Goal: Task Accomplishment & Management: Manage account settings

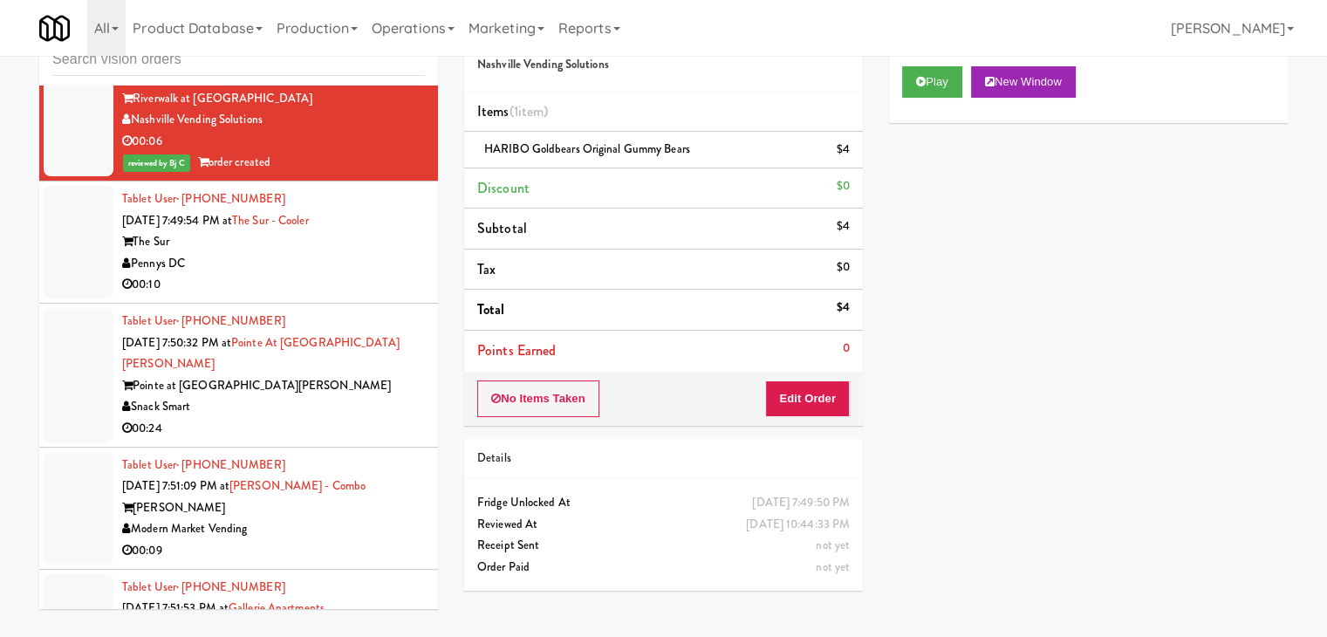
scroll to position [16697, 0]
click at [305, 230] on div "The Sur" at bounding box center [273, 241] width 303 height 22
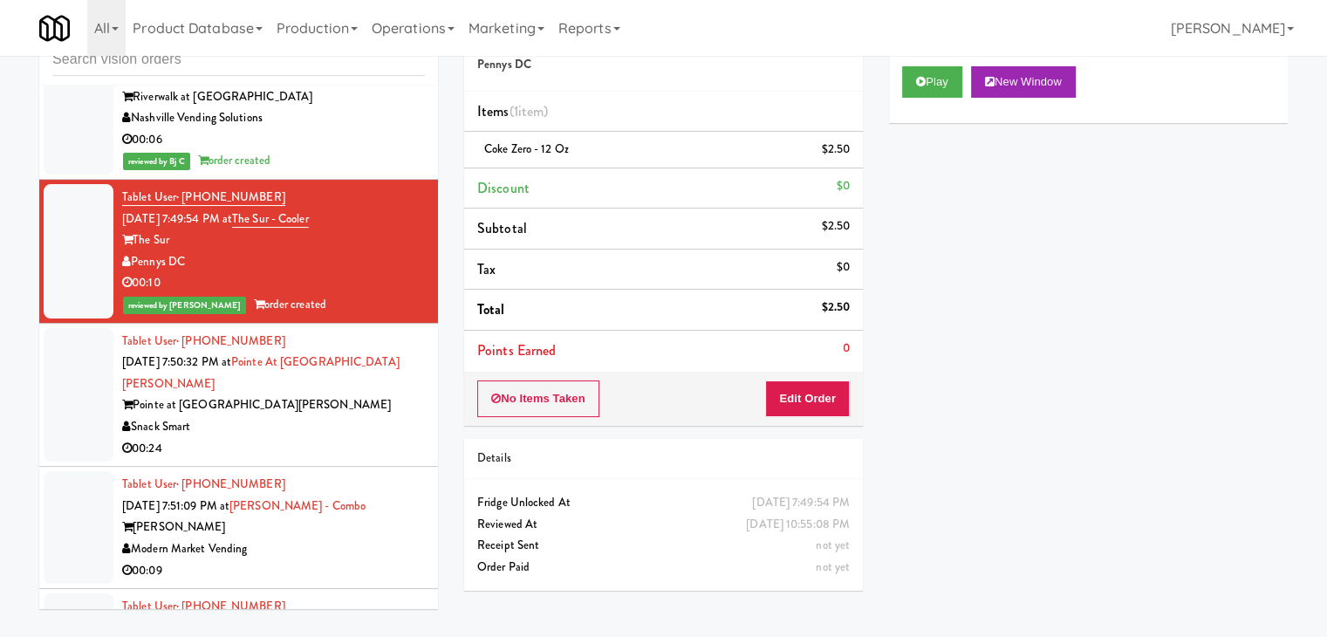
drag, startPoint x: 154, startPoint y: 180, endPoint x: 133, endPoint y: 182, distance: 21.9
click at [133, 251] on div "Pennys DC" at bounding box center [273, 262] width 303 height 22
copy div "Pennys DC"
click at [187, 61] on input "text" at bounding box center [238, 60] width 373 height 32
paste input "Pennys DC"
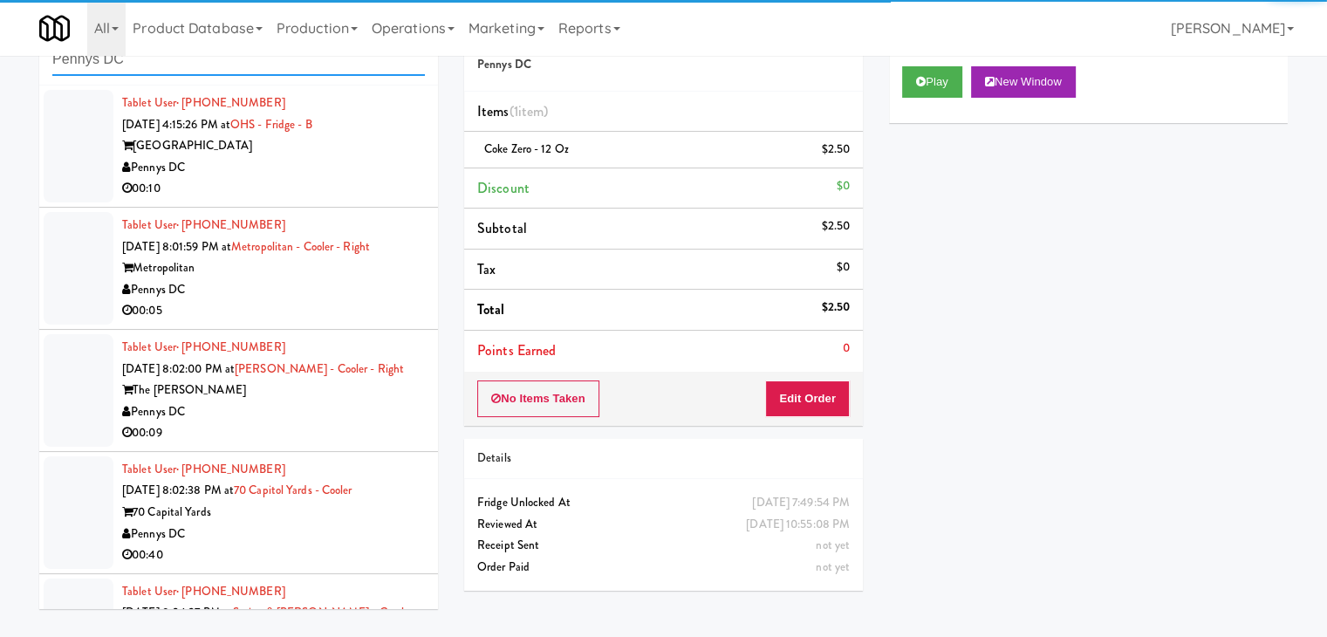
type input "Pennys DC"
click at [262, 184] on div "00:10" at bounding box center [273, 189] width 303 height 22
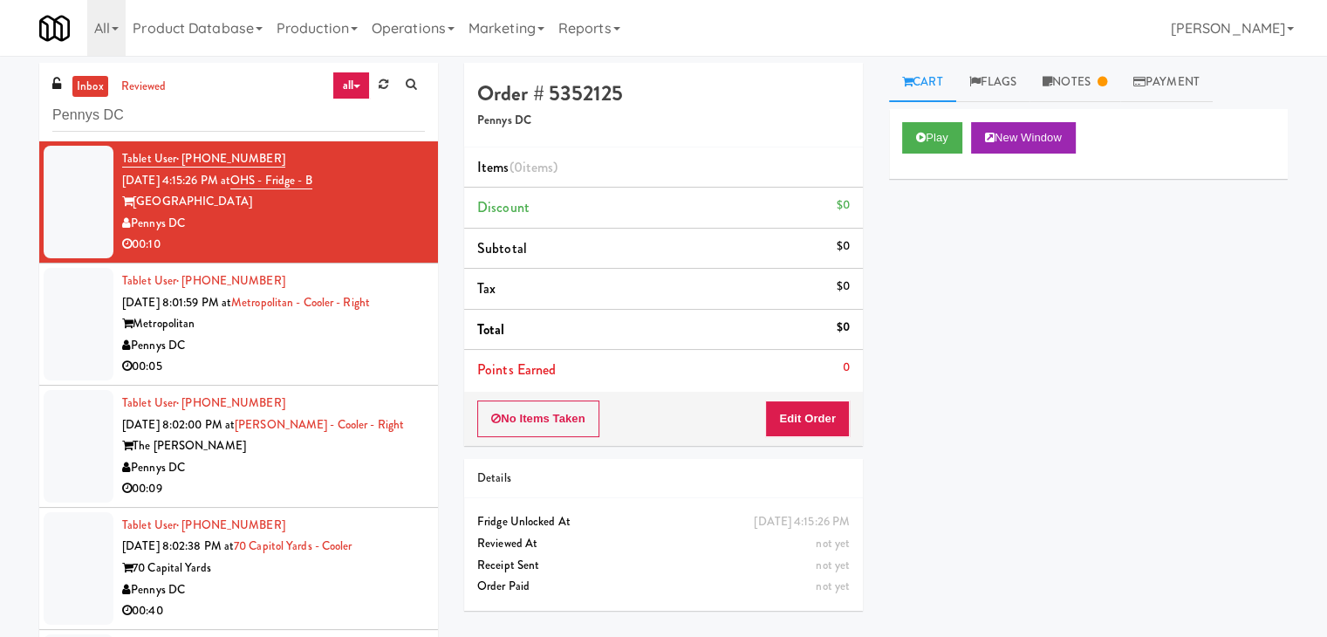
click at [271, 344] on div "Pennys DC" at bounding box center [273, 346] width 303 height 22
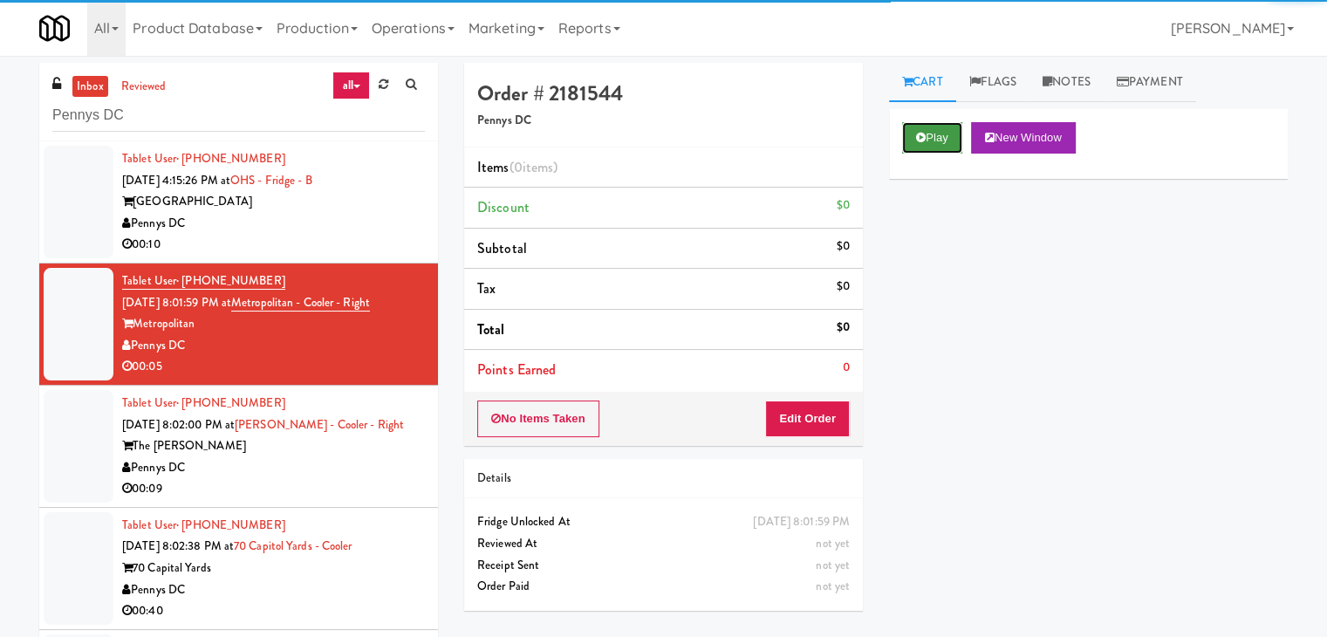
drag, startPoint x: 929, startPoint y: 134, endPoint x: 929, endPoint y: 145, distance: 10.5
click at [929, 136] on button "Play" at bounding box center [932, 137] width 60 height 31
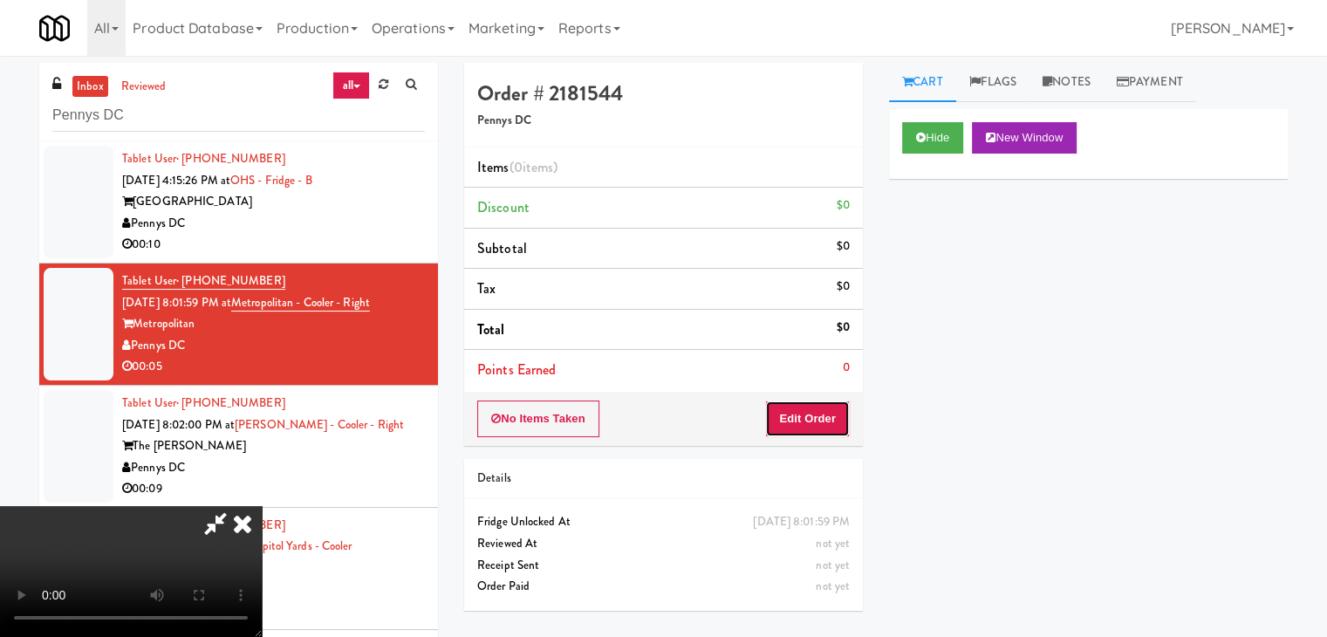
click at [813, 410] on button "Edit Order" at bounding box center [807, 419] width 85 height 37
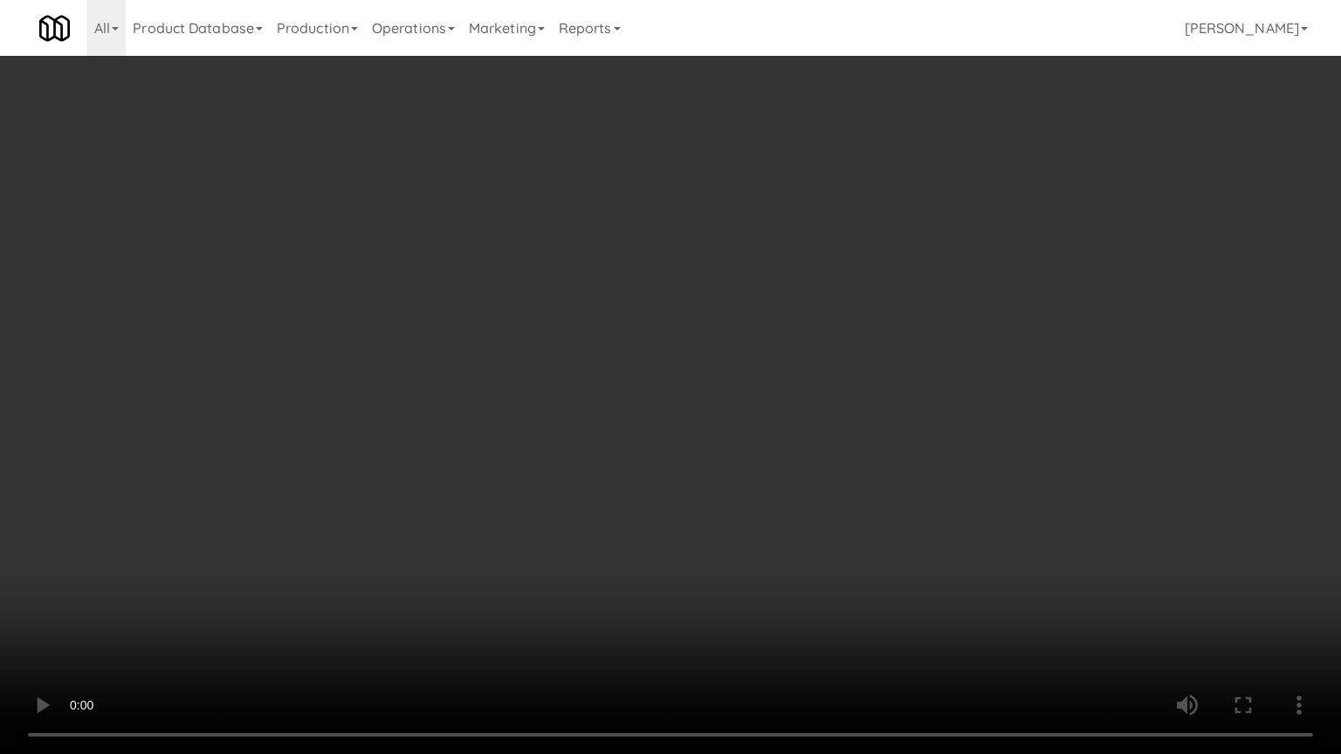
click at [789, 398] on video at bounding box center [670, 377] width 1341 height 754
drag, startPoint x: 784, startPoint y: 400, endPoint x: 774, endPoint y: 405, distance: 10.9
click at [784, 401] on video at bounding box center [670, 377] width 1341 height 754
click at [805, 370] on video at bounding box center [670, 377] width 1341 height 754
drag, startPoint x: 805, startPoint y: 370, endPoint x: 870, endPoint y: 175, distance: 205.3
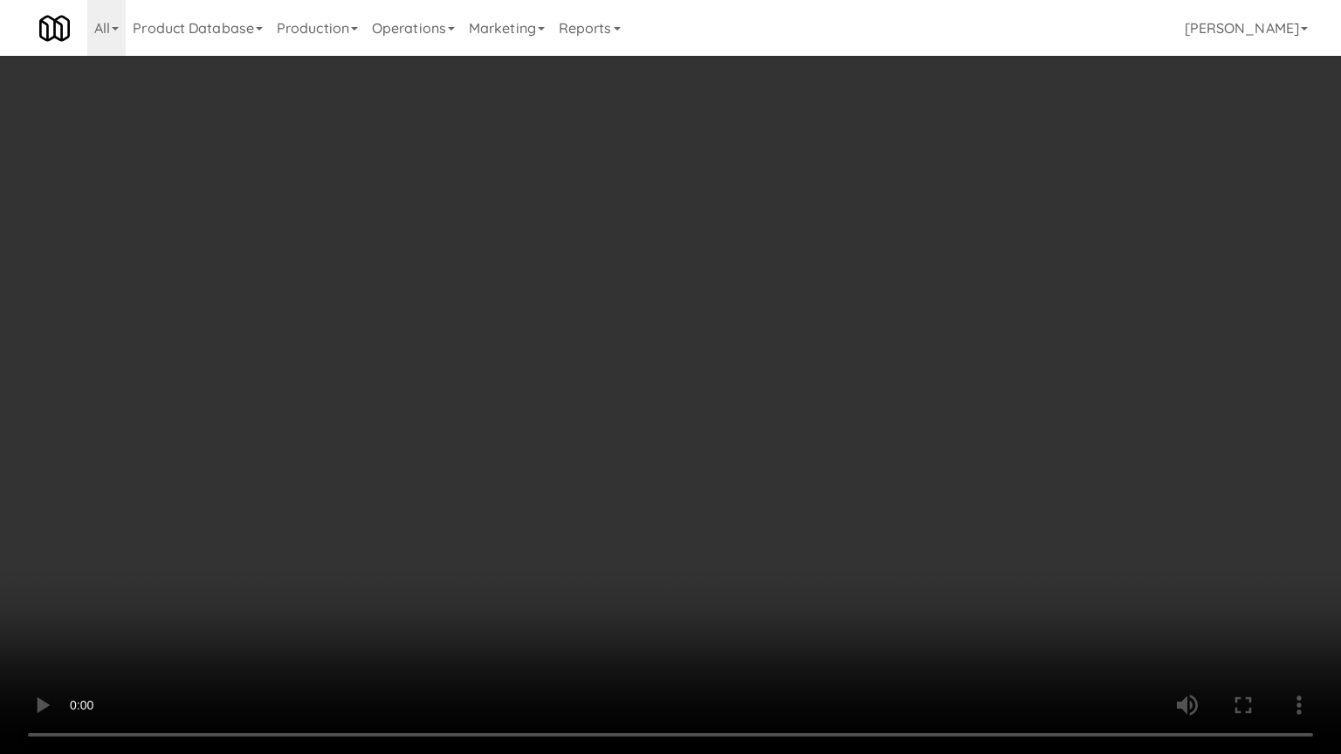
click at [809, 356] on video at bounding box center [670, 377] width 1341 height 754
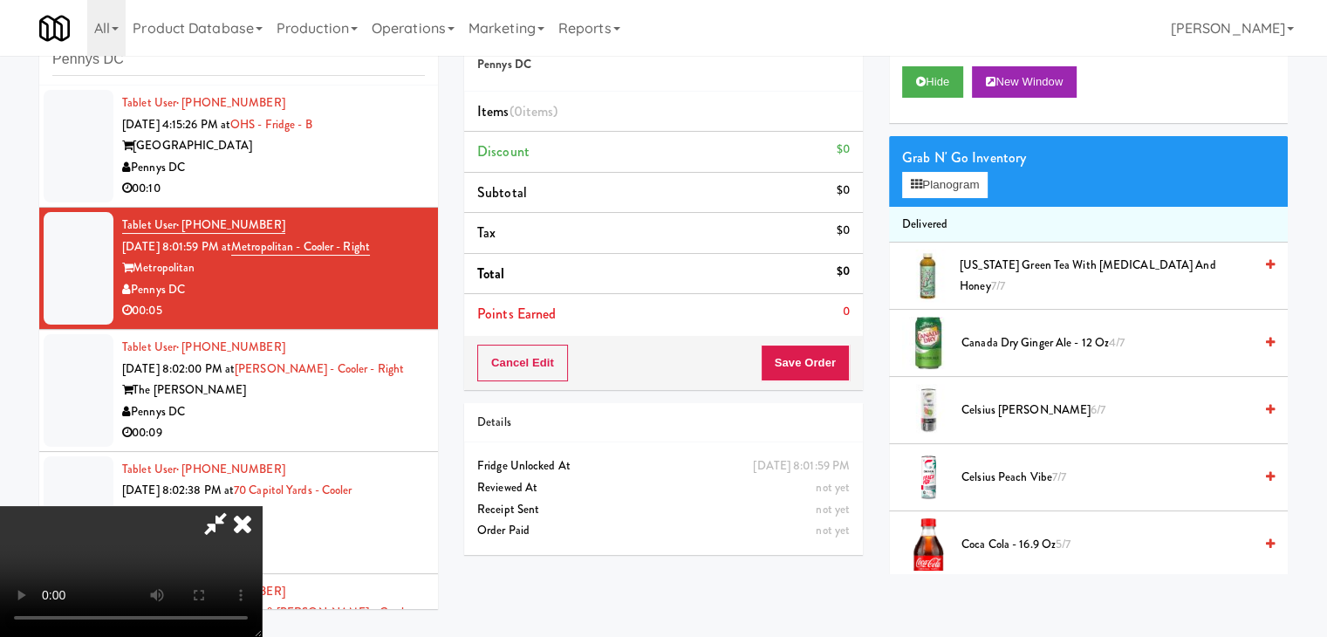
click at [949, 200] on div "Grab N' Go Inventory Planogram" at bounding box center [1088, 171] width 399 height 71
click at [957, 182] on button "Planogram" at bounding box center [945, 185] width 86 height 26
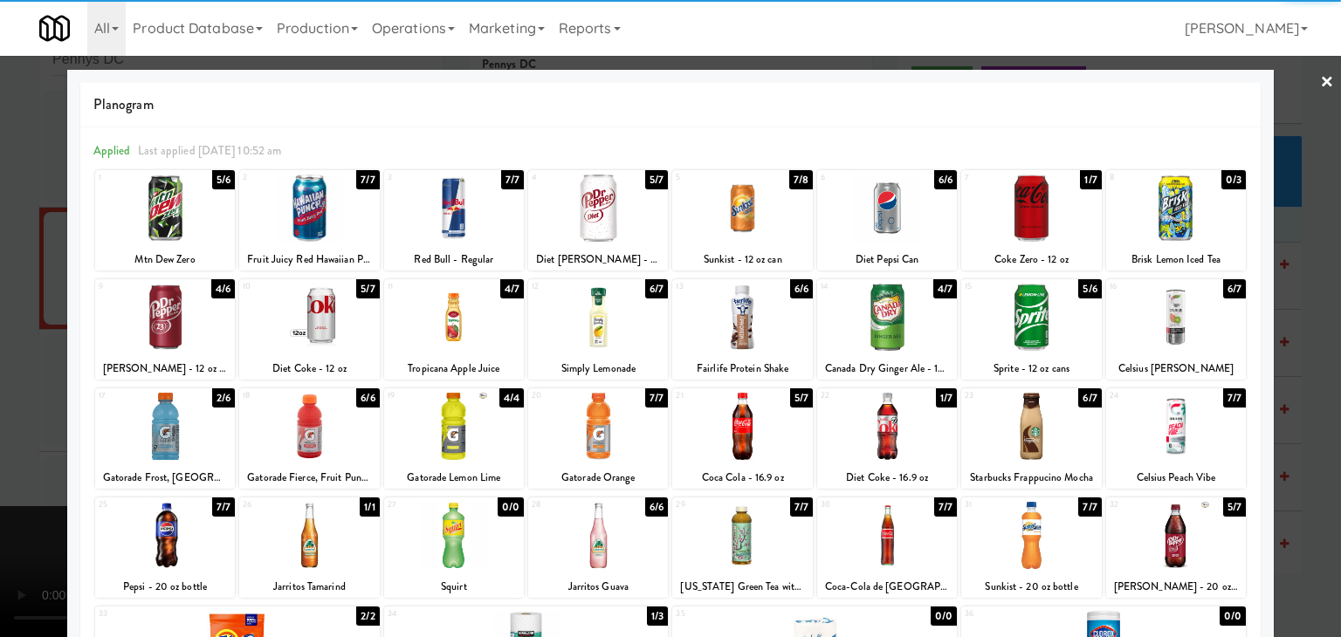
click at [613, 207] on div at bounding box center [598, 208] width 140 height 67
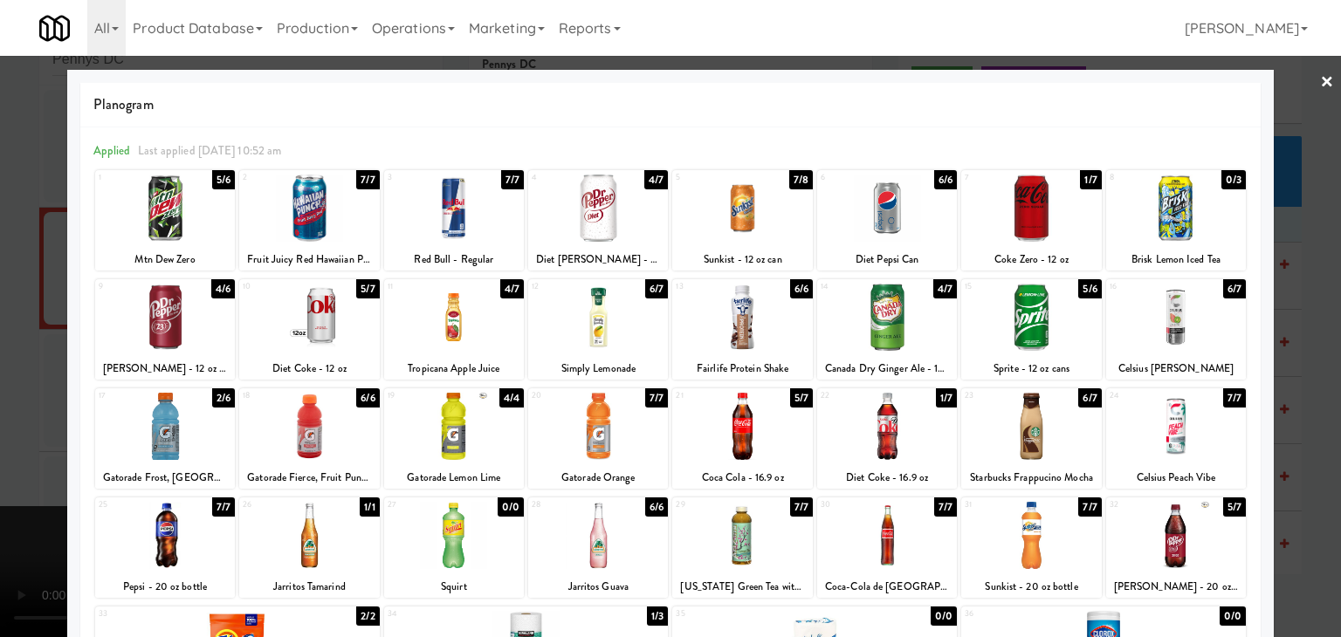
drag, startPoint x: 0, startPoint y: 301, endPoint x: 122, endPoint y: 301, distance: 122.2
click at [31, 301] on div at bounding box center [670, 318] width 1341 height 637
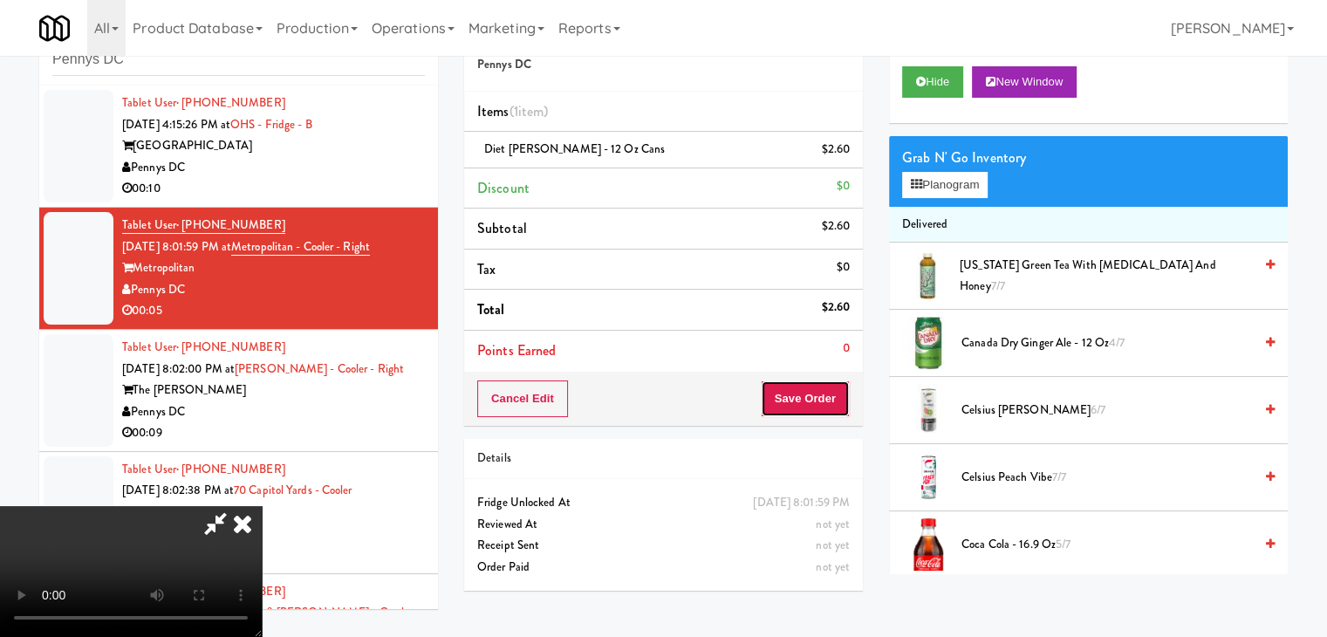
click at [832, 400] on button "Save Order" at bounding box center [805, 399] width 89 height 37
click at [832, 399] on button "Save Order" at bounding box center [805, 399] width 89 height 37
click at [819, 389] on body "Are you sure you want to update this order? Okay Cancel Okay Are you sure you w…" at bounding box center [663, 318] width 1327 height 637
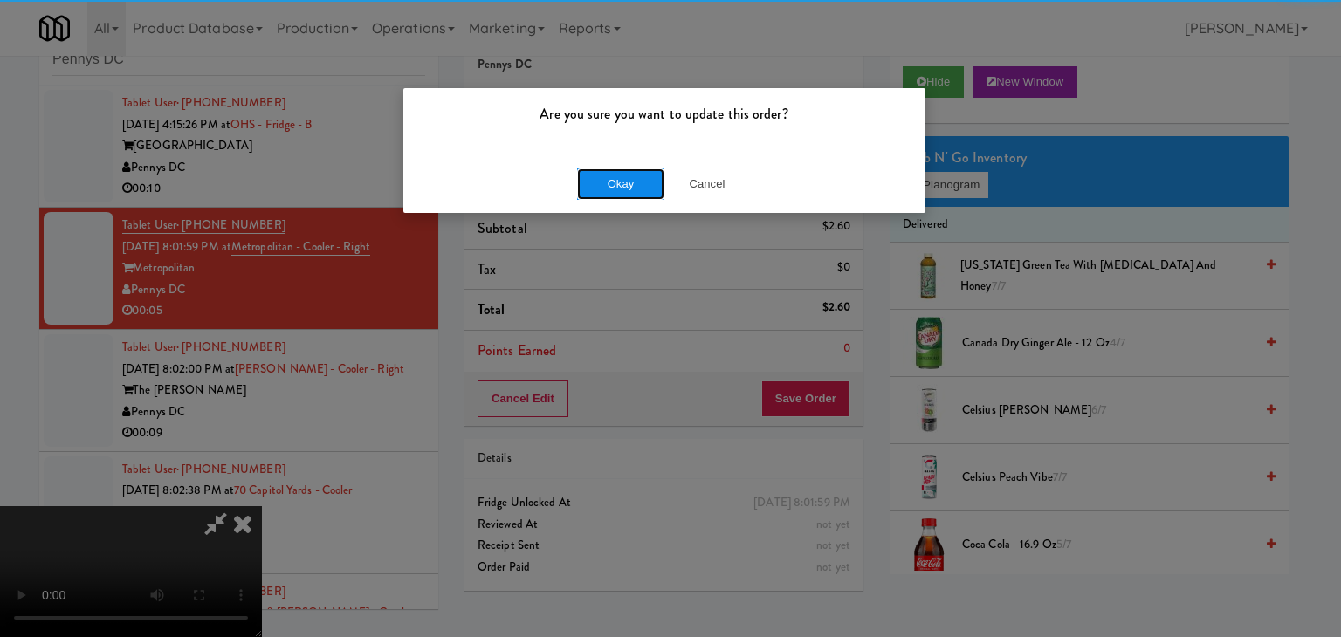
drag, startPoint x: 649, startPoint y: 172, endPoint x: 632, endPoint y: 172, distance: 17.5
click at [640, 172] on button "Okay" at bounding box center [620, 183] width 87 height 31
click at [625, 174] on body "Are you sure you want to update this order? Okay Cancel Okay Are you sure you w…" at bounding box center [670, 318] width 1341 height 637
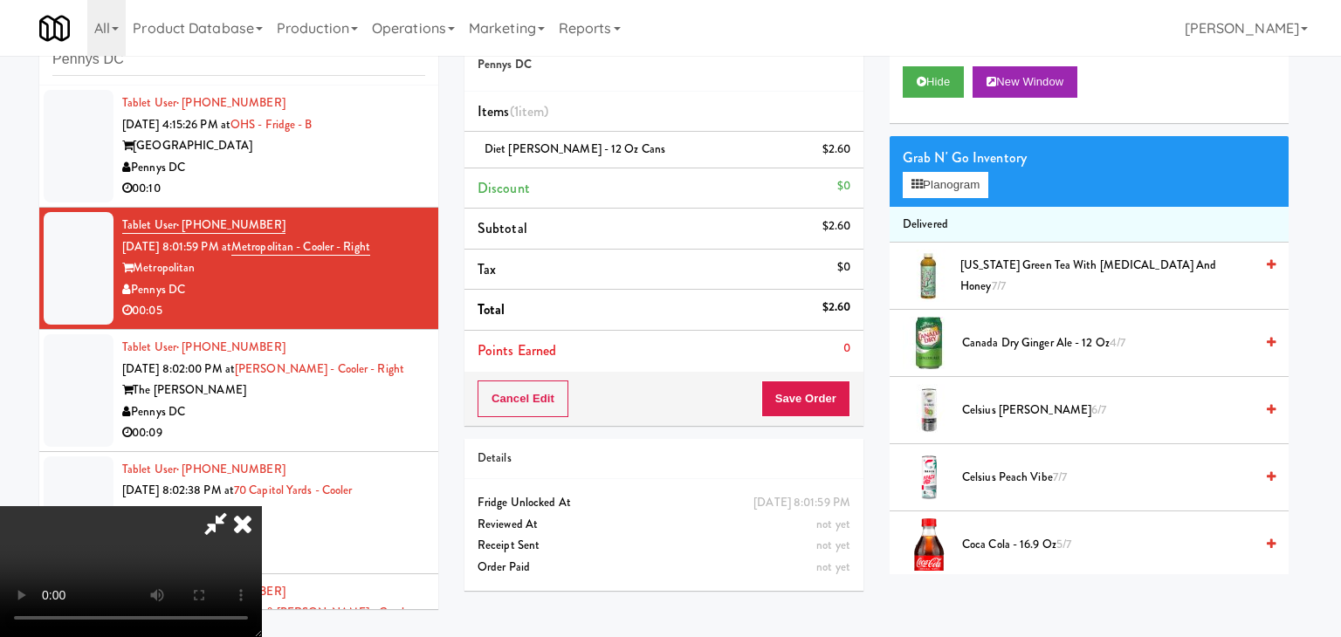
drag, startPoint x: 625, startPoint y: 174, endPoint x: 623, endPoint y: 182, distance: 8.9
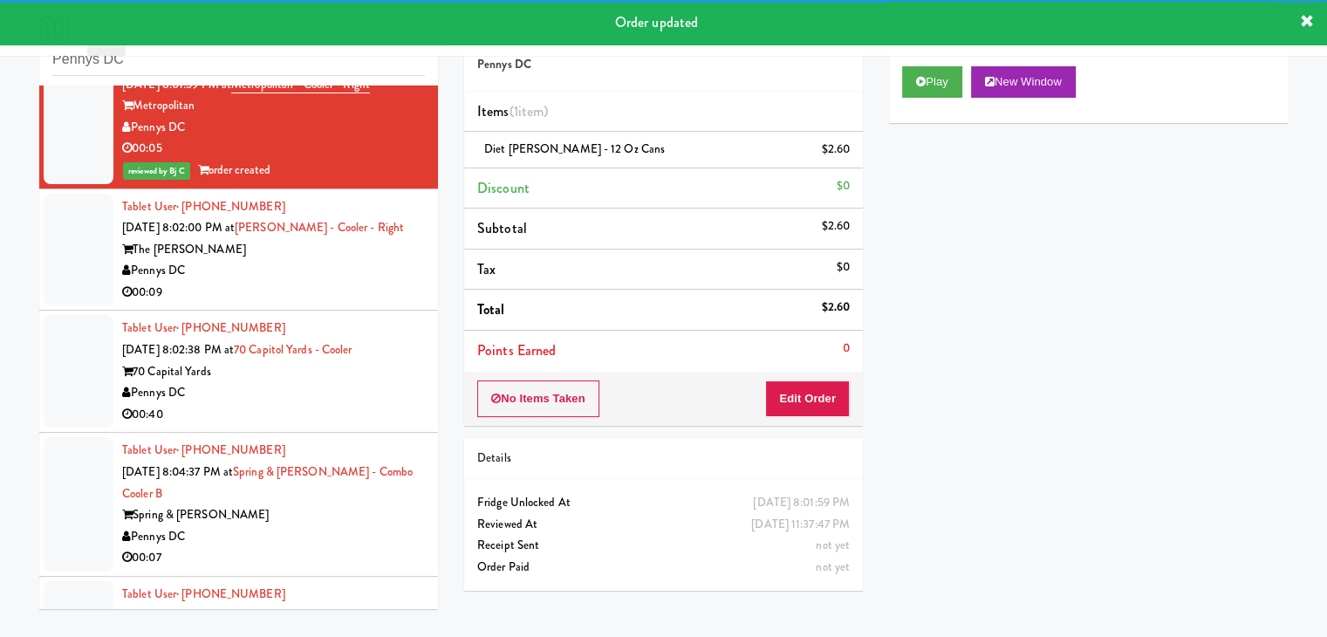
scroll to position [175, 0]
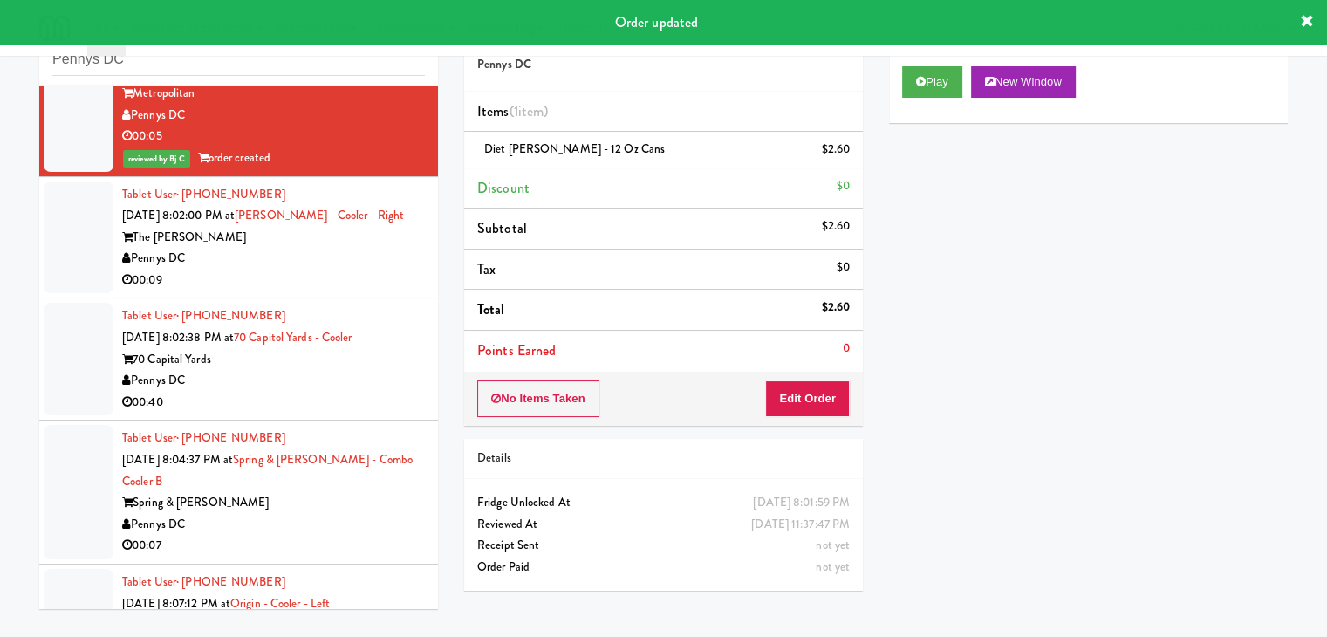
click at [329, 247] on div "Tablet User · (267) 469-6788 [DATE] 8:02:00 PM at [PERSON_NAME][GEOGRAPHIC_DATA…" at bounding box center [273, 237] width 303 height 107
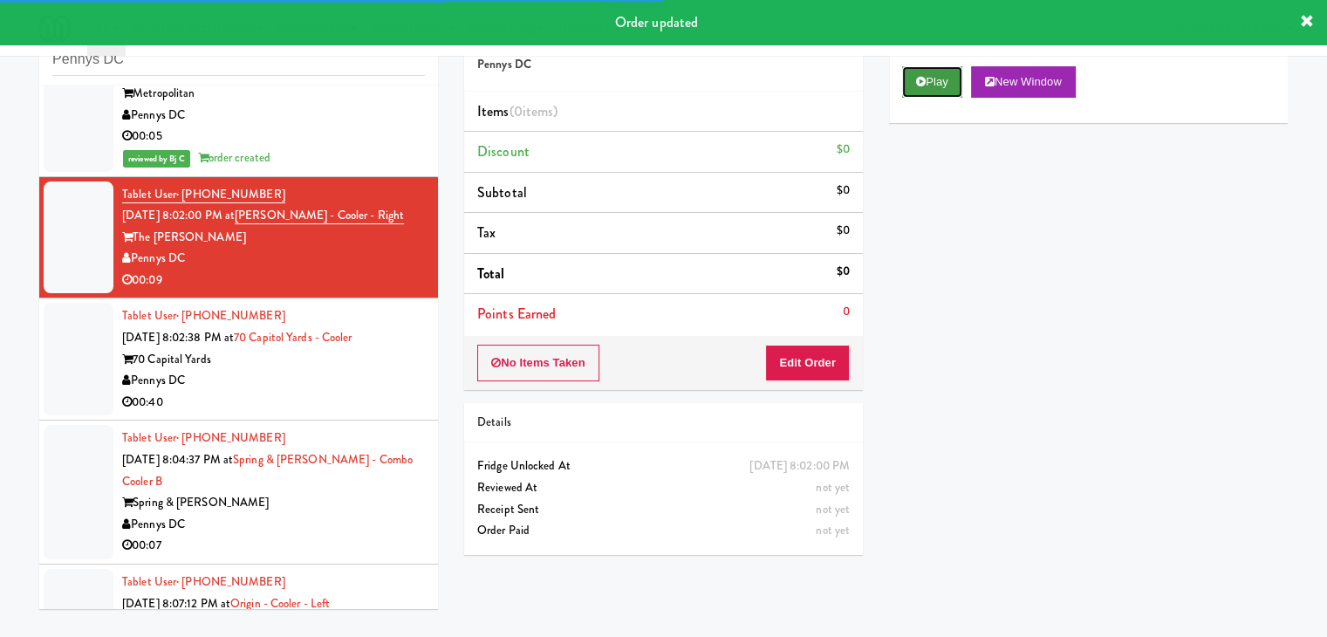
click at [949, 76] on button "Play" at bounding box center [932, 81] width 60 height 31
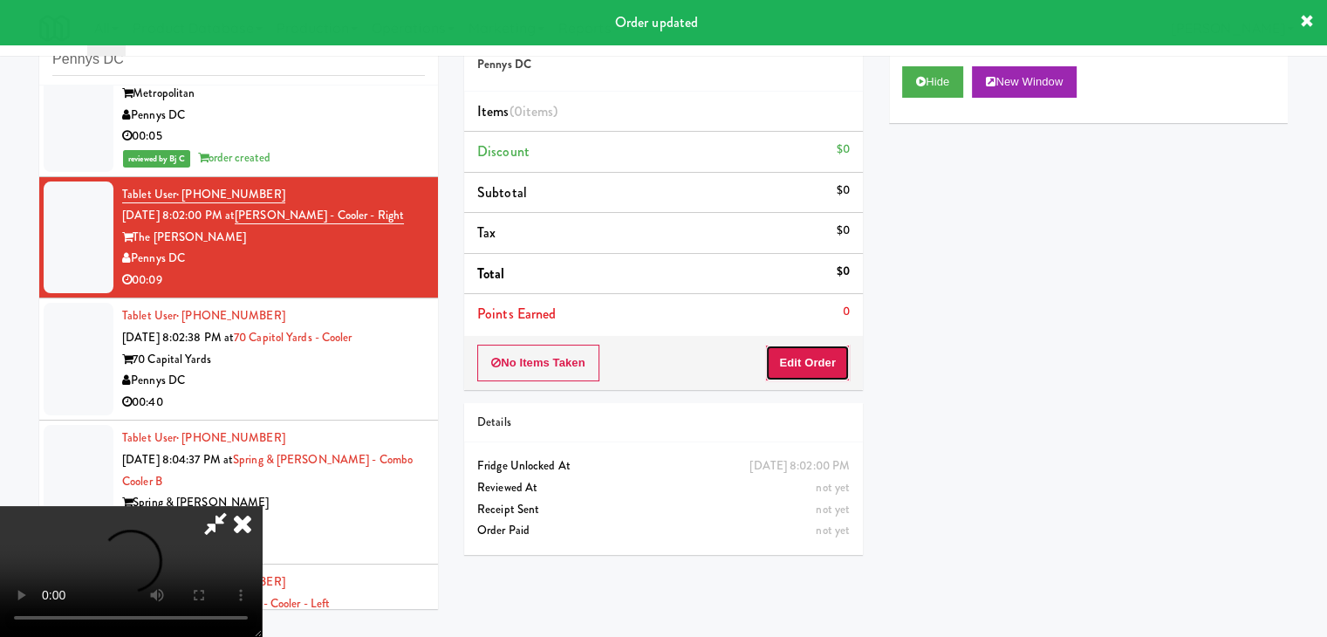
click at [816, 359] on button "Edit Order" at bounding box center [807, 363] width 85 height 37
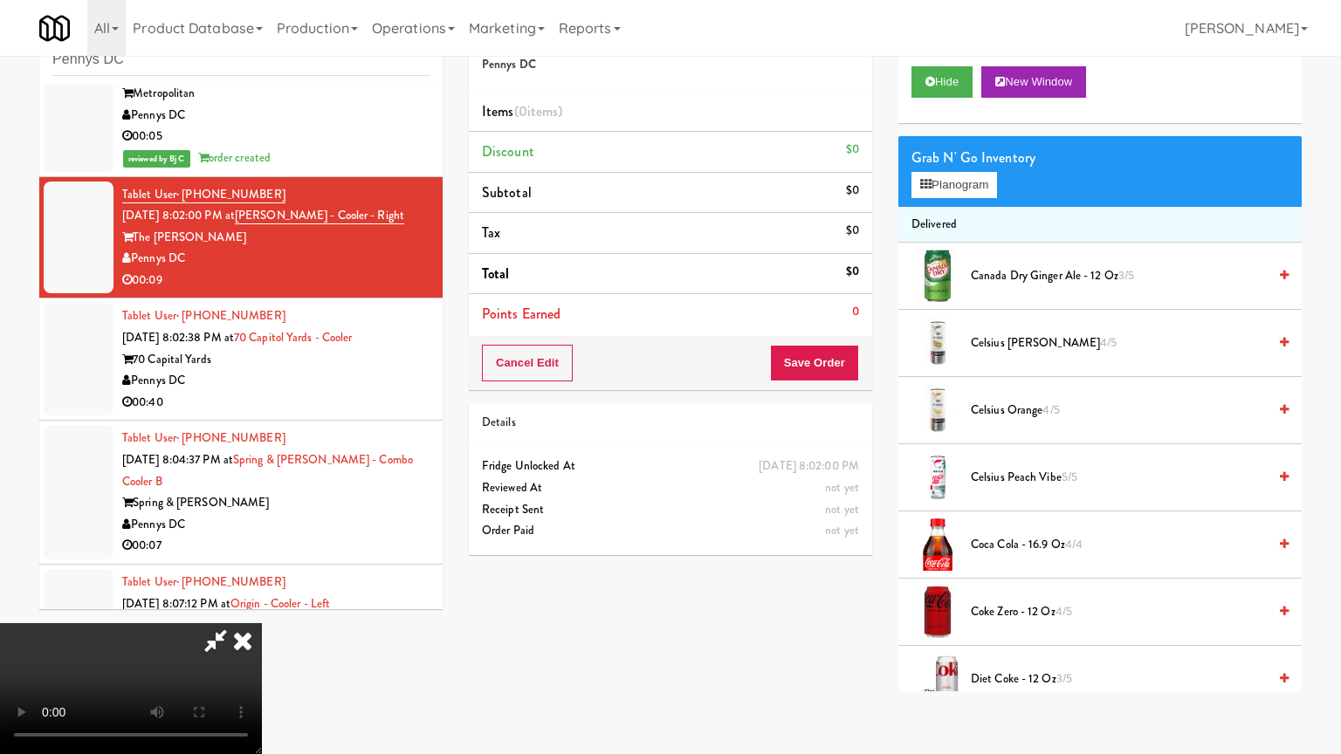
click at [262, 623] on video at bounding box center [131, 688] width 262 height 131
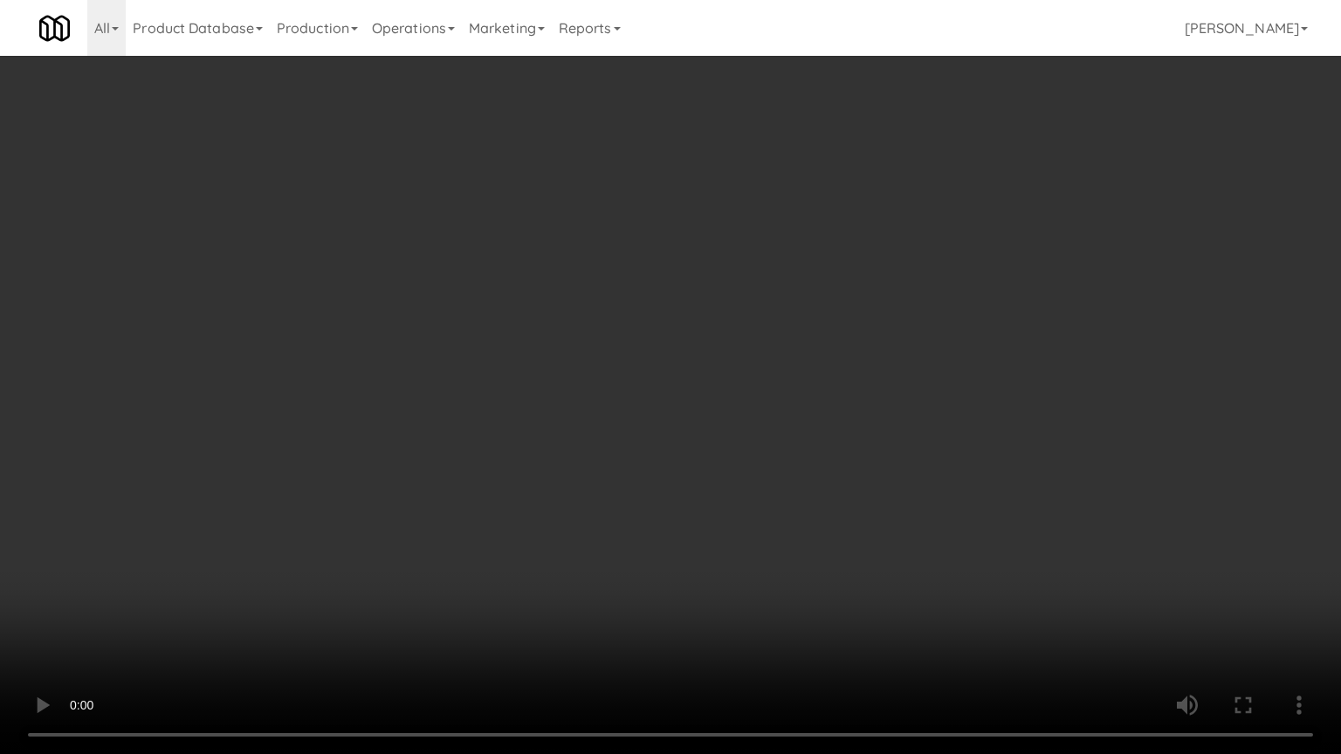
click at [854, 395] on video at bounding box center [670, 377] width 1341 height 754
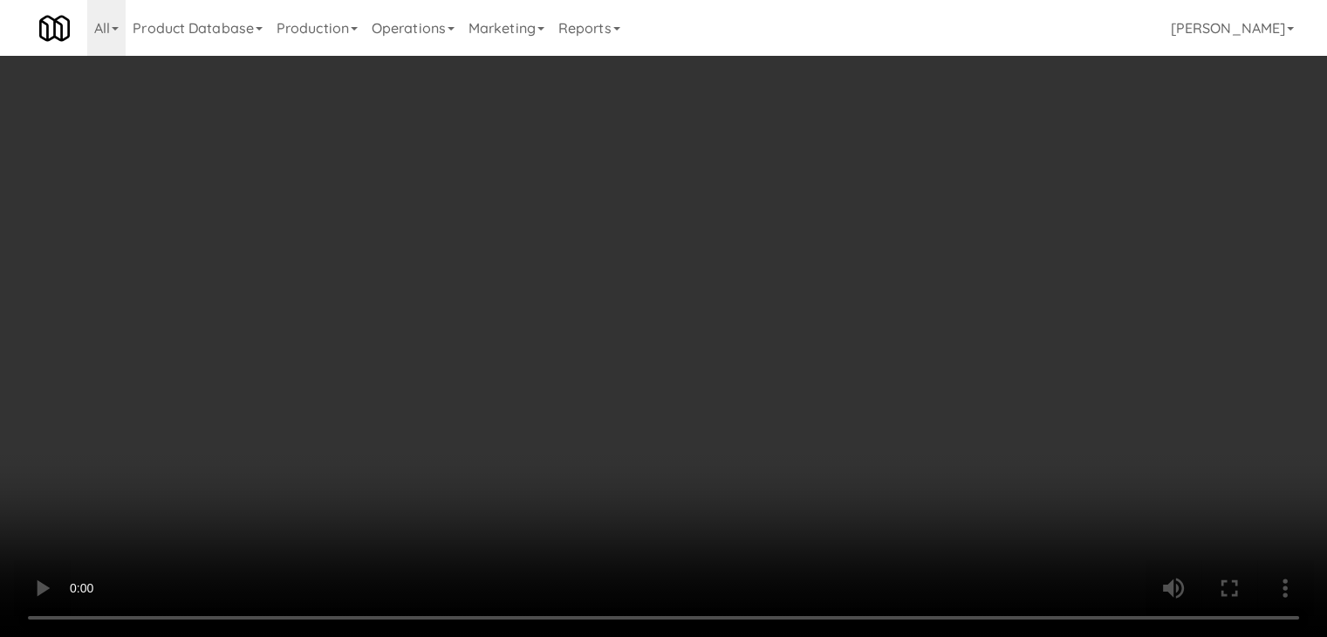
click at [515, 374] on video at bounding box center [663, 318] width 1327 height 637
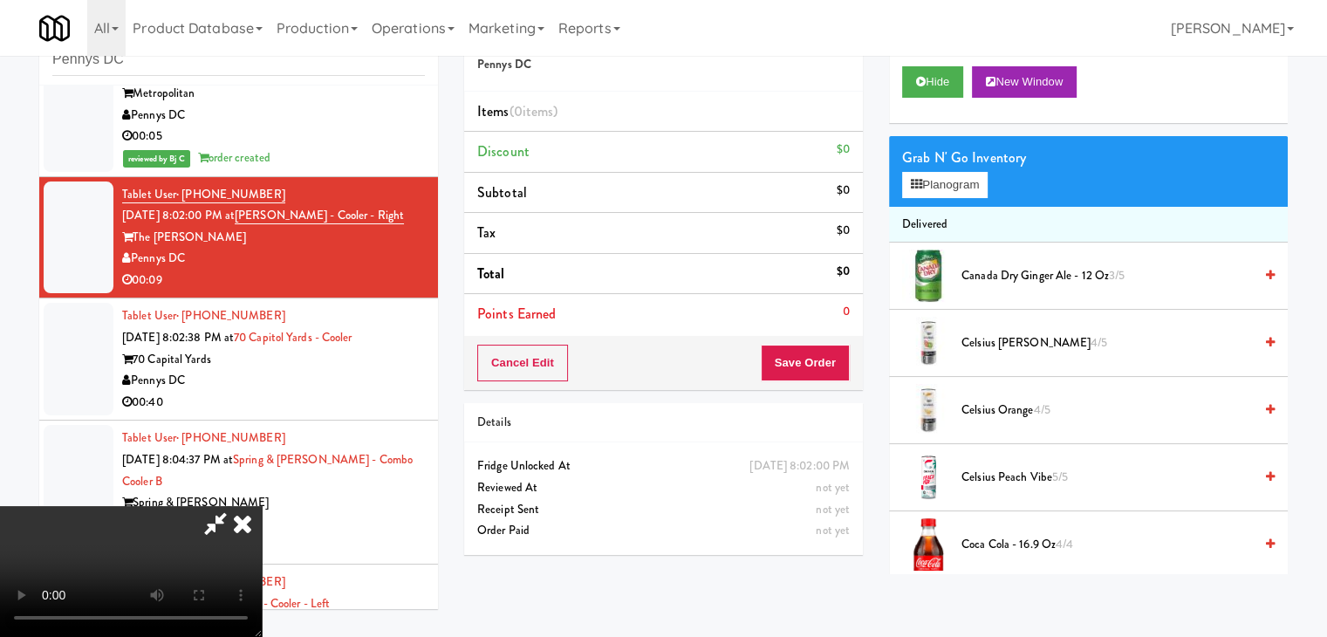
click at [262, 506] on icon at bounding box center [242, 523] width 38 height 35
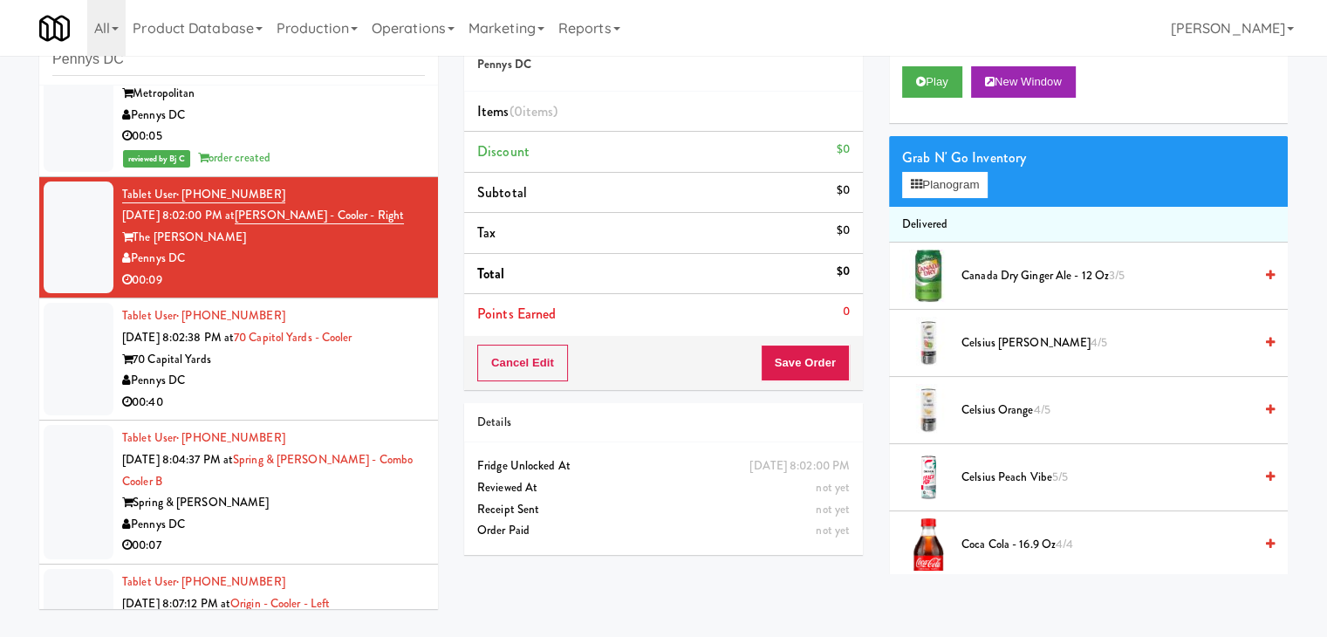
click at [276, 374] on div "Pennys DC" at bounding box center [273, 381] width 303 height 22
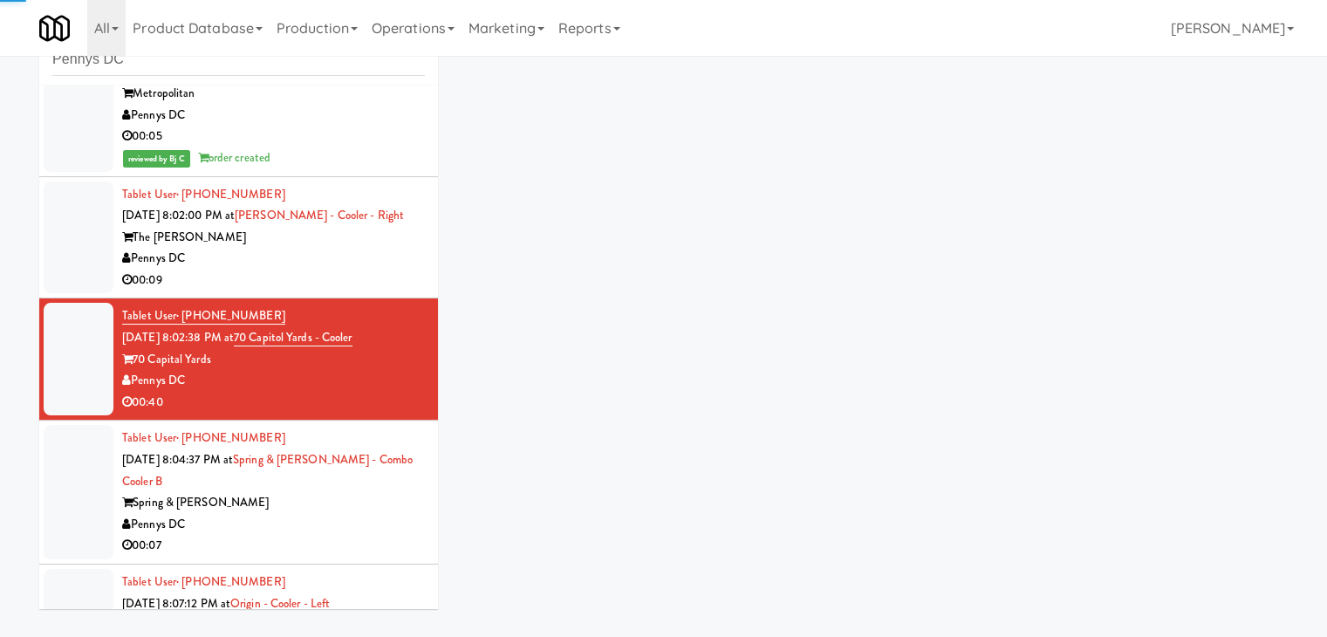
click at [325, 266] on div "Tablet User · (267) 469-6788 [DATE] 8:02:00 PM at [PERSON_NAME][GEOGRAPHIC_DATA…" at bounding box center [273, 237] width 303 height 107
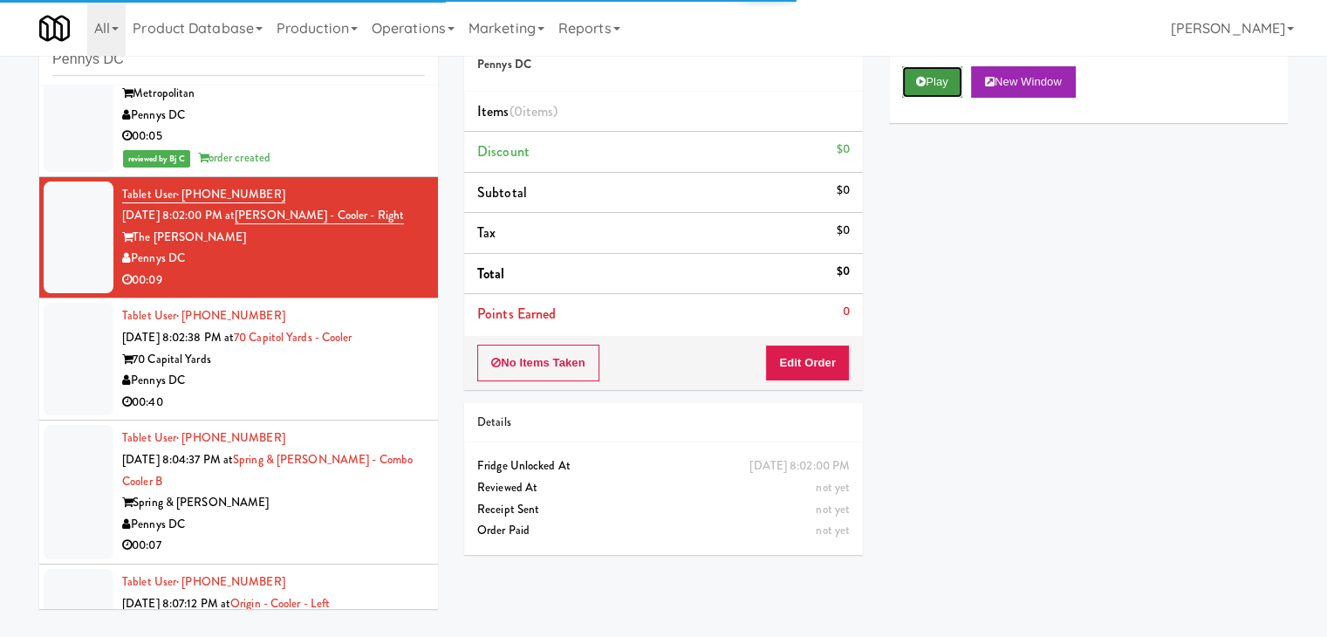
click at [925, 72] on button "Play" at bounding box center [932, 81] width 60 height 31
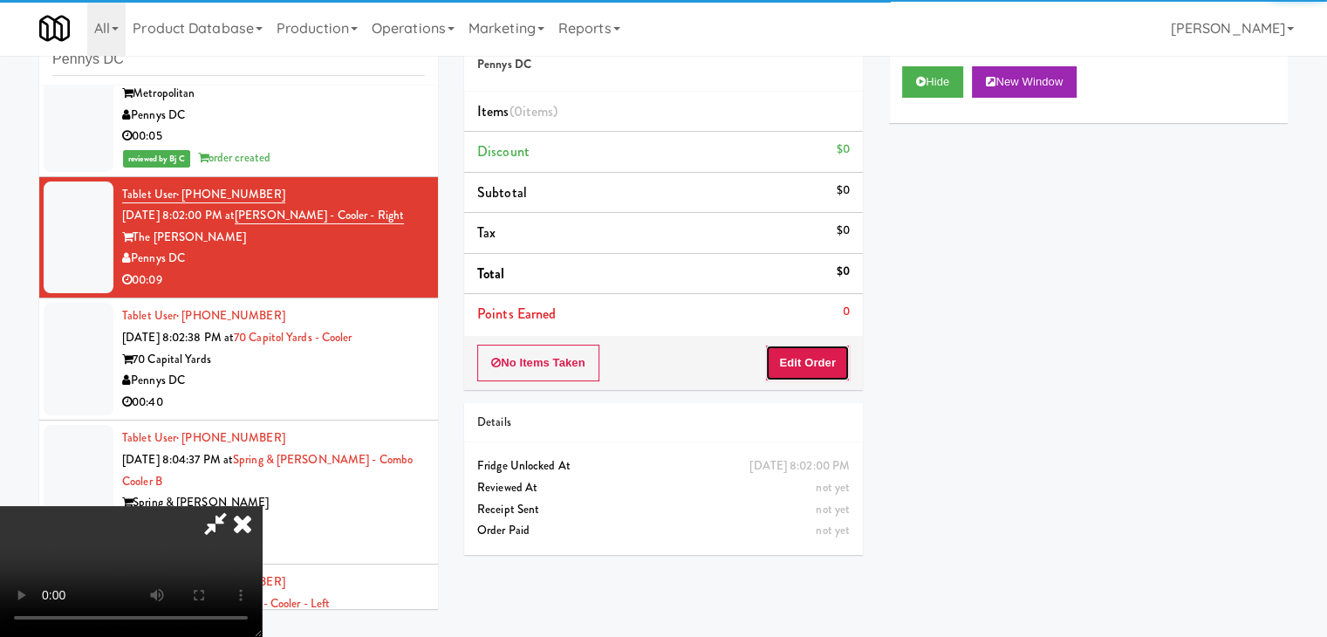
click at [804, 367] on button "Edit Order" at bounding box center [807, 363] width 85 height 37
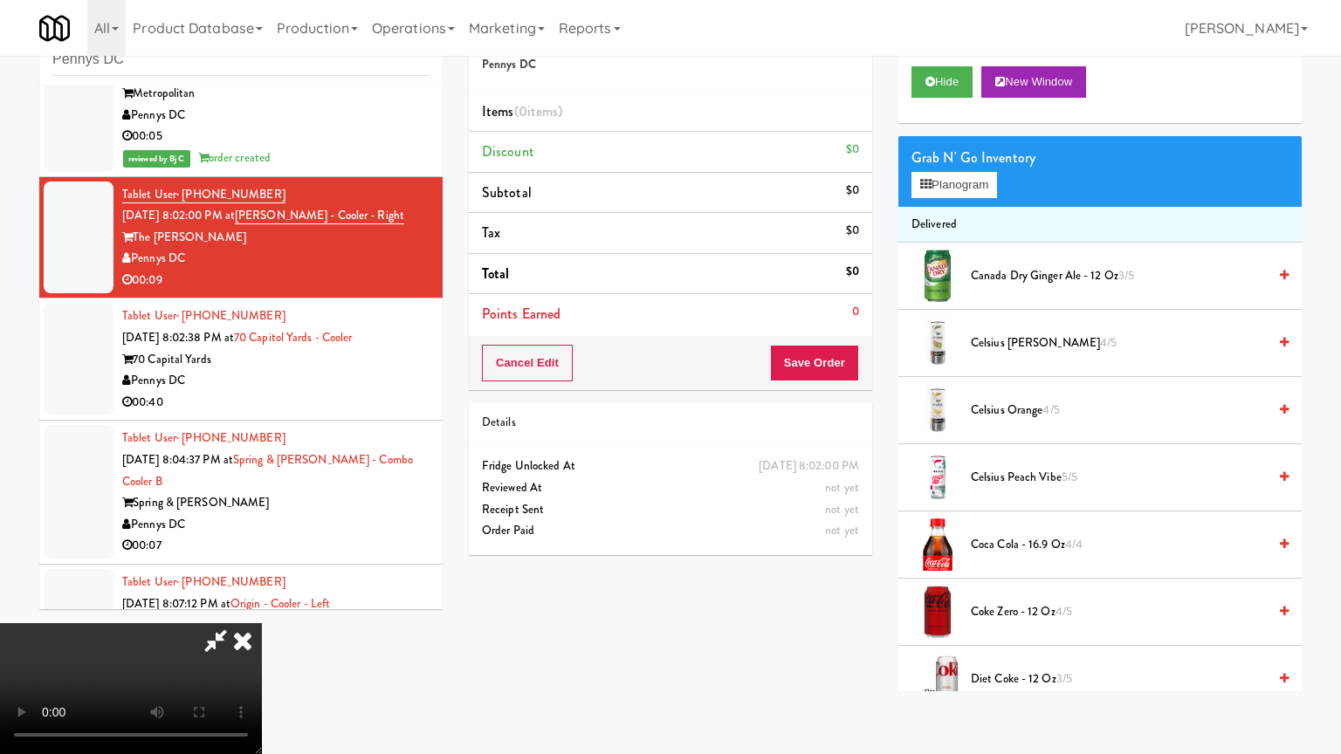
click at [262, 623] on video at bounding box center [131, 688] width 262 height 131
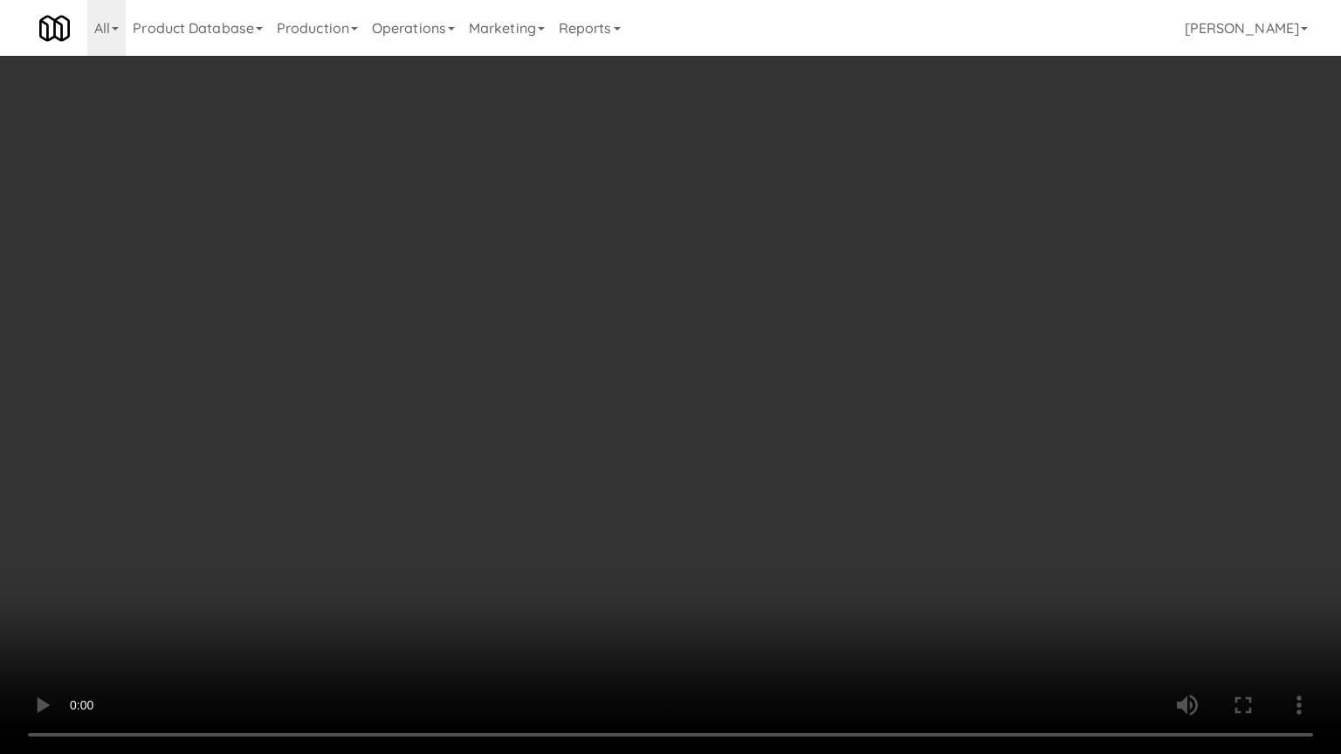
drag, startPoint x: 852, startPoint y: 313, endPoint x: 838, endPoint y: 314, distance: 14.0
click at [848, 313] on video at bounding box center [670, 377] width 1341 height 754
click at [860, 283] on video at bounding box center [670, 377] width 1341 height 754
drag, startPoint x: 860, startPoint y: 283, endPoint x: 902, endPoint y: 138, distance: 151.1
click at [861, 272] on video at bounding box center [670, 377] width 1341 height 754
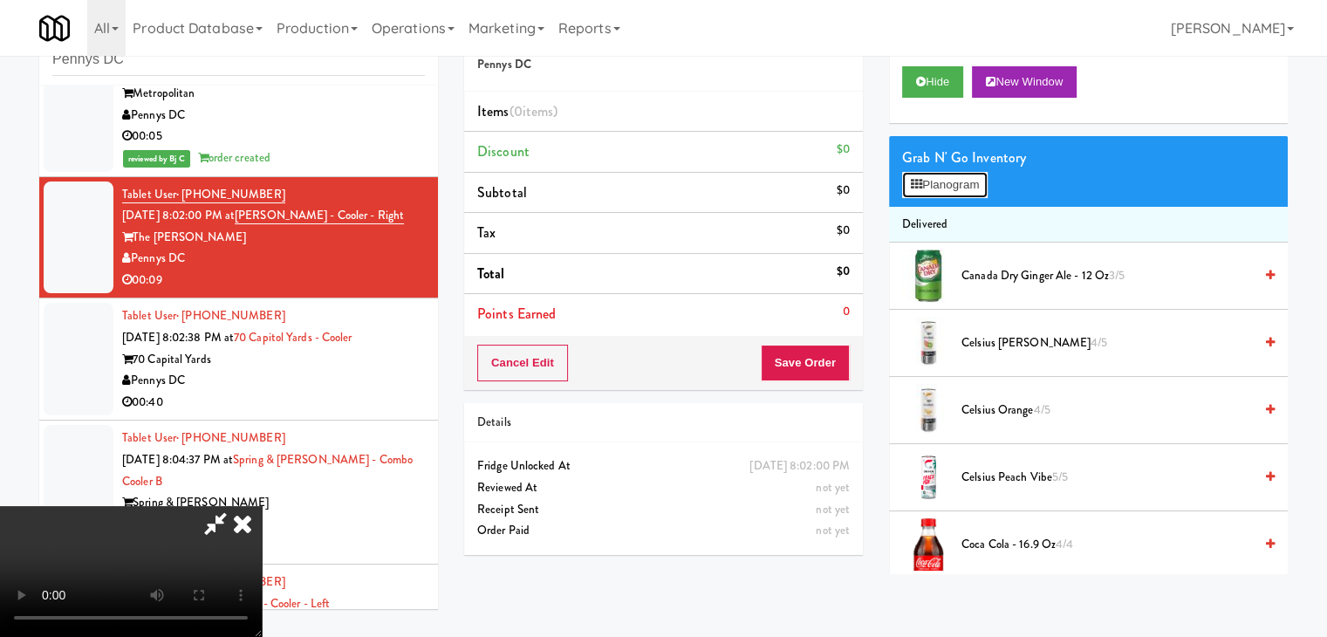
click at [948, 193] on button "Planogram" at bounding box center [945, 185] width 86 height 26
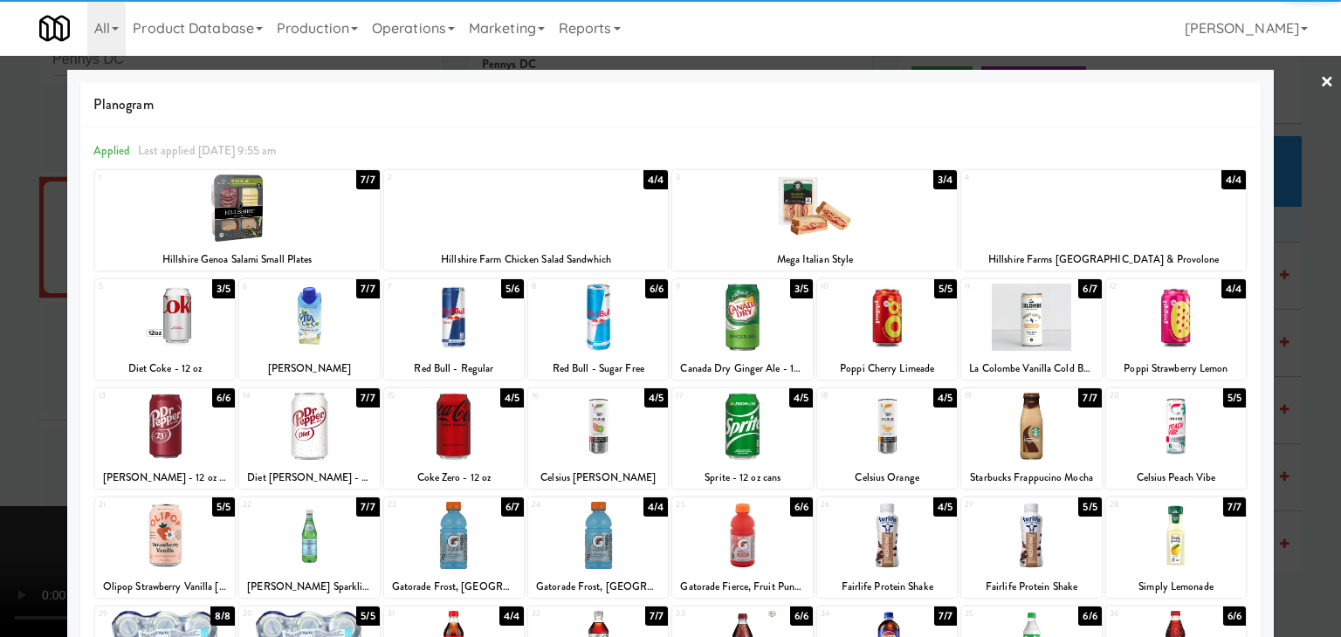
click at [1176, 319] on div at bounding box center [1176, 317] width 140 height 67
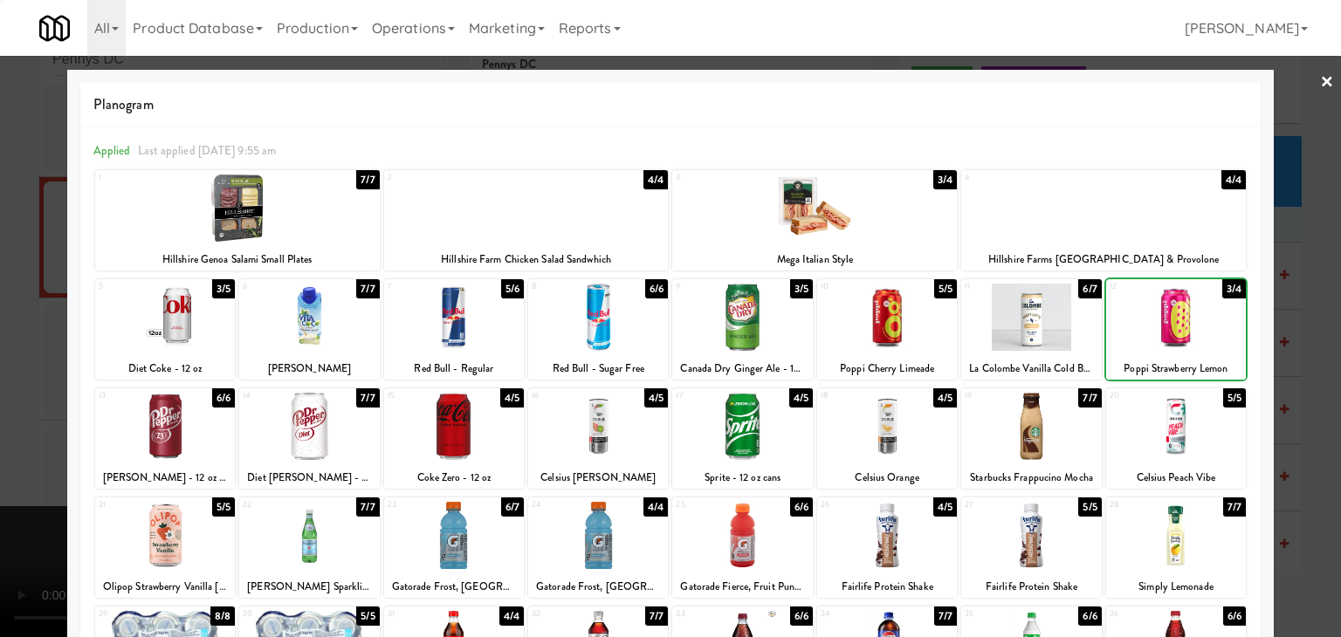
click at [1310, 342] on div at bounding box center [670, 318] width 1341 height 637
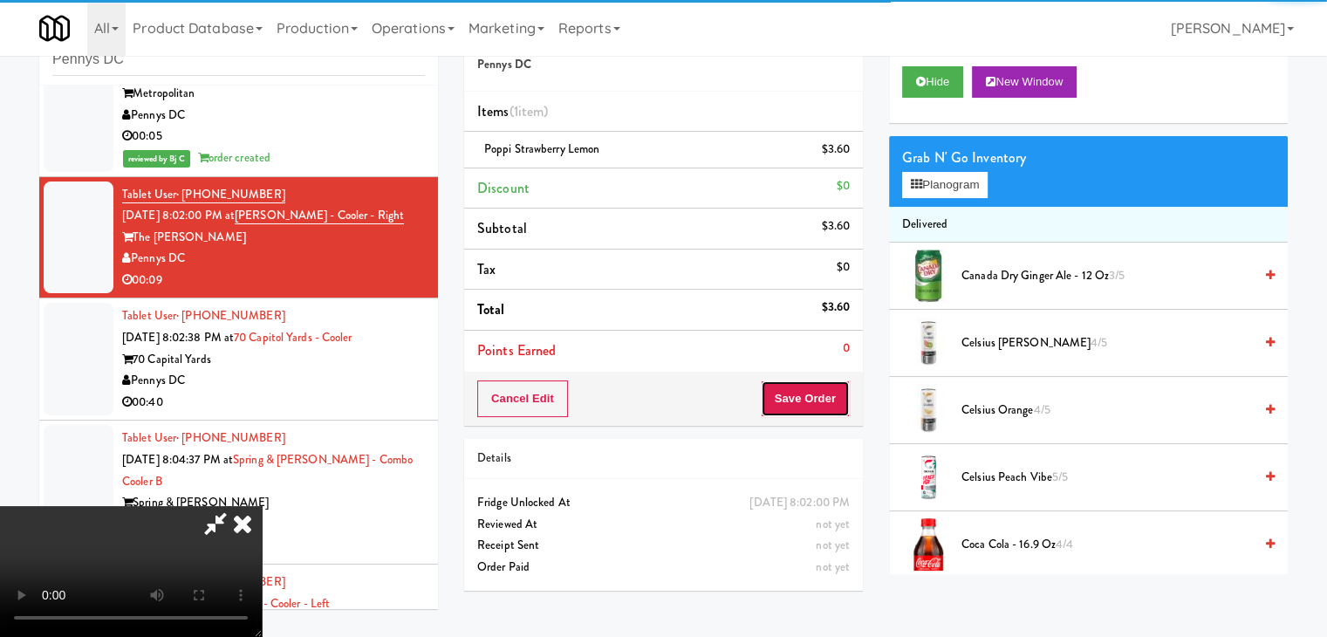
click at [828, 392] on button "Save Order" at bounding box center [805, 399] width 89 height 37
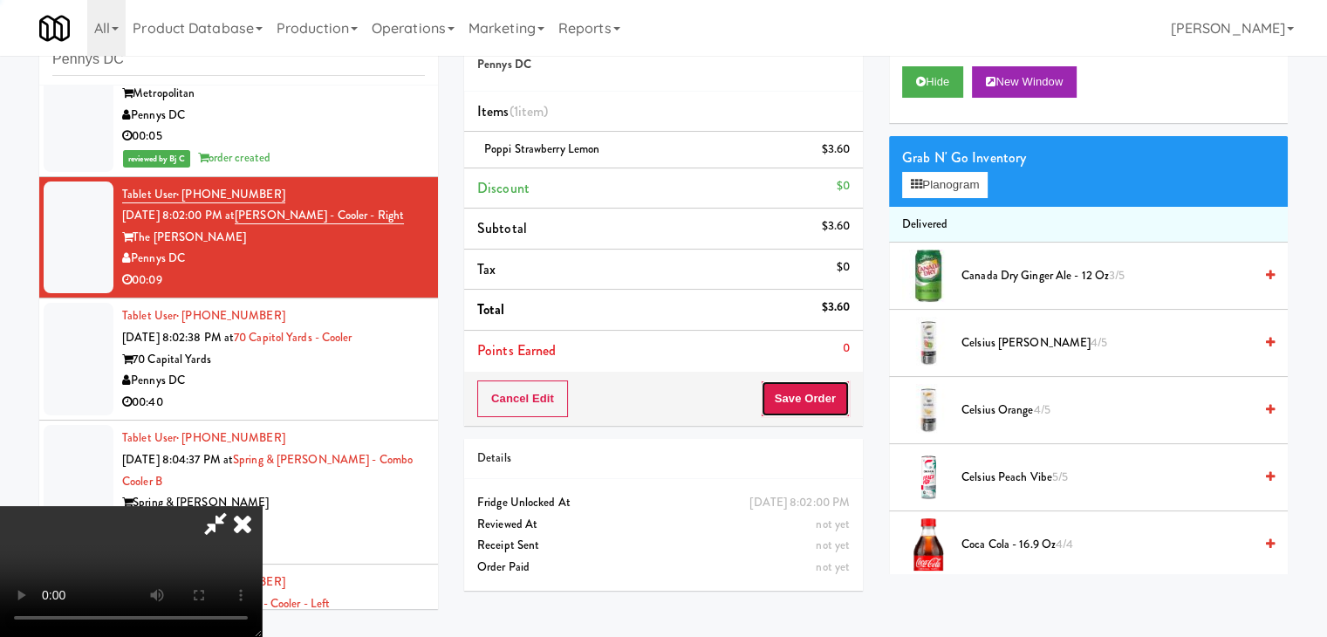
click at [828, 392] on button "Save Order" at bounding box center [805, 399] width 89 height 37
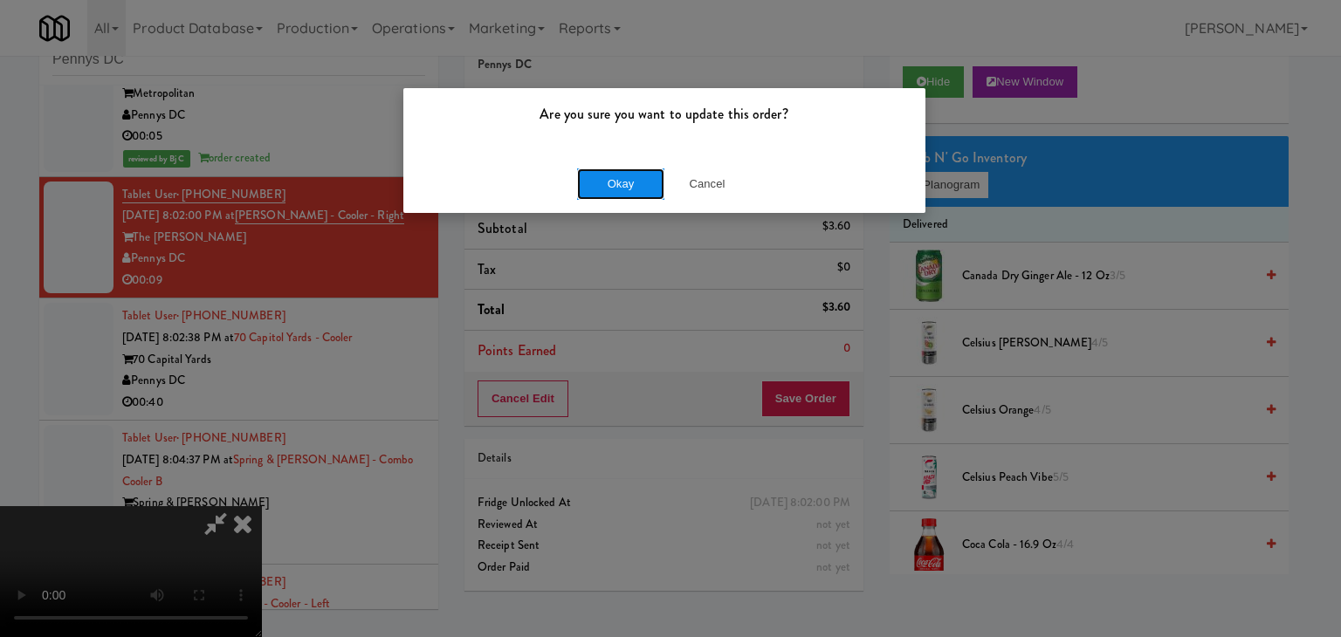
click at [637, 179] on button "Okay" at bounding box center [620, 183] width 87 height 31
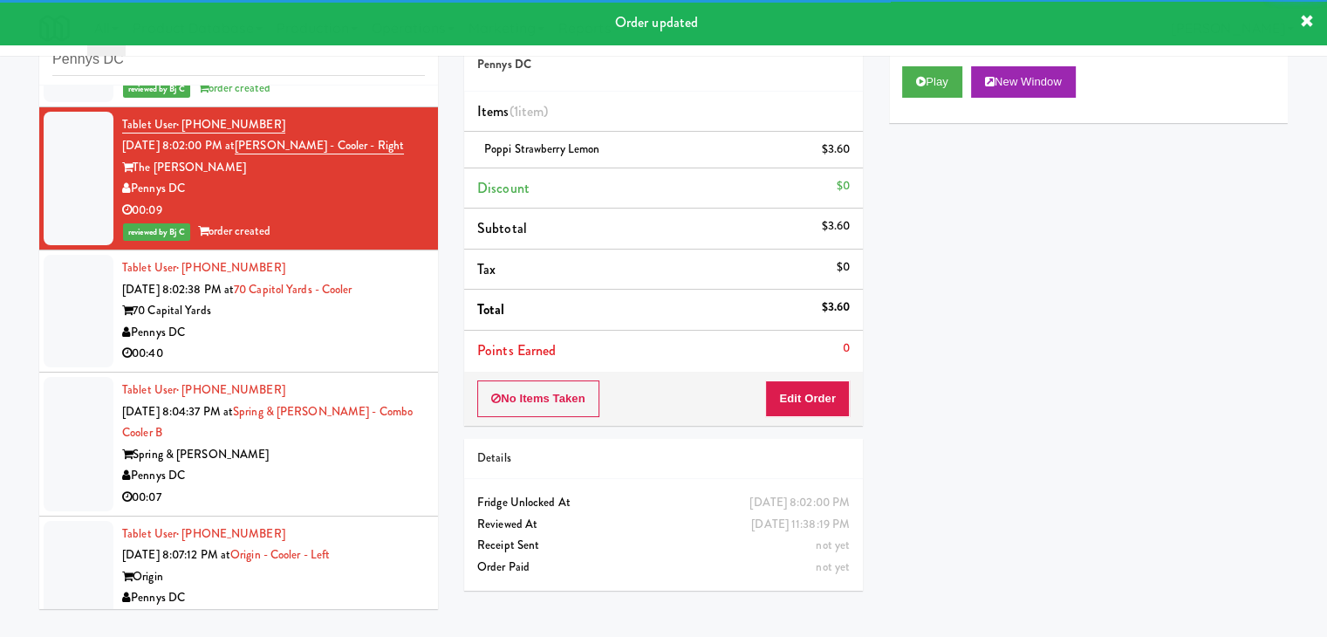
scroll to position [349, 0]
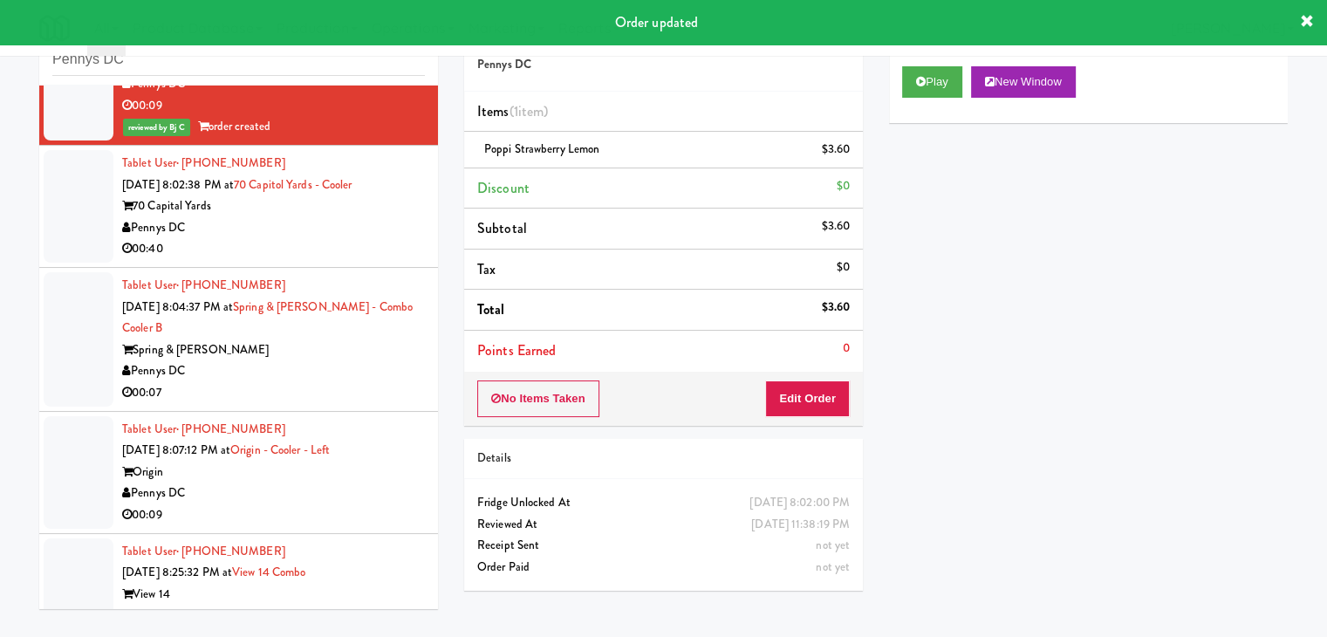
drag, startPoint x: 317, startPoint y: 234, endPoint x: 325, endPoint y: 238, distance: 9.0
click at [321, 234] on div "Pennys DC" at bounding box center [273, 228] width 303 height 22
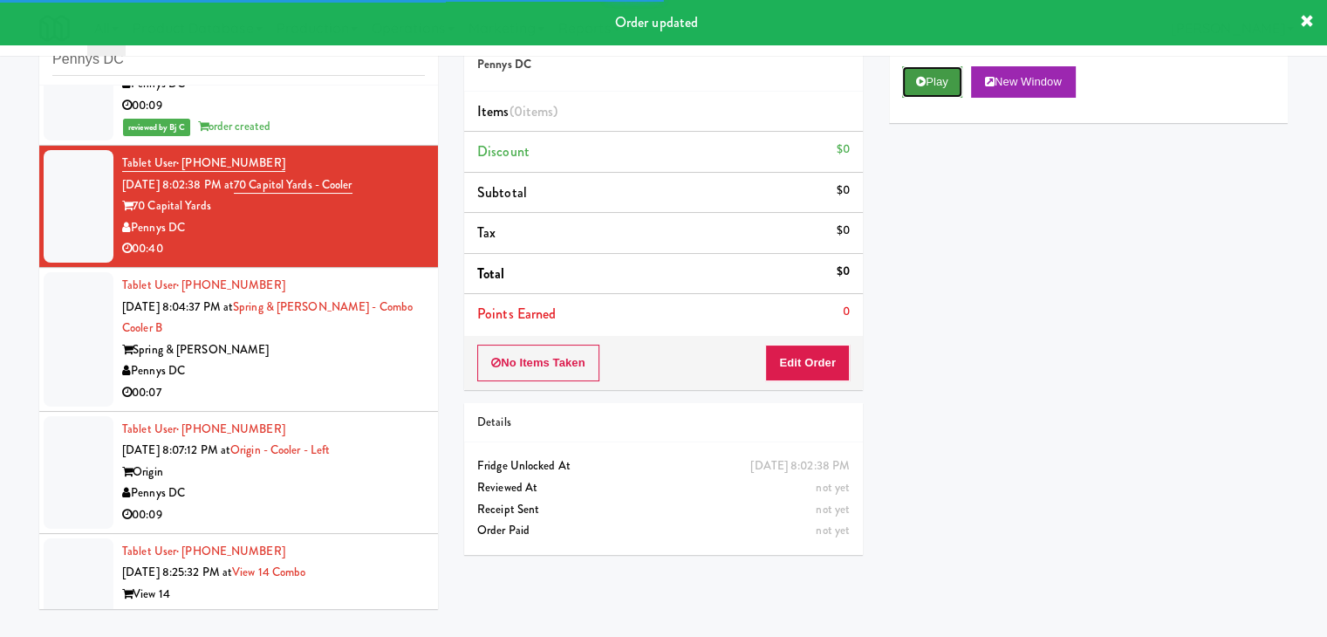
click at [930, 81] on button "Play" at bounding box center [932, 81] width 60 height 31
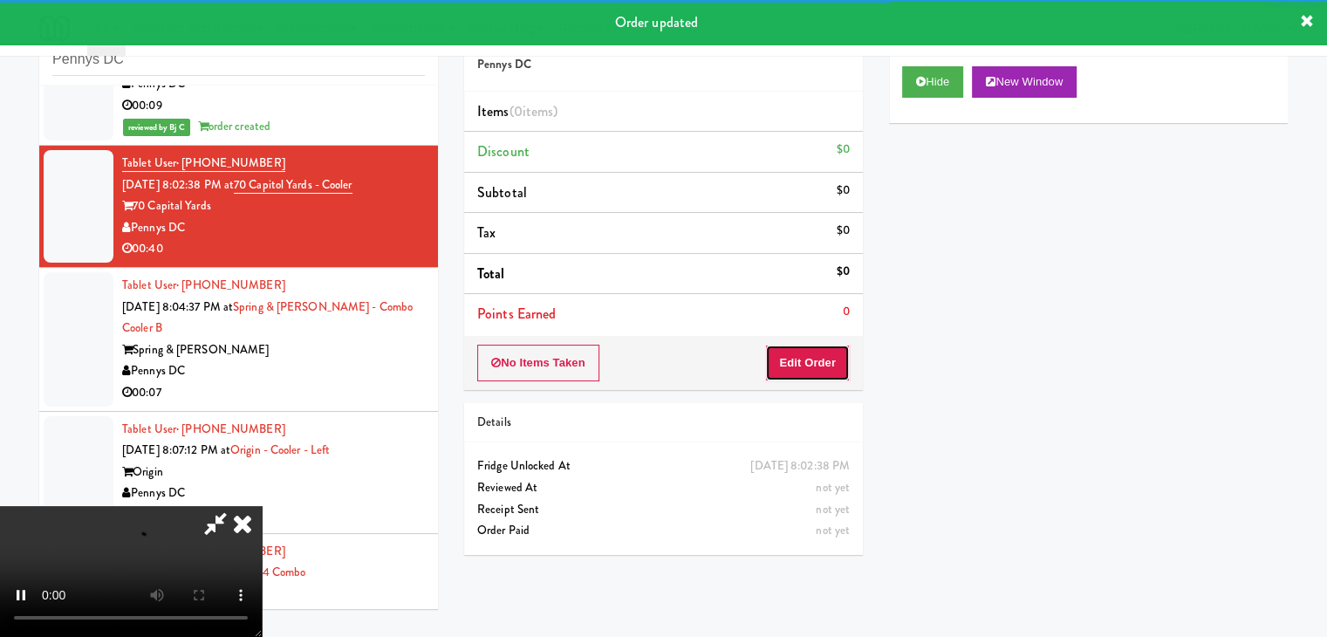
click at [813, 359] on button "Edit Order" at bounding box center [807, 363] width 85 height 37
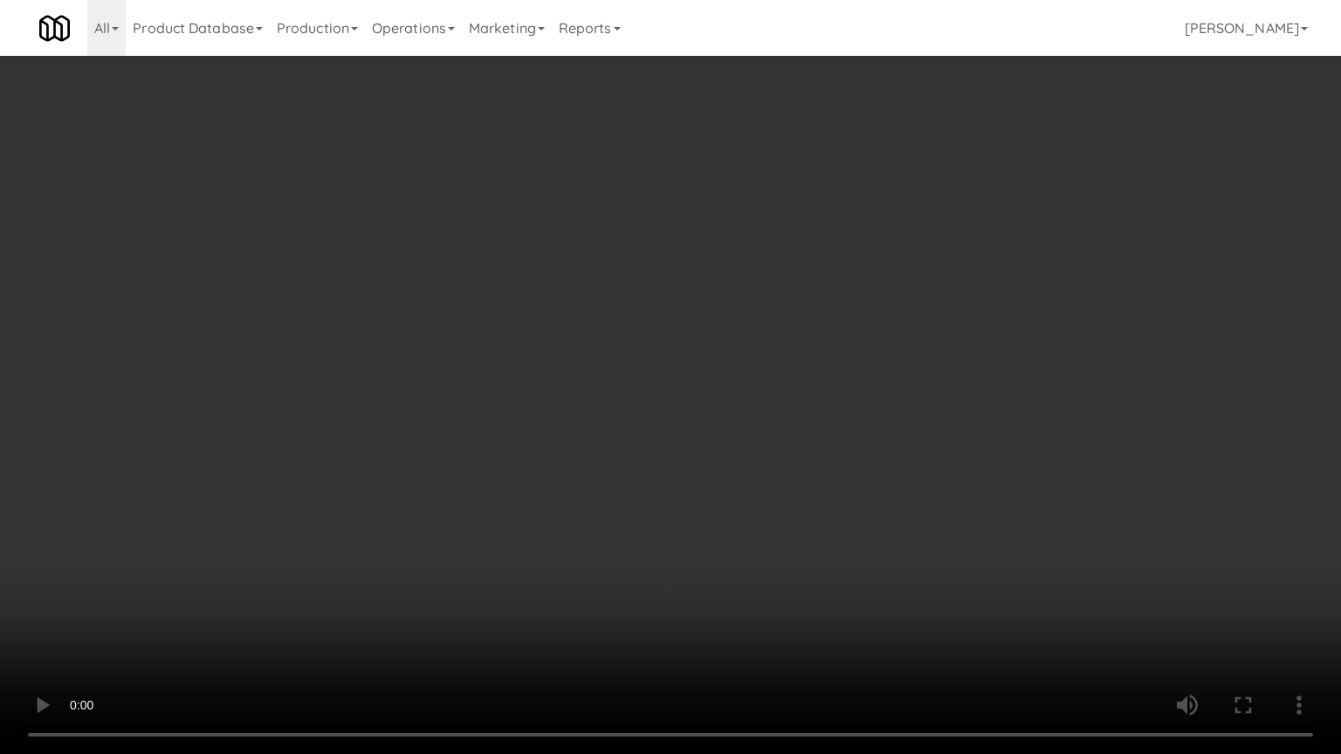
click at [702, 424] on video at bounding box center [670, 377] width 1341 height 754
click at [699, 426] on video at bounding box center [670, 377] width 1341 height 754
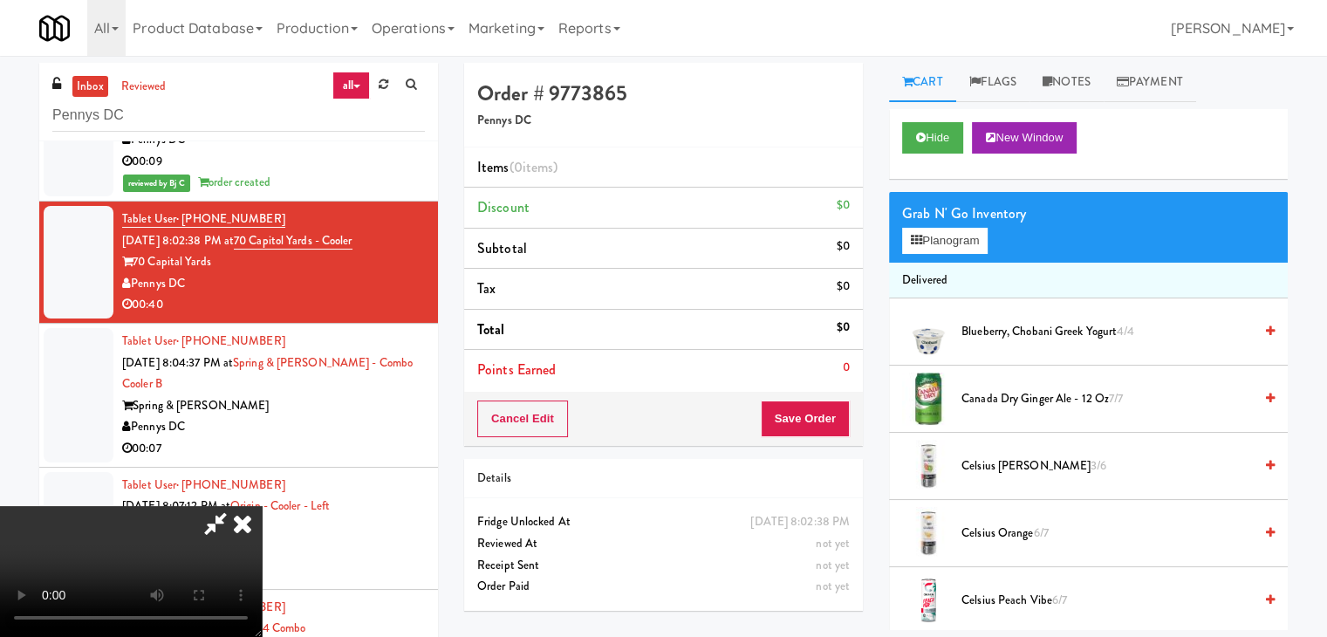
click at [262, 506] on icon at bounding box center [242, 523] width 38 height 35
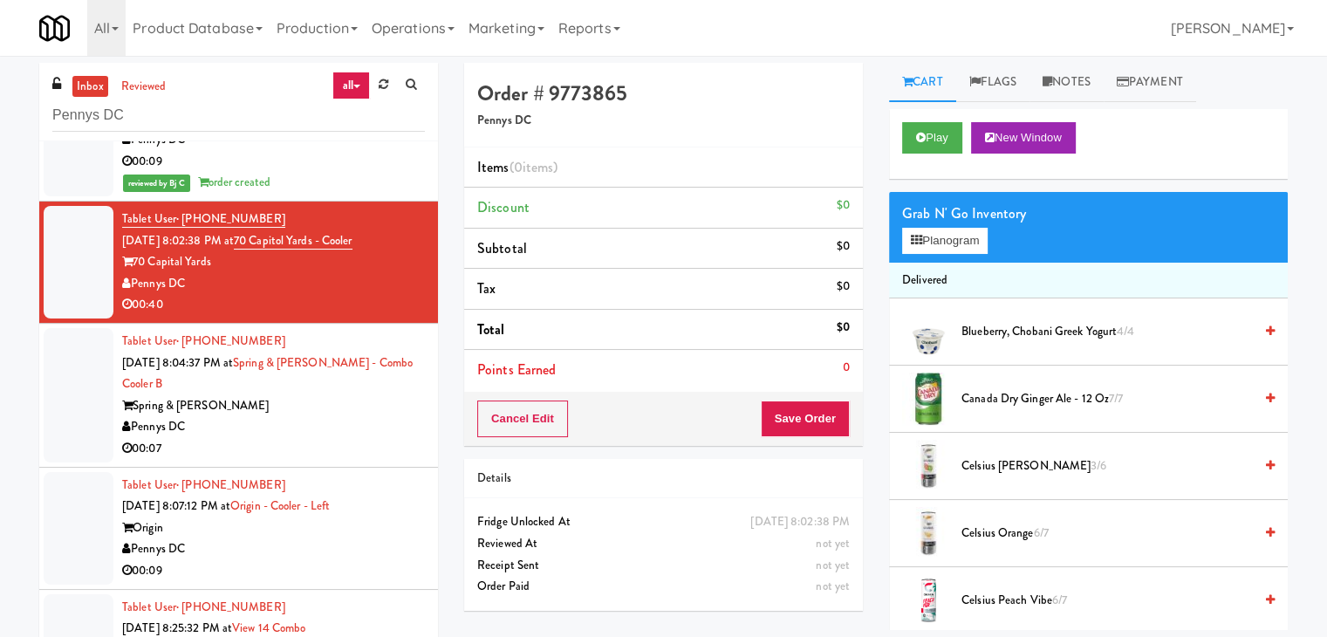
drag, startPoint x: 326, startPoint y: 437, endPoint x: 328, endPoint y: 428, distance: 9.8
click at [326, 435] on div "Tablet User · (240) 401-0230 [DATE] 8:04:37 PM at Spring & [PERSON_NAME] - Comb…" at bounding box center [273, 395] width 303 height 129
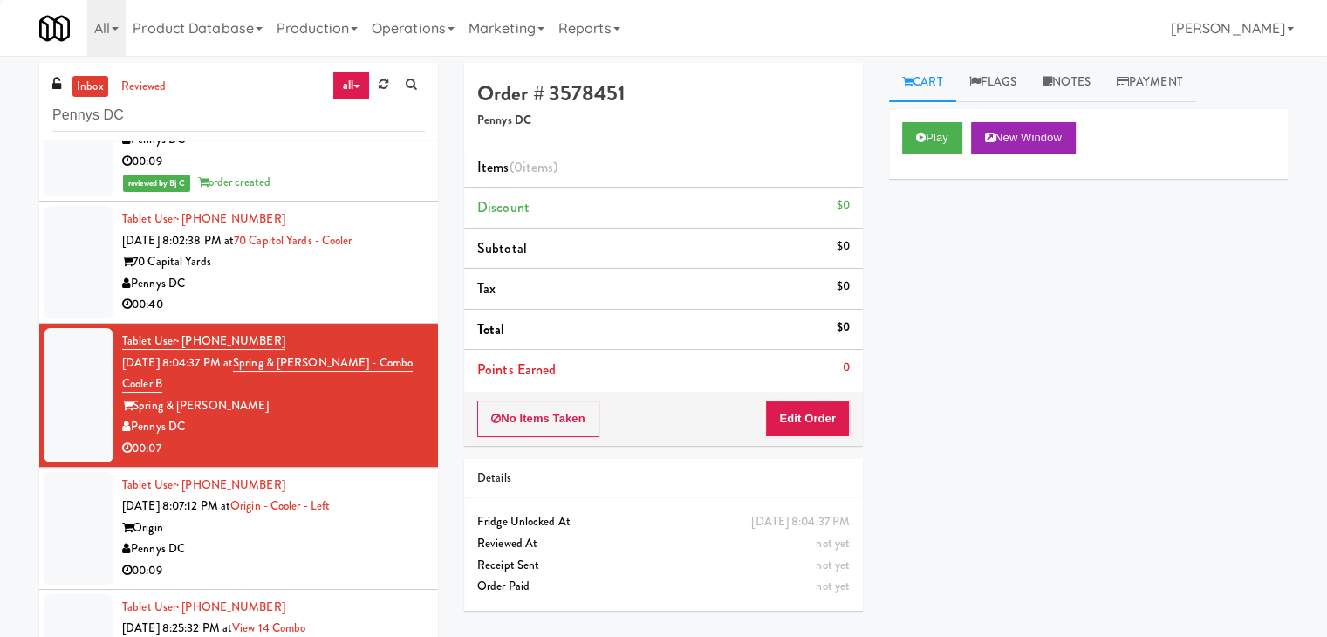
click at [372, 267] on div "70 Capital Yards" at bounding box center [273, 262] width 303 height 22
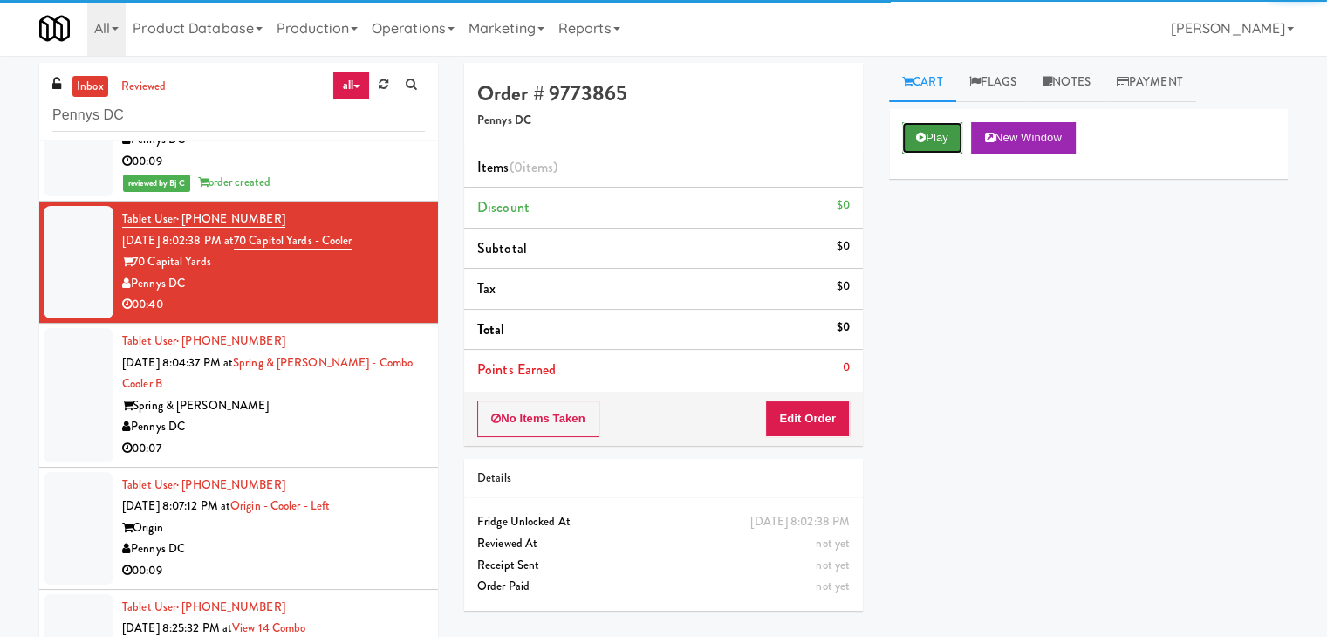
click at [936, 139] on button "Play" at bounding box center [932, 137] width 60 height 31
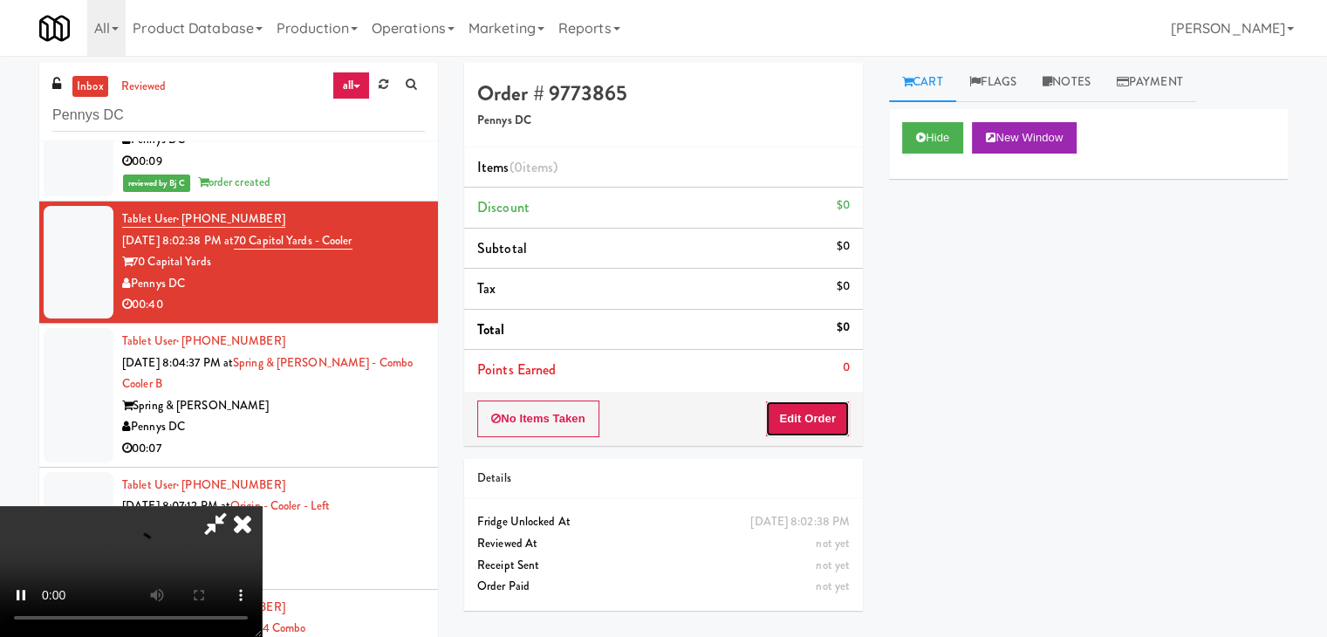
click at [815, 422] on button "Edit Order" at bounding box center [807, 419] width 85 height 37
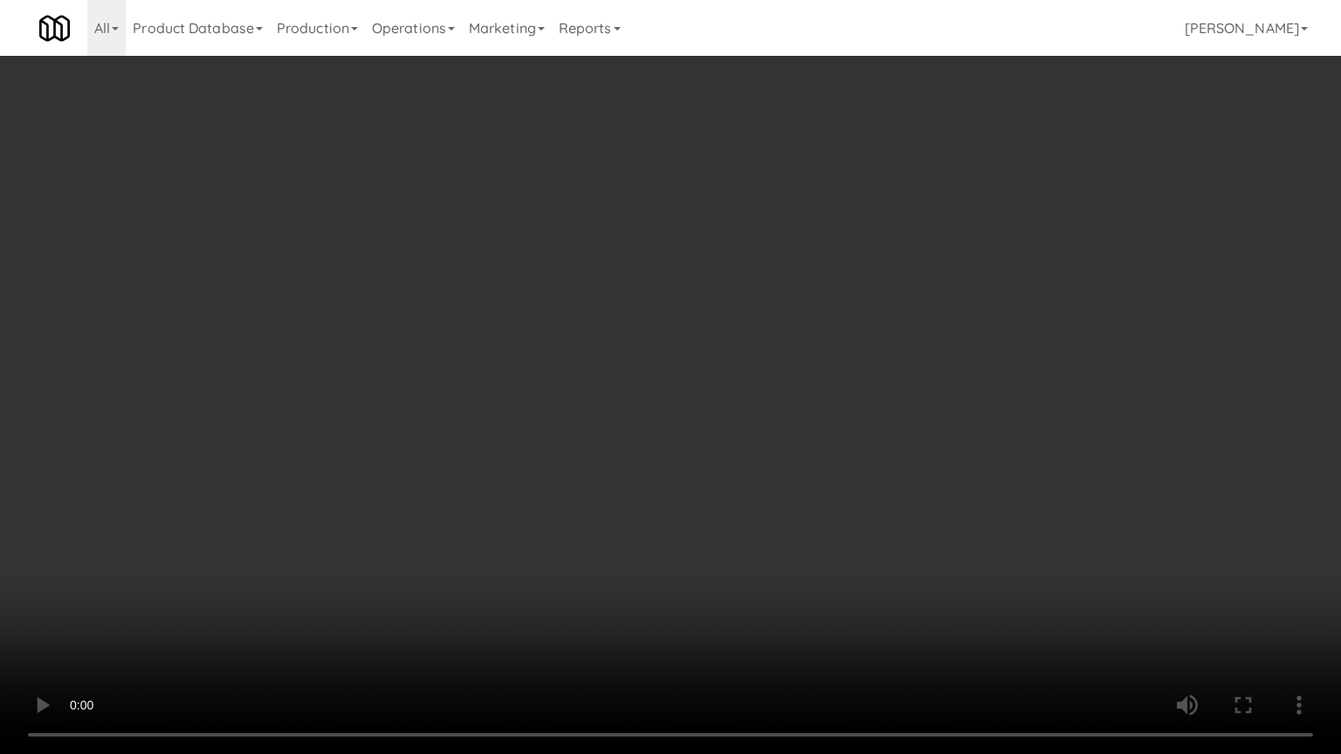
click at [834, 457] on video at bounding box center [670, 377] width 1341 height 754
click at [838, 450] on video at bounding box center [670, 377] width 1341 height 754
click at [855, 408] on video at bounding box center [670, 377] width 1341 height 754
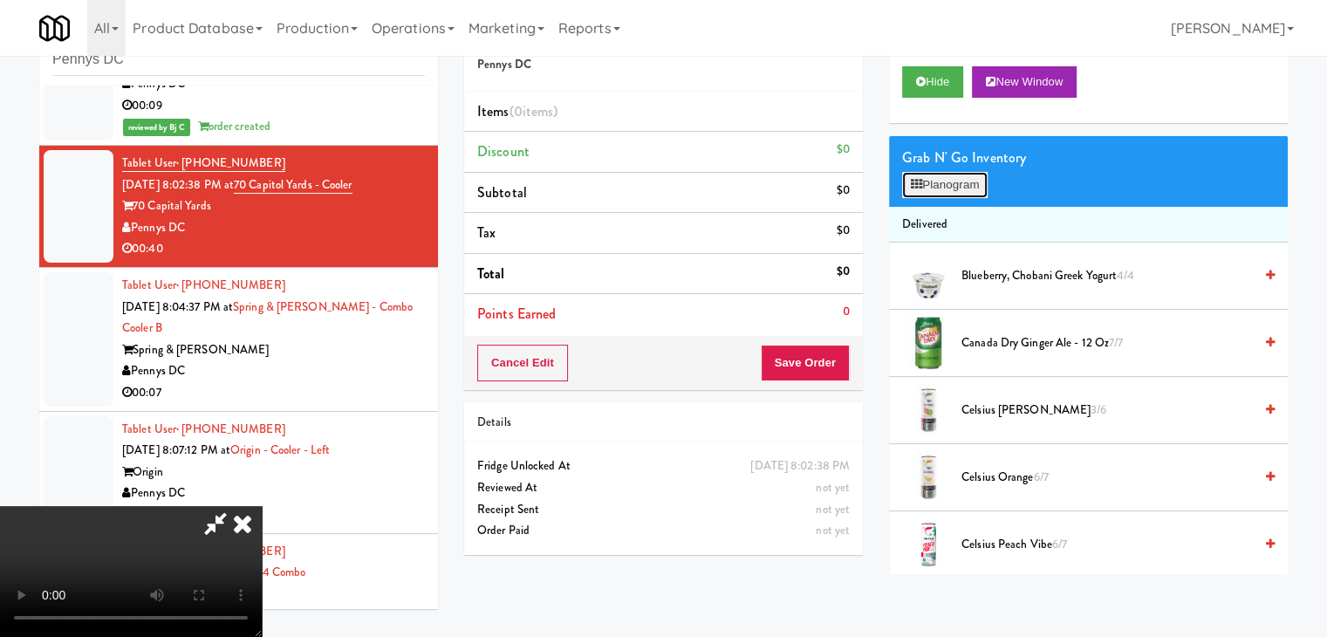
click at [969, 172] on button "Planogram" at bounding box center [945, 185] width 86 height 26
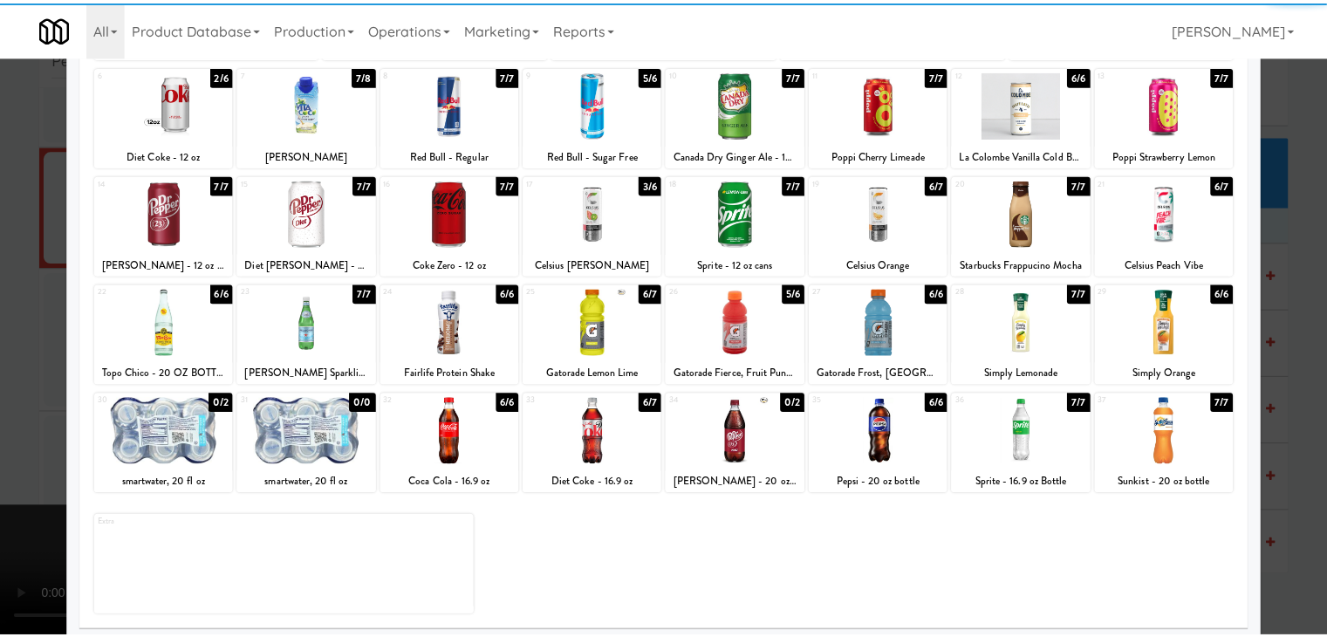
scroll to position [220, 0]
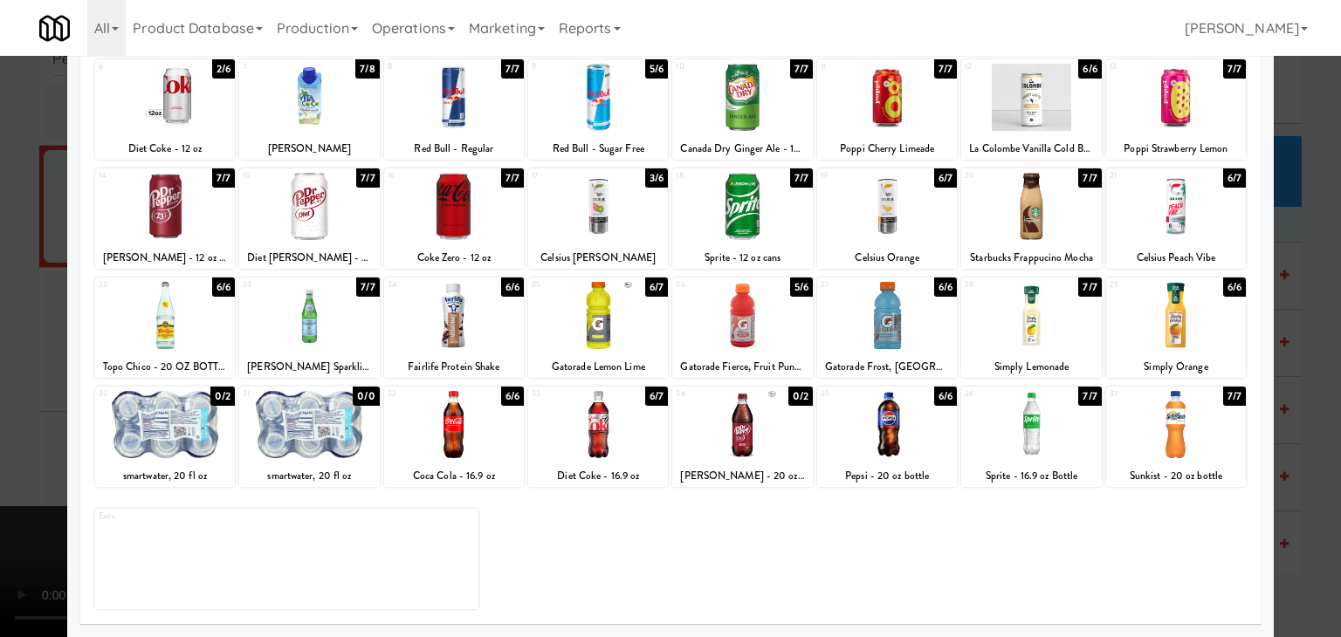
click at [759, 319] on div at bounding box center [742, 315] width 140 height 67
click at [868, 444] on div at bounding box center [887, 424] width 140 height 67
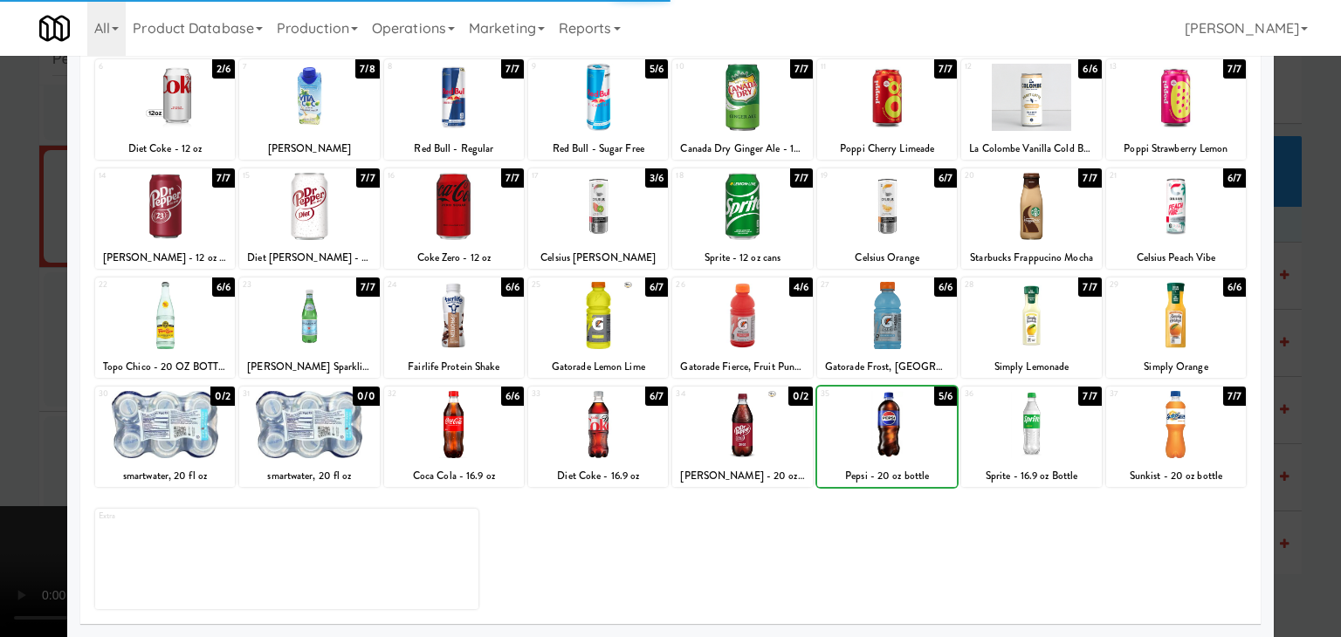
click at [3, 404] on div at bounding box center [670, 318] width 1341 height 637
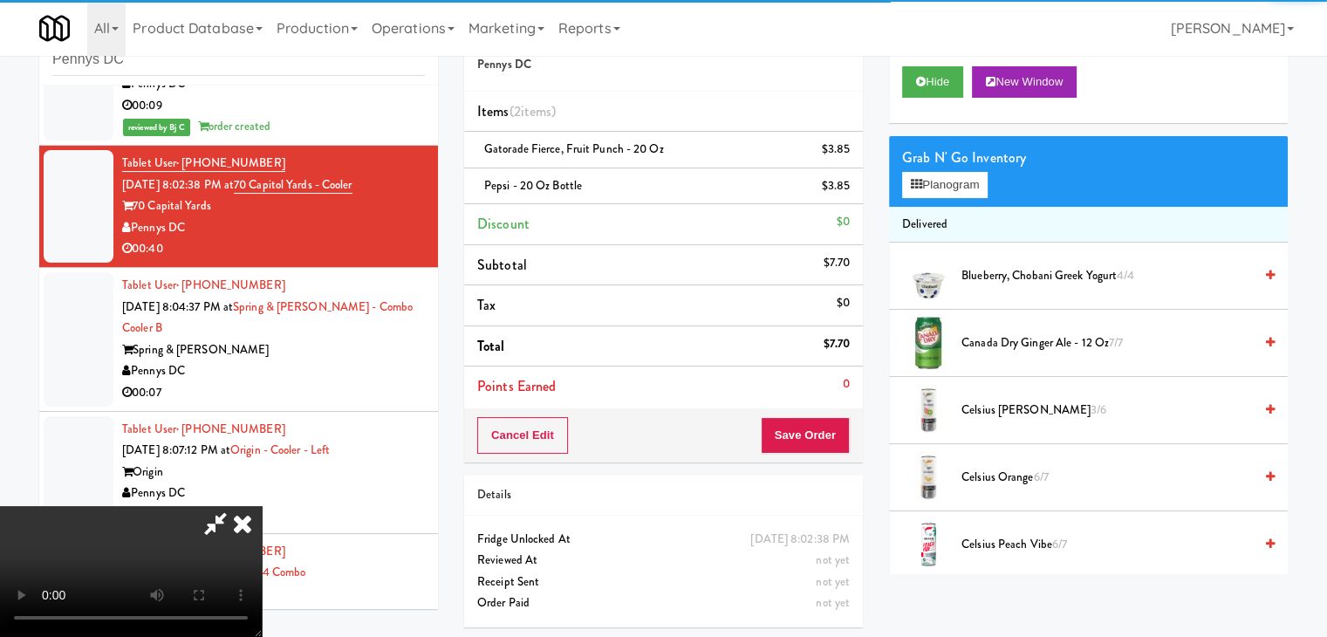
drag, startPoint x: 838, startPoint y: 415, endPoint x: 825, endPoint y: 424, distance: 16.2
click at [826, 423] on div "Cancel Edit Save Order" at bounding box center [663, 435] width 399 height 54
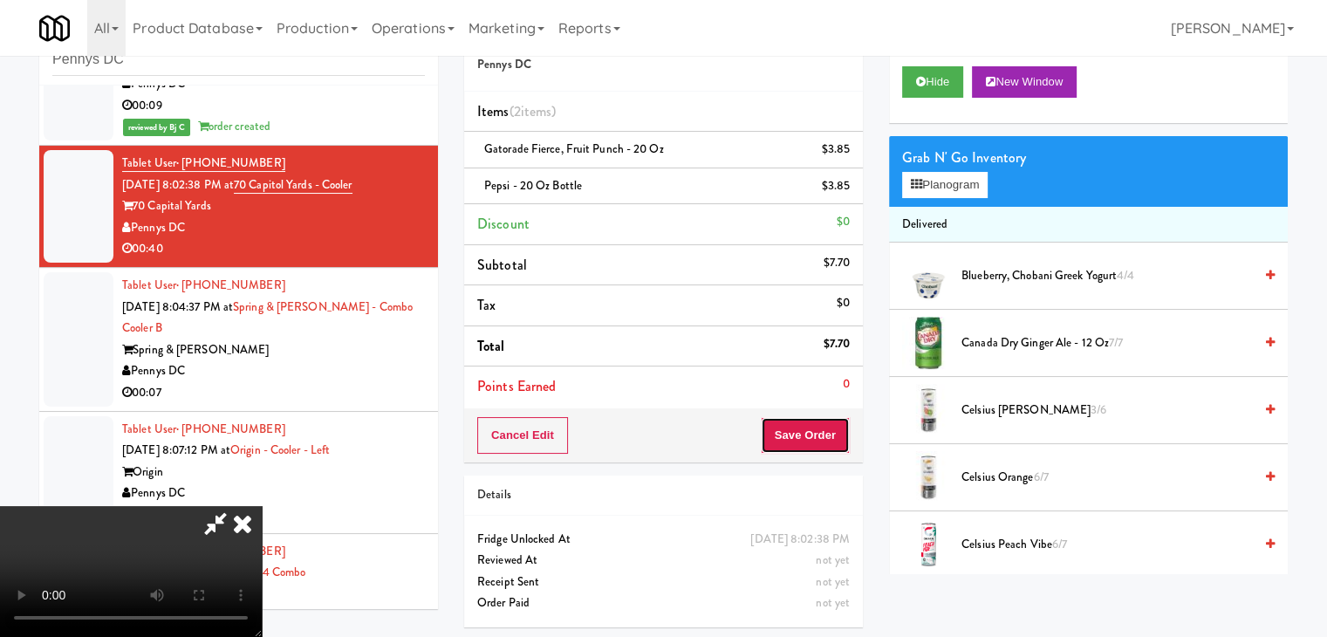
click at [823, 429] on button "Save Order" at bounding box center [805, 435] width 89 height 37
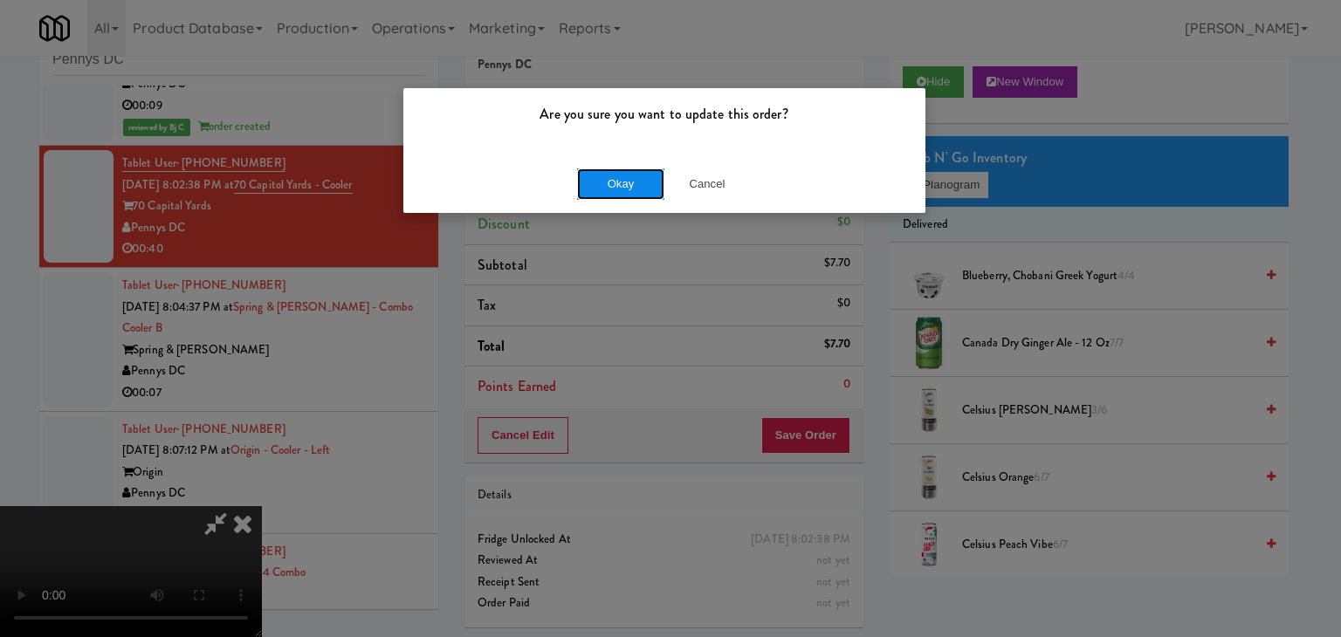
click at [624, 175] on button "Okay" at bounding box center [620, 183] width 87 height 31
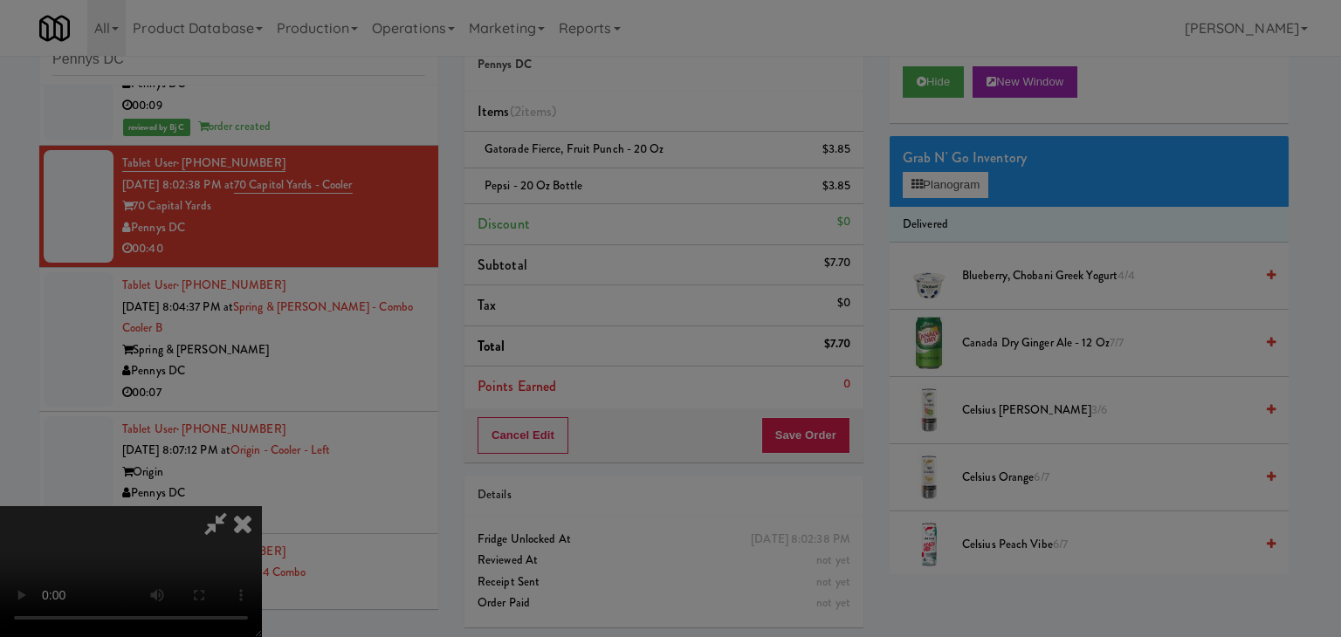
drag, startPoint x: 625, startPoint y: 173, endPoint x: 618, endPoint y: 189, distance: 17.2
click at [624, 175] on body "Are you sure you want to update this order? Okay Cancel Okay Are you sure you w…" at bounding box center [670, 318] width 1341 height 637
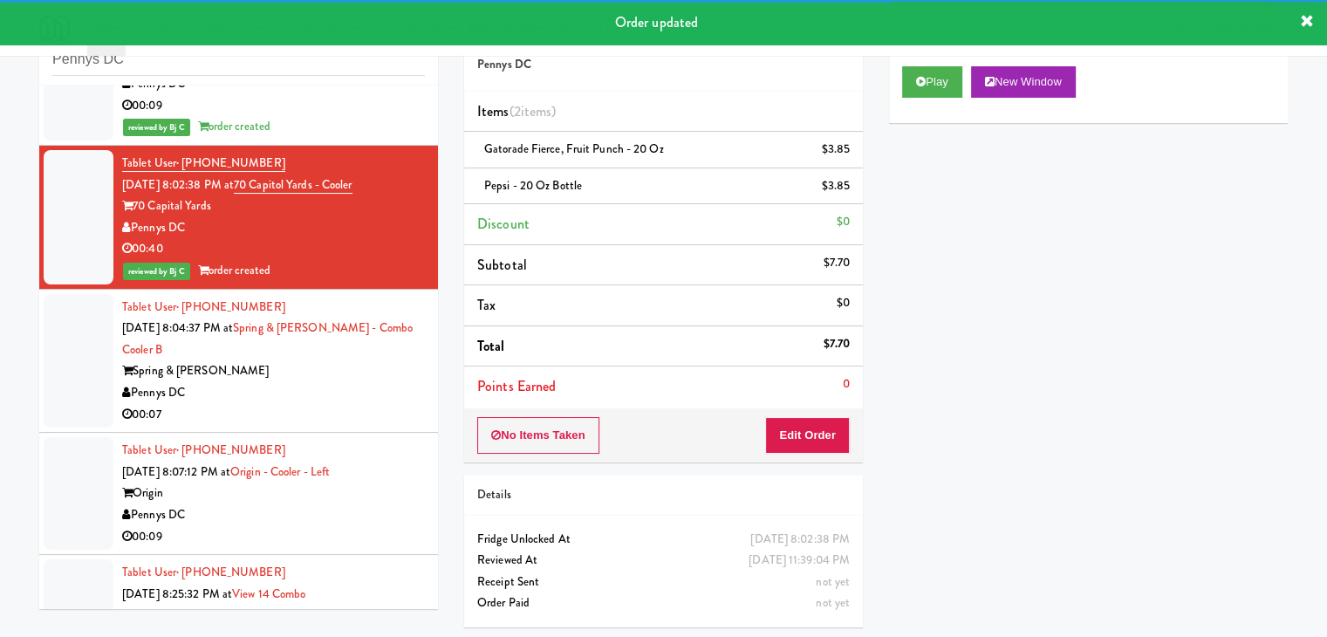
scroll to position [524, 0]
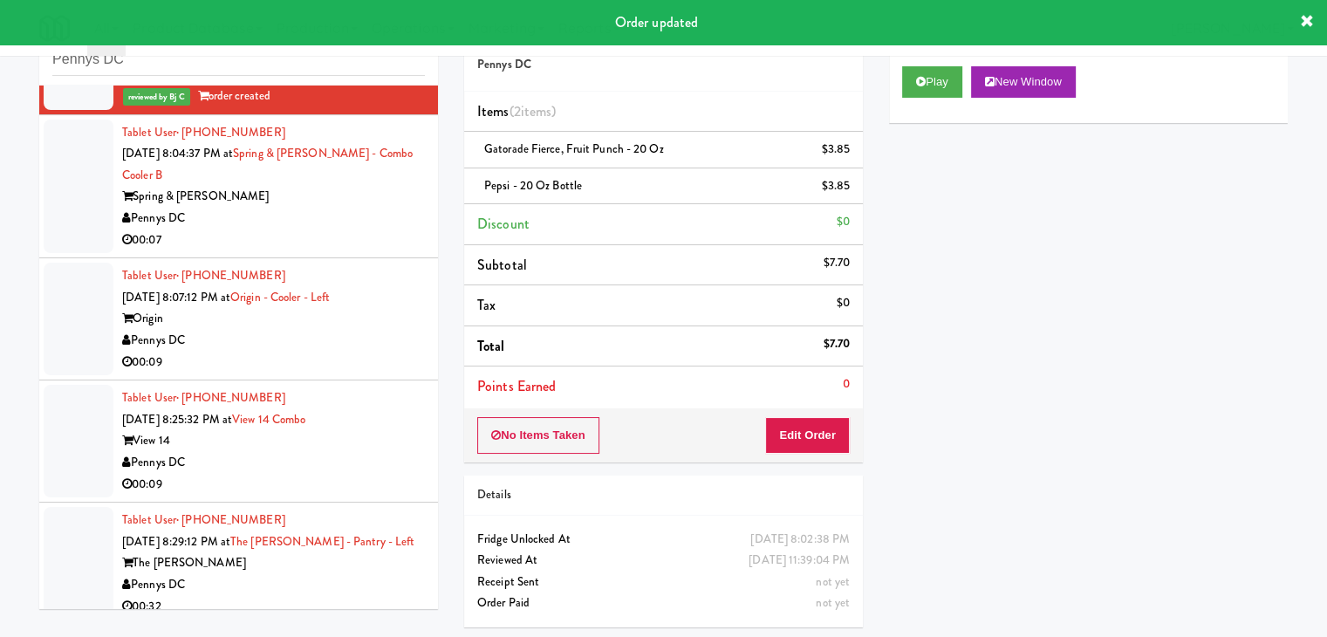
drag, startPoint x: 280, startPoint y: 216, endPoint x: 298, endPoint y: 225, distance: 19.5
click at [294, 224] on div "Pennys DC" at bounding box center [273, 219] width 303 height 22
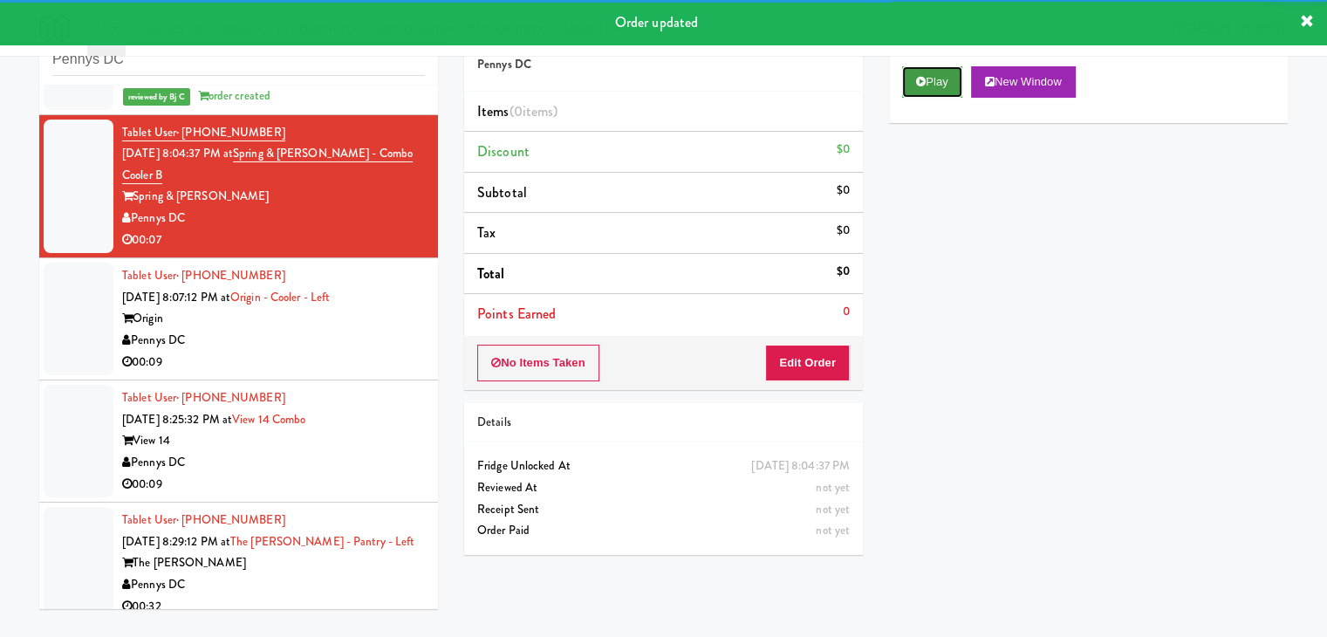
click at [940, 85] on button "Play" at bounding box center [932, 81] width 60 height 31
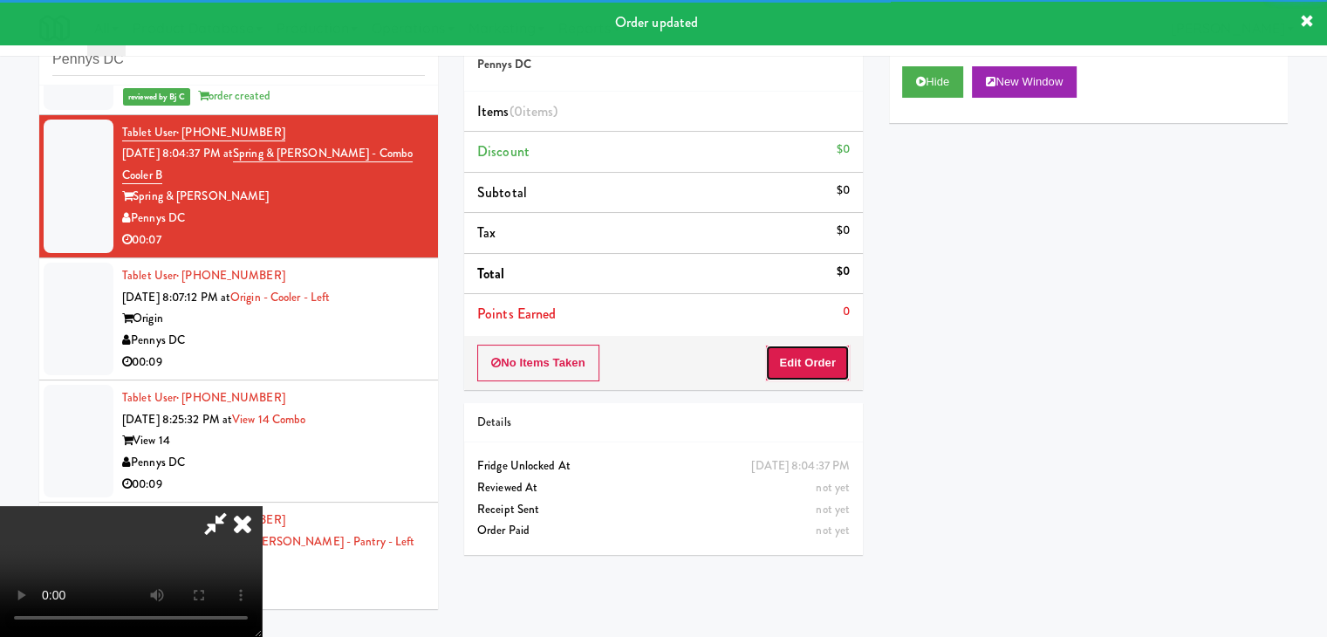
click at [807, 360] on button "Edit Order" at bounding box center [807, 363] width 85 height 37
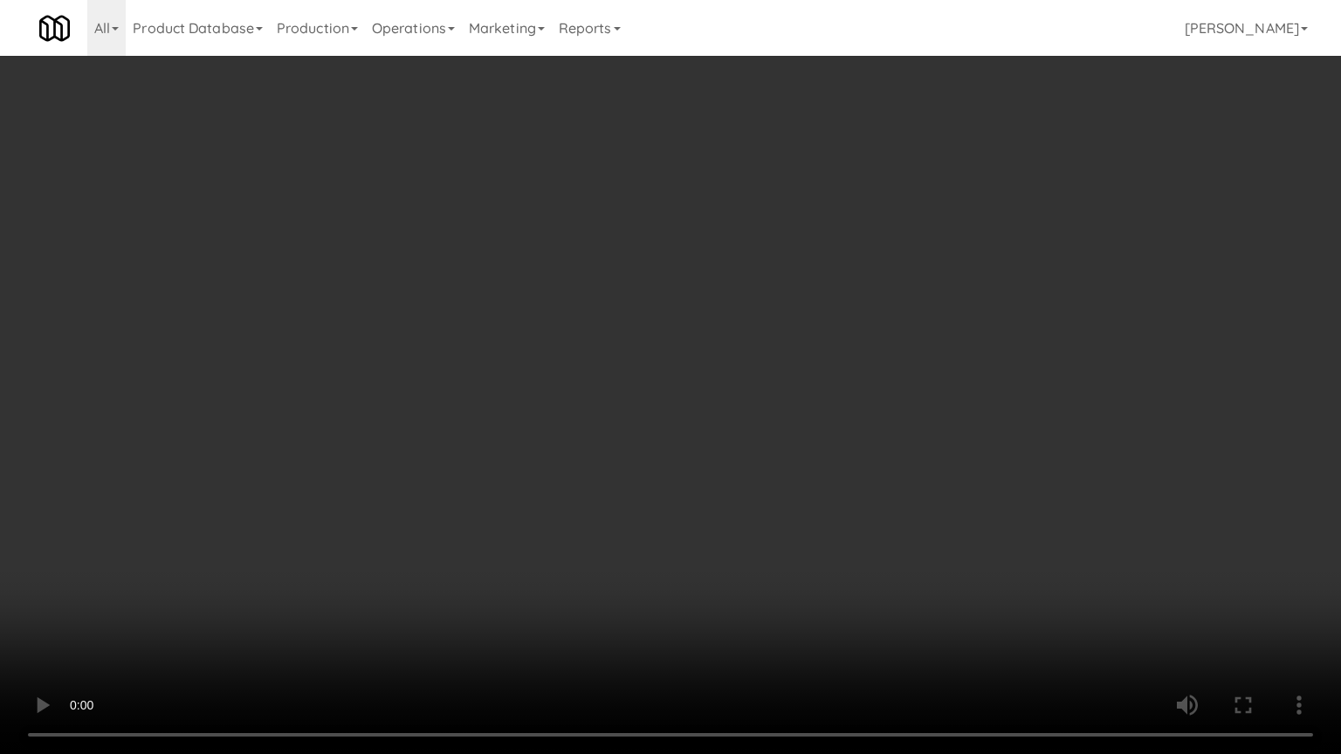
click at [761, 402] on video at bounding box center [670, 377] width 1341 height 754
click at [761, 406] on video at bounding box center [670, 377] width 1341 height 754
click at [735, 426] on video at bounding box center [670, 377] width 1341 height 754
click at [734, 429] on video at bounding box center [670, 377] width 1341 height 754
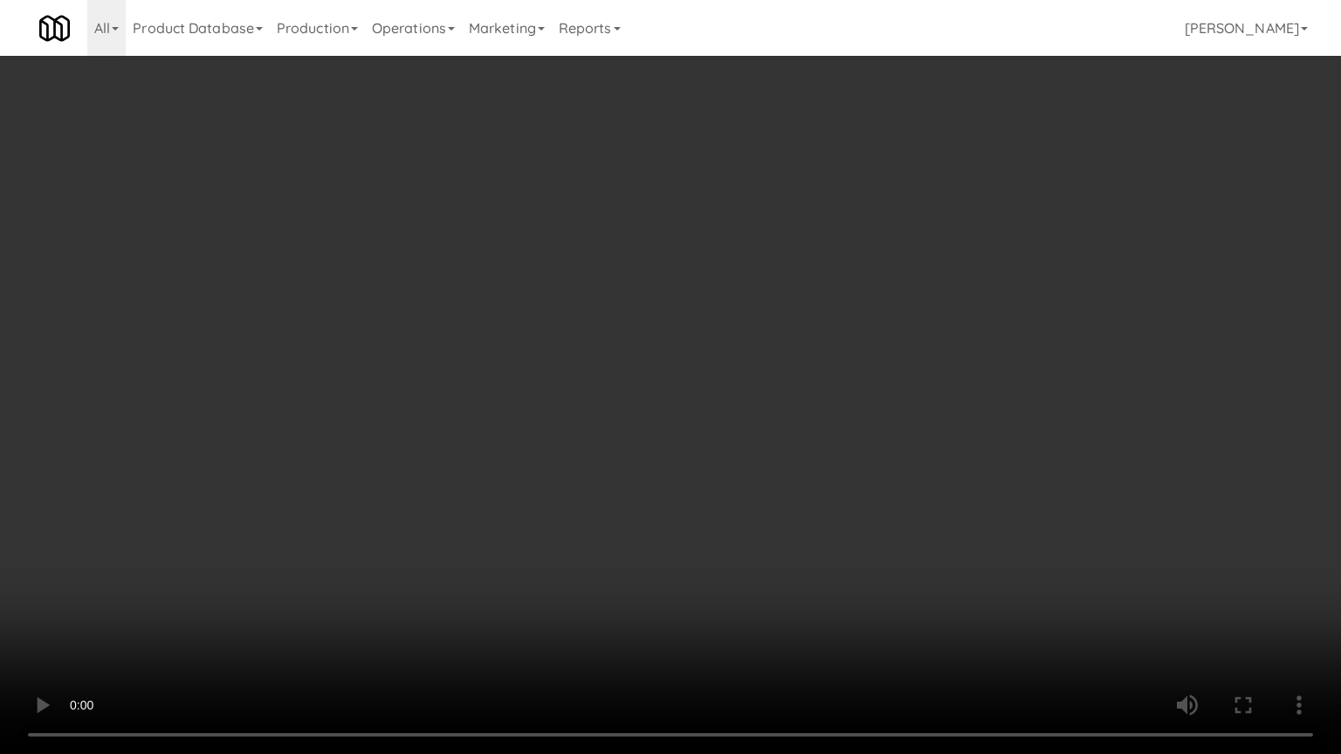
click at [718, 433] on video at bounding box center [670, 377] width 1341 height 754
click at [716, 433] on video at bounding box center [670, 377] width 1341 height 754
click at [702, 431] on video at bounding box center [670, 377] width 1341 height 754
drag, startPoint x: 703, startPoint y: 431, endPoint x: 719, endPoint y: 353, distance: 79.4
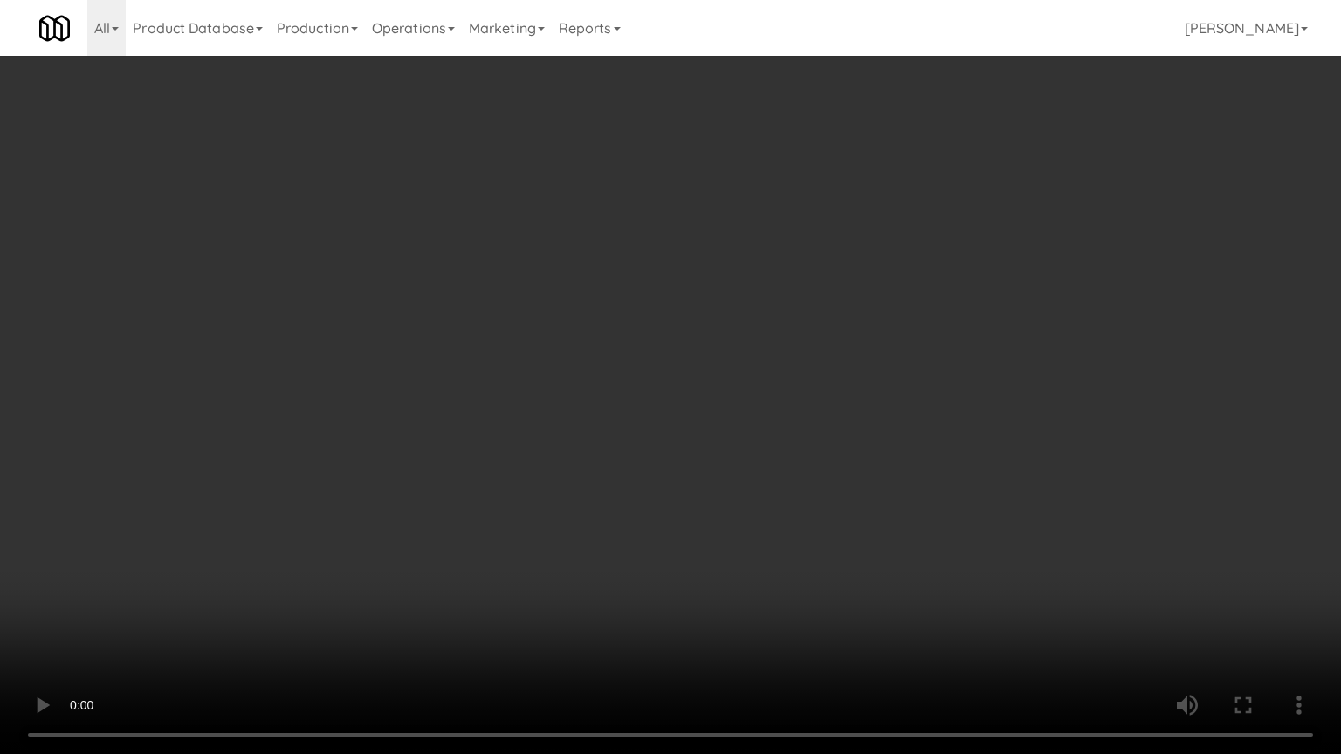
click at [703, 431] on video at bounding box center [670, 377] width 1341 height 754
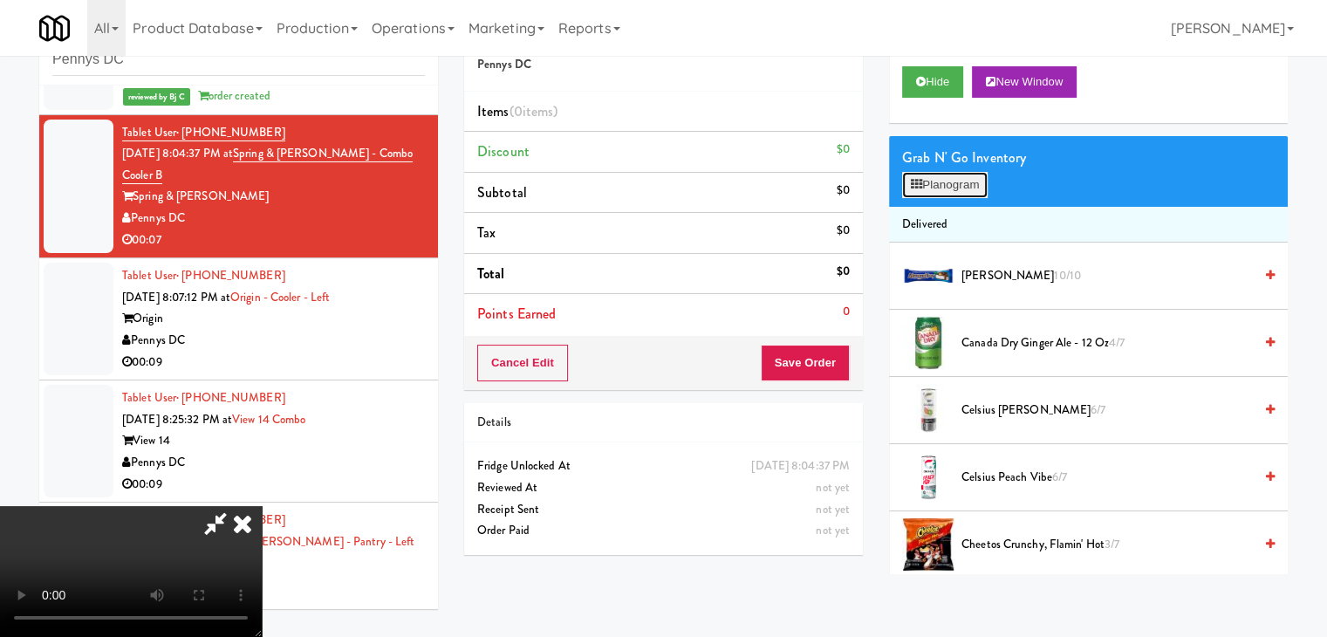
click at [967, 173] on button "Planogram" at bounding box center [945, 185] width 86 height 26
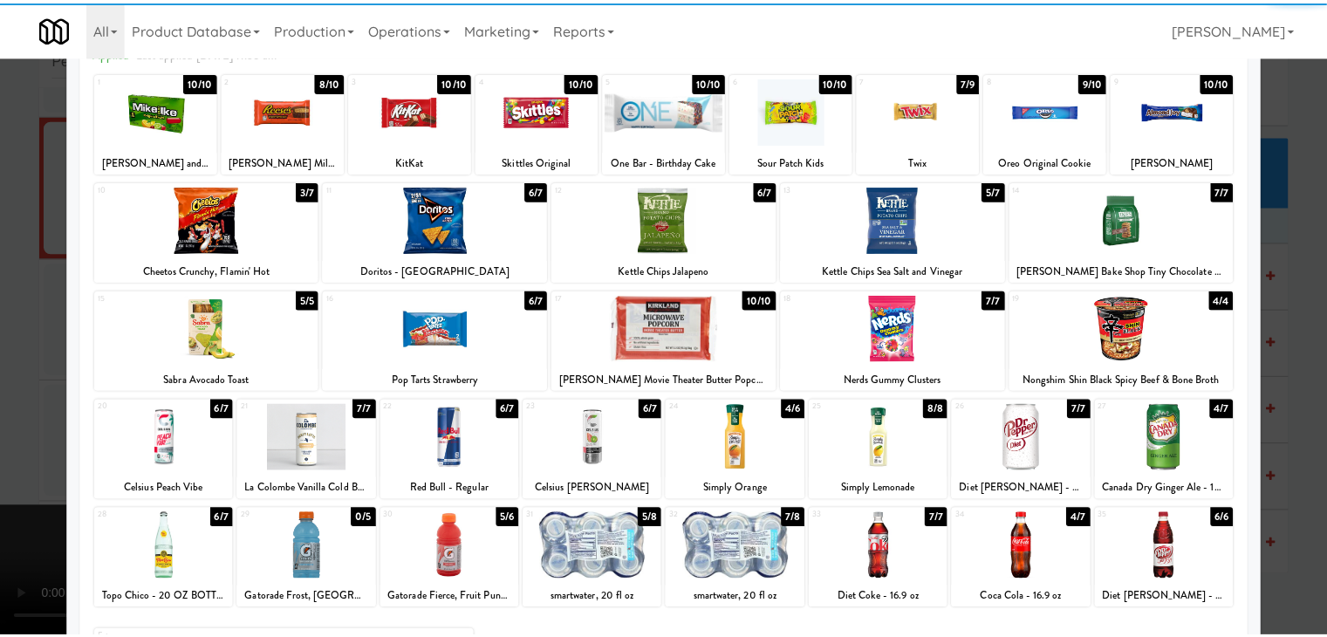
scroll to position [220, 0]
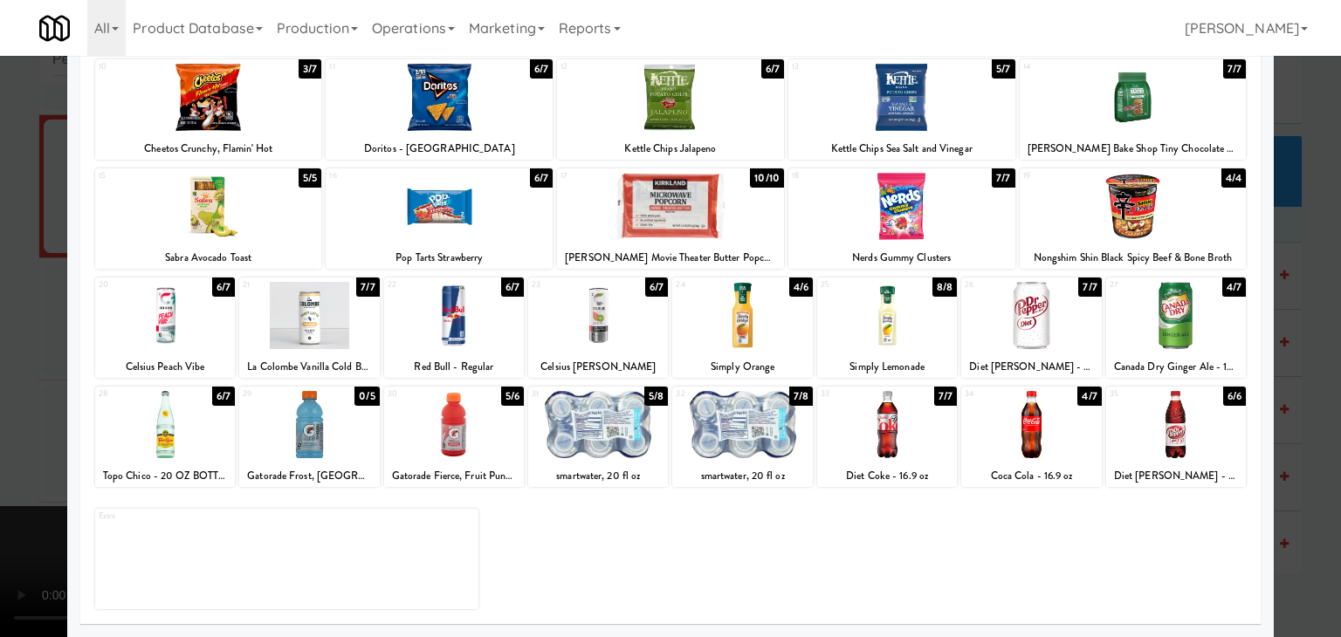
click at [1152, 315] on div at bounding box center [1176, 315] width 140 height 67
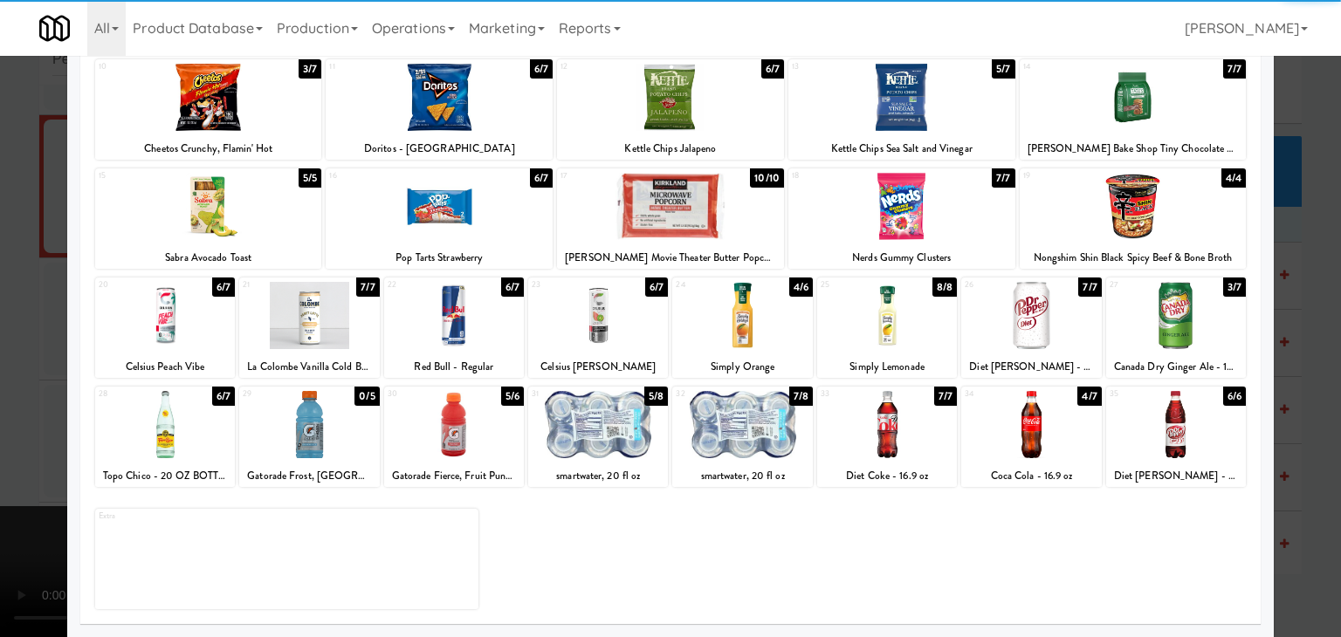
click at [457, 408] on div at bounding box center [454, 424] width 140 height 67
drag, startPoint x: 3, startPoint y: 392, endPoint x: 108, endPoint y: 392, distance: 104.7
click at [7, 392] on div at bounding box center [670, 318] width 1341 height 637
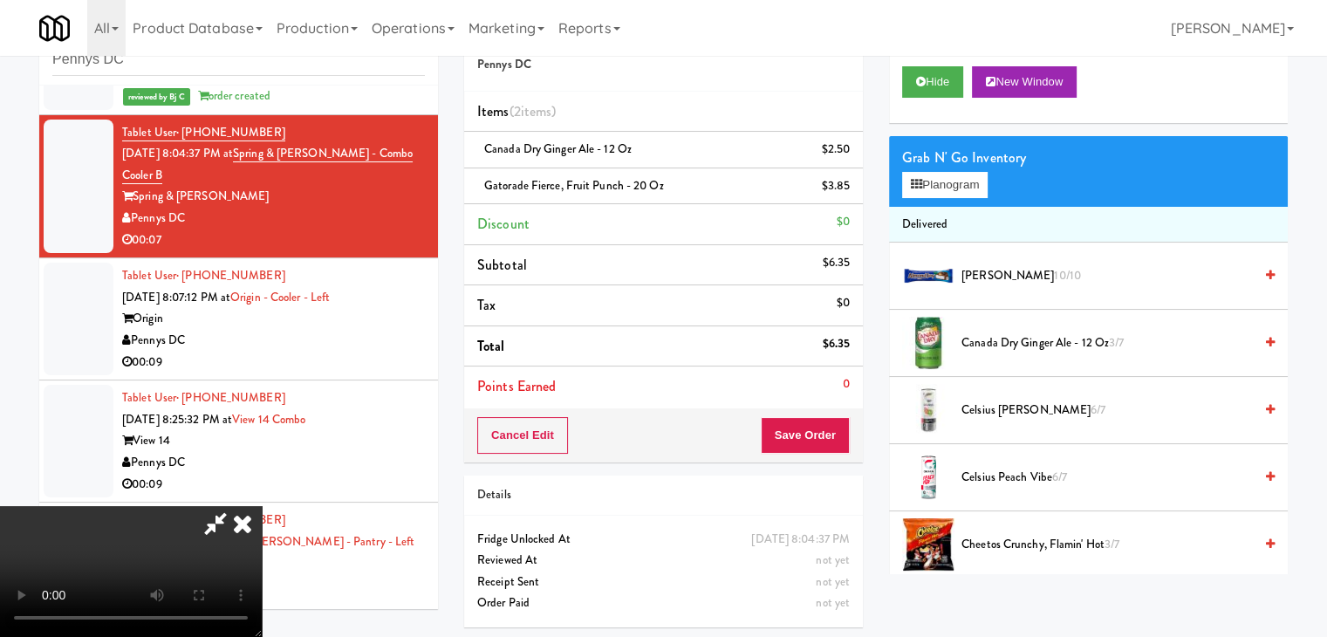
scroll to position [245, 0]
click at [966, 187] on button "Planogram" at bounding box center [945, 185] width 86 height 26
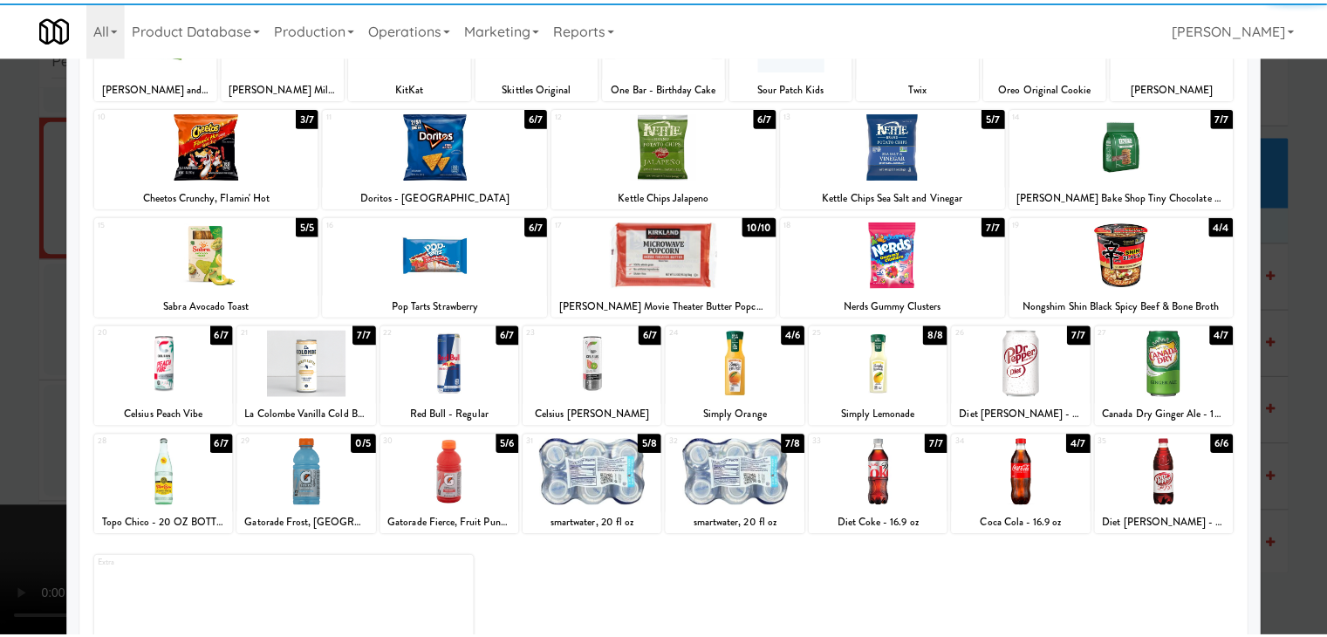
scroll to position [220, 0]
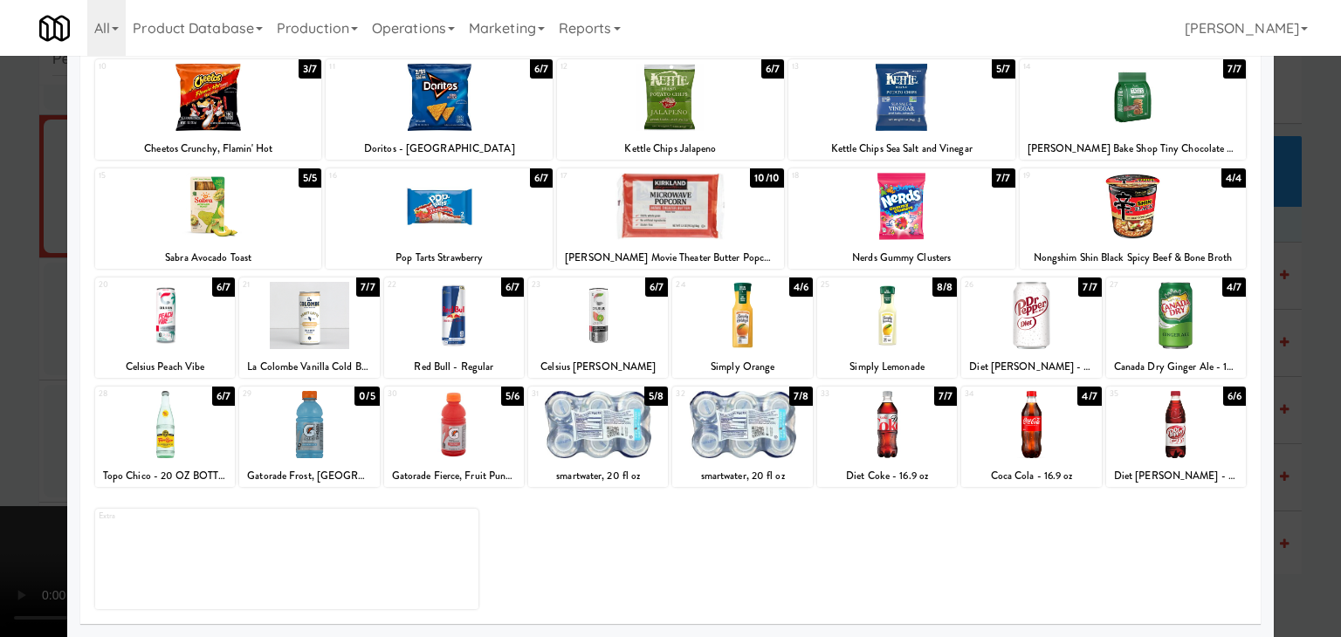
drag, startPoint x: 0, startPoint y: 319, endPoint x: 366, endPoint y: 331, distance: 365.9
click at [18, 319] on div at bounding box center [670, 318] width 1341 height 637
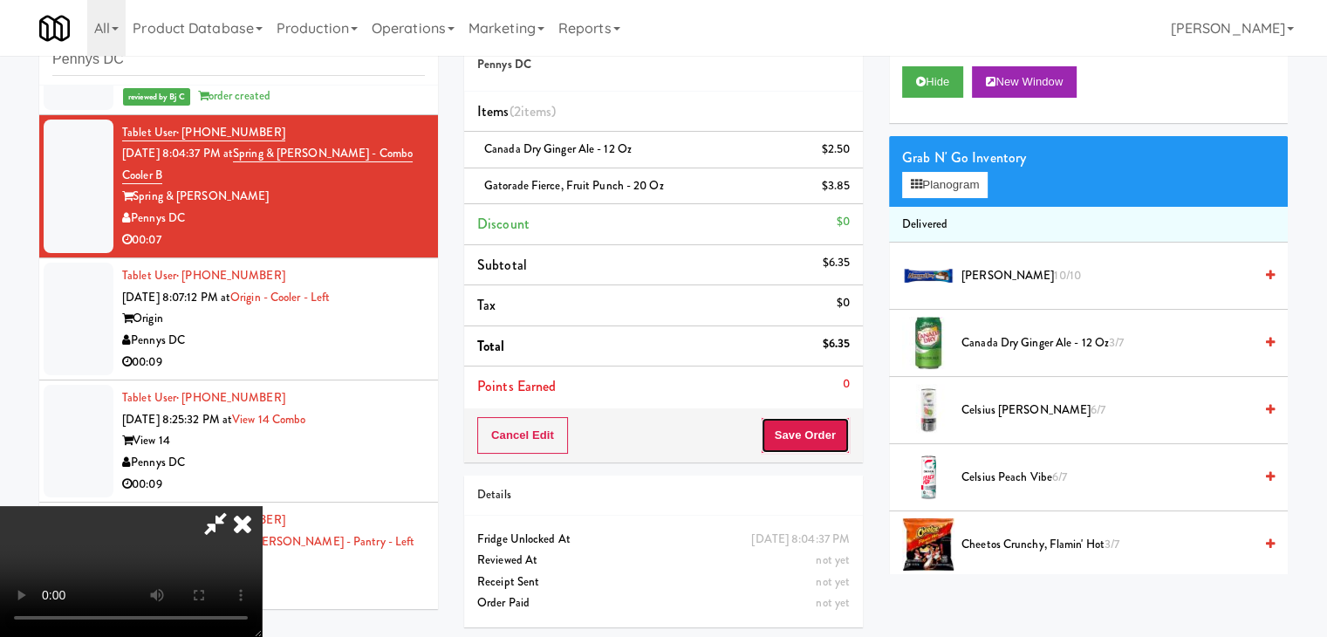
click at [833, 435] on button "Save Order" at bounding box center [805, 435] width 89 height 37
click at [830, 435] on button "Save Order" at bounding box center [805, 435] width 89 height 37
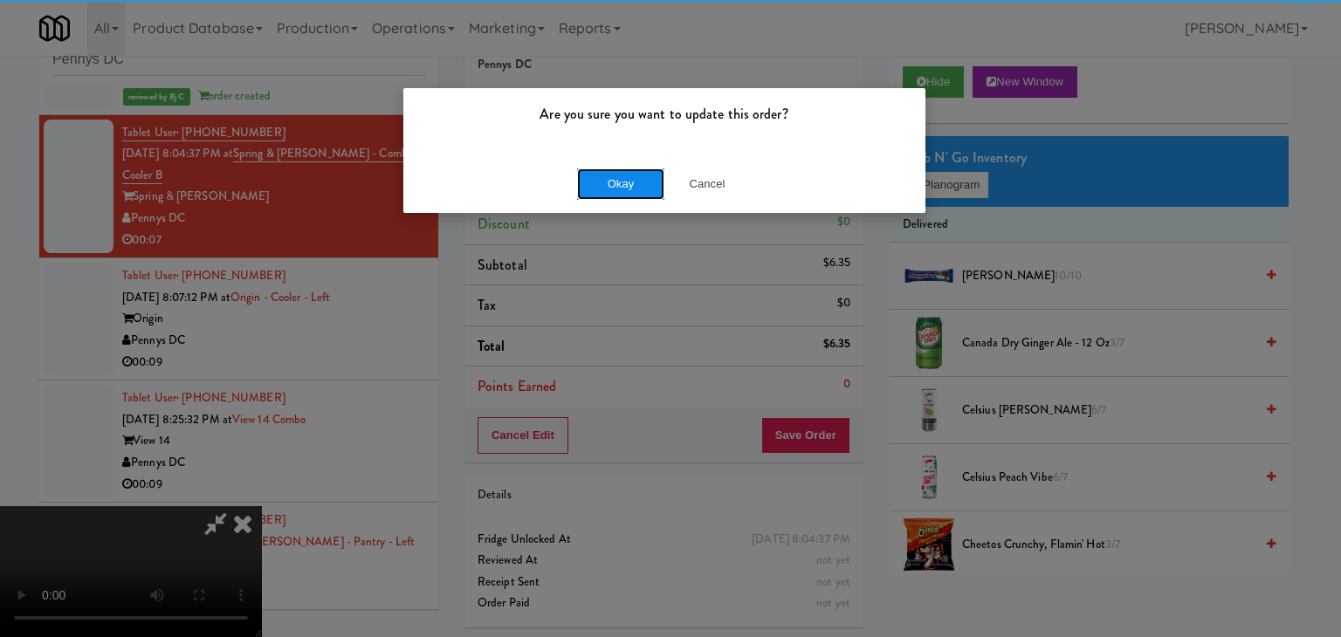
click at [618, 183] on button "Okay" at bounding box center [620, 183] width 87 height 31
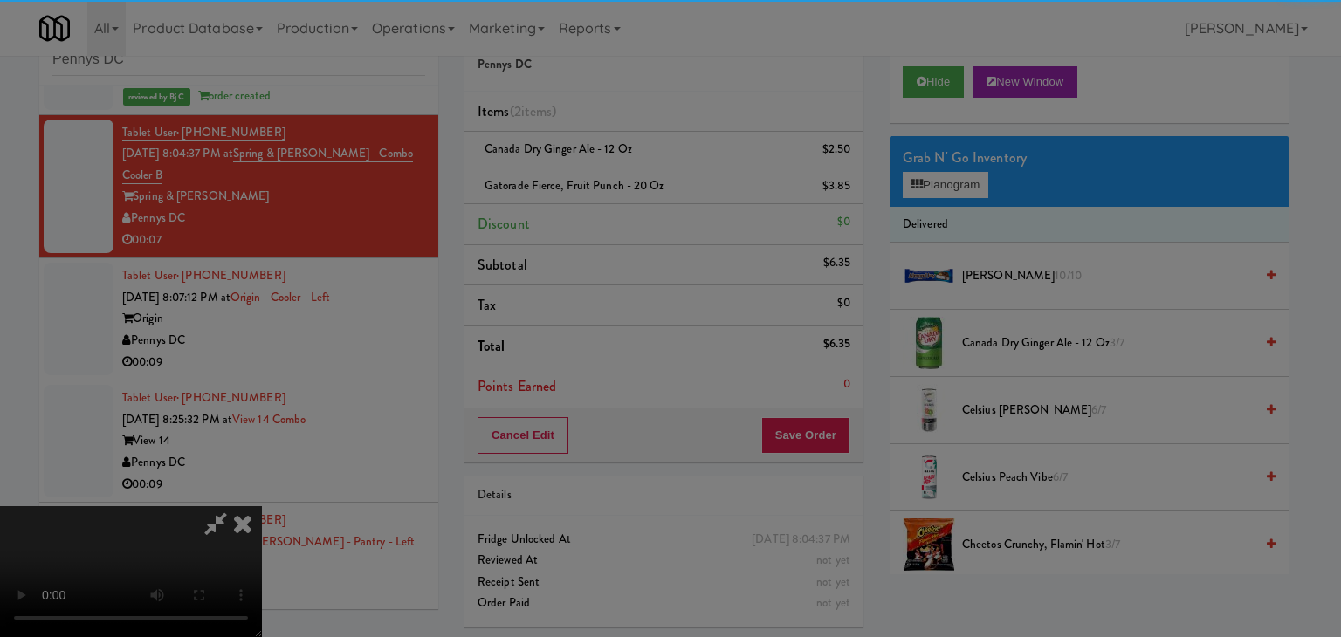
click at [618, 183] on body "Are you sure you want to update this order? Okay Cancel Okay Are you sure you w…" at bounding box center [670, 318] width 1341 height 637
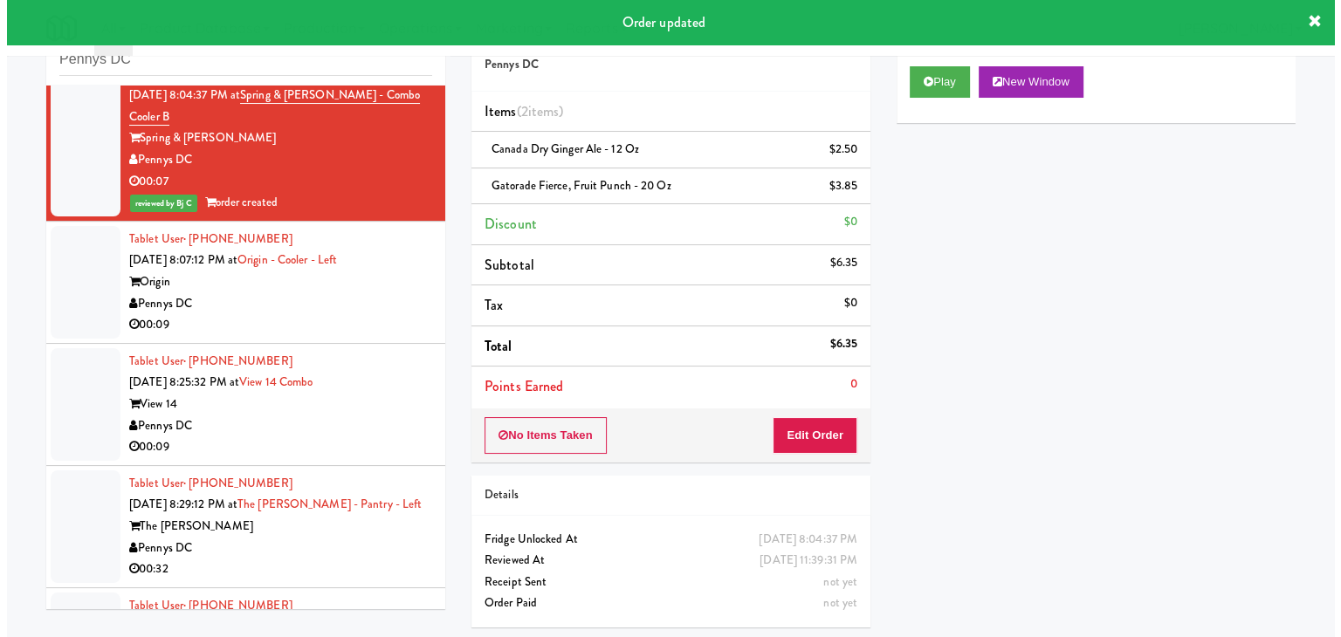
scroll to position [698, 0]
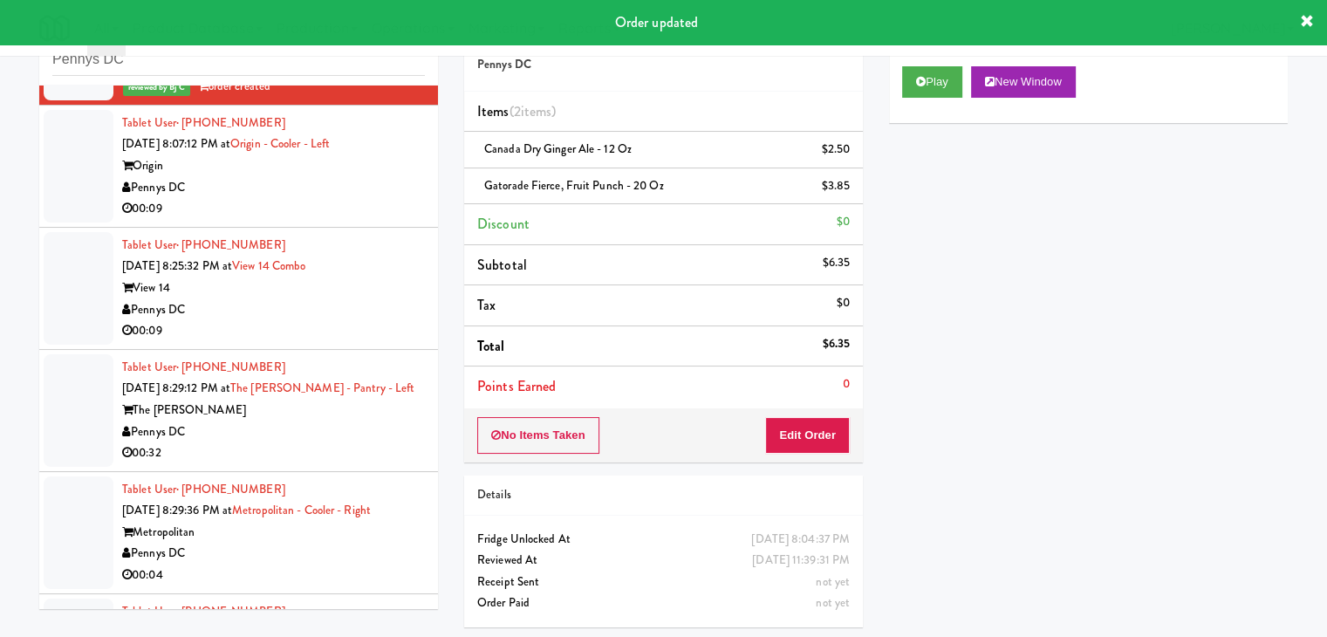
click at [364, 203] on div "00:09" at bounding box center [273, 209] width 303 height 22
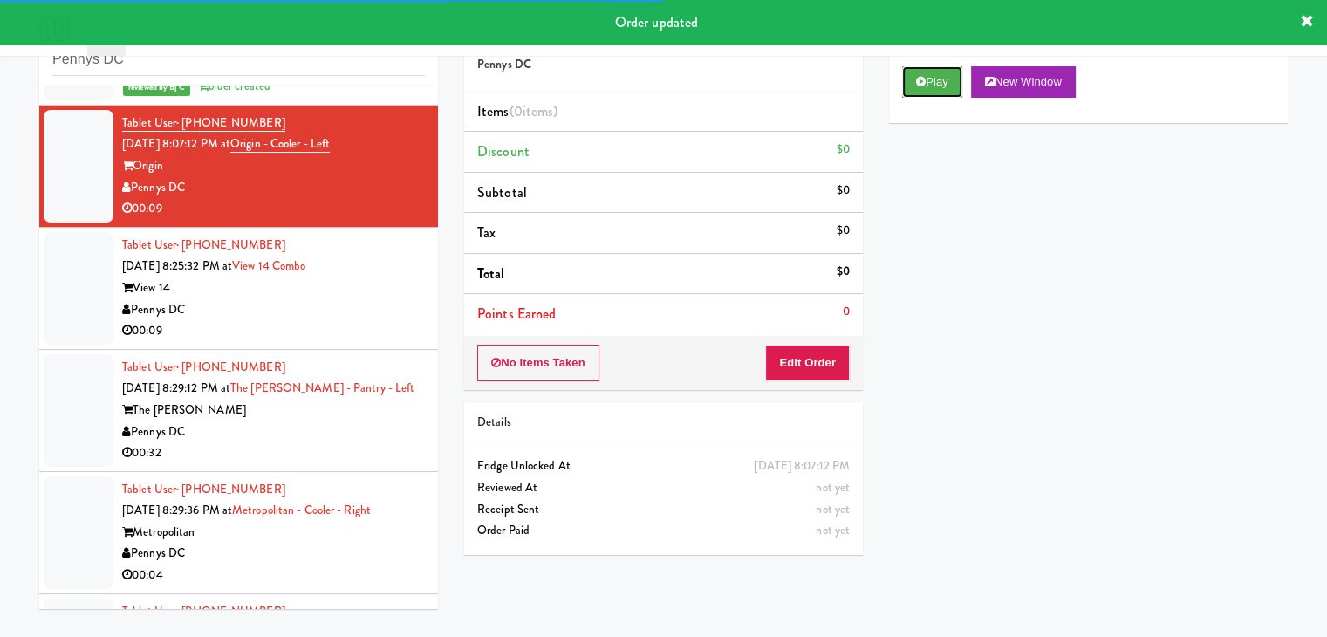
drag, startPoint x: 962, startPoint y: 90, endPoint x: 958, endPoint y: 101, distance: 11.9
click at [962, 94] on button "Play" at bounding box center [932, 81] width 60 height 31
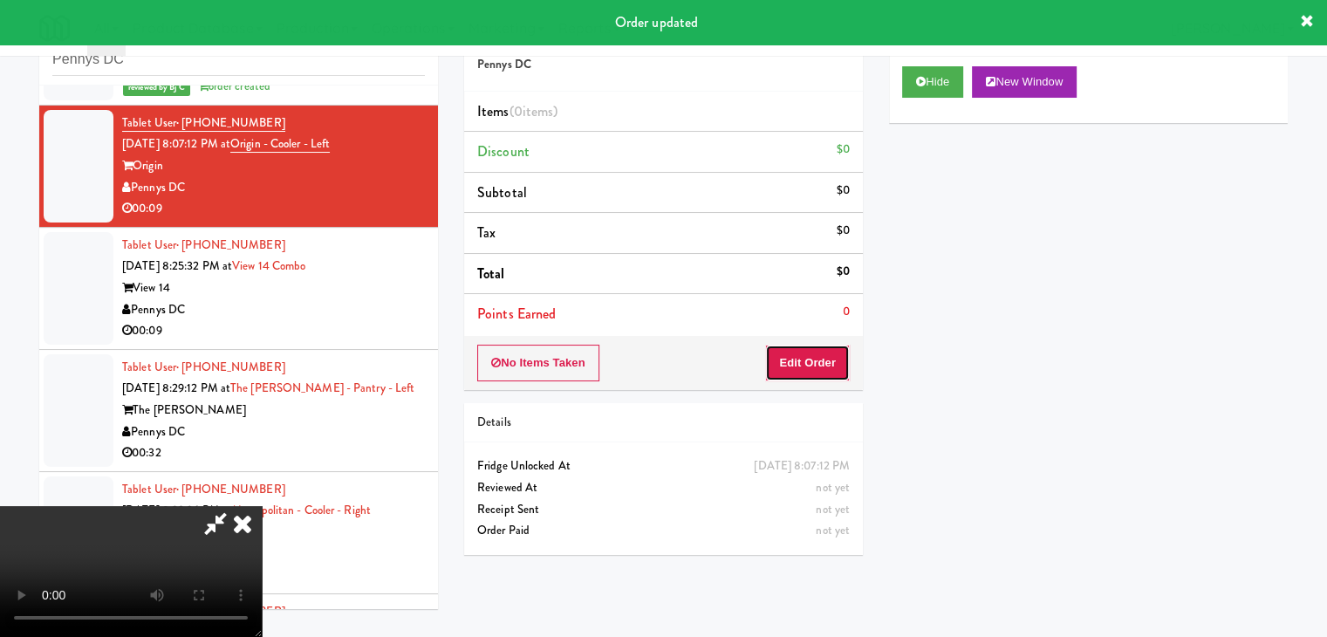
click at [806, 365] on button "Edit Order" at bounding box center [807, 363] width 85 height 37
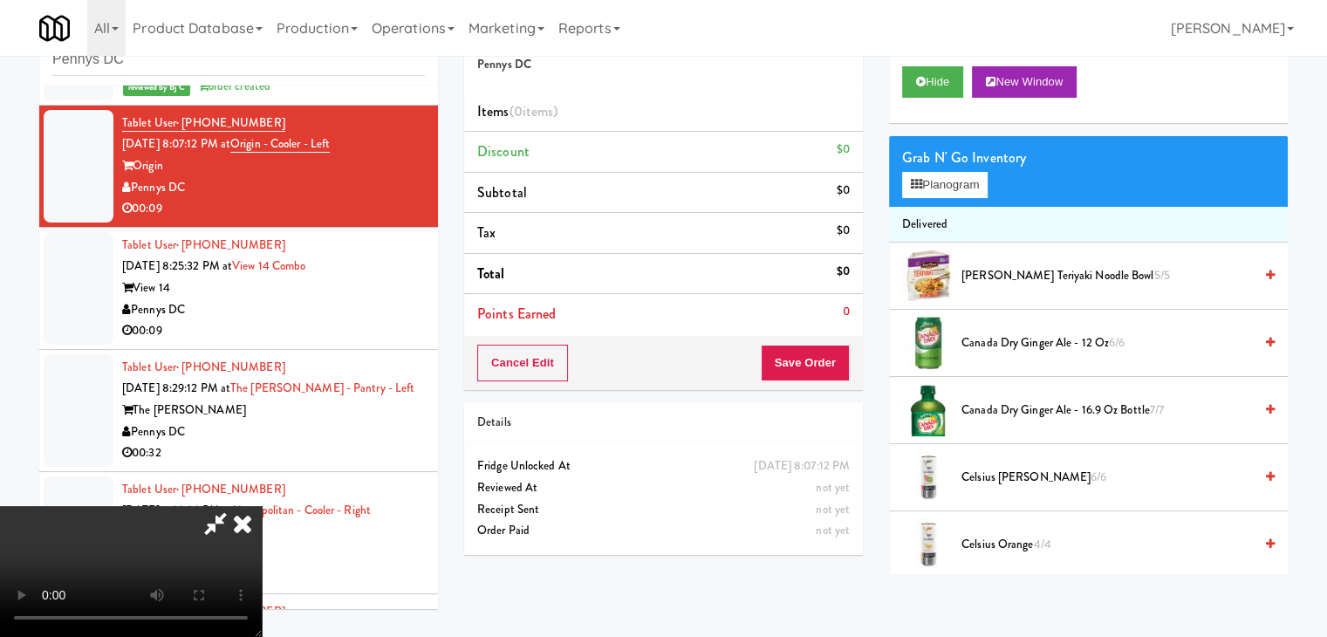
click at [262, 506] on video at bounding box center [131, 571] width 262 height 131
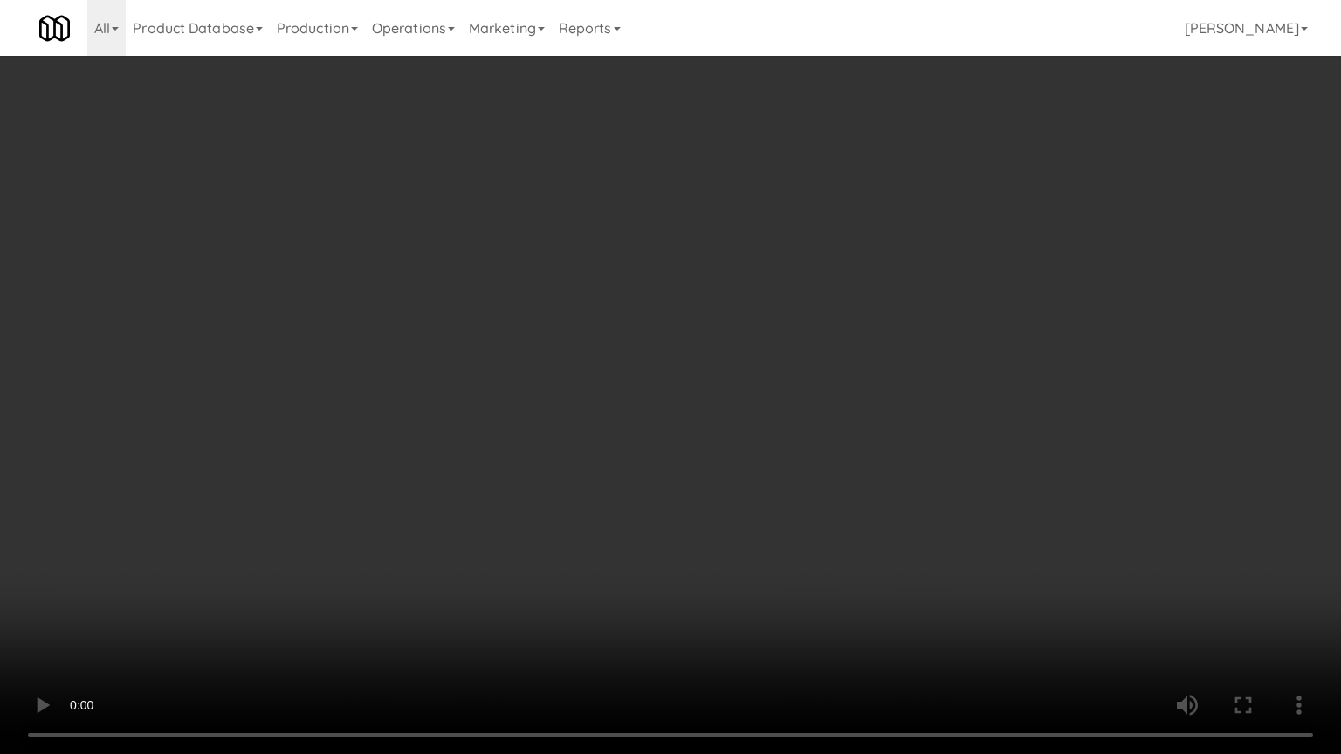
click at [631, 413] on video at bounding box center [670, 377] width 1341 height 754
click at [631, 415] on video at bounding box center [670, 377] width 1341 height 754
click at [641, 415] on video at bounding box center [670, 377] width 1341 height 754
click at [642, 415] on video at bounding box center [670, 377] width 1341 height 754
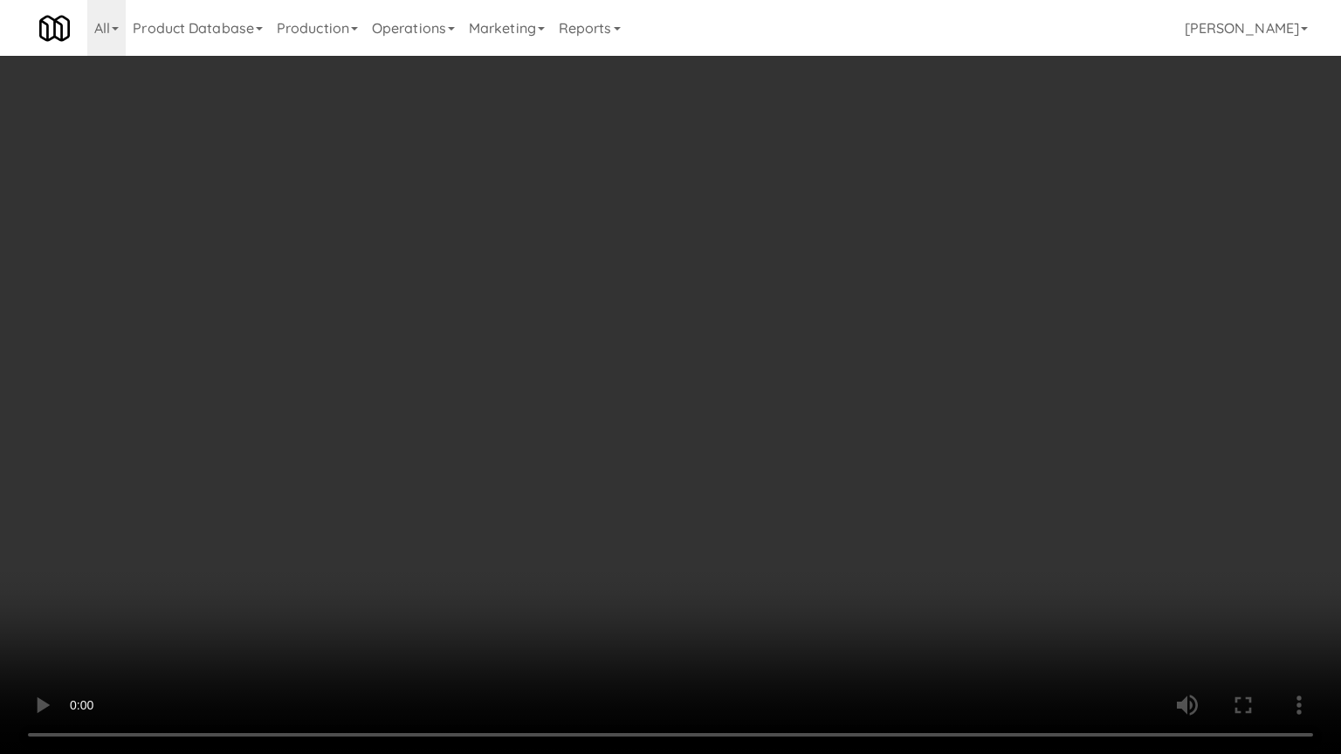
click at [642, 421] on video at bounding box center [670, 377] width 1341 height 754
click at [685, 405] on video at bounding box center [670, 377] width 1341 height 754
drag, startPoint x: 687, startPoint y: 404, endPoint x: 733, endPoint y: 308, distance: 106.6
click at [691, 402] on video at bounding box center [670, 377] width 1341 height 754
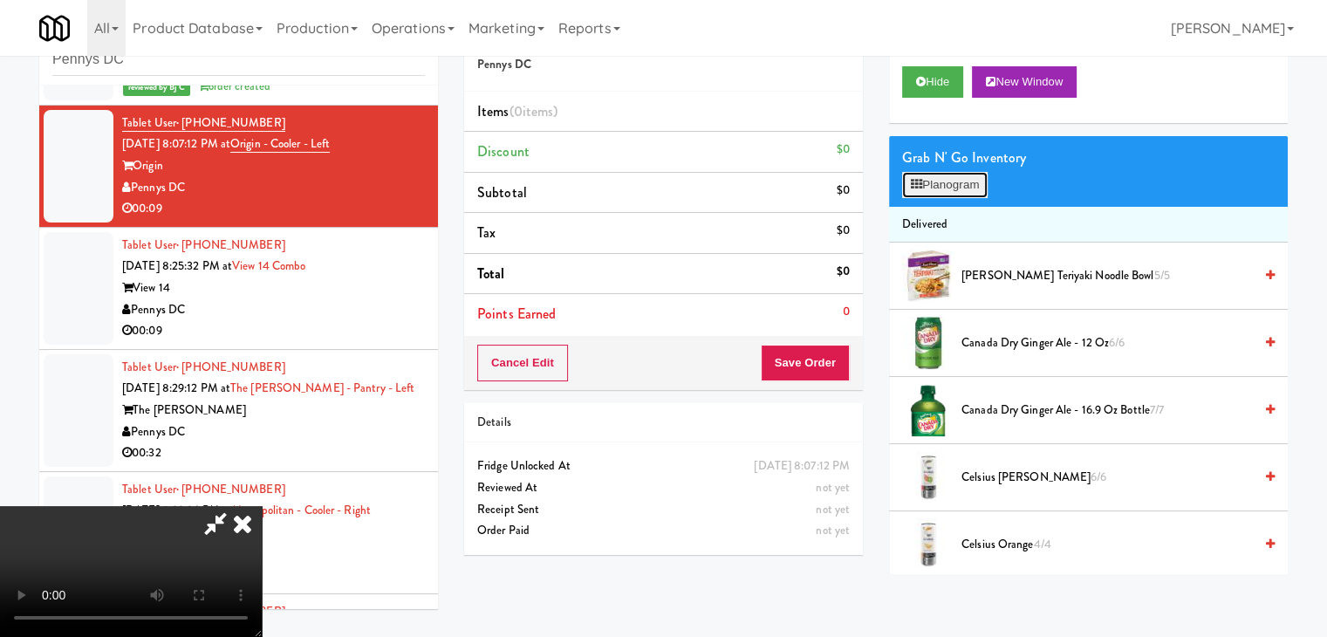
click at [934, 181] on button "Planogram" at bounding box center [945, 185] width 86 height 26
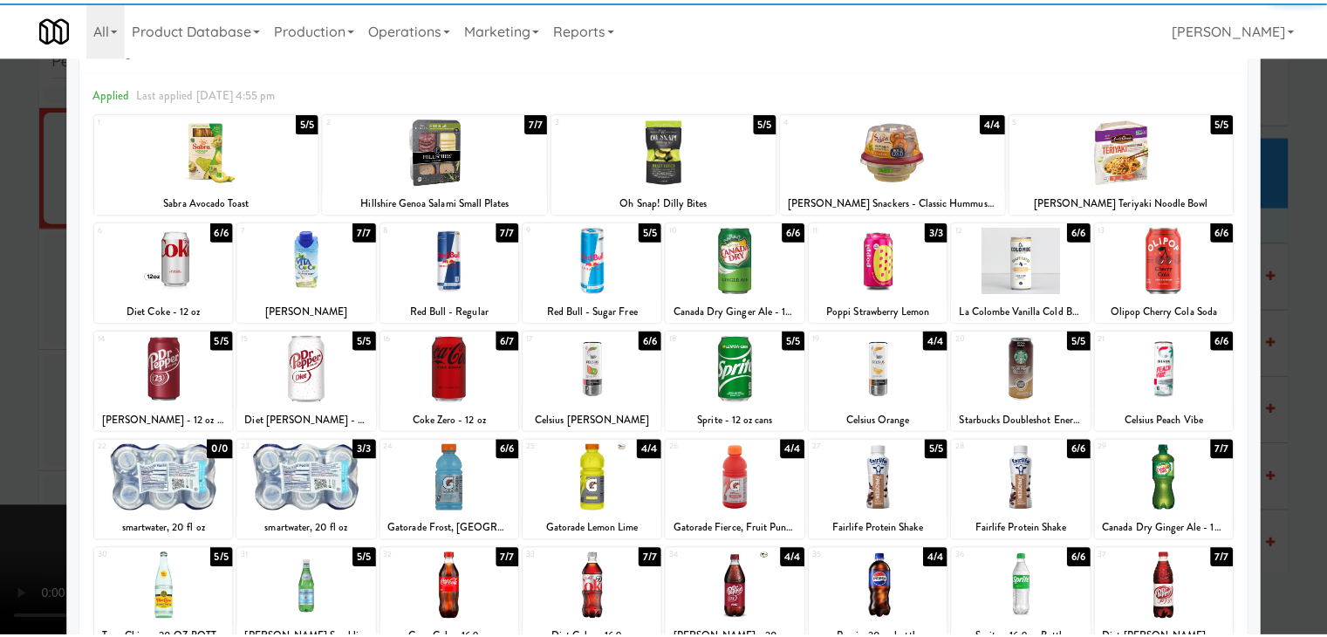
scroll to position [87, 0]
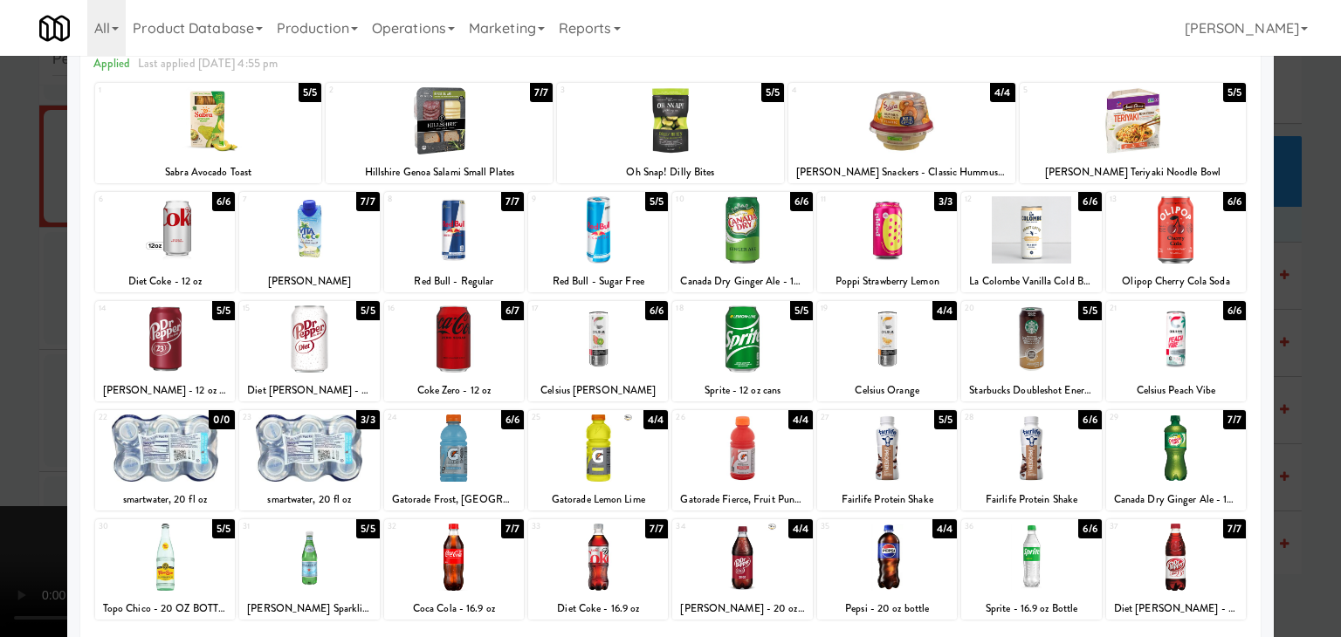
drag, startPoint x: 323, startPoint y: 333, endPoint x: 316, endPoint y: 367, distance: 34.7
click at [323, 335] on div at bounding box center [309, 338] width 140 height 67
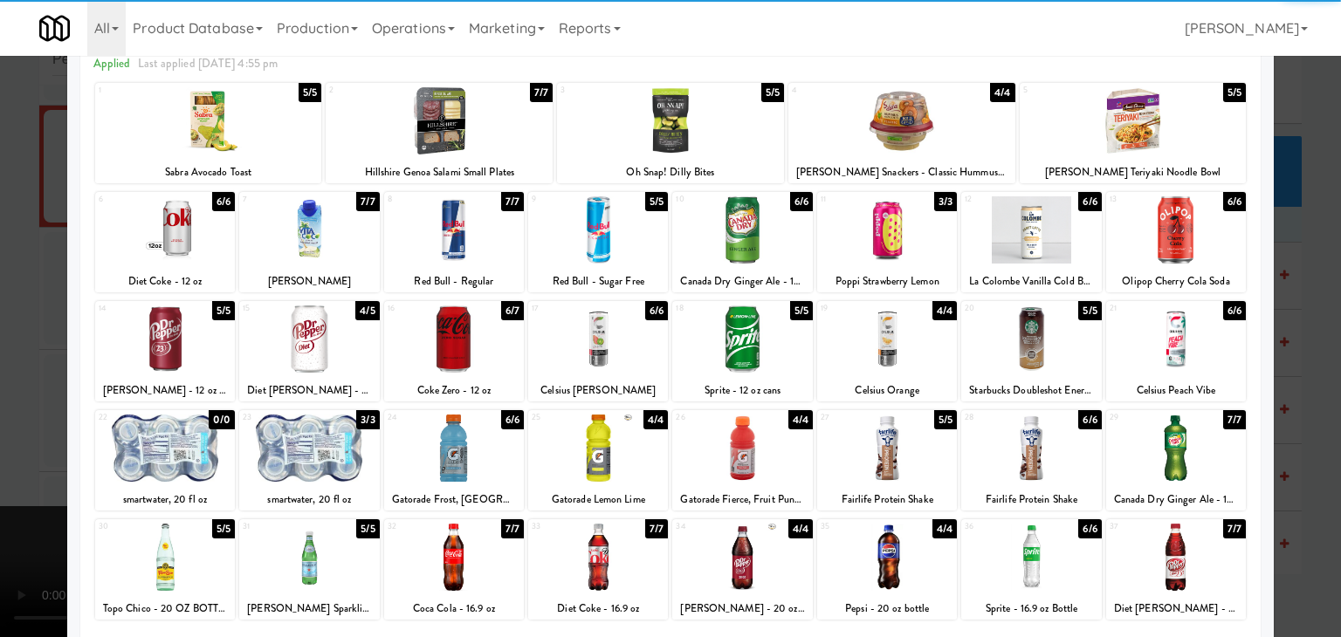
click at [314, 460] on div at bounding box center [309, 448] width 140 height 67
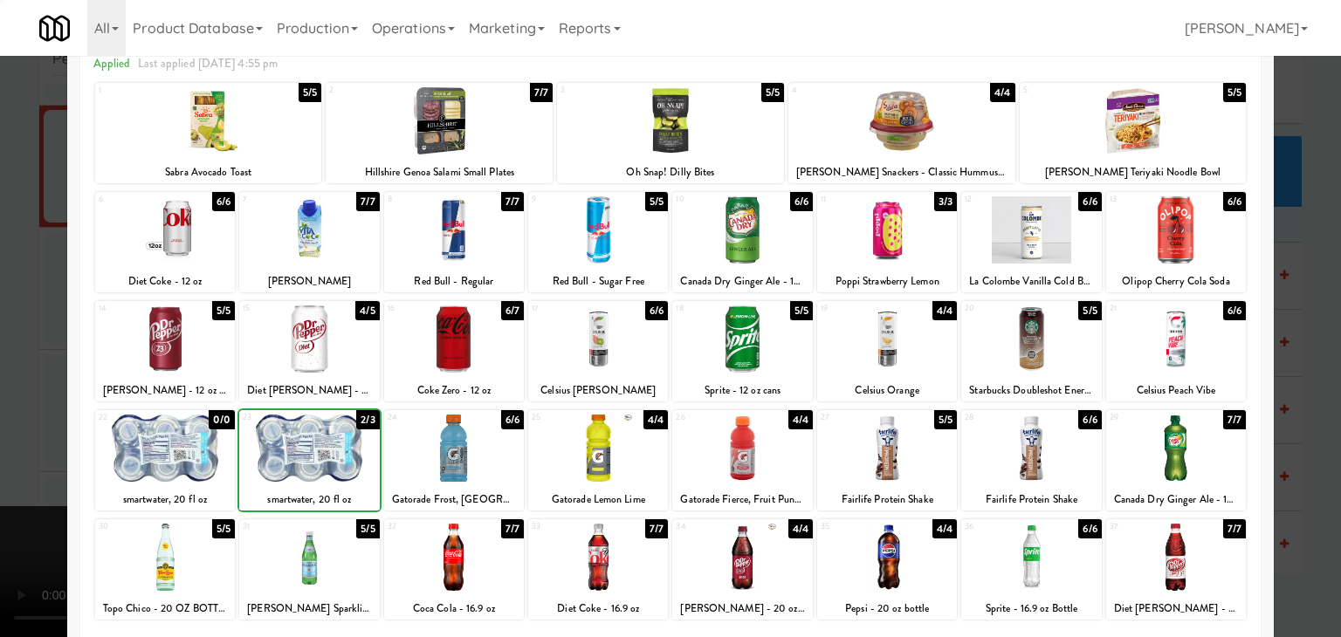
click at [50, 434] on div at bounding box center [670, 318] width 1341 height 637
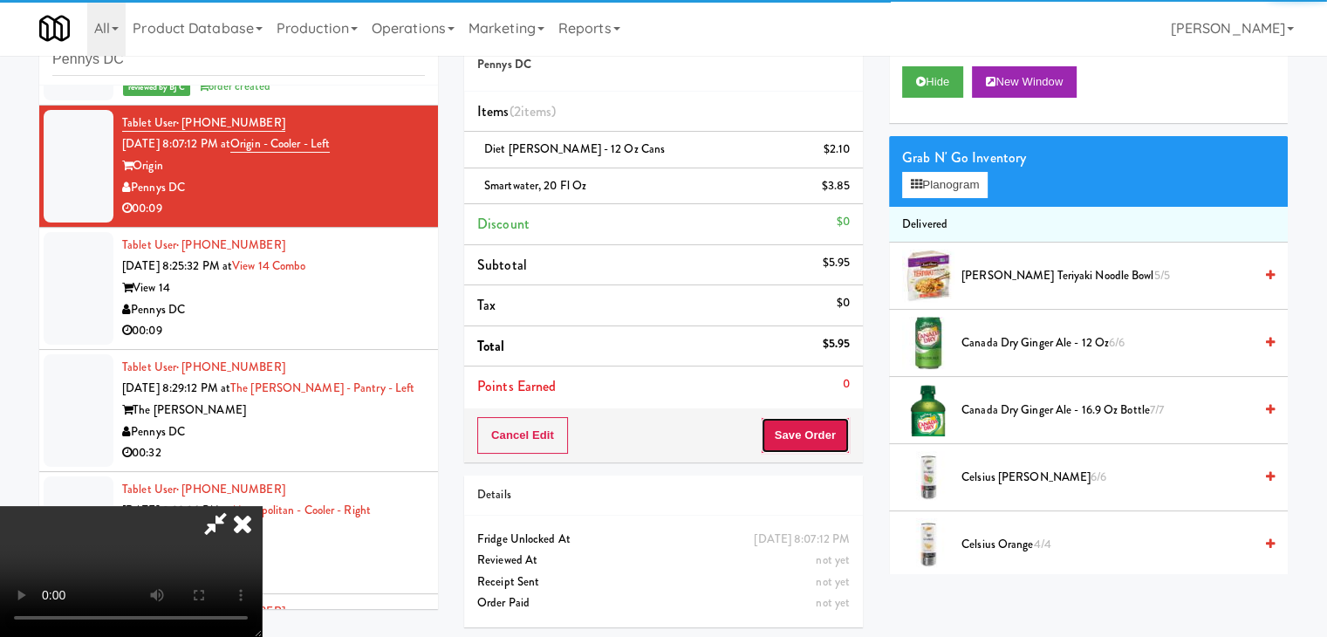
click at [823, 447] on button "Save Order" at bounding box center [805, 435] width 89 height 37
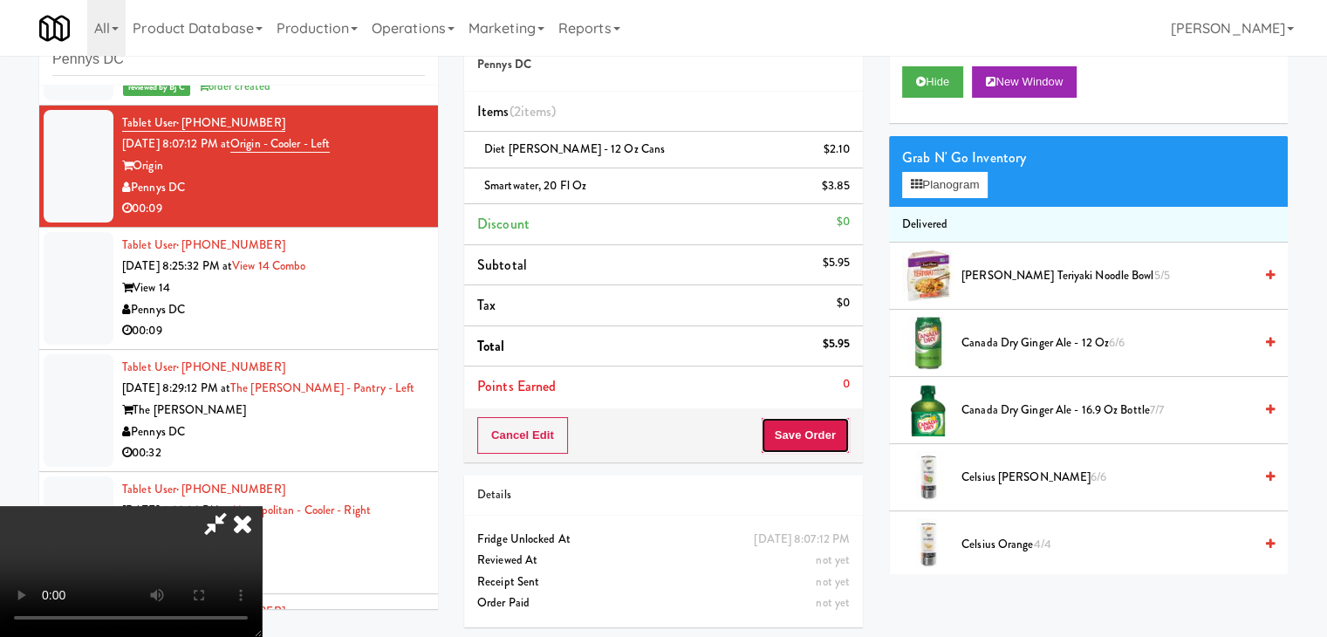
click at [822, 444] on button "Save Order" at bounding box center [805, 435] width 89 height 37
click at [821, 441] on body "Are you sure you want to update this order? Okay Cancel Okay Are you sure you w…" at bounding box center [670, 318] width 1341 height 637
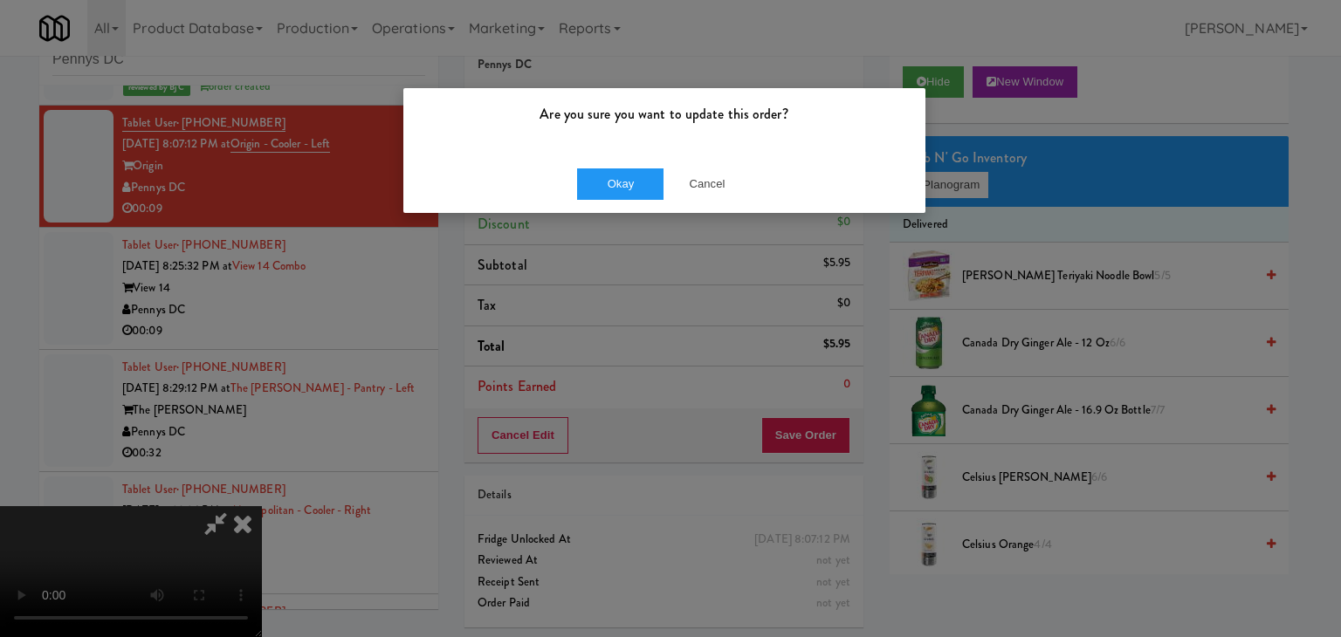
click at [628, 202] on div "Okay Cancel" at bounding box center [664, 183] width 522 height 58
click at [628, 196] on div "Okay Cancel" at bounding box center [664, 183] width 522 height 58
click at [631, 191] on button "Okay" at bounding box center [620, 183] width 87 height 31
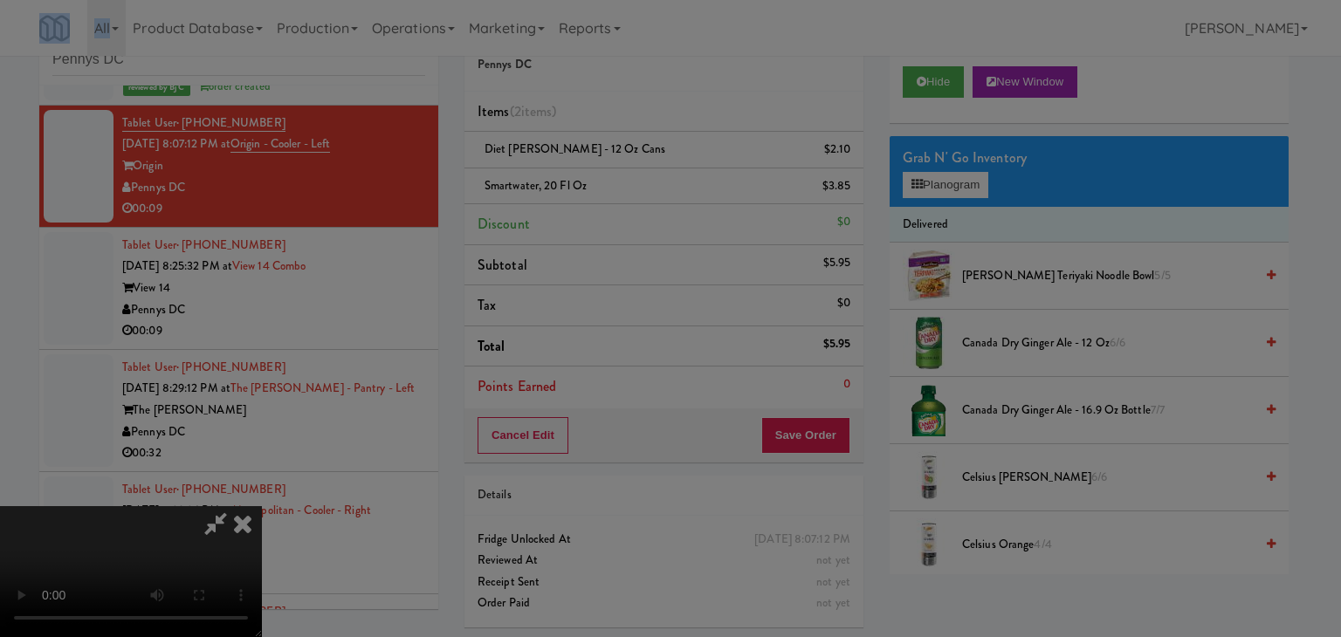
click at [631, 191] on body "Are you sure you want to update this order? Okay Cancel Okay Are you sure you w…" at bounding box center [670, 318] width 1341 height 637
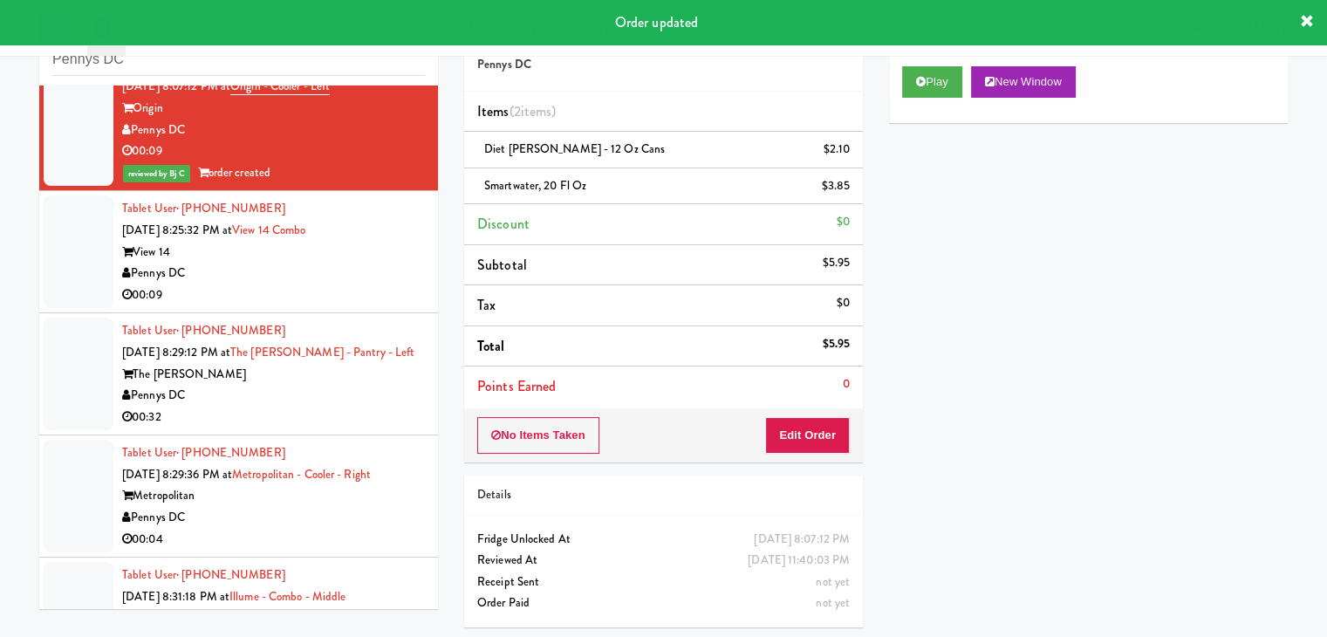
scroll to position [785, 0]
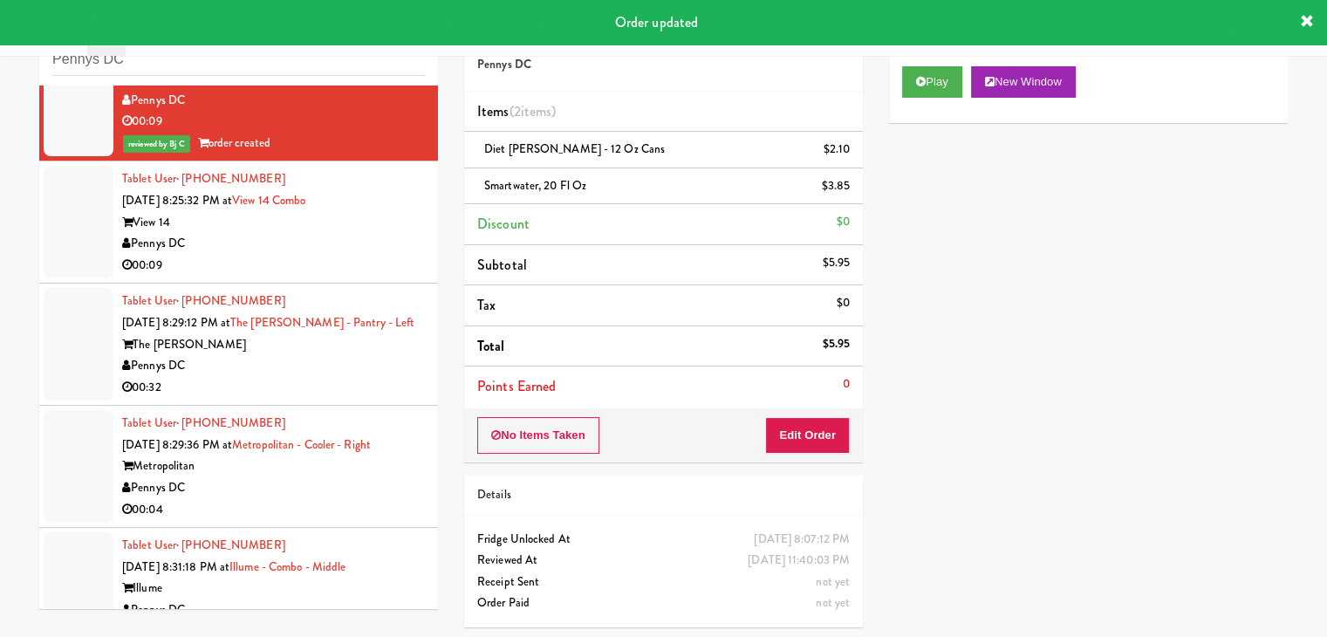
drag, startPoint x: 329, startPoint y: 257, endPoint x: 345, endPoint y: 251, distance: 16.9
click at [344, 251] on div "Tablet User · (202) 580-4739 [DATE] 8:25:32 PM at View 14 Combo View 14 Pennys …" at bounding box center [273, 221] width 303 height 107
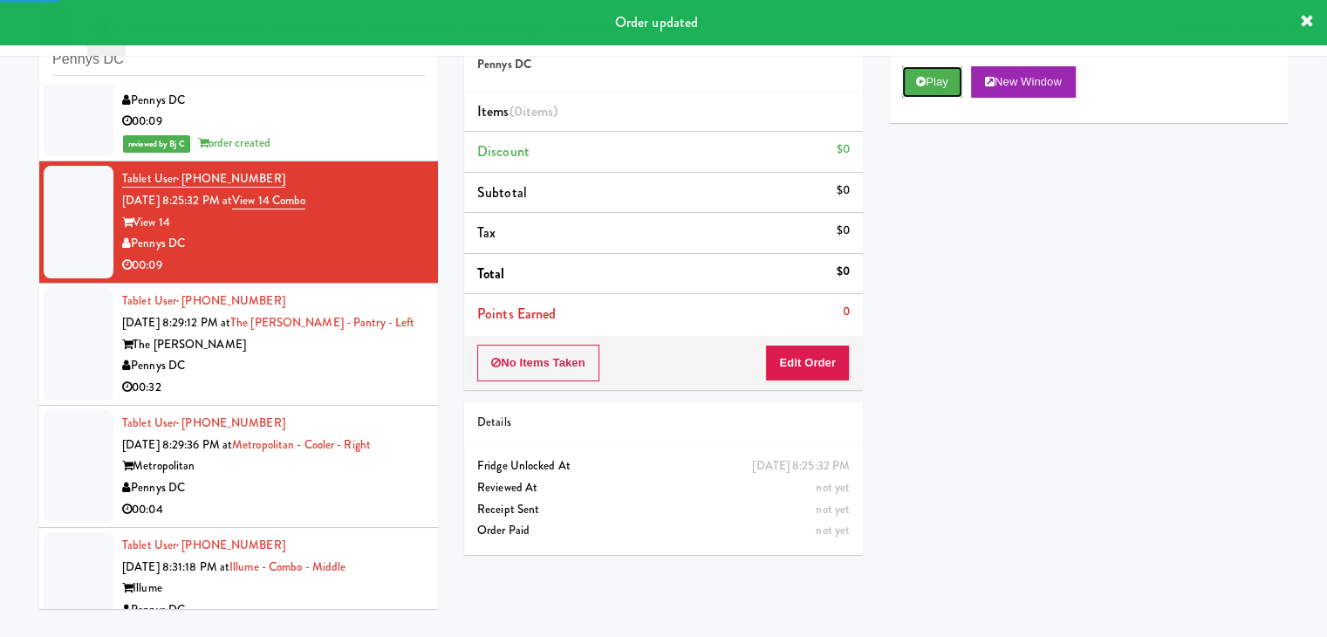
drag, startPoint x: 950, startPoint y: 86, endPoint x: 941, endPoint y: 116, distance: 30.9
click at [949, 88] on button "Play" at bounding box center [932, 81] width 60 height 31
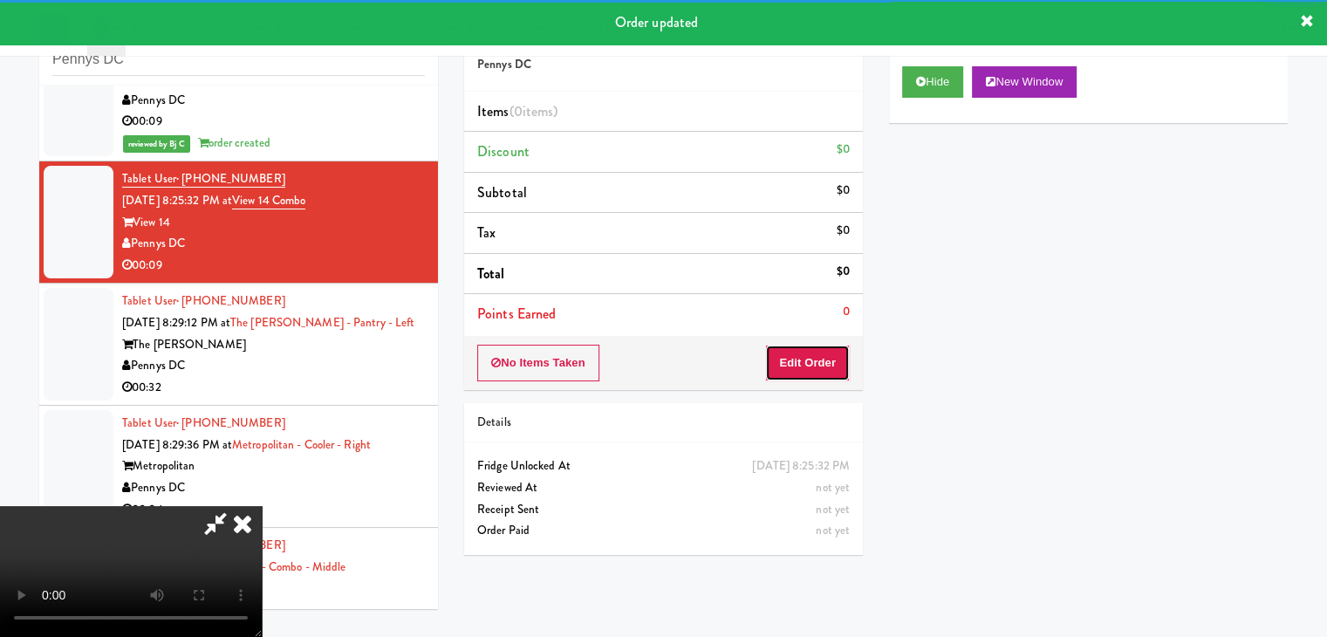
click at [806, 366] on button "Edit Order" at bounding box center [807, 363] width 85 height 37
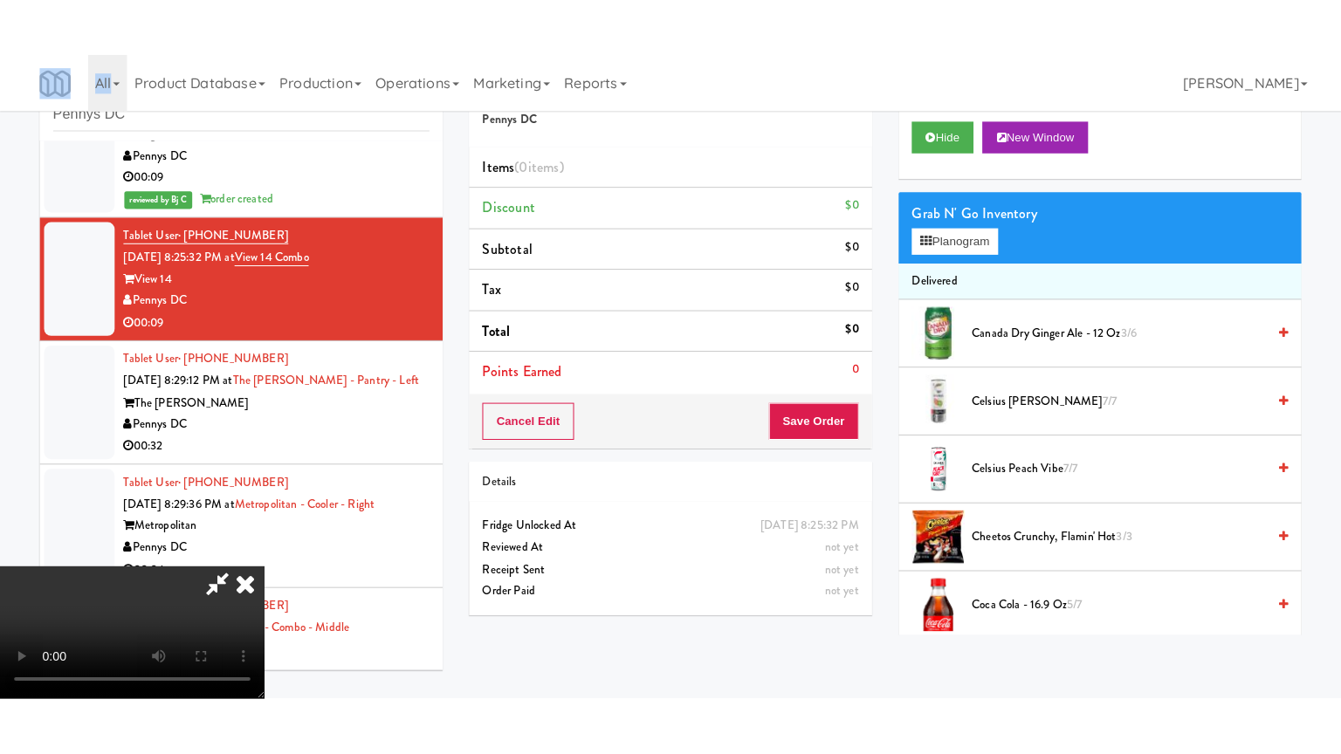
scroll to position [245, 0]
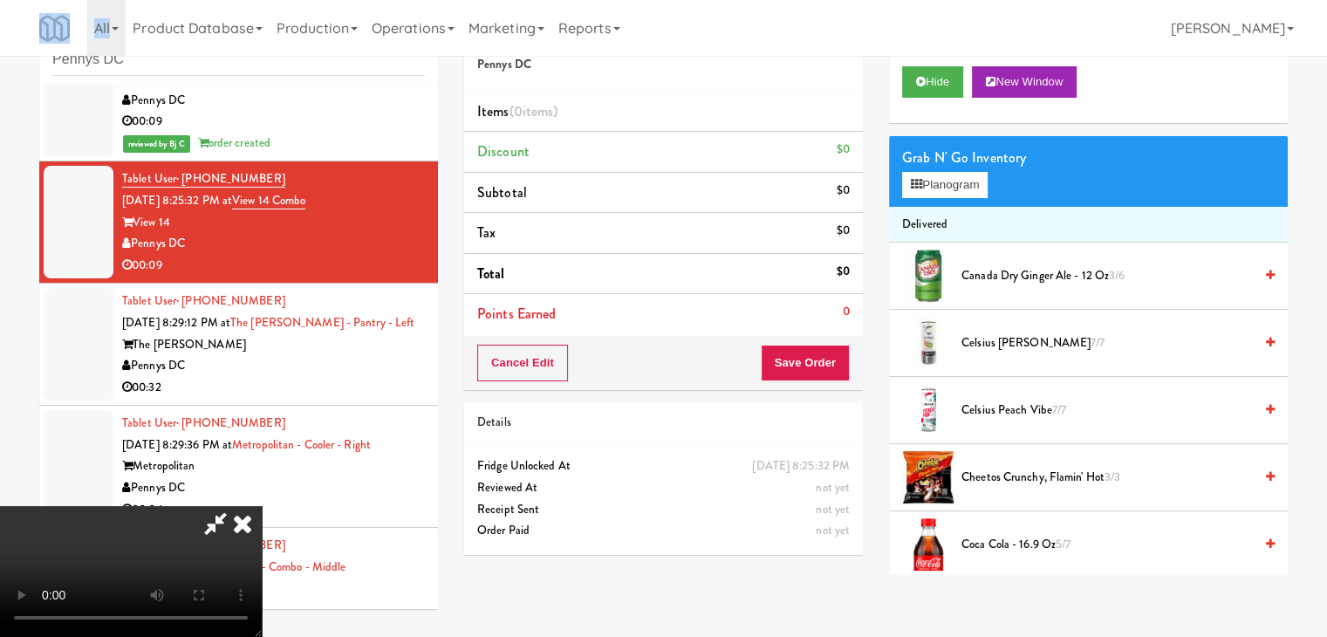
drag, startPoint x: 729, startPoint y: 571, endPoint x: 852, endPoint y: 513, distance: 135.9
click at [262, 548] on video at bounding box center [131, 571] width 262 height 131
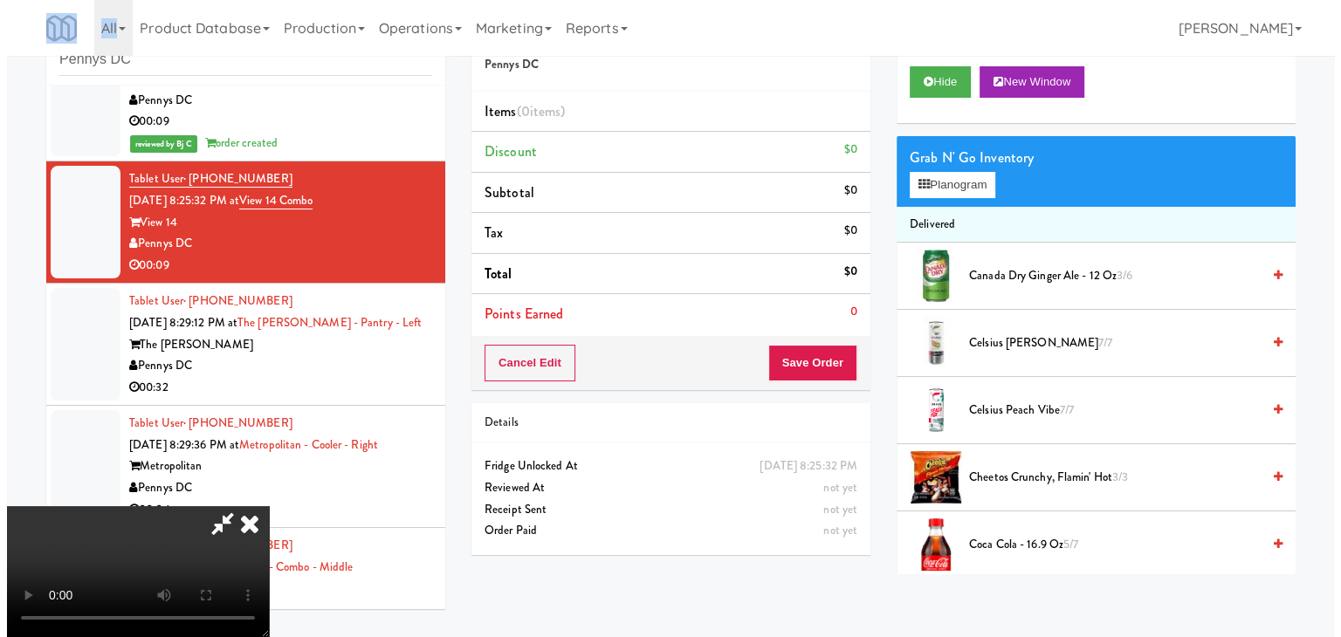
scroll to position [0, 0]
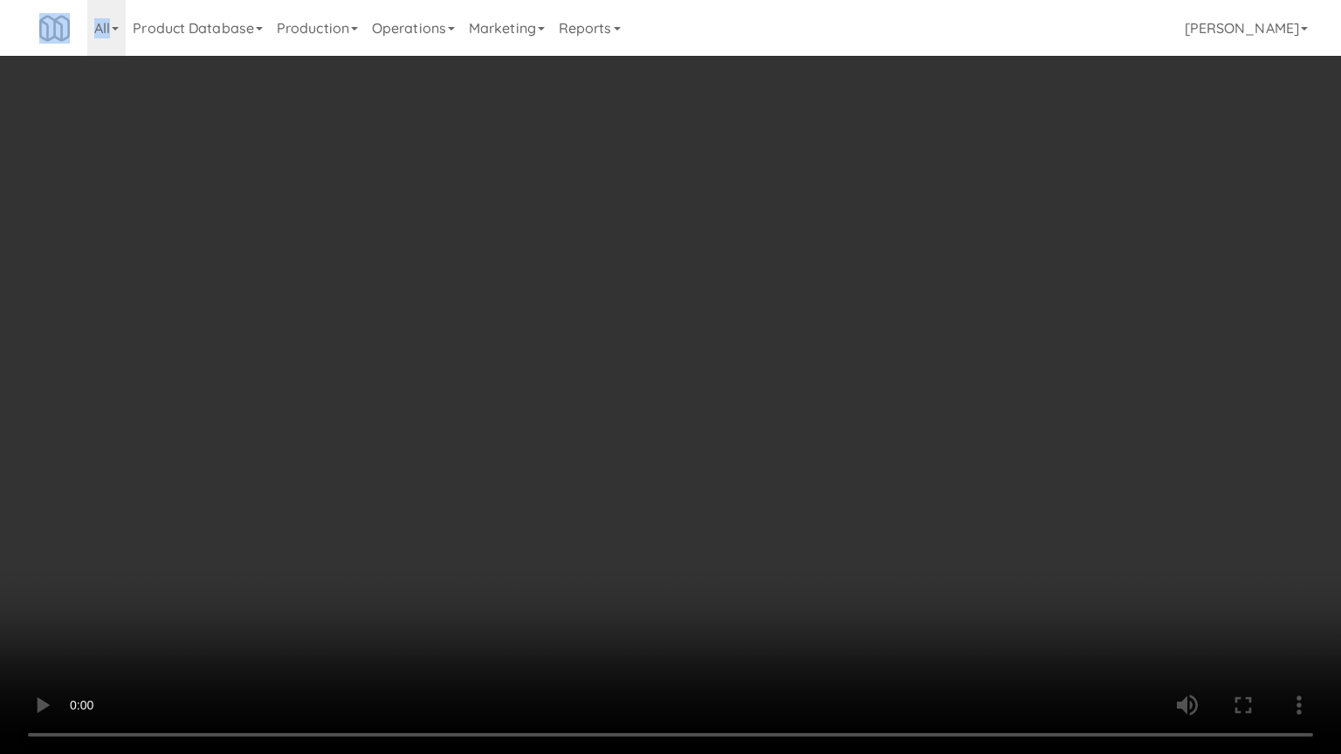
click at [778, 461] on video at bounding box center [670, 377] width 1341 height 754
click at [782, 464] on video at bounding box center [670, 377] width 1341 height 754
click at [785, 466] on video at bounding box center [670, 377] width 1341 height 754
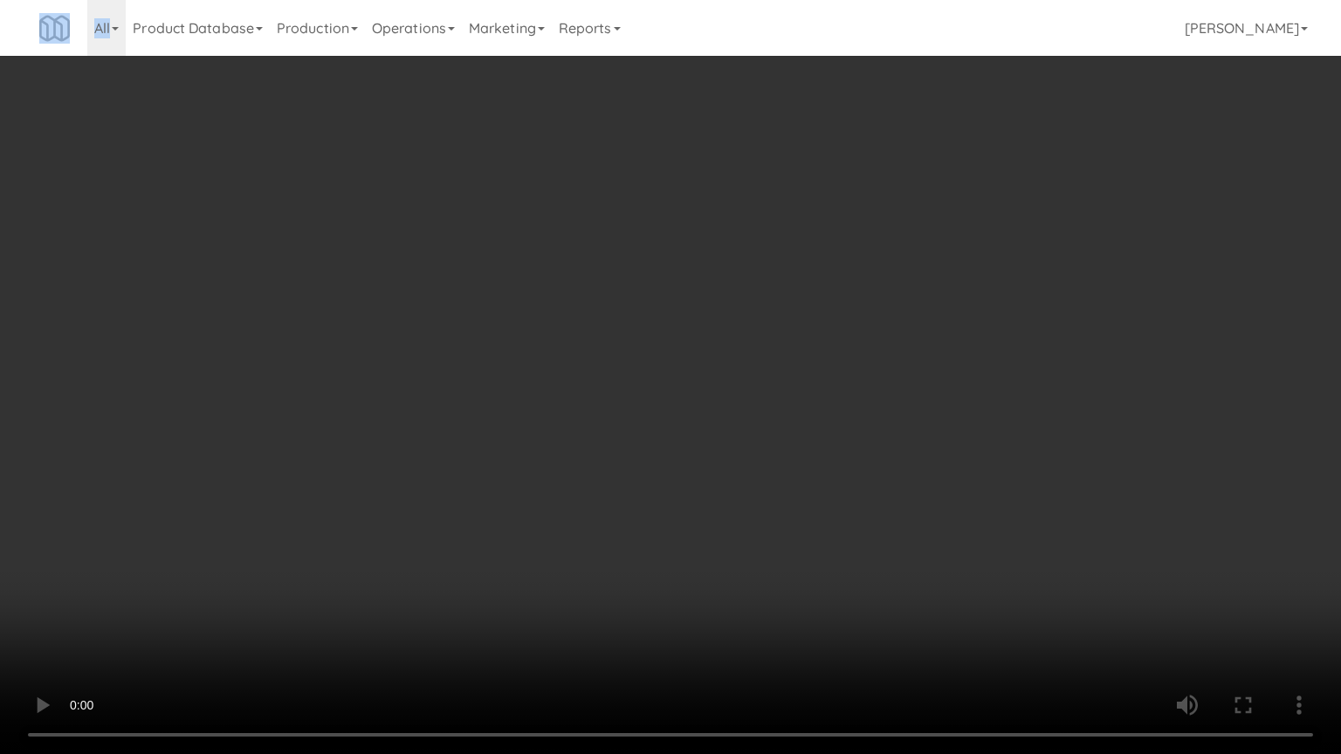
click at [785, 465] on video at bounding box center [670, 377] width 1341 height 754
click at [781, 469] on video at bounding box center [670, 377] width 1341 height 754
drag, startPoint x: 781, startPoint y: 469, endPoint x: 799, endPoint y: 477, distance: 19.9
click at [785, 471] on video at bounding box center [670, 377] width 1341 height 754
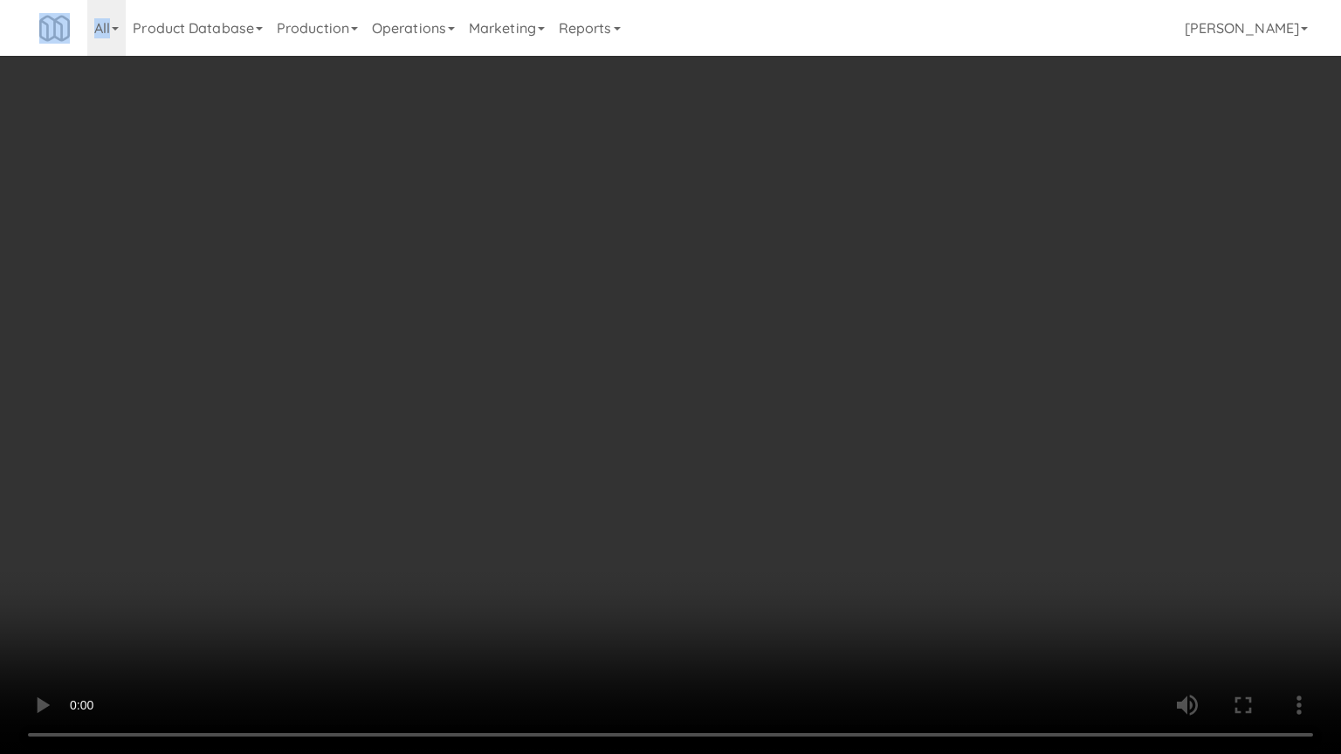
click at [809, 469] on video at bounding box center [670, 377] width 1341 height 754
click at [810, 469] on video at bounding box center [670, 377] width 1341 height 754
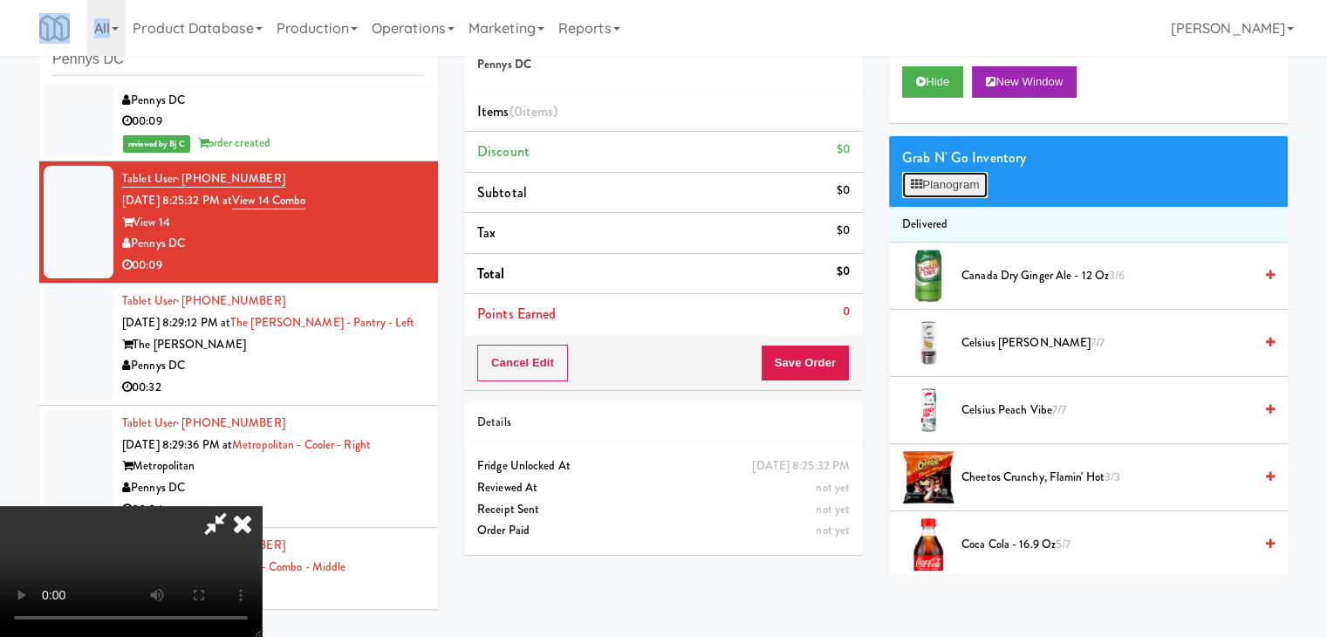
click at [957, 196] on button "Planogram" at bounding box center [945, 185] width 86 height 26
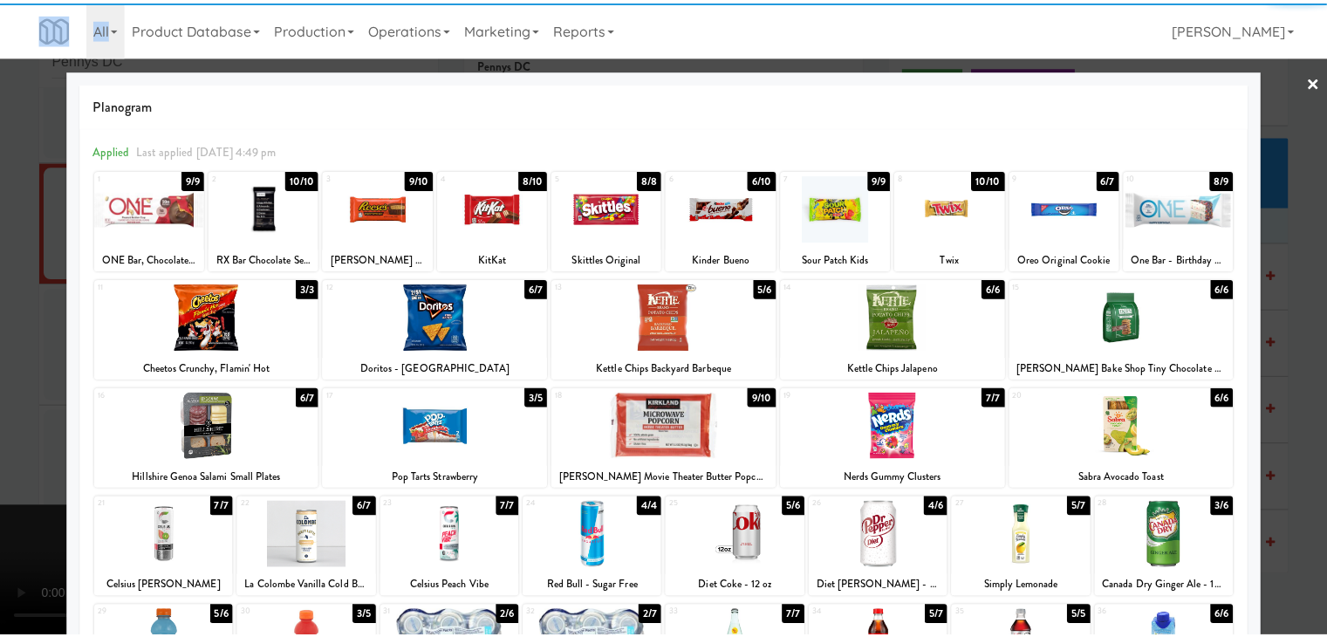
scroll to position [87, 0]
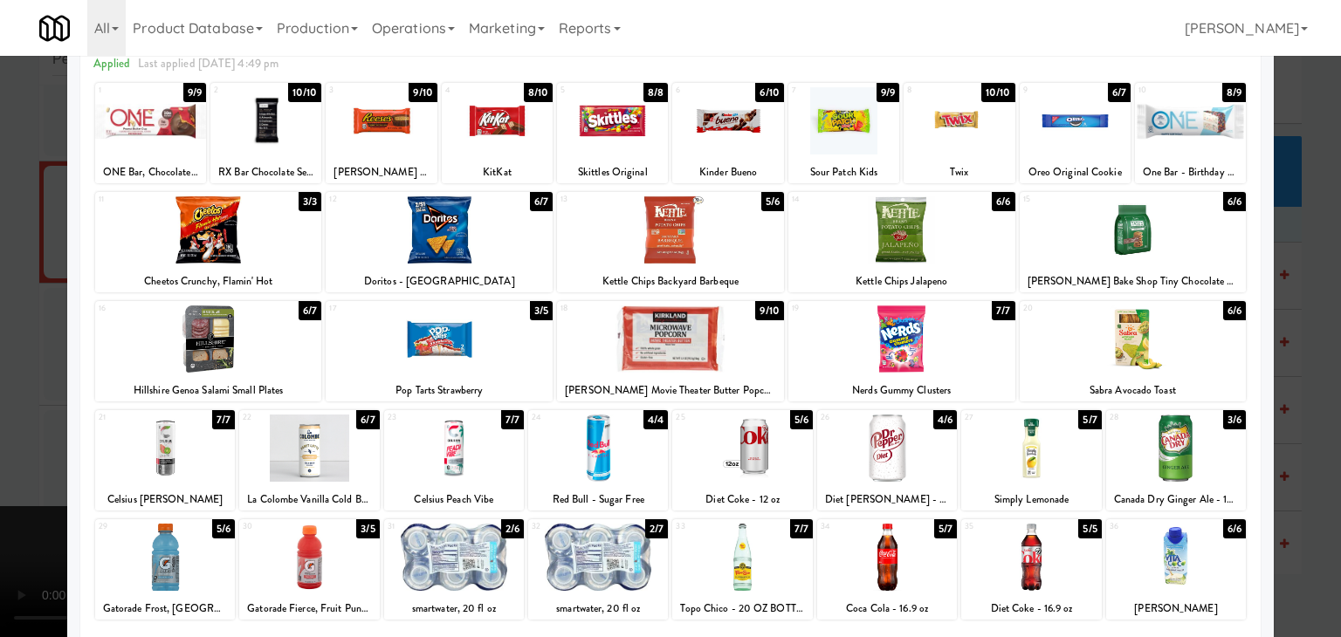
click at [730, 434] on div at bounding box center [742, 448] width 140 height 67
click at [38, 381] on div at bounding box center [670, 318] width 1341 height 637
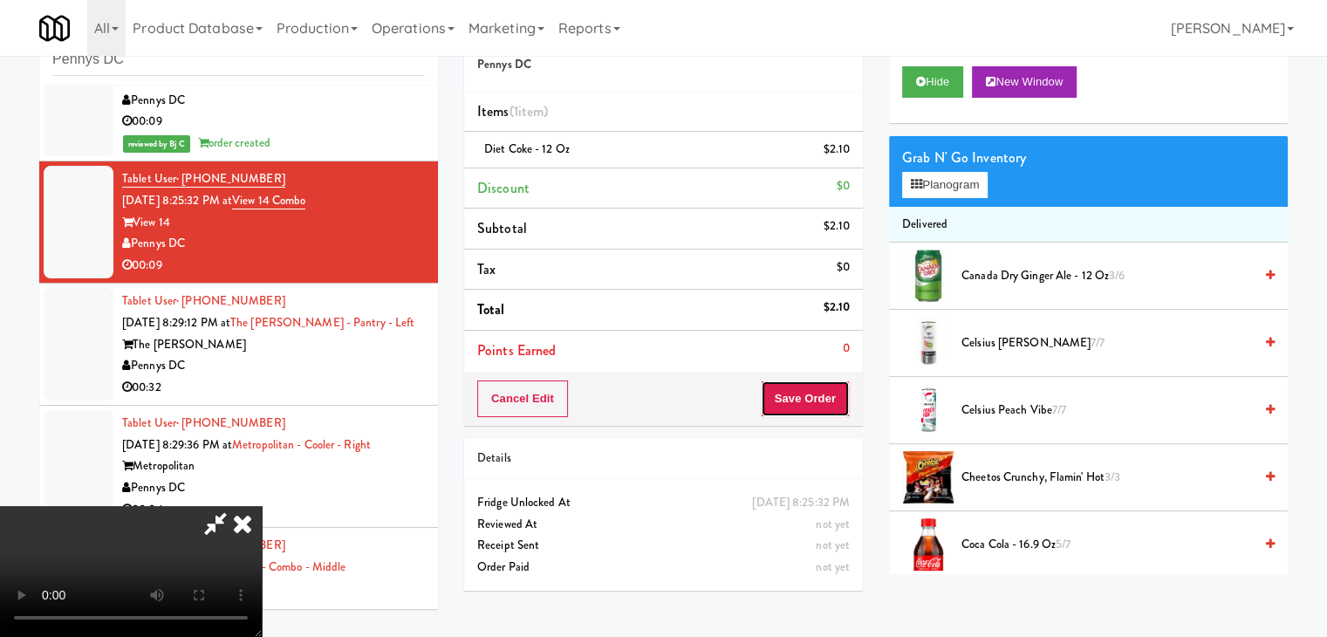
click at [805, 405] on button "Save Order" at bounding box center [805, 399] width 89 height 37
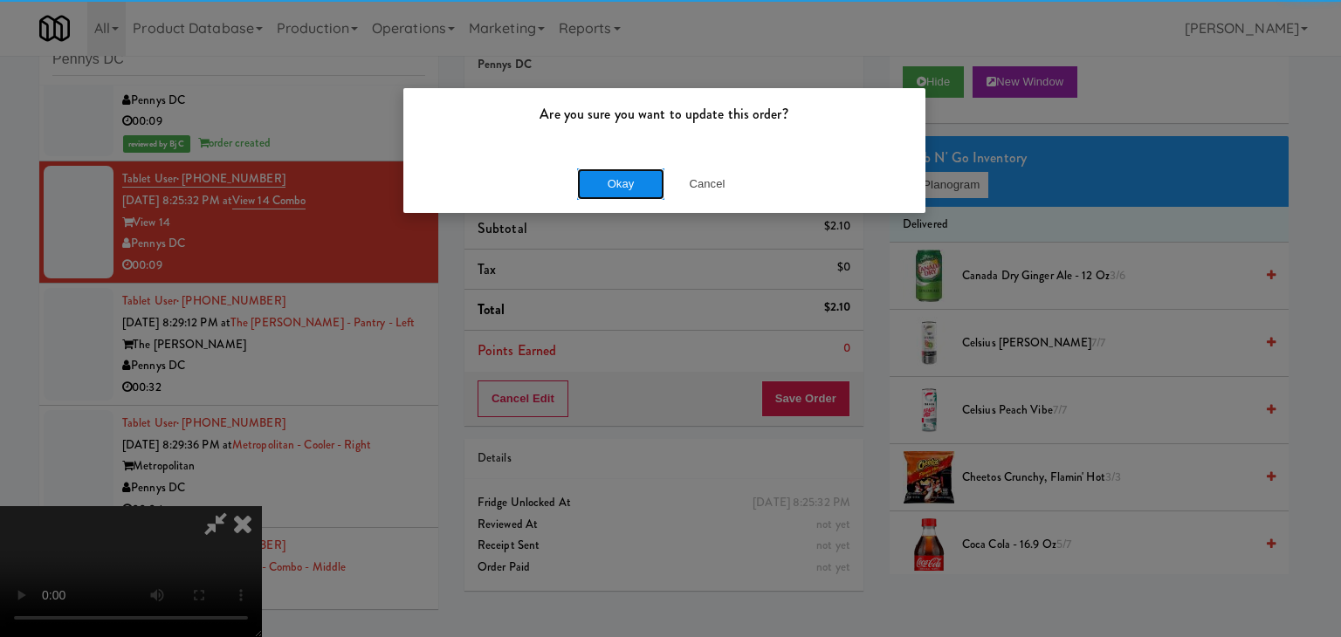
click at [611, 185] on button "Okay" at bounding box center [620, 183] width 87 height 31
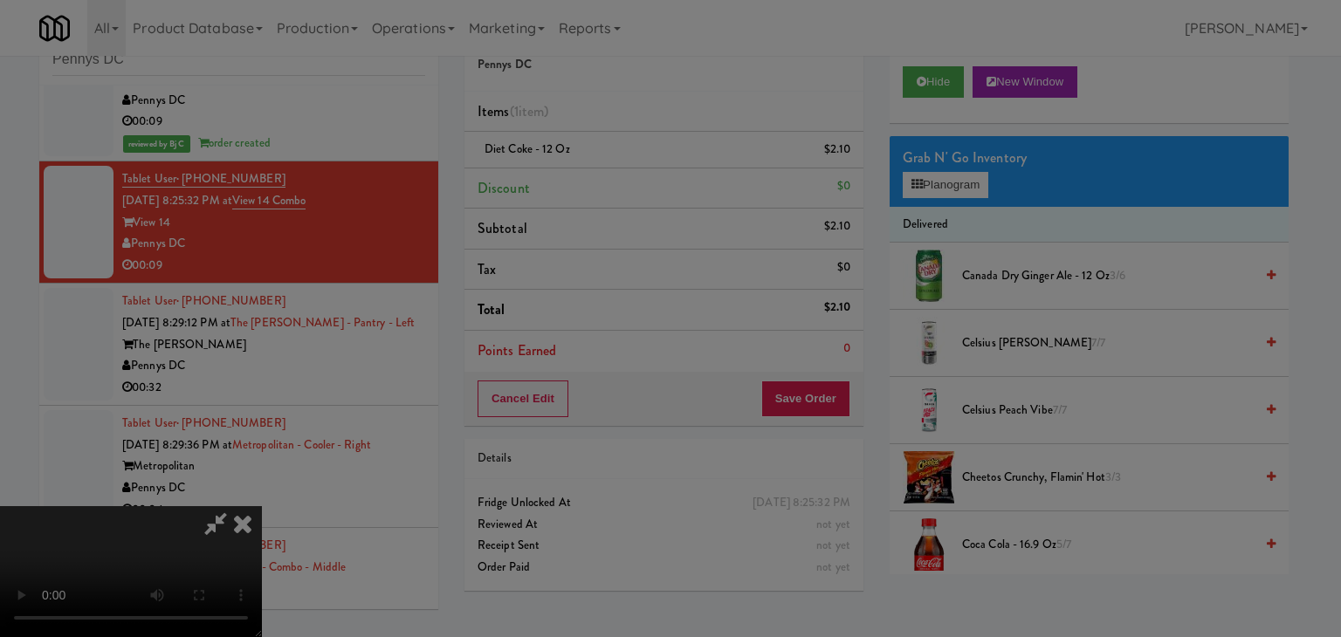
click at [607, 179] on body "Are you sure you want to update this order? Okay Cancel Okay Are you sure you w…" at bounding box center [670, 318] width 1341 height 637
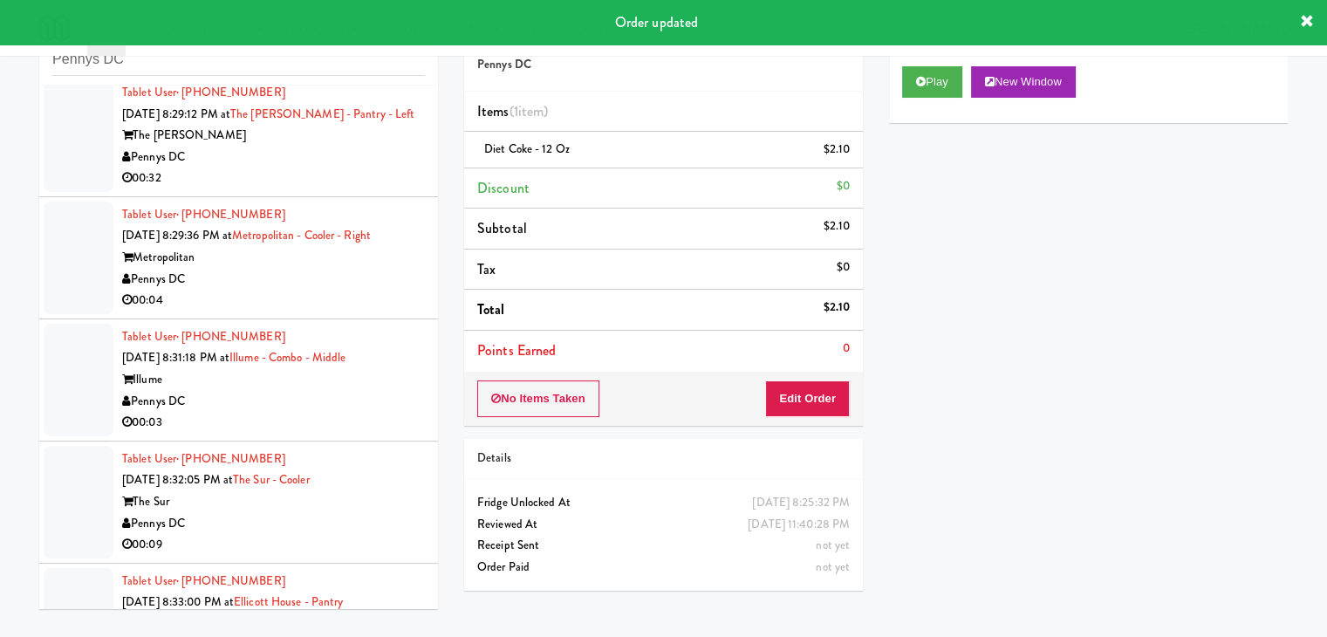
scroll to position [1047, 0]
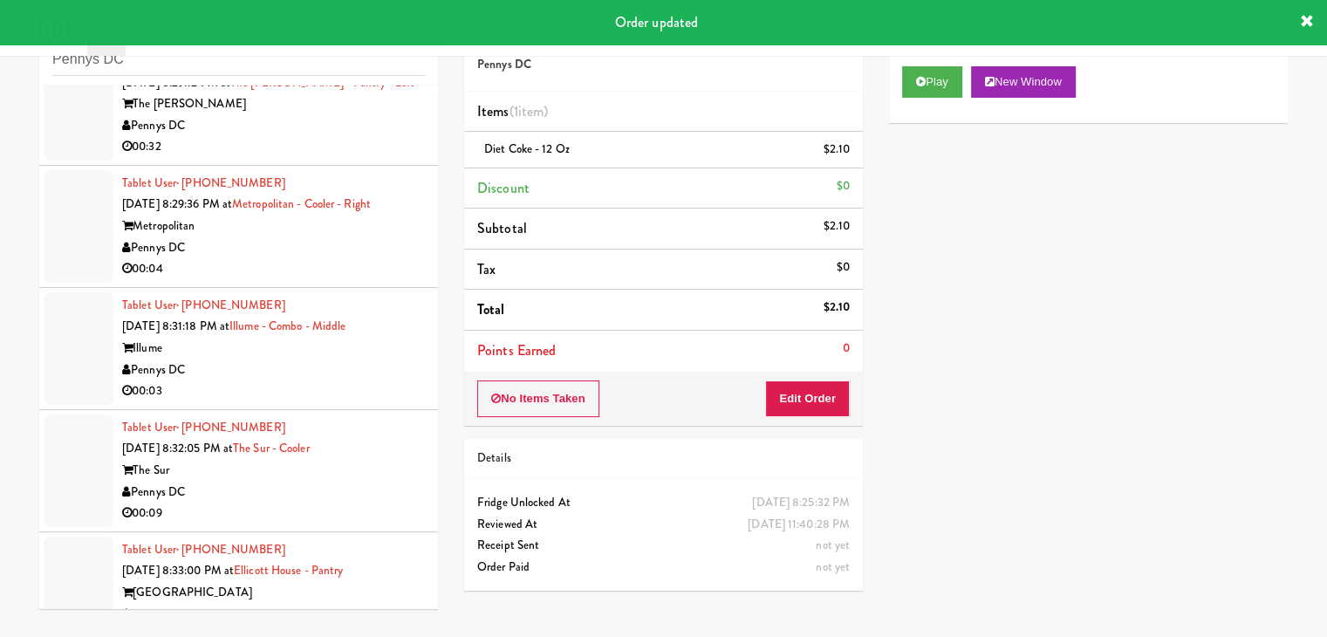
drag, startPoint x: 301, startPoint y: 123, endPoint x: 318, endPoint y: 134, distance: 20.1
click at [311, 127] on div "Pennys DC" at bounding box center [273, 126] width 303 height 22
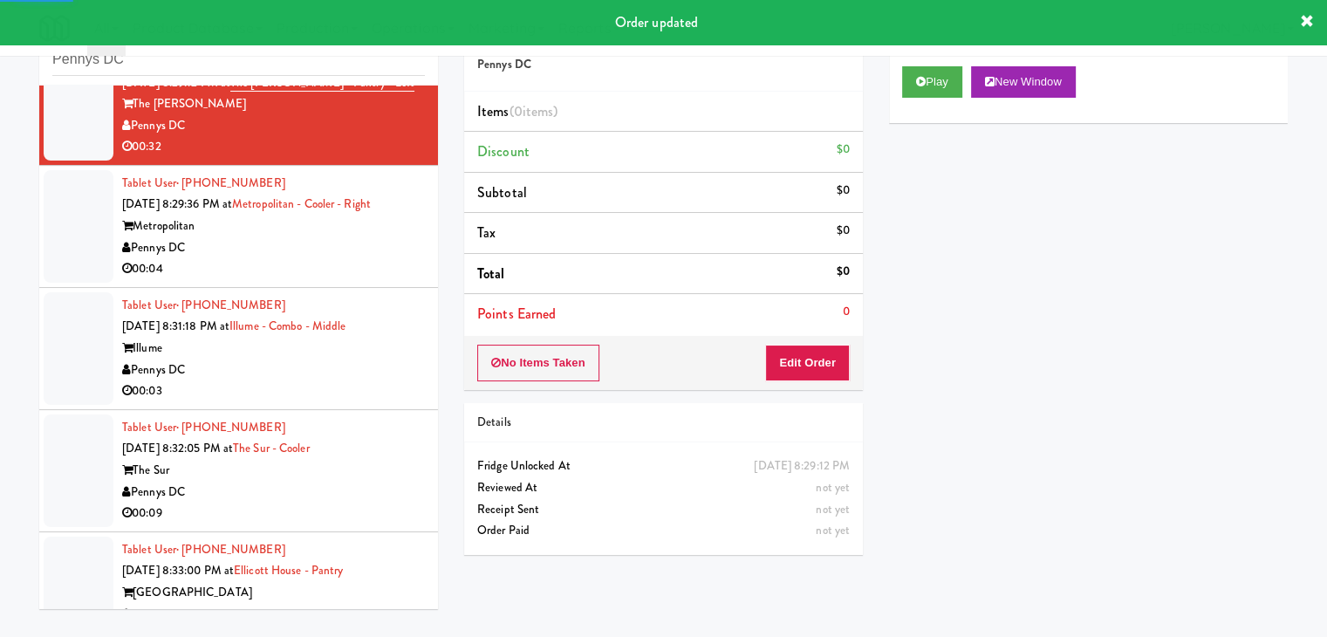
click at [928, 64] on div "Play New Window" at bounding box center [1088, 88] width 399 height 70
click at [930, 70] on button "Play" at bounding box center [932, 81] width 60 height 31
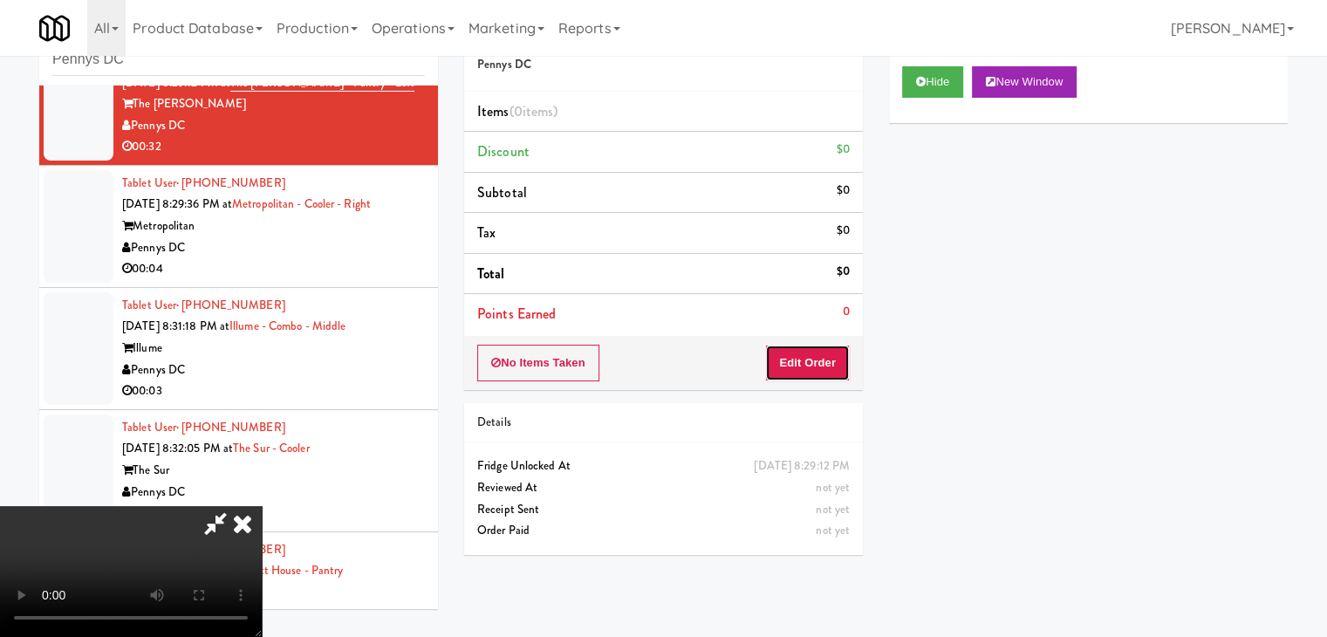
click at [828, 368] on button "Edit Order" at bounding box center [807, 363] width 85 height 37
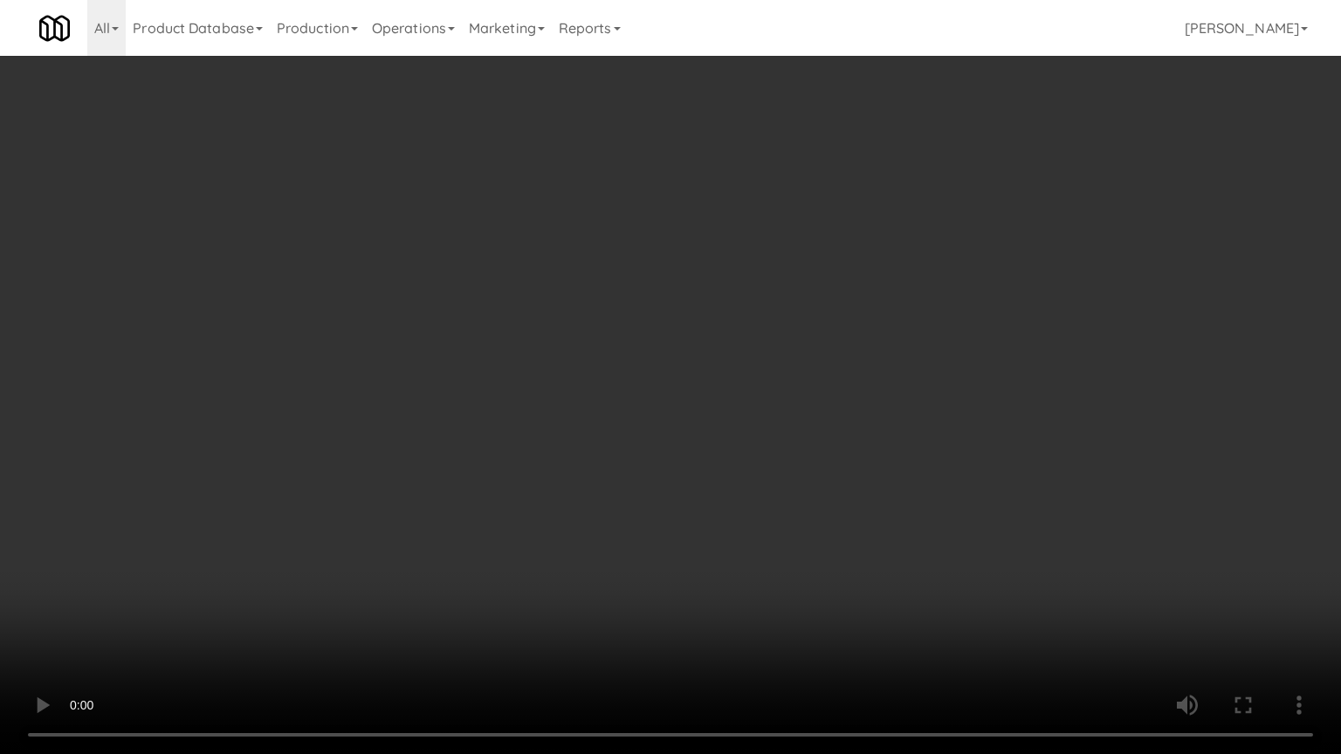
click at [785, 513] on video at bounding box center [670, 377] width 1341 height 754
click at [785, 511] on video at bounding box center [670, 377] width 1341 height 754
click at [759, 496] on video at bounding box center [670, 377] width 1341 height 754
click at [761, 499] on video at bounding box center [670, 377] width 1341 height 754
click at [765, 500] on video at bounding box center [670, 377] width 1341 height 754
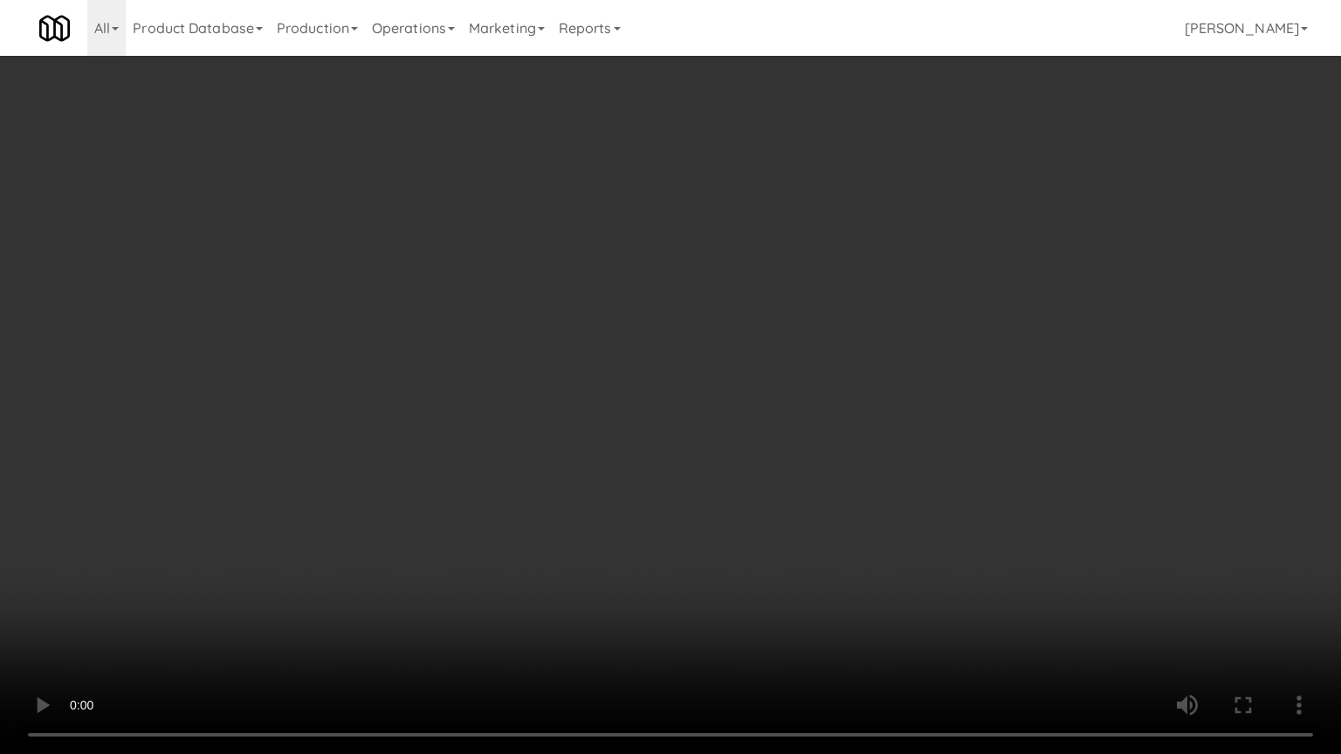
click at [765, 500] on video at bounding box center [670, 377] width 1341 height 754
click at [765, 501] on video at bounding box center [670, 377] width 1341 height 754
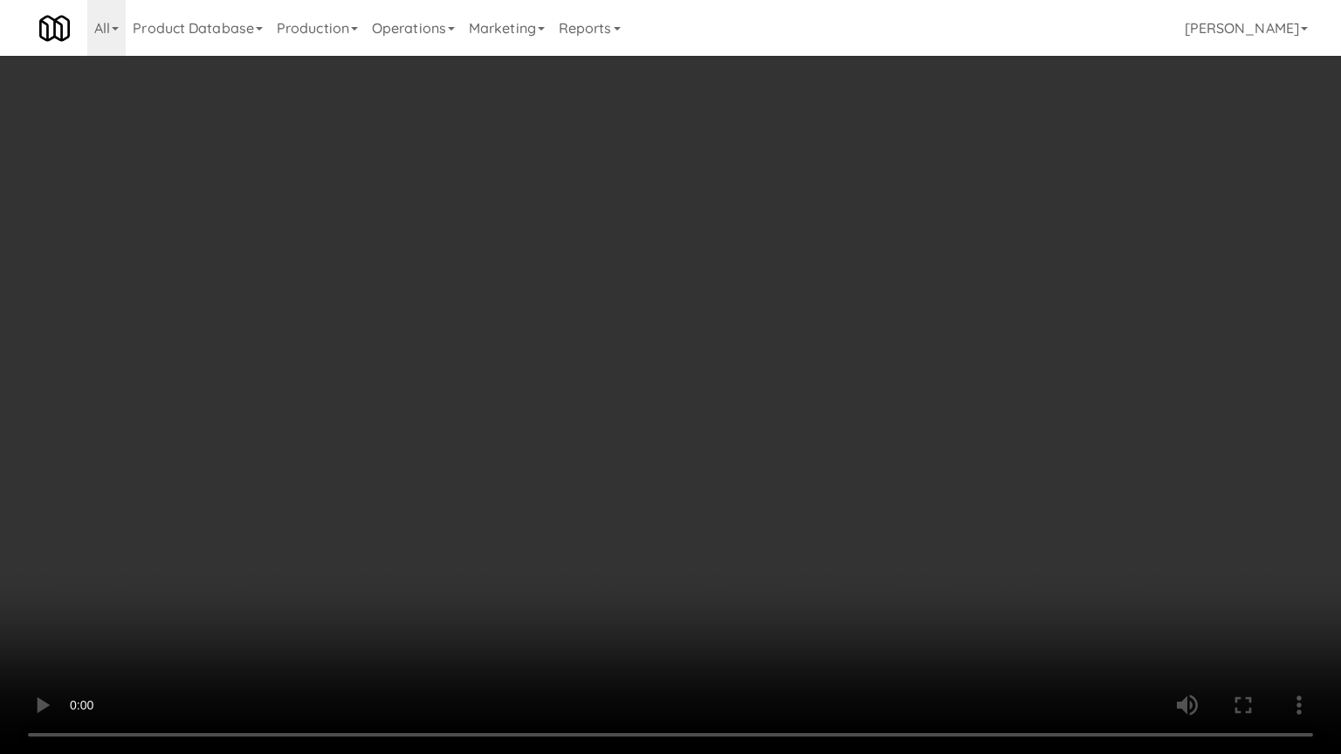
click at [758, 498] on video at bounding box center [670, 377] width 1341 height 754
click at [744, 422] on video at bounding box center [670, 377] width 1341 height 754
click at [741, 426] on video at bounding box center [670, 377] width 1341 height 754
click at [751, 422] on video at bounding box center [670, 377] width 1341 height 754
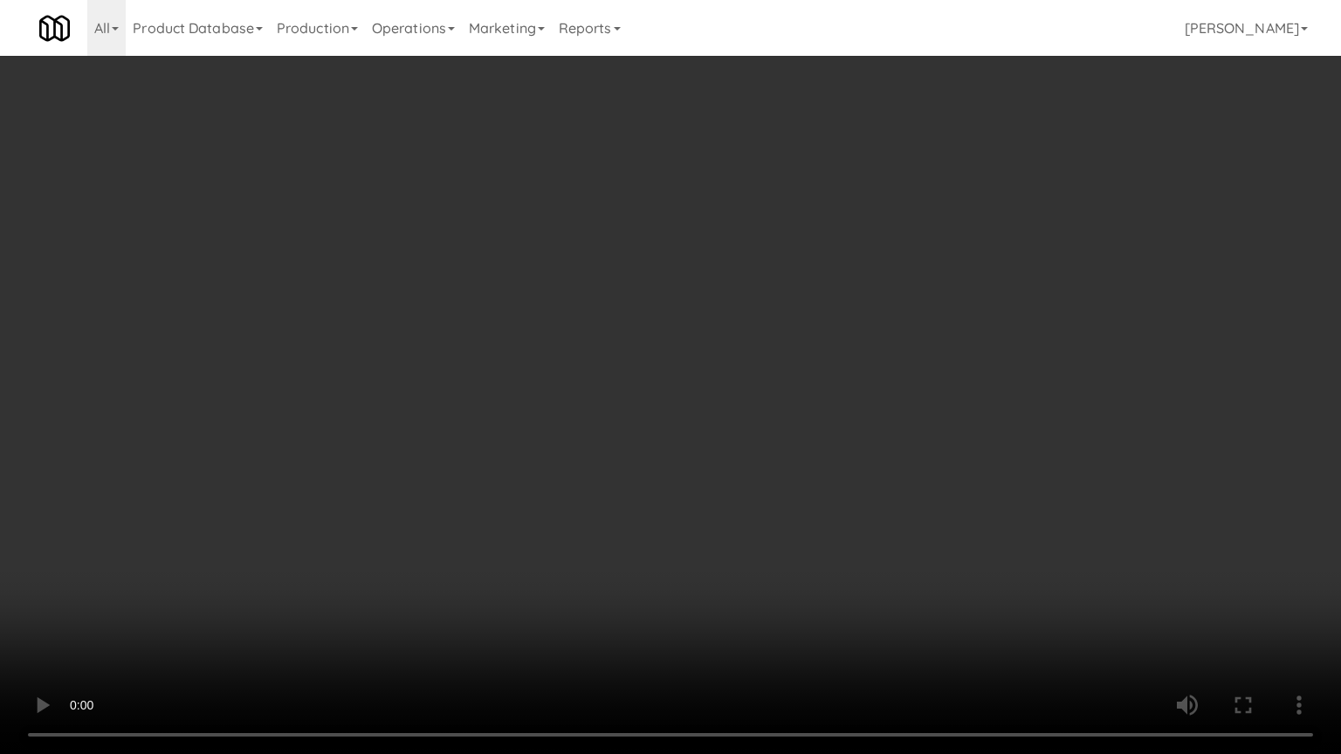
drag, startPoint x: 751, startPoint y: 422, endPoint x: 915, endPoint y: 243, distance: 242.1
click at [762, 415] on video at bounding box center [670, 377] width 1341 height 754
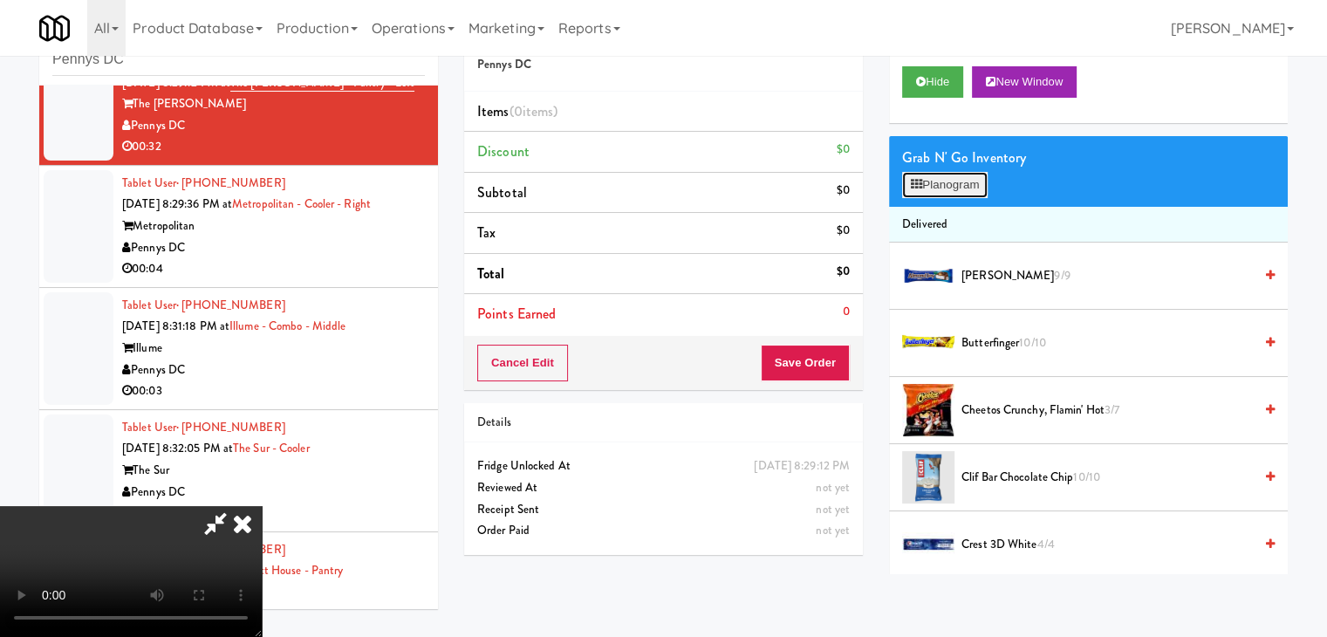
click at [962, 182] on button "Planogram" at bounding box center [945, 185] width 86 height 26
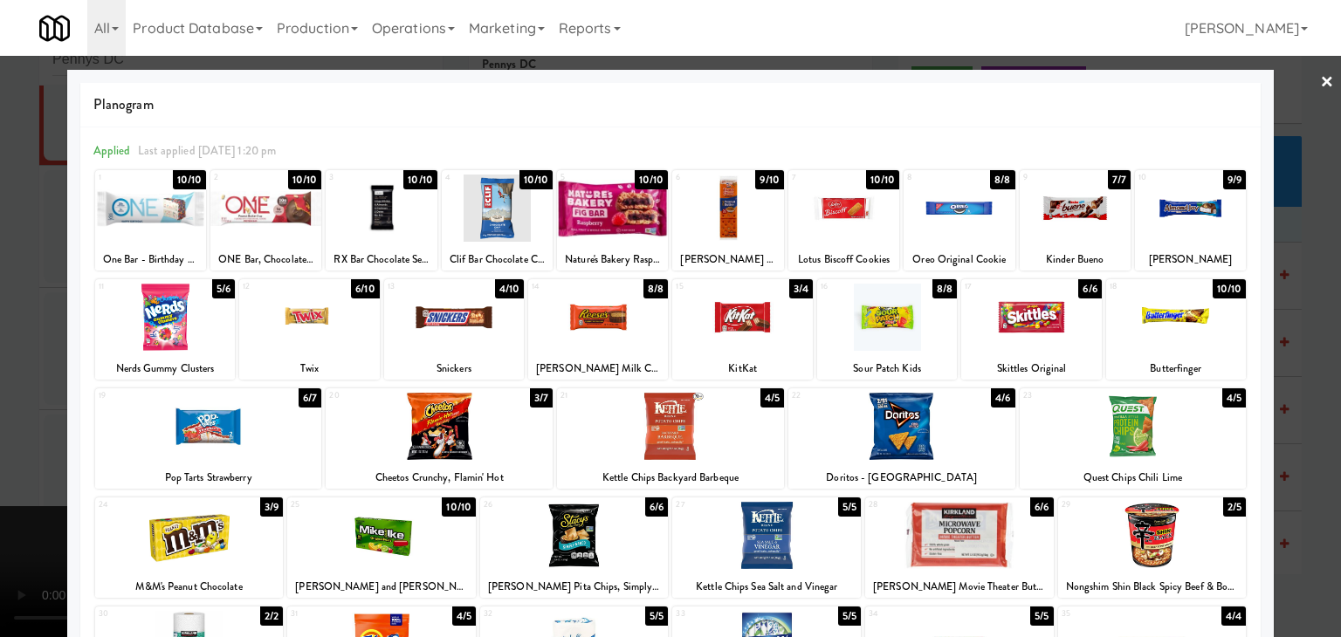
click at [1044, 223] on div at bounding box center [1074, 208] width 111 height 67
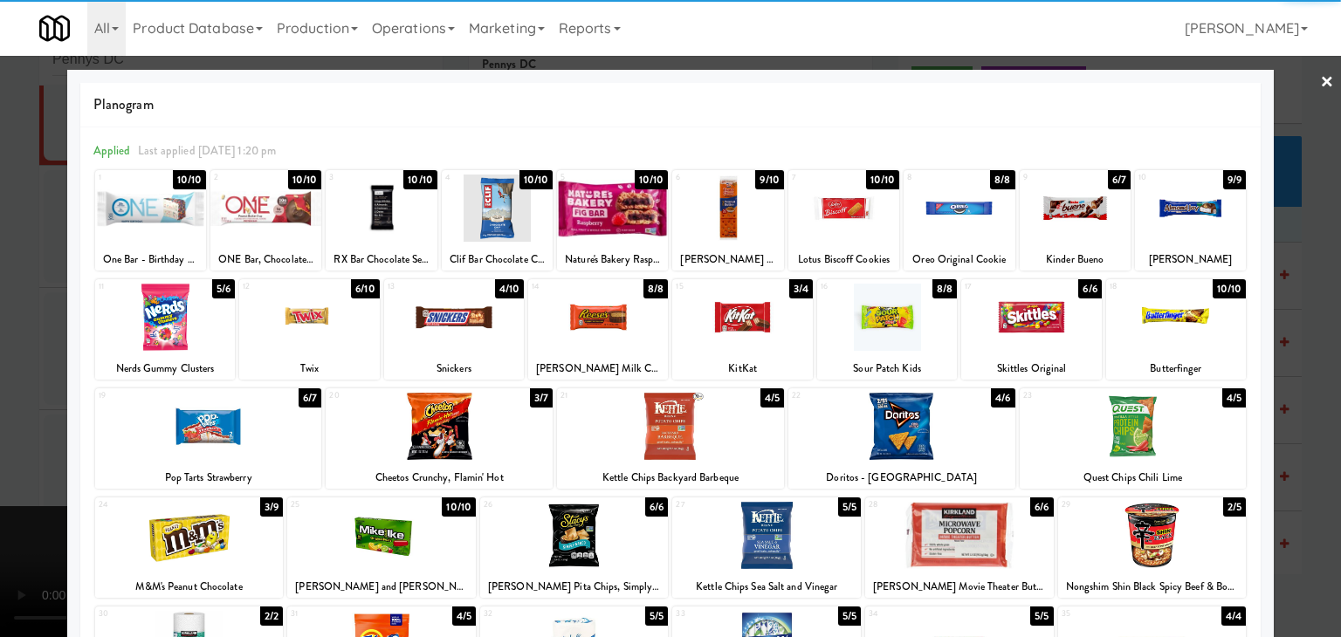
click at [158, 544] on div at bounding box center [189, 535] width 189 height 67
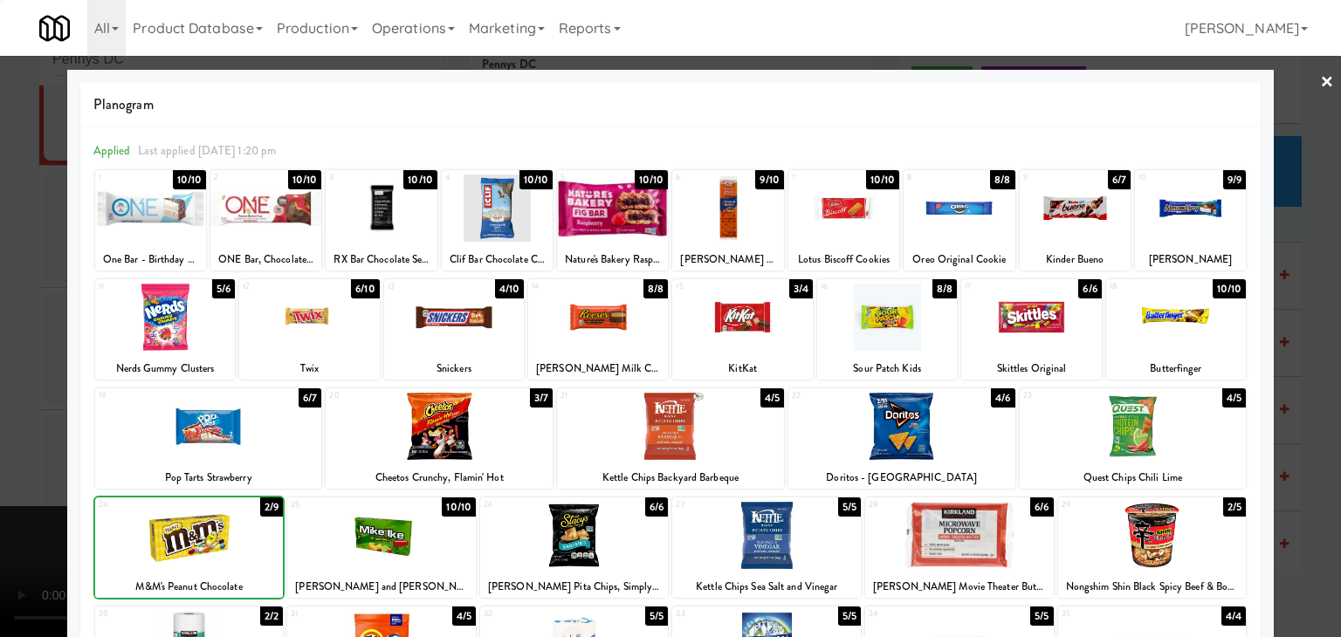
drag, startPoint x: 0, startPoint y: 499, endPoint x: 189, endPoint y: 466, distance: 191.4
click at [26, 490] on div at bounding box center [670, 318] width 1341 height 637
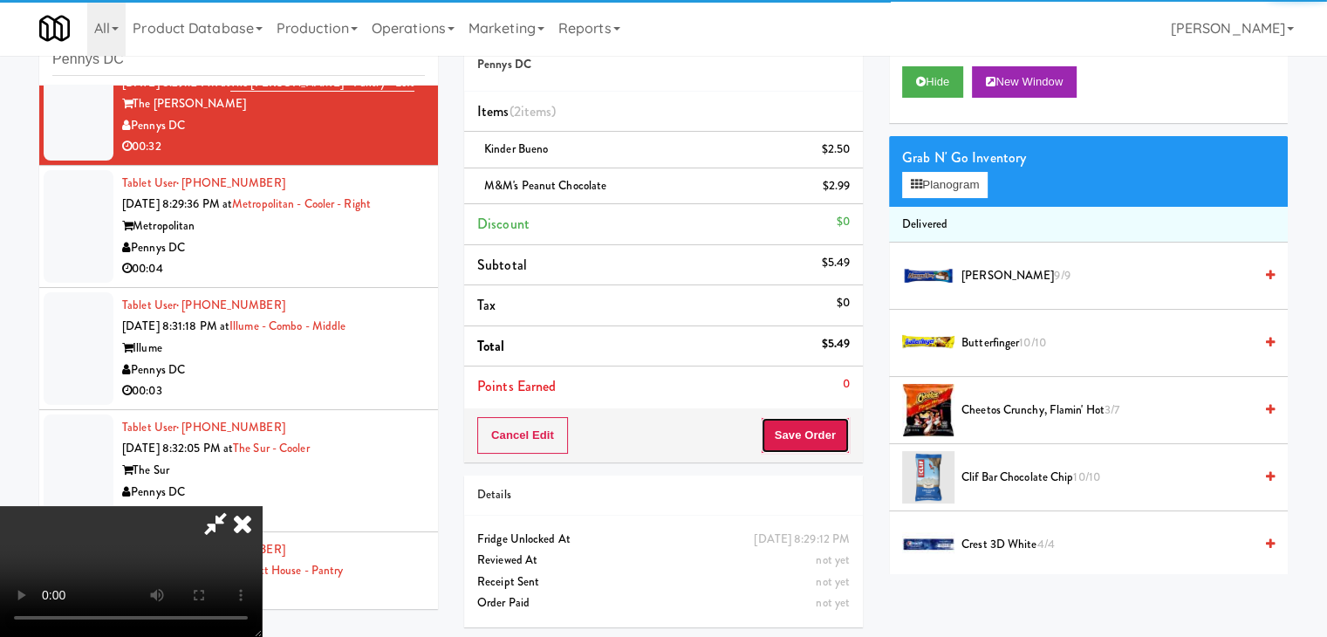
click at [848, 434] on button "Save Order" at bounding box center [805, 435] width 89 height 37
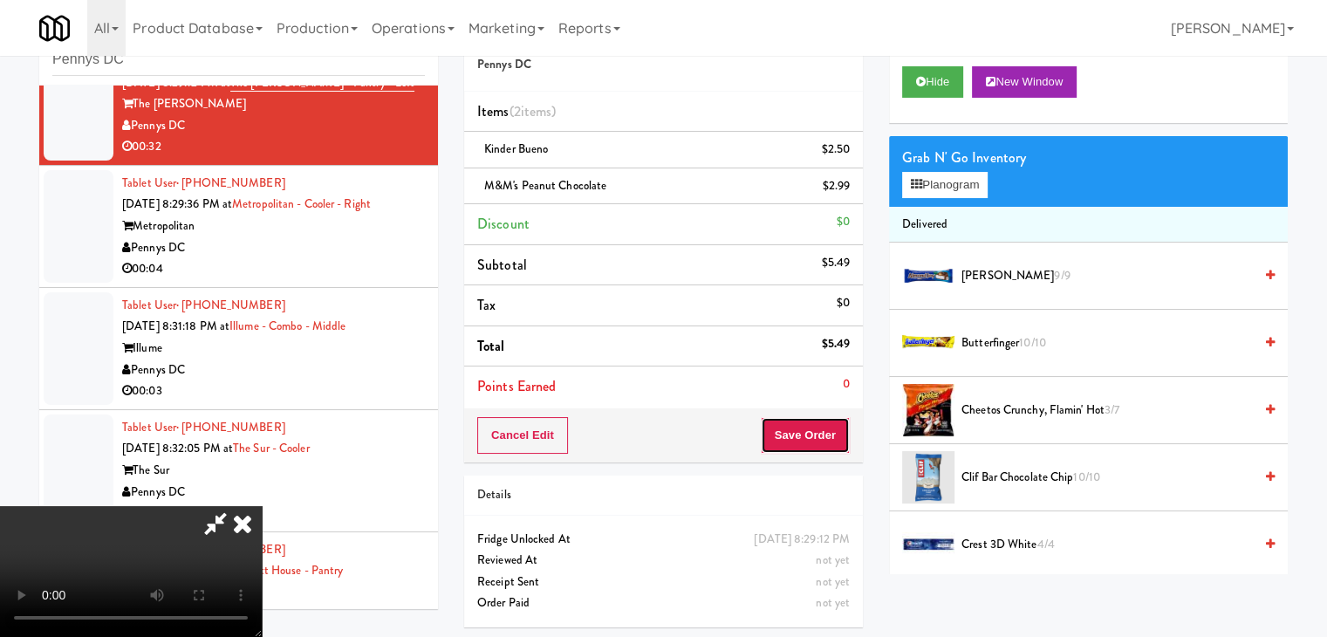
click at [829, 434] on button "Save Order" at bounding box center [805, 435] width 89 height 37
click at [829, 434] on body "Are you sure you want to update this order? Okay Cancel Okay Are you sure you w…" at bounding box center [670, 318] width 1341 height 637
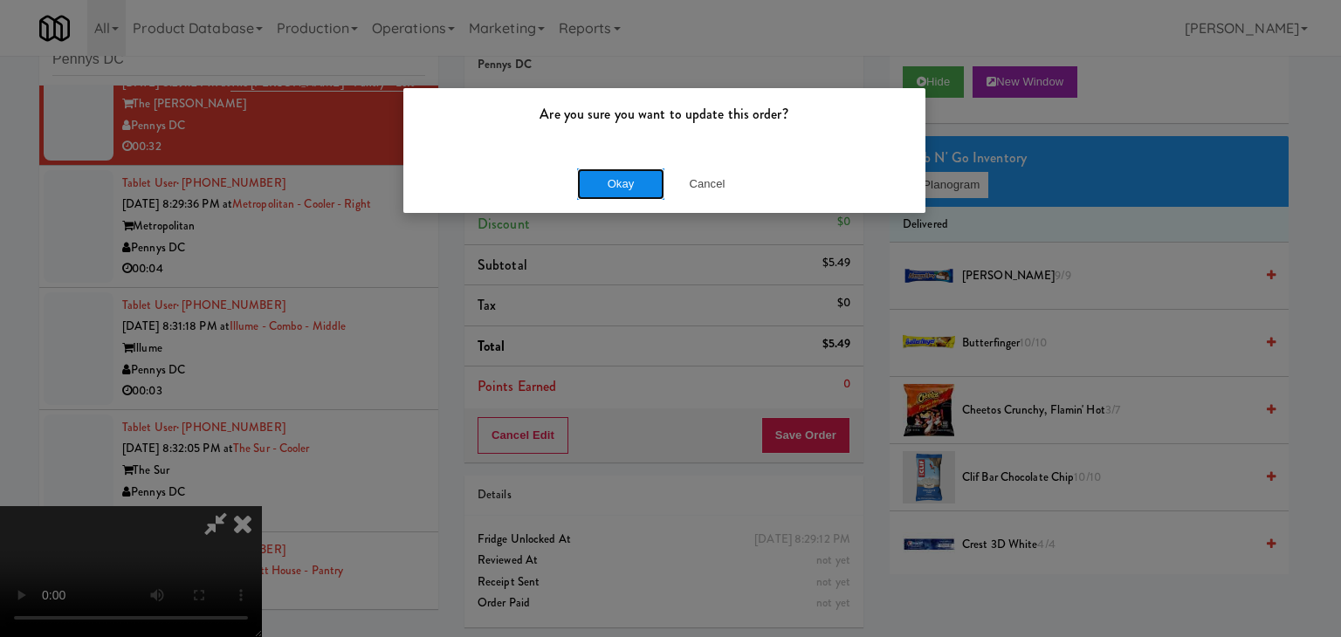
click at [635, 191] on button "Okay" at bounding box center [620, 183] width 87 height 31
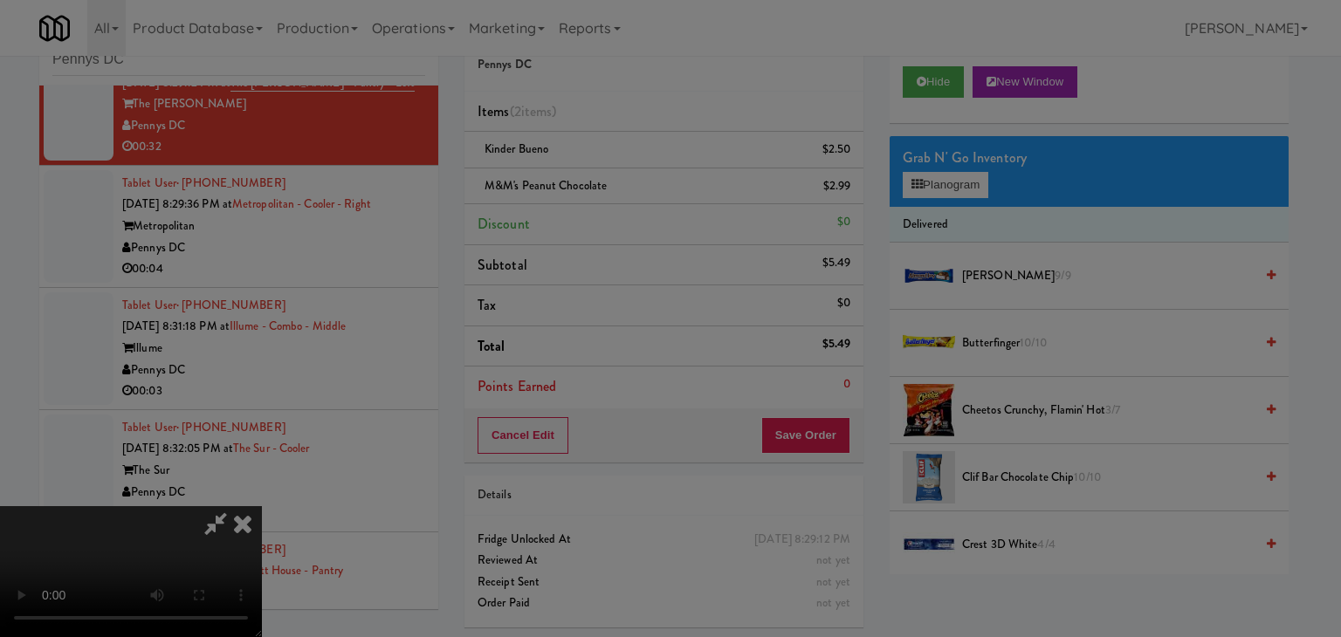
click at [635, 191] on body "Are you sure you want to update this order? Okay Cancel Okay Are you sure you w…" at bounding box center [670, 318] width 1341 height 637
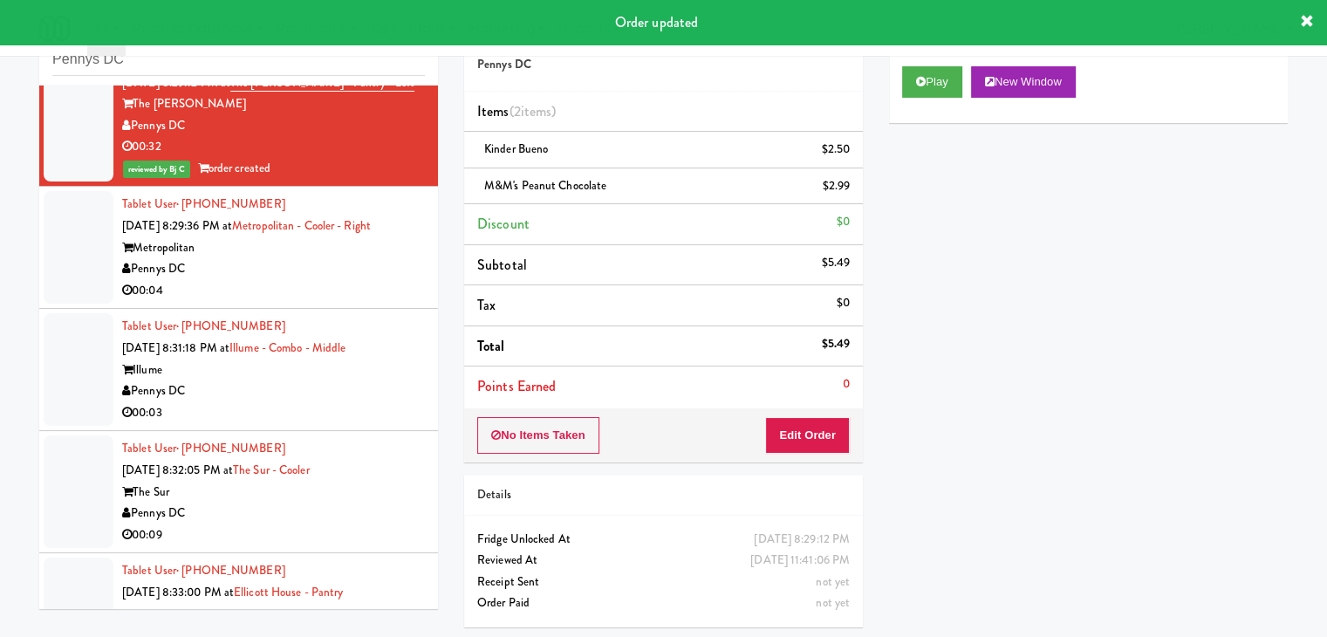
click at [285, 291] on div "00:04" at bounding box center [273, 291] width 303 height 22
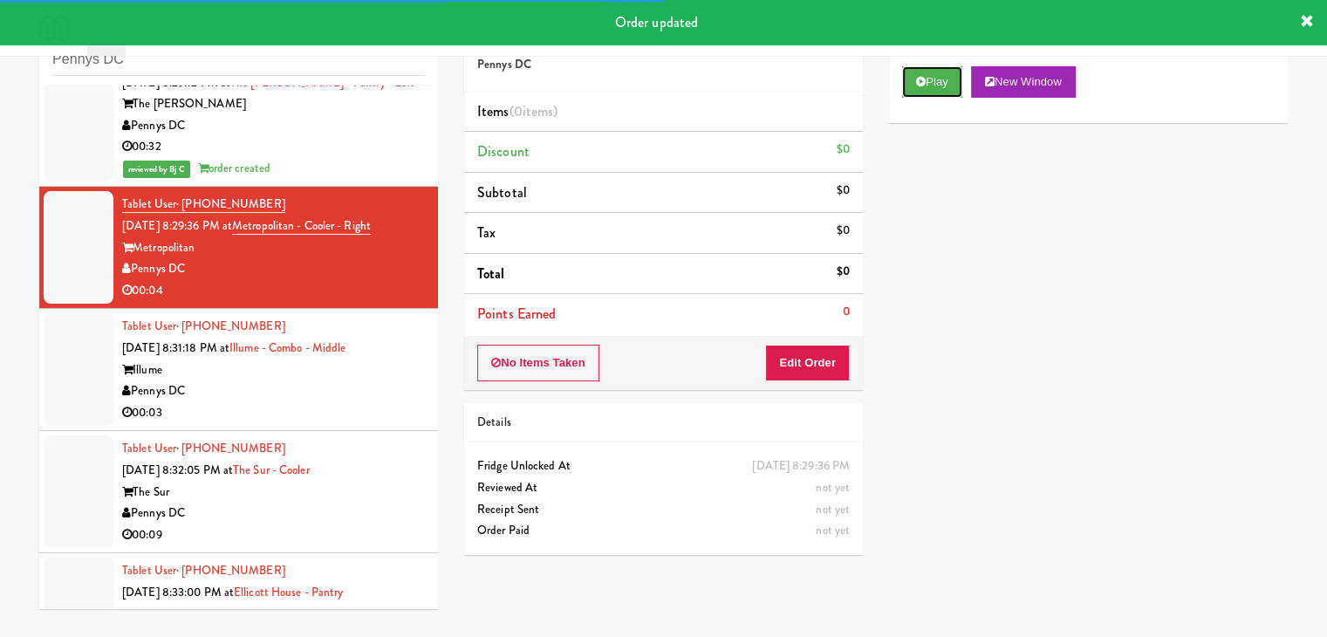
drag, startPoint x: 934, startPoint y: 76, endPoint x: 918, endPoint y: 141, distance: 66.5
click at [932, 81] on button "Play" at bounding box center [932, 81] width 60 height 31
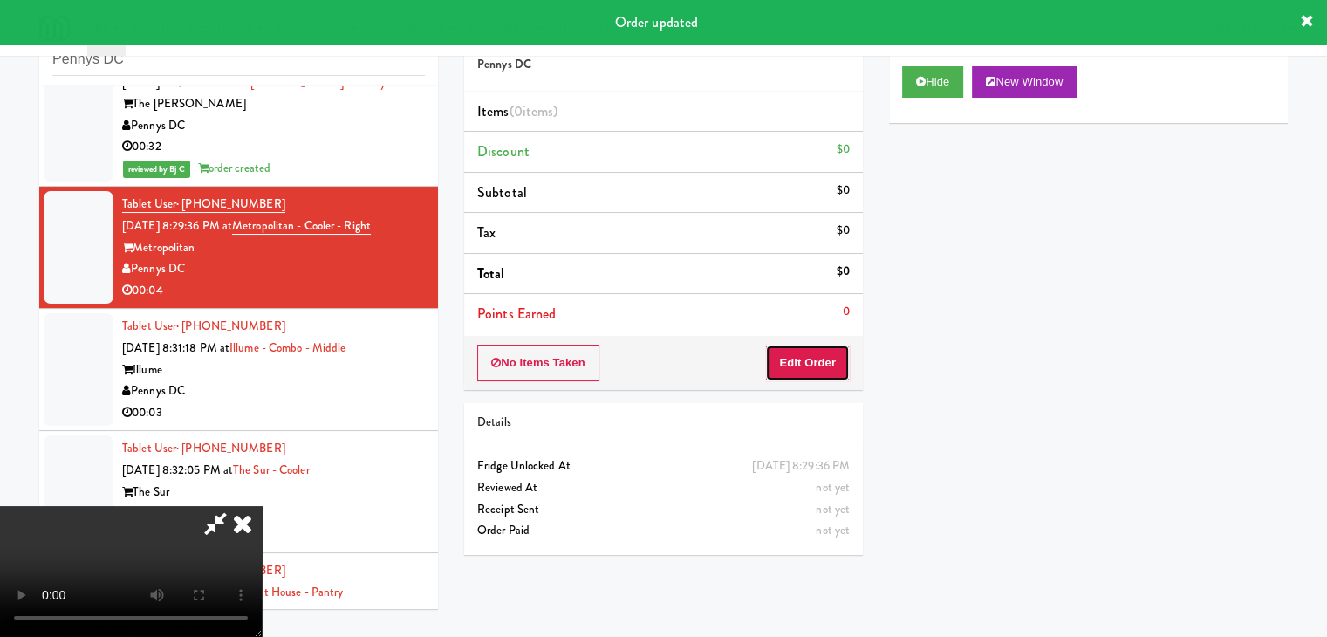
click at [814, 353] on button "Edit Order" at bounding box center [807, 363] width 85 height 37
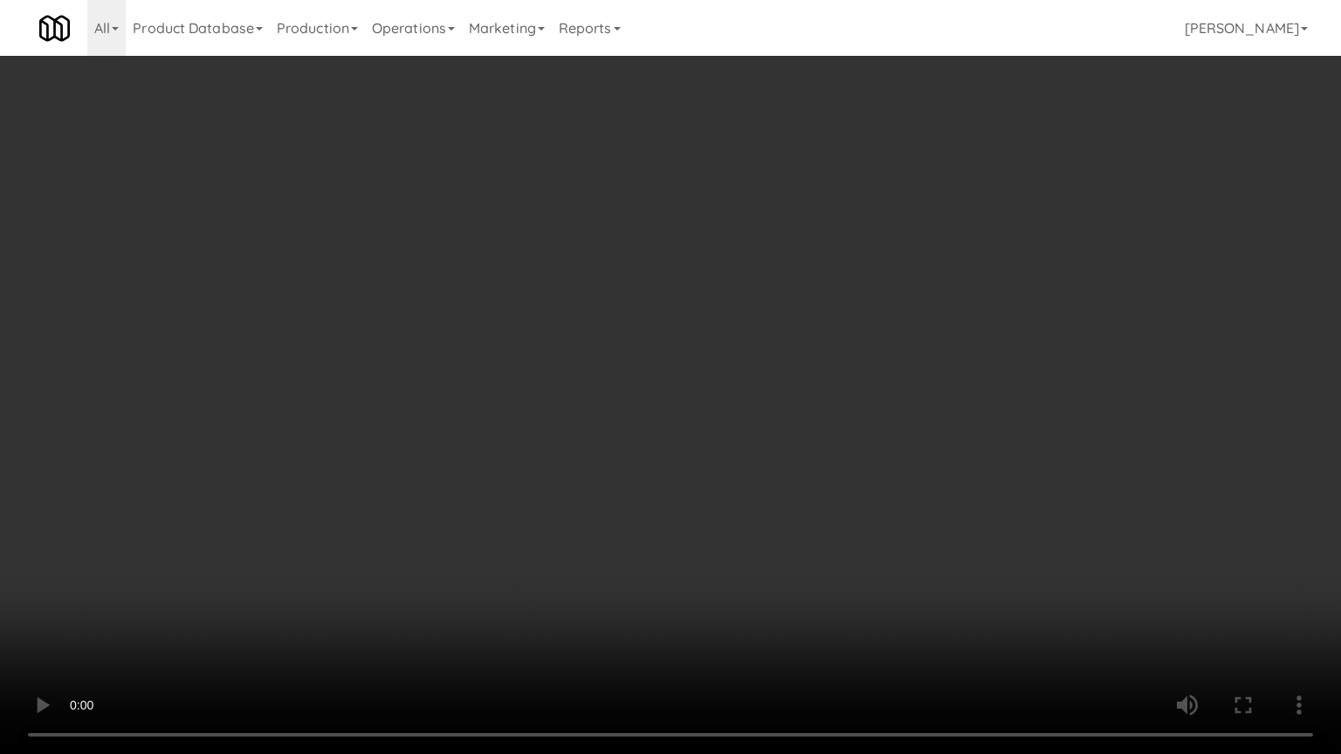
click at [763, 461] on video at bounding box center [670, 377] width 1341 height 754
click at [773, 462] on video at bounding box center [670, 377] width 1341 height 754
drag, startPoint x: 773, startPoint y: 461, endPoint x: 797, endPoint y: 438, distance: 32.7
click at [796, 440] on video at bounding box center [670, 377] width 1341 height 754
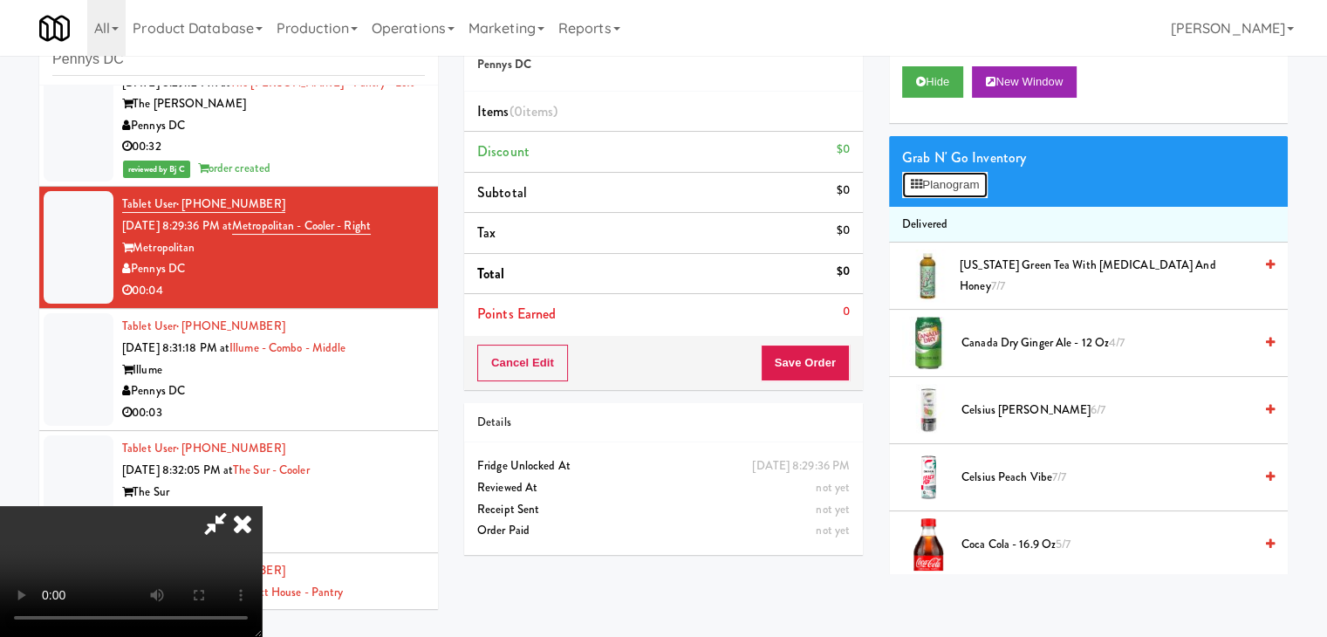
click at [950, 192] on button "Planogram" at bounding box center [945, 185] width 86 height 26
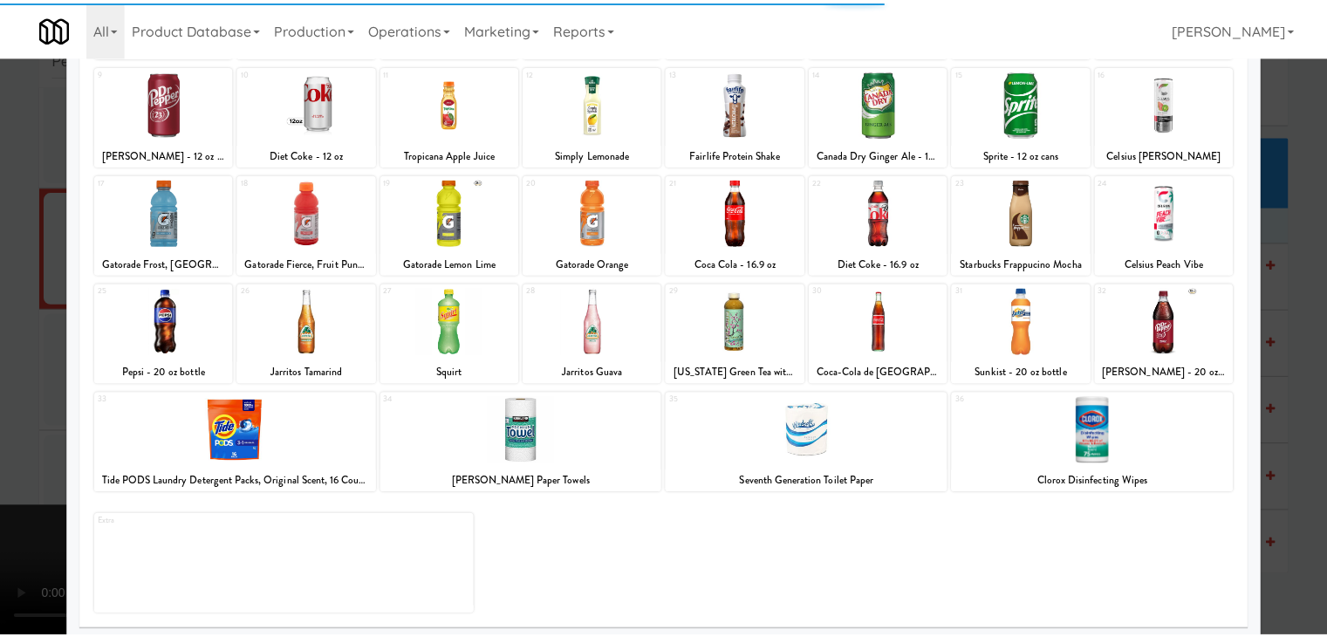
scroll to position [220, 0]
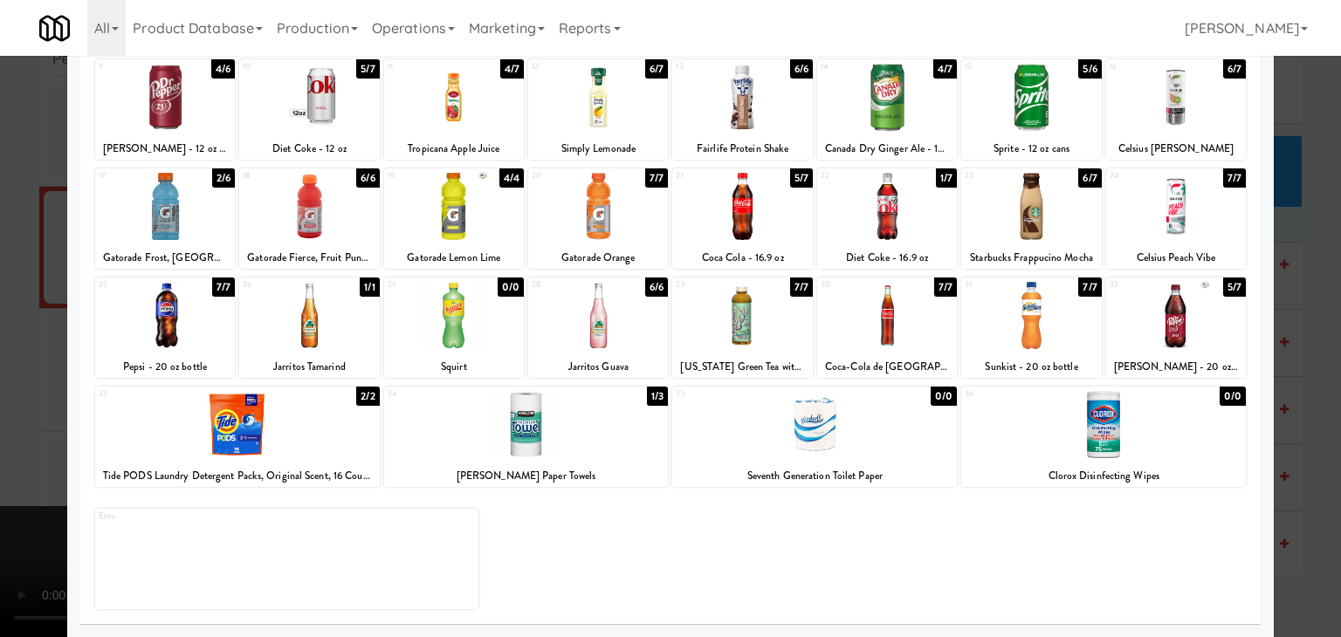
click at [1030, 339] on div at bounding box center [1031, 315] width 140 height 67
drag, startPoint x: 7, startPoint y: 368, endPoint x: 128, endPoint y: 368, distance: 121.3
click at [19, 368] on div at bounding box center [670, 318] width 1341 height 637
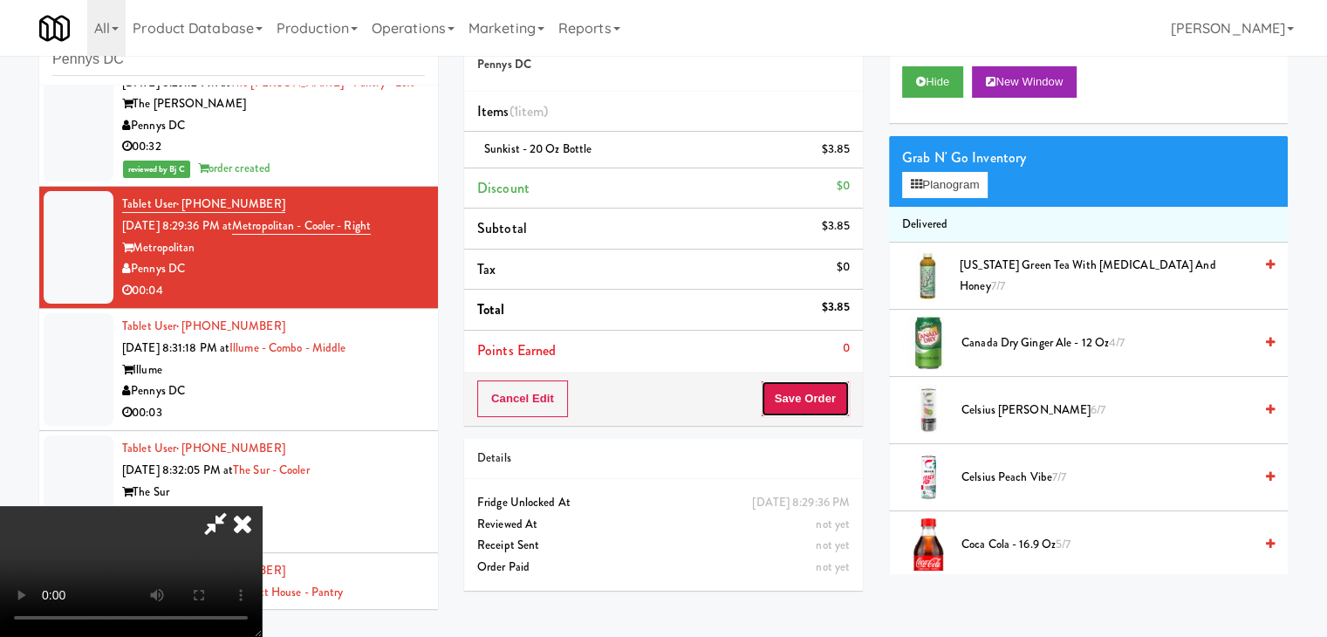
click at [827, 395] on button "Save Order" at bounding box center [805, 399] width 89 height 37
click at [828, 395] on button "Save Order" at bounding box center [805, 399] width 89 height 37
click at [825, 391] on button "Save Order" at bounding box center [805, 399] width 89 height 37
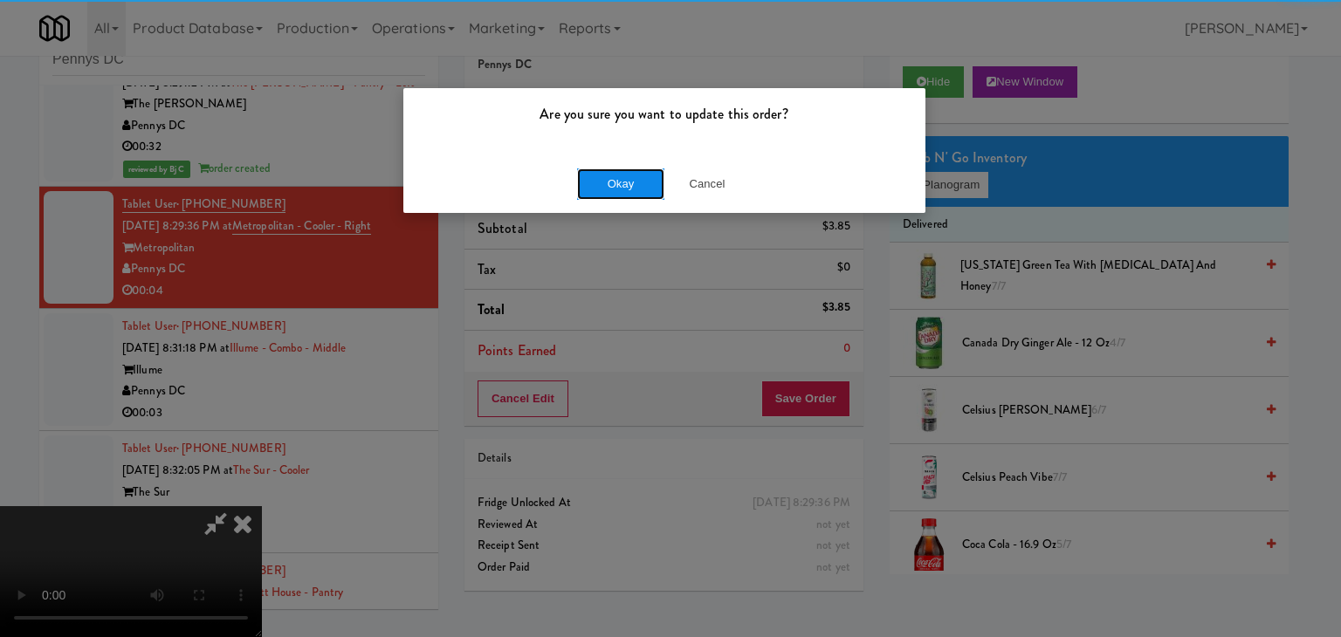
click at [628, 184] on button "Okay" at bounding box center [620, 183] width 87 height 31
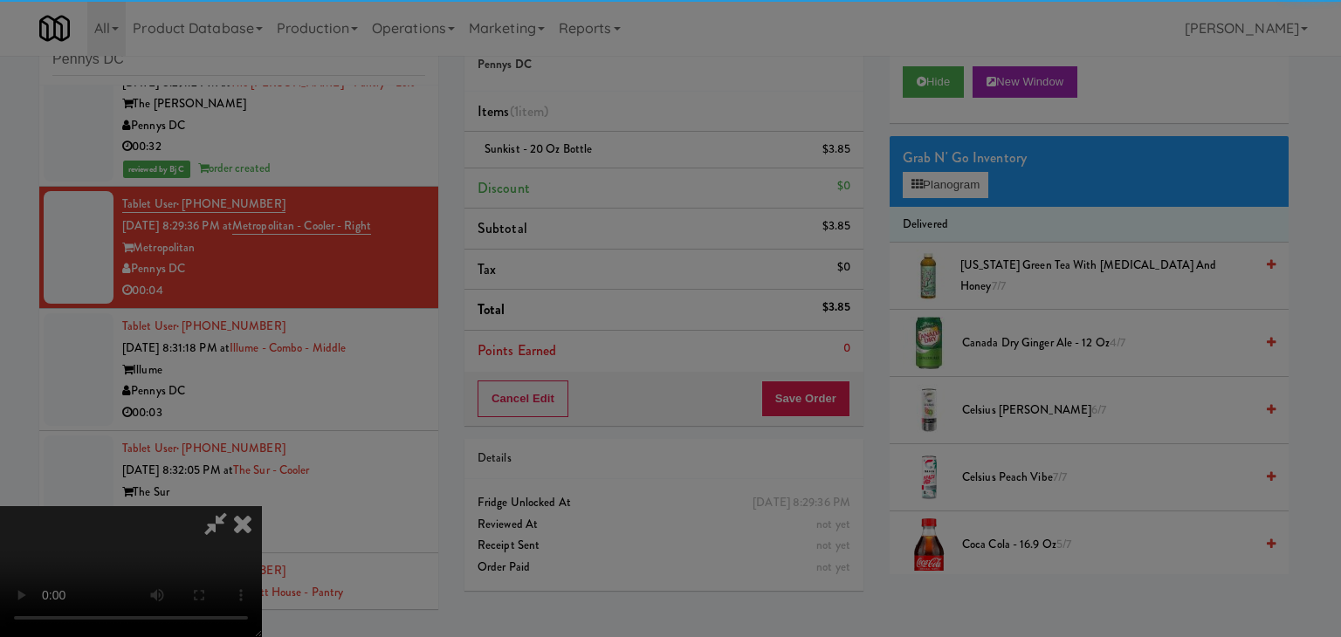
click at [628, 184] on body "Are you sure you want to update this order? Okay Cancel Okay Are you sure you w…" at bounding box center [670, 318] width 1341 height 637
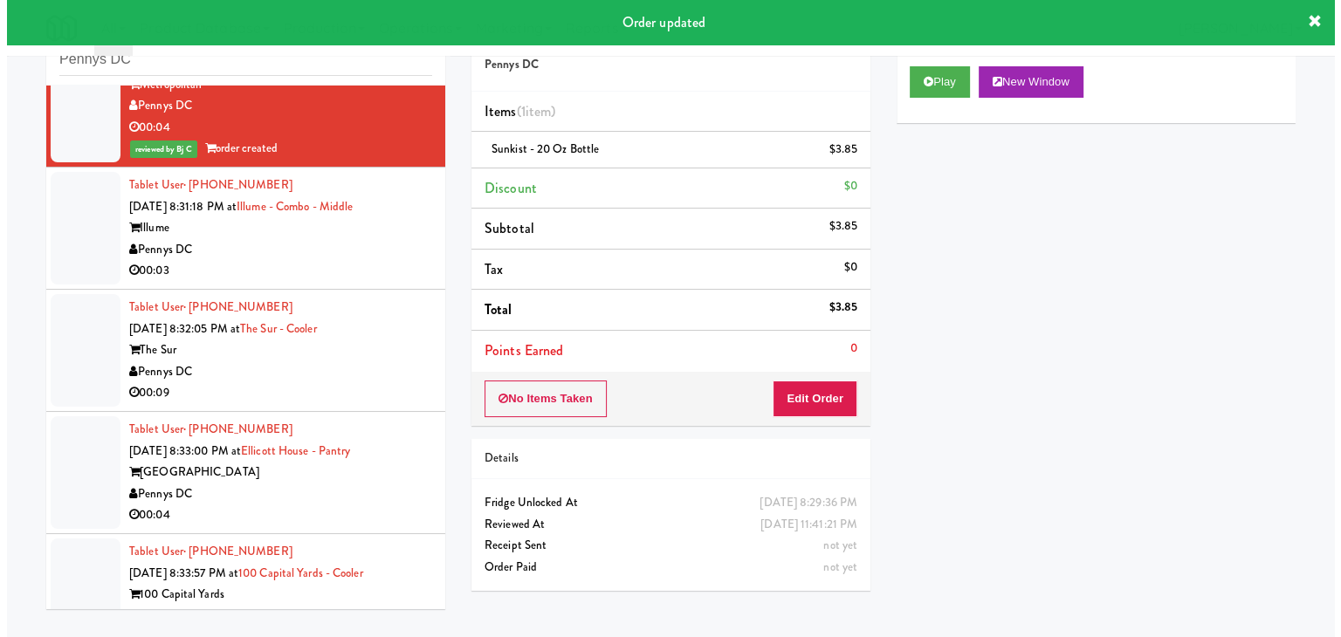
scroll to position [1222, 0]
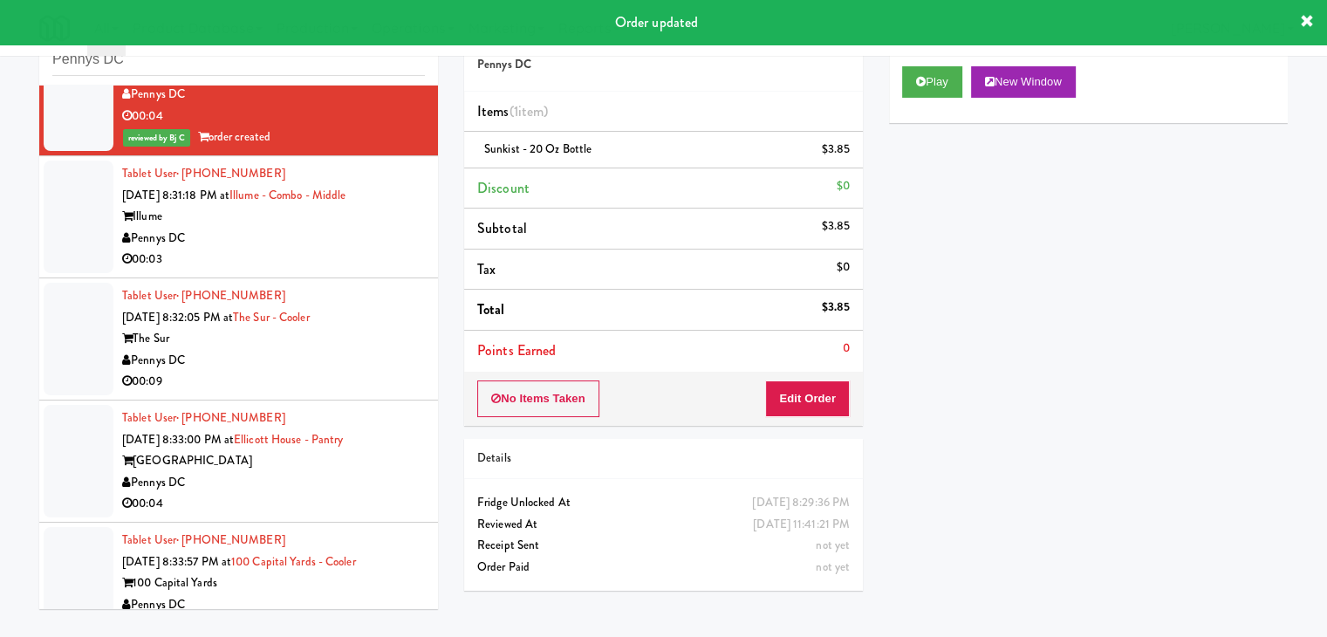
click at [398, 249] on div "00:03" at bounding box center [273, 260] width 303 height 22
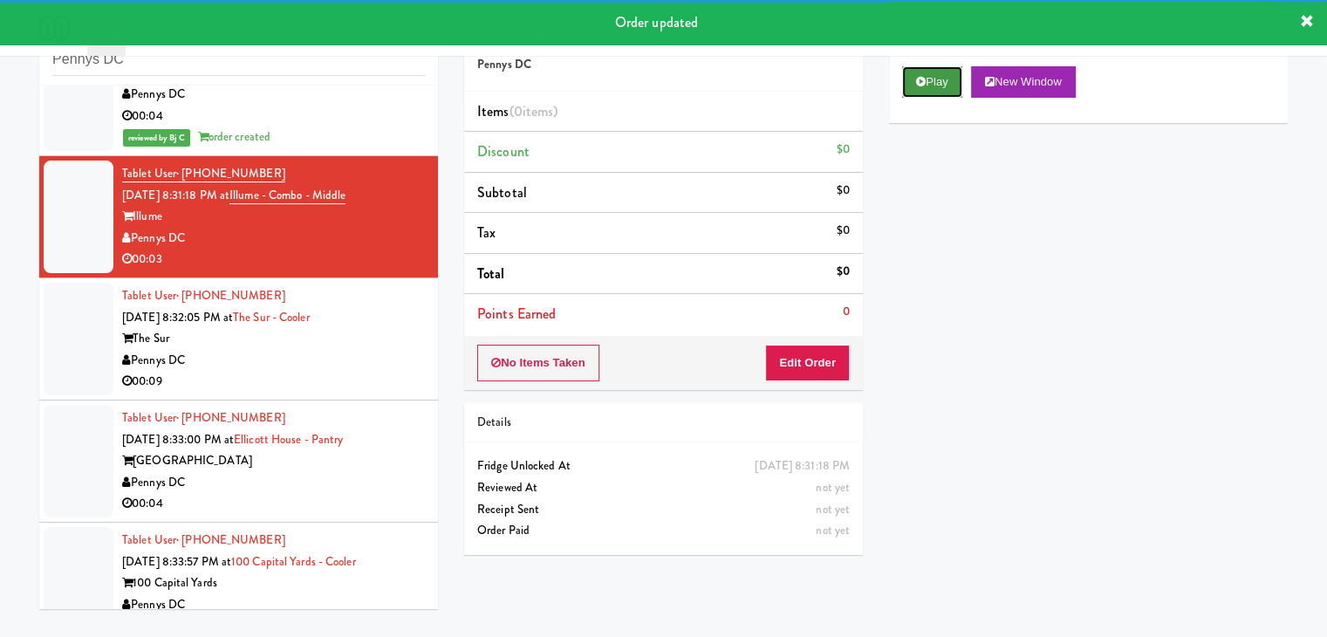
click at [934, 89] on button "Play" at bounding box center [932, 81] width 60 height 31
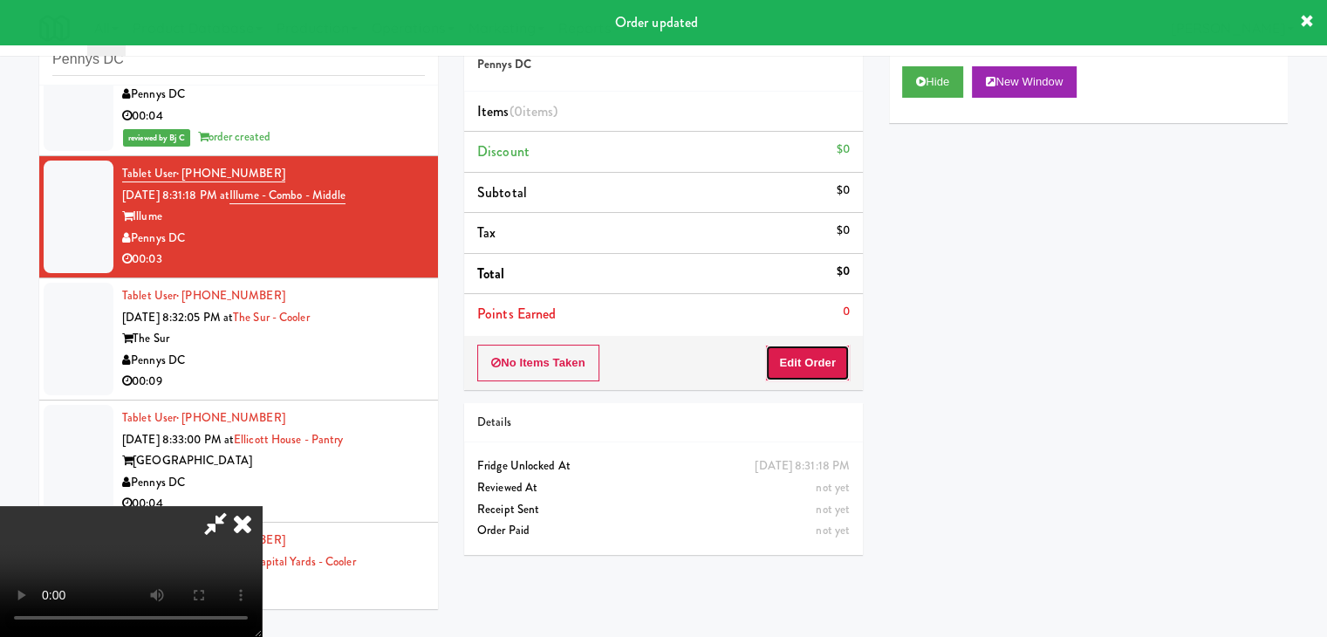
click at [815, 367] on button "Edit Order" at bounding box center [807, 363] width 85 height 37
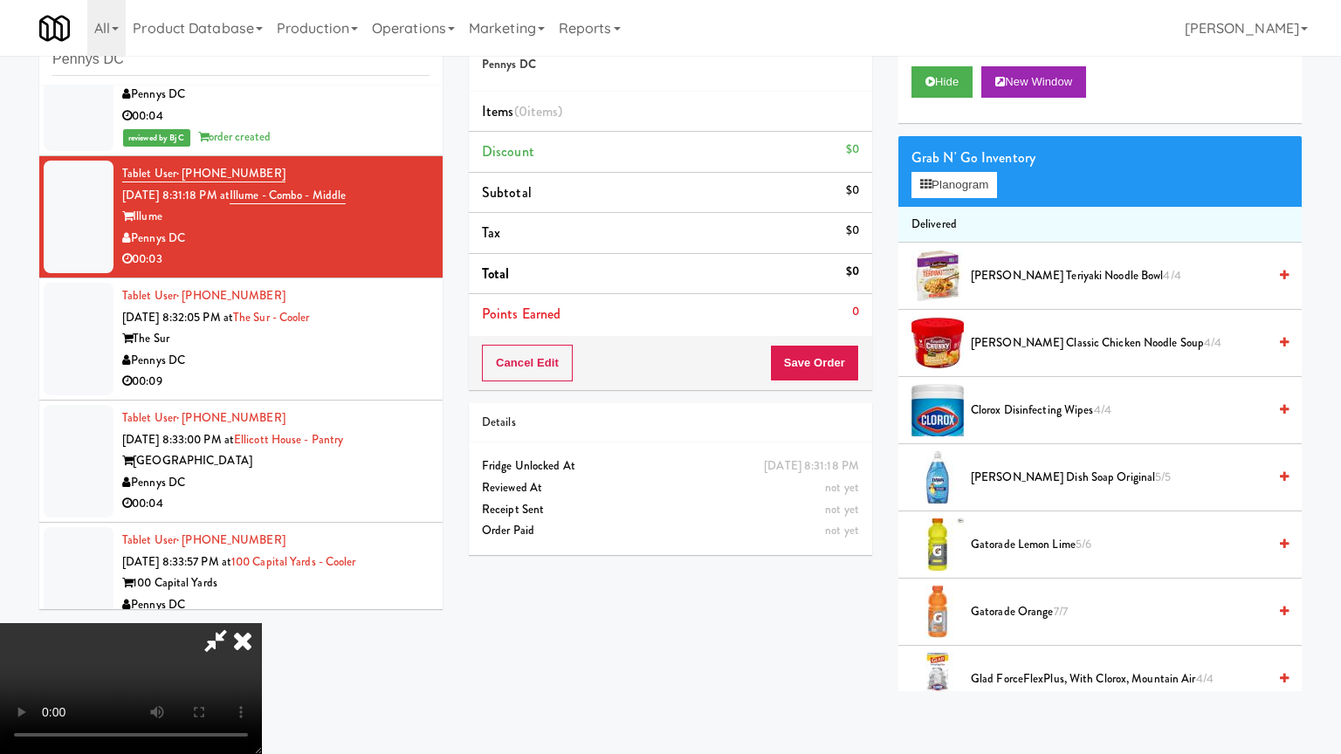
click at [262, 623] on video at bounding box center [131, 688] width 262 height 131
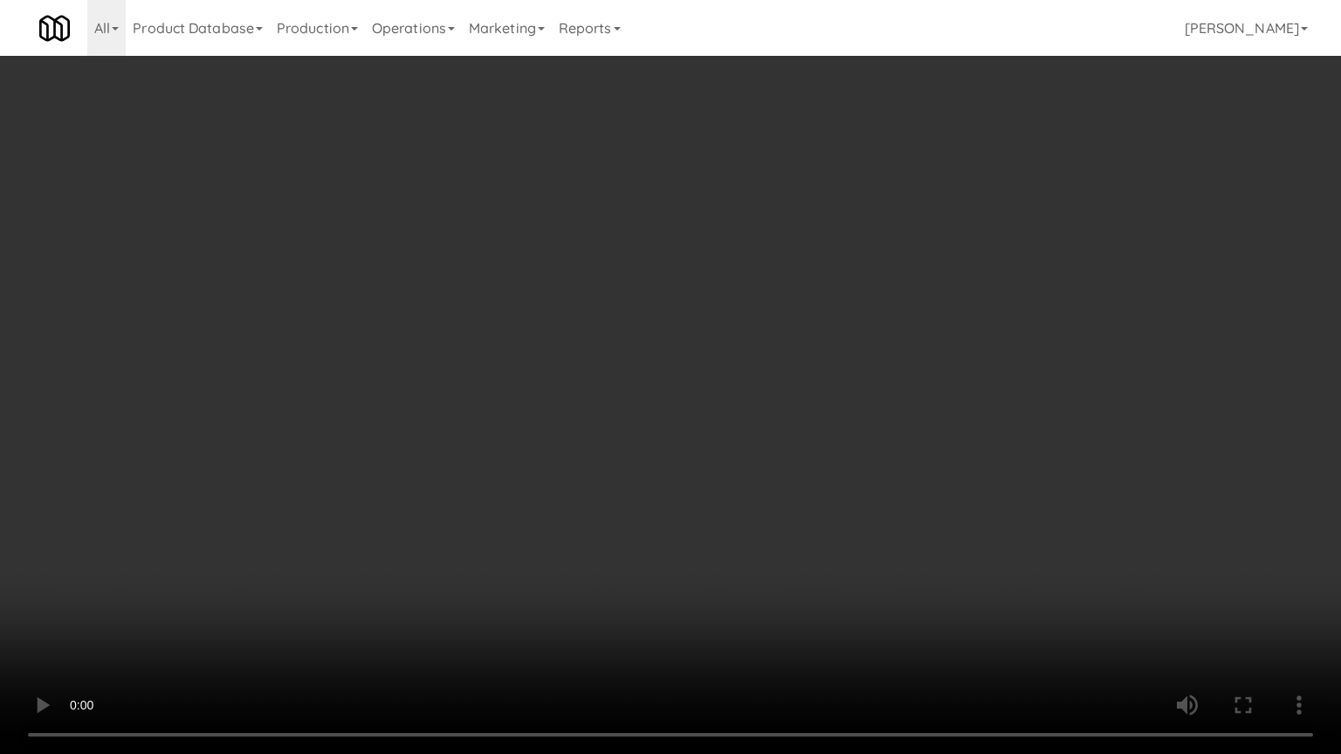
click at [701, 480] on video at bounding box center [670, 377] width 1341 height 754
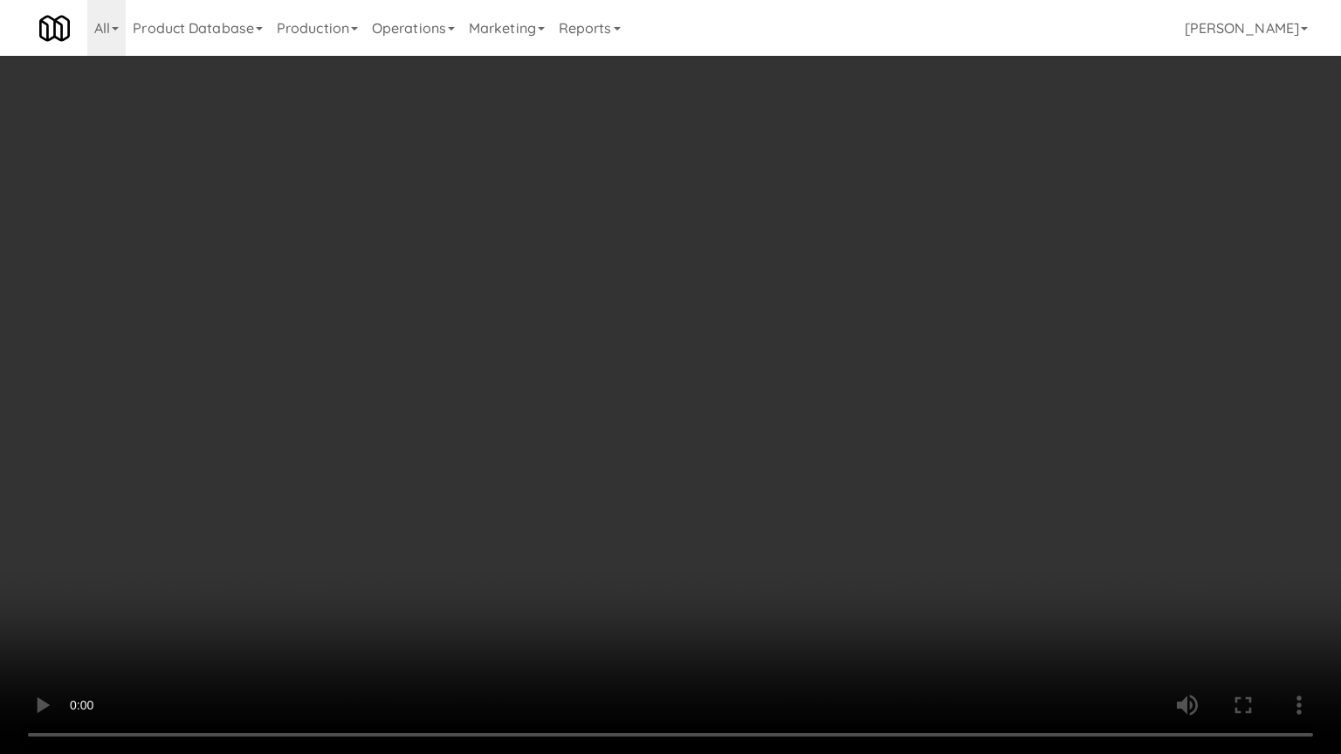
click at [701, 480] on video at bounding box center [670, 377] width 1341 height 754
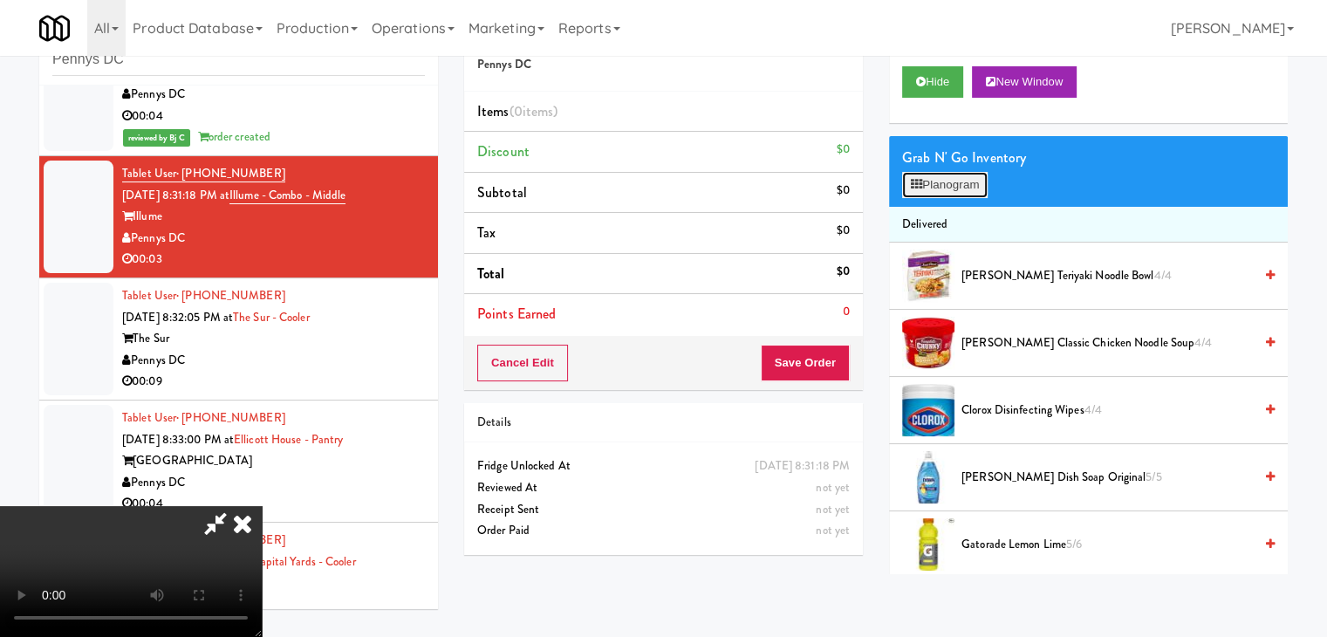
click at [943, 191] on button "Planogram" at bounding box center [945, 185] width 86 height 26
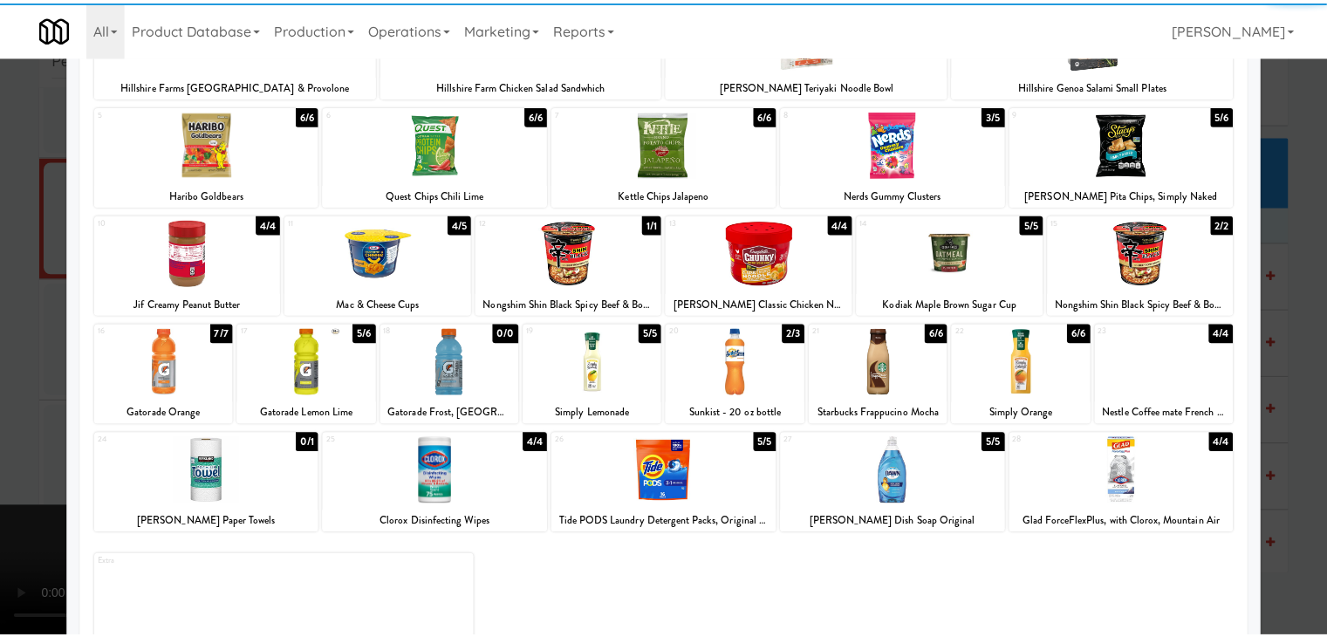
scroll to position [175, 0]
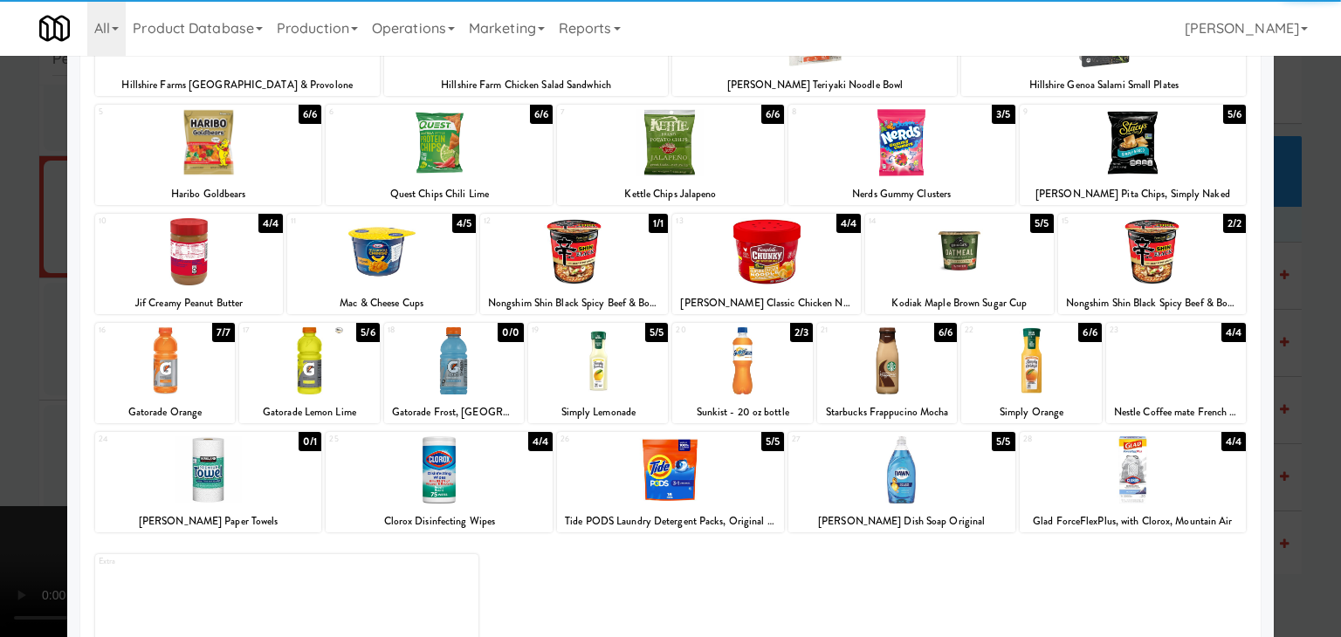
drag, startPoint x: 607, startPoint y: 364, endPoint x: 560, endPoint y: 364, distance: 46.3
click at [595, 364] on div at bounding box center [598, 360] width 140 height 67
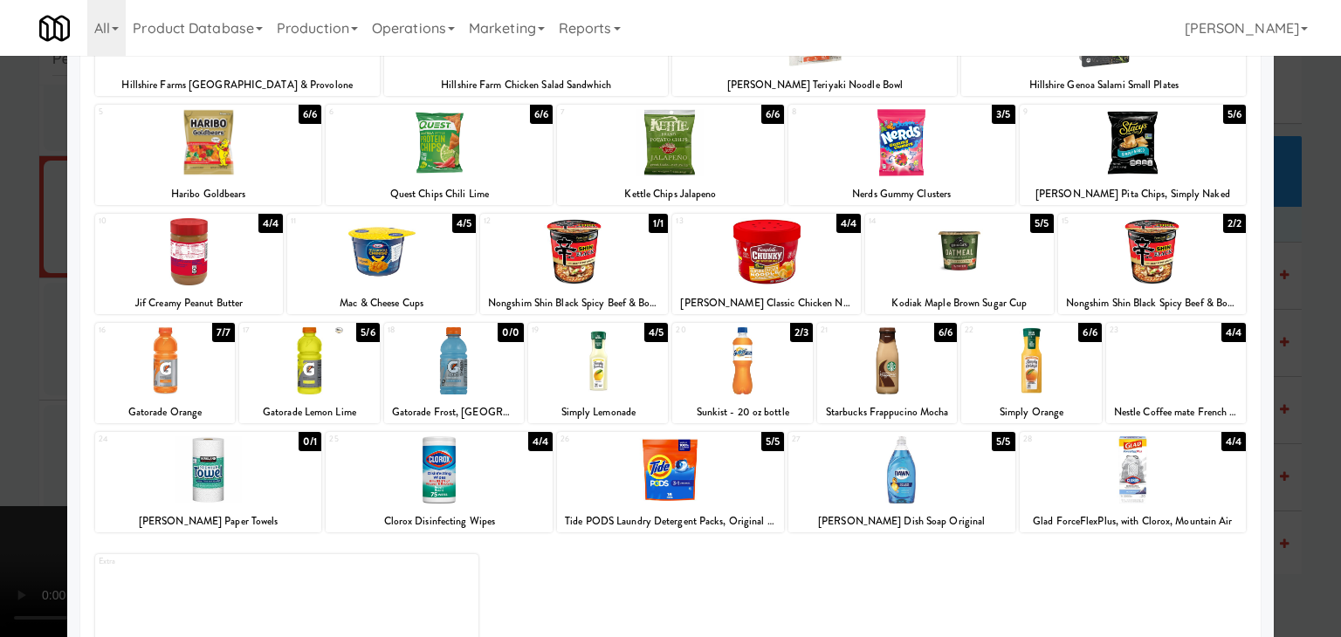
drag, startPoint x: 0, startPoint y: 343, endPoint x: 330, endPoint y: 343, distance: 329.9
click at [16, 343] on div at bounding box center [670, 318] width 1341 height 637
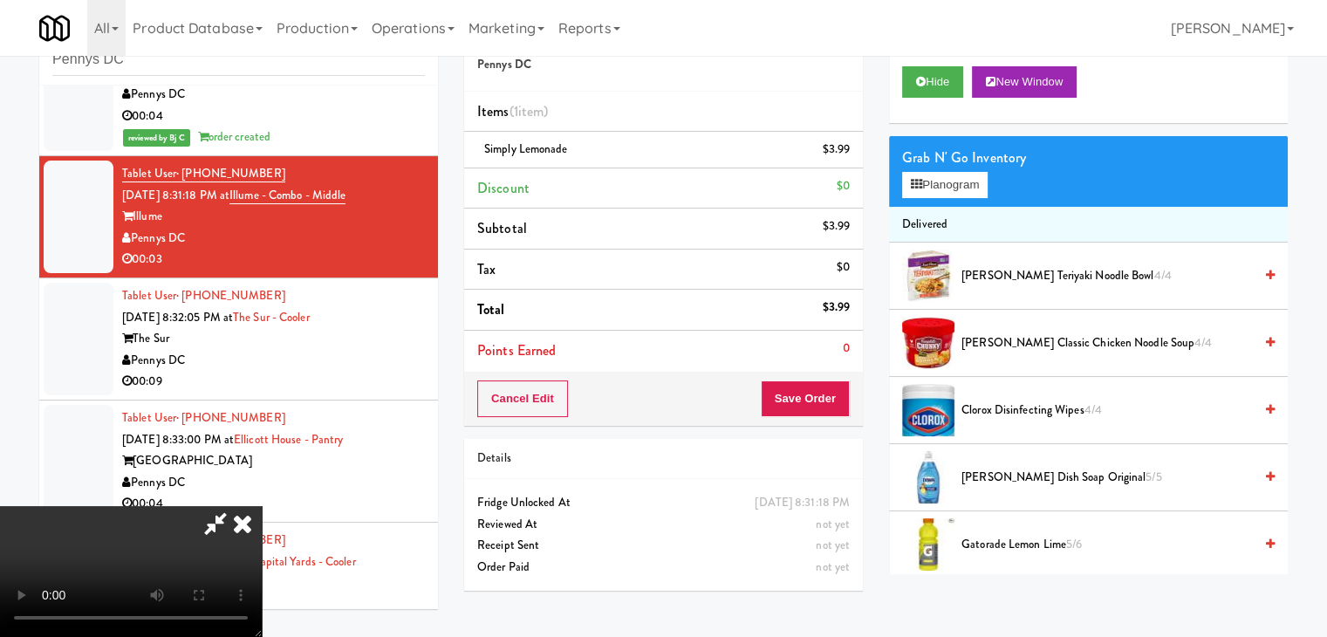
drag, startPoint x: 567, startPoint y: 364, endPoint x: 581, endPoint y: 365, distance: 14.0
click at [262, 506] on video at bounding box center [131, 571] width 262 height 131
drag, startPoint x: 581, startPoint y: 365, endPoint x: 778, endPoint y: 446, distance: 212.5
click at [262, 506] on video at bounding box center [131, 571] width 262 height 131
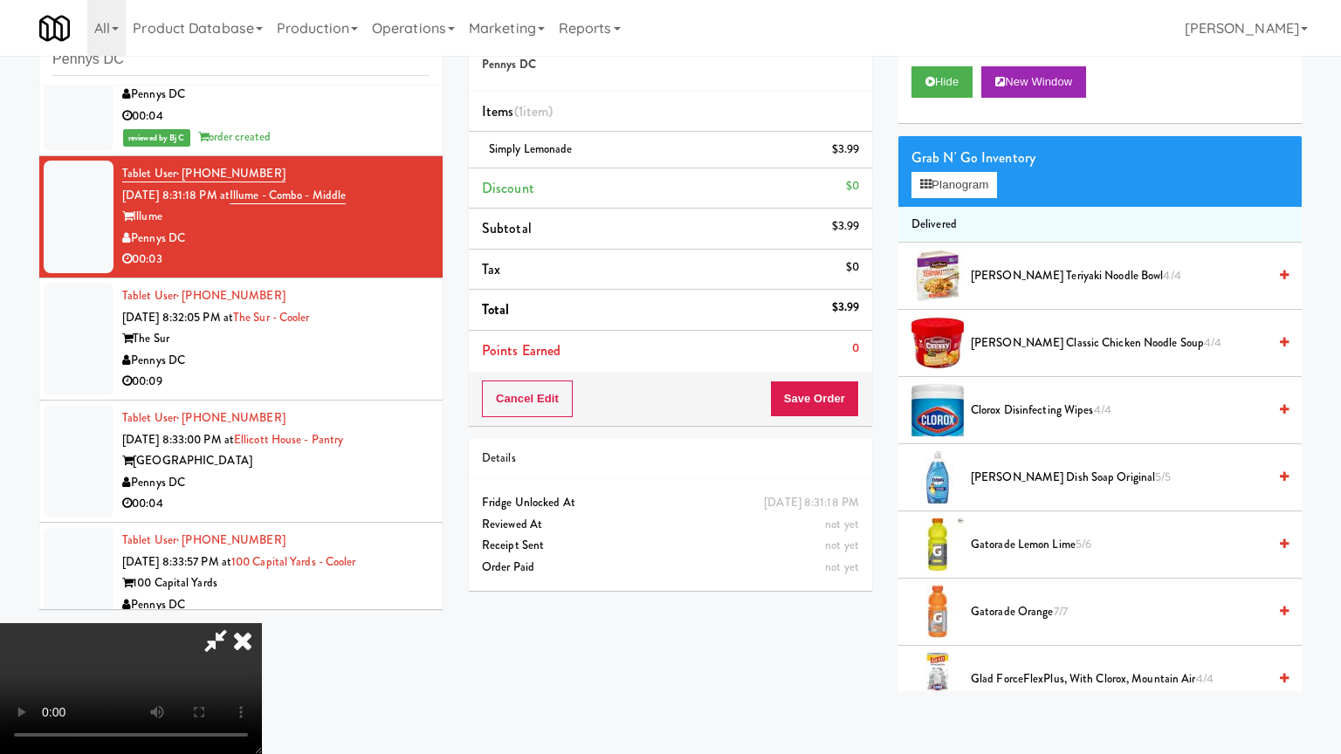
click at [262, 623] on video at bounding box center [131, 688] width 262 height 131
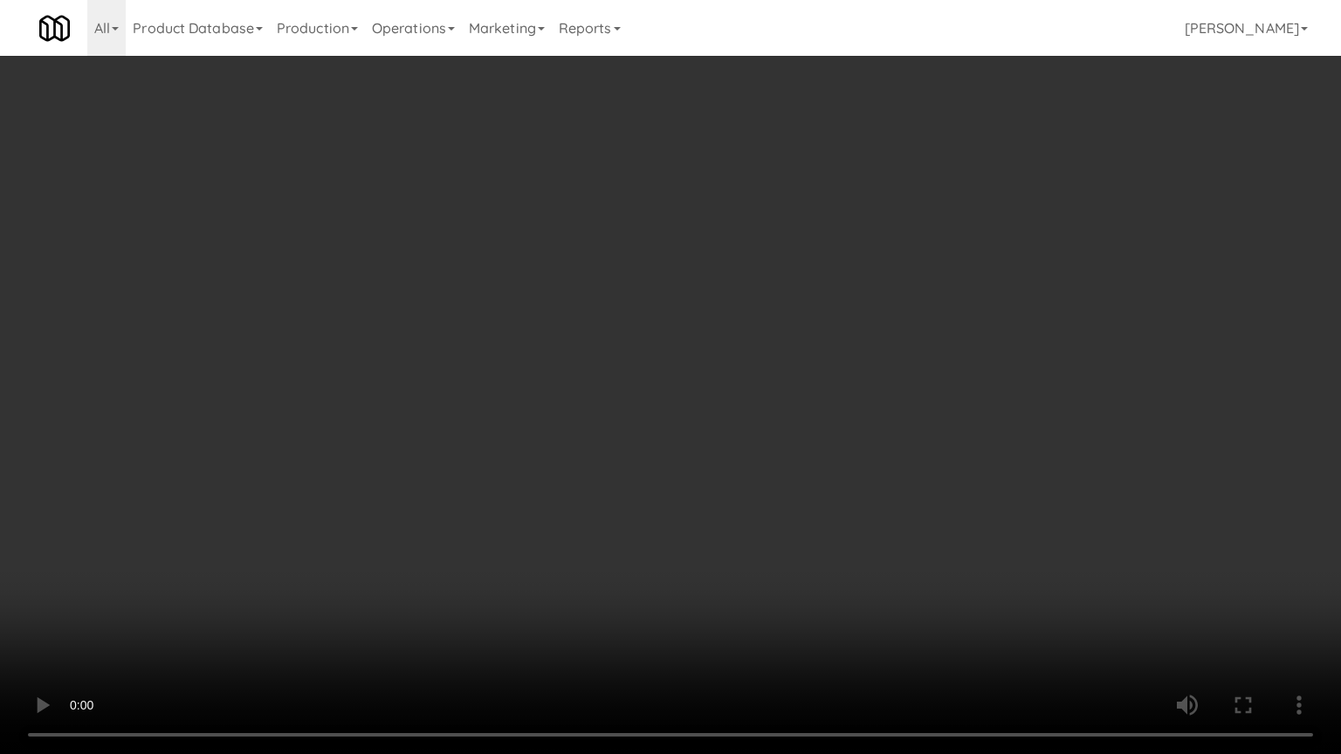
click at [780, 436] on video at bounding box center [670, 377] width 1341 height 754
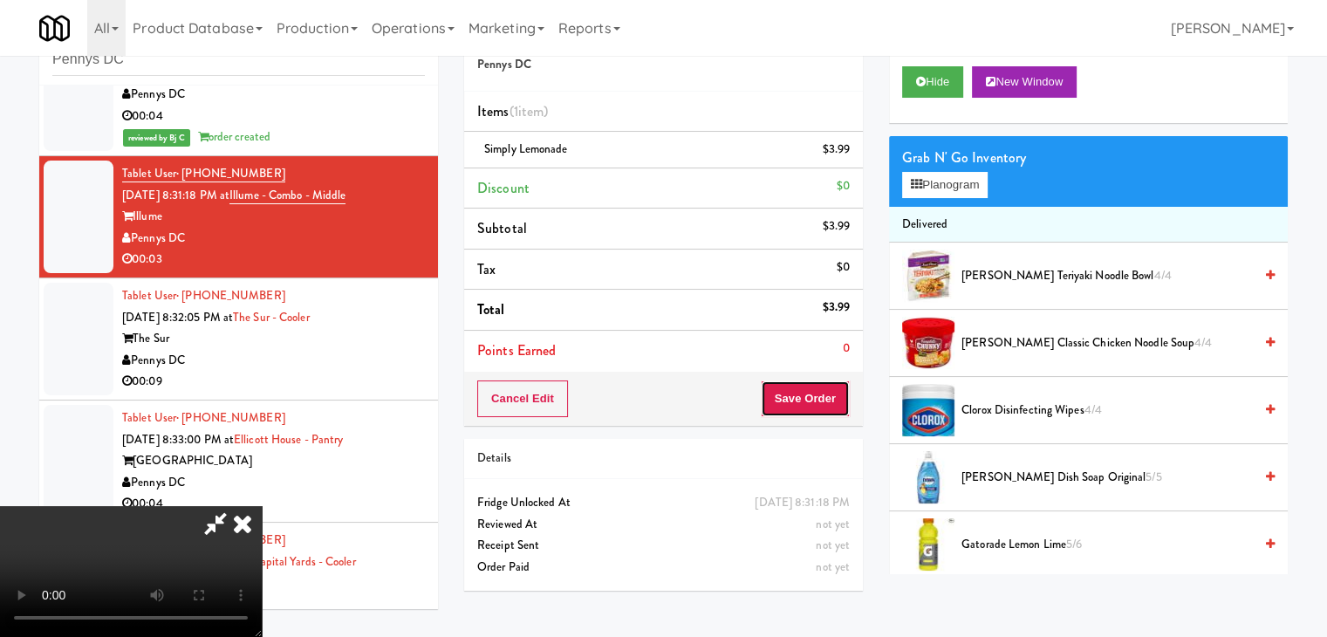
click at [847, 400] on button "Save Order" at bounding box center [805, 399] width 89 height 37
click at [838, 399] on button "Save Order" at bounding box center [805, 399] width 89 height 37
click at [836, 397] on body "Are you sure you want to update this order? Okay Cancel Okay Are you sure you w…" at bounding box center [663, 318] width 1327 height 637
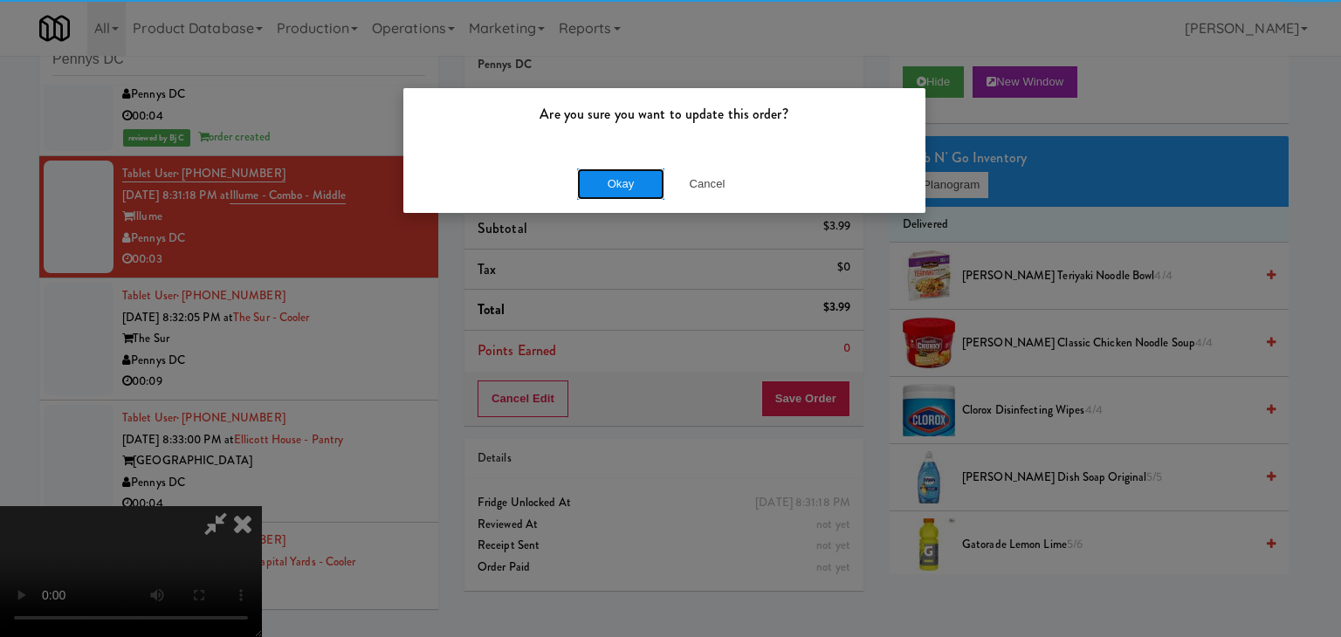
click at [637, 171] on button "Okay" at bounding box center [620, 183] width 87 height 31
click at [638, 173] on button "Okay" at bounding box center [620, 183] width 87 height 31
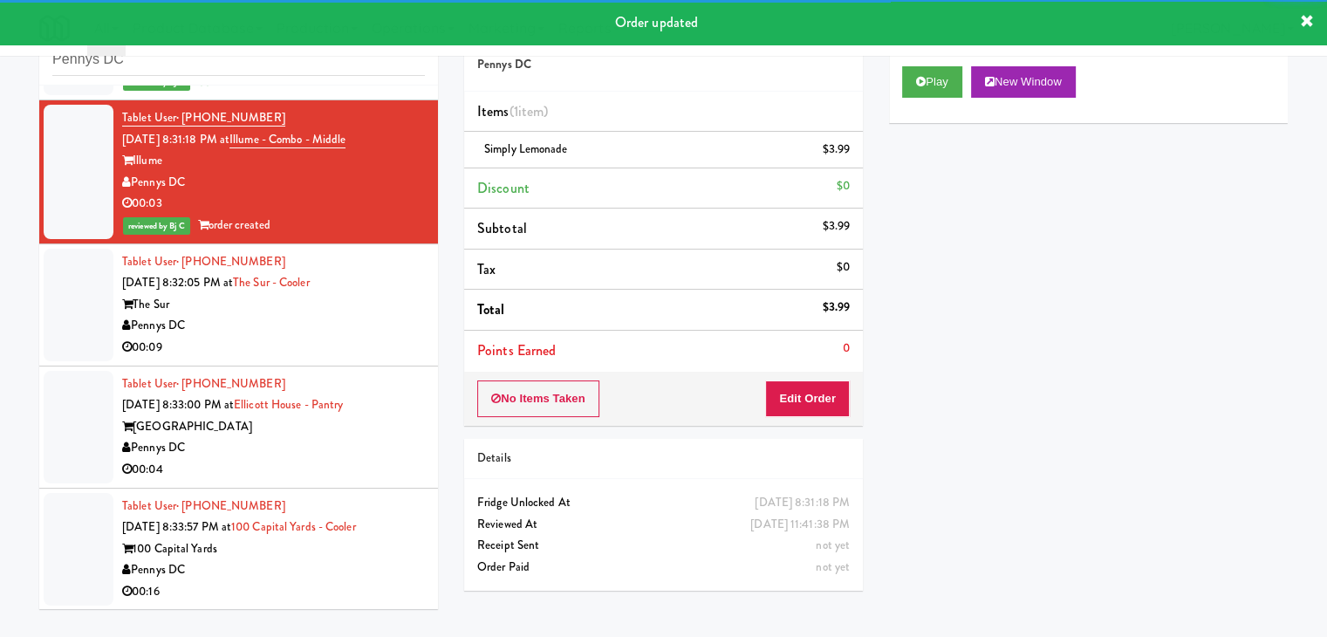
scroll to position [1309, 0]
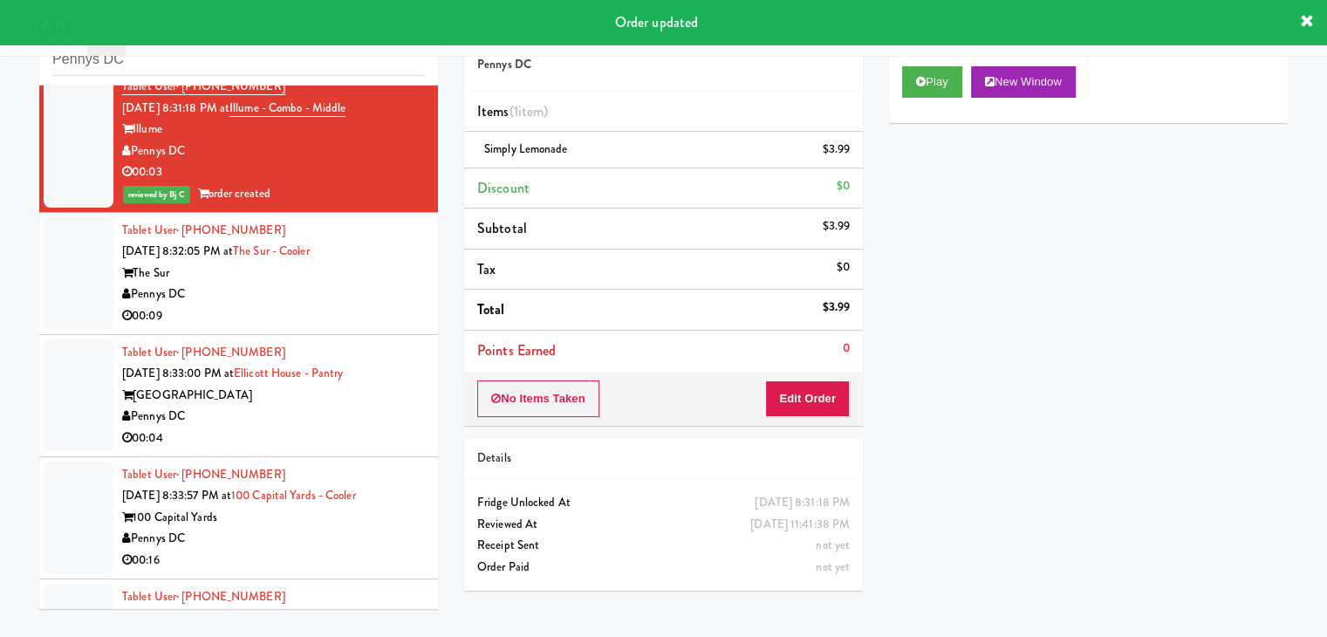
drag, startPoint x: 368, startPoint y: 272, endPoint x: 381, endPoint y: 286, distance: 18.6
click at [384, 284] on div "Tablet User · (571) 271-4943 [DATE] 8:32:05 PM at The Sur - Cooler The Sur Penn…" at bounding box center [273, 273] width 303 height 107
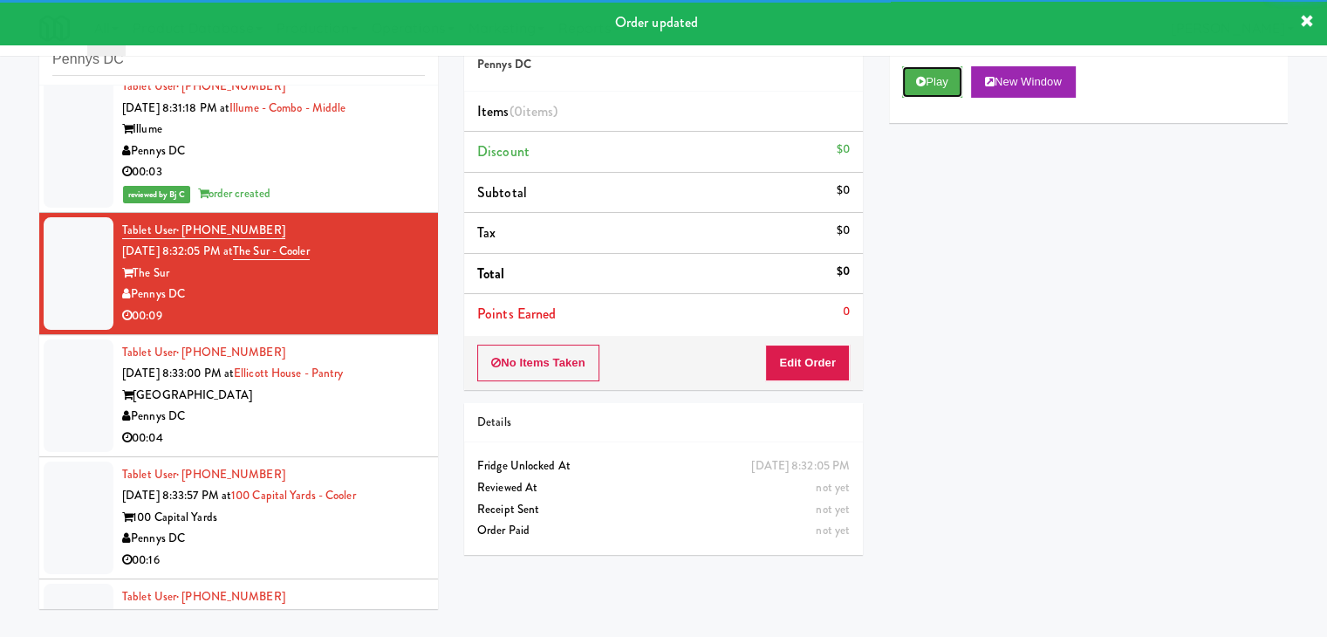
drag, startPoint x: 922, startPoint y: 86, endPoint x: 913, endPoint y: 107, distance: 22.7
click at [922, 88] on button "Play" at bounding box center [932, 81] width 60 height 31
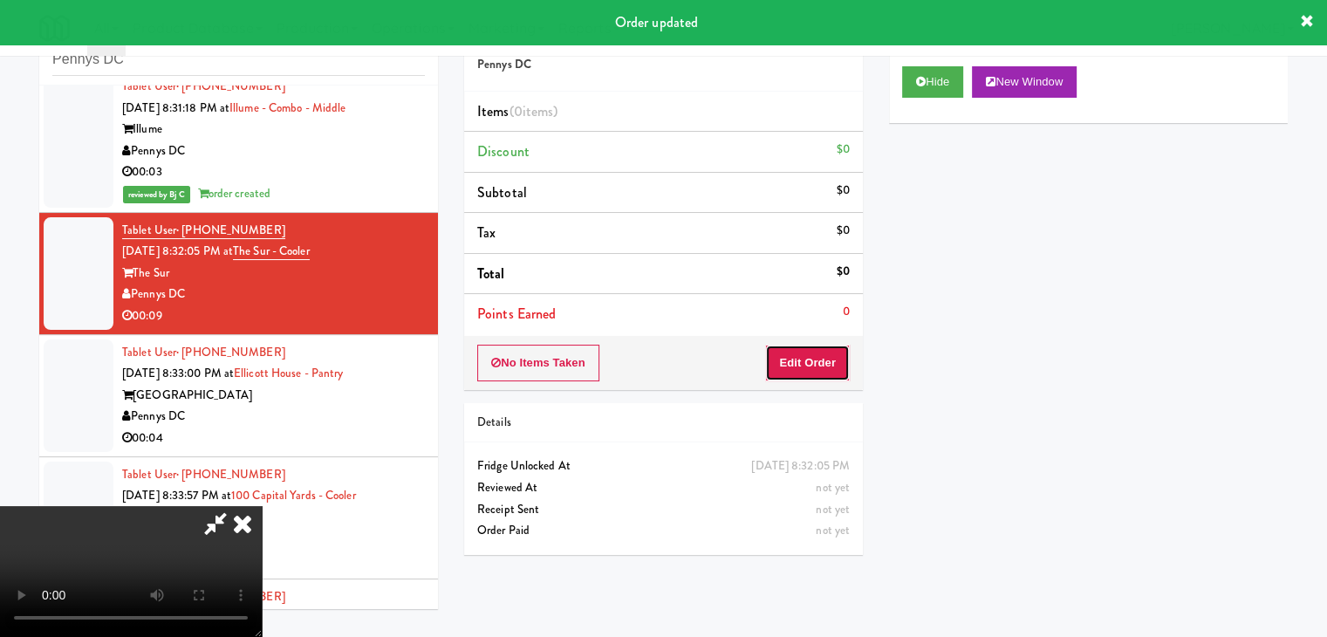
click at [832, 360] on button "Edit Order" at bounding box center [807, 363] width 85 height 37
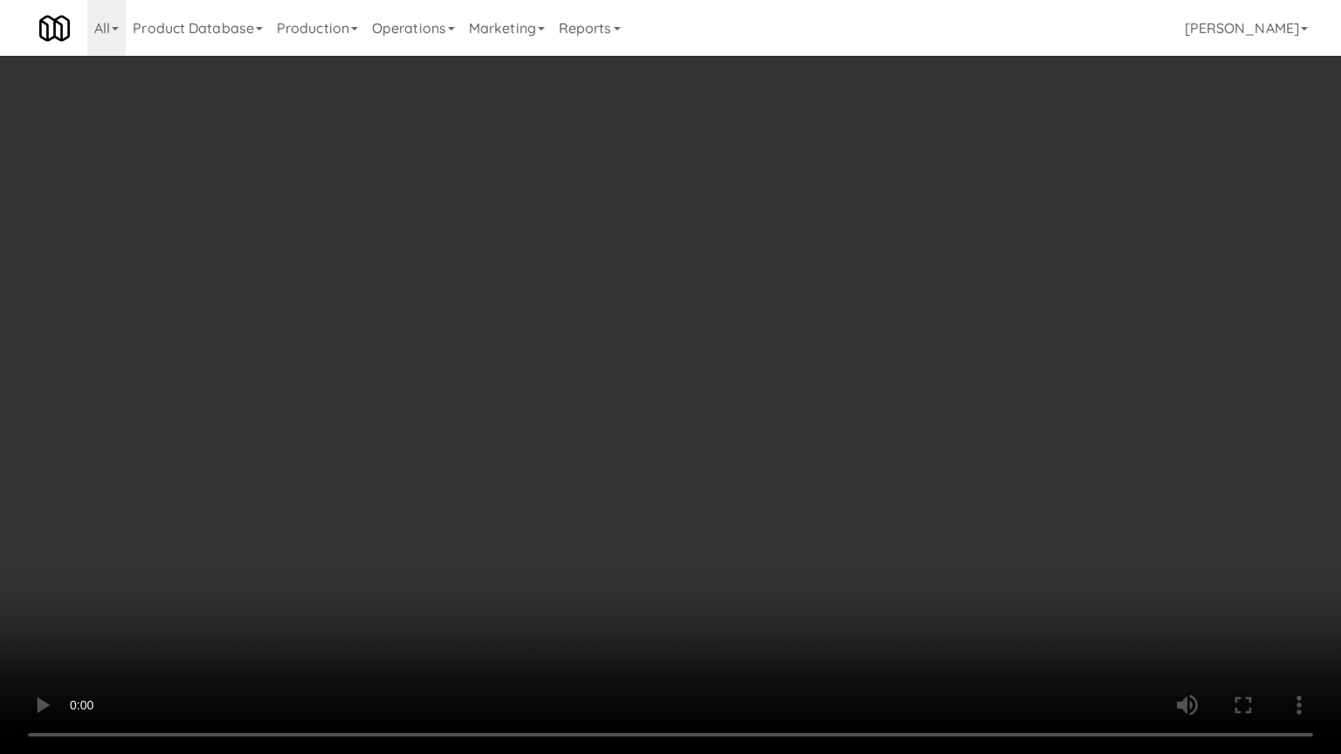
click at [782, 517] on video at bounding box center [670, 377] width 1341 height 754
click at [781, 520] on video at bounding box center [670, 377] width 1341 height 754
click at [777, 511] on video at bounding box center [670, 377] width 1341 height 754
click at [779, 503] on video at bounding box center [670, 377] width 1341 height 754
click at [782, 494] on video at bounding box center [670, 377] width 1341 height 754
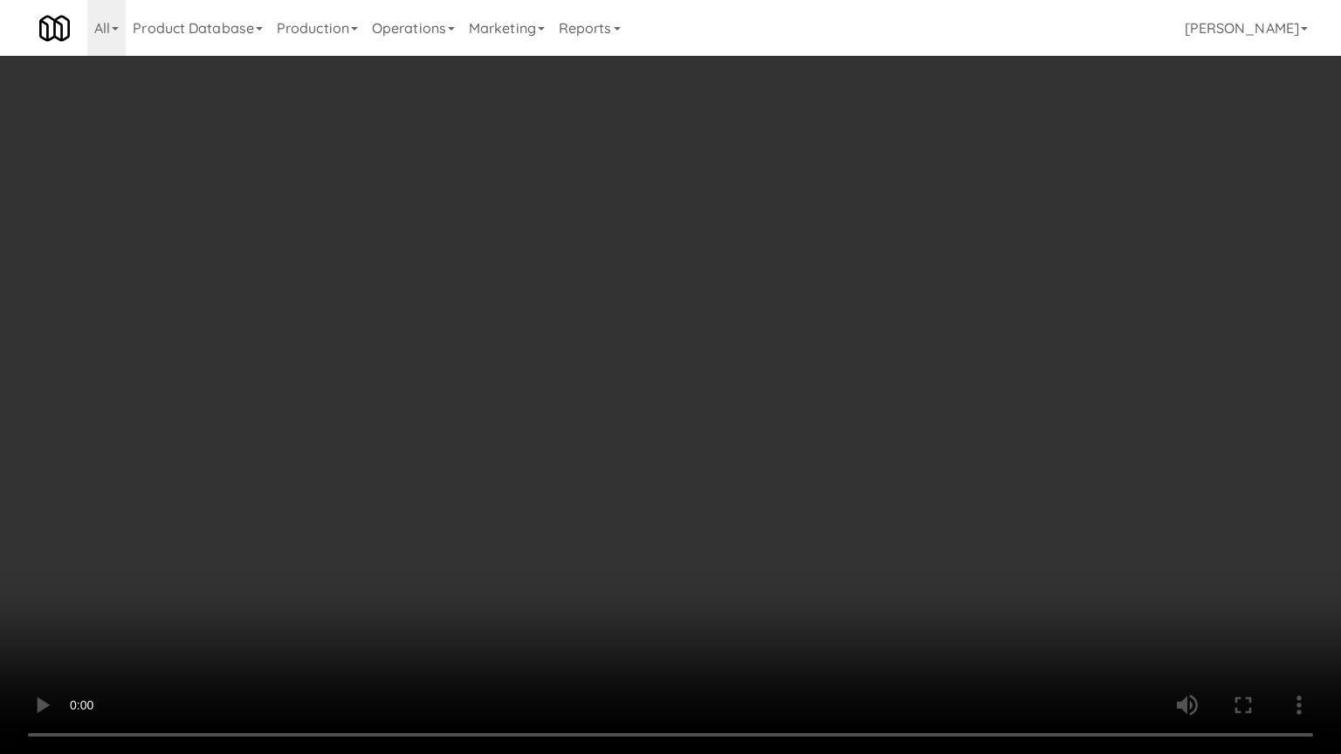
click at [782, 494] on video at bounding box center [670, 377] width 1341 height 754
click at [786, 488] on video at bounding box center [670, 377] width 1341 height 754
drag, startPoint x: 786, startPoint y: 488, endPoint x: 847, endPoint y: 339, distance: 160.5
click at [788, 484] on video at bounding box center [670, 377] width 1341 height 754
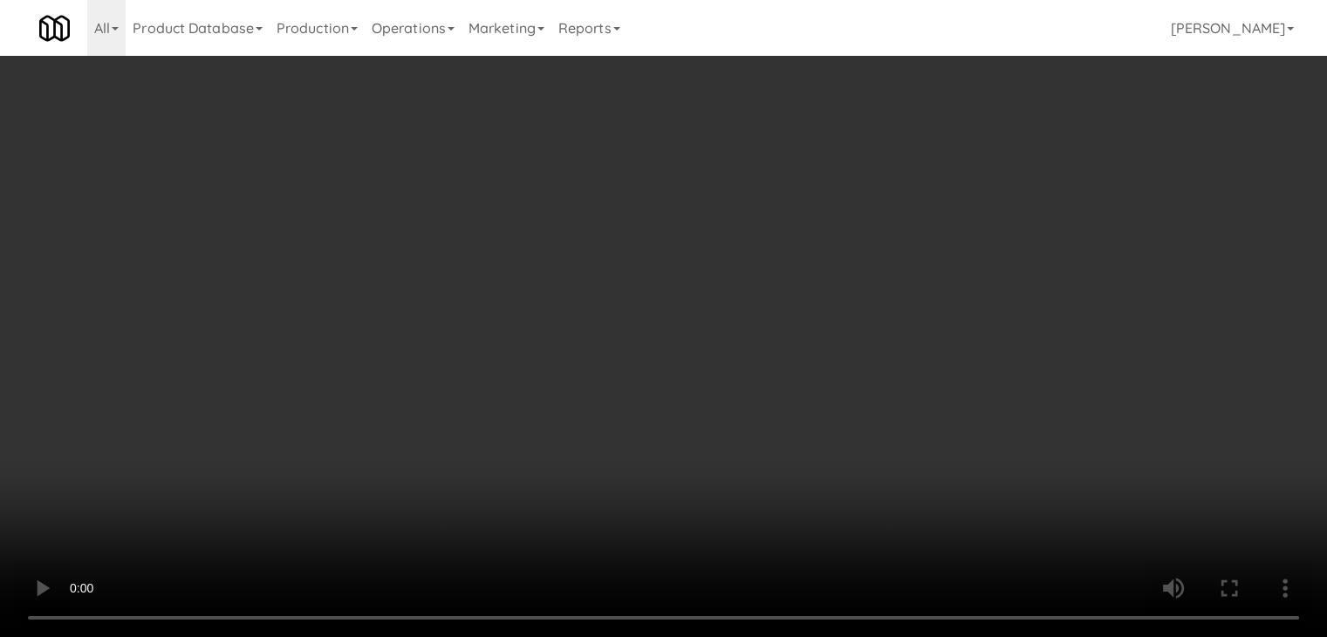
click at [962, 189] on button "Planogram" at bounding box center [945, 185] width 86 height 26
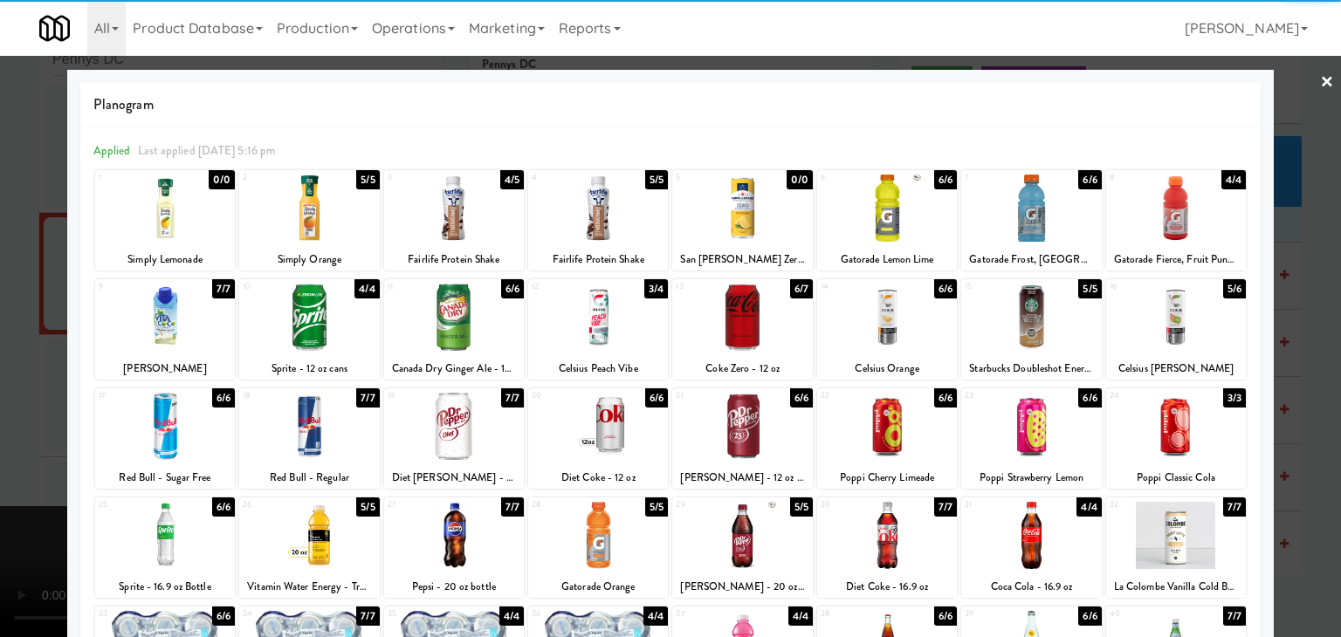
click at [1017, 208] on div at bounding box center [1031, 208] width 140 height 67
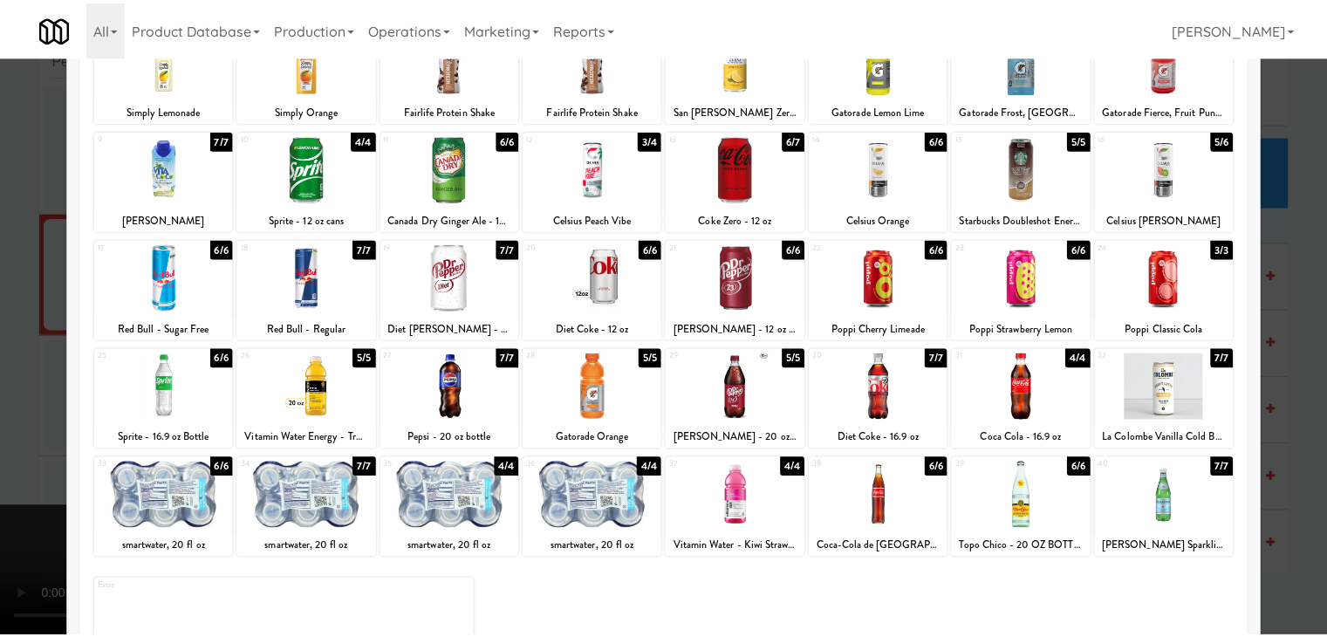
scroll to position [220, 0]
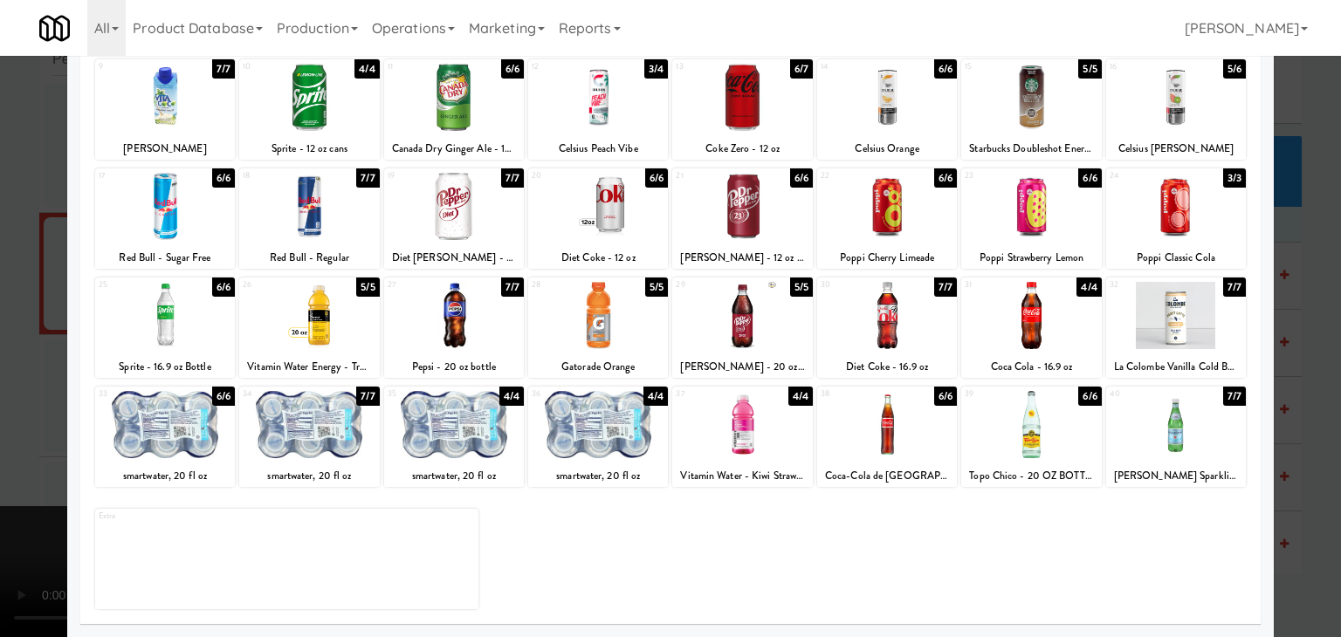
click at [335, 437] on div at bounding box center [309, 424] width 140 height 67
click at [20, 428] on div at bounding box center [670, 318] width 1341 height 637
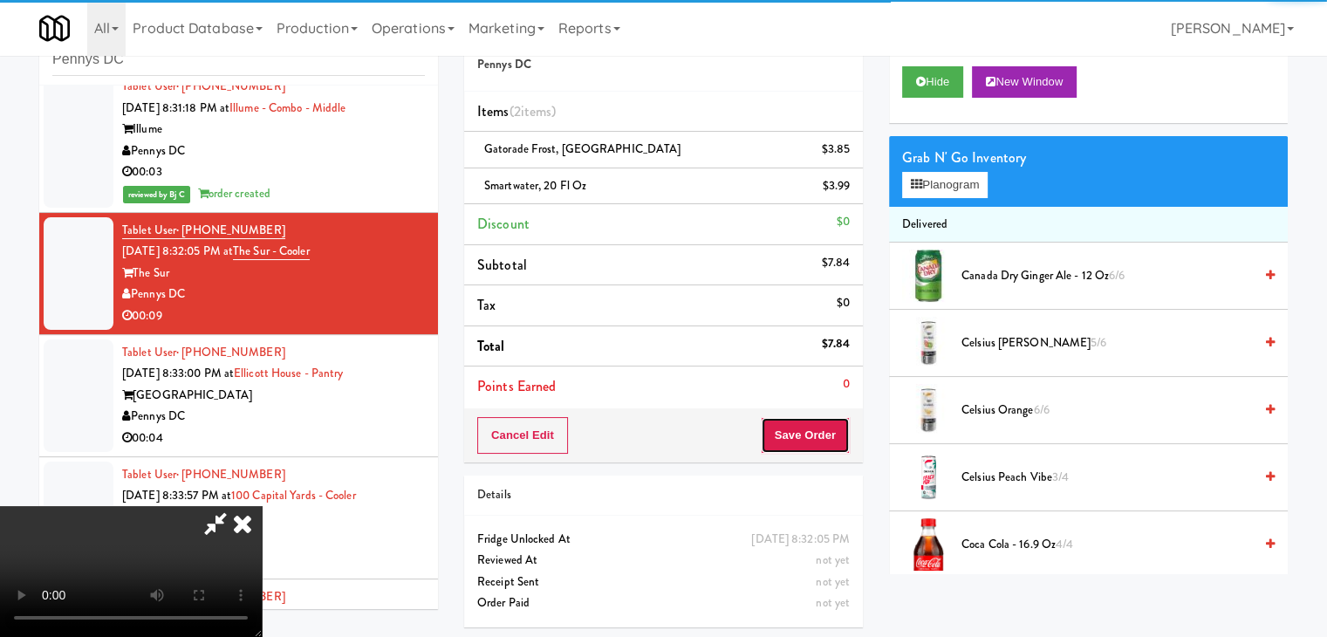
click at [820, 435] on button "Save Order" at bounding box center [805, 435] width 89 height 37
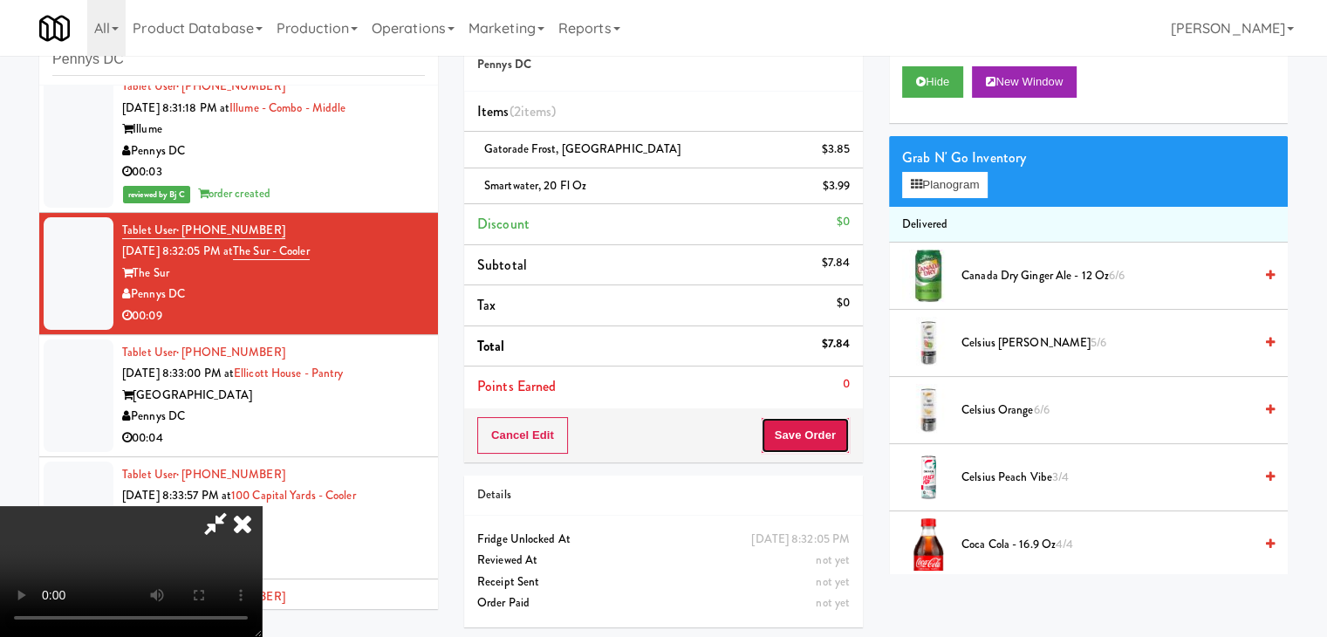
click at [821, 435] on button "Save Order" at bounding box center [805, 435] width 89 height 37
click at [822, 437] on button "Save Order" at bounding box center [805, 435] width 89 height 37
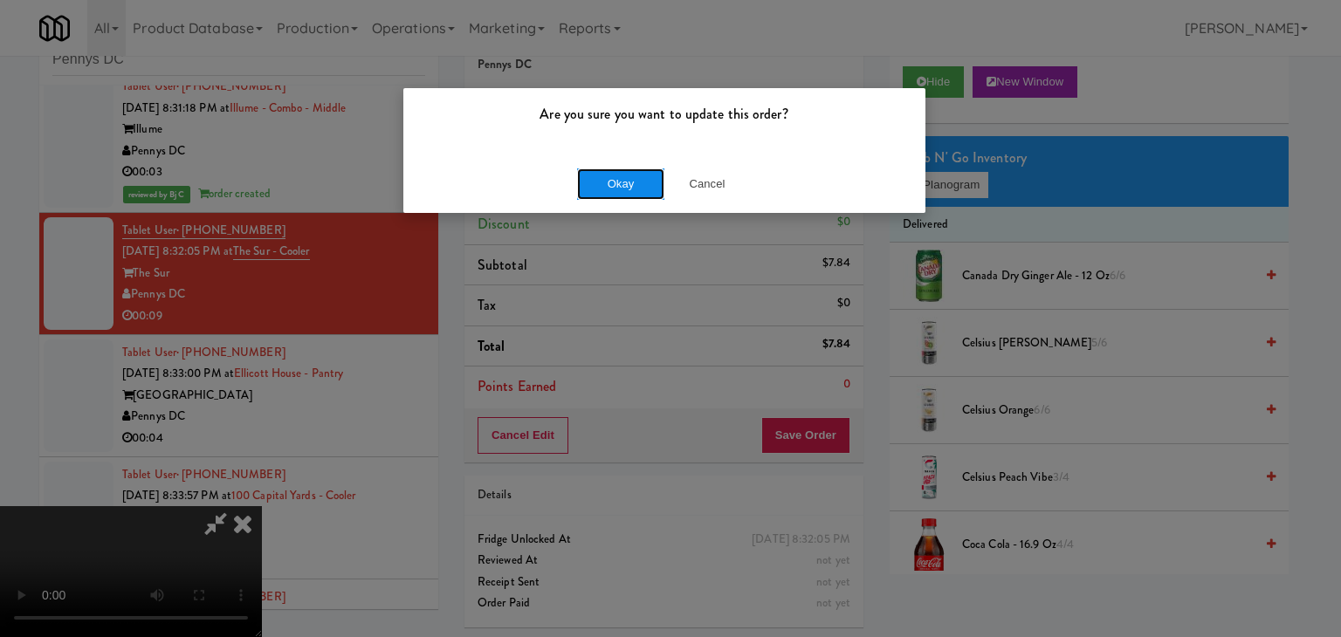
click at [622, 173] on button "Okay" at bounding box center [620, 183] width 87 height 31
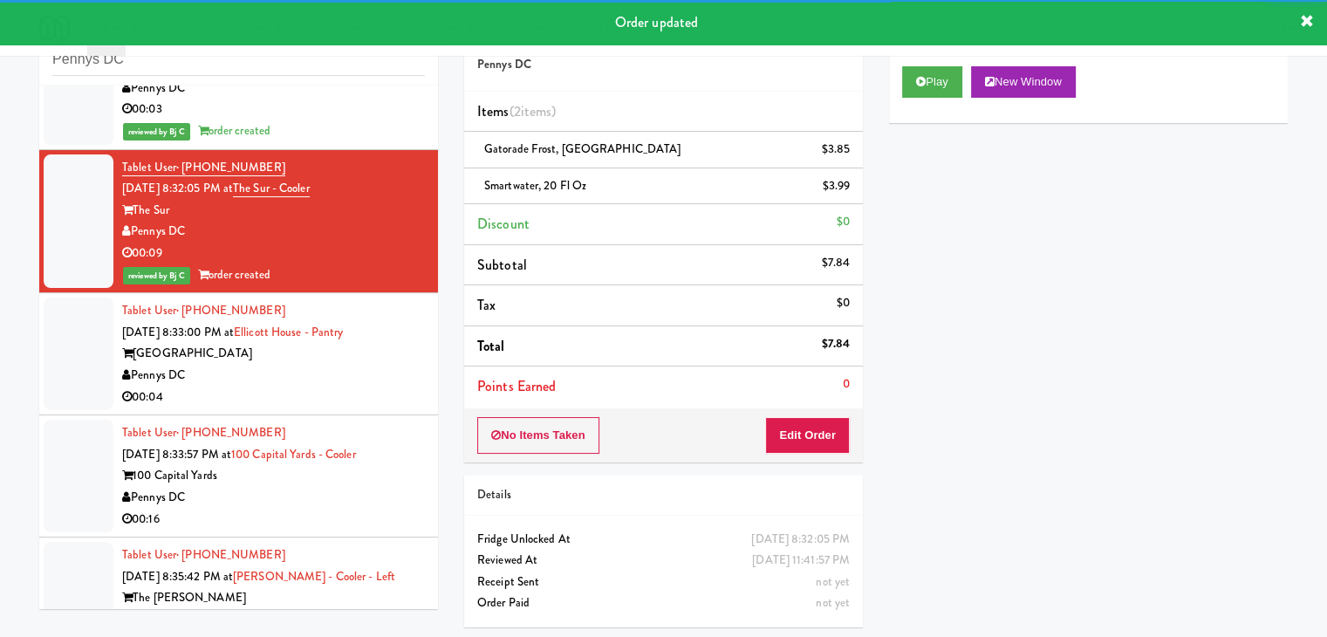
scroll to position [1484, 0]
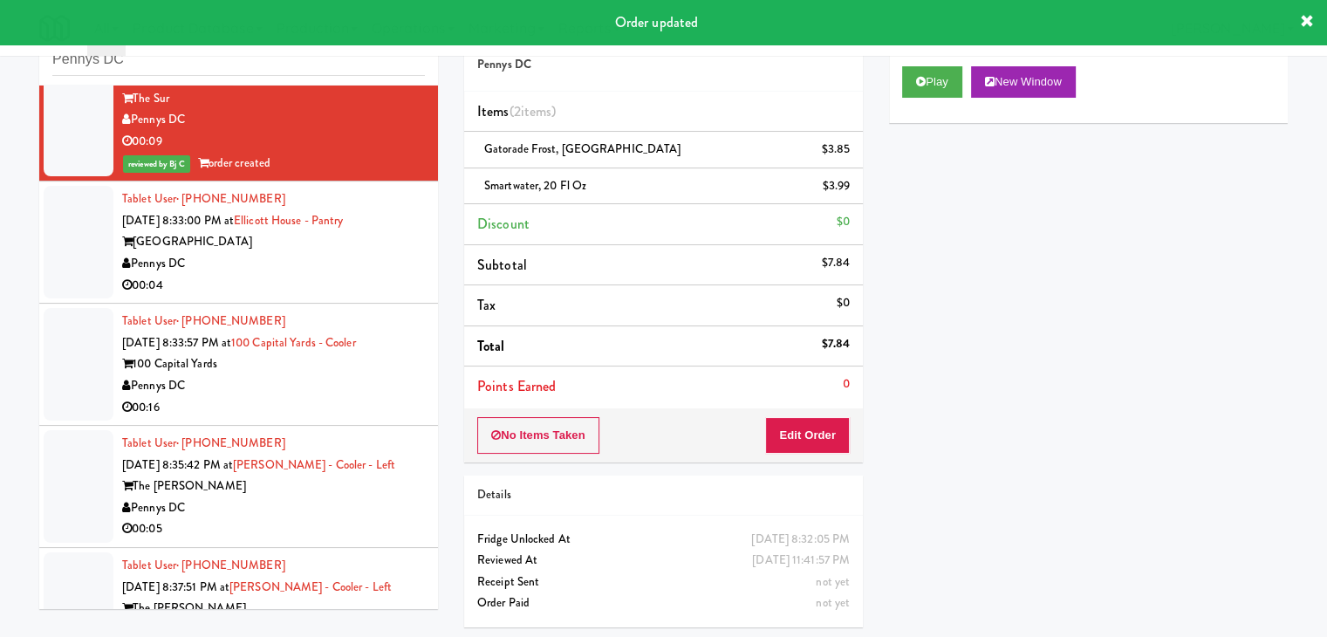
drag, startPoint x: 321, startPoint y: 261, endPoint x: 325, endPoint y: 270, distance: 9.4
click at [326, 264] on div "Pennys DC" at bounding box center [273, 264] width 303 height 22
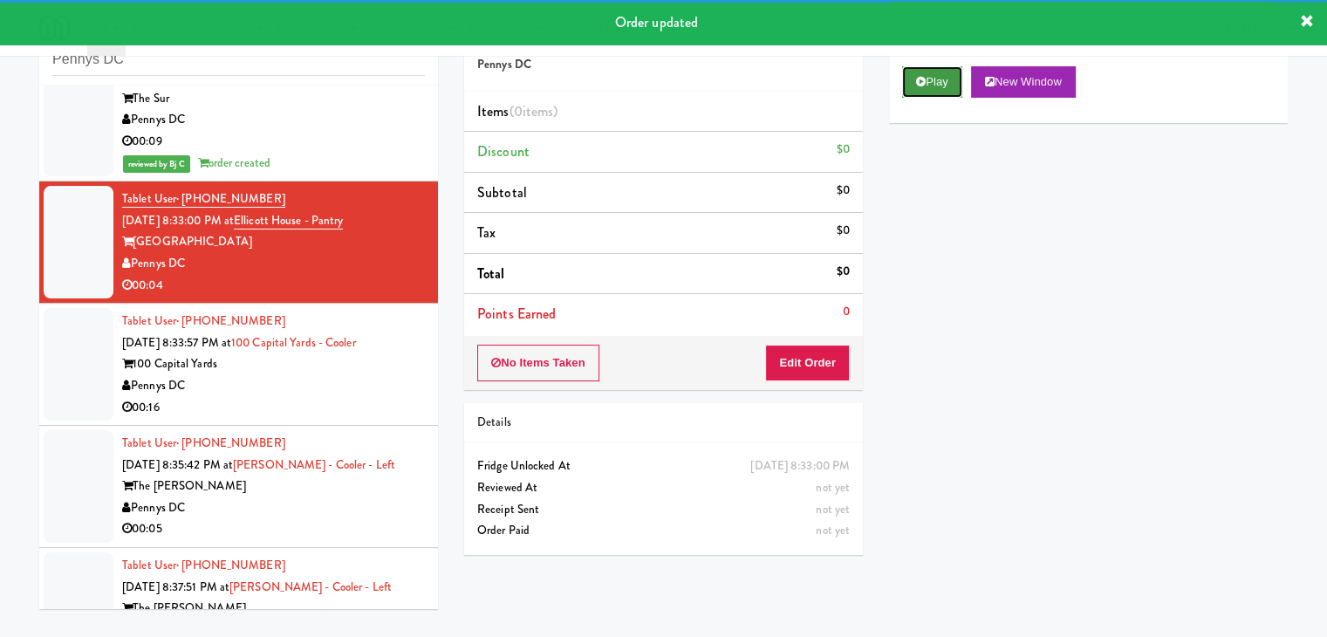
click at [926, 82] on button "Play" at bounding box center [932, 81] width 60 height 31
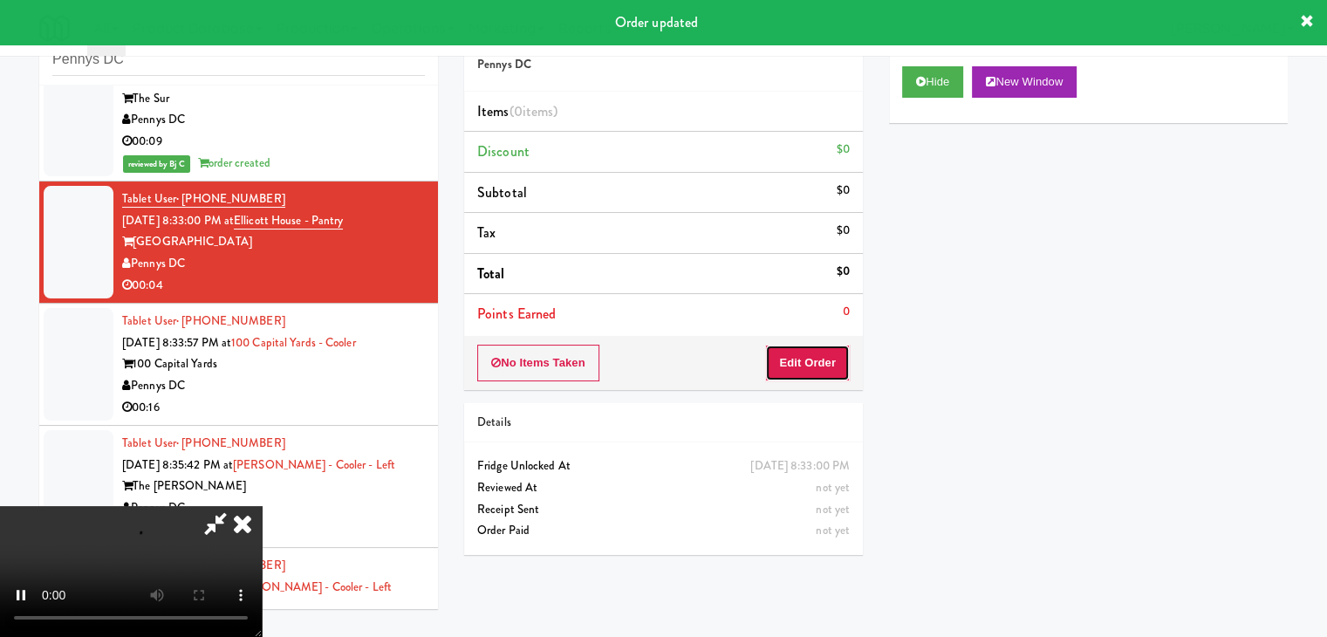
click at [817, 350] on button "Edit Order" at bounding box center [807, 363] width 85 height 37
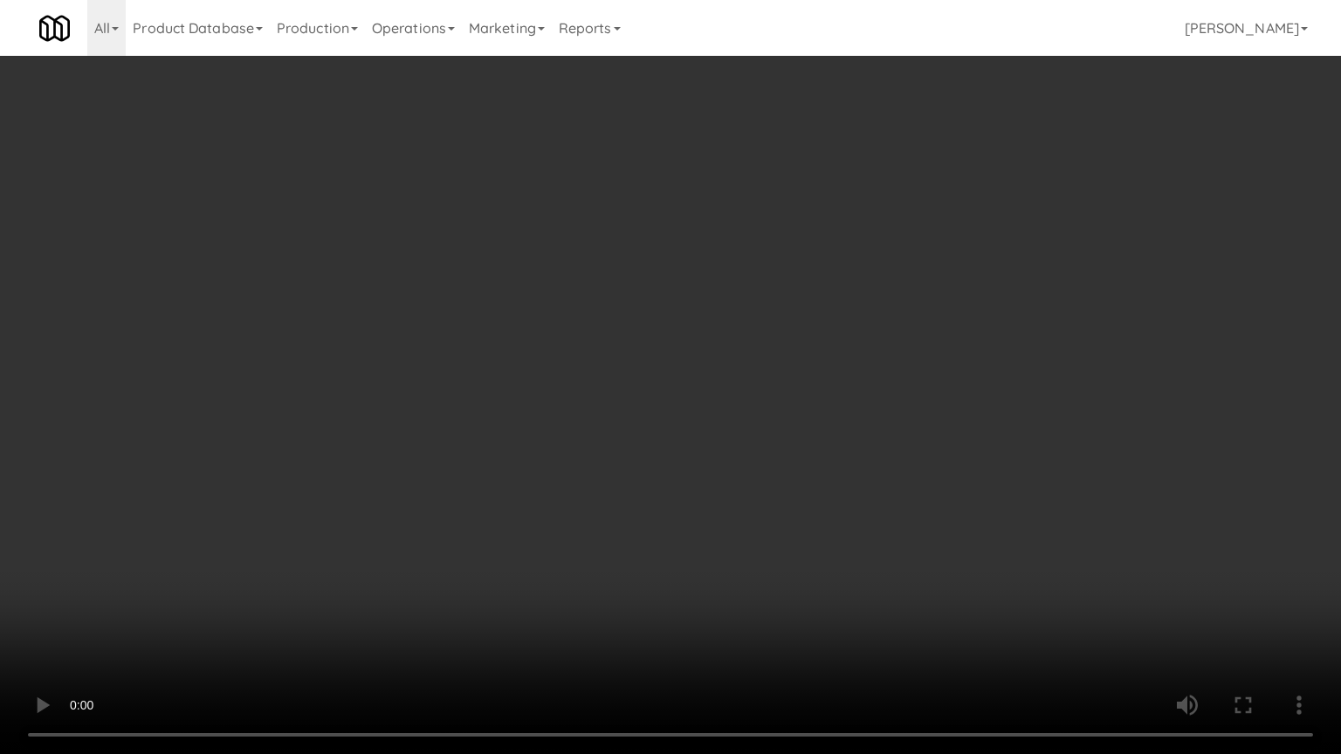
click at [724, 498] on video at bounding box center [670, 377] width 1341 height 754
click at [754, 580] on video at bounding box center [670, 377] width 1341 height 754
click at [754, 581] on video at bounding box center [670, 377] width 1341 height 754
click at [740, 598] on video at bounding box center [670, 377] width 1341 height 754
click at [740, 600] on video at bounding box center [670, 377] width 1341 height 754
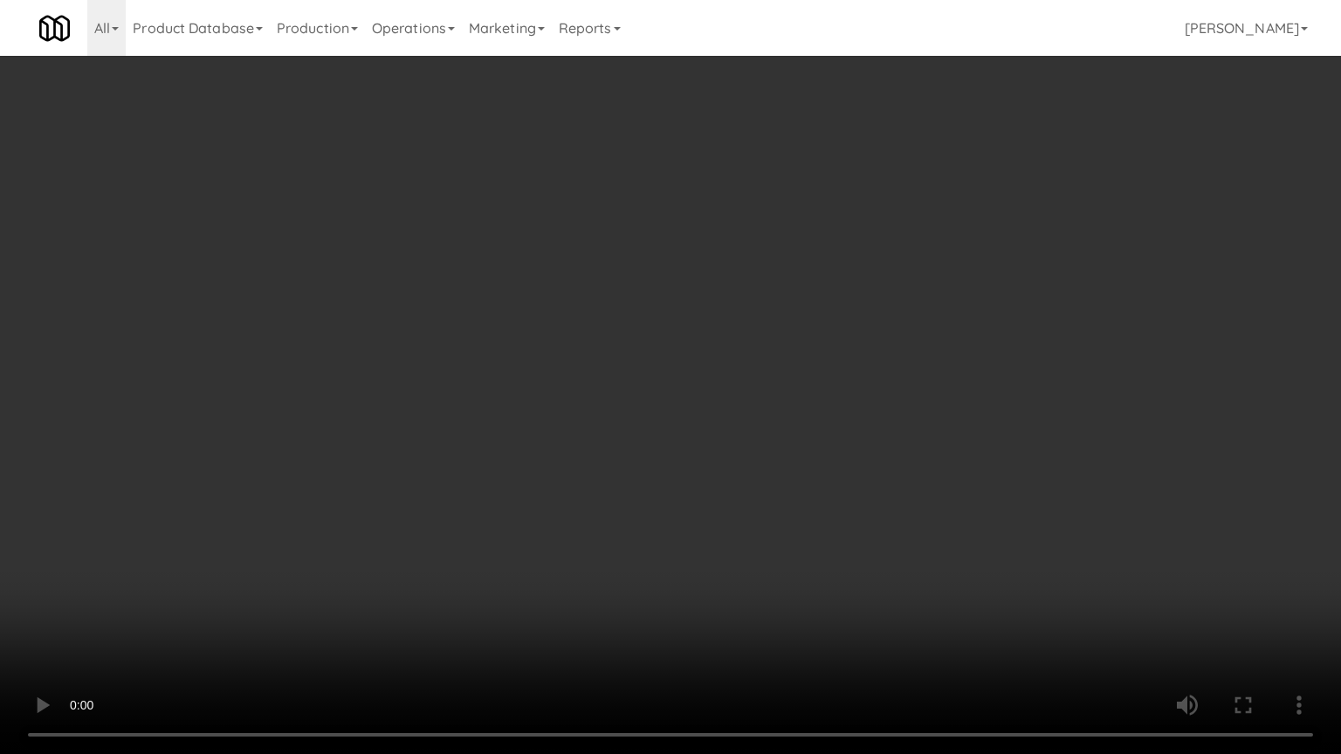
click at [730, 573] on video at bounding box center [670, 377] width 1341 height 754
click at [731, 570] on video at bounding box center [670, 377] width 1341 height 754
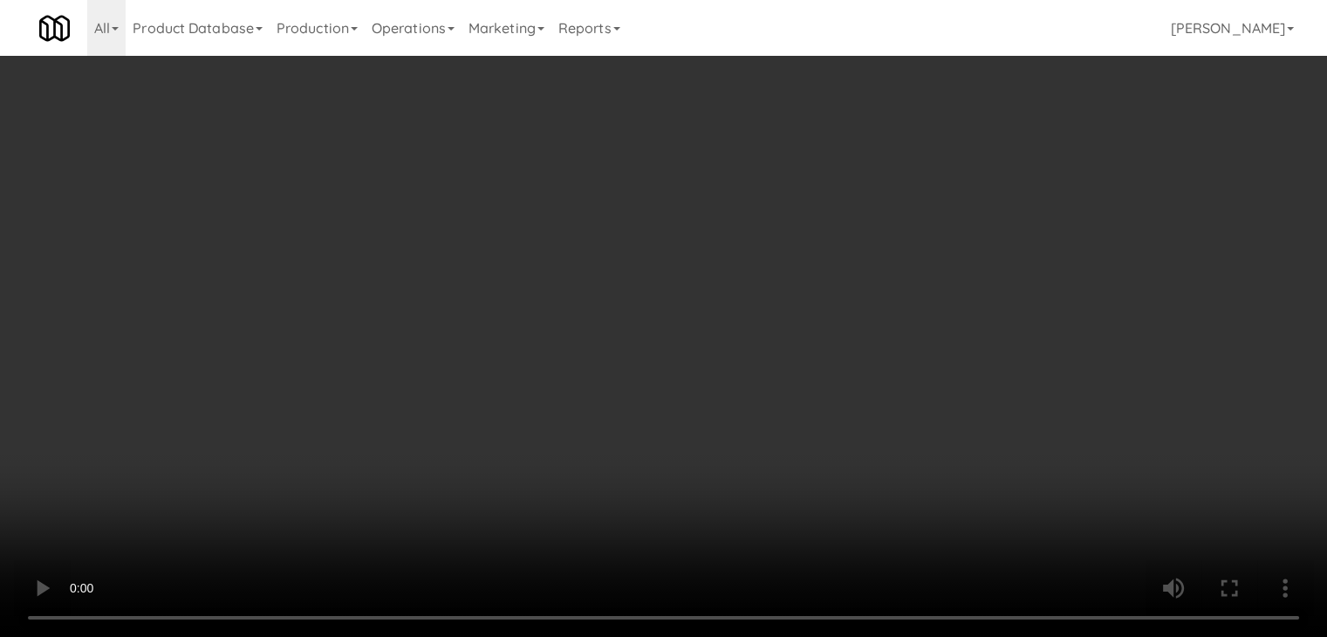
click at [974, 187] on button "Planogram" at bounding box center [945, 185] width 86 height 26
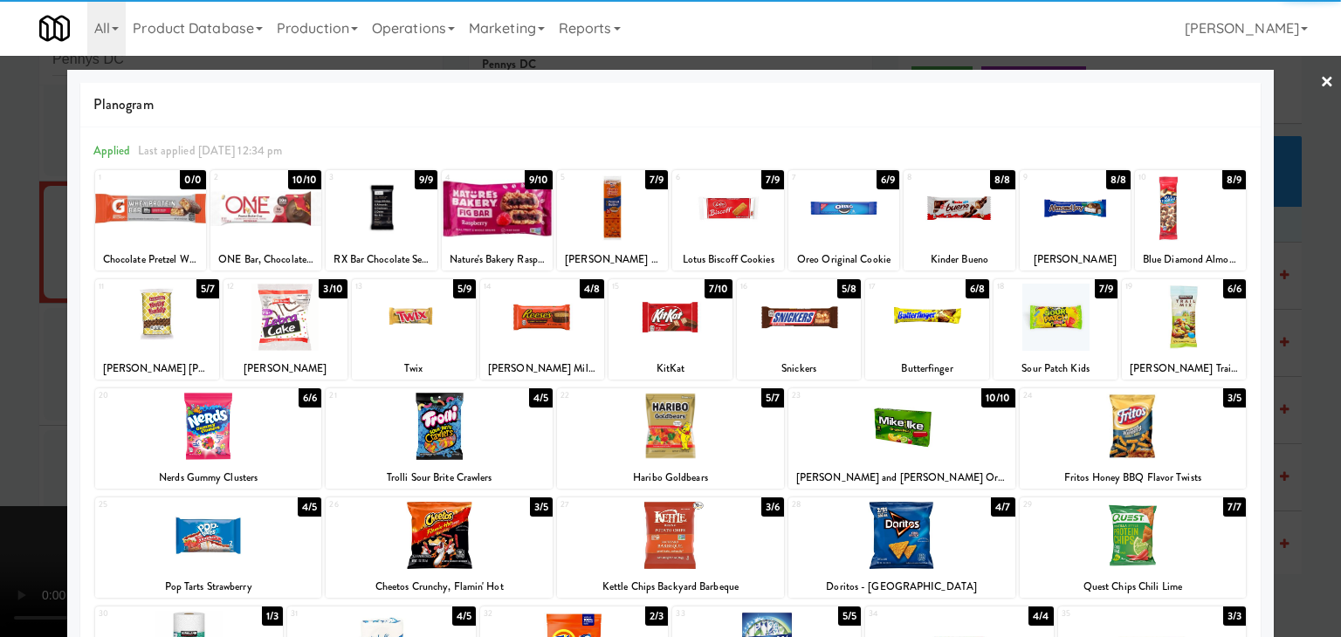
click at [798, 324] on div at bounding box center [799, 317] width 124 height 67
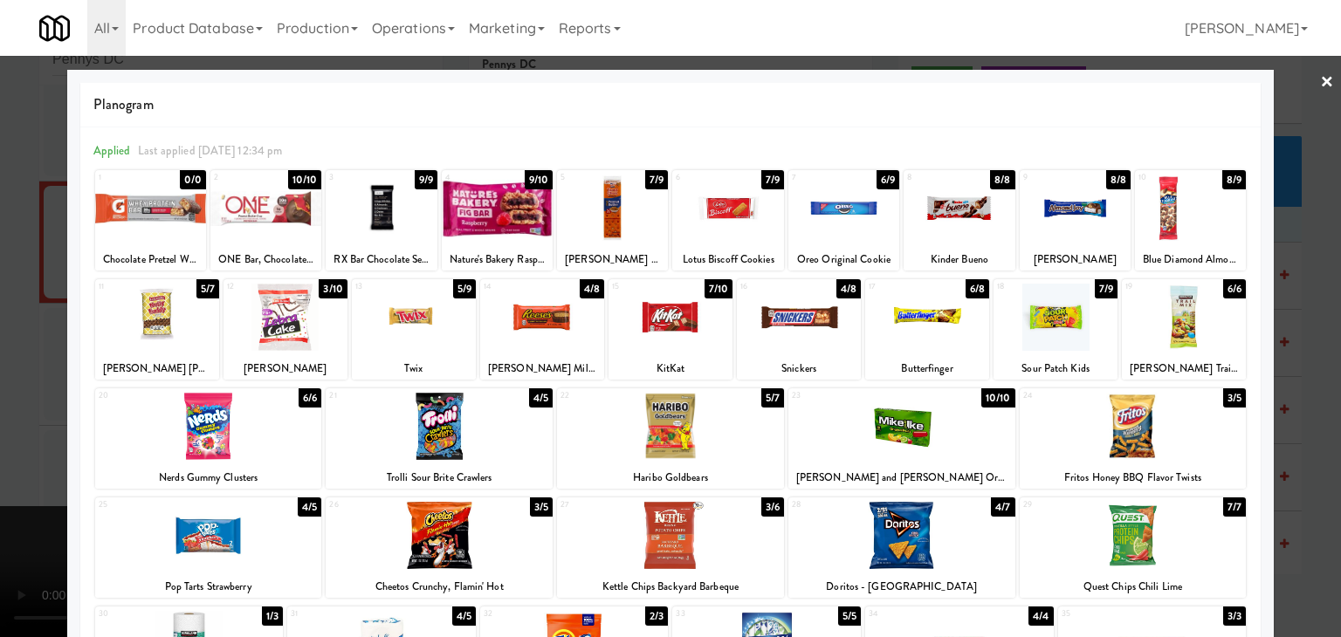
drag, startPoint x: 0, startPoint y: 335, endPoint x: 261, endPoint y: 333, distance: 261.0
click at [36, 333] on div at bounding box center [670, 318] width 1341 height 637
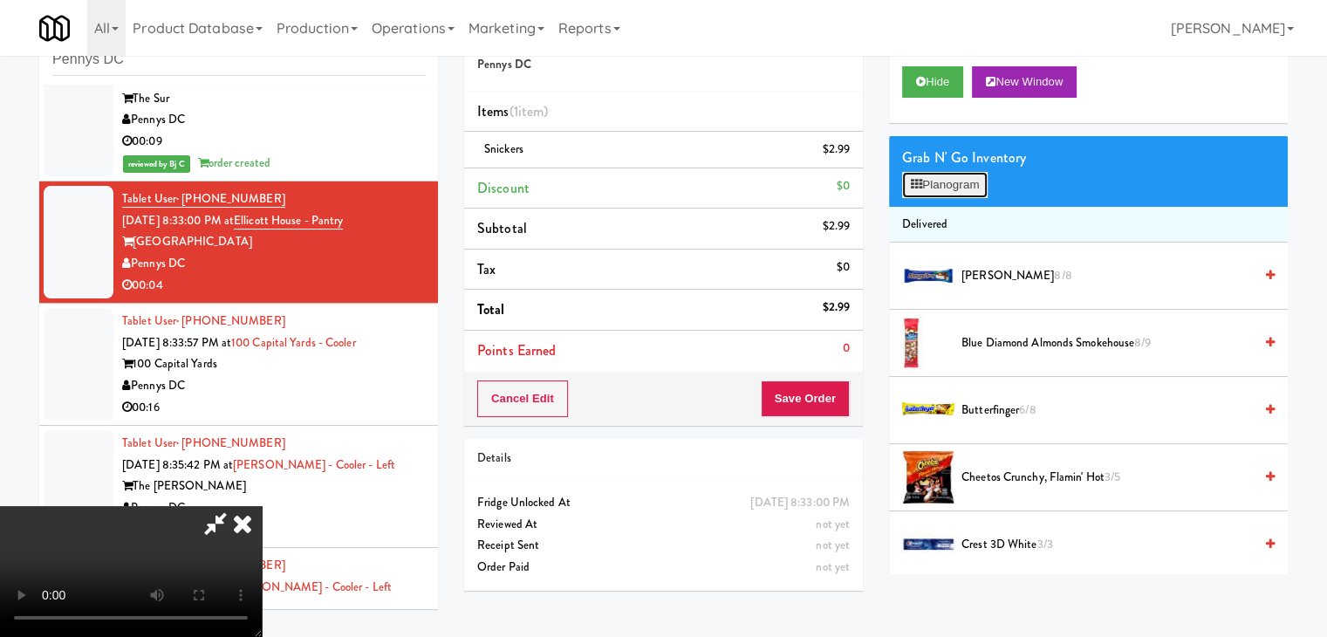
click at [946, 183] on button "Planogram" at bounding box center [945, 185] width 86 height 26
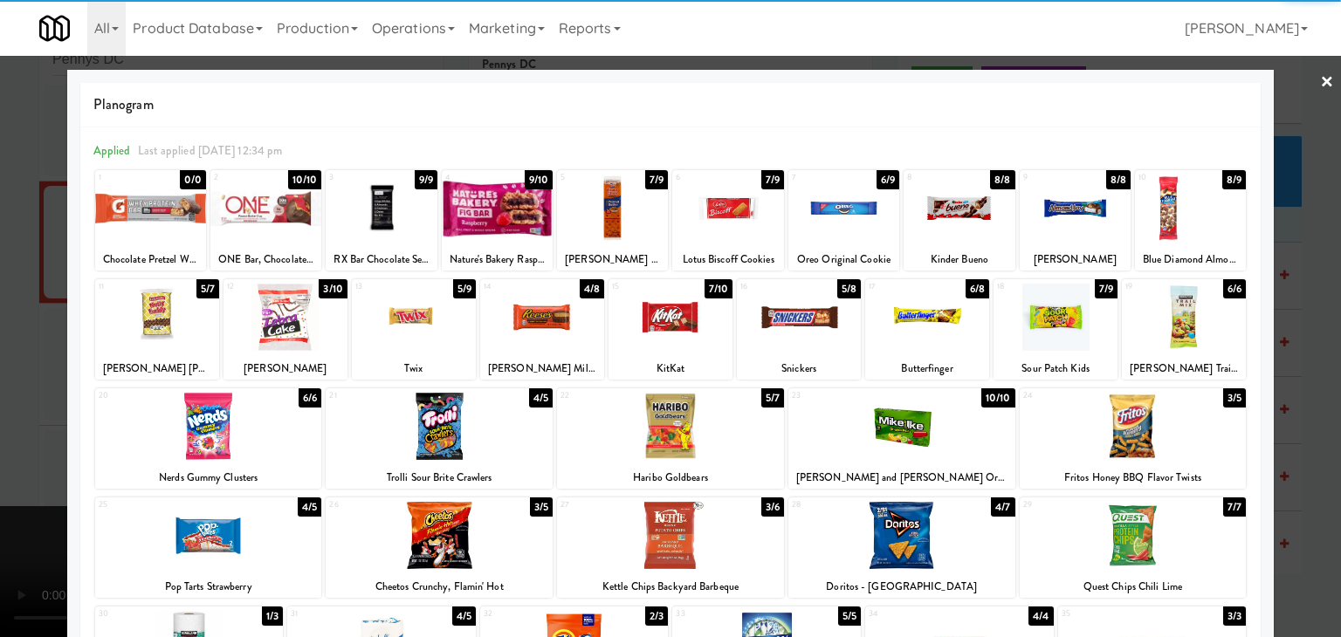
click at [801, 333] on div at bounding box center [799, 317] width 124 height 67
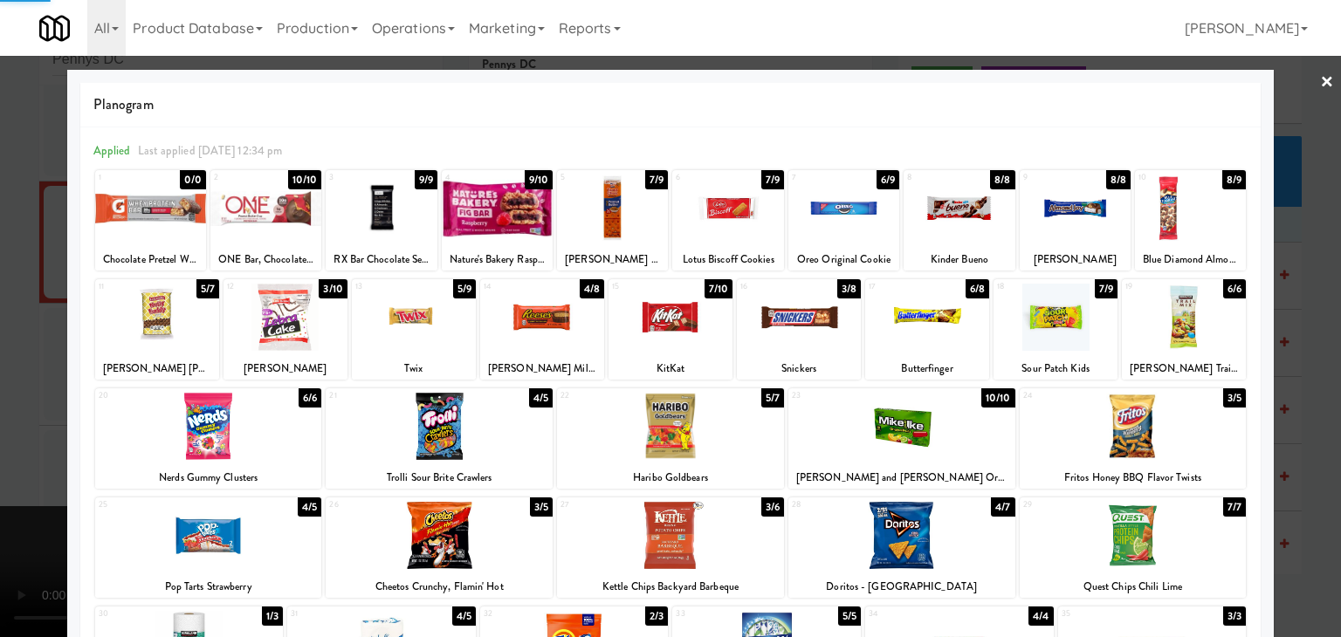
drag, startPoint x: 0, startPoint y: 410, endPoint x: 442, endPoint y: 429, distance: 442.9
click at [31, 408] on div at bounding box center [670, 318] width 1341 height 637
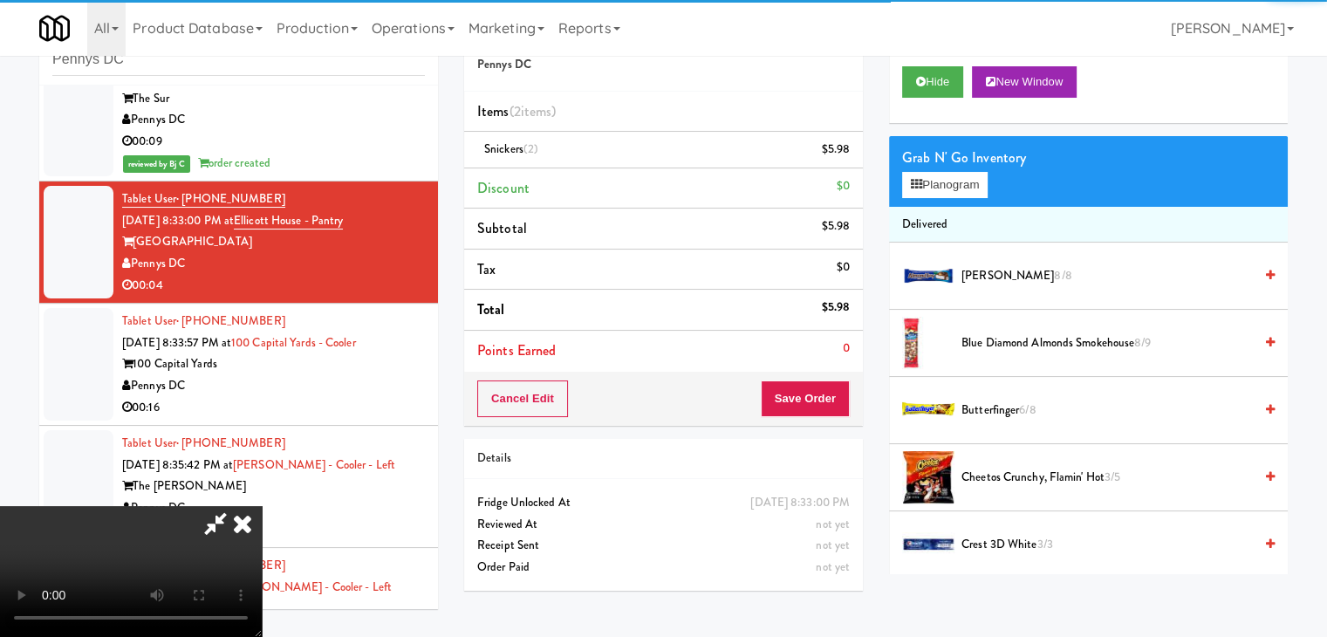
drag, startPoint x: 527, startPoint y: 445, endPoint x: 537, endPoint y: 441, distance: 10.5
click at [262, 506] on video at bounding box center [131, 571] width 262 height 131
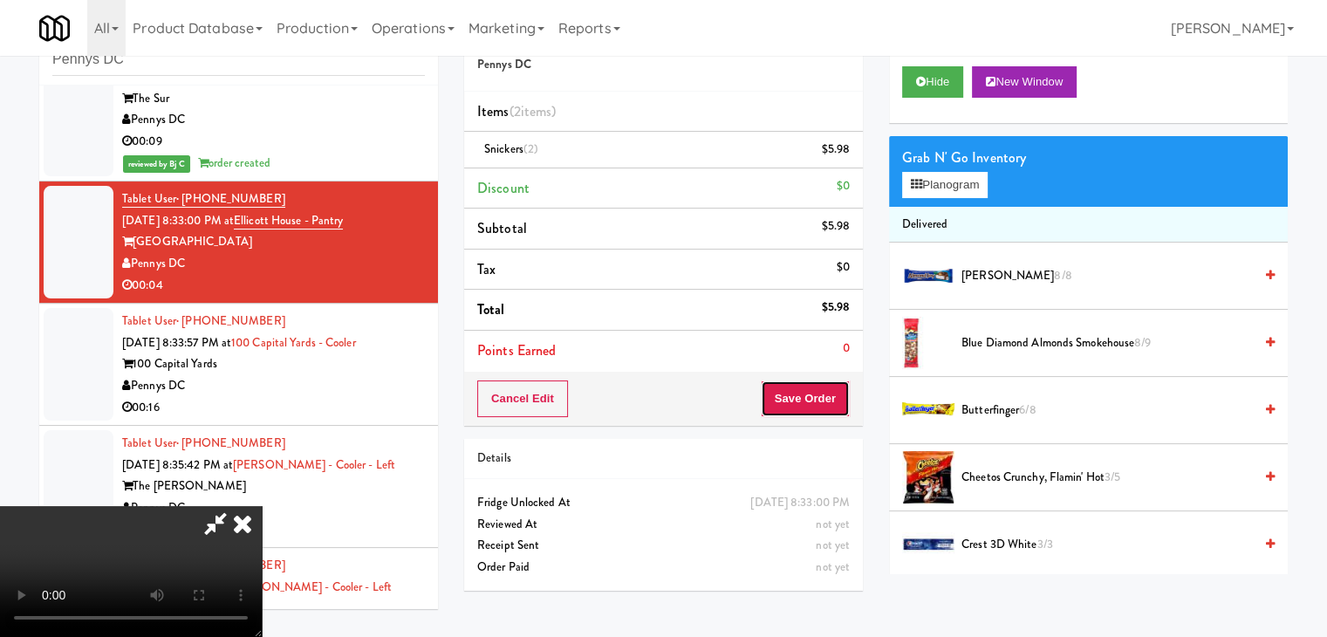
click at [819, 414] on button "Save Order" at bounding box center [805, 399] width 89 height 37
click at [826, 406] on button "Save Order" at bounding box center [805, 399] width 89 height 37
click at [826, 404] on body "Are you sure you want to update this order? Okay Cancel Okay Are you sure you w…" at bounding box center [663, 318] width 1327 height 637
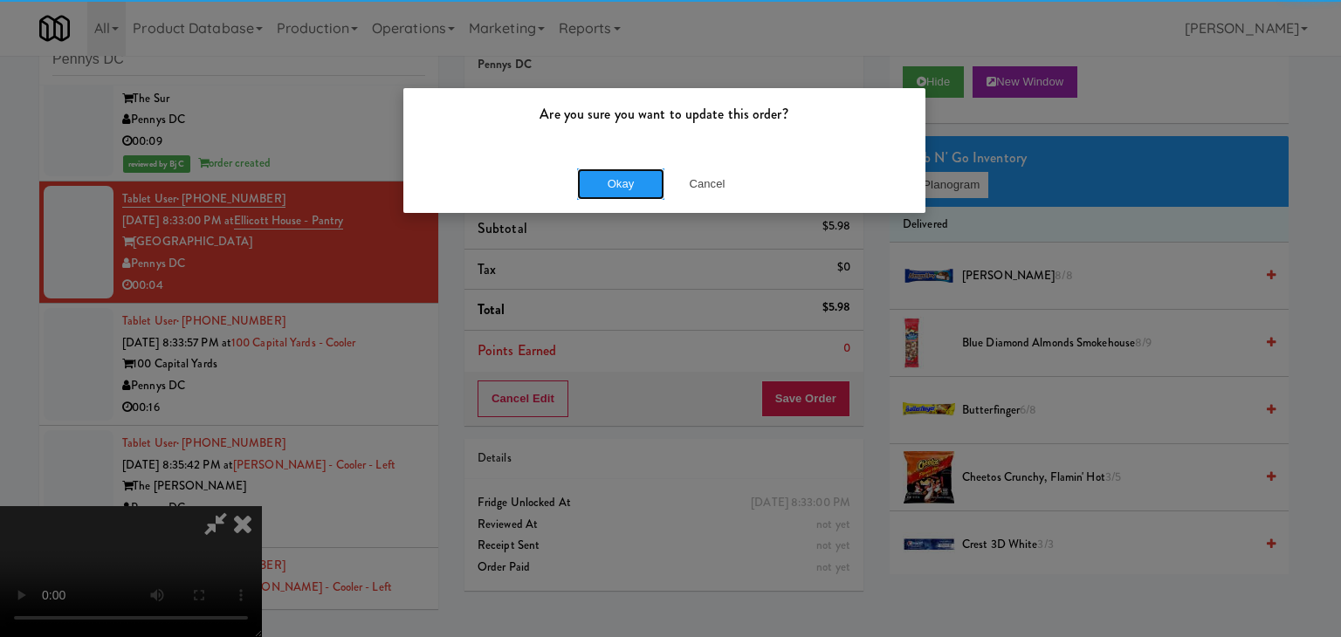
click at [620, 202] on div "Okay Cancel" at bounding box center [664, 183] width 522 height 58
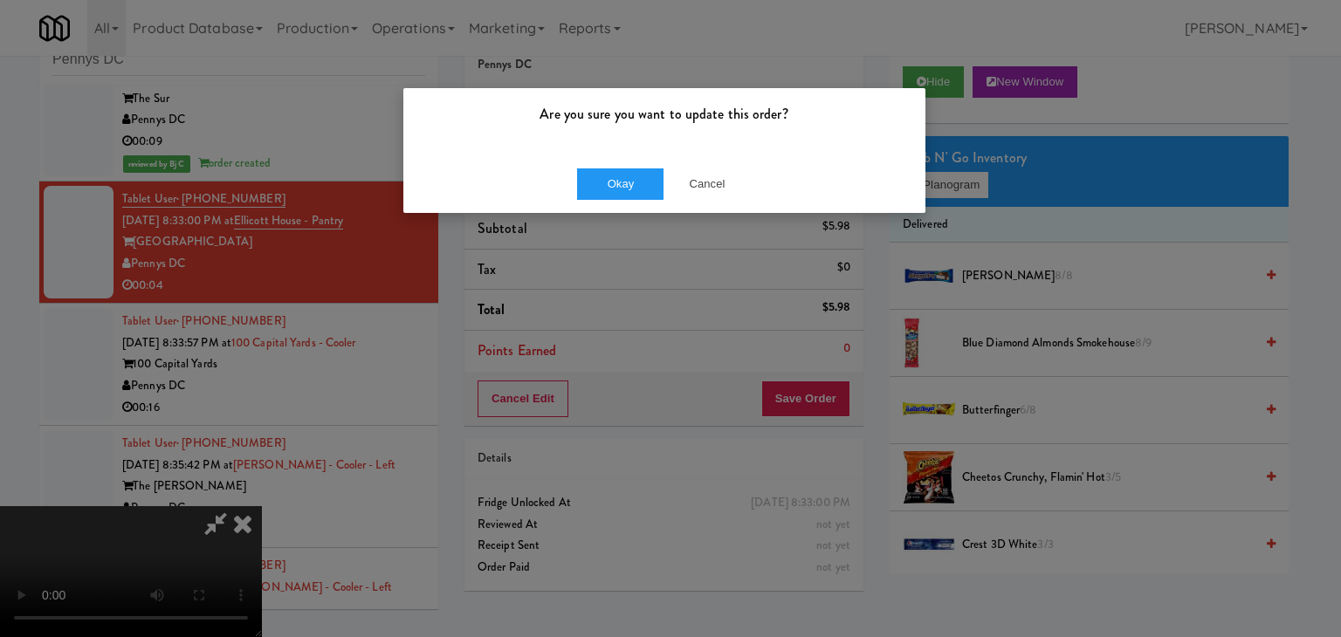
click at [620, 202] on div "Okay Cancel" at bounding box center [664, 183] width 522 height 58
click at [625, 182] on button "Okay" at bounding box center [620, 183] width 87 height 31
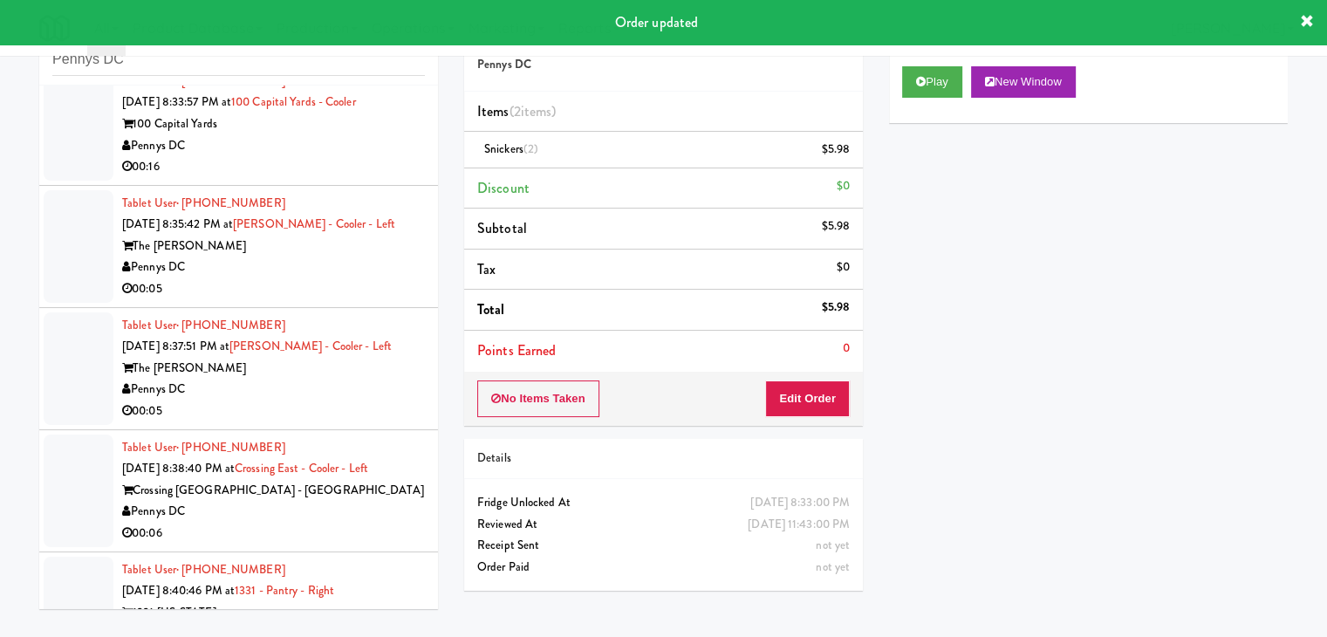
click at [347, 156] on div "00:16" at bounding box center [273, 167] width 303 height 22
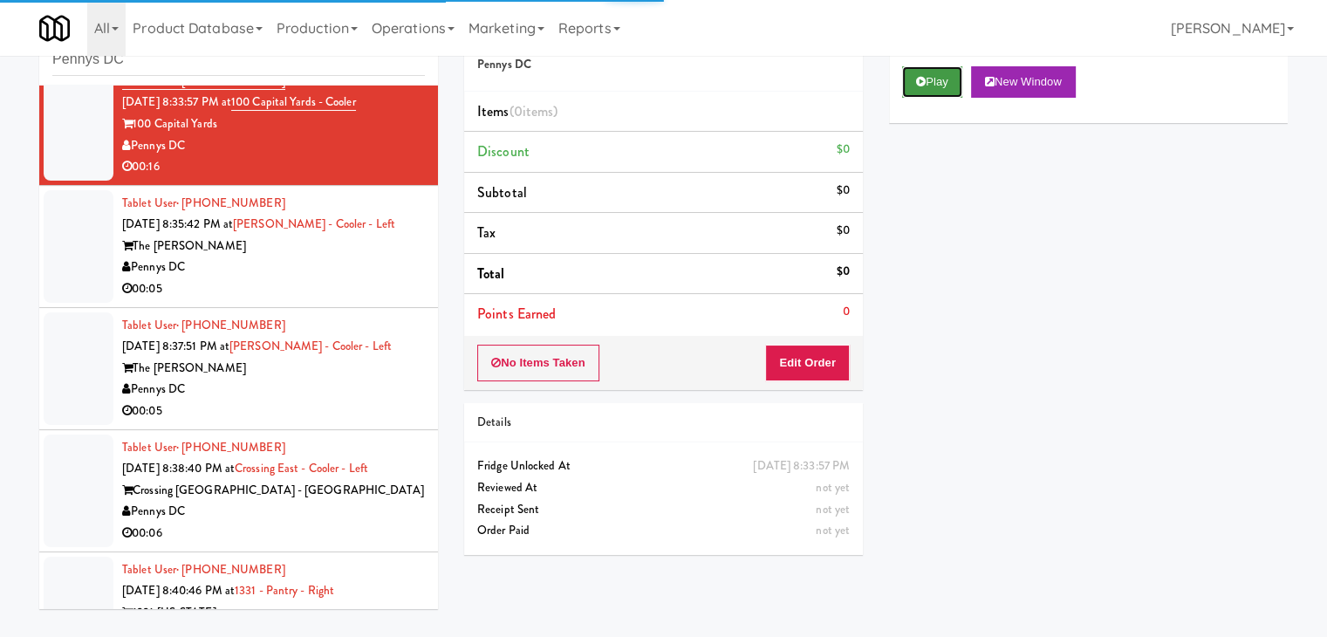
click at [940, 85] on button "Play" at bounding box center [932, 81] width 60 height 31
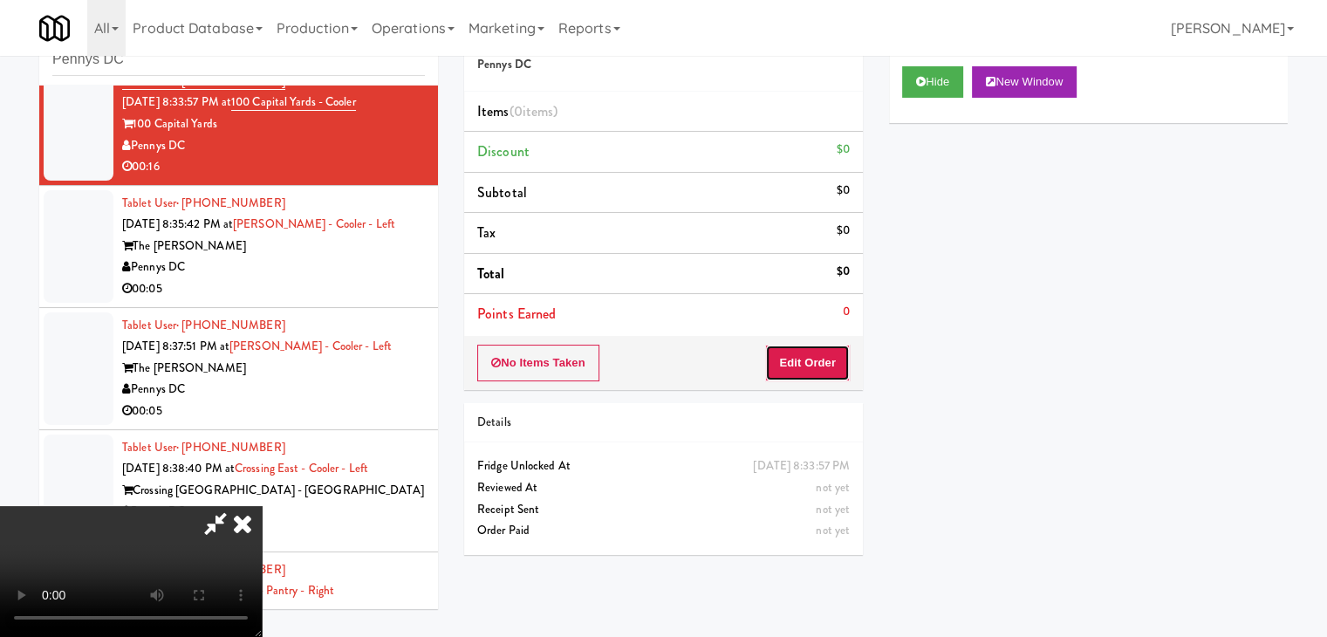
click at [814, 353] on button "Edit Order" at bounding box center [807, 363] width 85 height 37
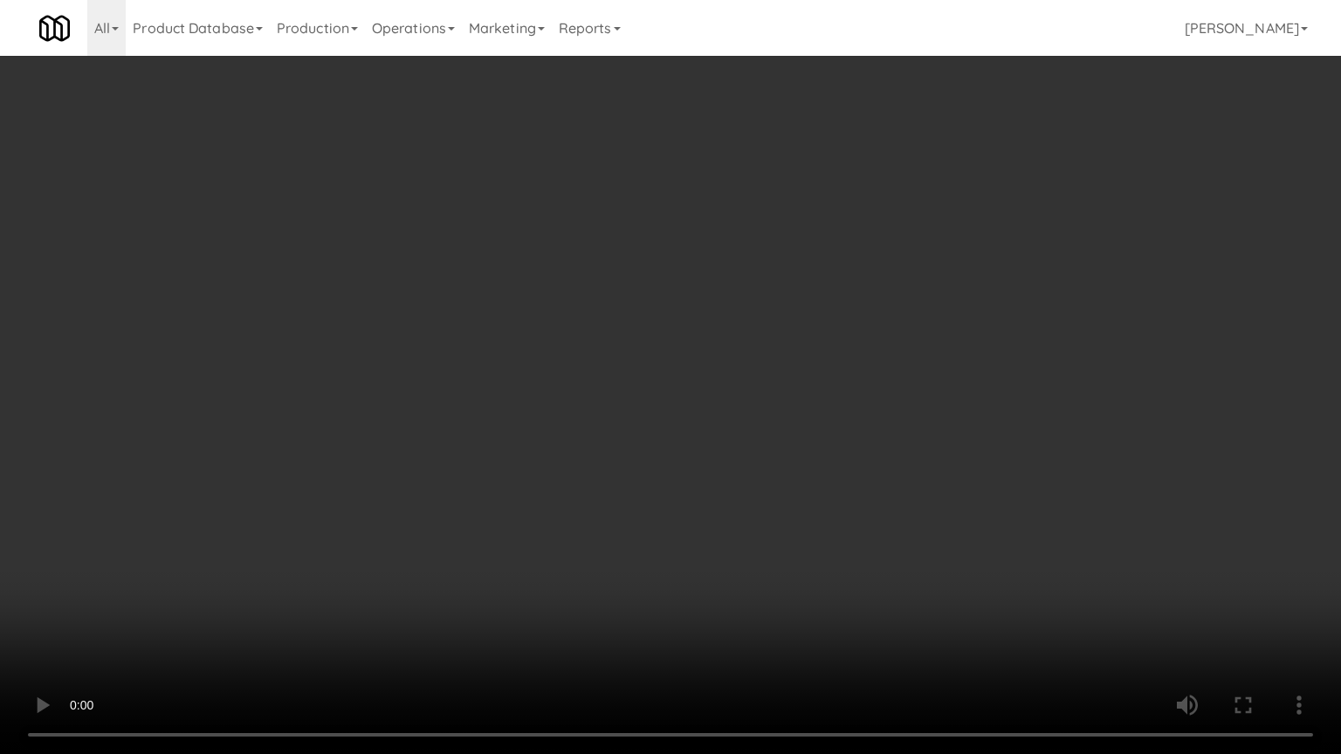
click at [659, 509] on video at bounding box center [670, 377] width 1341 height 754
click at [664, 517] on video at bounding box center [670, 377] width 1341 height 754
click at [732, 477] on video at bounding box center [670, 377] width 1341 height 754
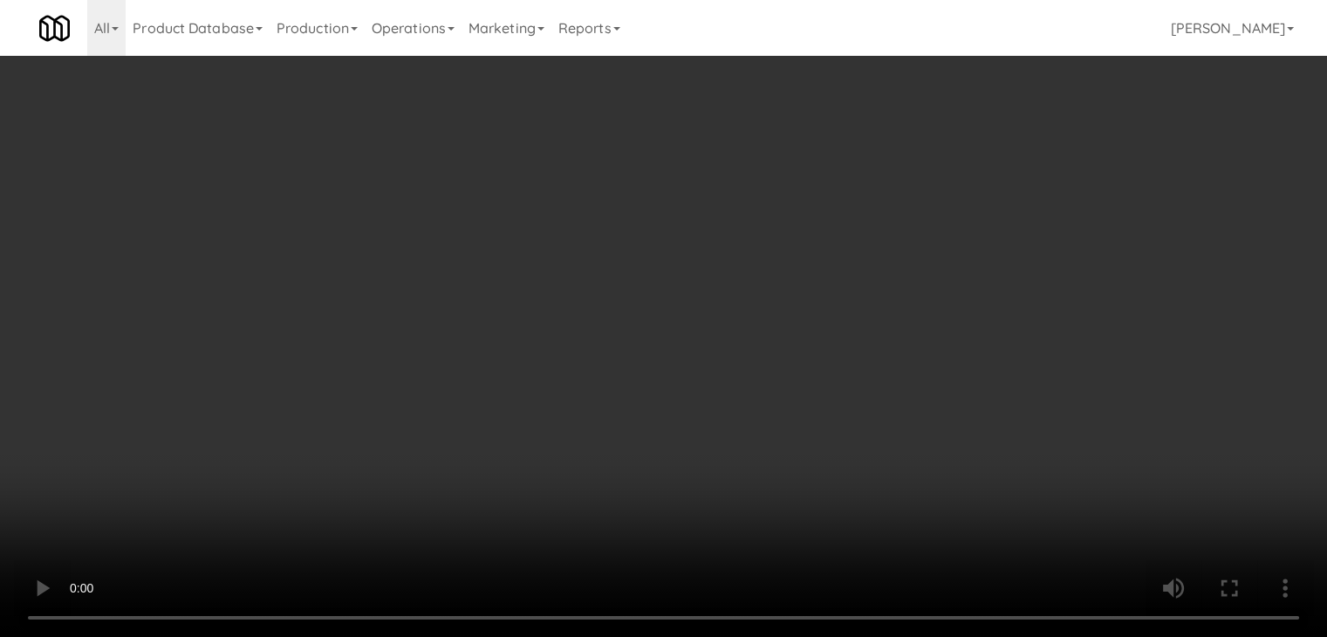
click at [658, 357] on video at bounding box center [663, 318] width 1327 height 637
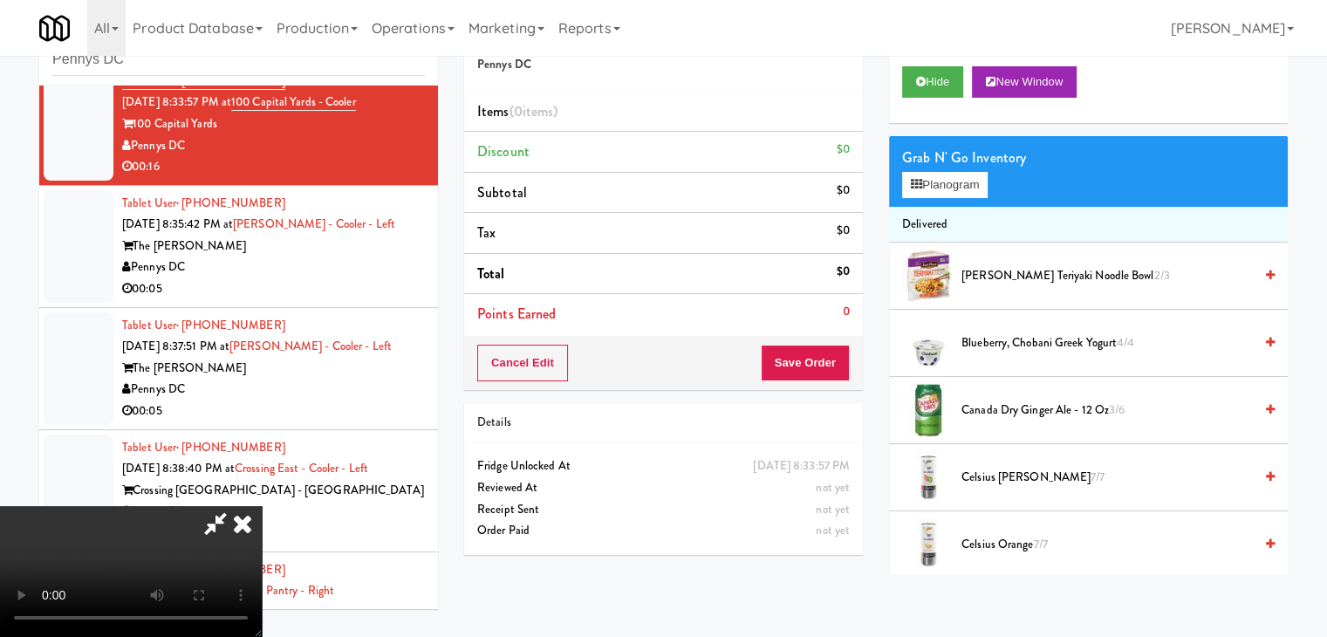
click at [977, 404] on span "Canada Dry Ginger Ale - 12 oz 3/6" at bounding box center [1107, 411] width 291 height 22
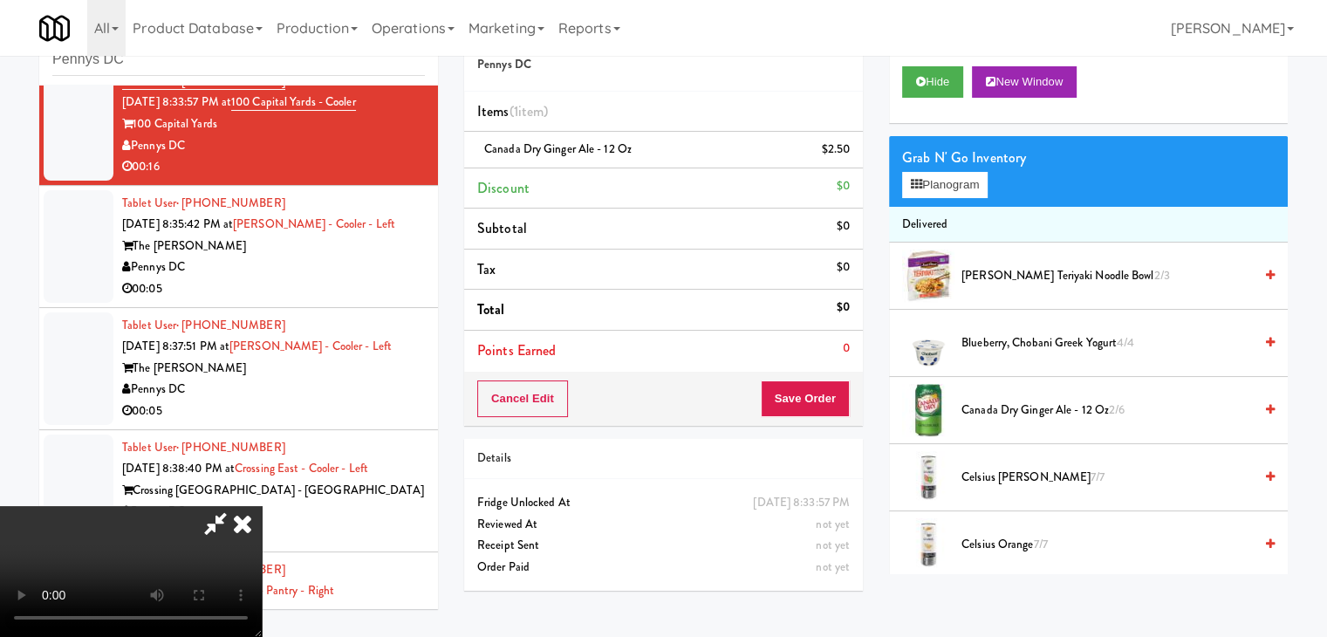
click at [984, 406] on span "Canada Dry Ginger Ale - 12 oz 2/6" at bounding box center [1107, 411] width 291 height 22
click at [984, 406] on span "Canada Dry Ginger Ale - 12 oz 1/6" at bounding box center [1107, 411] width 291 height 22
click at [262, 506] on video at bounding box center [131, 571] width 262 height 131
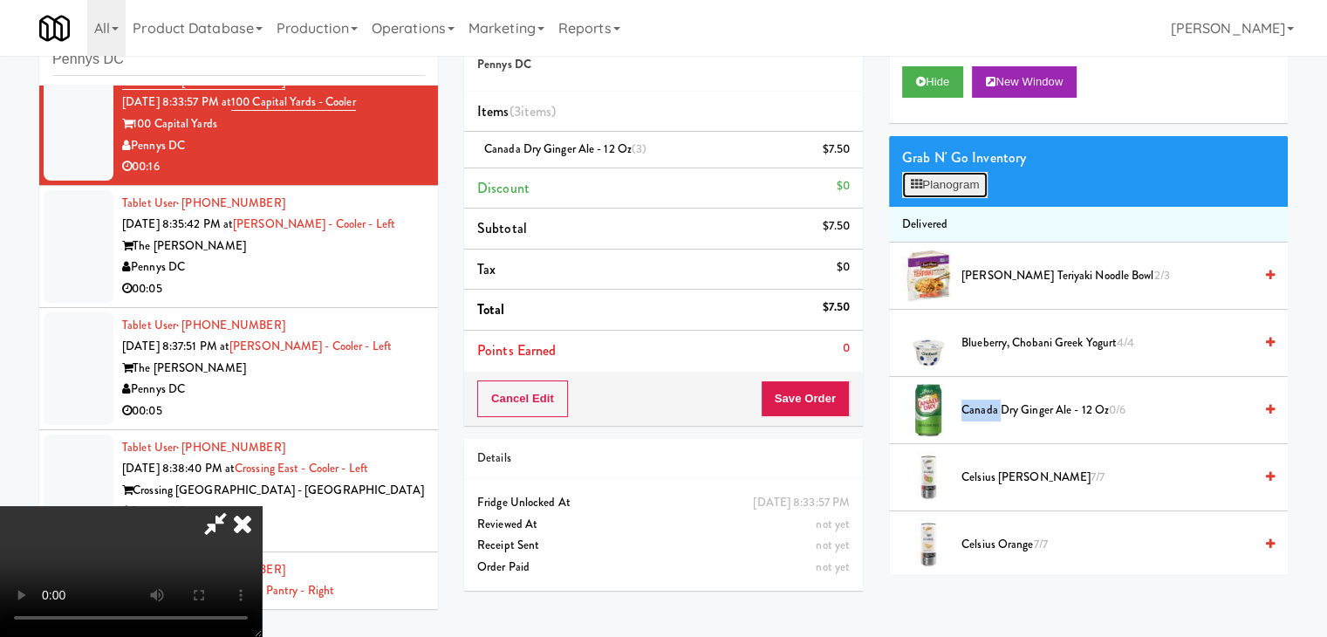
click at [959, 186] on button "Planogram" at bounding box center [945, 185] width 86 height 26
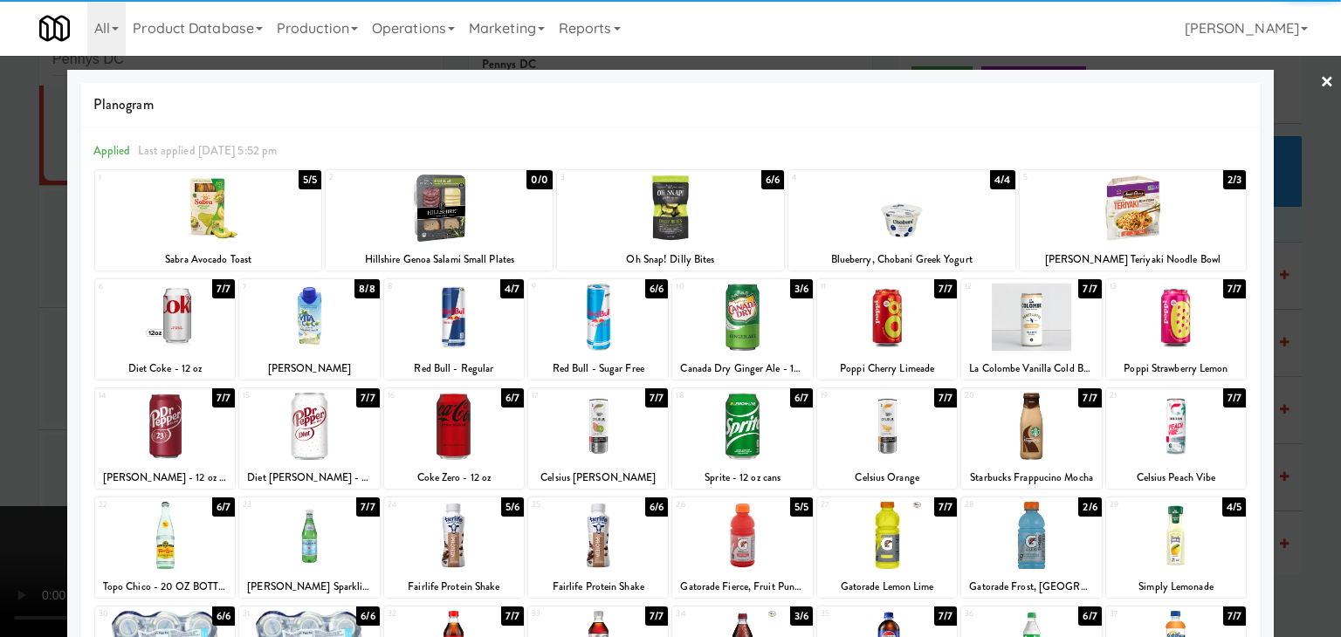
drag, startPoint x: 575, startPoint y: 437, endPoint x: 429, endPoint y: 436, distance: 145.7
click at [576, 437] on div at bounding box center [598, 426] width 140 height 67
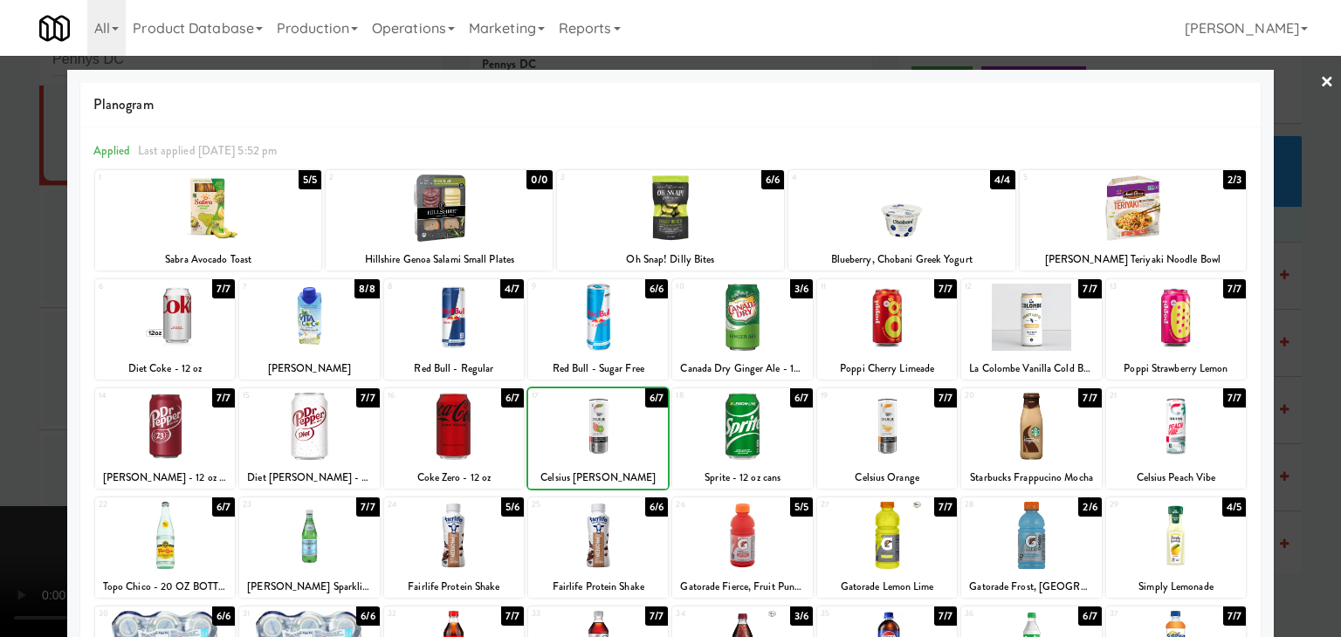
drag, startPoint x: 0, startPoint y: 423, endPoint x: 56, endPoint y: 422, distance: 55.9
click at [10, 422] on div at bounding box center [670, 318] width 1341 height 637
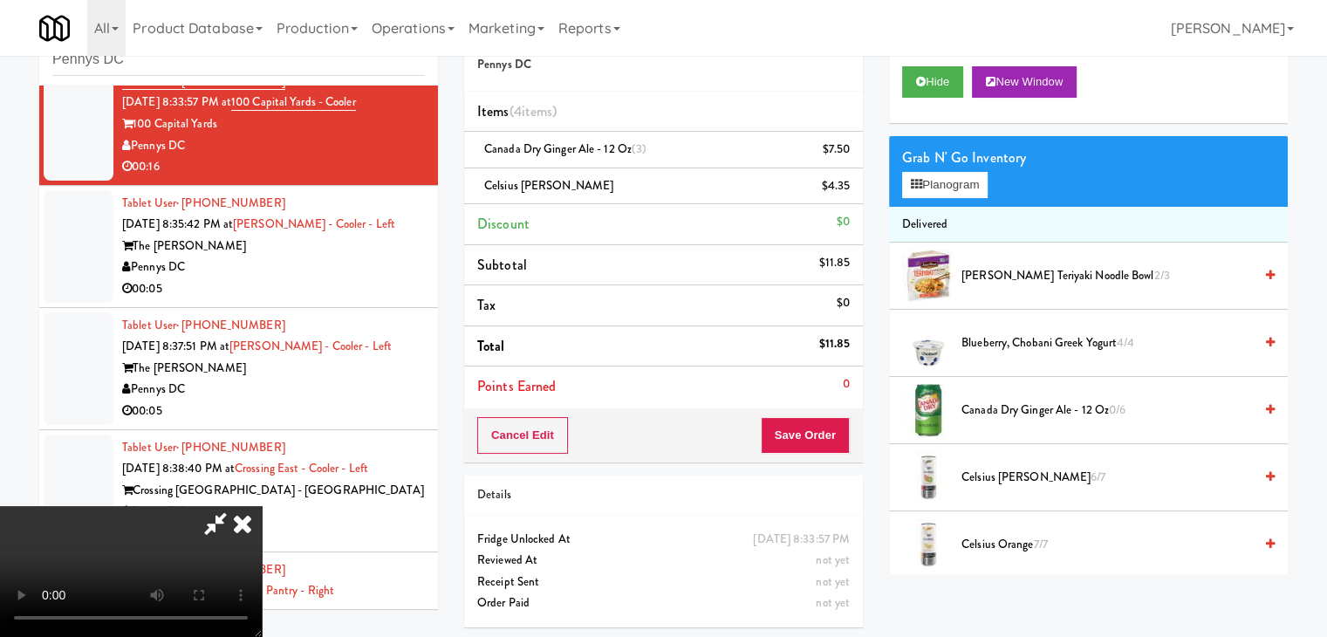
click at [262, 506] on video at bounding box center [131, 571] width 262 height 131
click at [834, 427] on button "Save Order" at bounding box center [805, 435] width 89 height 37
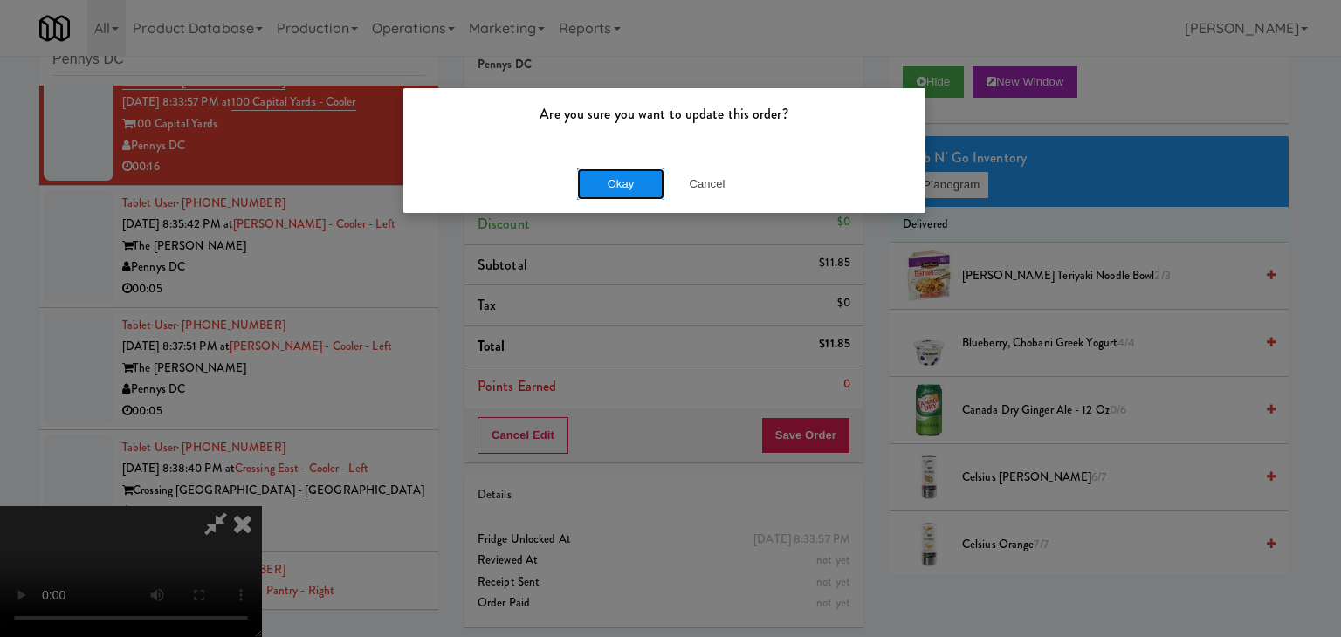
click at [621, 180] on button "Okay" at bounding box center [620, 183] width 87 height 31
click at [623, 179] on body "Are you sure you want to update this order? Okay Cancel Okay Are you sure you w…" at bounding box center [670, 318] width 1341 height 637
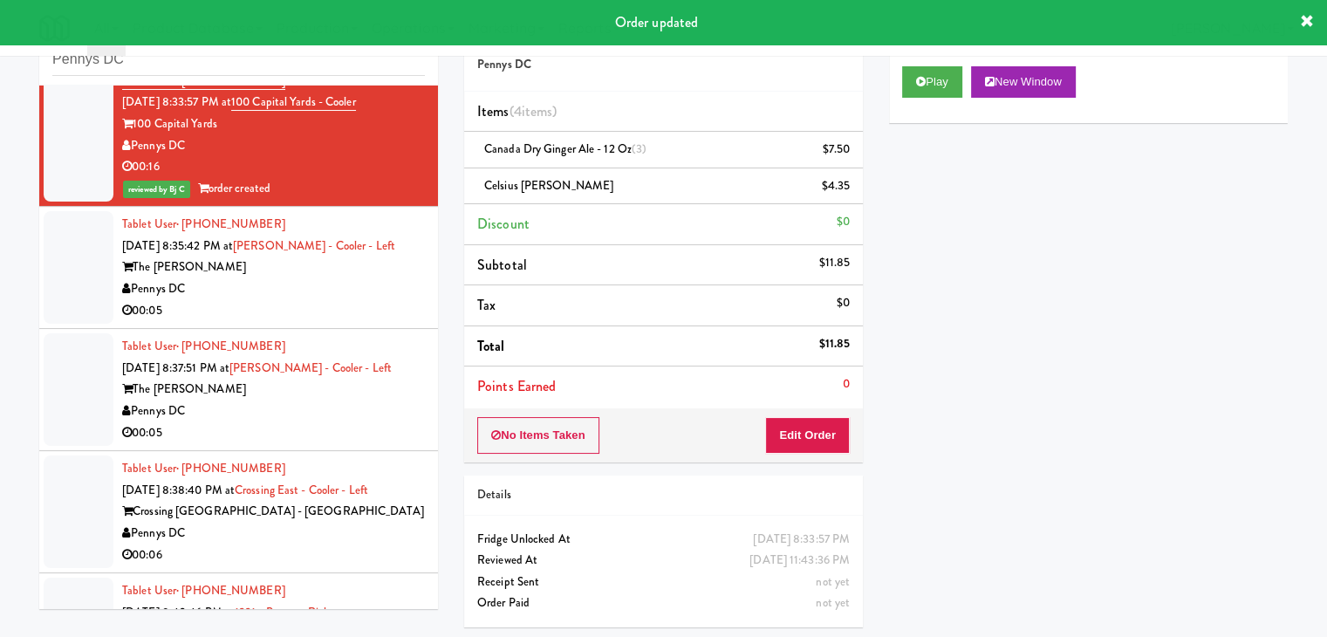
click at [334, 304] on div "00:05" at bounding box center [273, 311] width 303 height 22
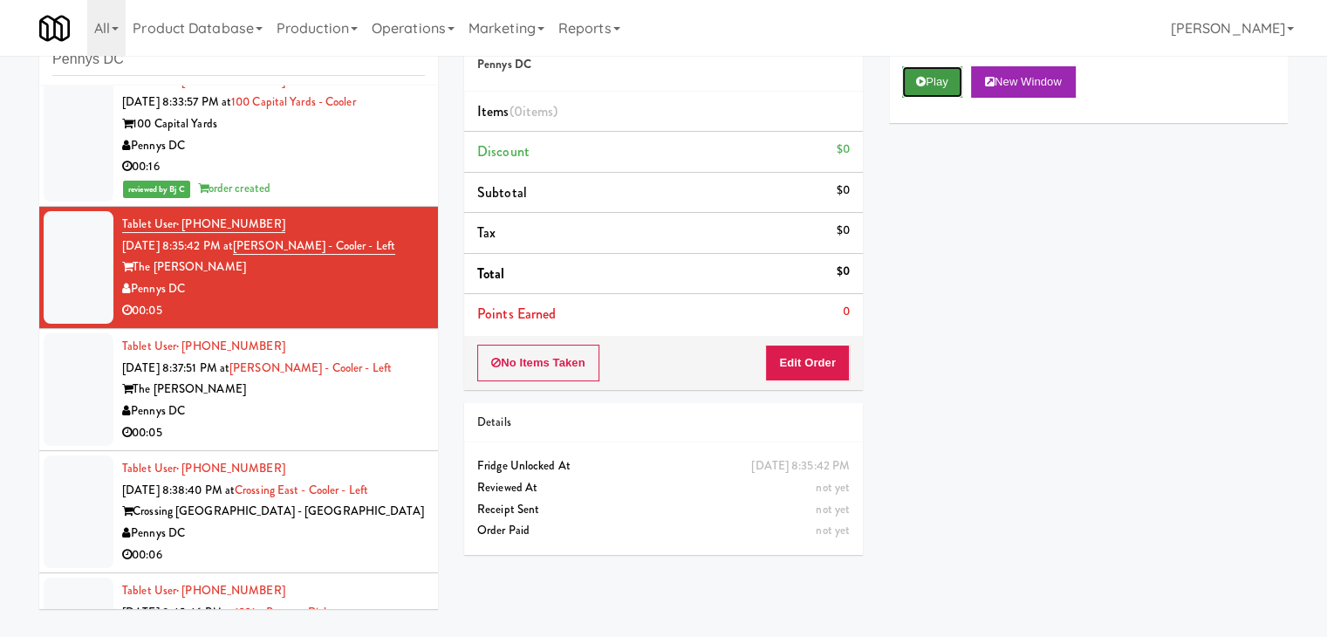
click at [943, 78] on button "Play" at bounding box center [932, 81] width 60 height 31
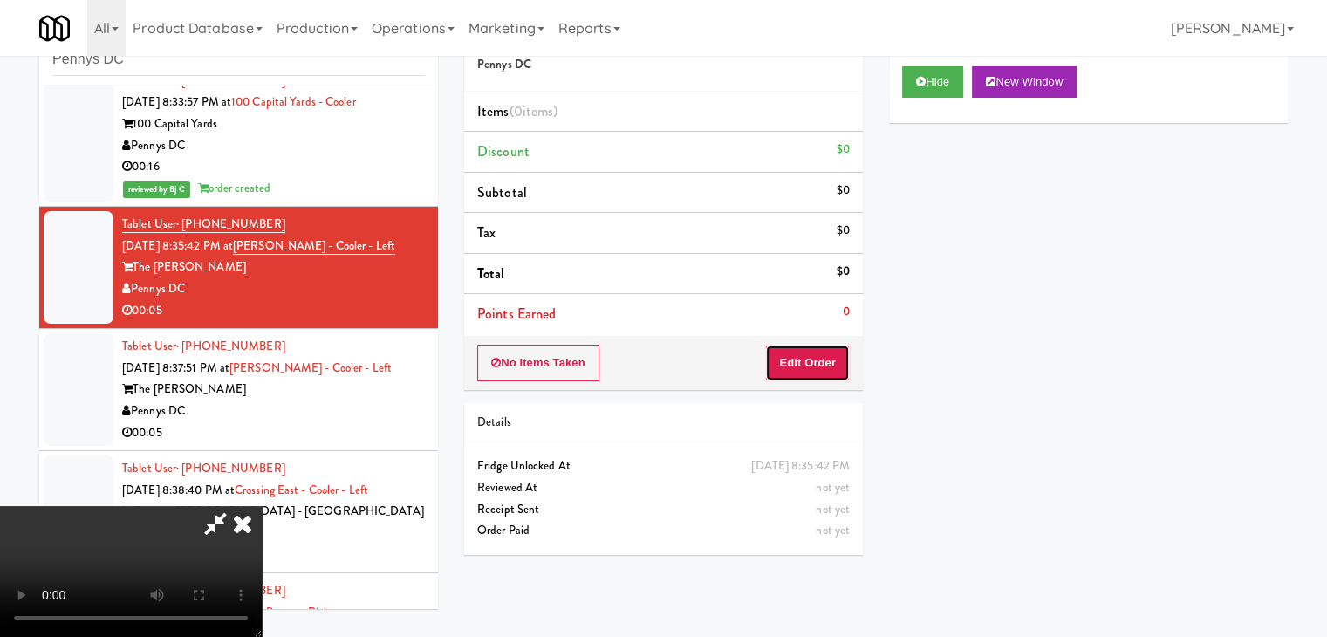
click at [827, 367] on button "Edit Order" at bounding box center [807, 363] width 85 height 37
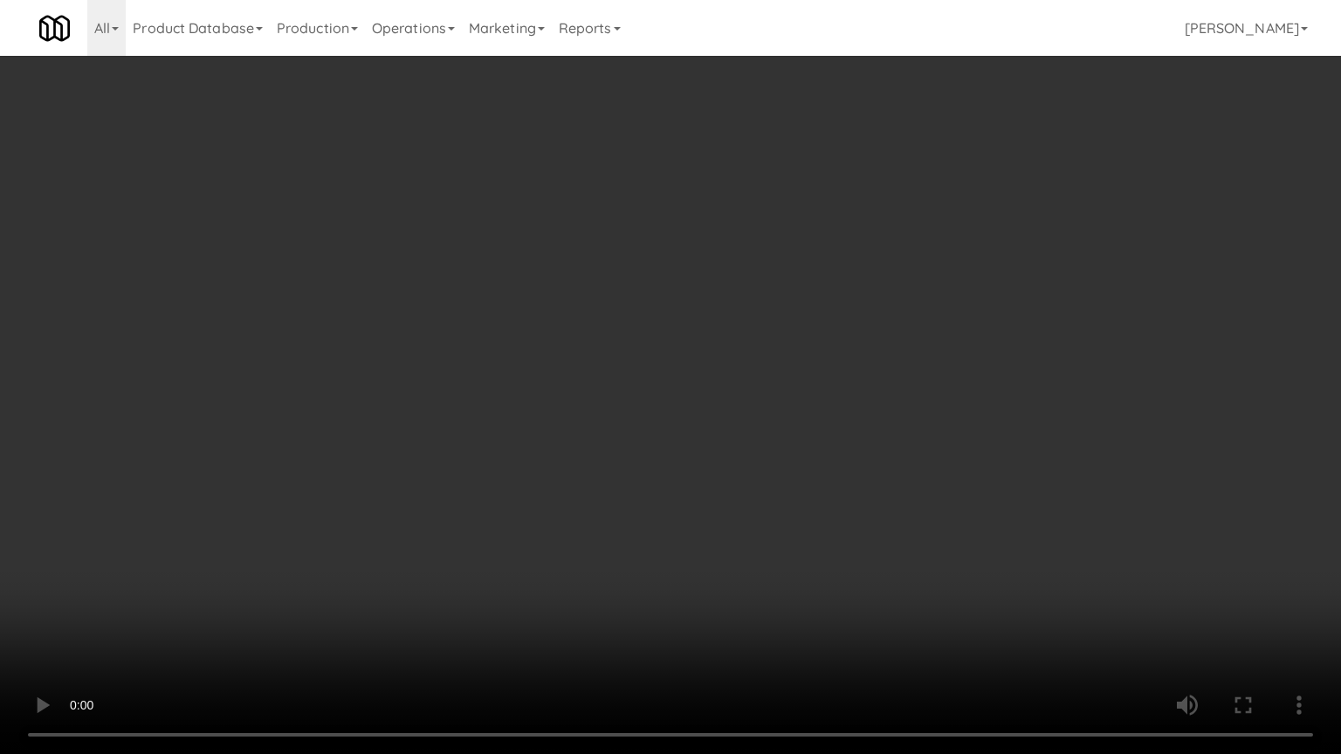
click at [734, 453] on video at bounding box center [670, 377] width 1341 height 754
click at [736, 435] on video at bounding box center [670, 377] width 1341 height 754
click at [745, 415] on video at bounding box center [670, 377] width 1341 height 754
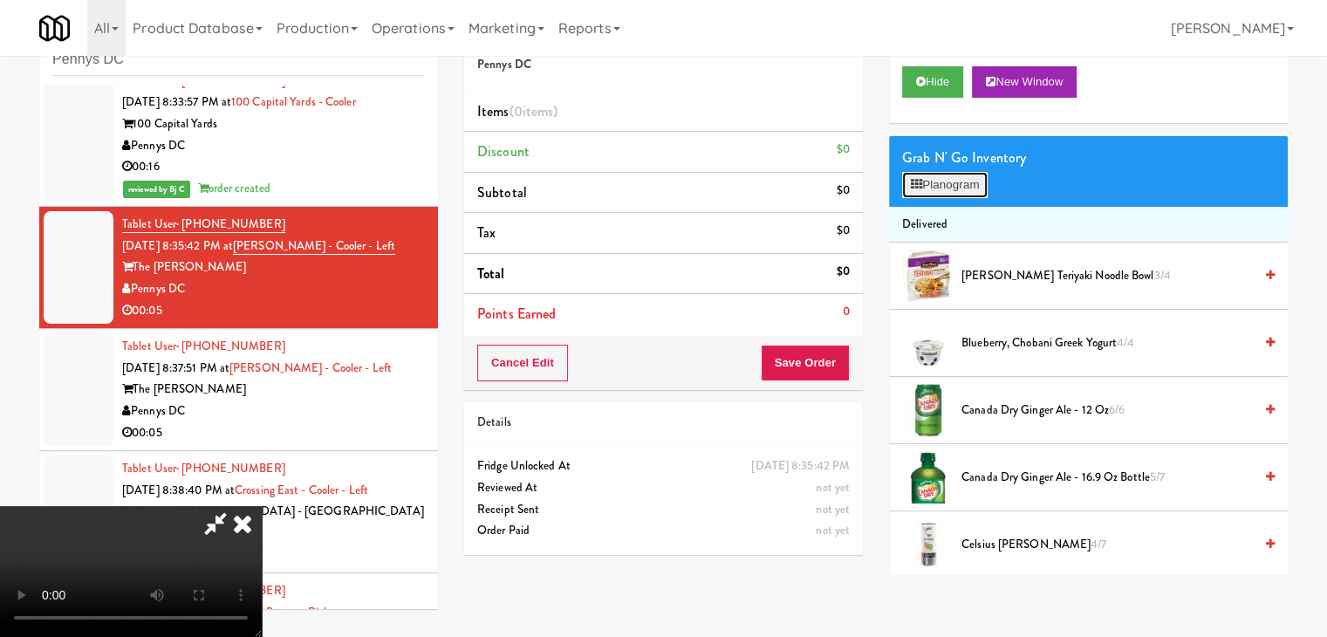
click at [959, 186] on button "Planogram" at bounding box center [945, 185] width 86 height 26
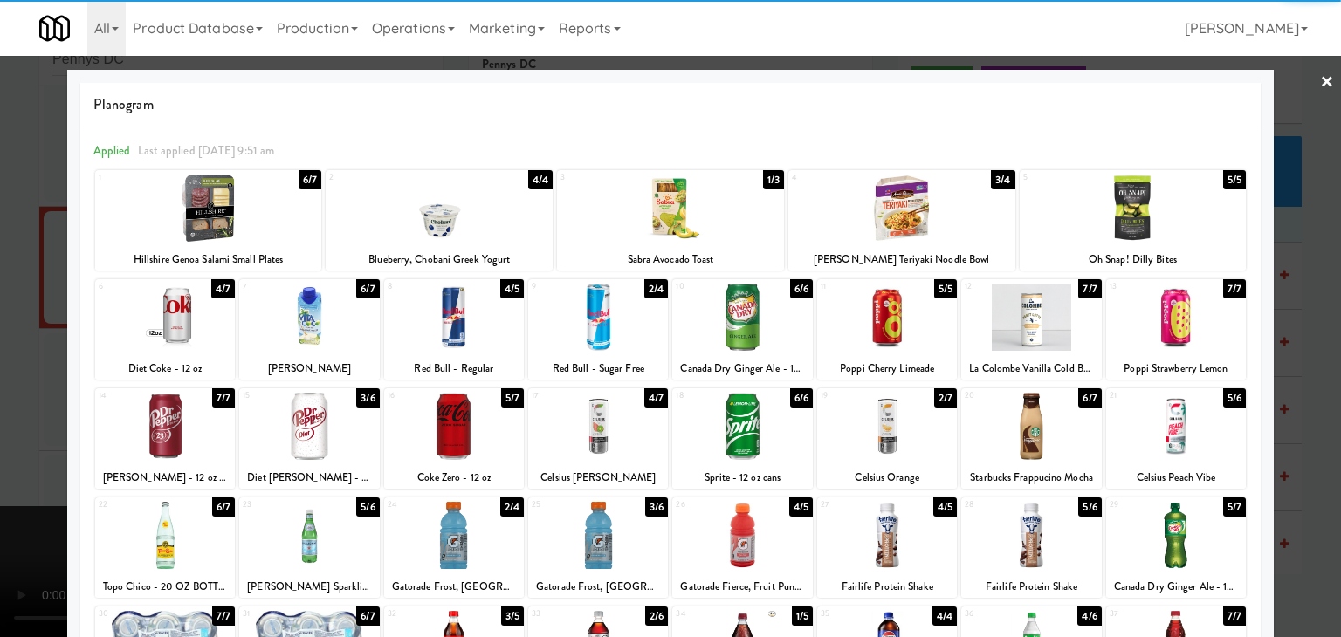
click at [460, 315] on div at bounding box center [454, 317] width 140 height 67
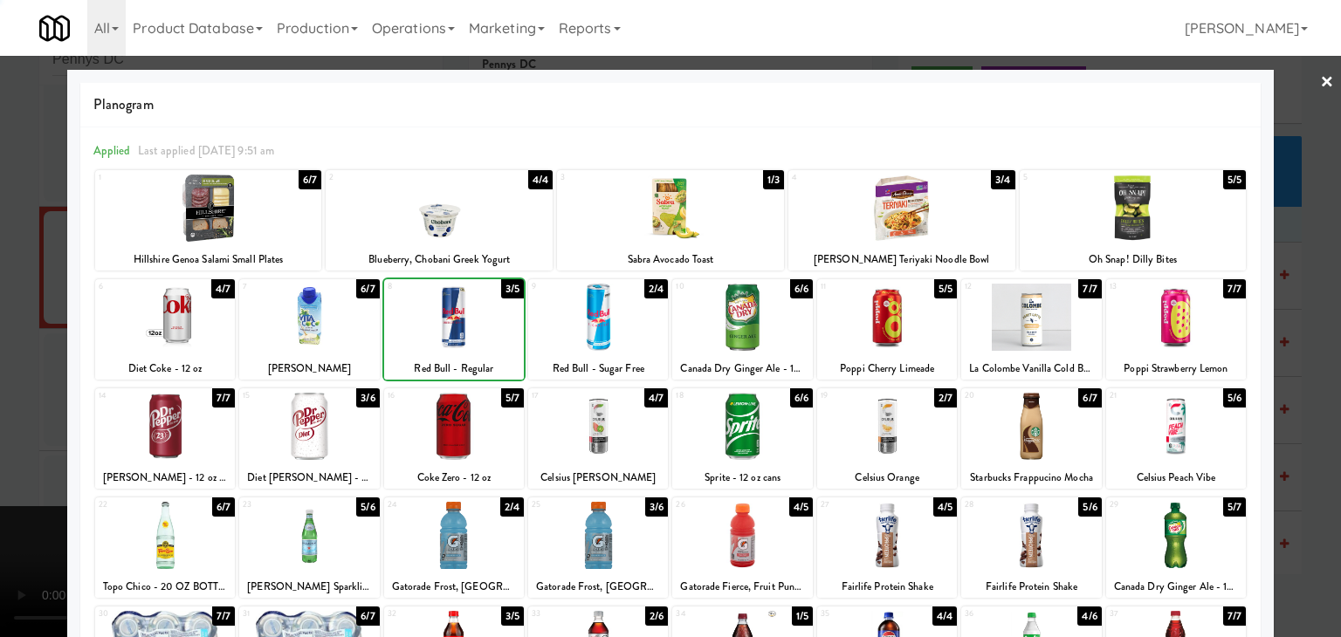
drag, startPoint x: 0, startPoint y: 343, endPoint x: 122, endPoint y: 339, distance: 122.2
click at [9, 343] on div at bounding box center [670, 318] width 1341 height 637
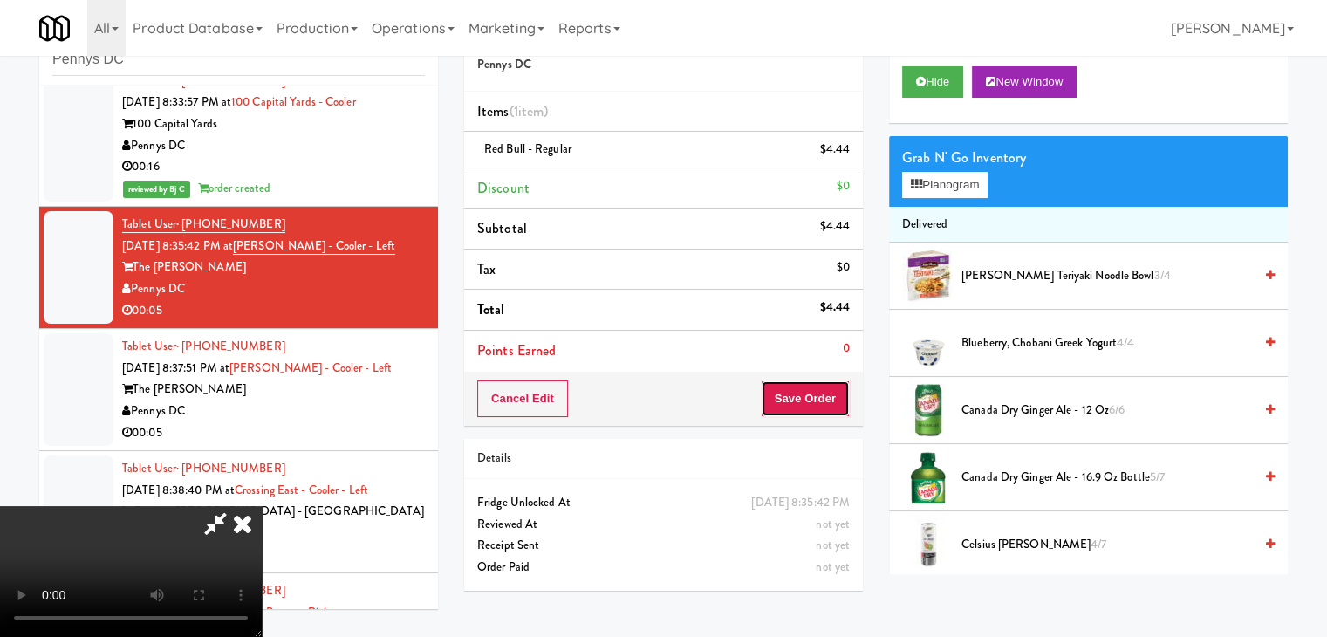
click at [810, 394] on button "Save Order" at bounding box center [805, 399] width 89 height 37
click at [811, 394] on button "Save Order" at bounding box center [805, 399] width 89 height 37
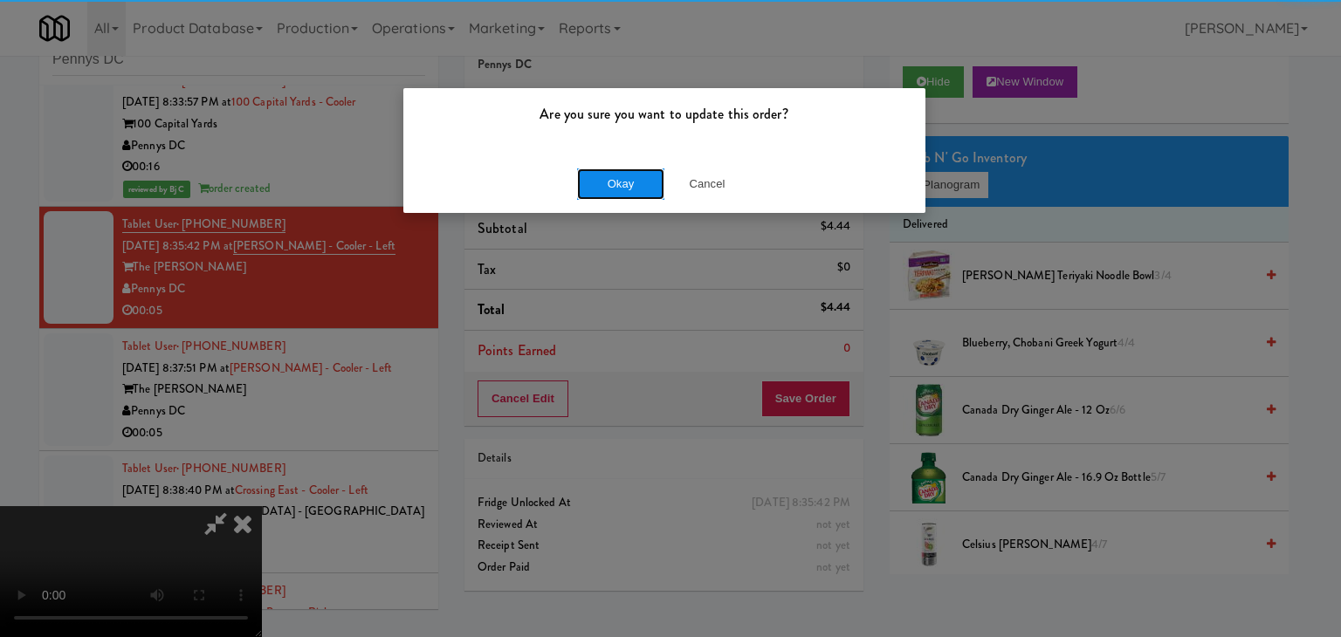
click at [649, 196] on button "Okay" at bounding box center [620, 183] width 87 height 31
click at [636, 191] on div "Okay Cancel" at bounding box center [664, 183] width 522 height 58
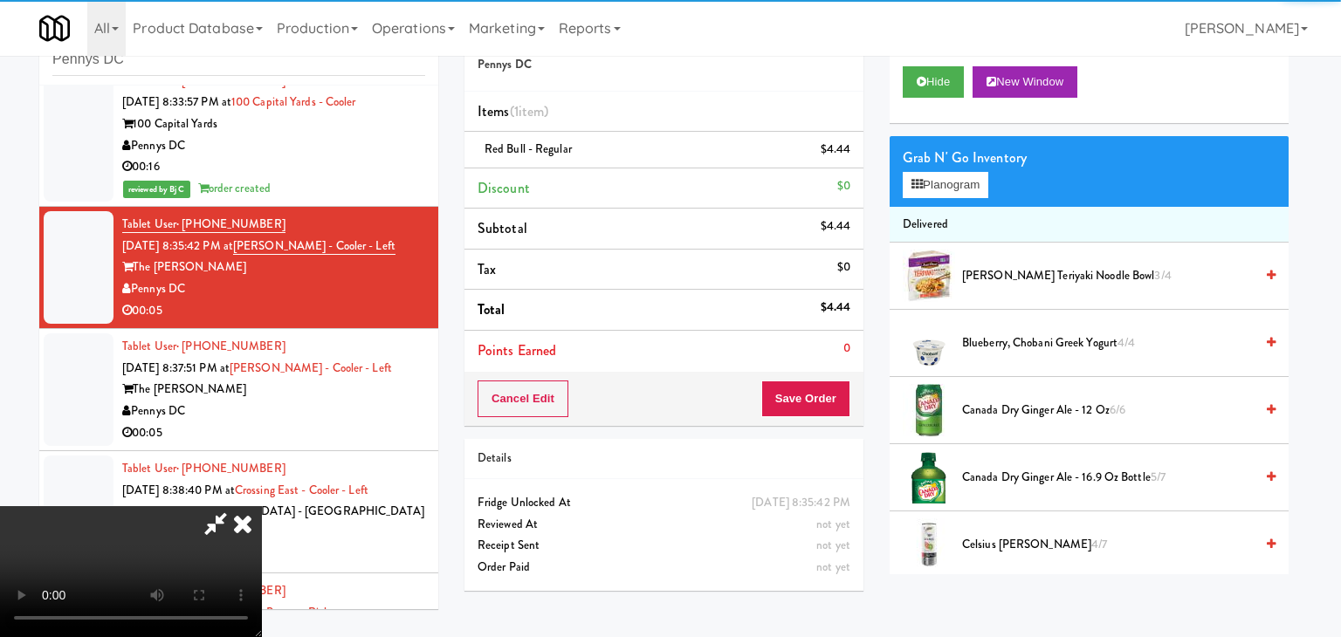
click at [636, 191] on div at bounding box center [670, 318] width 1341 height 637
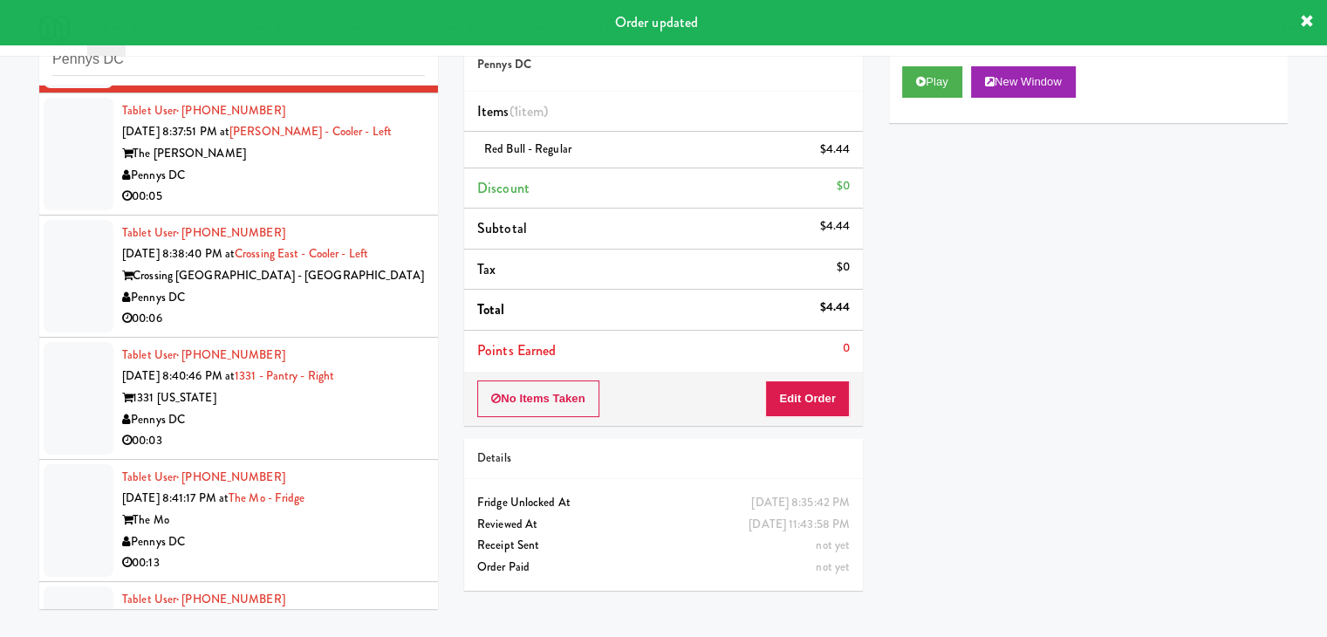
scroll to position [1920, 0]
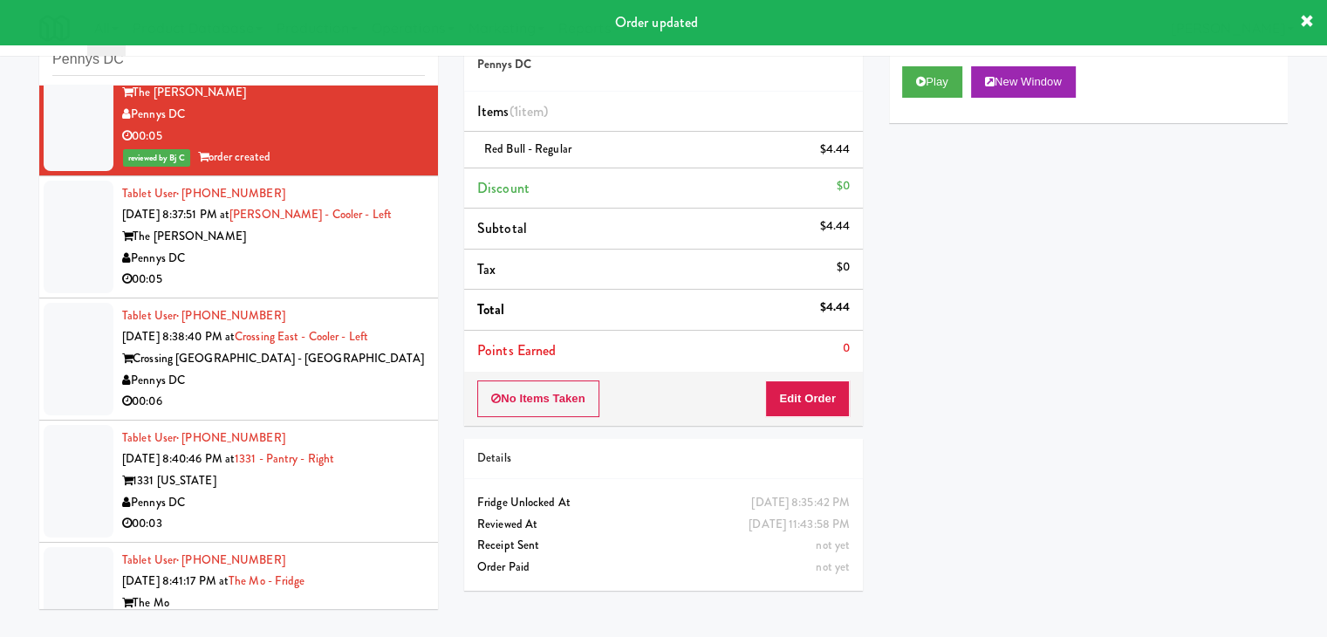
click at [373, 280] on div "00:05" at bounding box center [273, 280] width 303 height 22
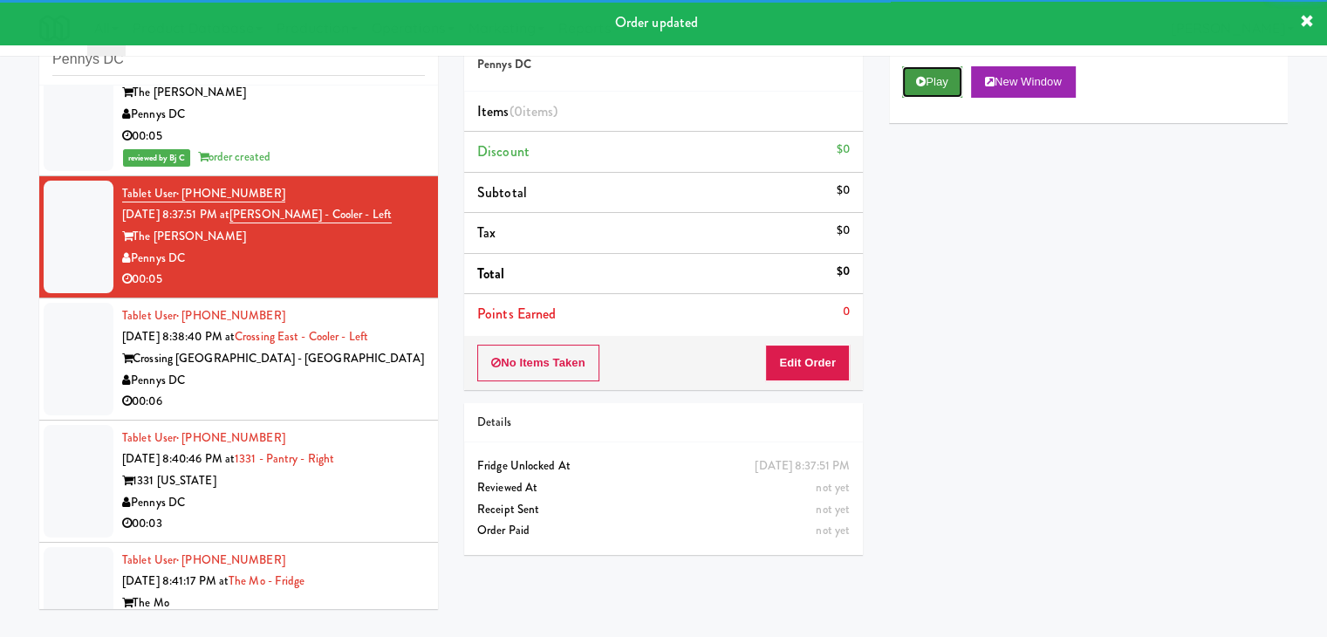
click at [938, 73] on button "Play" at bounding box center [932, 81] width 60 height 31
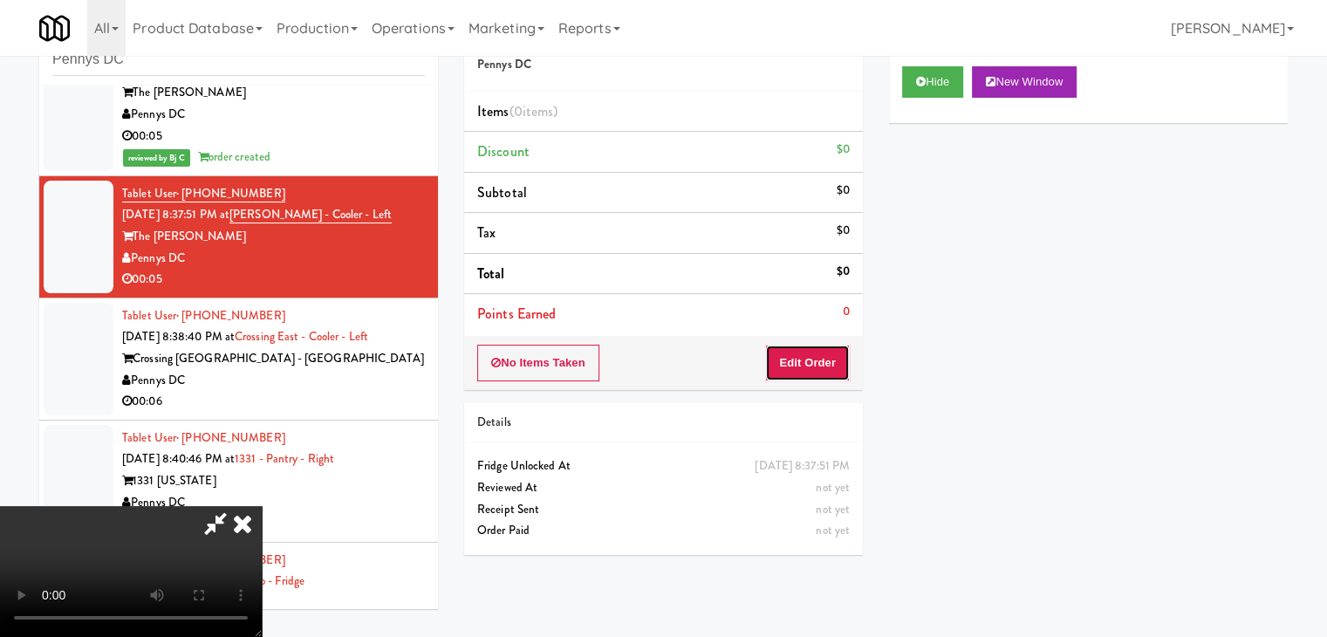
click at [822, 357] on button "Edit Order" at bounding box center [807, 363] width 85 height 37
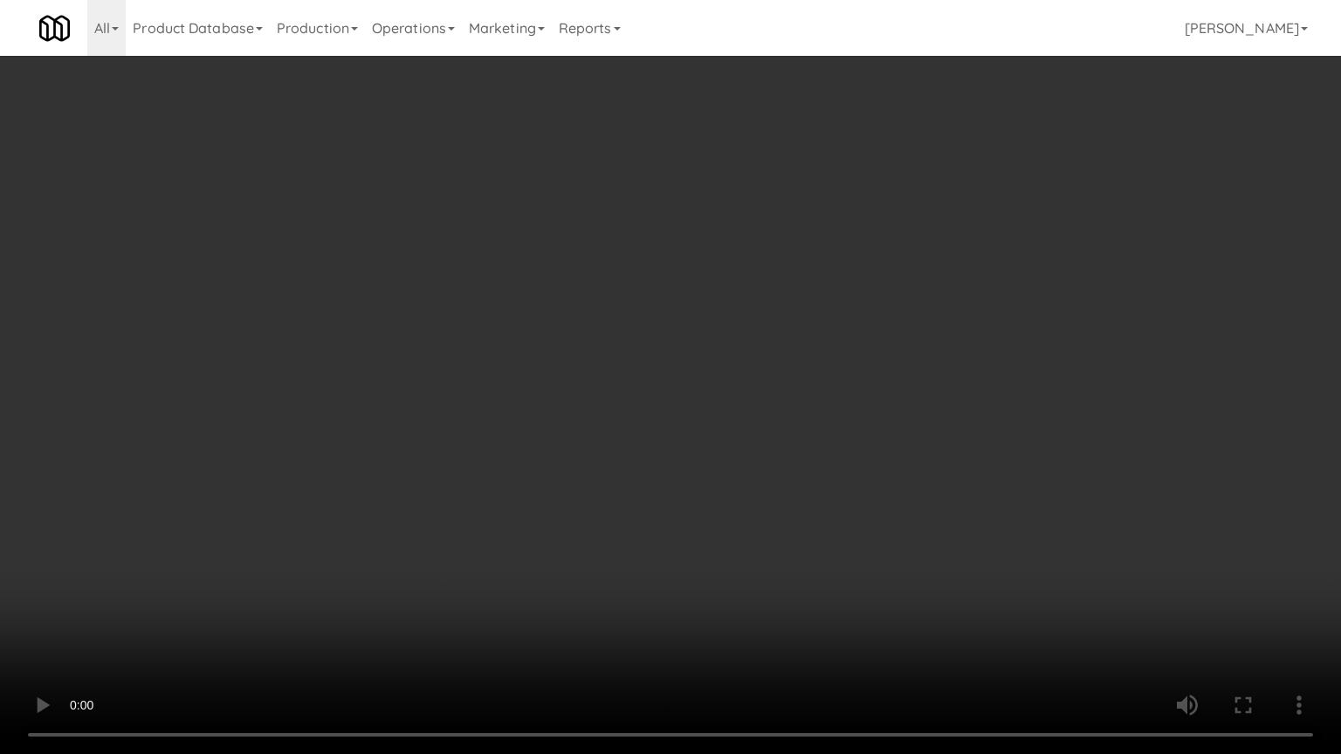
click at [741, 483] on video at bounding box center [670, 377] width 1341 height 754
click at [744, 482] on video at bounding box center [670, 377] width 1341 height 754
click at [746, 471] on video at bounding box center [670, 377] width 1341 height 754
click at [741, 463] on video at bounding box center [670, 377] width 1341 height 754
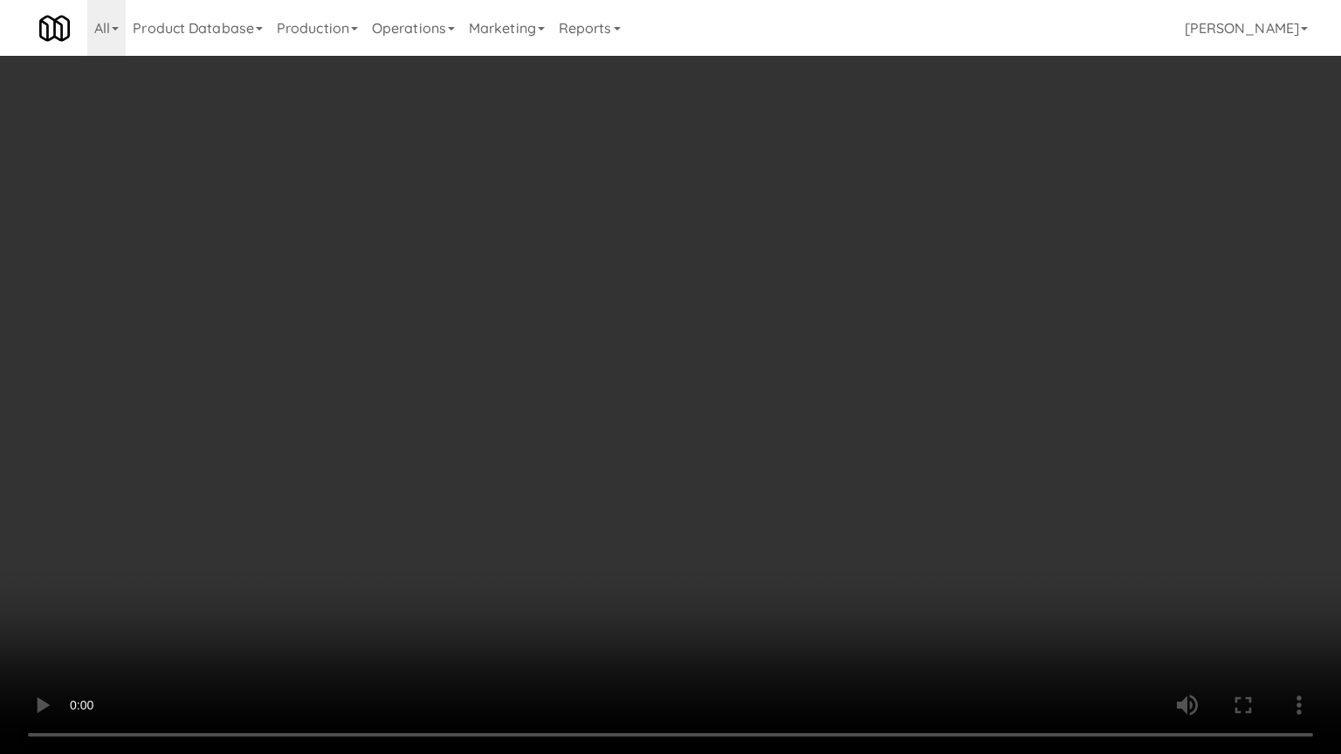
click at [741, 463] on video at bounding box center [670, 377] width 1341 height 754
click at [732, 468] on video at bounding box center [670, 377] width 1341 height 754
click at [732, 461] on video at bounding box center [670, 377] width 1341 height 754
click at [754, 429] on video at bounding box center [670, 377] width 1341 height 754
drag, startPoint x: 754, startPoint y: 429, endPoint x: 840, endPoint y: 249, distance: 200.3
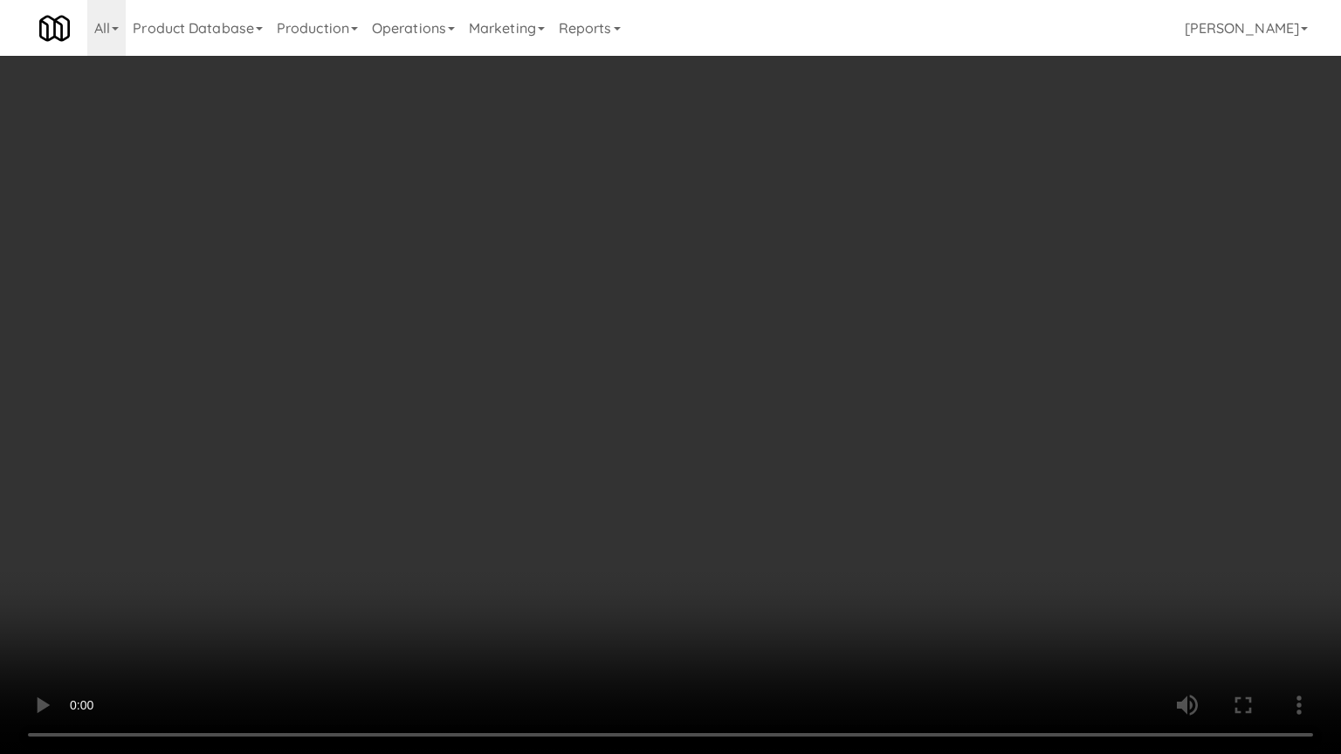
click at [761, 415] on video at bounding box center [670, 377] width 1341 height 754
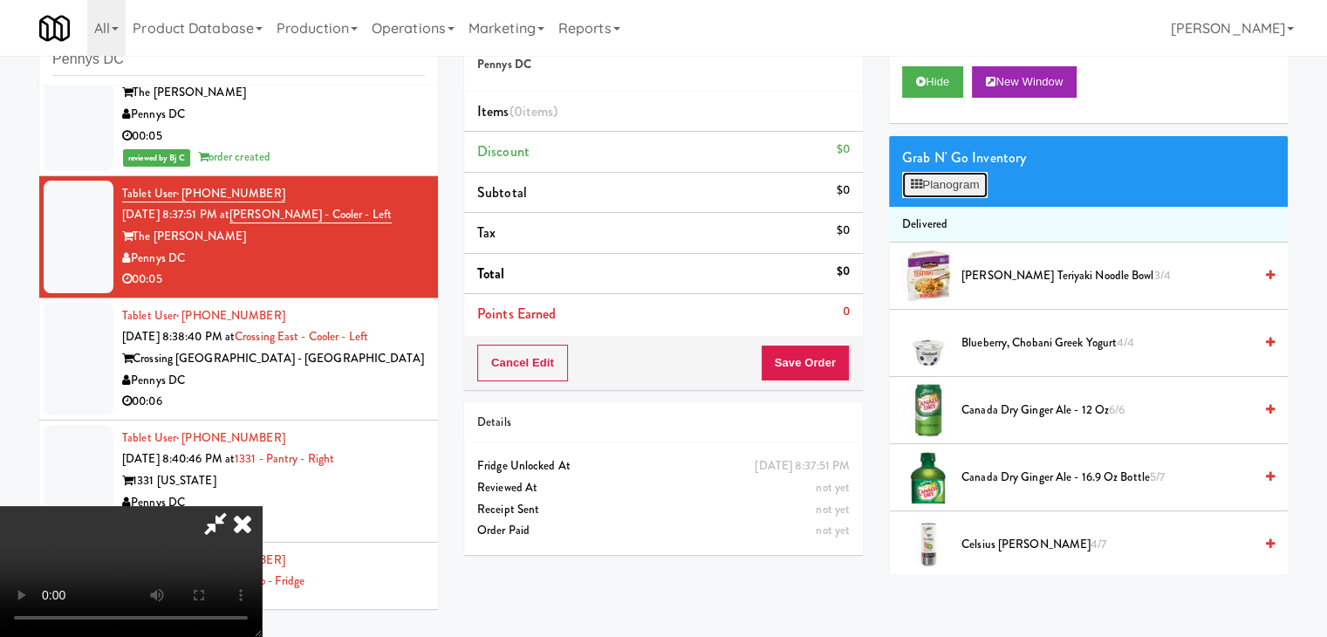
click at [950, 183] on button "Planogram" at bounding box center [945, 185] width 86 height 26
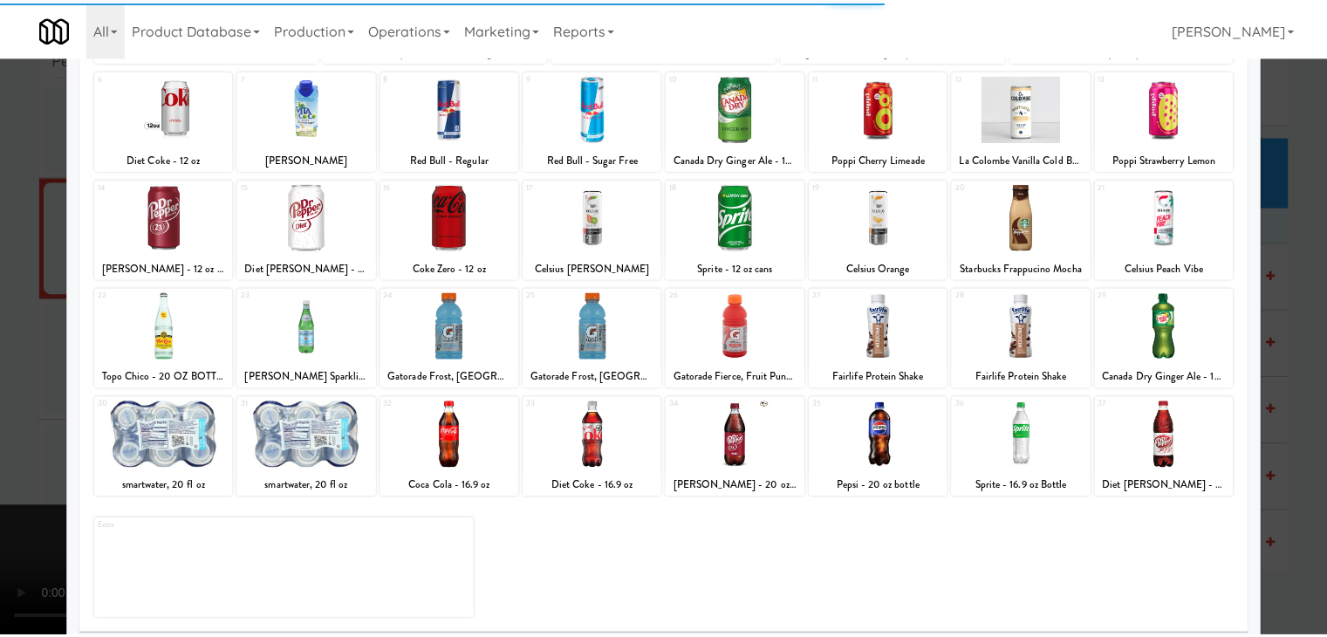
scroll to position [220, 0]
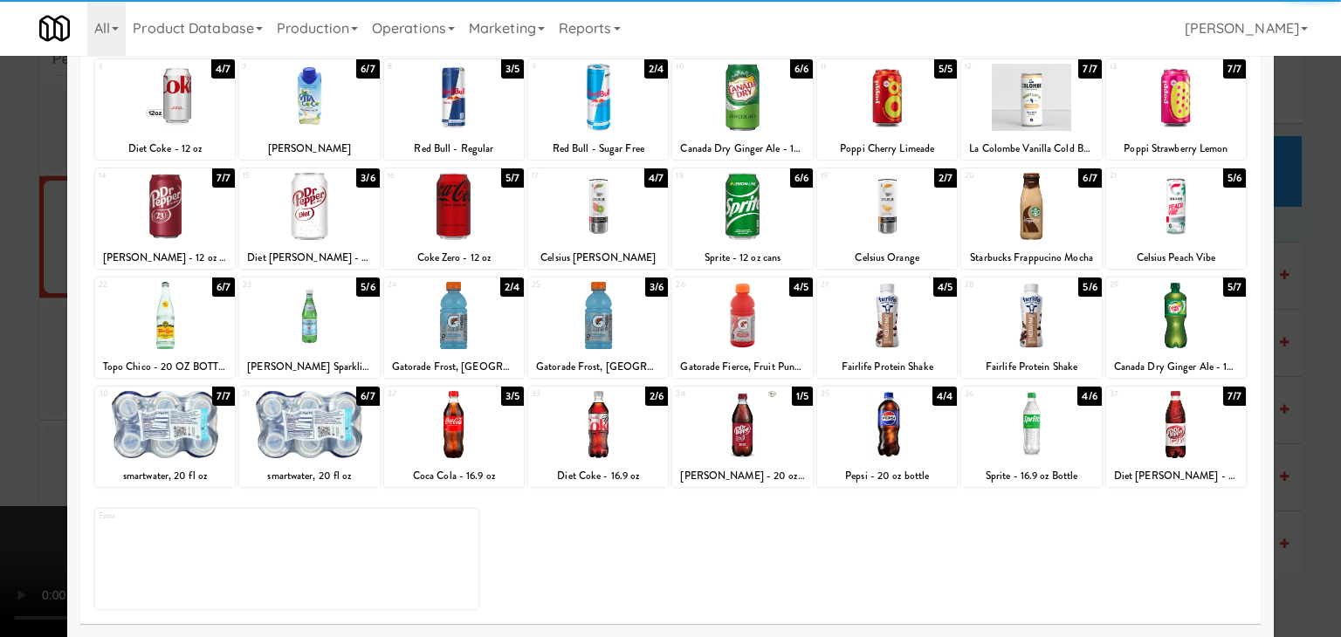
click at [579, 335] on div at bounding box center [598, 315] width 140 height 67
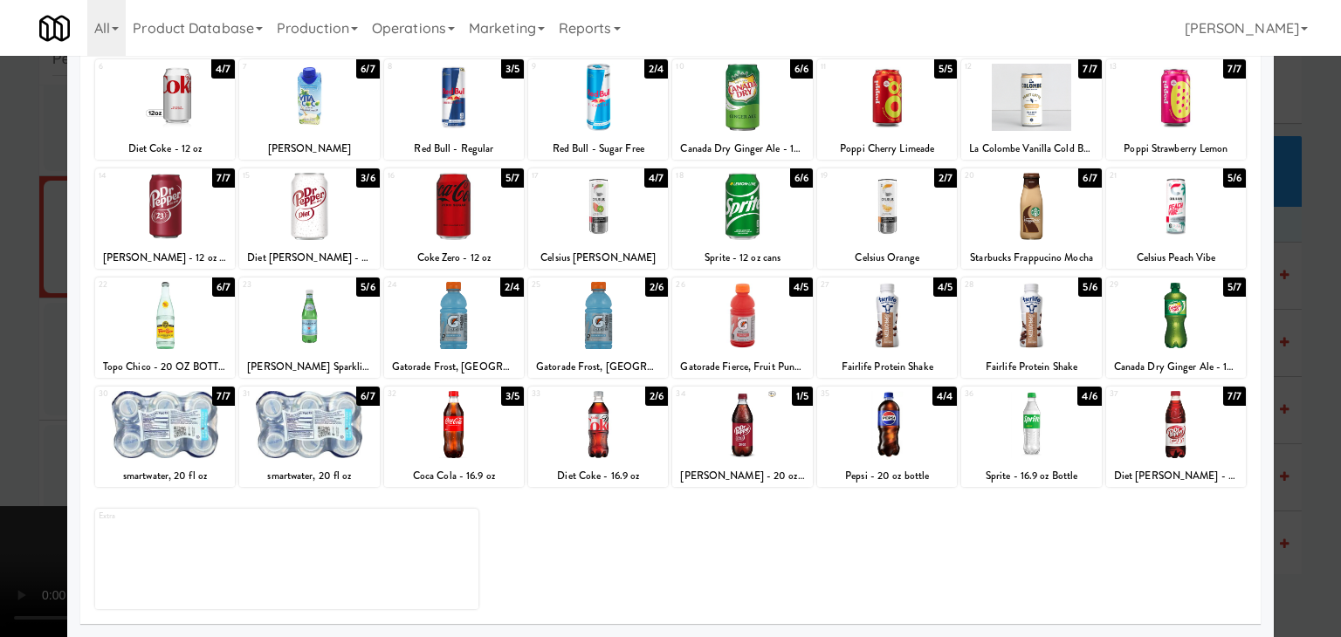
drag, startPoint x: 0, startPoint y: 326, endPoint x: 98, endPoint y: 334, distance: 98.1
click at [8, 327] on div at bounding box center [670, 318] width 1341 height 637
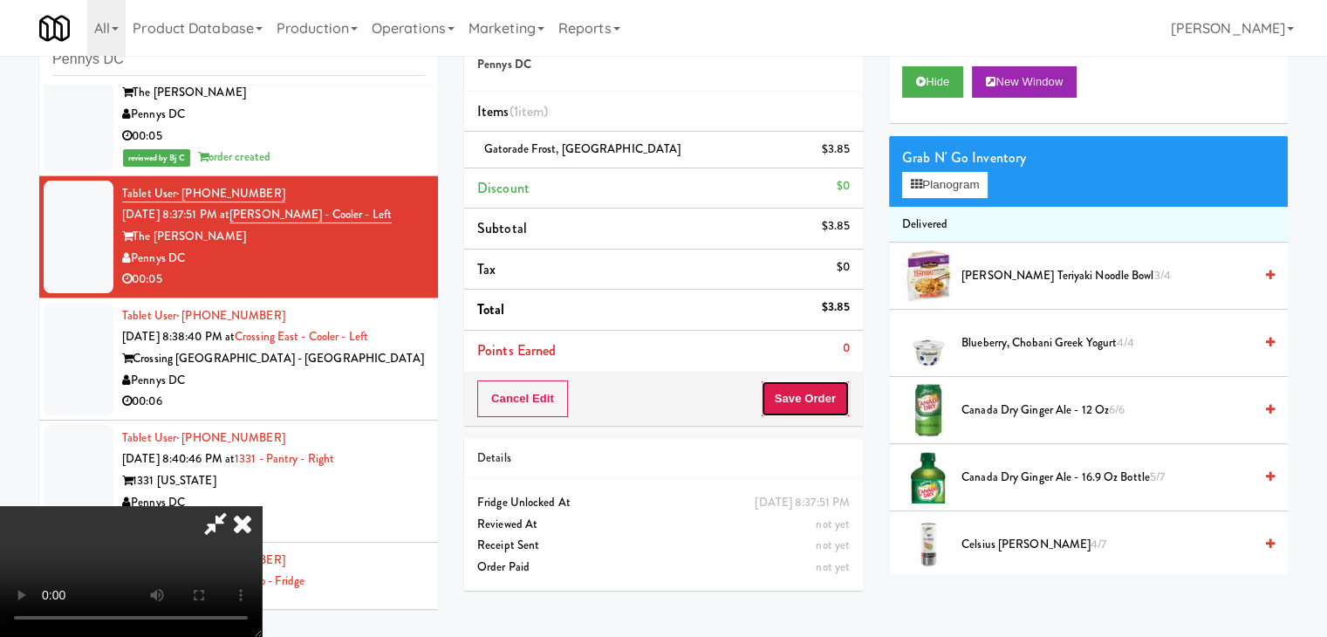
click at [816, 392] on button "Save Order" at bounding box center [805, 399] width 89 height 37
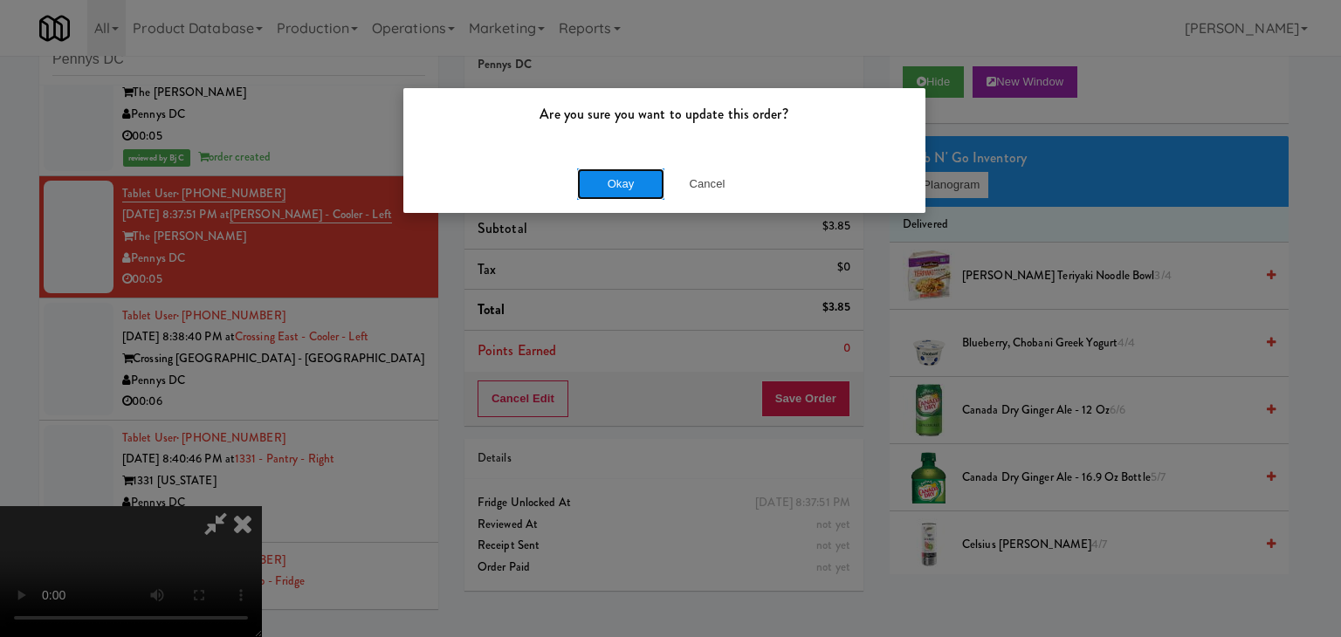
click at [632, 180] on button "Okay" at bounding box center [620, 183] width 87 height 31
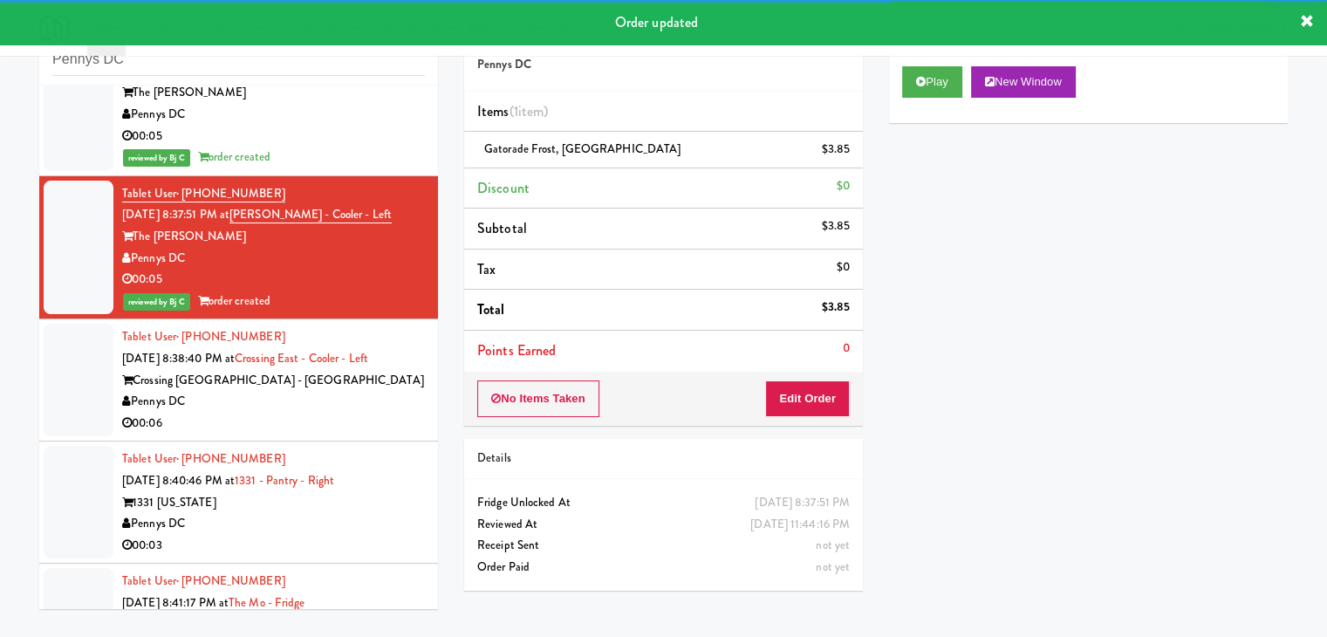
scroll to position [2182, 0]
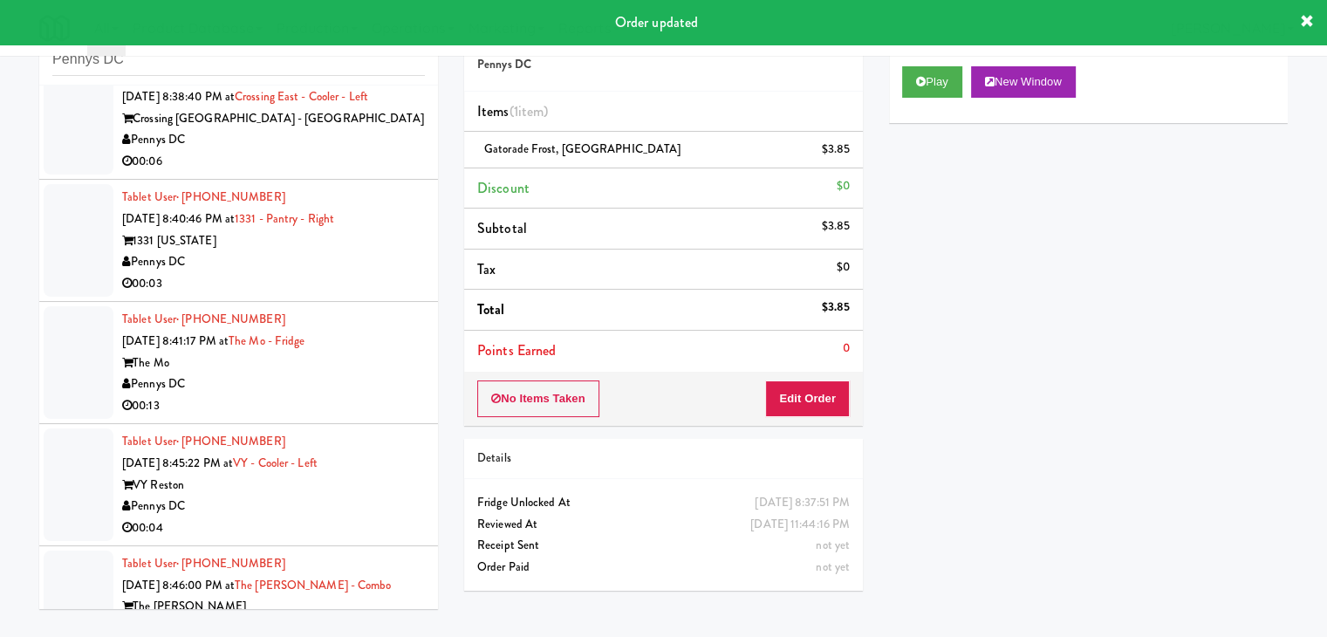
click at [342, 164] on div "00:06" at bounding box center [273, 162] width 303 height 22
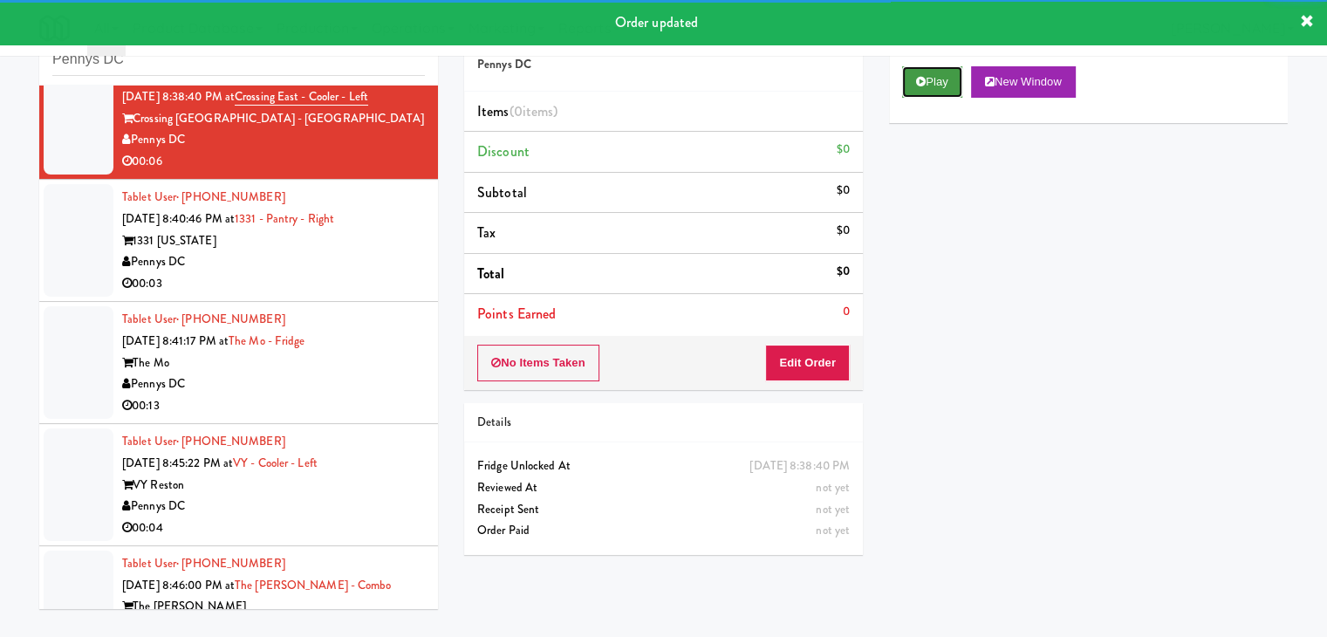
click at [904, 87] on button "Play" at bounding box center [932, 81] width 60 height 31
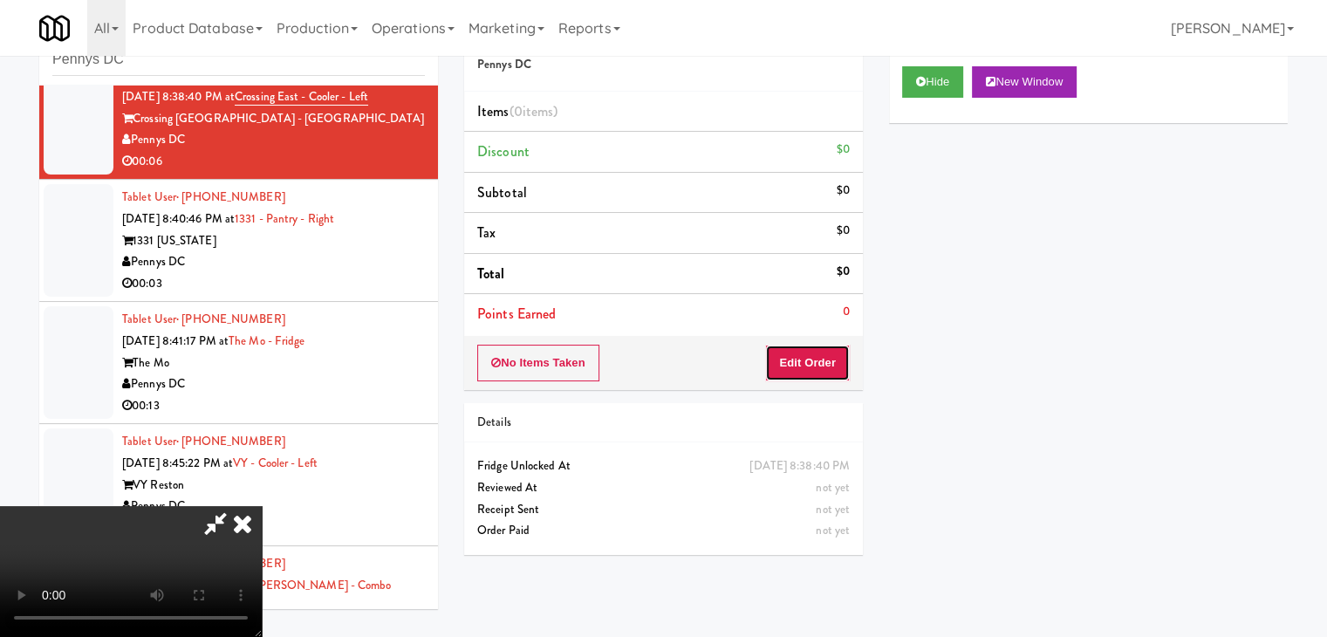
click at [822, 357] on button "Edit Order" at bounding box center [807, 363] width 85 height 37
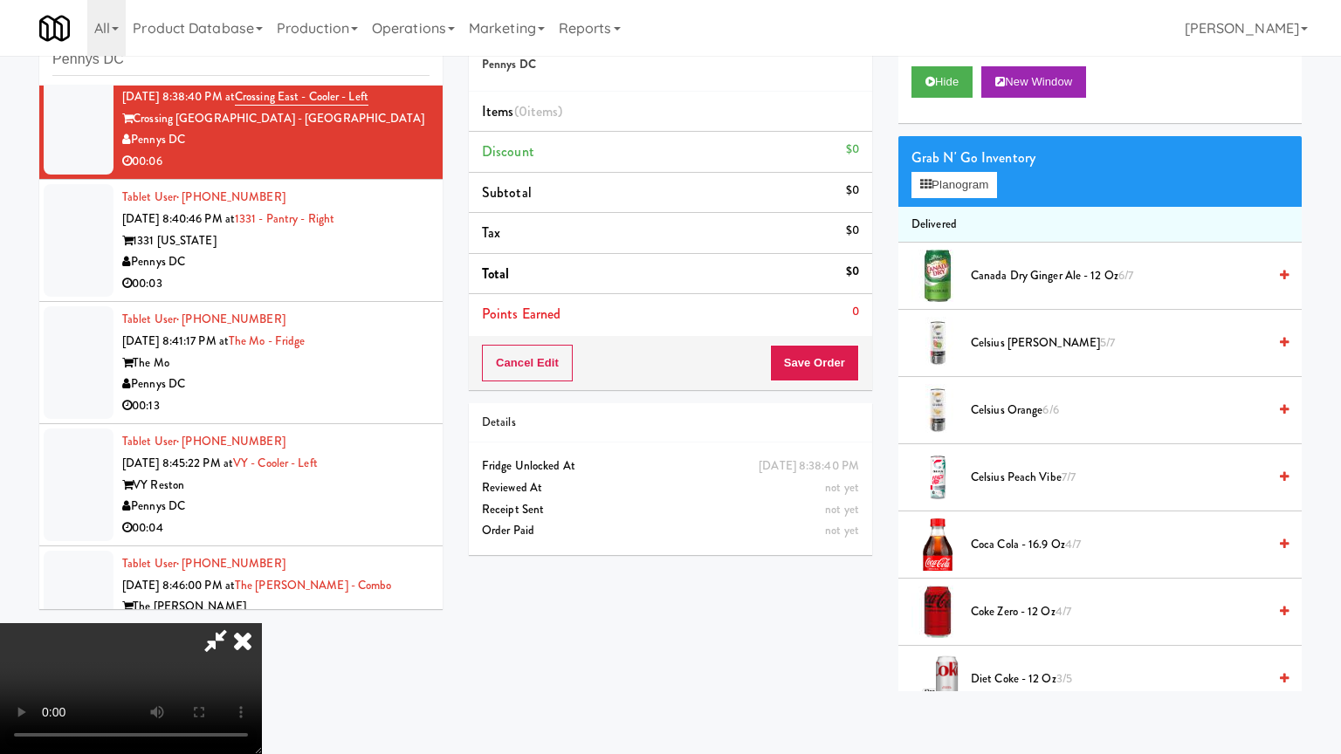
click at [262, 623] on video at bounding box center [131, 688] width 262 height 131
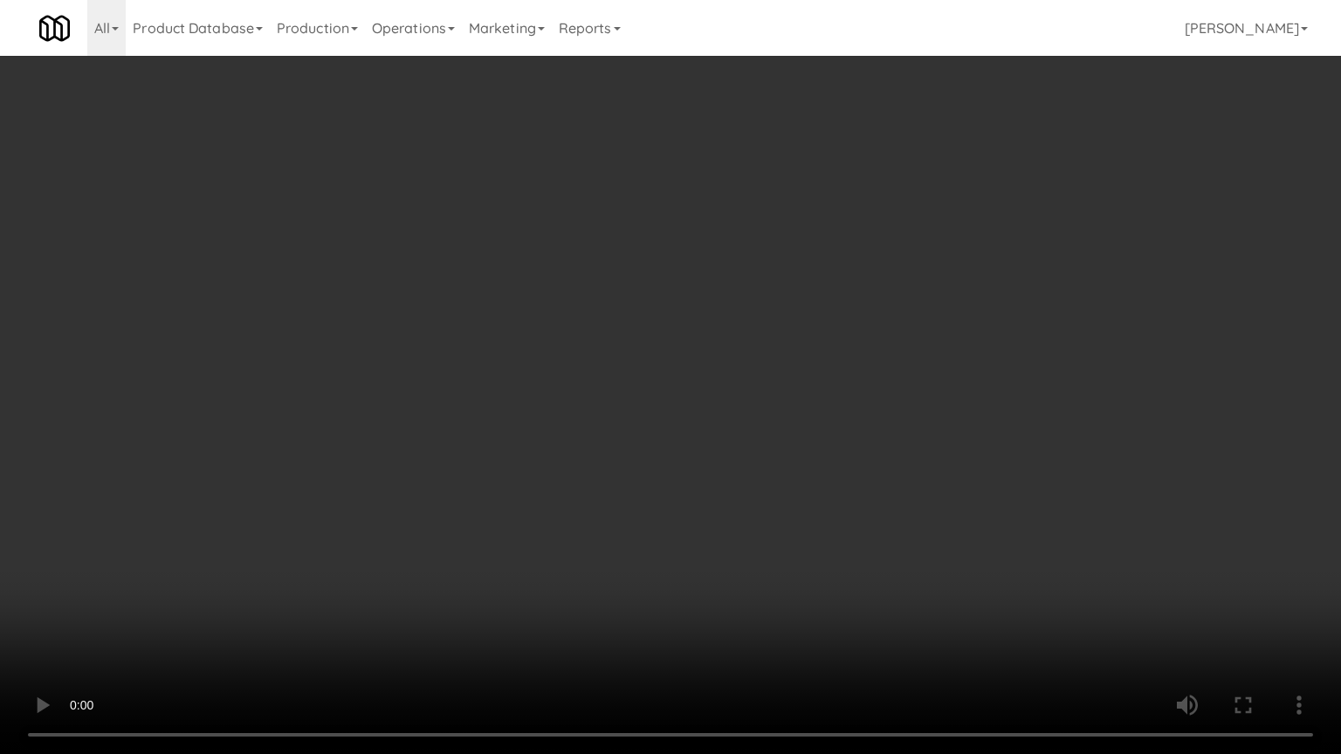
click at [725, 360] on video at bounding box center [670, 377] width 1341 height 754
click at [836, 387] on video at bounding box center [670, 377] width 1341 height 754
click at [834, 387] on video at bounding box center [670, 377] width 1341 height 754
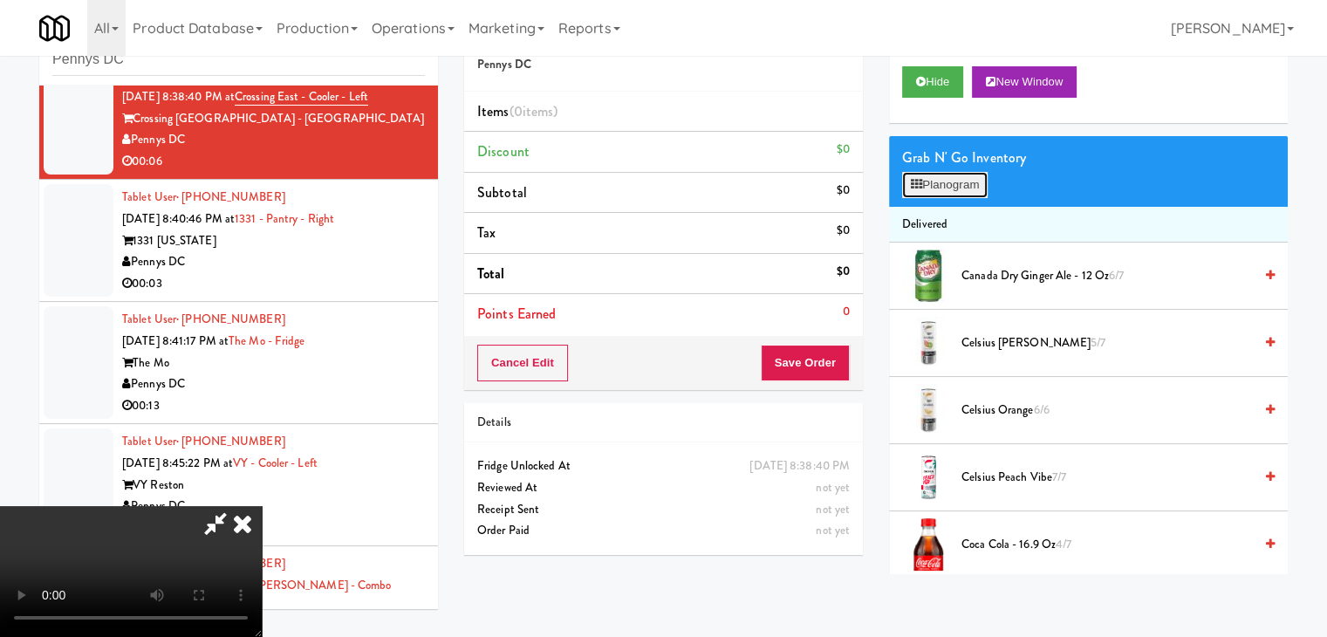
click at [966, 177] on button "Planogram" at bounding box center [945, 185] width 86 height 26
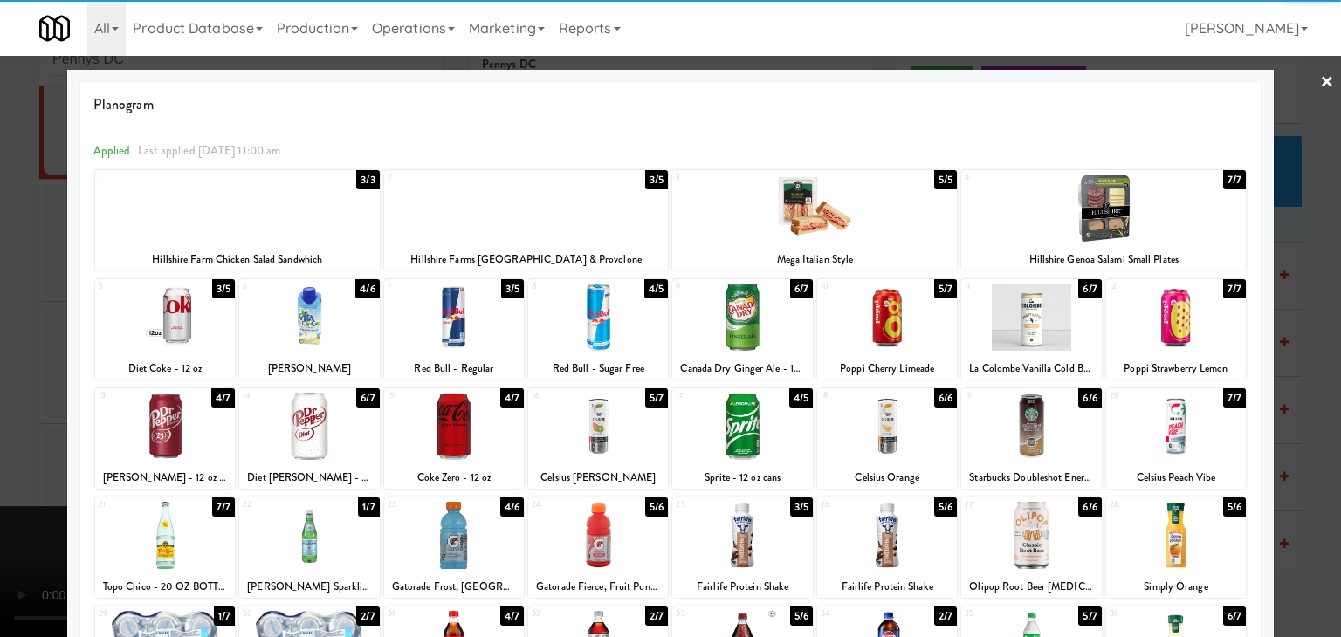
click at [325, 320] on div at bounding box center [309, 317] width 140 height 67
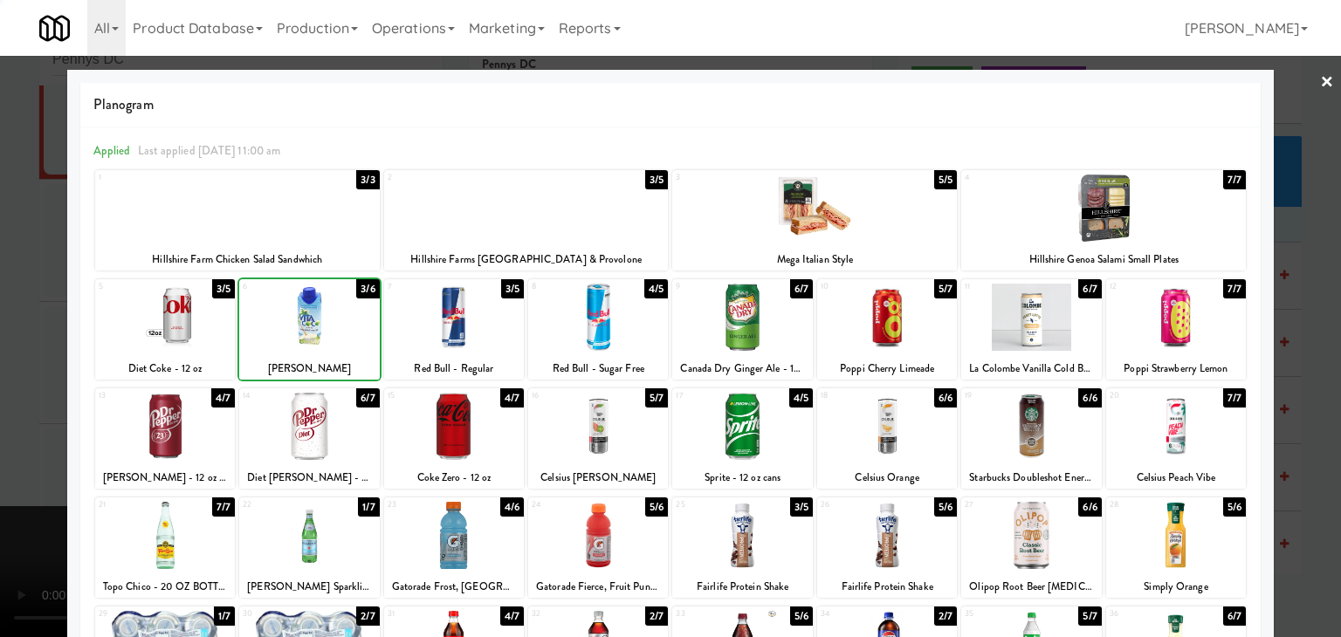
click at [10, 379] on div at bounding box center [670, 318] width 1341 height 637
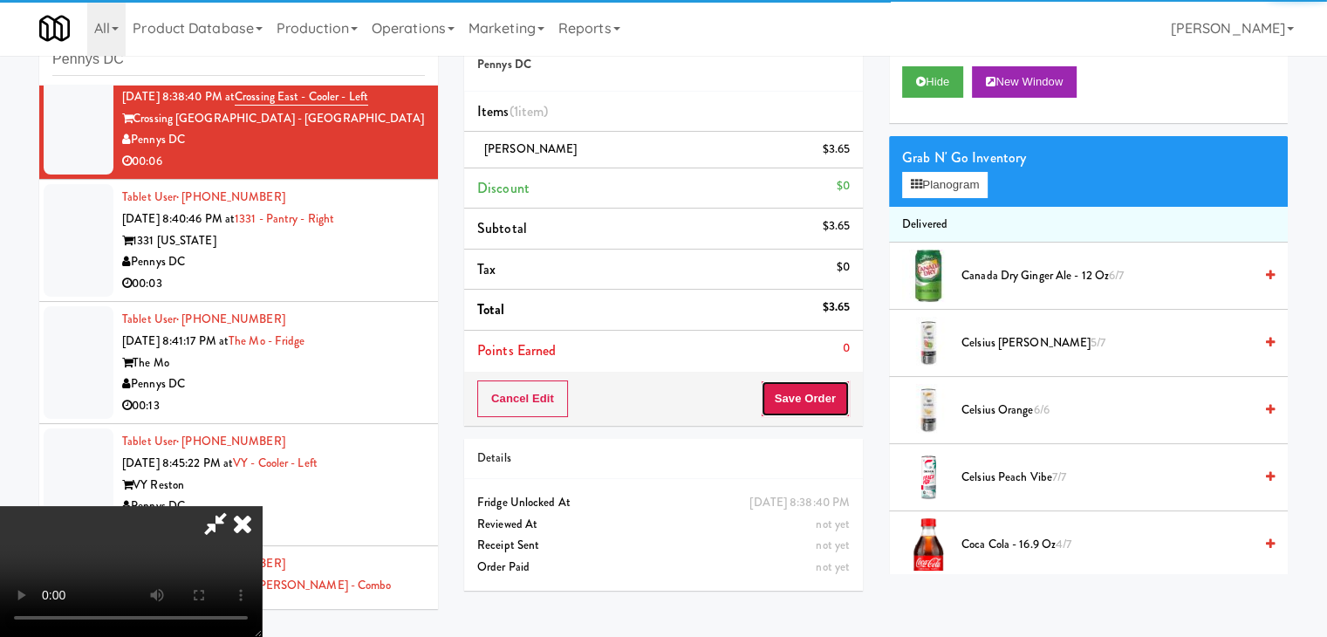
click at [820, 399] on button "Save Order" at bounding box center [805, 399] width 89 height 37
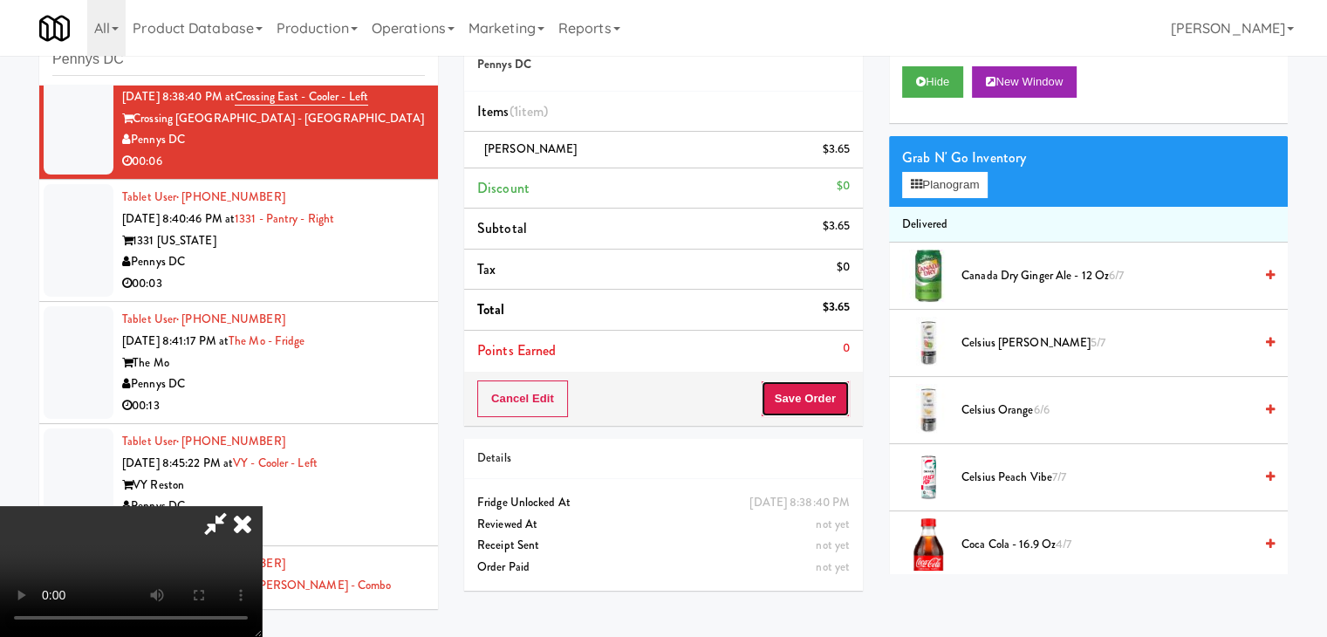
click at [820, 399] on button "Save Order" at bounding box center [805, 399] width 89 height 37
click at [817, 399] on button "Save Order" at bounding box center [805, 399] width 89 height 37
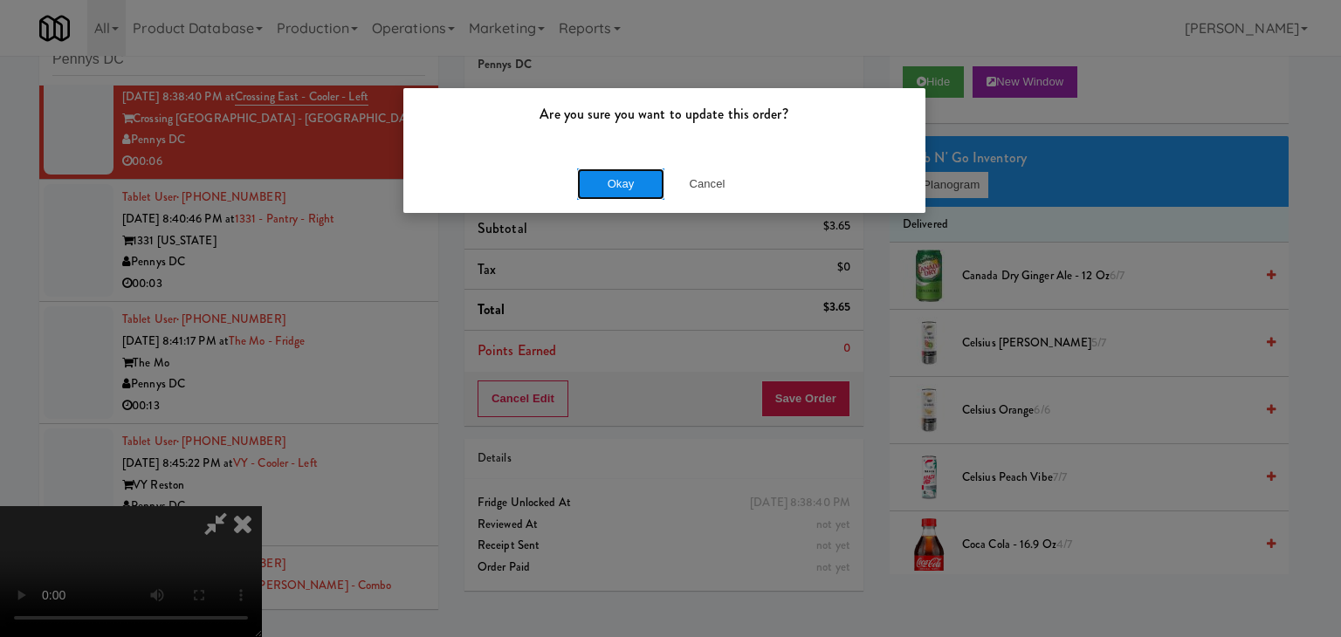
click at [615, 173] on button "Okay" at bounding box center [620, 183] width 87 height 31
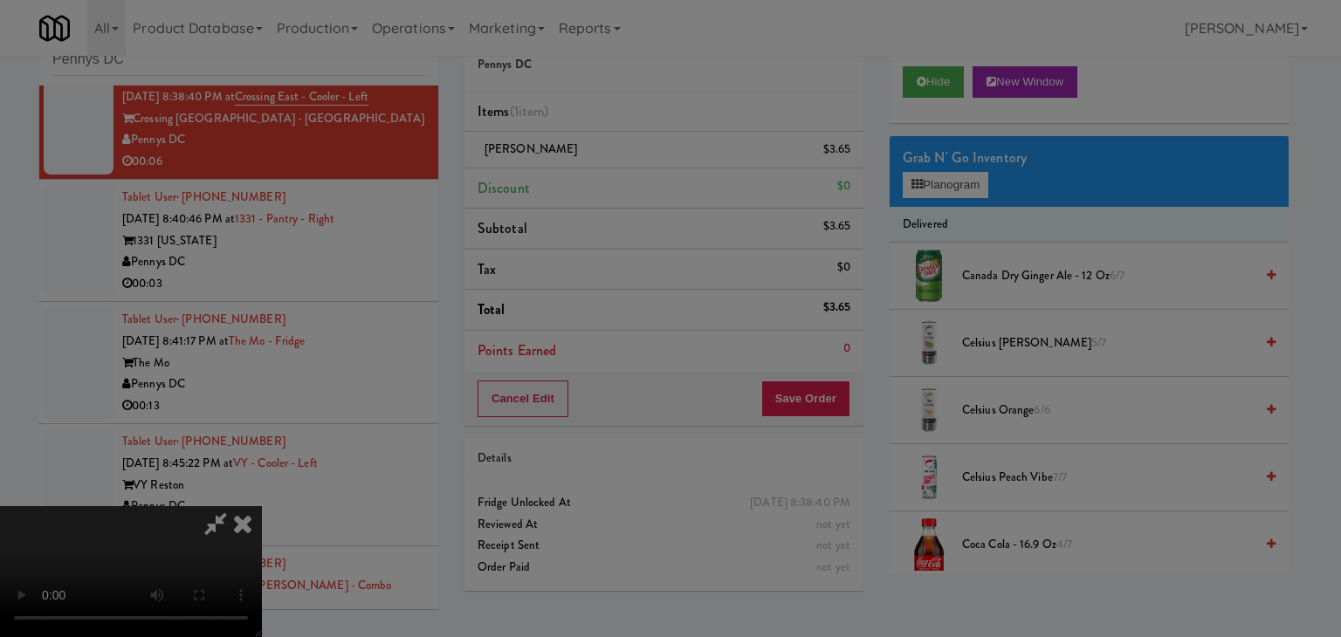
click at [614, 181] on body "Are you sure you want to update this order? Okay Cancel Okay Are you sure you w…" at bounding box center [670, 318] width 1341 height 637
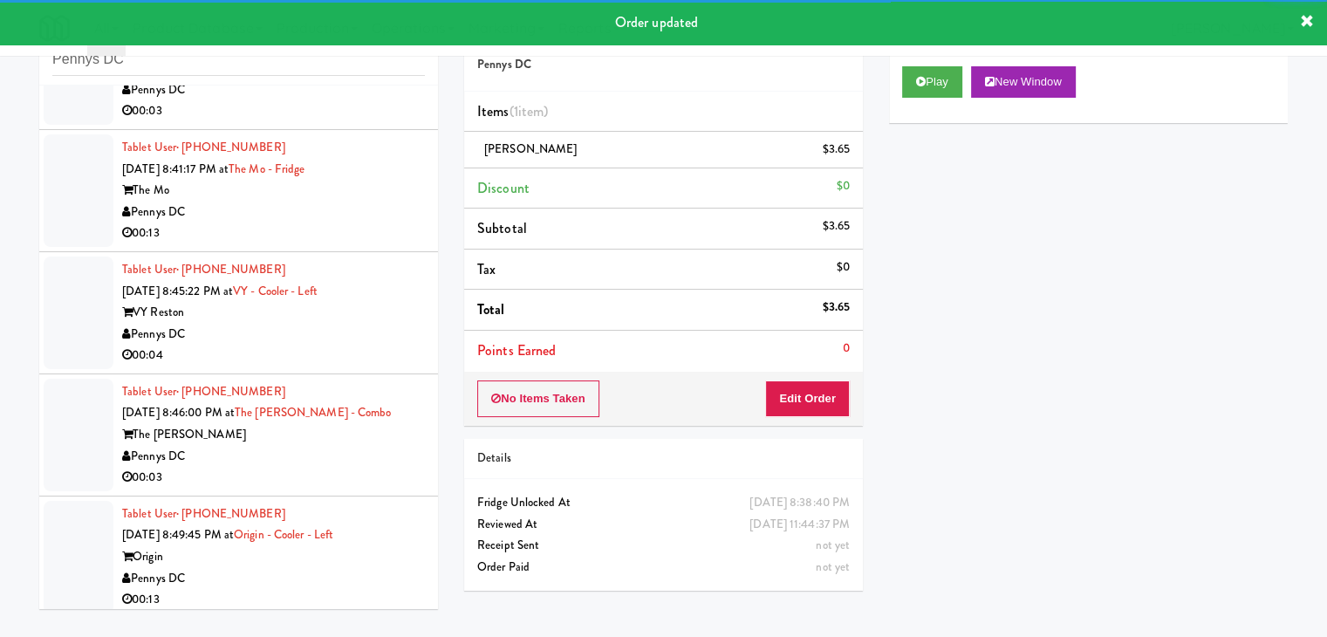
scroll to position [2377, 0]
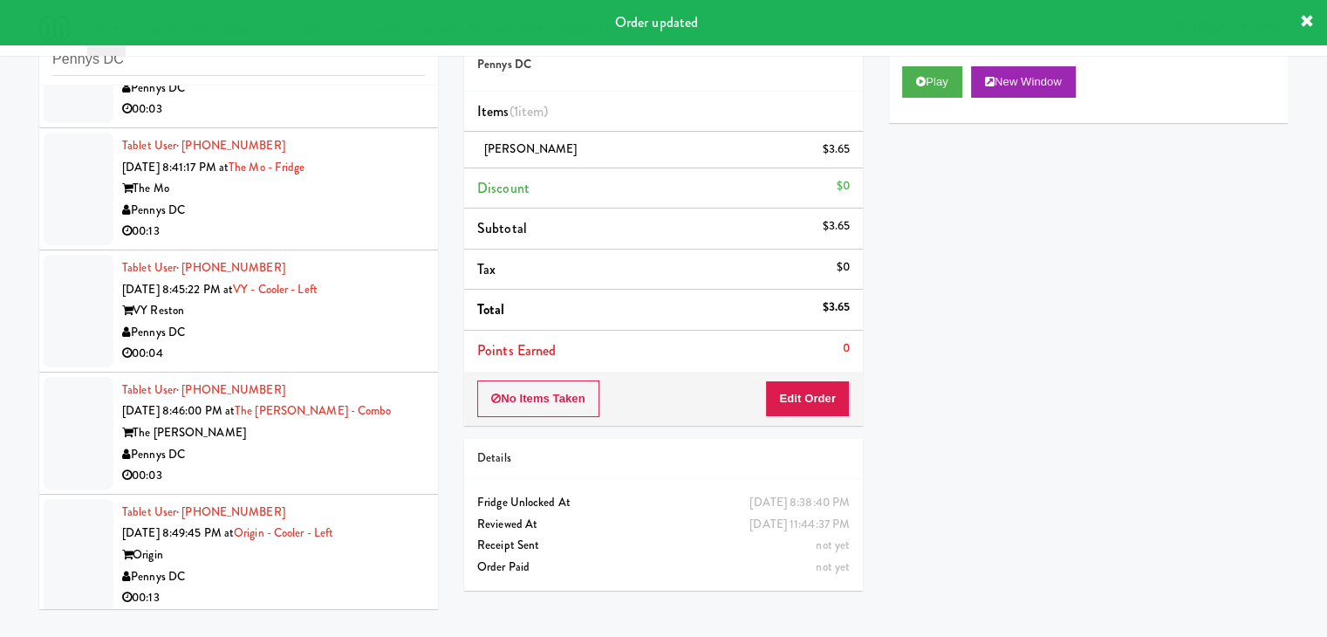
click at [388, 100] on div "00:03" at bounding box center [273, 110] width 303 height 22
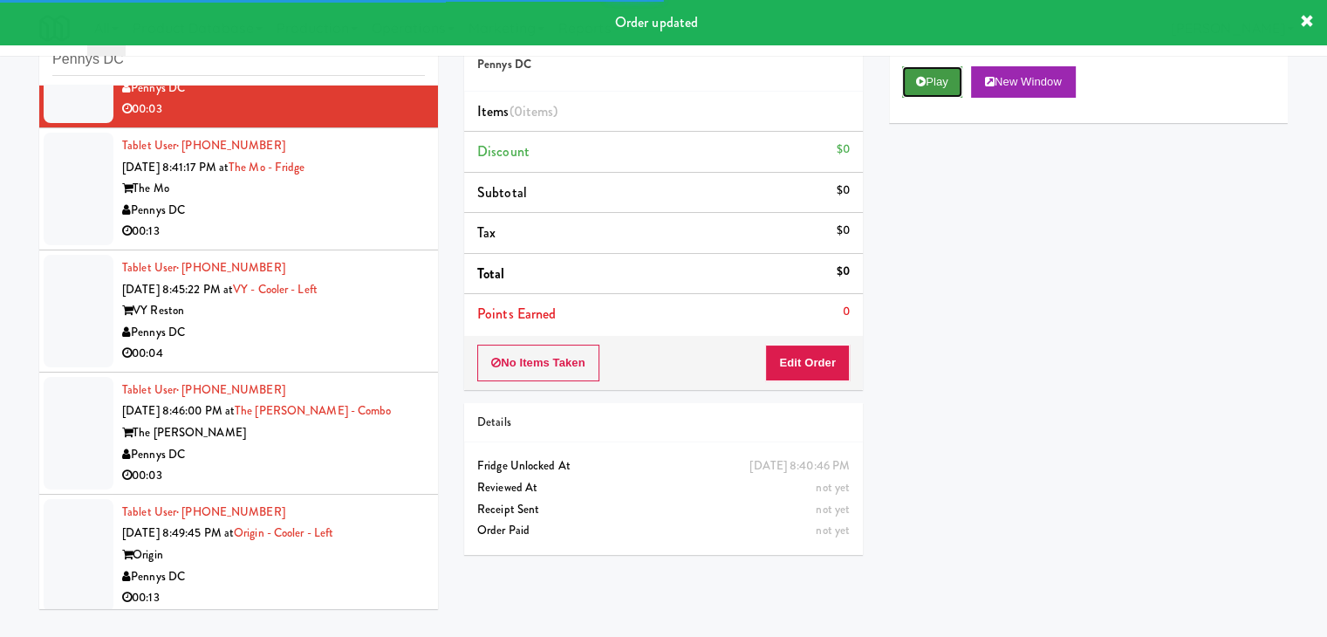
click at [929, 88] on button "Play" at bounding box center [932, 81] width 60 height 31
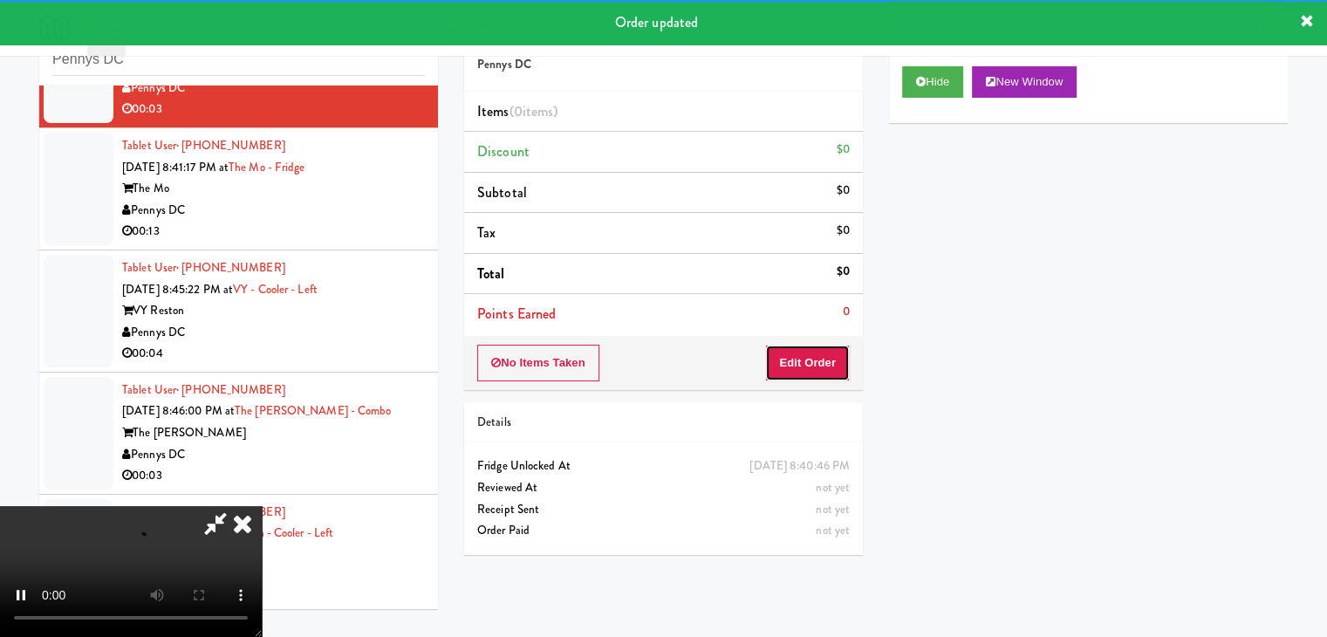
click at [817, 367] on button "Edit Order" at bounding box center [807, 363] width 85 height 37
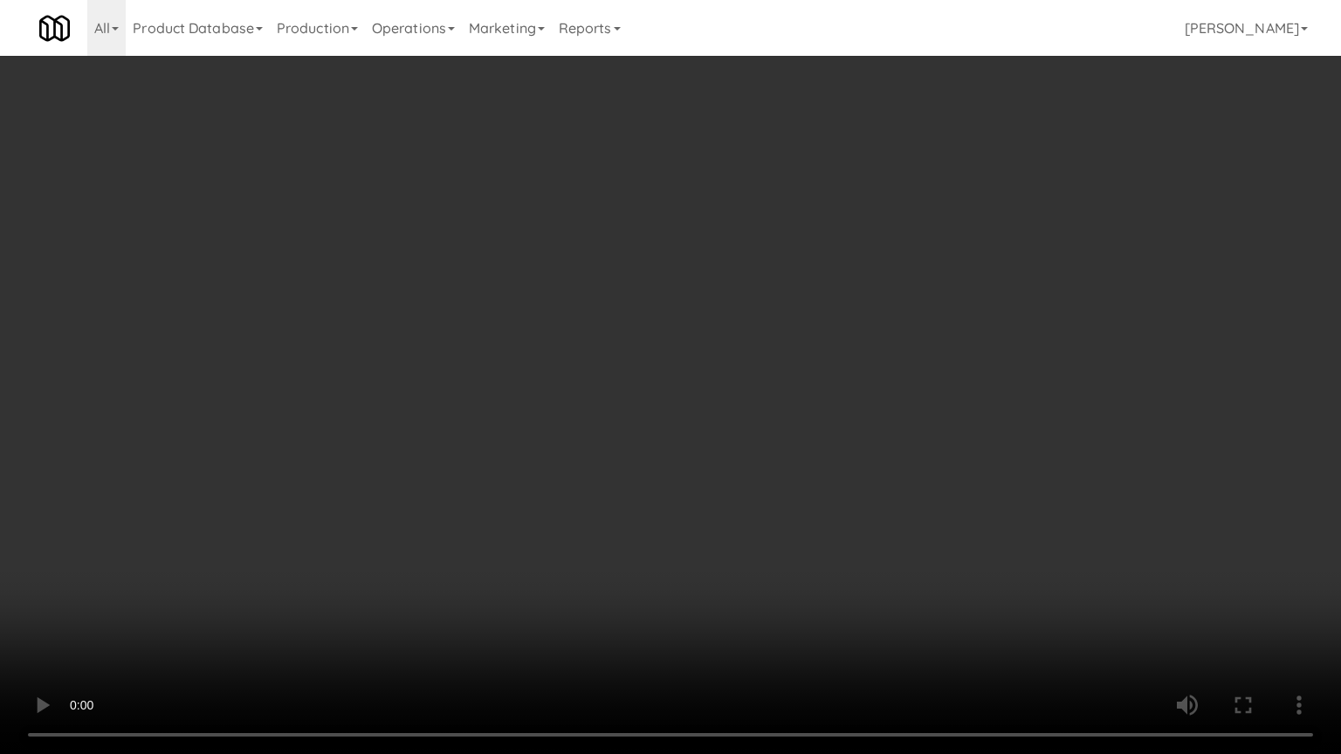
click at [749, 476] on video at bounding box center [670, 377] width 1341 height 754
drag, startPoint x: 747, startPoint y: 481, endPoint x: 737, endPoint y: 489, distance: 13.1
click at [745, 482] on video at bounding box center [670, 377] width 1341 height 754
click at [742, 483] on video at bounding box center [670, 377] width 1341 height 754
click at [740, 476] on video at bounding box center [670, 377] width 1341 height 754
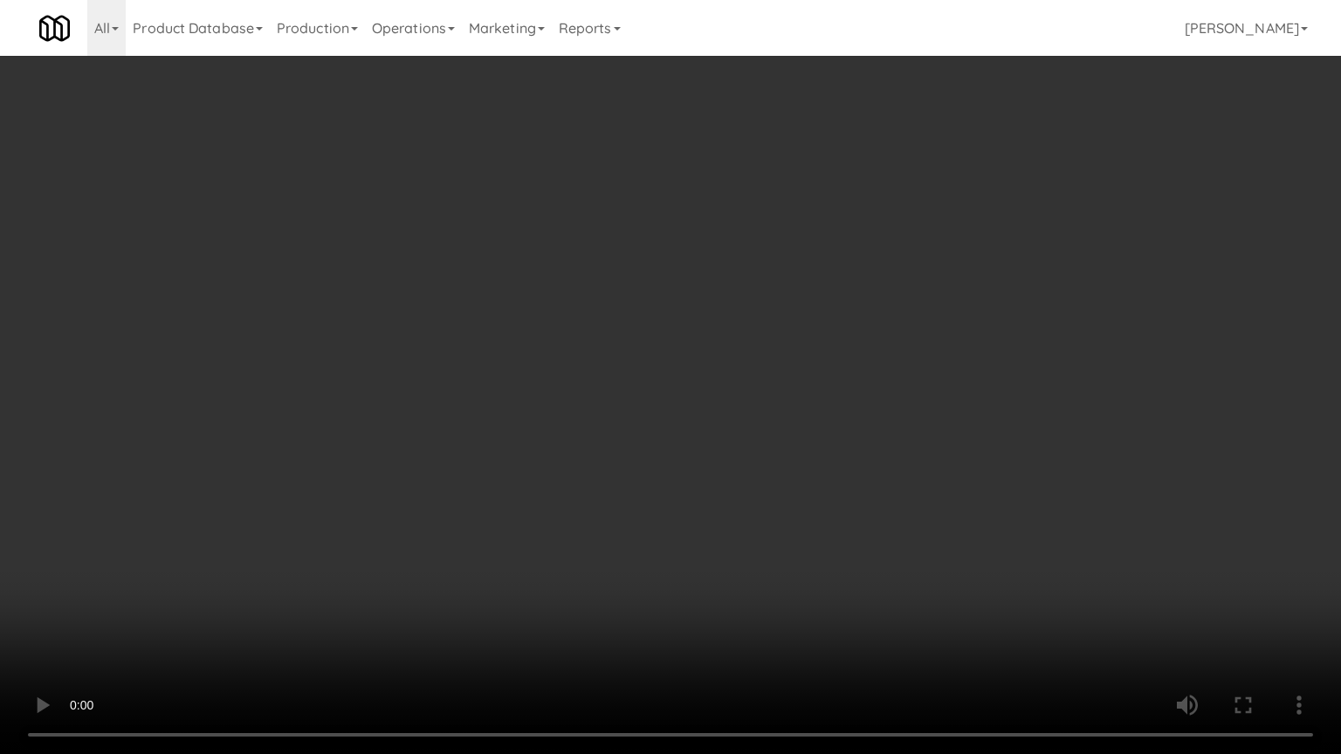
click at [740, 476] on video at bounding box center [670, 377] width 1341 height 754
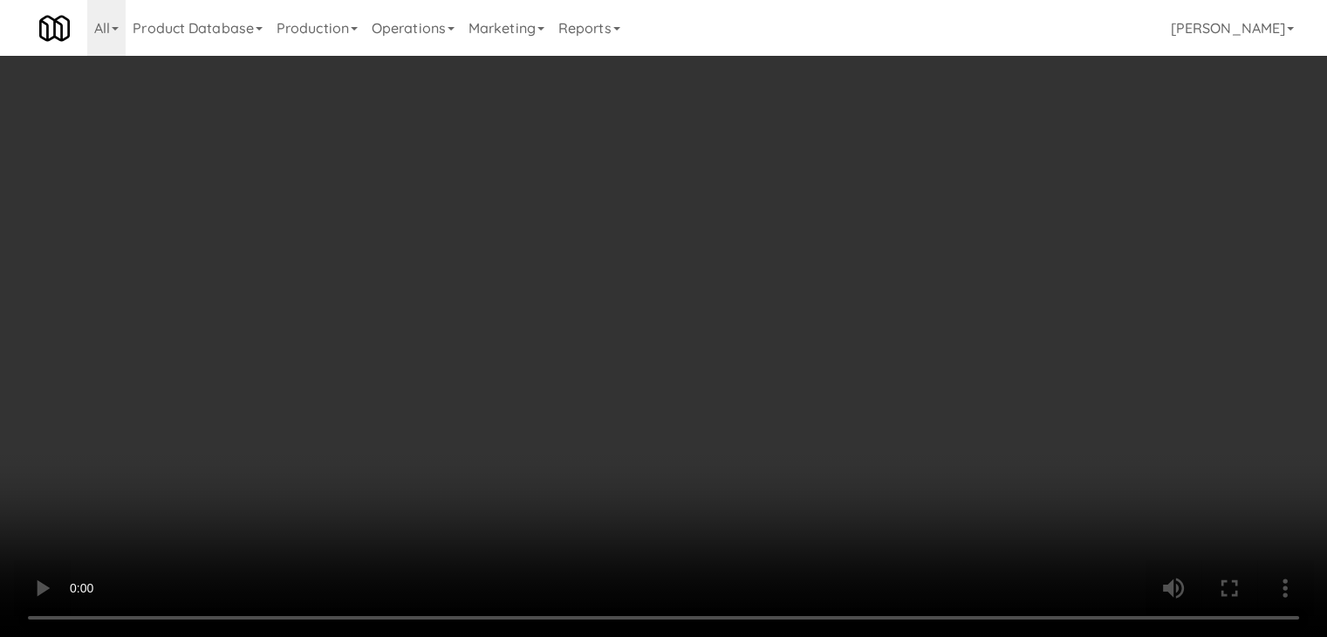
click at [963, 177] on button "Planogram" at bounding box center [945, 185] width 86 height 26
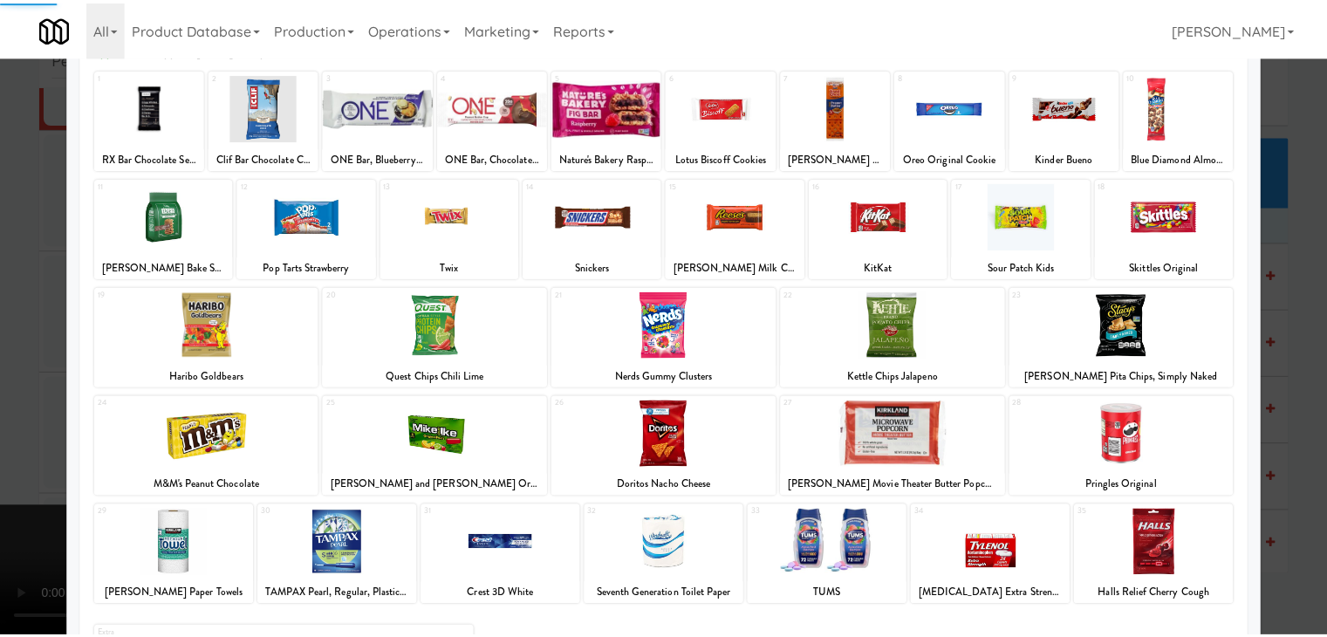
scroll to position [220, 0]
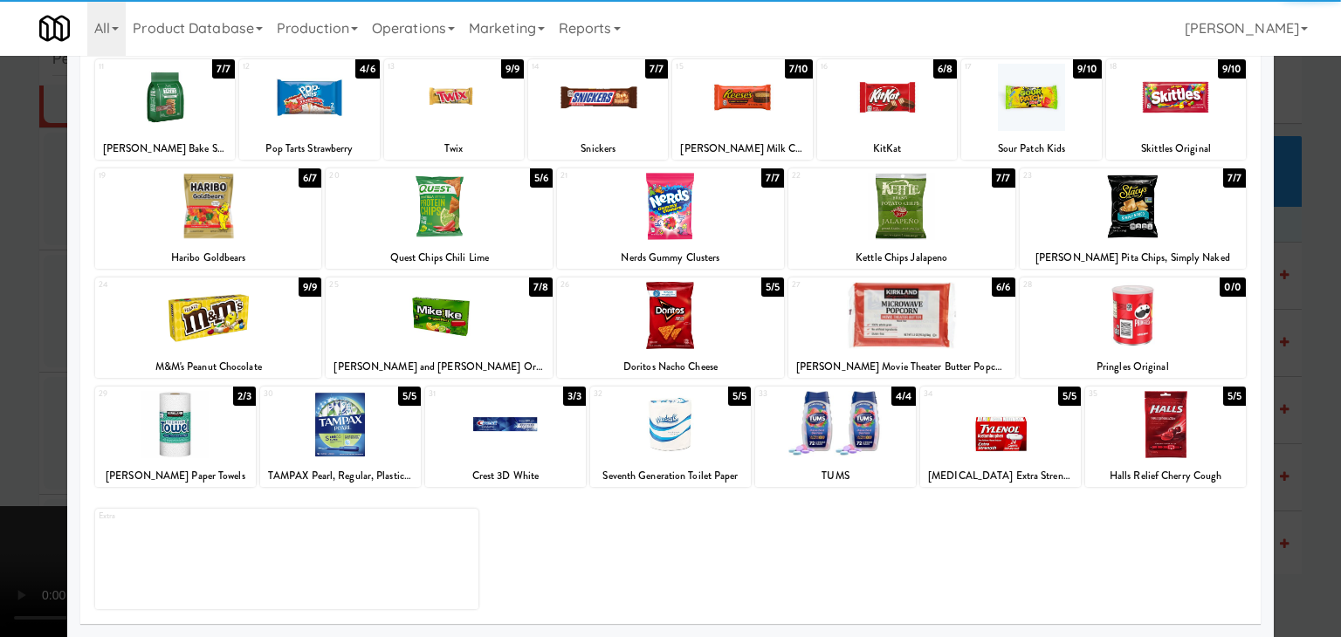
click at [829, 444] on div at bounding box center [835, 424] width 161 height 67
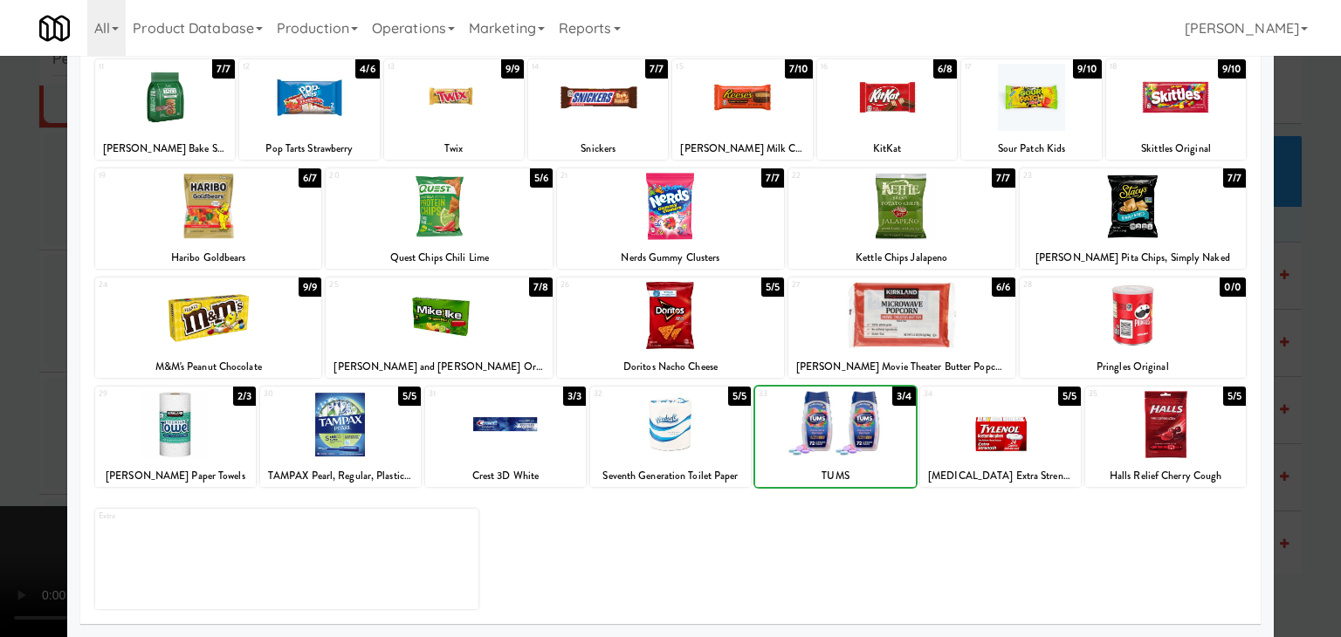
drag, startPoint x: 0, startPoint y: 442, endPoint x: 58, endPoint y: 442, distance: 57.6
click at [5, 442] on div at bounding box center [670, 318] width 1341 height 637
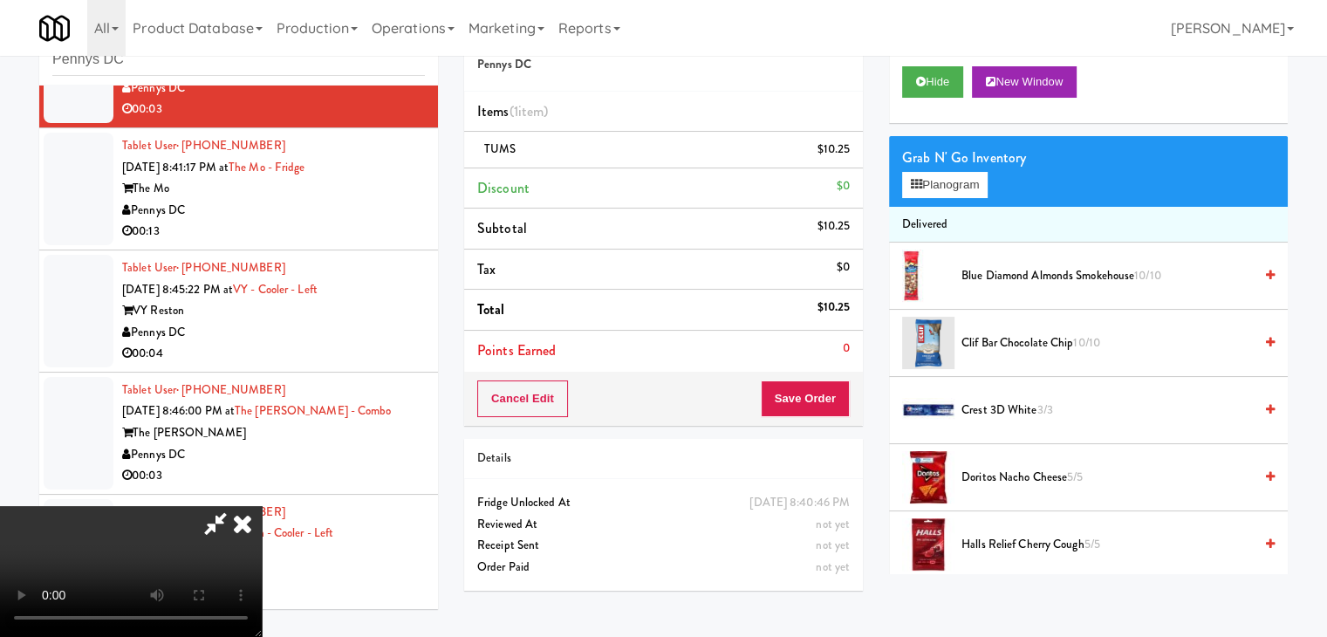
click at [262, 506] on video at bounding box center [131, 571] width 262 height 131
drag, startPoint x: 629, startPoint y: 460, endPoint x: 641, endPoint y: 458, distance: 12.3
click at [262, 506] on video at bounding box center [131, 571] width 262 height 131
click at [841, 388] on div "Cancel Edit Save Order" at bounding box center [663, 399] width 399 height 54
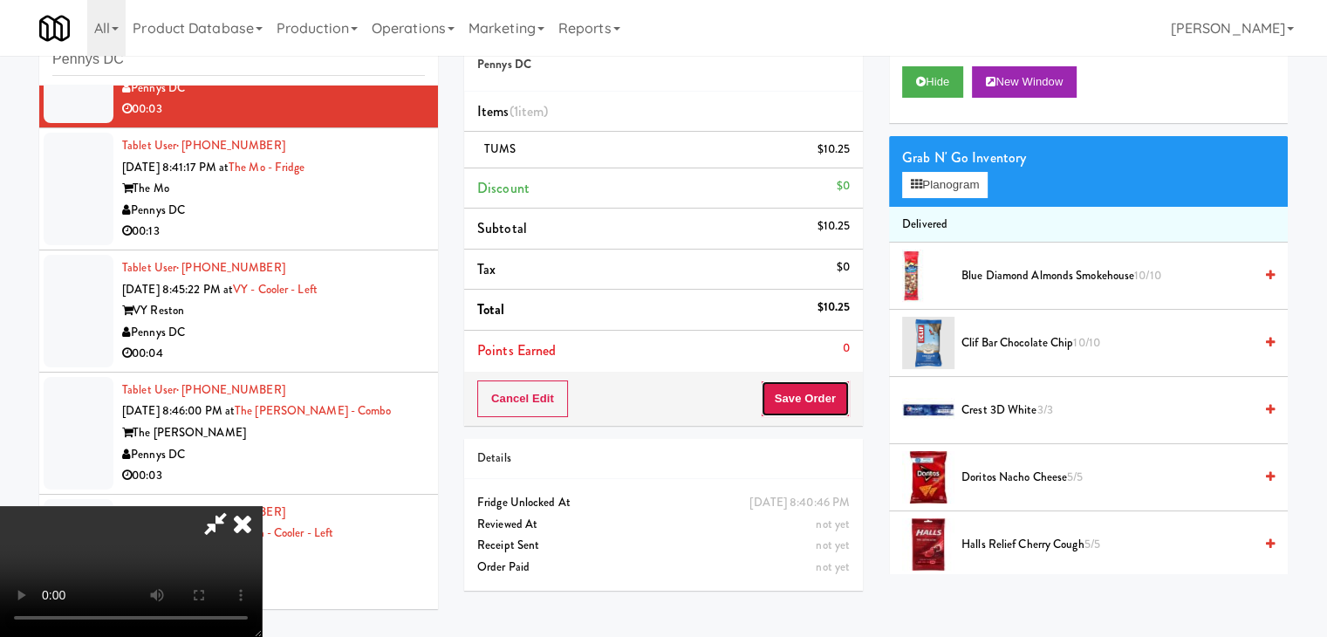
click at [835, 388] on button "Save Order" at bounding box center [805, 399] width 89 height 37
click at [834, 388] on button "Save Order" at bounding box center [805, 399] width 89 height 37
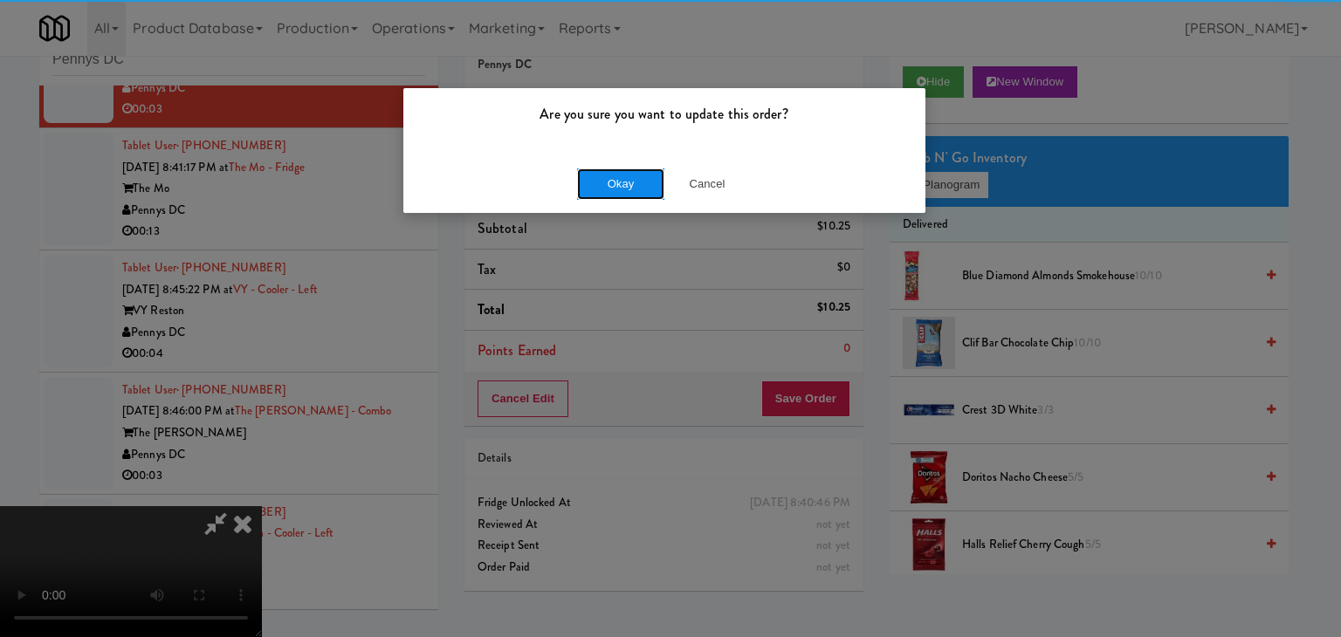
click at [632, 175] on button "Okay" at bounding box center [620, 183] width 87 height 31
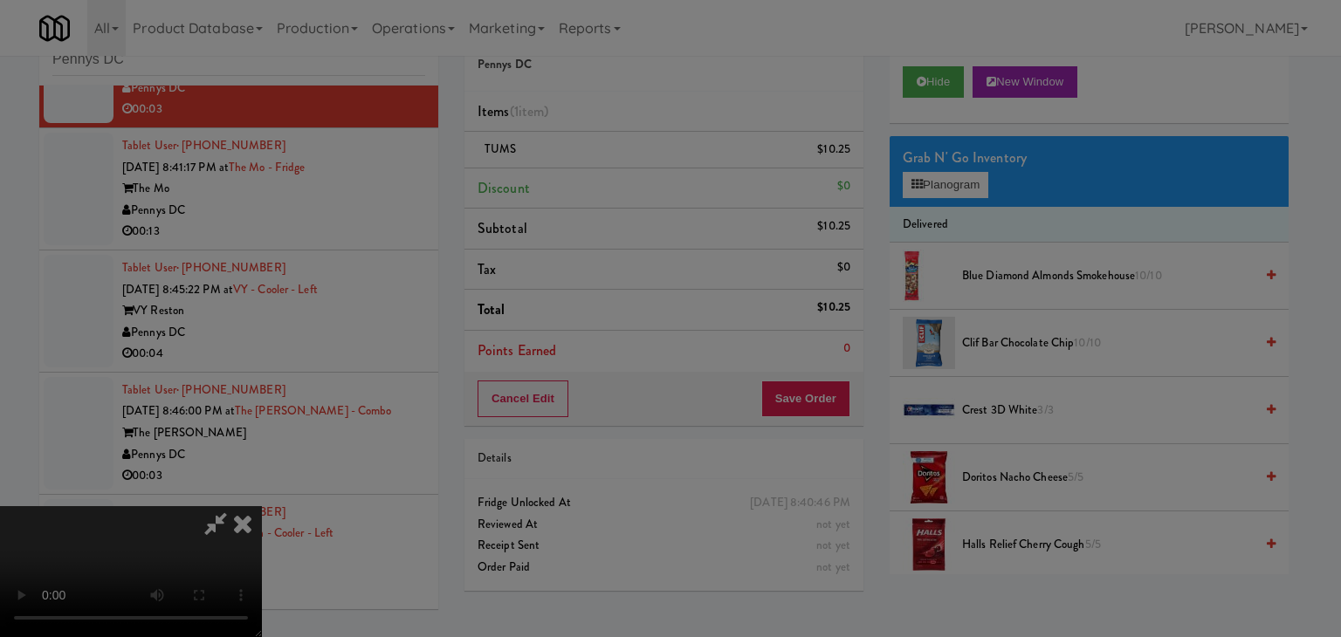
click at [632, 175] on body "Are you sure you want to update this order? Okay Cancel Okay Are you sure you w…" at bounding box center [670, 318] width 1341 height 637
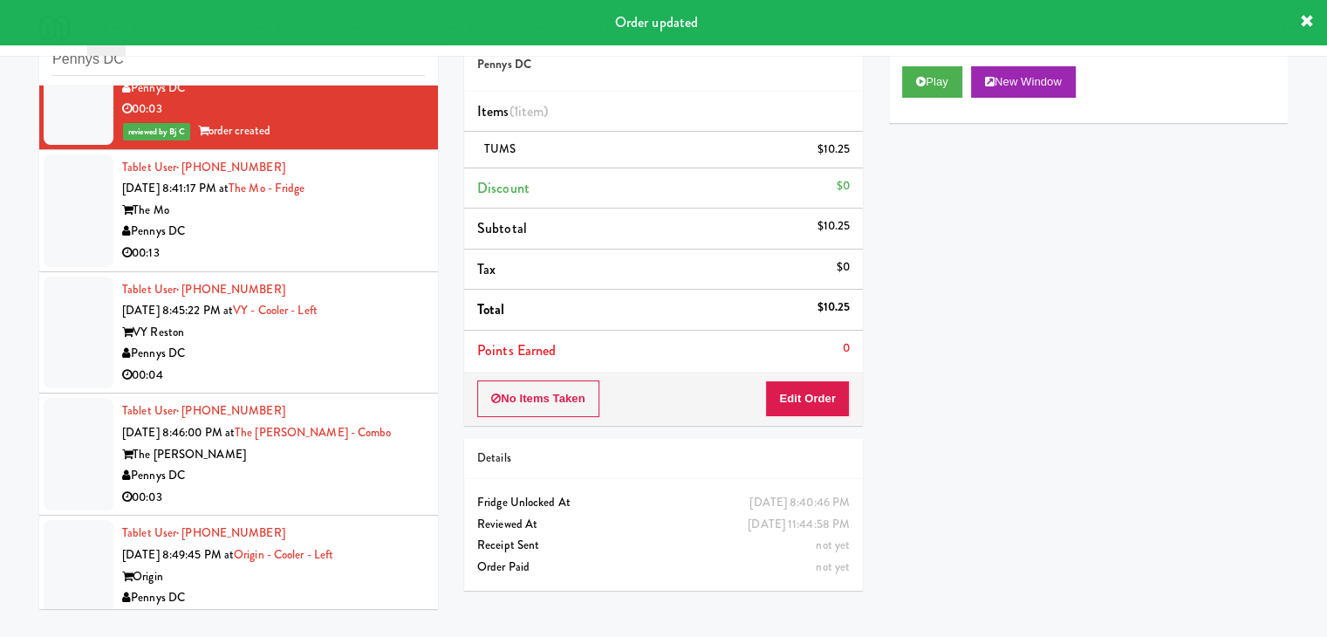
drag, startPoint x: 363, startPoint y: 220, endPoint x: 385, endPoint y: 230, distance: 23.8
click at [370, 223] on div "Pennys DC" at bounding box center [273, 232] width 303 height 22
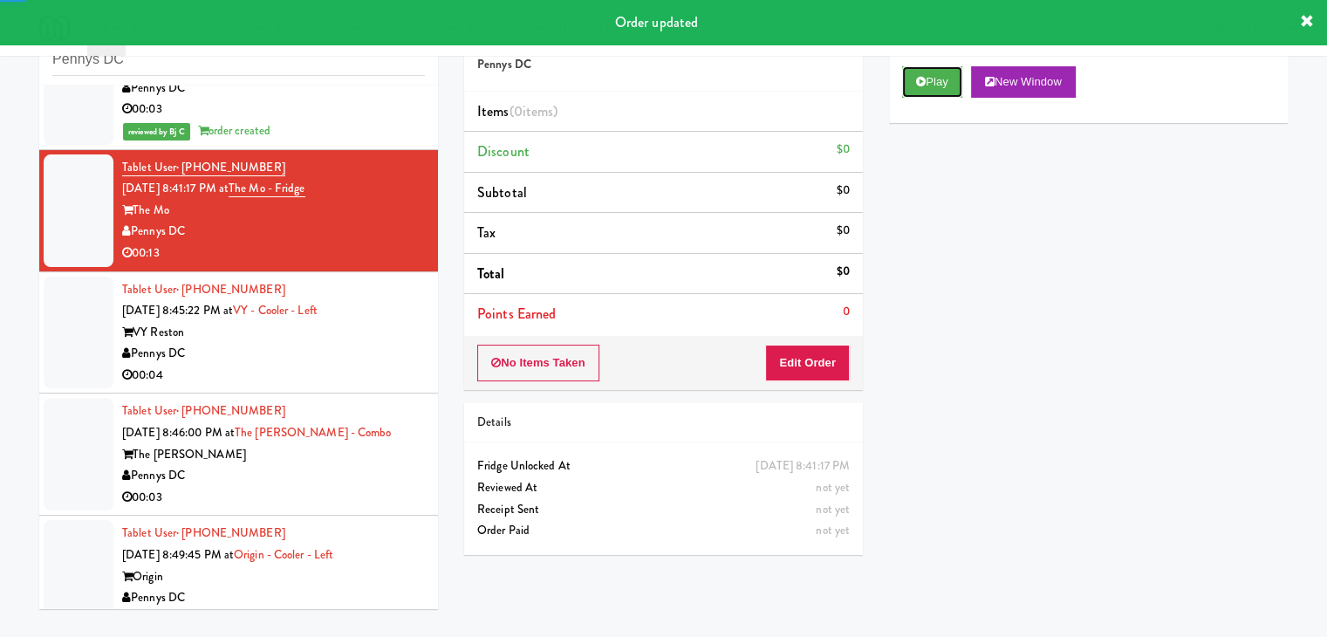
drag, startPoint x: 929, startPoint y: 79, endPoint x: 917, endPoint y: 175, distance: 96.7
click at [929, 80] on button "Play" at bounding box center [932, 81] width 60 height 31
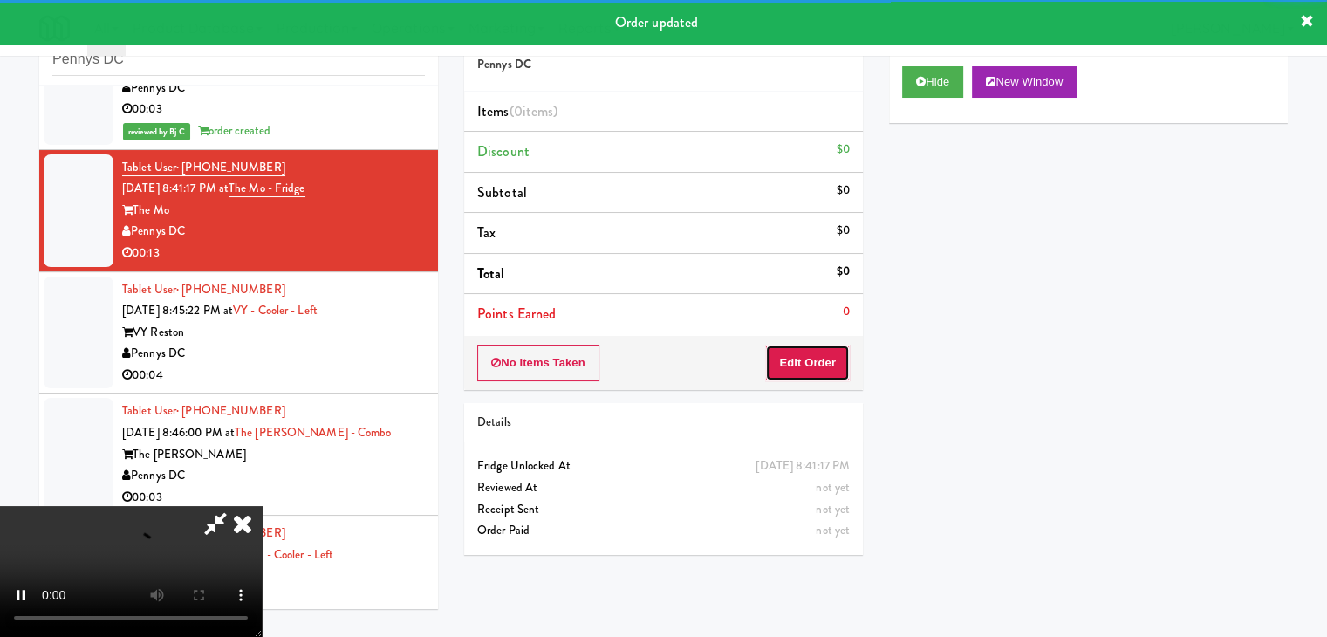
click at [802, 376] on button "Edit Order" at bounding box center [807, 363] width 85 height 37
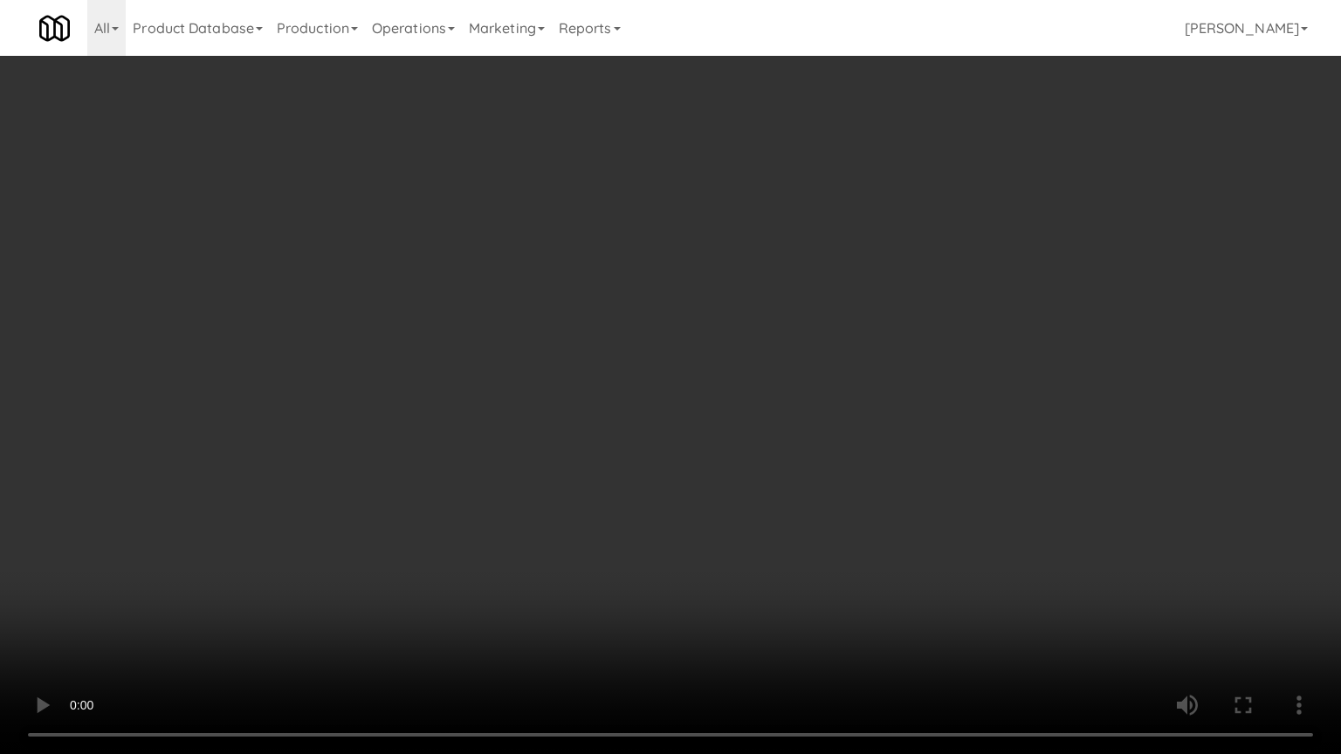
click at [737, 498] on video at bounding box center [670, 377] width 1341 height 754
click at [723, 499] on video at bounding box center [670, 377] width 1341 height 754
click at [723, 494] on video at bounding box center [670, 377] width 1341 height 754
click at [720, 494] on video at bounding box center [670, 377] width 1341 height 754
click at [710, 489] on video at bounding box center [670, 377] width 1341 height 754
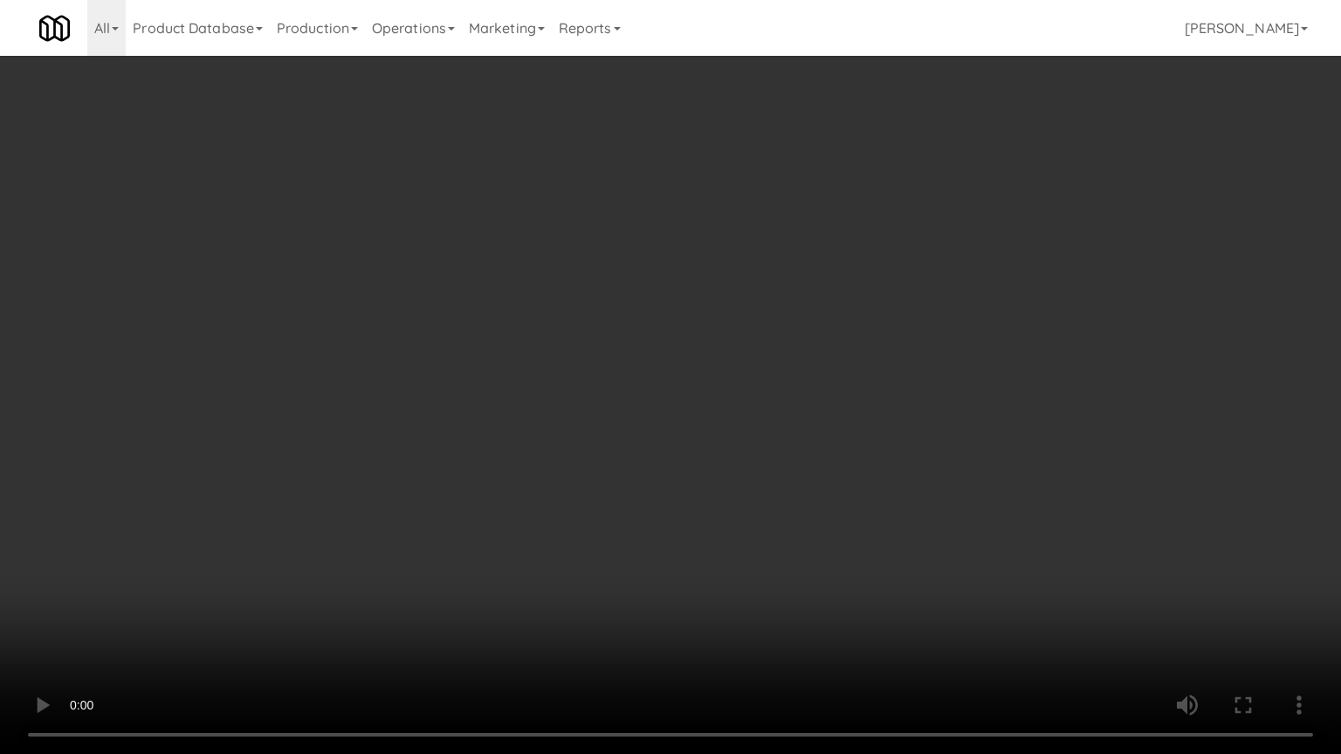
click at [710, 489] on video at bounding box center [670, 377] width 1341 height 754
click at [706, 479] on video at bounding box center [670, 377] width 1341 height 754
click at [700, 471] on video at bounding box center [670, 377] width 1341 height 754
click at [696, 459] on video at bounding box center [670, 377] width 1341 height 754
click at [698, 461] on video at bounding box center [670, 377] width 1341 height 754
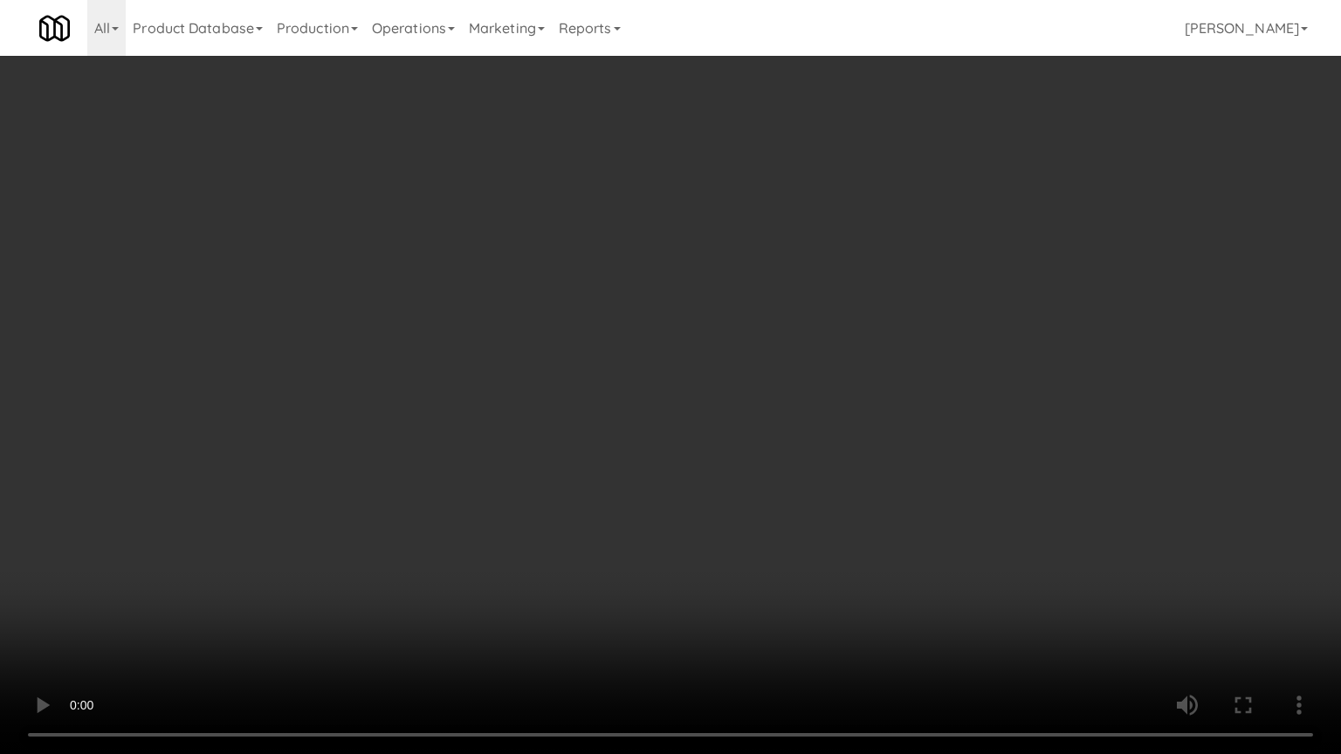
click at [704, 447] on video at bounding box center [670, 377] width 1341 height 754
click at [703, 447] on video at bounding box center [670, 377] width 1341 height 754
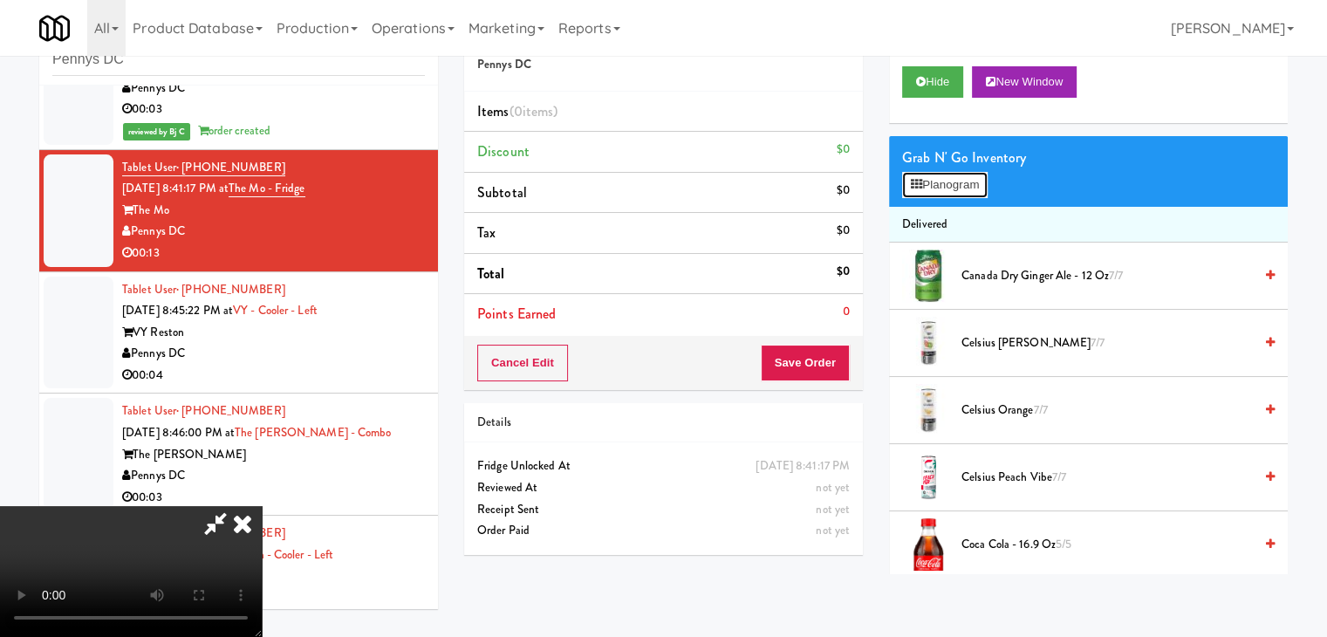
click at [942, 174] on button "Planogram" at bounding box center [945, 185] width 86 height 26
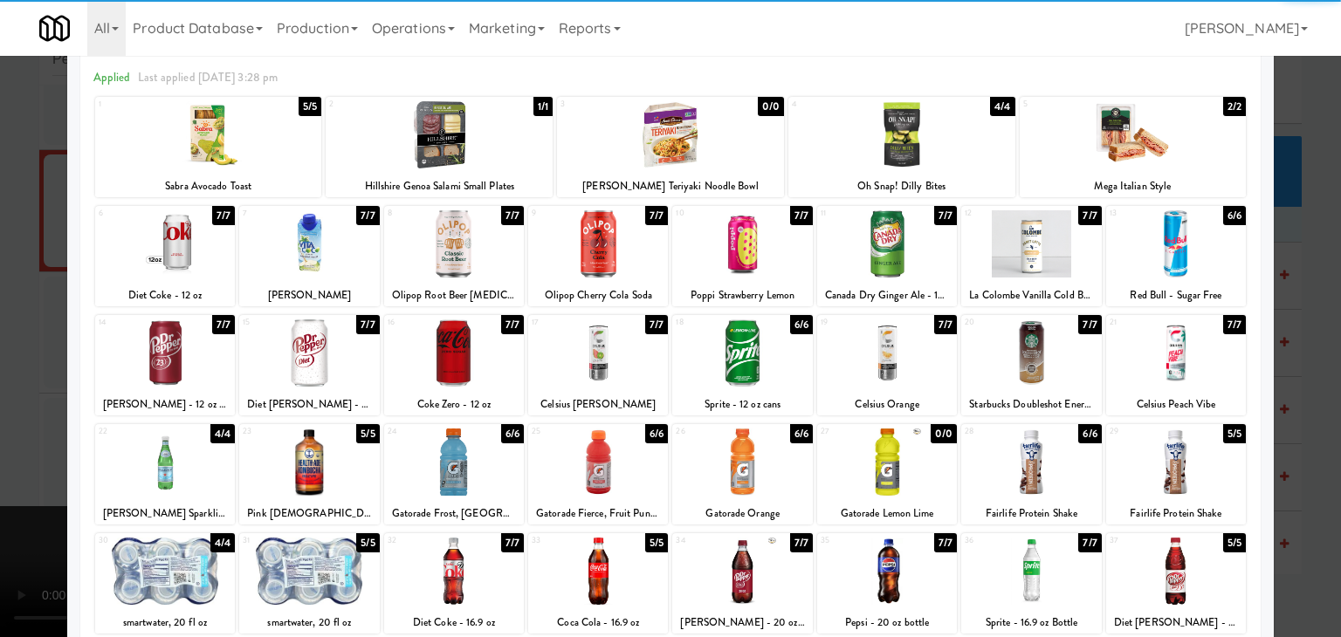
scroll to position [175, 0]
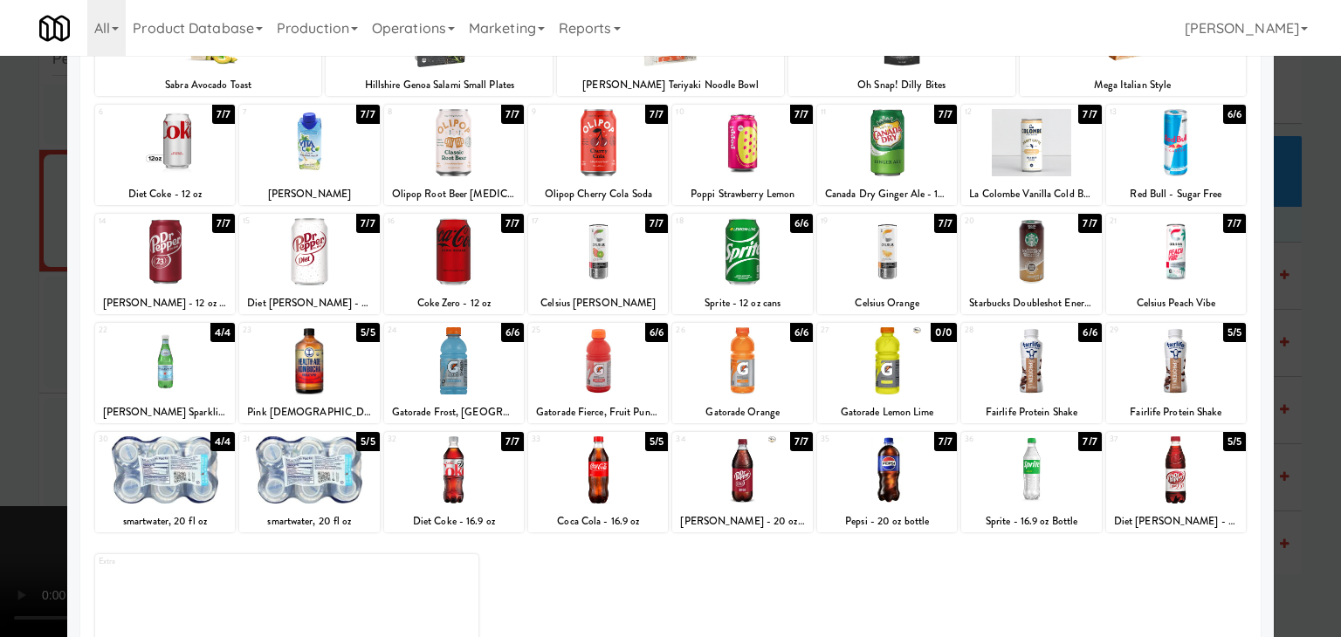
click at [1170, 455] on div at bounding box center [1176, 469] width 140 height 67
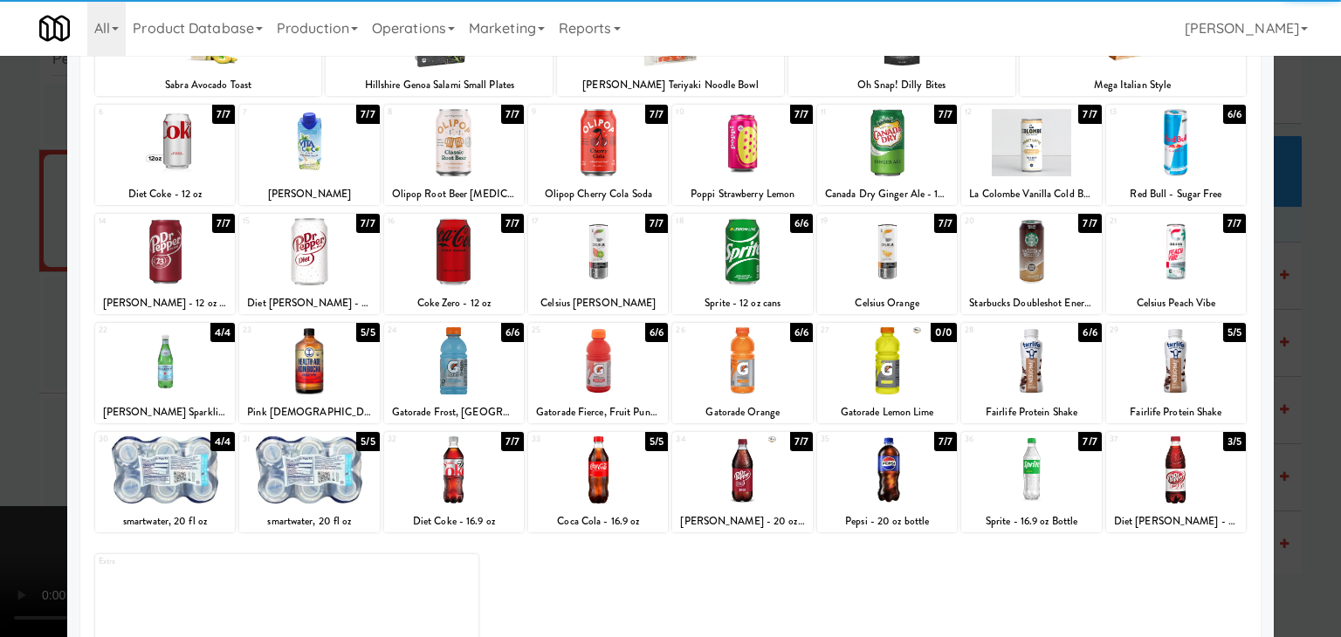
click at [1045, 367] on div at bounding box center [1031, 360] width 140 height 67
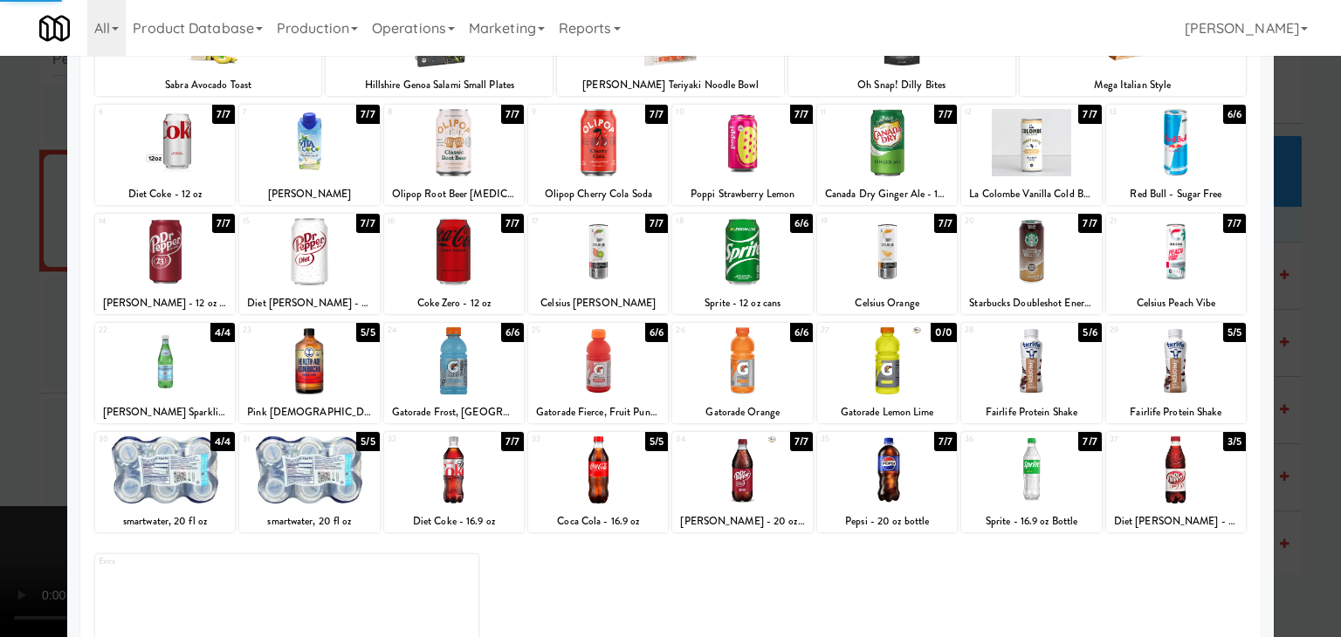
drag, startPoint x: 0, startPoint y: 374, endPoint x: 290, endPoint y: 394, distance: 290.4
click at [9, 374] on div at bounding box center [670, 318] width 1341 height 637
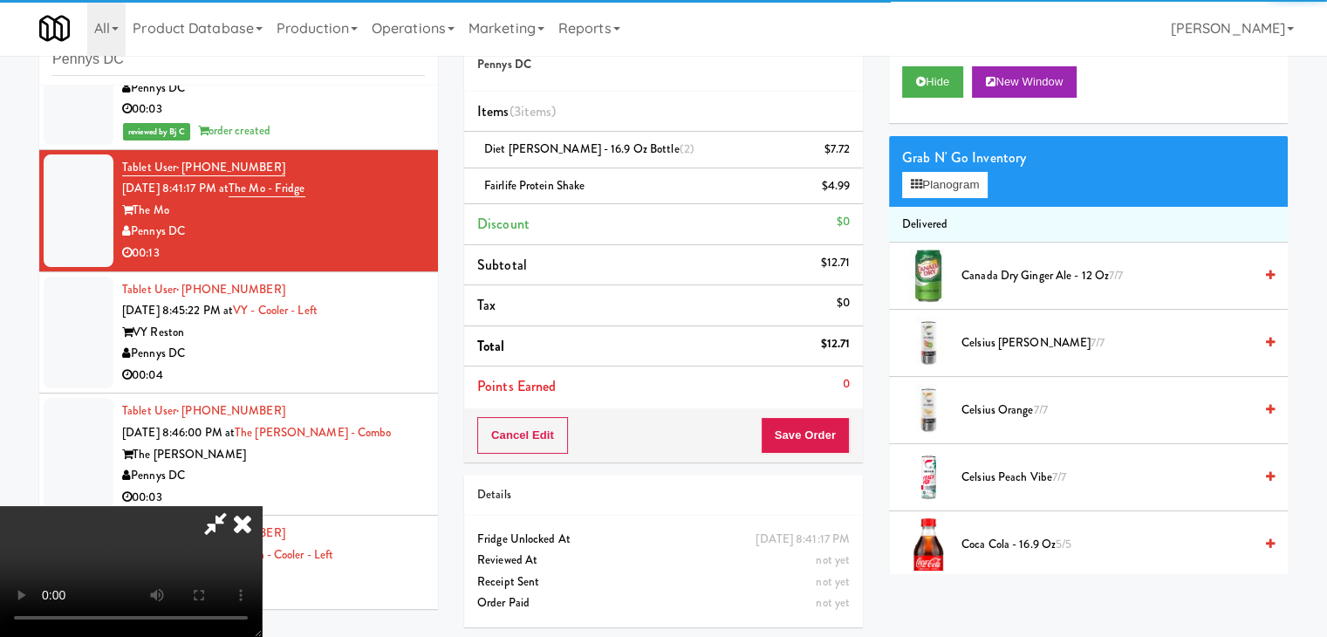
drag, startPoint x: 558, startPoint y: 413, endPoint x: 588, endPoint y: 416, distance: 30.7
click at [262, 506] on video at bounding box center [131, 571] width 262 height 131
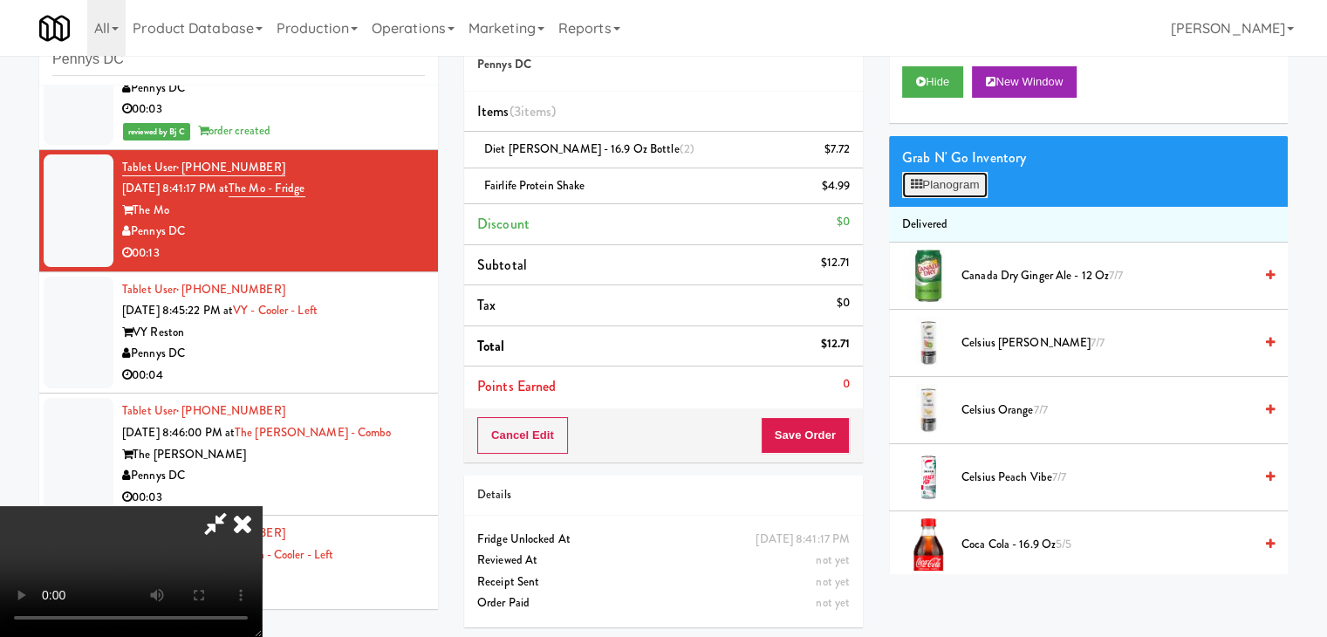
click at [957, 186] on button "Planogram" at bounding box center [945, 185] width 86 height 26
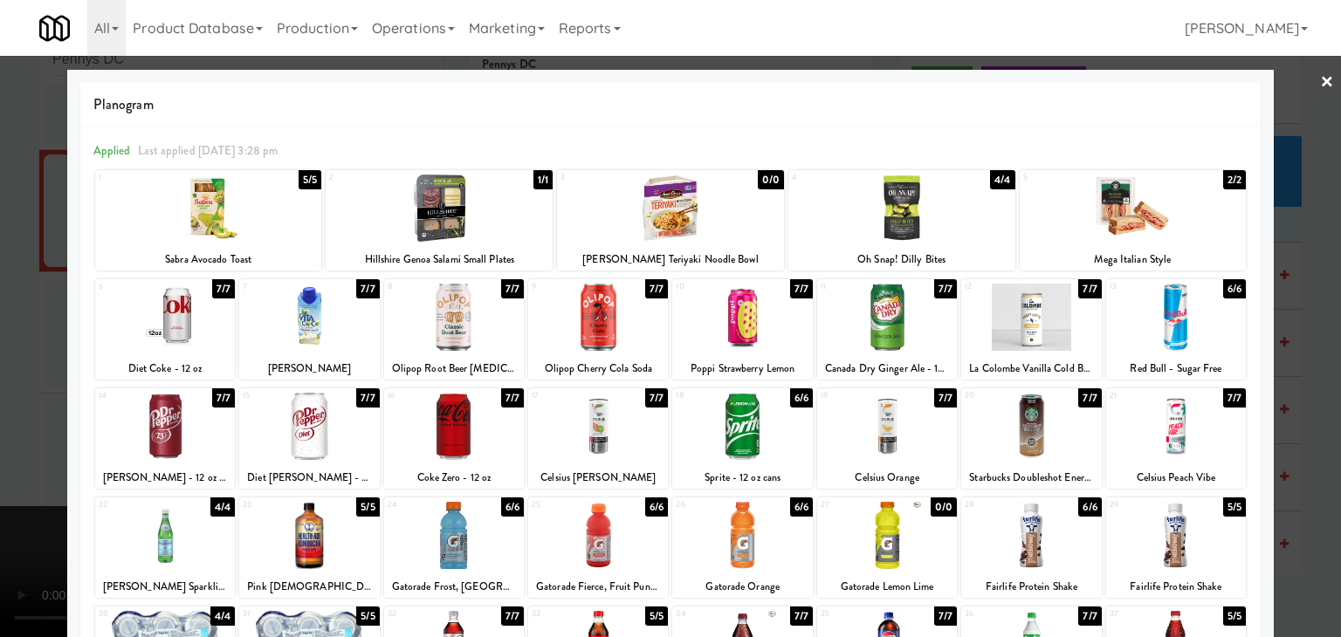
drag, startPoint x: 922, startPoint y: 522, endPoint x: 514, endPoint y: 516, distance: 407.6
click at [922, 522] on div at bounding box center [887, 535] width 140 height 67
drag, startPoint x: 0, startPoint y: 418, endPoint x: 89, endPoint y: 416, distance: 89.0
click at [0, 418] on div at bounding box center [670, 318] width 1341 height 637
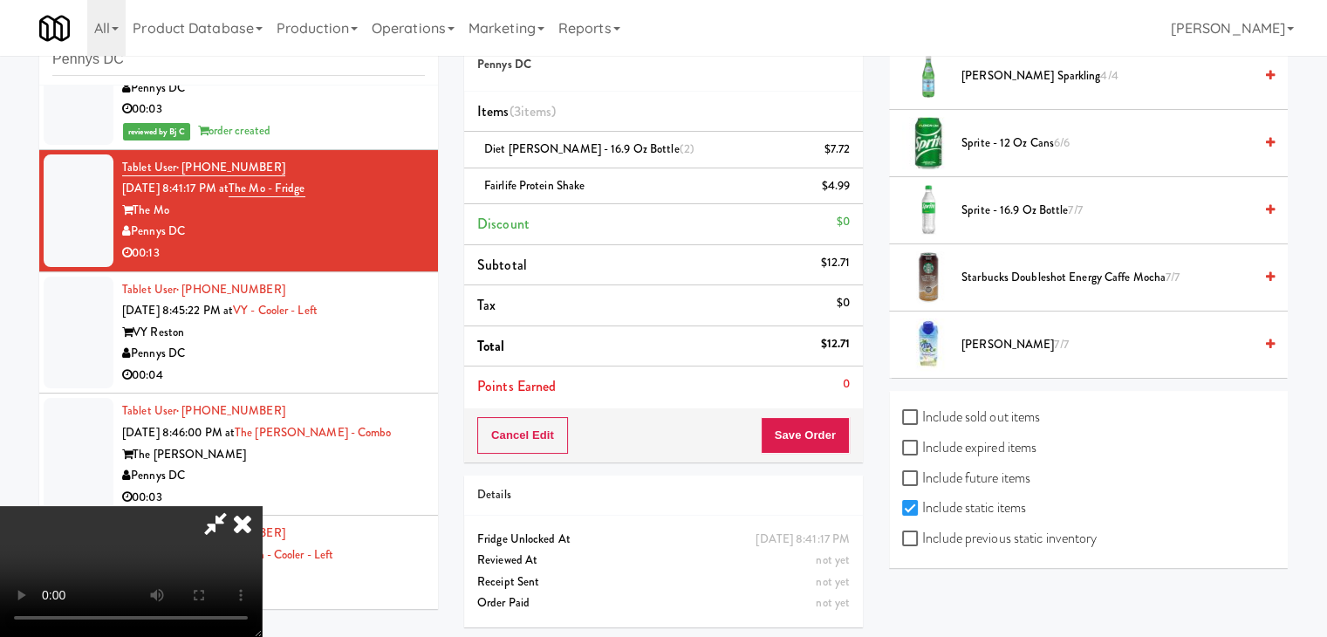
click at [1061, 526] on label "Include previous static inventory" at bounding box center [999, 538] width 195 height 26
click at [922, 532] on input "Include previous static inventory" at bounding box center [912, 539] width 20 height 14
checkbox input "true"
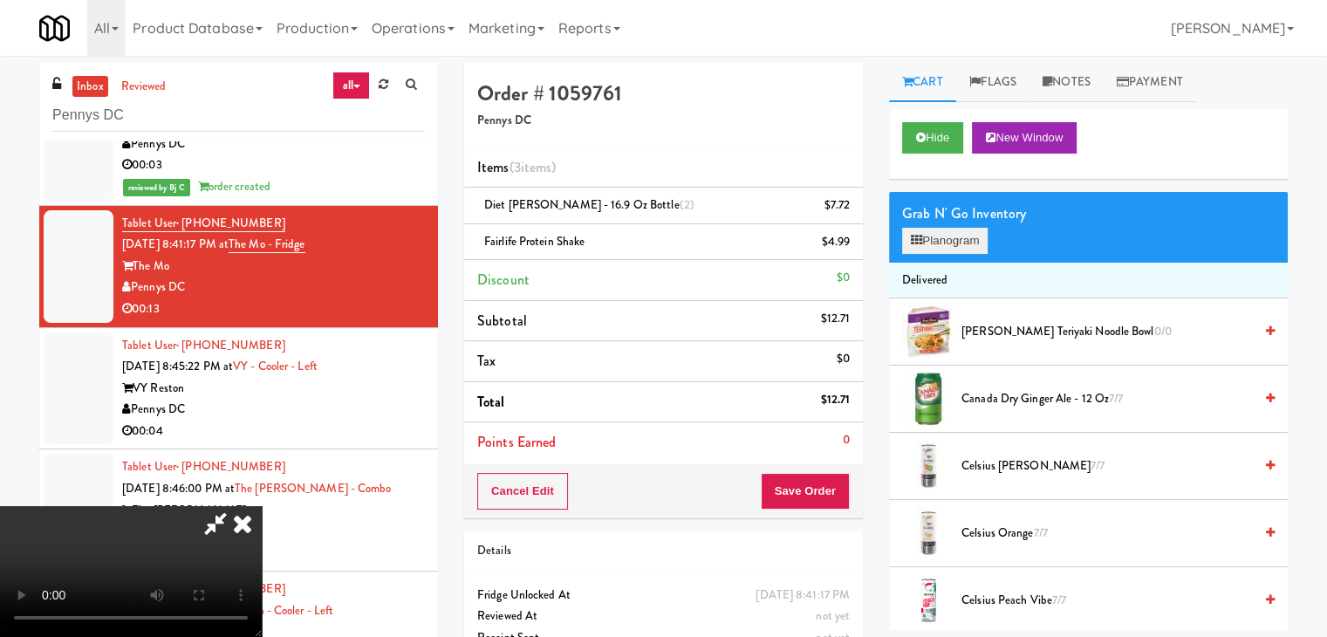
click at [958, 224] on div "Grab N' Go Inventory" at bounding box center [1088, 214] width 373 height 26
click at [952, 233] on button "Planogram" at bounding box center [945, 241] width 86 height 26
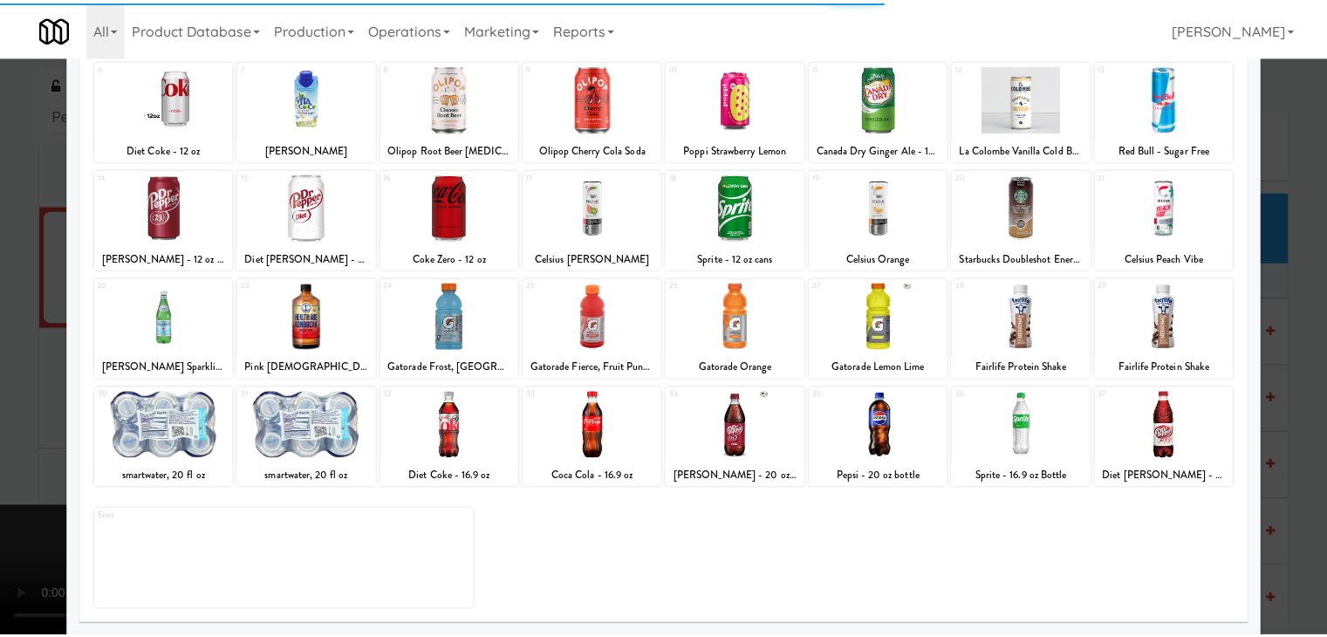
scroll to position [220, 0]
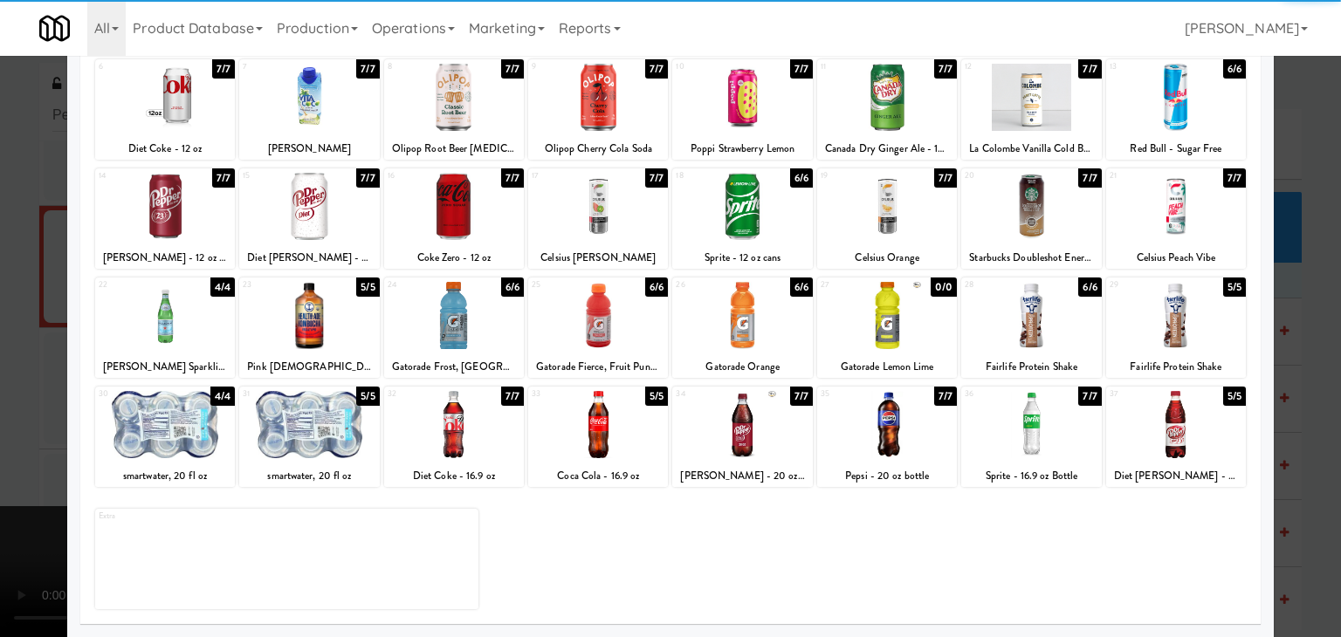
click at [886, 320] on div at bounding box center [887, 315] width 140 height 67
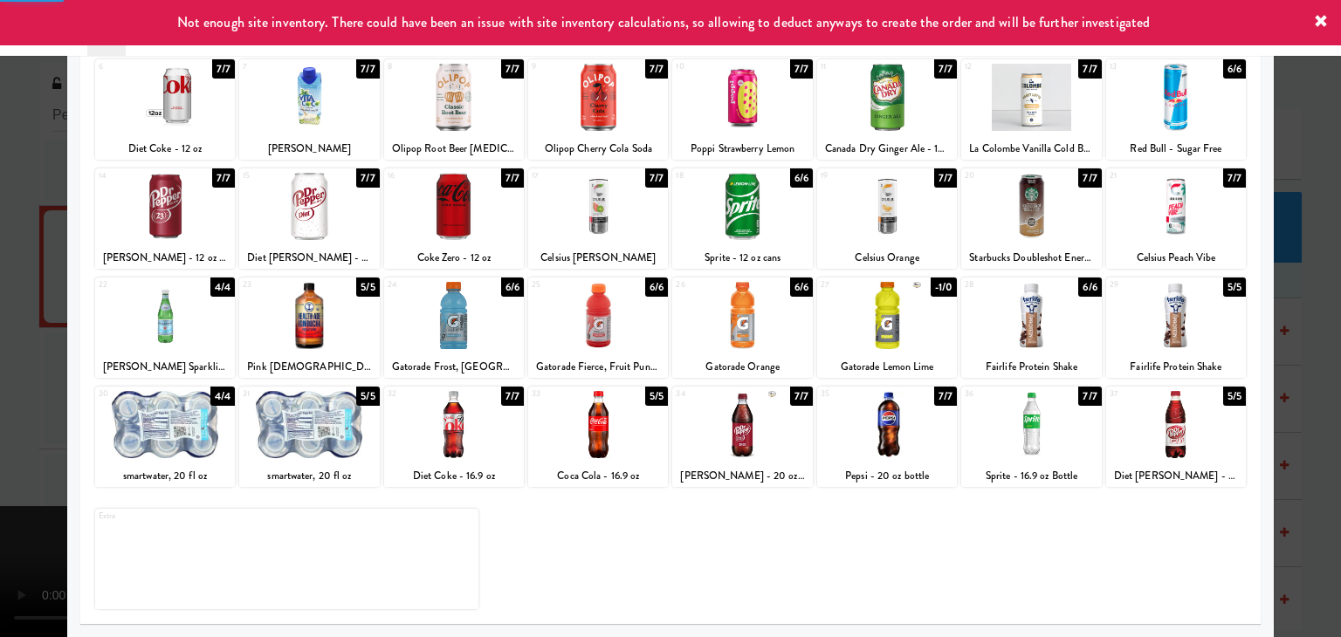
drag, startPoint x: 0, startPoint y: 319, endPoint x: 348, endPoint y: 293, distance: 349.2
click at [18, 315] on div at bounding box center [670, 318] width 1341 height 637
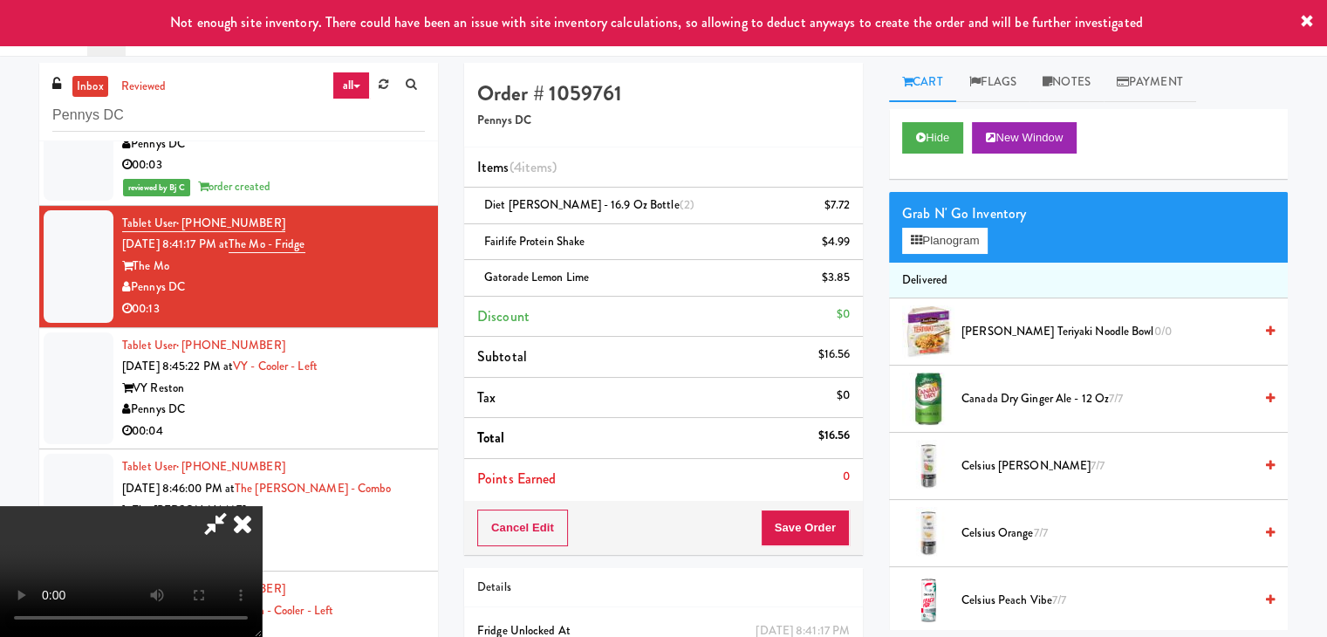
click at [236, 506] on icon at bounding box center [215, 523] width 40 height 35
click at [810, 531] on button "Save Order" at bounding box center [805, 528] width 89 height 37
click at [814, 533] on button "Save Order" at bounding box center [805, 528] width 89 height 37
click at [814, 534] on body "Not enough site inventory. There could have been an issue with site inventory c…" at bounding box center [663, 374] width 1327 height 637
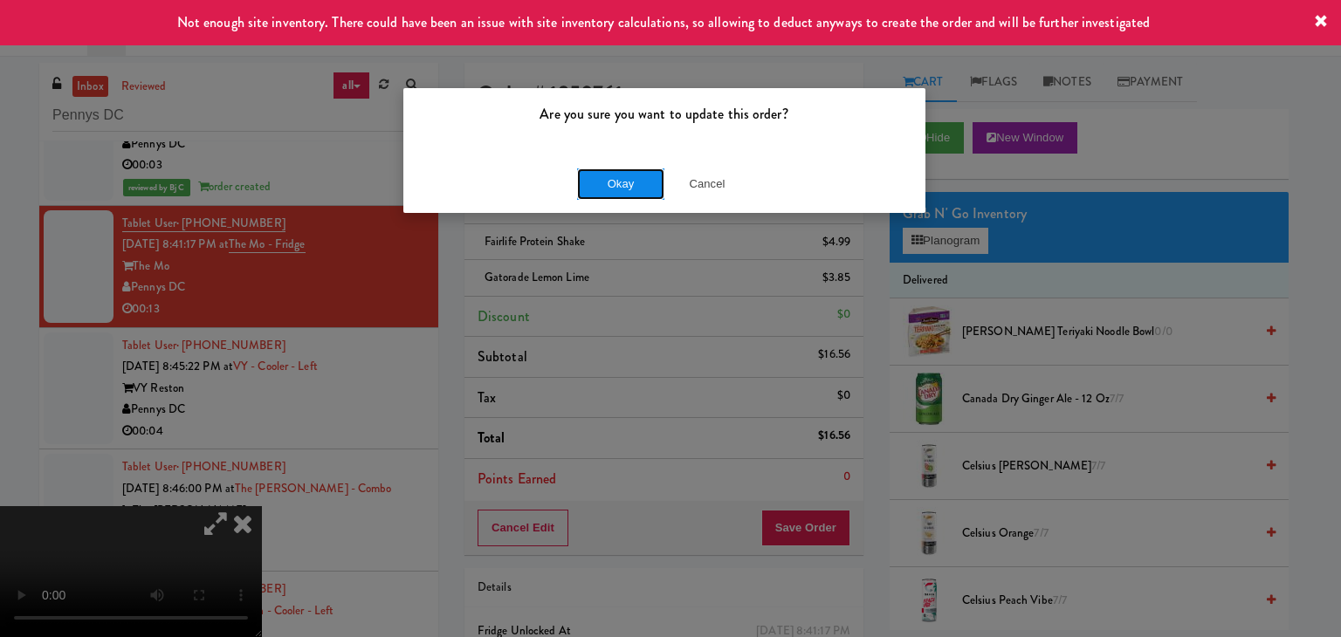
click at [619, 189] on button "Okay" at bounding box center [620, 183] width 87 height 31
click at [619, 189] on div "Okay Cancel" at bounding box center [664, 183] width 522 height 58
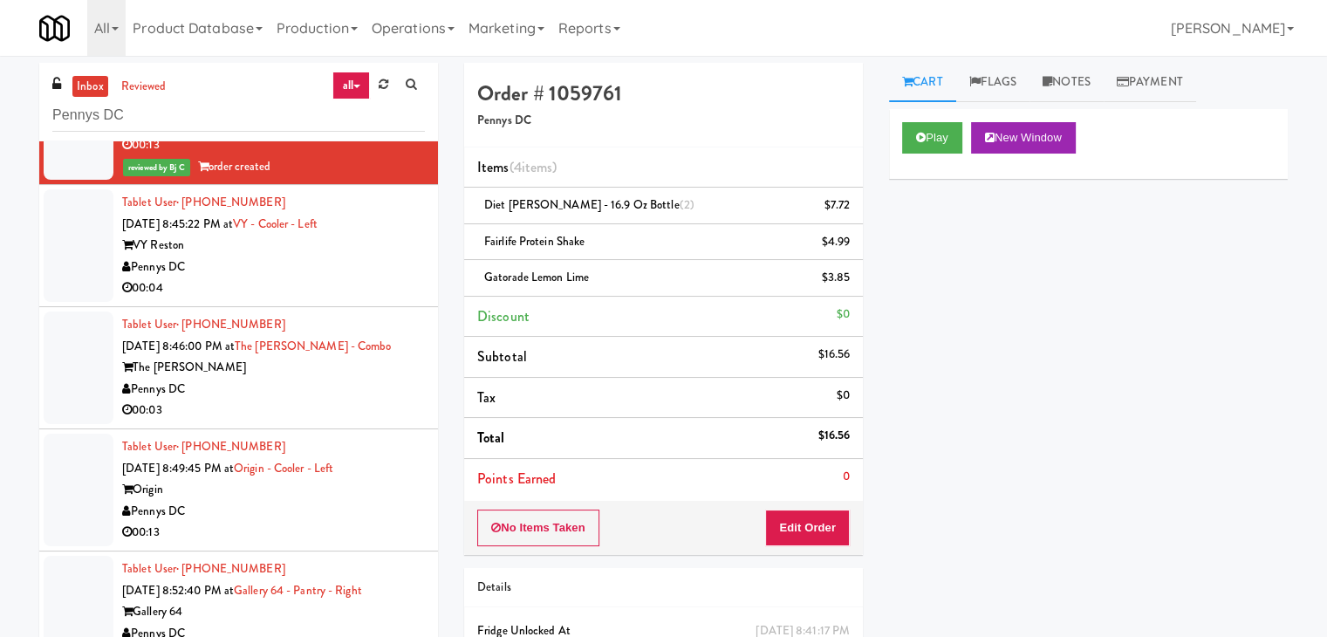
scroll to position [2552, 0]
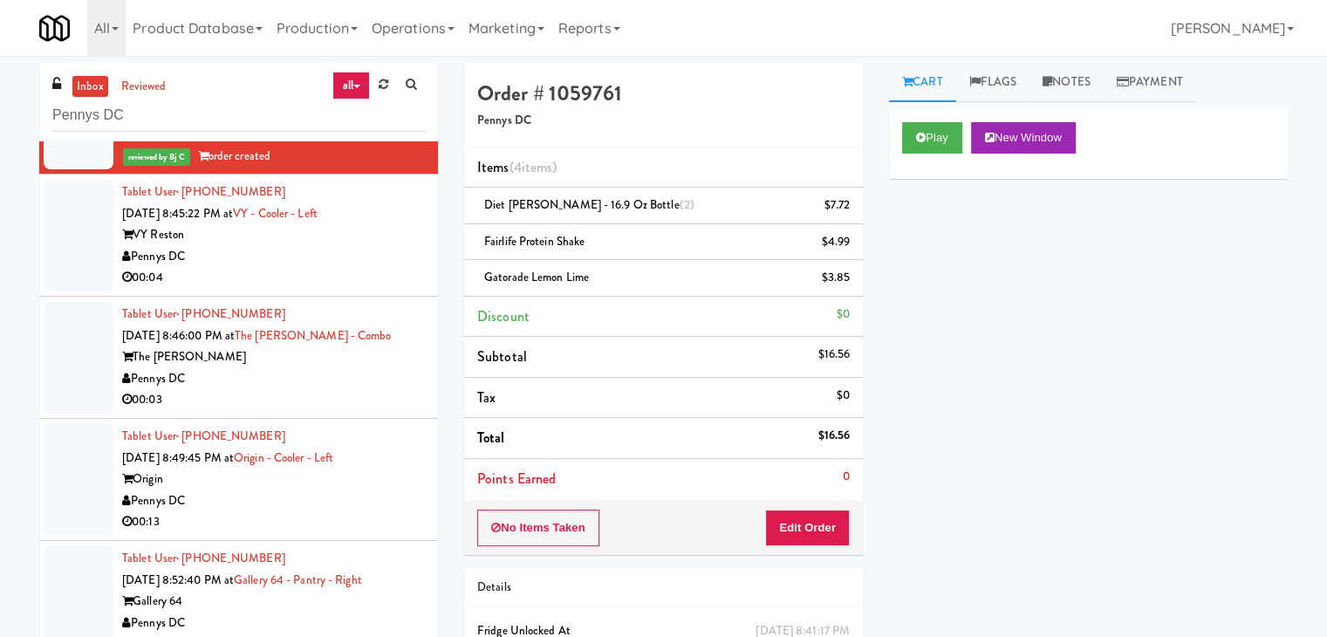
drag, startPoint x: 360, startPoint y: 244, endPoint x: 375, endPoint y: 254, distance: 17.7
click at [367, 246] on div "Pennys DC" at bounding box center [273, 257] width 303 height 22
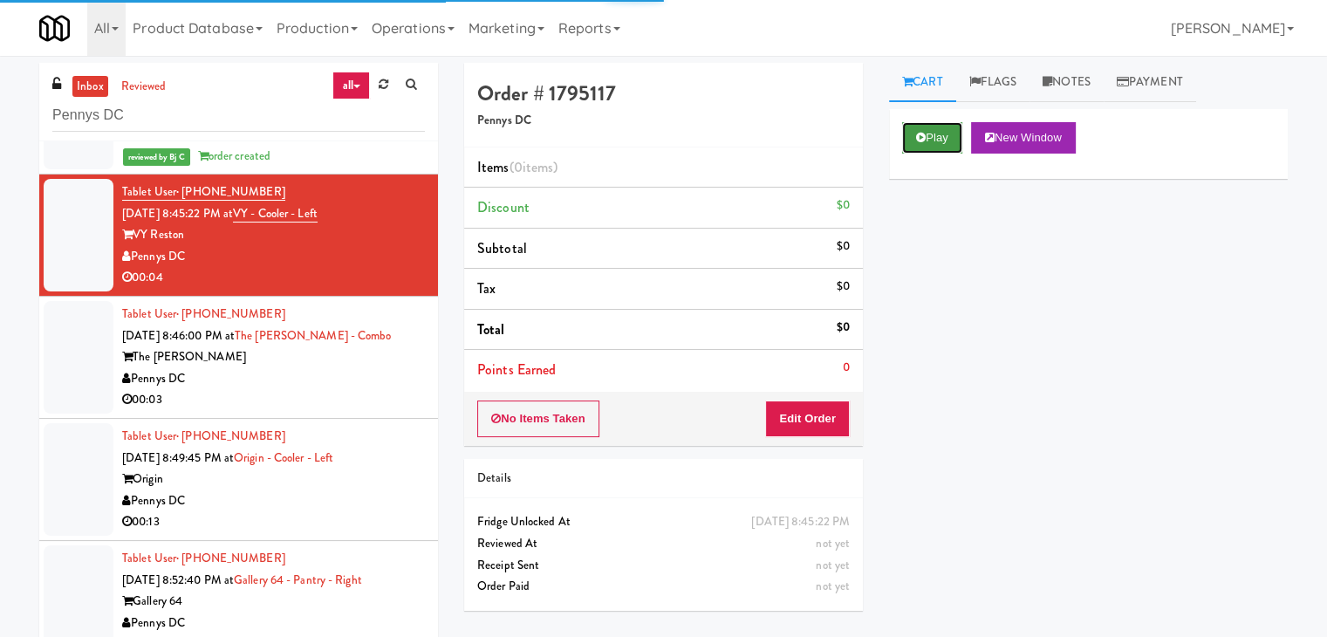
click at [933, 135] on button "Play" at bounding box center [932, 137] width 60 height 31
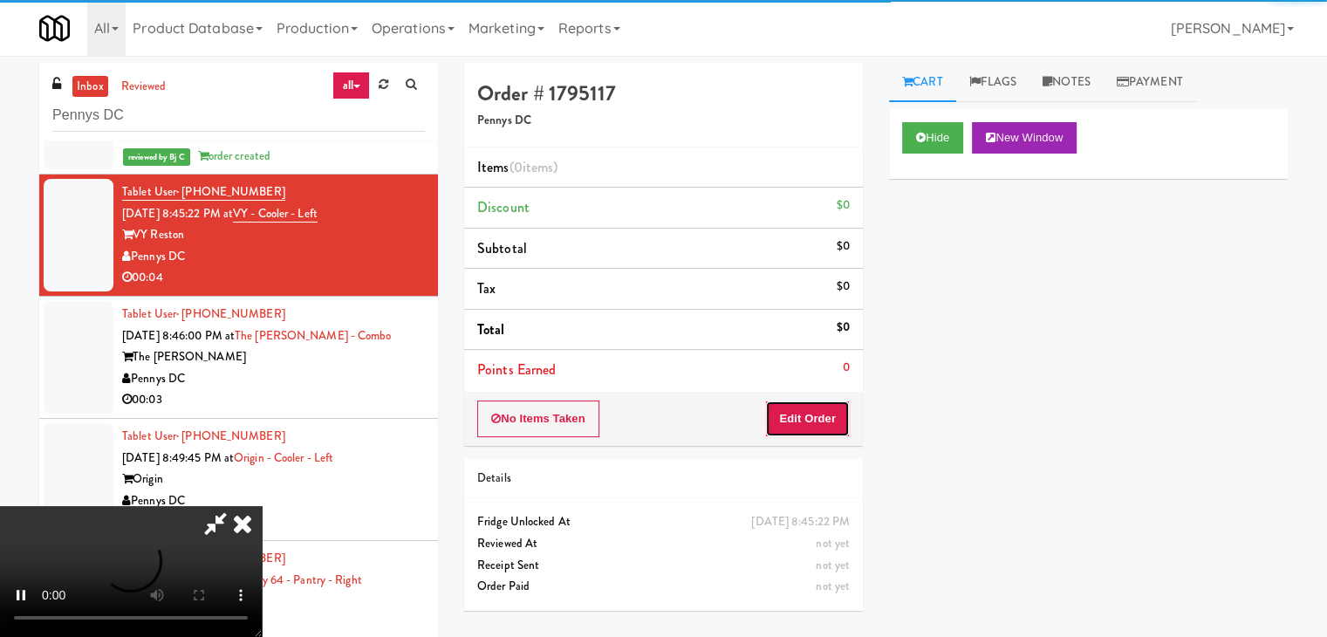
click at [815, 421] on button "Edit Order" at bounding box center [807, 419] width 85 height 37
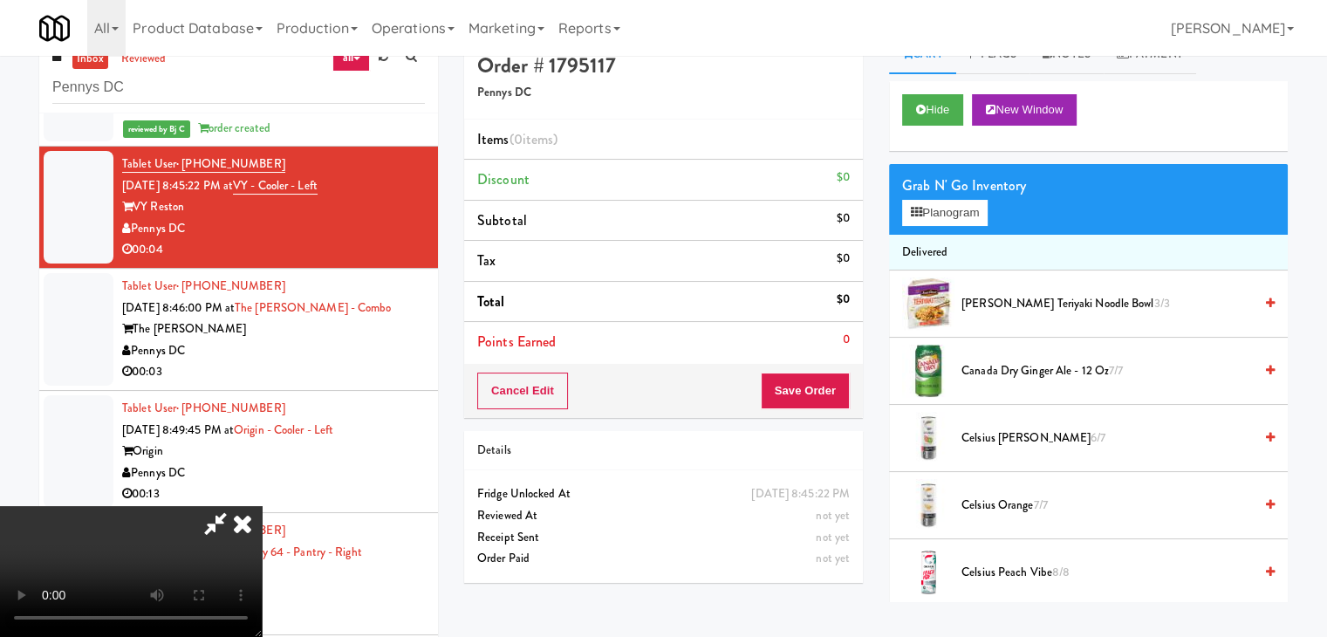
scroll to position [56, 0]
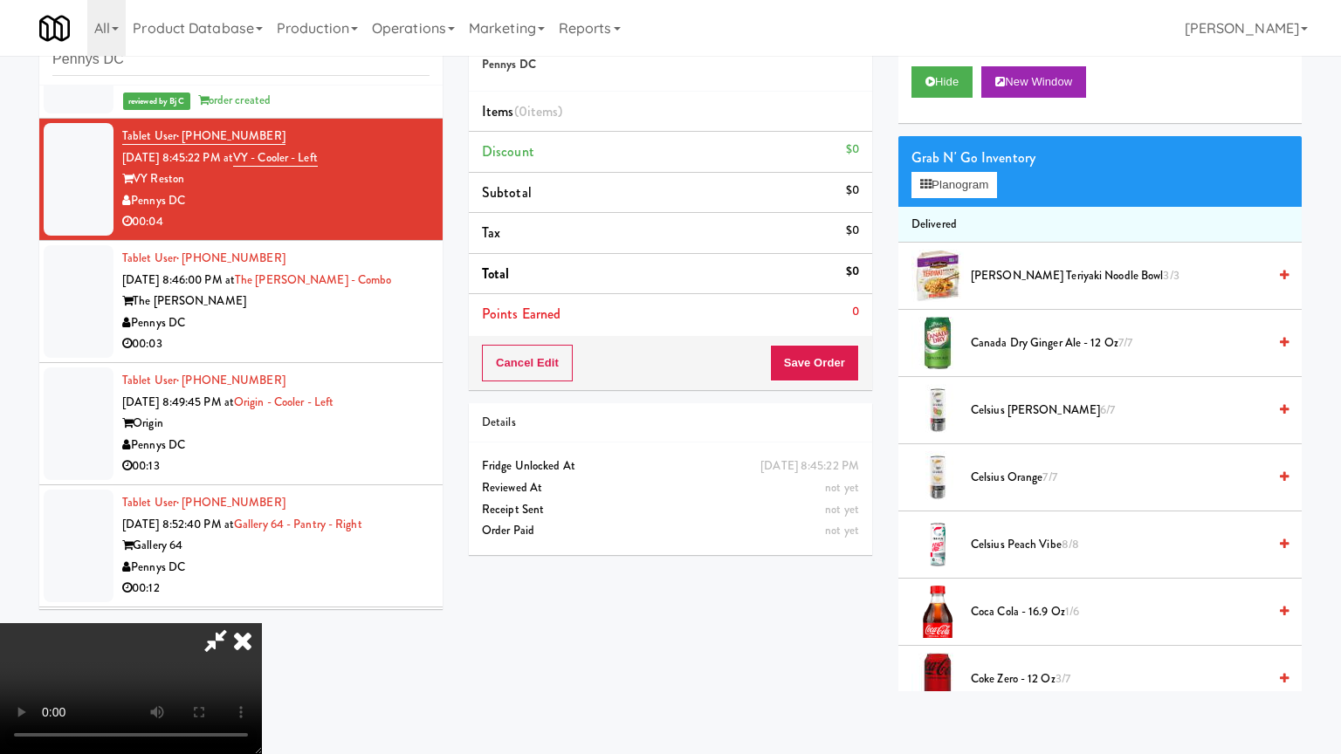
click at [262, 623] on video at bounding box center [131, 688] width 262 height 131
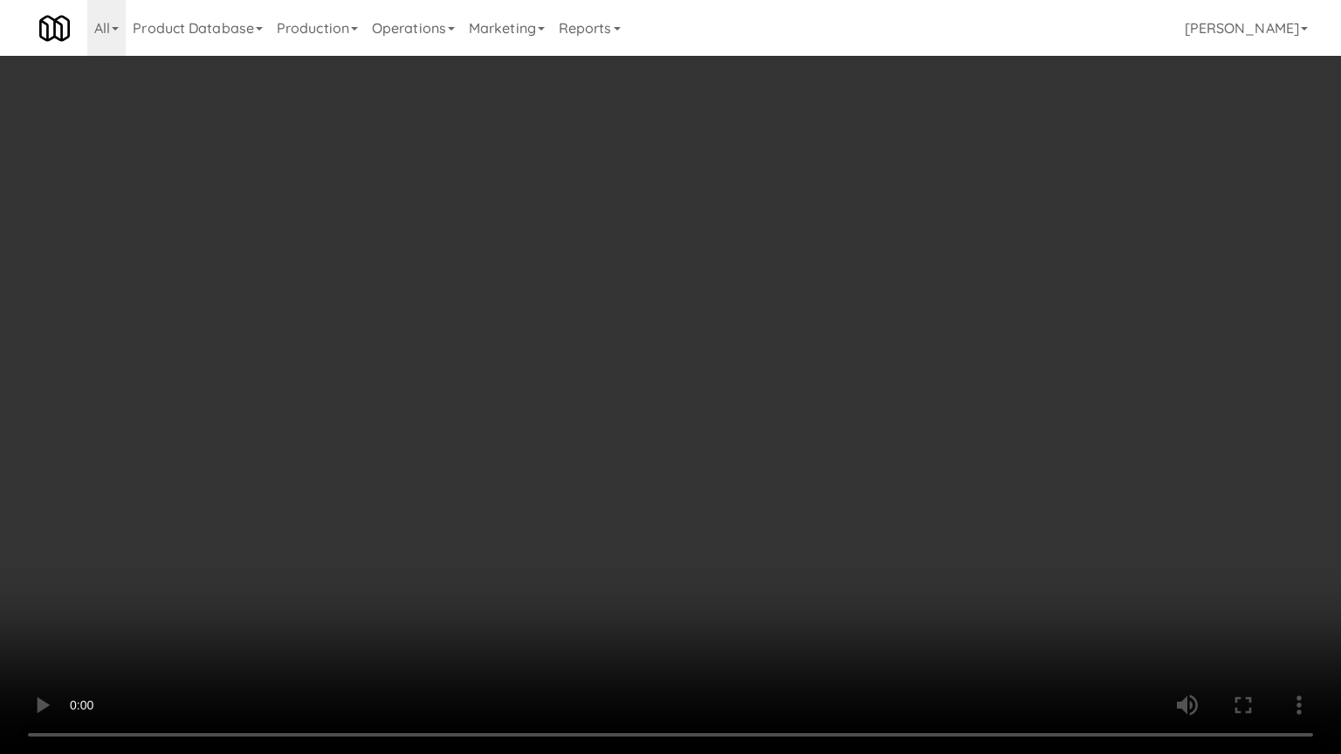
drag, startPoint x: 775, startPoint y: 510, endPoint x: 755, endPoint y: 432, distance: 80.2
click at [774, 510] on video at bounding box center [670, 377] width 1341 height 754
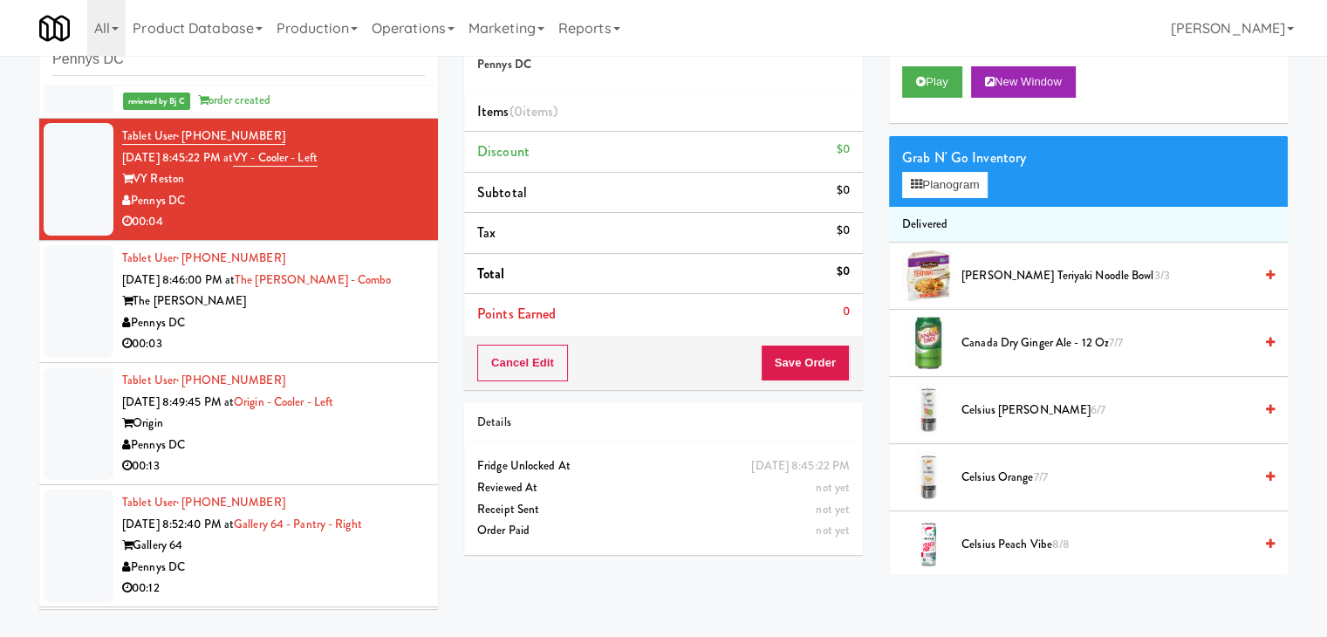
click at [342, 336] on div "00:03" at bounding box center [273, 344] width 303 height 22
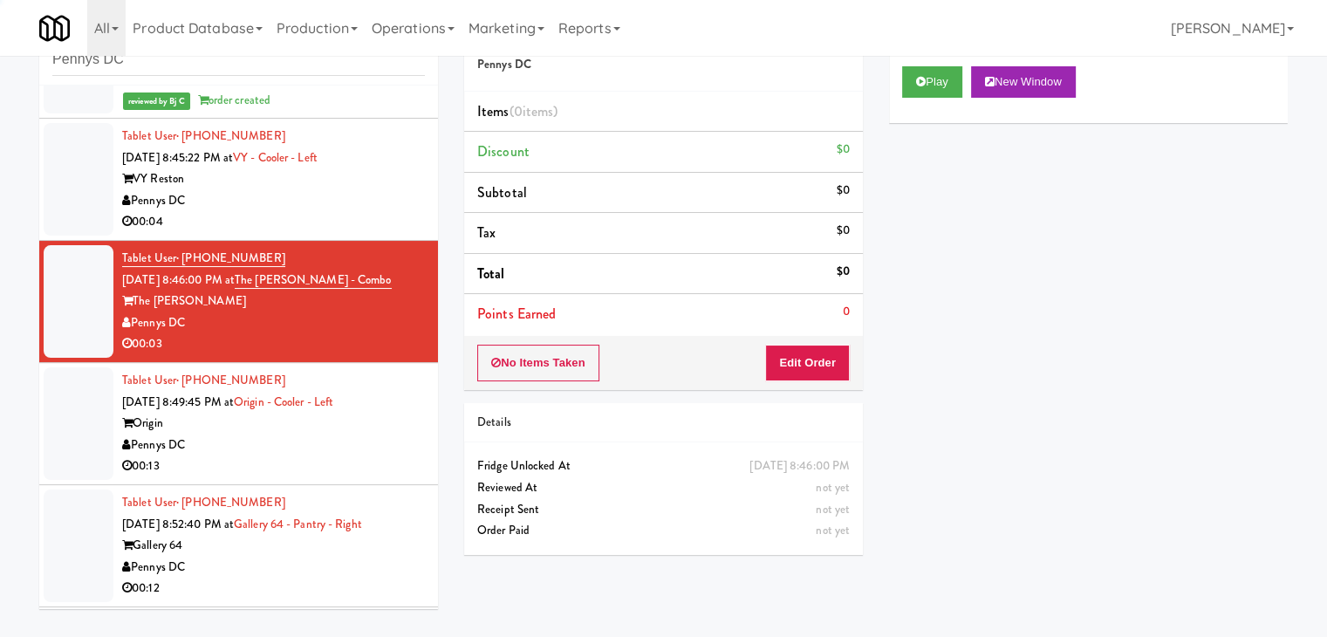
drag, startPoint x: 365, startPoint y: 202, endPoint x: 394, endPoint y: 207, distance: 30.0
click at [370, 202] on div "Pennys DC" at bounding box center [273, 201] width 303 height 22
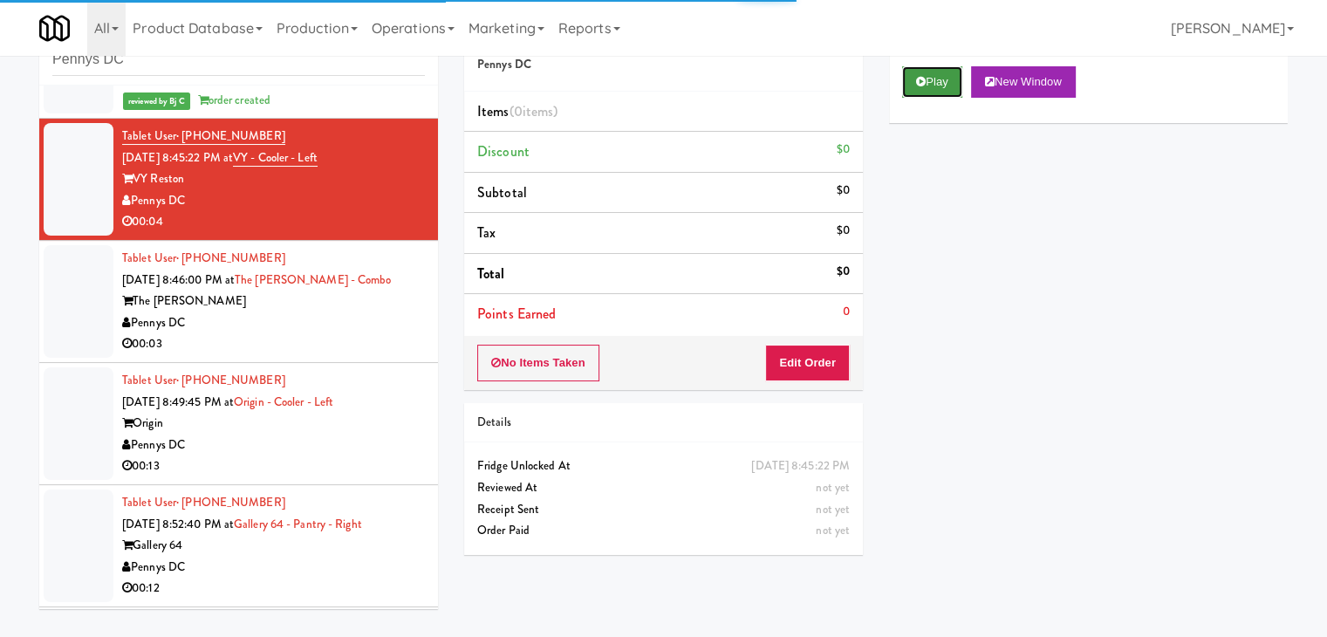
click at [925, 92] on button "Play" at bounding box center [932, 81] width 60 height 31
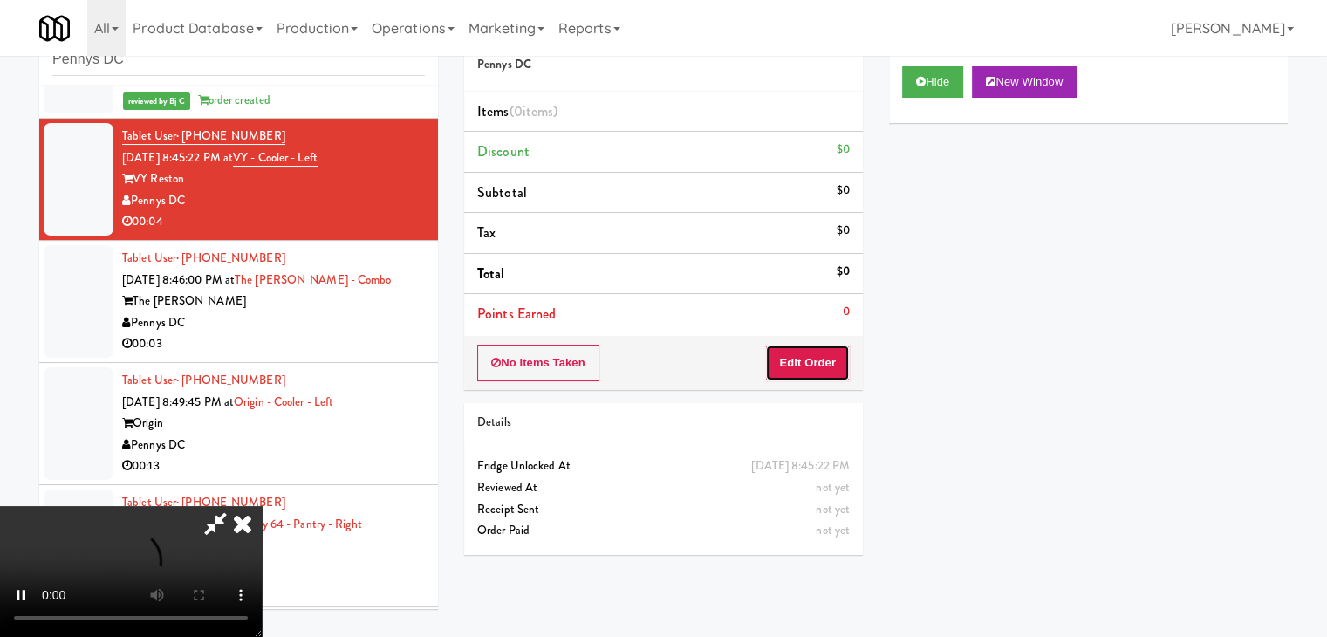
click at [820, 359] on button "Edit Order" at bounding box center [807, 363] width 85 height 37
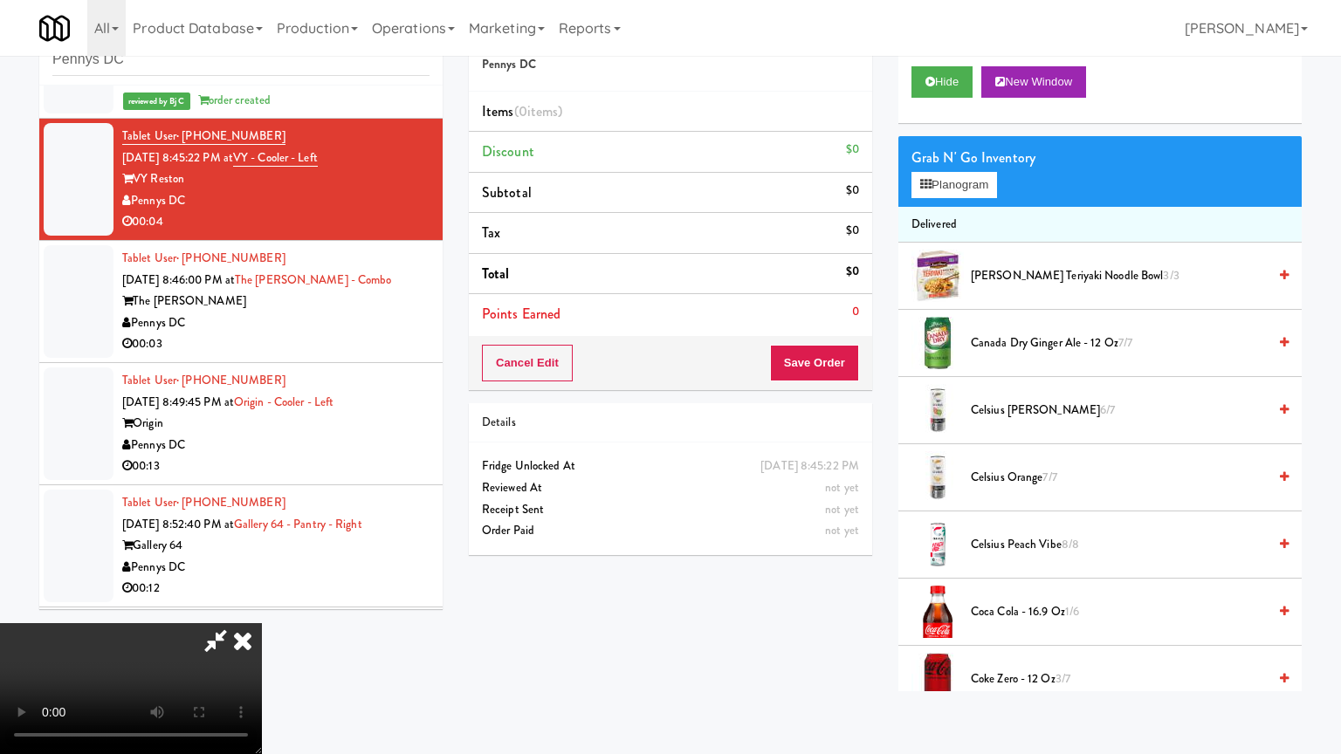
click at [262, 623] on video at bounding box center [131, 688] width 262 height 131
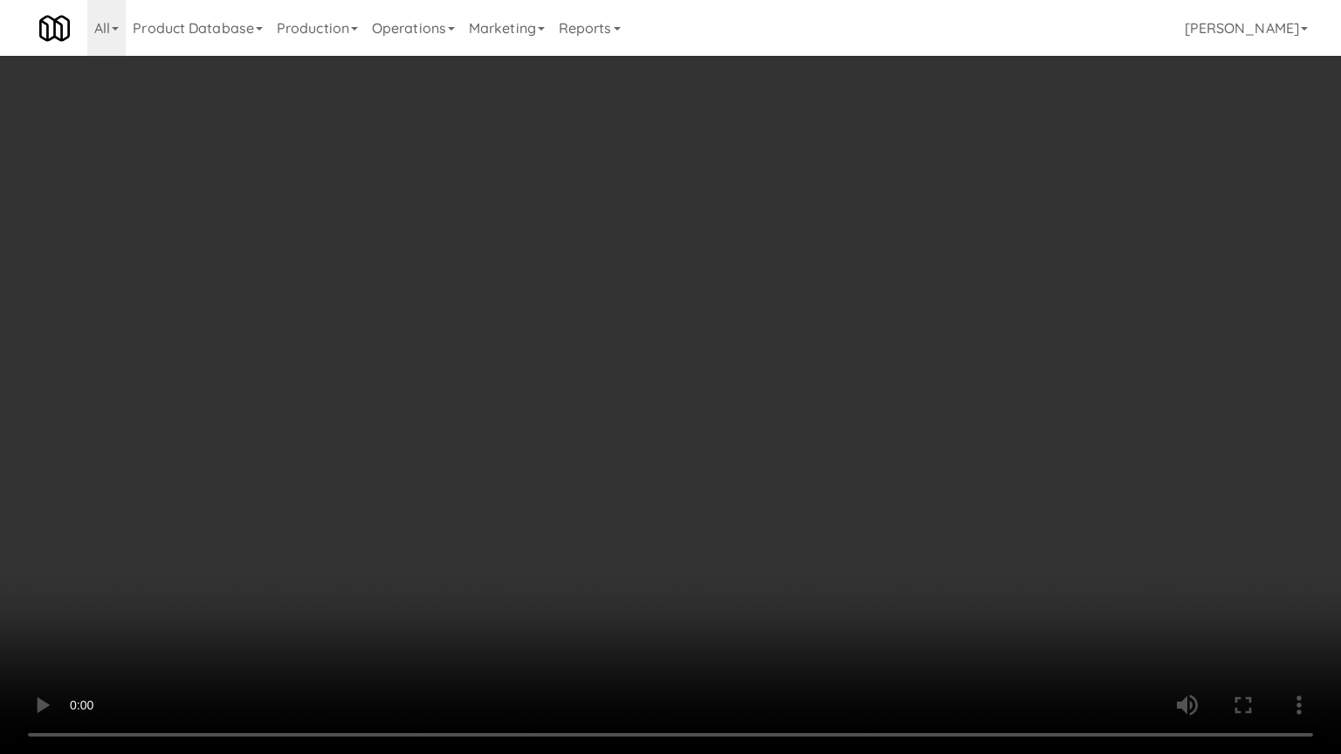
click at [756, 469] on video at bounding box center [670, 377] width 1341 height 754
click at [753, 464] on video at bounding box center [670, 377] width 1341 height 754
click at [747, 457] on video at bounding box center [670, 377] width 1341 height 754
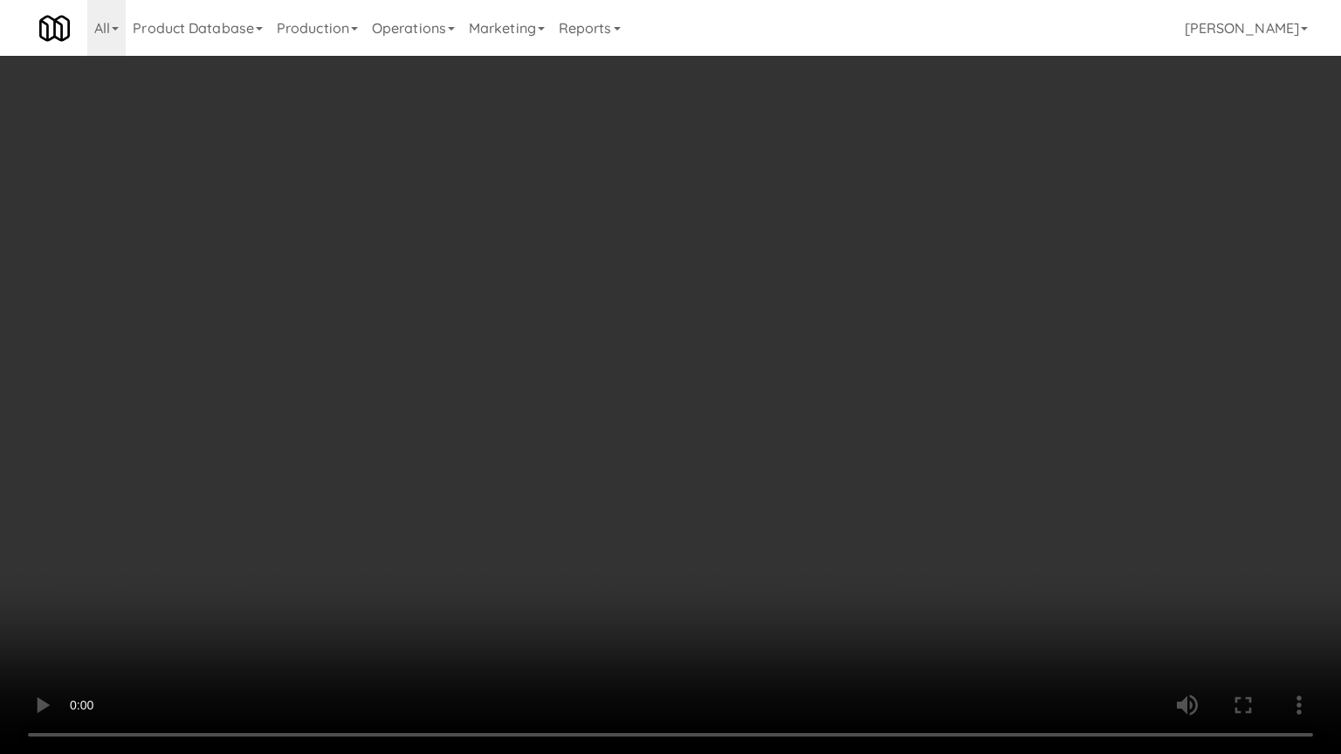
click at [747, 457] on video at bounding box center [670, 377] width 1341 height 754
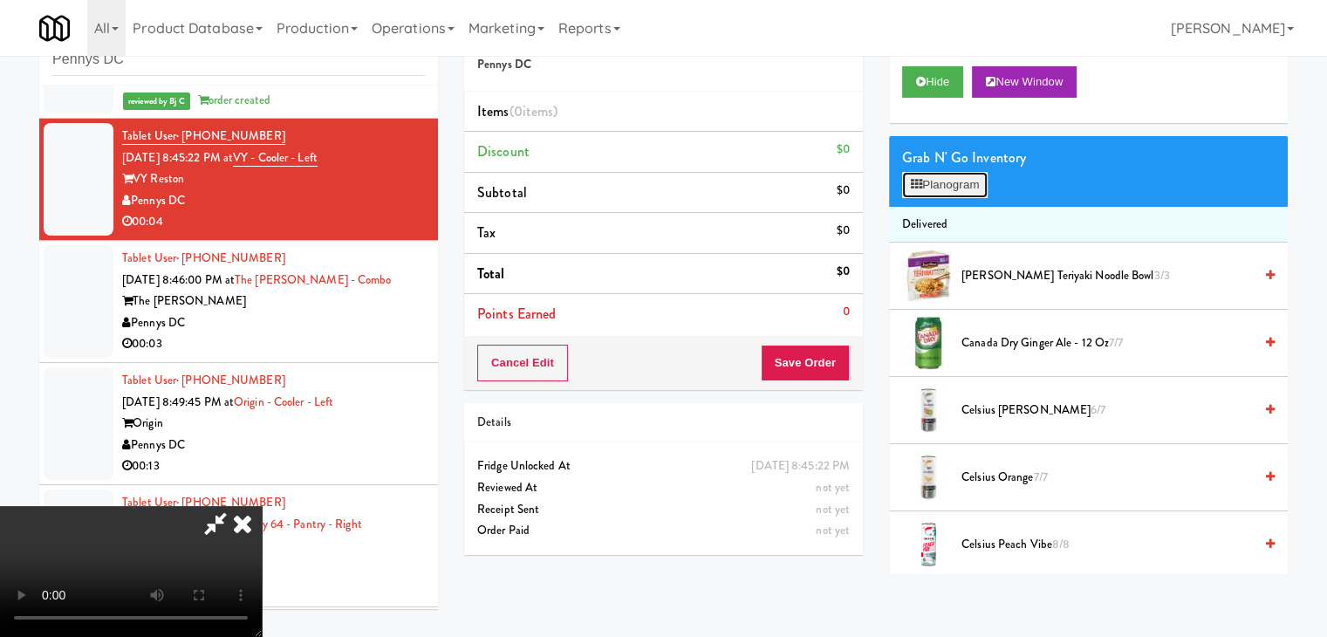
click at [949, 186] on button "Planogram" at bounding box center [945, 185] width 86 height 26
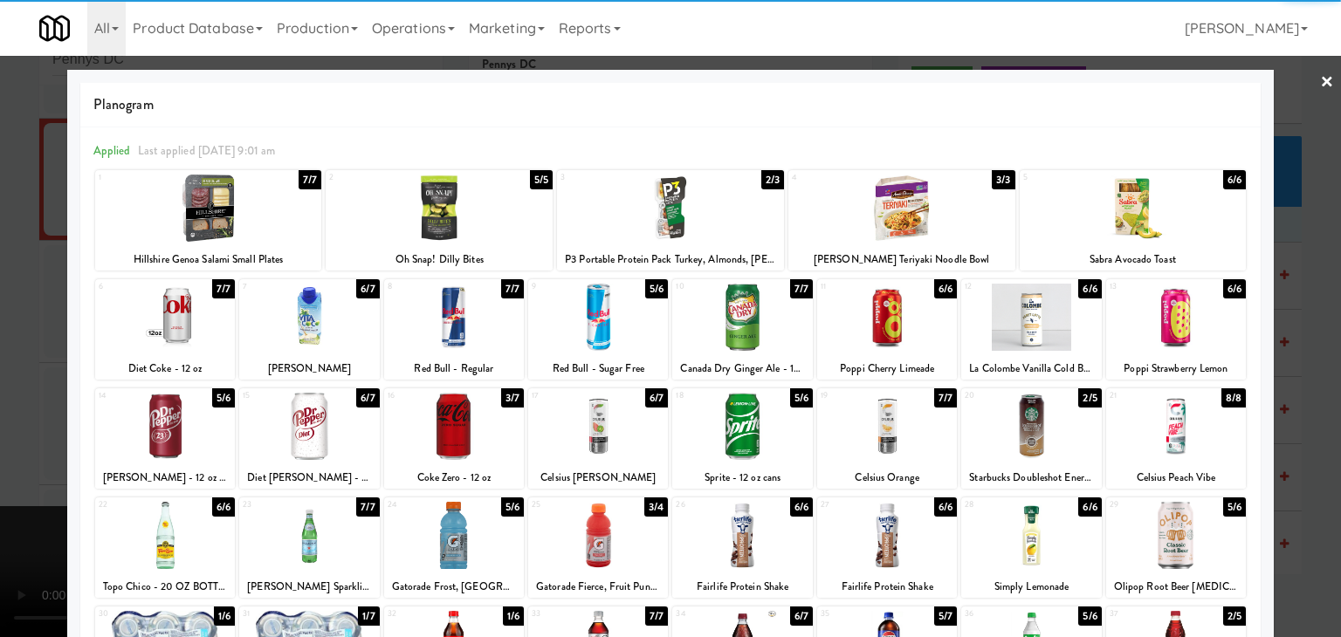
drag, startPoint x: 730, startPoint y: 539, endPoint x: 717, endPoint y: 540, distance: 14.0
click at [730, 540] on div at bounding box center [742, 535] width 140 height 67
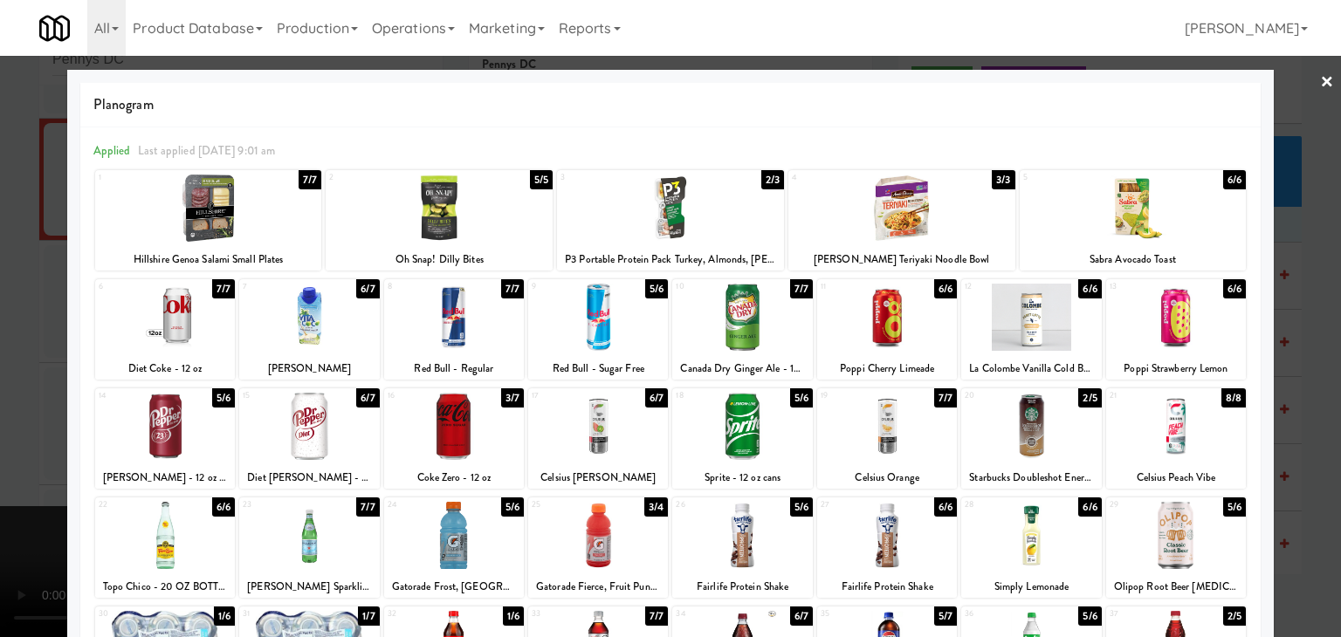
drag, startPoint x: 0, startPoint y: 490, endPoint x: 350, endPoint y: 462, distance: 351.2
click at [11, 489] on div at bounding box center [670, 318] width 1341 height 637
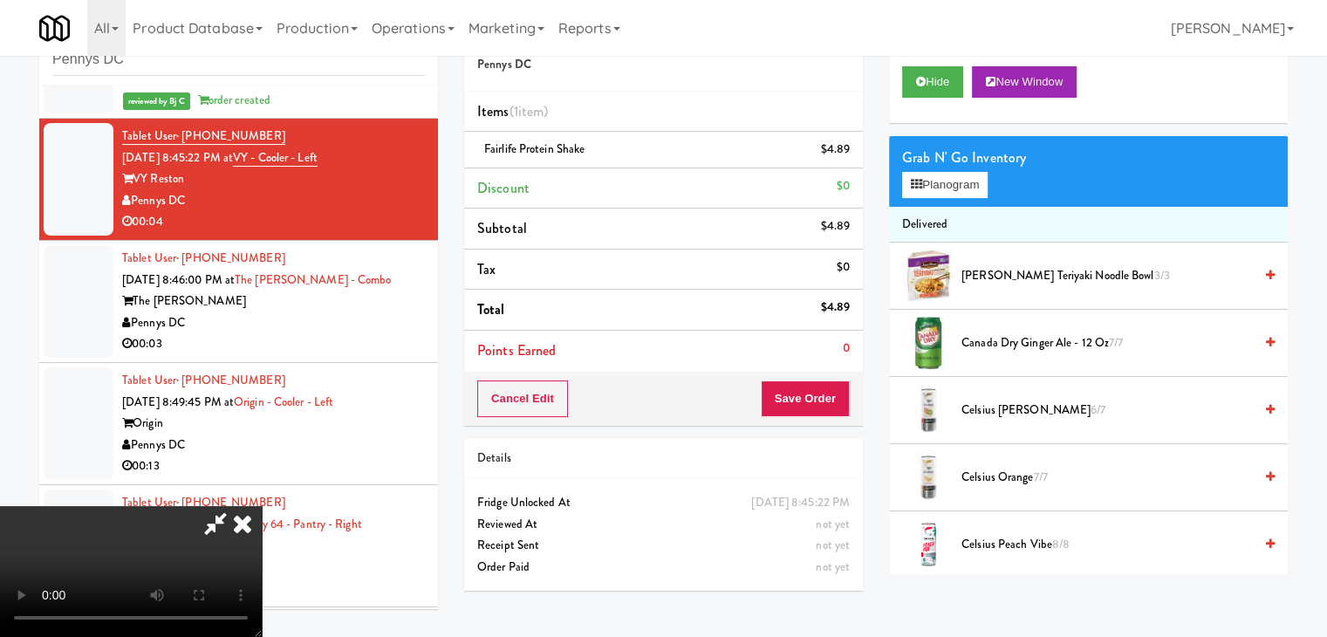
click at [262, 506] on video at bounding box center [131, 571] width 262 height 131
click at [825, 398] on button "Save Order" at bounding box center [805, 399] width 89 height 37
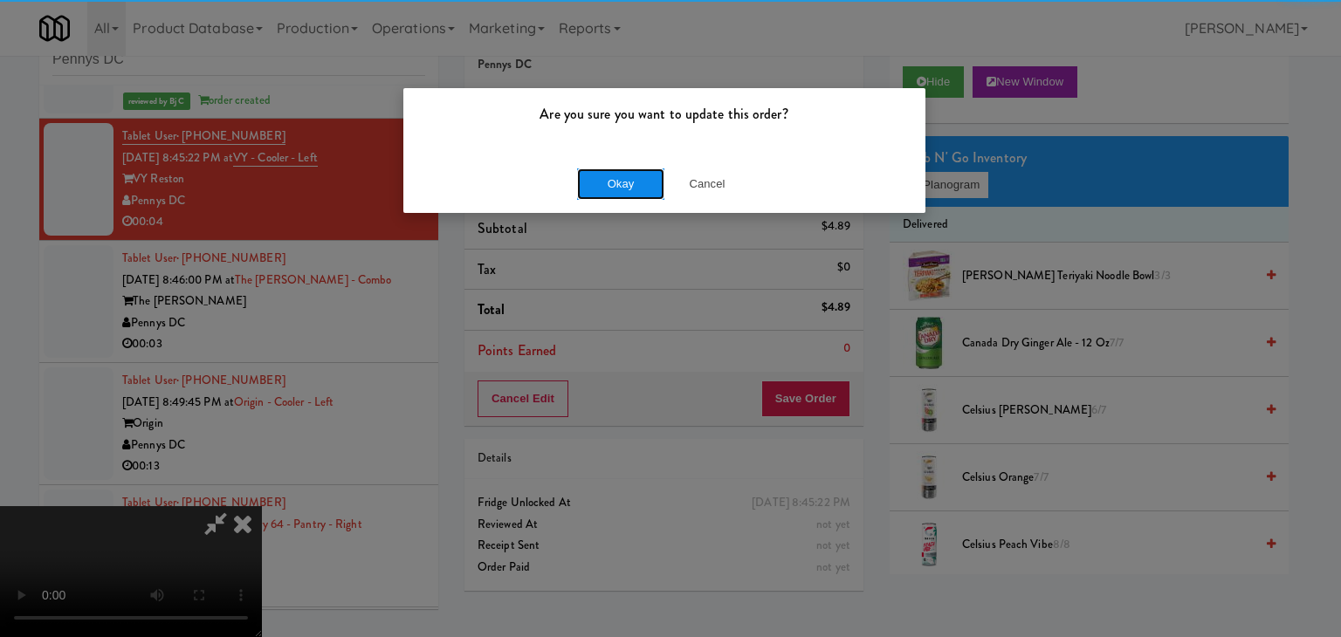
click at [625, 182] on button "Okay" at bounding box center [620, 183] width 87 height 31
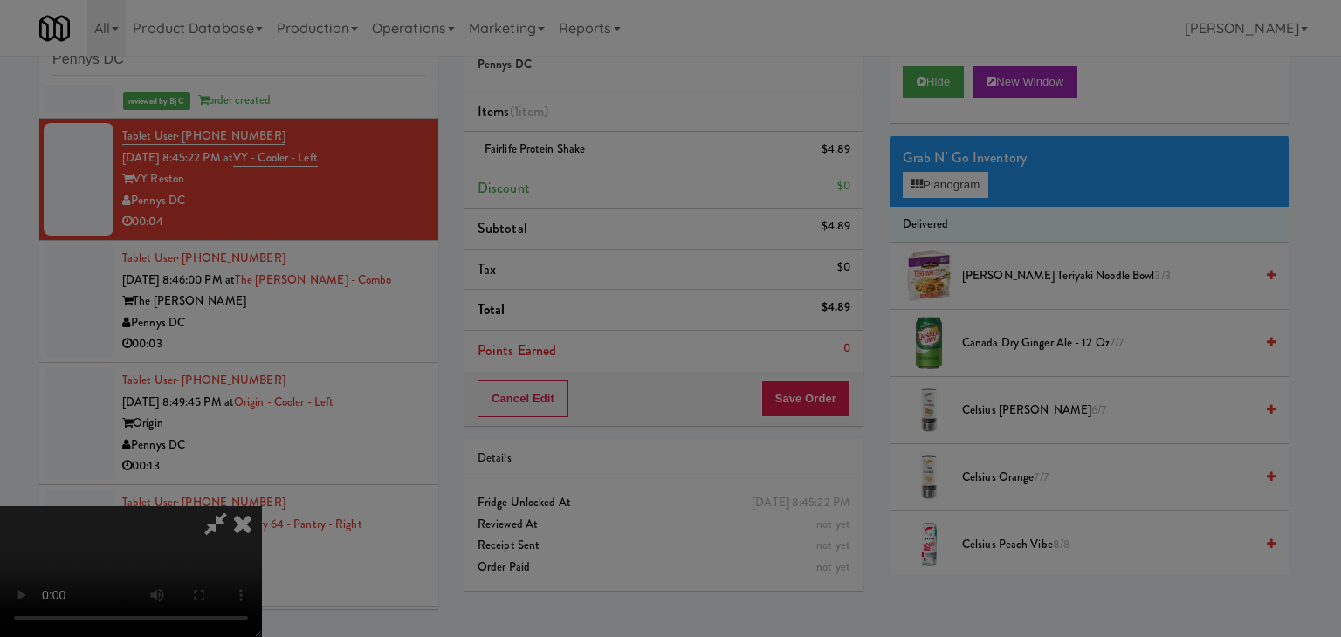
click at [625, 181] on div "Okay Cancel" at bounding box center [664, 151] width 522 height 58
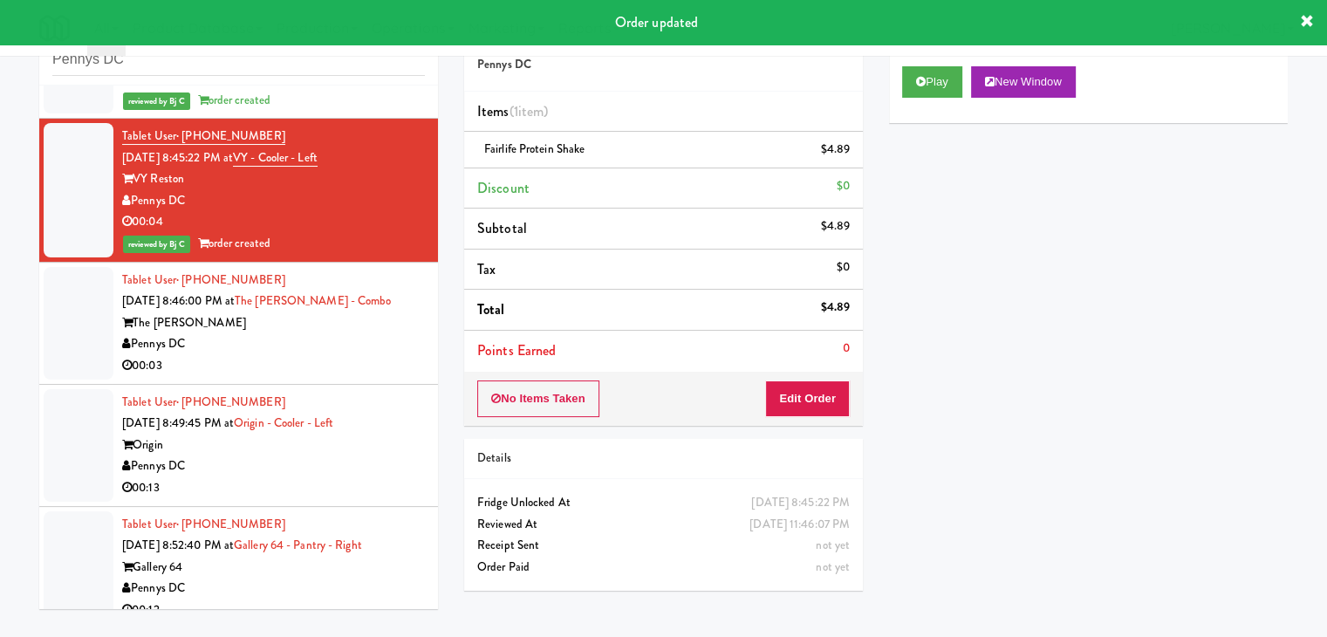
click at [331, 355] on div "00:03" at bounding box center [273, 366] width 303 height 22
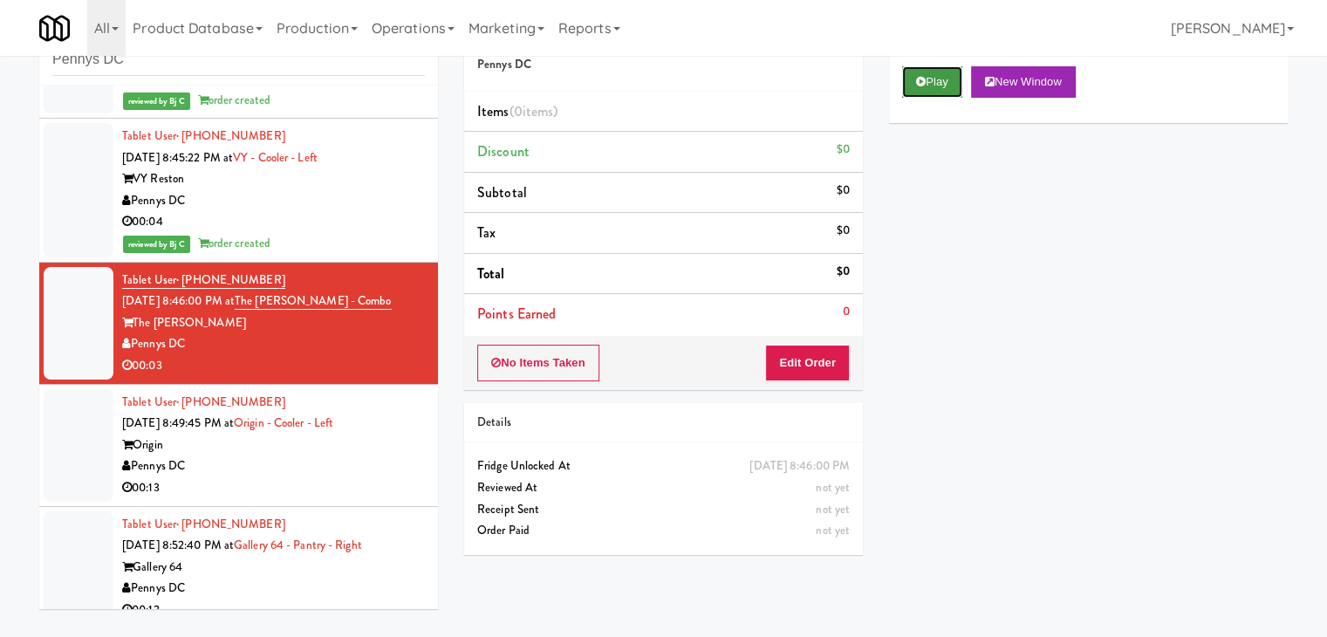
click at [932, 80] on button "Play" at bounding box center [932, 81] width 60 height 31
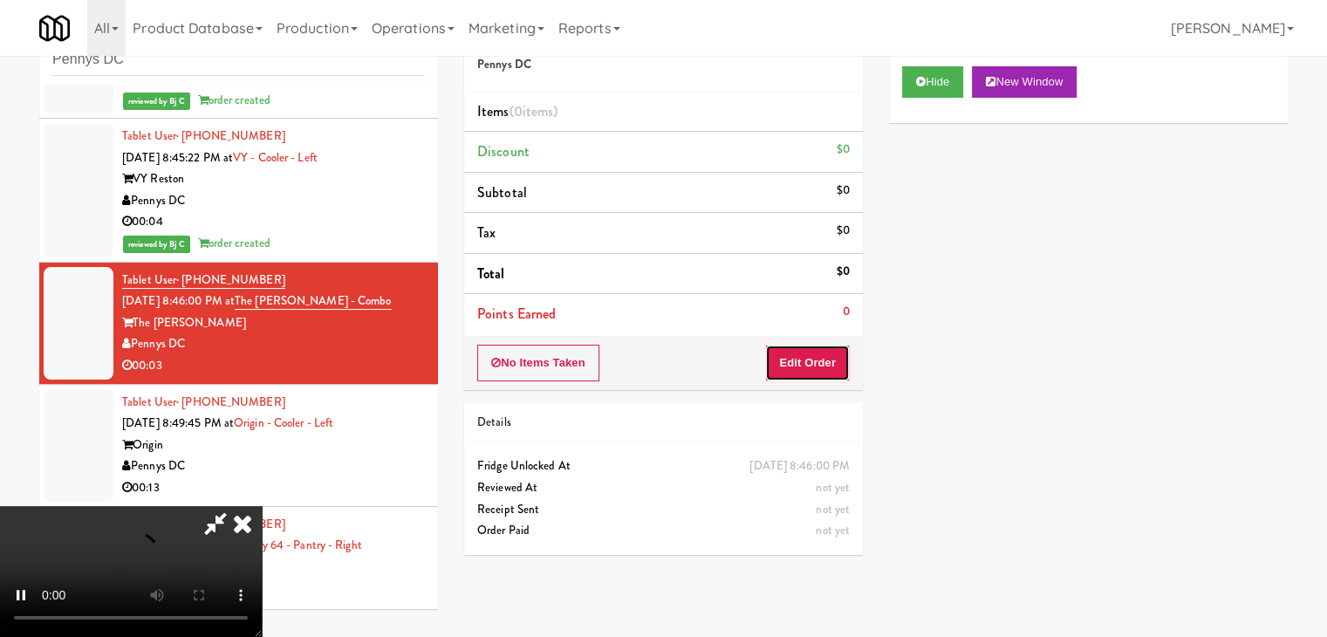
click at [813, 357] on button "Edit Order" at bounding box center [807, 363] width 85 height 37
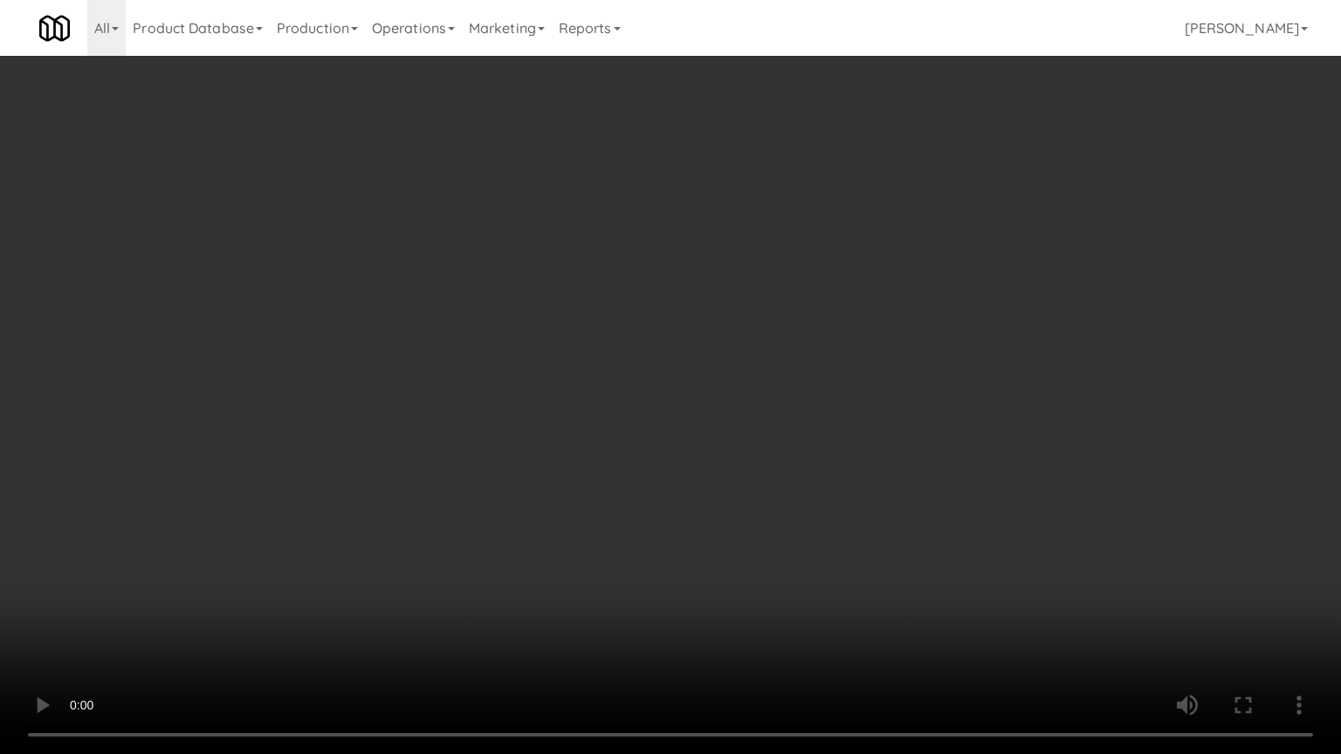
click at [765, 477] on video at bounding box center [670, 377] width 1341 height 754
click at [765, 479] on video at bounding box center [670, 377] width 1341 height 754
drag, startPoint x: 765, startPoint y: 483, endPoint x: 755, endPoint y: 490, distance: 11.9
click at [763, 485] on video at bounding box center [670, 377] width 1341 height 754
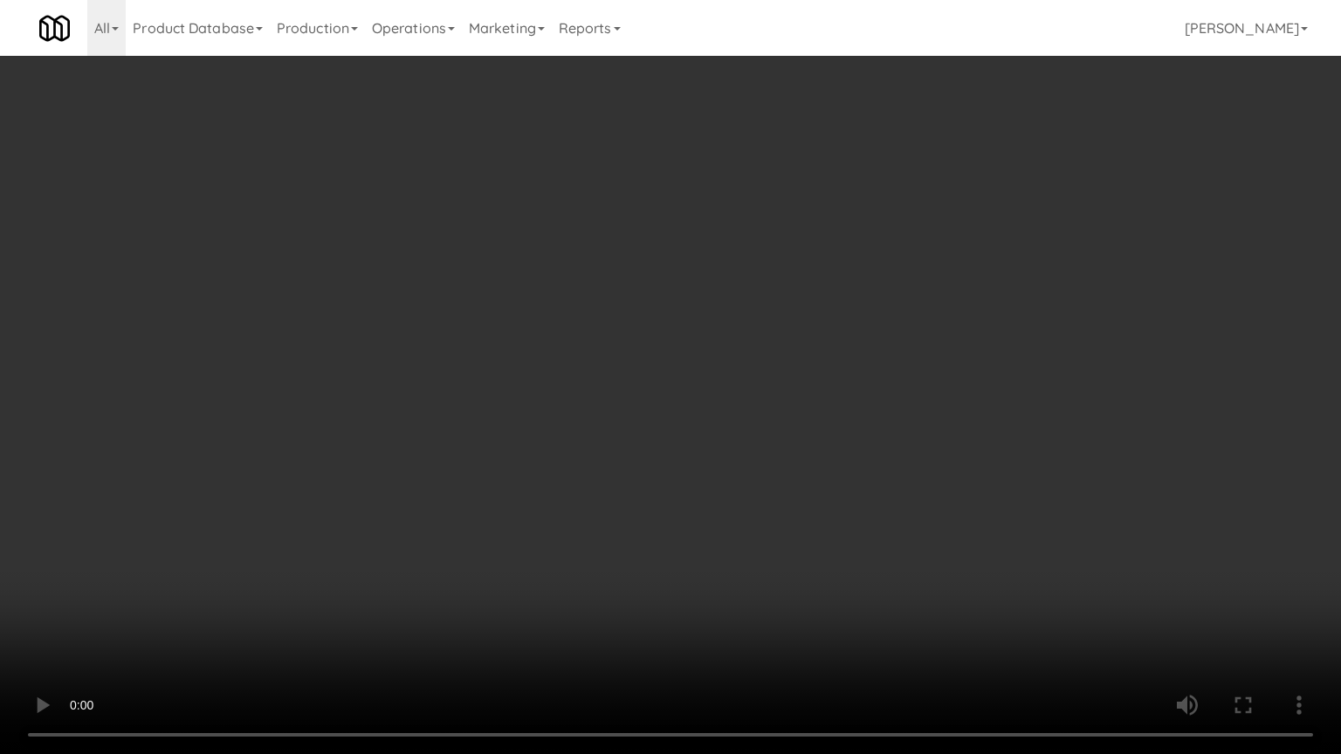
click at [779, 466] on video at bounding box center [670, 377] width 1341 height 754
click at [789, 455] on video at bounding box center [670, 377] width 1341 height 754
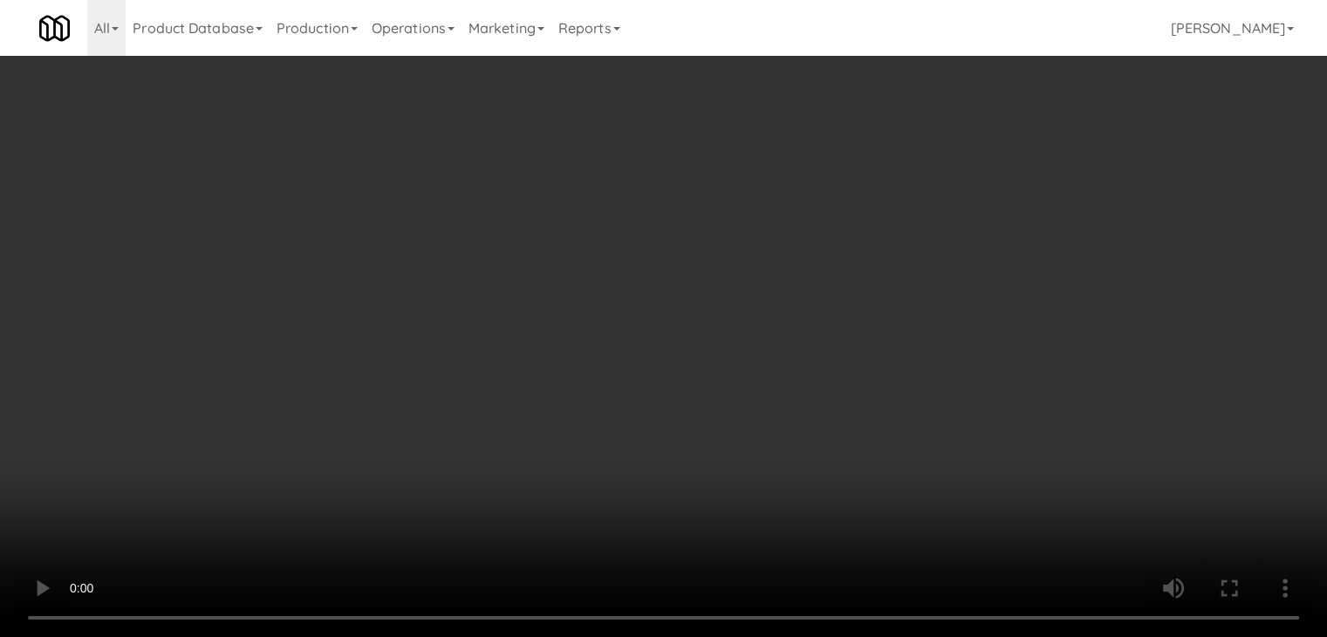
click at [960, 182] on button "Planogram" at bounding box center [945, 185] width 86 height 26
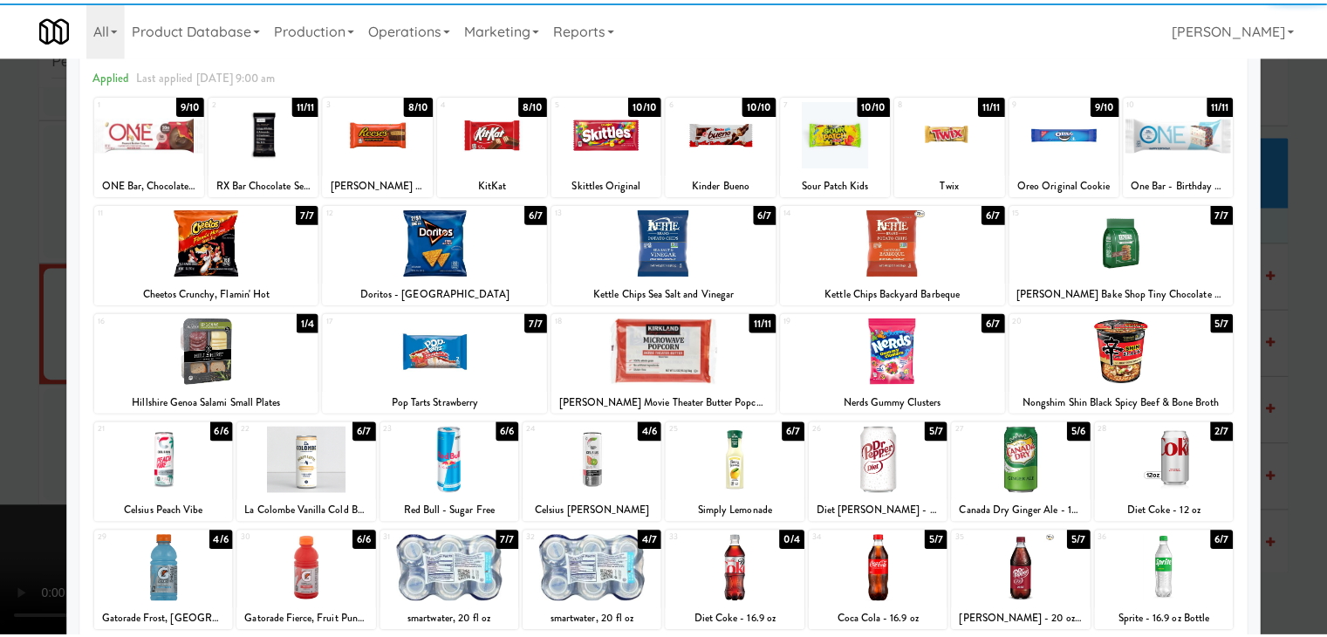
scroll to position [175, 0]
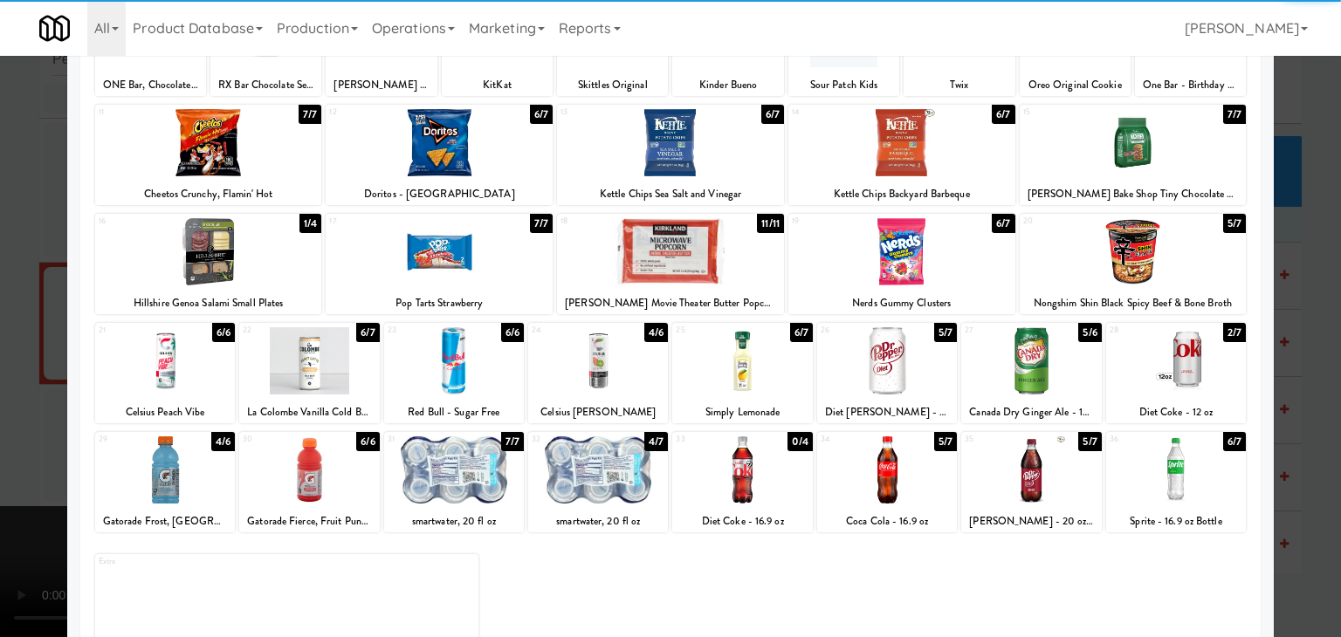
click at [915, 273] on div at bounding box center [901, 251] width 227 height 67
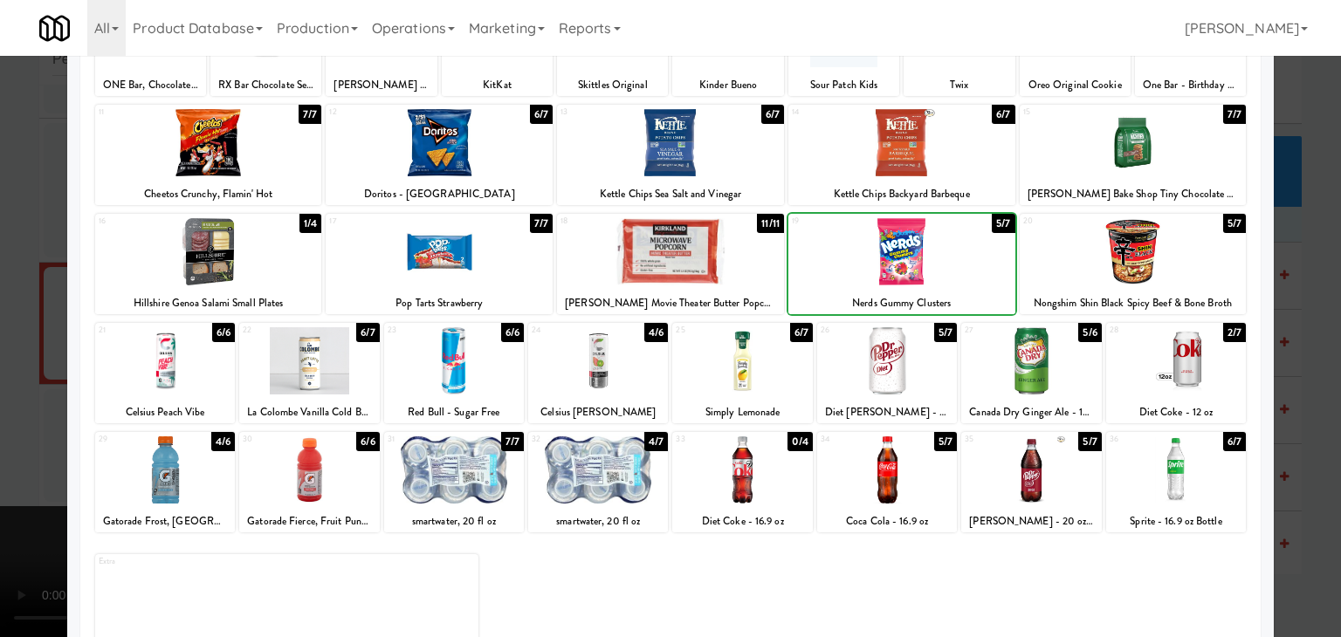
drag, startPoint x: 0, startPoint y: 330, endPoint x: 332, endPoint y: 328, distance: 331.6
click at [10, 329] on div at bounding box center [670, 318] width 1341 height 637
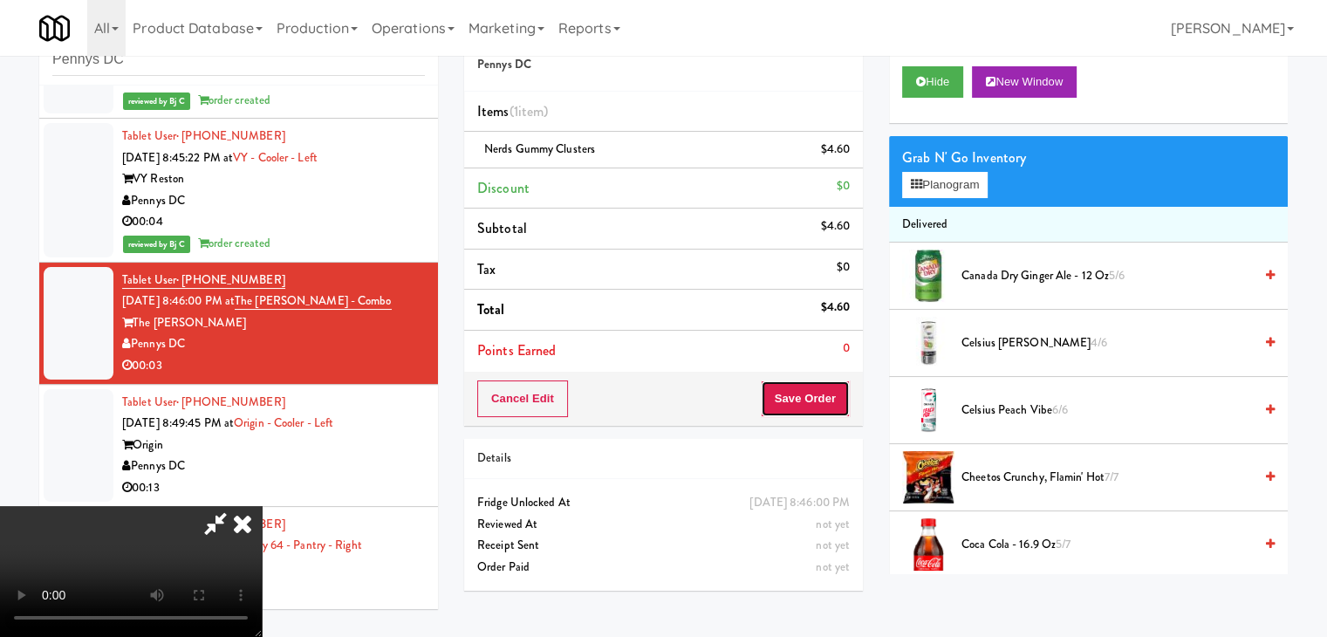
click at [813, 402] on button "Save Order" at bounding box center [805, 399] width 89 height 37
click at [814, 402] on button "Save Order" at bounding box center [805, 399] width 89 height 37
click at [815, 402] on button "Save Order" at bounding box center [805, 399] width 89 height 37
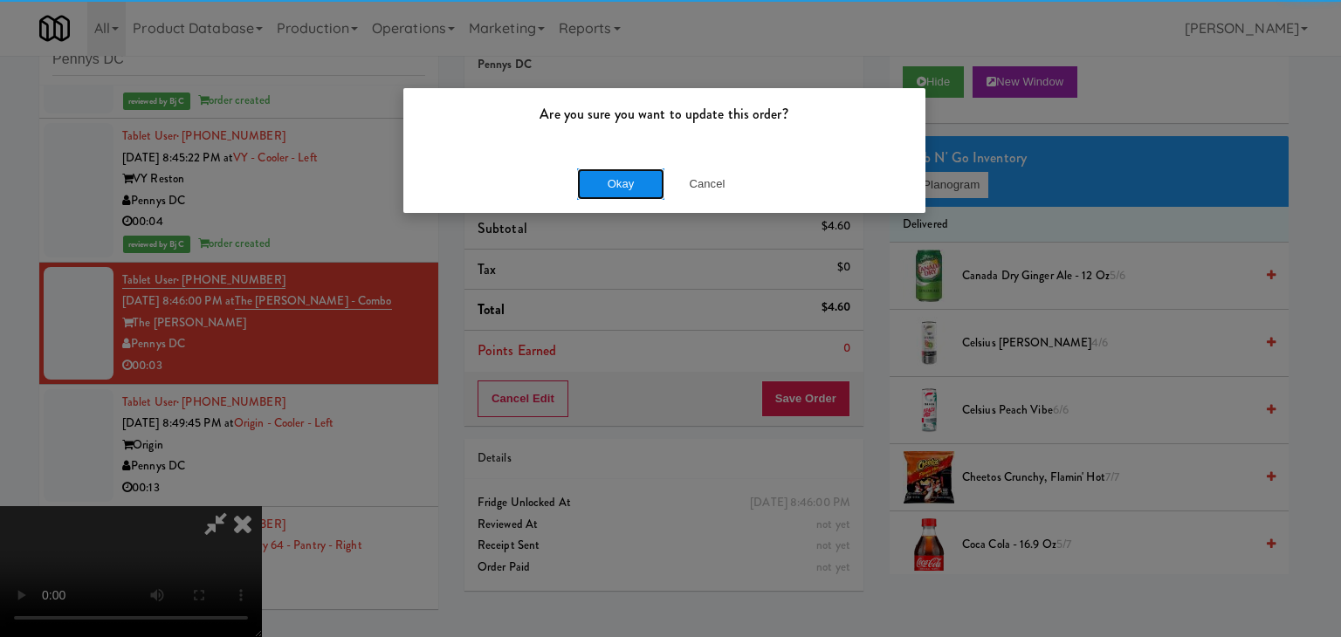
drag, startPoint x: 647, startPoint y: 186, endPoint x: 625, endPoint y: 189, distance: 22.0
click at [626, 189] on button "Okay" at bounding box center [620, 183] width 87 height 31
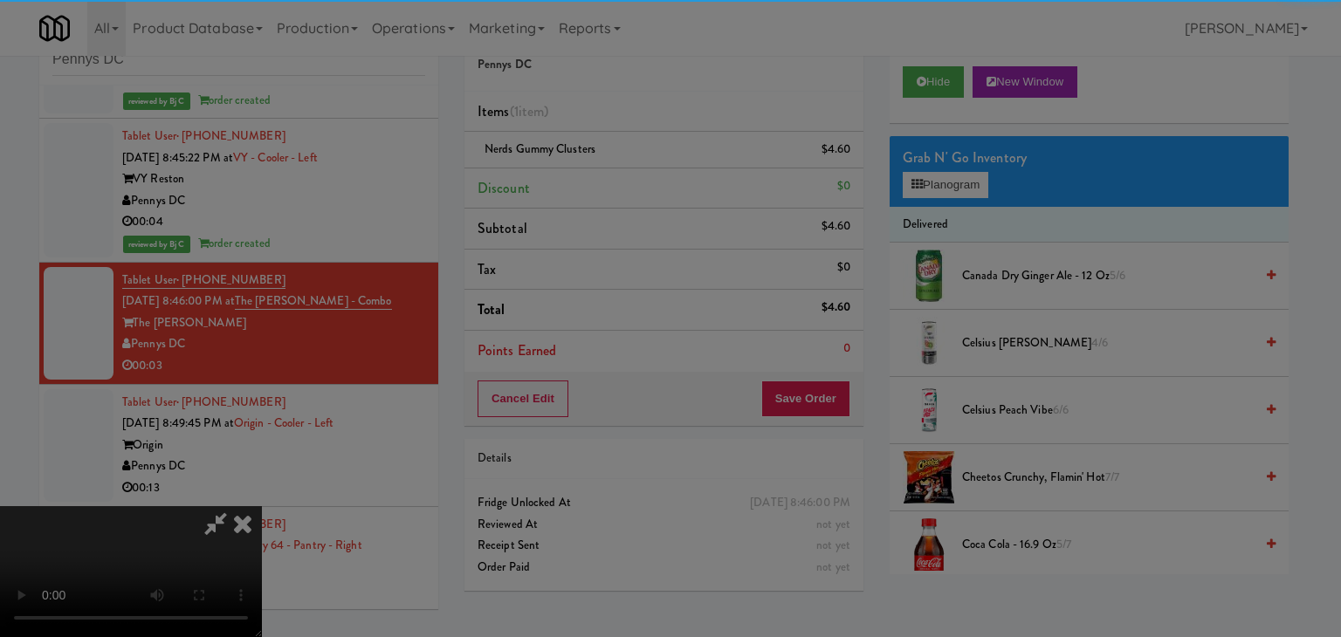
click at [625, 181] on div "Okay Cancel" at bounding box center [664, 151] width 522 height 58
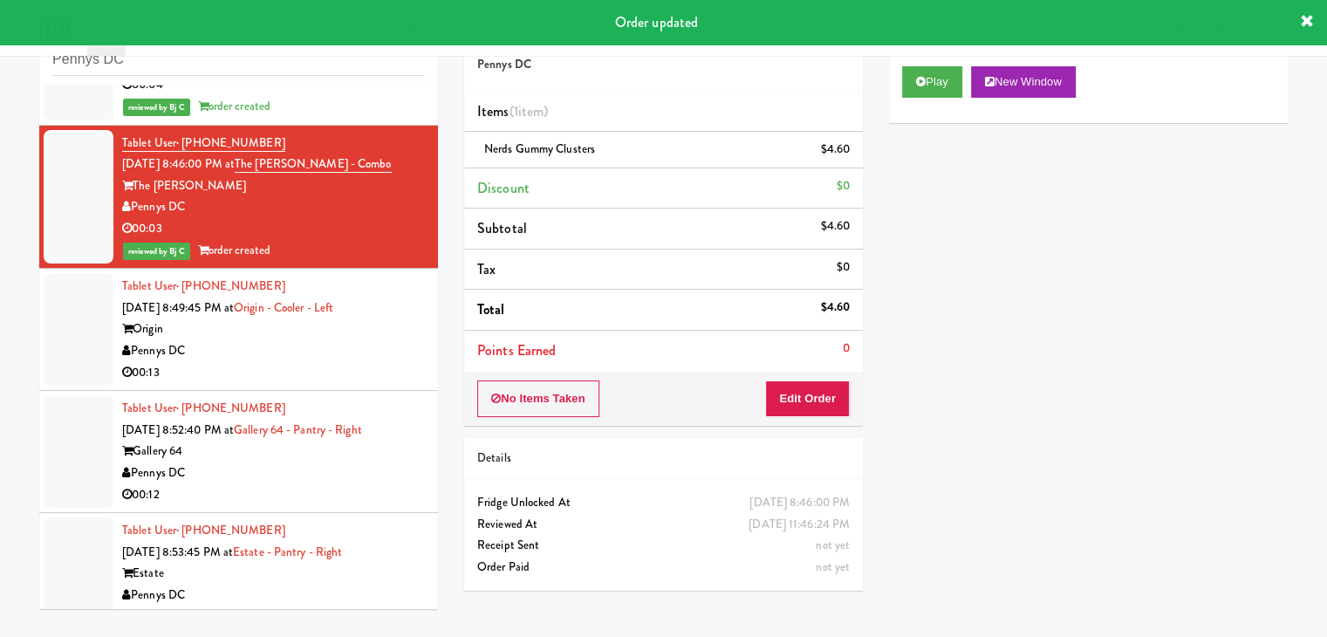
scroll to position [2726, 0]
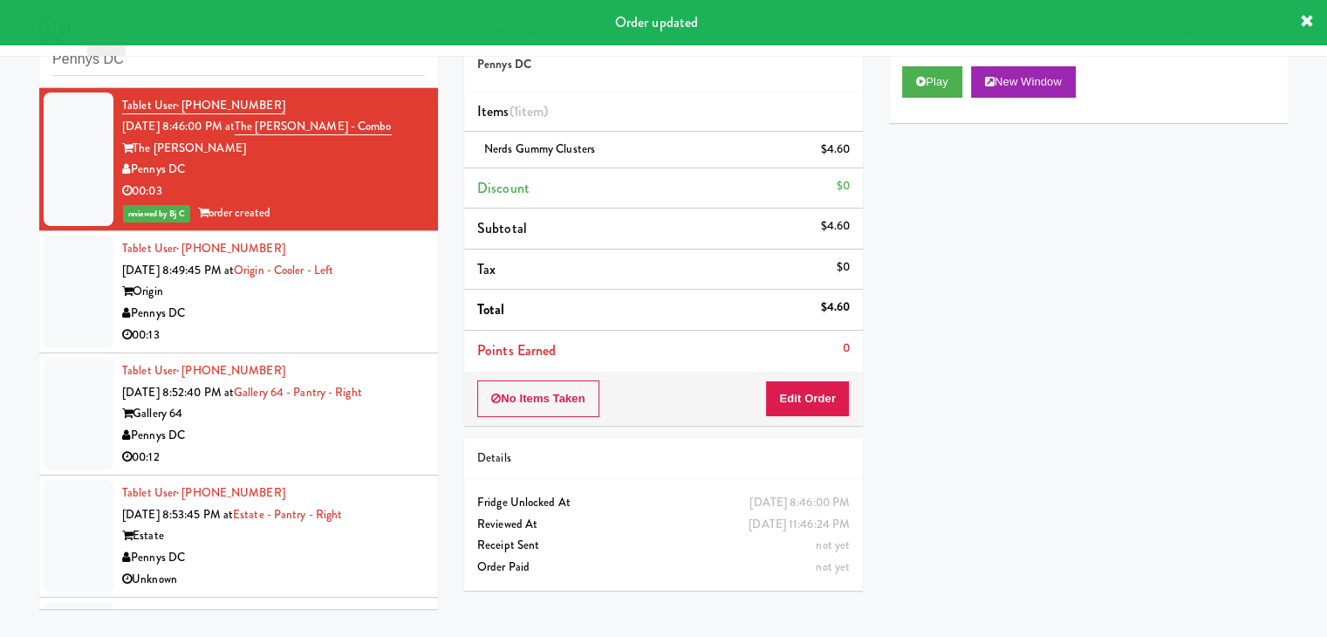
click at [351, 325] on div "00:13" at bounding box center [273, 336] width 303 height 22
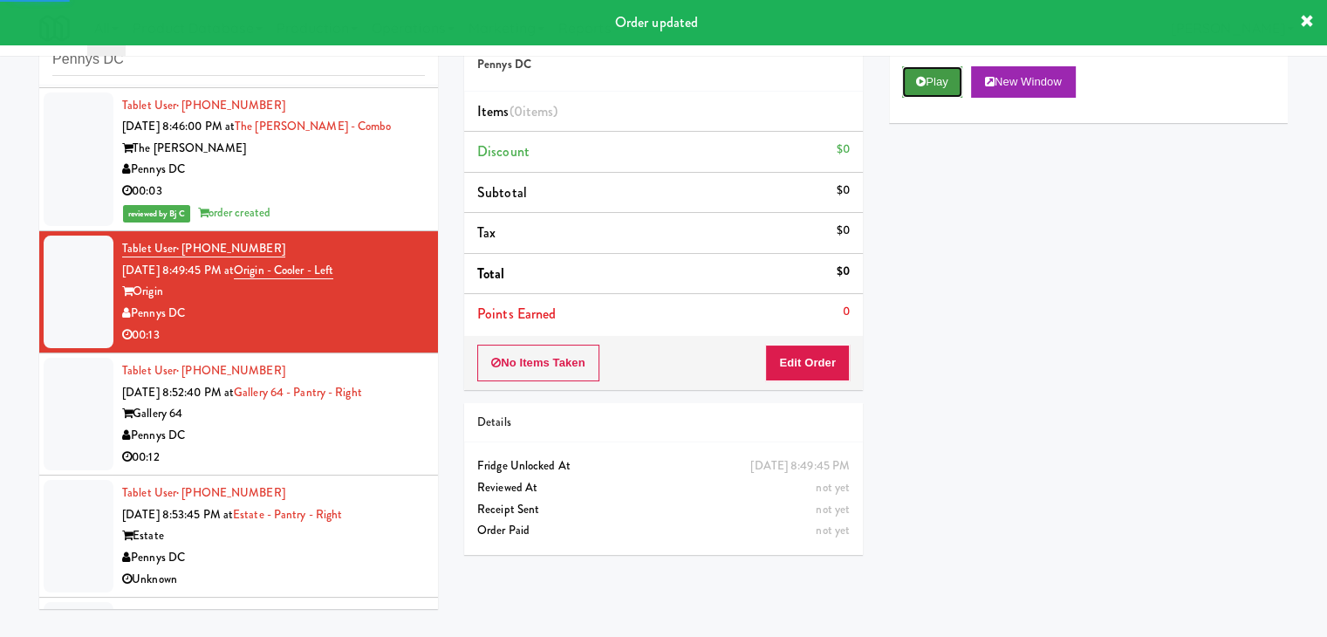
click at [932, 79] on button "Play" at bounding box center [932, 81] width 60 height 31
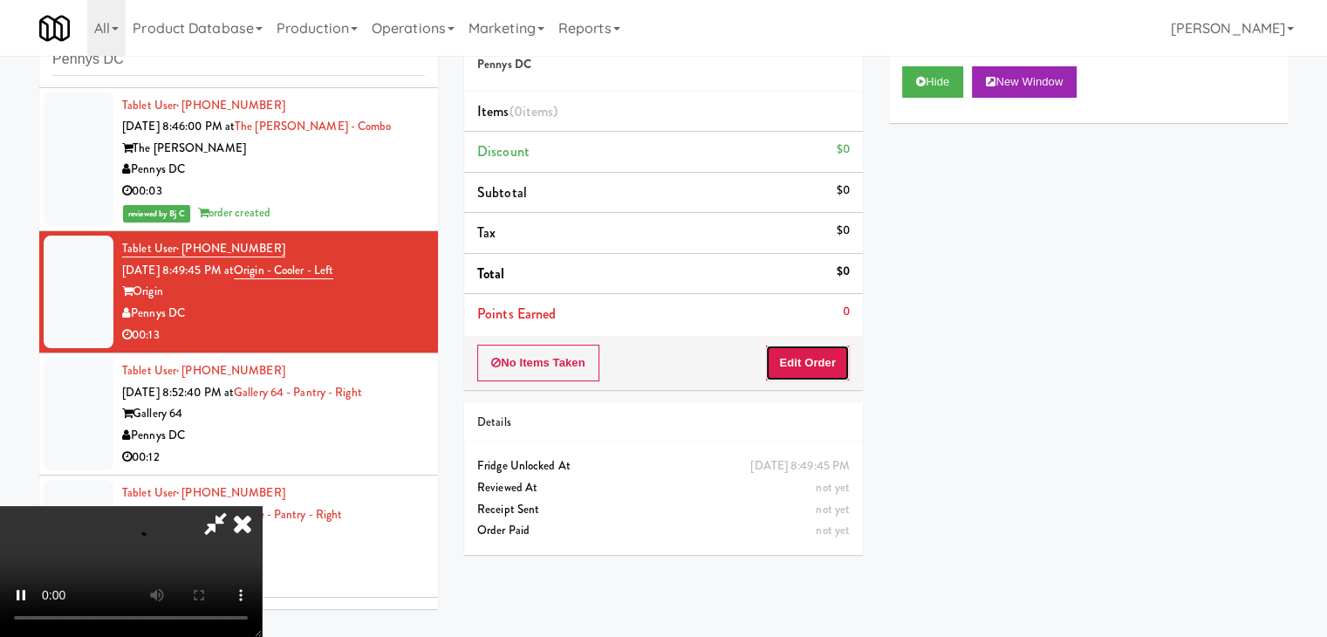
click at [819, 358] on button "Edit Order" at bounding box center [807, 363] width 85 height 37
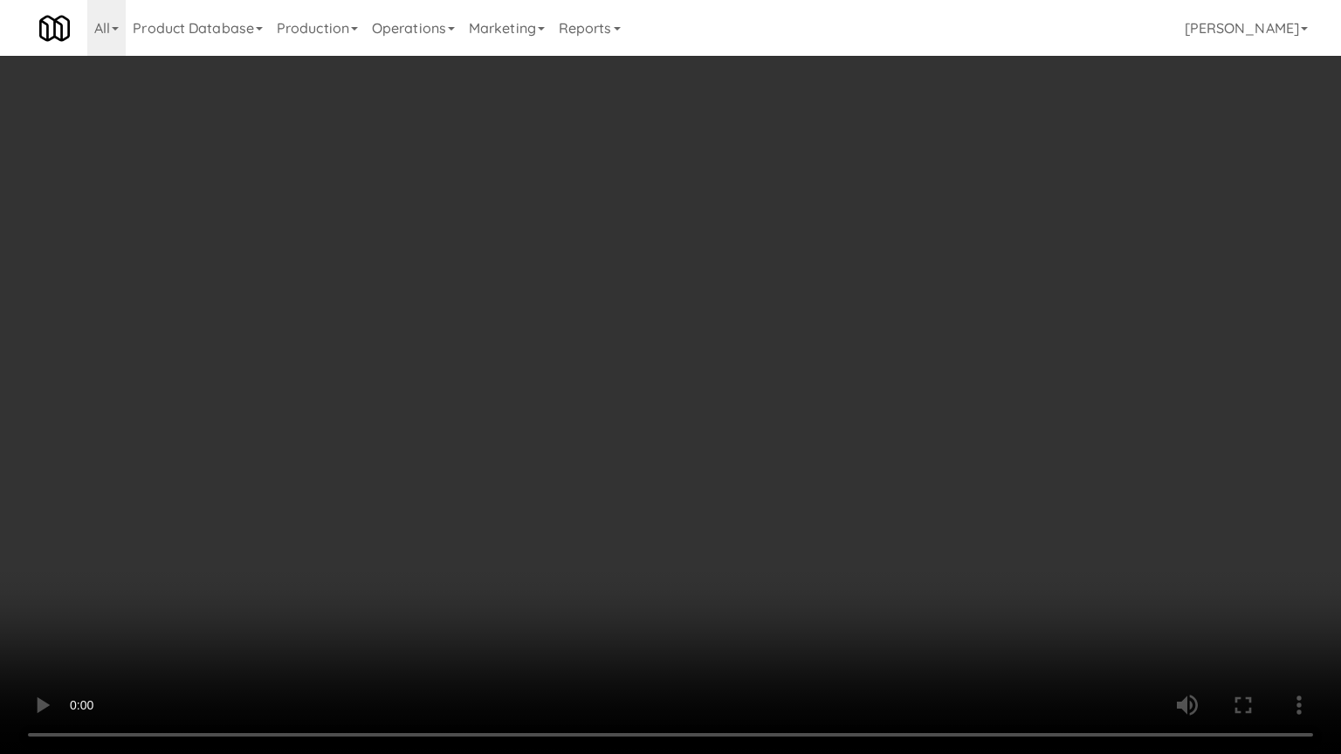
click at [862, 525] on video at bounding box center [670, 377] width 1341 height 754
click at [870, 497] on video at bounding box center [670, 377] width 1341 height 754
drag, startPoint x: 864, startPoint y: 500, endPoint x: 849, endPoint y: 503, distance: 15.1
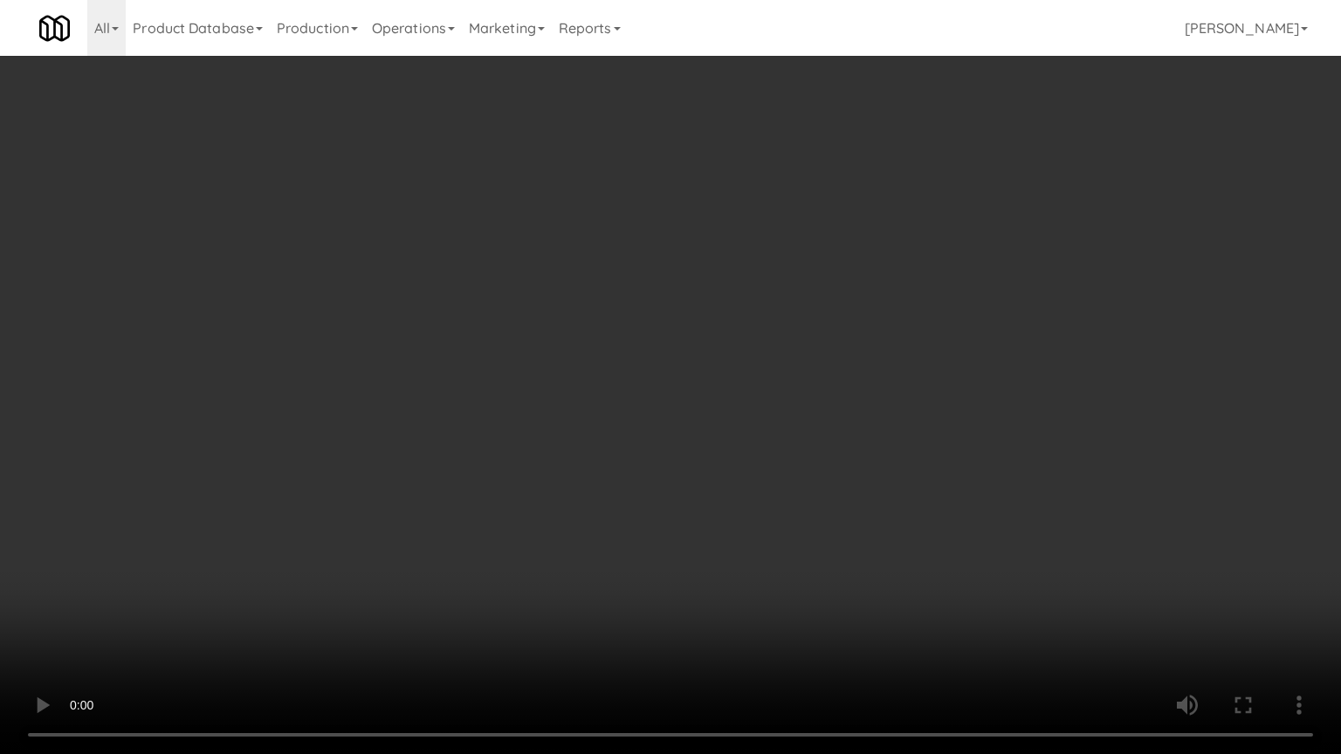
click at [863, 502] on video at bounding box center [670, 377] width 1341 height 754
click at [859, 461] on video at bounding box center [670, 377] width 1341 height 754
click at [859, 462] on video at bounding box center [670, 377] width 1341 height 754
click at [856, 416] on video at bounding box center [670, 377] width 1341 height 754
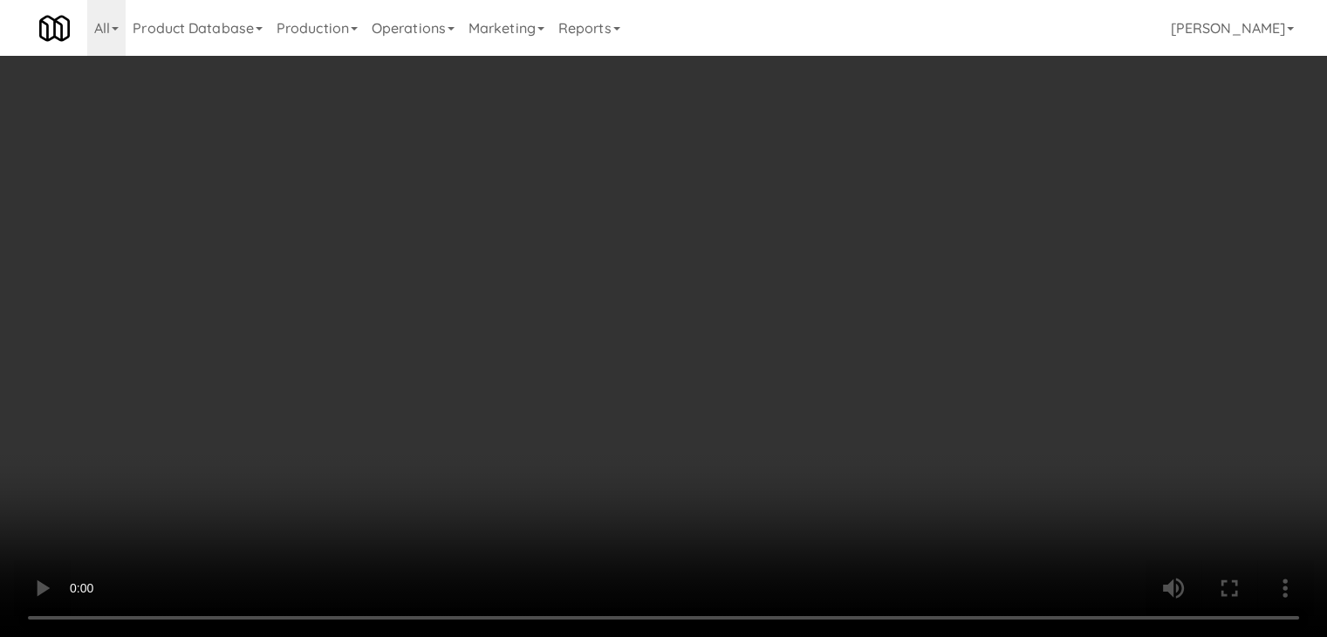
click at [939, 182] on button "Planogram" at bounding box center [945, 185] width 86 height 26
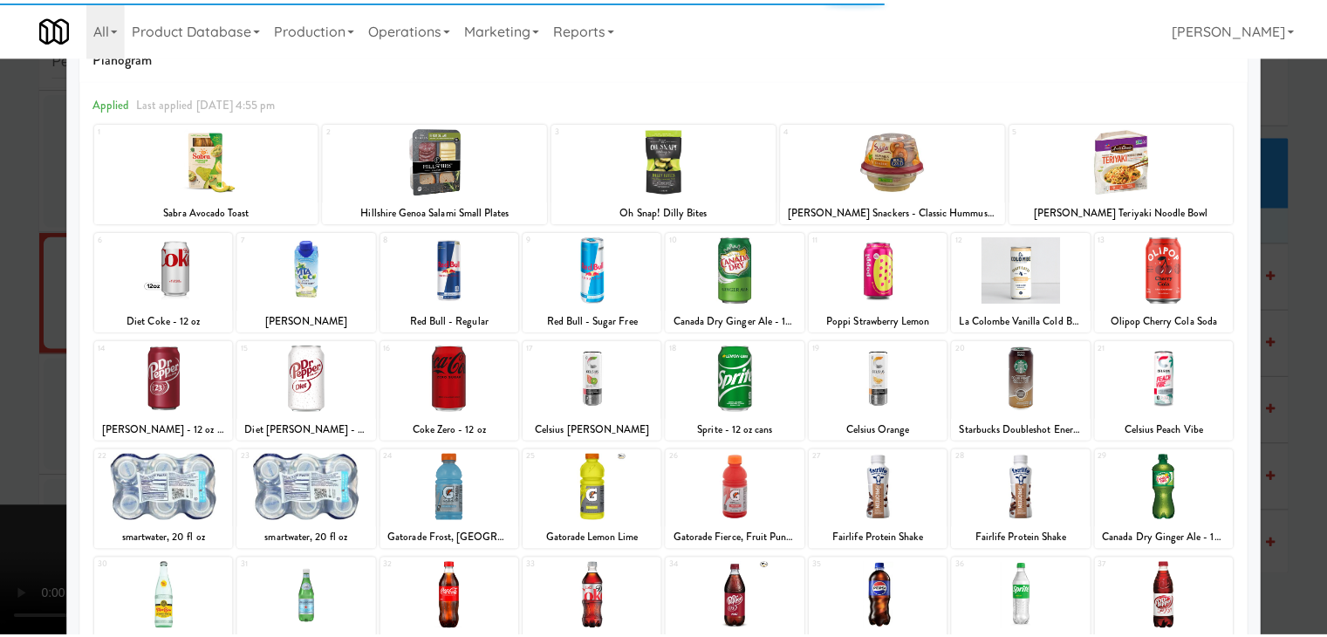
scroll to position [220, 0]
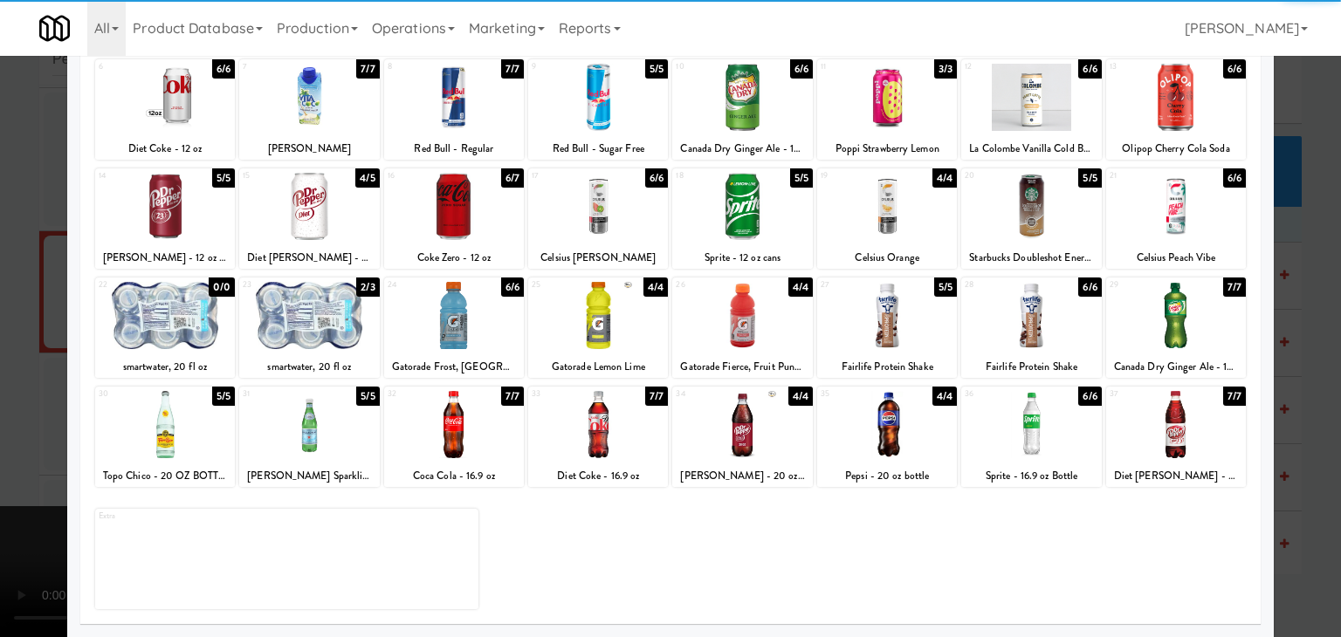
click at [293, 318] on div at bounding box center [309, 315] width 140 height 67
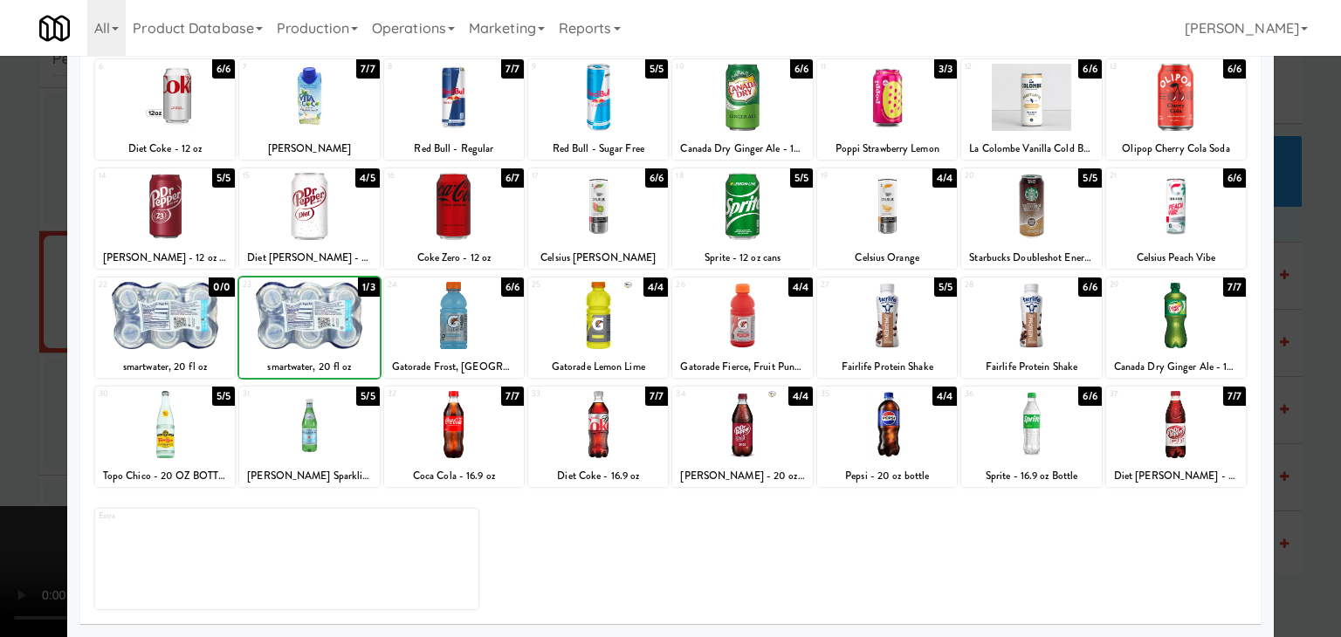
click at [293, 318] on div at bounding box center [309, 315] width 140 height 67
drag, startPoint x: 0, startPoint y: 326, endPoint x: 64, endPoint y: 327, distance: 63.7
click at [9, 327] on div at bounding box center [670, 318] width 1341 height 637
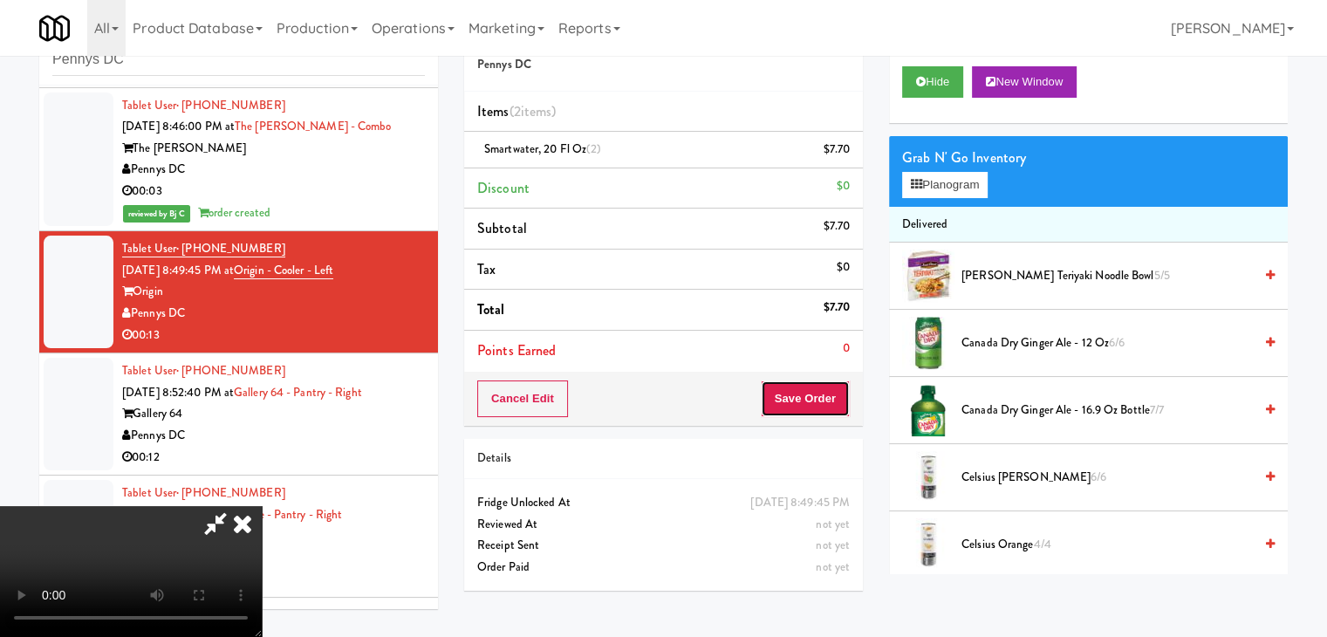
click at [815, 401] on button "Save Order" at bounding box center [805, 399] width 89 height 37
click at [815, 402] on button "Save Order" at bounding box center [805, 399] width 89 height 37
click at [813, 401] on button "Save Order" at bounding box center [805, 399] width 89 height 37
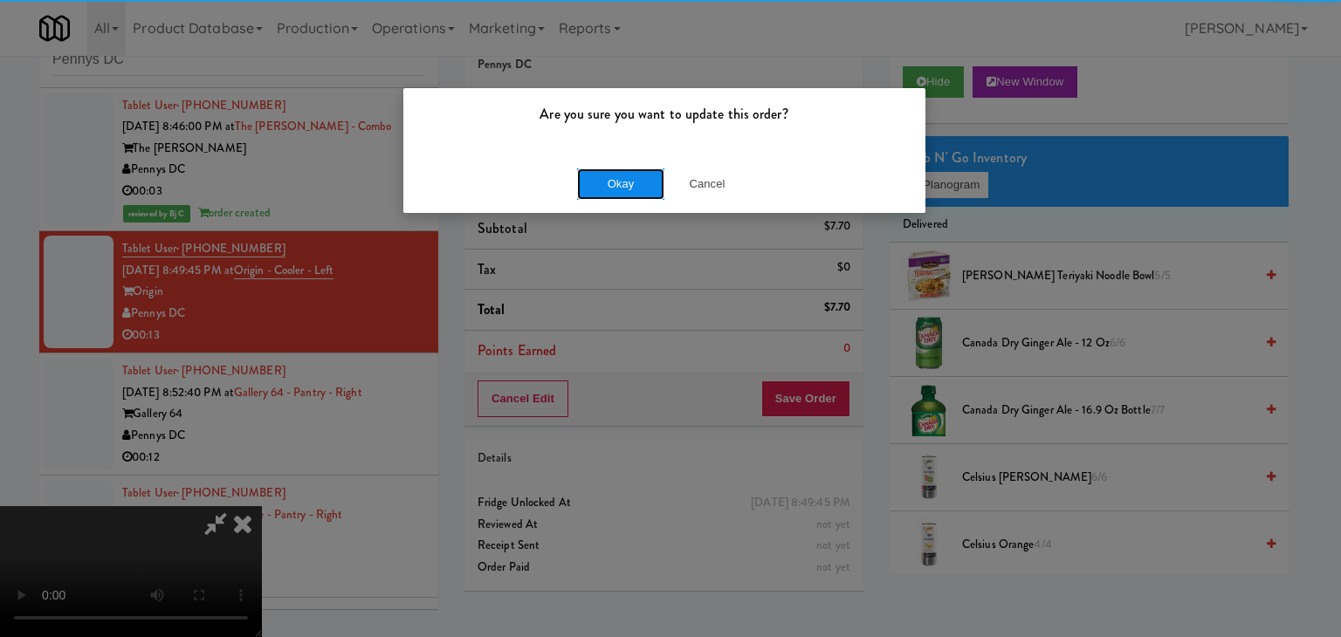
click at [621, 195] on button "Okay" at bounding box center [620, 183] width 87 height 31
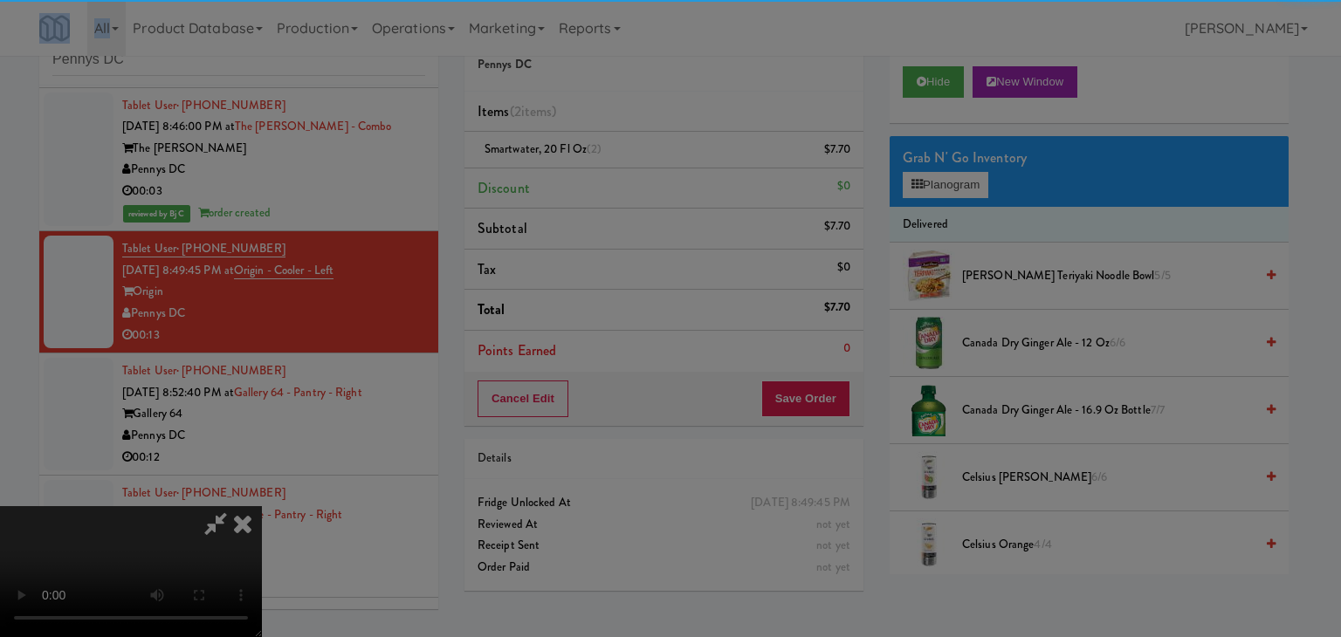
click at [621, 195] on body "Are you sure you want to update this order? Okay Cancel Okay Are you sure you w…" at bounding box center [670, 318] width 1341 height 637
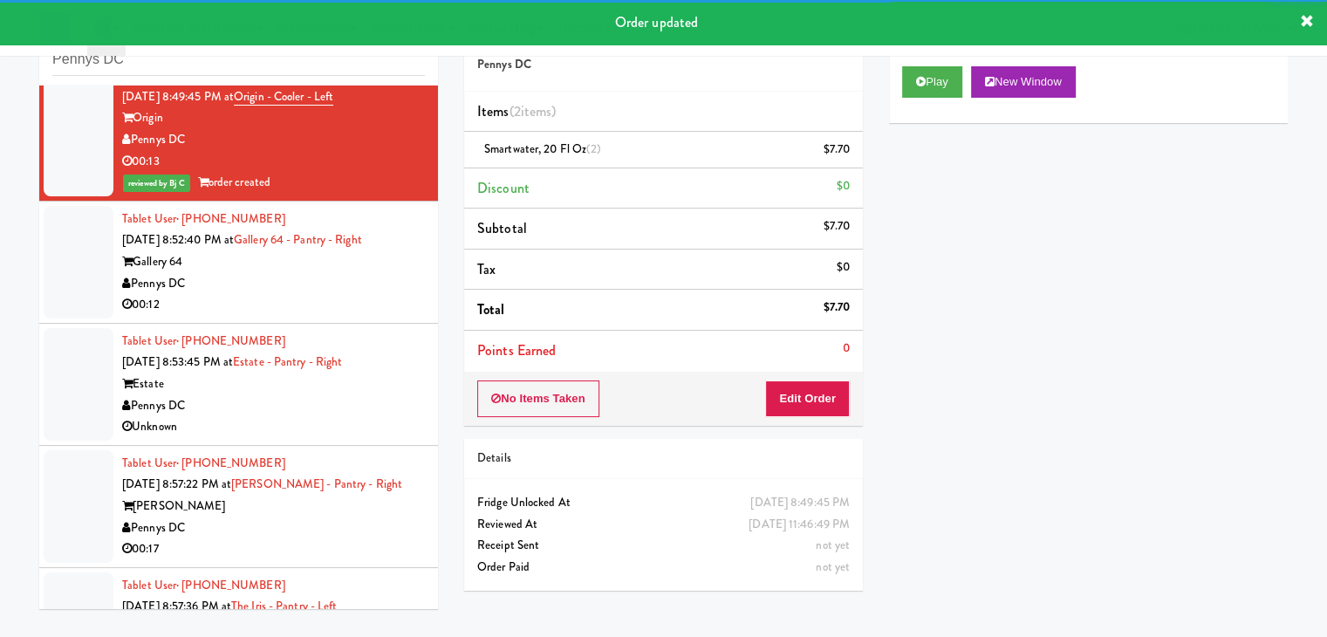
scroll to position [2901, 0]
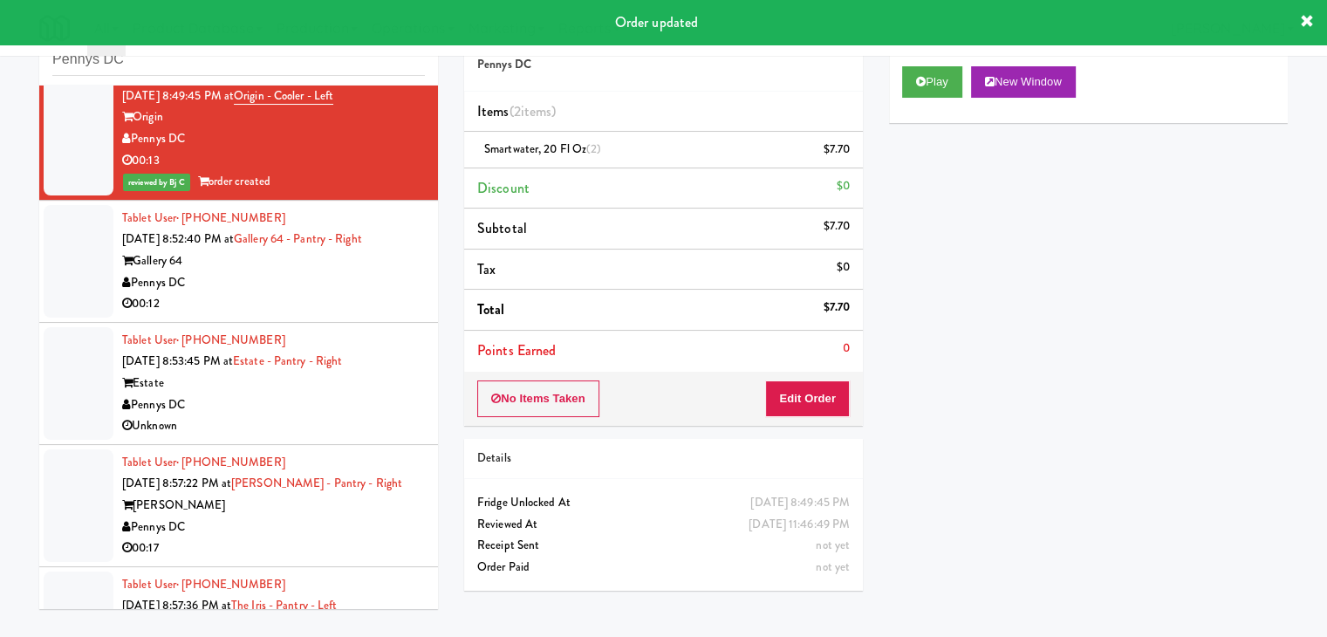
click at [312, 274] on div "Pennys DC" at bounding box center [273, 283] width 303 height 22
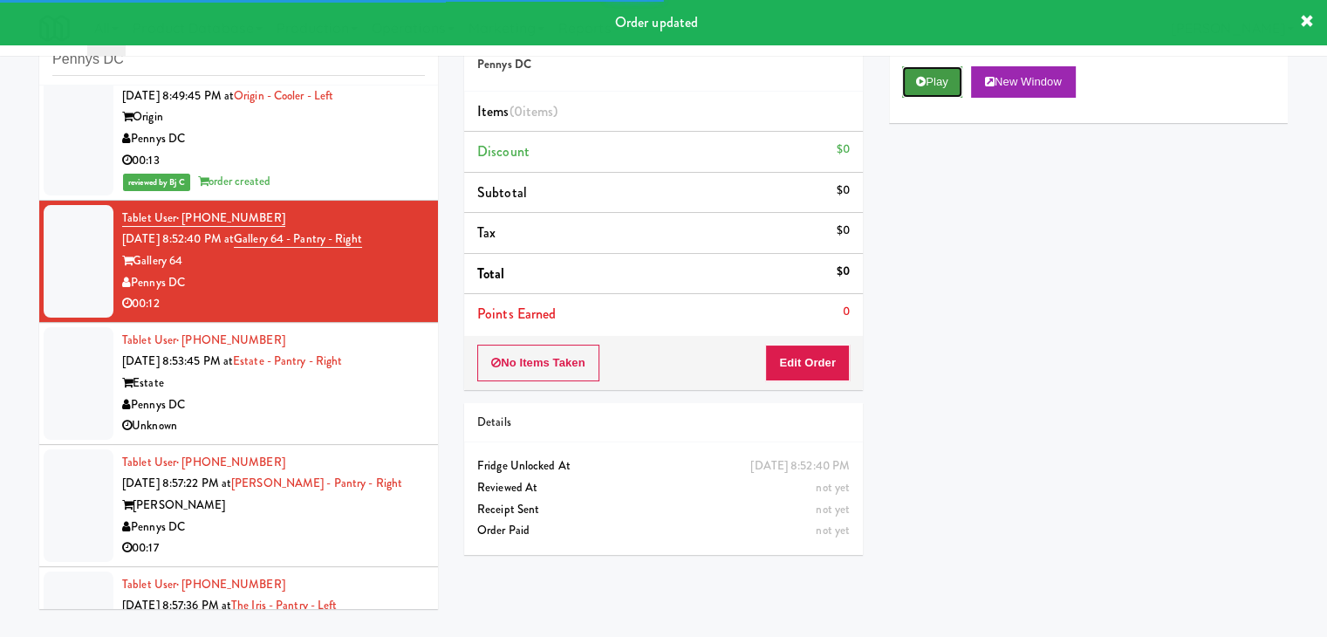
click at [927, 86] on button "Play" at bounding box center [932, 81] width 60 height 31
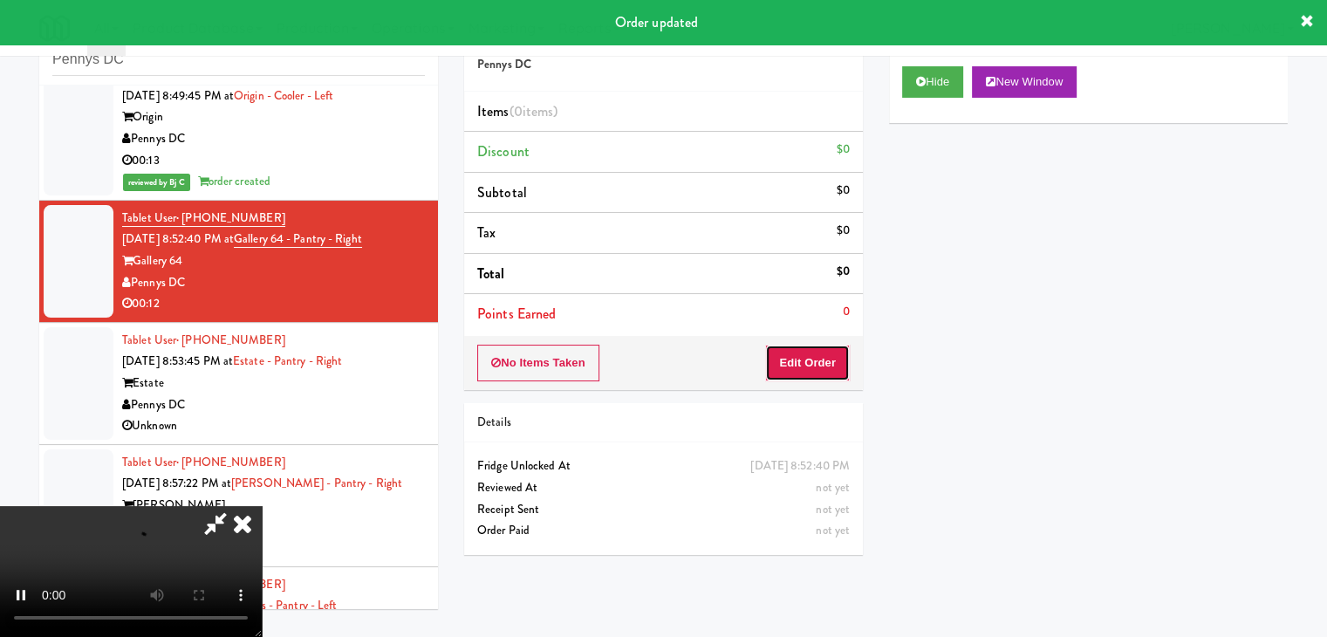
click at [781, 371] on button "Edit Order" at bounding box center [807, 363] width 85 height 37
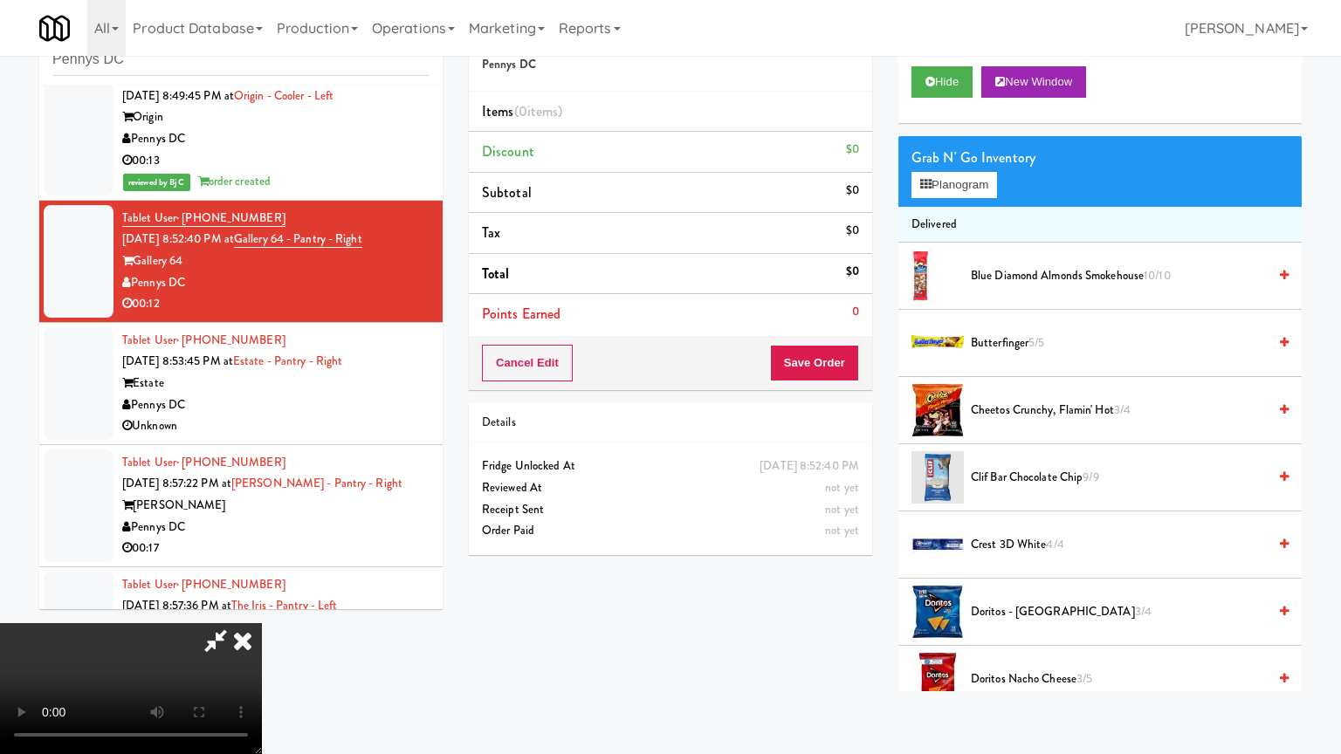
click at [262, 623] on video at bounding box center [131, 688] width 262 height 131
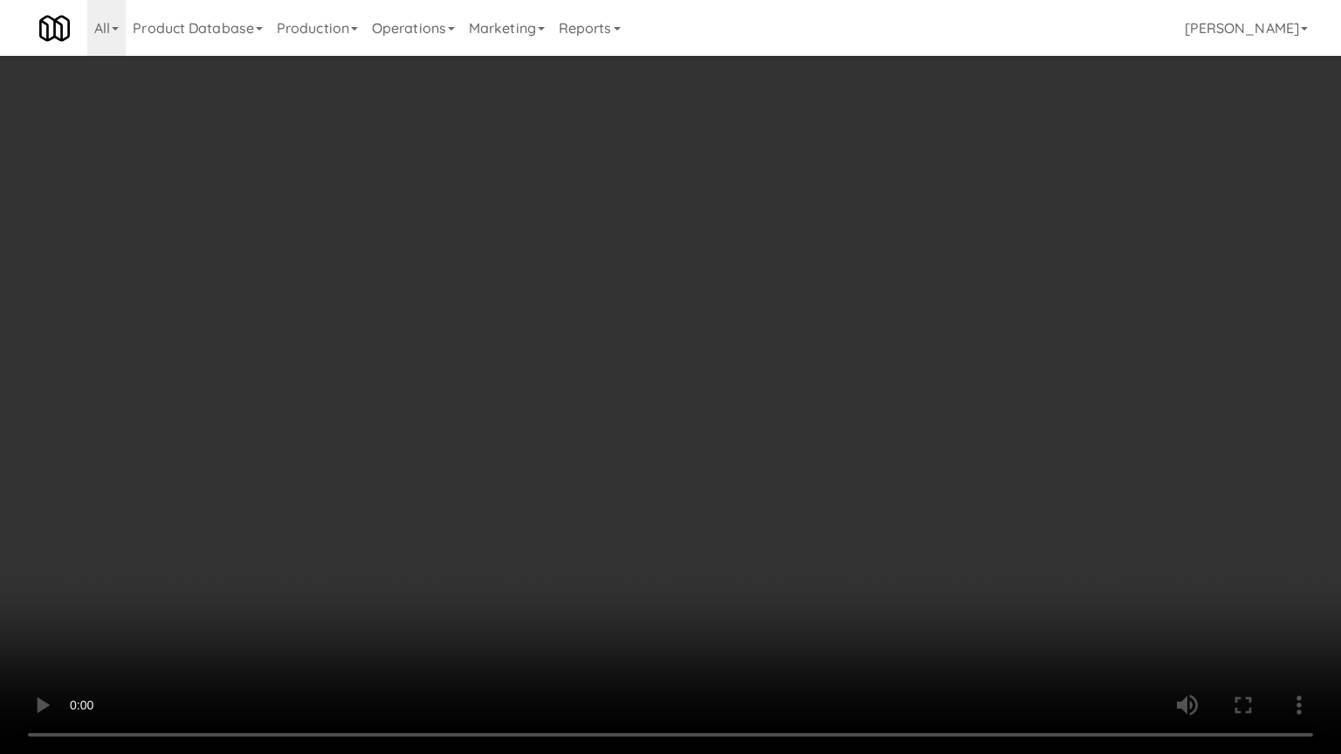
click at [806, 480] on video at bounding box center [670, 377] width 1341 height 754
click at [801, 477] on video at bounding box center [670, 377] width 1341 height 754
click at [802, 477] on video at bounding box center [670, 377] width 1341 height 754
click at [818, 470] on video at bounding box center [670, 377] width 1341 height 754
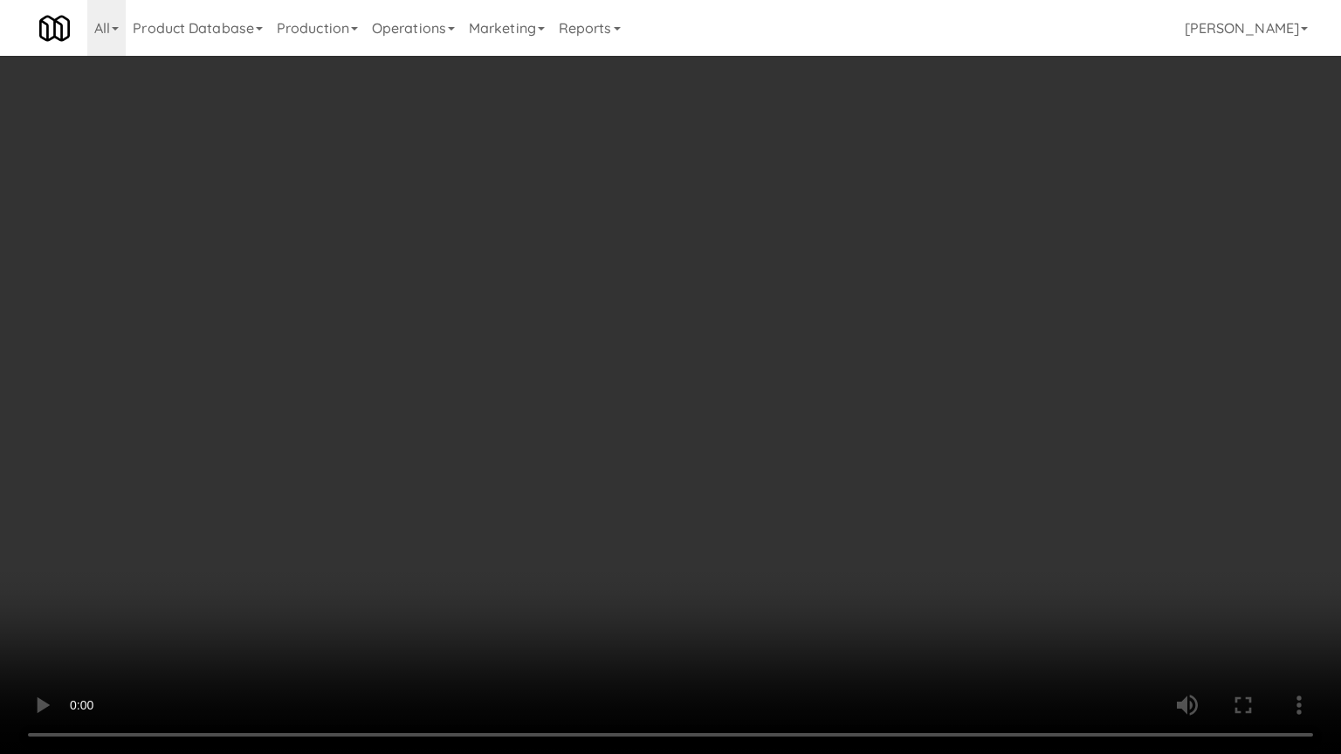
click at [825, 463] on video at bounding box center [670, 377] width 1341 height 754
click at [809, 468] on video at bounding box center [670, 377] width 1341 height 754
click at [810, 463] on video at bounding box center [670, 377] width 1341 height 754
click at [813, 462] on video at bounding box center [670, 377] width 1341 height 754
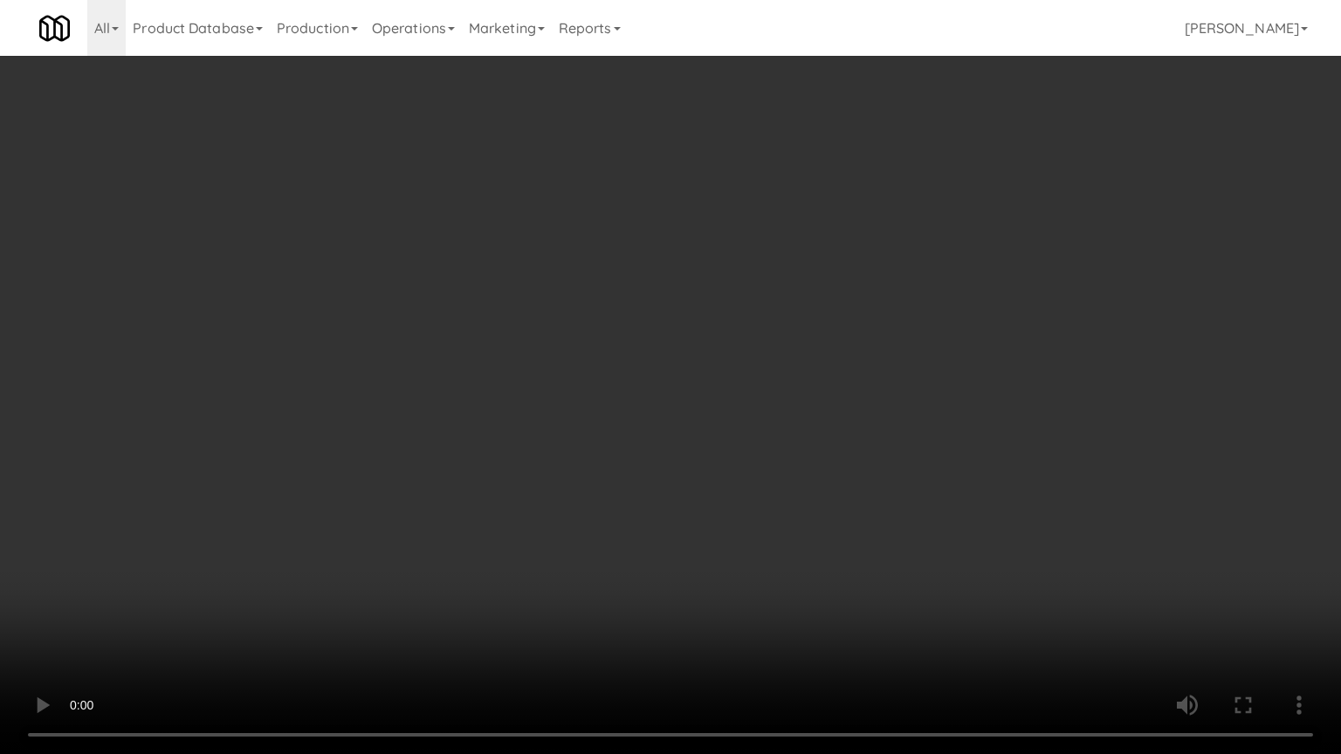
click at [813, 456] on video at bounding box center [670, 377] width 1341 height 754
click at [813, 454] on video at bounding box center [670, 377] width 1341 height 754
click at [802, 431] on video at bounding box center [670, 377] width 1341 height 754
click at [802, 429] on video at bounding box center [670, 377] width 1341 height 754
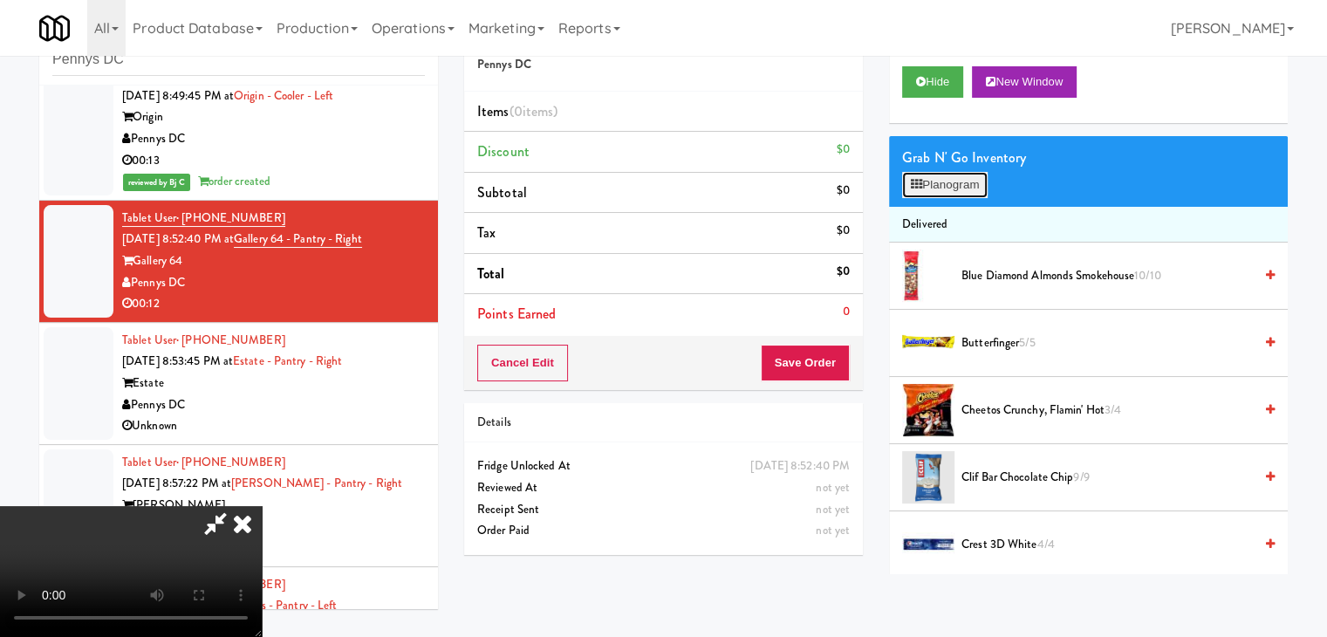
click at [953, 184] on button "Planogram" at bounding box center [945, 185] width 86 height 26
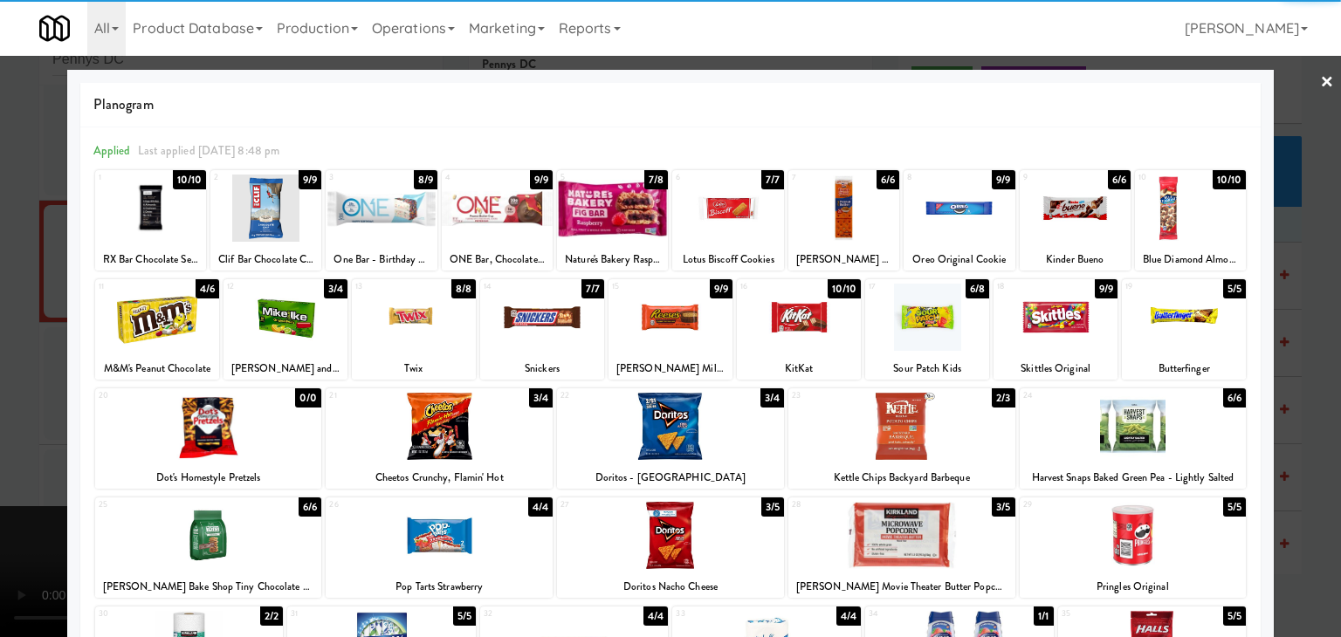
click at [918, 308] on div at bounding box center [927, 317] width 124 height 67
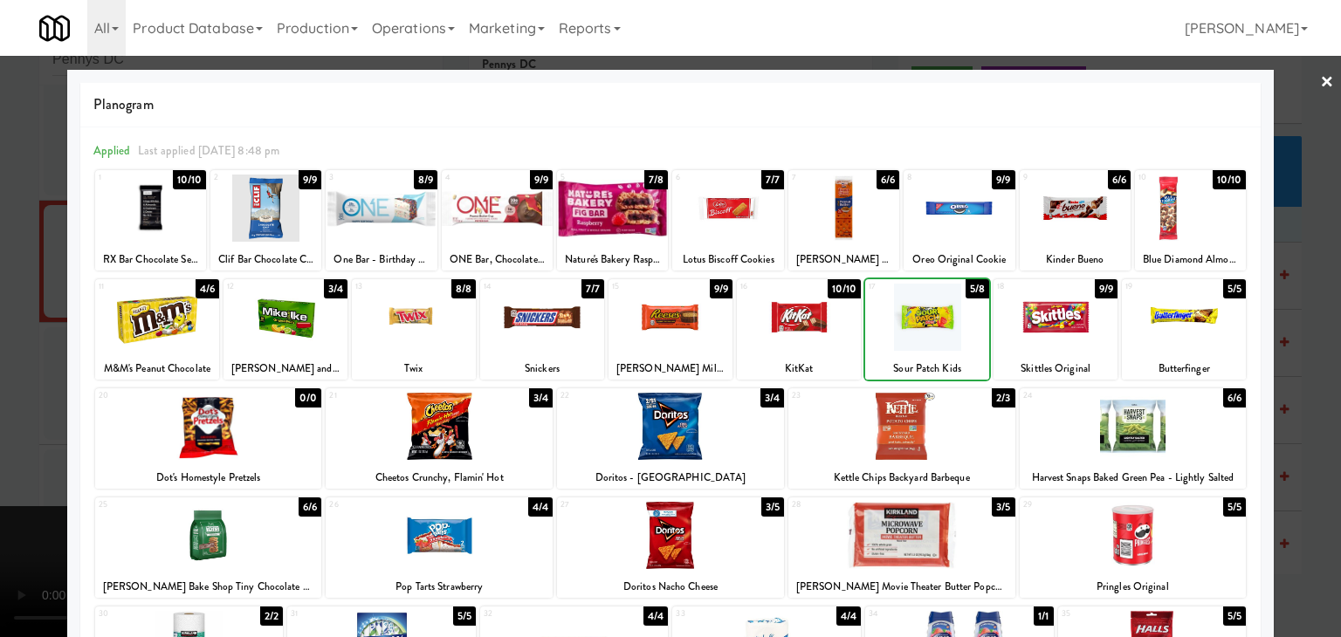
click at [12, 336] on div at bounding box center [670, 318] width 1341 height 637
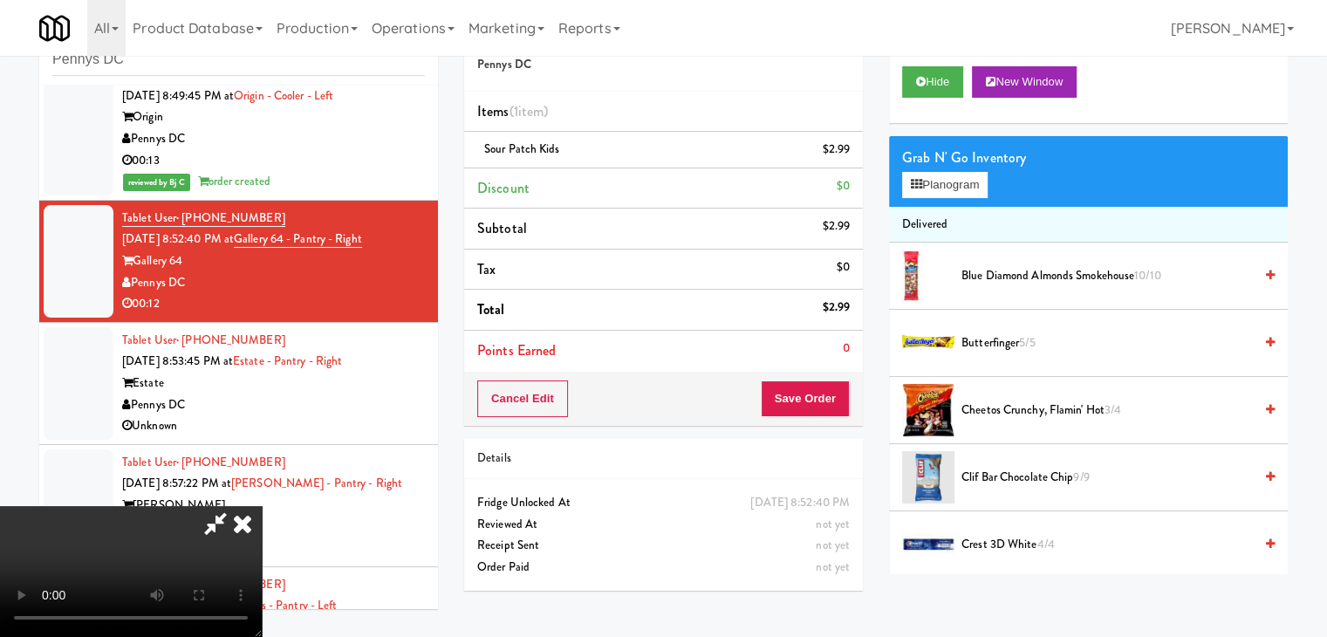
drag, startPoint x: 520, startPoint y: 376, endPoint x: 542, endPoint y: 384, distance: 23.2
click at [262, 506] on video at bounding box center [131, 571] width 262 height 131
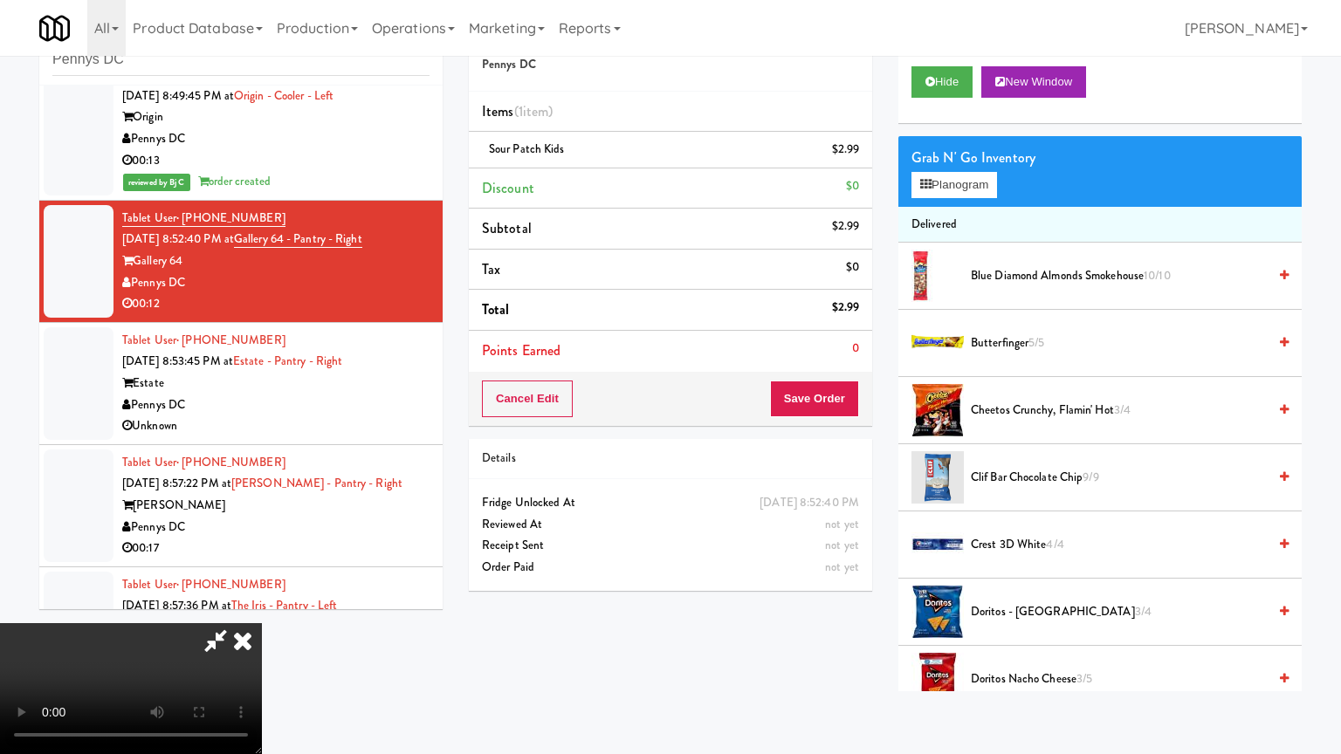
click at [262, 623] on video at bounding box center [131, 688] width 262 height 131
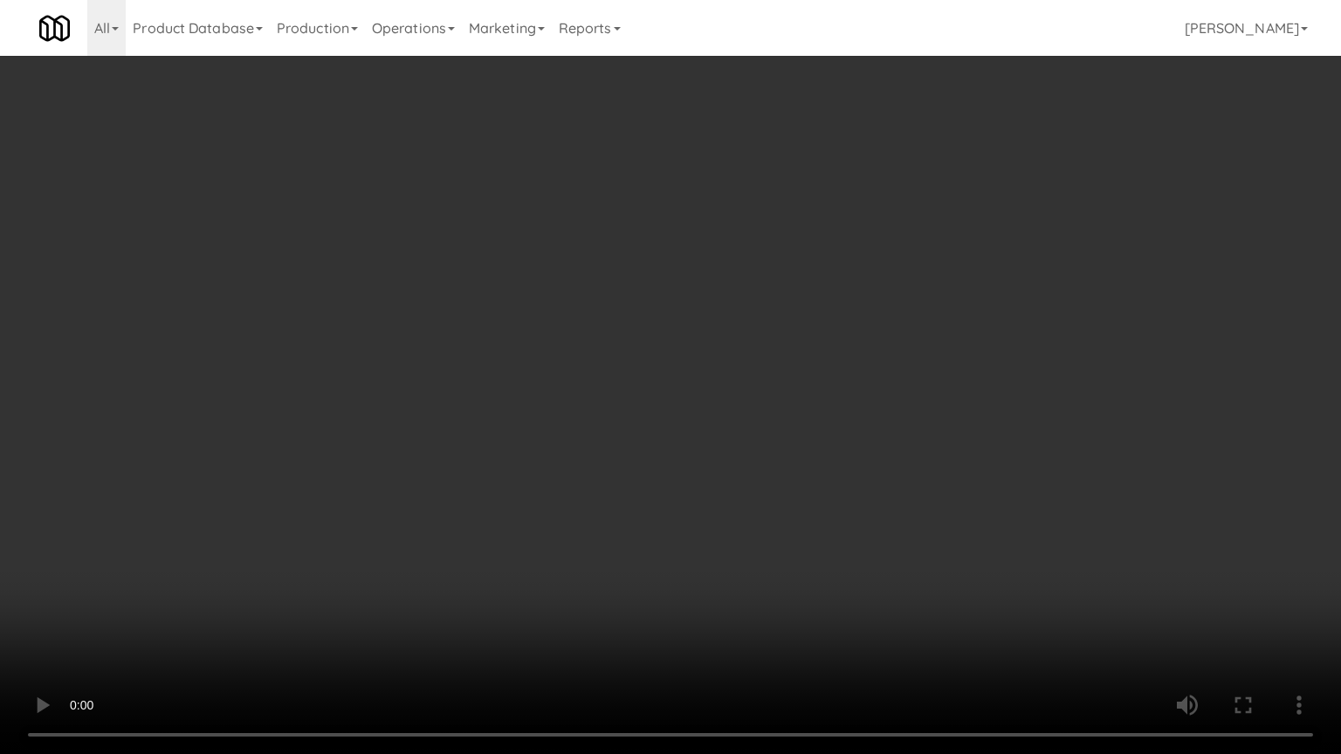
click at [760, 464] on video at bounding box center [670, 377] width 1341 height 754
click at [760, 463] on video at bounding box center [670, 377] width 1341 height 754
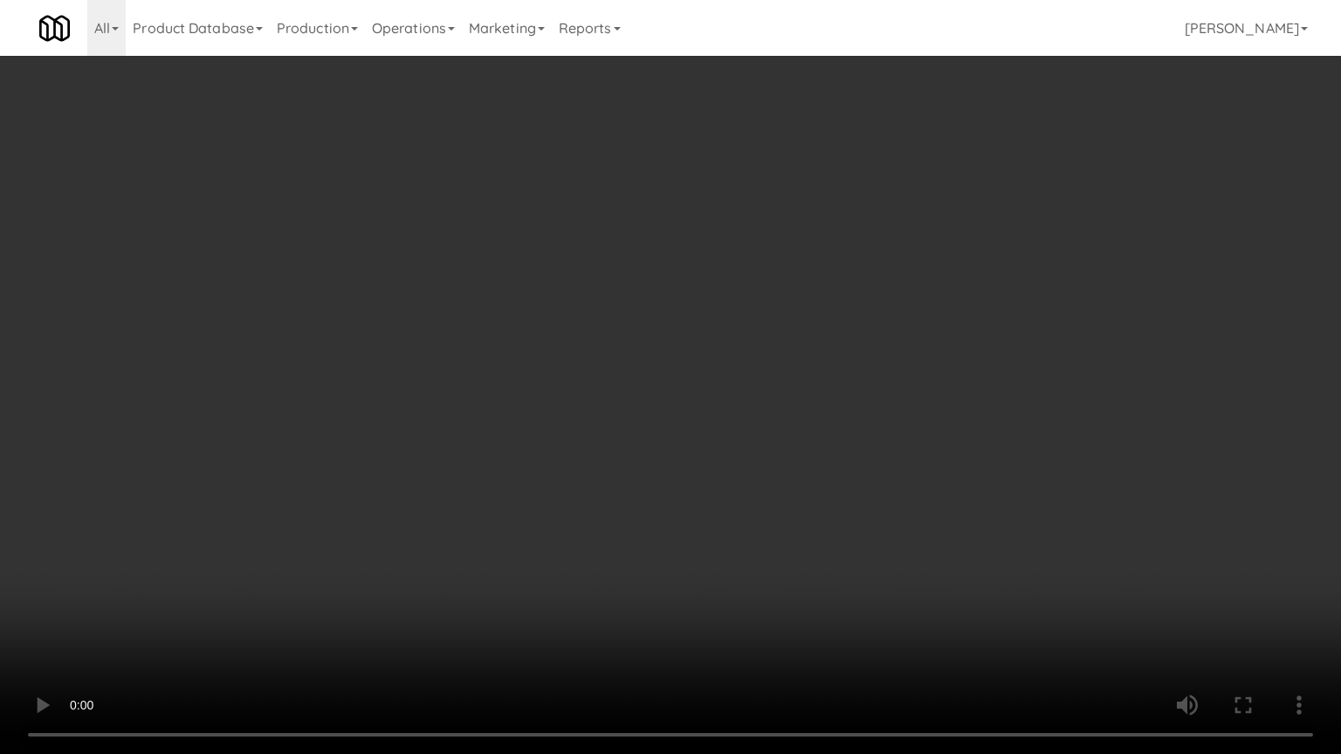
click at [760, 463] on video at bounding box center [670, 377] width 1341 height 754
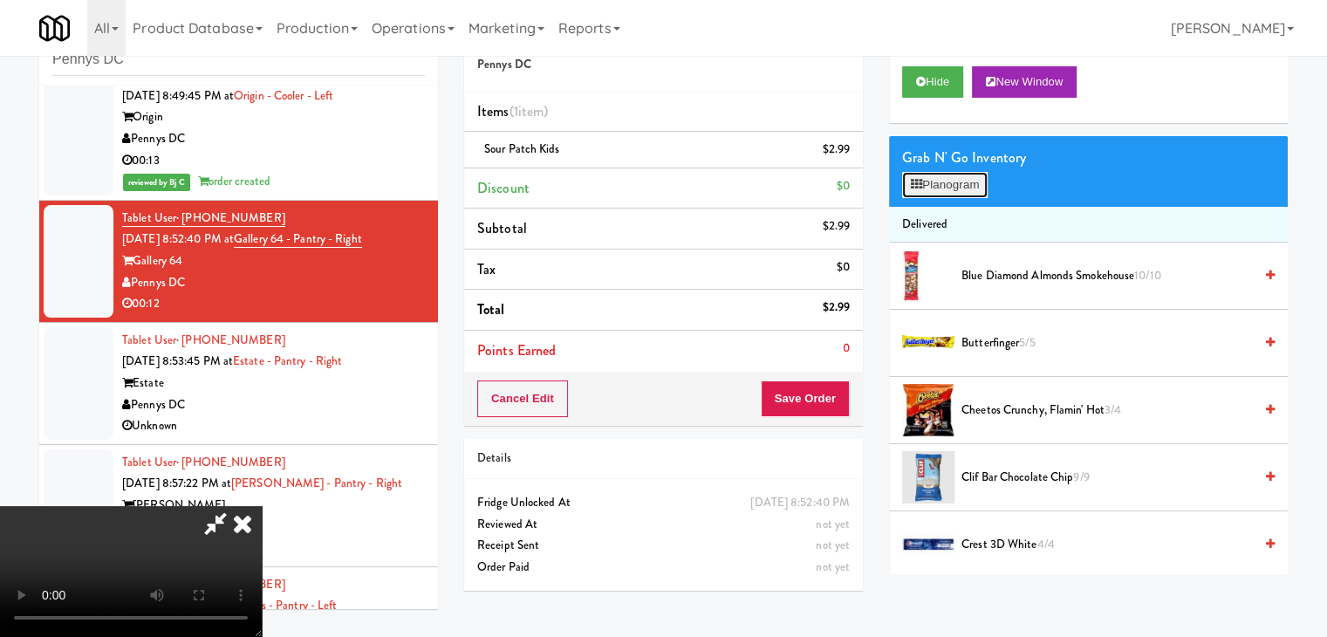
click at [965, 182] on button "Planogram" at bounding box center [945, 185] width 86 height 26
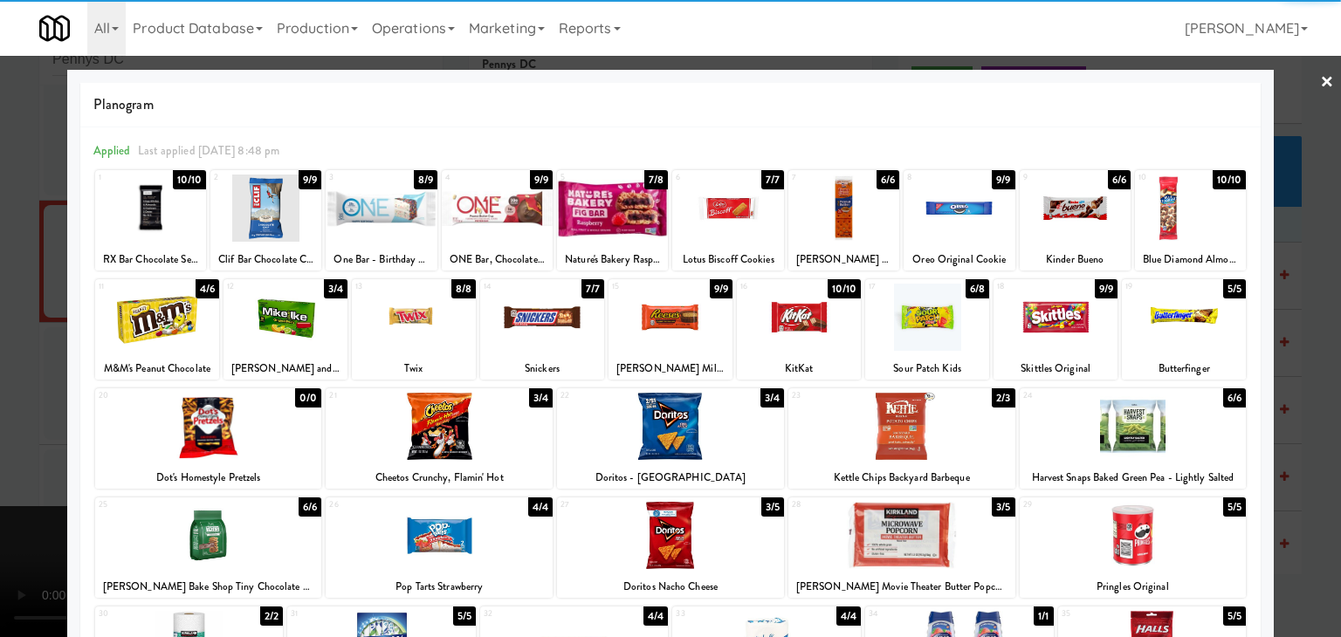
click at [650, 434] on div at bounding box center [670, 426] width 227 height 67
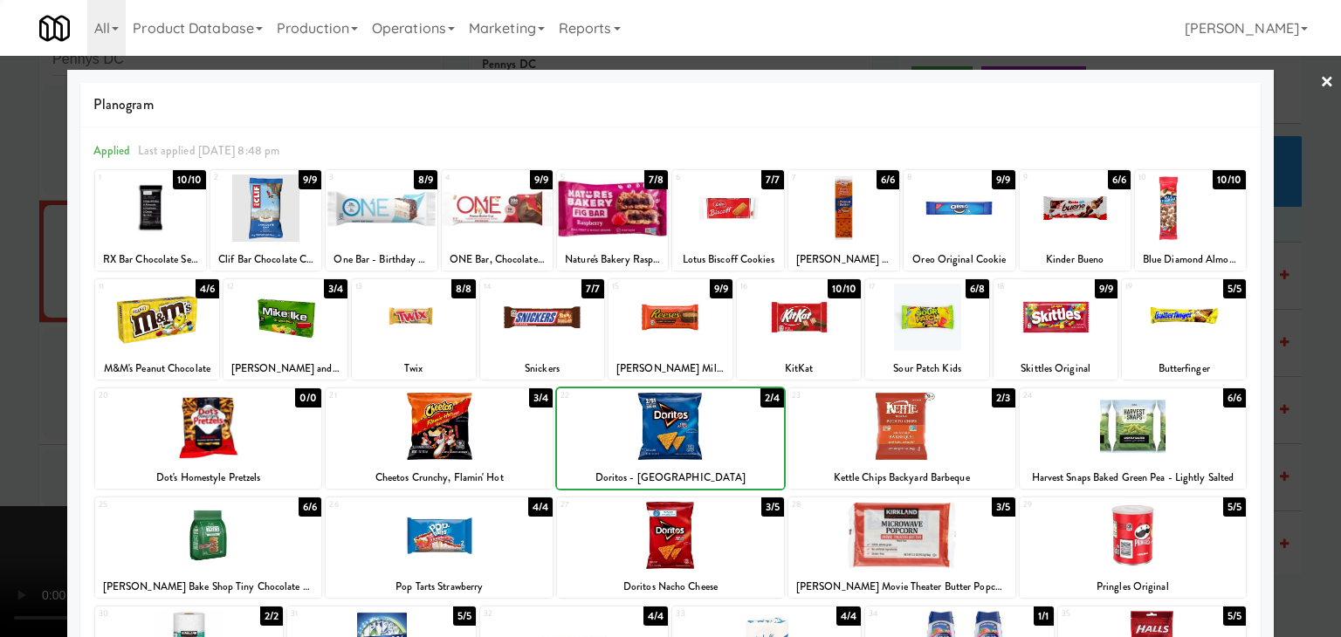
click at [17, 387] on div at bounding box center [670, 318] width 1341 height 637
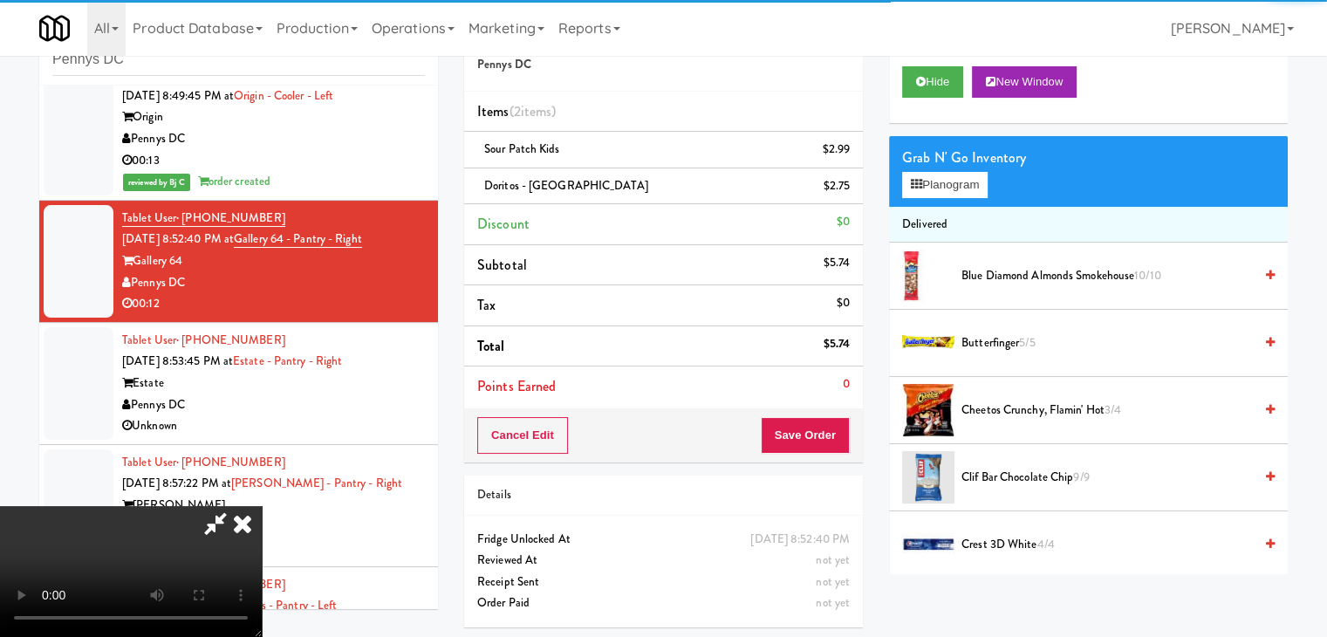
click at [262, 506] on video at bounding box center [131, 571] width 262 height 131
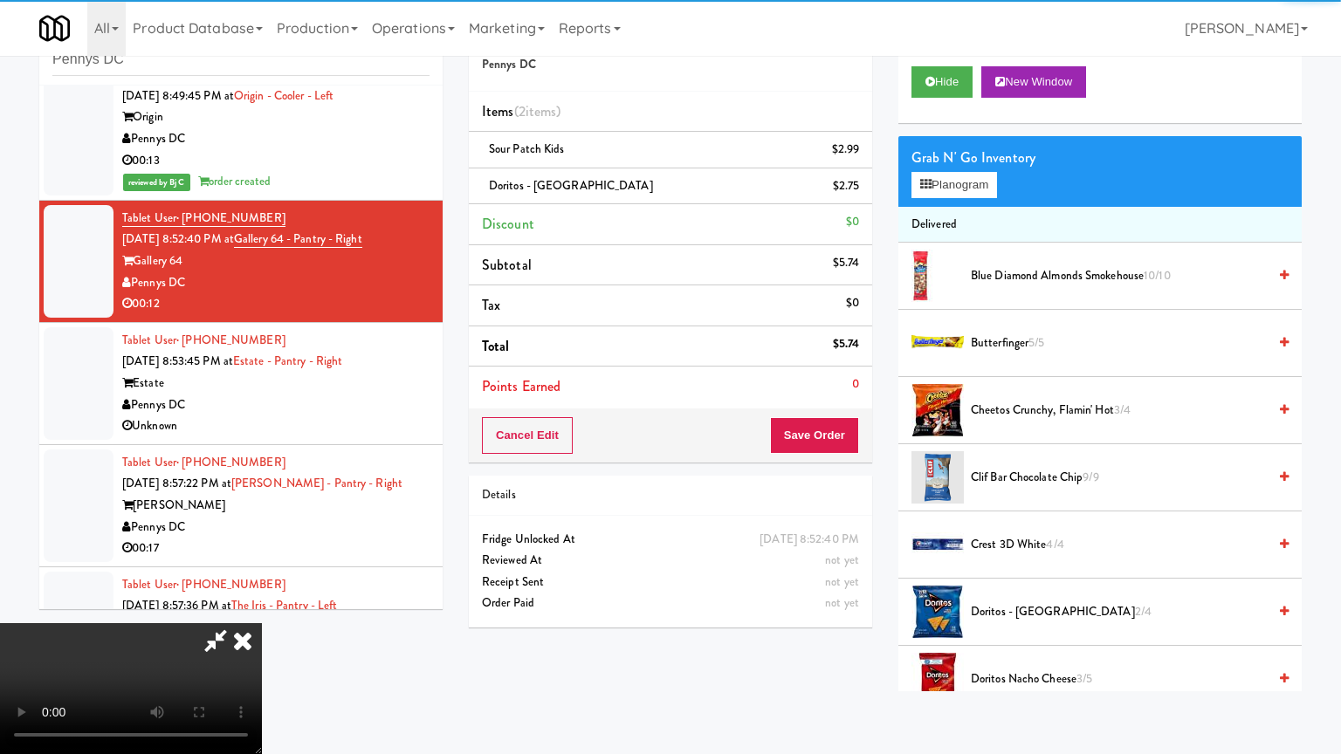
click at [262, 623] on video at bounding box center [131, 688] width 262 height 131
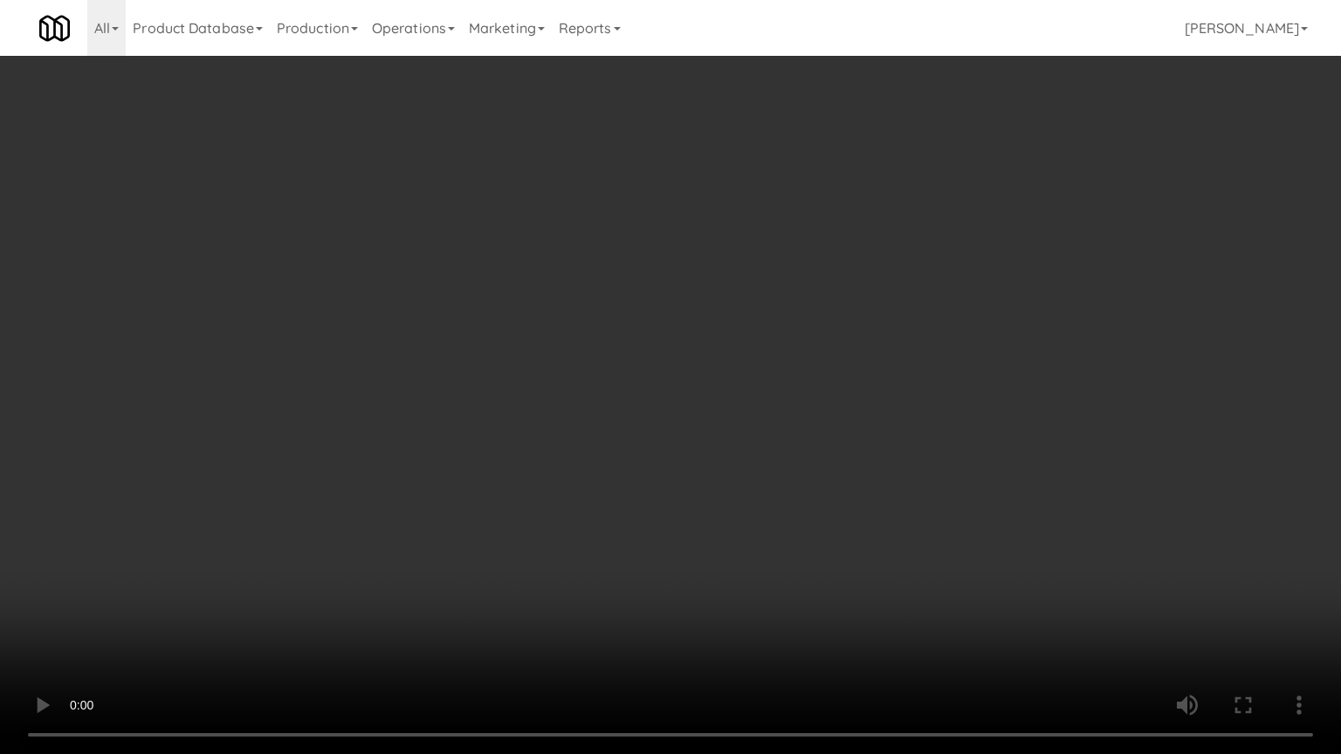
click at [749, 461] on video at bounding box center [670, 377] width 1341 height 754
click at [753, 461] on video at bounding box center [670, 377] width 1341 height 754
click at [737, 452] on video at bounding box center [670, 377] width 1341 height 754
click at [737, 451] on video at bounding box center [670, 377] width 1341 height 754
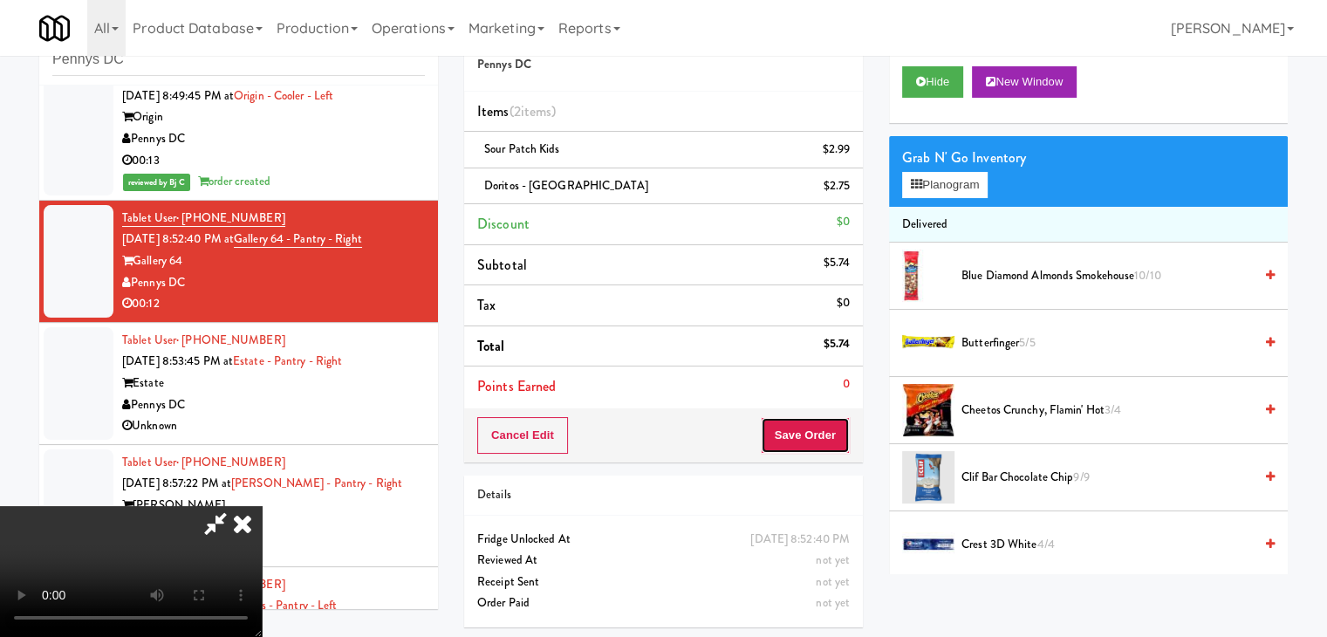
click at [827, 428] on button "Save Order" at bounding box center [805, 435] width 89 height 37
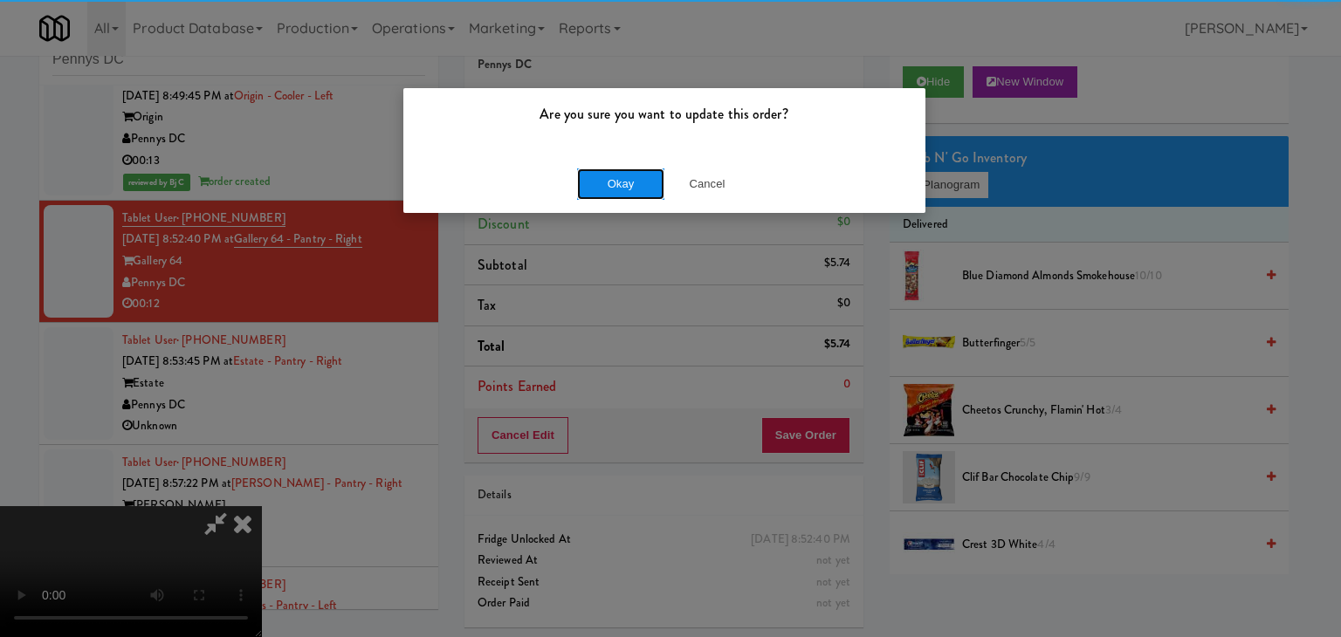
click at [636, 188] on button "Okay" at bounding box center [620, 183] width 87 height 31
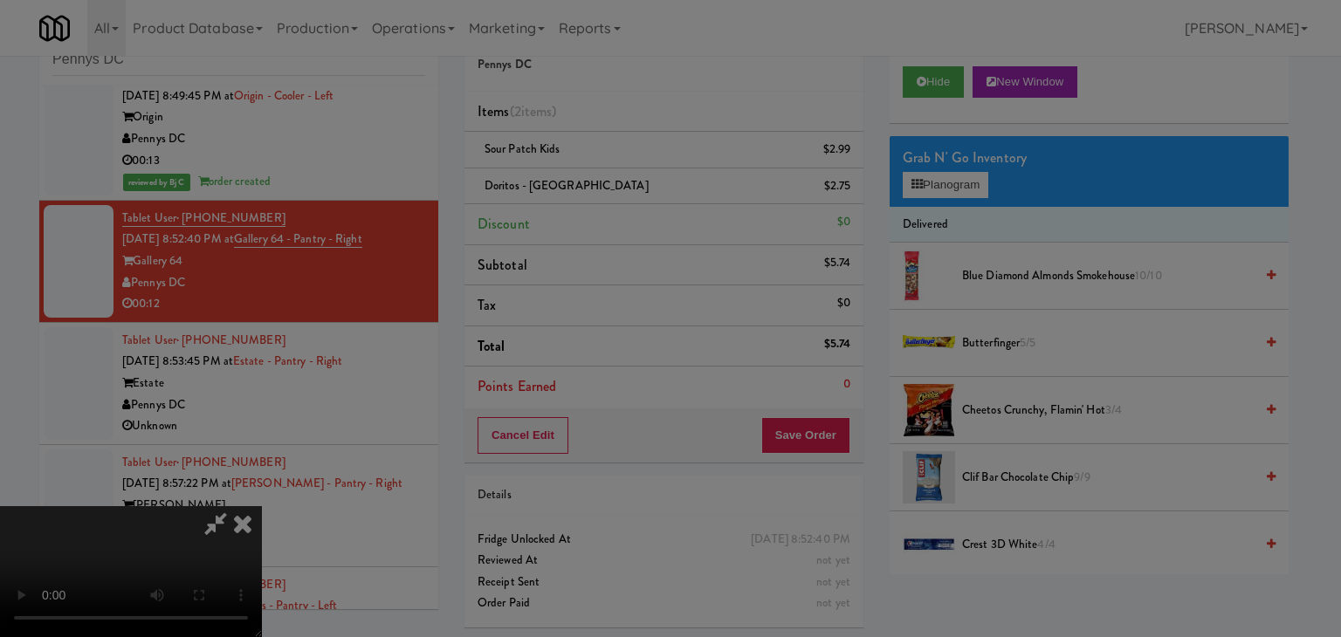
click at [636, 181] on div "Okay Cancel" at bounding box center [664, 151] width 522 height 58
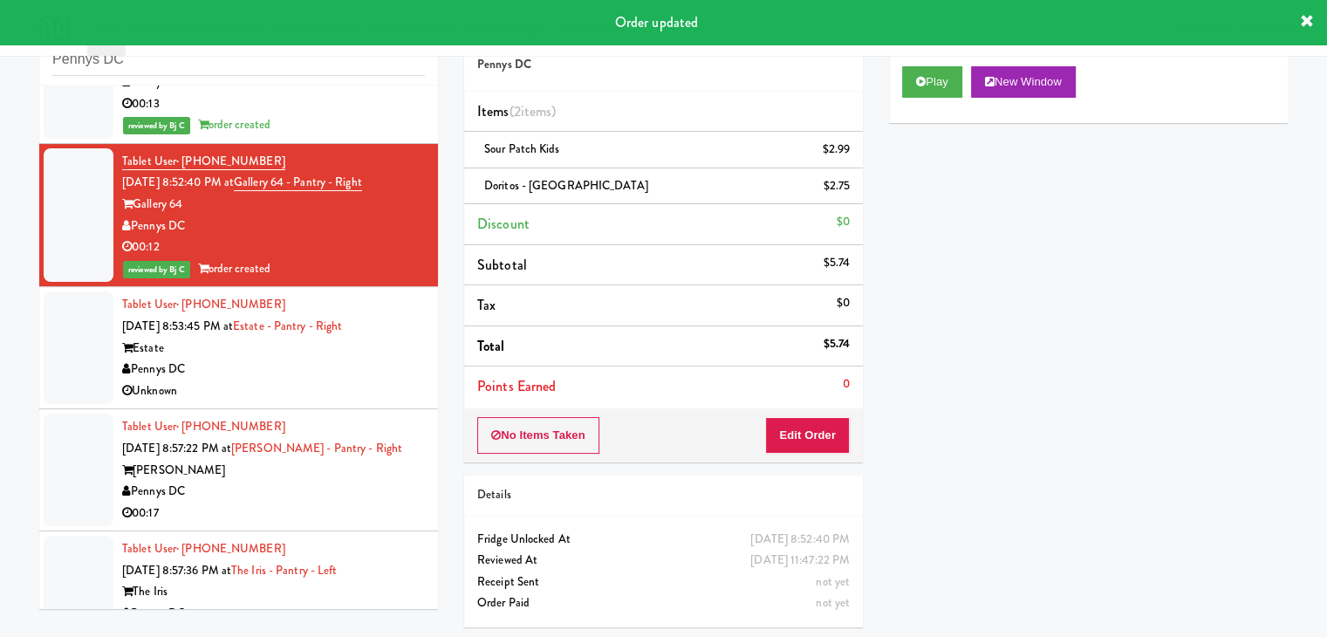
scroll to position [2988, 0]
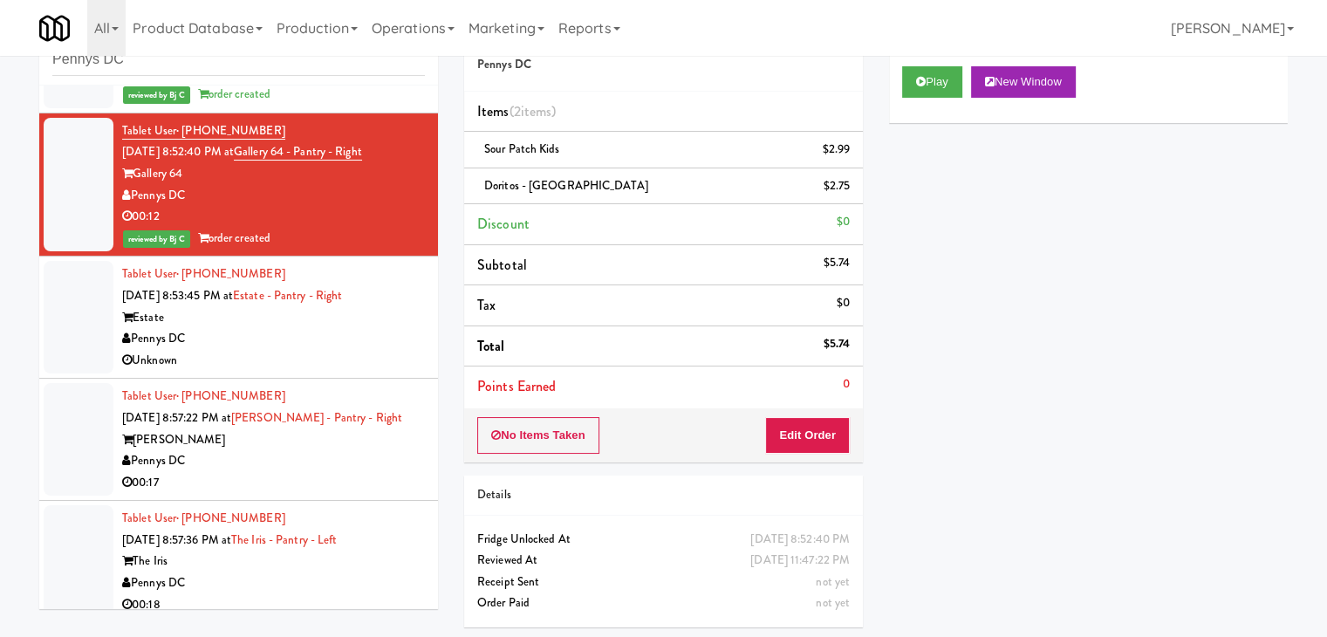
click at [303, 344] on div "Pennys DC" at bounding box center [273, 339] width 303 height 22
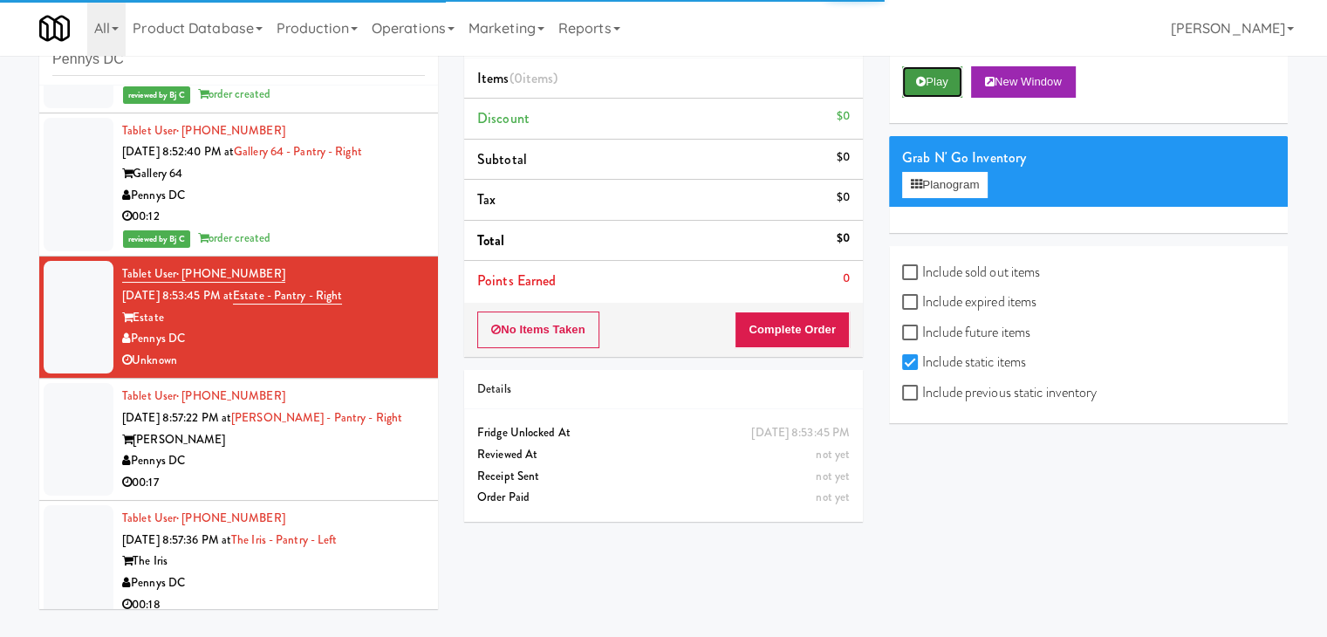
drag, startPoint x: 937, startPoint y: 71, endPoint x: 937, endPoint y: 92, distance: 20.9
click at [938, 71] on button "Play" at bounding box center [932, 81] width 60 height 31
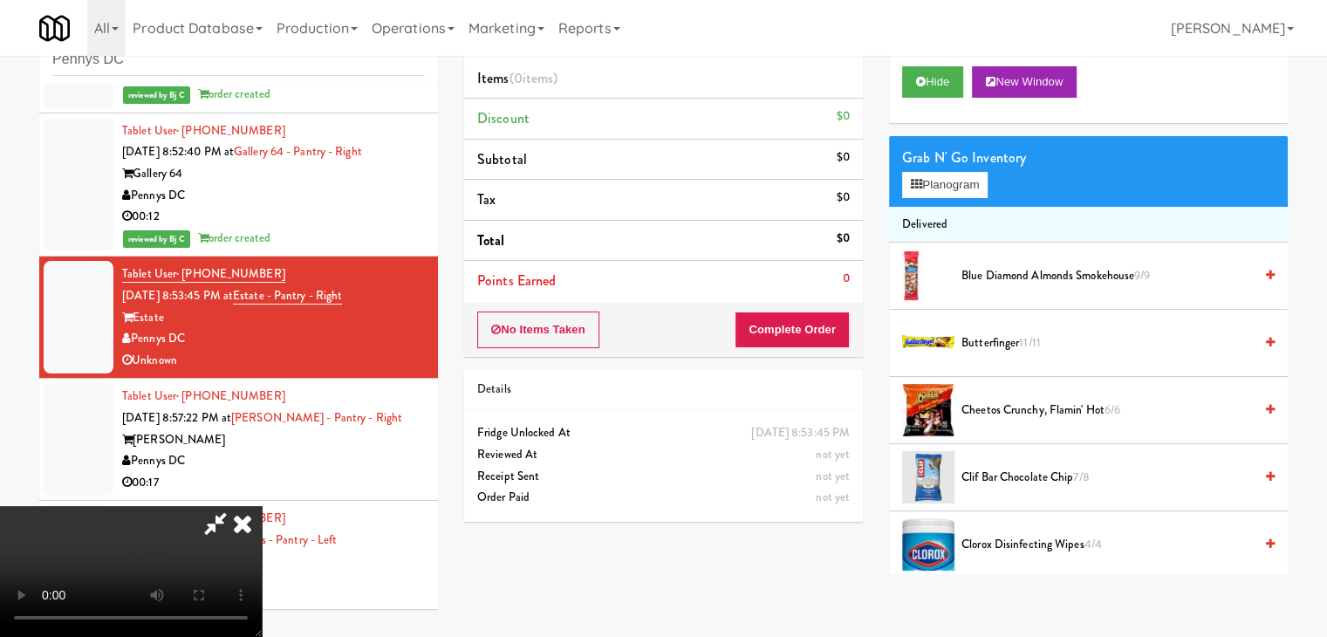
click at [262, 506] on video at bounding box center [131, 571] width 262 height 131
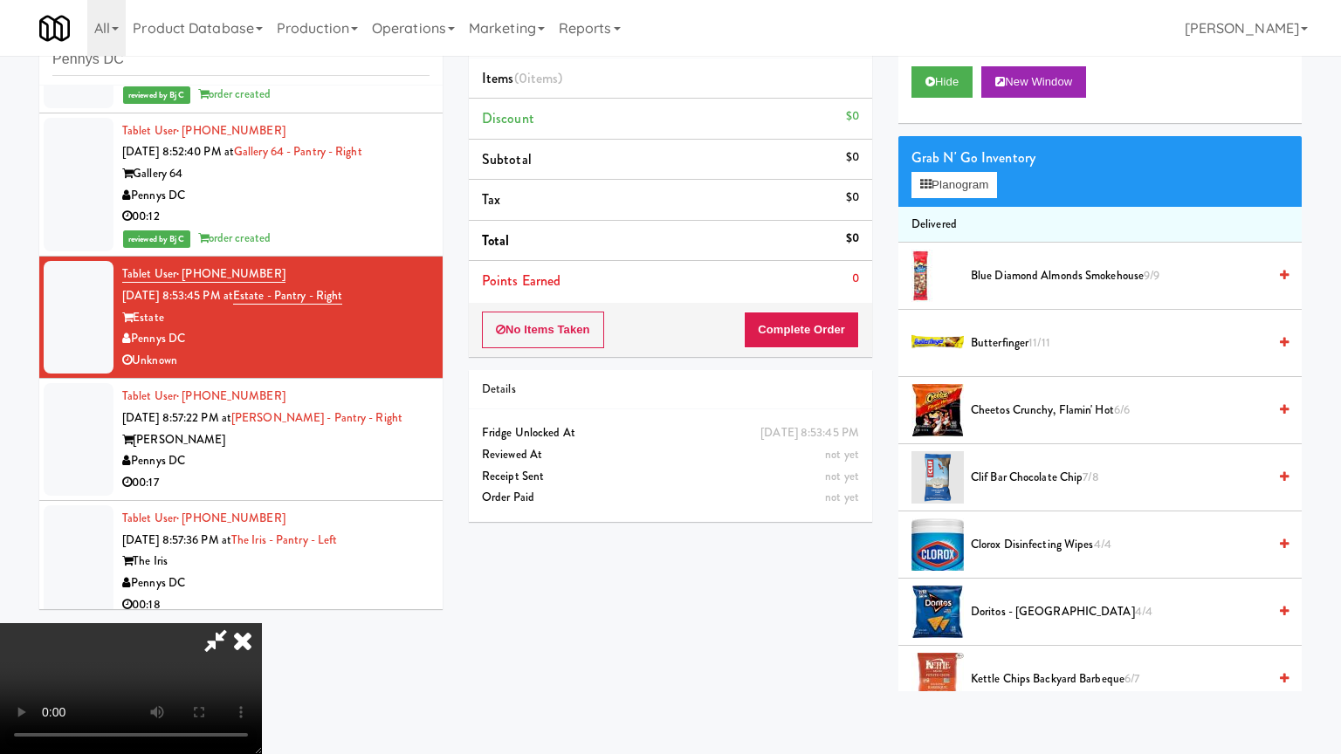
click at [262, 623] on video at bounding box center [131, 688] width 262 height 131
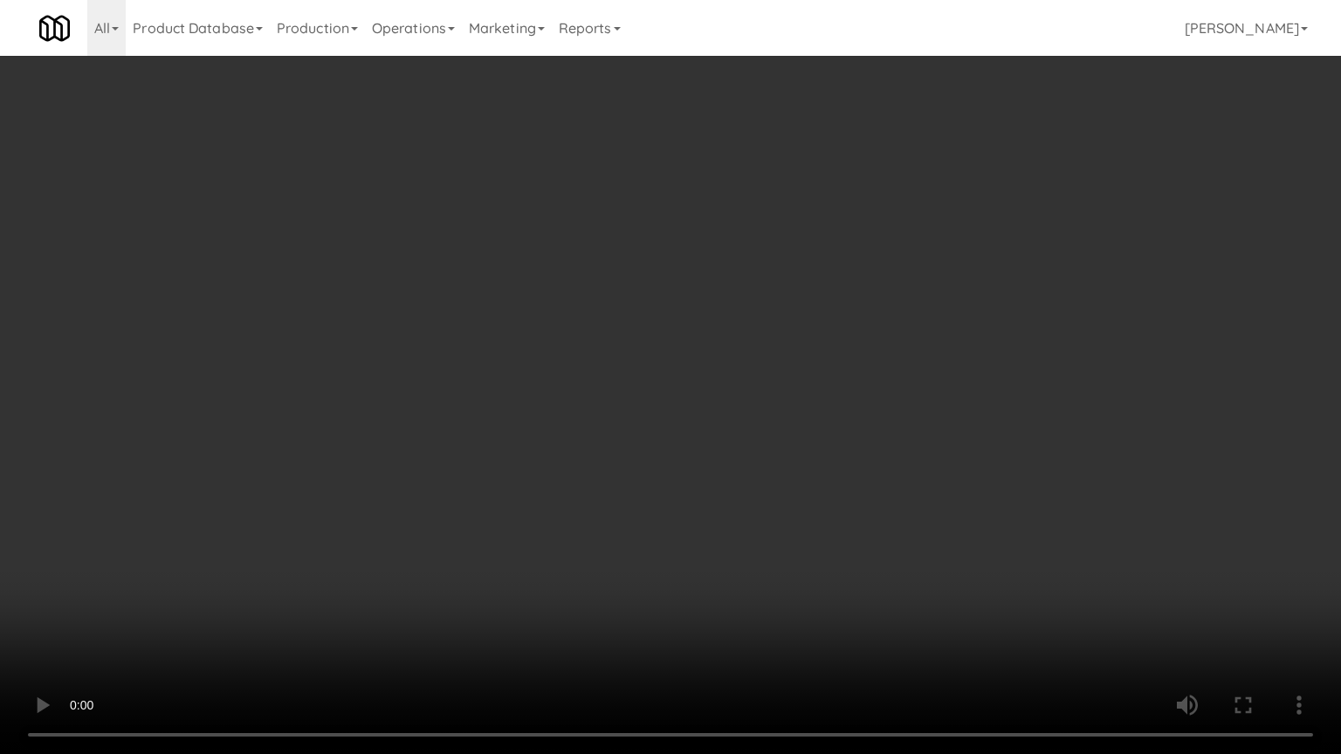
click at [730, 348] on video at bounding box center [670, 377] width 1341 height 754
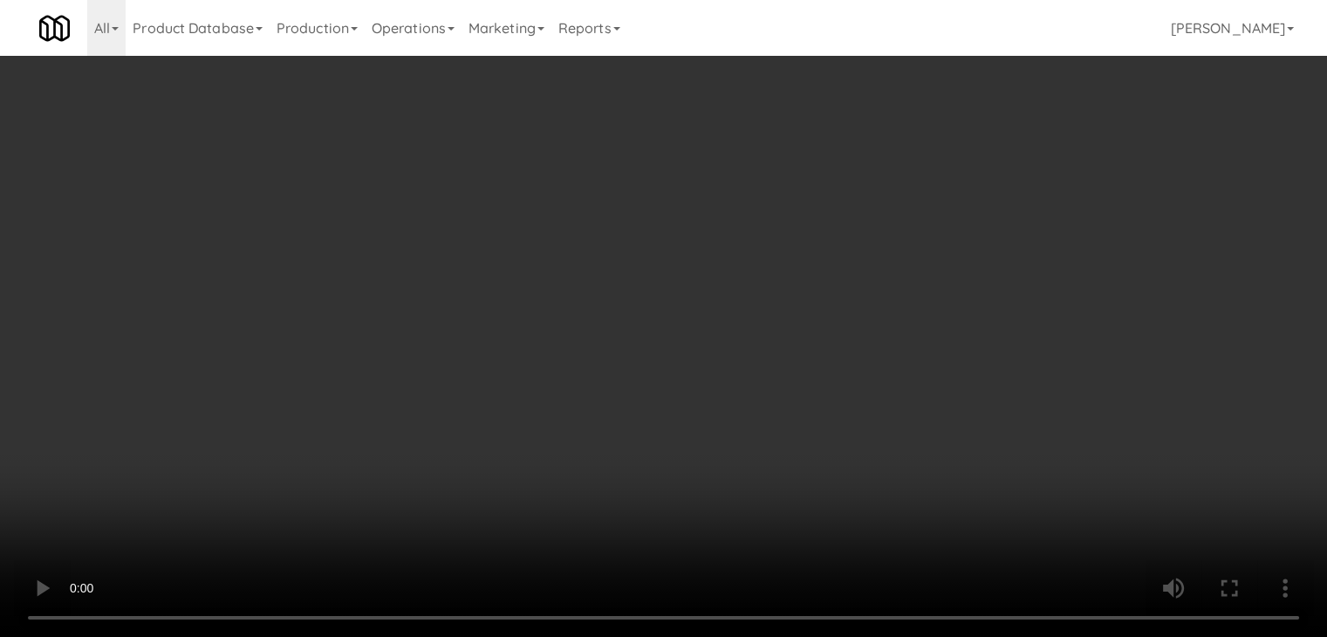
click at [387, 477] on video at bounding box center [663, 318] width 1327 height 637
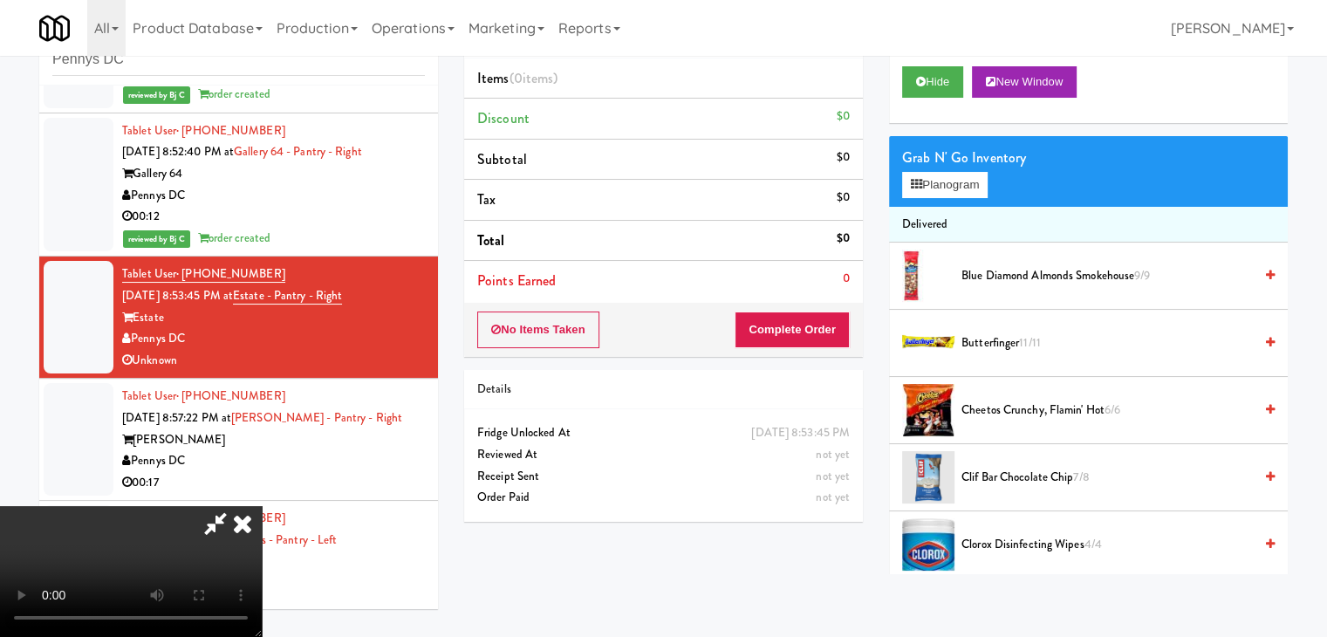
click at [262, 506] on video at bounding box center [131, 571] width 262 height 131
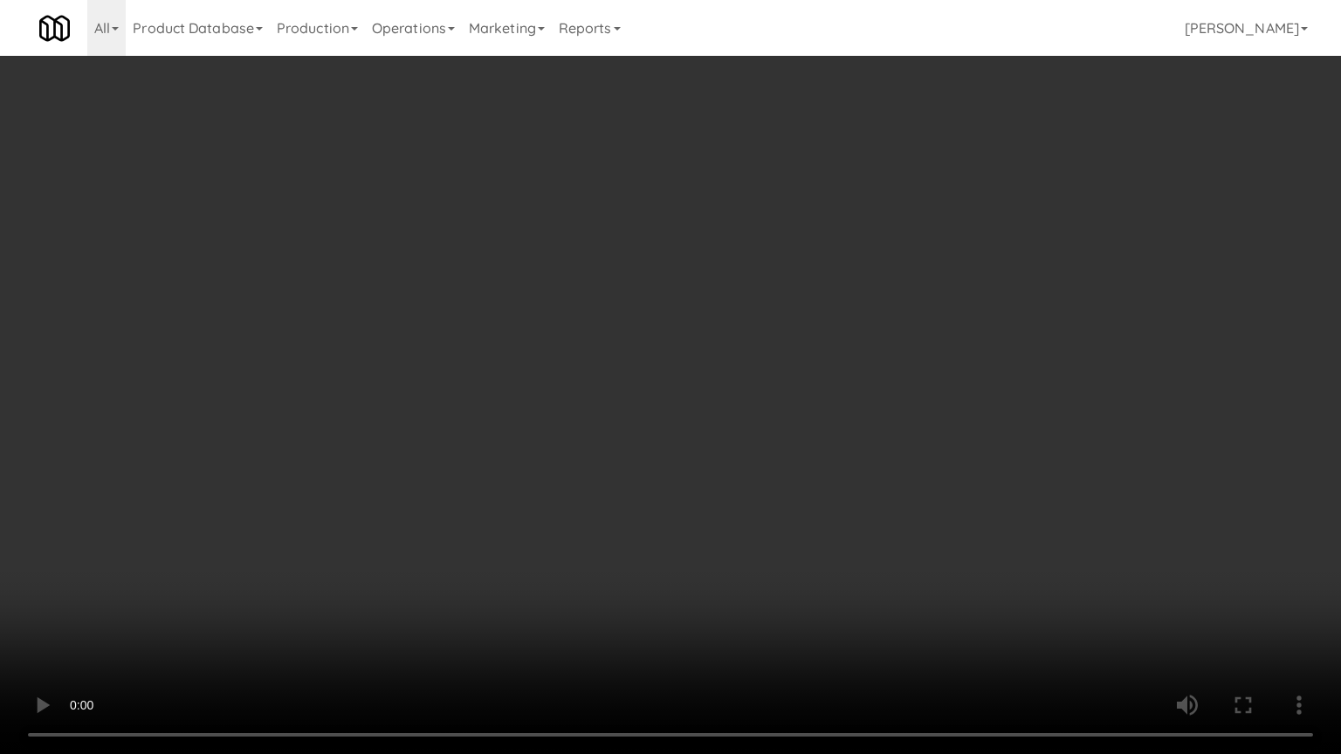
click at [555, 394] on video at bounding box center [670, 377] width 1341 height 754
click at [600, 377] on video at bounding box center [670, 377] width 1341 height 754
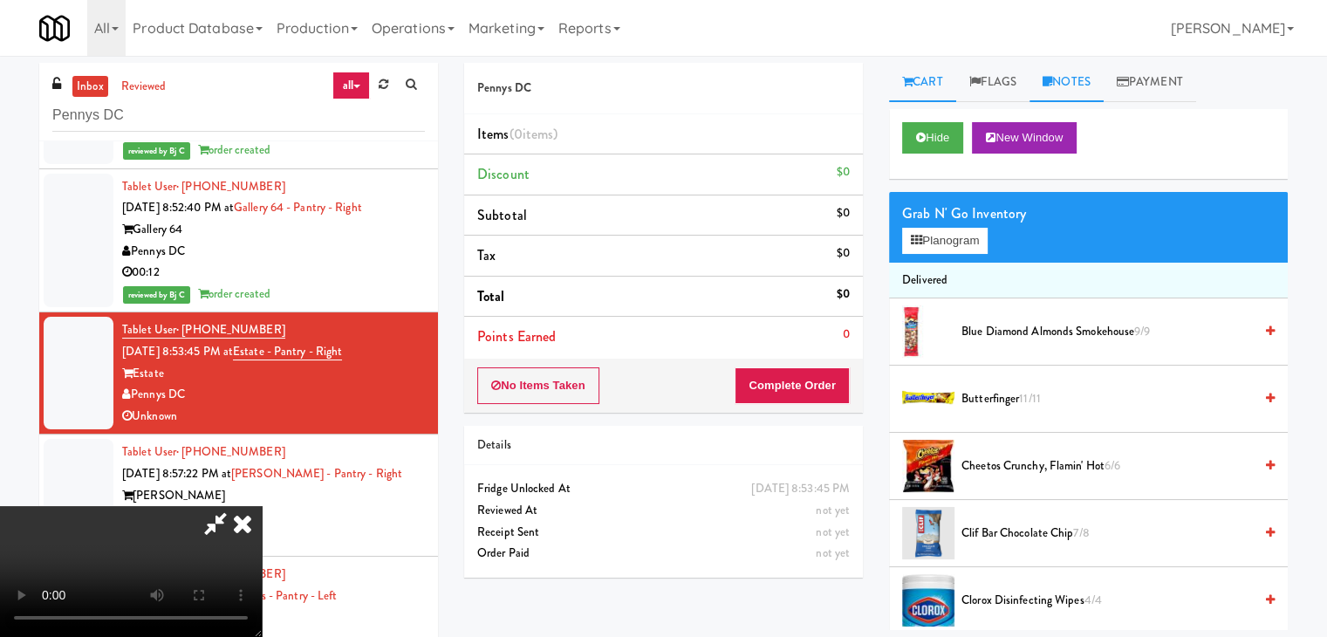
click at [1095, 72] on link "Notes" at bounding box center [1067, 82] width 74 height 39
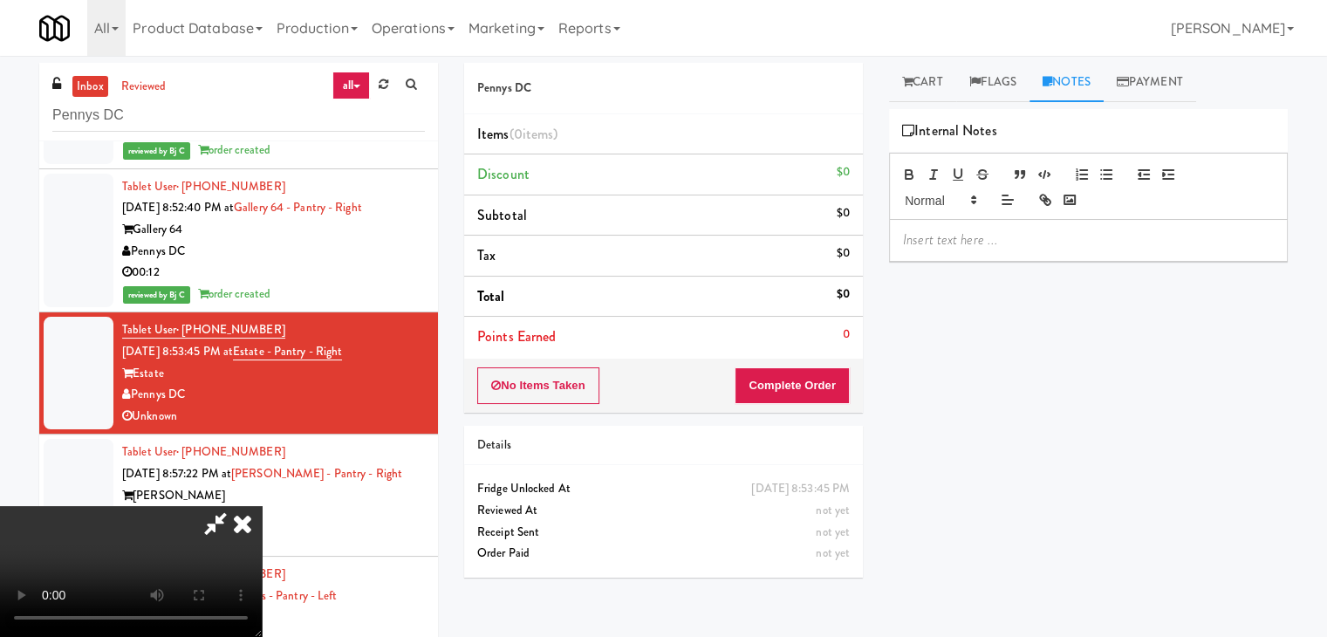
click at [942, 245] on p at bounding box center [1088, 239] width 371 height 19
click at [262, 506] on icon at bounding box center [242, 523] width 38 height 35
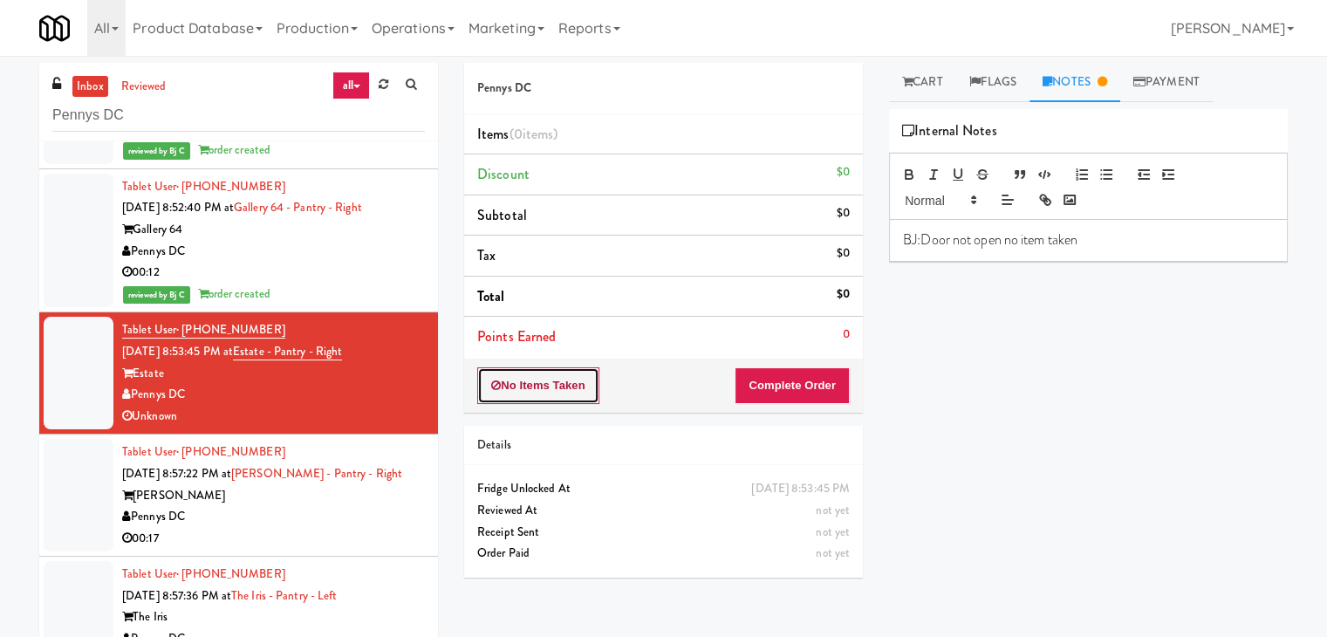
click at [556, 373] on button "No Items Taken" at bounding box center [538, 385] width 122 height 37
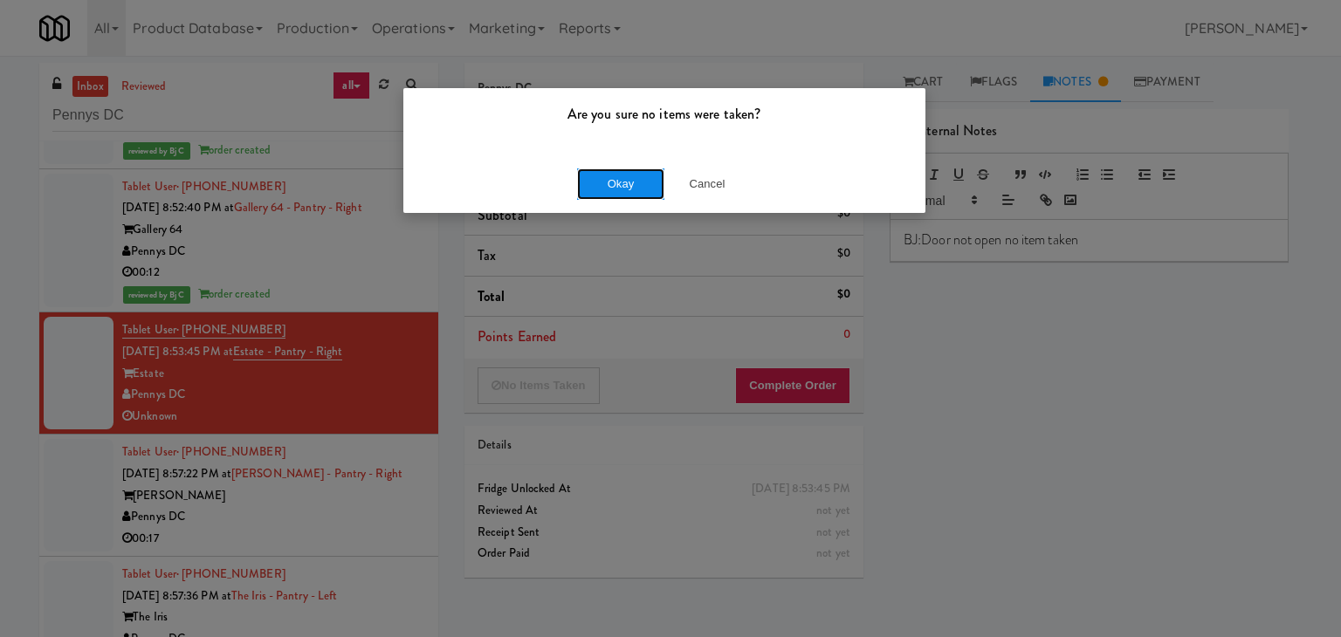
click at [610, 189] on button "Okay" at bounding box center [620, 183] width 87 height 31
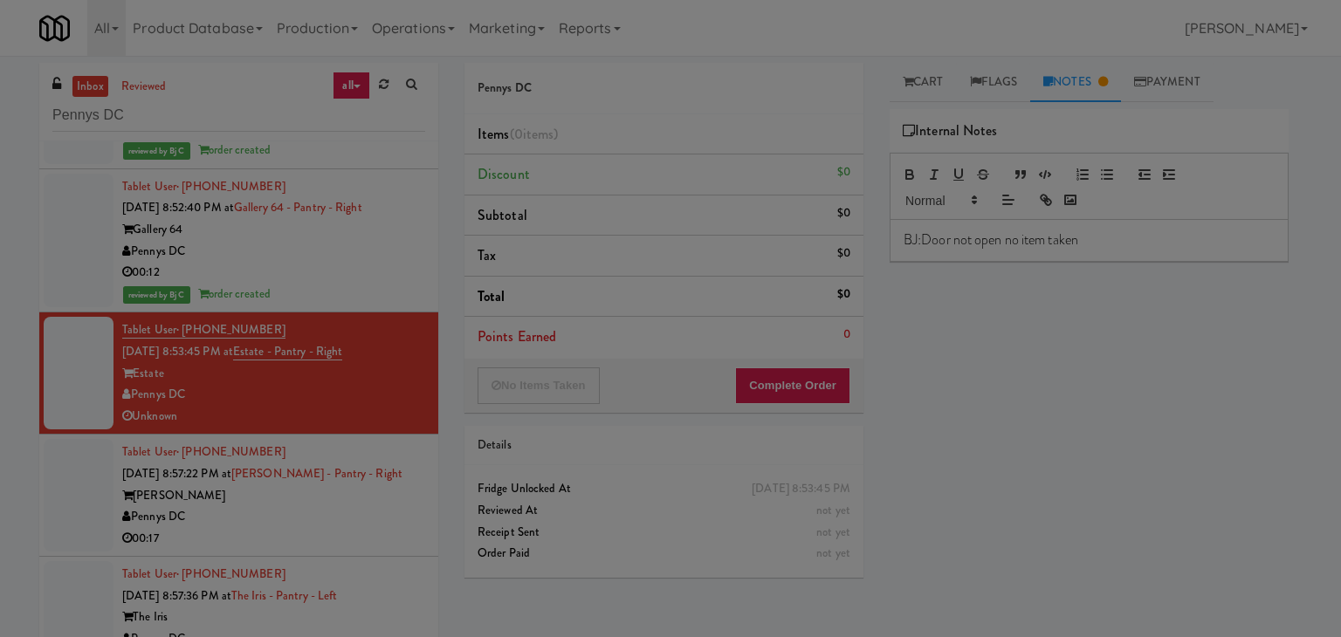
click at [622, 175] on body "Are you sure no items were taken? Okay Cancel Okay Are you sure no items were t…" at bounding box center [670, 374] width 1341 height 637
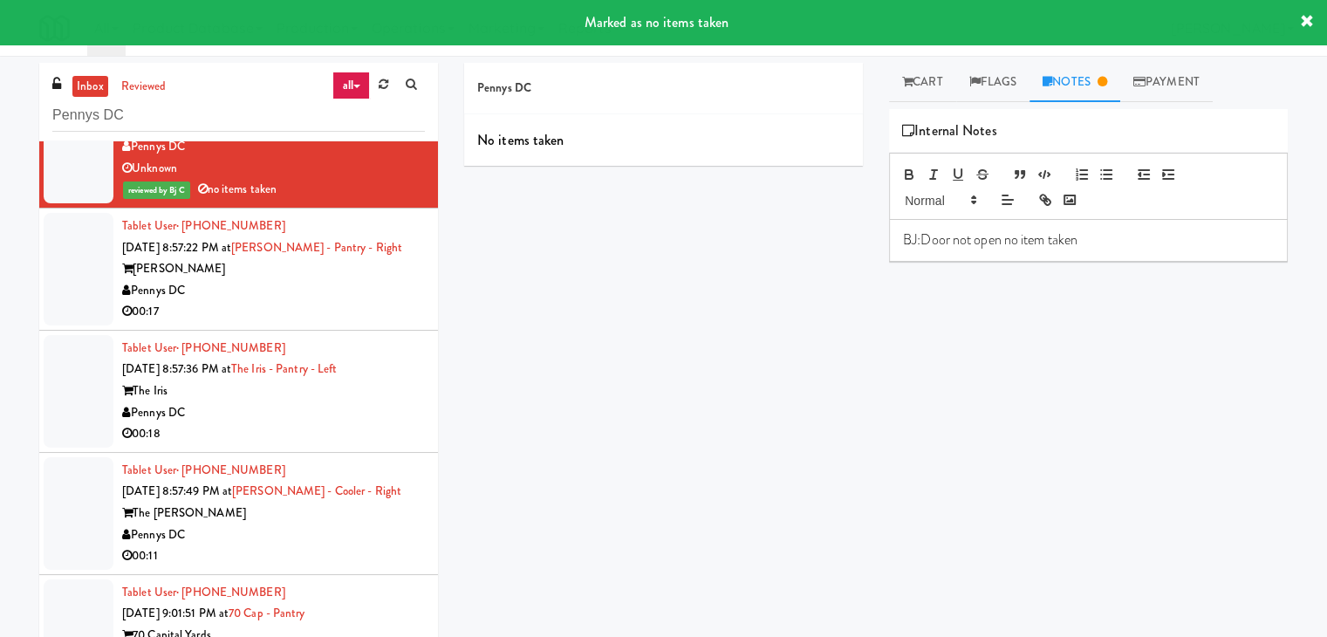
scroll to position [3250, 0]
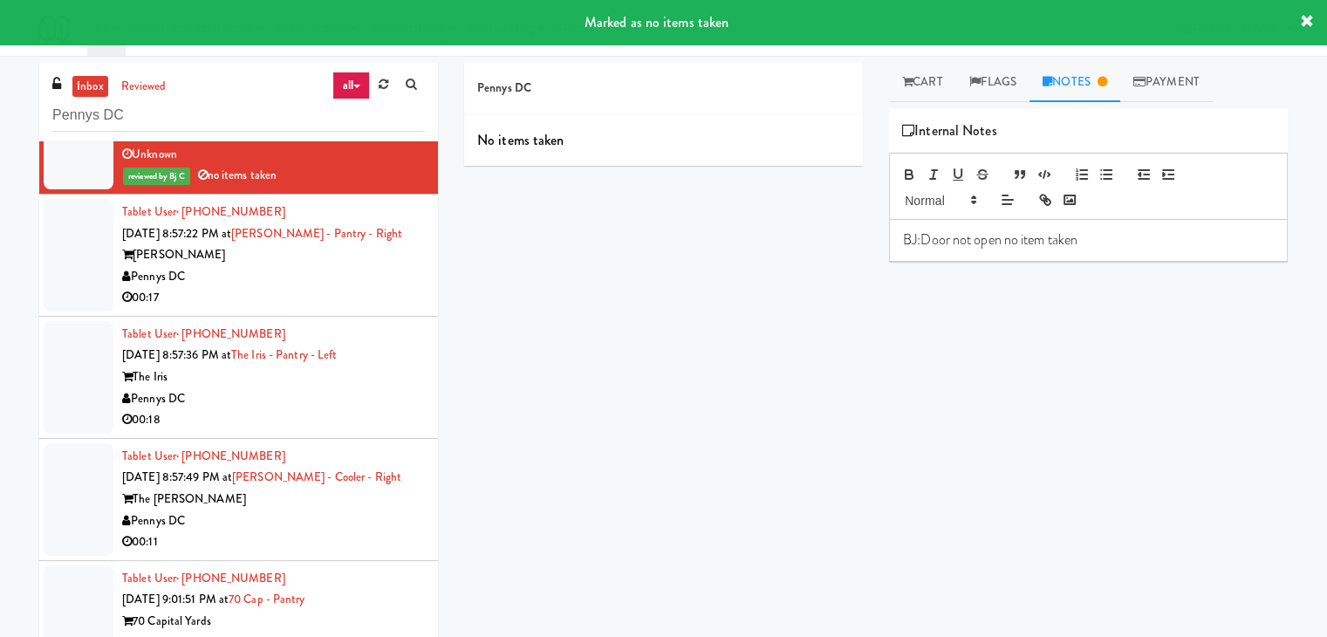
click at [392, 261] on div "[PERSON_NAME]" at bounding box center [273, 255] width 303 height 22
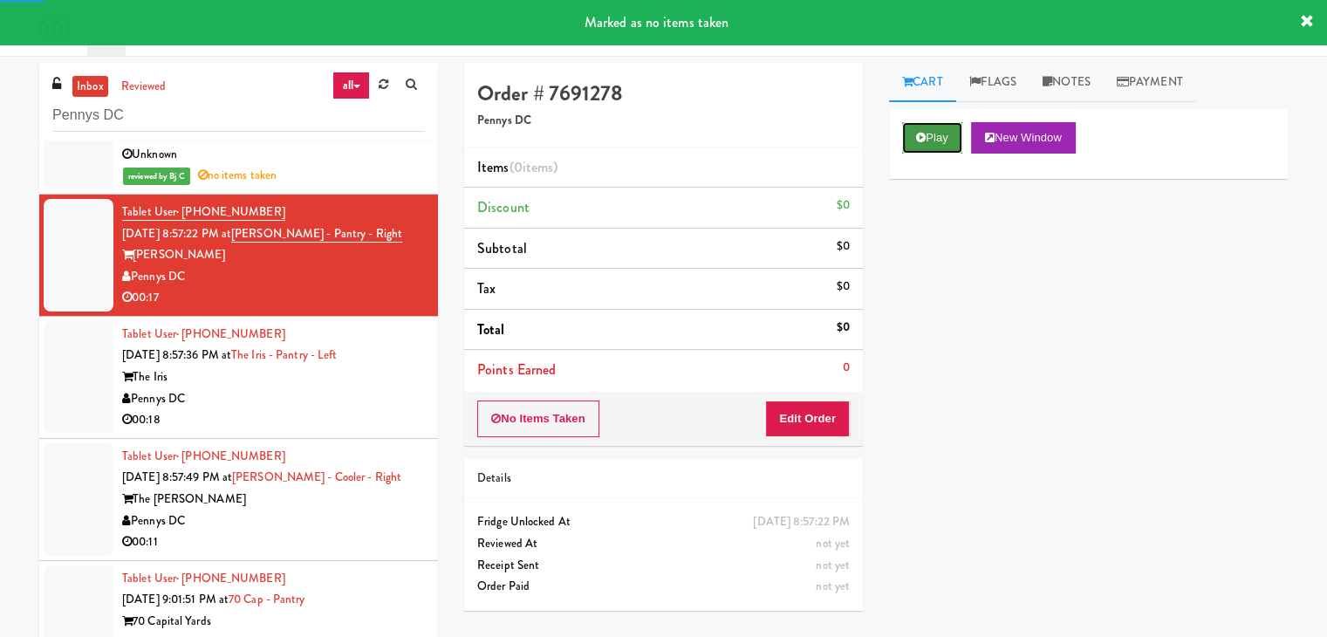
click at [949, 124] on button "Play" at bounding box center [932, 137] width 60 height 31
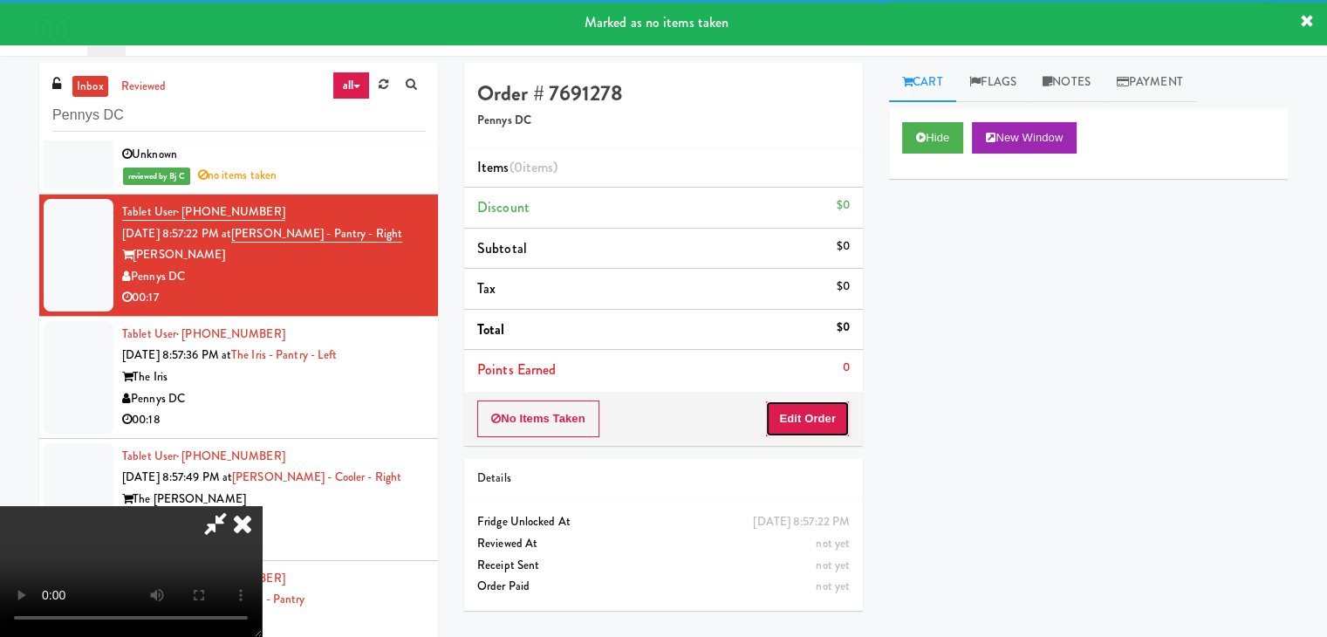
click at [809, 405] on button "Edit Order" at bounding box center [807, 419] width 85 height 37
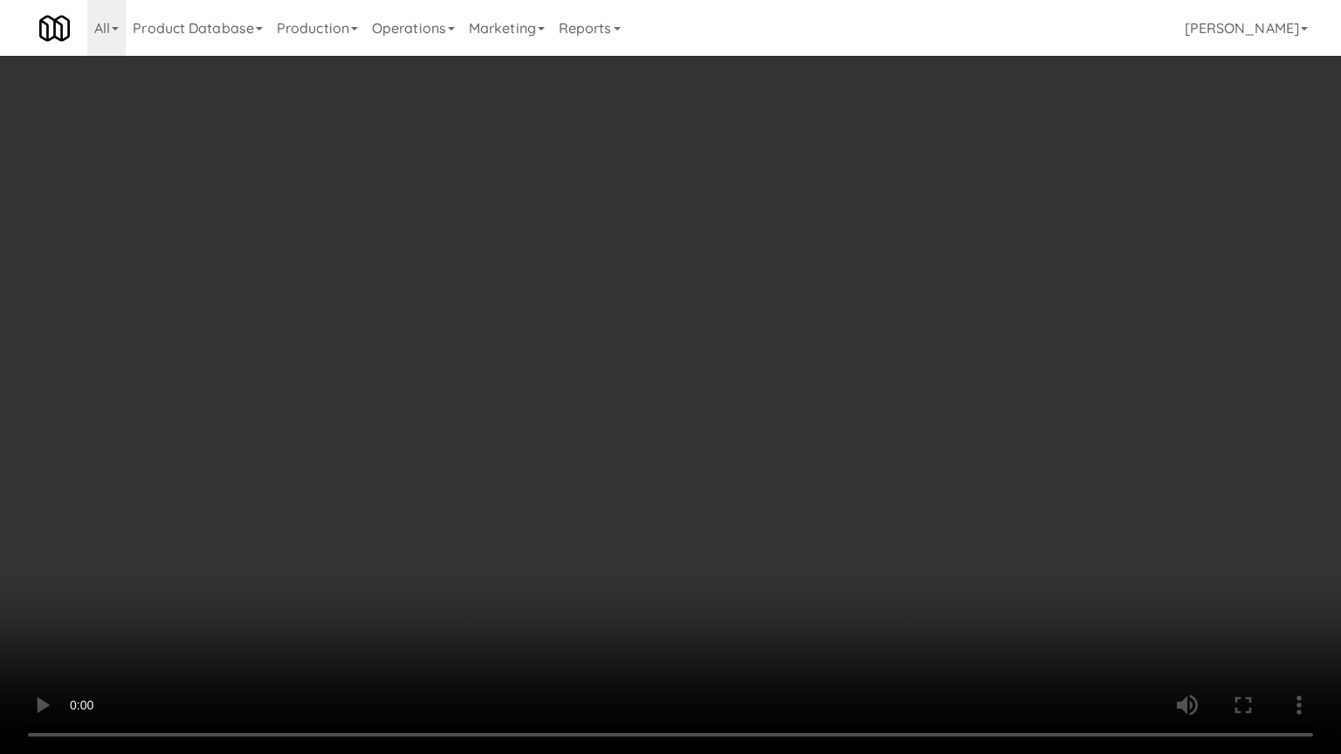
click at [770, 532] on video at bounding box center [670, 377] width 1341 height 754
click at [767, 532] on video at bounding box center [670, 377] width 1341 height 754
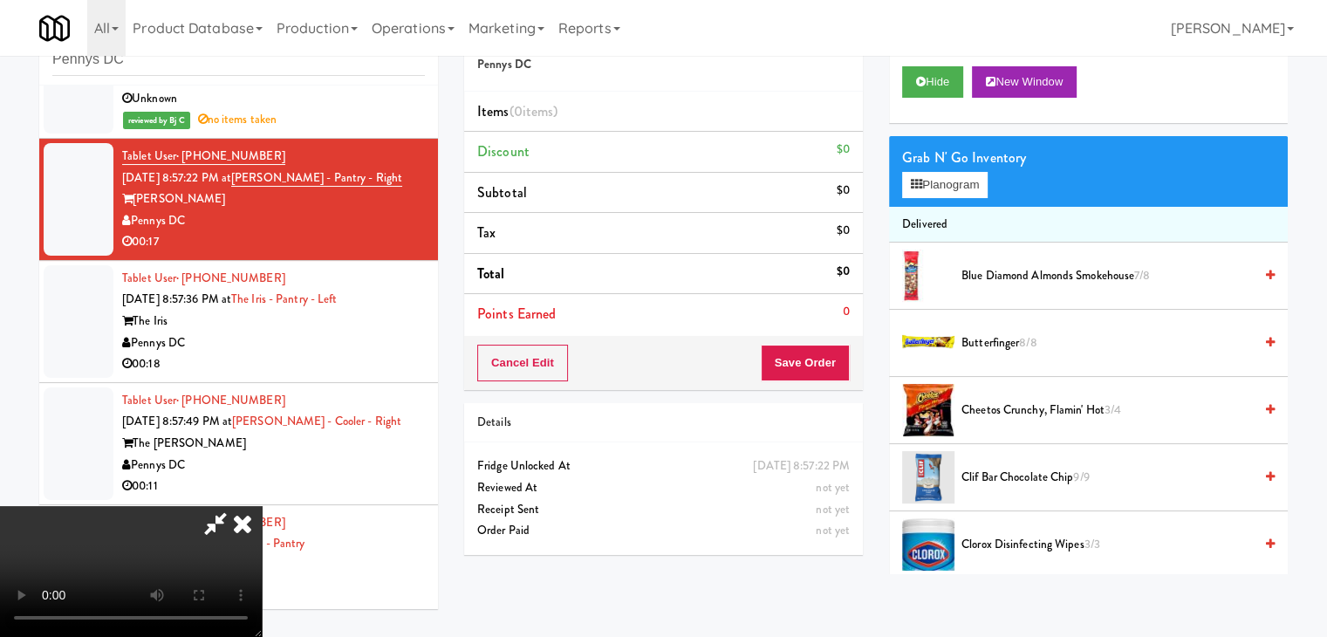
click at [262, 506] on icon at bounding box center [242, 523] width 38 height 35
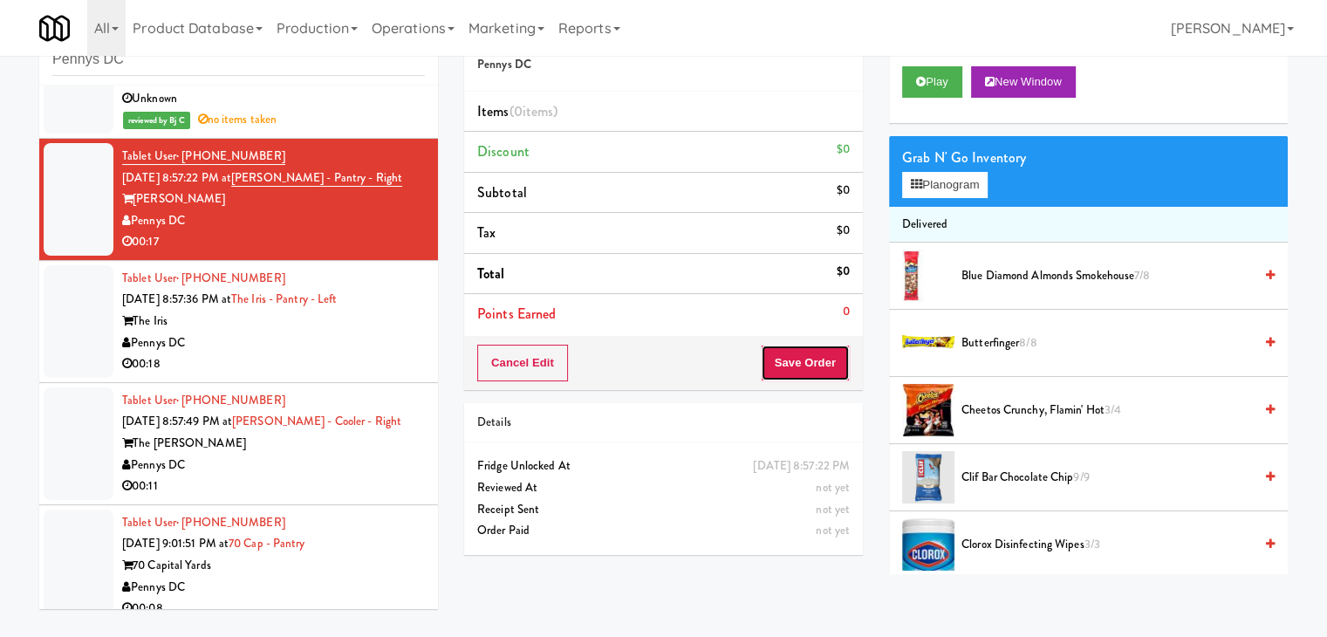
click at [792, 359] on button "Save Order" at bounding box center [805, 363] width 89 height 37
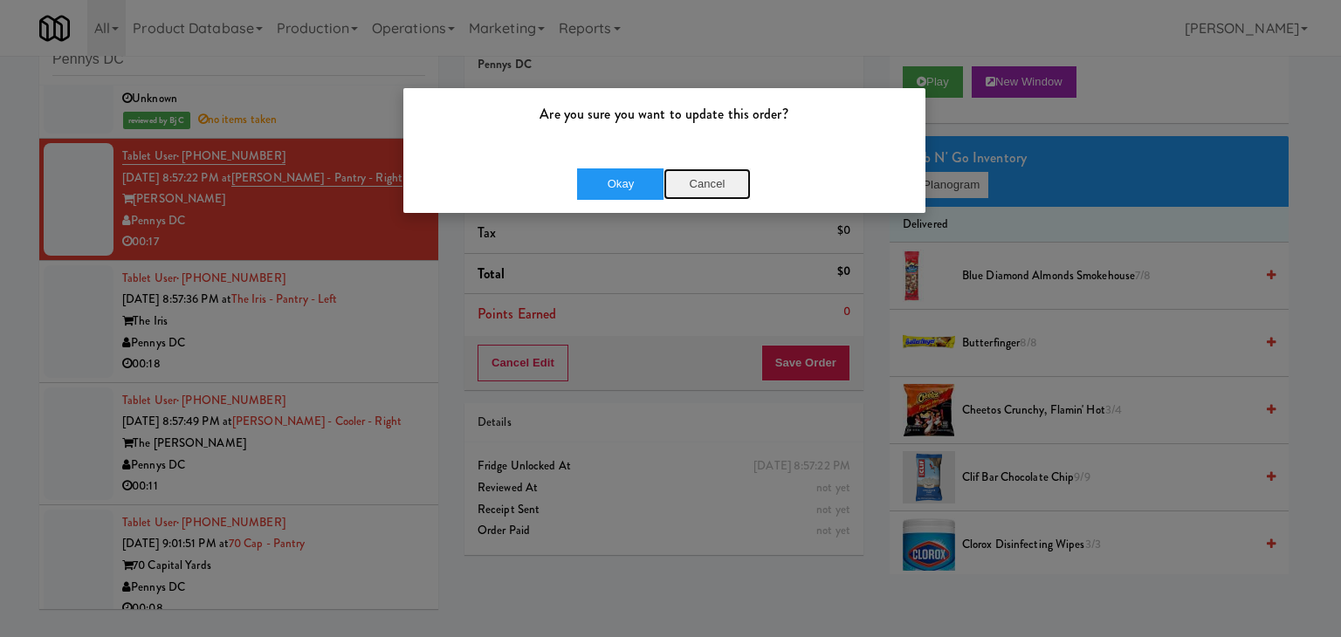
click at [716, 170] on button "Cancel" at bounding box center [706, 183] width 87 height 31
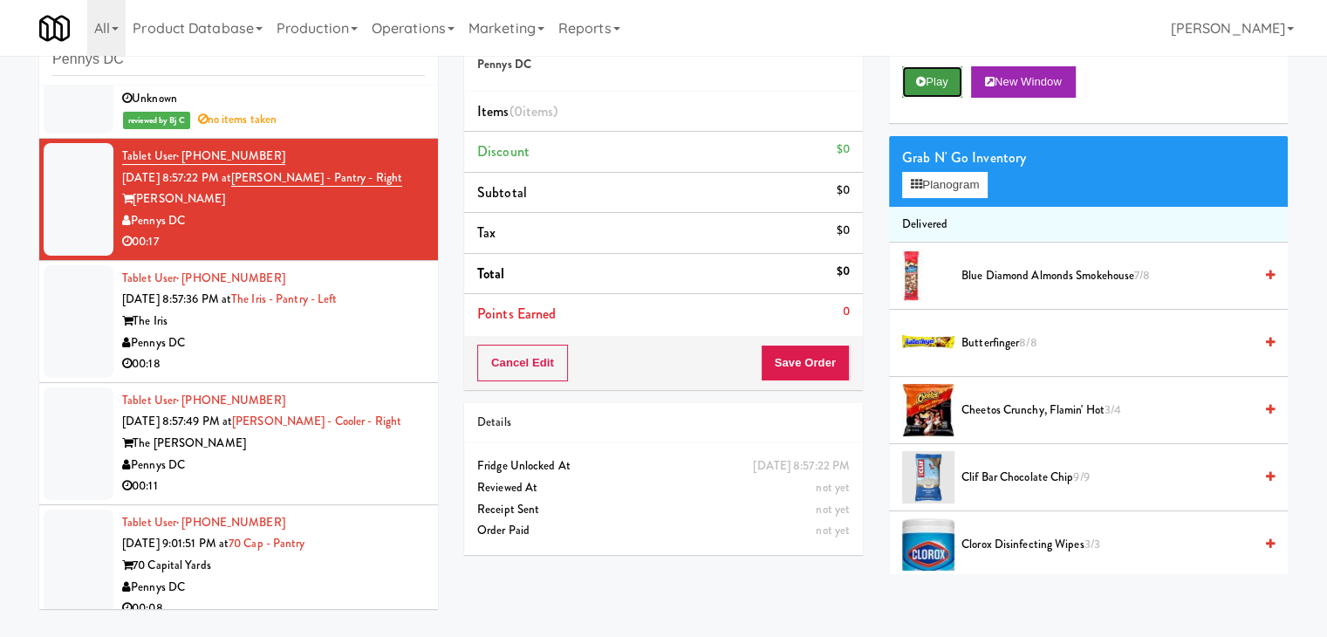
click at [941, 86] on button "Play" at bounding box center [932, 81] width 60 height 31
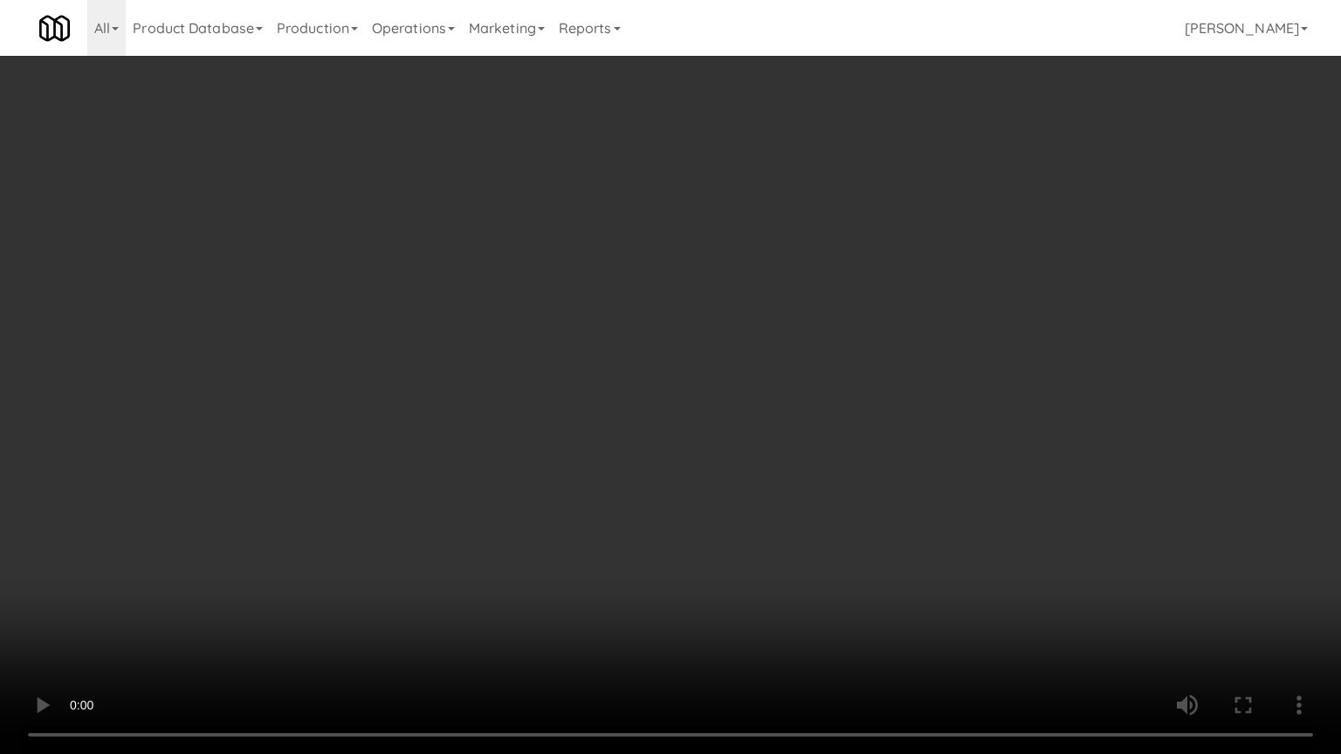
click at [916, 383] on video at bounding box center [670, 377] width 1341 height 754
click at [902, 383] on video at bounding box center [670, 377] width 1341 height 754
click at [903, 384] on video at bounding box center [670, 377] width 1341 height 754
click at [906, 381] on video at bounding box center [670, 377] width 1341 height 754
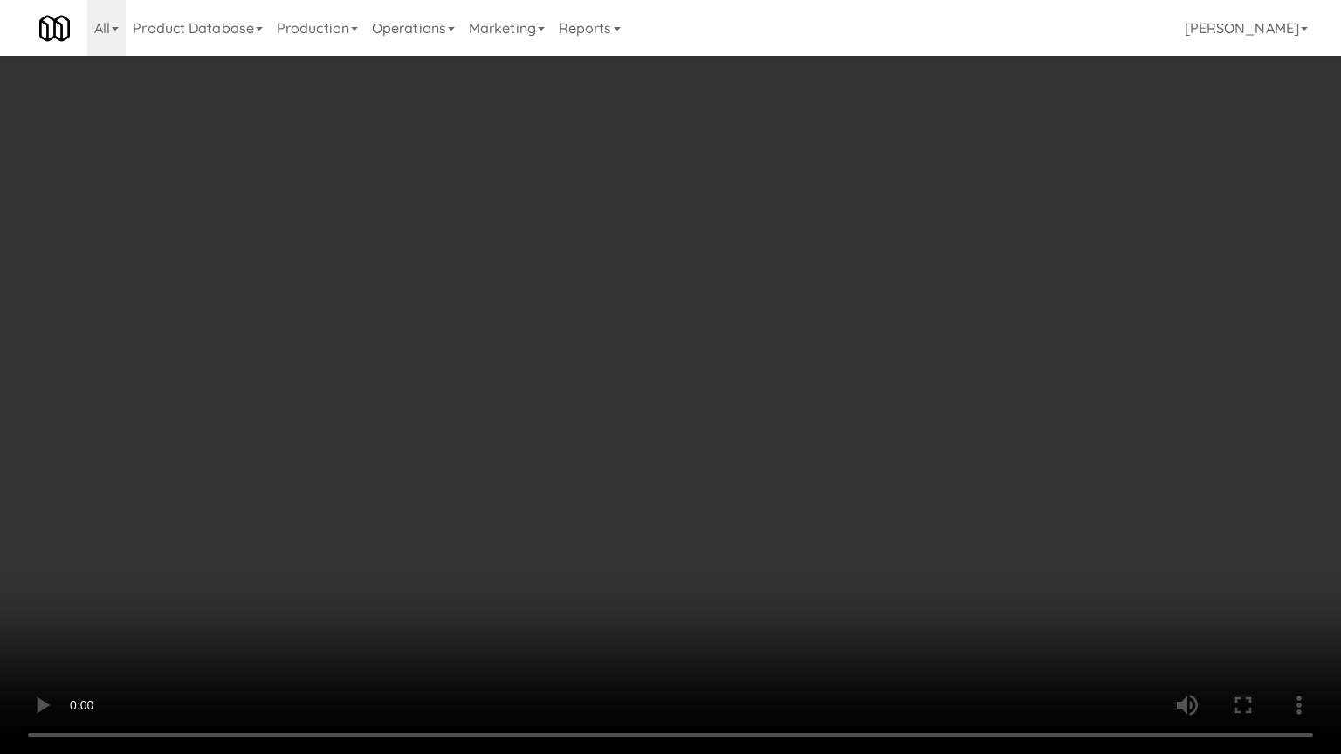
click at [943, 503] on video at bounding box center [670, 377] width 1341 height 754
click at [944, 497] on video at bounding box center [670, 377] width 1341 height 754
click at [944, 496] on video at bounding box center [670, 377] width 1341 height 754
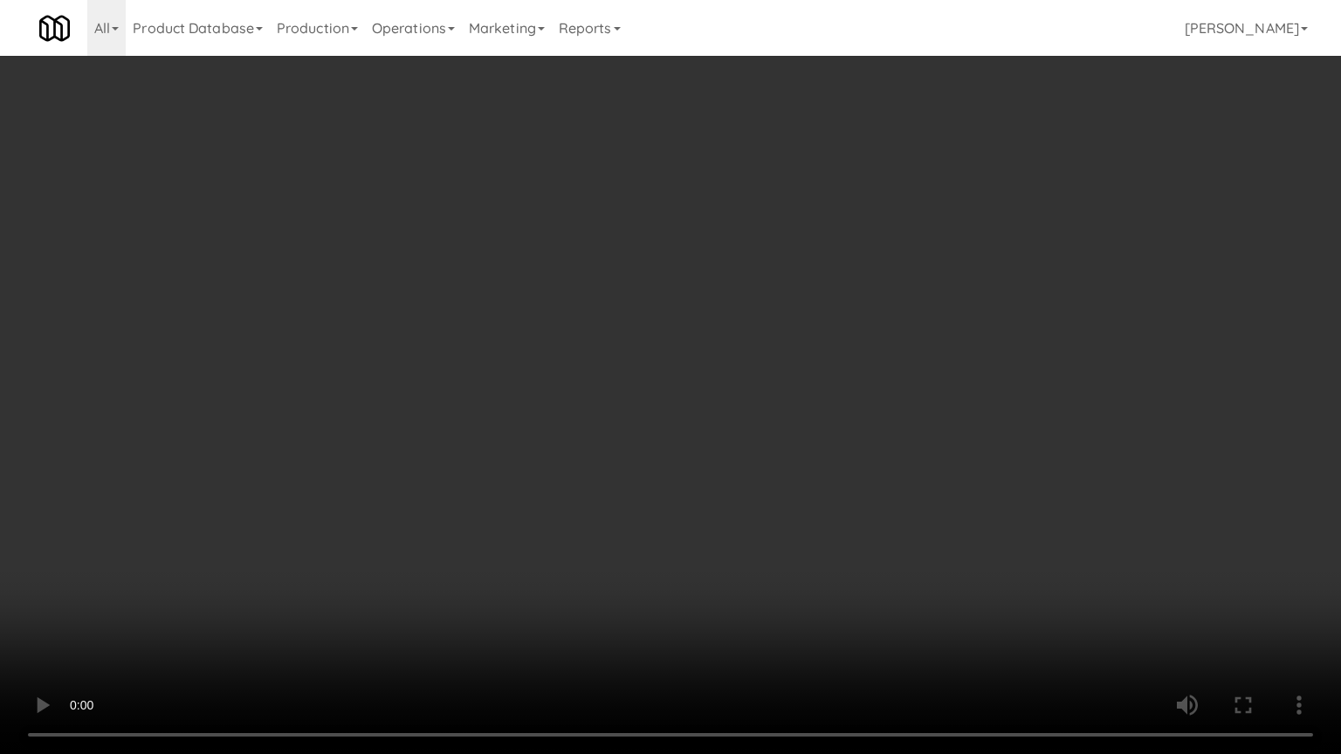
click at [946, 491] on video at bounding box center [670, 377] width 1341 height 754
click at [946, 494] on video at bounding box center [670, 377] width 1341 height 754
click at [955, 492] on video at bounding box center [670, 377] width 1341 height 754
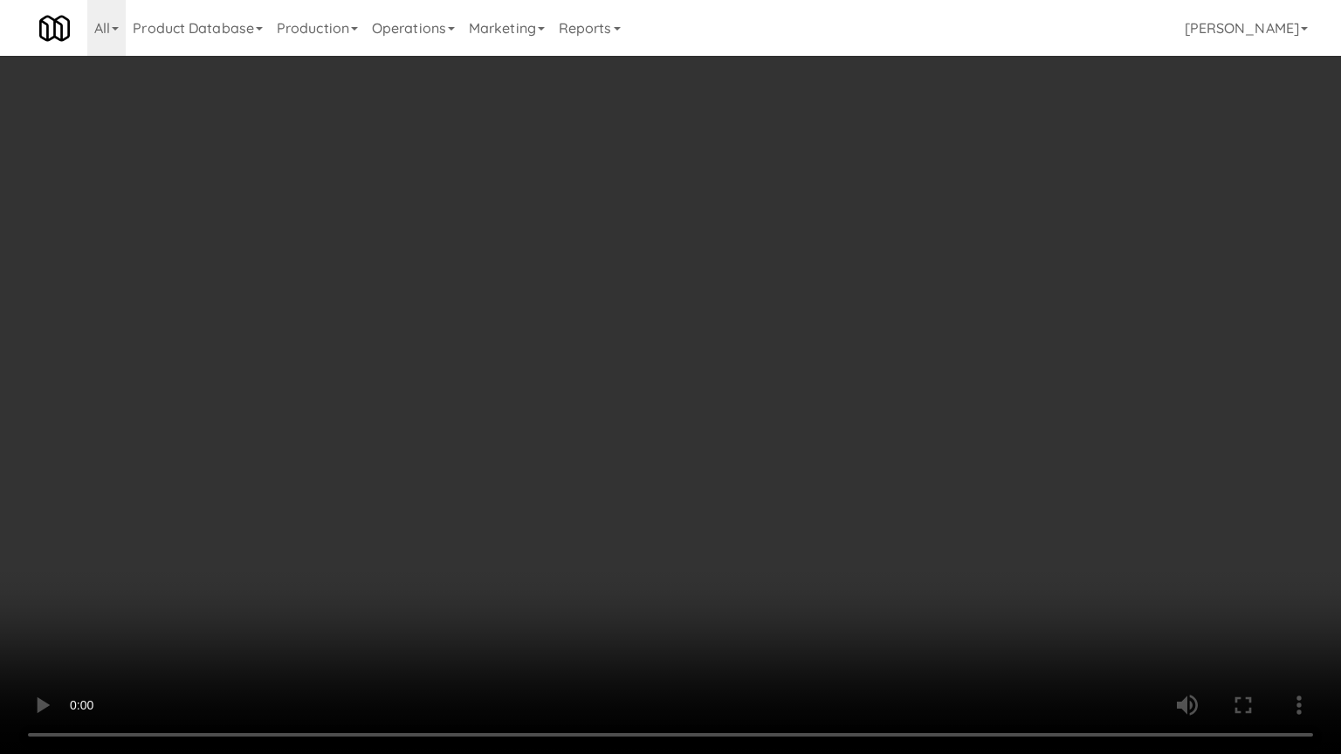
drag, startPoint x: 956, startPoint y: 492, endPoint x: 946, endPoint y: 499, distance: 11.9
click at [956, 493] on video at bounding box center [670, 377] width 1341 height 754
click at [939, 449] on video at bounding box center [670, 377] width 1341 height 754
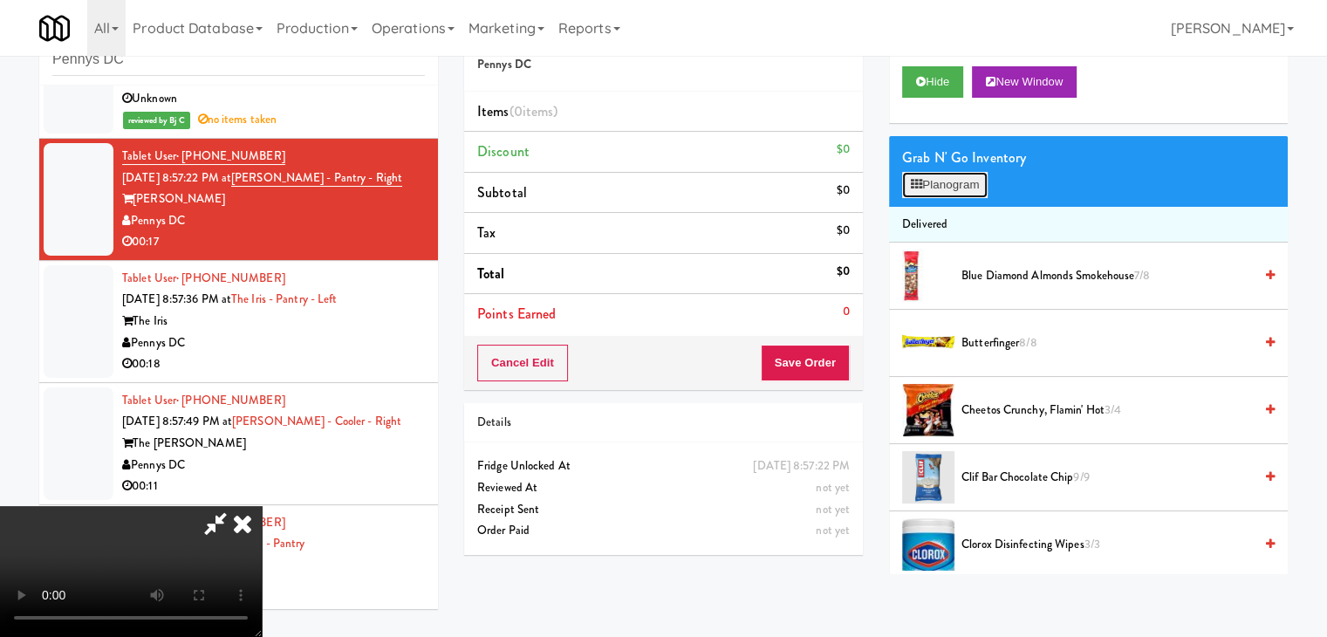
click at [966, 182] on button "Planogram" at bounding box center [945, 185] width 86 height 26
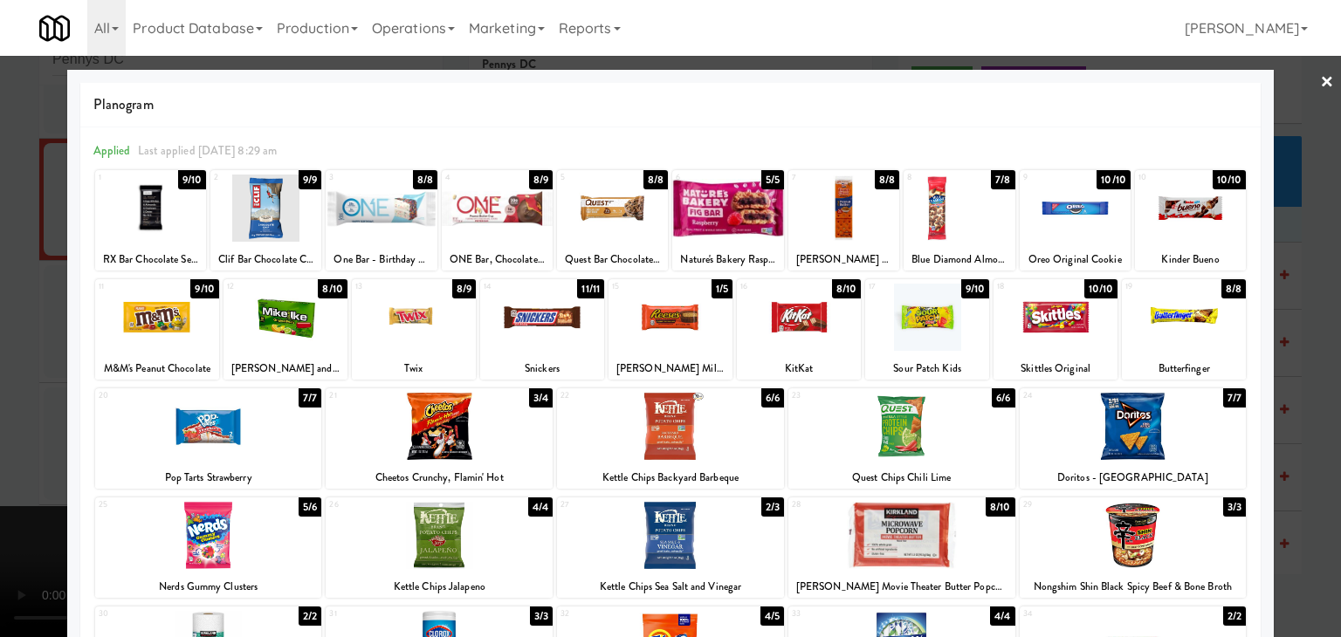
click at [195, 428] on div at bounding box center [208, 426] width 227 height 67
click at [0, 379] on div at bounding box center [670, 318] width 1341 height 637
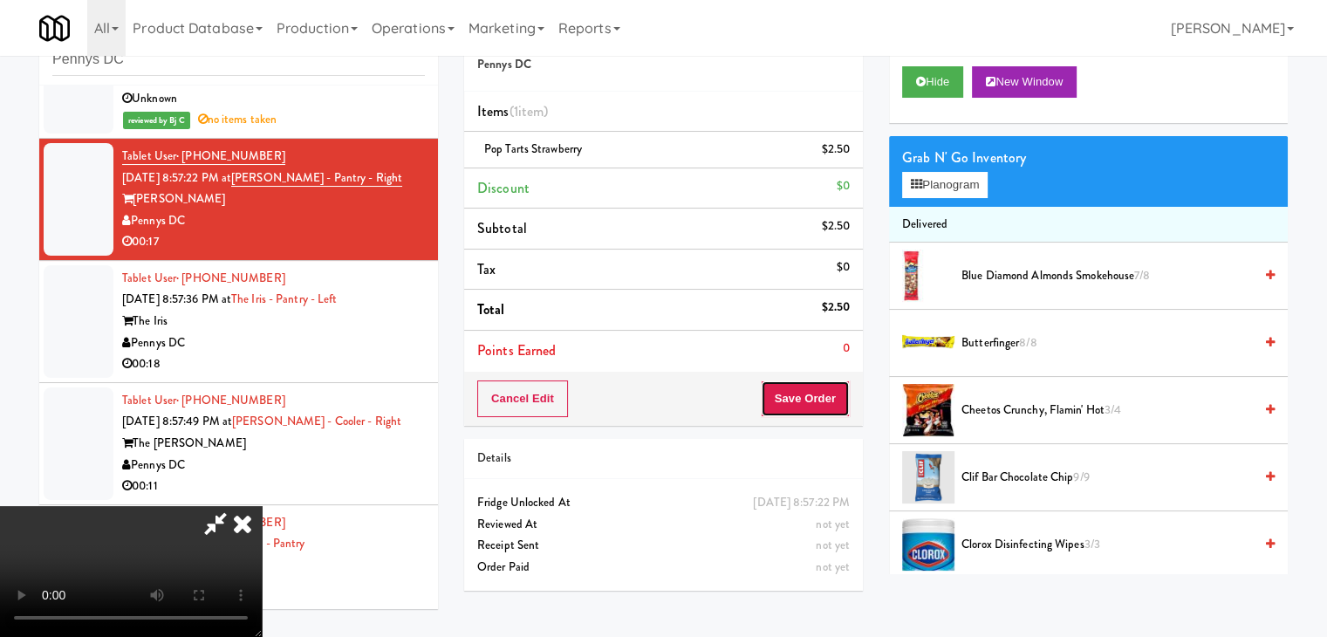
click at [822, 403] on button "Save Order" at bounding box center [805, 399] width 89 height 37
click at [824, 405] on button "Save Order" at bounding box center [805, 399] width 89 height 37
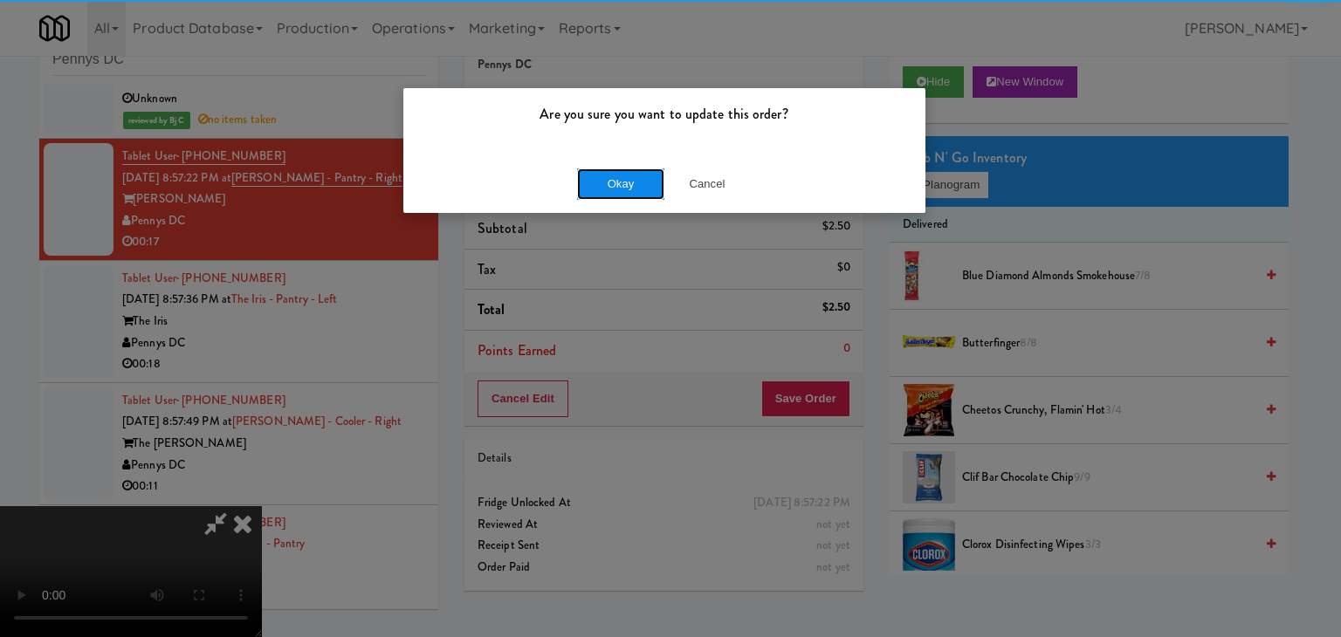
click at [610, 180] on button "Okay" at bounding box center [620, 183] width 87 height 31
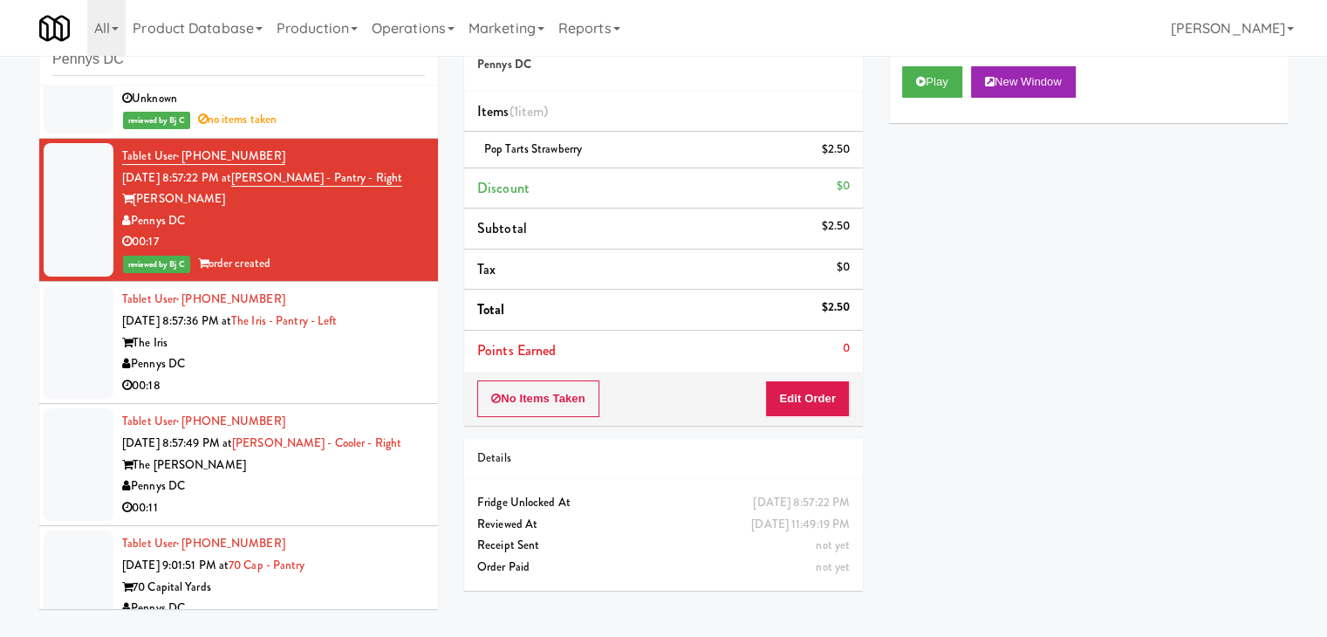
click at [251, 381] on div "00:18" at bounding box center [273, 386] width 303 height 22
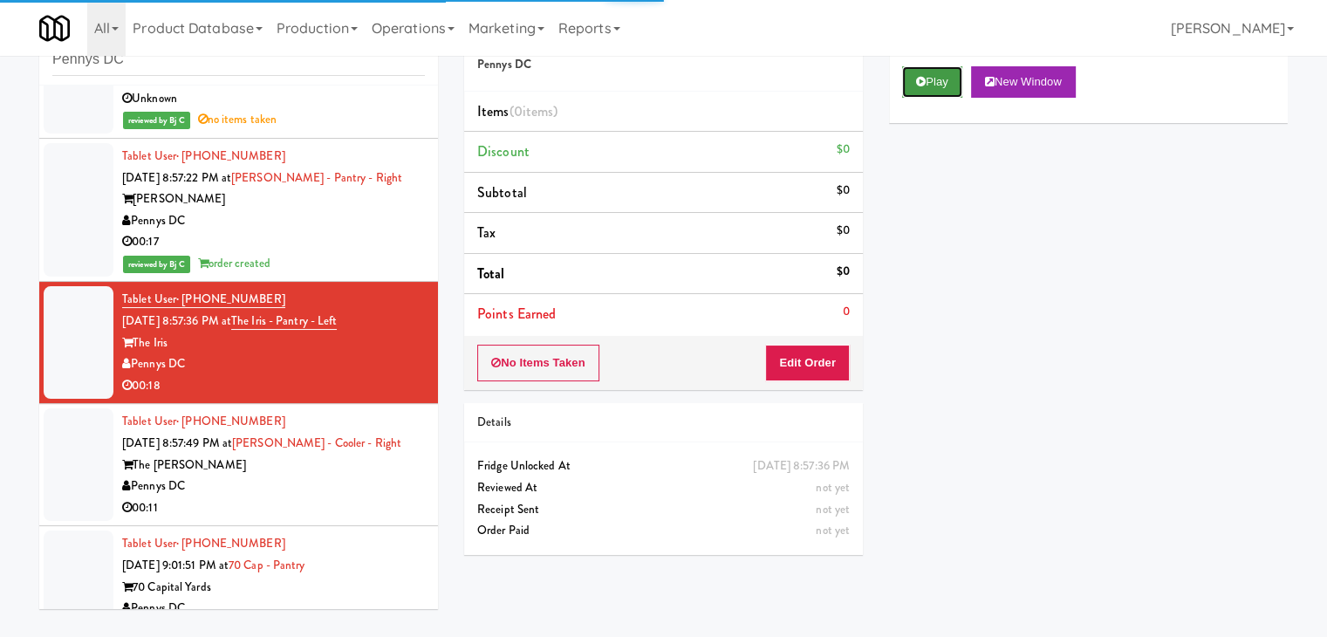
click at [924, 81] on icon at bounding box center [921, 81] width 10 height 11
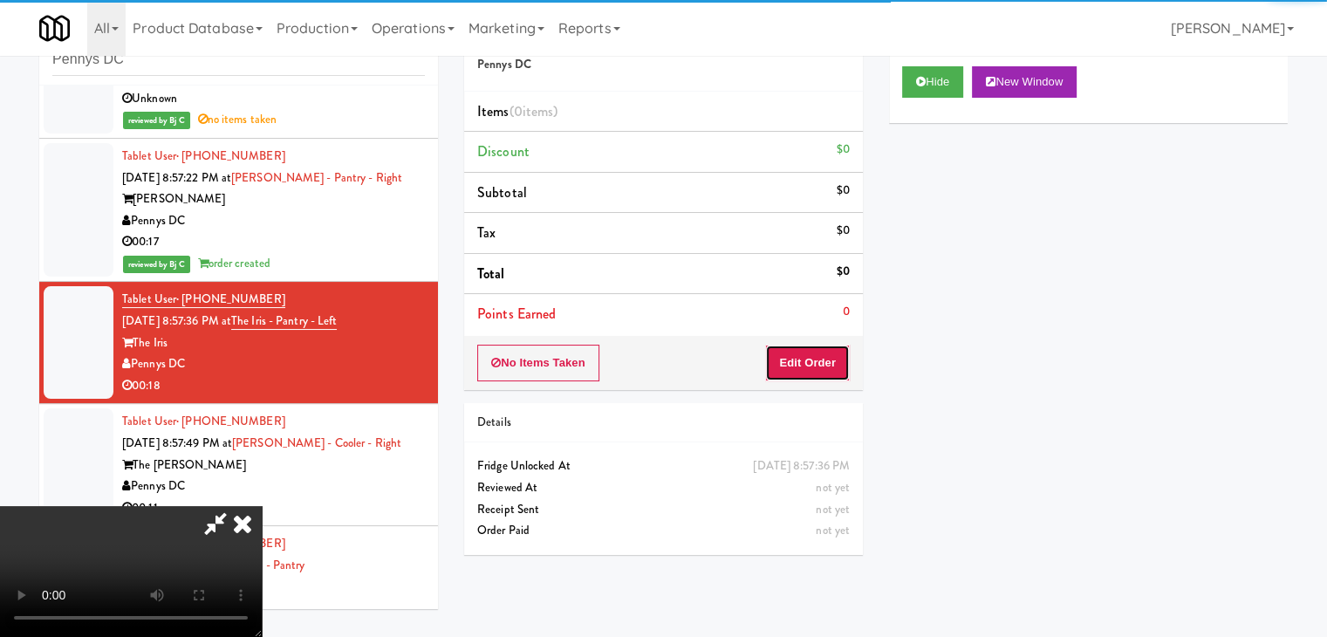
click at [795, 367] on button "Edit Order" at bounding box center [807, 363] width 85 height 37
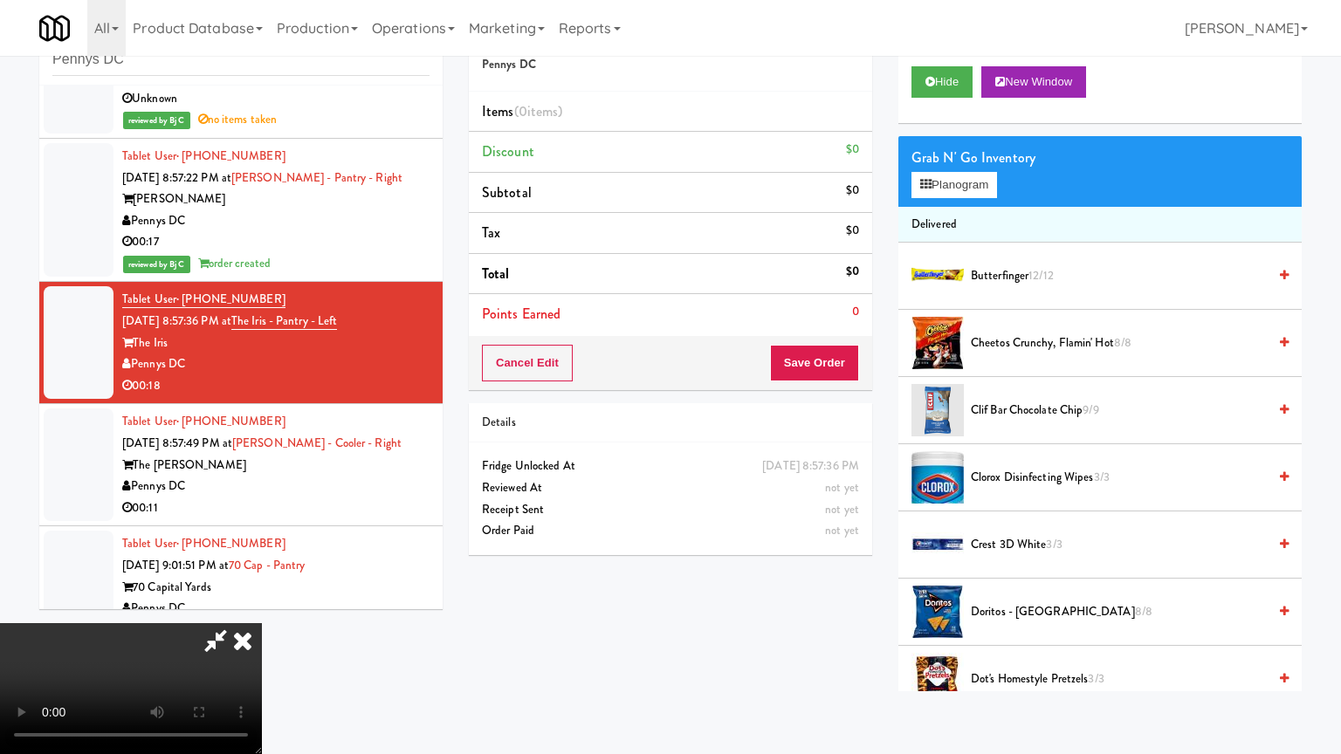
click at [262, 623] on video at bounding box center [131, 688] width 262 height 131
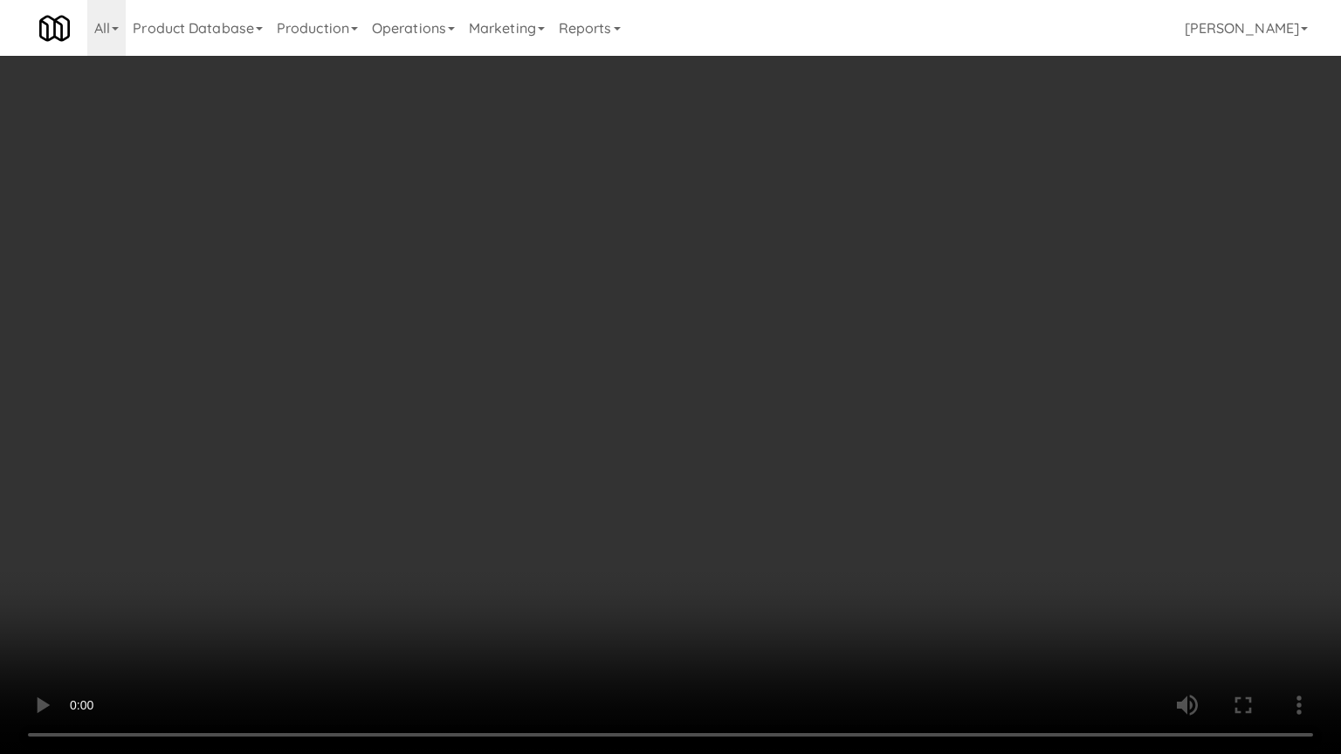
click at [729, 468] on video at bounding box center [670, 377] width 1341 height 754
click at [731, 451] on video at bounding box center [670, 377] width 1341 height 754
click at [751, 449] on video at bounding box center [670, 377] width 1341 height 754
click at [645, 456] on video at bounding box center [670, 377] width 1341 height 754
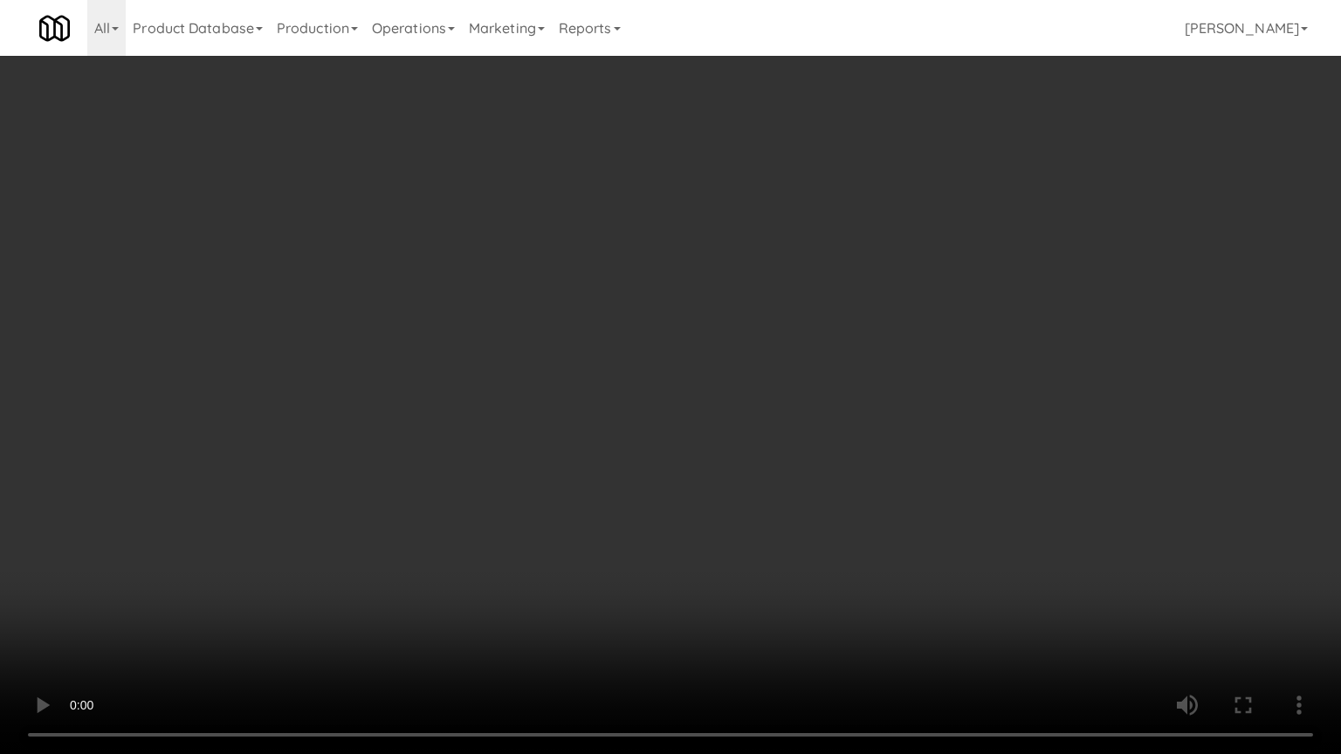
click at [748, 351] on video at bounding box center [670, 377] width 1341 height 754
click at [754, 353] on video at bounding box center [670, 377] width 1341 height 754
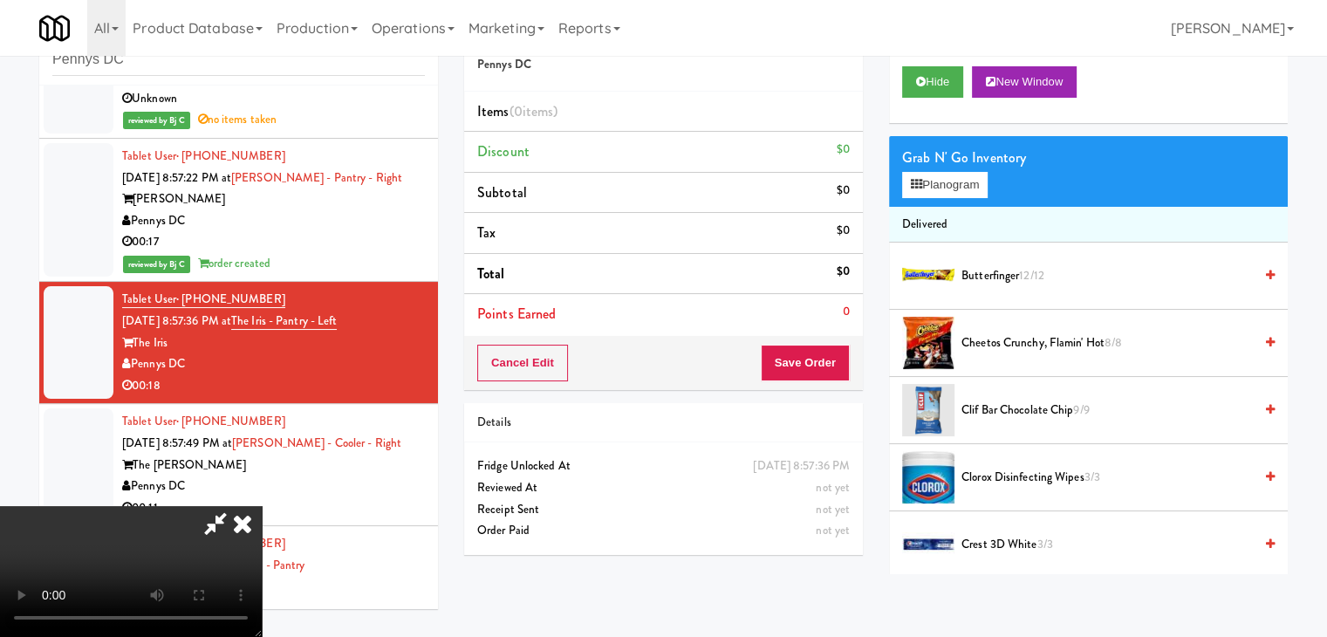
click at [262, 506] on icon at bounding box center [242, 523] width 38 height 35
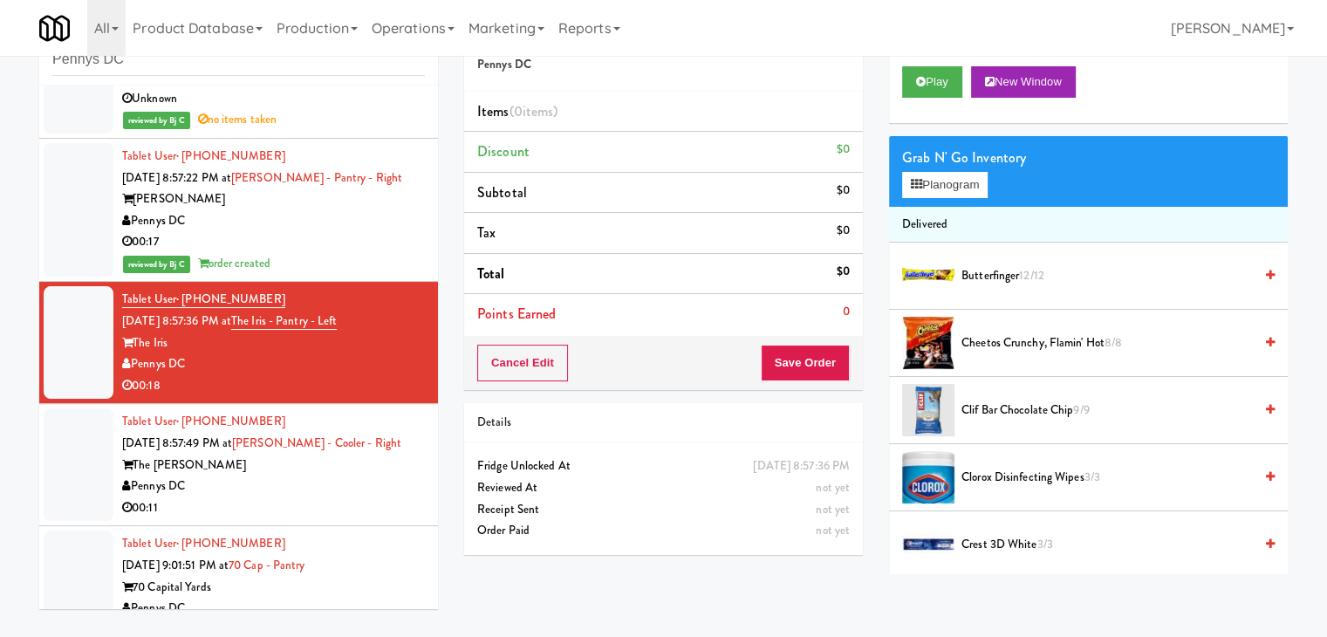
drag, startPoint x: 291, startPoint y: 506, endPoint x: 299, endPoint y: 490, distance: 18.3
click at [294, 497] on div "00:11" at bounding box center [273, 508] width 303 height 22
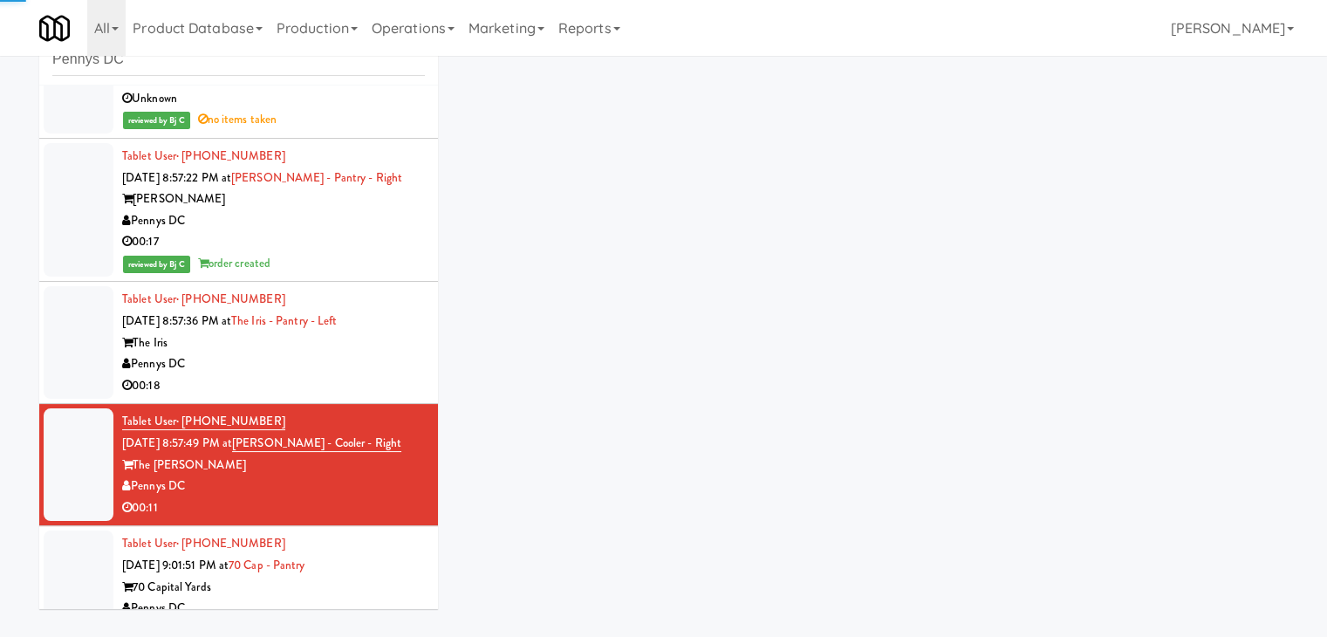
drag, startPoint x: 346, startPoint y: 339, endPoint x: 356, endPoint y: 349, distance: 14.2
click at [349, 339] on div "The Iris" at bounding box center [273, 344] width 303 height 22
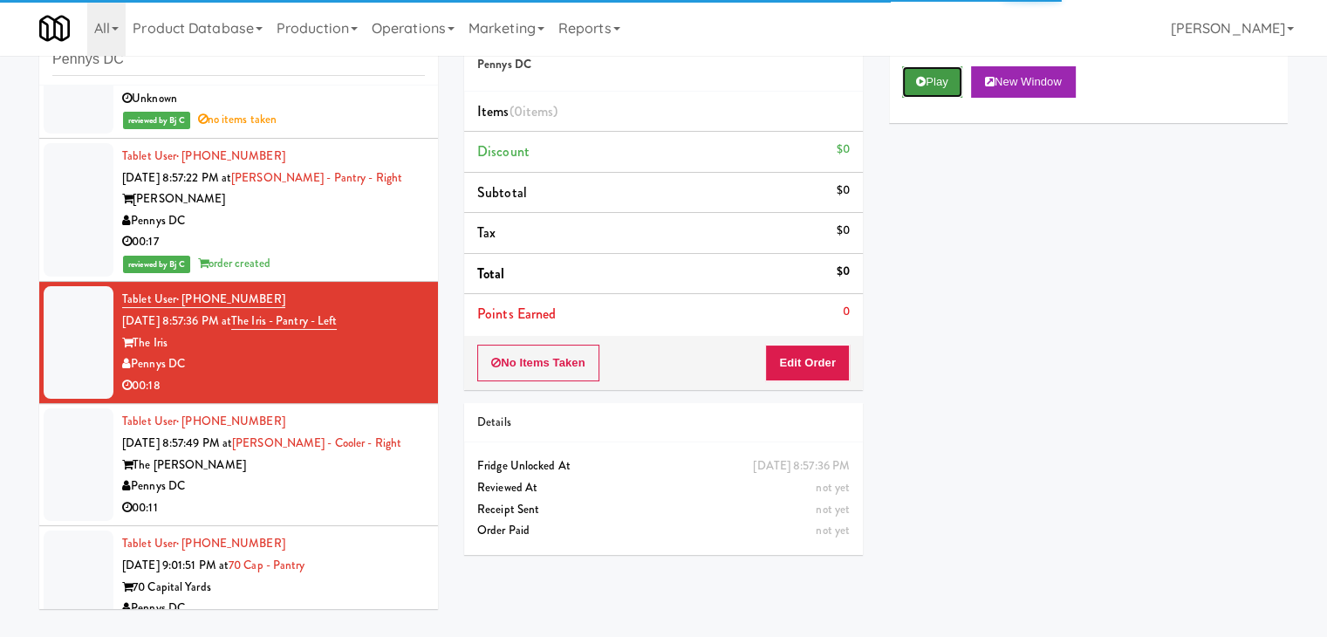
click at [946, 91] on button "Play" at bounding box center [932, 81] width 60 height 31
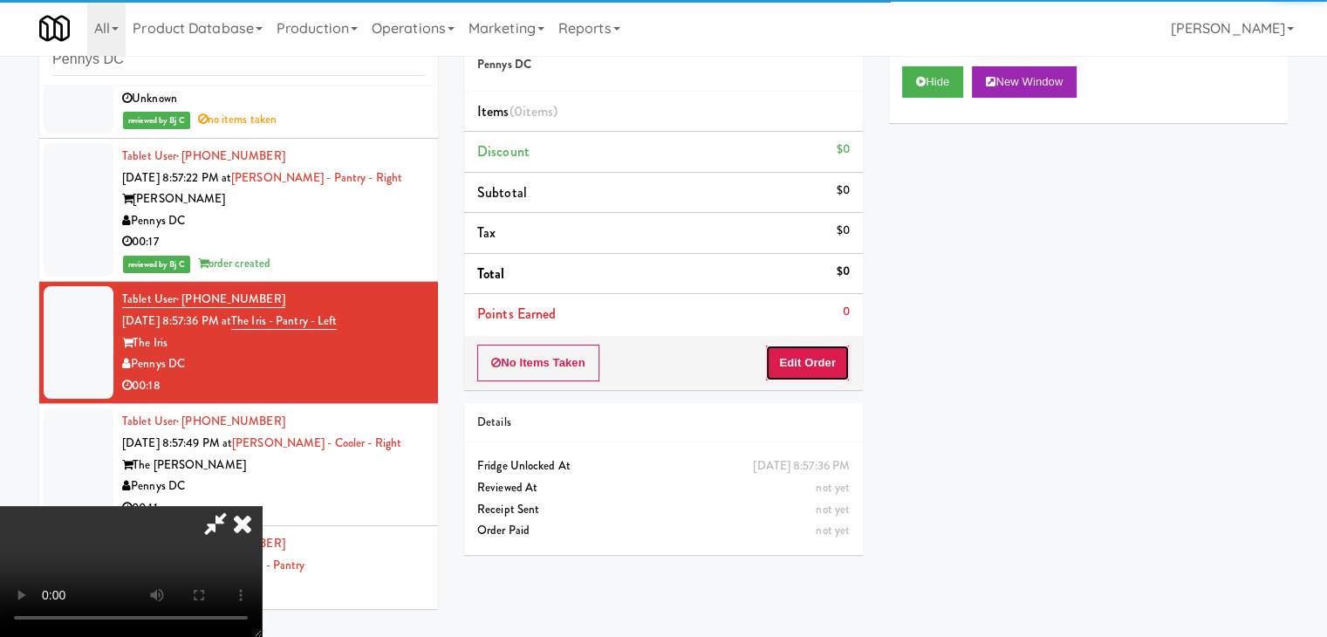
click at [823, 365] on button "Edit Order" at bounding box center [807, 363] width 85 height 37
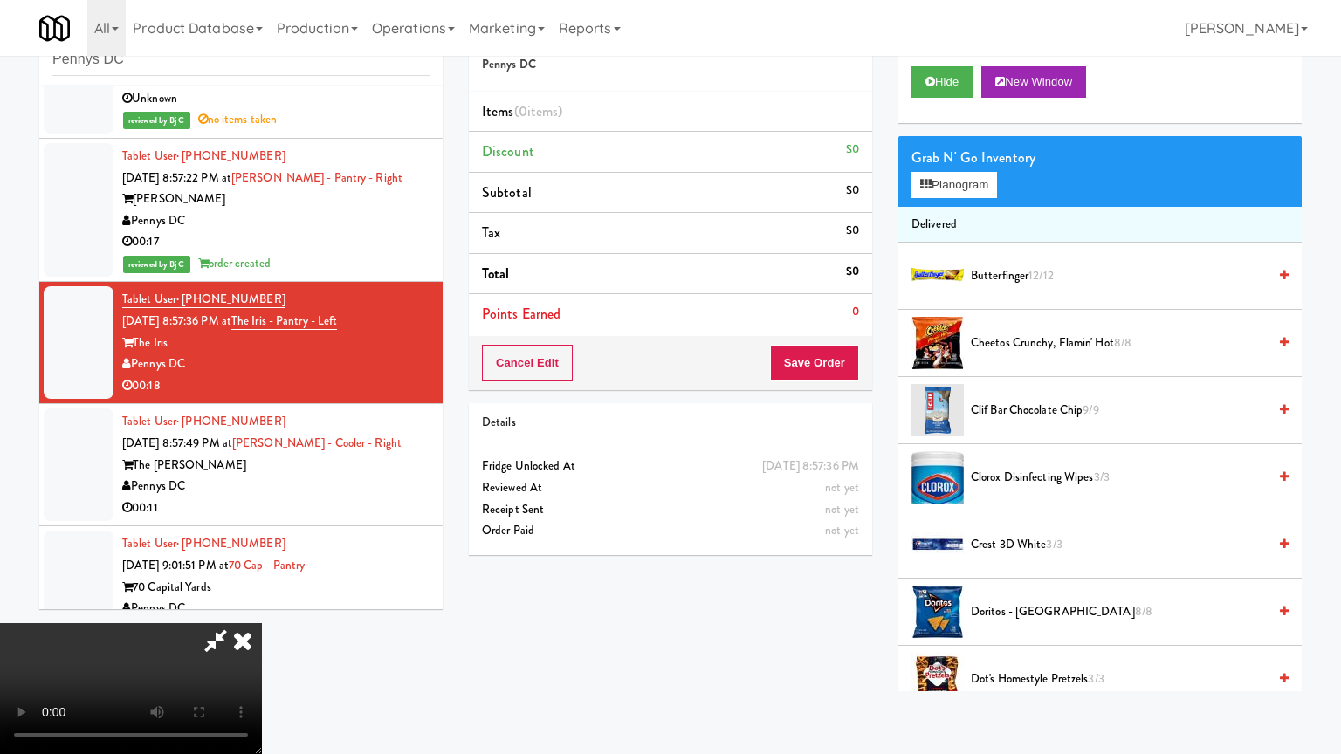
click at [262, 623] on video at bounding box center [131, 688] width 262 height 131
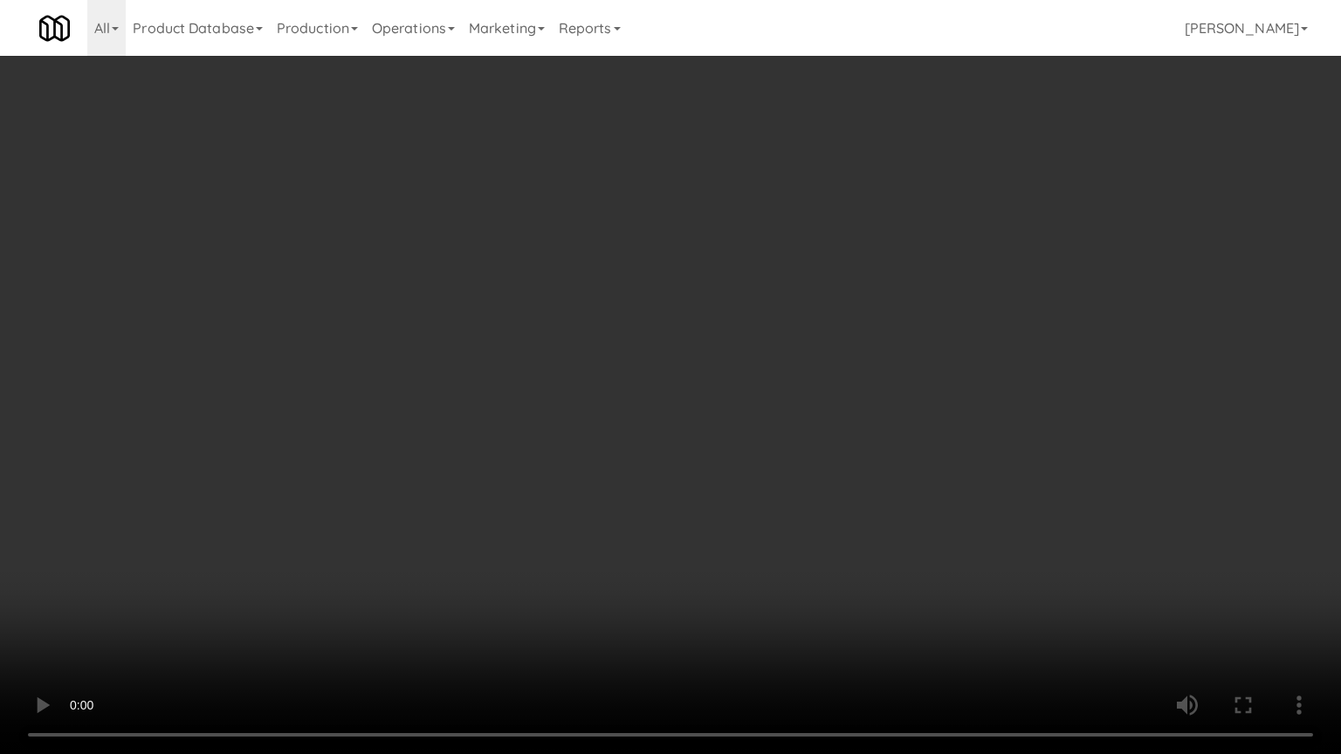
click at [803, 492] on video at bounding box center [670, 377] width 1341 height 754
drag, startPoint x: 798, startPoint y: 483, endPoint x: 801, endPoint y: 472, distance: 11.0
click at [799, 479] on video at bounding box center [670, 377] width 1341 height 754
drag, startPoint x: 801, startPoint y: 465, endPoint x: 792, endPoint y: 461, distance: 9.8
click at [799, 465] on video at bounding box center [670, 377] width 1341 height 754
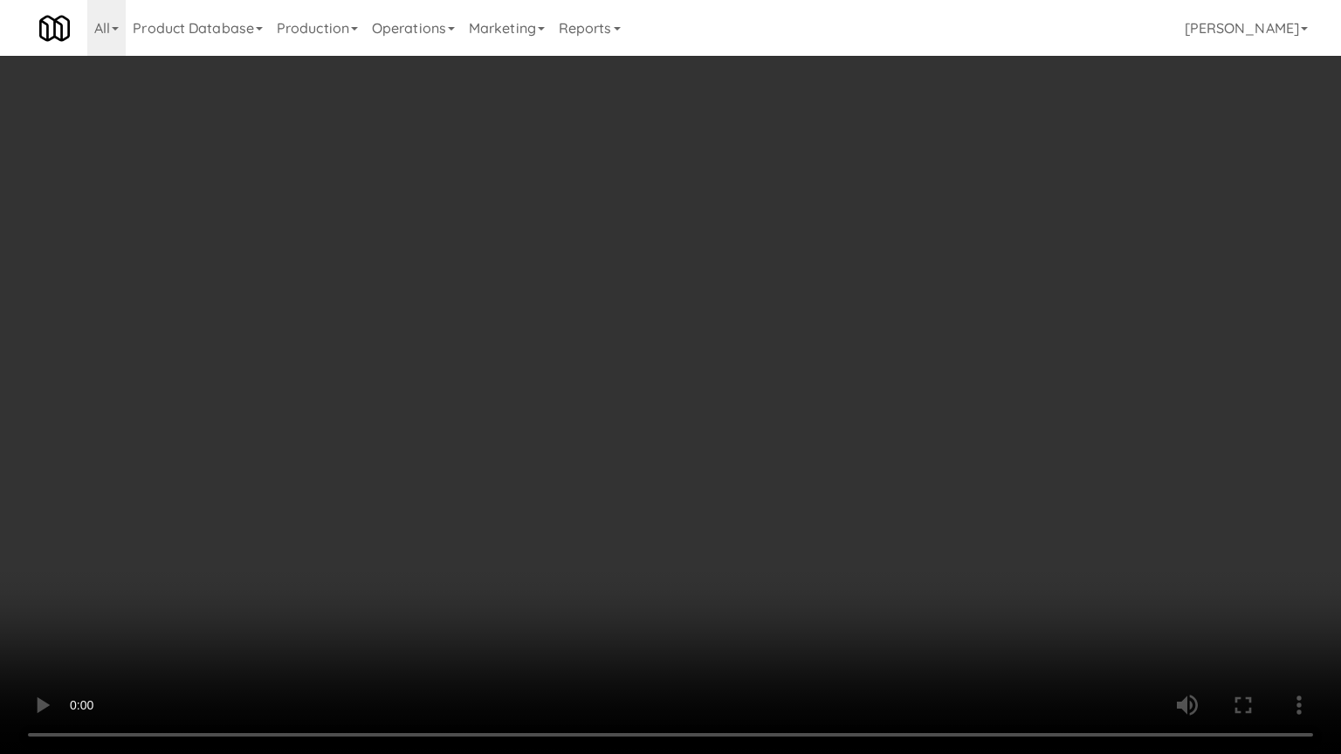
click at [798, 447] on video at bounding box center [670, 377] width 1341 height 754
click at [800, 433] on video at bounding box center [670, 377] width 1341 height 754
drag, startPoint x: 801, startPoint y: 426, endPoint x: 814, endPoint y: 395, distance: 33.2
click at [809, 407] on video at bounding box center [670, 377] width 1341 height 754
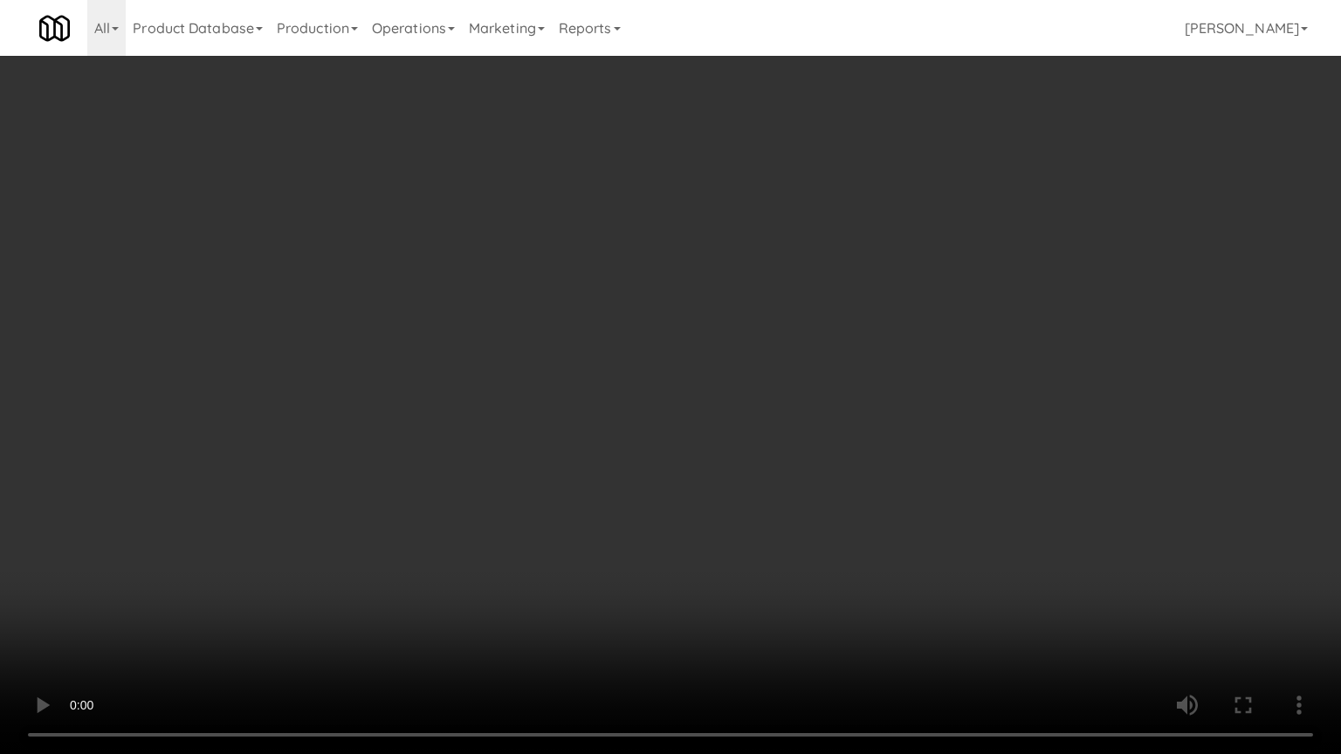
click at [815, 394] on video at bounding box center [670, 377] width 1341 height 754
click at [802, 414] on video at bounding box center [670, 377] width 1341 height 754
click at [796, 422] on video at bounding box center [670, 377] width 1341 height 754
click at [795, 419] on video at bounding box center [670, 377] width 1341 height 754
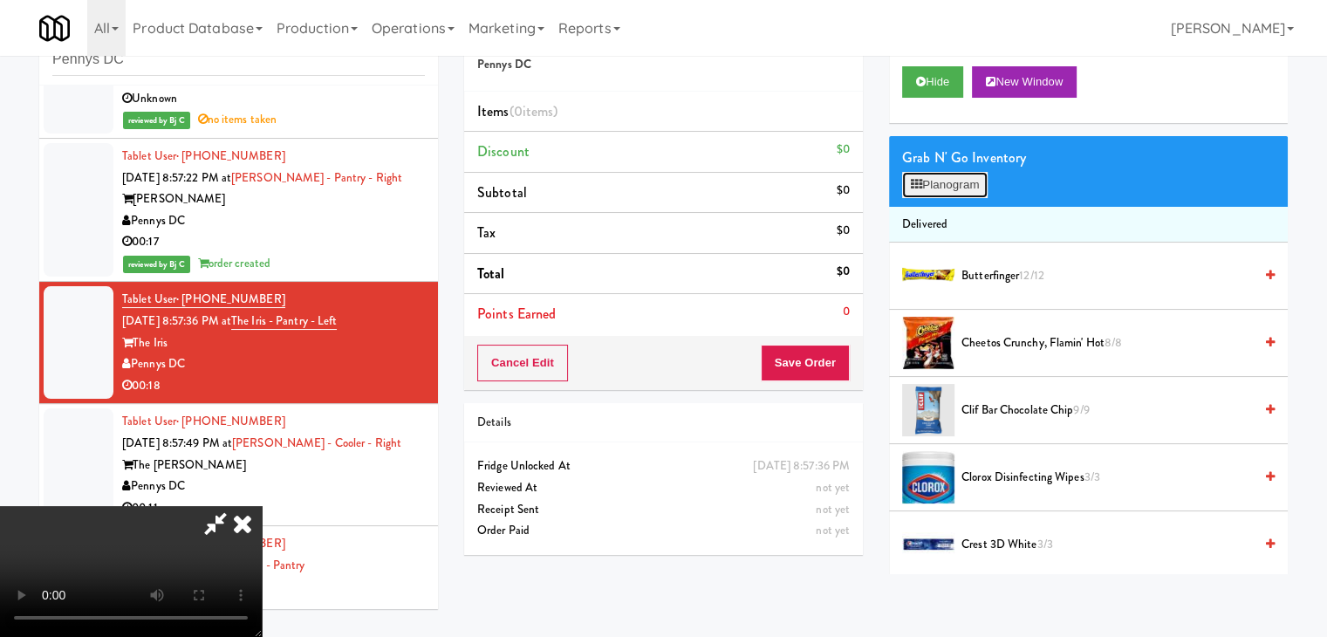
click at [944, 186] on button "Planogram" at bounding box center [945, 185] width 86 height 26
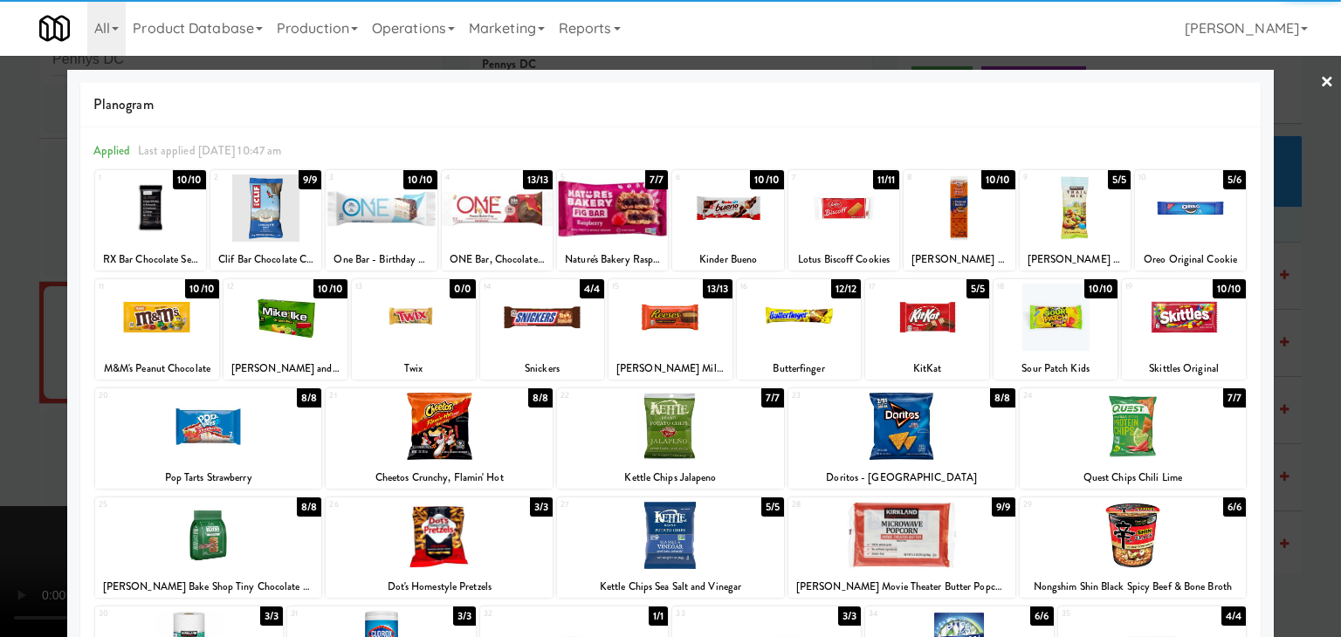
click at [1183, 320] on div at bounding box center [1183, 317] width 124 height 67
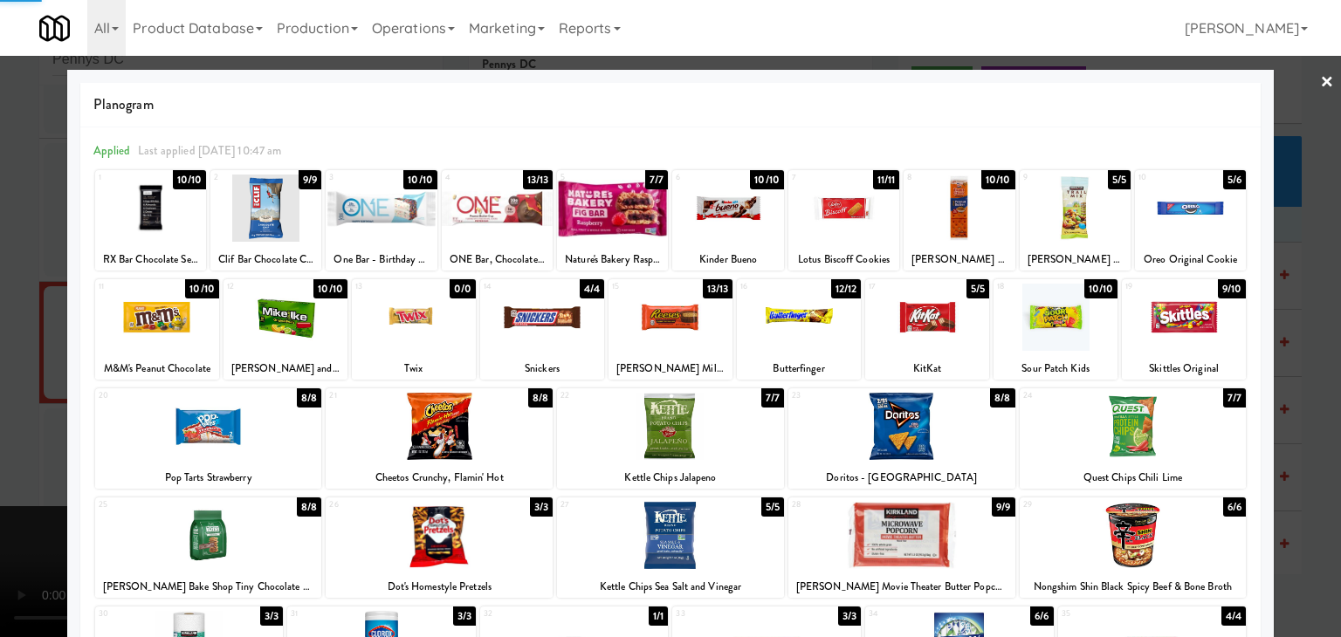
click at [1286, 334] on div at bounding box center [670, 318] width 1341 height 637
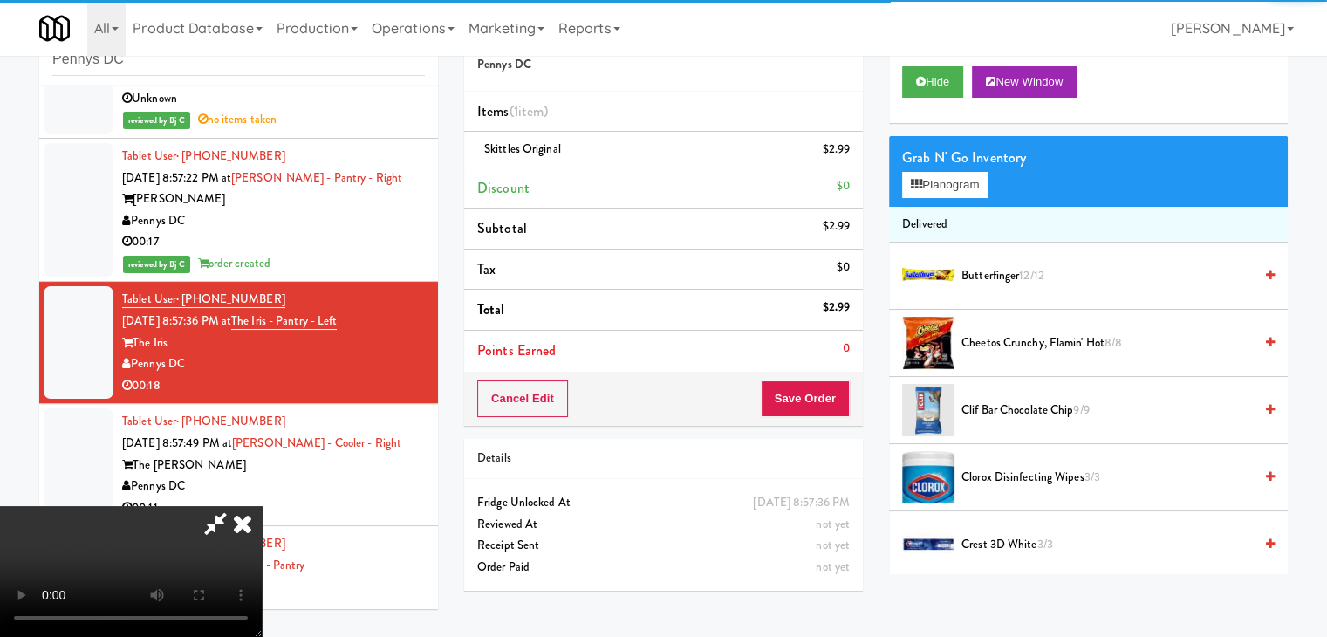
click at [262, 506] on video at bounding box center [131, 571] width 262 height 131
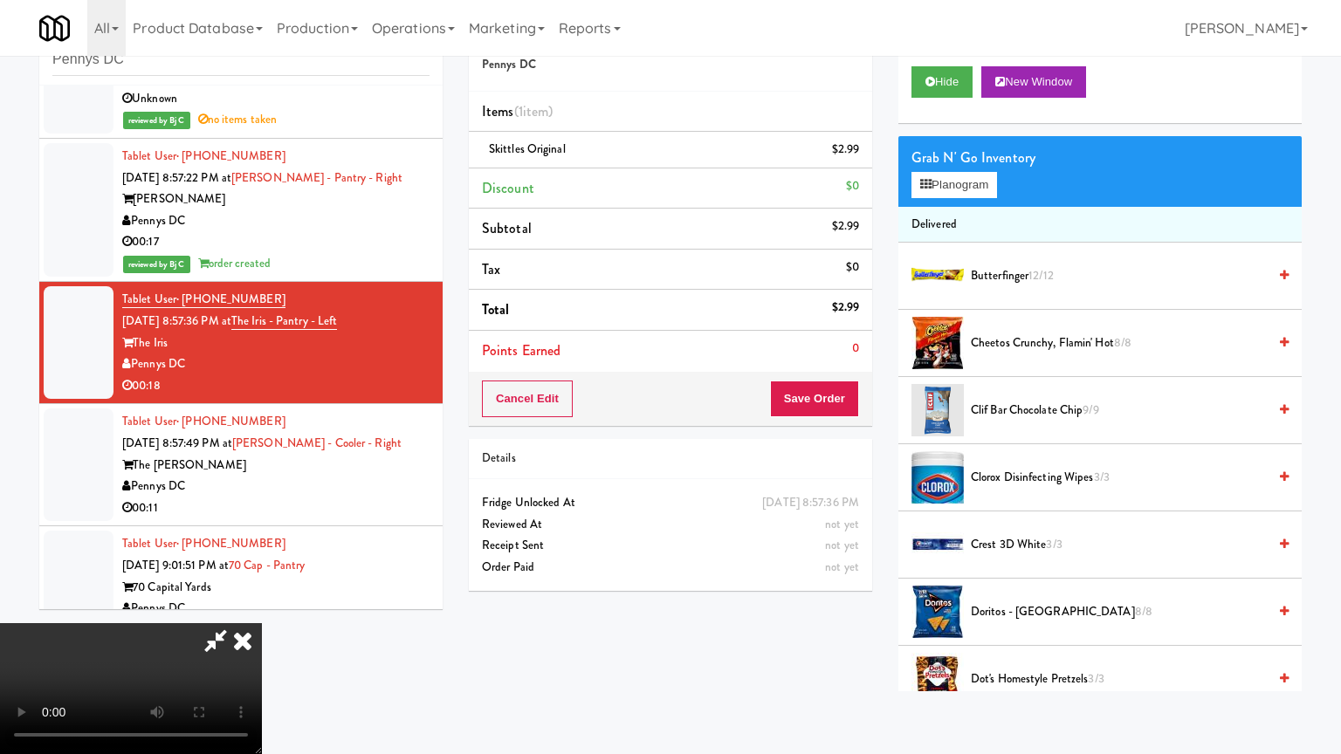
click at [262, 623] on video at bounding box center [131, 688] width 262 height 131
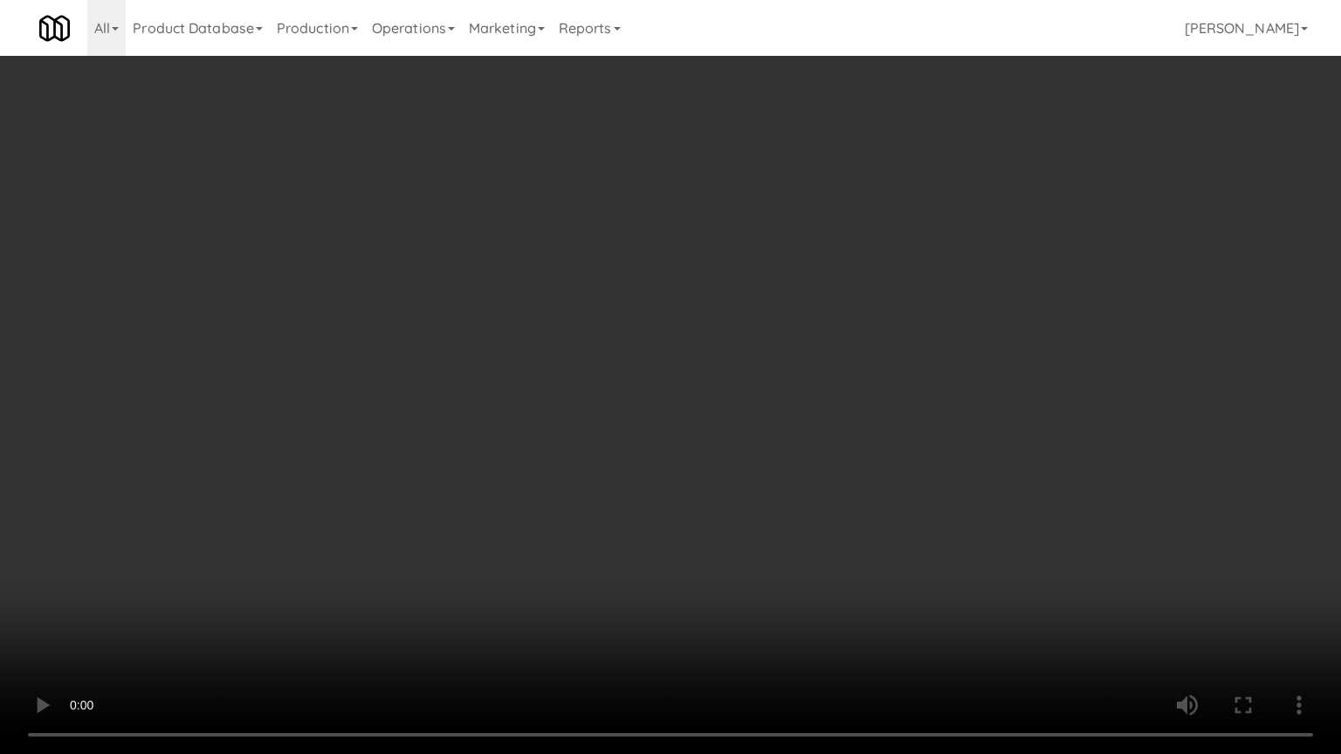
click at [736, 389] on video at bounding box center [670, 377] width 1341 height 754
click at [735, 389] on video at bounding box center [670, 377] width 1341 height 754
click at [735, 388] on video at bounding box center [670, 377] width 1341 height 754
click at [702, 387] on video at bounding box center [670, 377] width 1341 height 754
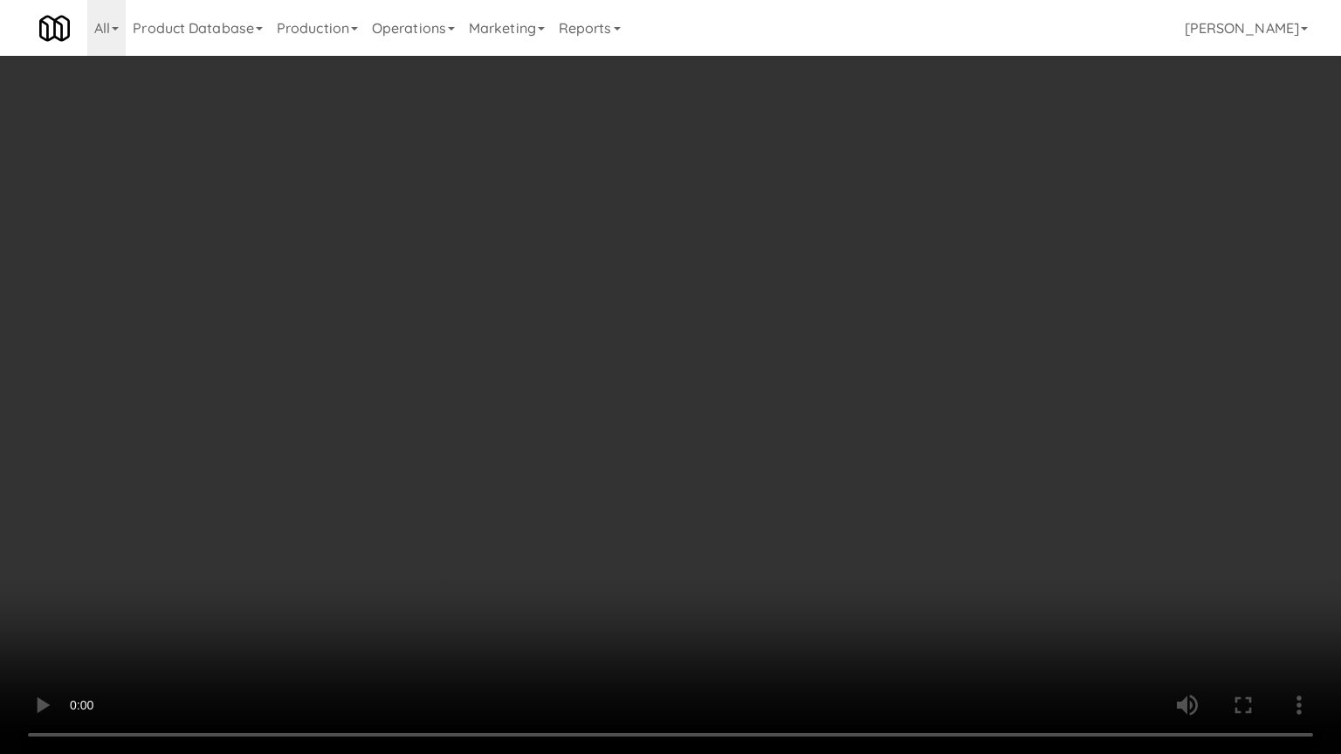
drag, startPoint x: 702, startPoint y: 387, endPoint x: 688, endPoint y: 398, distance: 17.5
click at [699, 387] on video at bounding box center [670, 377] width 1341 height 754
click at [694, 407] on video at bounding box center [670, 377] width 1341 height 754
drag, startPoint x: 694, startPoint y: 407, endPoint x: 872, endPoint y: 238, distance: 245.1
click at [710, 393] on video at bounding box center [670, 377] width 1341 height 754
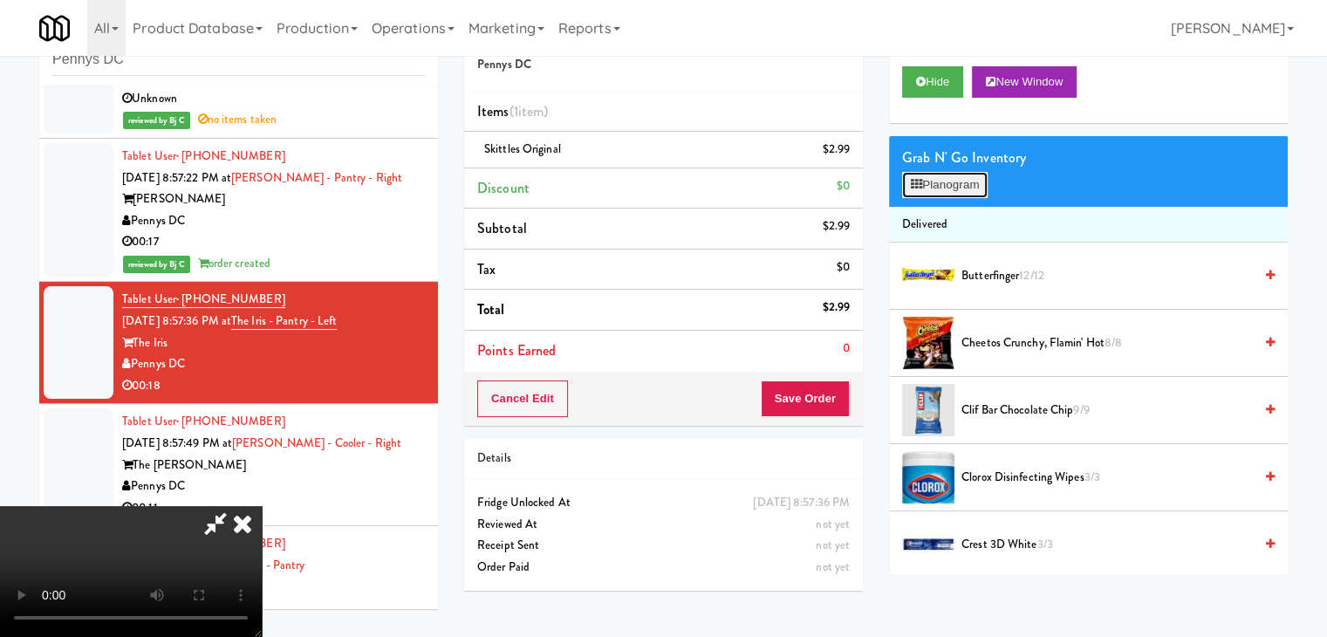
click at [956, 189] on button "Planogram" at bounding box center [945, 185] width 86 height 26
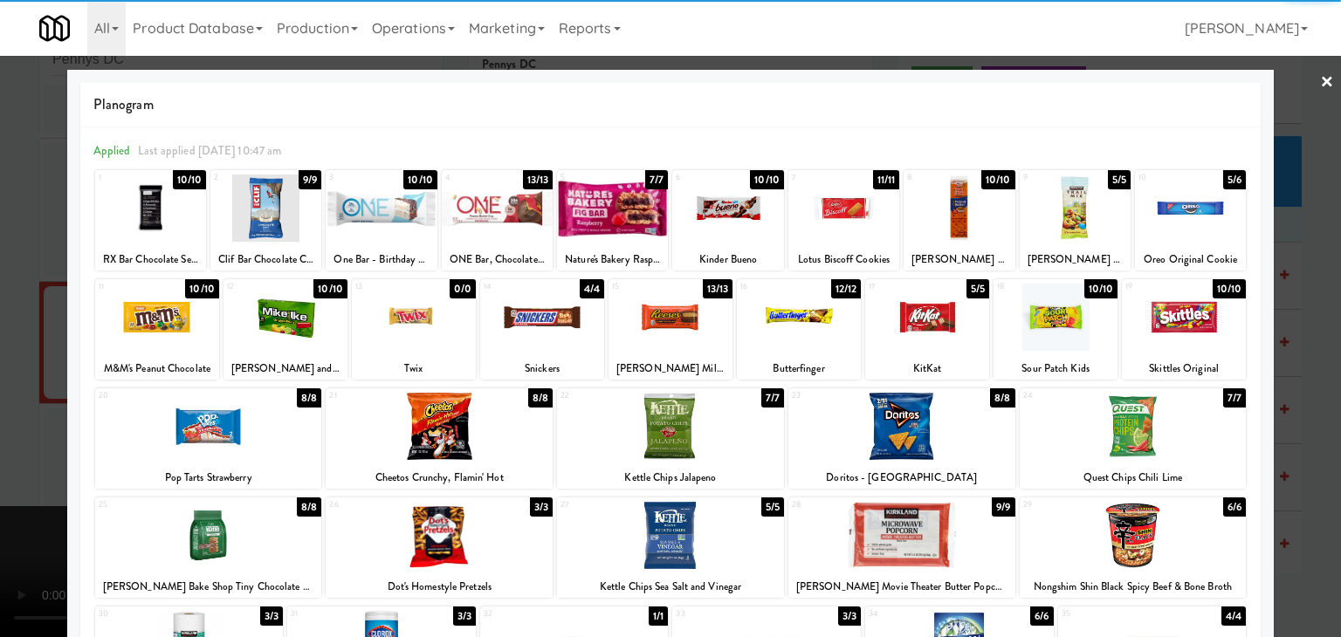
click at [126, 333] on div at bounding box center [157, 317] width 124 height 67
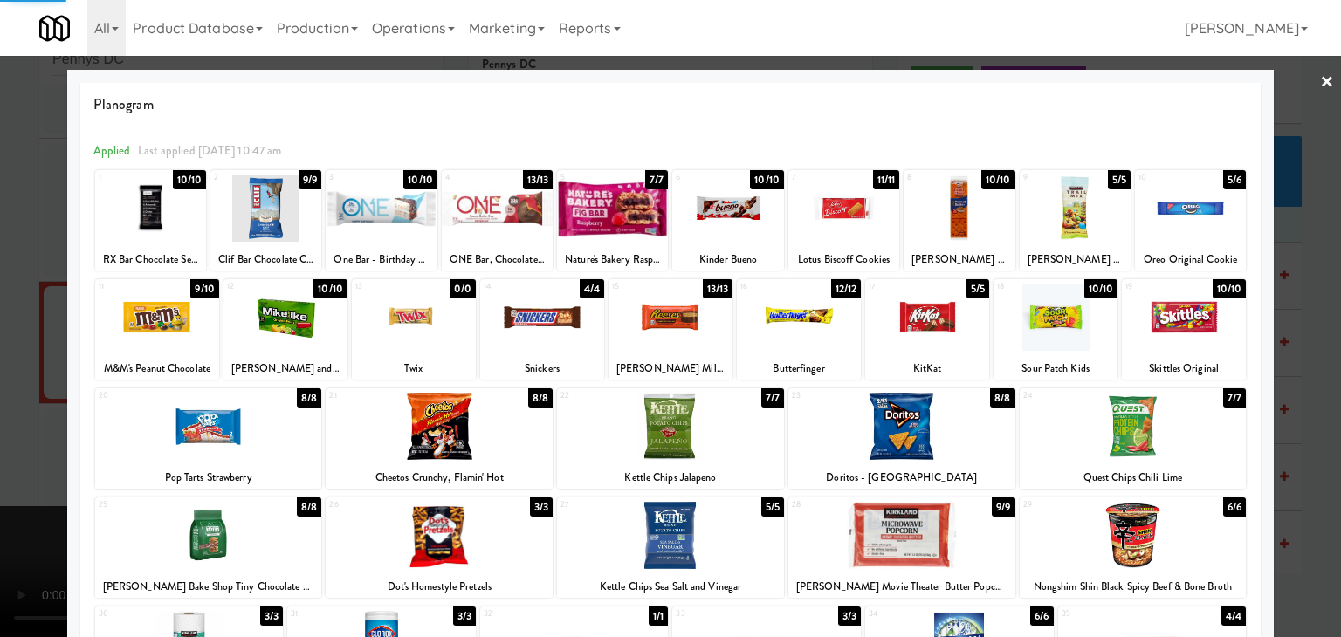
drag, startPoint x: 0, startPoint y: 347, endPoint x: 610, endPoint y: 371, distance: 610.5
click at [15, 347] on div at bounding box center [670, 318] width 1341 height 637
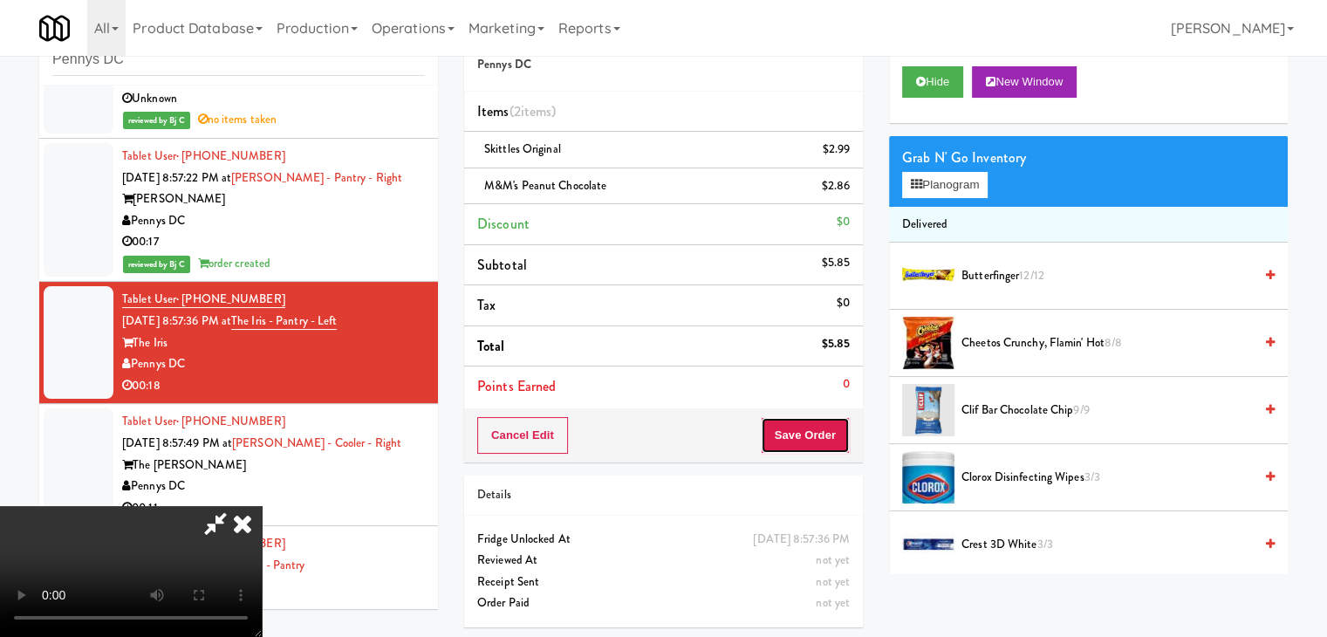
click at [813, 420] on button "Save Order" at bounding box center [805, 435] width 89 height 37
click at [813, 425] on button "Save Order" at bounding box center [805, 435] width 89 height 37
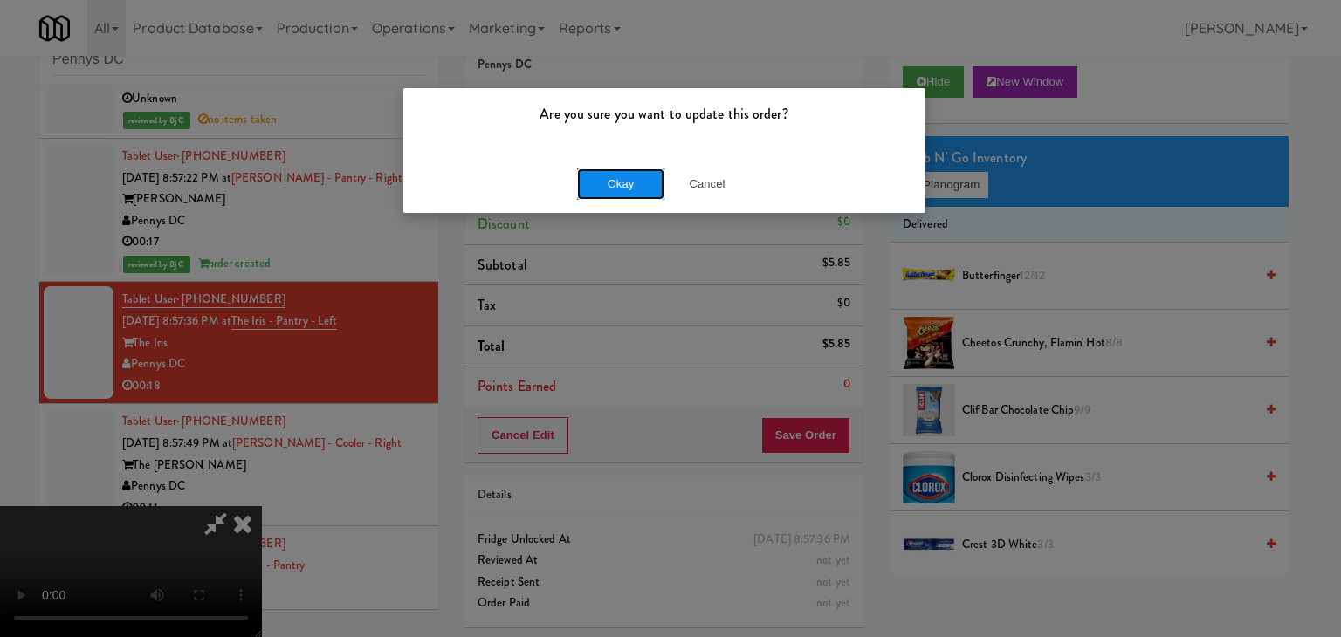
click at [623, 189] on button "Okay" at bounding box center [620, 183] width 87 height 31
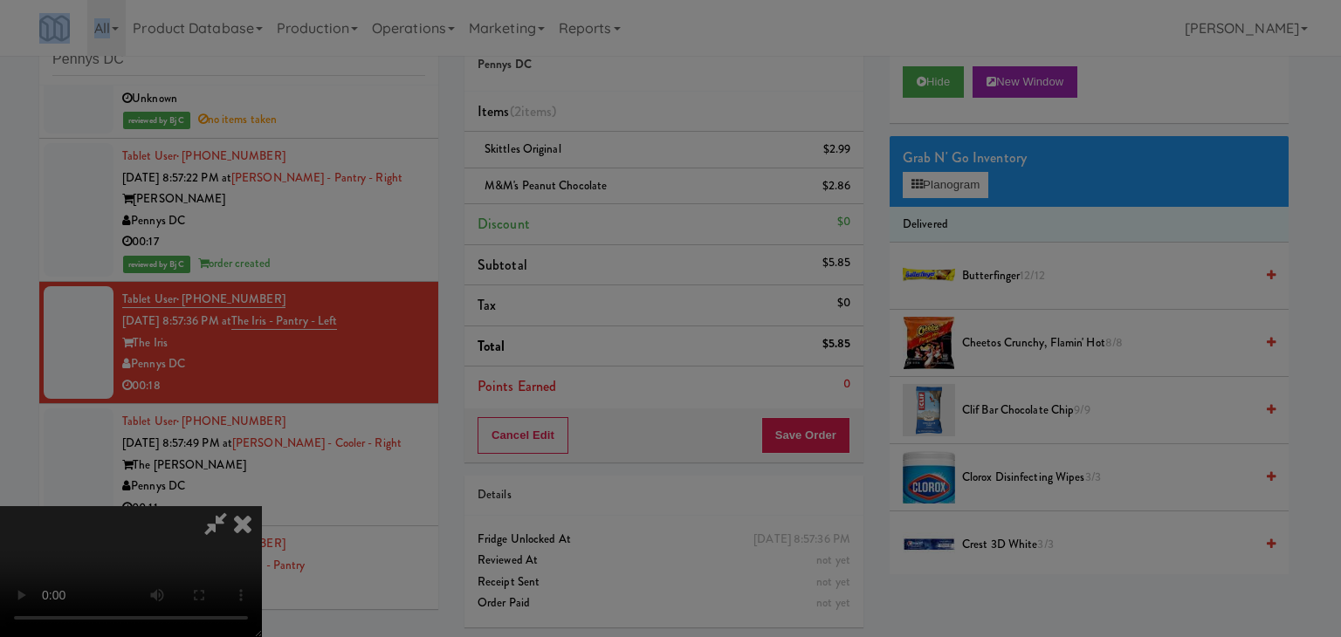
click at [623, 189] on body "Are you sure you want to update this order? Okay Cancel Okay Are you sure you w…" at bounding box center [670, 318] width 1341 height 637
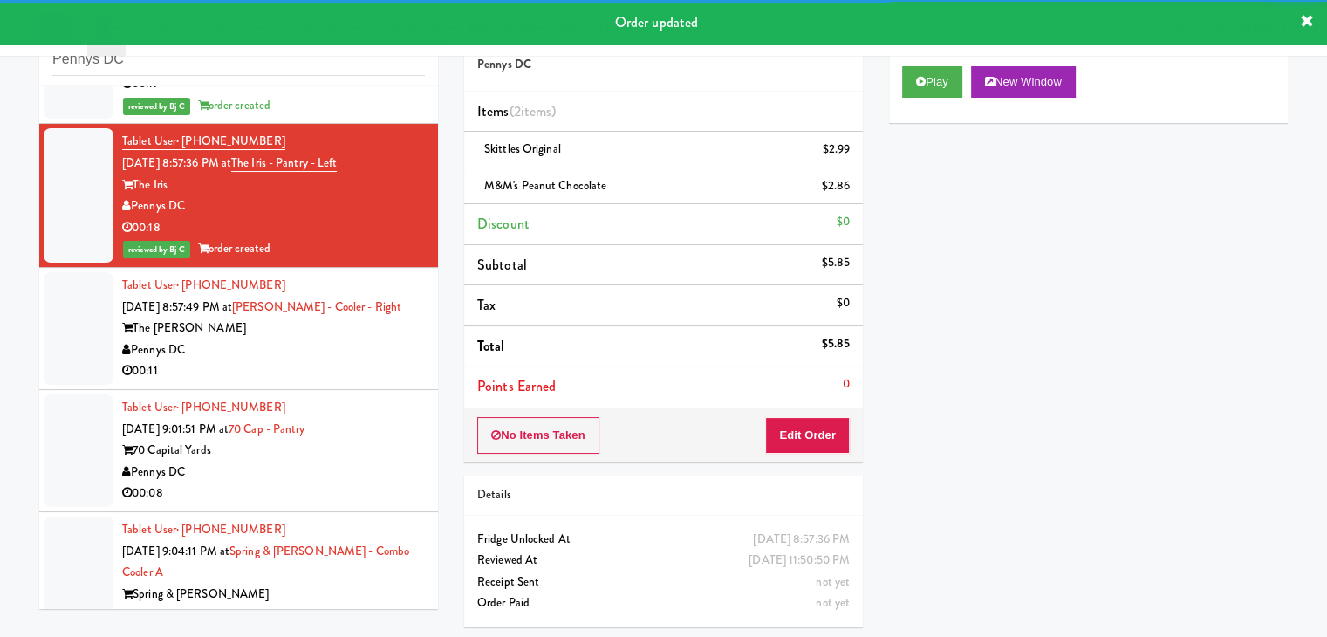
scroll to position [3425, 0]
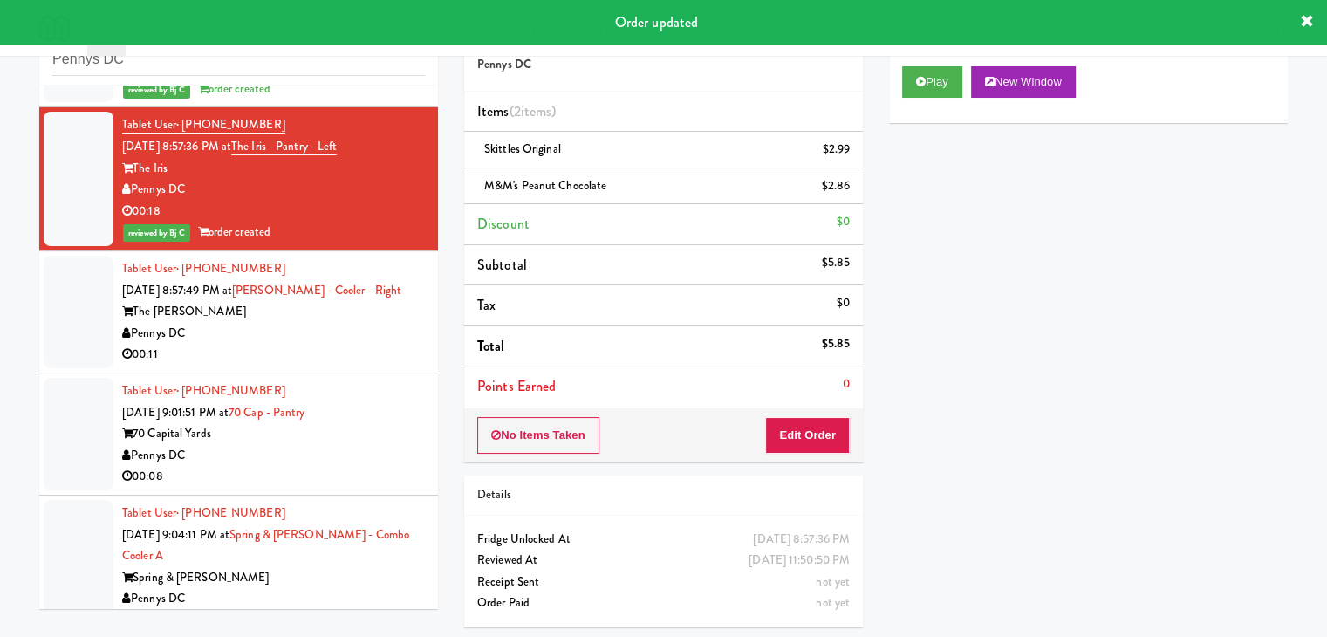
click at [334, 339] on div "Pennys DC" at bounding box center [273, 334] width 303 height 22
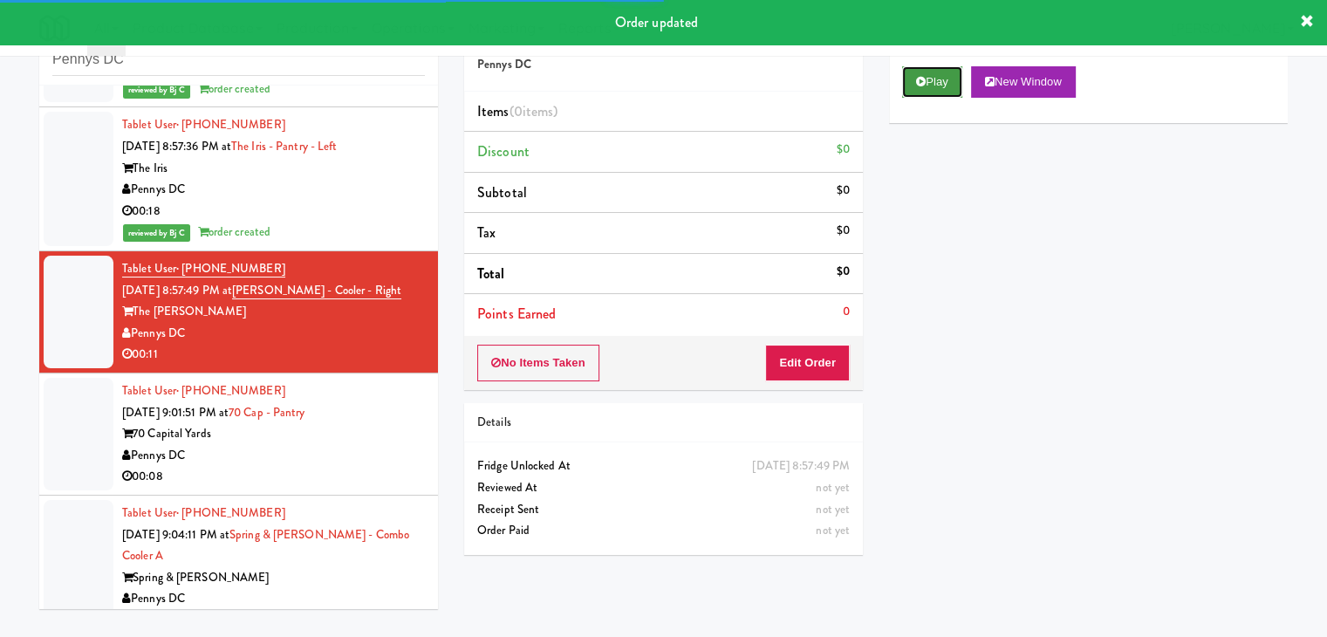
click at [938, 93] on button "Play" at bounding box center [932, 81] width 60 height 31
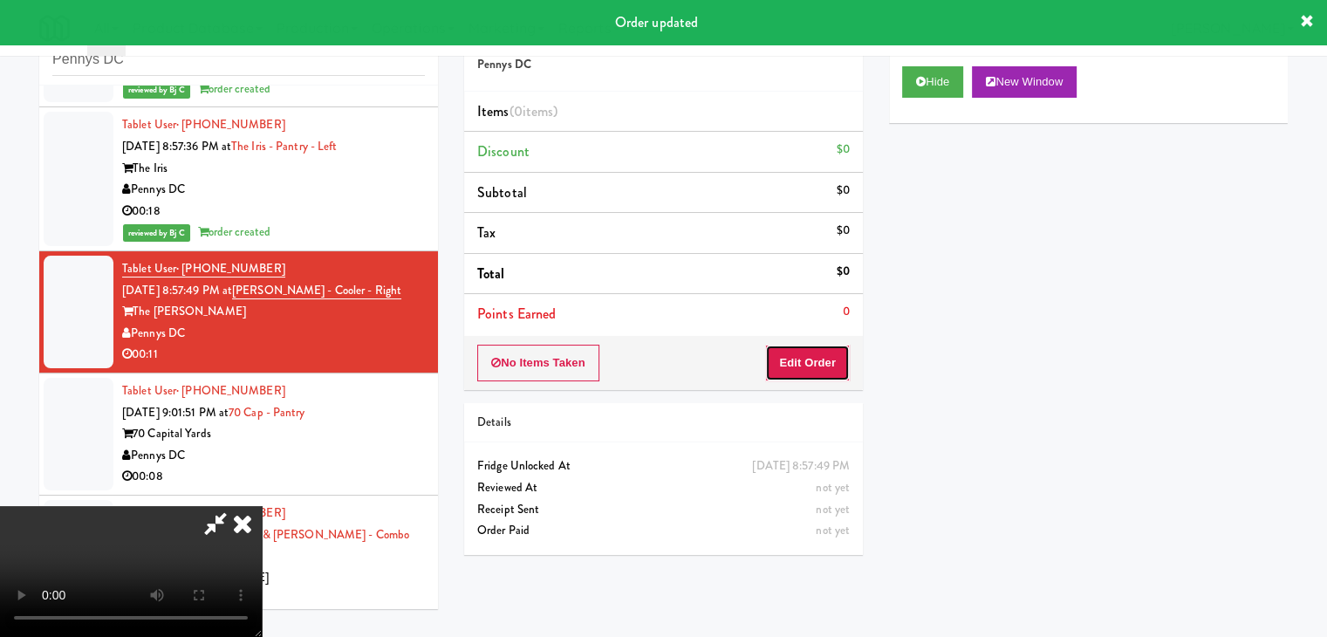
click at [828, 357] on button "Edit Order" at bounding box center [807, 363] width 85 height 37
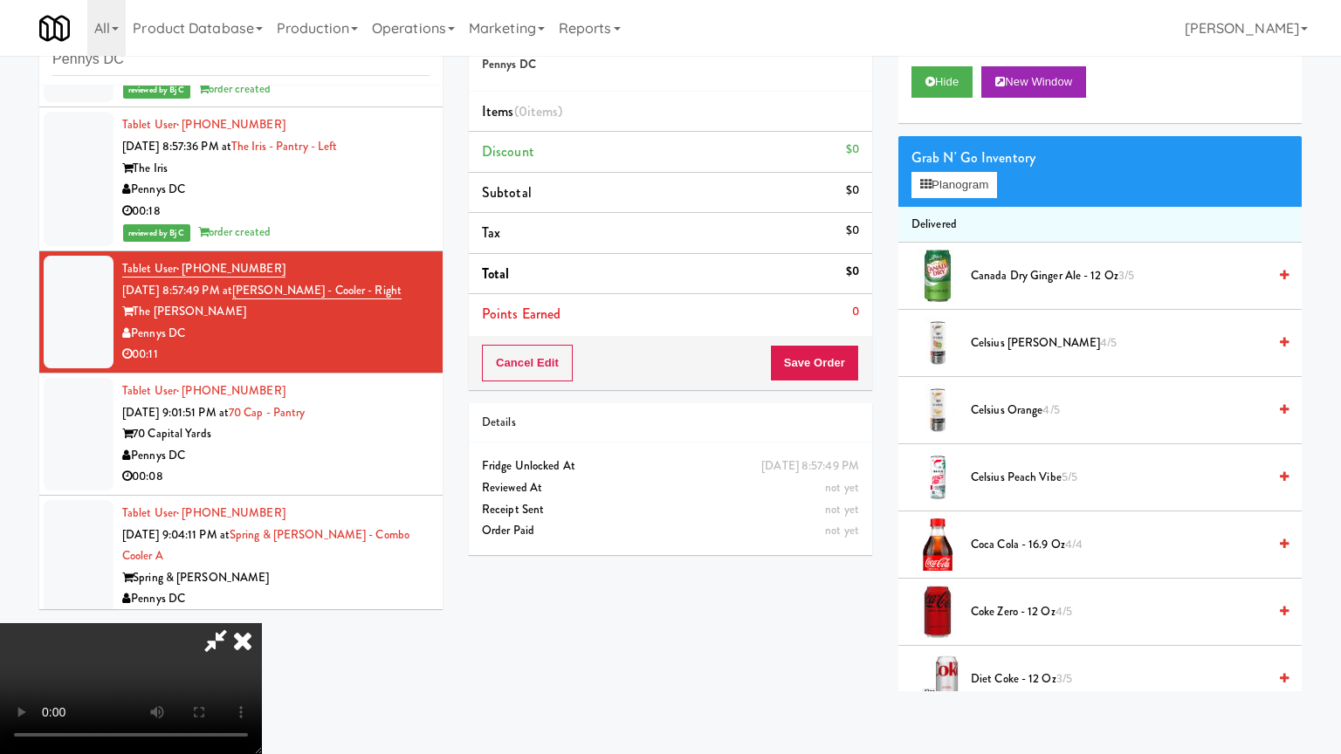
click at [262, 623] on video at bounding box center [131, 688] width 262 height 131
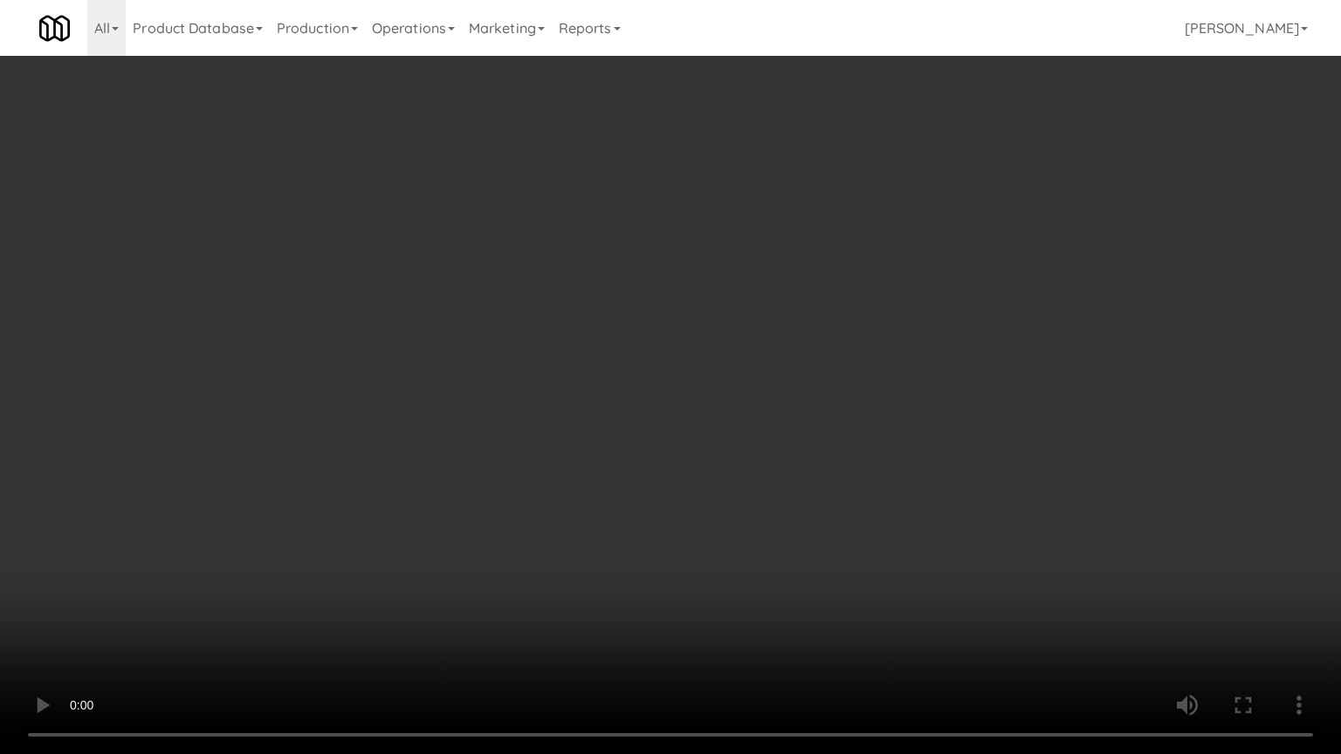
click at [719, 450] on video at bounding box center [670, 377] width 1341 height 754
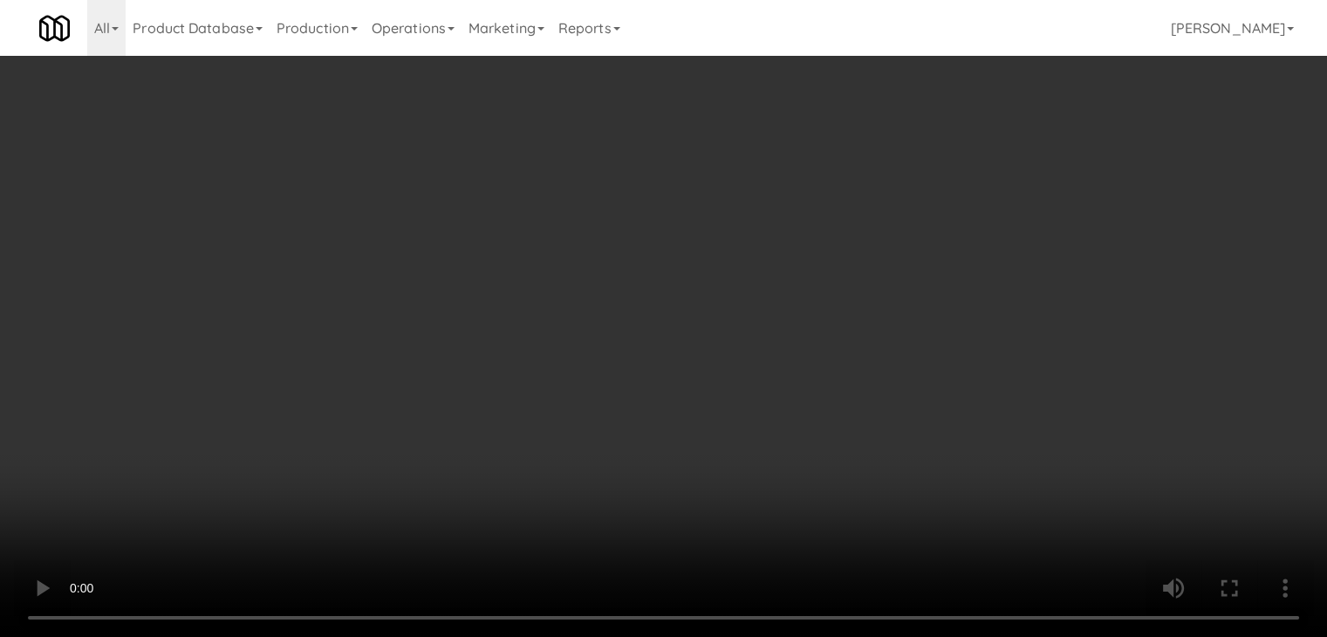
click at [640, 367] on video at bounding box center [663, 318] width 1327 height 637
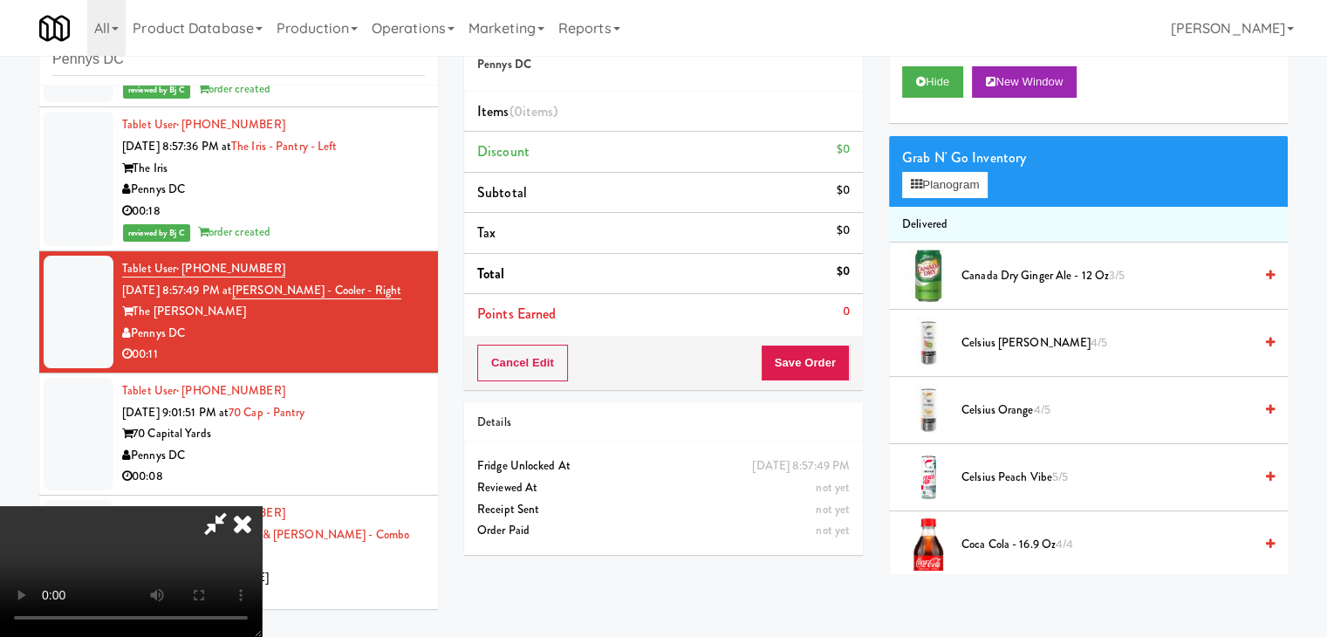
drag, startPoint x: 640, startPoint y: 367, endPoint x: 684, endPoint y: 446, distance: 90.3
click at [262, 506] on video at bounding box center [131, 571] width 262 height 131
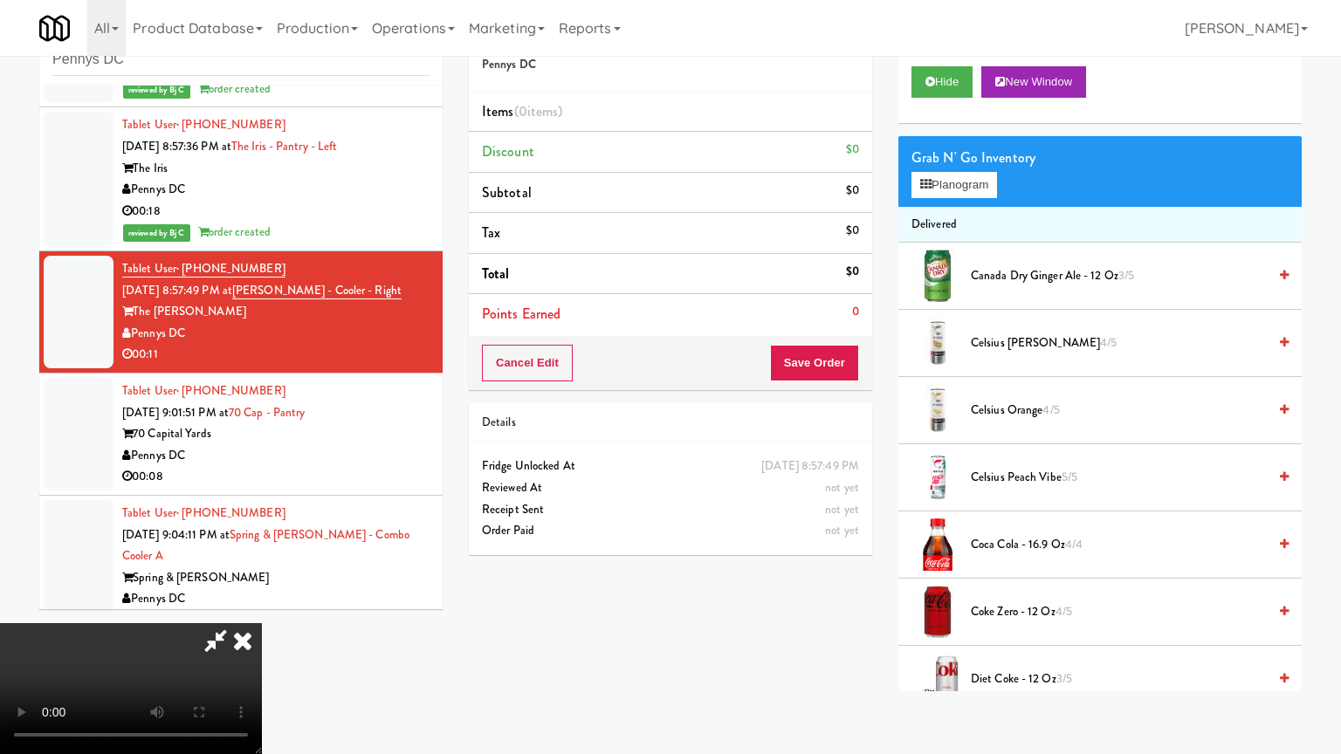
click at [262, 623] on video at bounding box center [131, 688] width 262 height 131
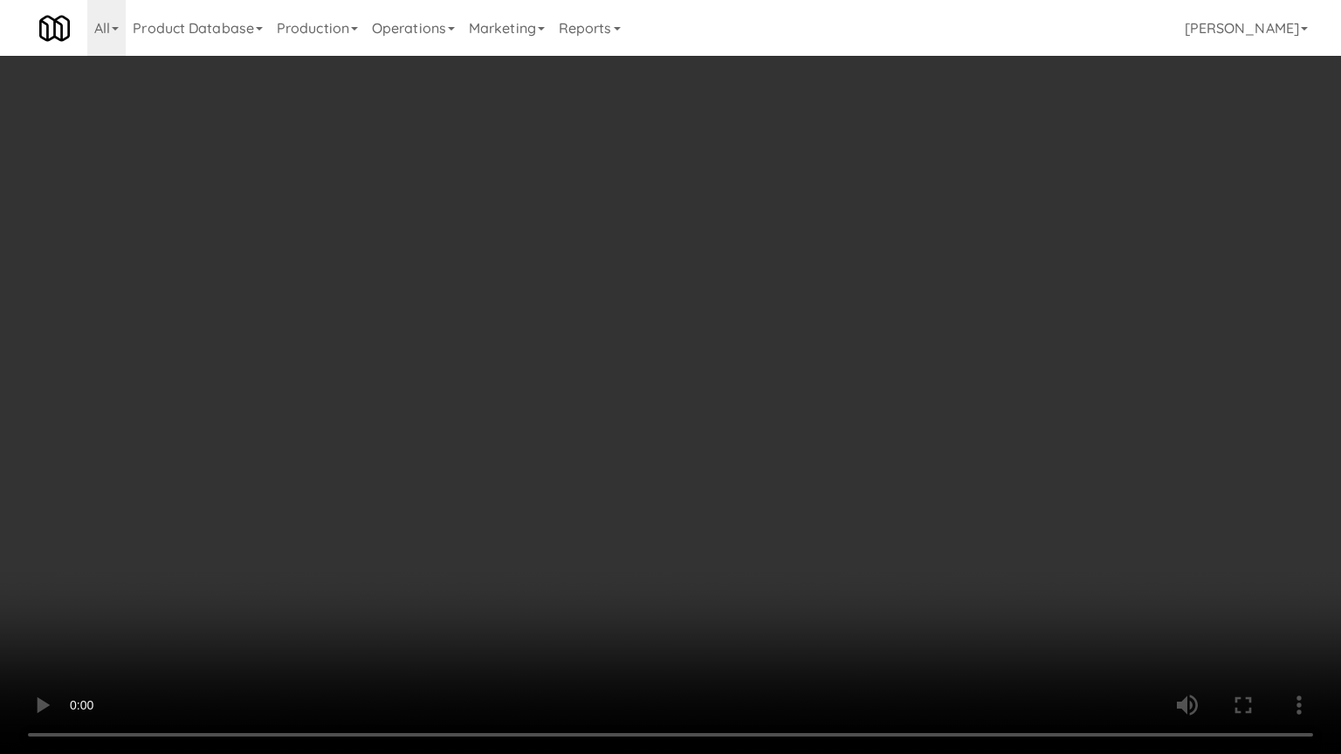
drag, startPoint x: 712, startPoint y: 429, endPoint x: 700, endPoint y: 431, distance: 12.3
click at [711, 429] on video at bounding box center [670, 377] width 1341 height 754
click at [700, 429] on video at bounding box center [670, 377] width 1341 height 754
click at [699, 426] on video at bounding box center [670, 377] width 1341 height 754
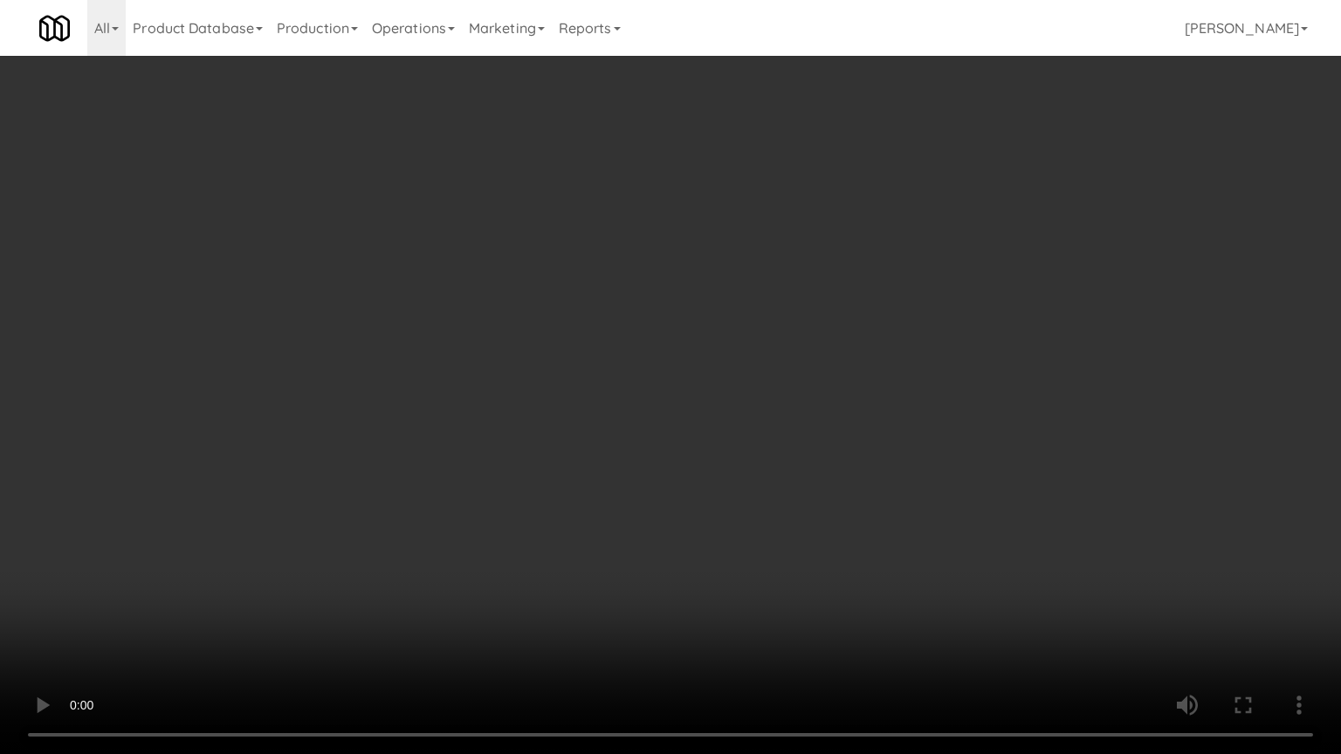
click at [699, 426] on video at bounding box center [670, 377] width 1341 height 754
click at [702, 415] on video at bounding box center [670, 377] width 1341 height 754
drag, startPoint x: 703, startPoint y: 412, endPoint x: 833, endPoint y: 234, distance: 220.5
click at [723, 390] on video at bounding box center [670, 377] width 1341 height 754
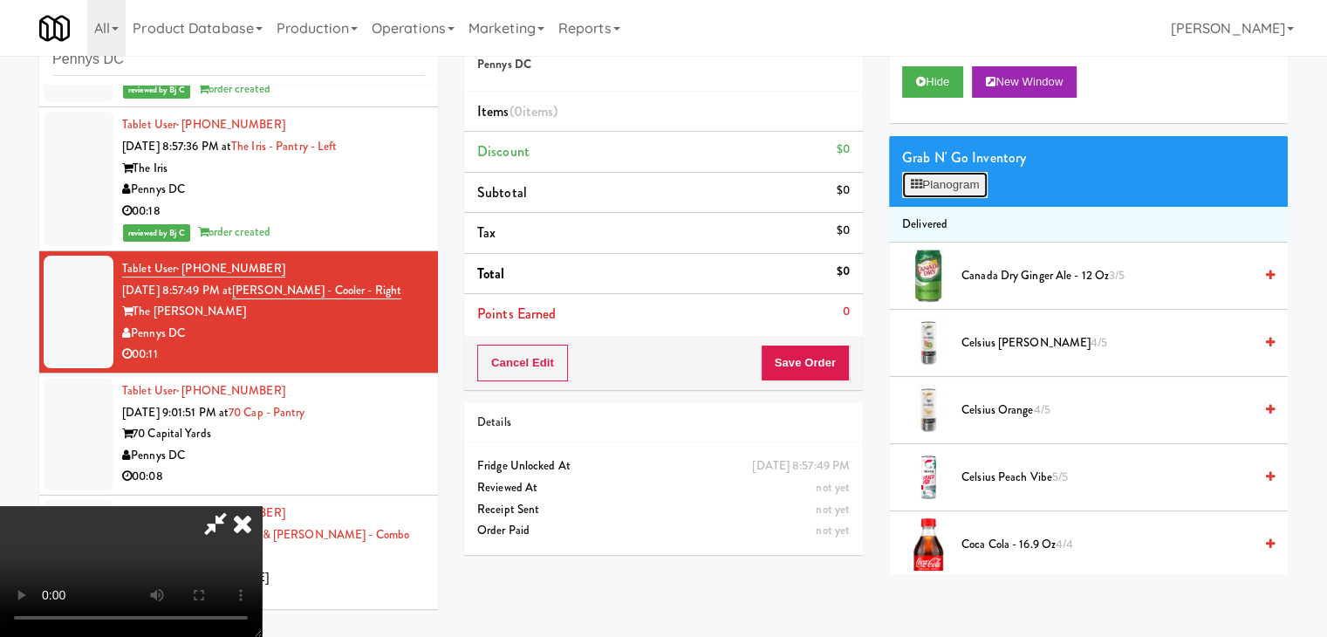
click at [951, 189] on button "Planogram" at bounding box center [945, 185] width 86 height 26
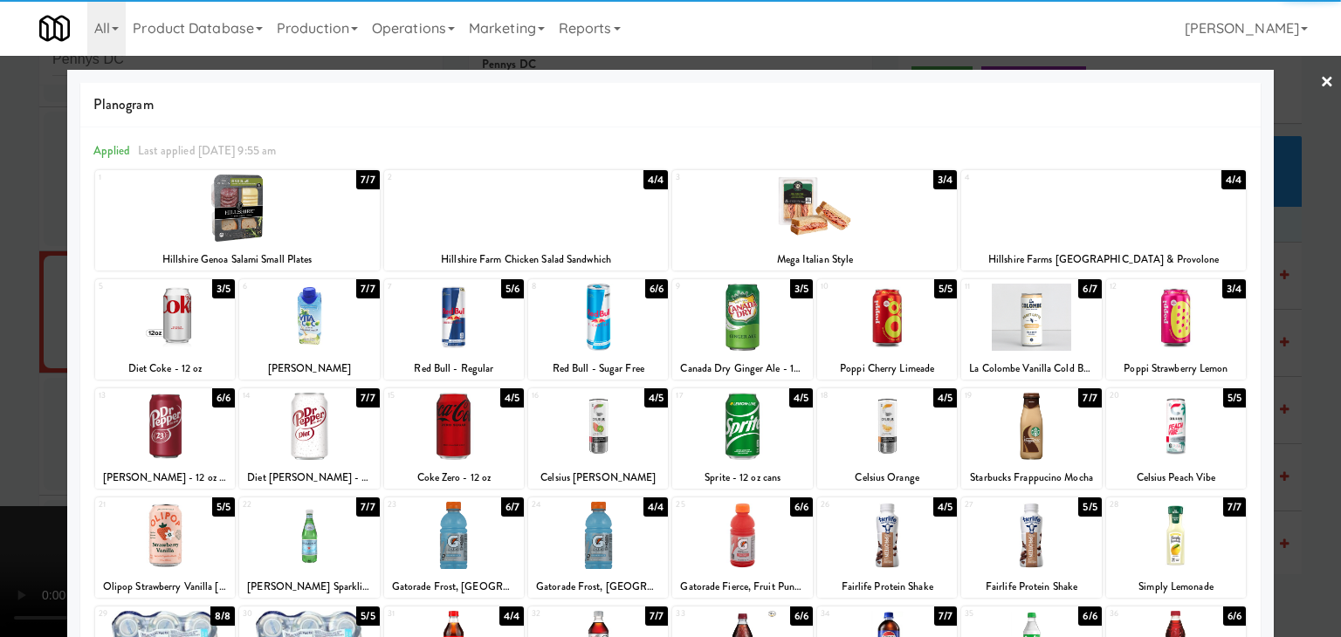
click at [172, 322] on div at bounding box center [165, 317] width 140 height 67
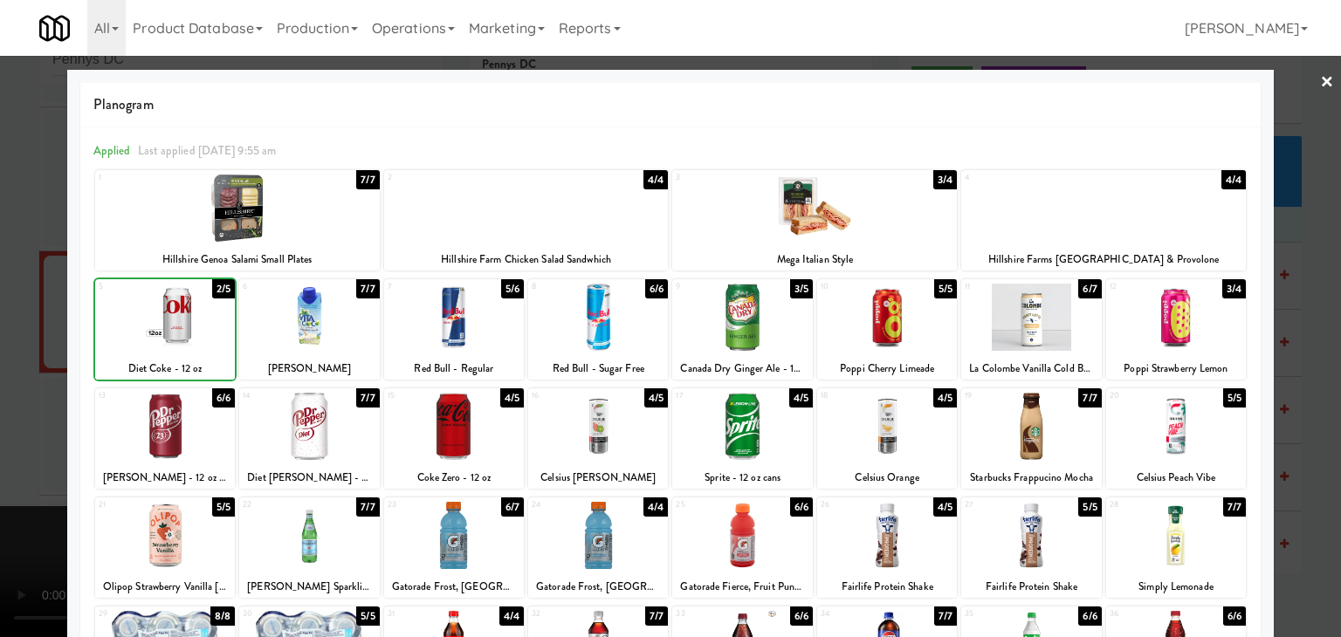
drag, startPoint x: 0, startPoint y: 349, endPoint x: 440, endPoint y: 357, distance: 439.9
click at [8, 349] on div at bounding box center [670, 318] width 1341 height 637
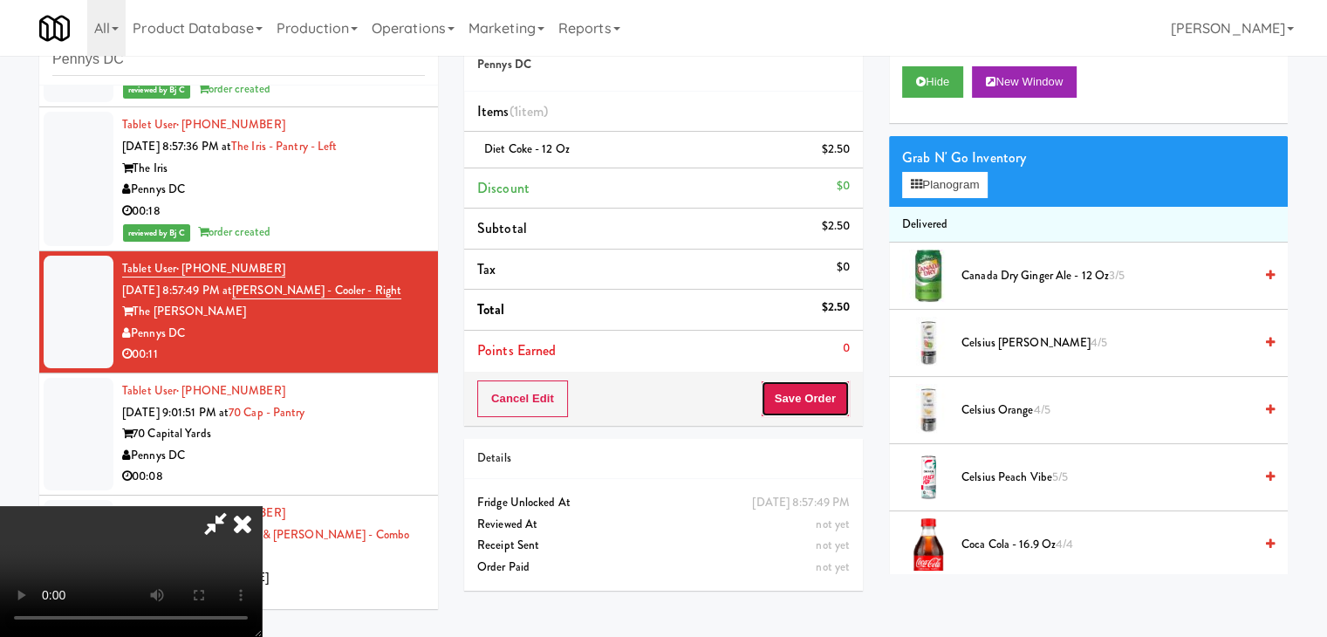
click at [835, 397] on button "Save Order" at bounding box center [805, 399] width 89 height 37
click at [826, 394] on body "Are you sure you want to update this order? Okay Cancel Okay Are you sure you w…" at bounding box center [663, 318] width 1327 height 637
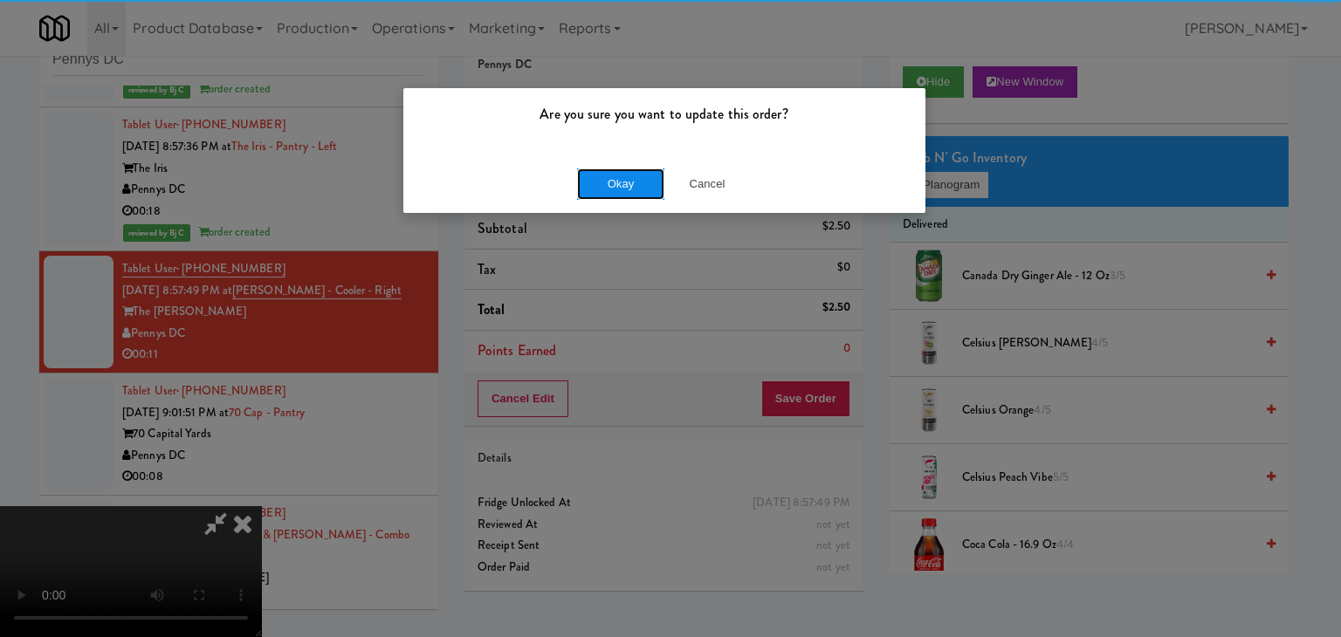
click at [628, 188] on button "Okay" at bounding box center [620, 183] width 87 height 31
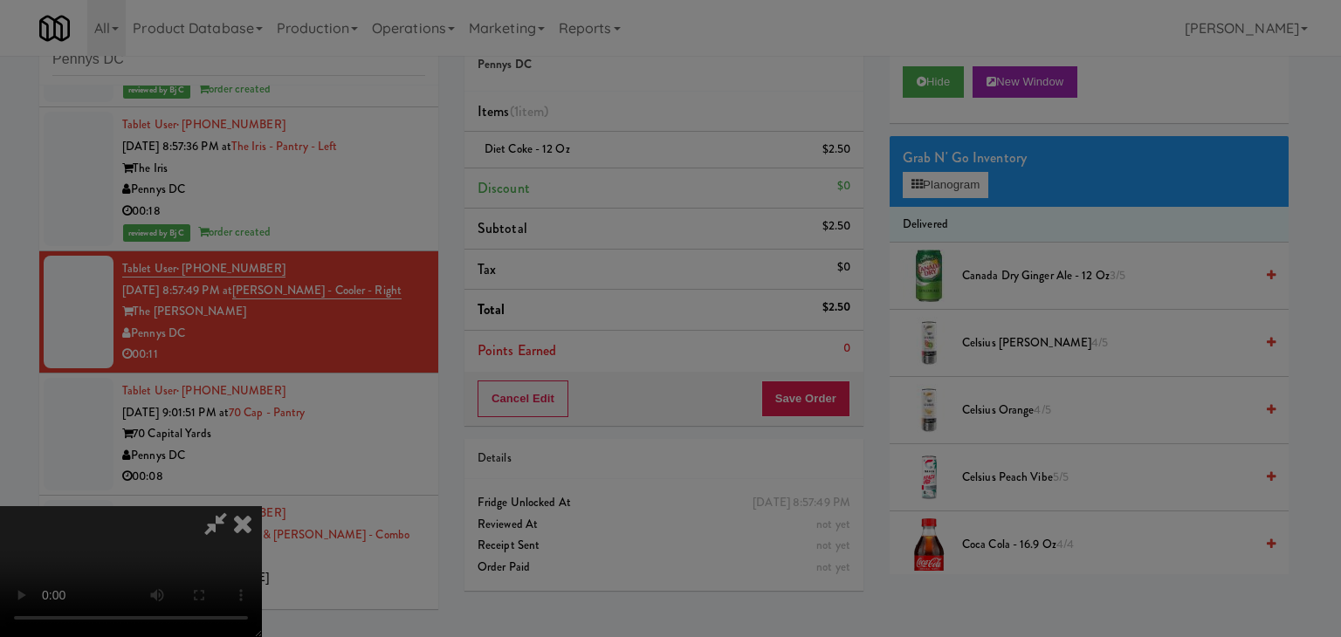
click at [628, 181] on div "Okay Cancel" at bounding box center [664, 151] width 522 height 58
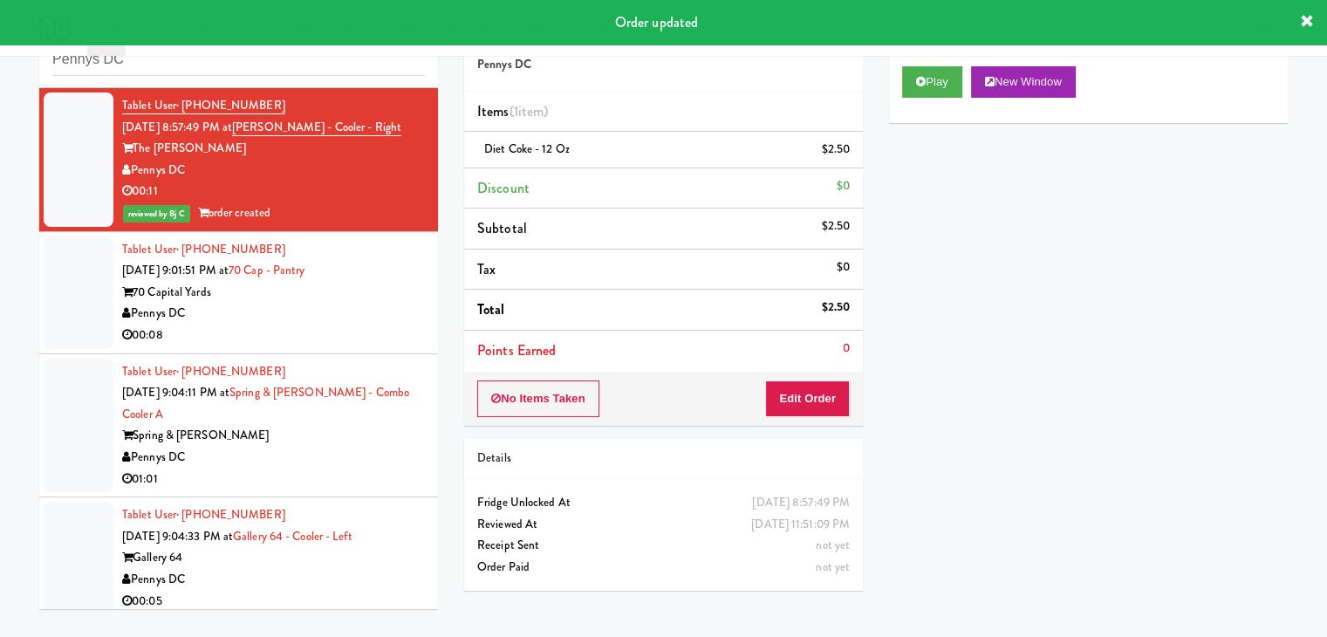
scroll to position [3599, 0]
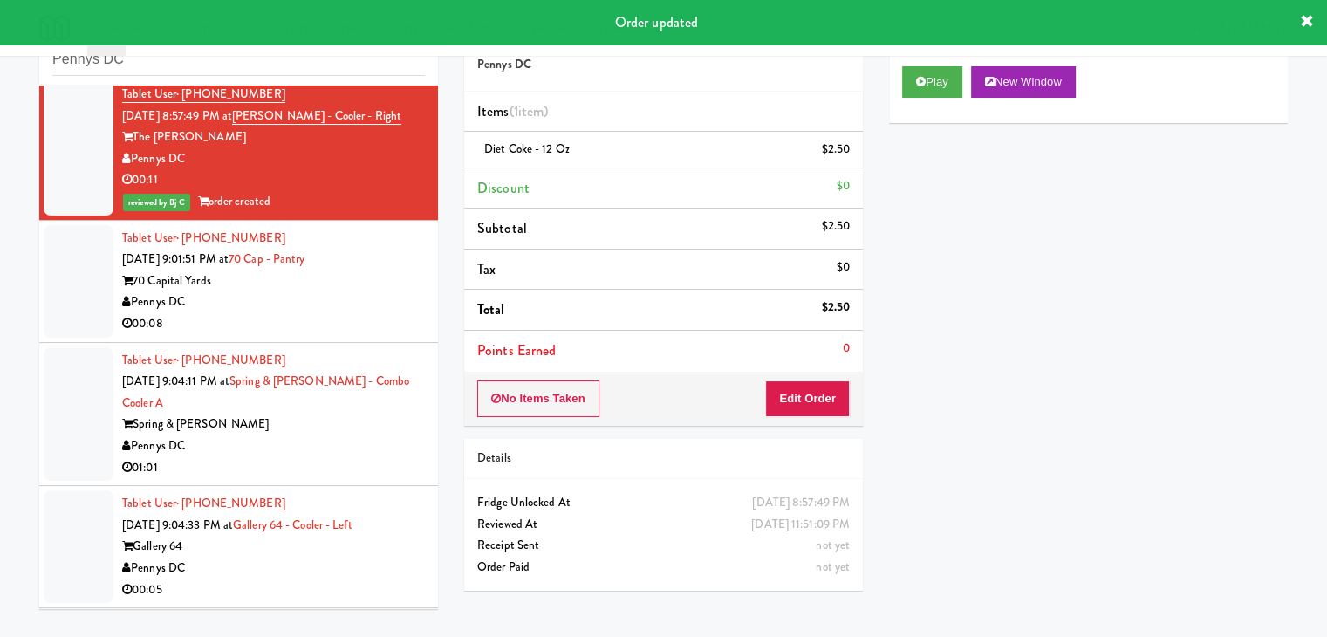
click at [346, 291] on div "Tablet User · (631) 235-4517 [DATE] 9:01:51 PM at 70 Cap - Pantry 70 Capital Ya…" at bounding box center [273, 281] width 303 height 107
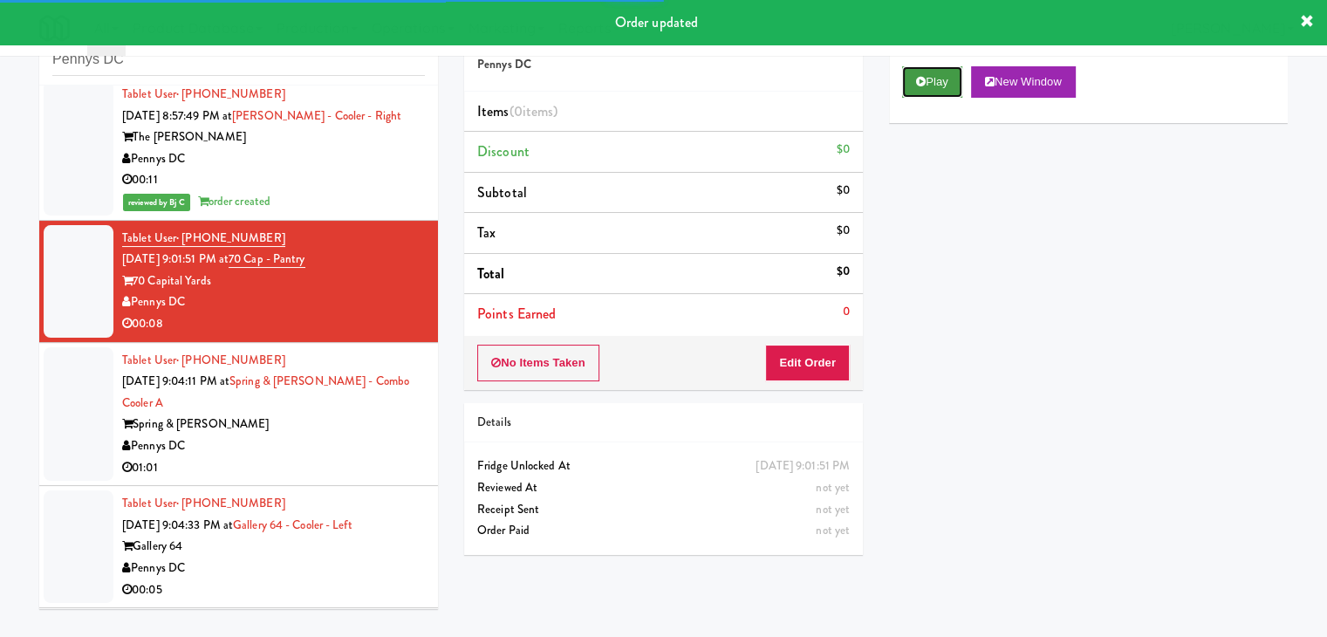
click at [924, 85] on icon at bounding box center [921, 81] width 10 height 11
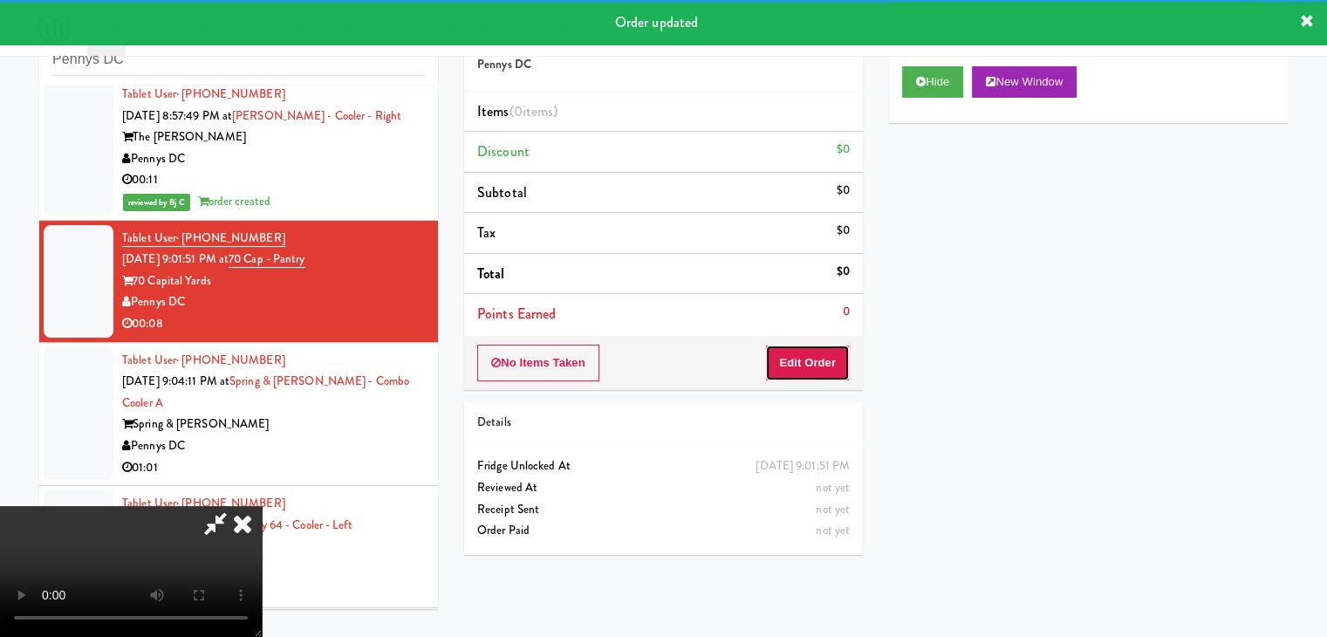
click at [807, 353] on button "Edit Order" at bounding box center [807, 363] width 85 height 37
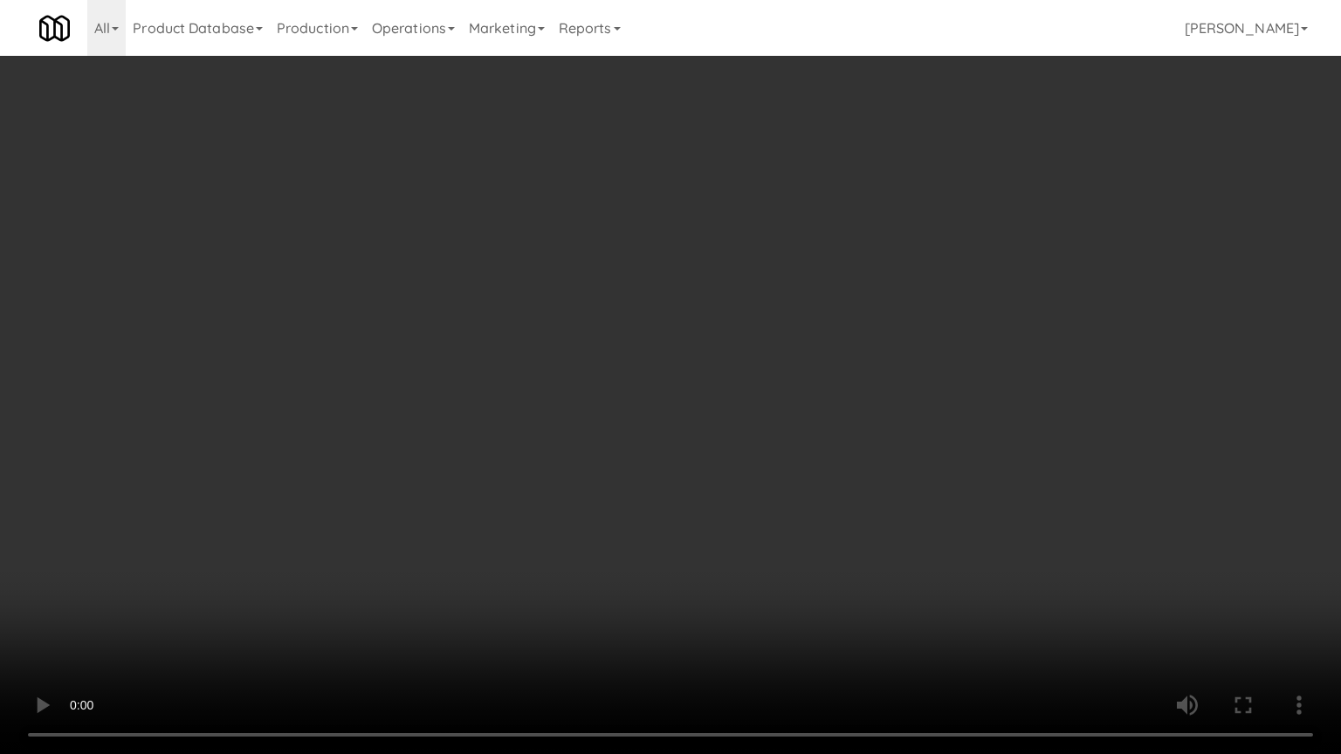
click at [805, 473] on video at bounding box center [670, 377] width 1341 height 754
click at [803, 472] on video at bounding box center [670, 377] width 1341 height 754
click at [798, 465] on video at bounding box center [670, 377] width 1341 height 754
click at [799, 426] on video at bounding box center [670, 377] width 1341 height 754
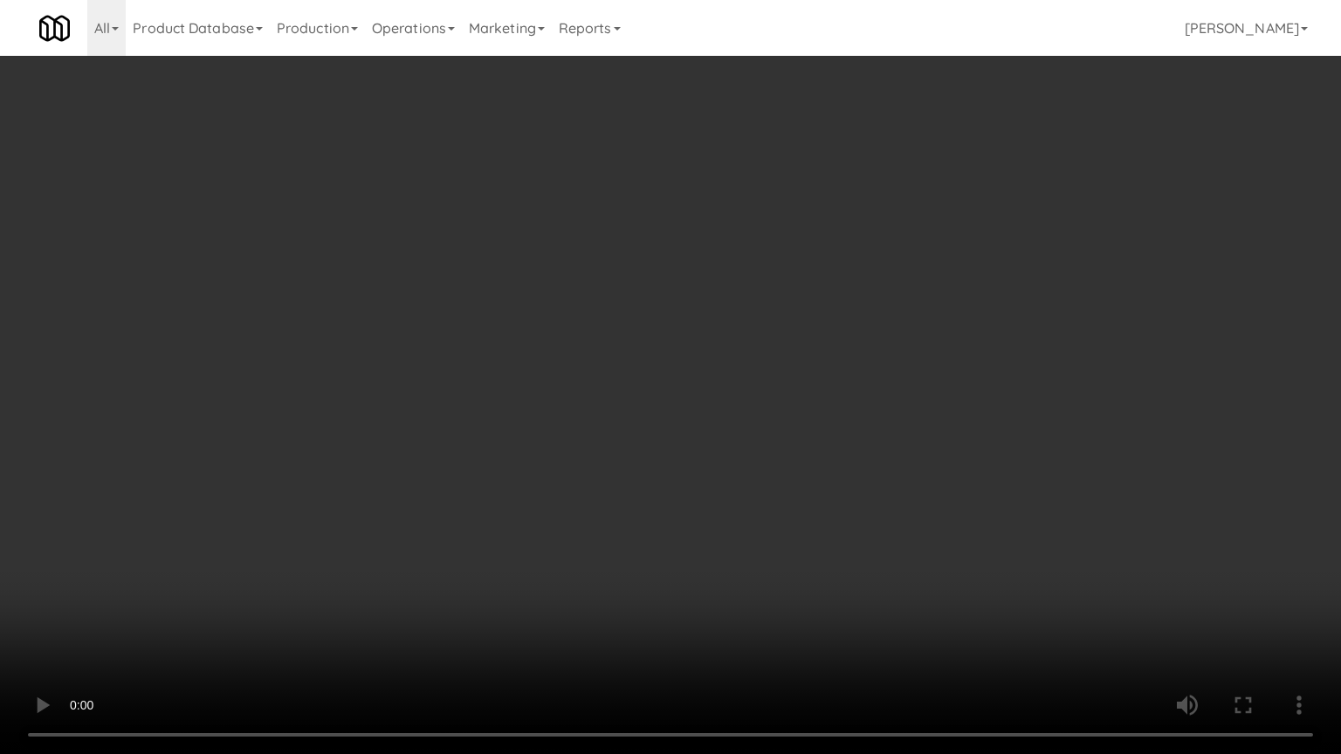
click at [799, 429] on video at bounding box center [670, 377] width 1341 height 754
click at [793, 423] on video at bounding box center [670, 377] width 1341 height 754
click at [793, 422] on video at bounding box center [670, 377] width 1341 height 754
click at [794, 419] on video at bounding box center [670, 377] width 1341 height 754
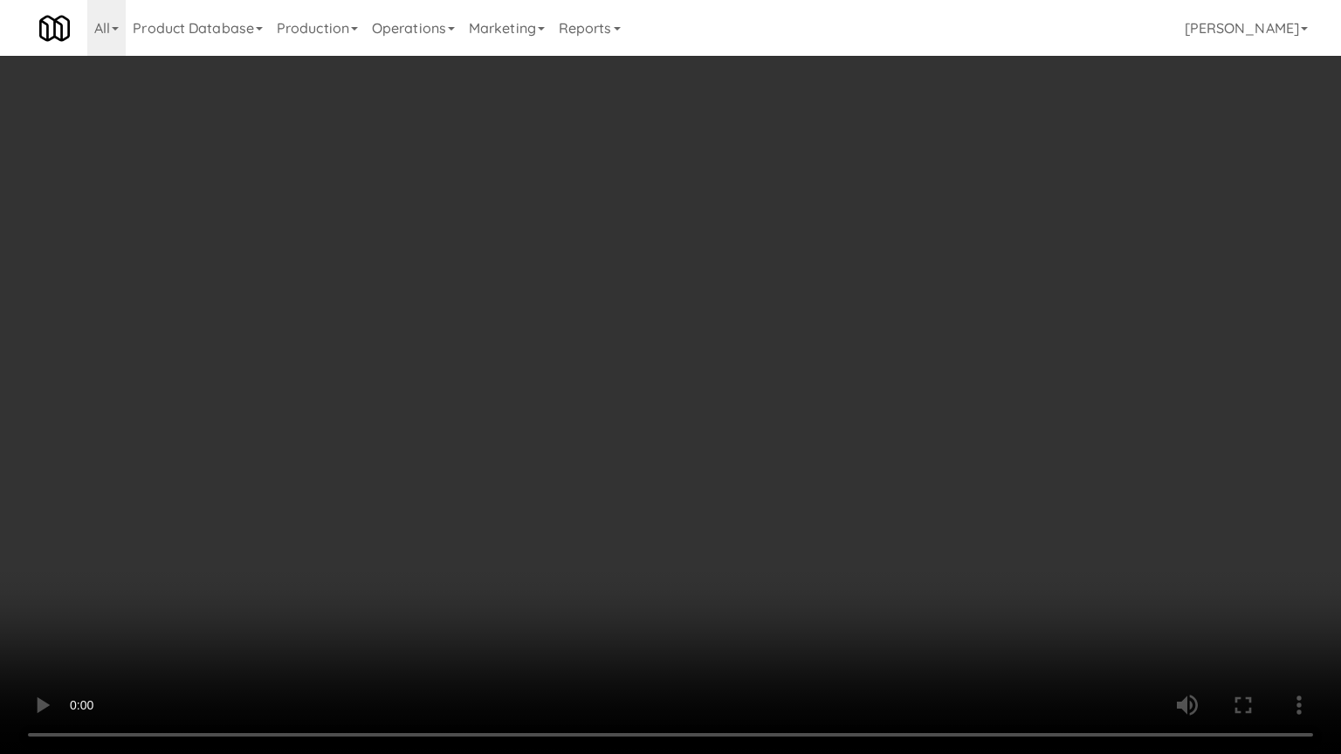
click at [824, 387] on video at bounding box center [670, 377] width 1341 height 754
click at [826, 384] on video at bounding box center [670, 377] width 1341 height 754
click at [825, 389] on video at bounding box center [670, 377] width 1341 height 754
click at [826, 387] on video at bounding box center [670, 377] width 1341 height 754
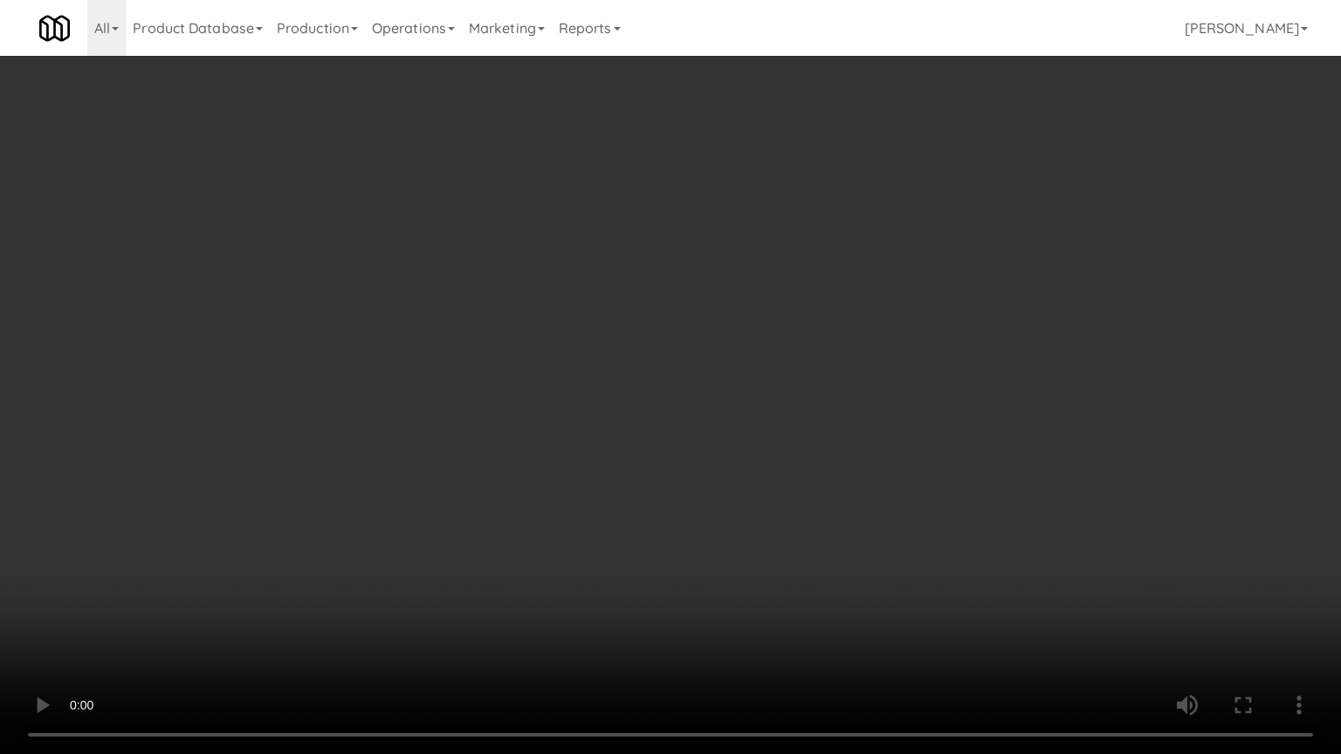
click at [826, 391] on video at bounding box center [670, 377] width 1341 height 754
click at [825, 388] on video at bounding box center [670, 377] width 1341 height 754
drag, startPoint x: 825, startPoint y: 388, endPoint x: 981, endPoint y: 173, distance: 266.2
click at [826, 387] on video at bounding box center [670, 377] width 1341 height 754
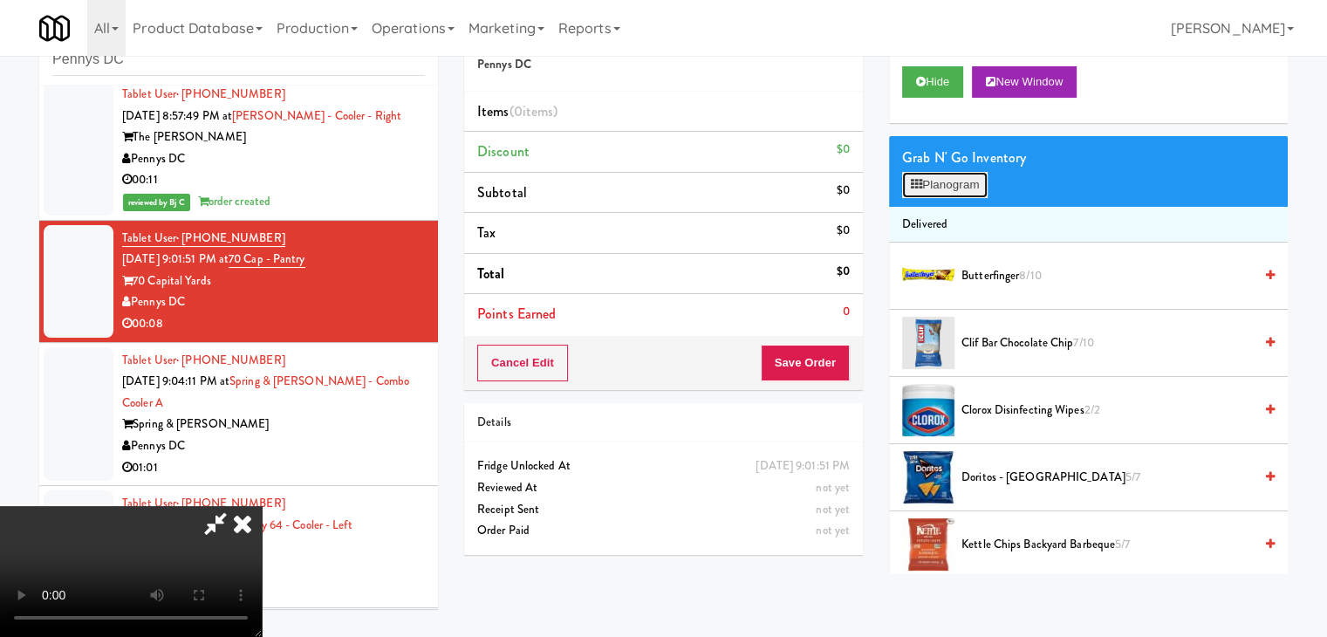
click at [978, 179] on button "Planogram" at bounding box center [945, 185] width 86 height 26
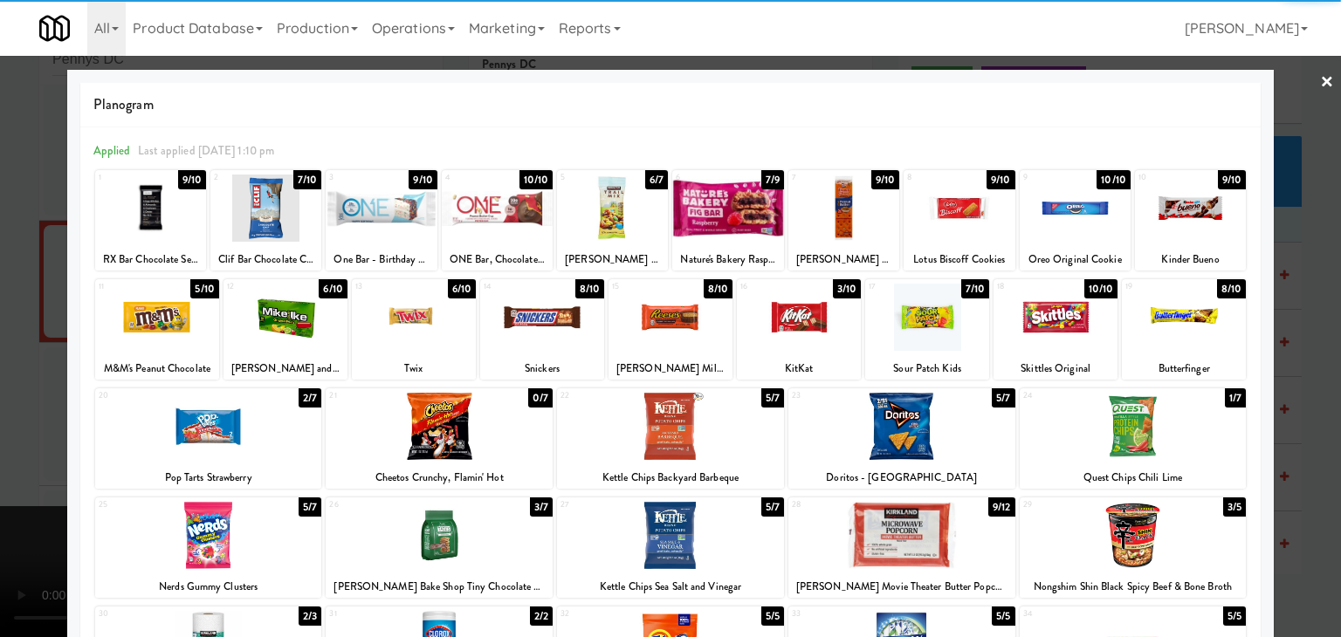
click at [1169, 318] on div at bounding box center [1183, 317] width 124 height 67
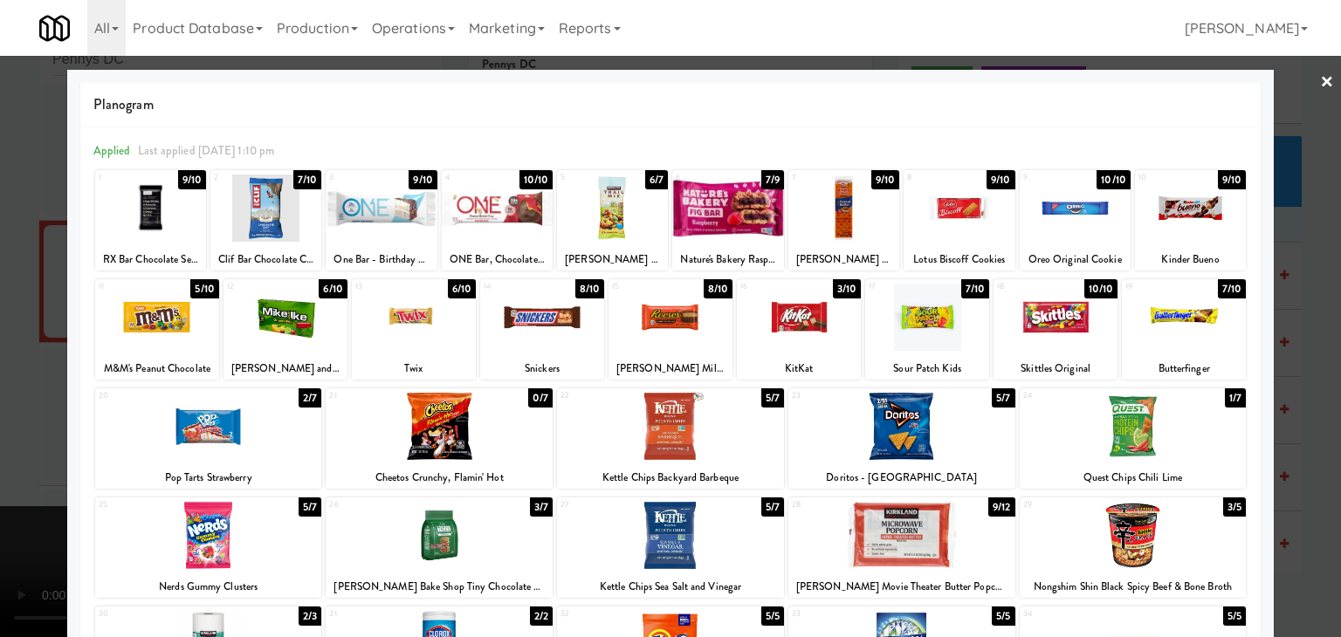
click at [244, 535] on div at bounding box center [208, 535] width 227 height 67
click at [3, 499] on div at bounding box center [670, 318] width 1341 height 637
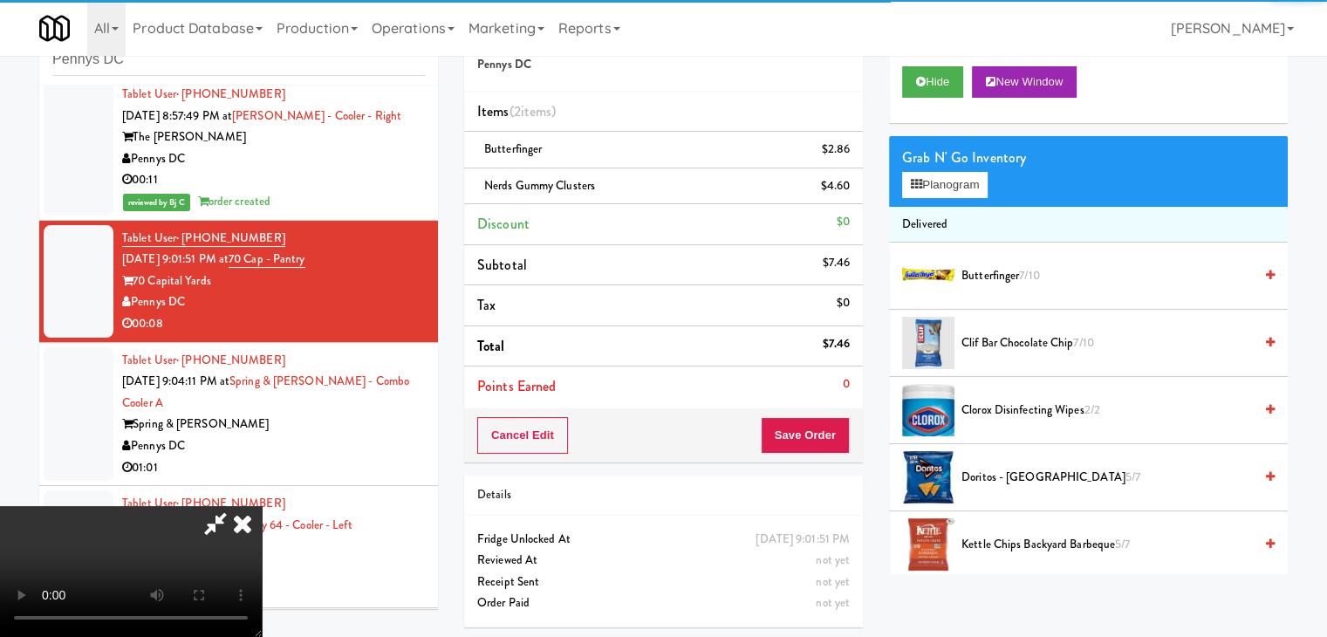
click at [262, 506] on video at bounding box center [131, 571] width 262 height 131
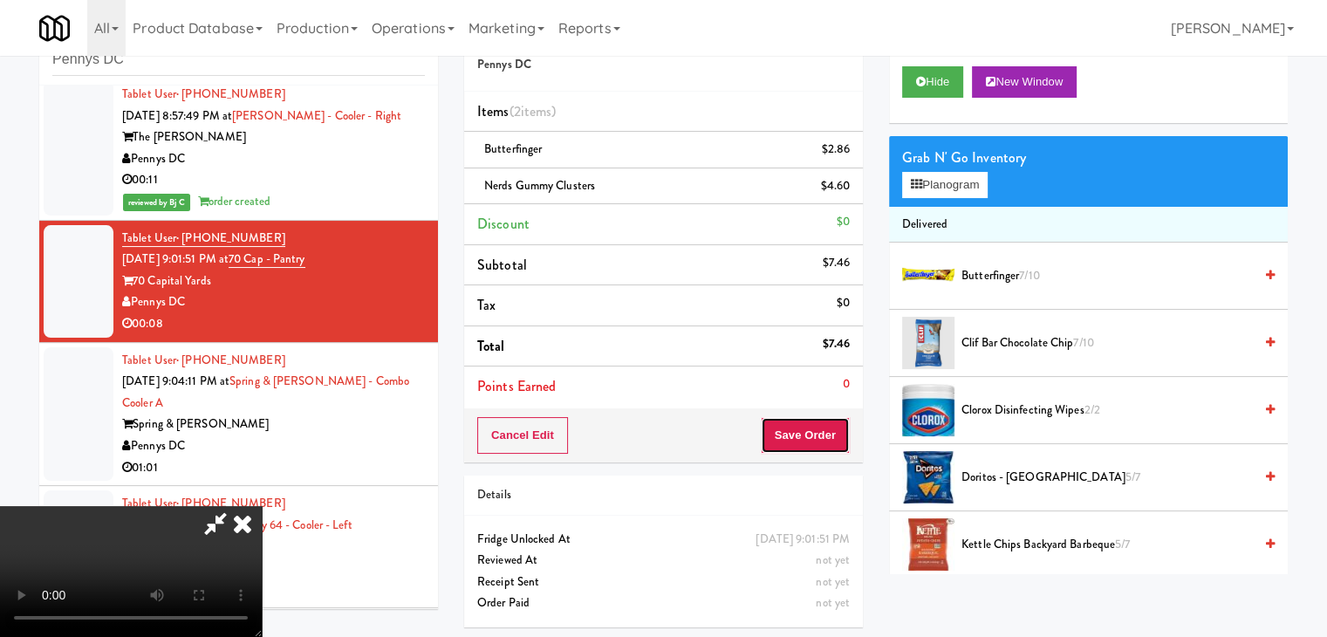
click at [810, 427] on button "Save Order" at bounding box center [805, 435] width 89 height 37
click at [812, 429] on button "Save Order" at bounding box center [805, 435] width 89 height 37
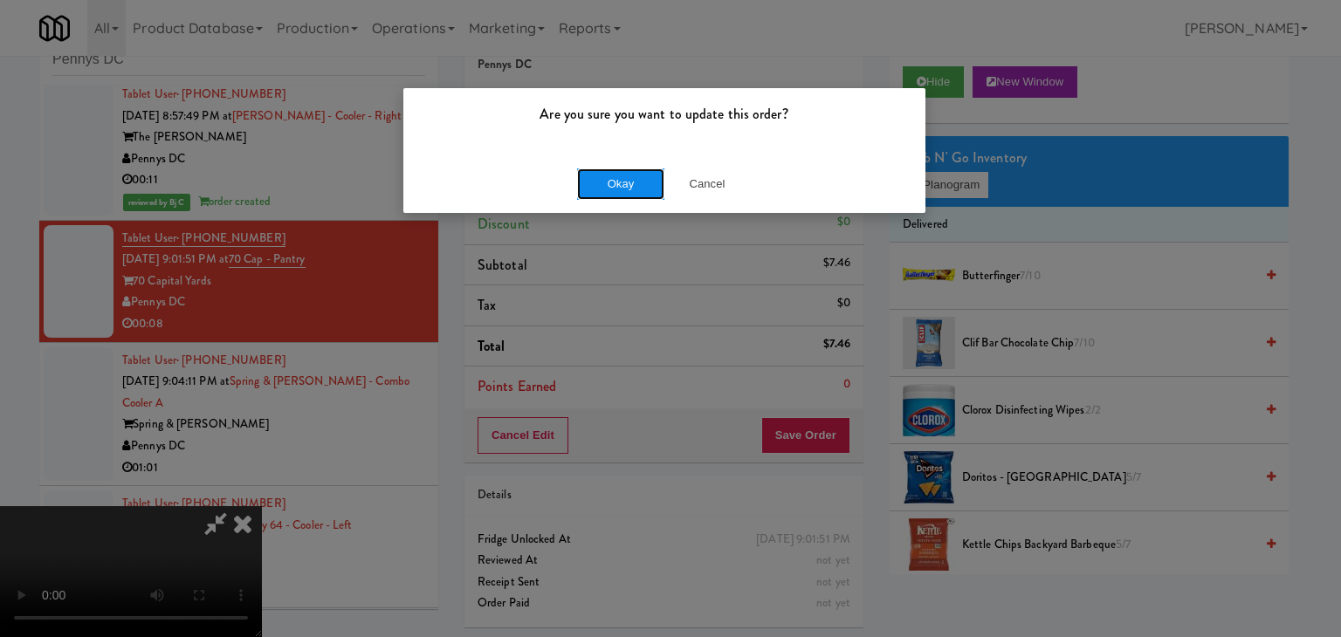
click at [625, 193] on button "Okay" at bounding box center [620, 183] width 87 height 31
click at [625, 192] on div "Okay Cancel" at bounding box center [664, 183] width 522 height 58
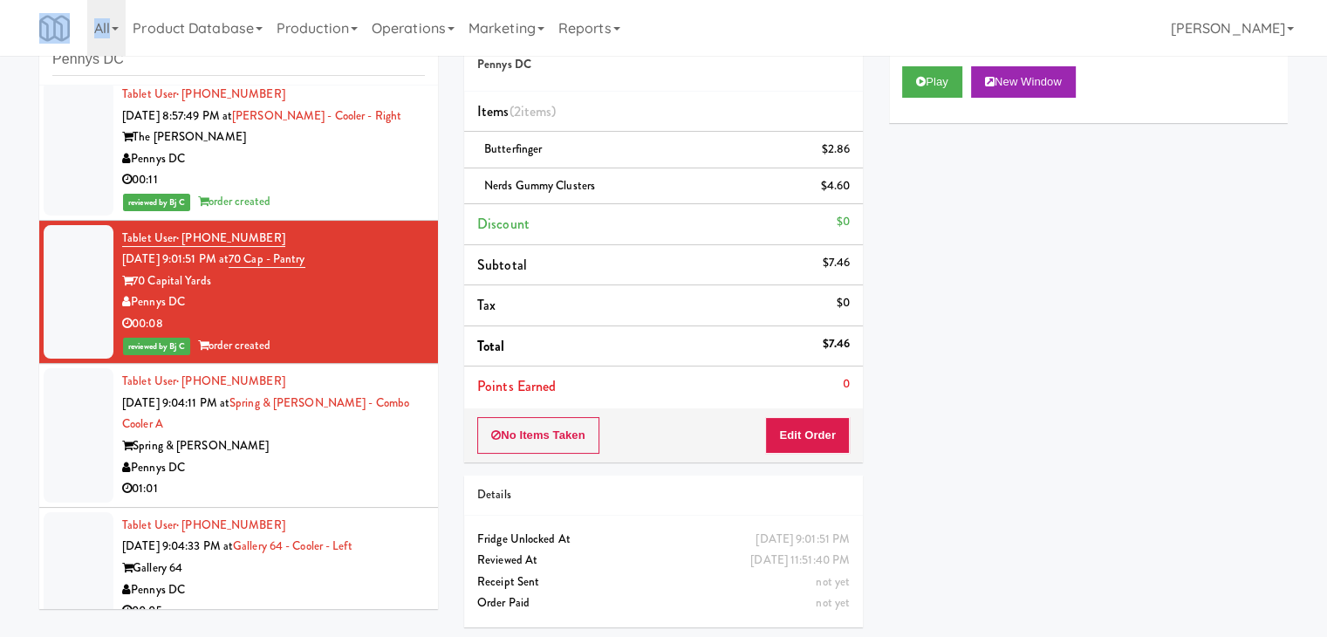
scroll to position [3774, 0]
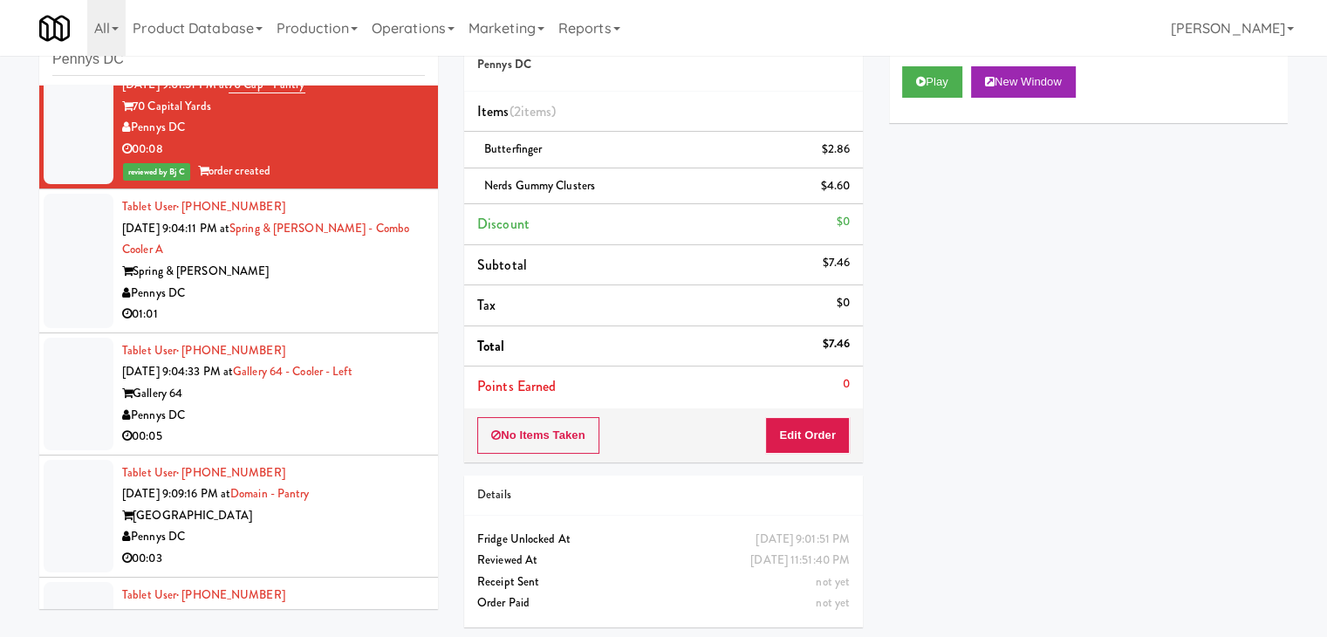
drag, startPoint x: 314, startPoint y: 293, endPoint x: 329, endPoint y: 283, distance: 18.2
click at [319, 295] on div "Pennys DC" at bounding box center [273, 294] width 303 height 22
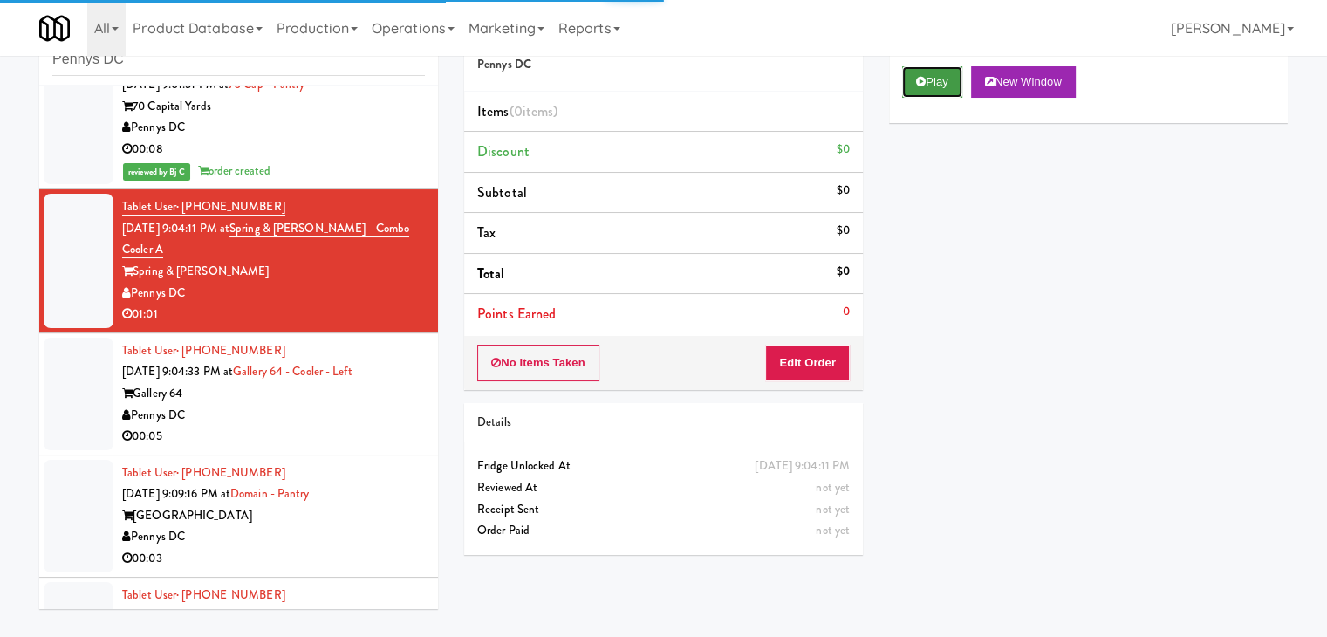
click at [932, 85] on button "Play" at bounding box center [932, 81] width 60 height 31
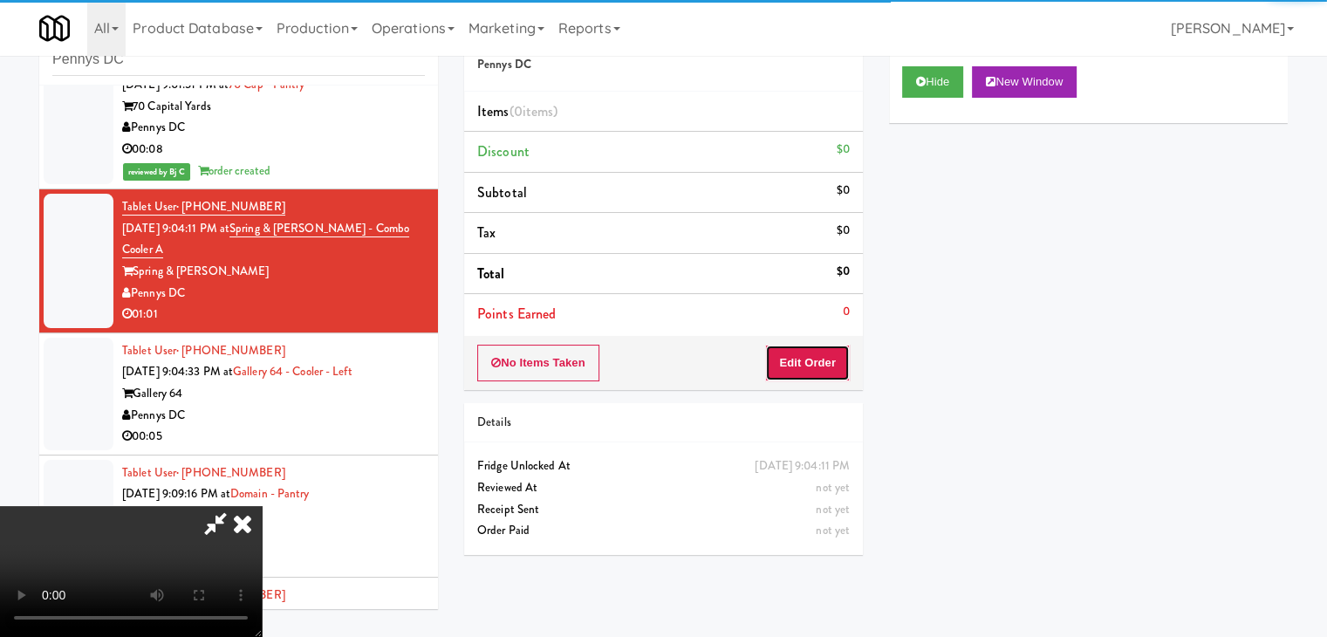
click at [792, 360] on button "Edit Order" at bounding box center [807, 363] width 85 height 37
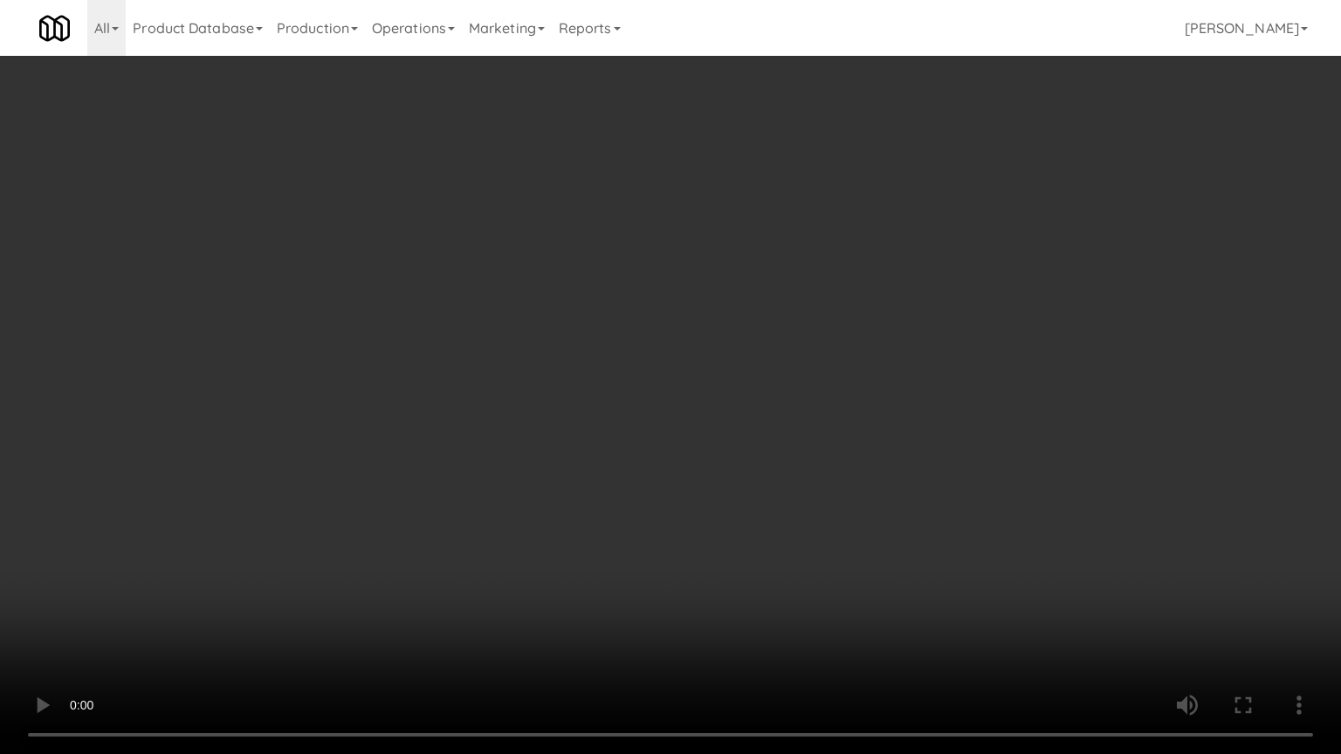
click at [725, 492] on video at bounding box center [670, 377] width 1341 height 754
click at [721, 483] on video at bounding box center [670, 377] width 1341 height 754
click at [773, 439] on video at bounding box center [670, 377] width 1341 height 754
click at [773, 435] on video at bounding box center [670, 377] width 1341 height 754
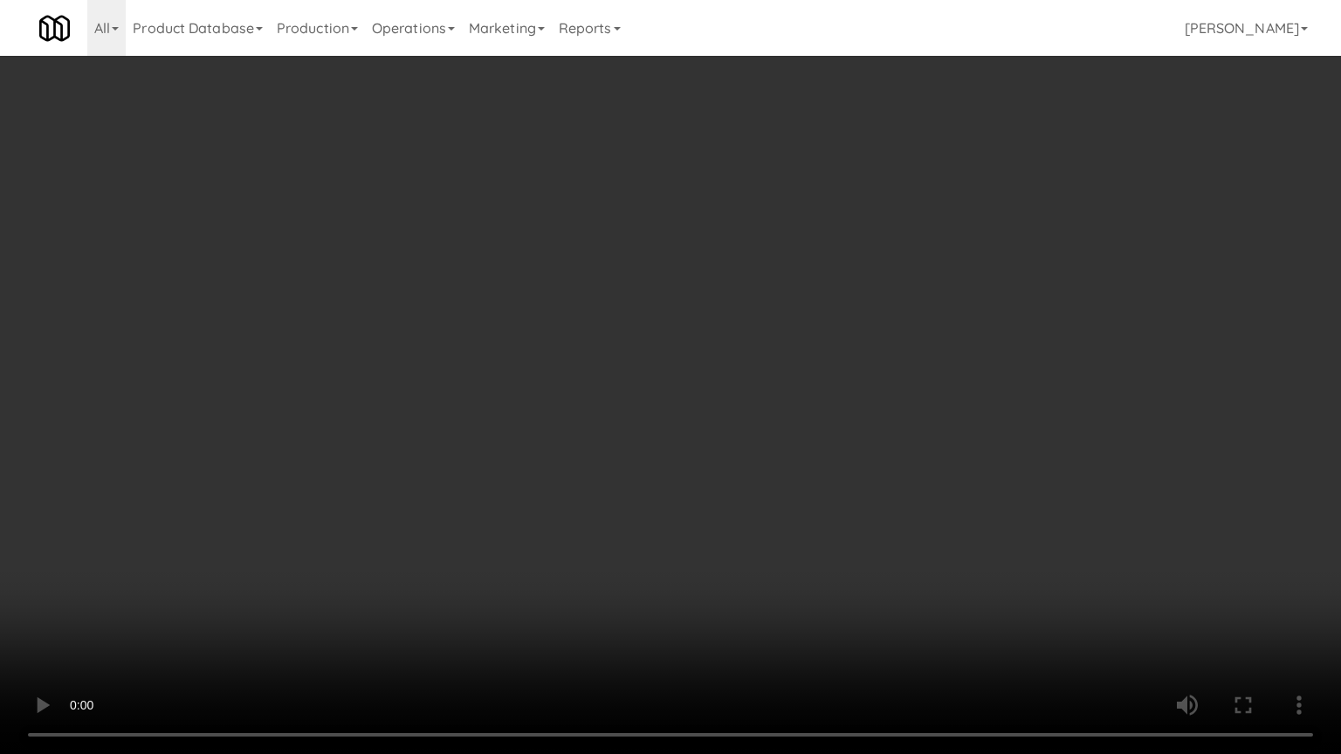
click at [780, 440] on video at bounding box center [670, 377] width 1341 height 754
click at [813, 393] on video at bounding box center [670, 377] width 1341 height 754
click at [821, 374] on video at bounding box center [670, 377] width 1341 height 754
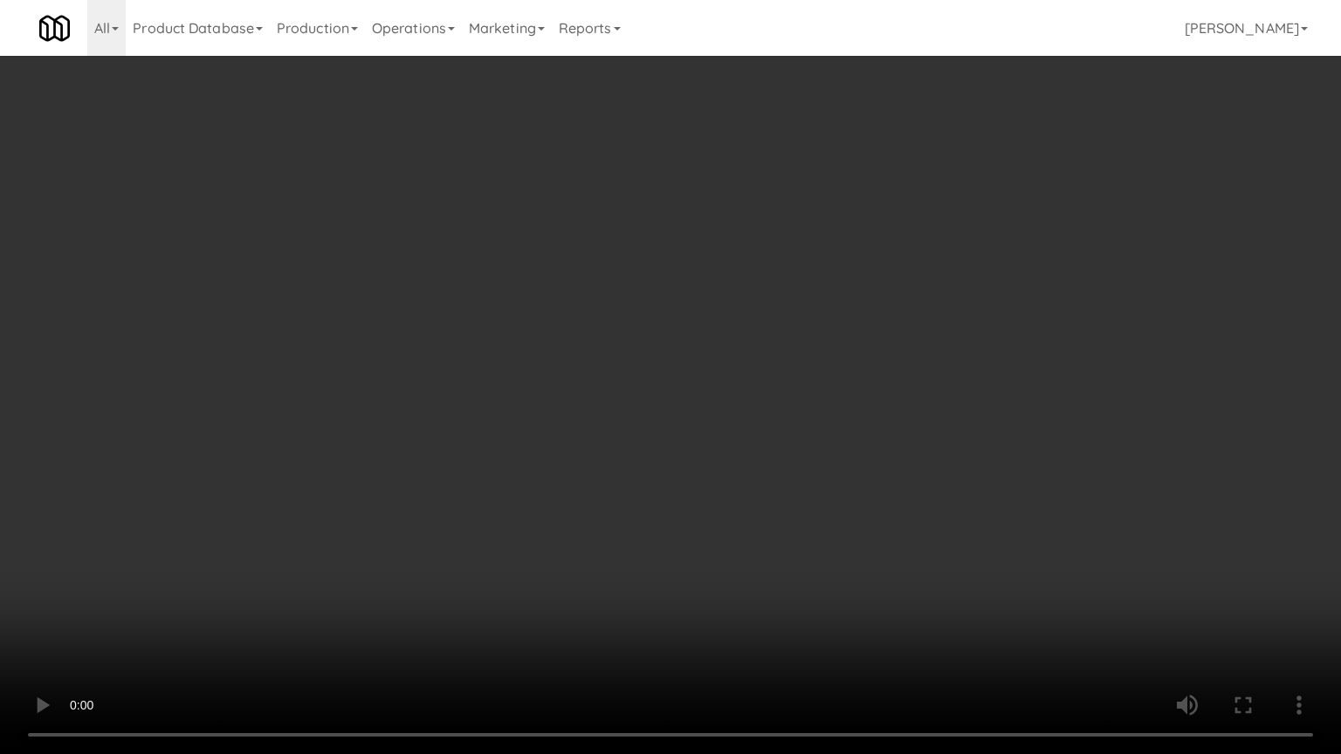
click at [821, 374] on video at bounding box center [670, 377] width 1341 height 754
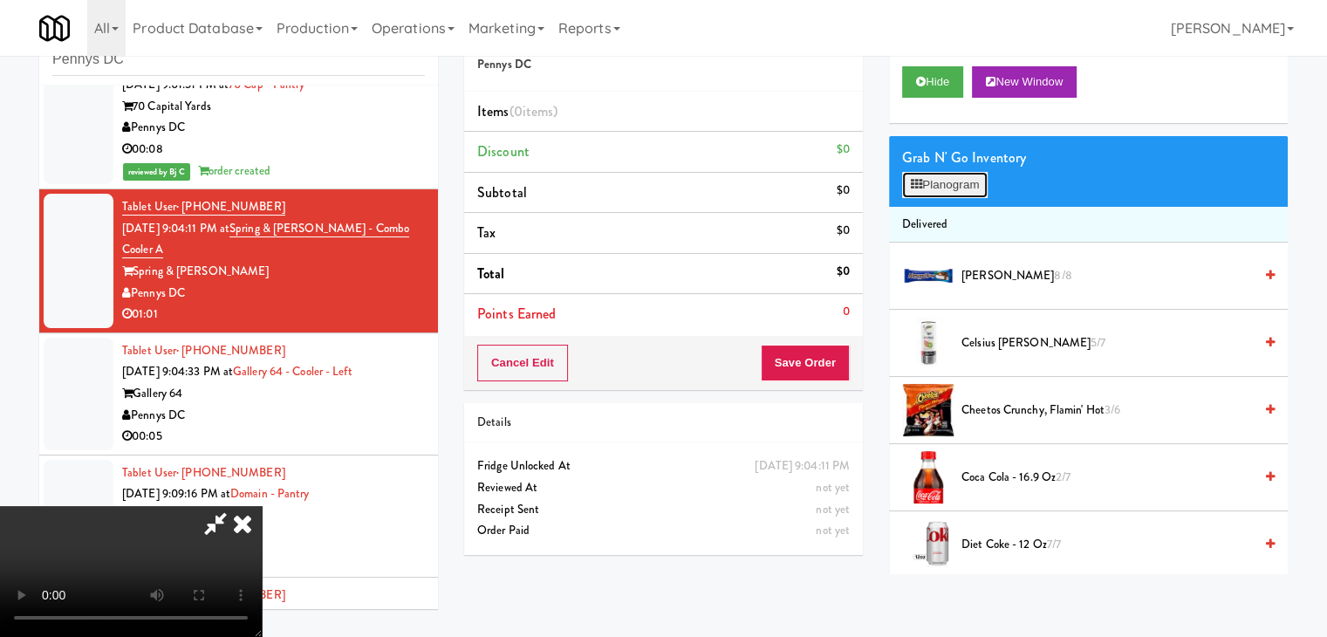
click at [979, 189] on button "Planogram" at bounding box center [945, 185] width 86 height 26
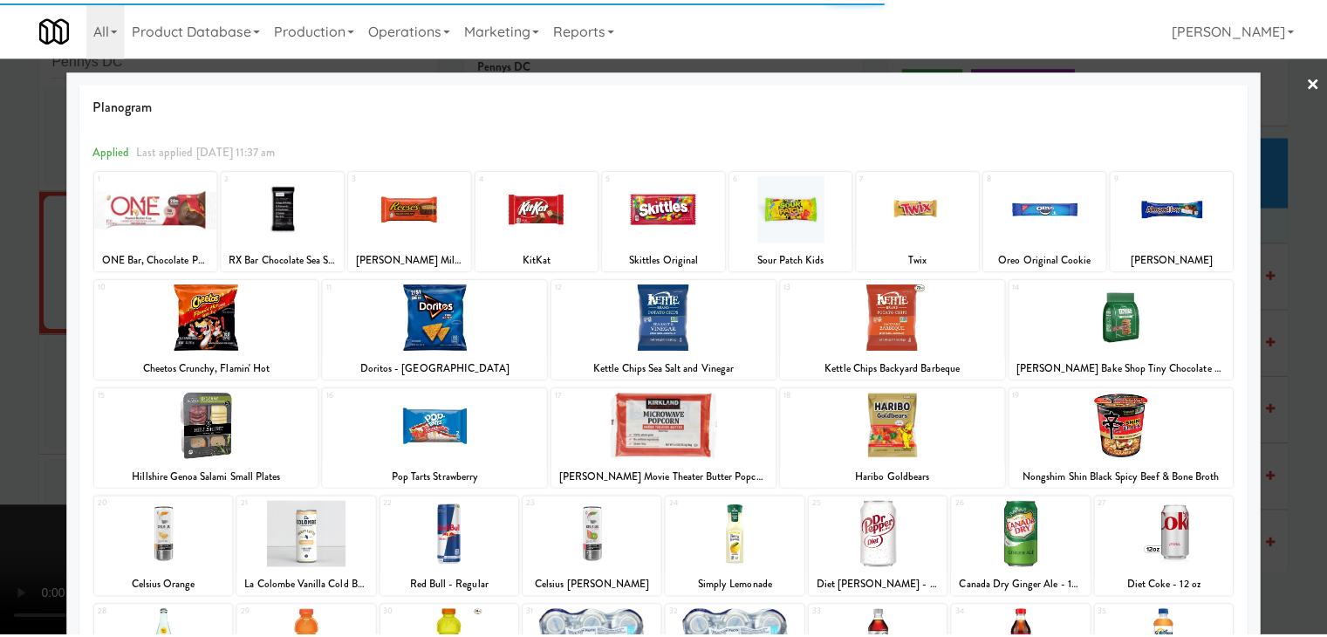
scroll to position [175, 0]
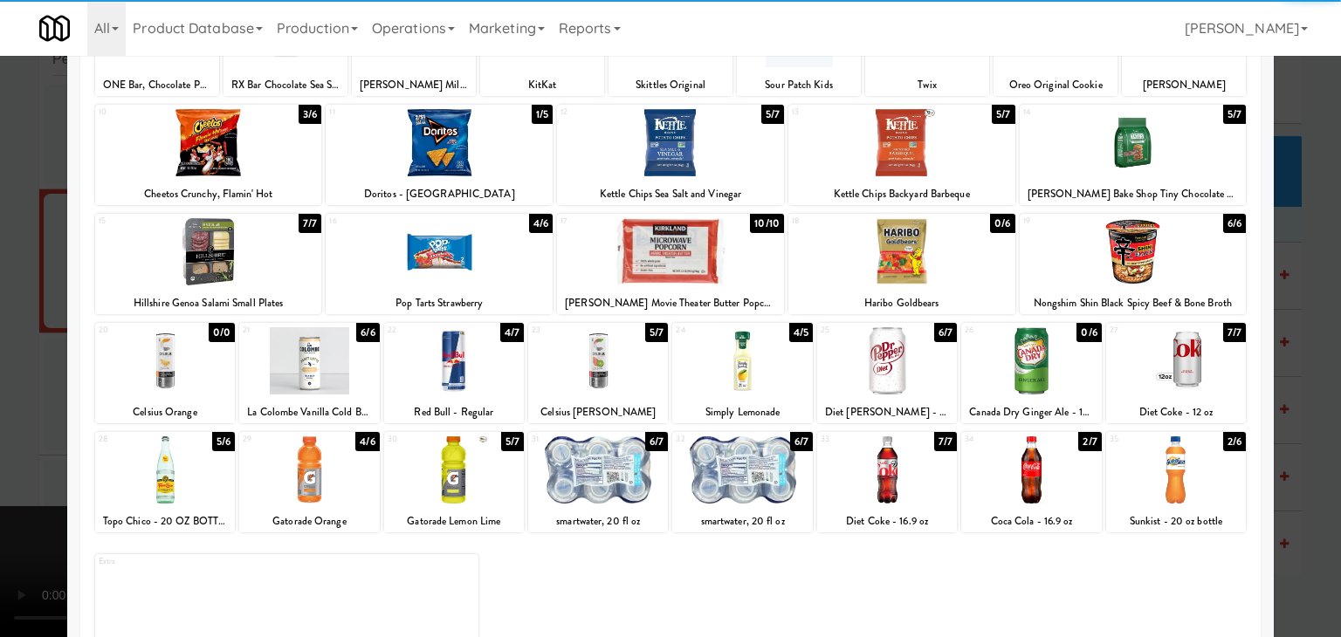
drag, startPoint x: 891, startPoint y: 472, endPoint x: 908, endPoint y: 470, distance: 16.7
click at [895, 471] on div at bounding box center [887, 469] width 140 height 67
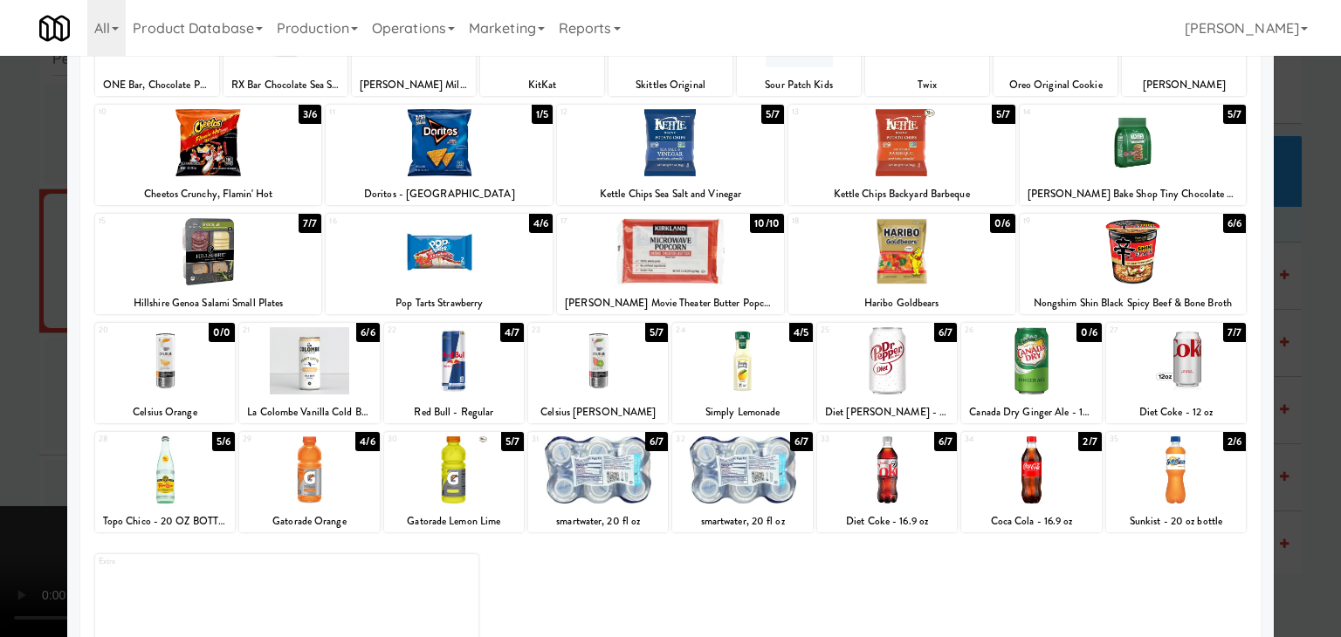
click at [1205, 483] on div at bounding box center [1176, 469] width 140 height 67
drag, startPoint x: 0, startPoint y: 350, endPoint x: 93, endPoint y: 345, distance: 93.5
click at [3, 348] on div at bounding box center [670, 318] width 1341 height 637
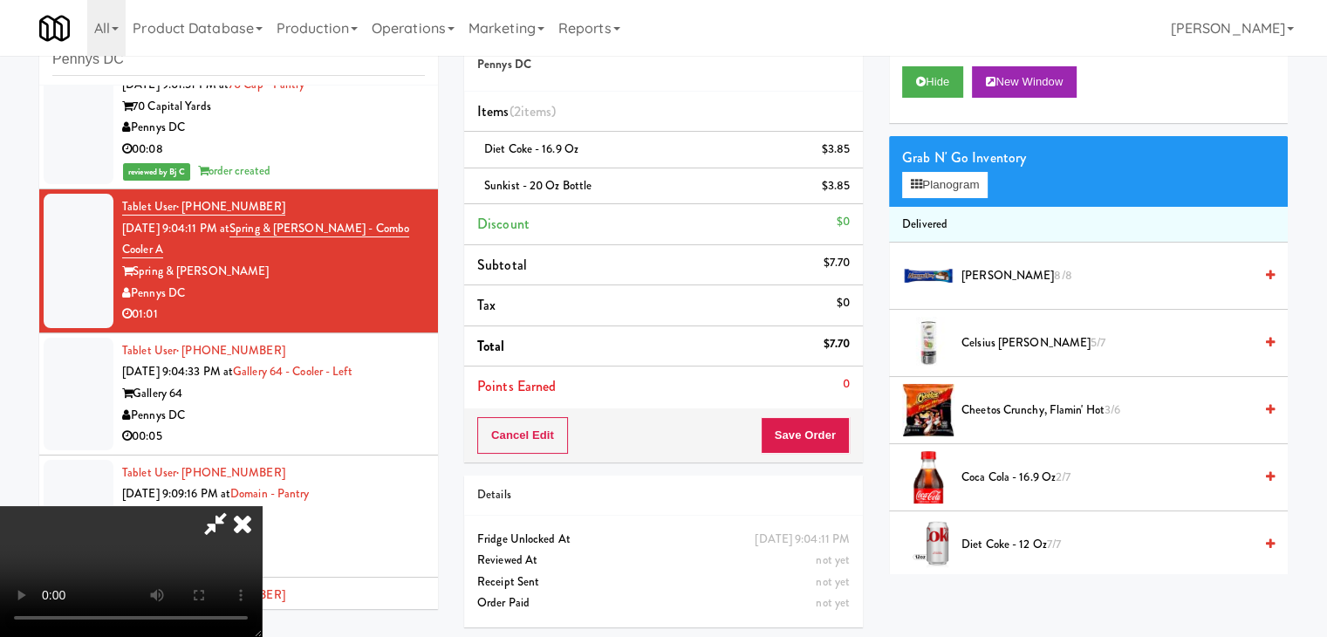
drag, startPoint x: 634, startPoint y: 360, endPoint x: 640, endPoint y: 370, distance: 10.9
click at [262, 506] on video at bounding box center [131, 571] width 262 height 131
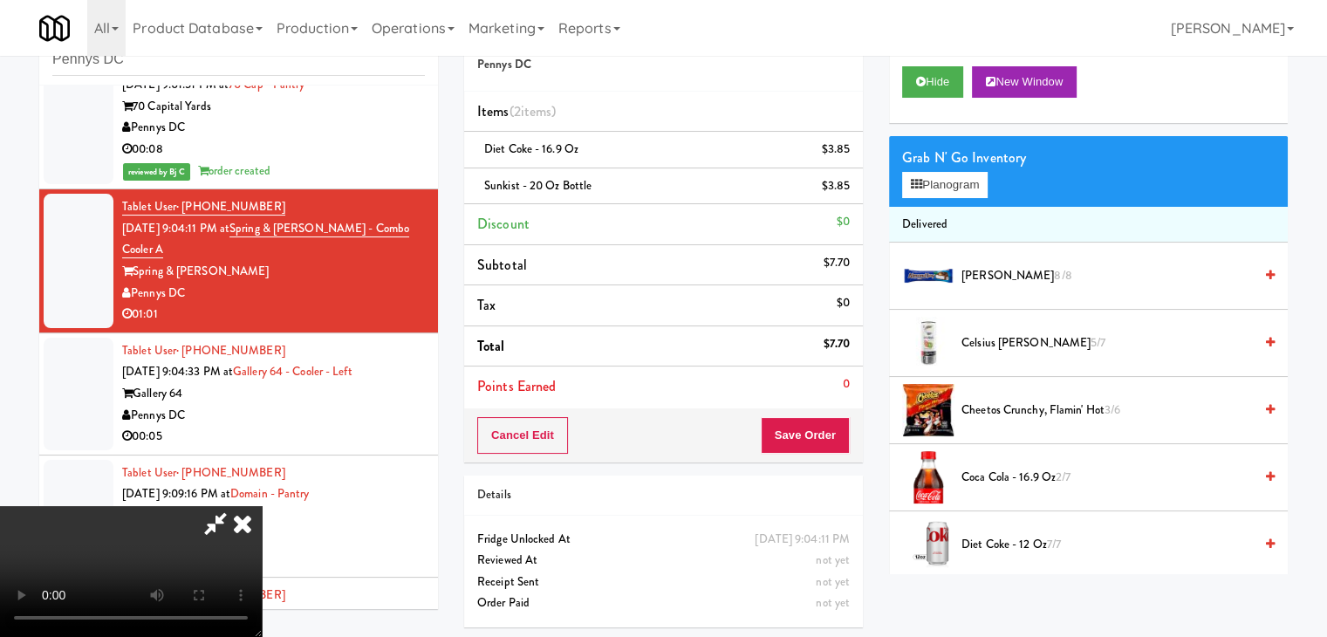
click at [262, 506] on video at bounding box center [131, 571] width 262 height 131
click at [847, 160] on icon at bounding box center [851, 155] width 9 height 11
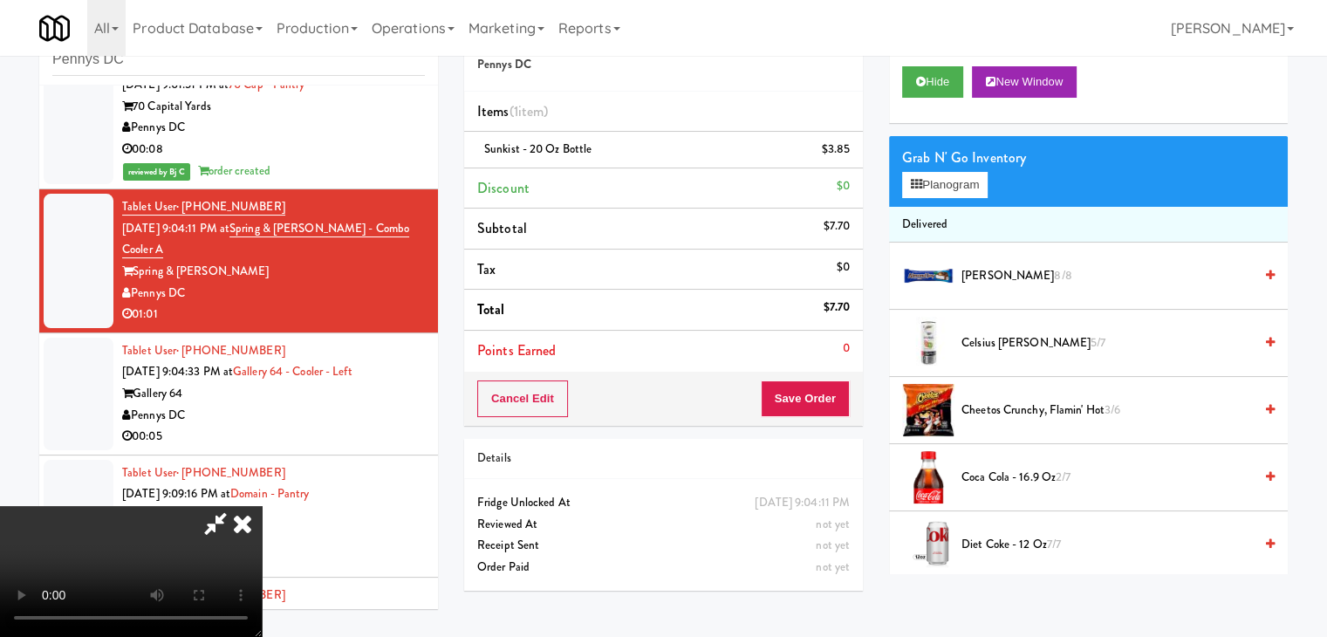
click at [847, 160] on icon at bounding box center [851, 155] width 9 height 11
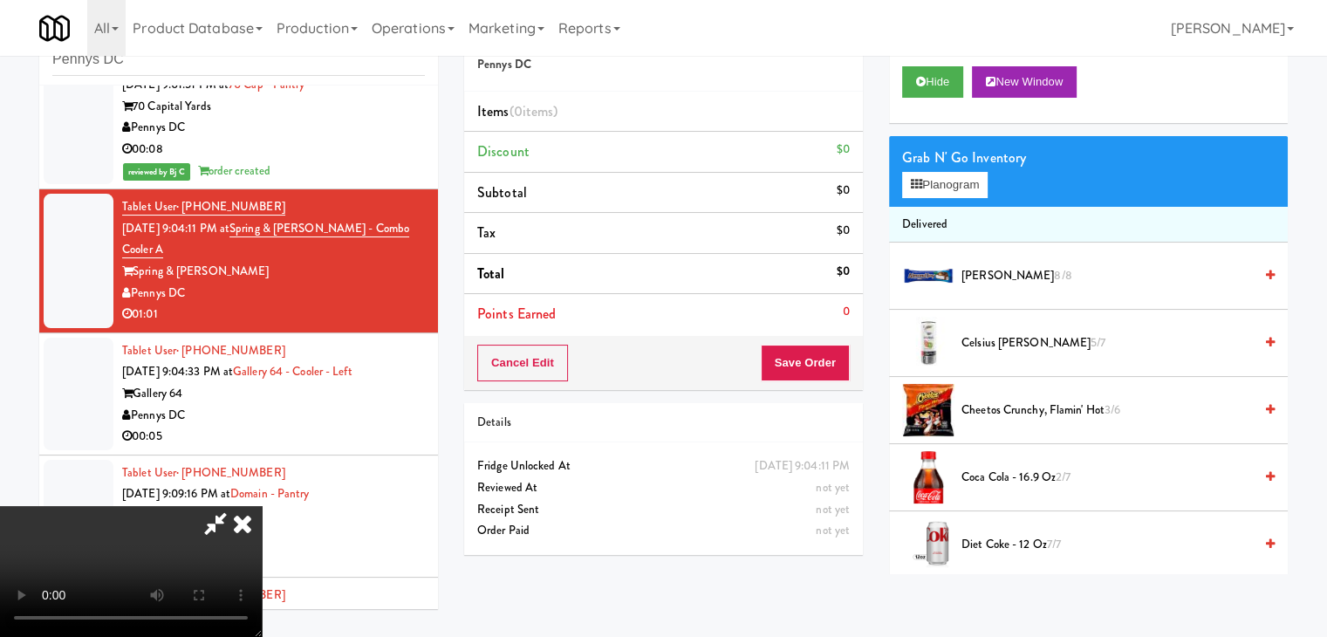
click at [262, 506] on video at bounding box center [131, 571] width 262 height 131
click at [957, 178] on button "Planogram" at bounding box center [945, 185] width 86 height 26
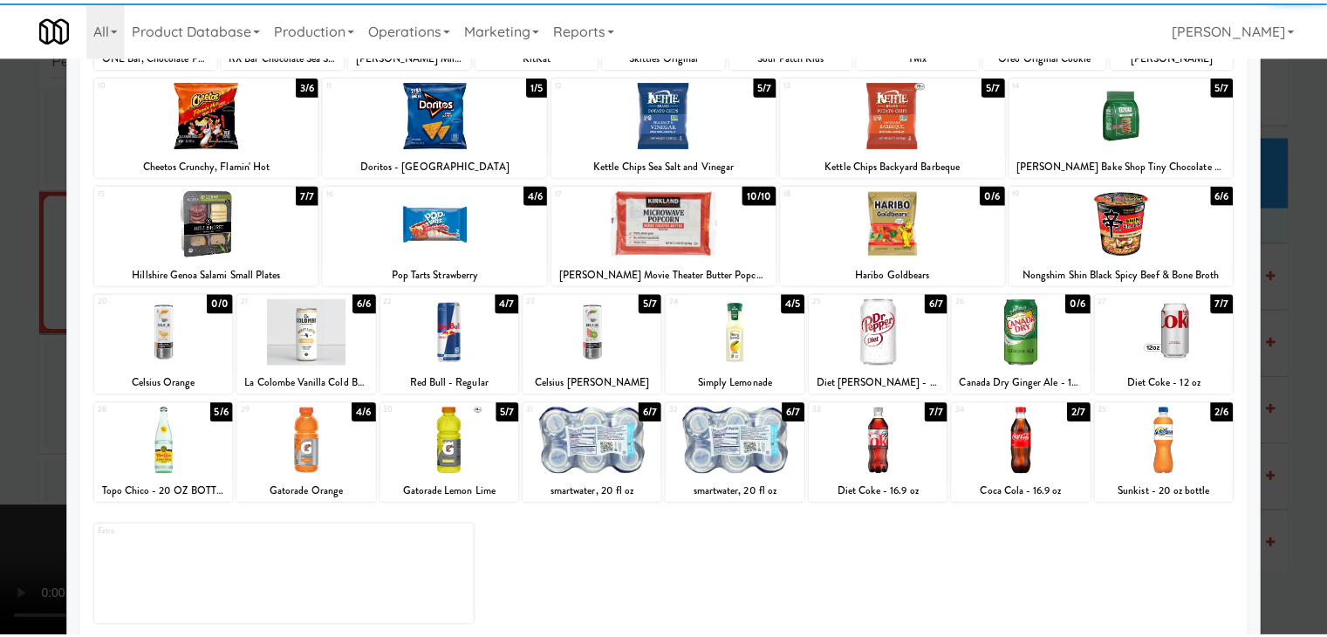
scroll to position [220, 0]
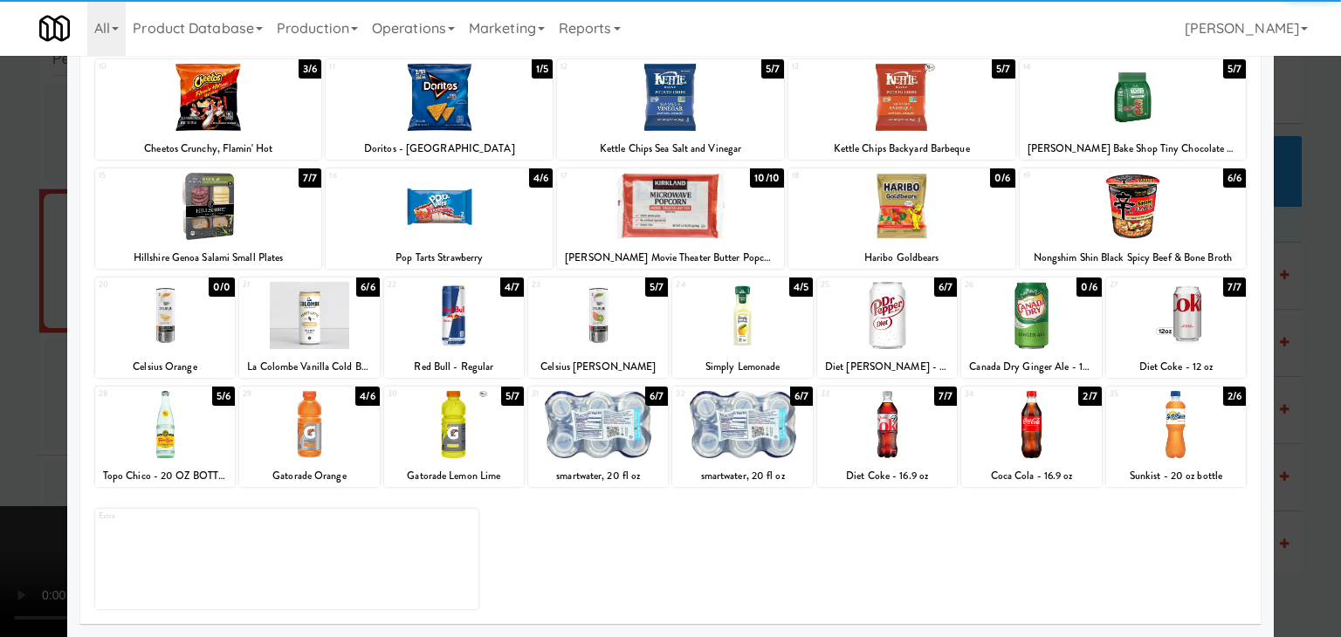
drag, startPoint x: 881, startPoint y: 339, endPoint x: 902, endPoint y: 341, distance: 20.2
click at [886, 339] on div at bounding box center [887, 315] width 140 height 67
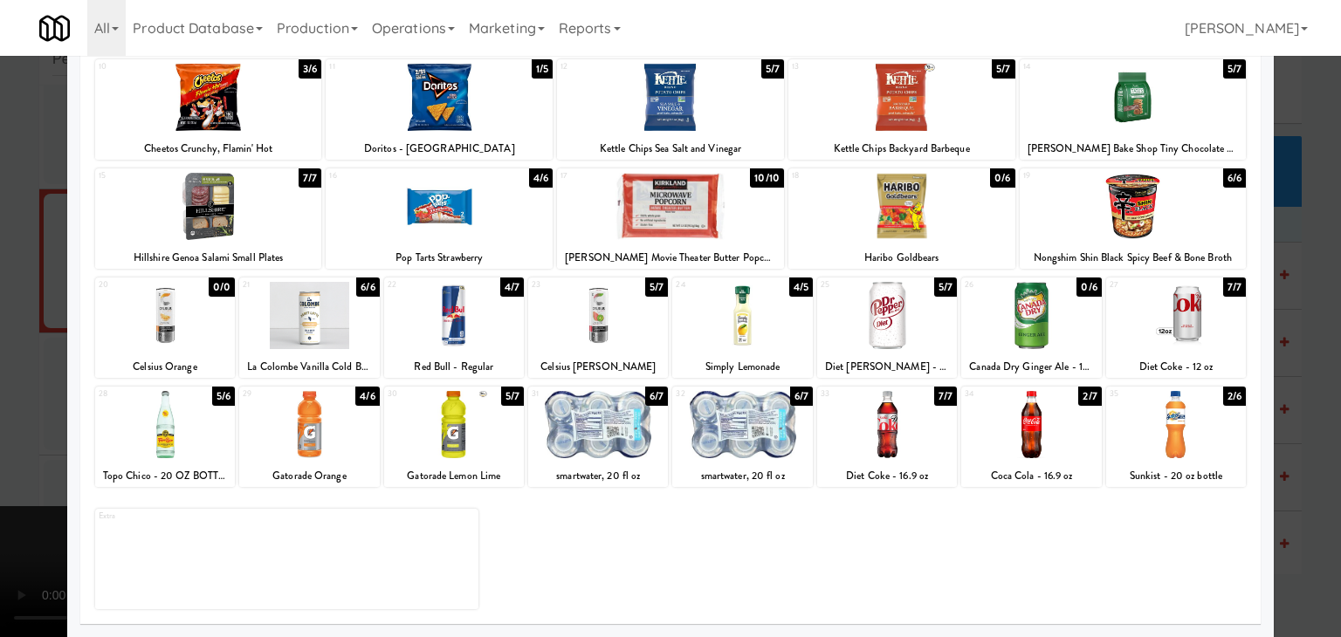
drag, startPoint x: 1176, startPoint y: 430, endPoint x: 1224, endPoint y: 437, distance: 47.6
click at [1178, 431] on div at bounding box center [1176, 424] width 140 height 67
click at [1306, 448] on div at bounding box center [670, 318] width 1341 height 637
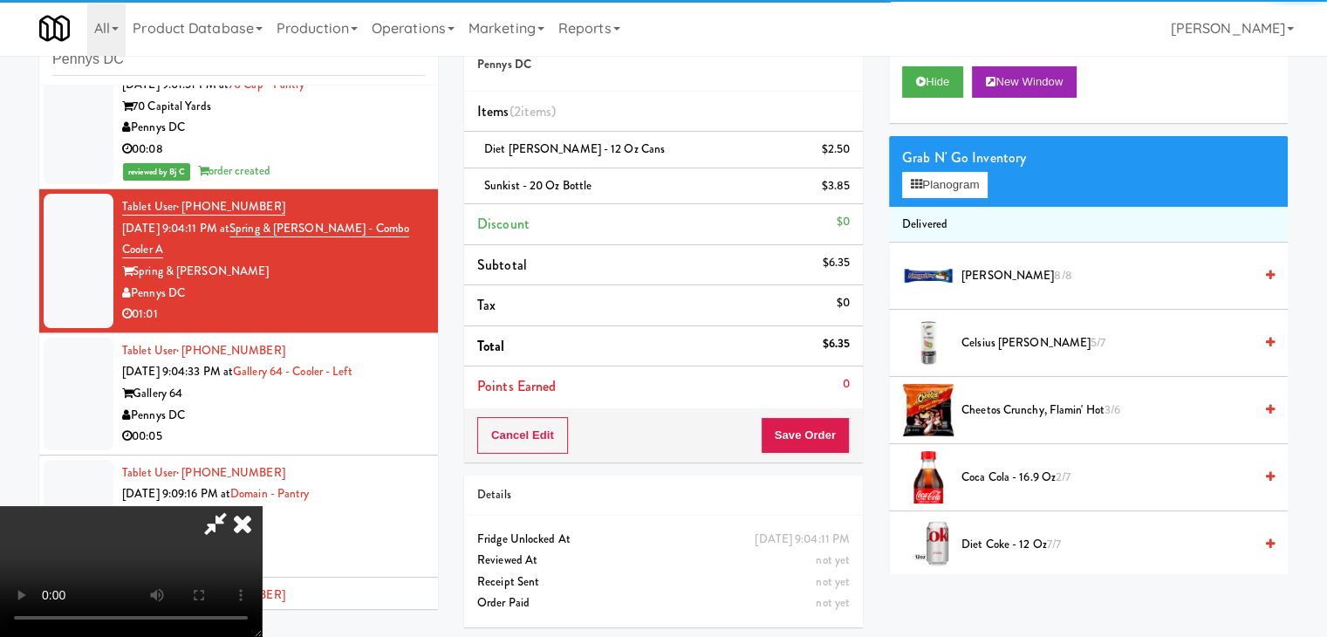
click at [262, 506] on video at bounding box center [131, 571] width 262 height 131
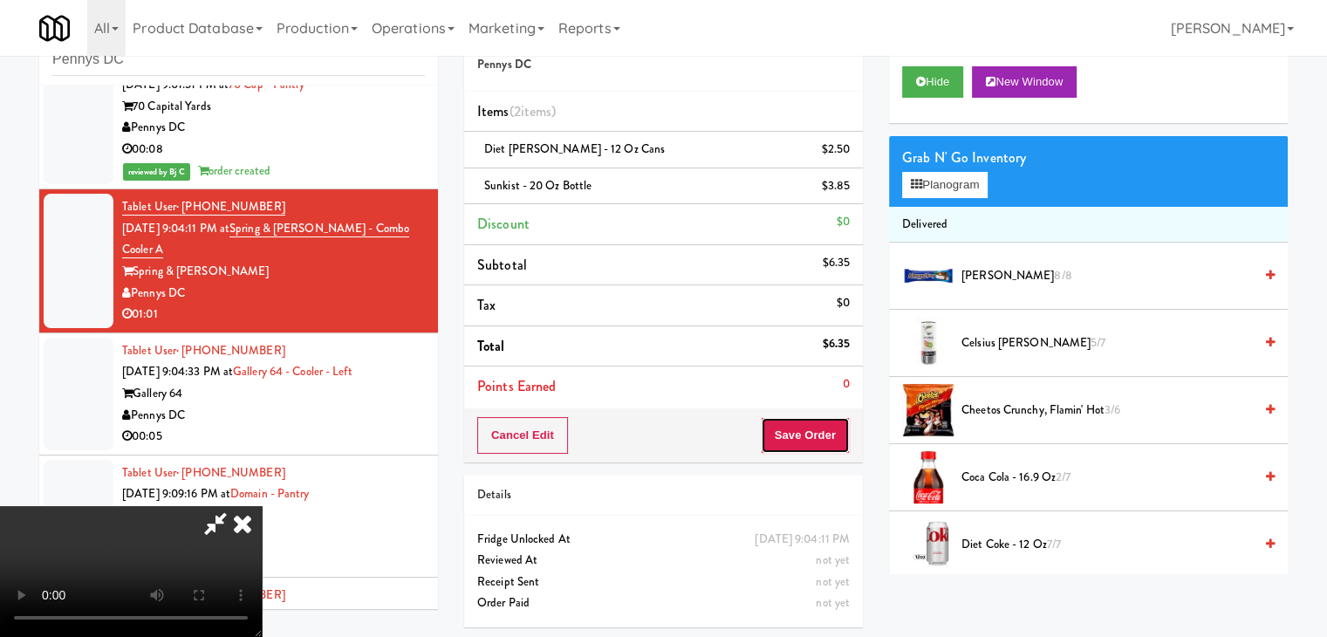
click at [828, 437] on button "Save Order" at bounding box center [805, 435] width 89 height 37
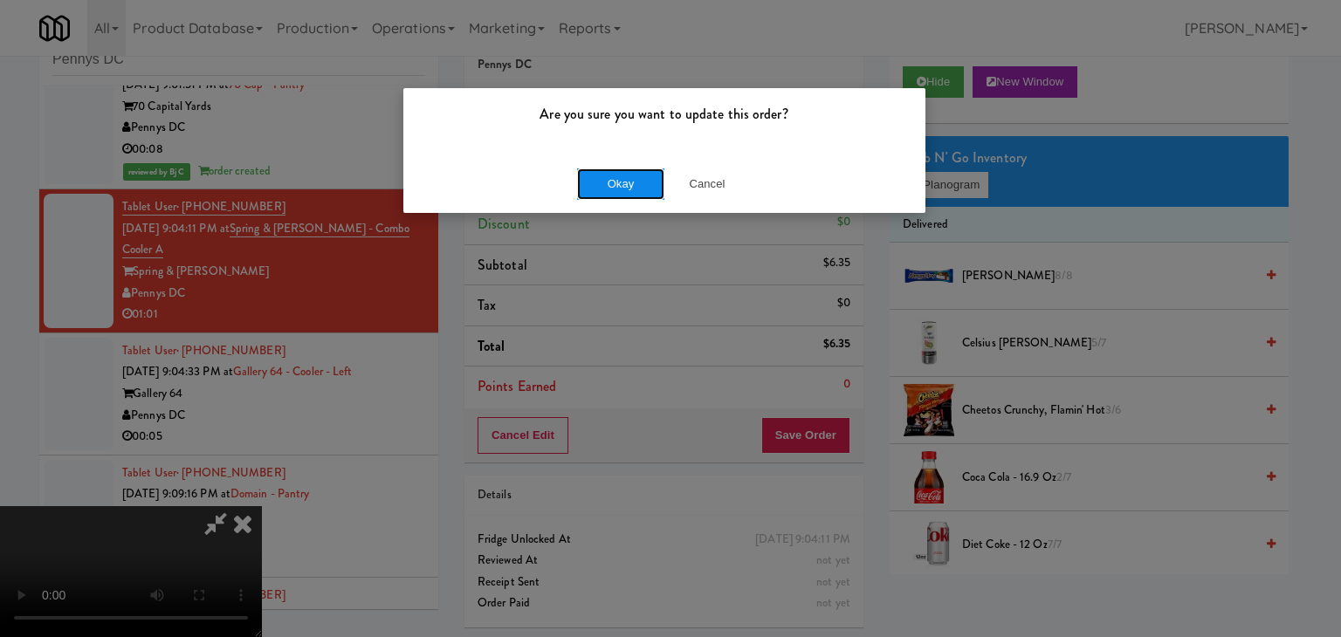
click at [636, 184] on button "Okay" at bounding box center [620, 183] width 87 height 31
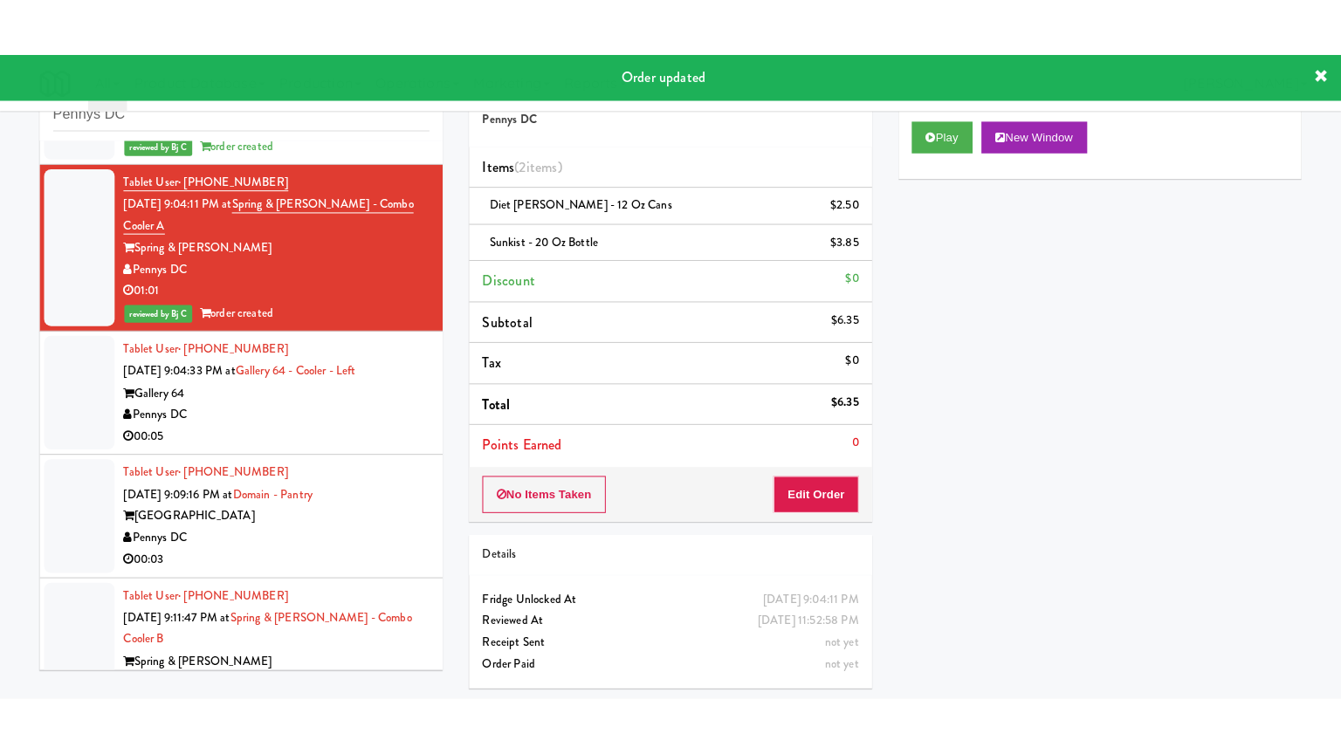
scroll to position [3948, 0]
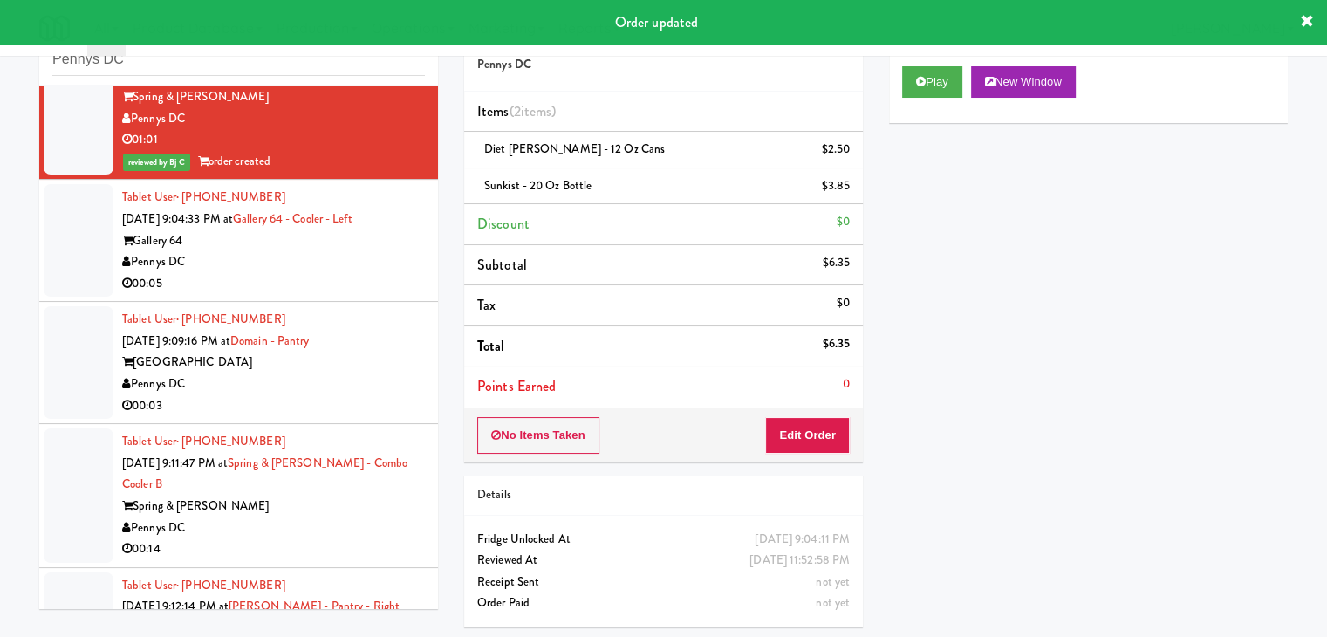
click at [348, 259] on div "Pennys DC" at bounding box center [273, 262] width 303 height 22
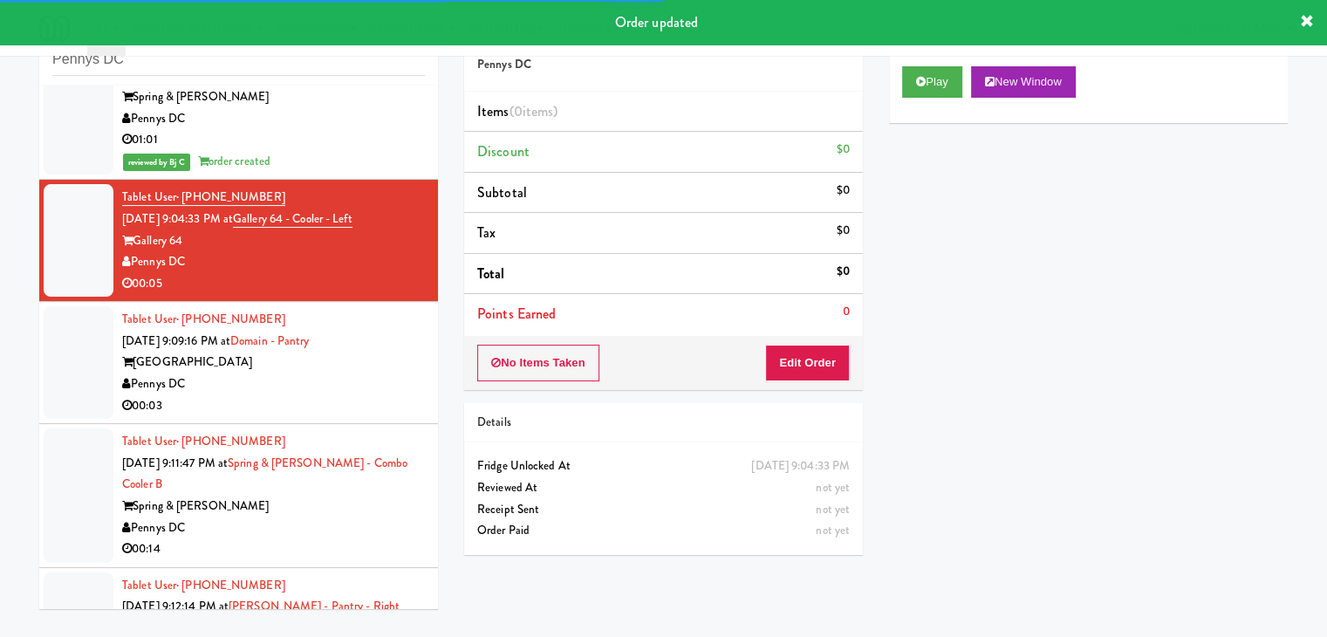
click at [936, 99] on div "Play New Window" at bounding box center [1088, 88] width 399 height 70
click at [943, 86] on button "Play" at bounding box center [932, 81] width 60 height 31
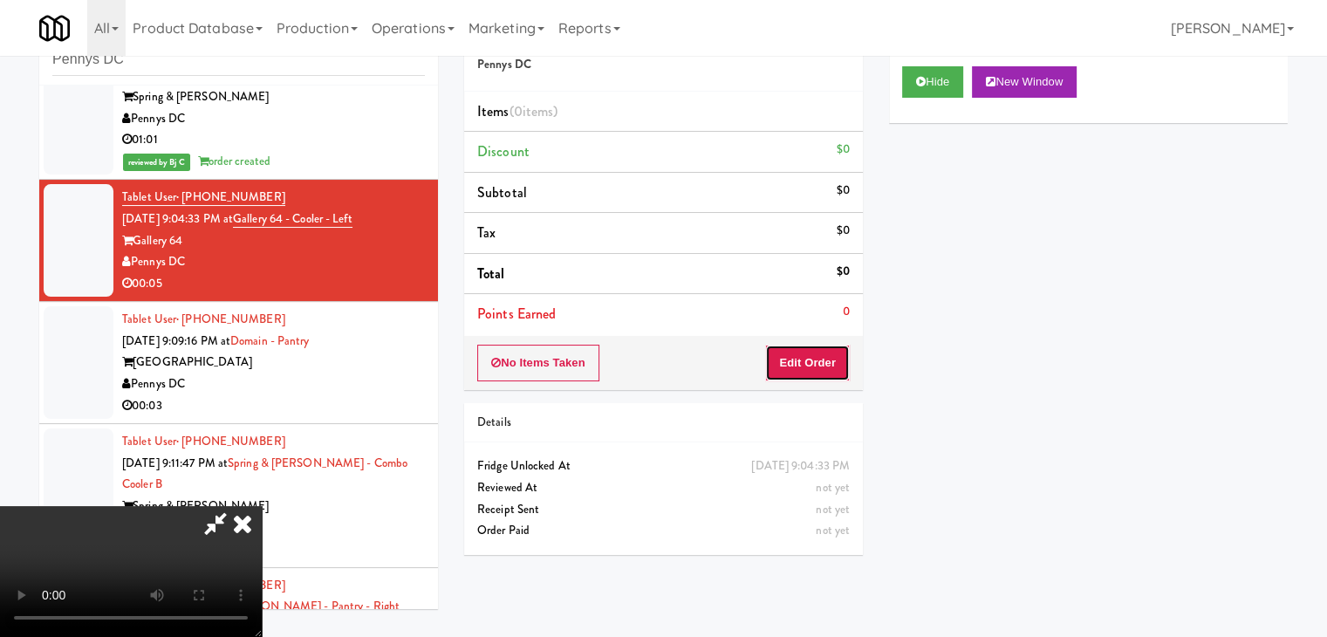
click at [810, 348] on button "Edit Order" at bounding box center [807, 363] width 85 height 37
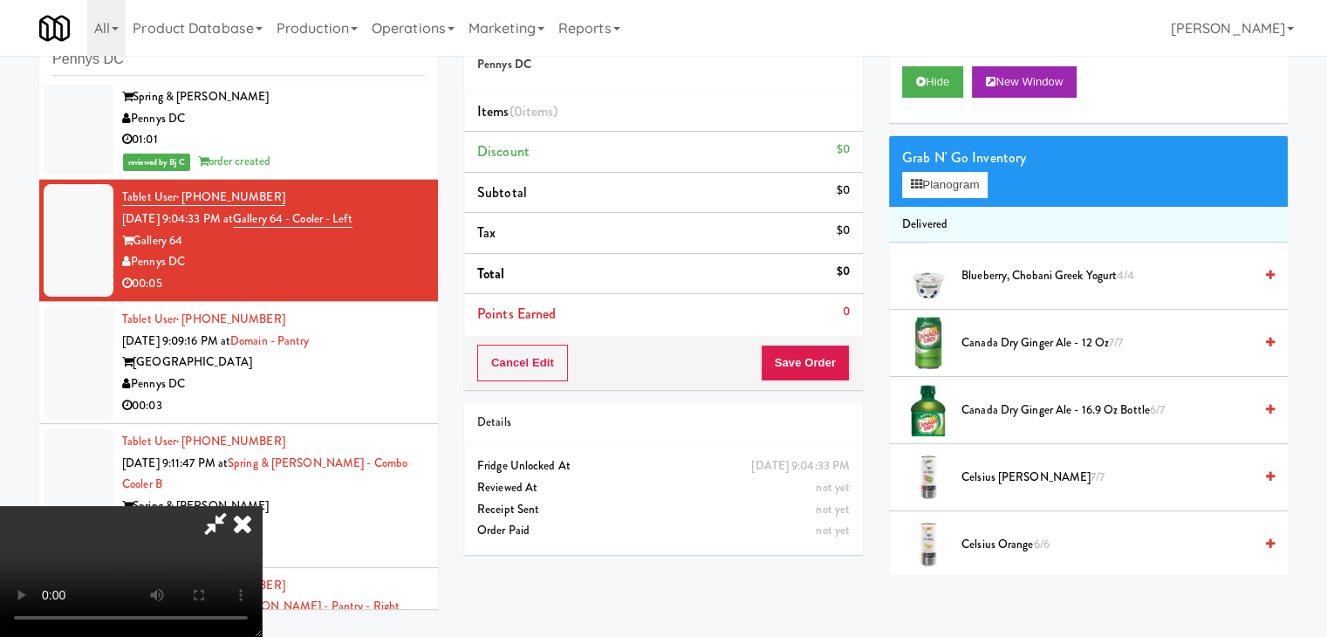
click at [243, 506] on video at bounding box center [131, 571] width 262 height 131
click at [247, 506] on video at bounding box center [131, 571] width 262 height 131
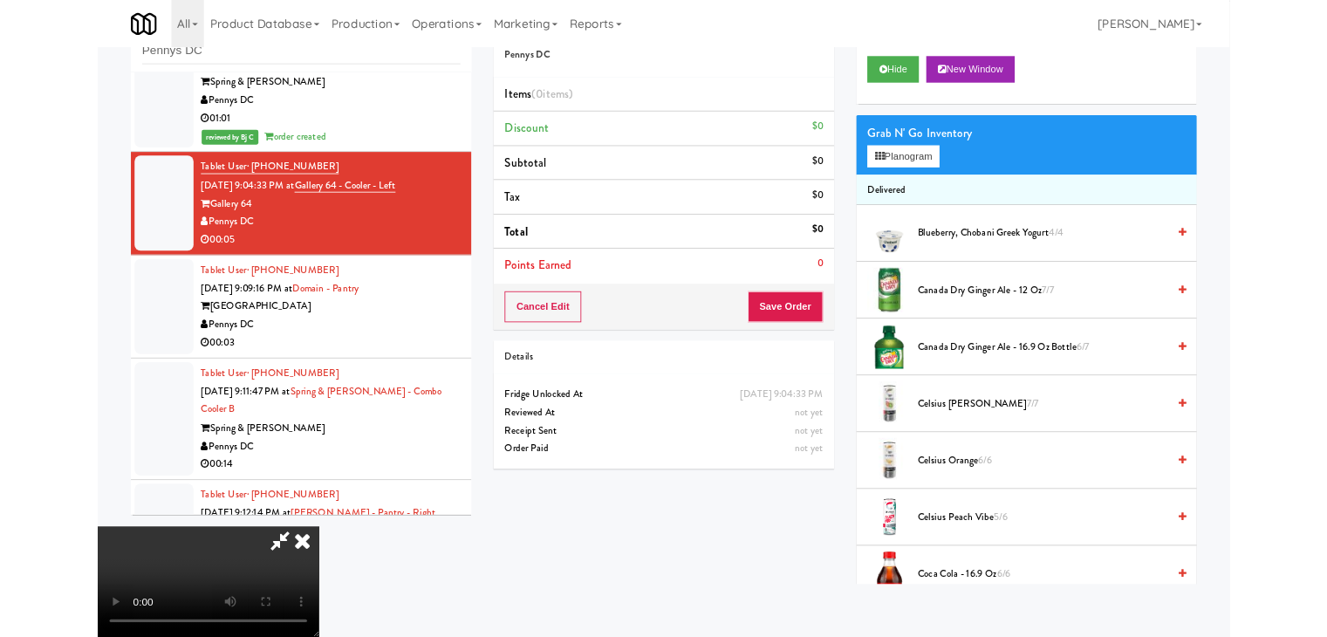
scroll to position [3927, 0]
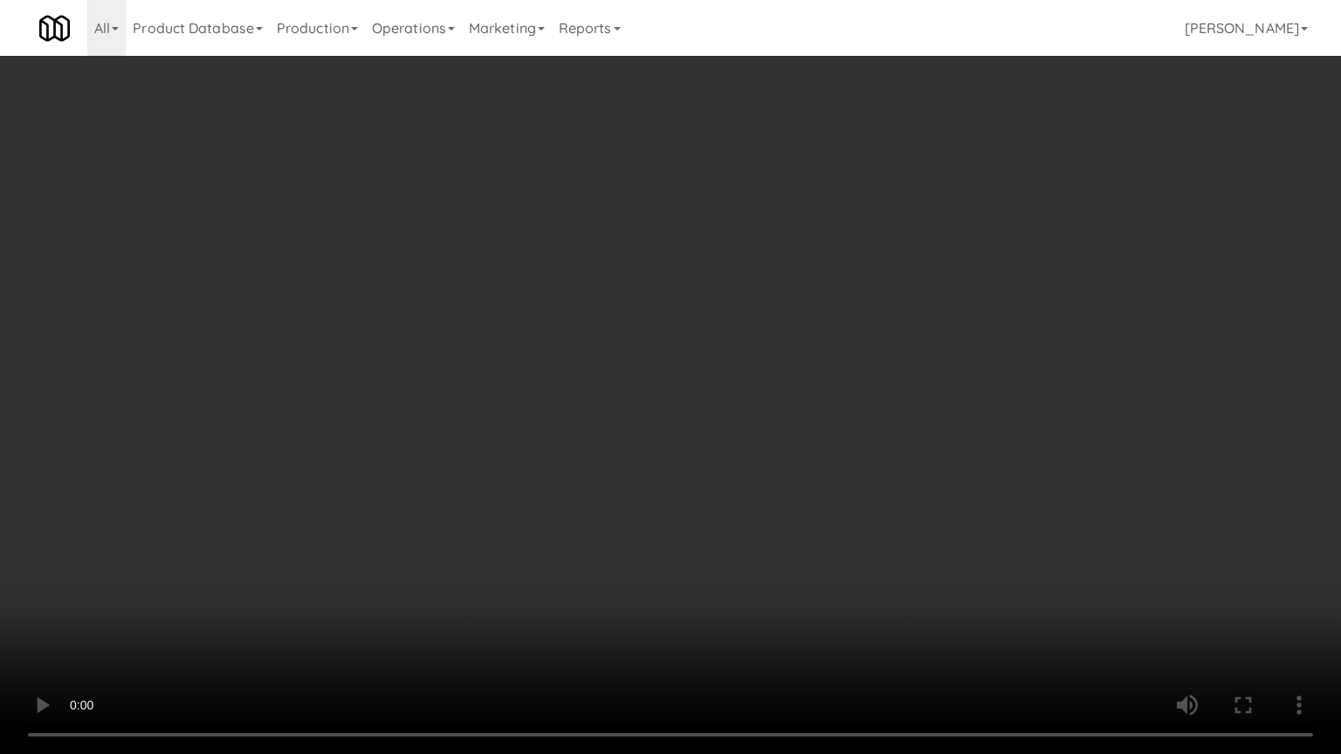
click at [713, 367] on video at bounding box center [670, 377] width 1341 height 754
click at [702, 359] on video at bounding box center [670, 377] width 1341 height 754
click at [725, 353] on video at bounding box center [670, 377] width 1341 height 754
drag, startPoint x: 725, startPoint y: 353, endPoint x: 866, endPoint y: 230, distance: 186.8
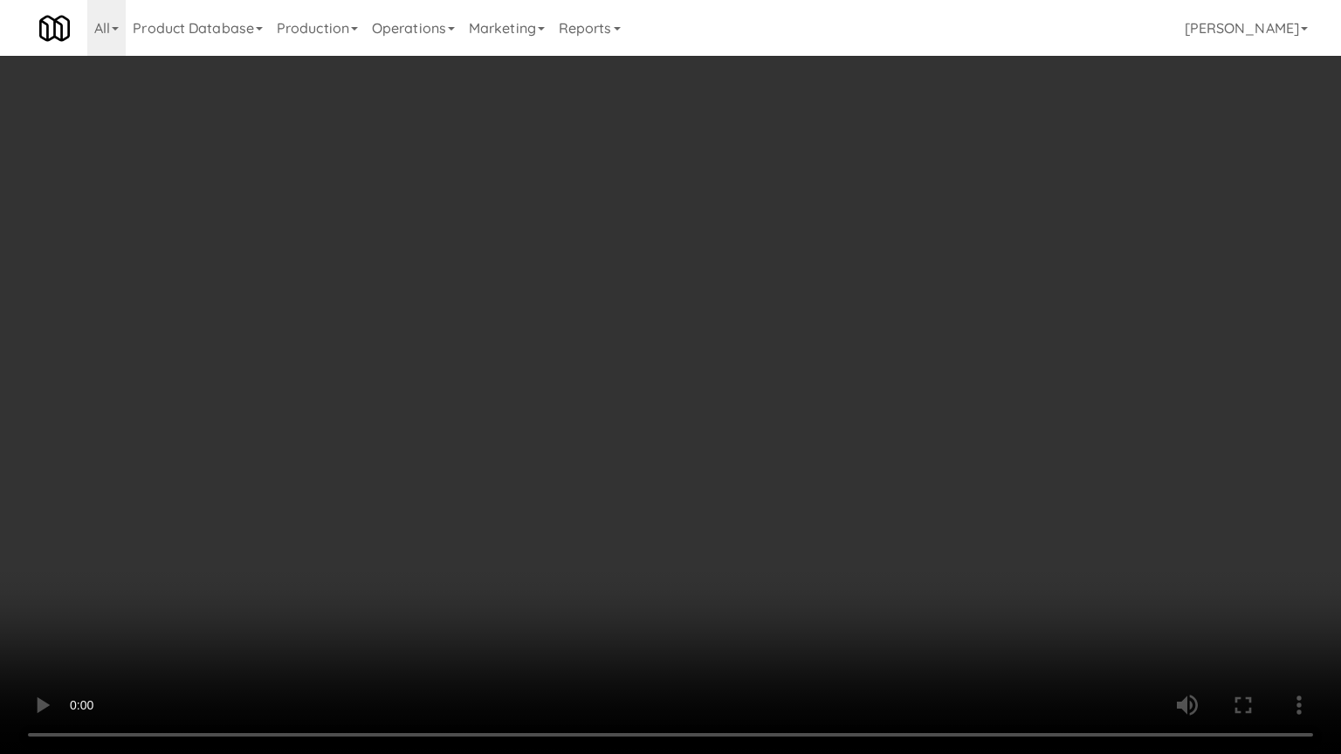
click at [726, 353] on video at bounding box center [670, 377] width 1341 height 754
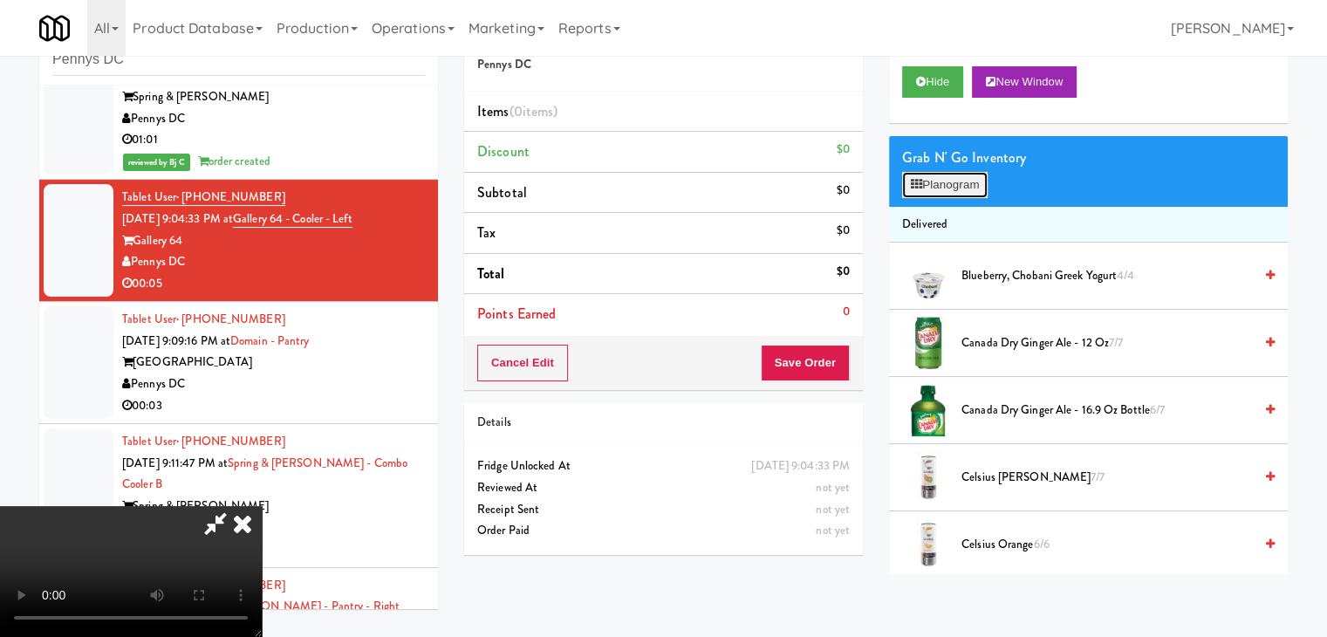
click at [964, 179] on button "Planogram" at bounding box center [945, 185] width 86 height 26
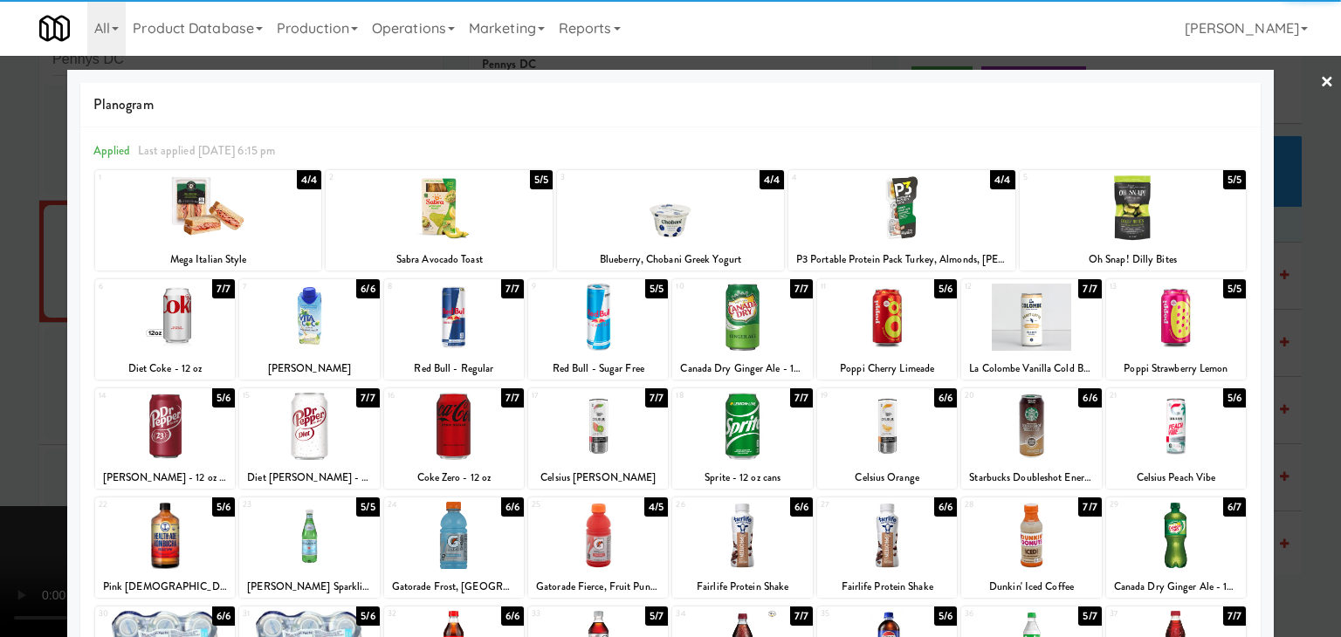
click at [213, 224] on div at bounding box center [208, 208] width 227 height 67
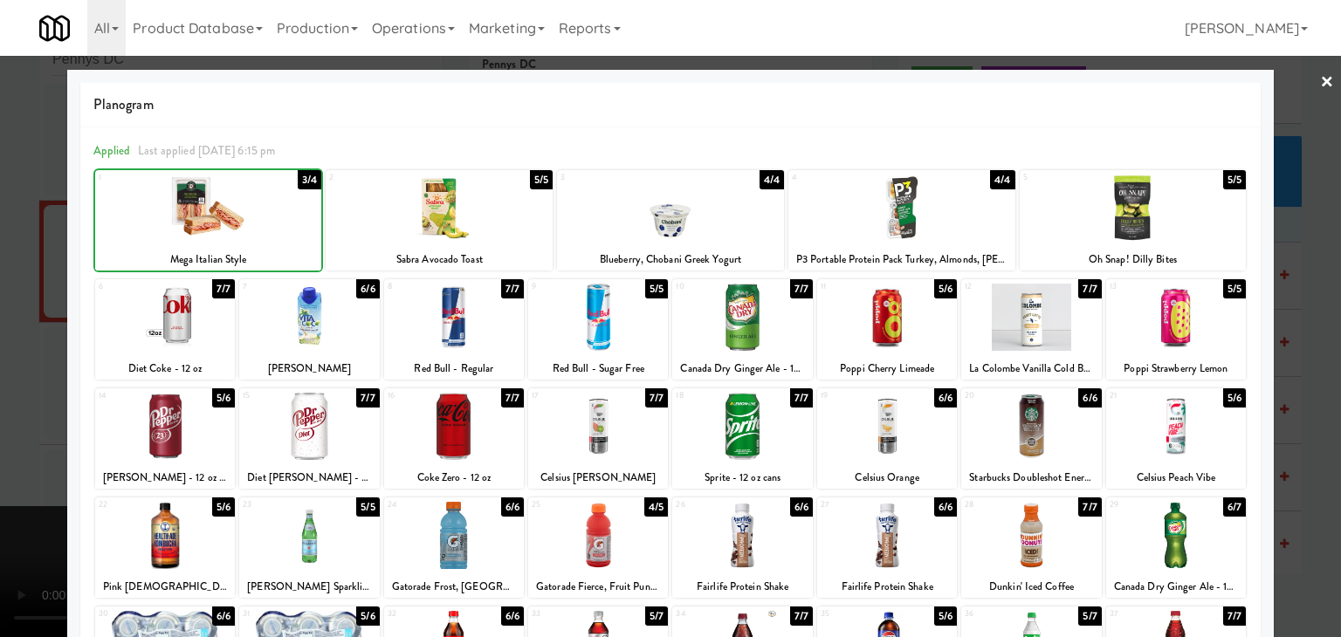
click at [13, 262] on div at bounding box center [670, 318] width 1341 height 637
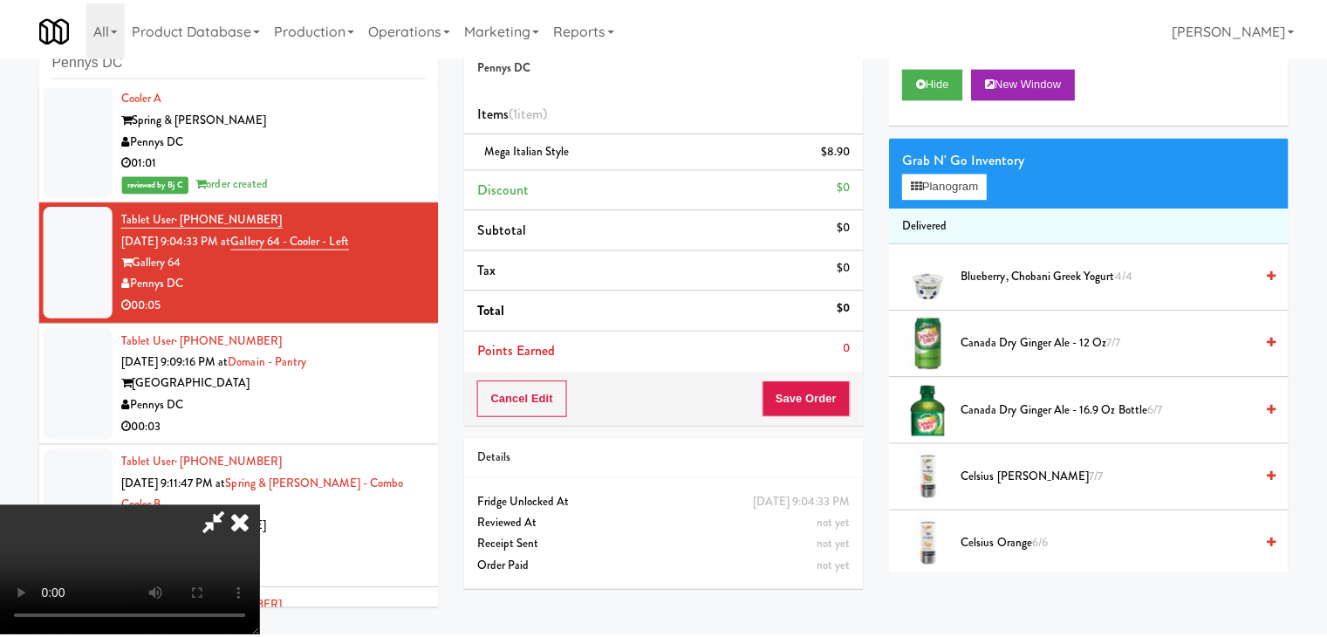
scroll to position [3948, 0]
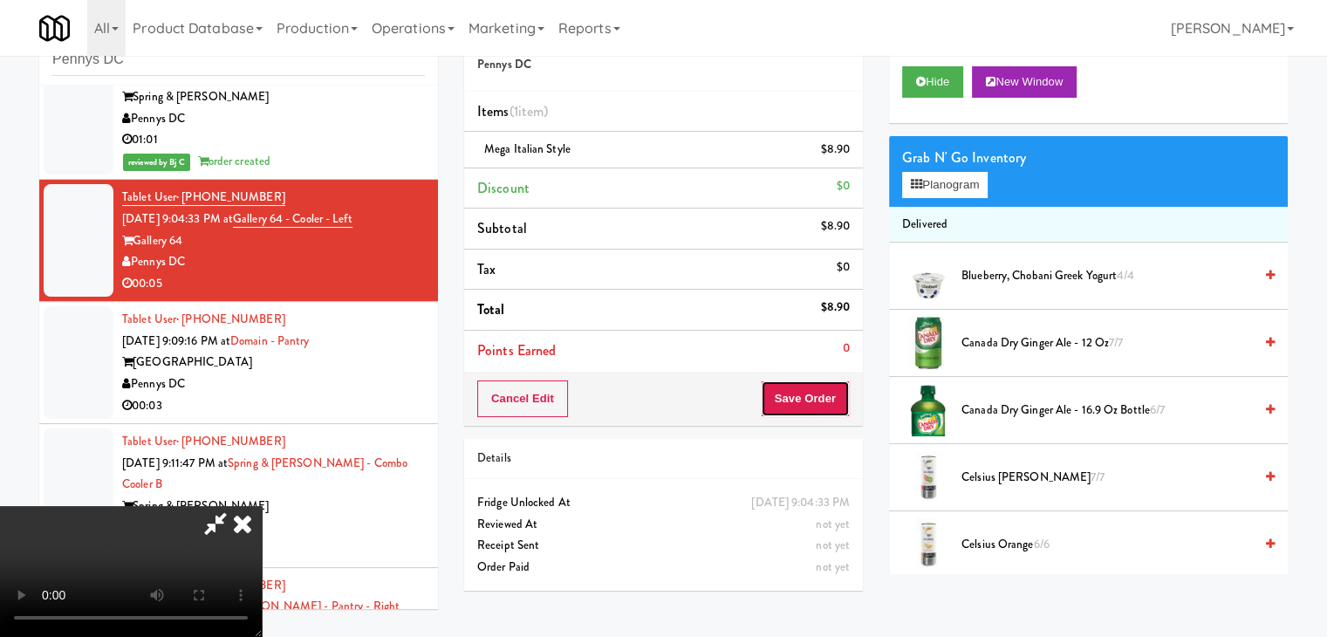
click at [831, 402] on button "Save Order" at bounding box center [805, 399] width 89 height 37
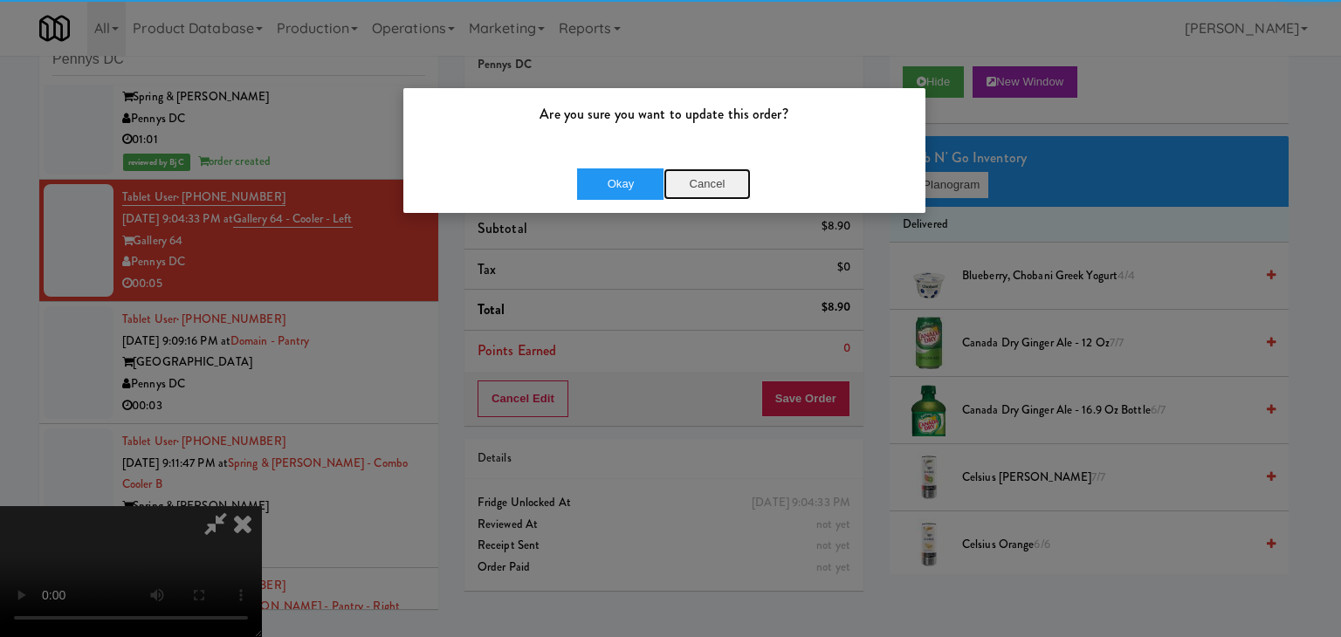
click at [704, 184] on button "Cancel" at bounding box center [706, 183] width 87 height 31
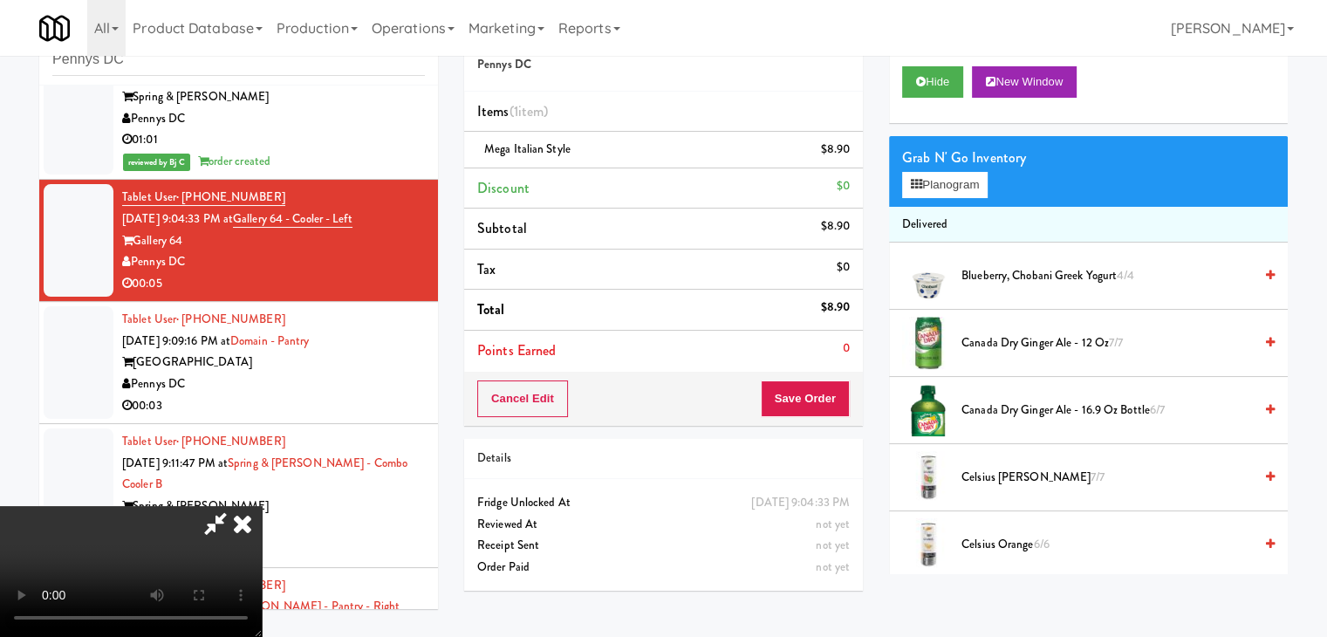
click at [262, 506] on video at bounding box center [131, 571] width 262 height 131
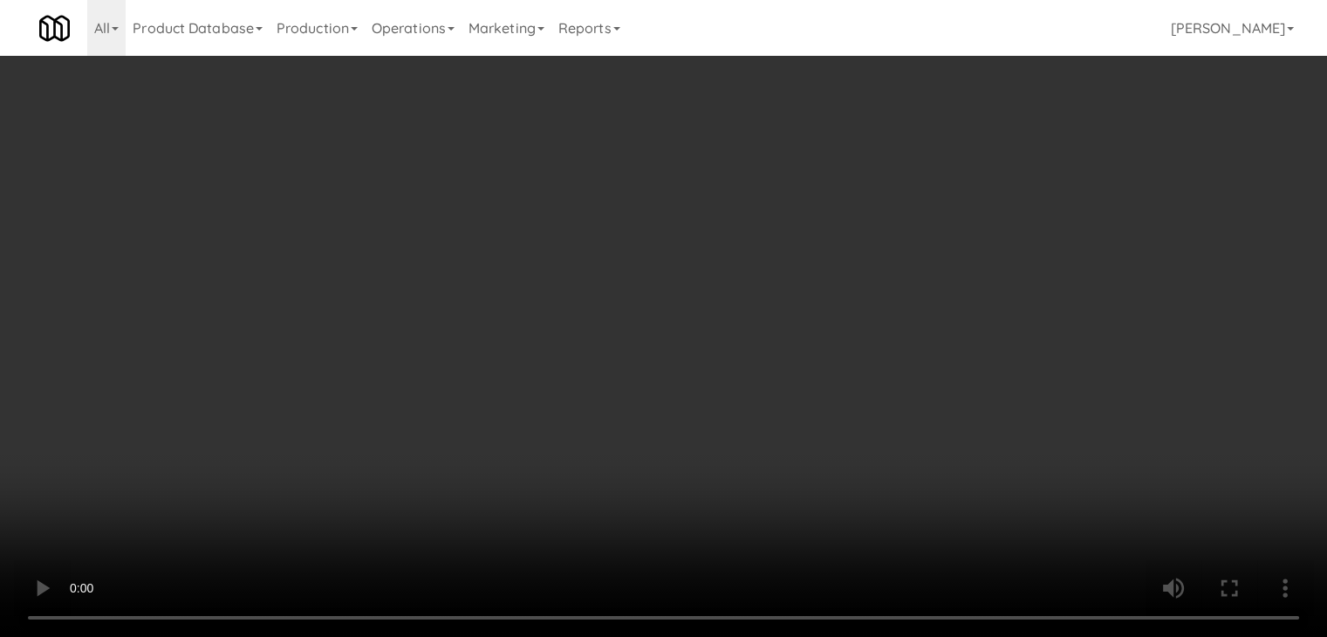
scroll to position [3927, 0]
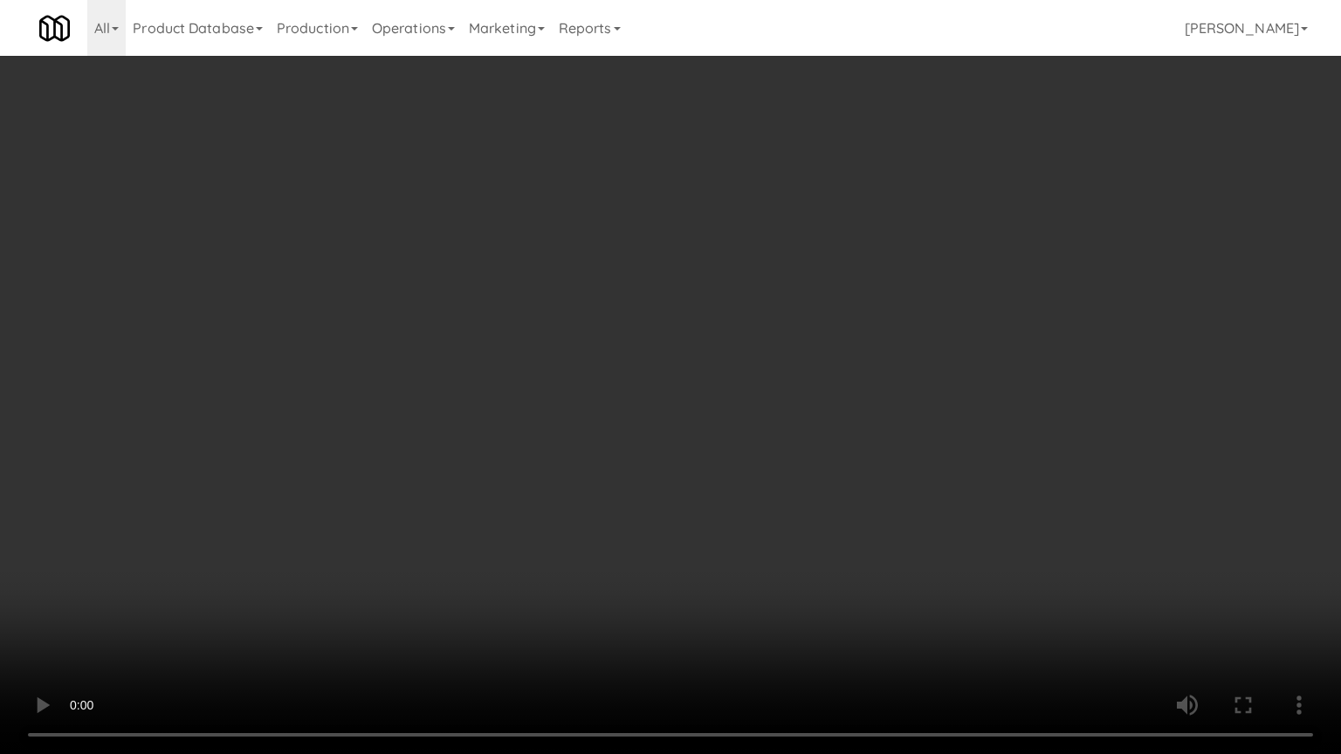
click at [656, 438] on video at bounding box center [670, 377] width 1341 height 754
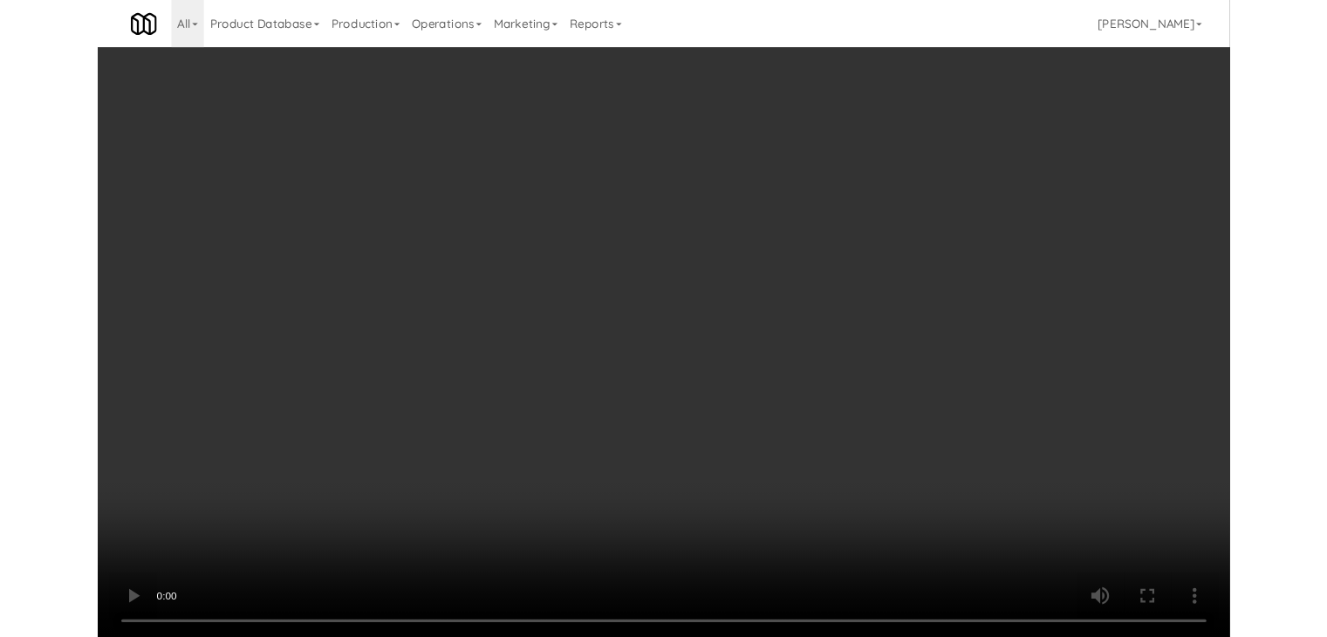
scroll to position [3948, 0]
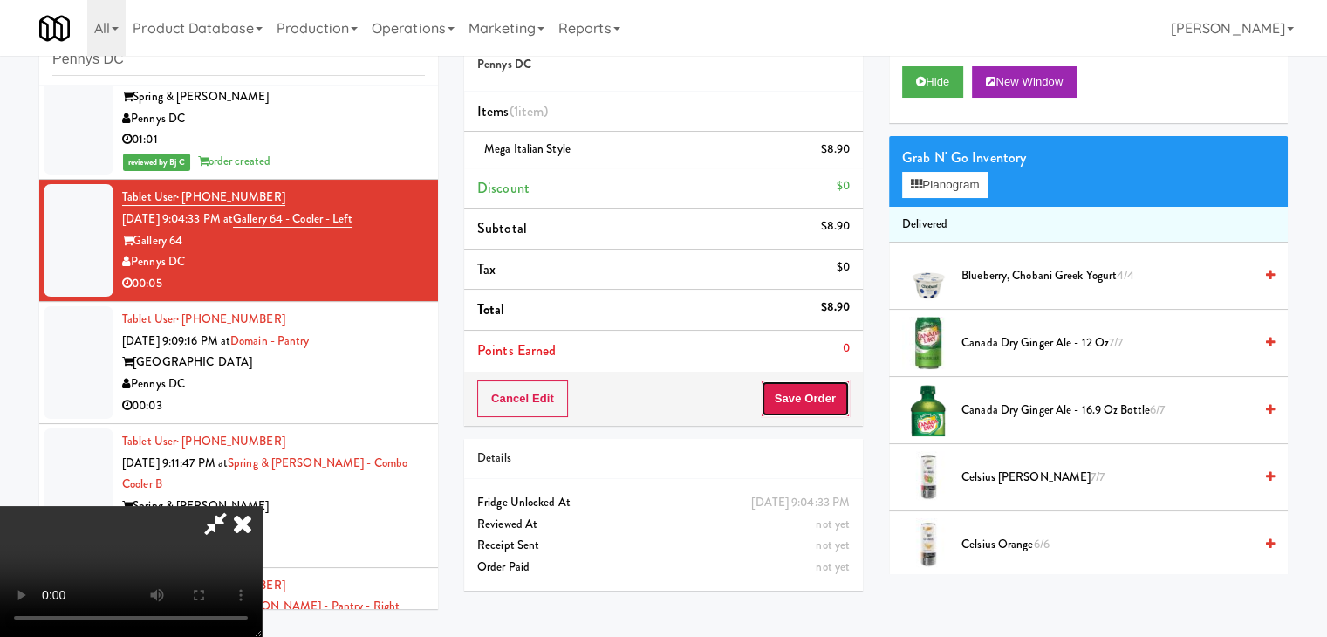
click at [848, 395] on button "Save Order" at bounding box center [805, 399] width 89 height 37
click at [842, 398] on button "Save Order" at bounding box center [805, 399] width 89 height 37
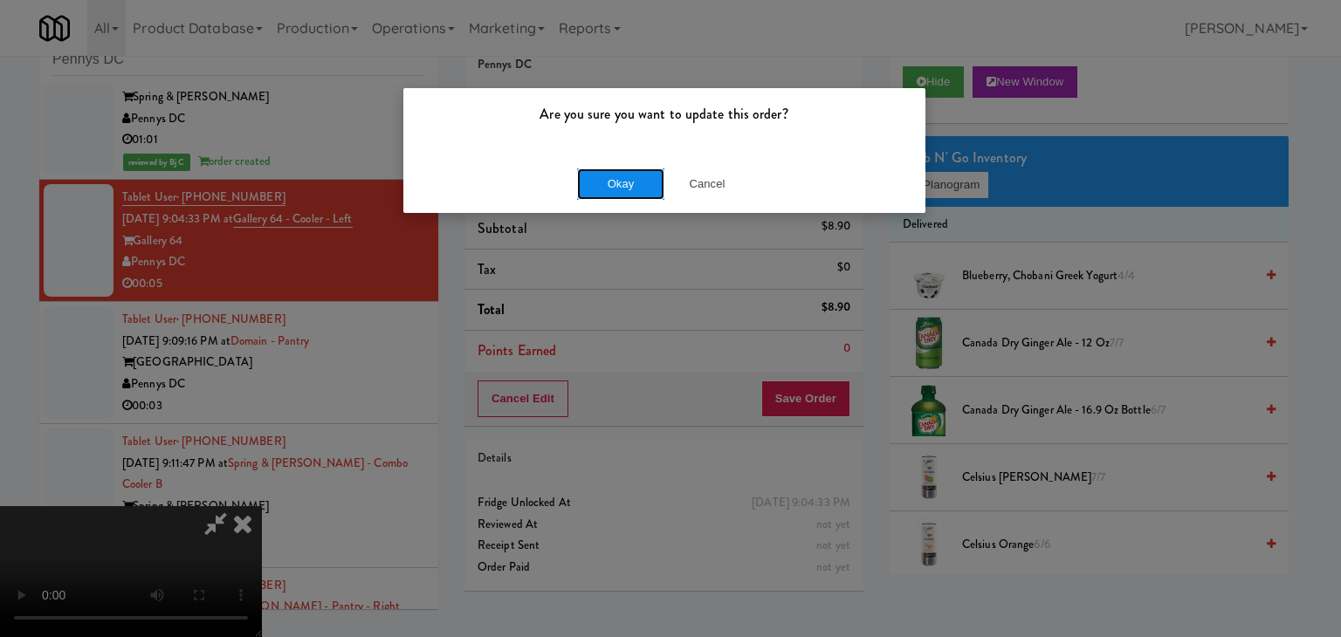
click at [614, 189] on button "Okay" at bounding box center [620, 183] width 87 height 31
click at [614, 189] on div "Okay Cancel" at bounding box center [664, 183] width 522 height 58
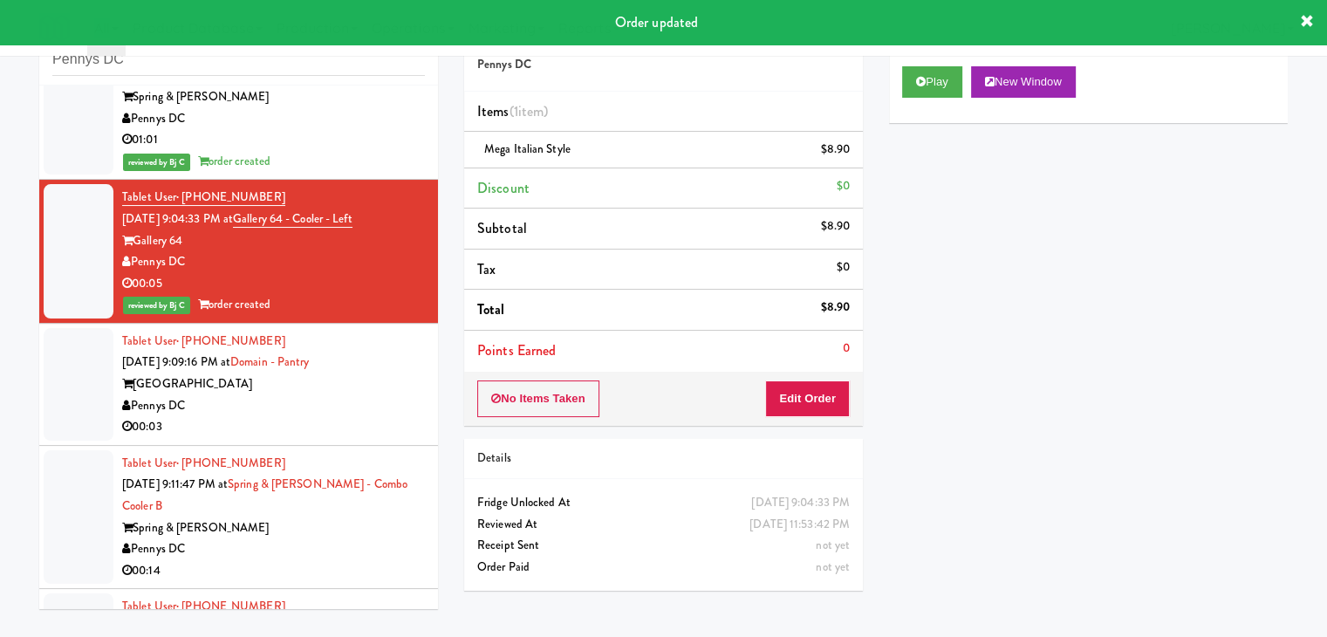
scroll to position [4123, 0]
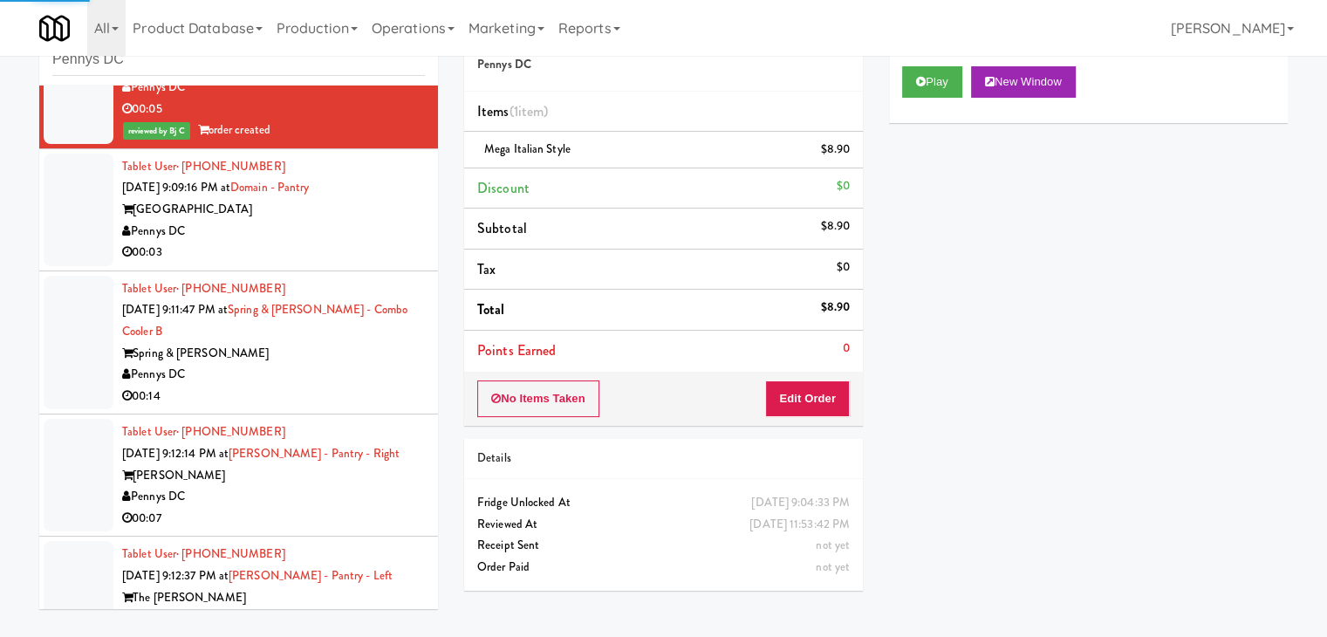
drag, startPoint x: 333, startPoint y: 243, endPoint x: 343, endPoint y: 250, distance: 12.6
click at [336, 243] on div "00:03" at bounding box center [273, 253] width 303 height 22
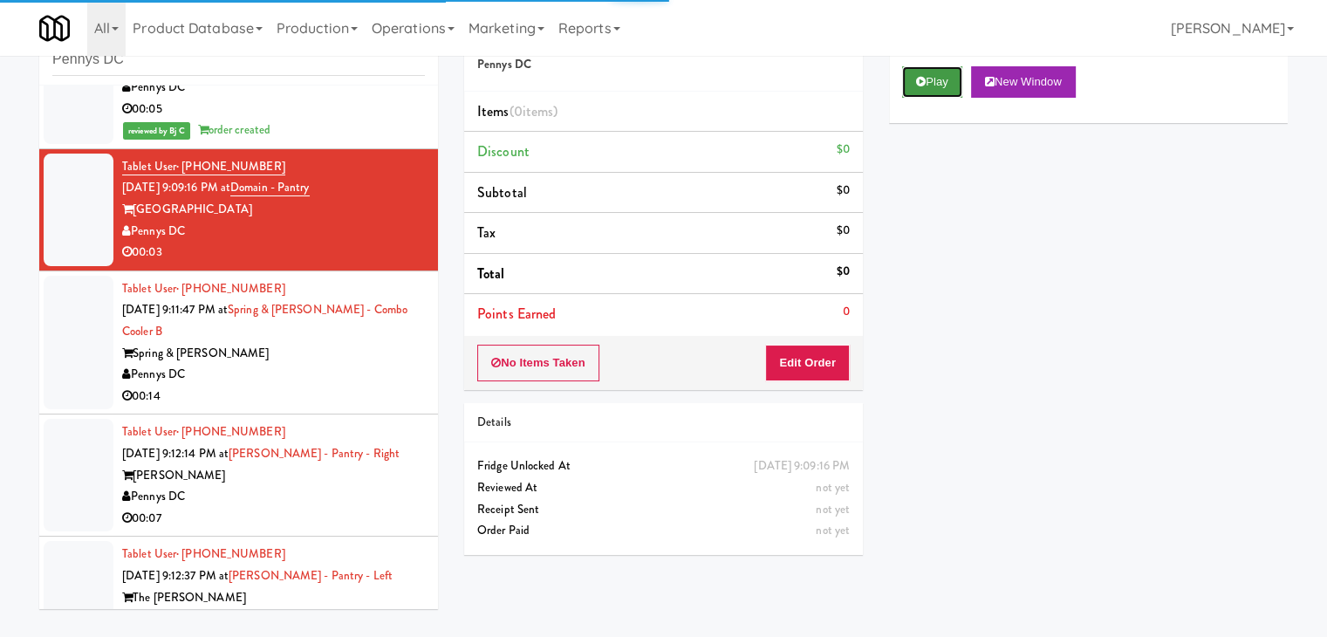
click at [921, 89] on button "Play" at bounding box center [932, 81] width 60 height 31
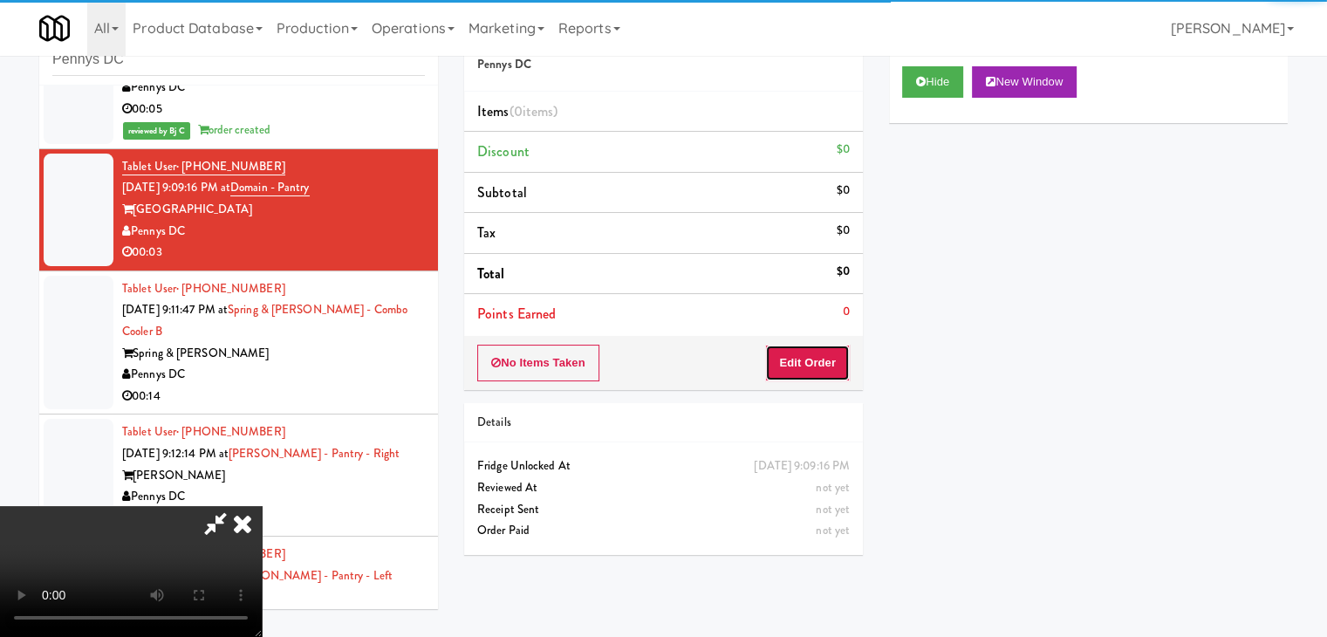
click at [804, 357] on button "Edit Order" at bounding box center [807, 363] width 85 height 37
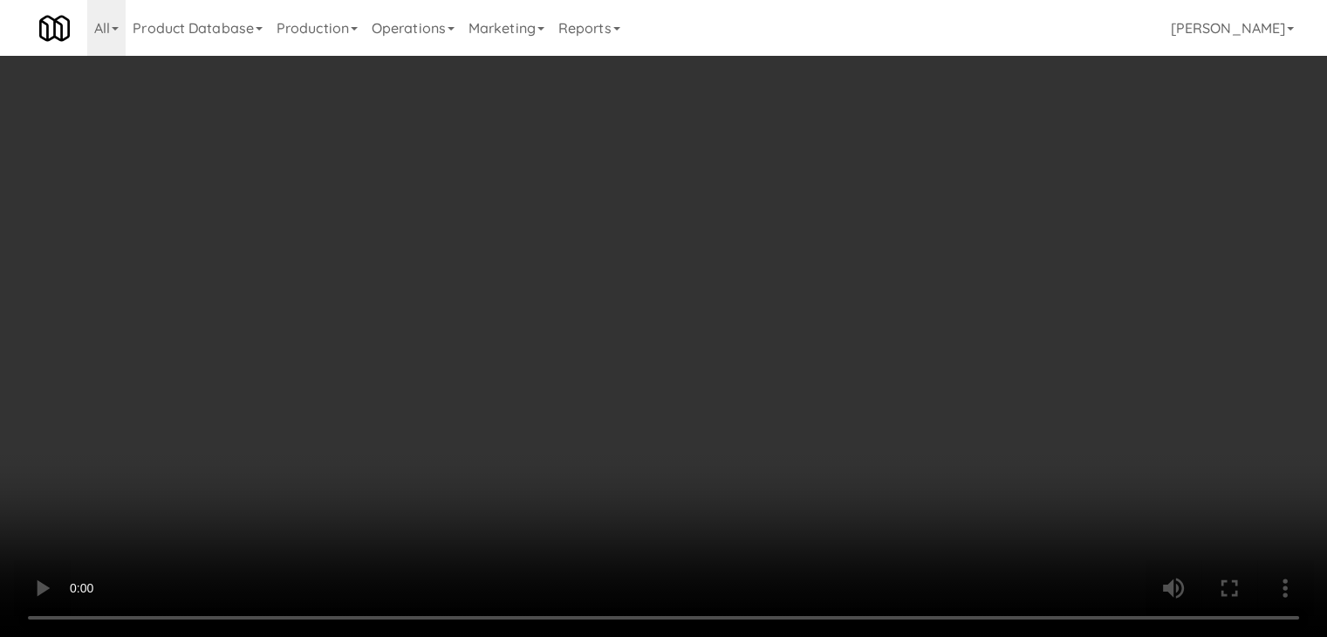
scroll to position [4102, 0]
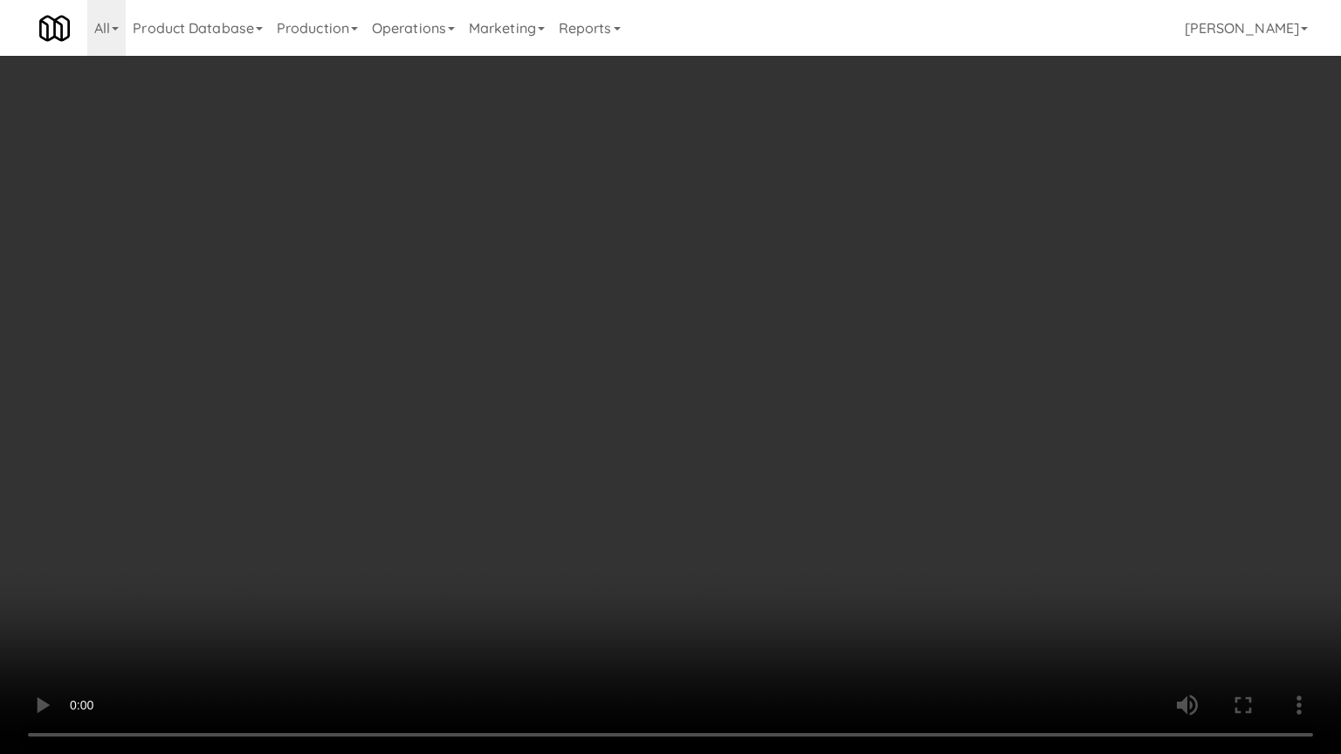
click at [768, 529] on video at bounding box center [670, 377] width 1341 height 754
click at [771, 517] on video at bounding box center [670, 377] width 1341 height 754
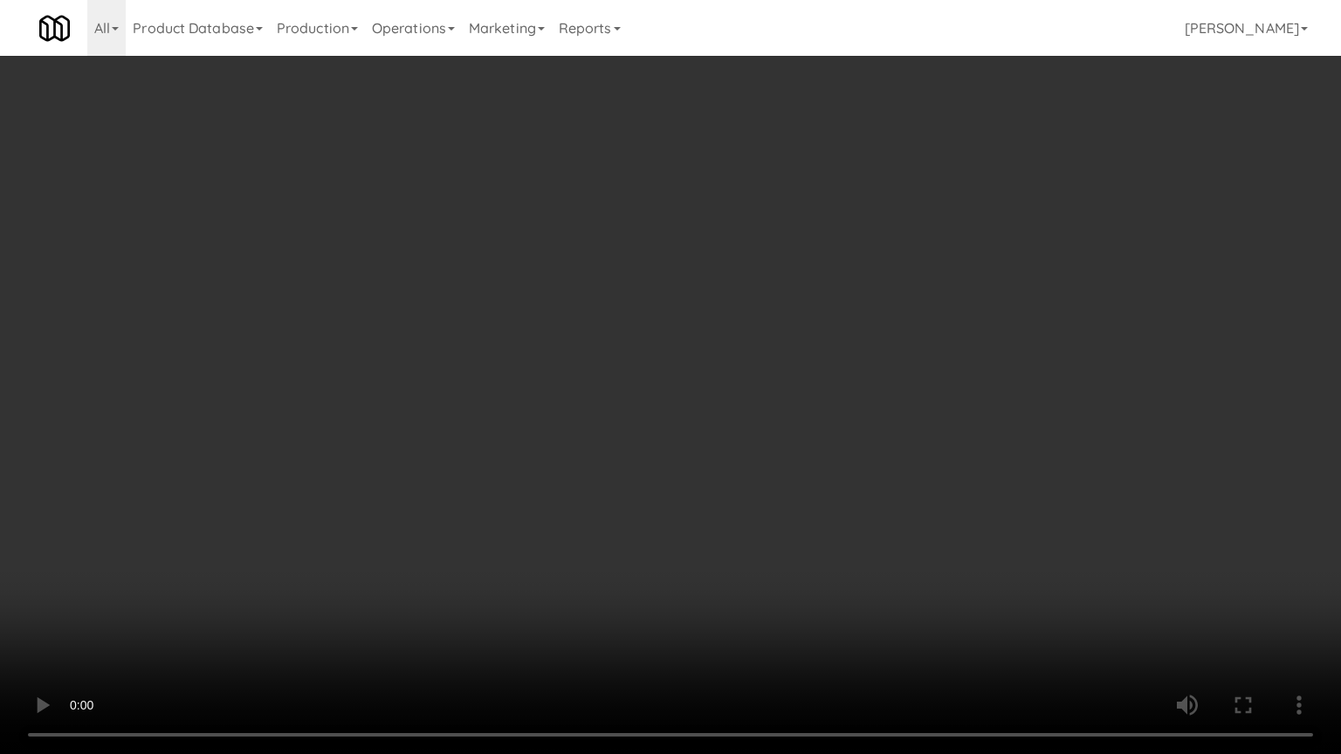
click at [771, 517] on video at bounding box center [670, 377] width 1341 height 754
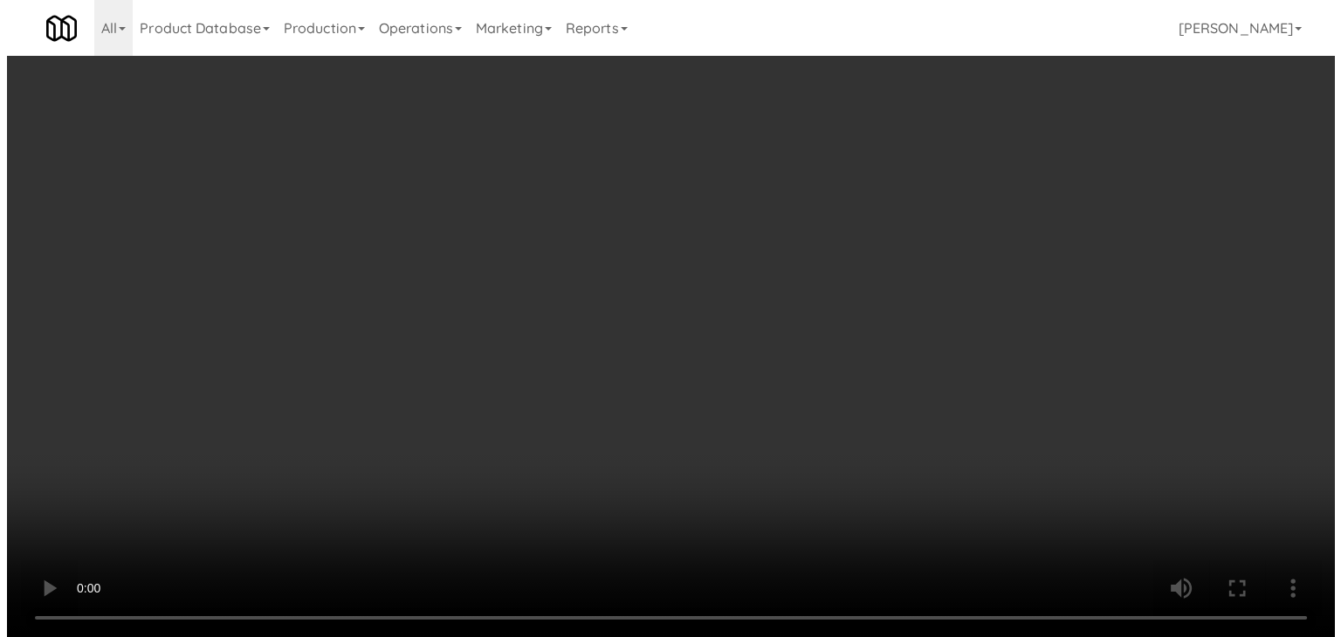
scroll to position [4123, 0]
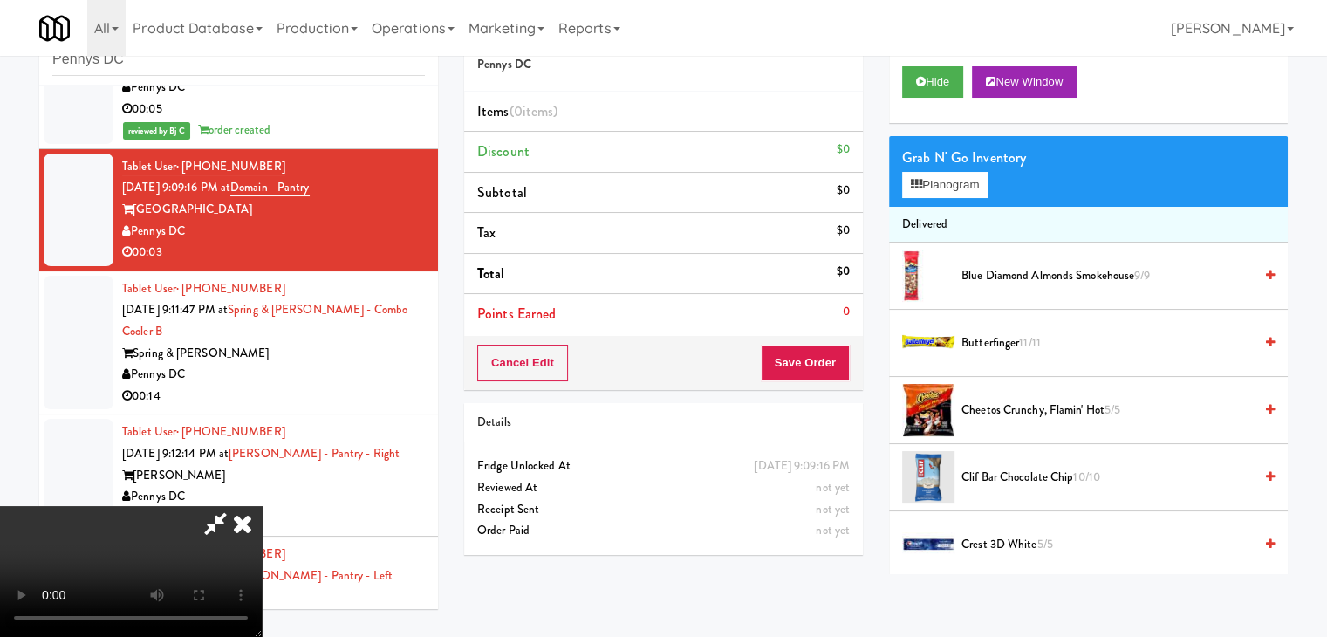
click at [262, 506] on video at bounding box center [131, 571] width 262 height 131
click at [951, 183] on button "Planogram" at bounding box center [945, 185] width 86 height 26
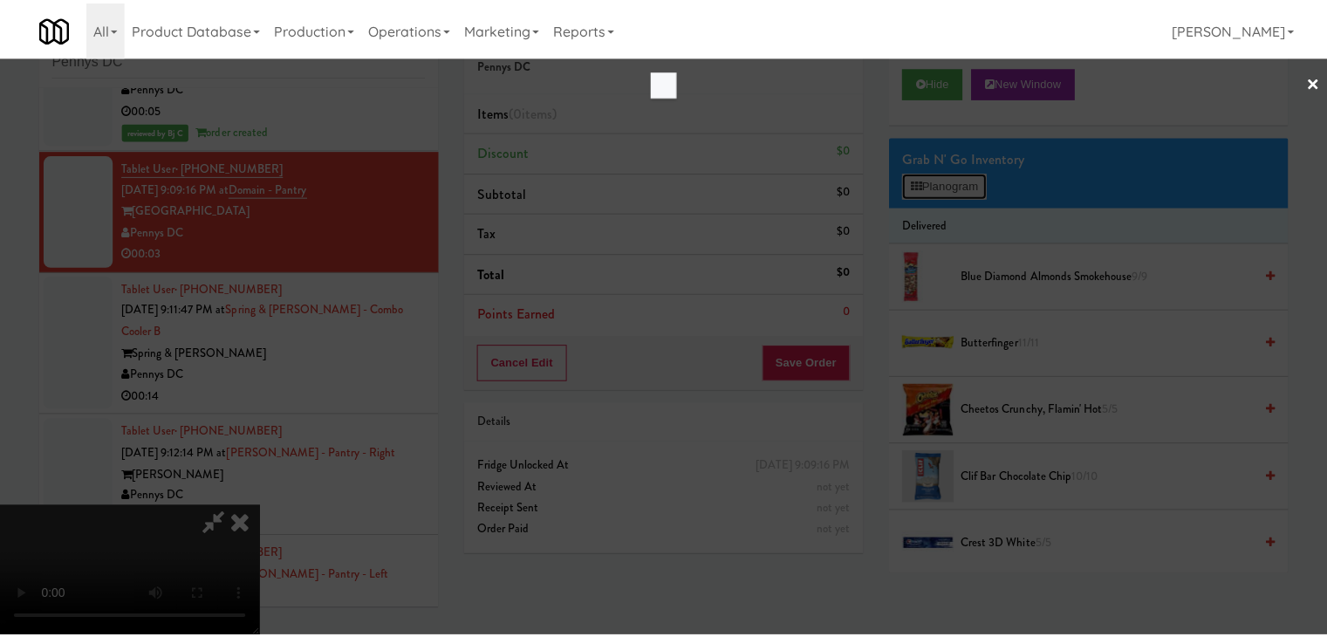
scroll to position [4102, 0]
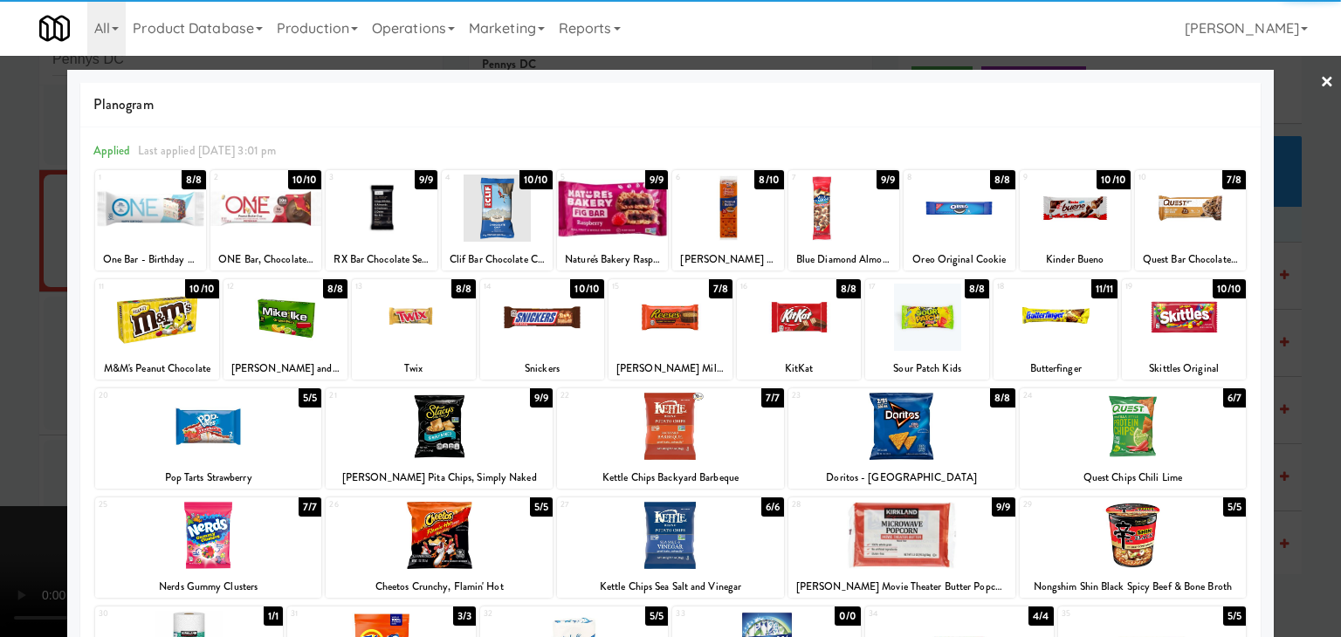
click at [426, 518] on div at bounding box center [439, 535] width 227 height 67
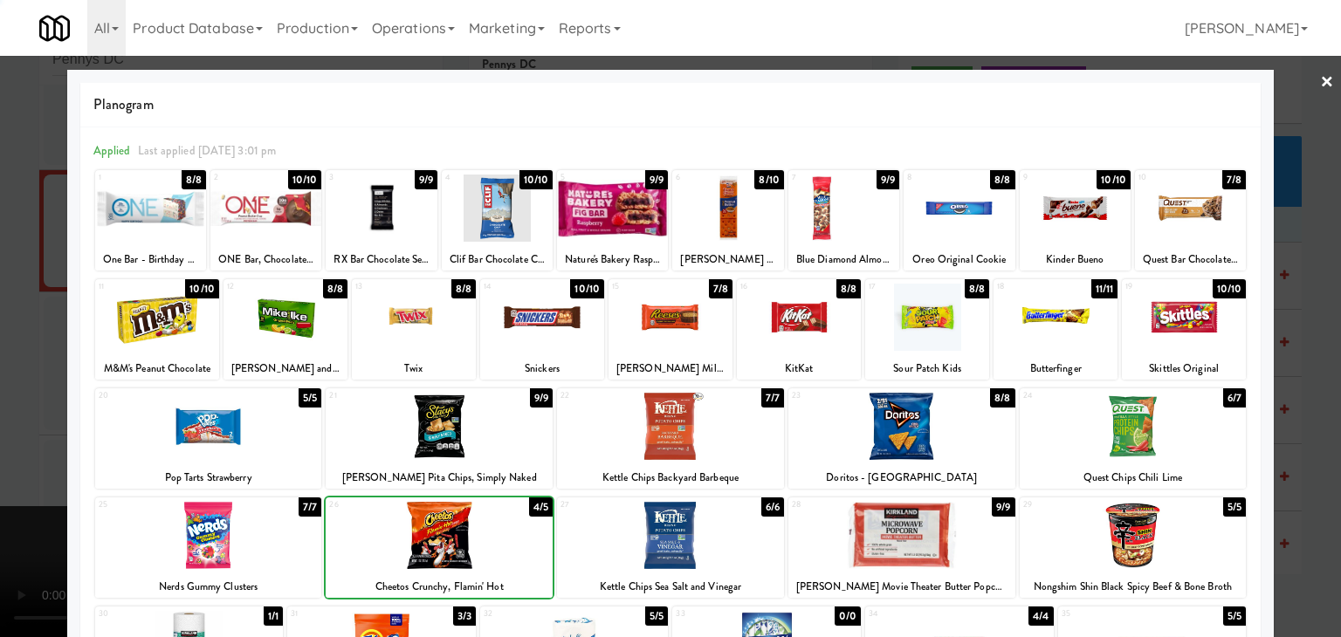
click at [426, 518] on div at bounding box center [439, 535] width 227 height 67
click at [7, 447] on div at bounding box center [670, 318] width 1341 height 637
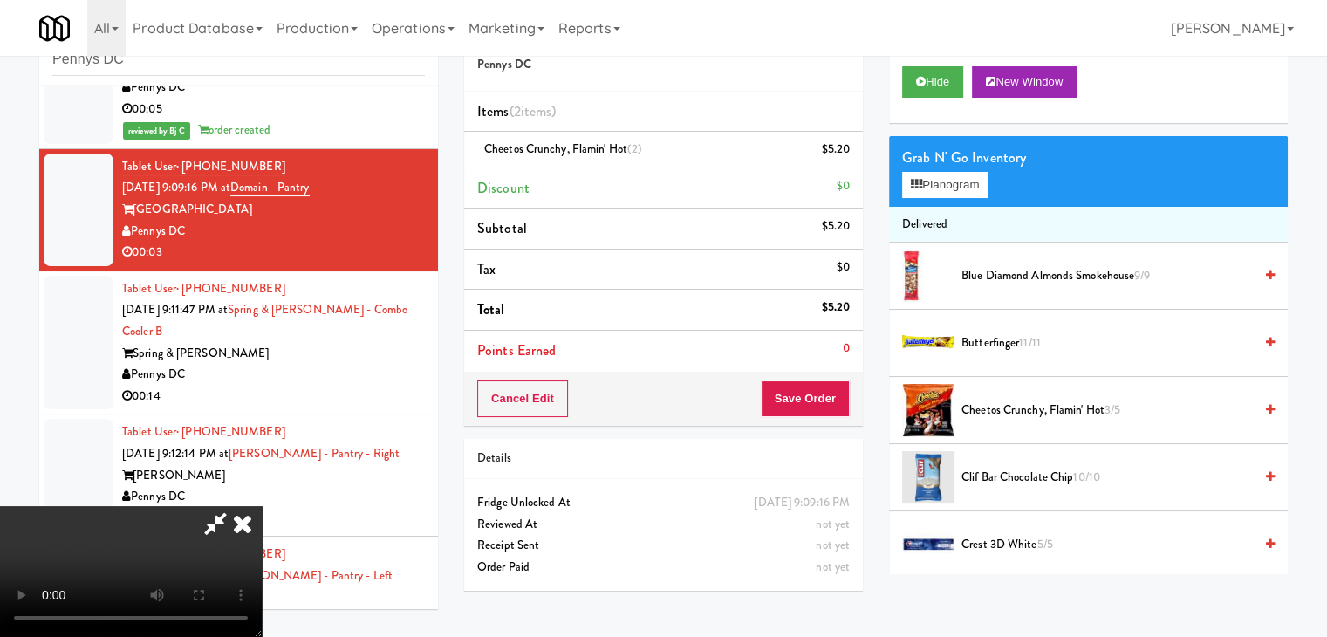
scroll to position [245, 0]
click at [262, 506] on video at bounding box center [131, 571] width 262 height 131
click at [812, 395] on button "Save Order" at bounding box center [805, 399] width 89 height 37
drag, startPoint x: 812, startPoint y: 395, endPoint x: 755, endPoint y: 335, distance: 82.7
click at [812, 396] on button "Save Order" at bounding box center [805, 399] width 89 height 37
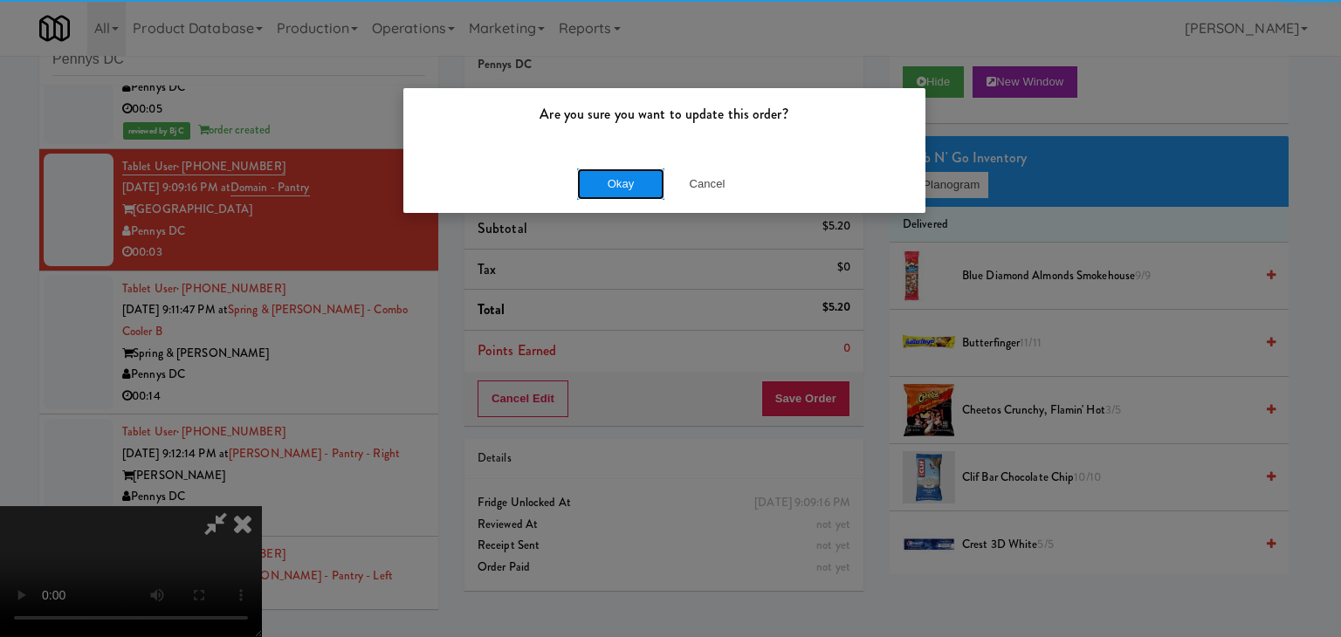
click at [632, 186] on button "Okay" at bounding box center [620, 183] width 87 height 31
click at [631, 186] on div "Okay Cancel" at bounding box center [664, 183] width 522 height 58
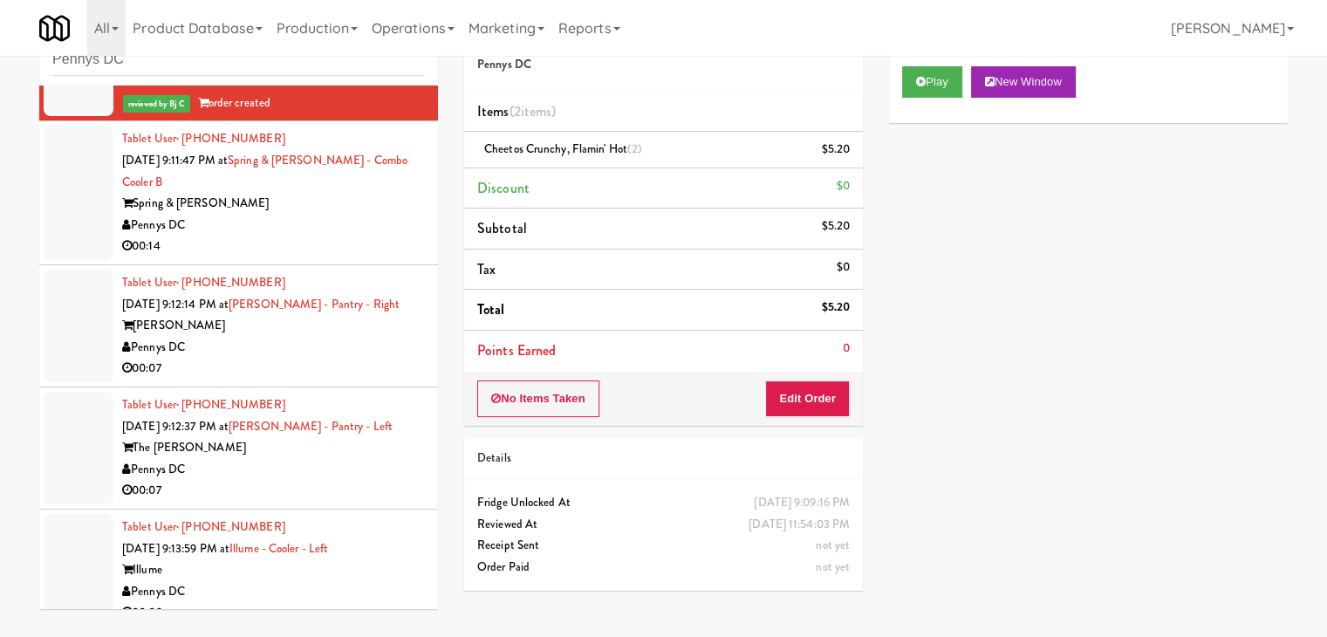
scroll to position [4297, 0]
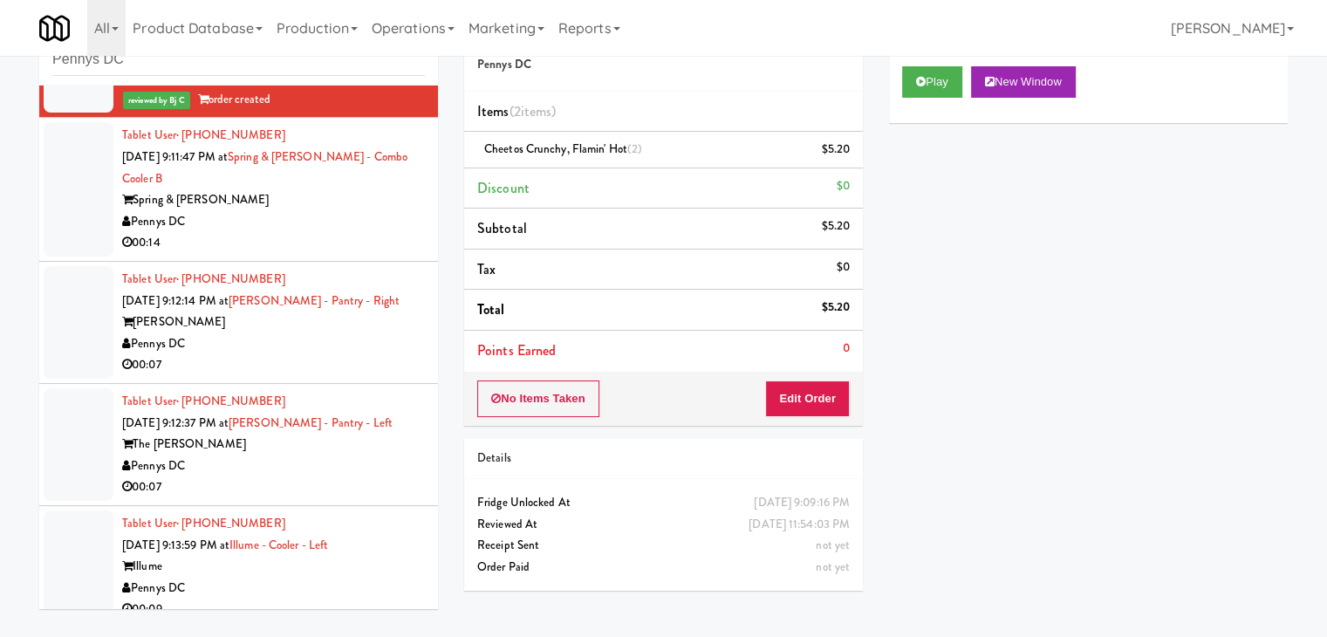
click at [339, 216] on div "Pennys DC" at bounding box center [273, 222] width 303 height 22
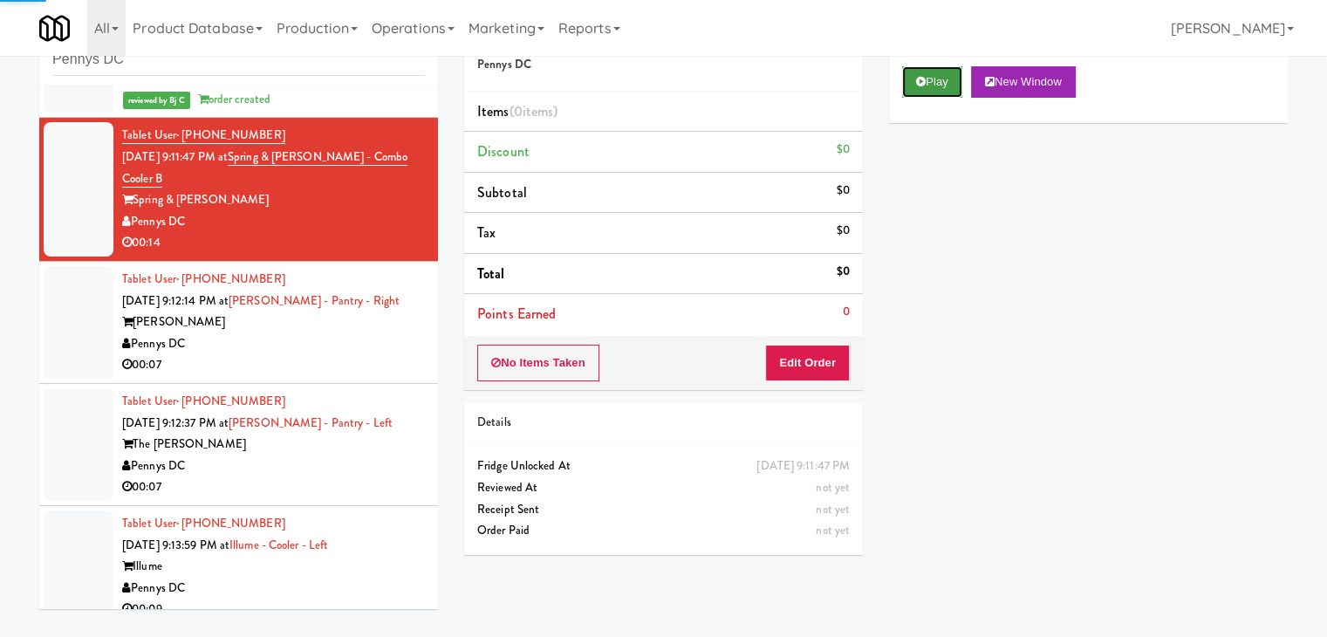
click at [939, 90] on button "Play" at bounding box center [932, 81] width 60 height 31
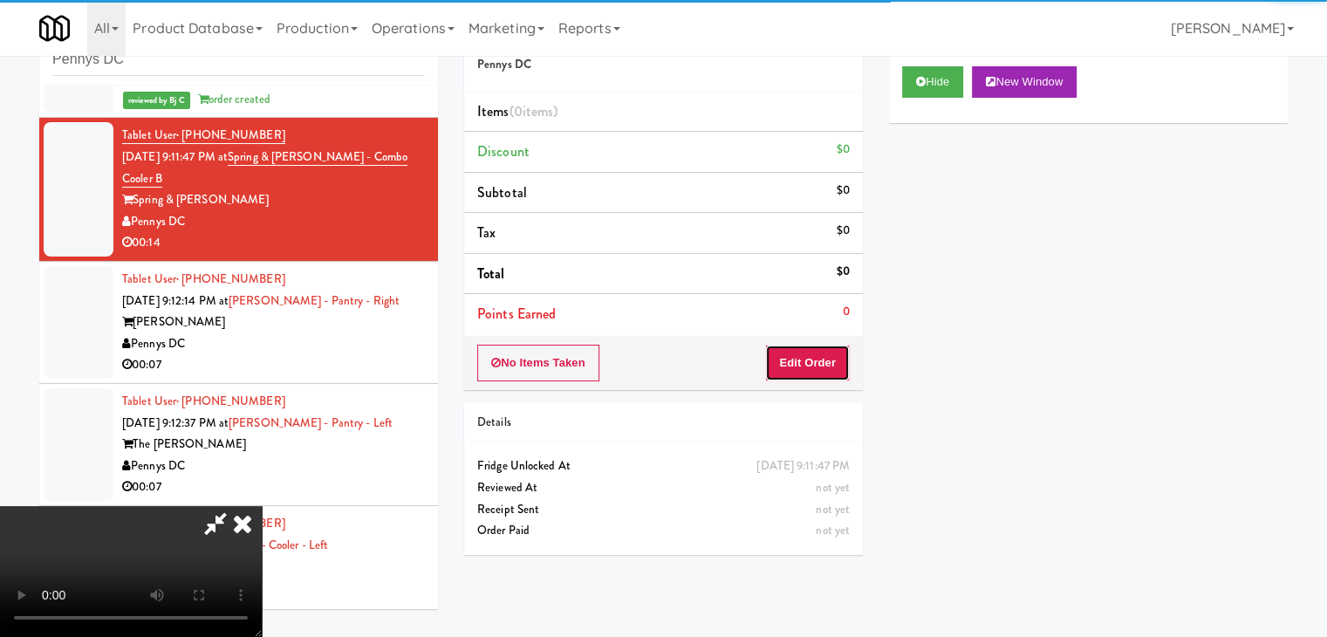
click at [805, 358] on button "Edit Order" at bounding box center [807, 363] width 85 height 37
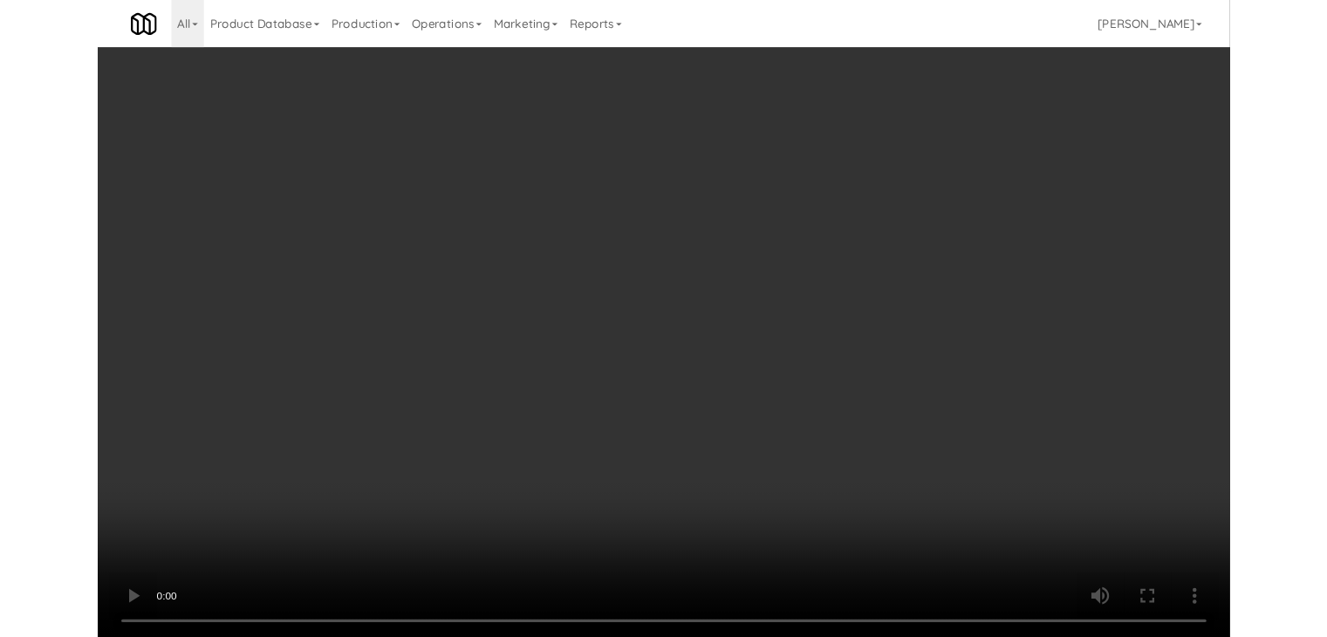
scroll to position [4276, 0]
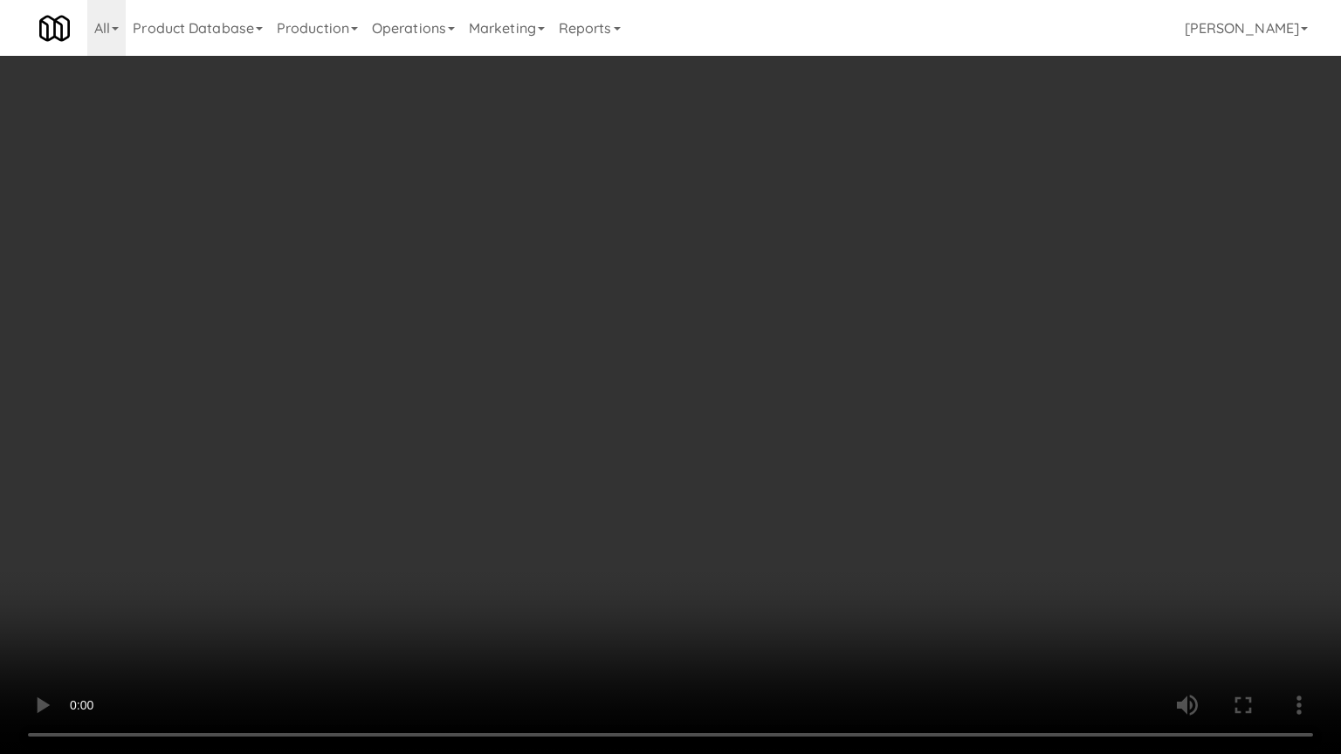
click at [692, 478] on video at bounding box center [670, 377] width 1341 height 754
drag, startPoint x: 694, startPoint y: 478, endPoint x: 697, endPoint y: 491, distance: 13.5
click at [694, 482] on video at bounding box center [670, 377] width 1341 height 754
click at [698, 478] on video at bounding box center [670, 377] width 1341 height 754
click at [698, 480] on video at bounding box center [670, 377] width 1341 height 754
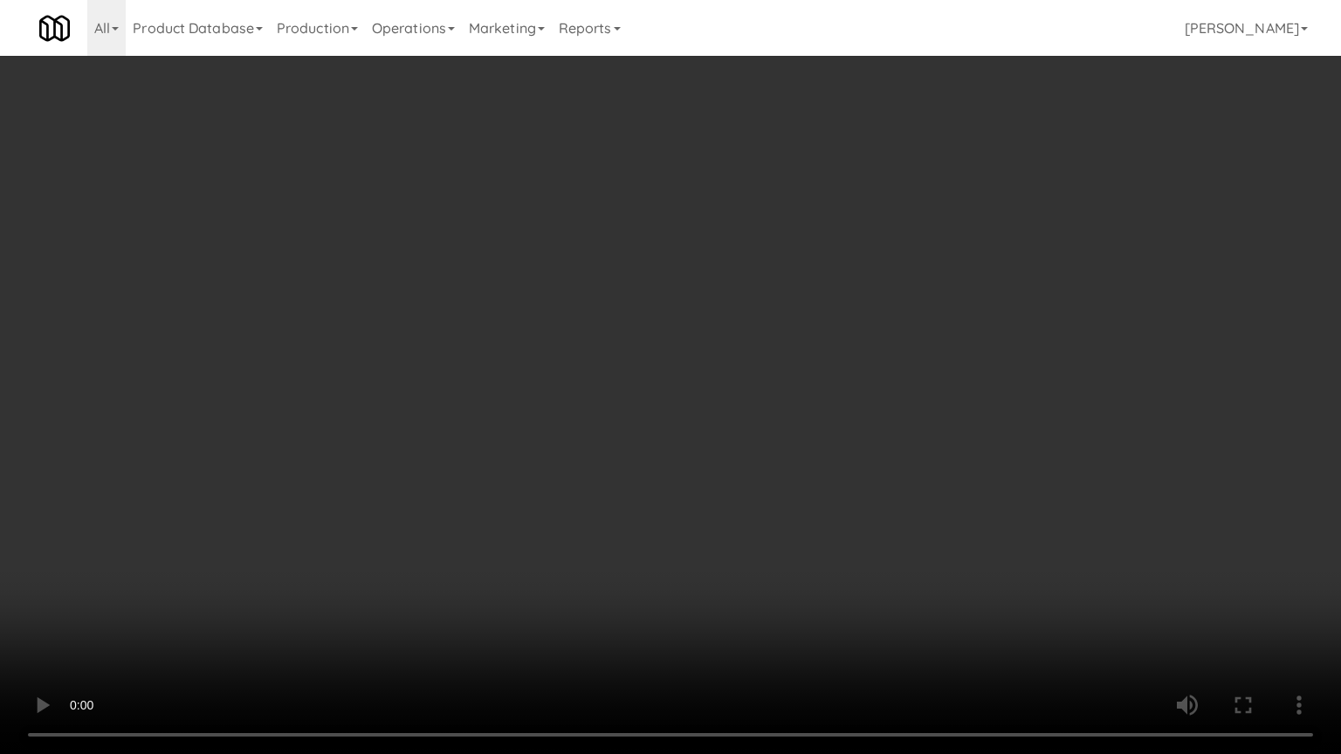
click at [685, 475] on video at bounding box center [670, 377] width 1341 height 754
click at [684, 478] on video at bounding box center [670, 377] width 1341 height 754
click at [706, 452] on video at bounding box center [670, 377] width 1341 height 754
drag, startPoint x: 706, startPoint y: 452, endPoint x: 831, endPoint y: 277, distance: 215.3
click at [712, 443] on video at bounding box center [670, 377] width 1341 height 754
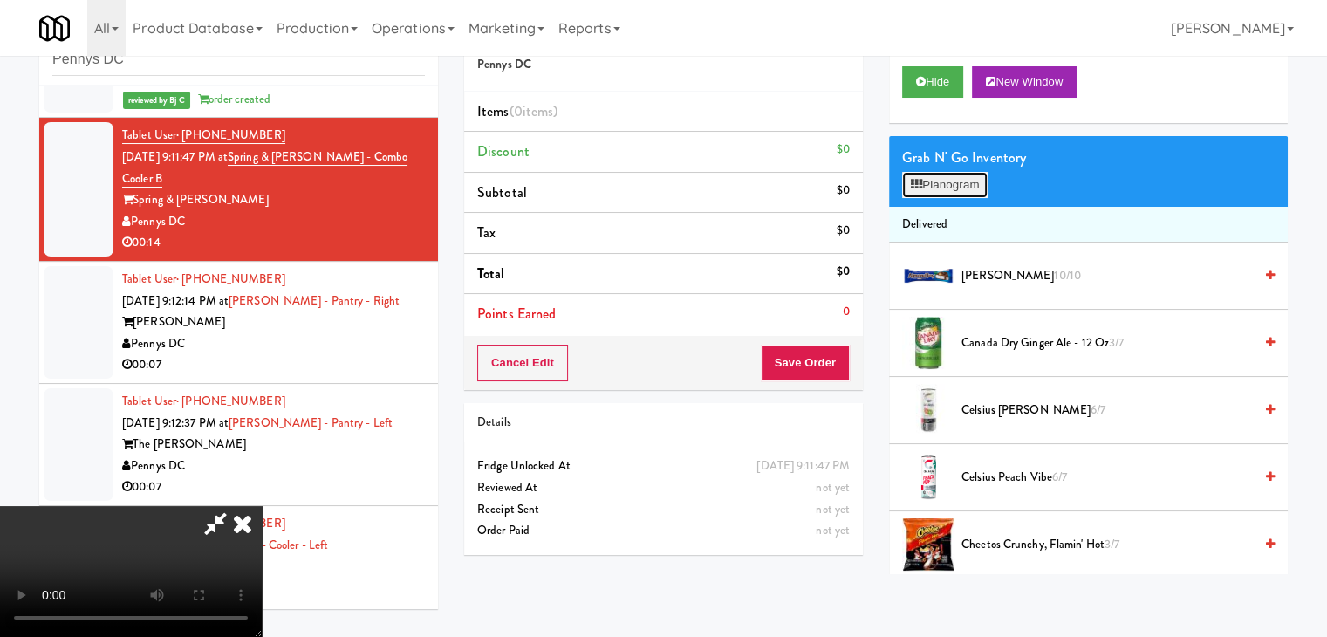
click at [953, 178] on button "Planogram" at bounding box center [945, 185] width 86 height 26
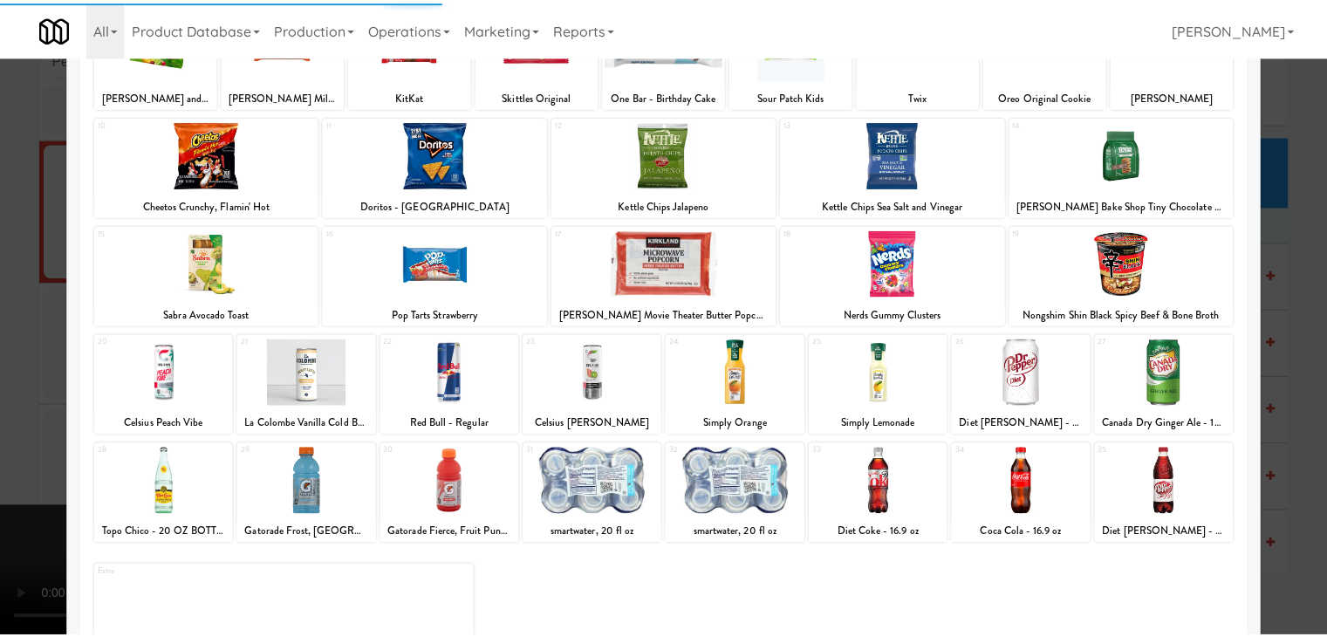
scroll to position [175, 0]
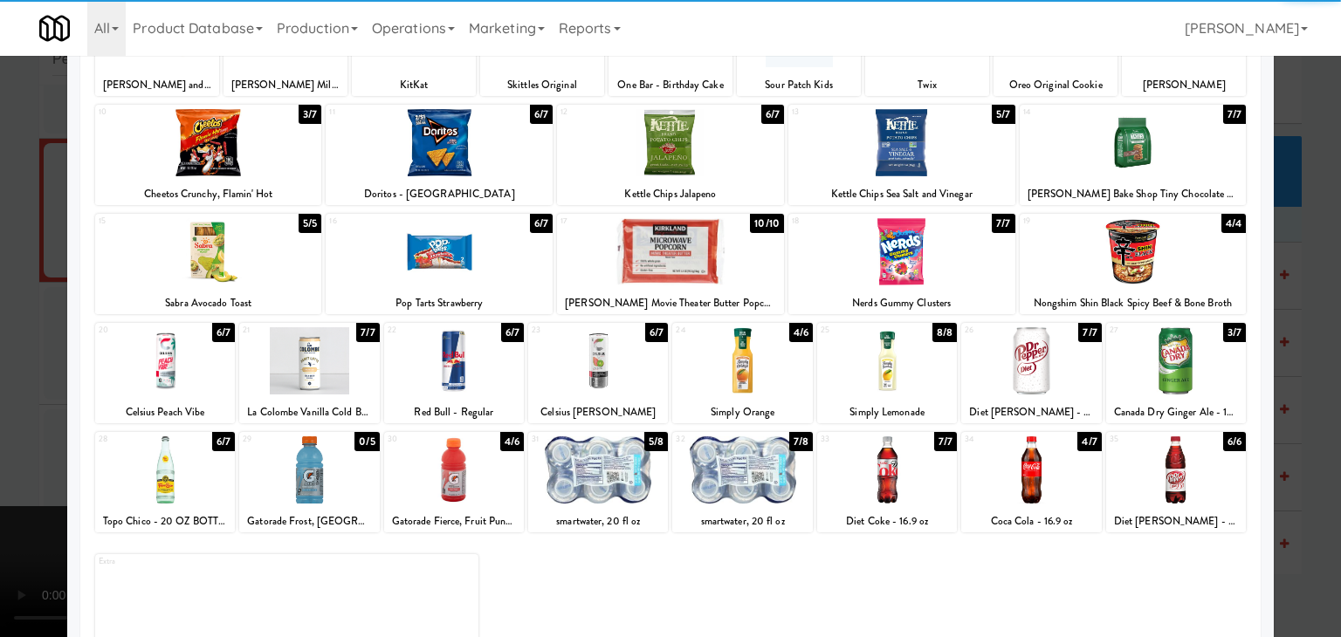
click at [1031, 354] on div at bounding box center [1031, 360] width 140 height 67
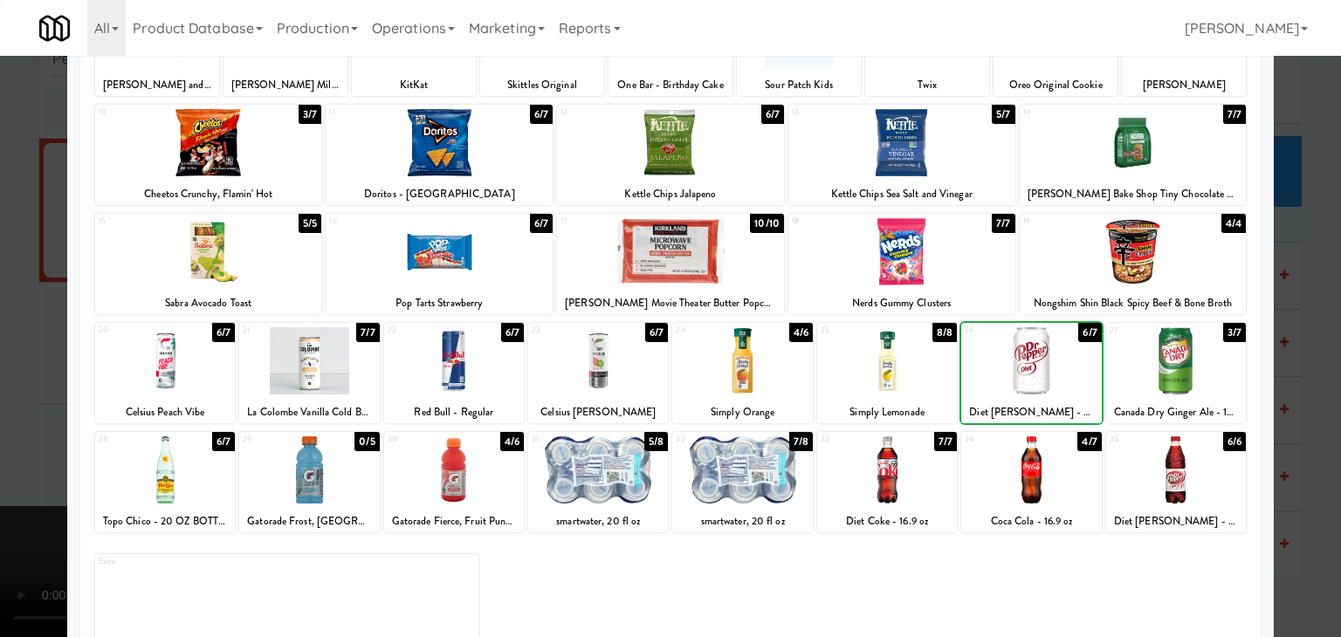
drag, startPoint x: 17, startPoint y: 348, endPoint x: 367, endPoint y: 346, distance: 350.0
click at [31, 346] on div at bounding box center [670, 318] width 1341 height 637
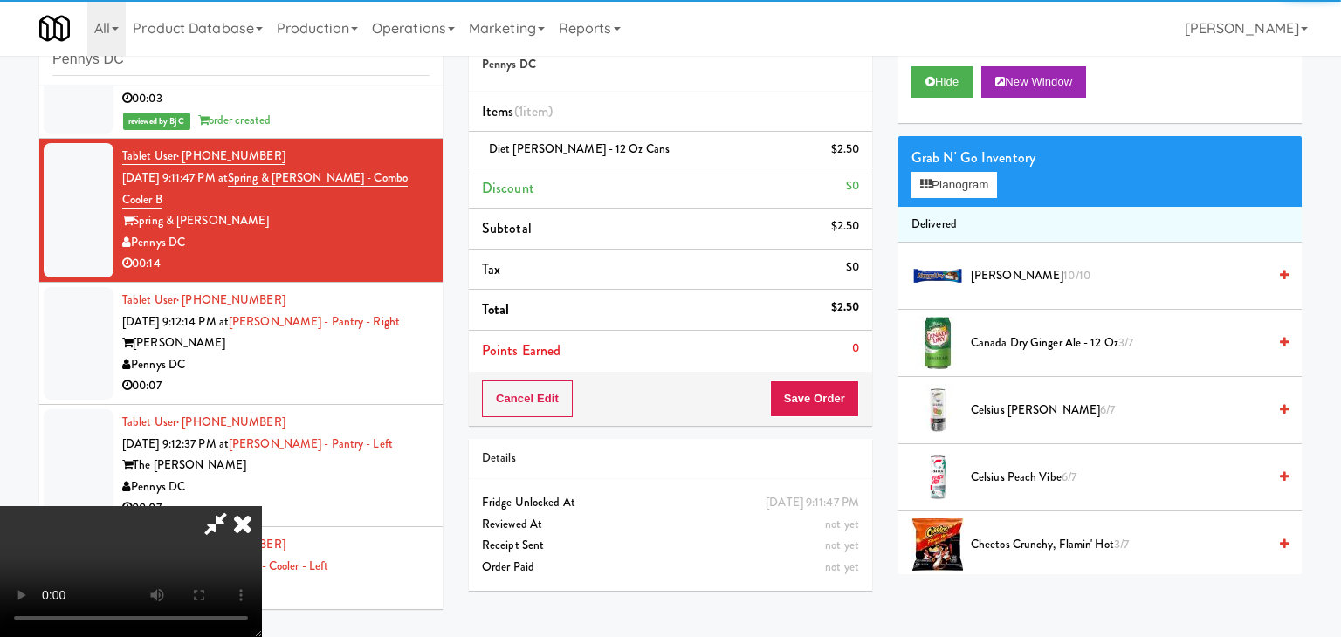
scroll to position [4297, 0]
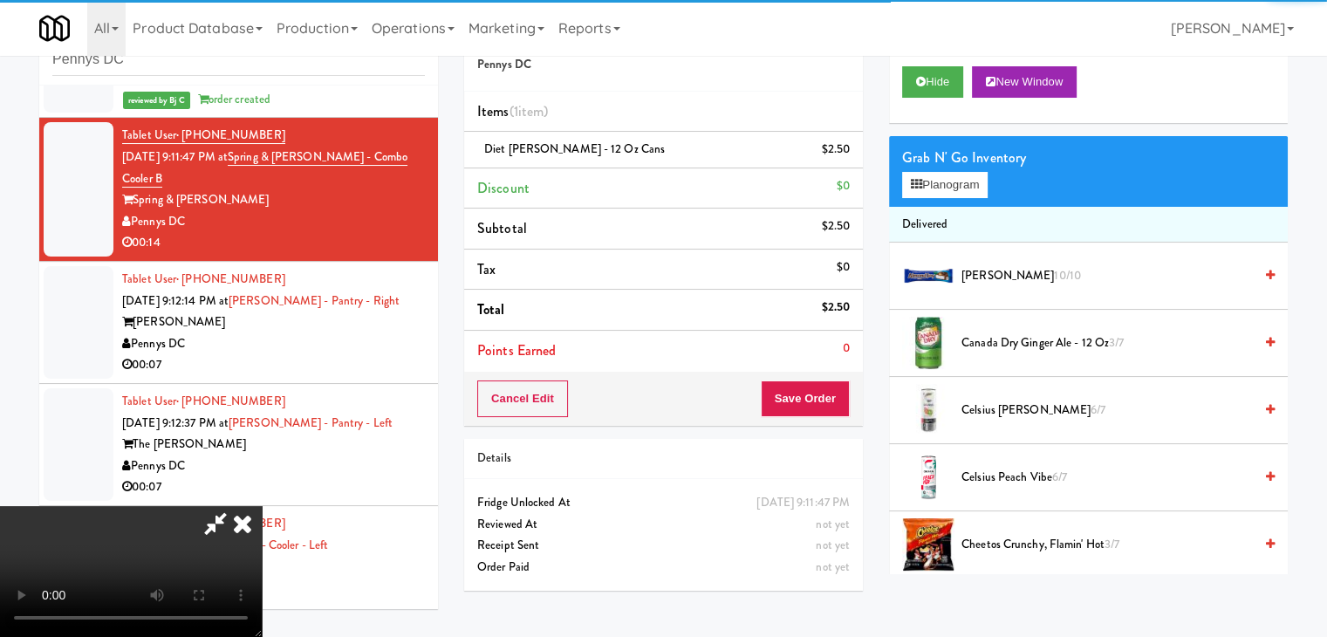
click at [262, 506] on video at bounding box center [131, 571] width 262 height 131
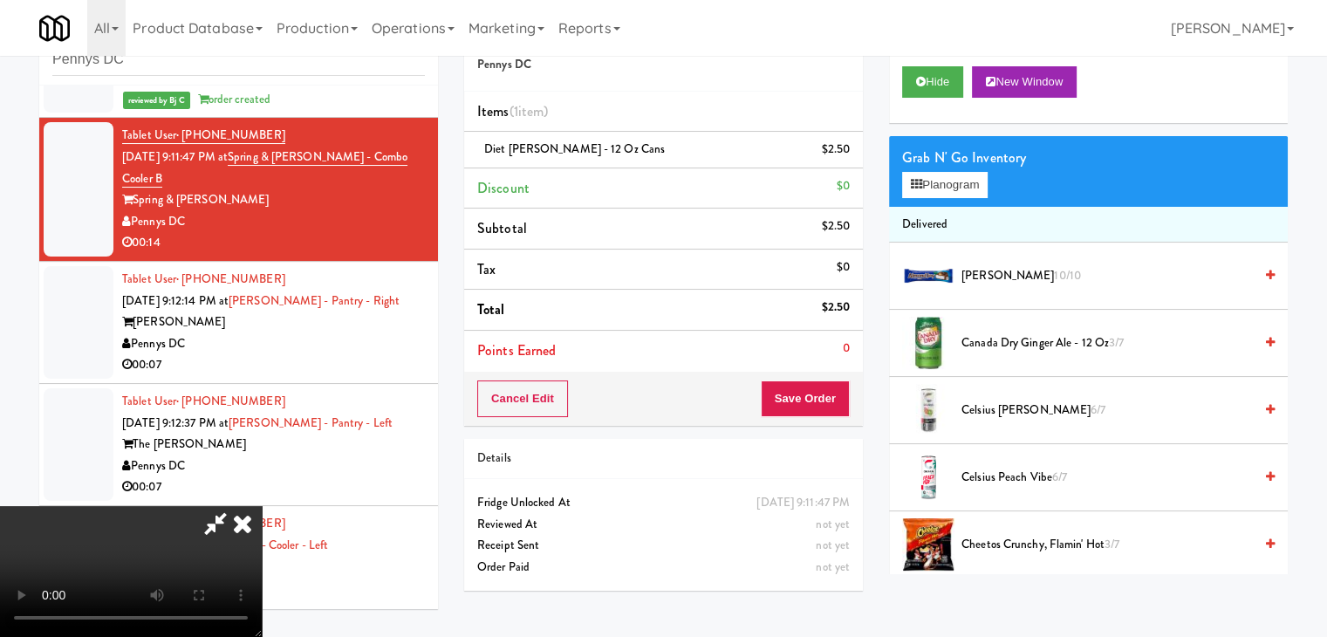
click at [262, 506] on video at bounding box center [131, 571] width 262 height 131
click at [958, 189] on button "Planogram" at bounding box center [945, 185] width 86 height 26
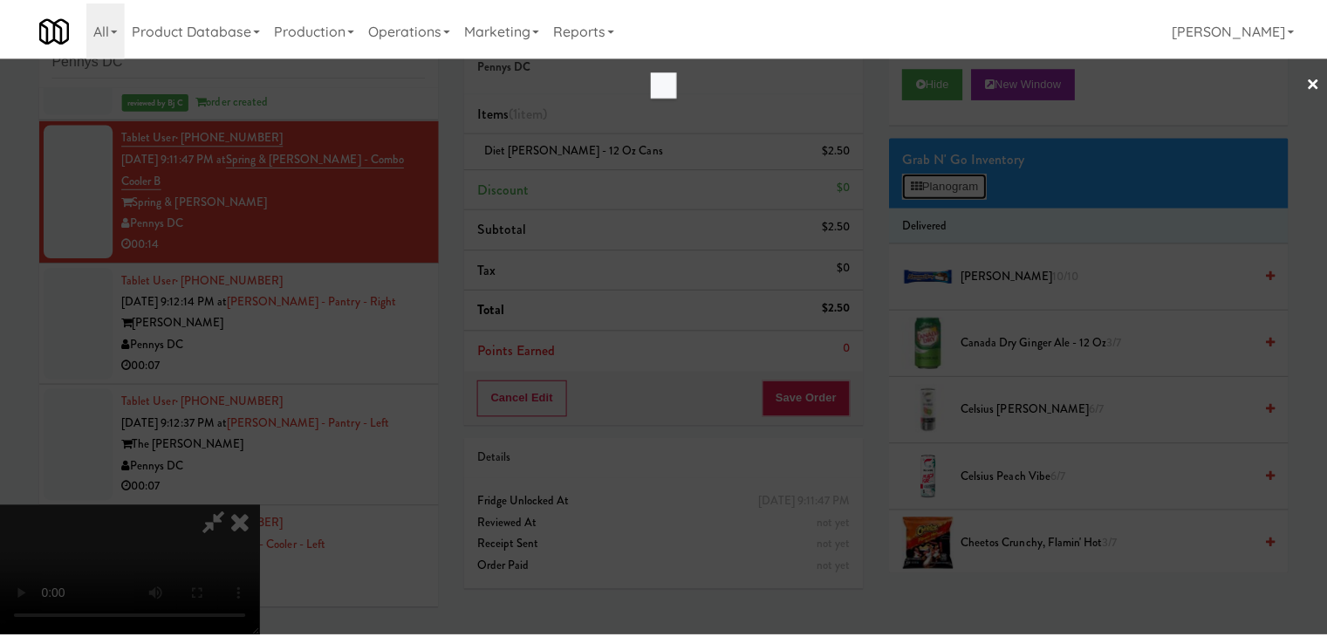
scroll to position [4276, 0]
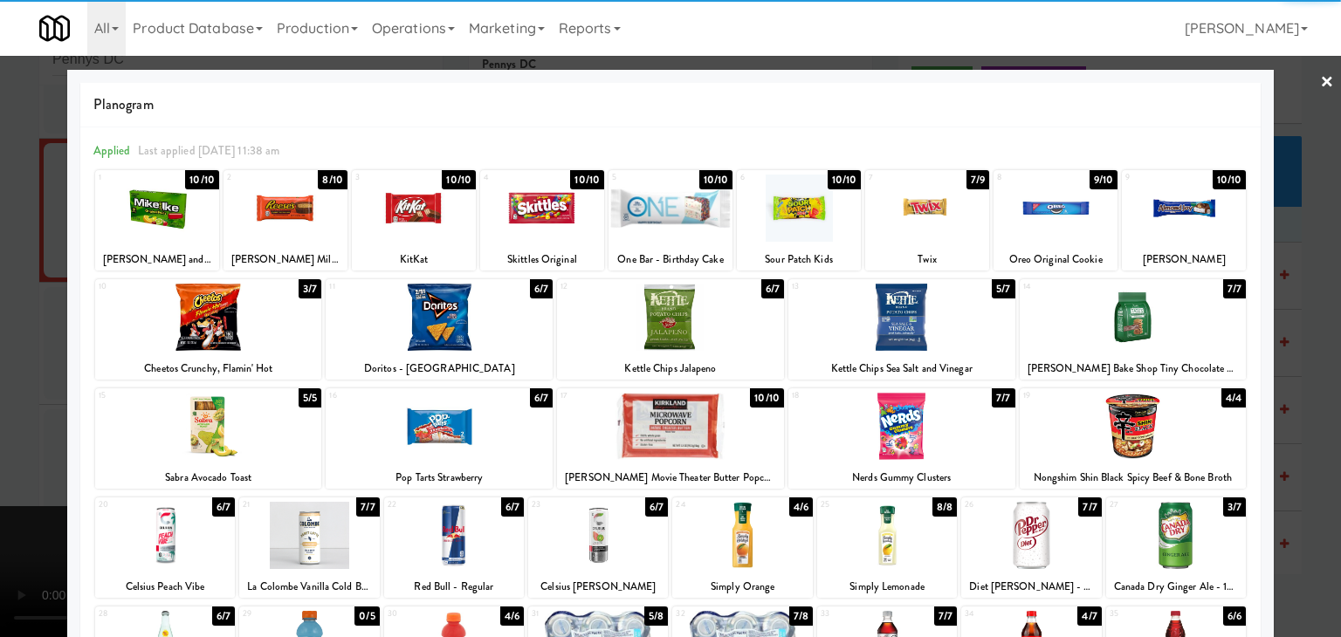
drag, startPoint x: 896, startPoint y: 328, endPoint x: 818, endPoint y: 339, distance: 79.2
click at [896, 327] on div at bounding box center [901, 317] width 227 height 67
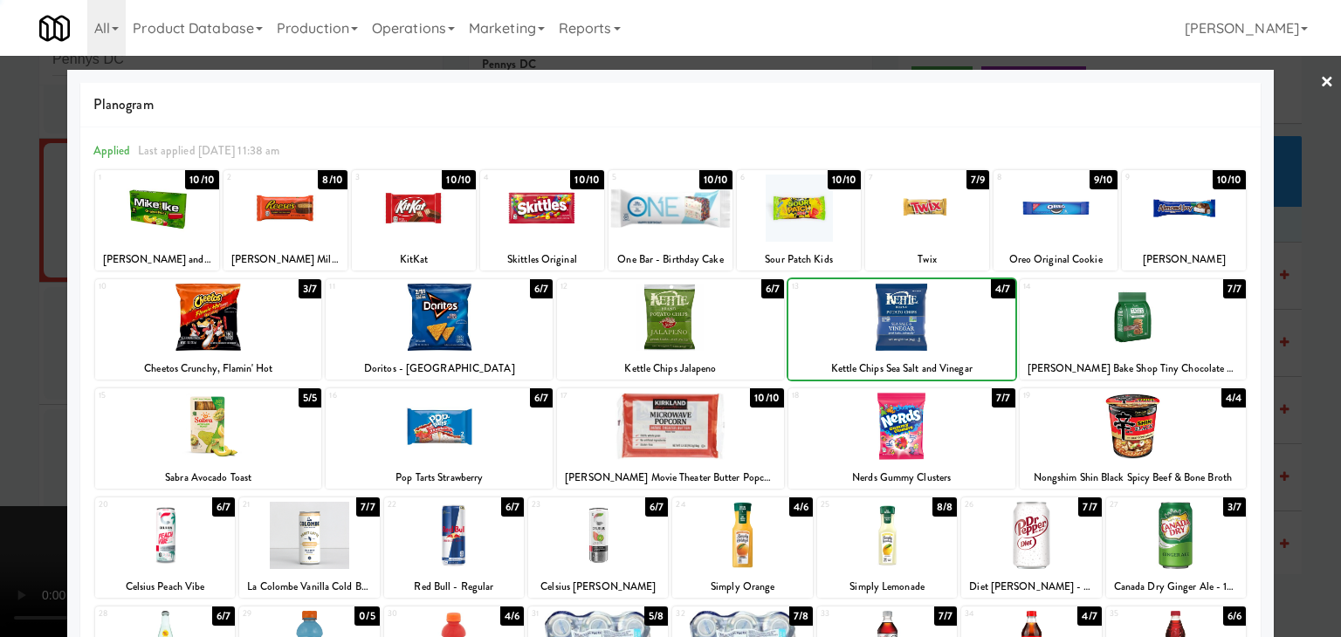
drag, startPoint x: 0, startPoint y: 460, endPoint x: 143, endPoint y: 459, distance: 143.1
click at [3, 460] on div at bounding box center [670, 318] width 1341 height 637
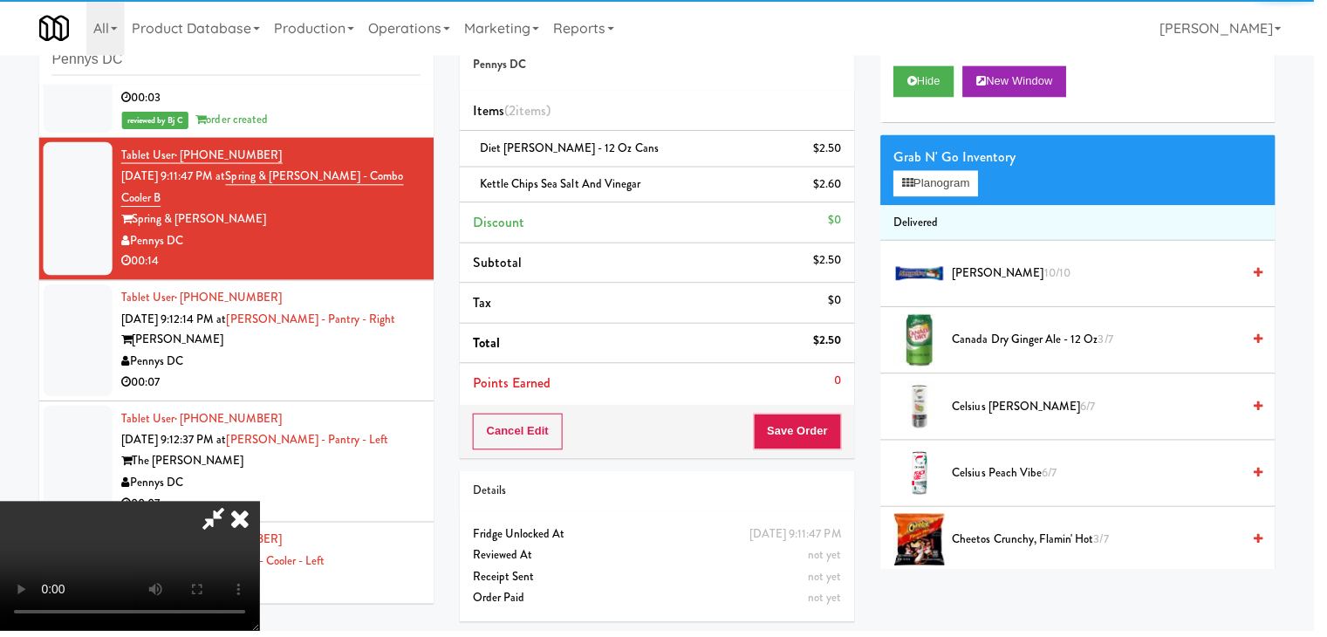
scroll to position [4297, 0]
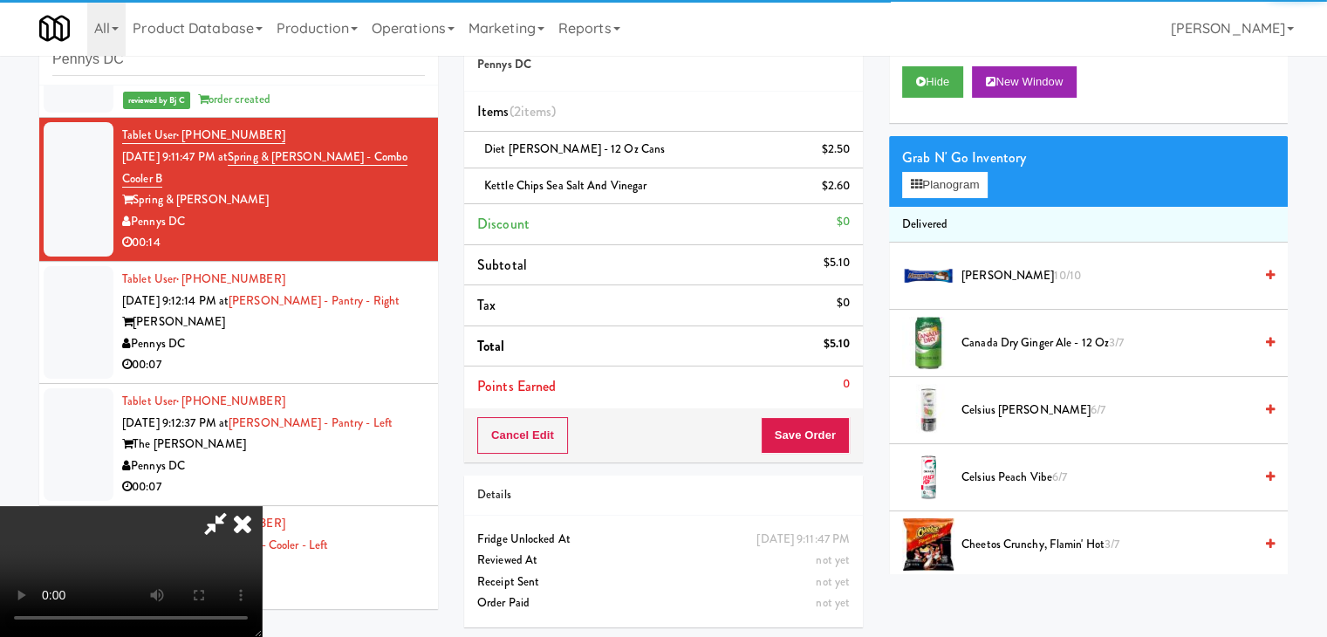
click at [262, 506] on video at bounding box center [131, 571] width 262 height 131
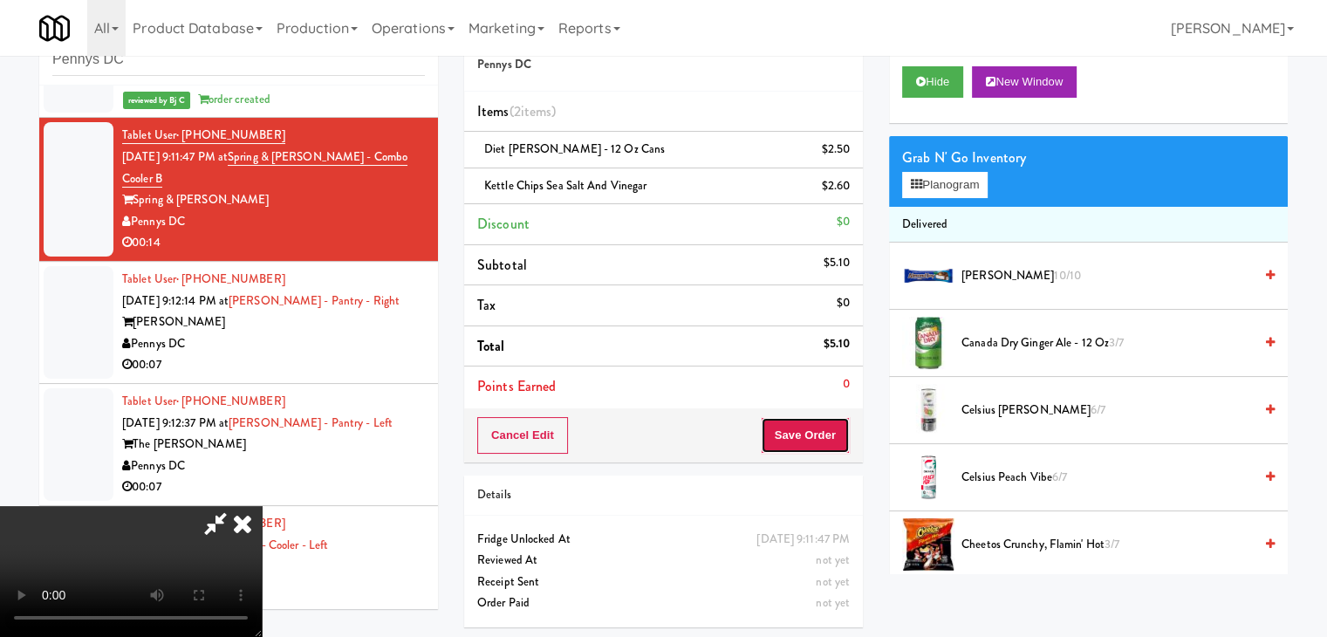
click at [830, 434] on button "Save Order" at bounding box center [805, 435] width 89 height 37
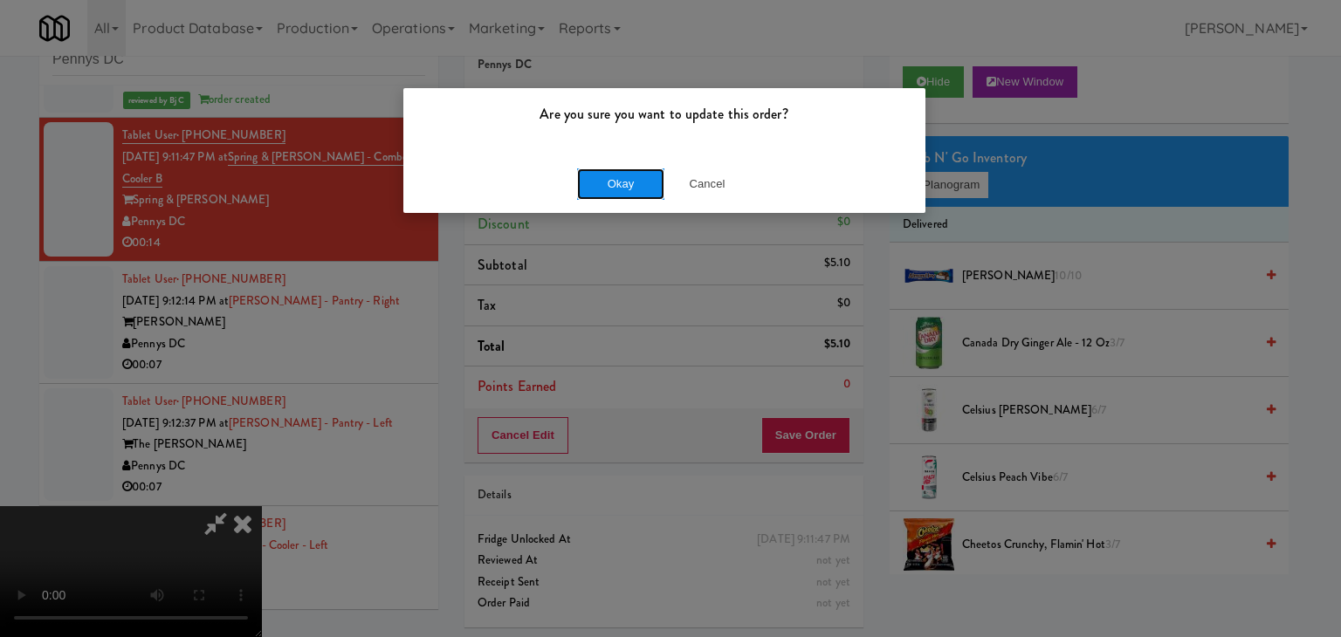
click at [617, 189] on button "Okay" at bounding box center [620, 183] width 87 height 31
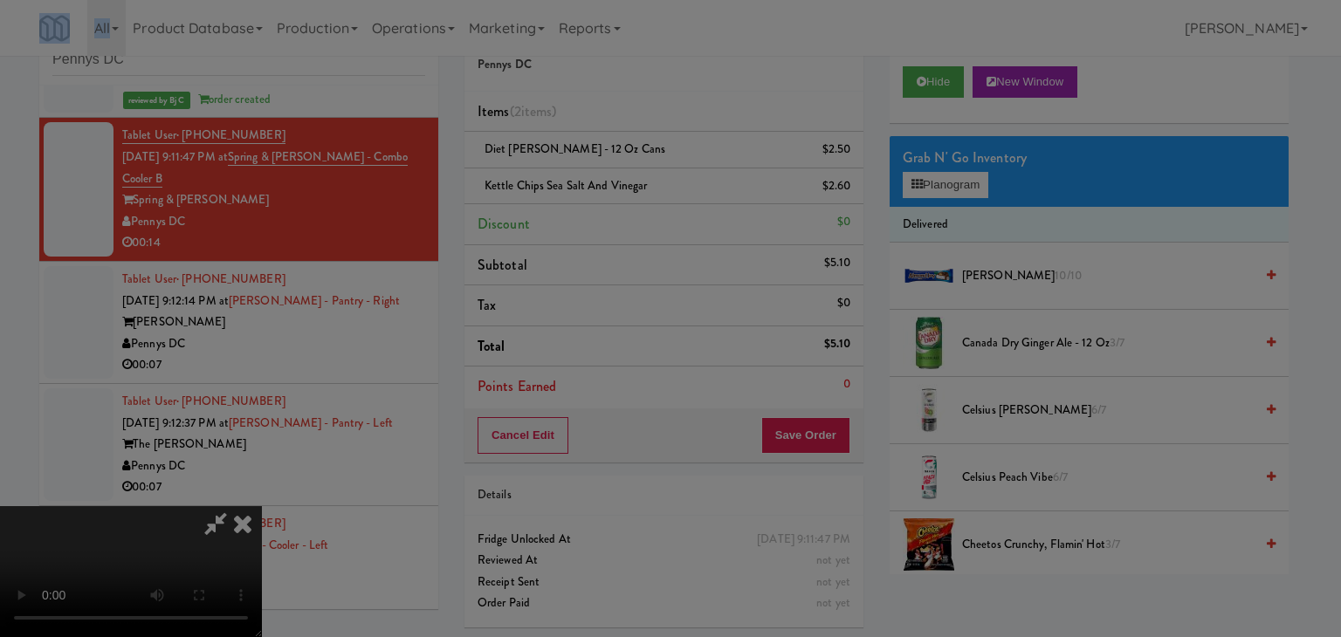
click at [617, 181] on div "Okay Cancel" at bounding box center [664, 151] width 522 height 58
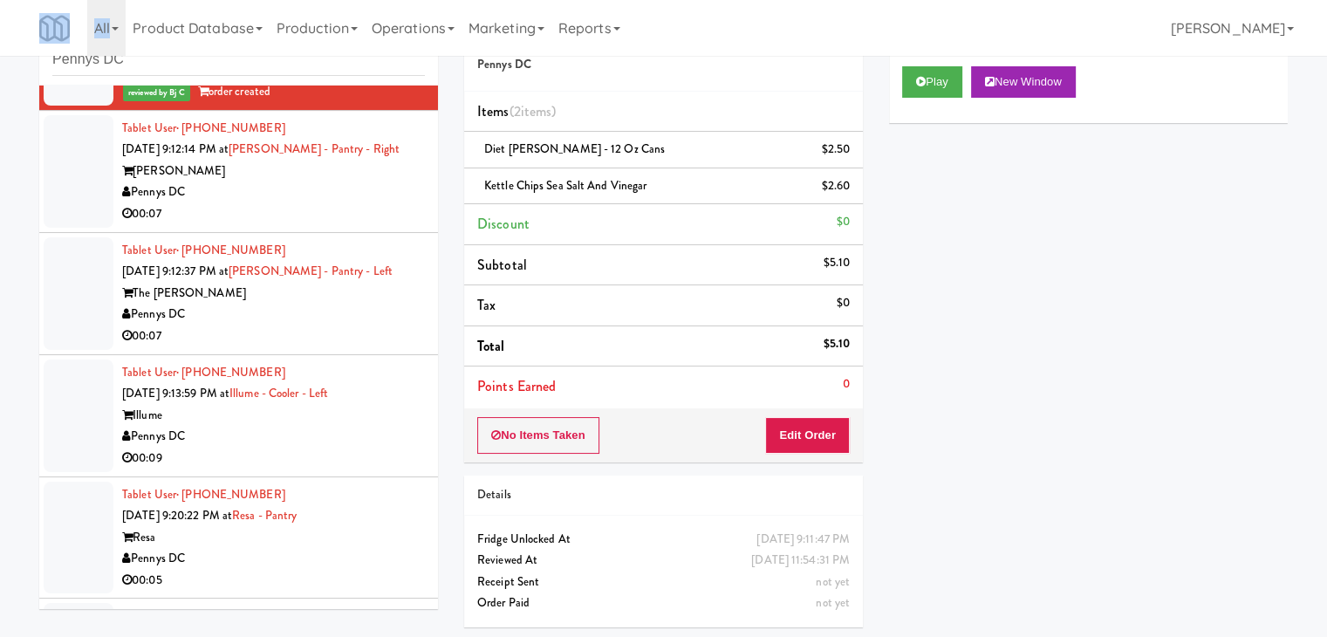
scroll to position [4472, 0]
click at [374, 186] on div "Pennys DC" at bounding box center [273, 191] width 303 height 22
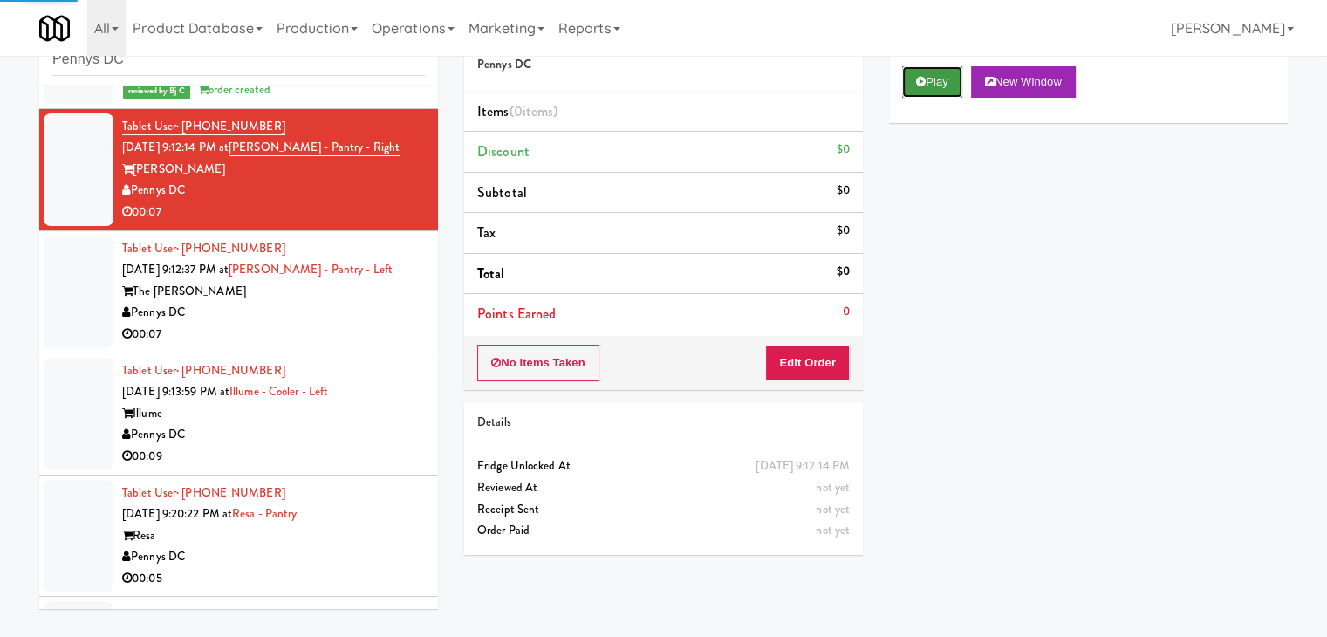
click at [925, 89] on button "Play" at bounding box center [932, 81] width 60 height 31
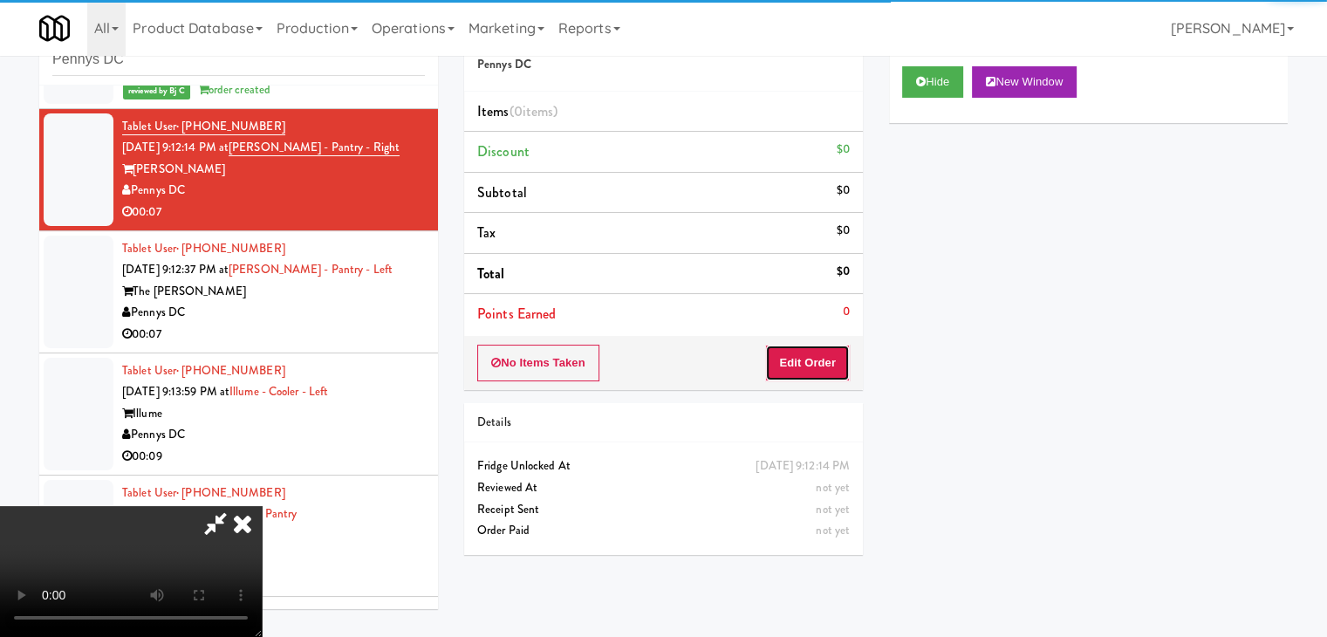
click at [805, 357] on button "Edit Order" at bounding box center [807, 363] width 85 height 37
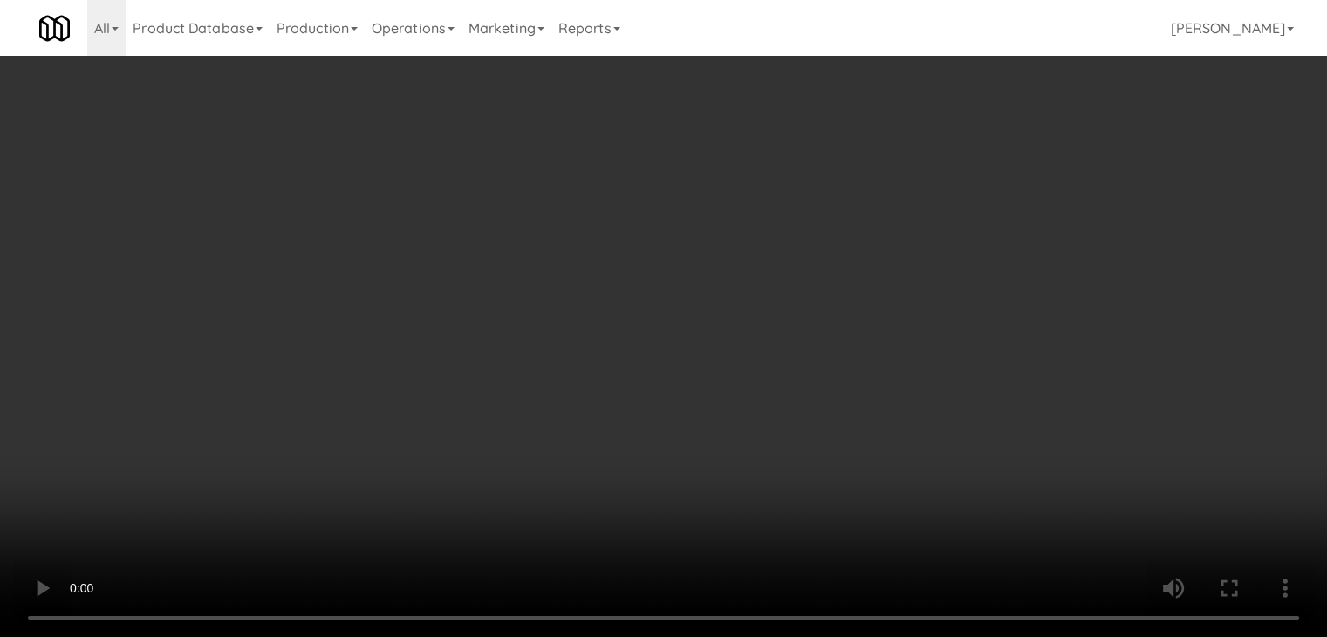
scroll to position [4430, 0]
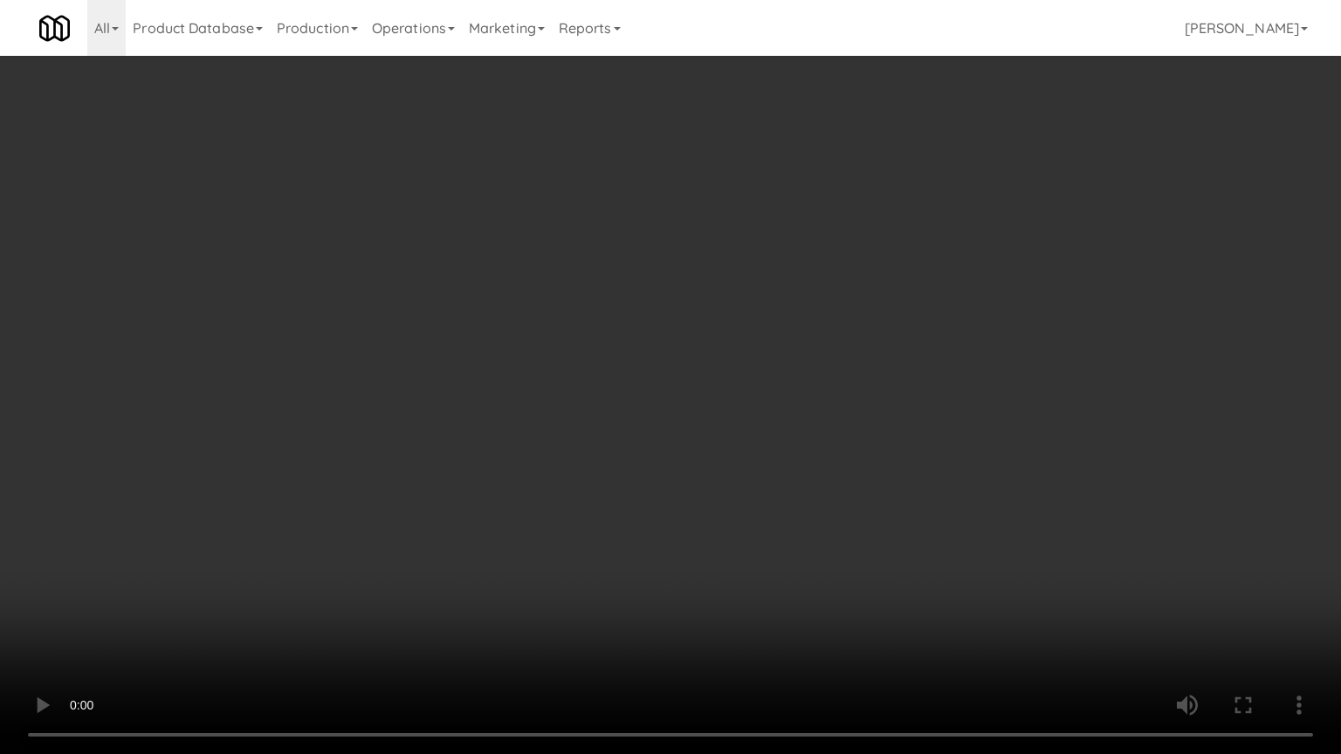
click at [789, 466] on video at bounding box center [670, 377] width 1341 height 754
click at [804, 455] on video at bounding box center [670, 377] width 1341 height 754
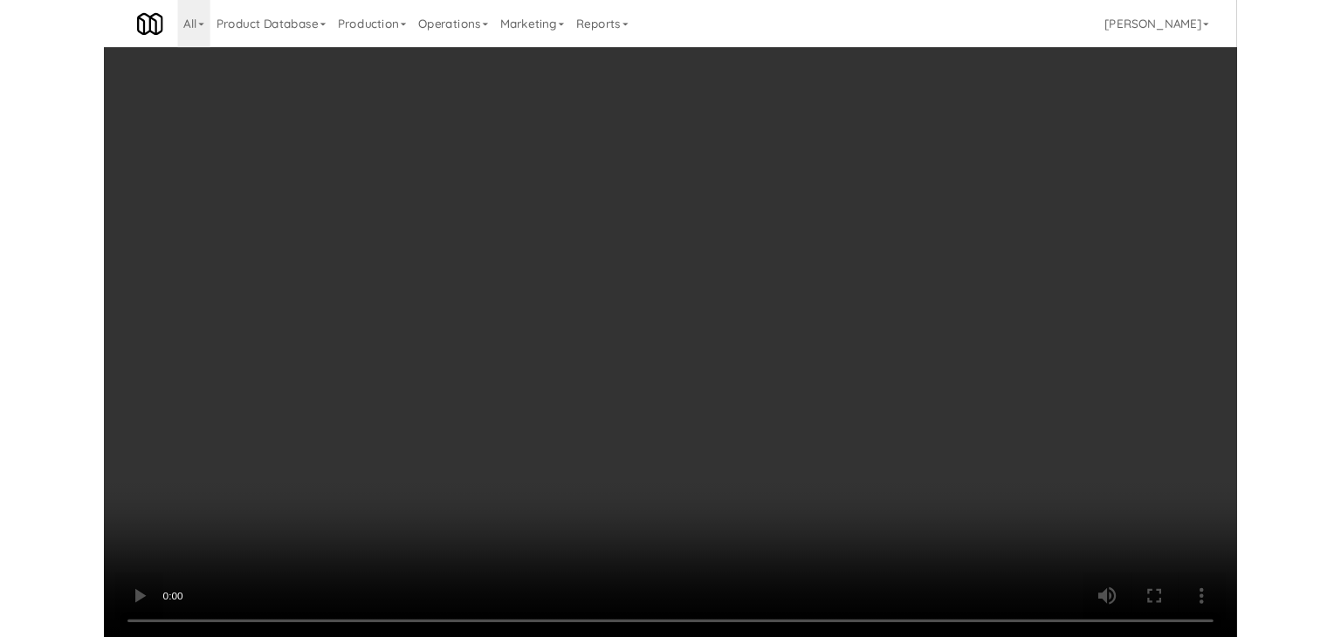
click
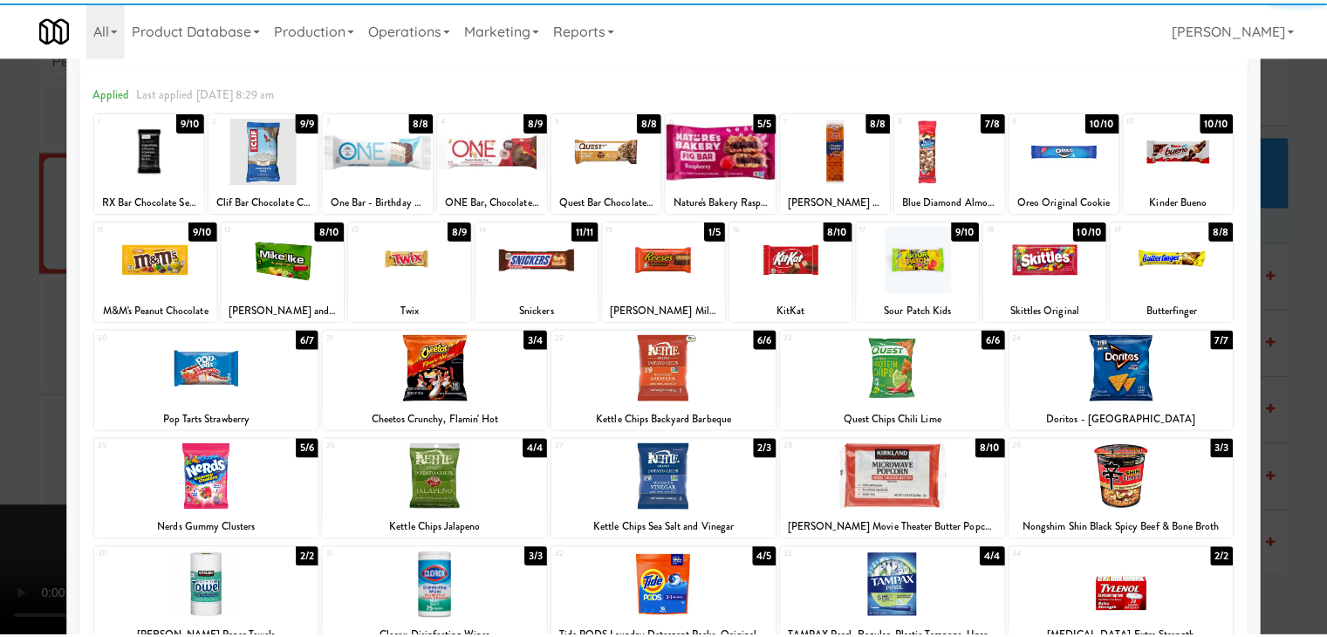
scroll to position [87, 0]
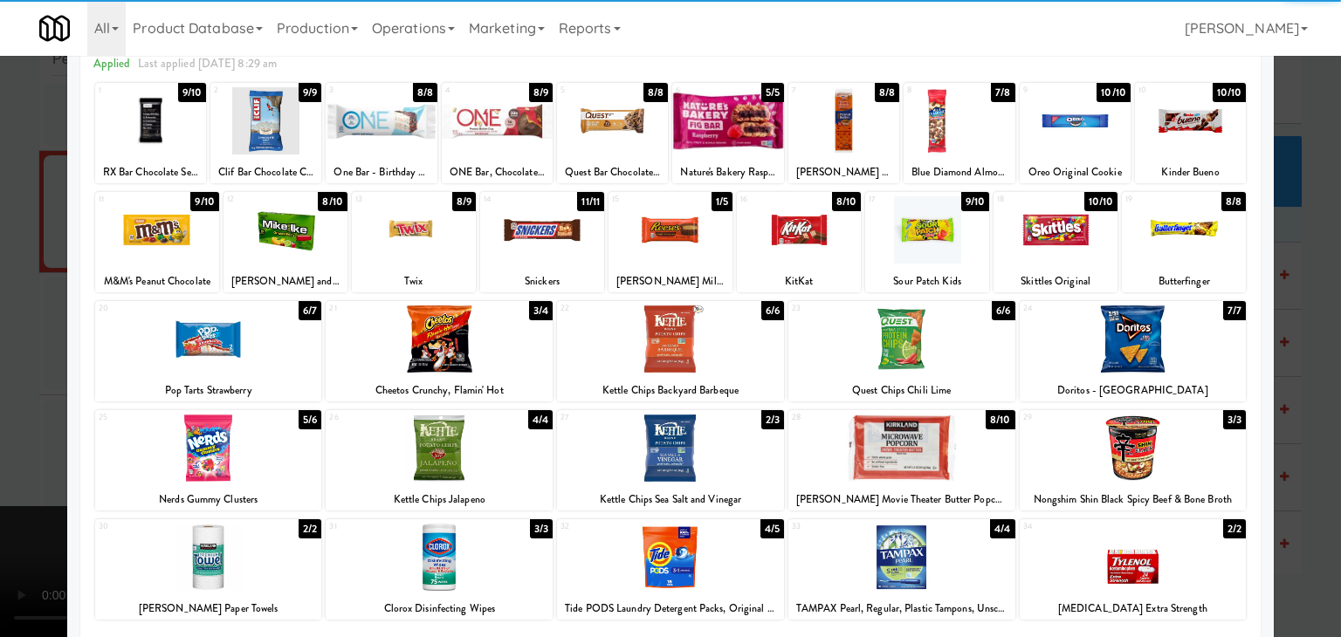
drag, startPoint x: 677, startPoint y: 468, endPoint x: 675, endPoint y: 458, distance: 9.8
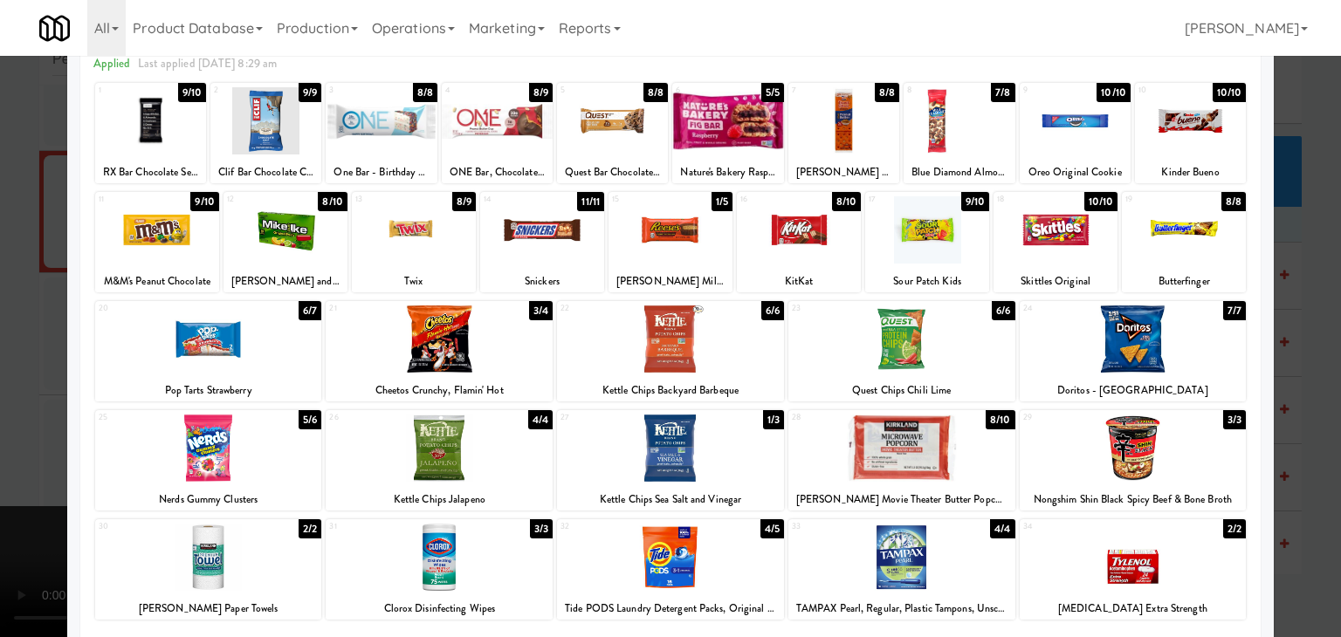
drag, startPoint x: 683, startPoint y: 224, endPoint x: 150, endPoint y: 291, distance: 537.5
drag, startPoint x: 0, startPoint y: 353, endPoint x: 136, endPoint y: 371, distance: 137.3
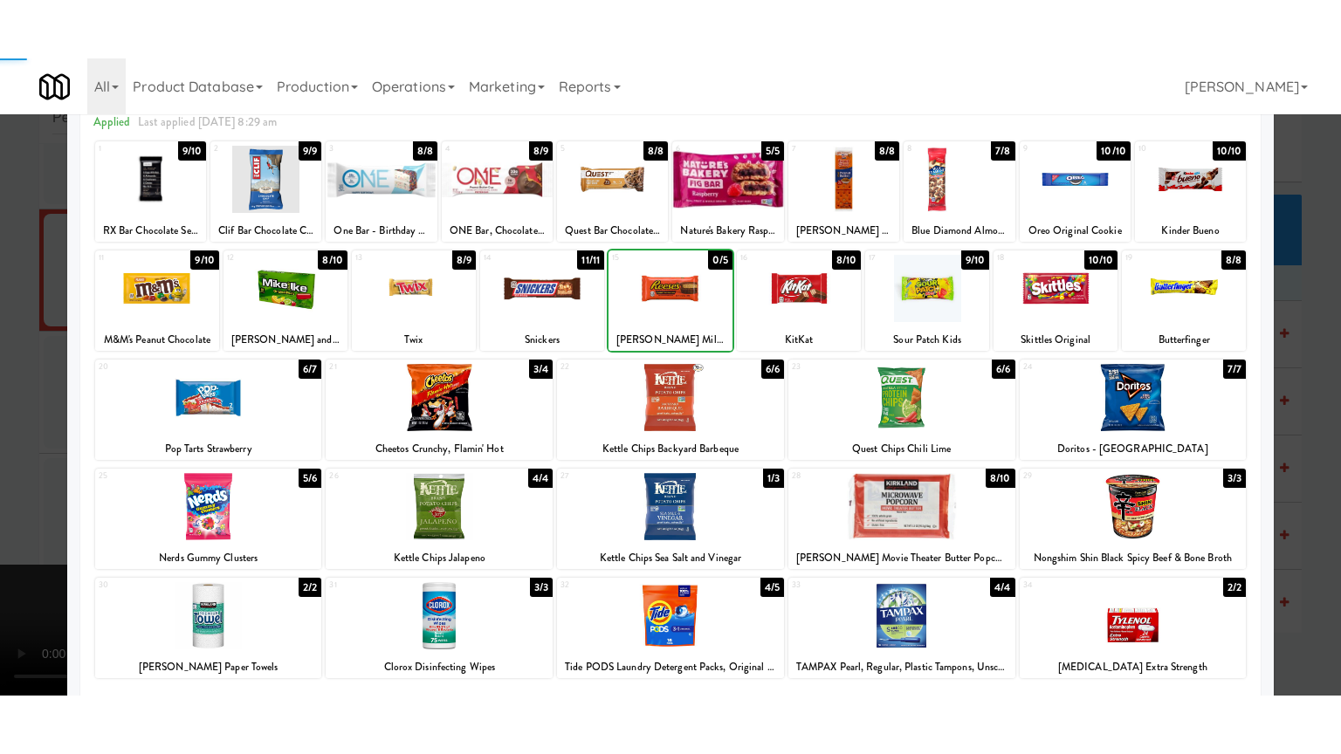
scroll to position [4472, 0]
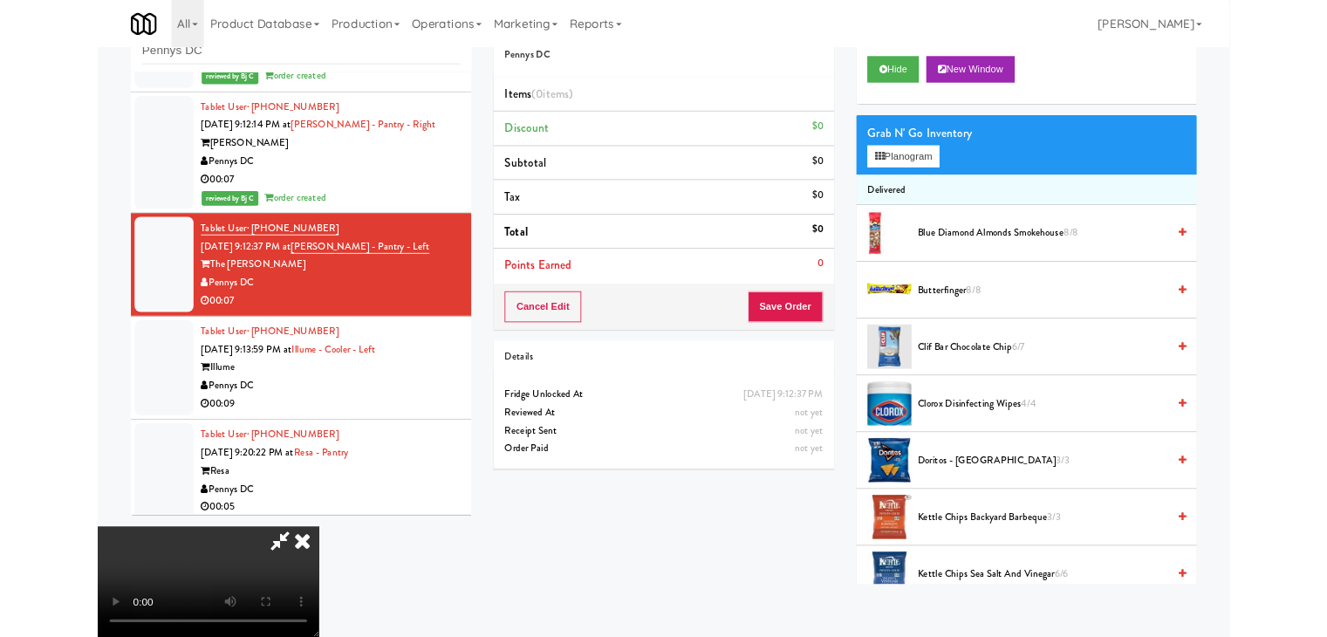
scroll to position [4430, 0]
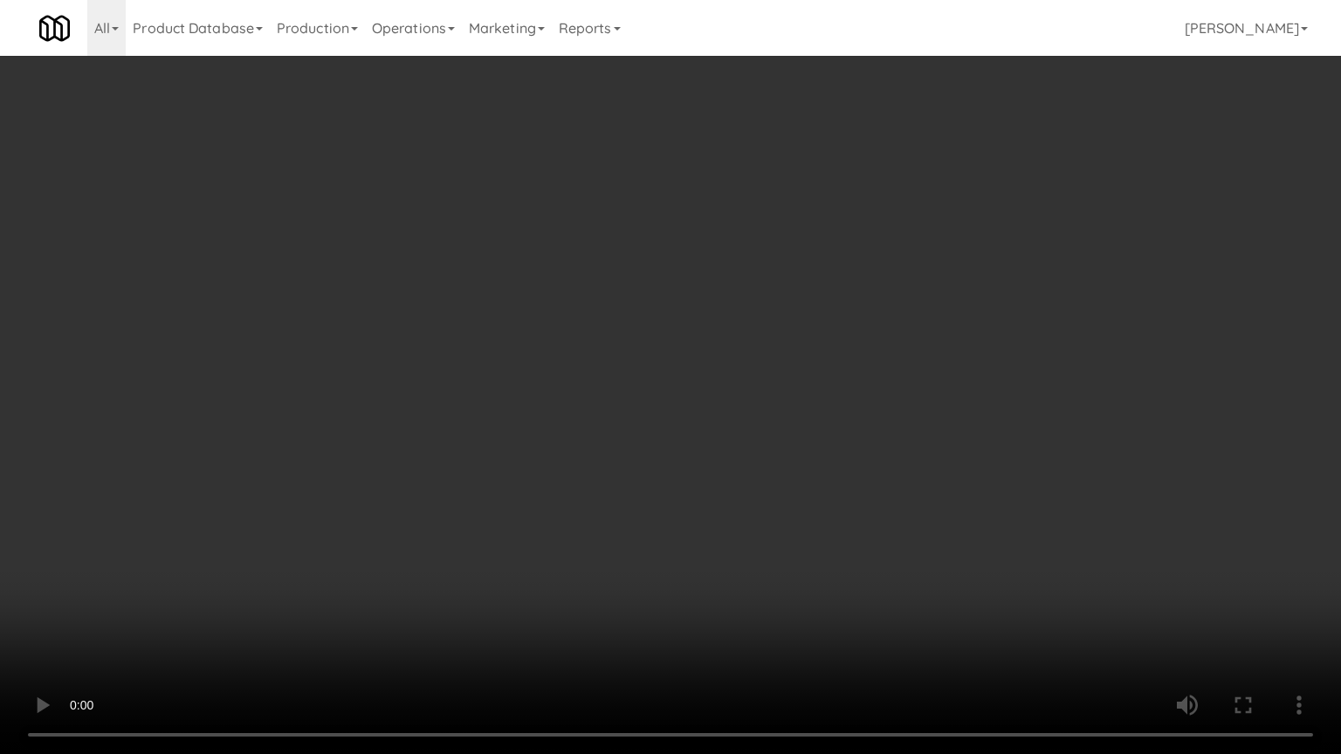
drag, startPoint x: 829, startPoint y: 505, endPoint x: 897, endPoint y: 324, distance: 193.9
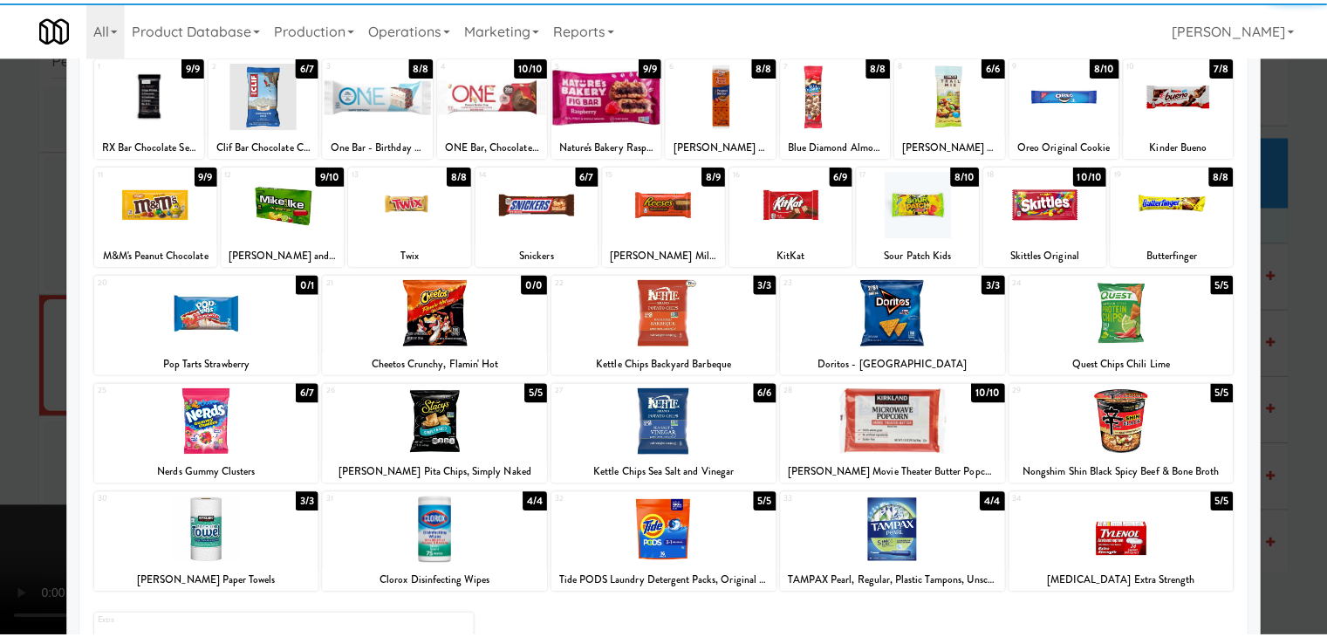
scroll to position [220, 0]
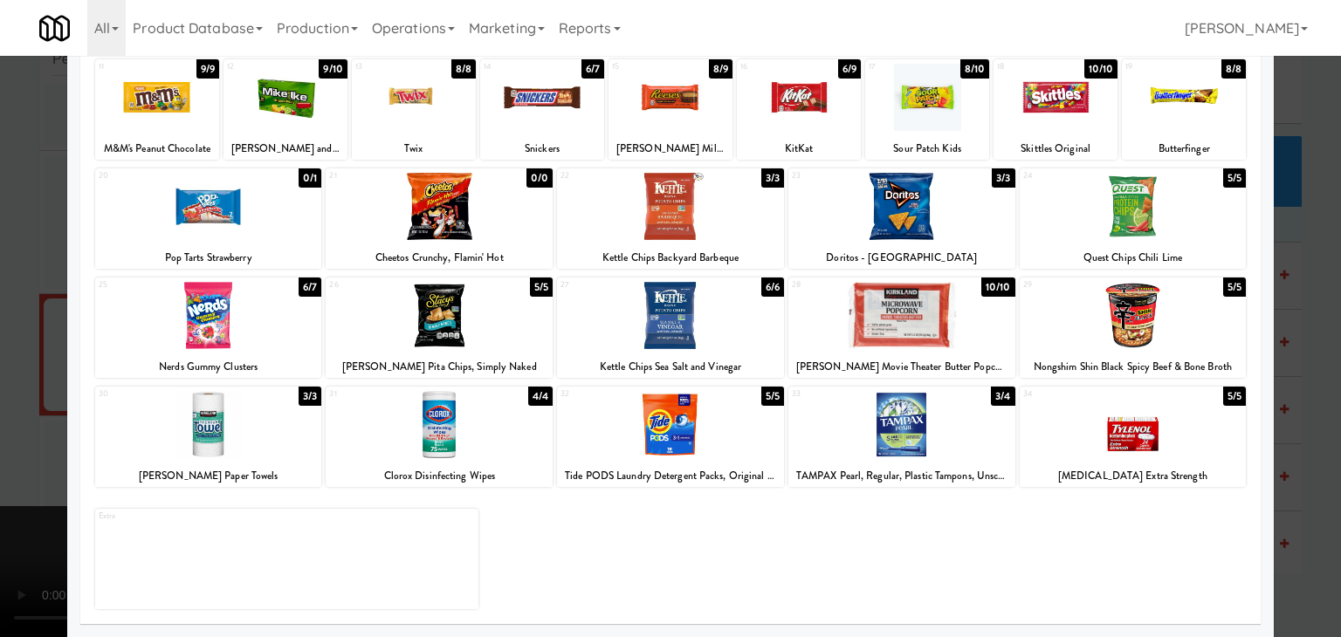
drag, startPoint x: 0, startPoint y: 432, endPoint x: 372, endPoint y: 432, distance: 371.8
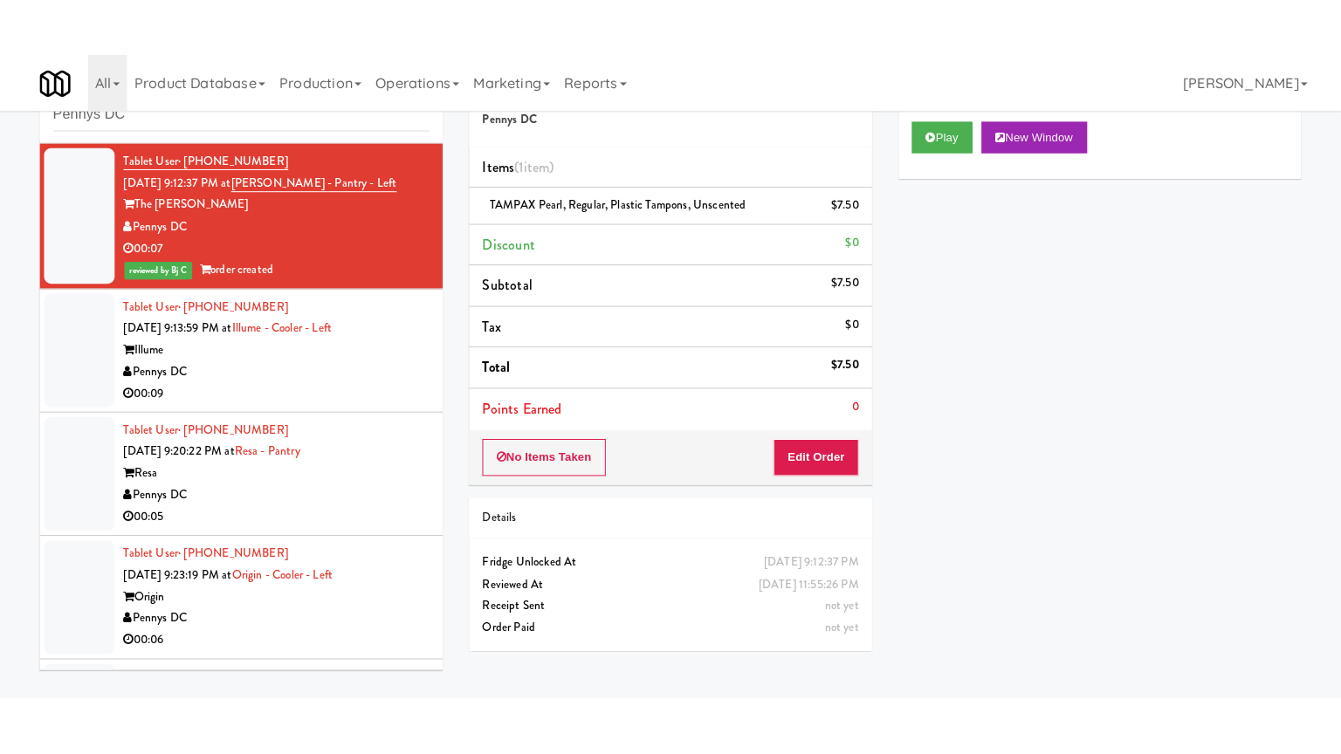
scroll to position [4734, 0]
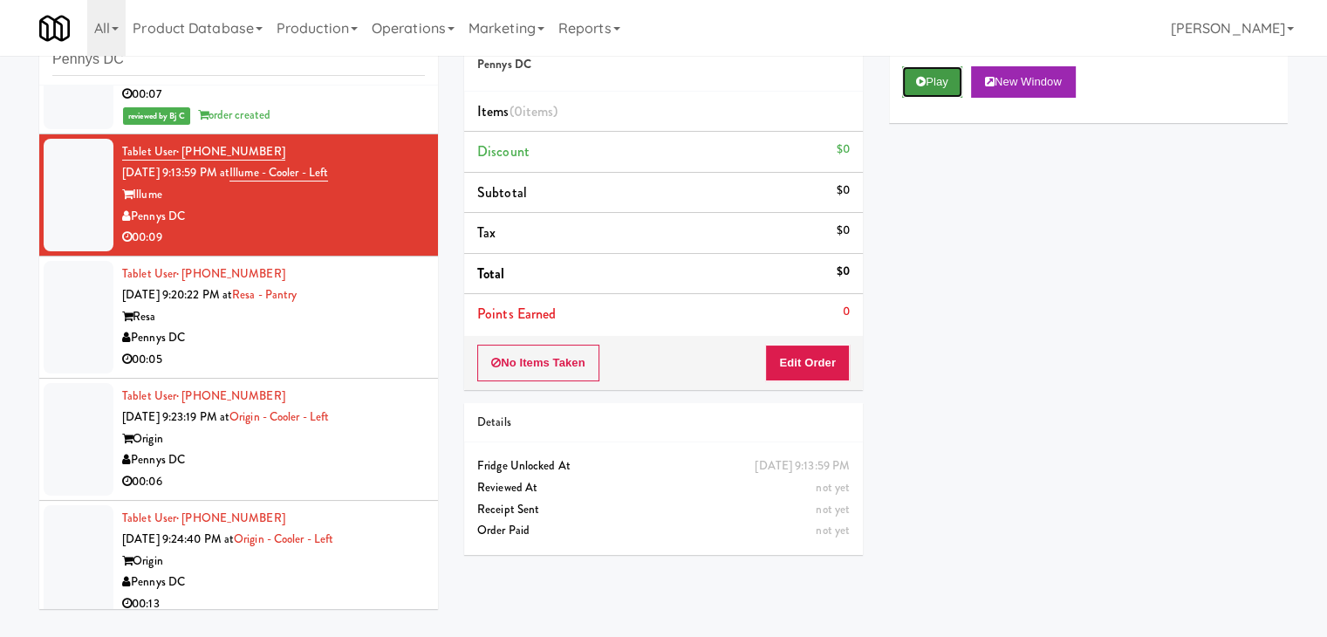
drag, startPoint x: 949, startPoint y: 77, endPoint x: 899, endPoint y: 179, distance: 113.6
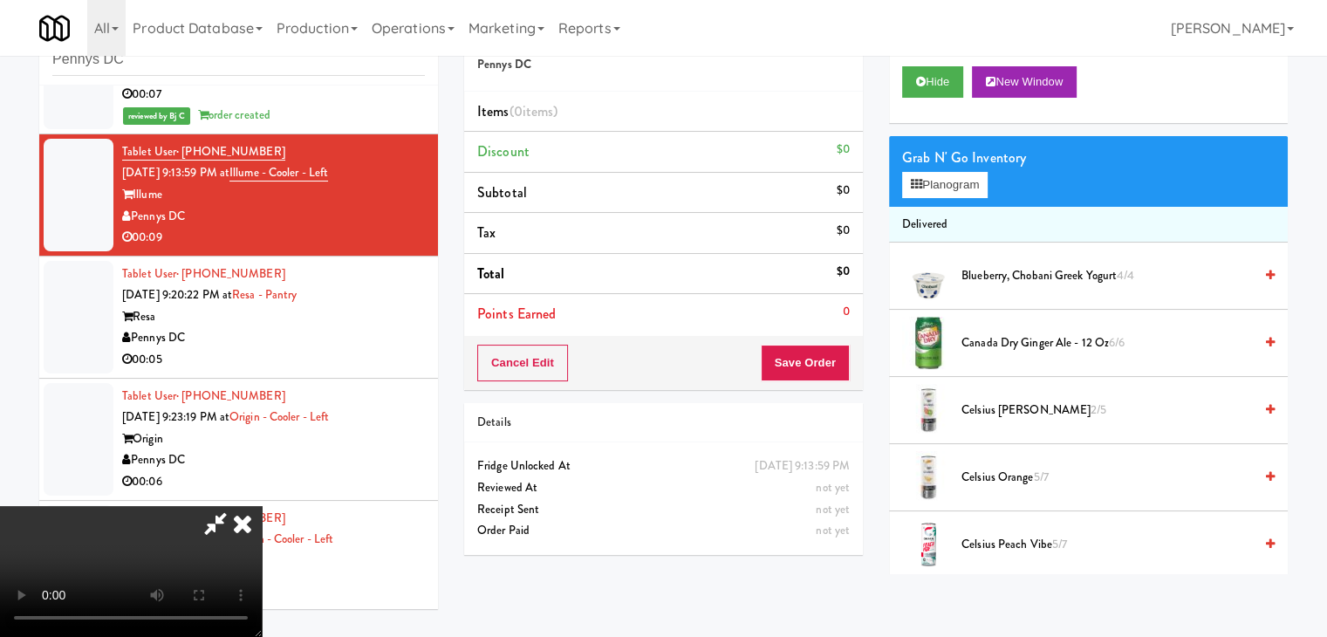
scroll to position [4691, 0]
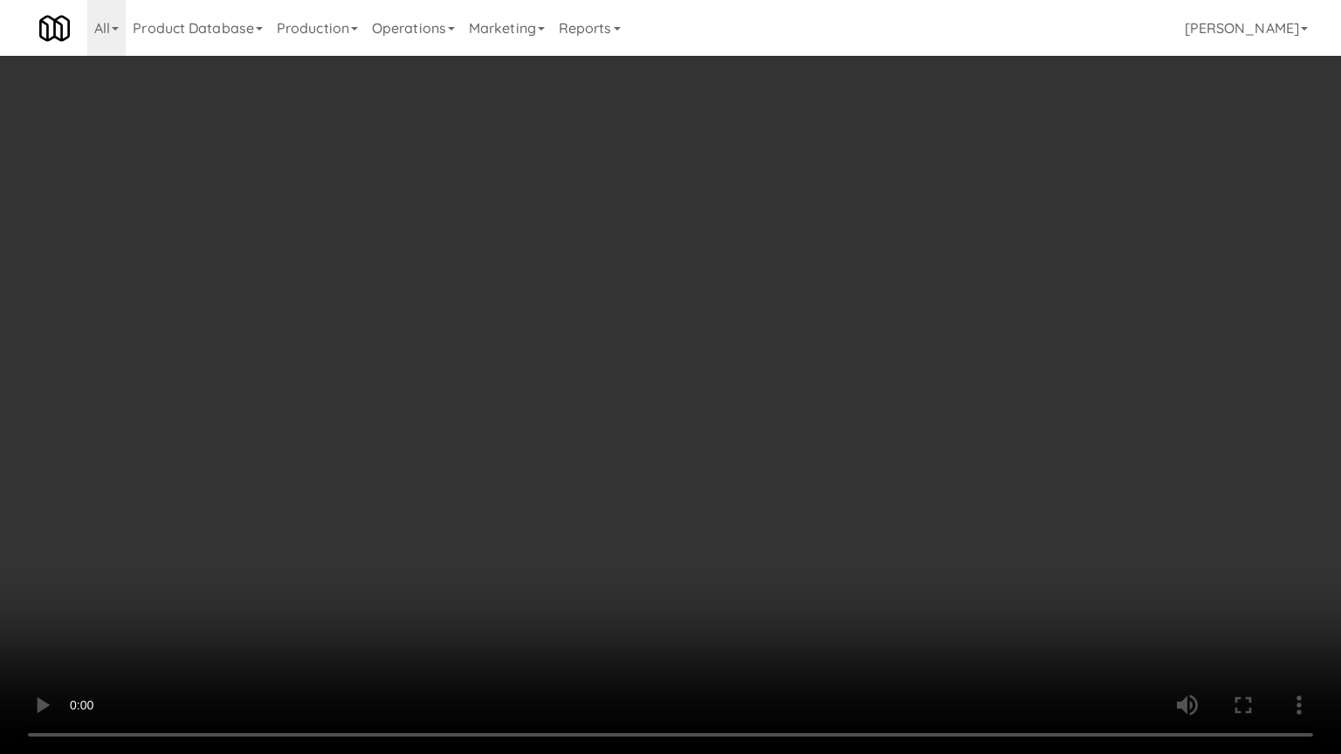
drag, startPoint x: 743, startPoint y: 510, endPoint x: 761, endPoint y: 409, distance: 102.0
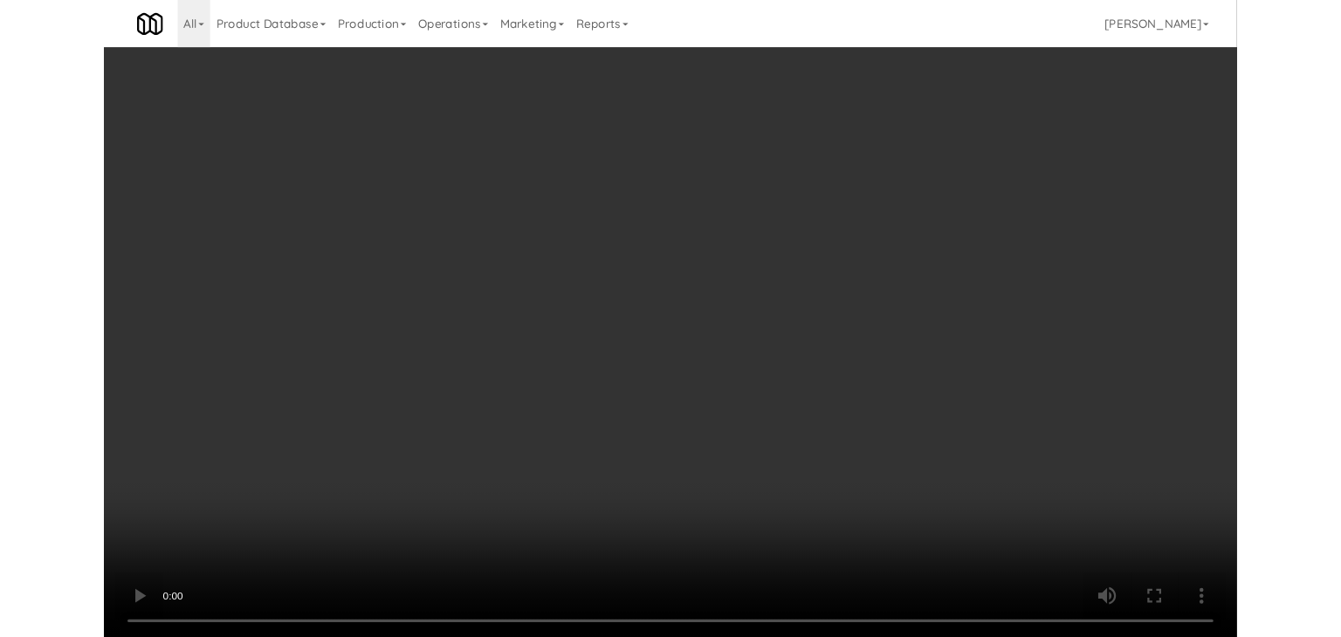
scroll to position [4734, 0]
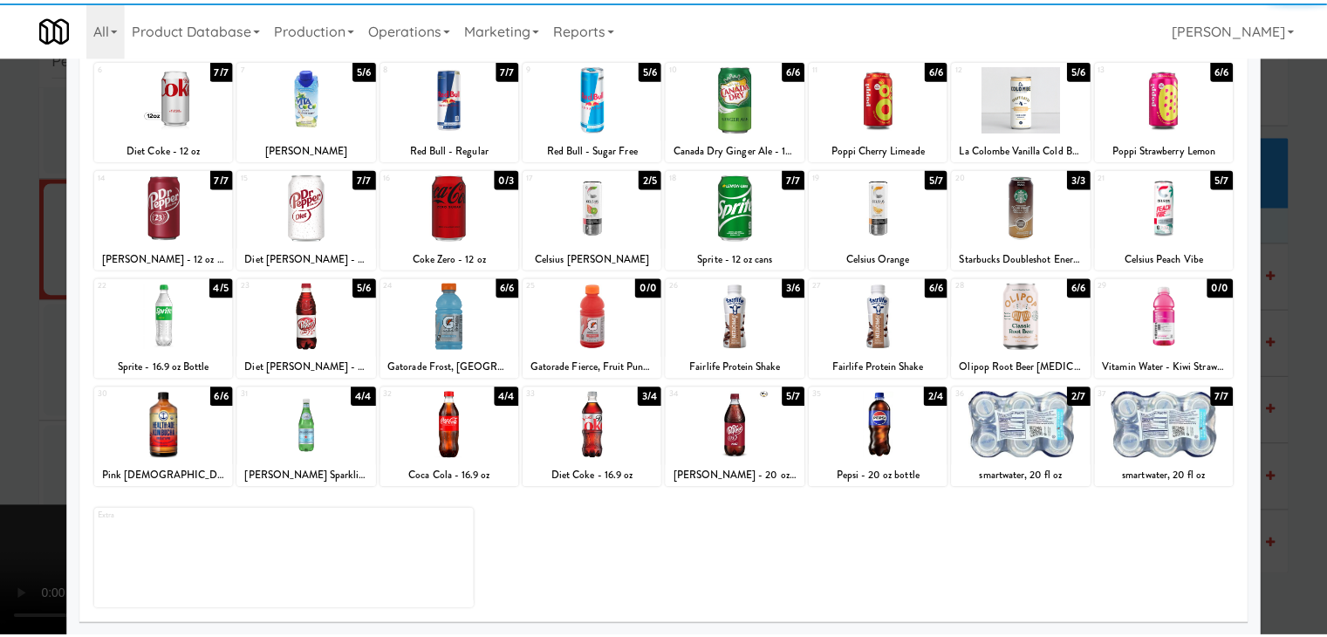
scroll to position [220, 0]
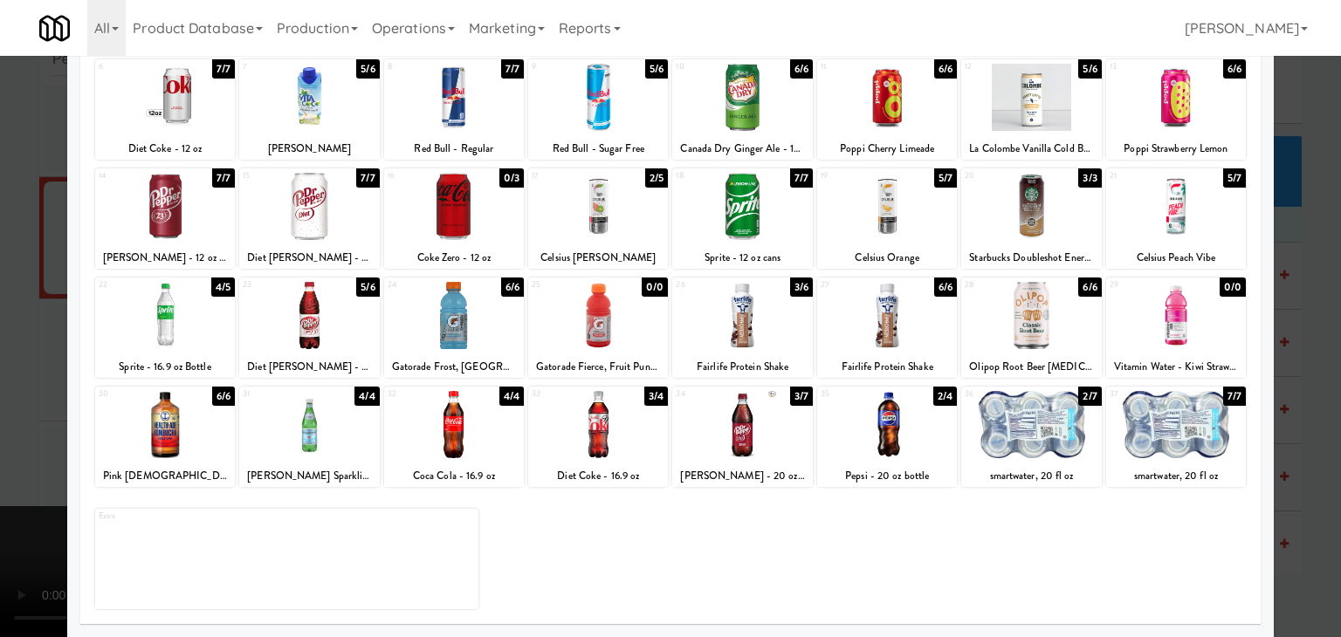
drag, startPoint x: 9, startPoint y: 420, endPoint x: 171, endPoint y: 415, distance: 162.4
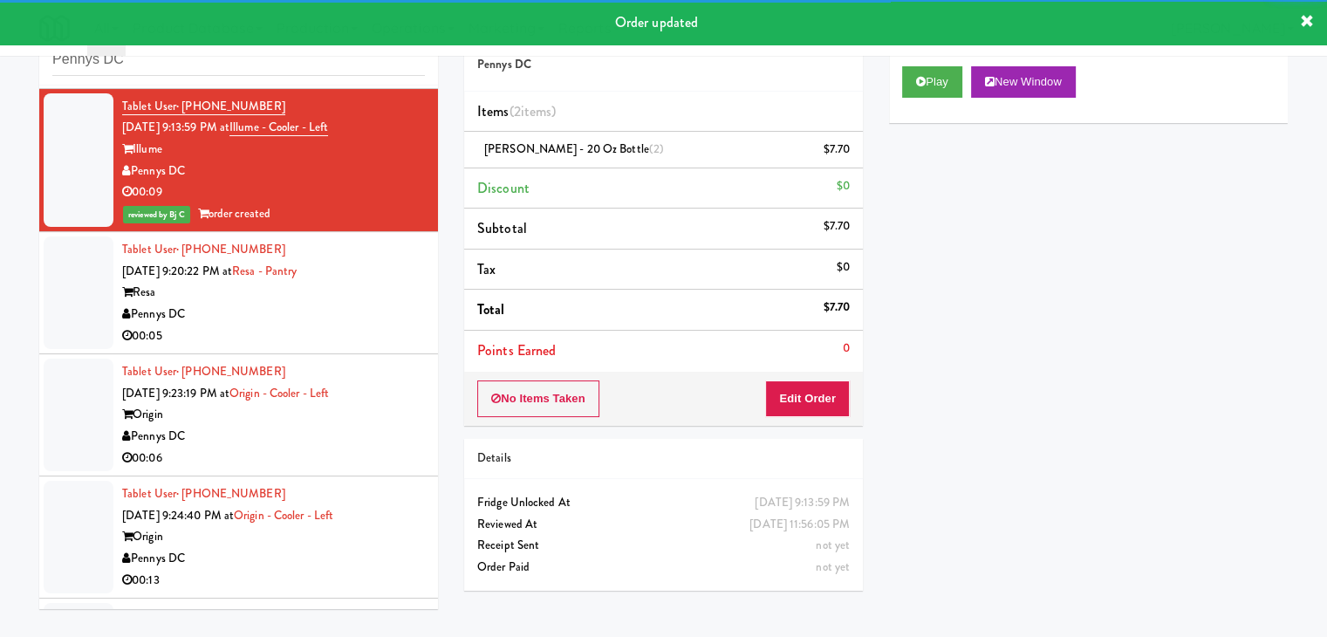
scroll to position [4821, 0]
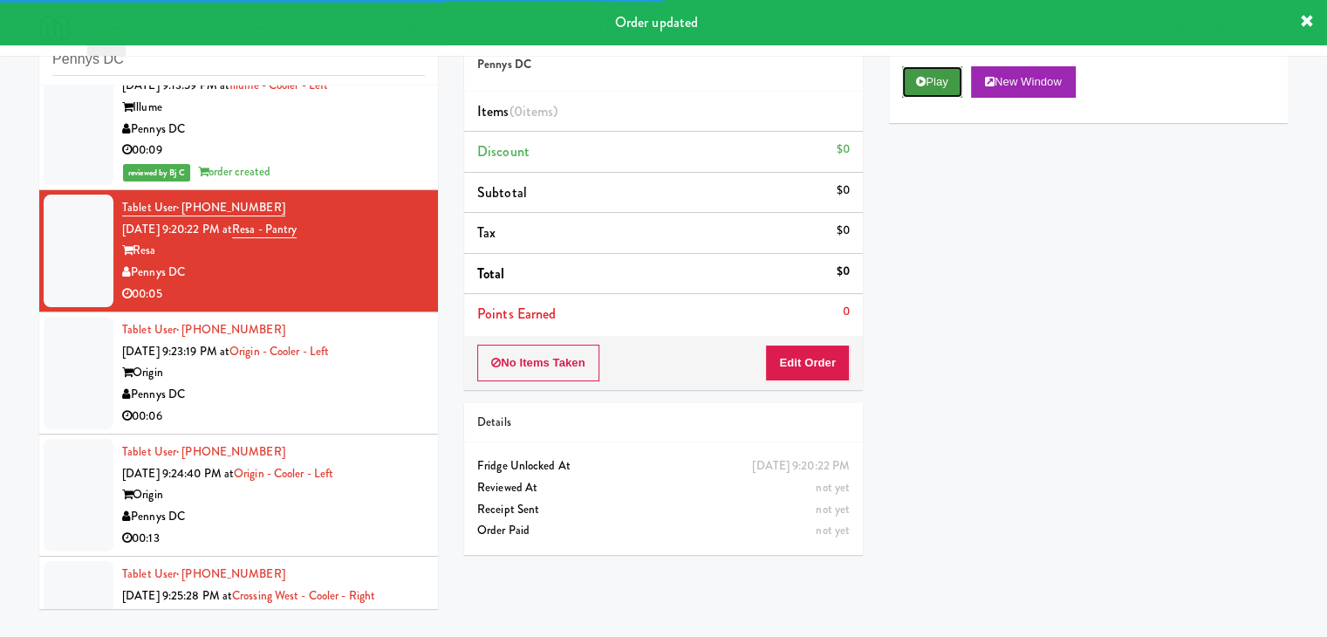
drag, startPoint x: 929, startPoint y: 81, endPoint x: 884, endPoint y: 224, distance: 149.9
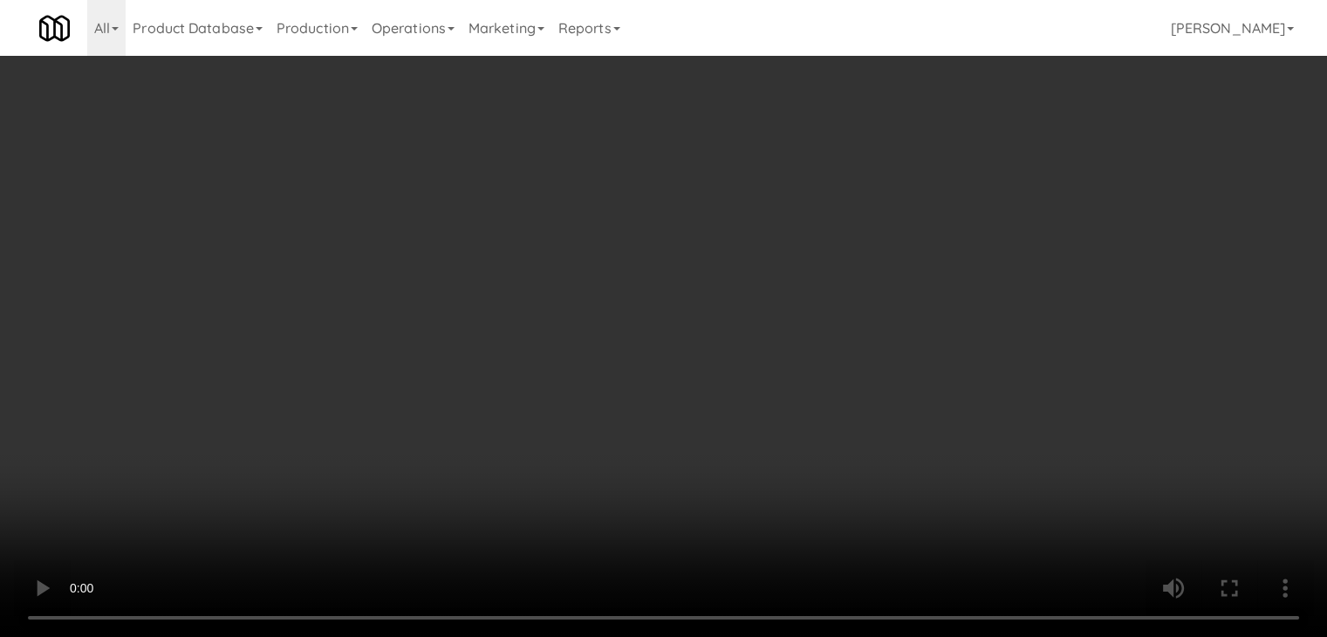
scroll to position [4778, 0]
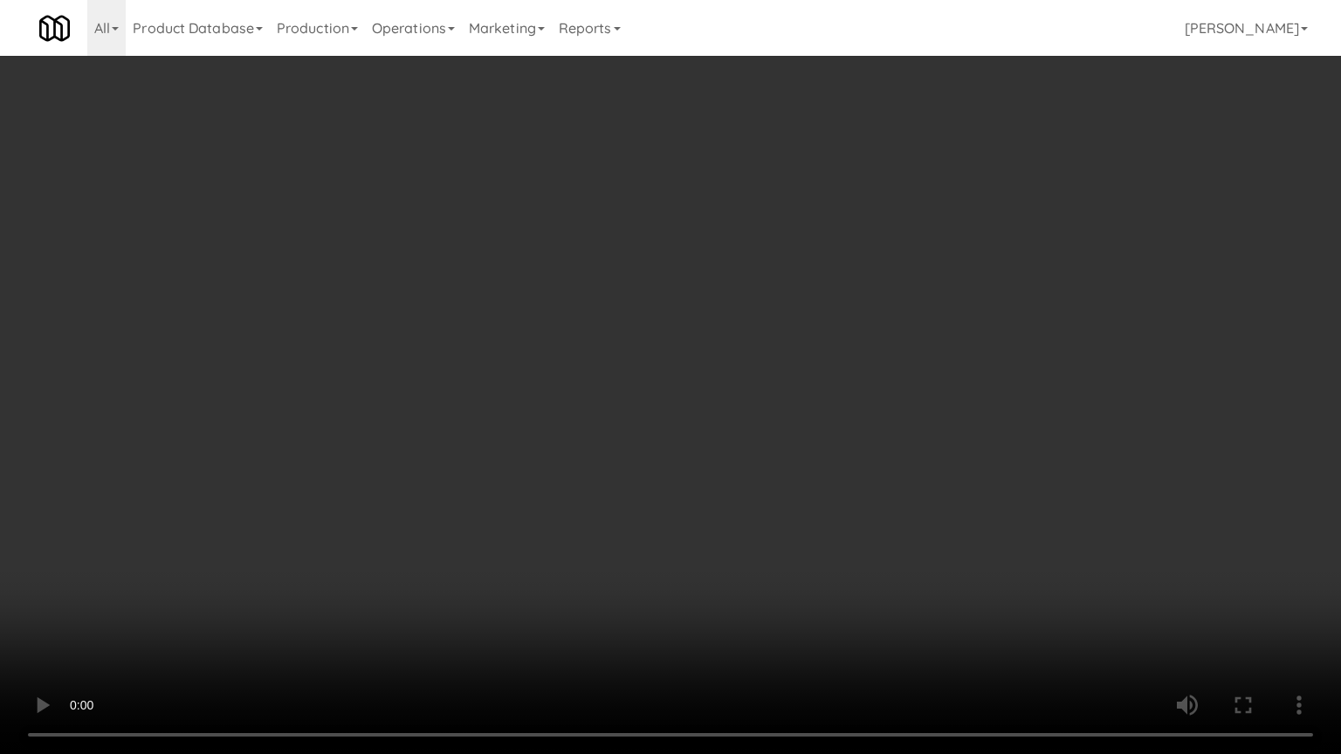
drag, startPoint x: 826, startPoint y: 433, endPoint x: 819, endPoint y: 440, distance: 10.5
drag, startPoint x: 812, startPoint y: 395, endPoint x: 872, endPoint y: 242, distance: 165.0
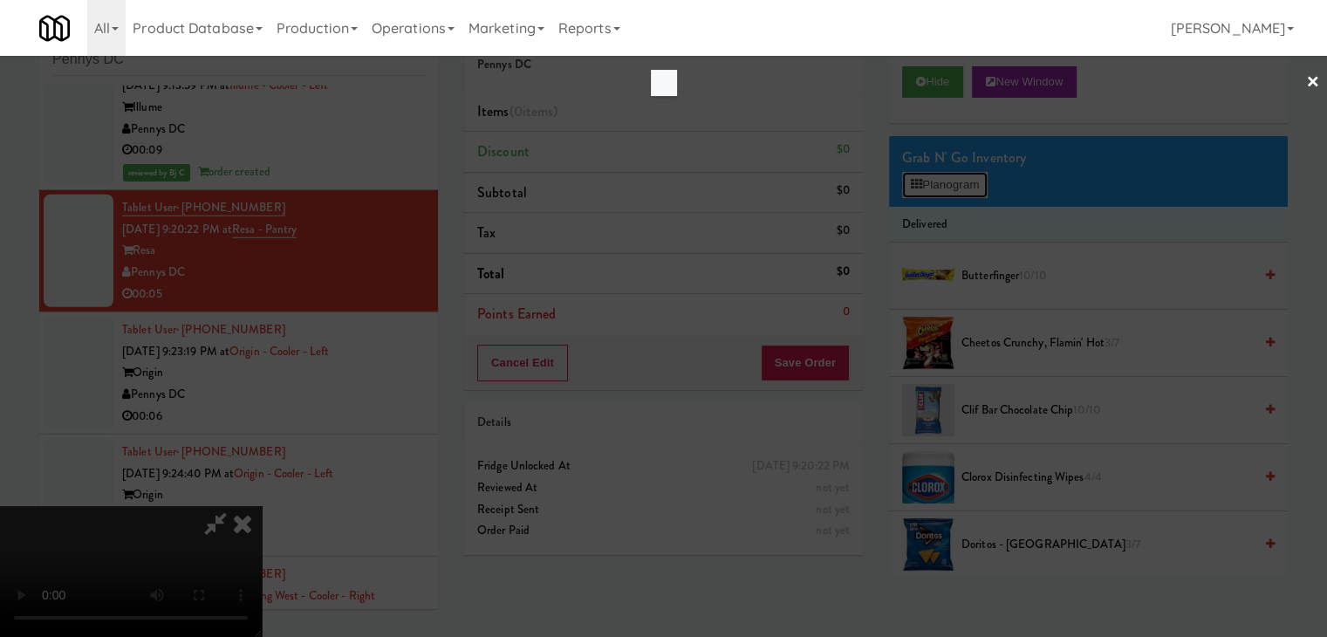
scroll to position [4778, 0]
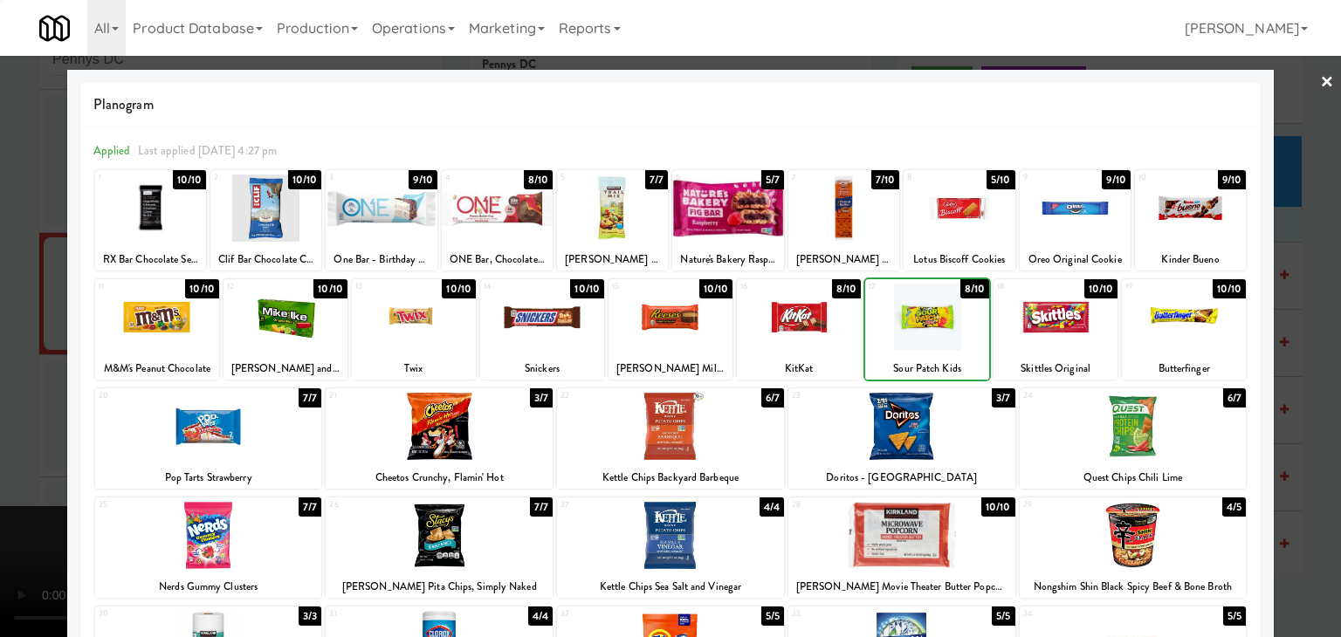
drag, startPoint x: 0, startPoint y: 386, endPoint x: 147, endPoint y: 393, distance: 147.7
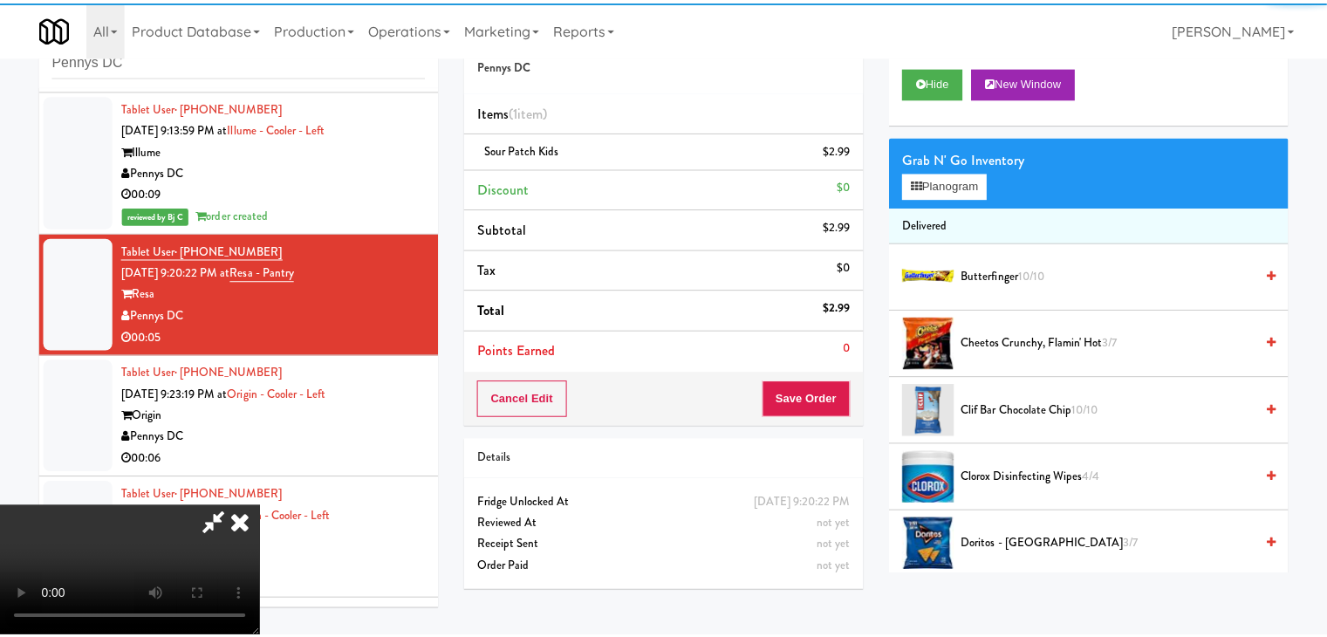
scroll to position [4821, 0]
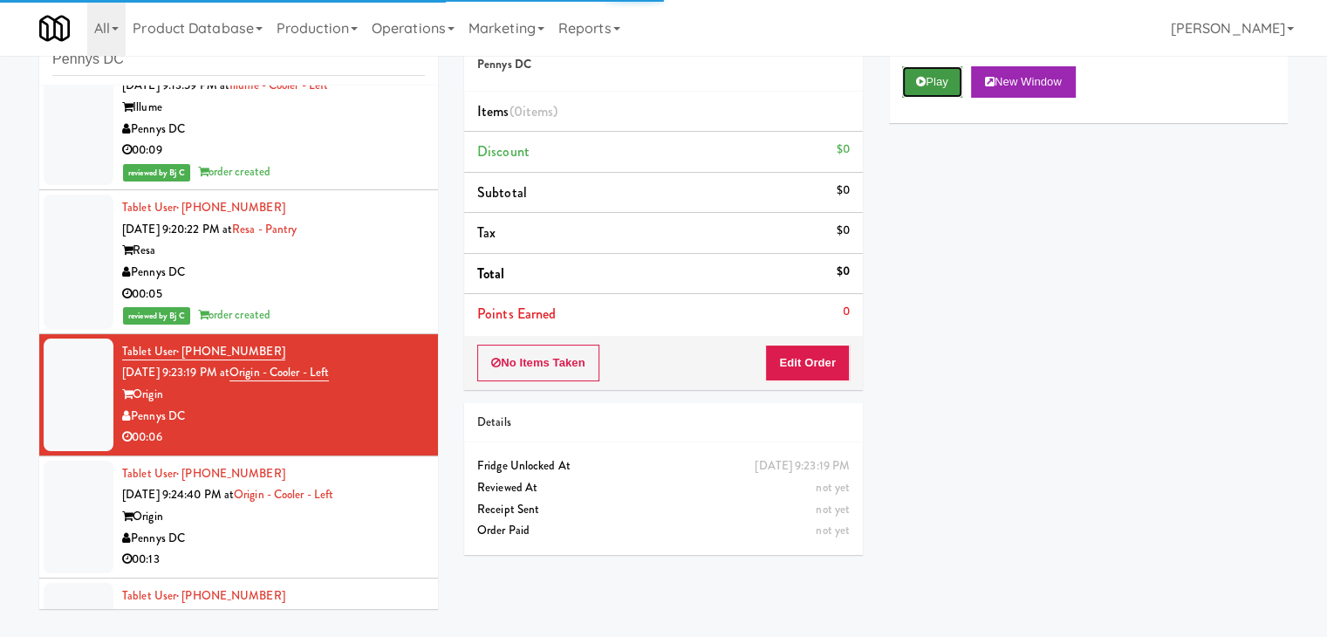
drag, startPoint x: 922, startPoint y: 75, endPoint x: 920, endPoint y: 95, distance: 20.2
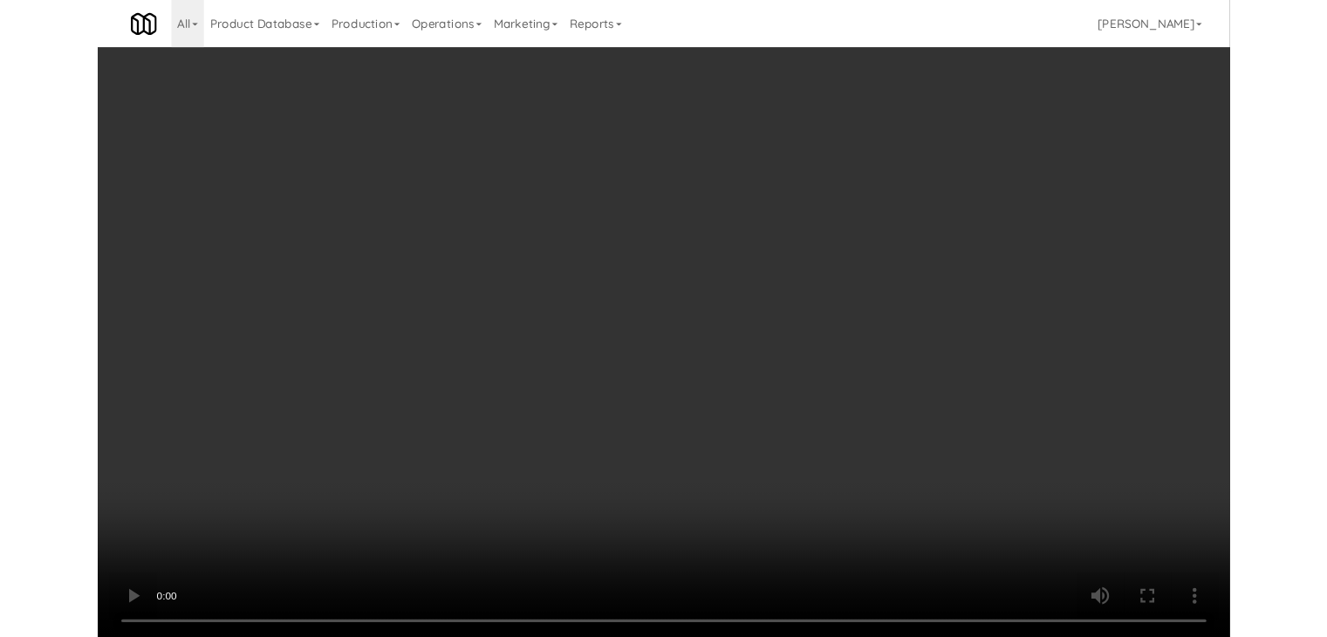
scroll to position [4778, 0]
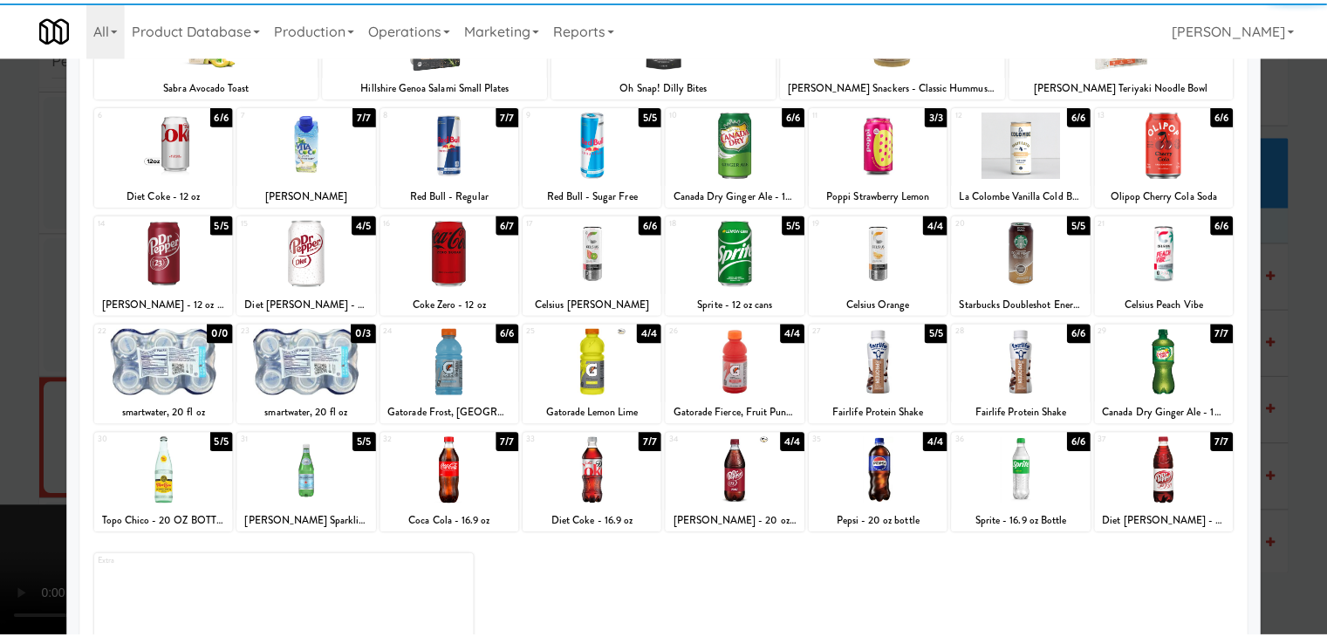
scroll to position [175, 0]
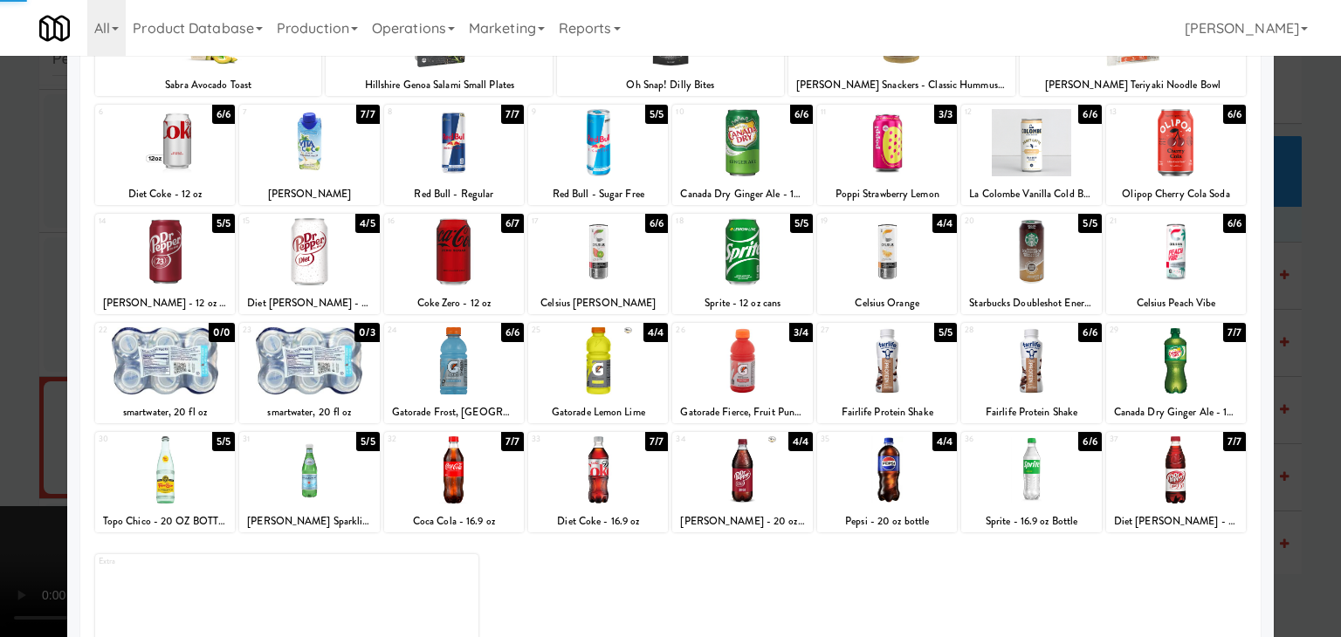
drag, startPoint x: 0, startPoint y: 360, endPoint x: 168, endPoint y: 357, distance: 167.6
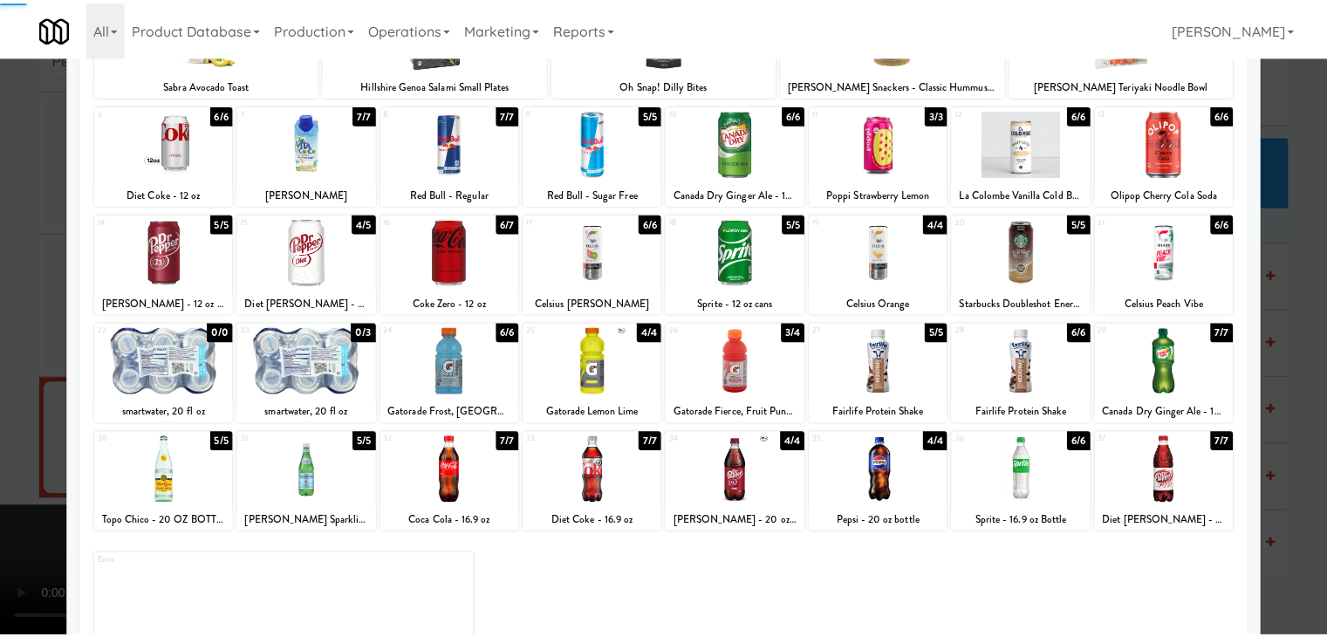
scroll to position [4821, 0]
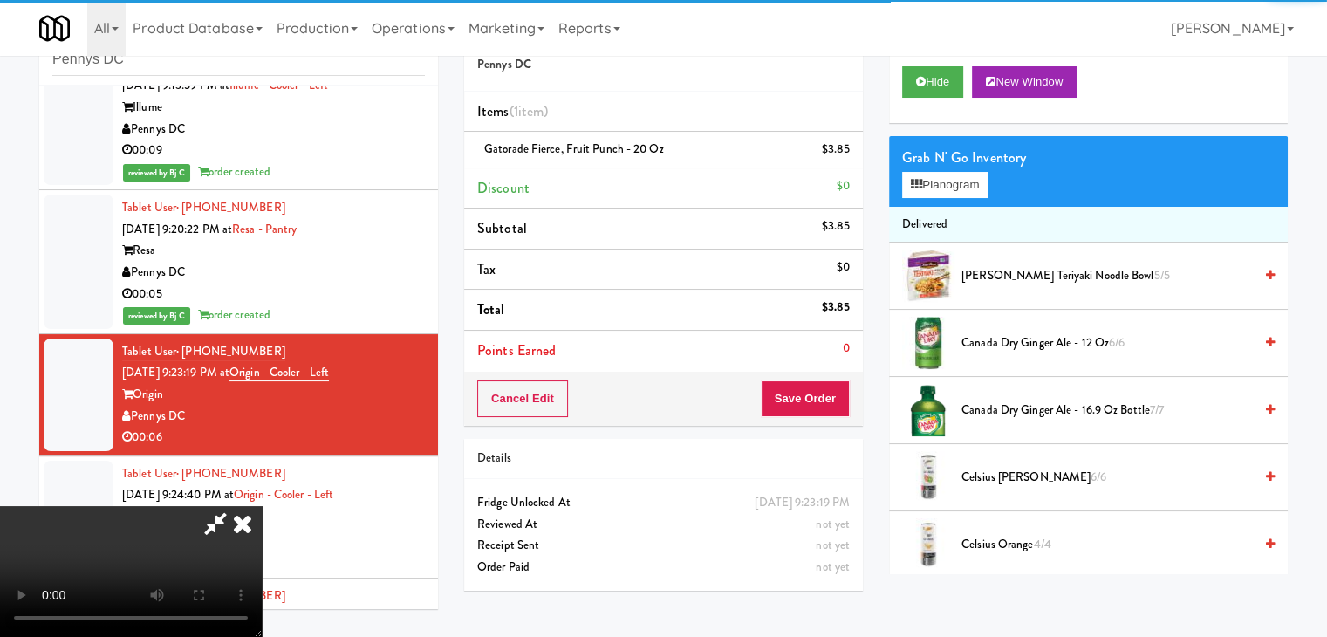
drag, startPoint x: 509, startPoint y: 360, endPoint x: 524, endPoint y: 367, distance: 16.4
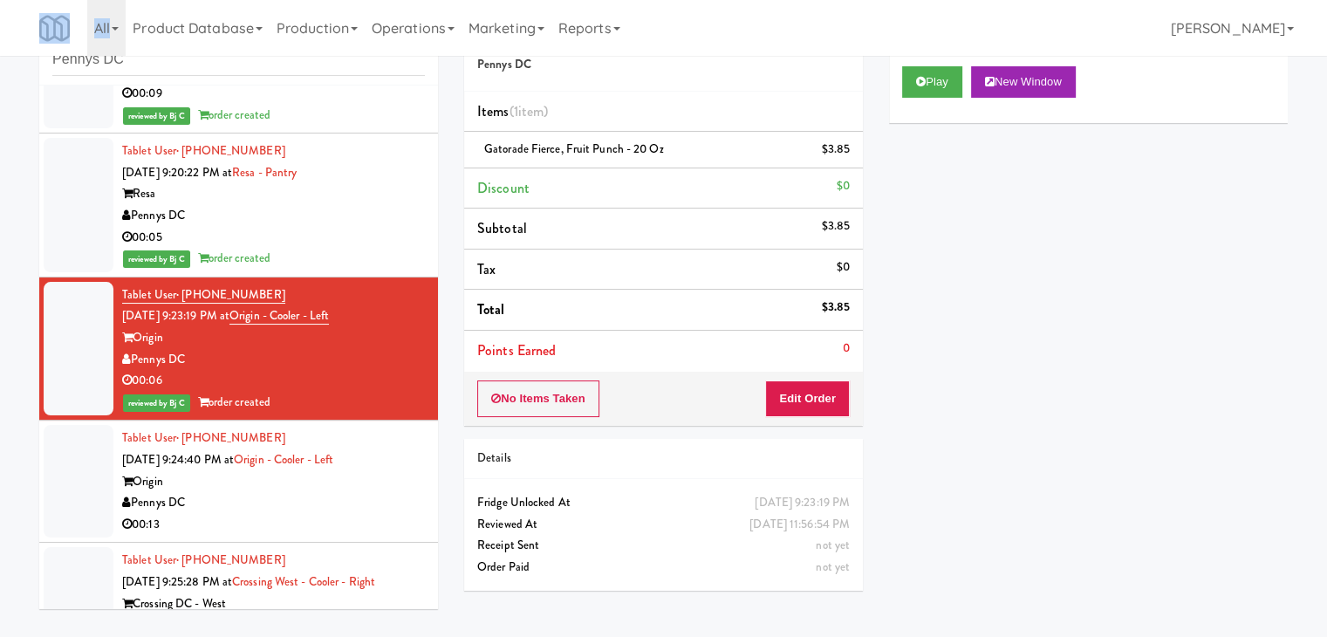
scroll to position [4996, 0]
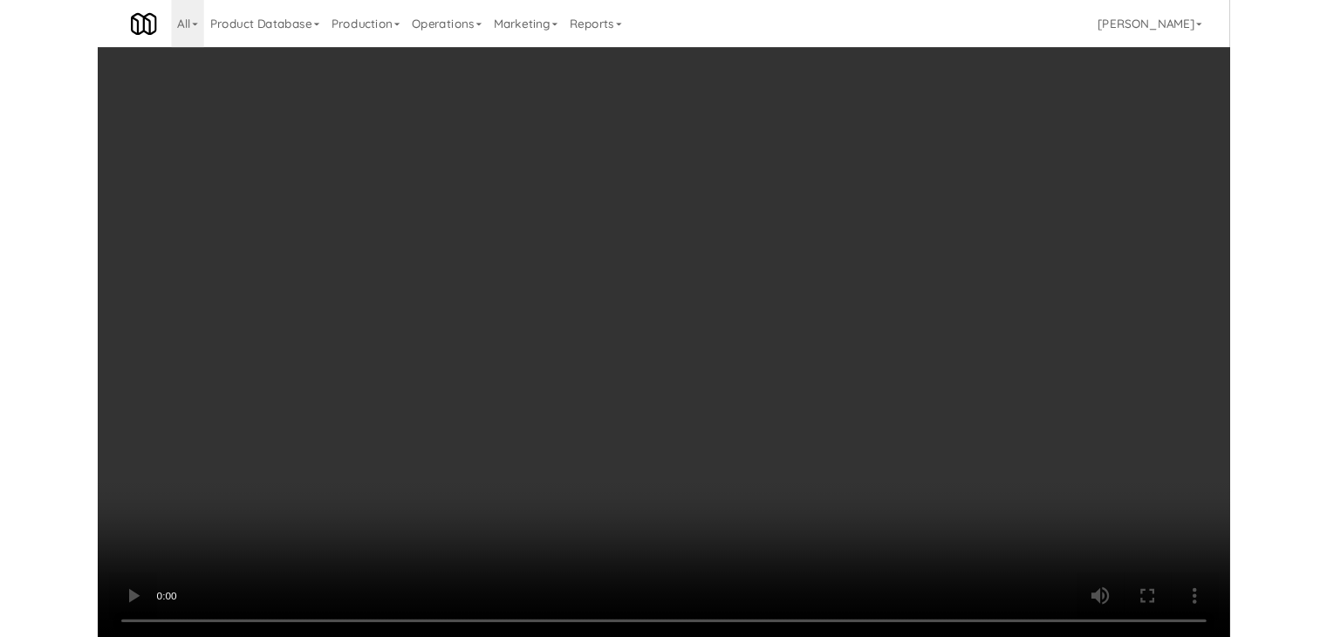
scroll to position [4953, 0]
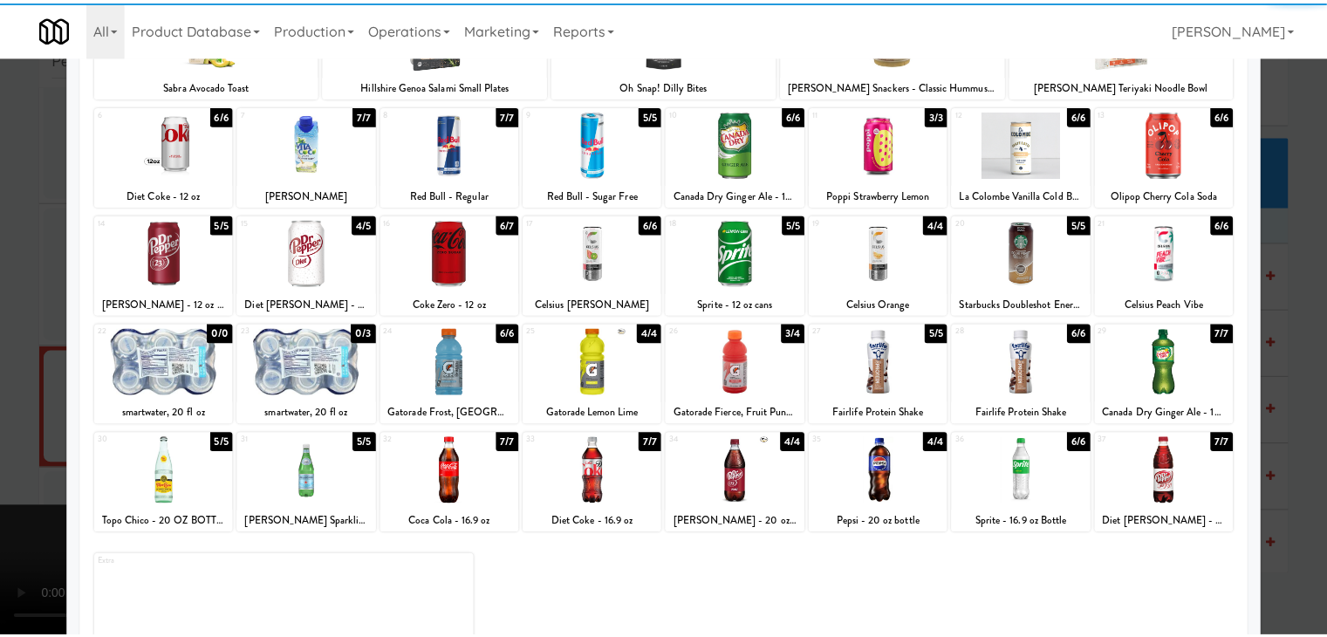
scroll to position [175, 0]
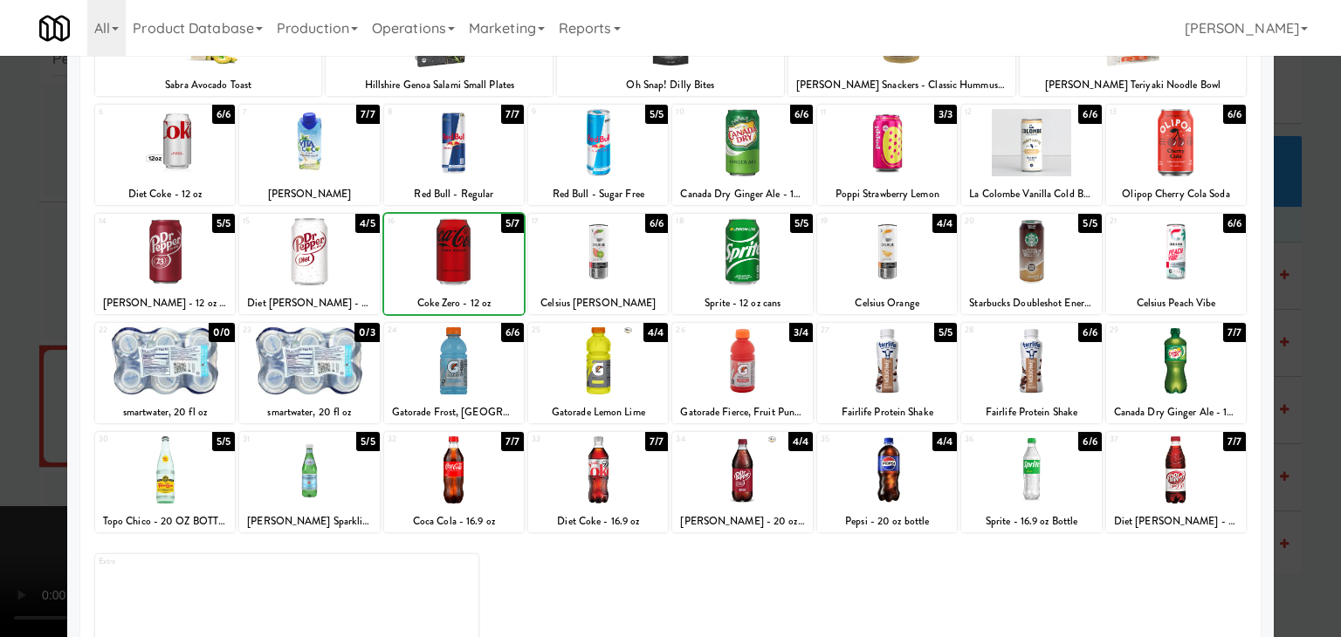
drag, startPoint x: 1, startPoint y: 343, endPoint x: 59, endPoint y: 349, distance: 58.8
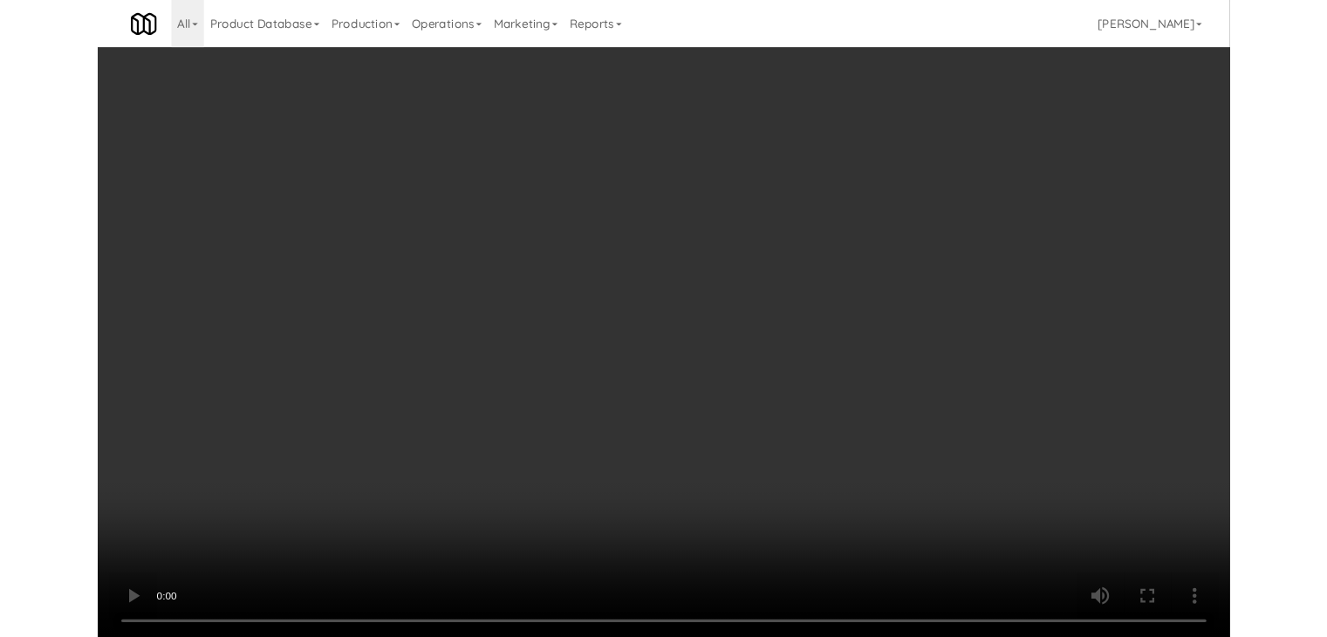
scroll to position [4953, 0]
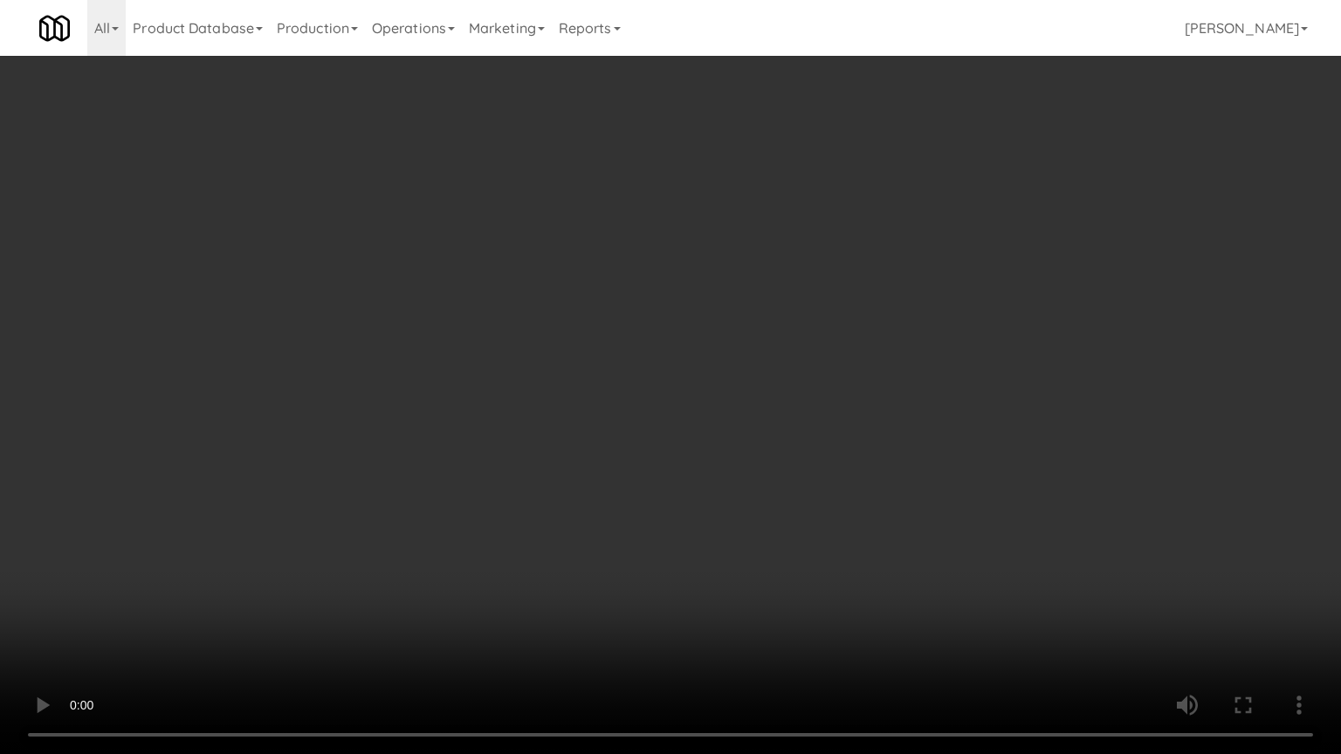
drag, startPoint x: 733, startPoint y: 422, endPoint x: 822, endPoint y: 273, distance: 173.8
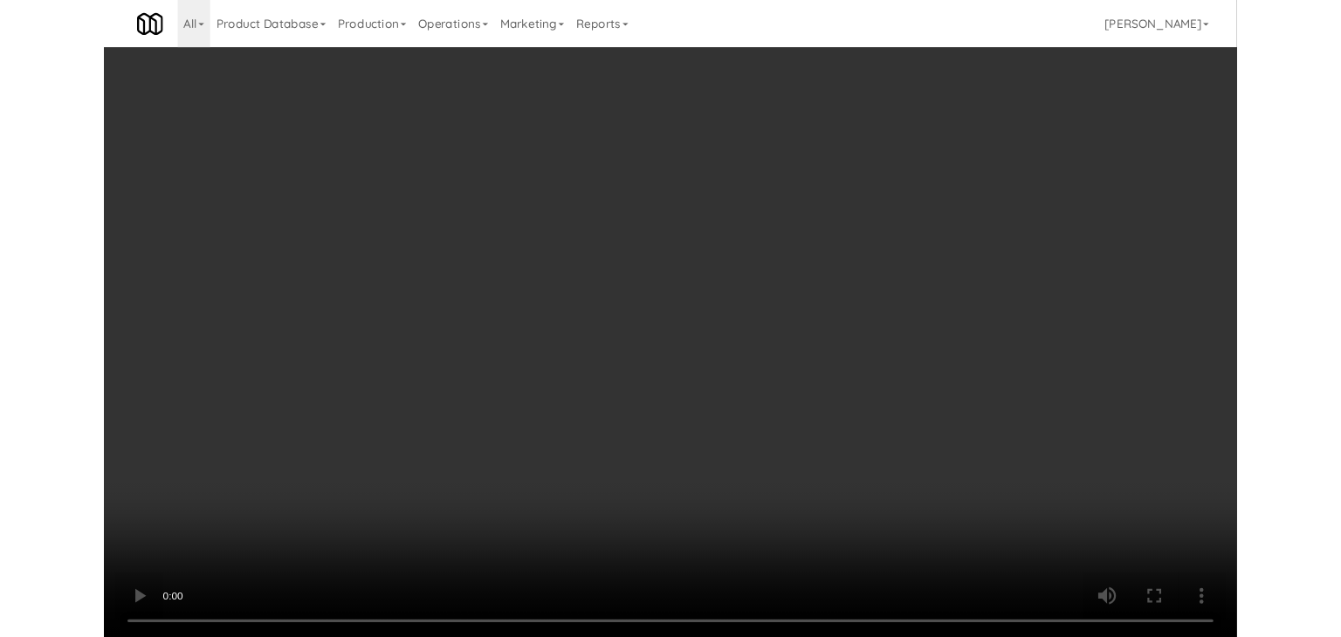
scroll to position [4996, 0]
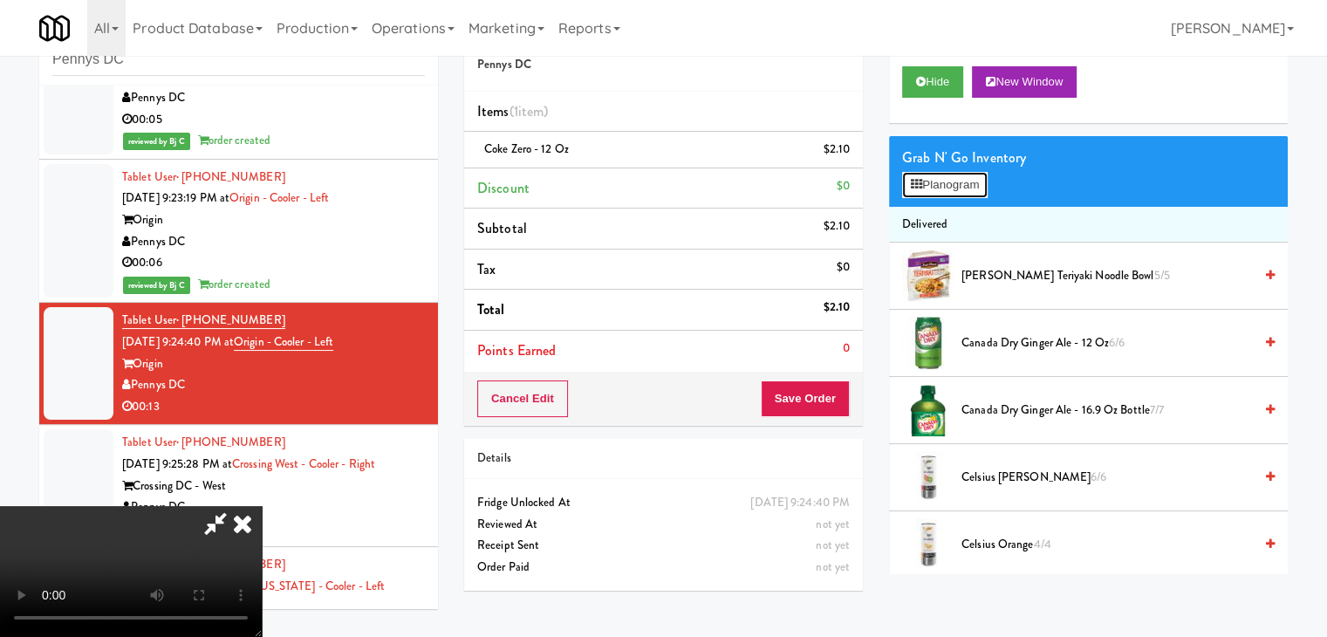
drag, startPoint x: 959, startPoint y: 184, endPoint x: 970, endPoint y: 188, distance: 11.9
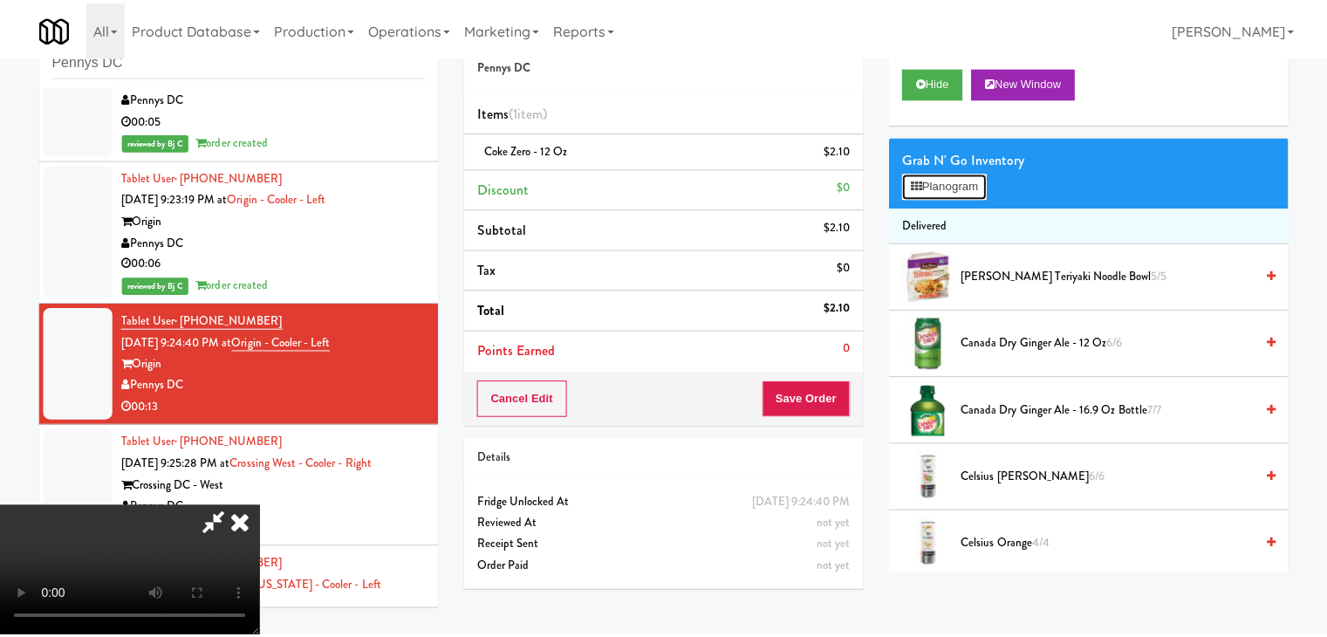
scroll to position [4953, 0]
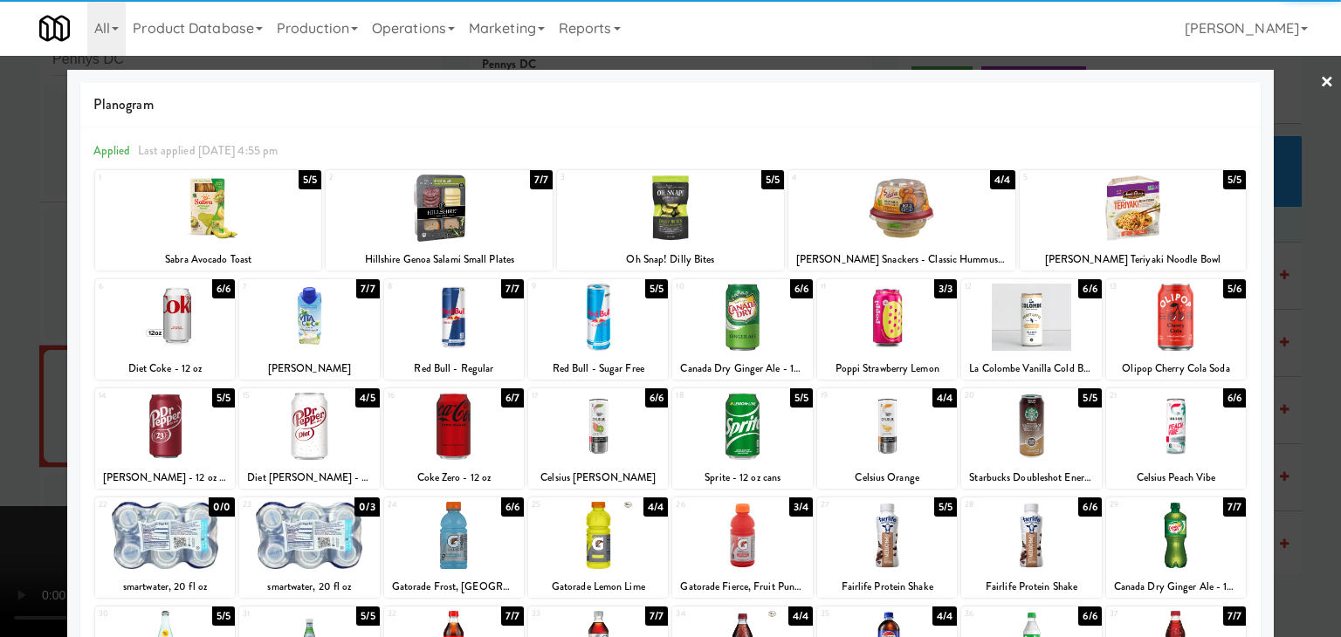
drag, startPoint x: 0, startPoint y: 341, endPoint x: 391, endPoint y: 348, distance: 391.0
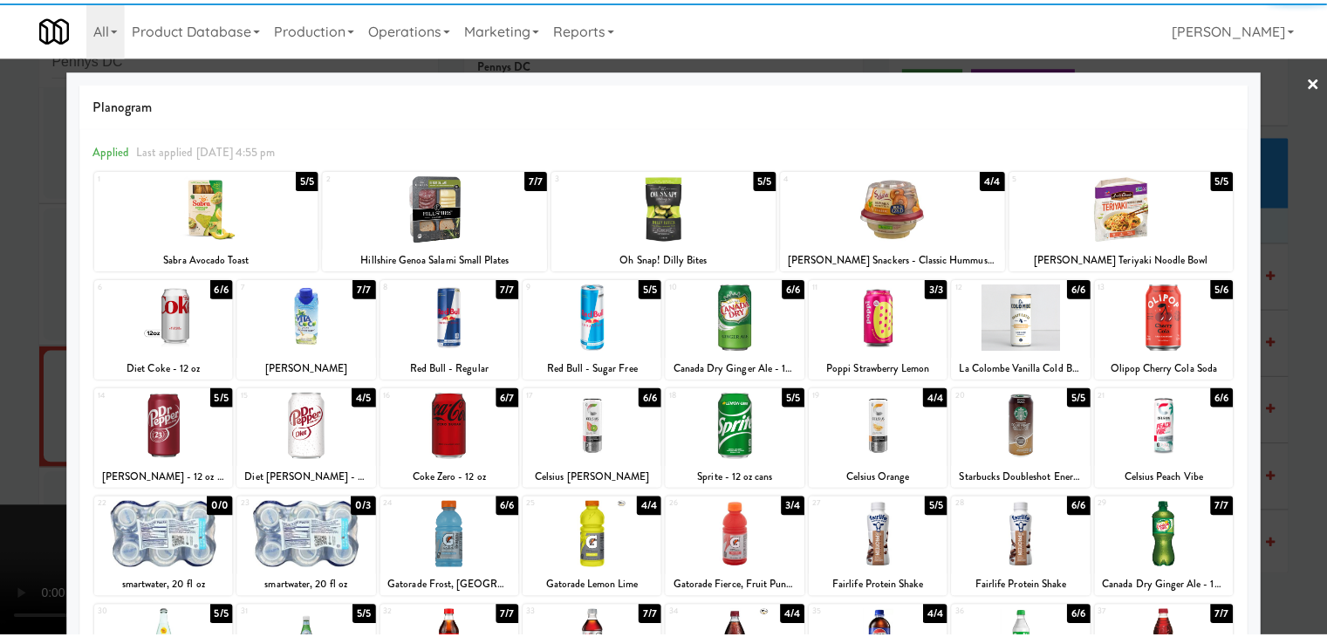
scroll to position [4996, 0]
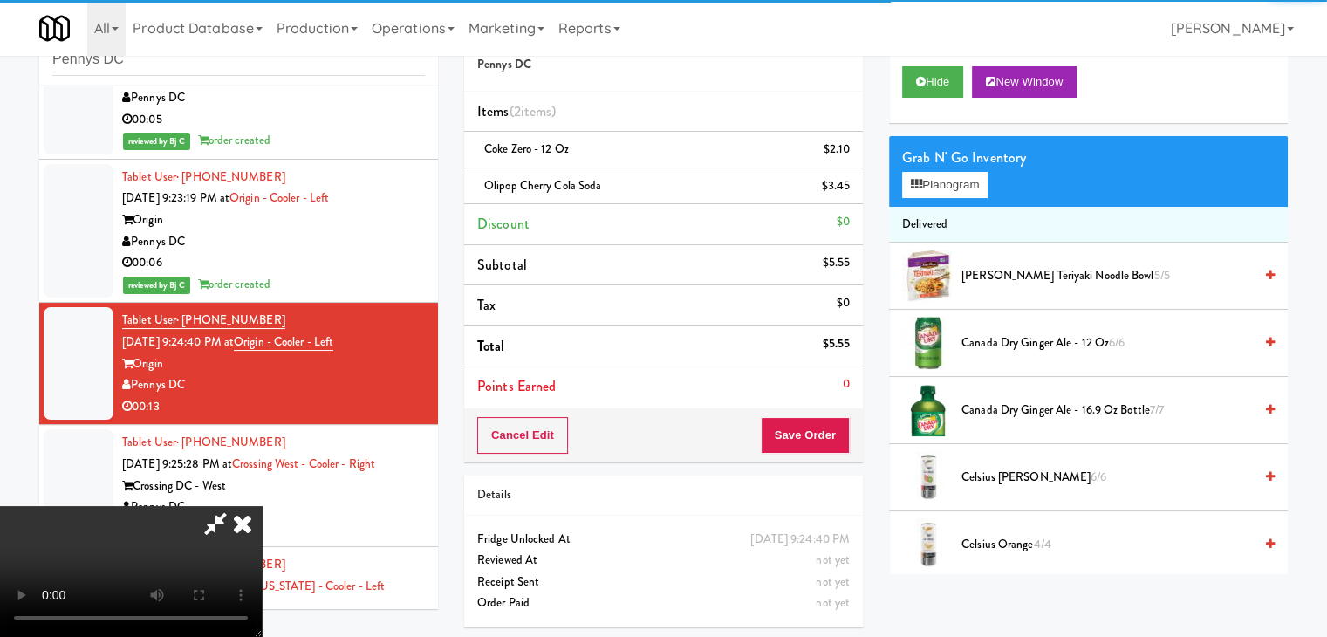
drag, startPoint x: 482, startPoint y: 367, endPoint x: 507, endPoint y: 367, distance: 25.3
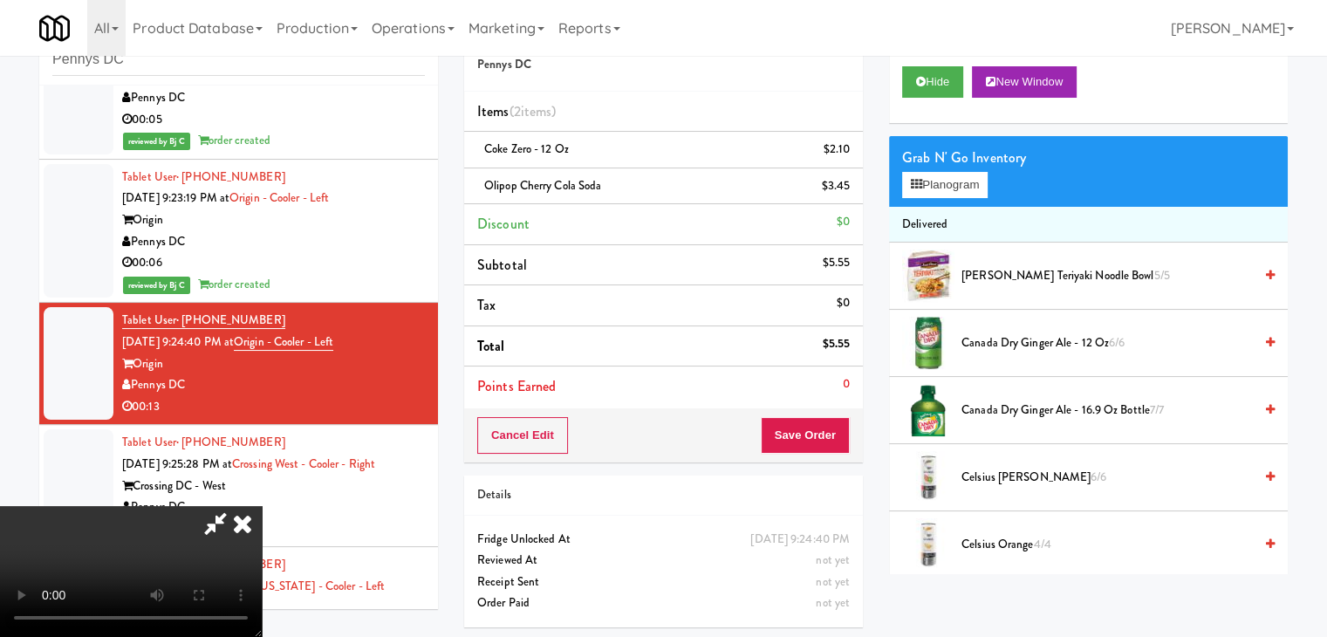
drag, startPoint x: 573, startPoint y: 360, endPoint x: 586, endPoint y: 361, distance: 13.1
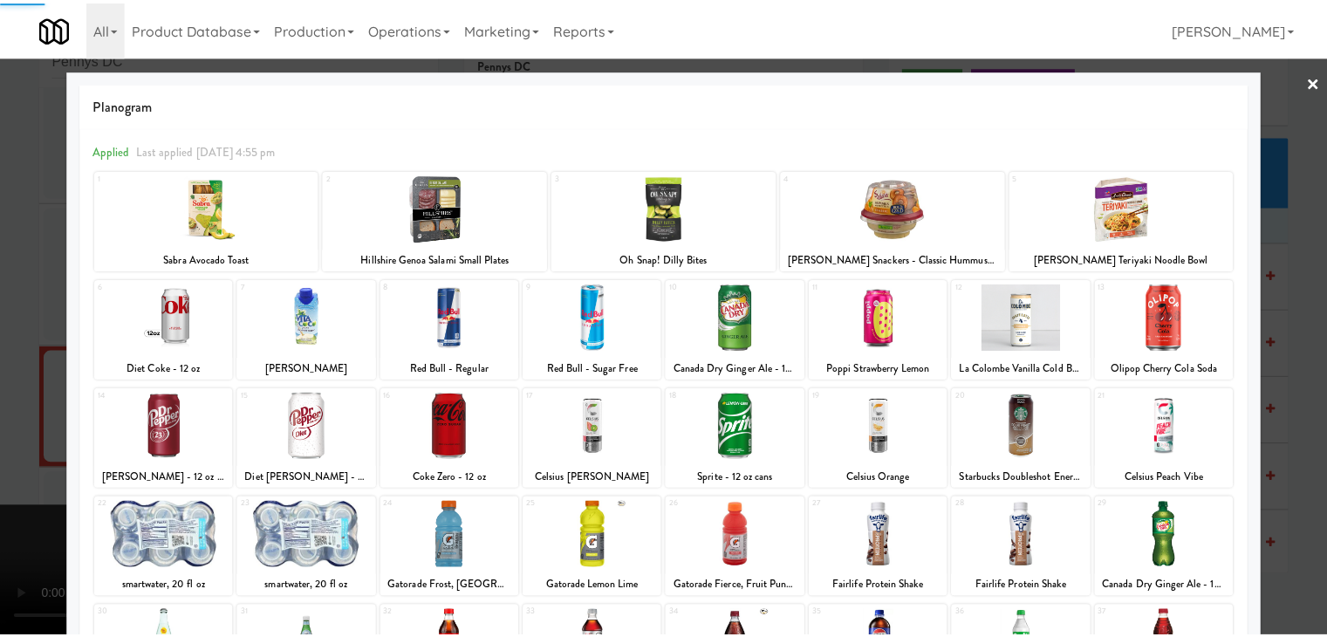
scroll to position [87, 0]
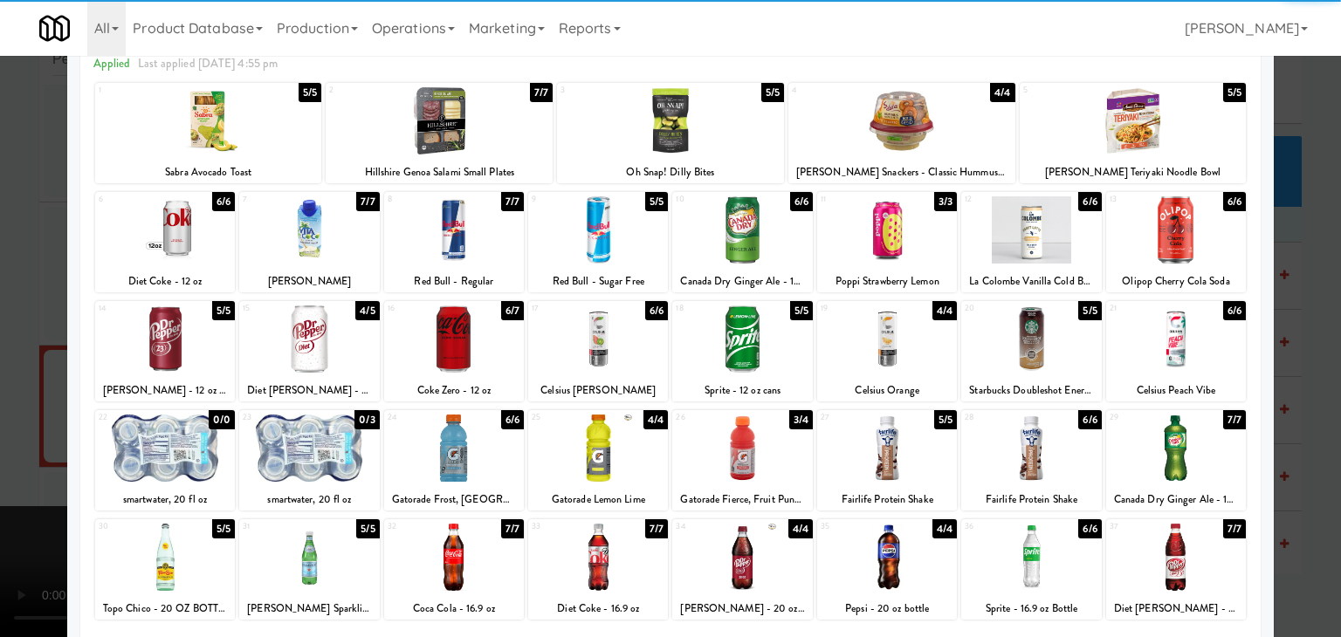
drag, startPoint x: 586, startPoint y: 339, endPoint x: 0, endPoint y: 354, distance: 585.8
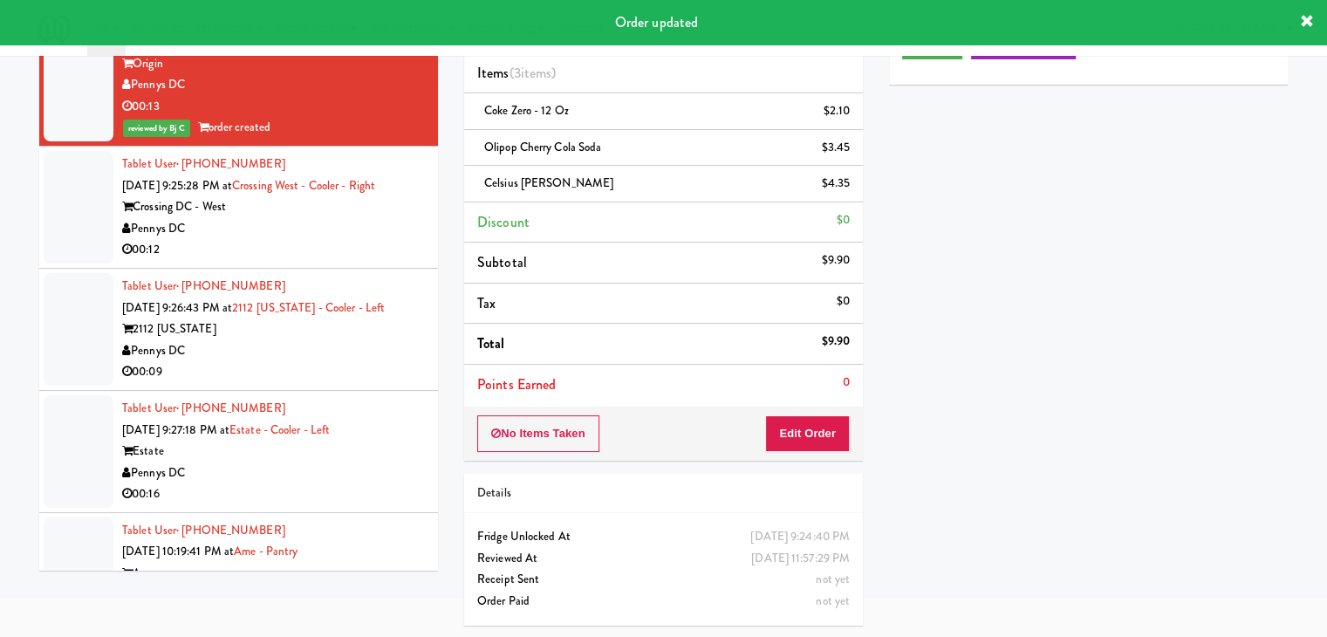
scroll to position [5257, 0]
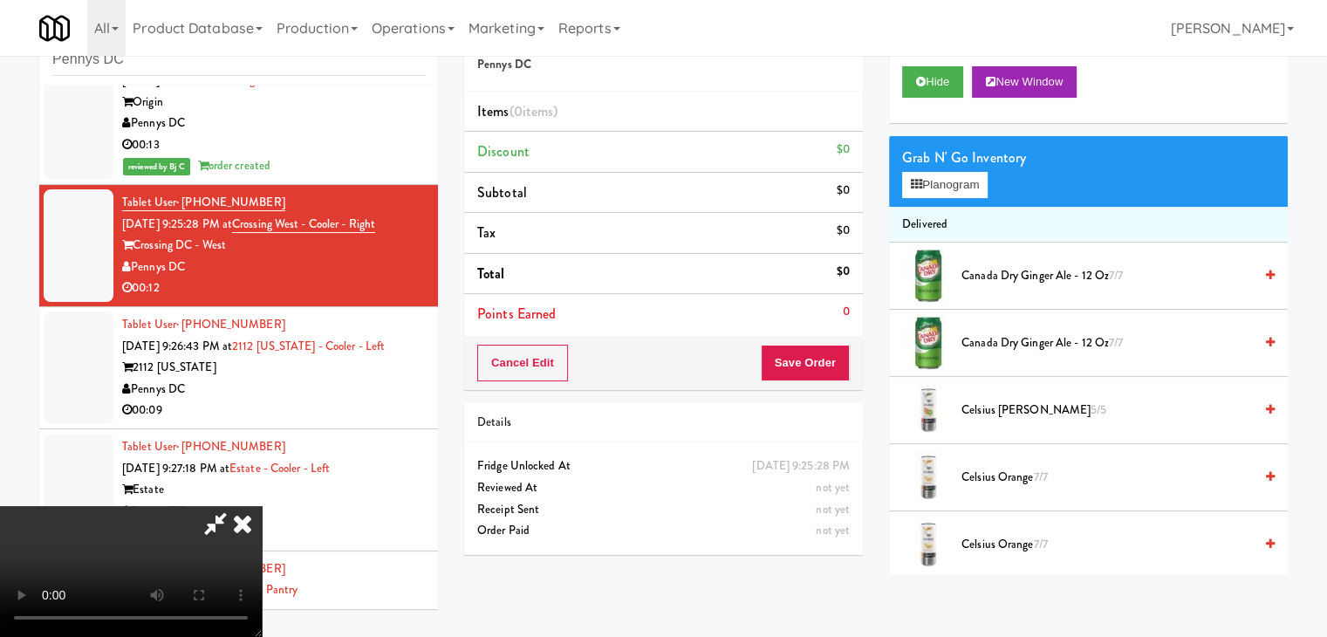
scroll to position [5215, 0]
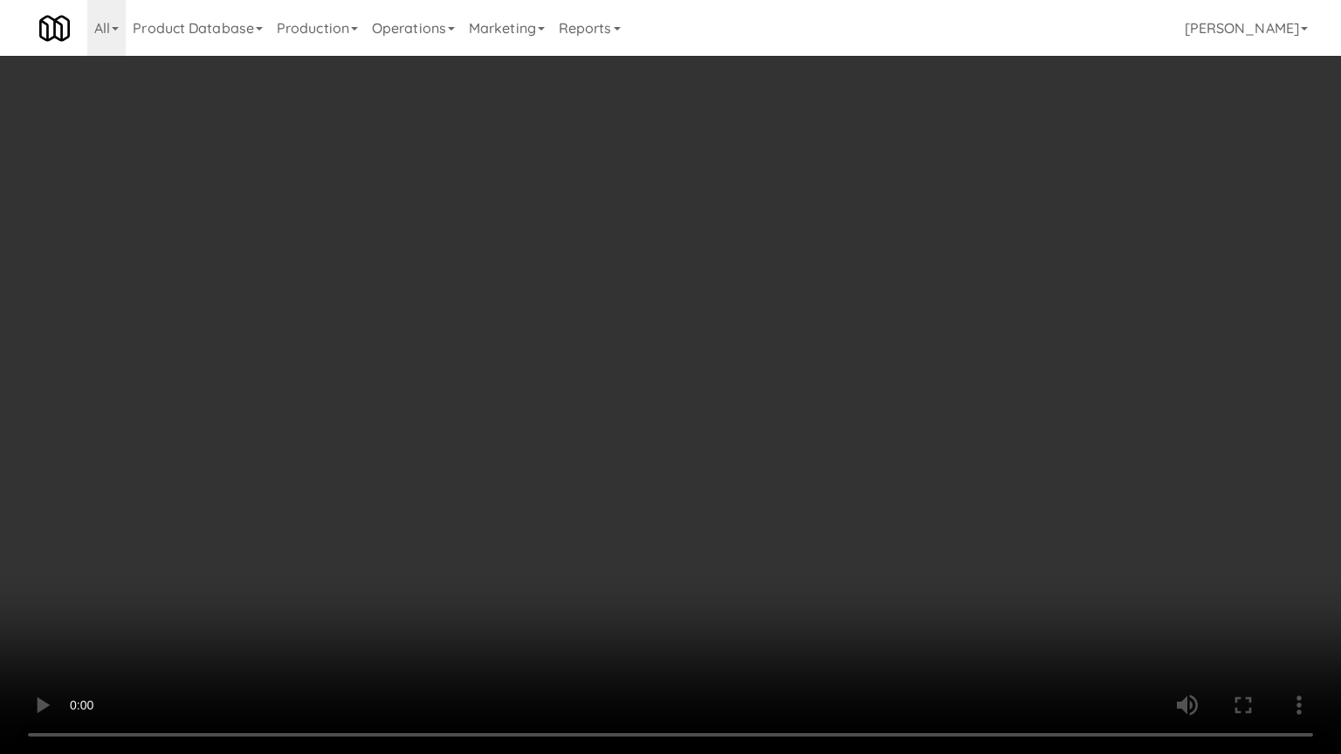
drag, startPoint x: 771, startPoint y: 517, endPoint x: 806, endPoint y: 417, distance: 105.4
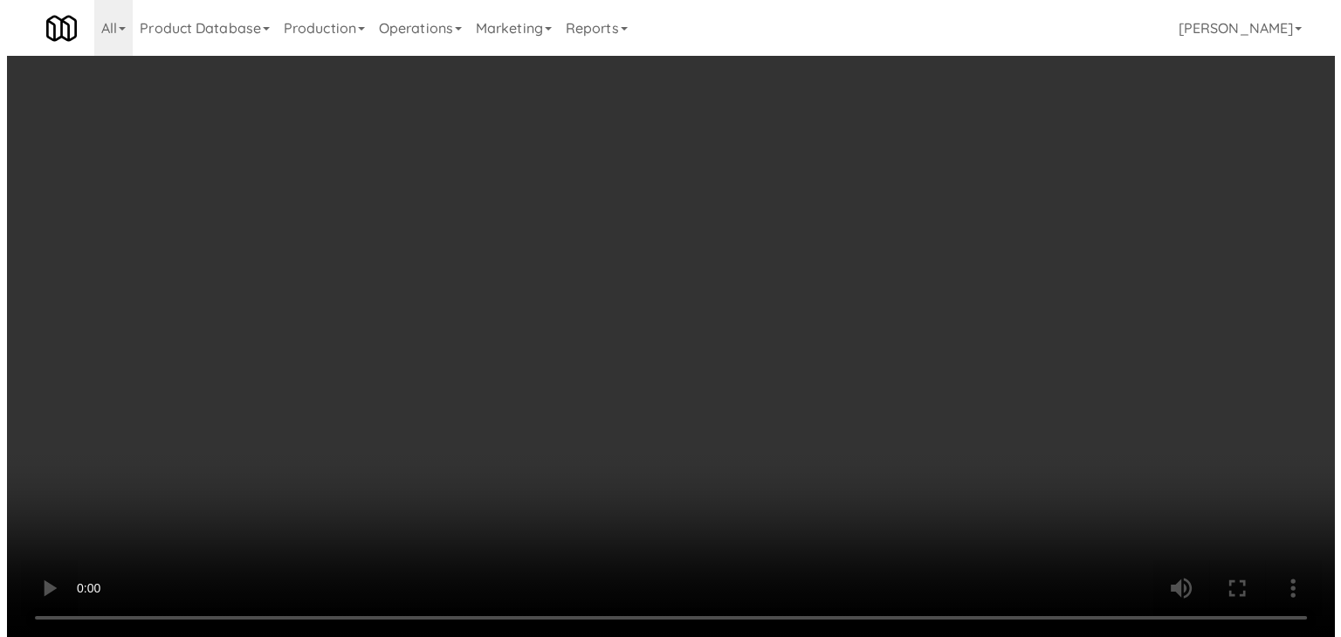
scroll to position [5257, 0]
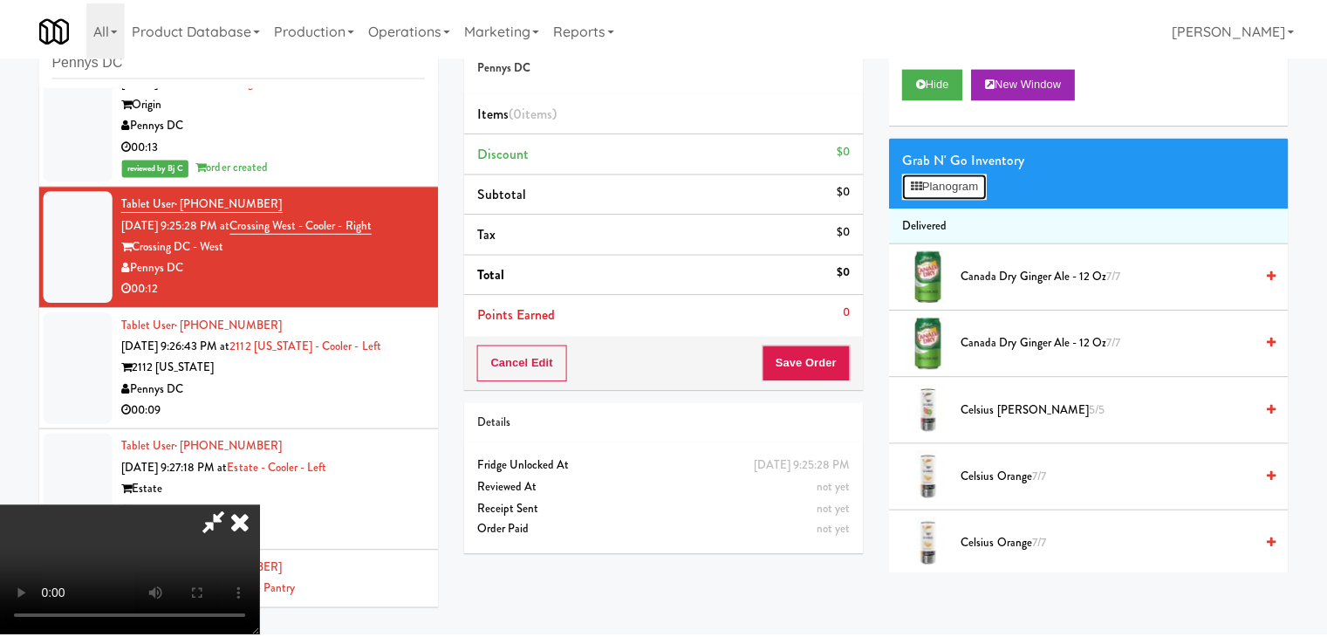
scroll to position [5215, 0]
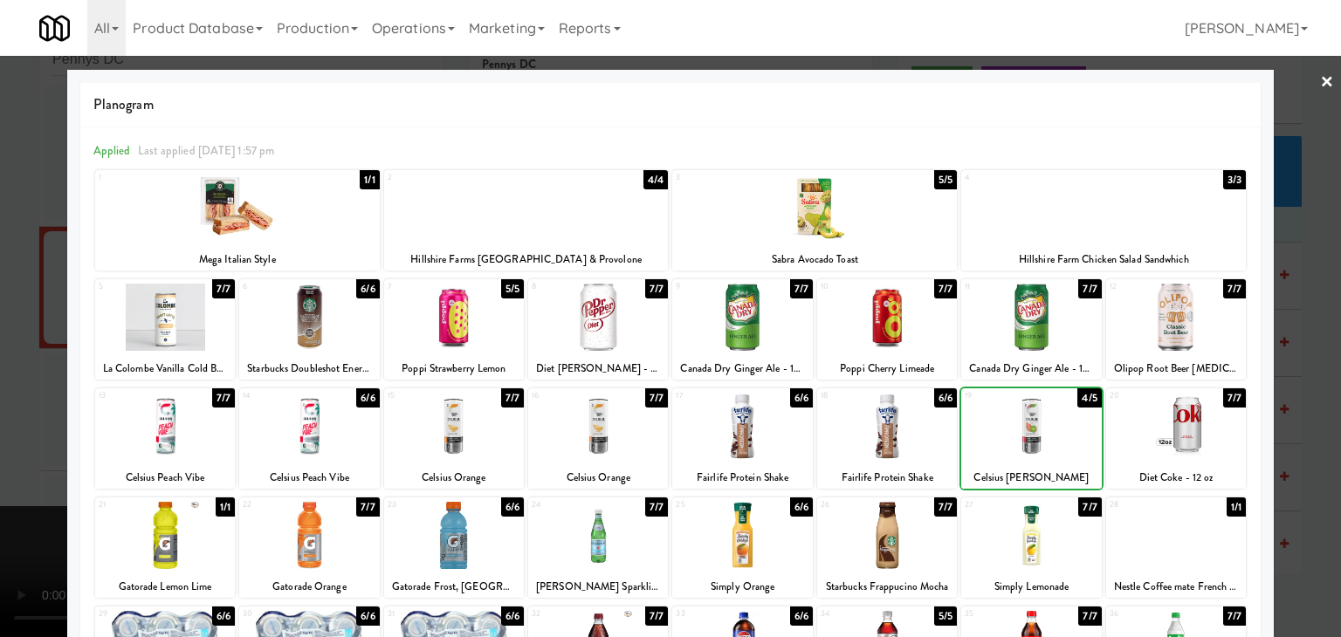
drag, startPoint x: 1295, startPoint y: 431, endPoint x: 1282, endPoint y: 431, distance: 13.1
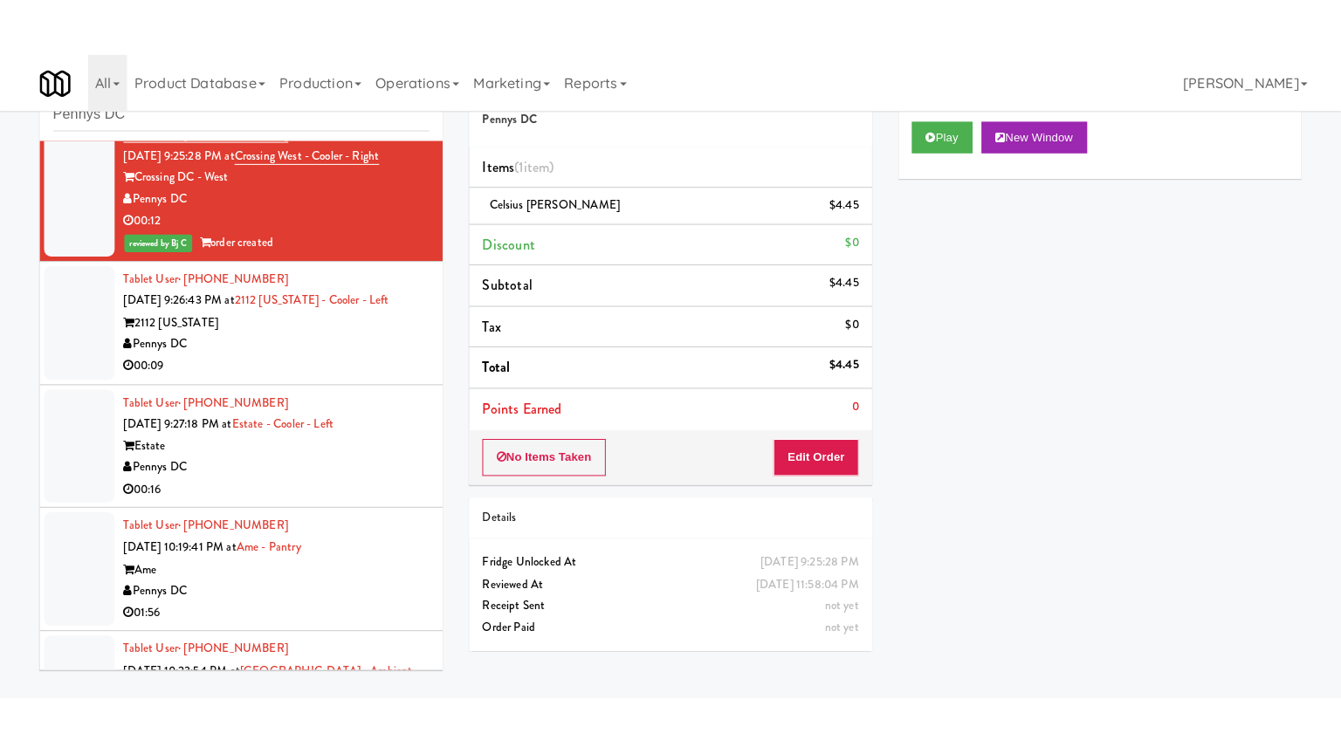
scroll to position [5432, 0]
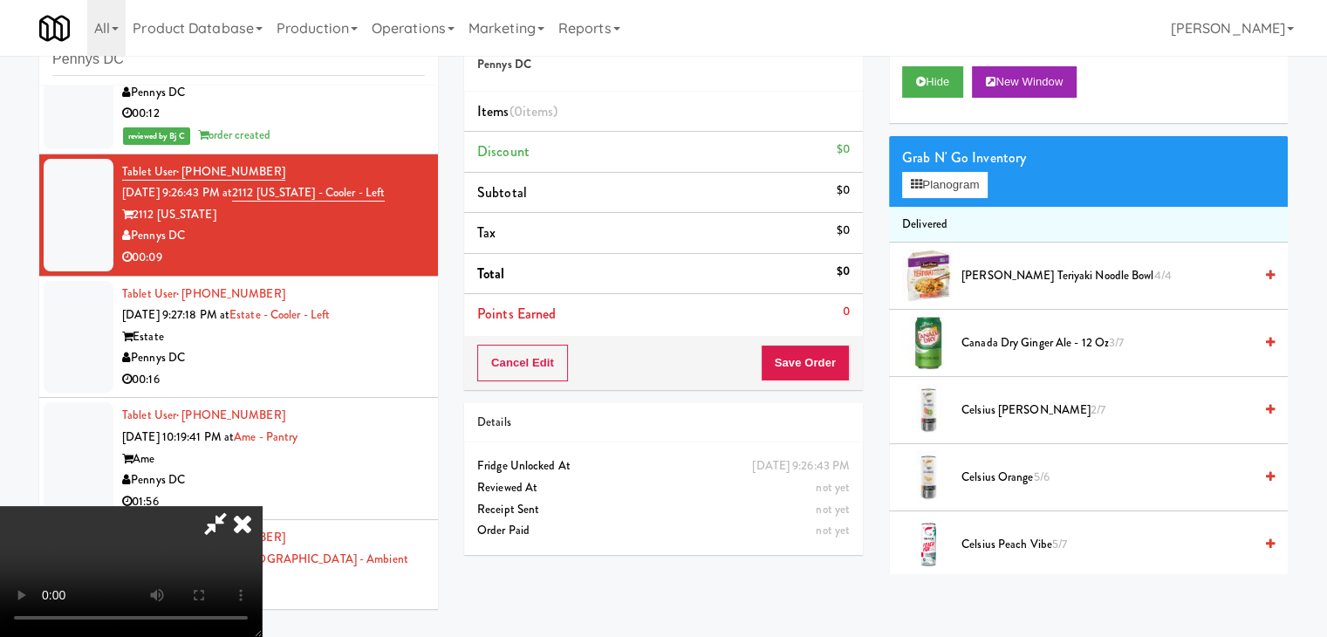
scroll to position [5389, 0]
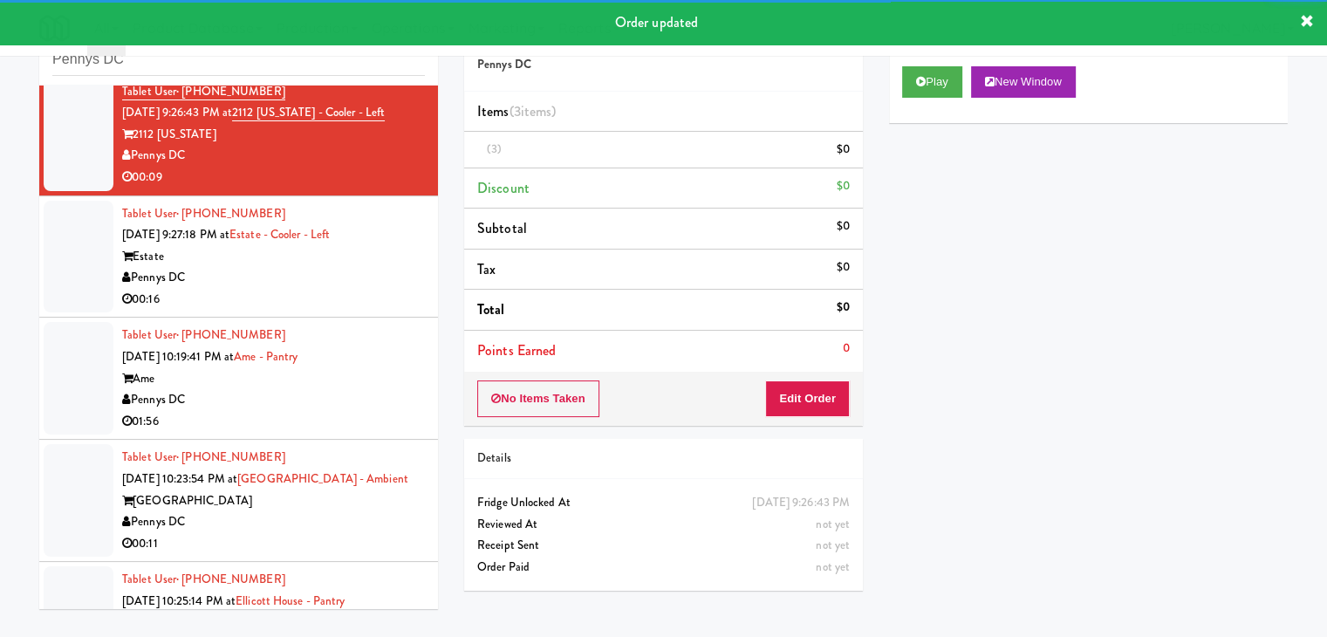
scroll to position [5606, 0]
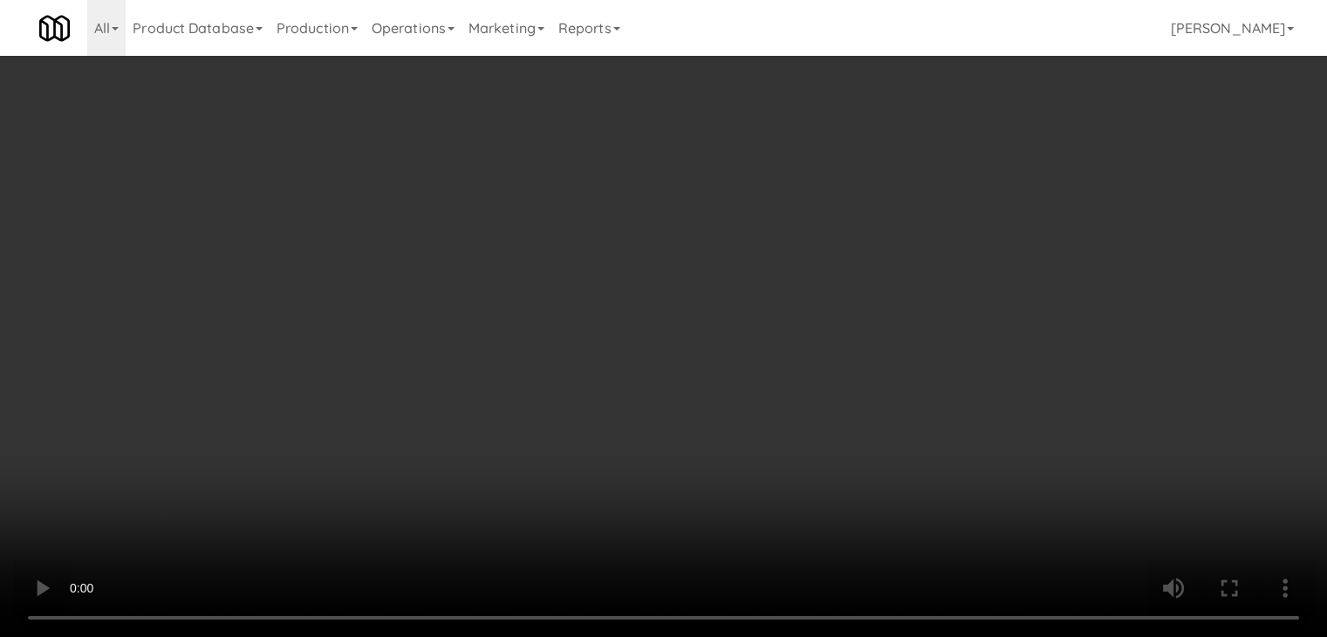
scroll to position [5565, 0]
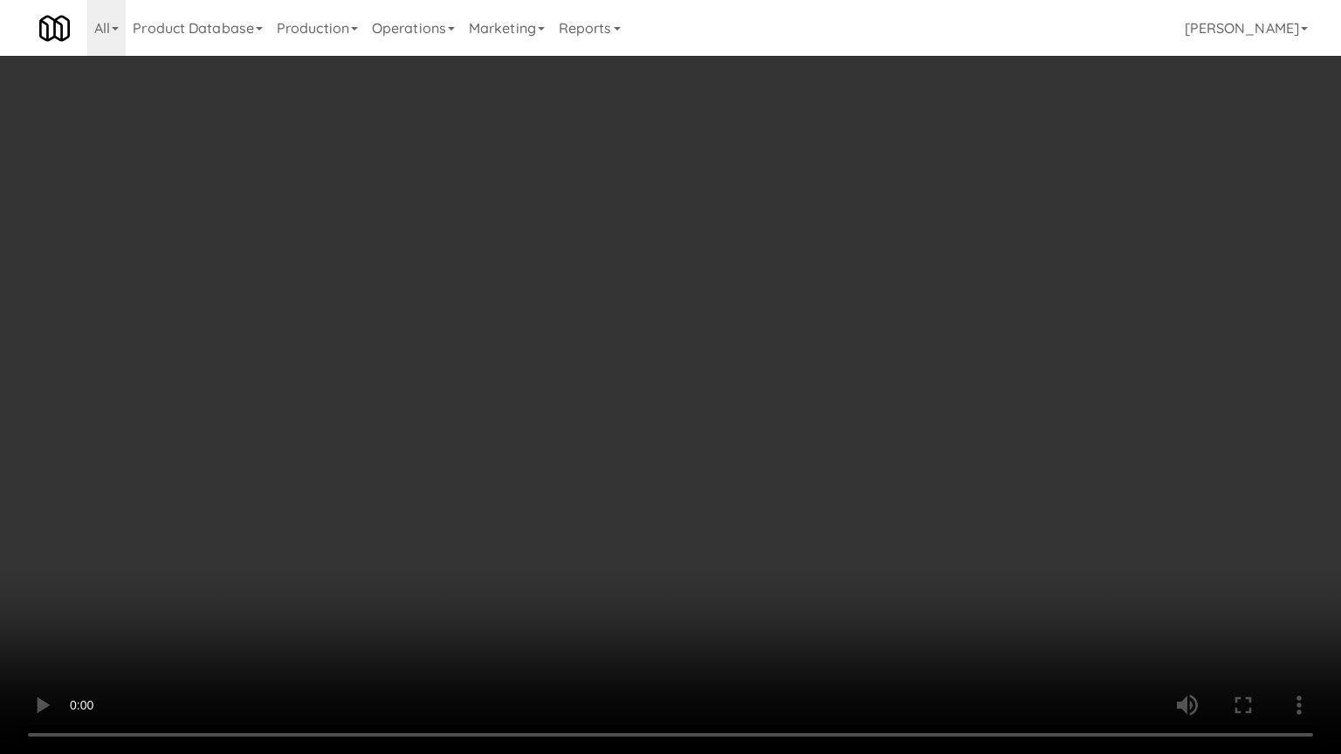
drag, startPoint x: 818, startPoint y: 427, endPoint x: 827, endPoint y: 345, distance: 82.6
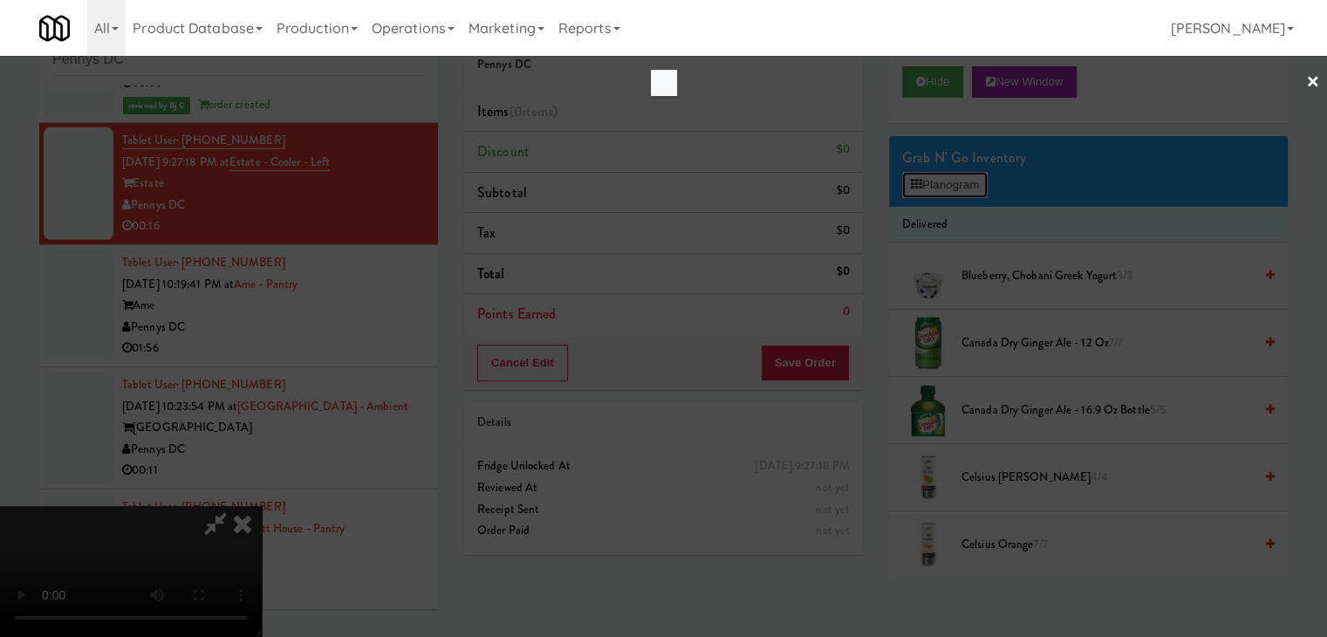
scroll to position [5565, 0]
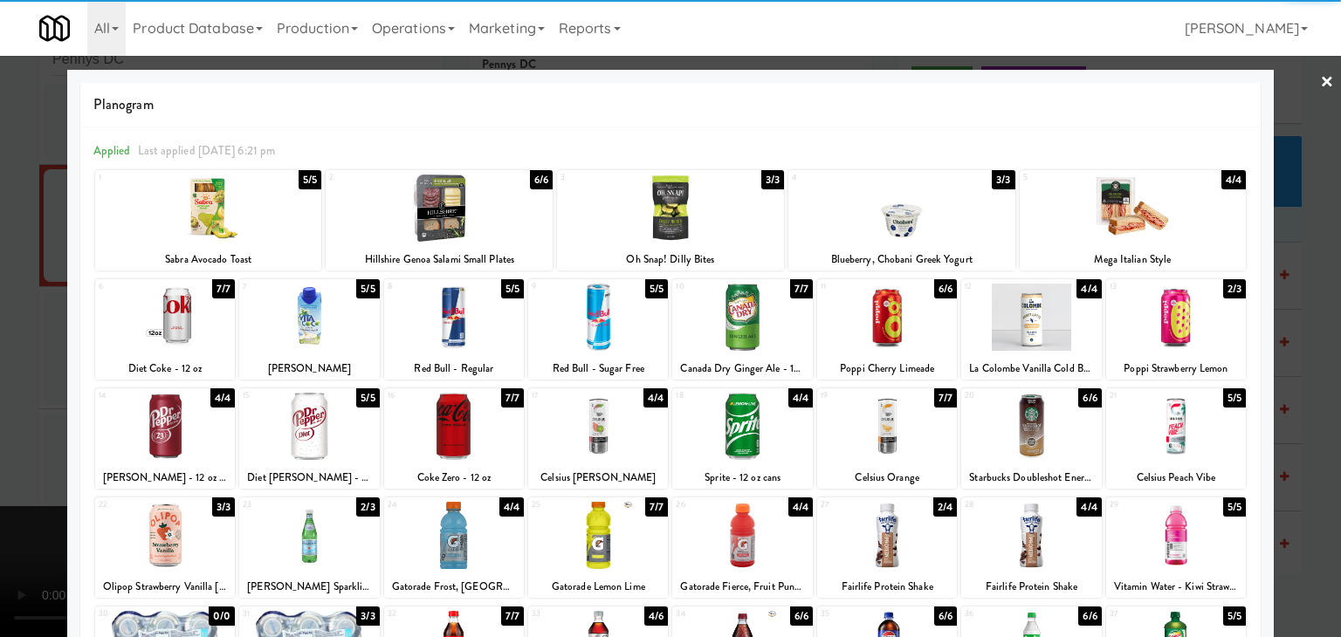
drag, startPoint x: 880, startPoint y: 315, endPoint x: 880, endPoint y: 229, distance: 86.4
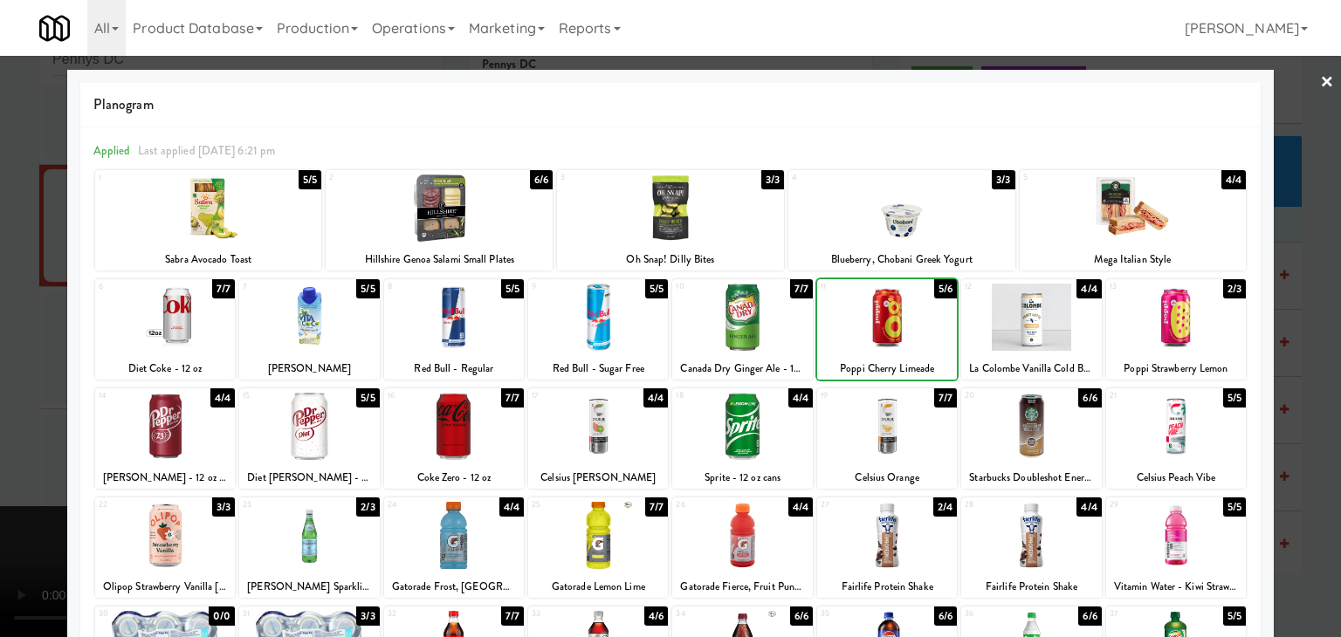
drag, startPoint x: 880, startPoint y: 228, endPoint x: 850, endPoint y: 233, distance: 30.1
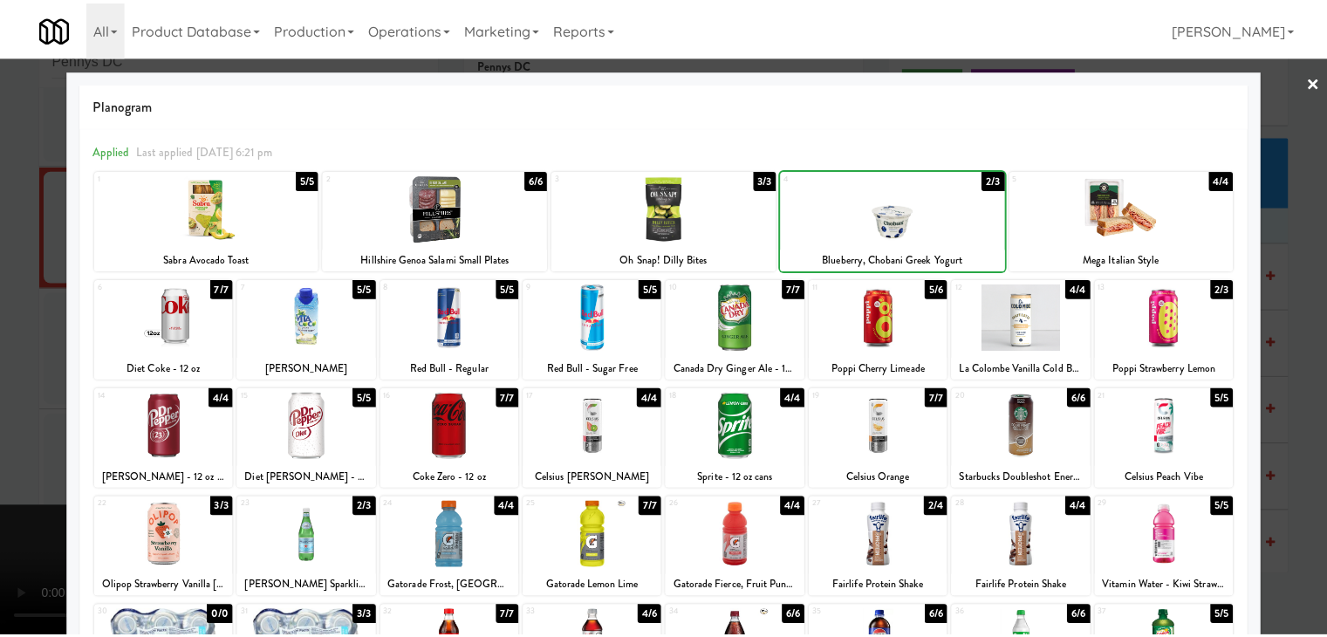
scroll to position [5606, 0]
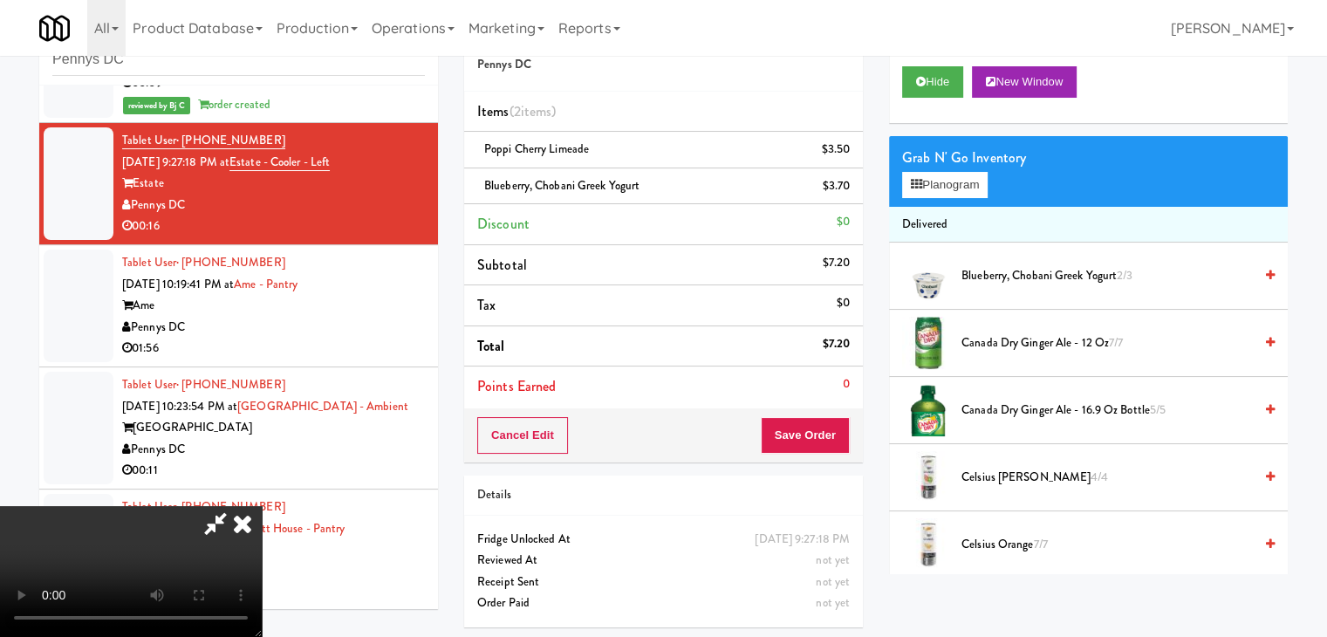
drag, startPoint x: 499, startPoint y: 360, endPoint x: 579, endPoint y: 370, distance: 80.1
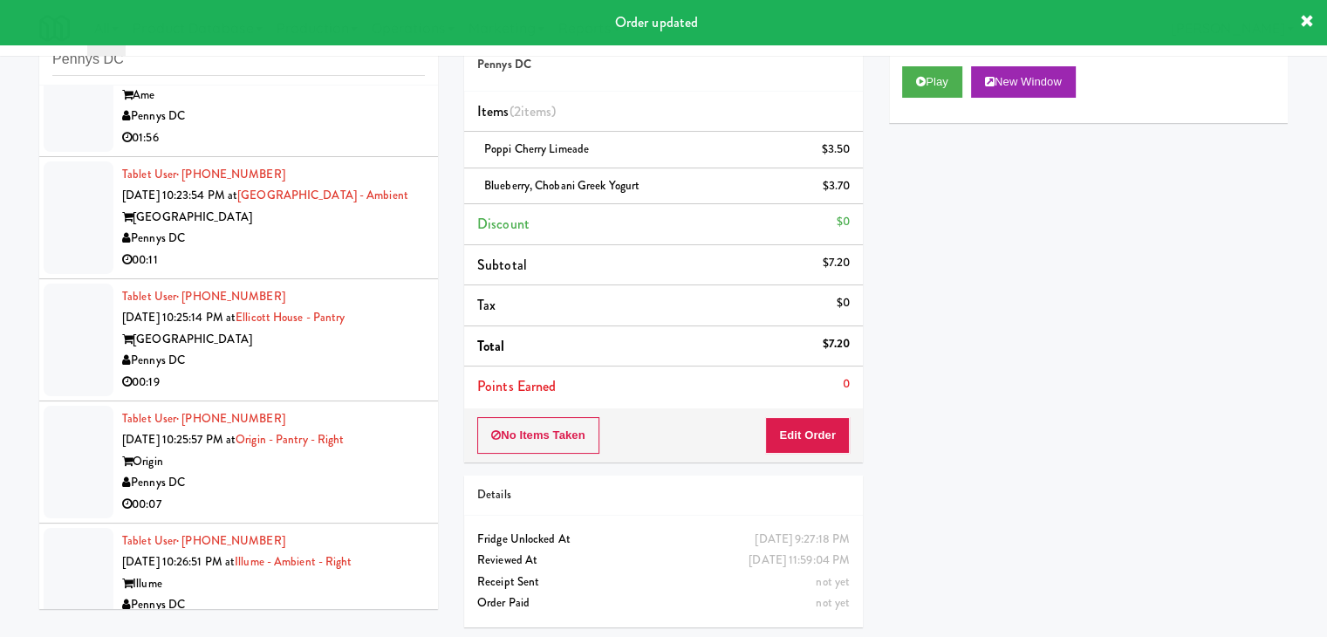
scroll to position [5868, 0]
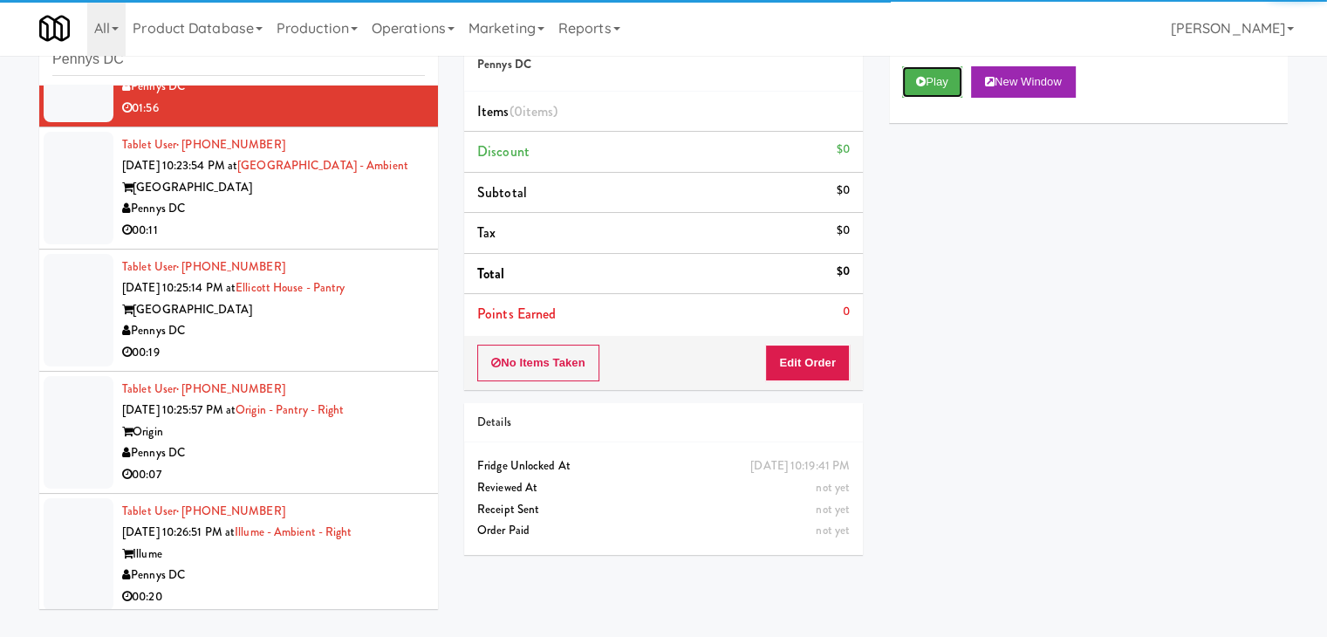
drag, startPoint x: 937, startPoint y: 87, endPoint x: 398, endPoint y: 181, distance: 547.4
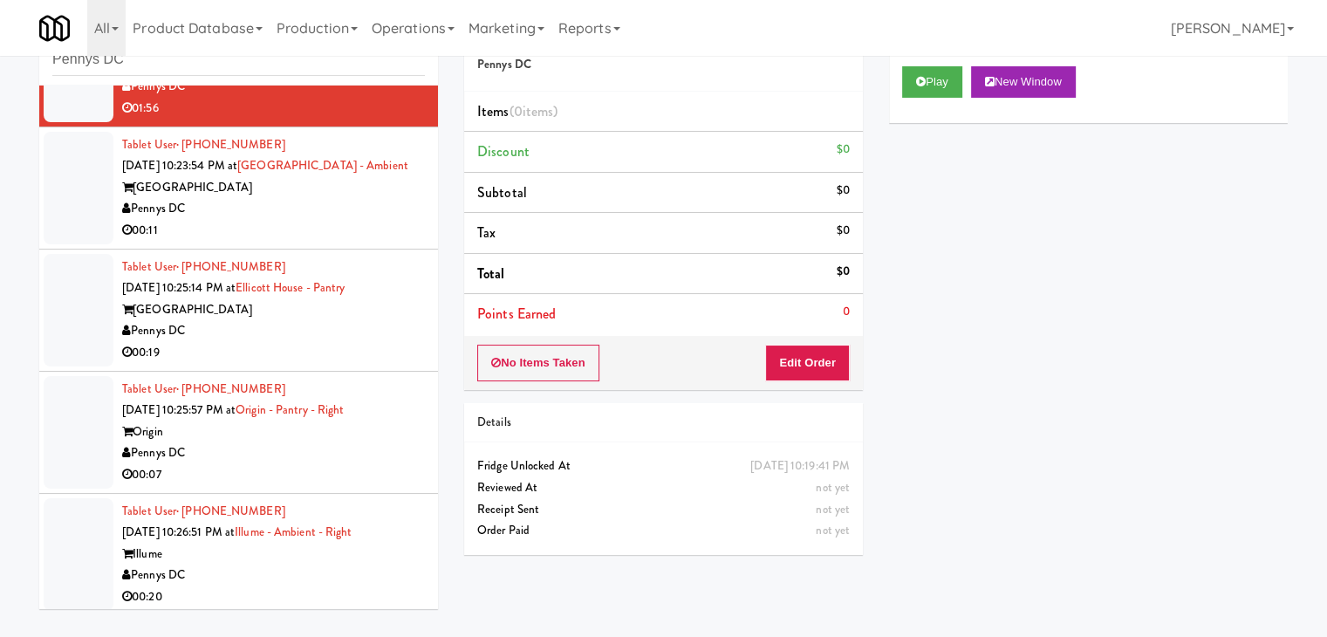
drag, startPoint x: 339, startPoint y: 229, endPoint x: 566, endPoint y: 196, distance: 230.1
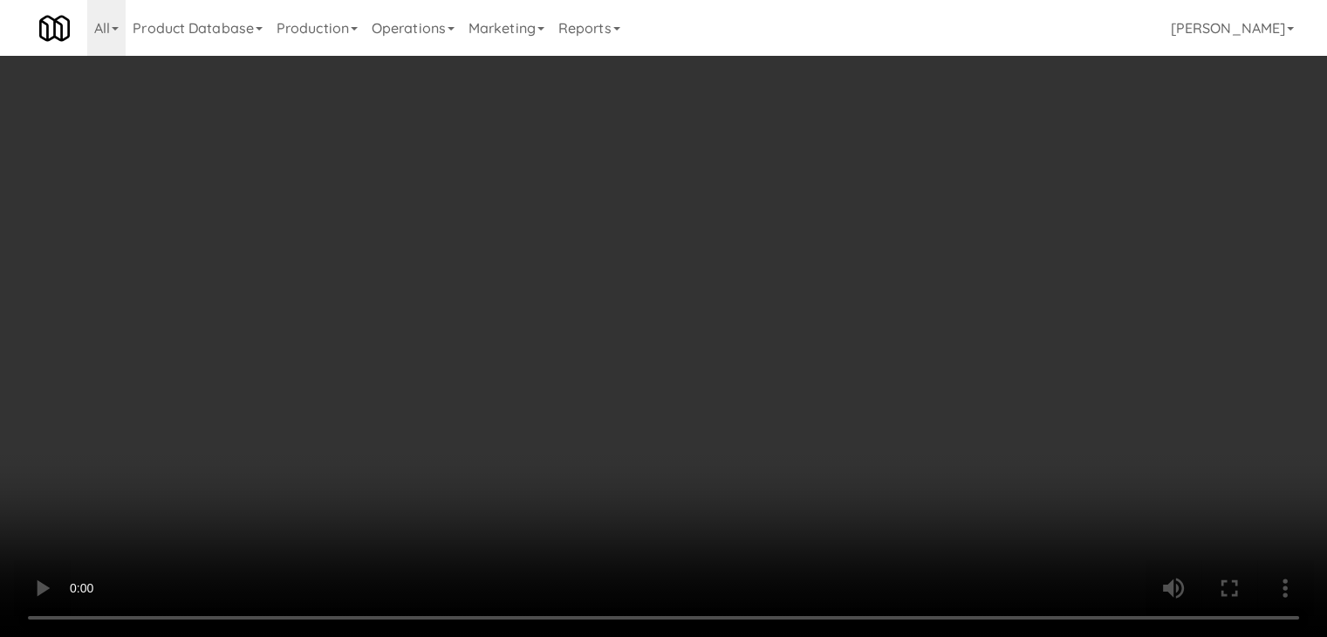
scroll to position [5826, 0]
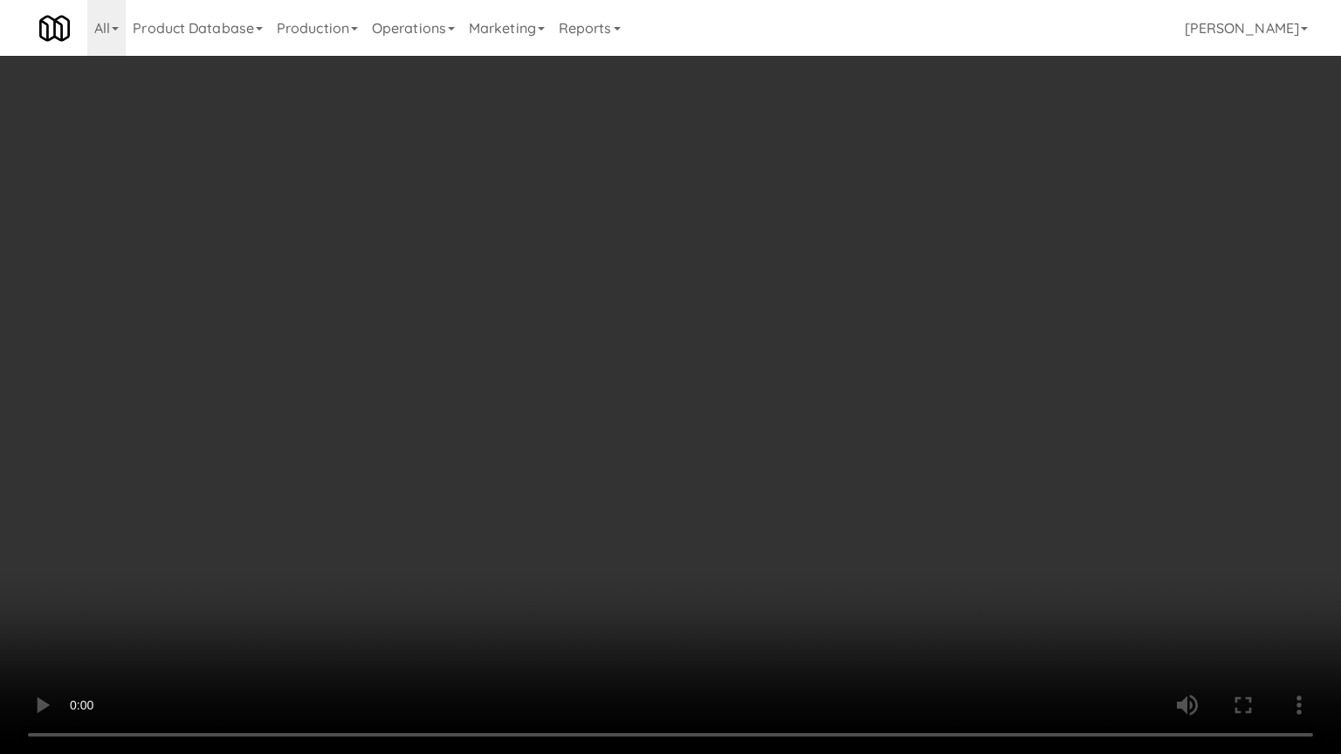
drag, startPoint x: 852, startPoint y: 429, endPoint x: 918, endPoint y: 261, distance: 181.0
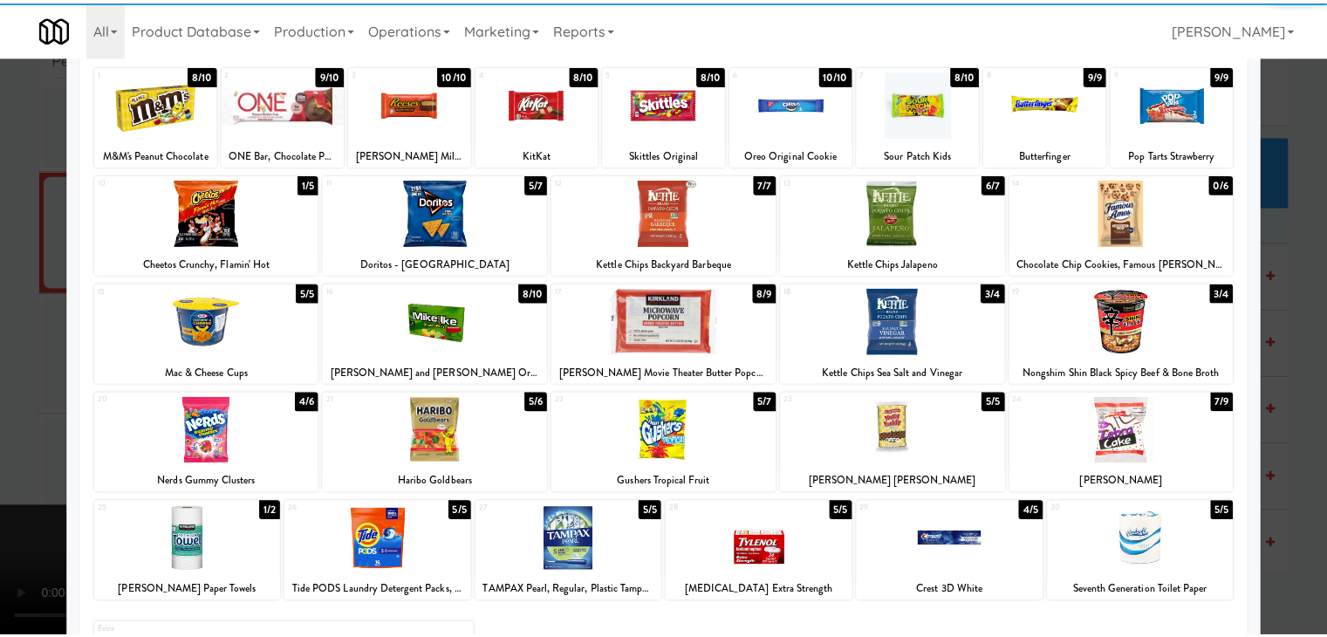
scroll to position [175, 0]
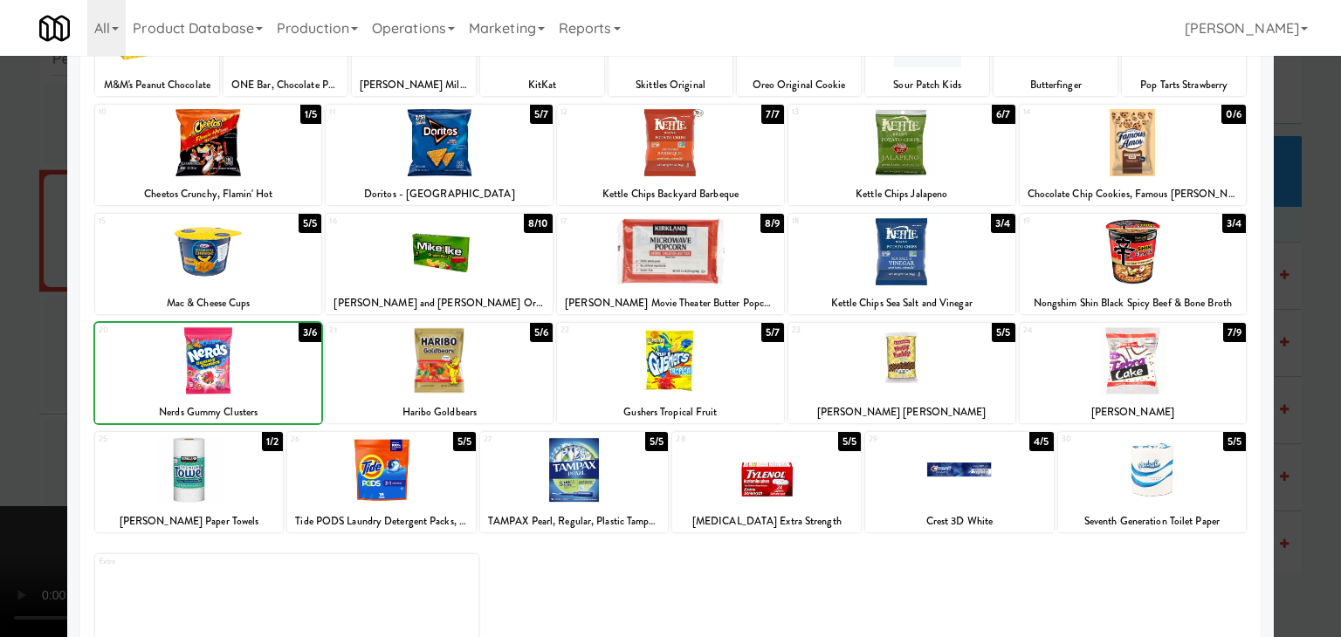
drag, startPoint x: 0, startPoint y: 364, endPoint x: 154, endPoint y: 363, distance: 153.6
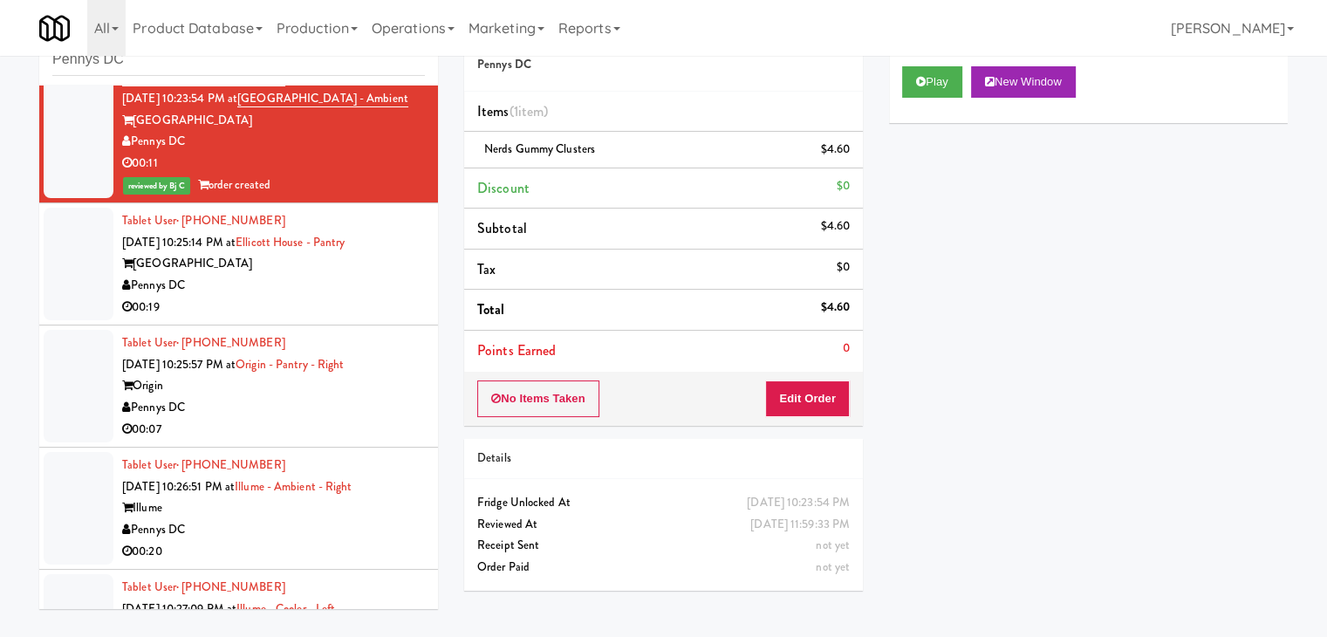
scroll to position [6043, 0]
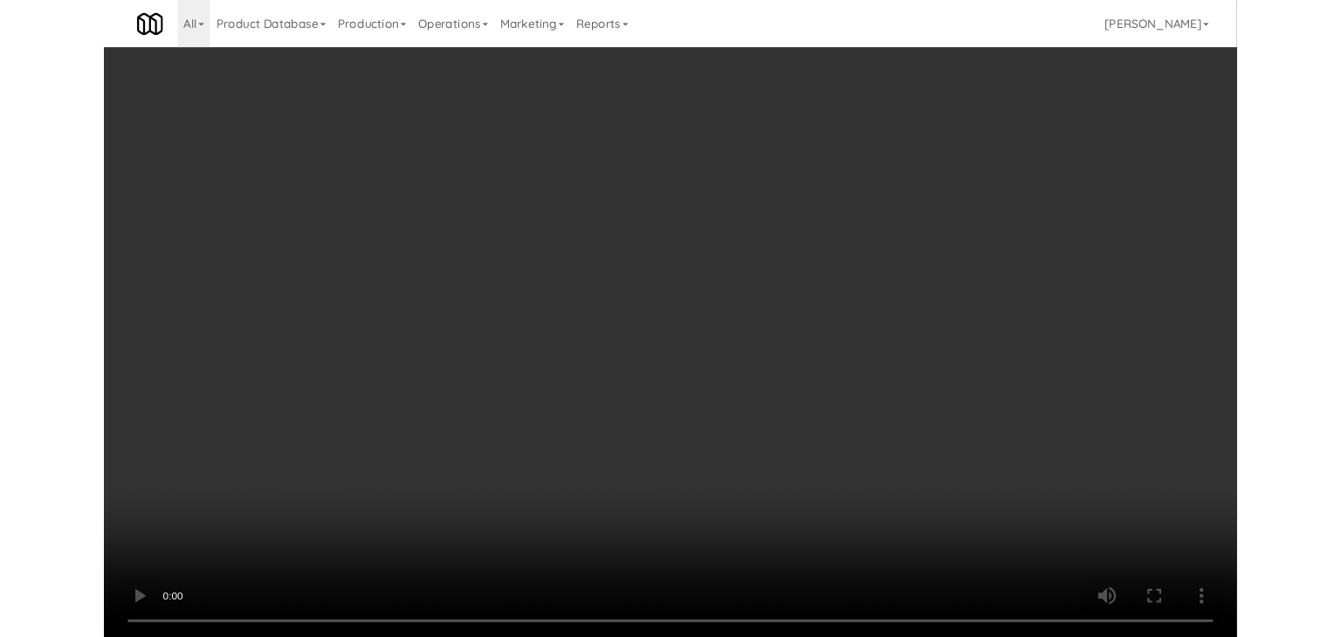
scroll to position [6043, 0]
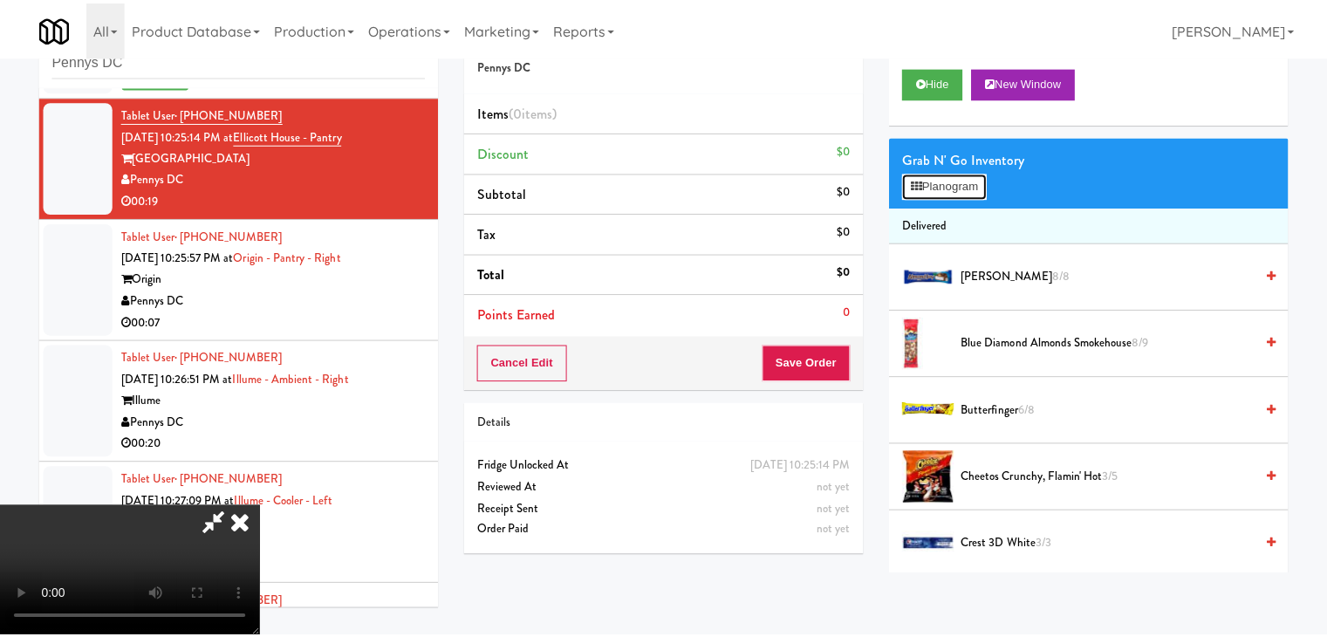
scroll to position [6000, 0]
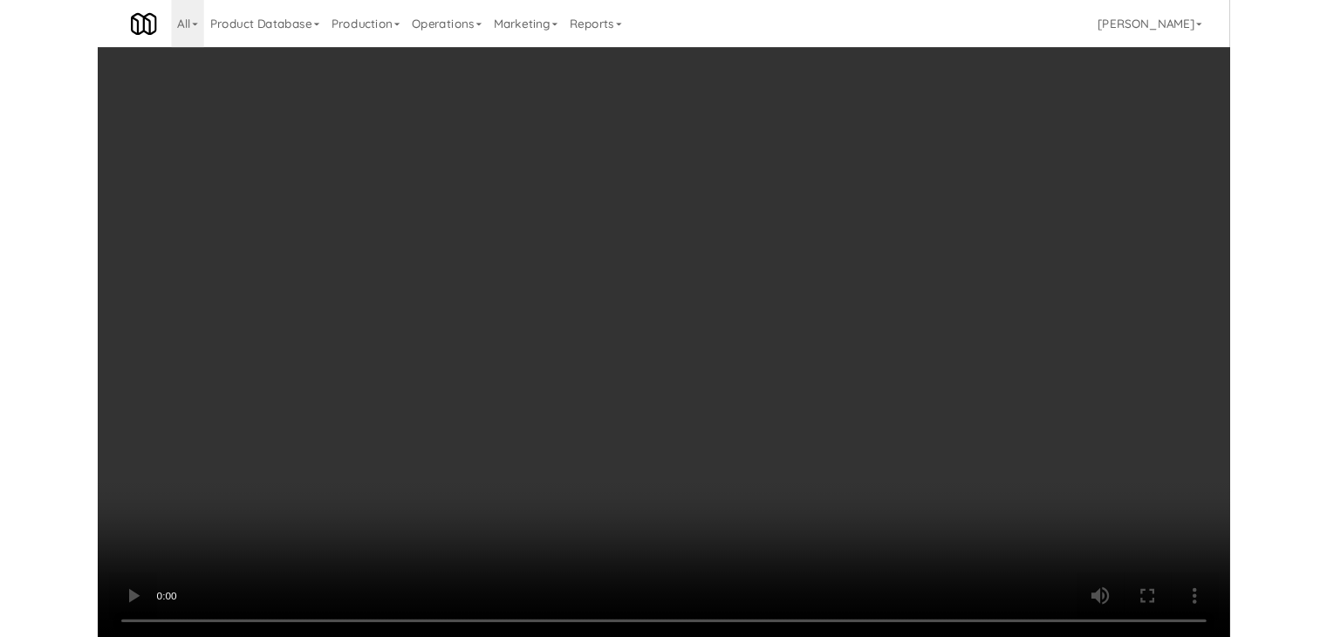
scroll to position [6000, 0]
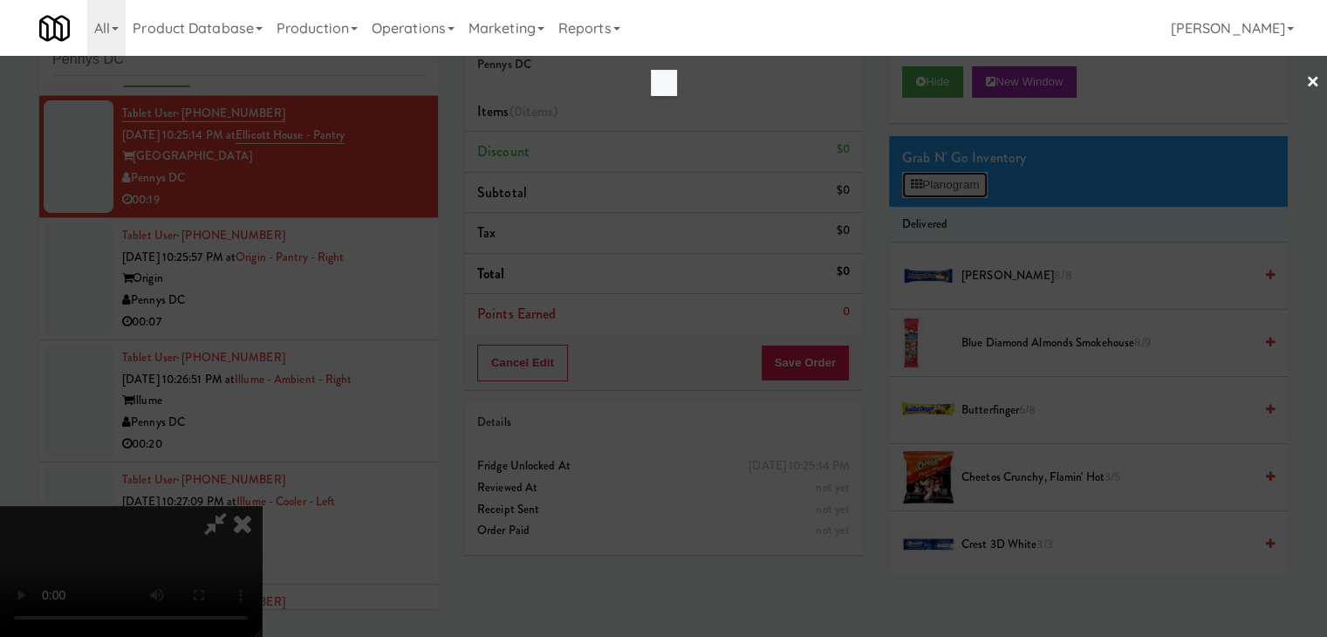
scroll to position [6000, 0]
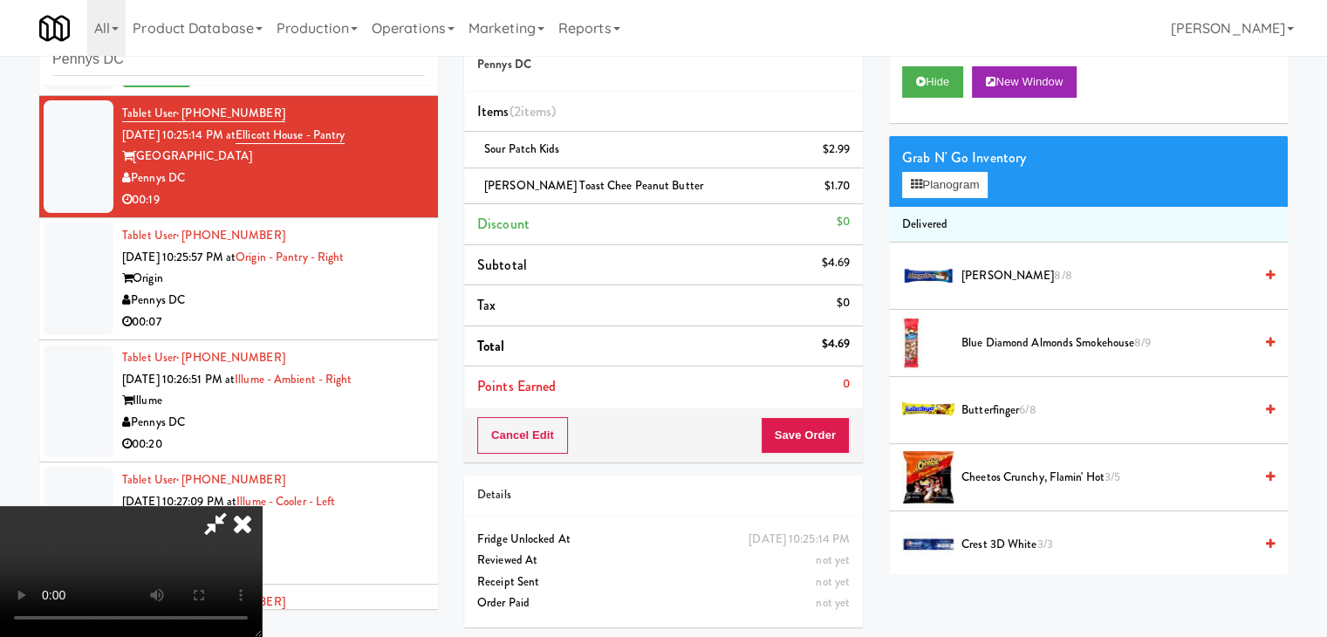
scroll to position [175, 0]
drag, startPoint x: 682, startPoint y: 401, endPoint x: 694, endPoint y: 399, distance: 11.5
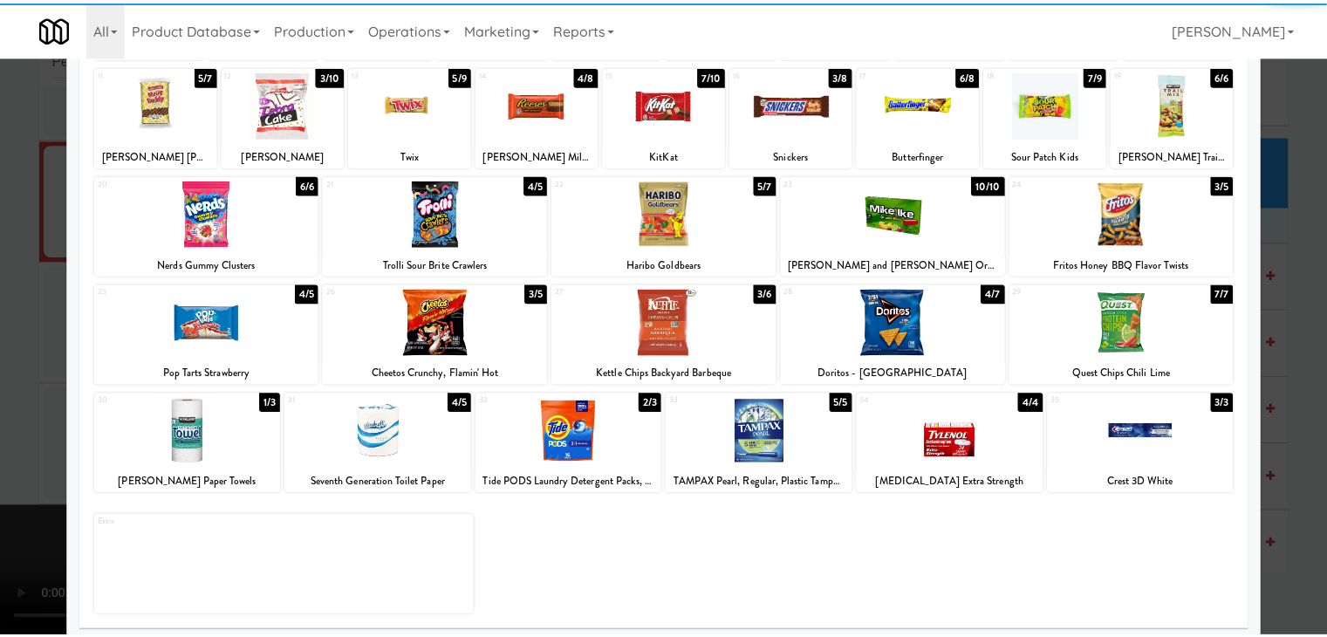
scroll to position [220, 0]
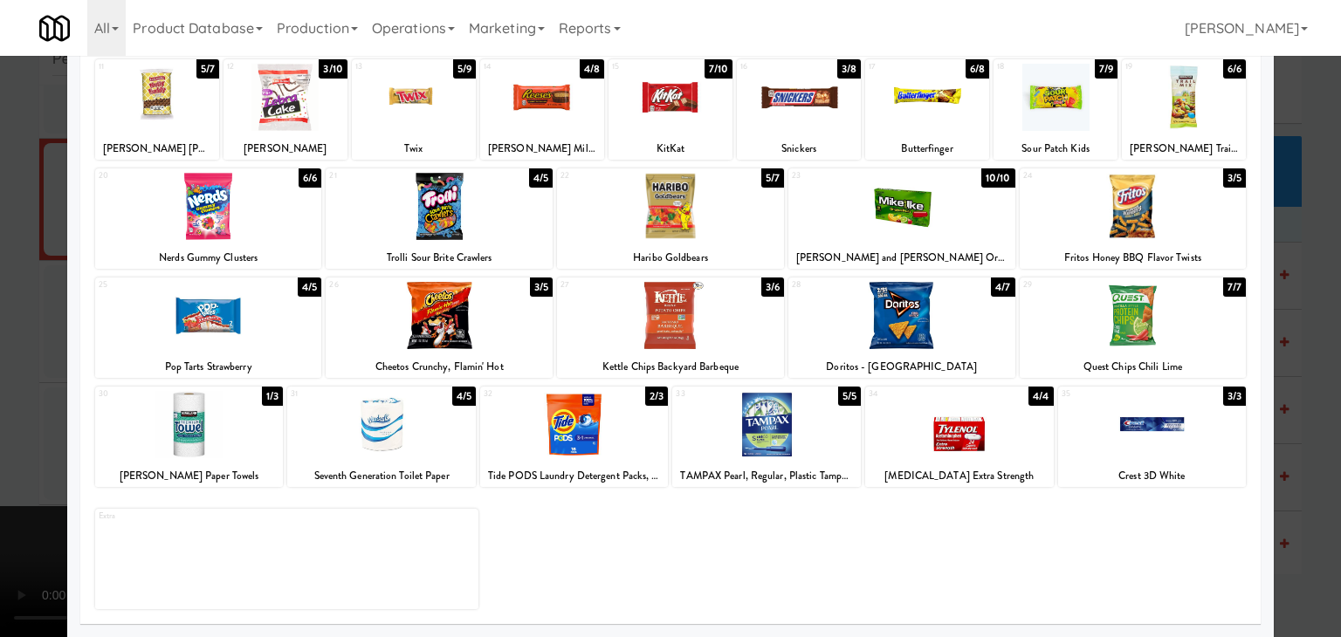
drag, startPoint x: 921, startPoint y: 307, endPoint x: 335, endPoint y: 314, distance: 585.6
drag, startPoint x: 0, startPoint y: 321, endPoint x: 99, endPoint y: 327, distance: 98.8
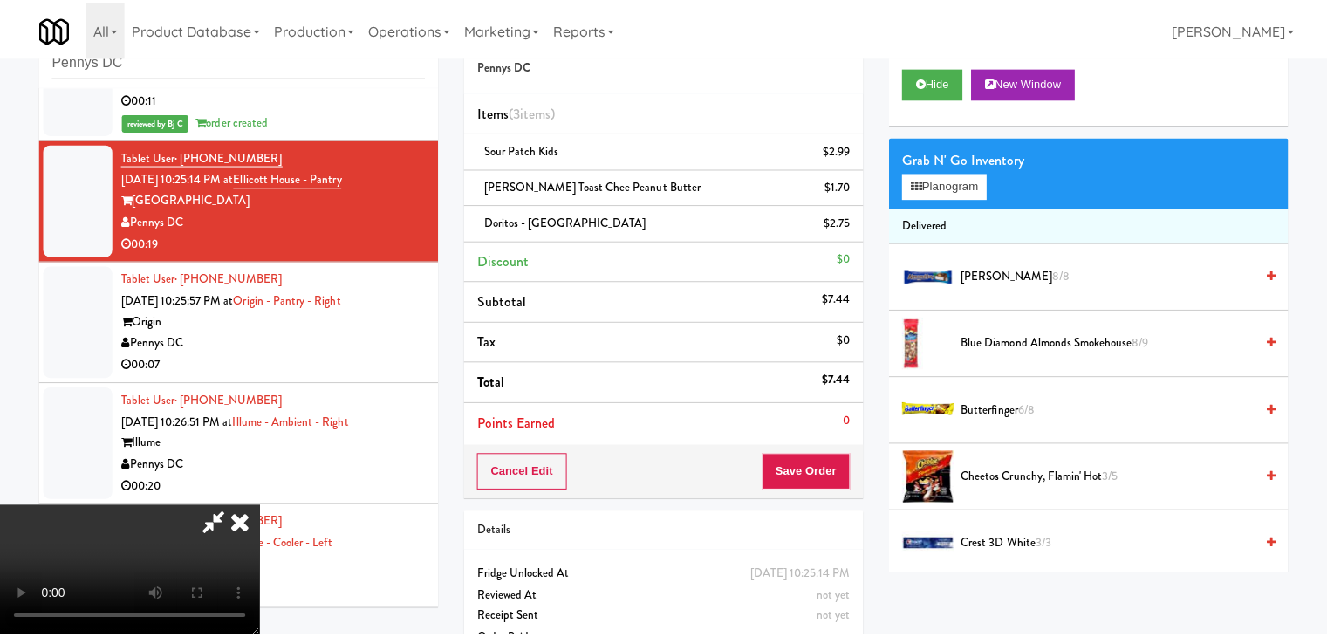
scroll to position [6043, 0]
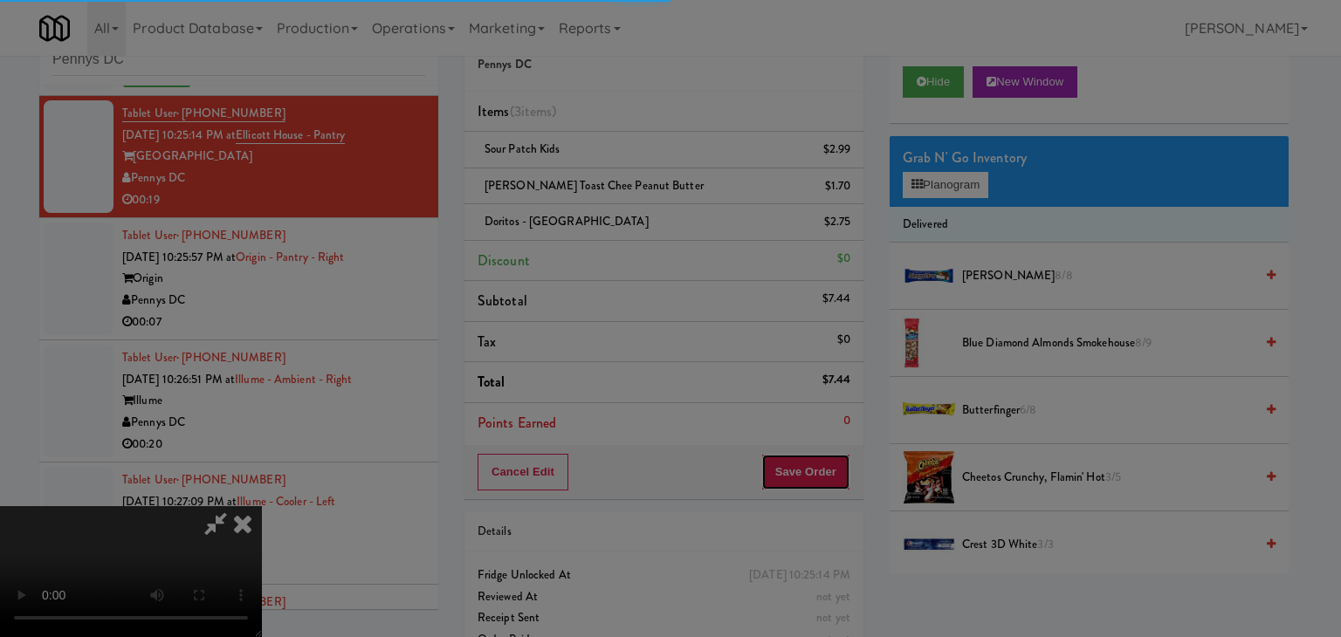
drag, startPoint x: 831, startPoint y: 469, endPoint x: 800, endPoint y: 430, distance: 49.1
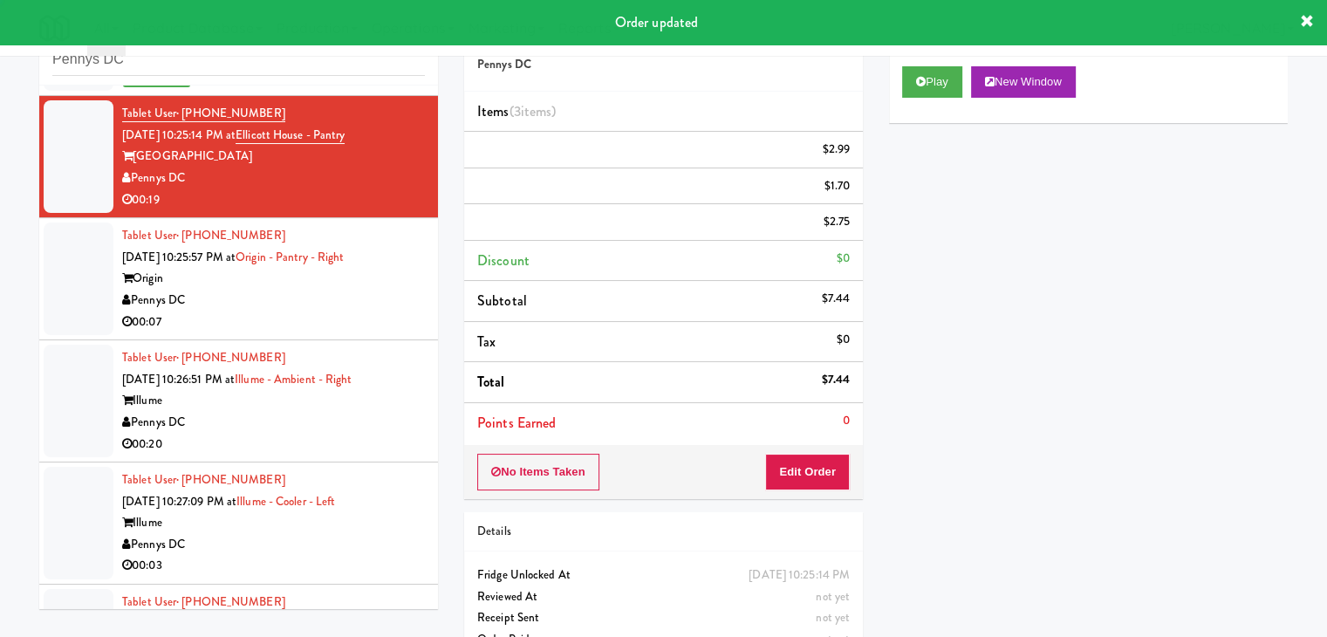
scroll to position [0, 0]
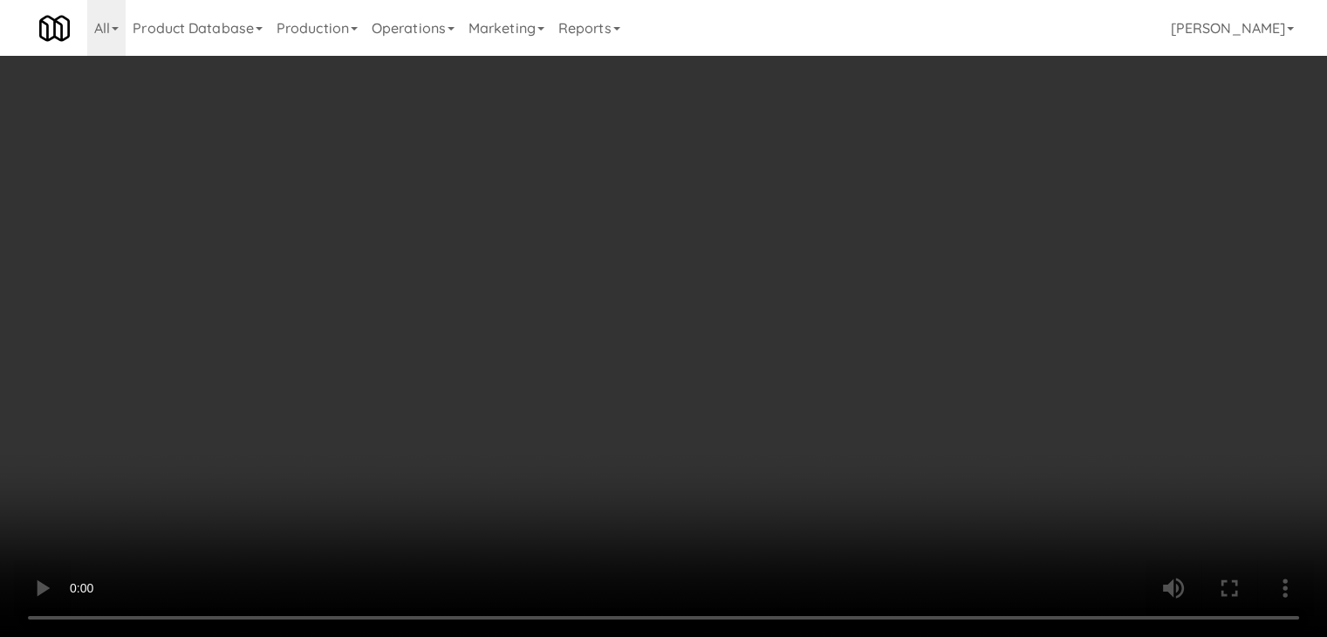
scroll to position [6000, 0]
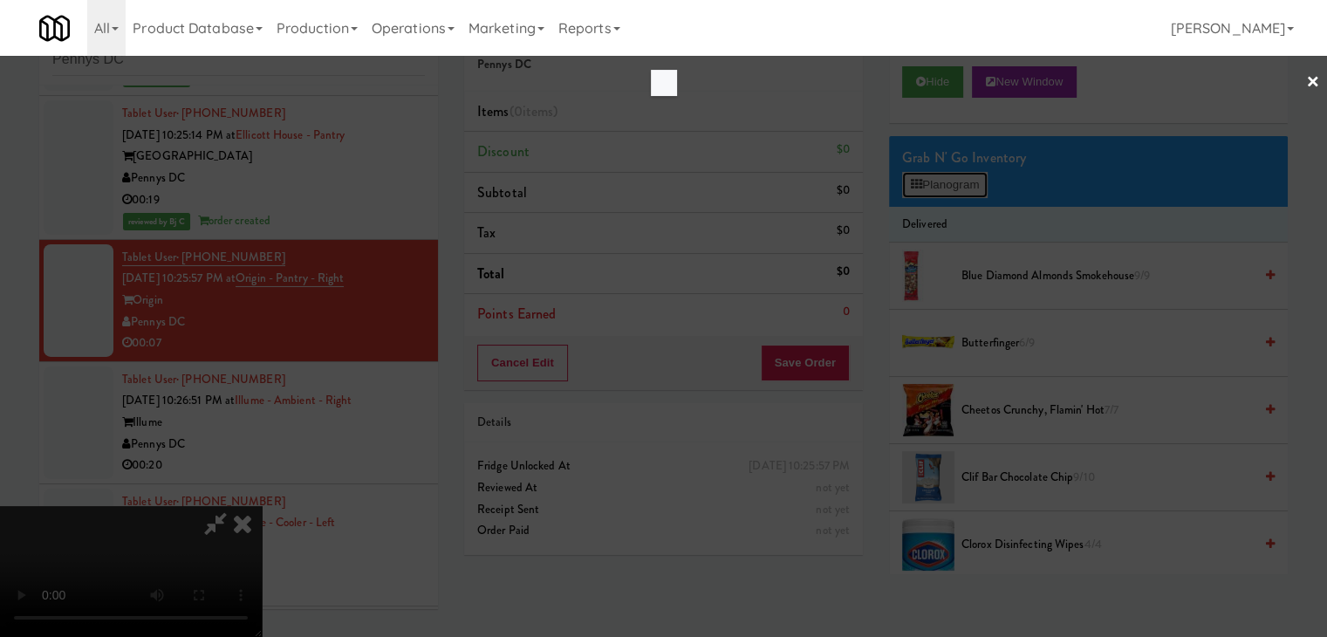
scroll to position [6000, 0]
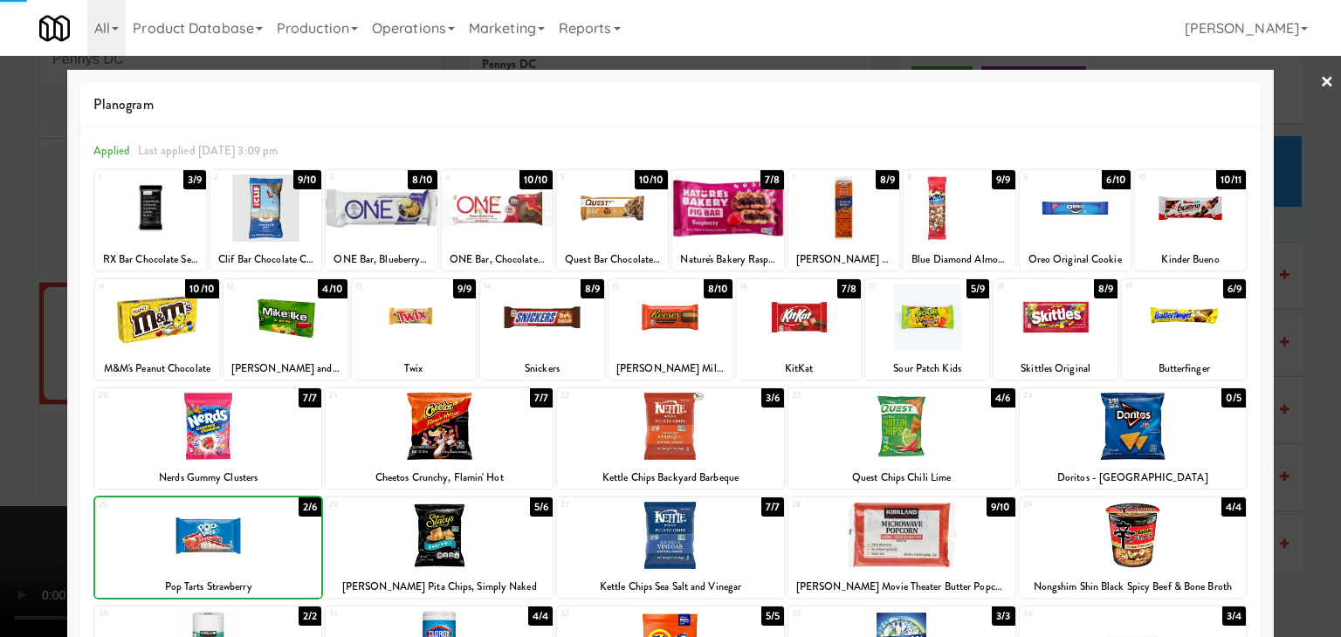
drag, startPoint x: 0, startPoint y: 470, endPoint x: 217, endPoint y: 447, distance: 218.6
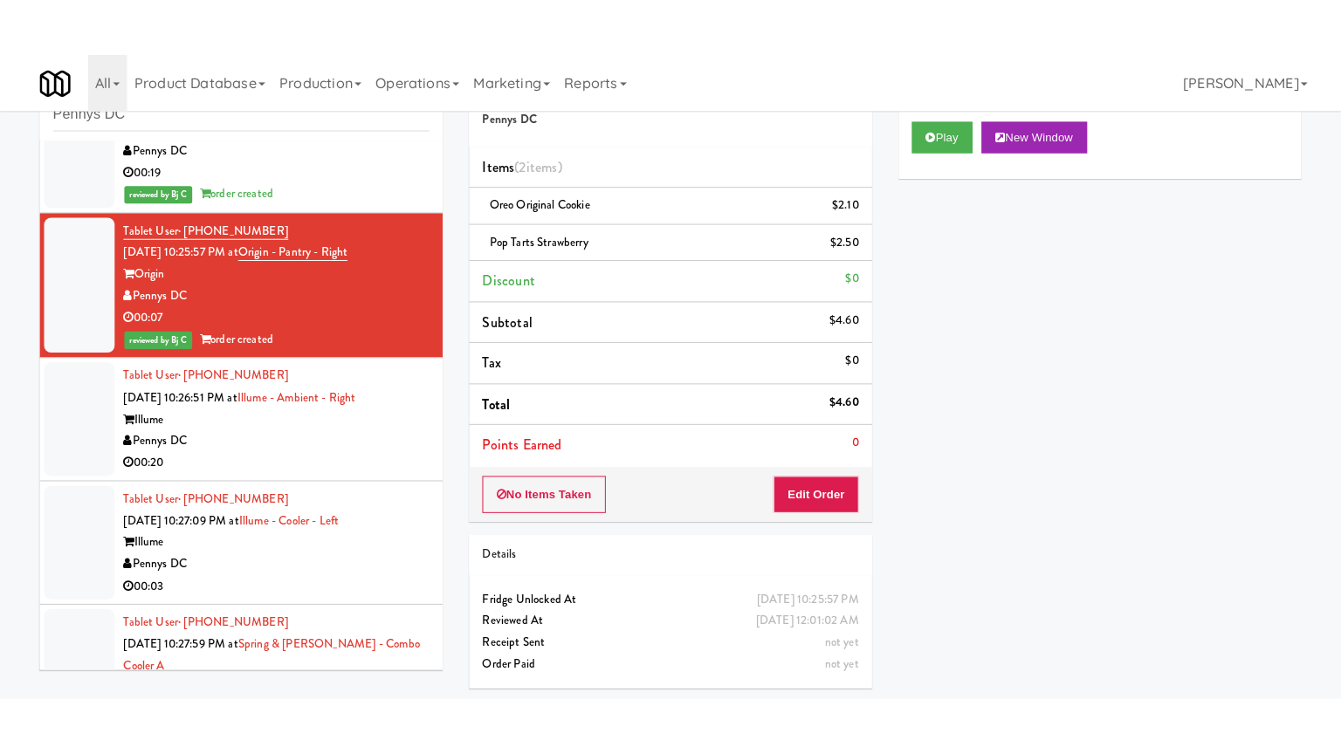
scroll to position [6305, 0]
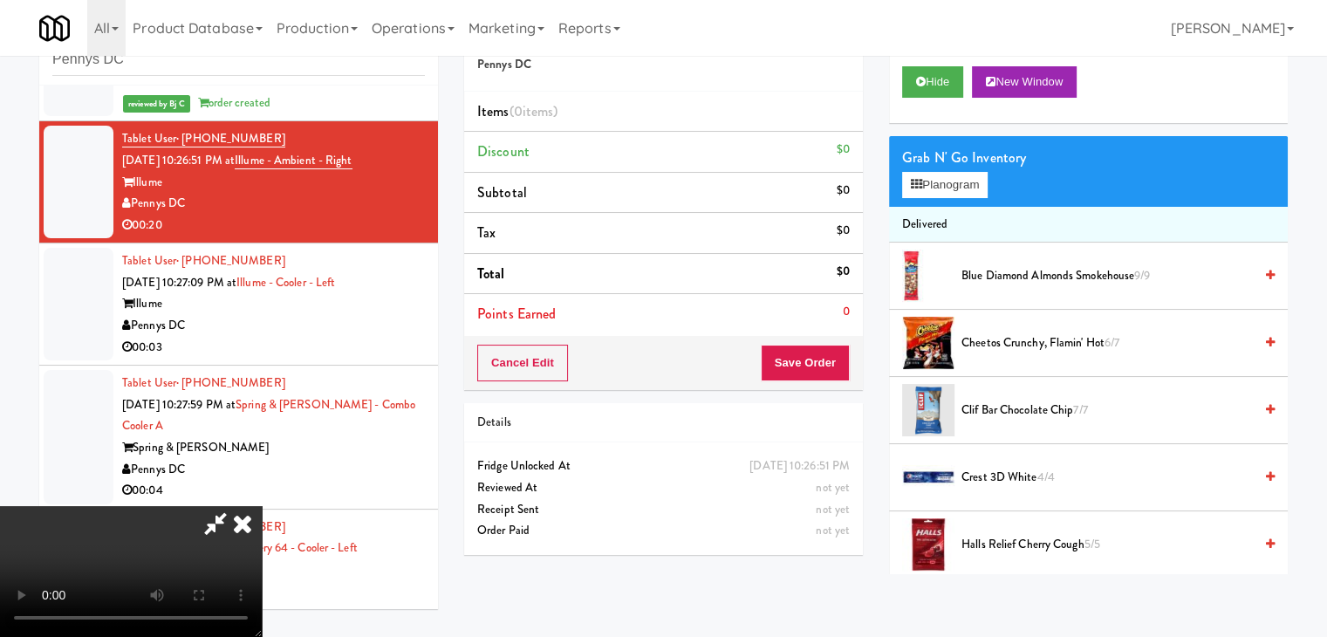
scroll to position [6263, 0]
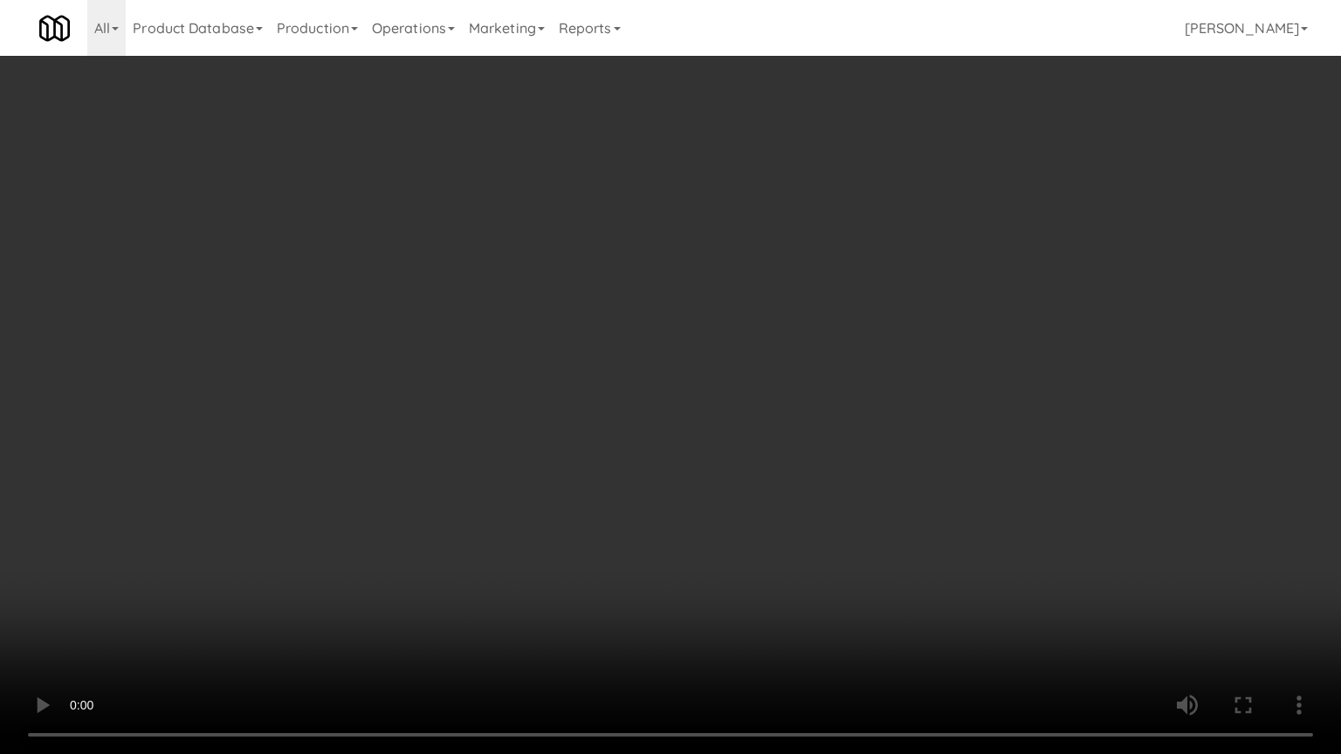
drag, startPoint x: 866, startPoint y: 325, endPoint x: 983, endPoint y: 171, distance: 193.1
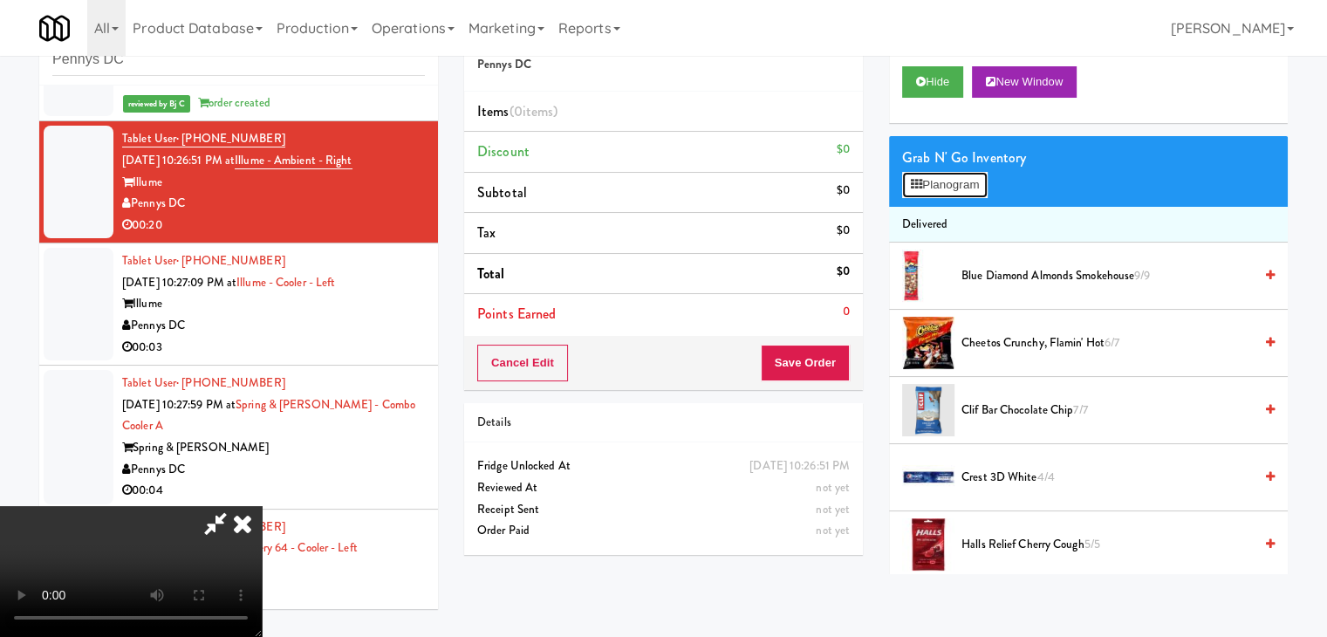
scroll to position [6263, 0]
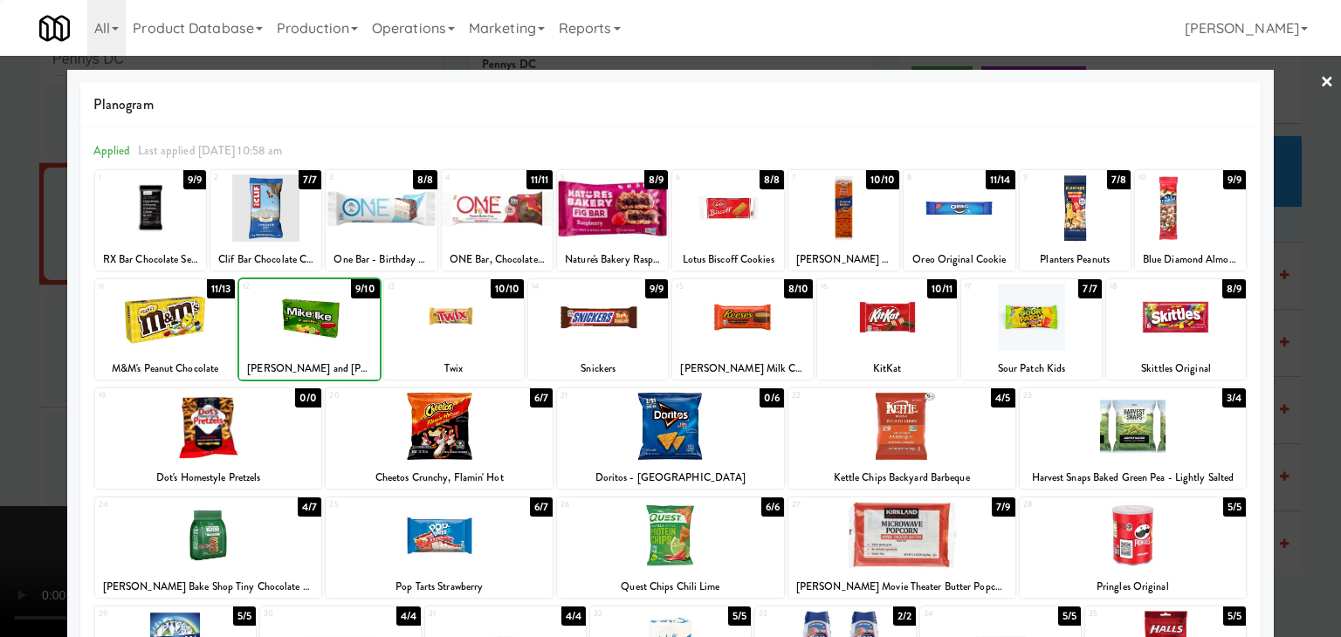
drag, startPoint x: 0, startPoint y: 351, endPoint x: 182, endPoint y: 346, distance: 181.6
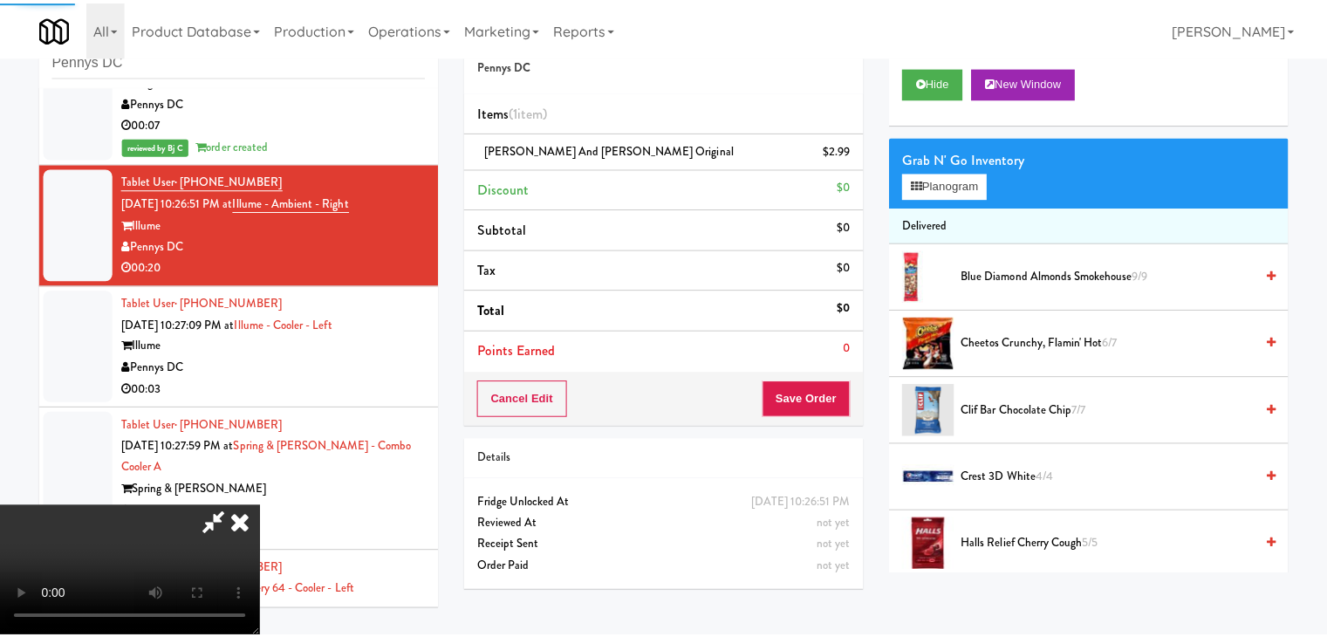
scroll to position [6305, 0]
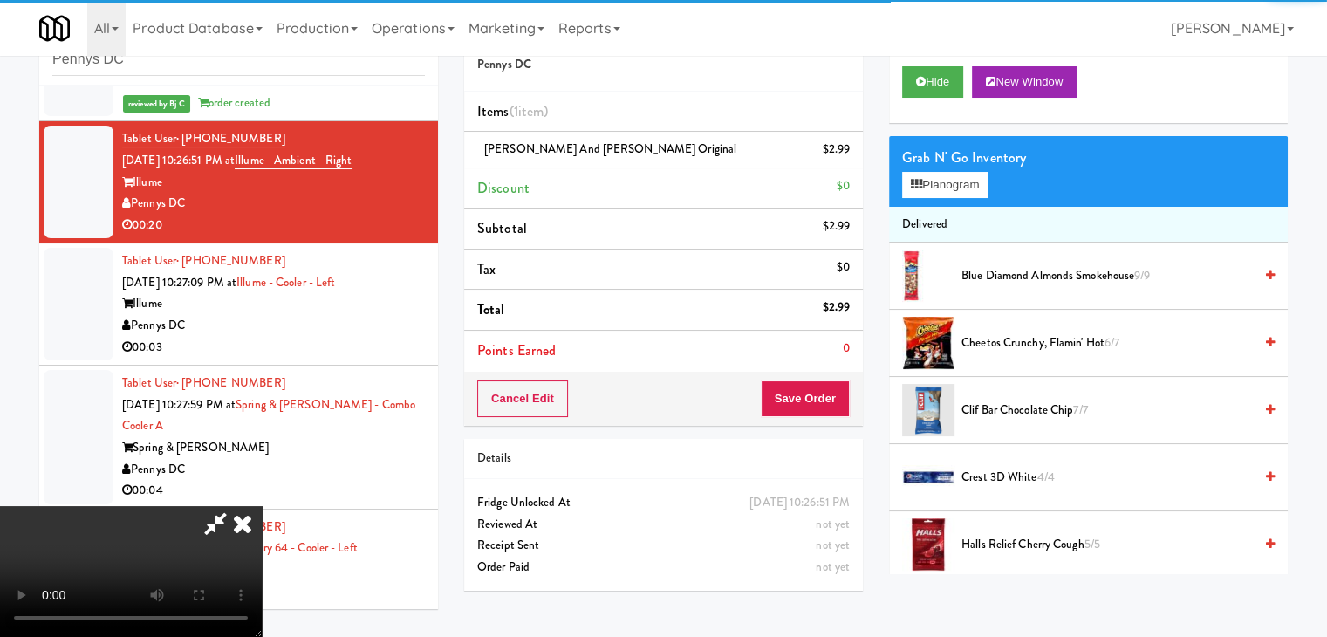
drag, startPoint x: 796, startPoint y: 396, endPoint x: 813, endPoint y: 396, distance: 17.5
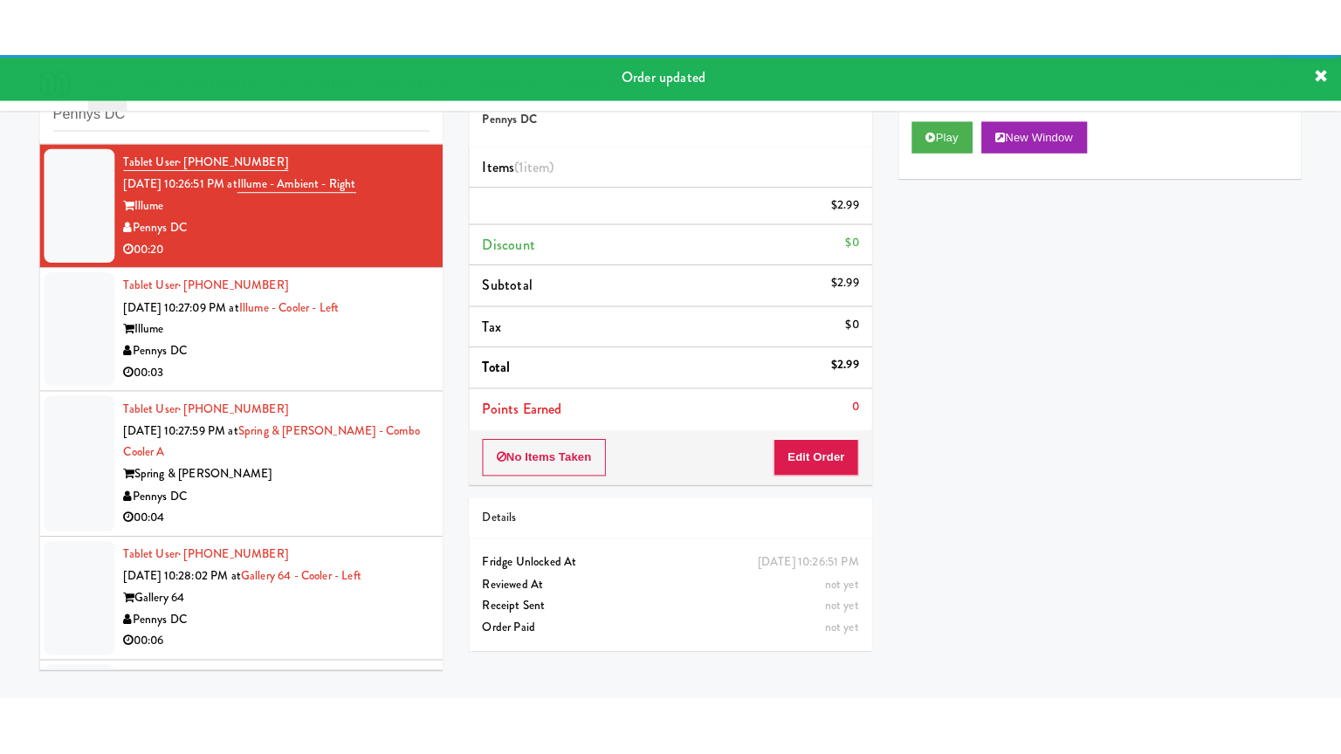
scroll to position [6392, 0]
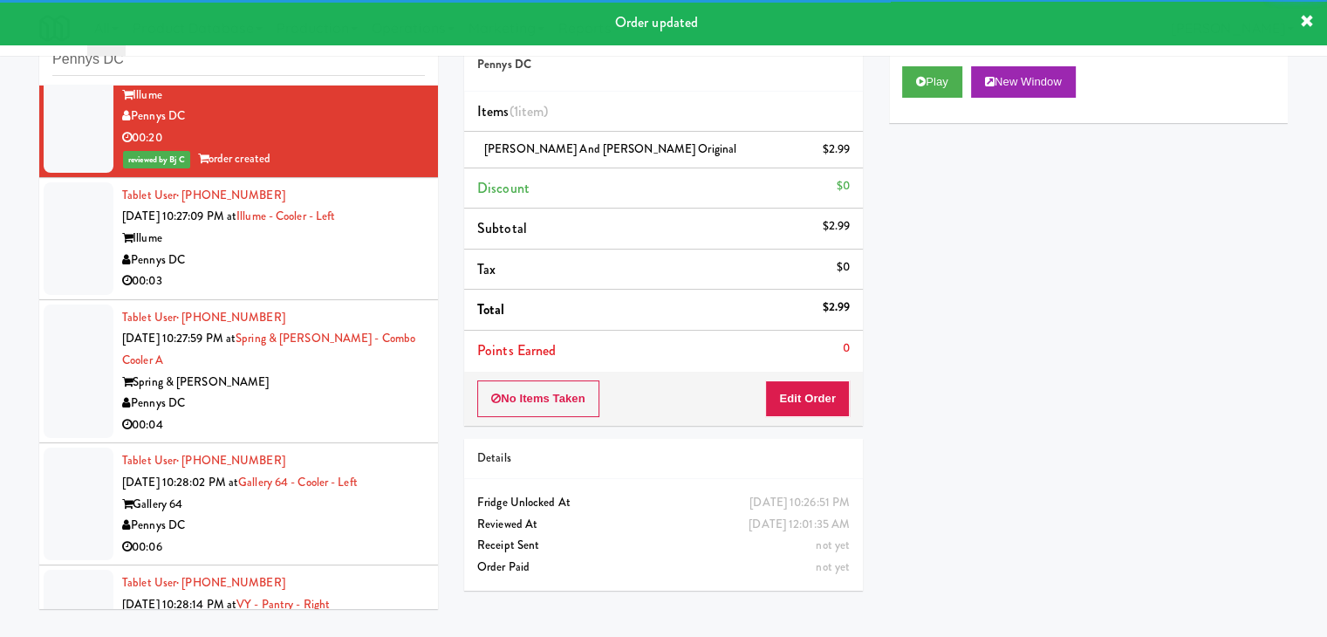
drag, startPoint x: 363, startPoint y: 252, endPoint x: 375, endPoint y: 271, distance: 22.8
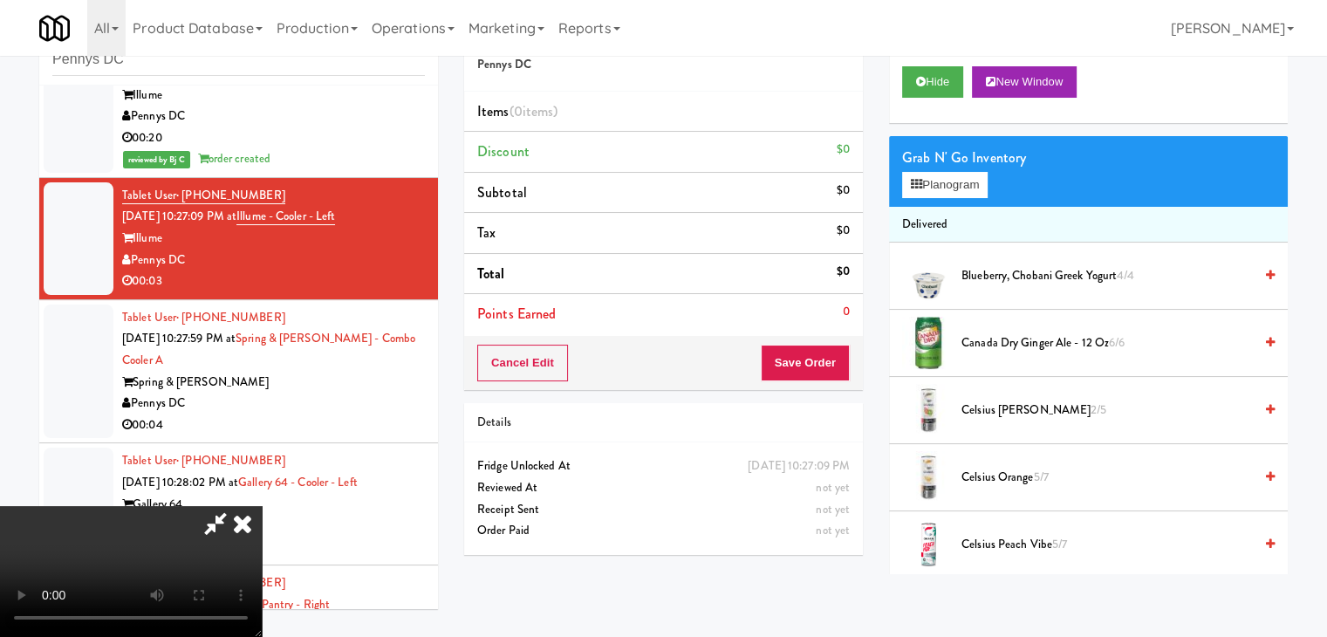
scroll to position [6350, 0]
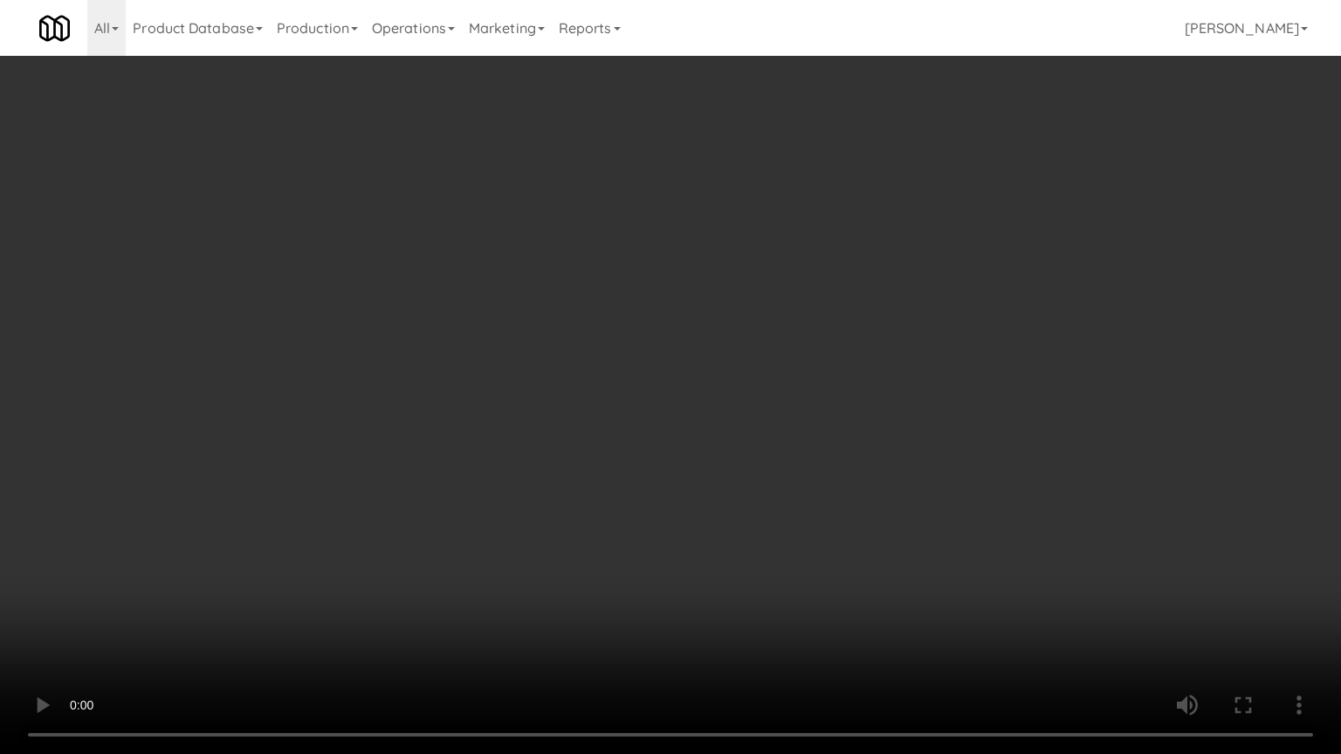
drag, startPoint x: 791, startPoint y: 483, endPoint x: 796, endPoint y: 473, distance: 11.7
drag, startPoint x: 803, startPoint y: 452, endPoint x: 805, endPoint y: 443, distance: 8.9
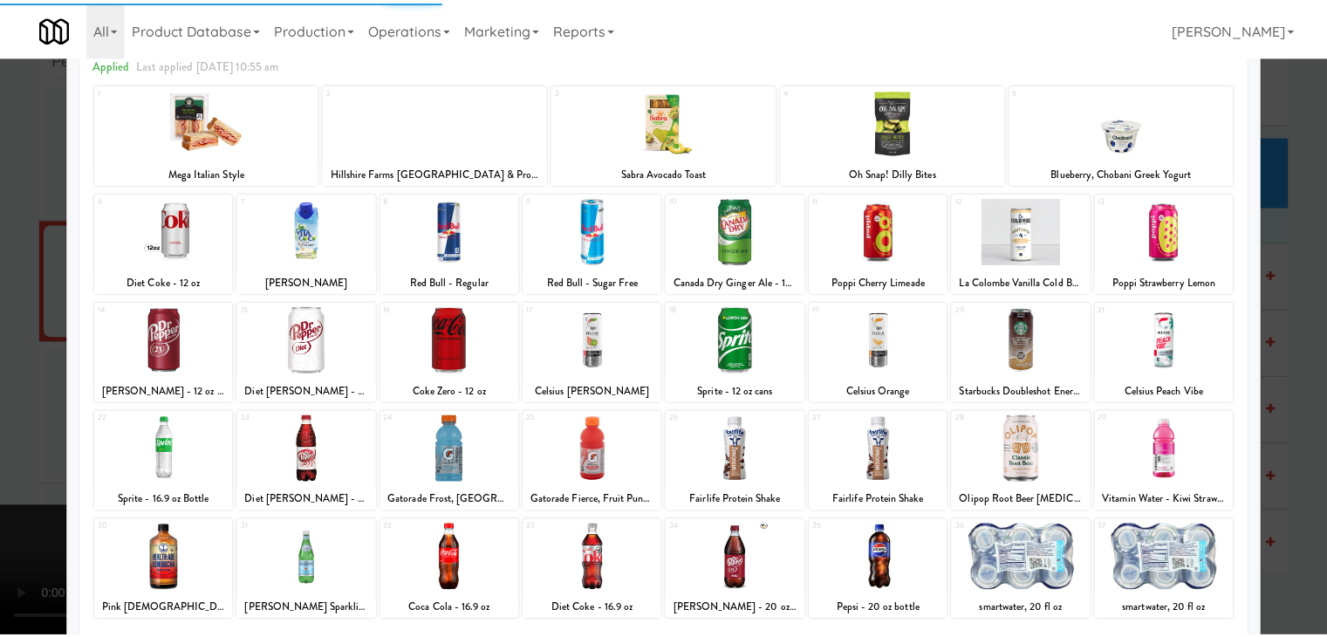
scroll to position [220, 0]
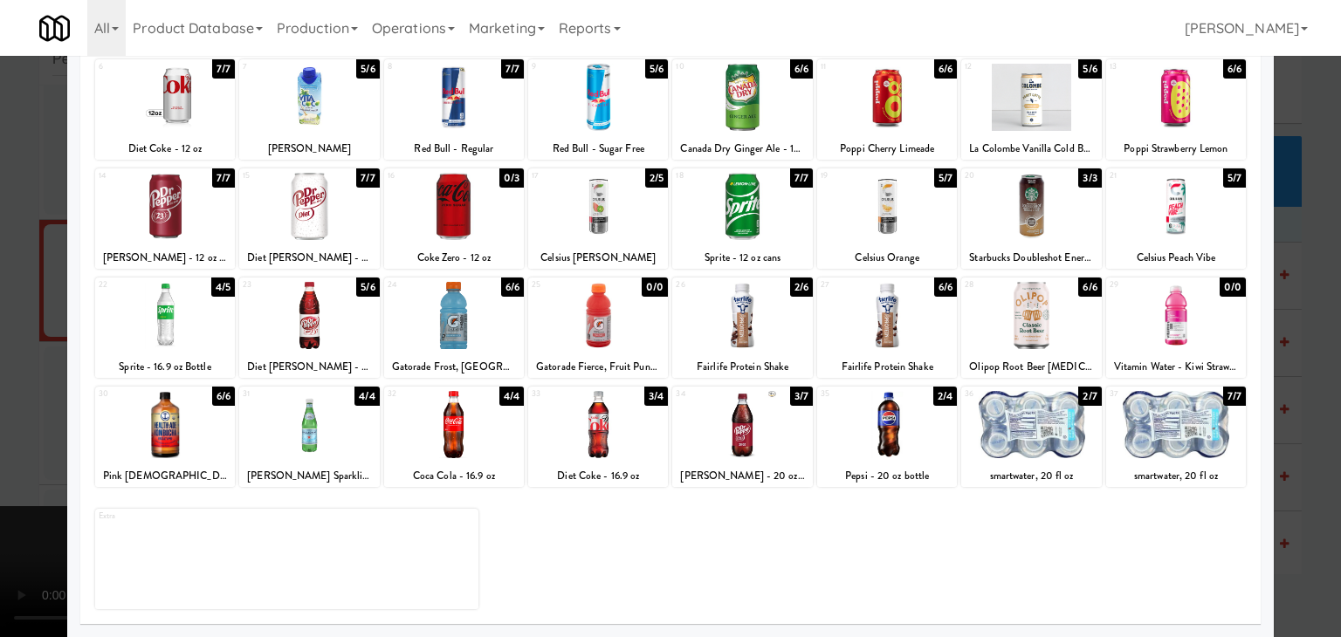
drag, startPoint x: 0, startPoint y: 434, endPoint x: 189, endPoint y: 434, distance: 189.4
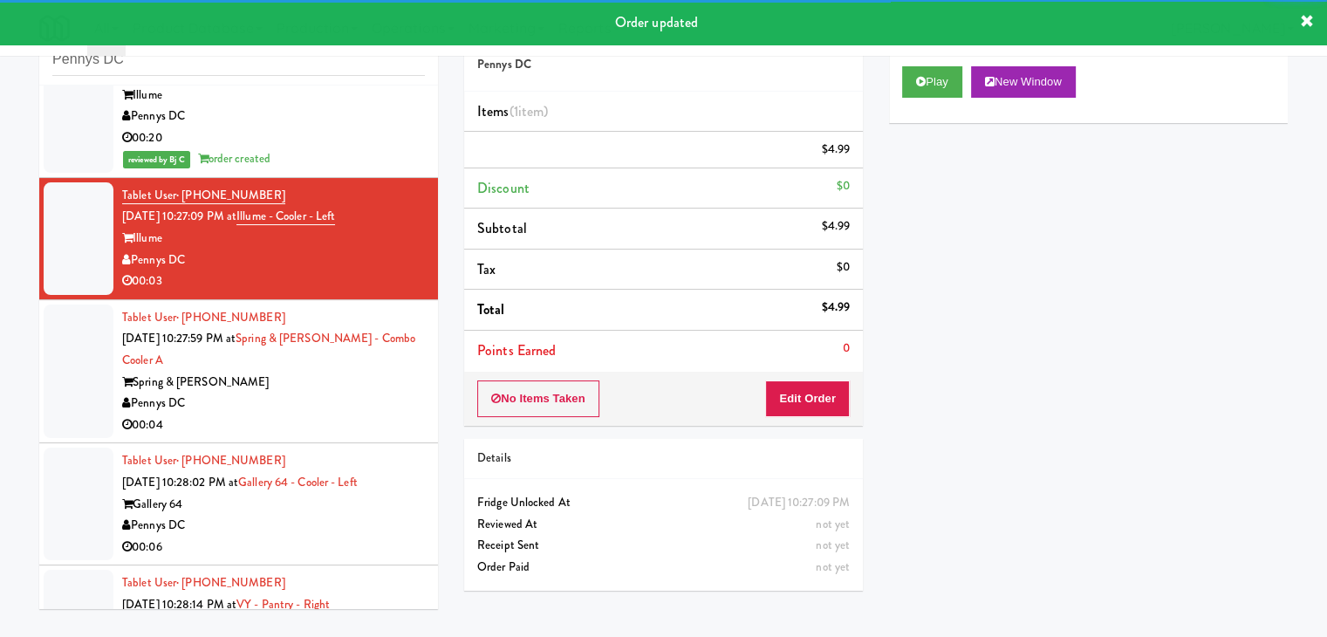
scroll to position [6479, 0]
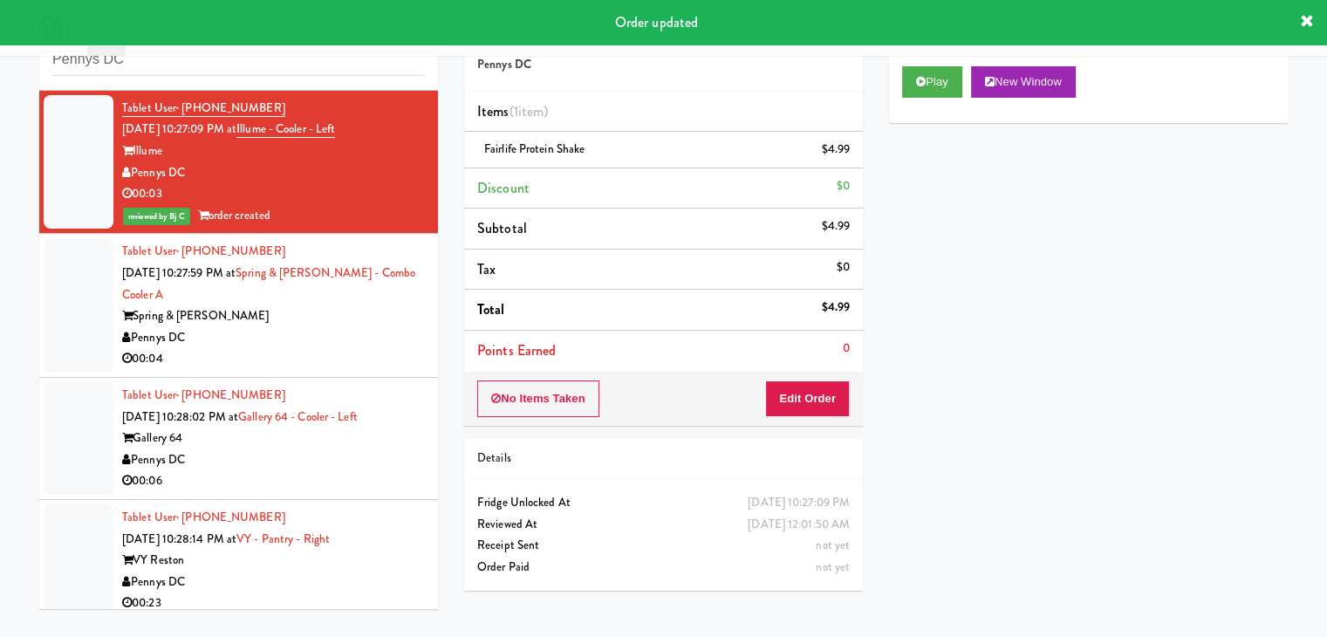
drag, startPoint x: 324, startPoint y: 349, endPoint x: 332, endPoint y: 356, distance: 10.5
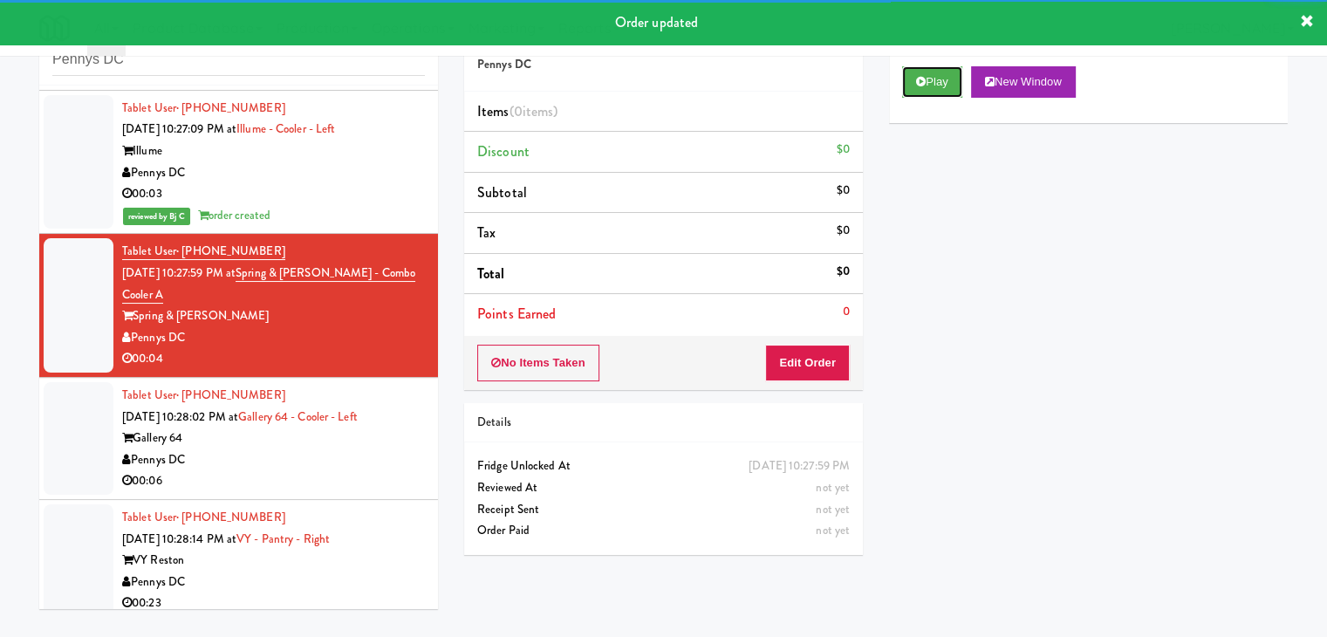
drag, startPoint x: 929, startPoint y: 76, endPoint x: 915, endPoint y: 168, distance: 93.4
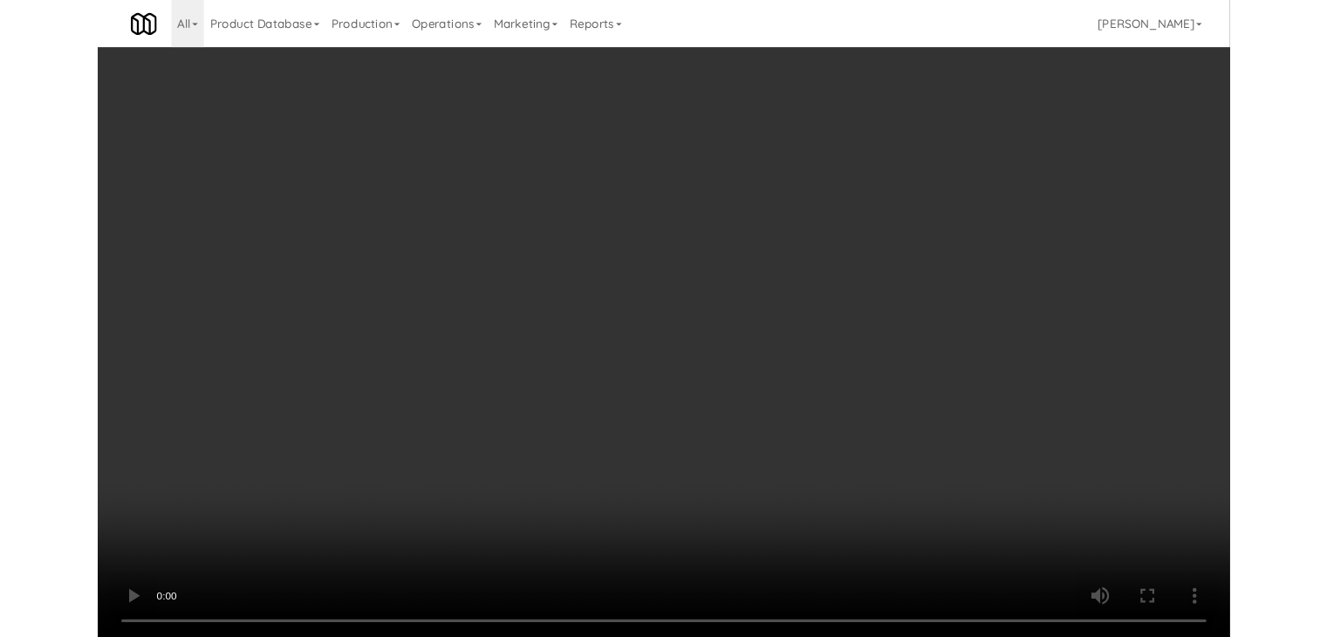
scroll to position [6437, 0]
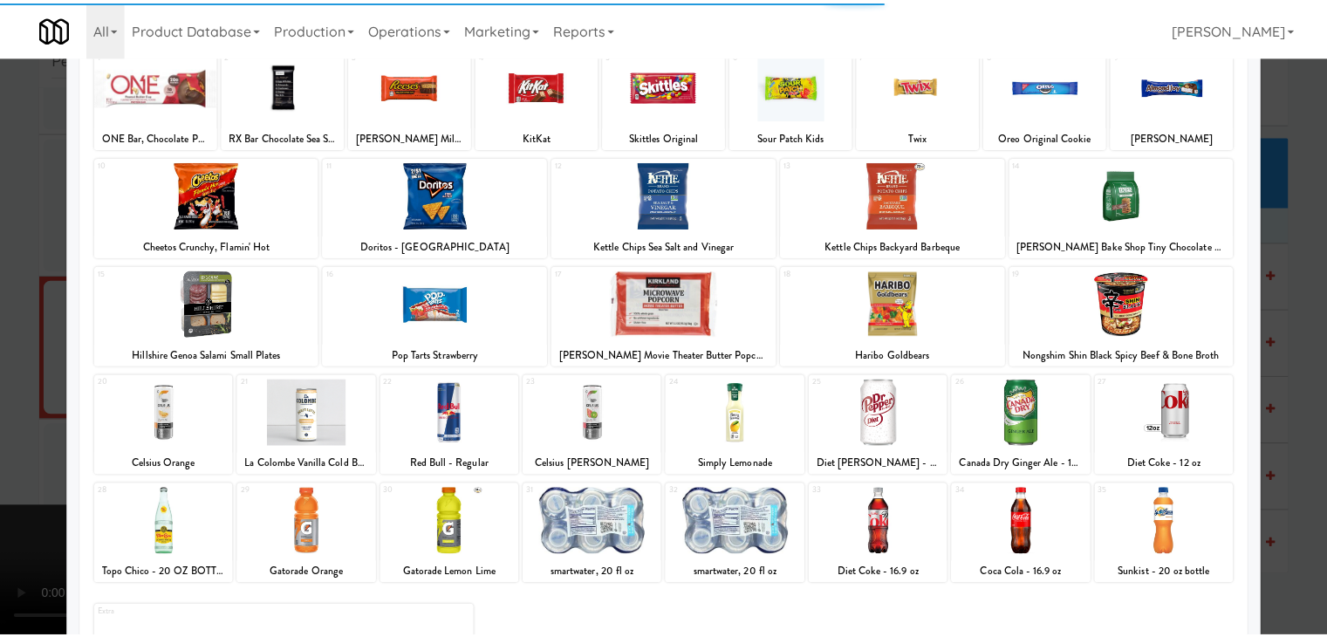
scroll to position [220, 0]
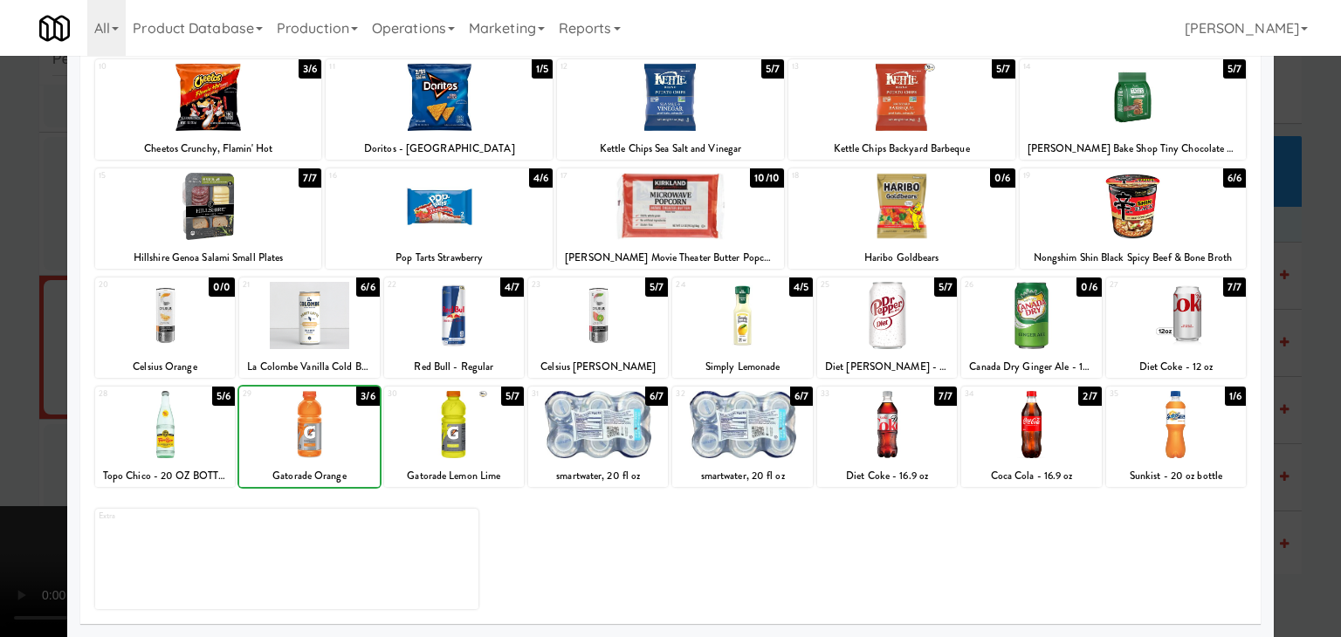
drag, startPoint x: 0, startPoint y: 450, endPoint x: 158, endPoint y: 432, distance: 159.0
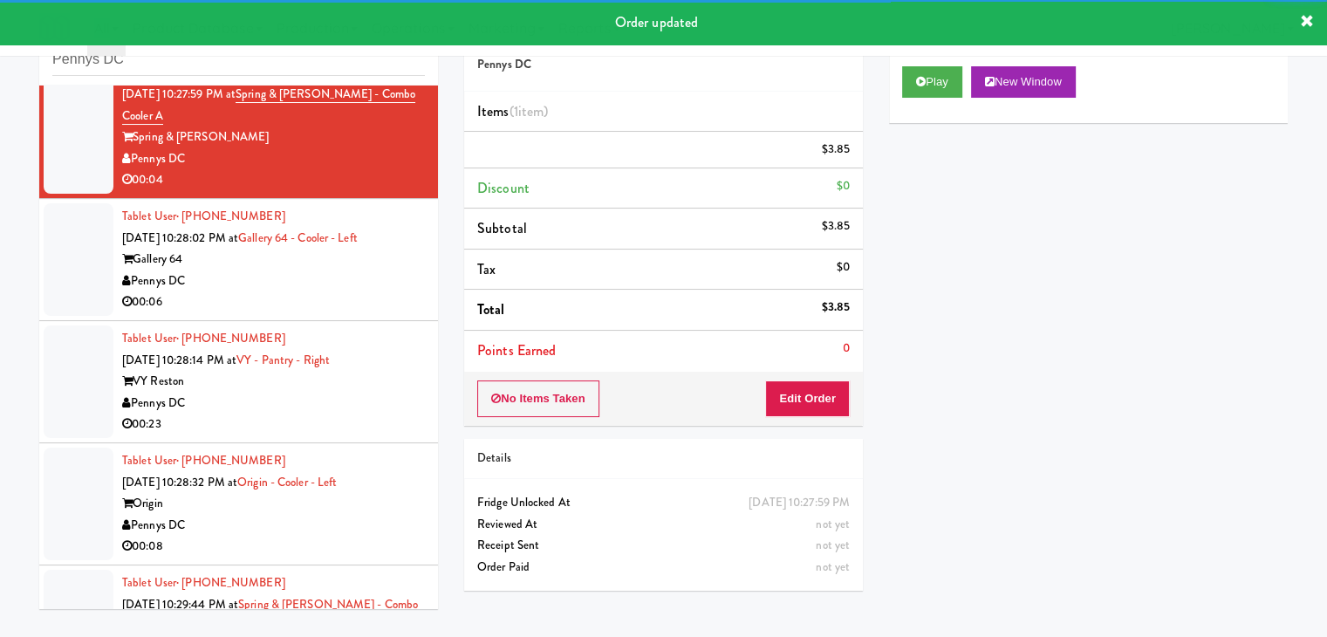
scroll to position [6741, 0]
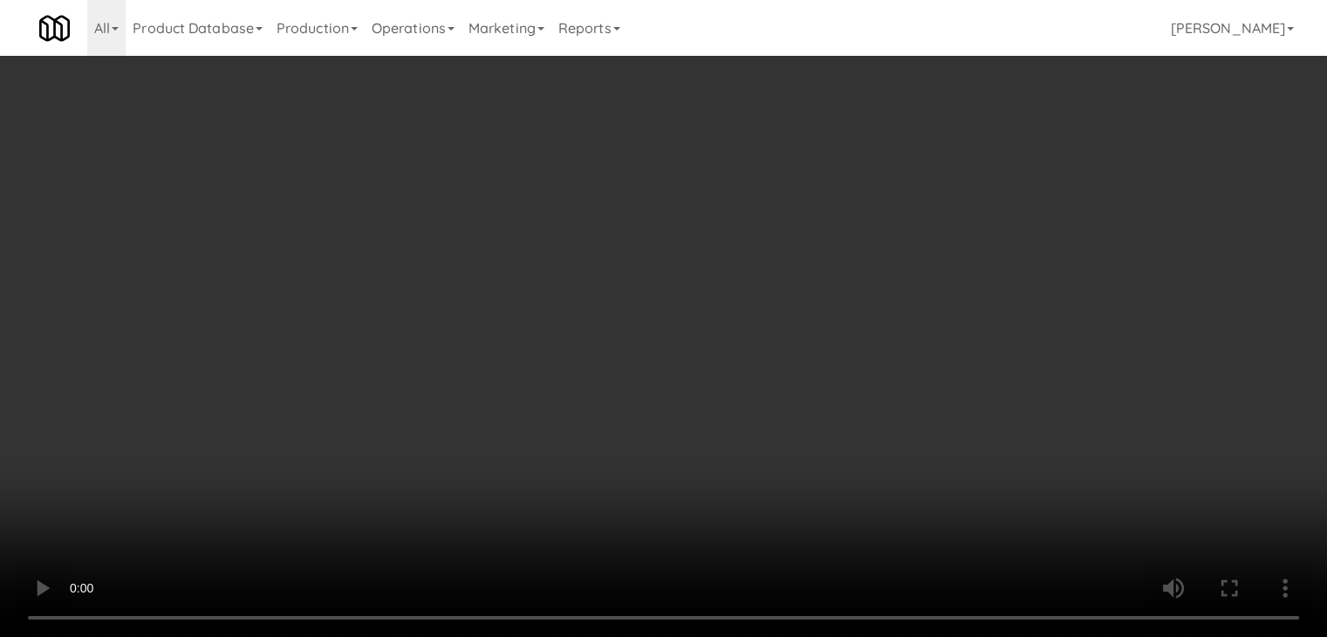
scroll to position [6698, 0]
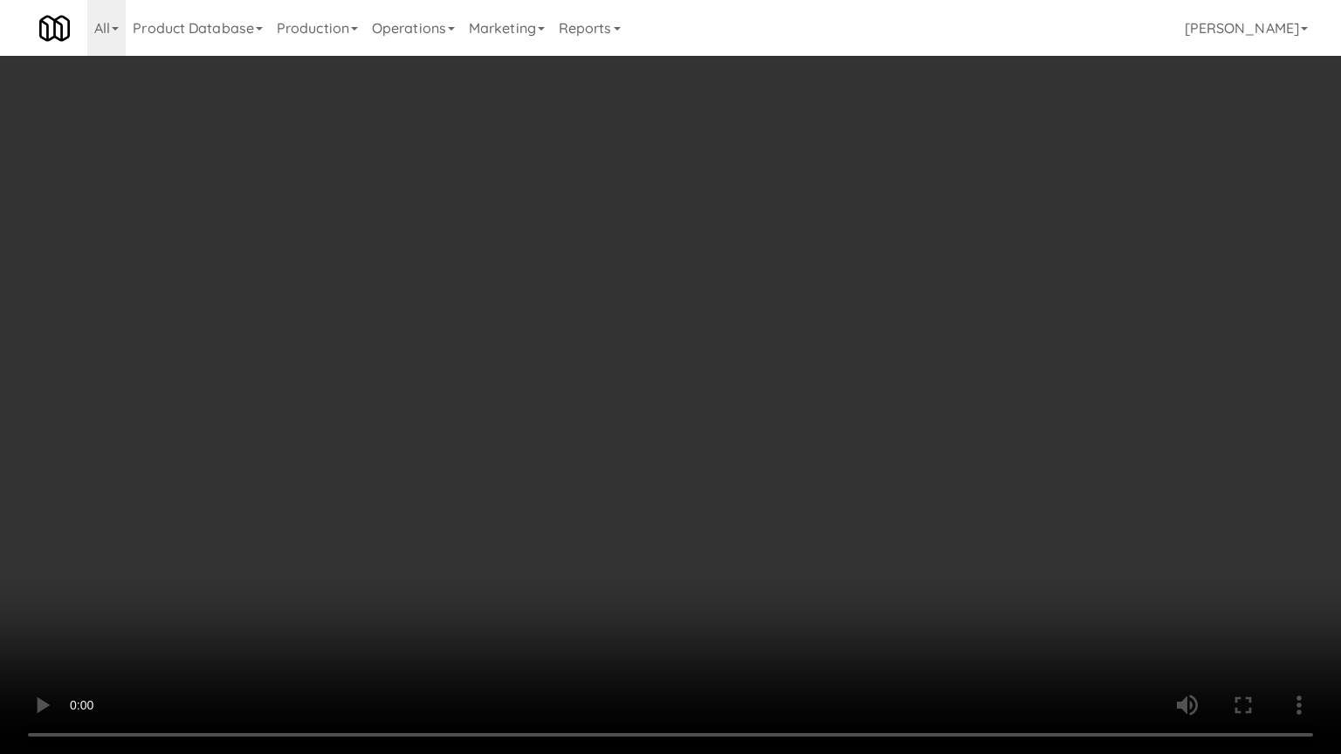
drag, startPoint x: 776, startPoint y: 515, endPoint x: 775, endPoint y: 524, distance: 8.8
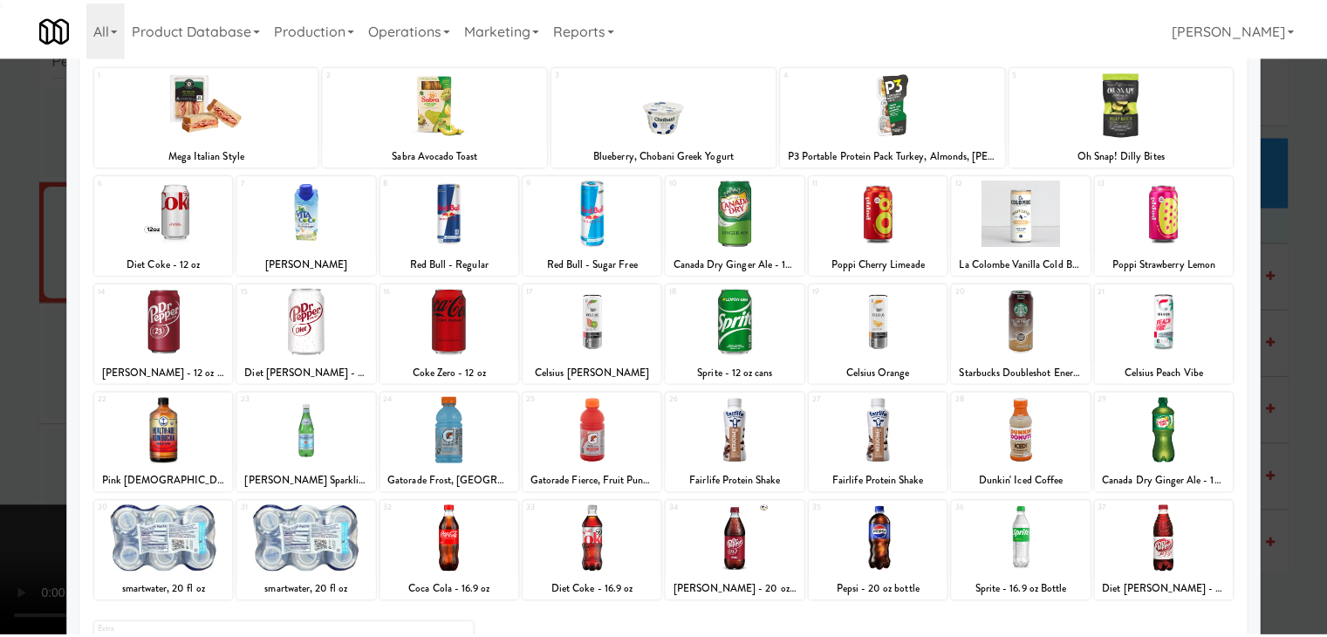
scroll to position [220, 0]
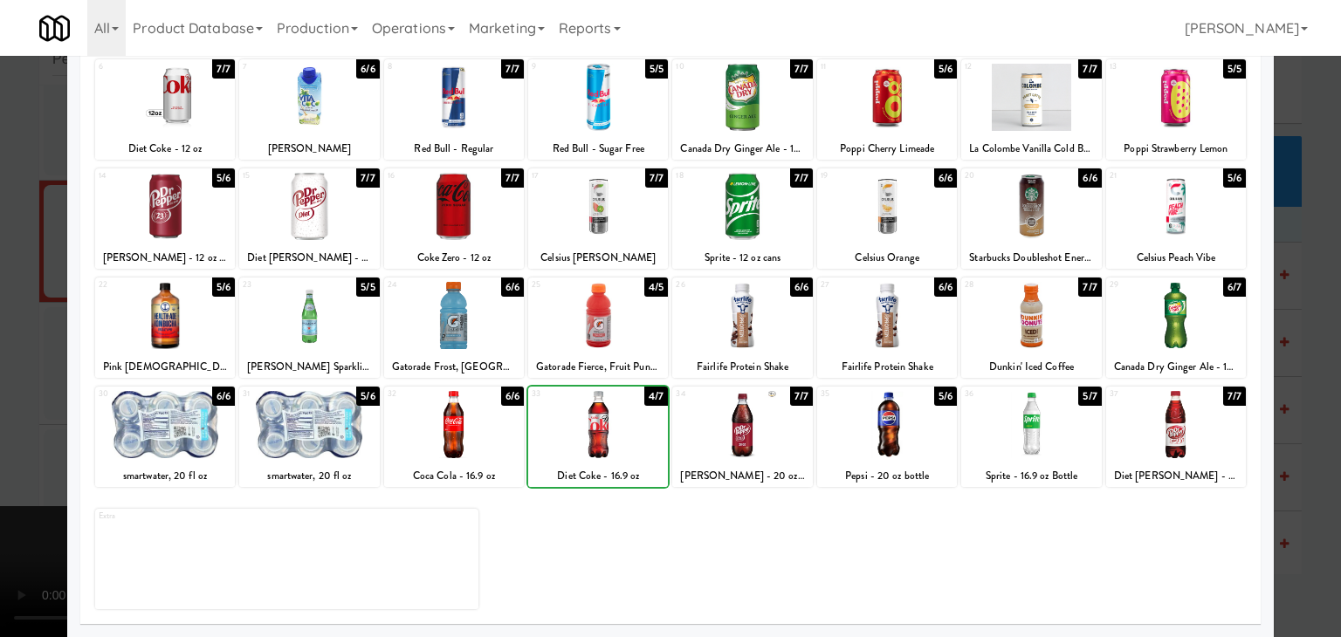
drag, startPoint x: 5, startPoint y: 434, endPoint x: 186, endPoint y: 416, distance: 181.5
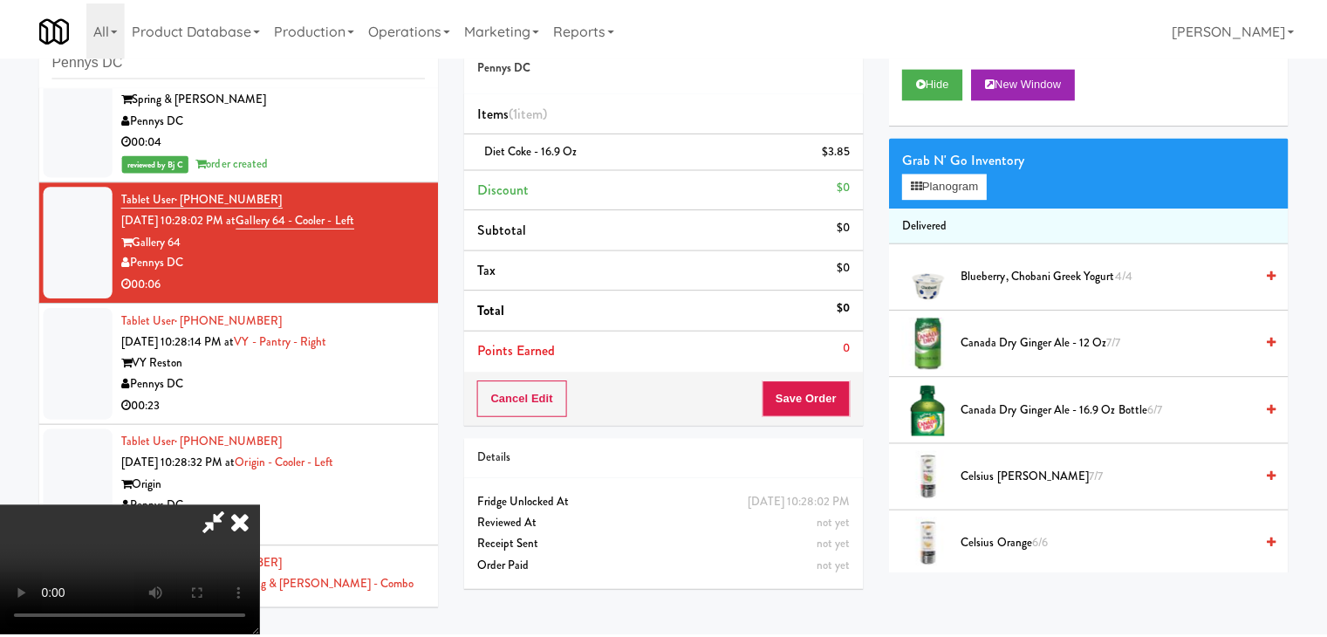
scroll to position [6741, 0]
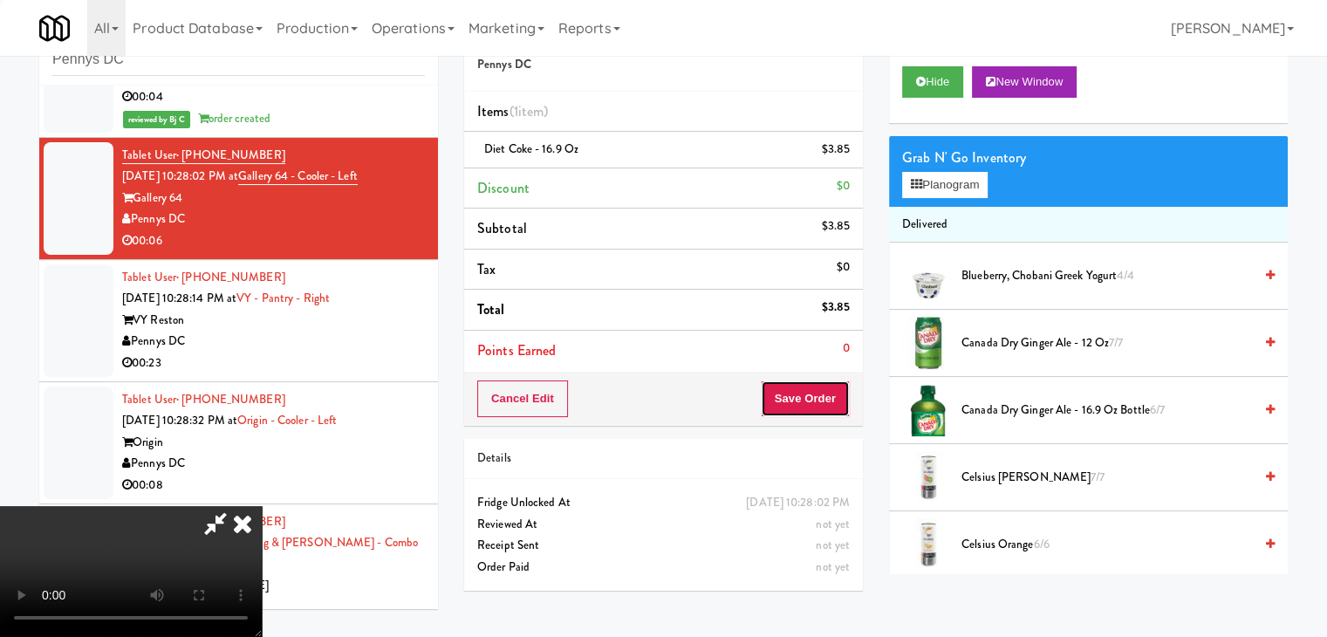
drag, startPoint x: 824, startPoint y: 409, endPoint x: 817, endPoint y: 400, distance: 11.9
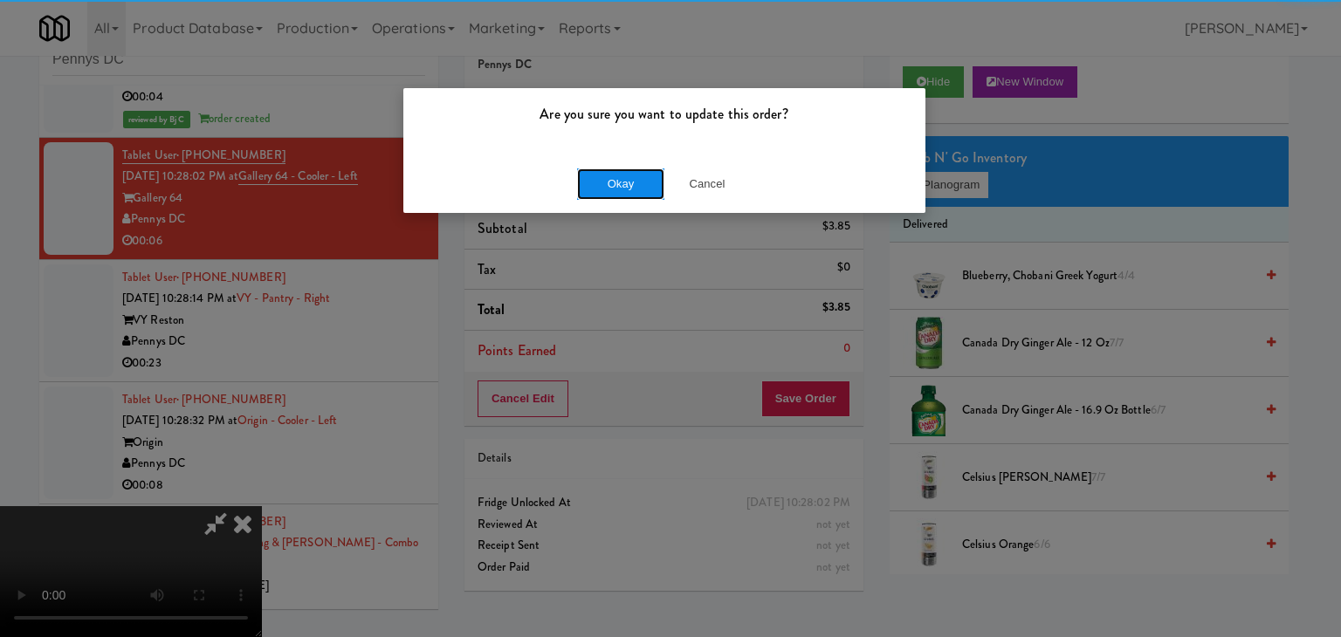
drag, startPoint x: 652, startPoint y: 182, endPoint x: 634, endPoint y: 188, distance: 19.1
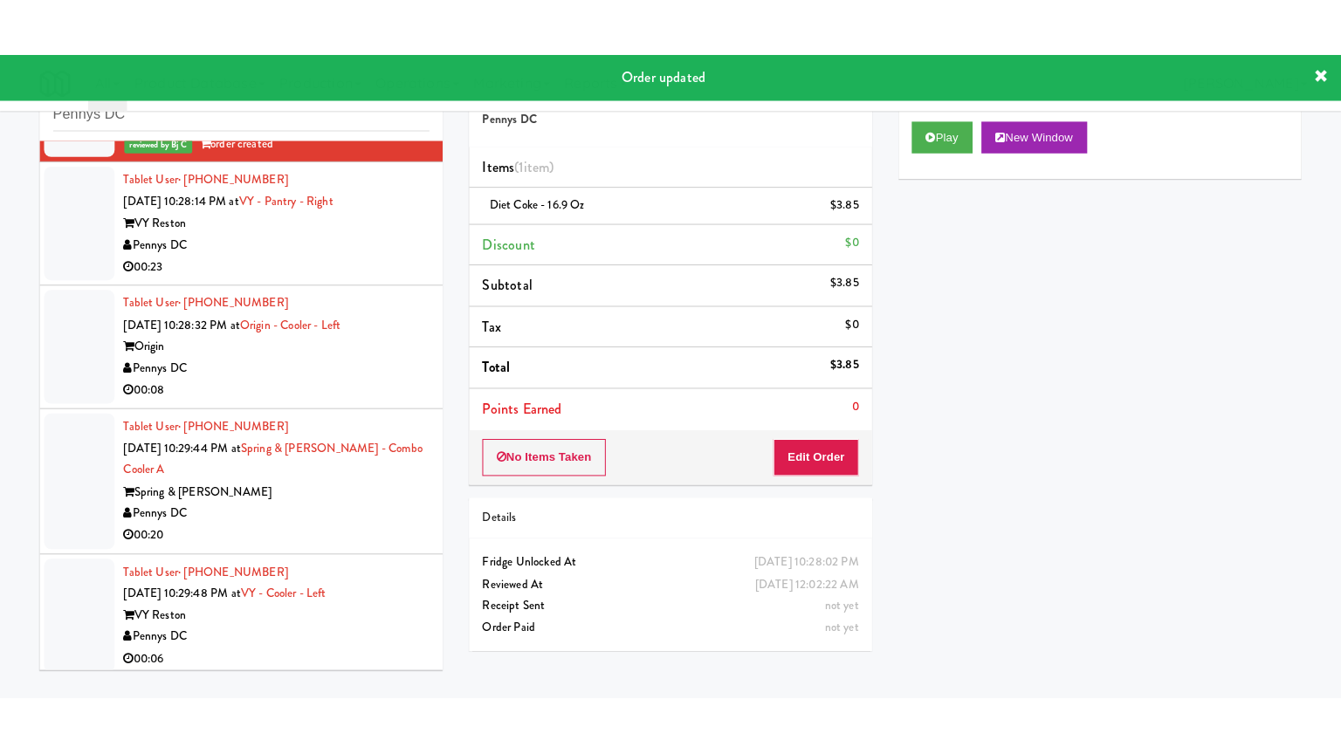
scroll to position [6916, 0]
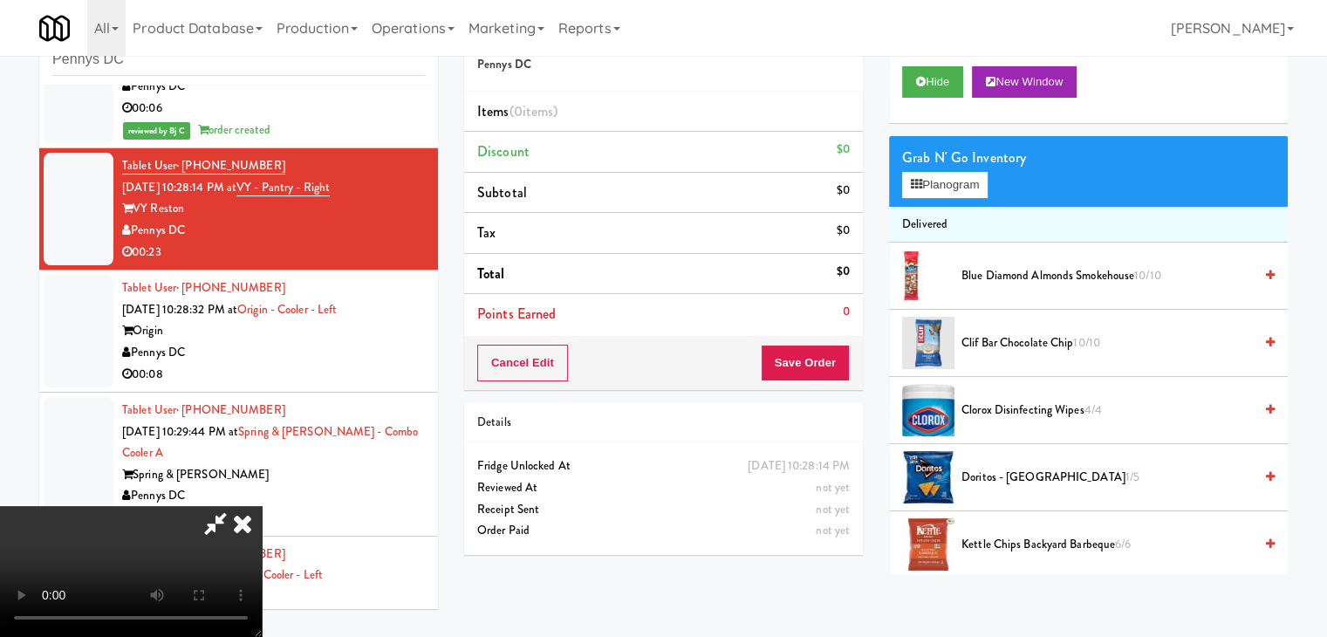
scroll to position [6916, 0]
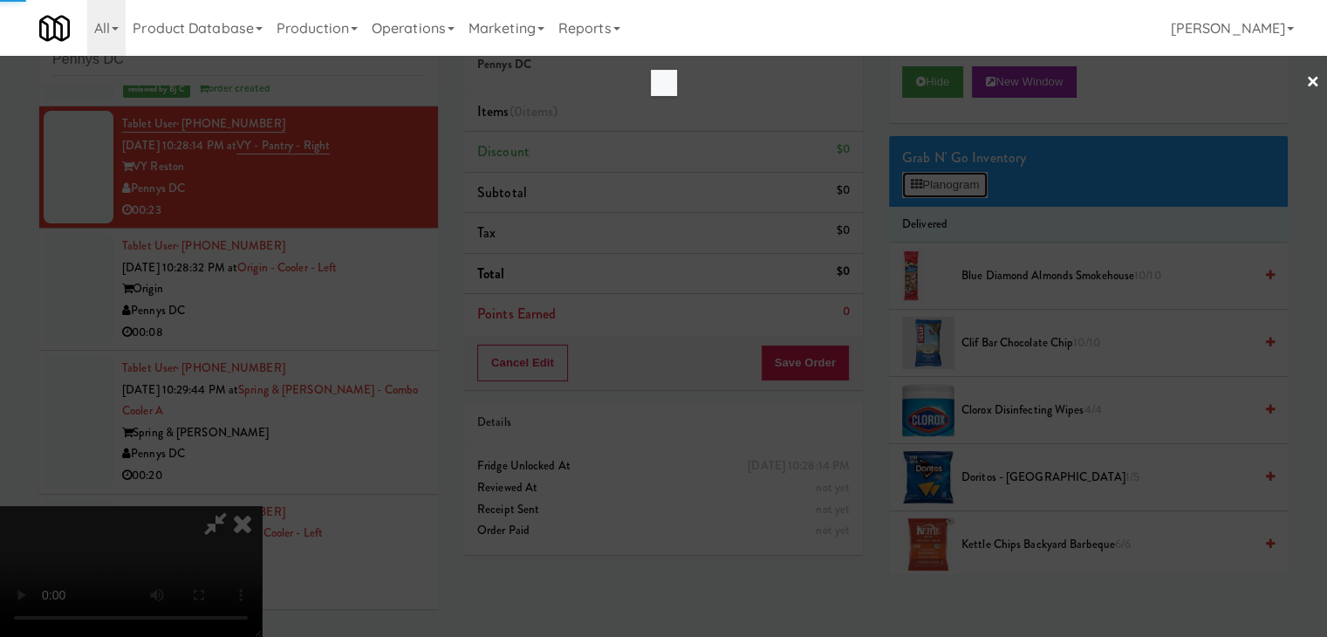
scroll to position [6874, 0]
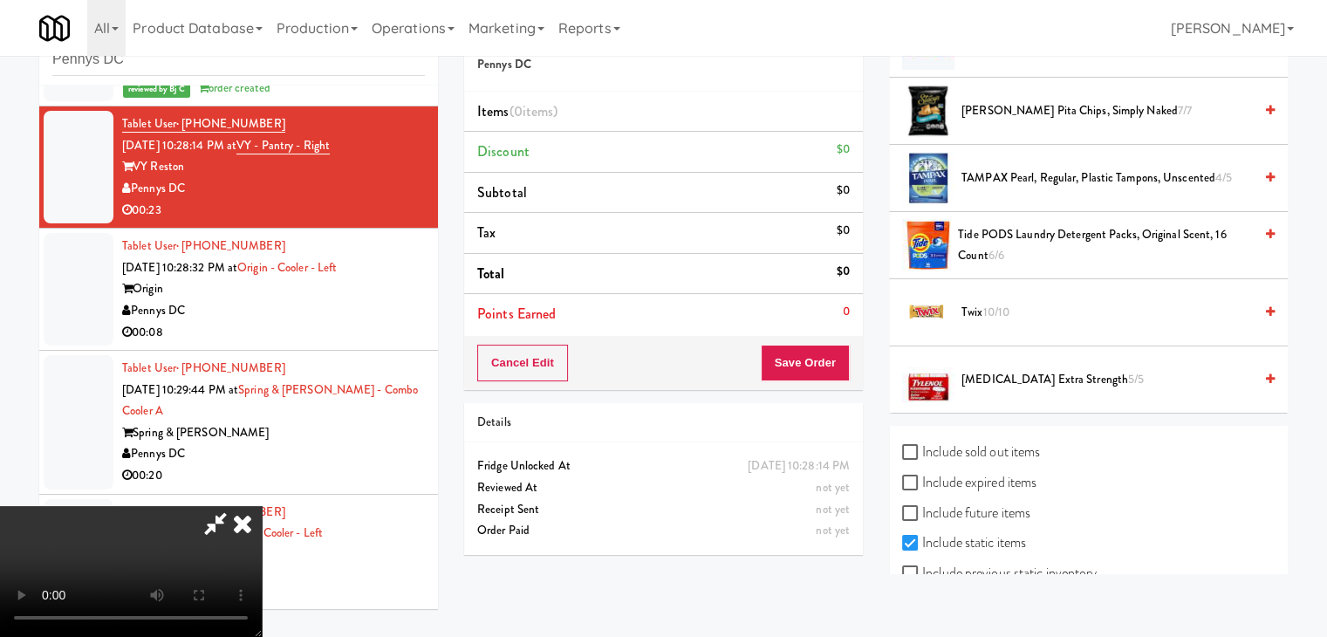
scroll to position [2014, 0]
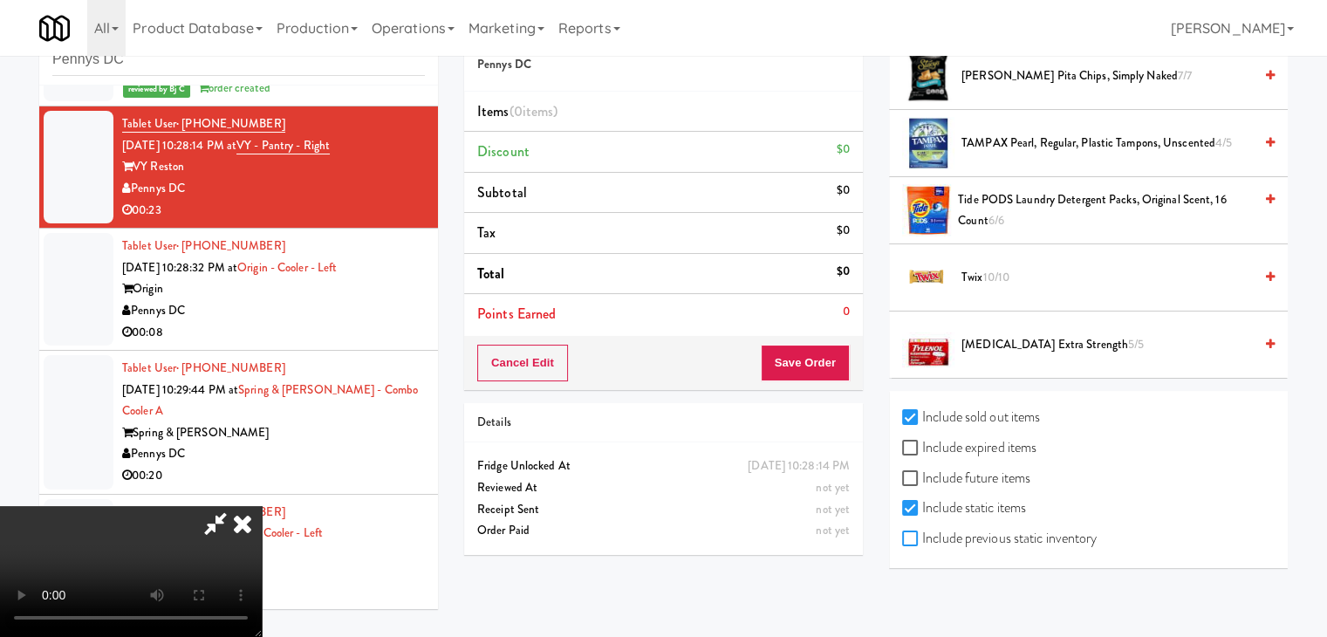
checkbox input "true"
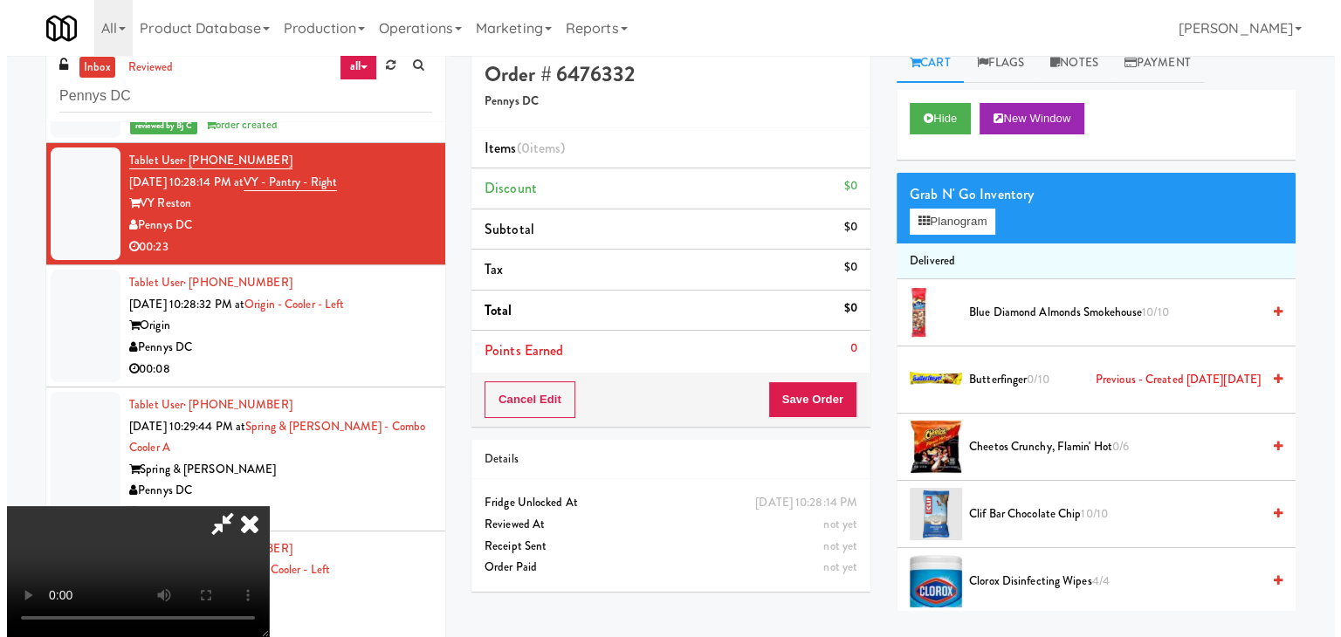
scroll to position [0, 0]
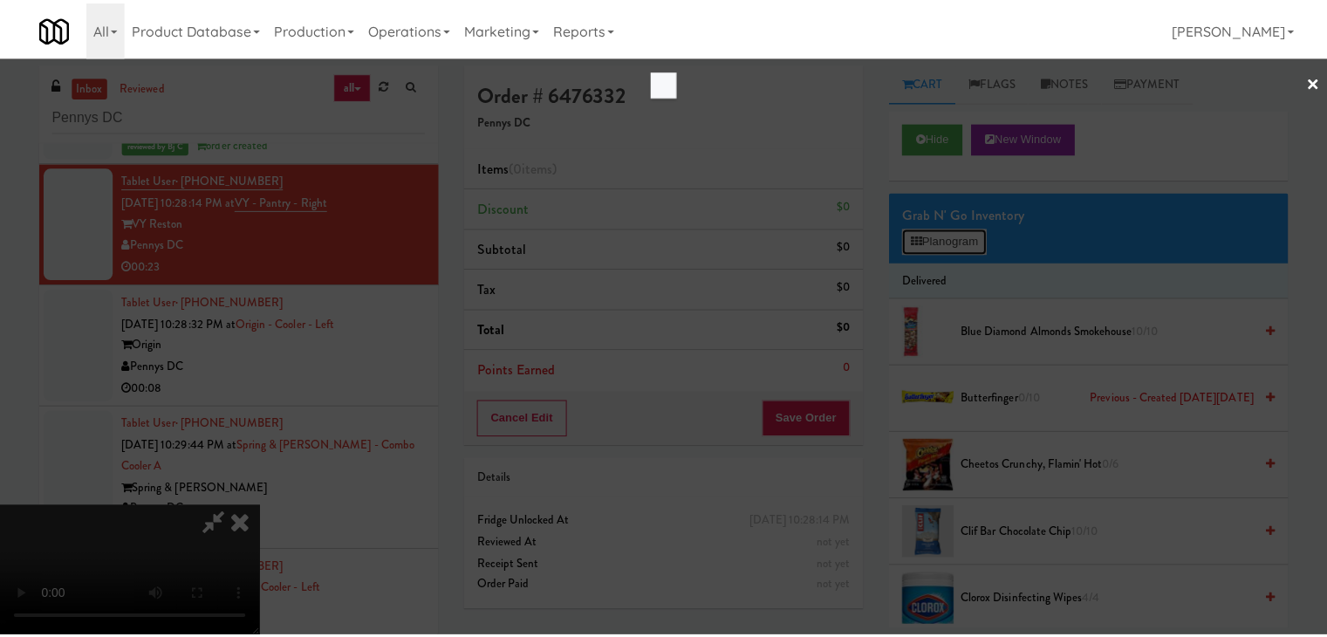
scroll to position [6874, 0]
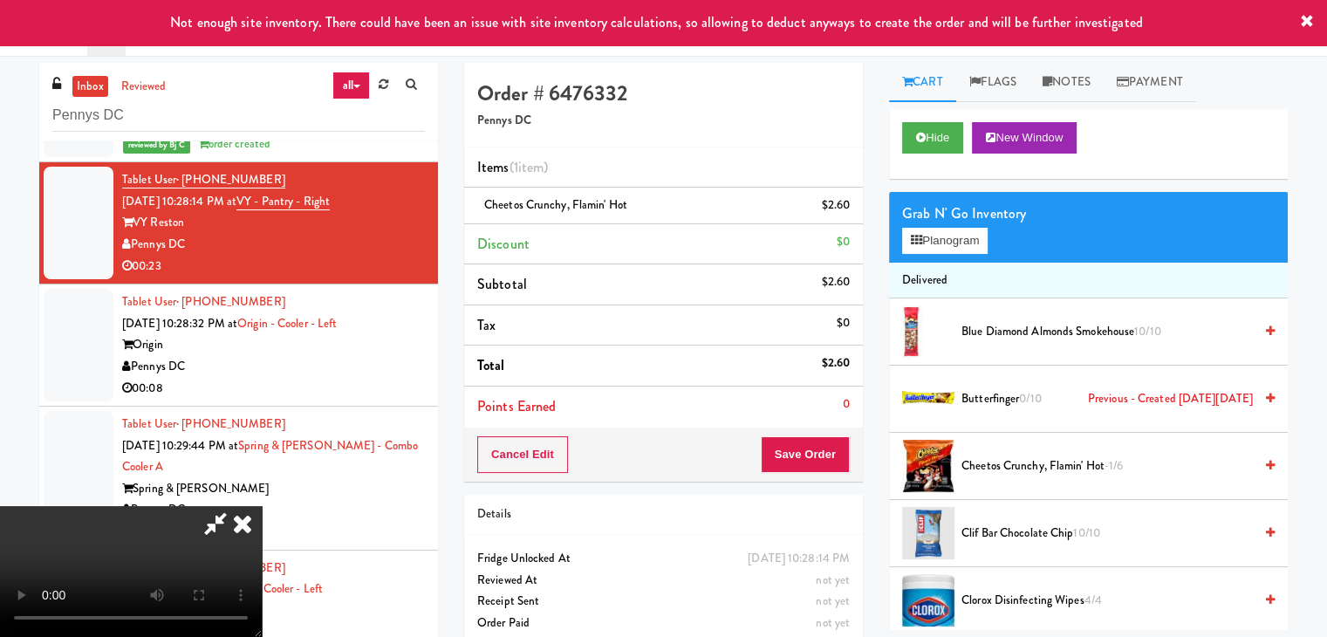
drag, startPoint x: 433, startPoint y: 436, endPoint x: 561, endPoint y: 497, distance: 141.7
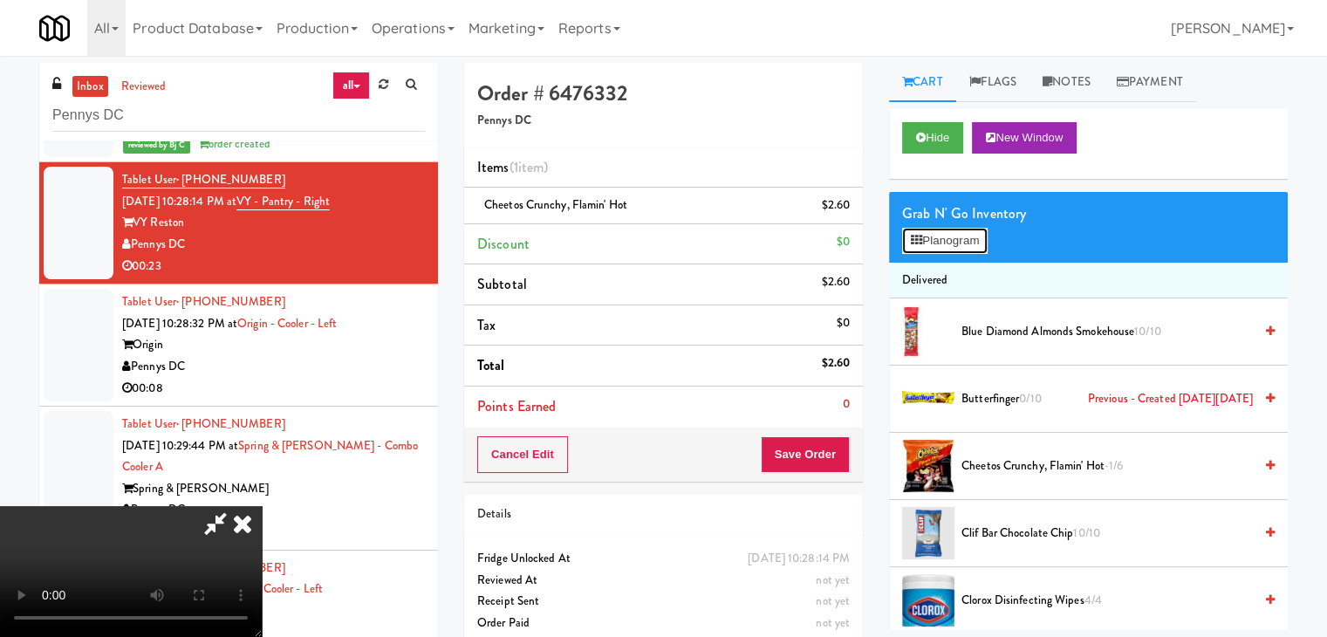
scroll to position [6874, 0]
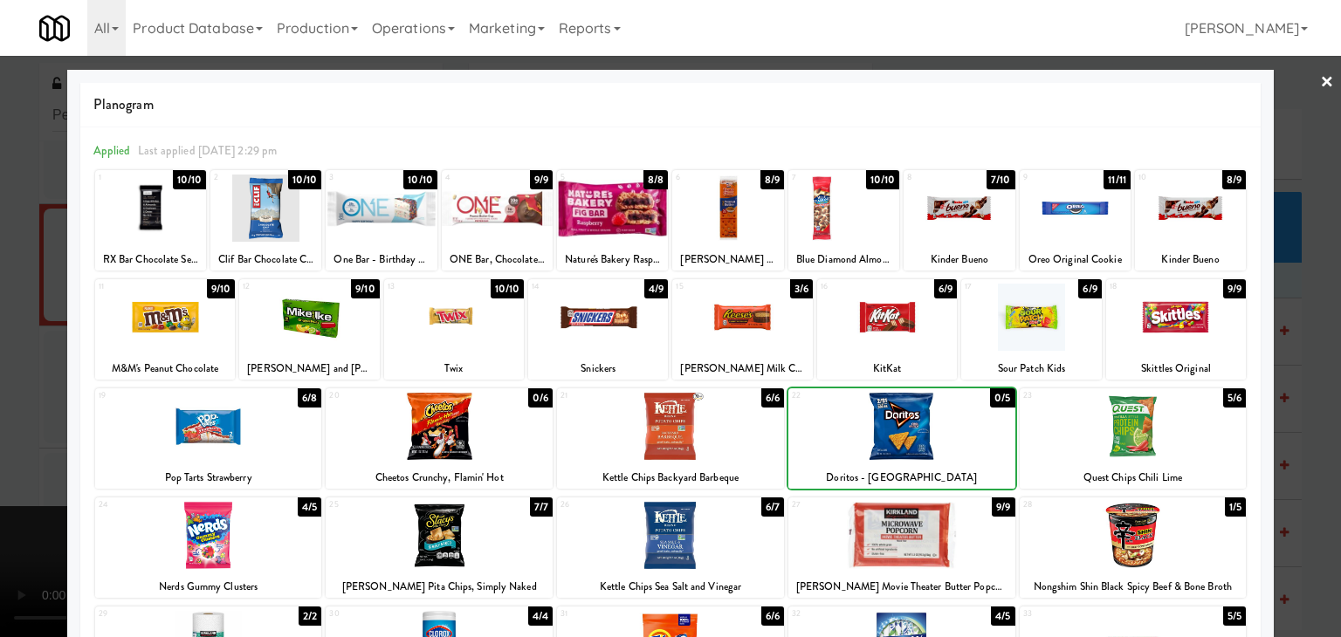
drag, startPoint x: 0, startPoint y: 423, endPoint x: 103, endPoint y: 422, distance: 103.0
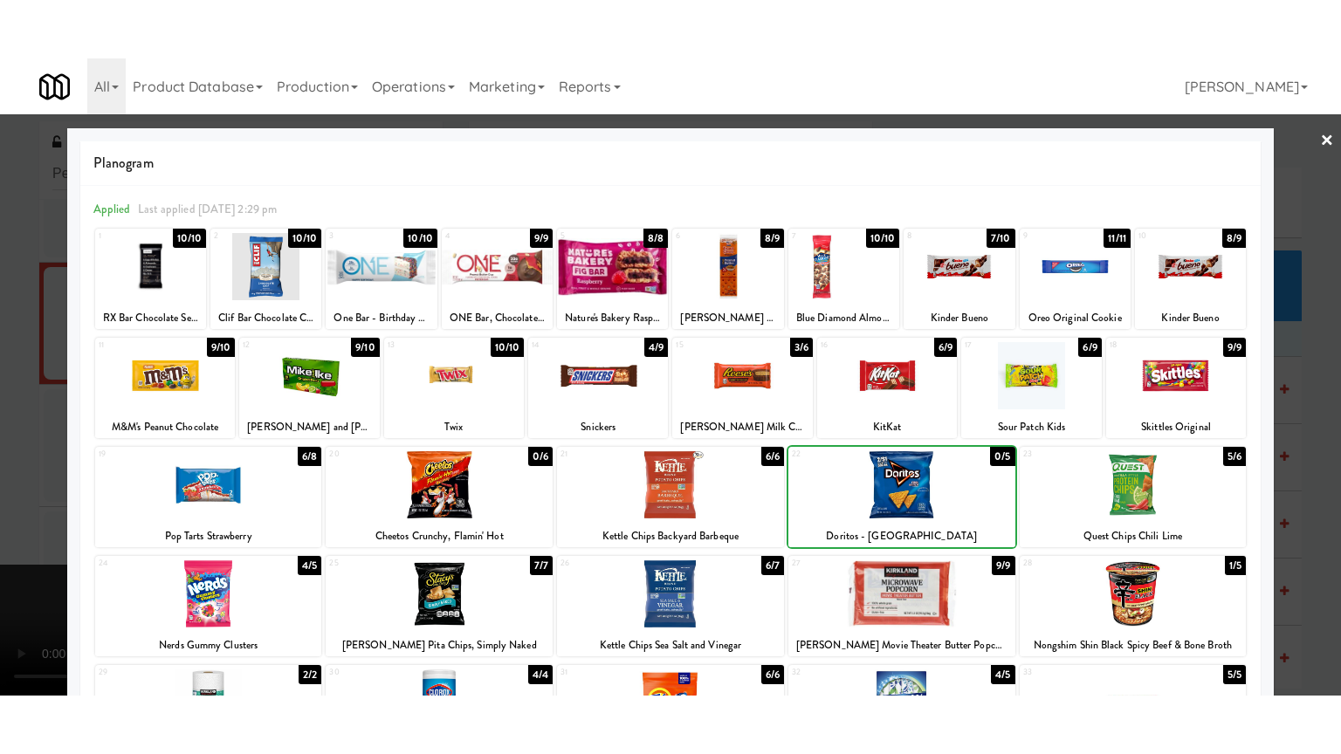
scroll to position [6916, 0]
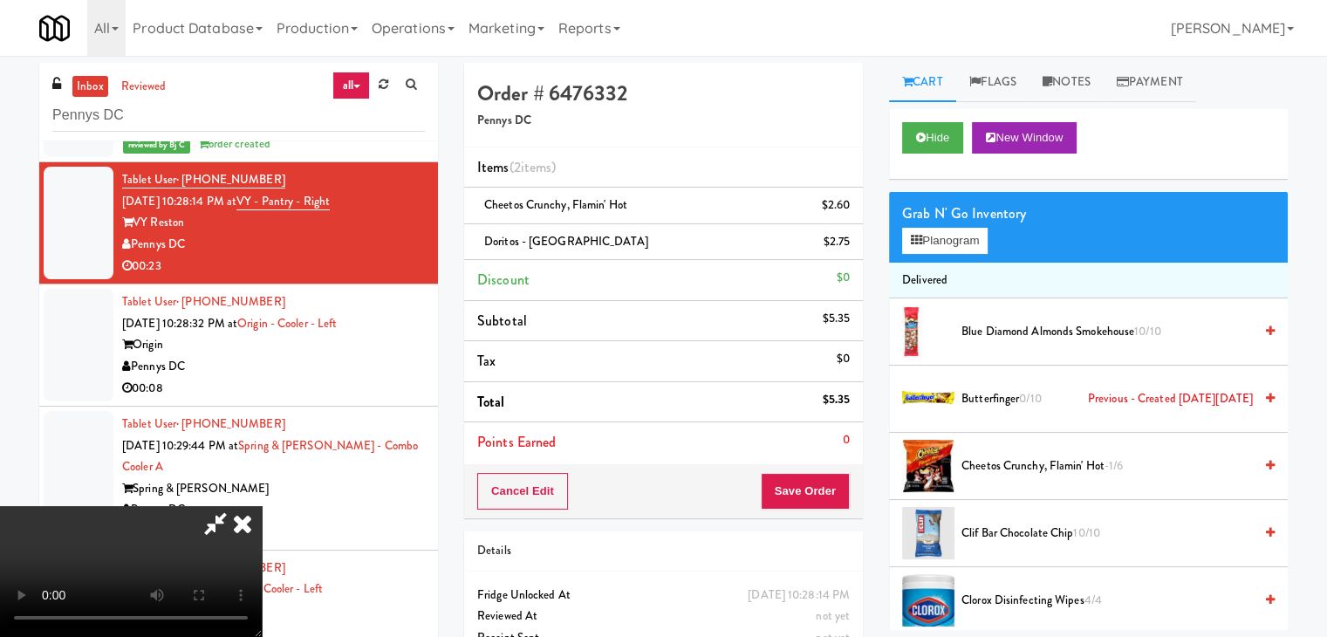
drag, startPoint x: 598, startPoint y: 423, endPoint x: 612, endPoint y: 424, distance: 14.0
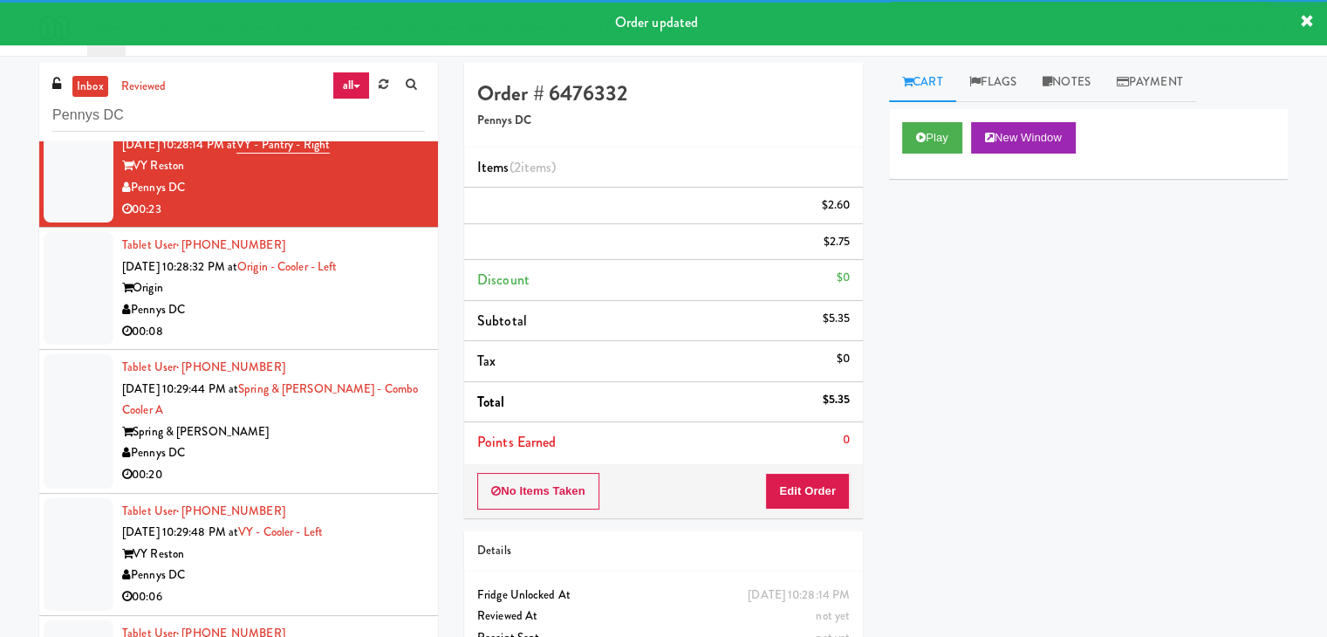
scroll to position [7003, 0]
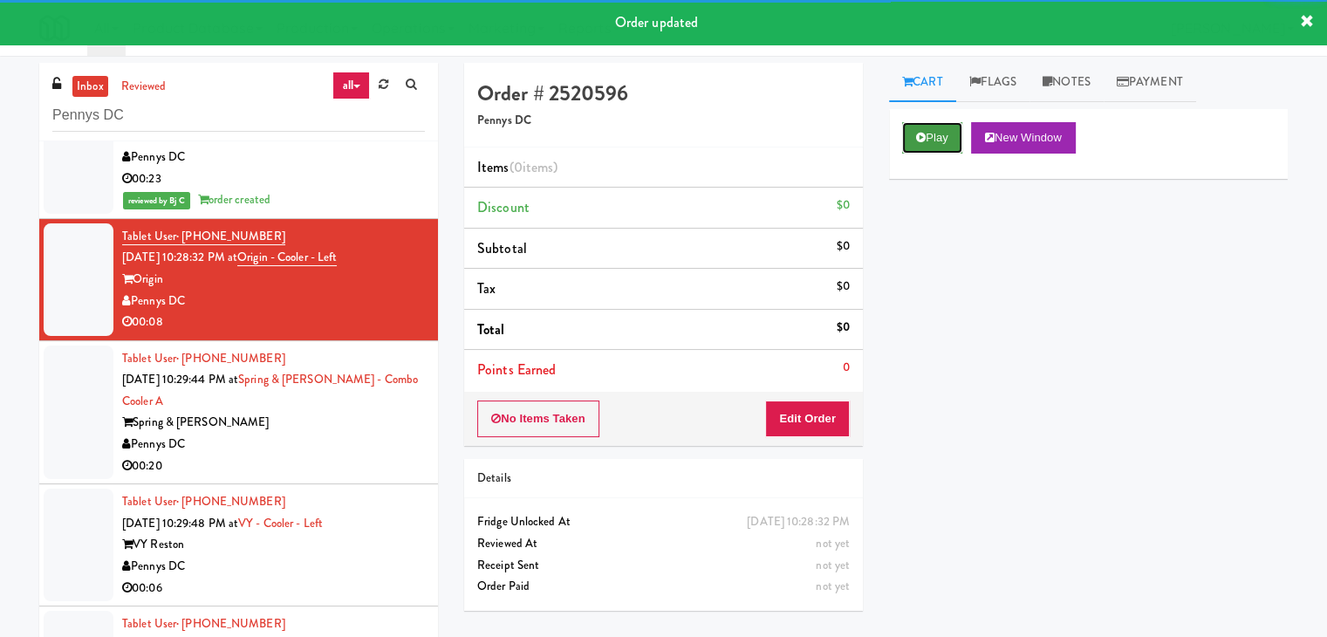
drag, startPoint x: 936, startPoint y: 136, endPoint x: 885, endPoint y: 258, distance: 132.6
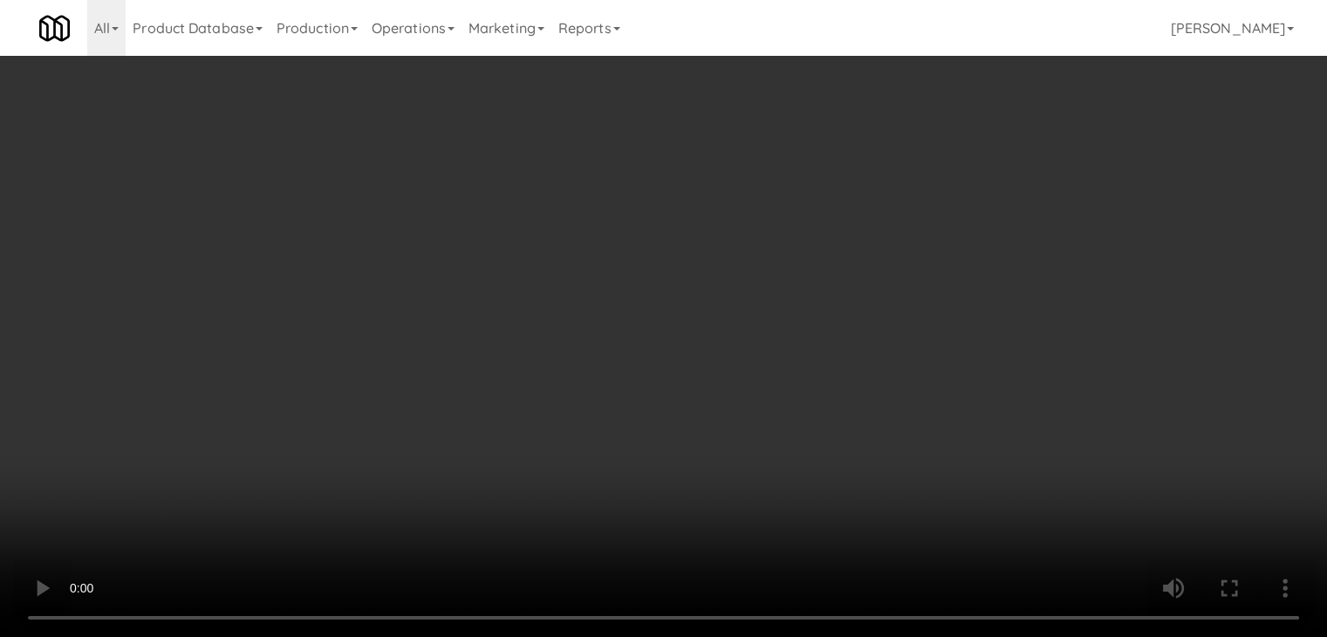
scroll to position [6961, 0]
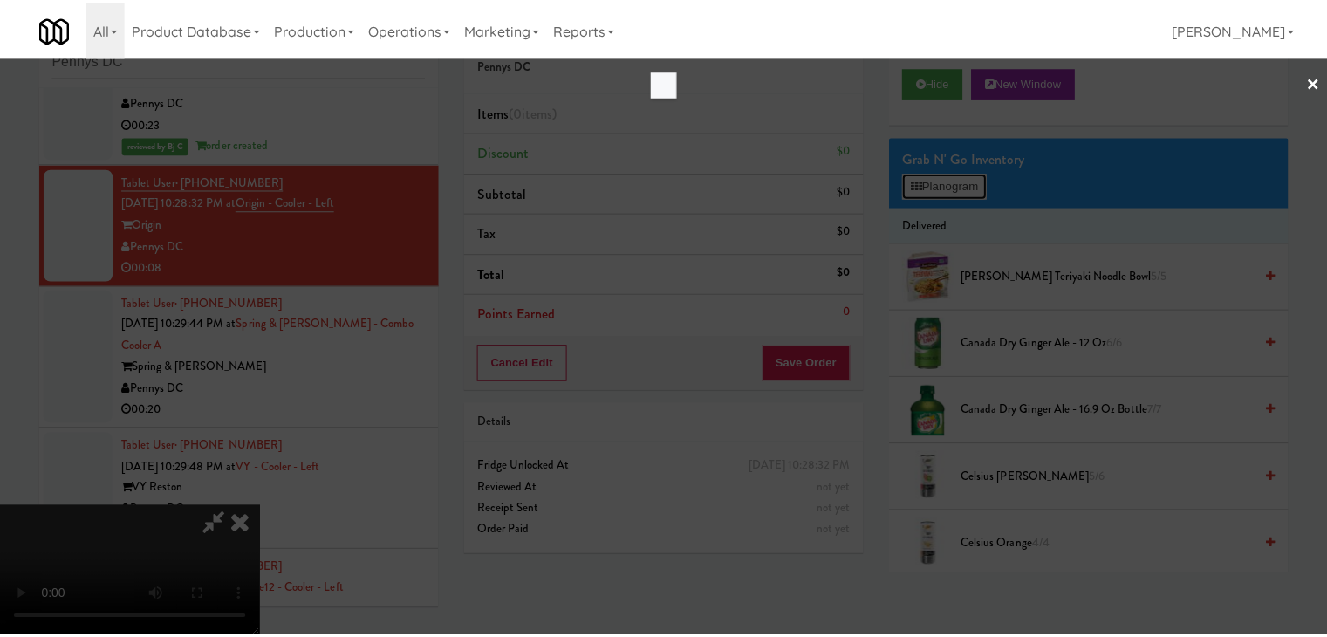
scroll to position [6961, 0]
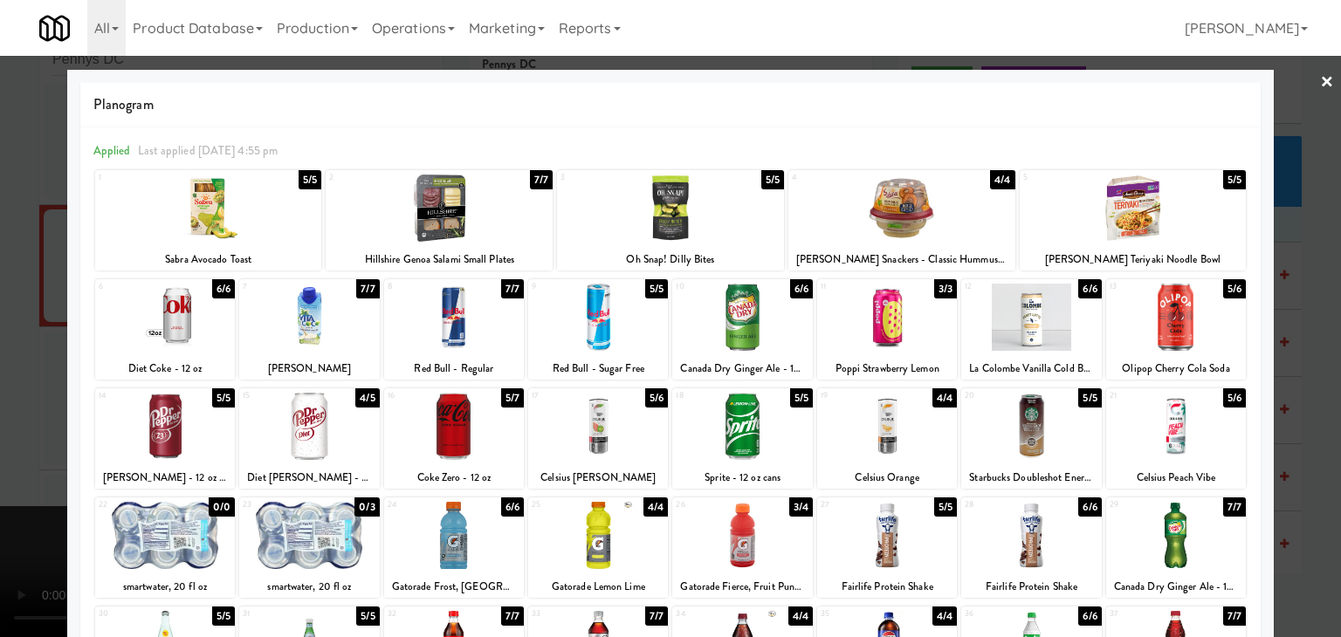
drag, startPoint x: 1314, startPoint y: 422, endPoint x: 1162, endPoint y: 420, distance: 151.9
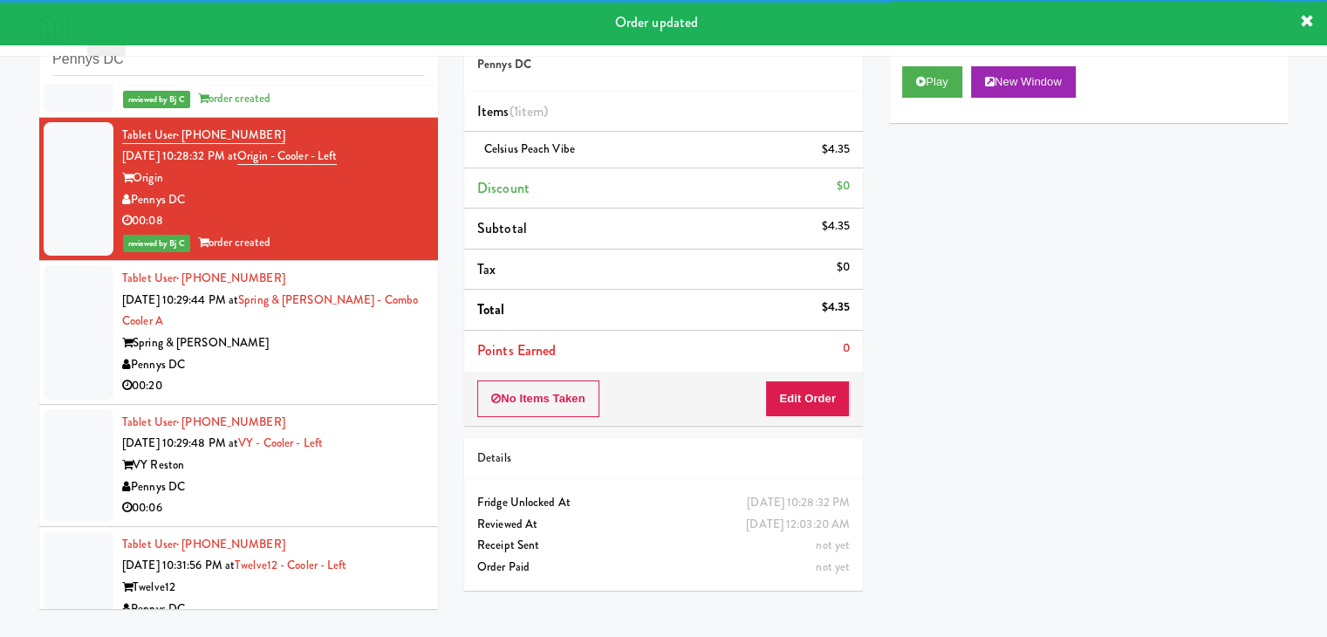
scroll to position [7090, 0]
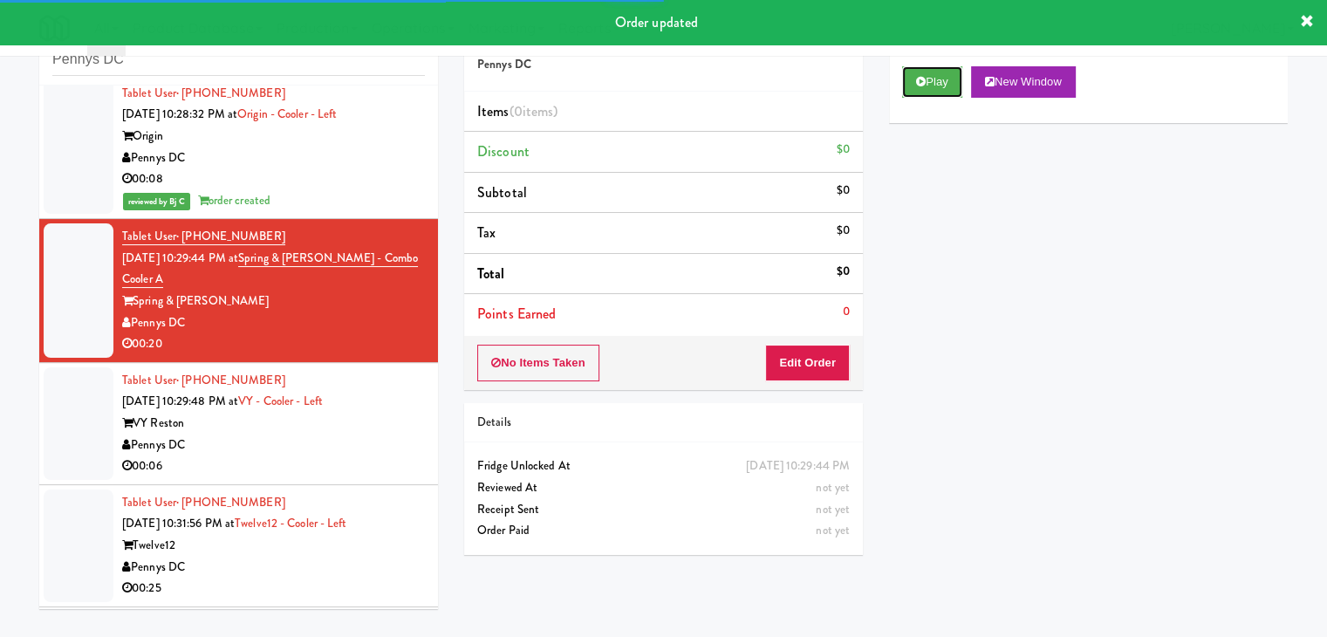
drag, startPoint x: 929, startPoint y: 77, endPoint x: 910, endPoint y: 139, distance: 64.6
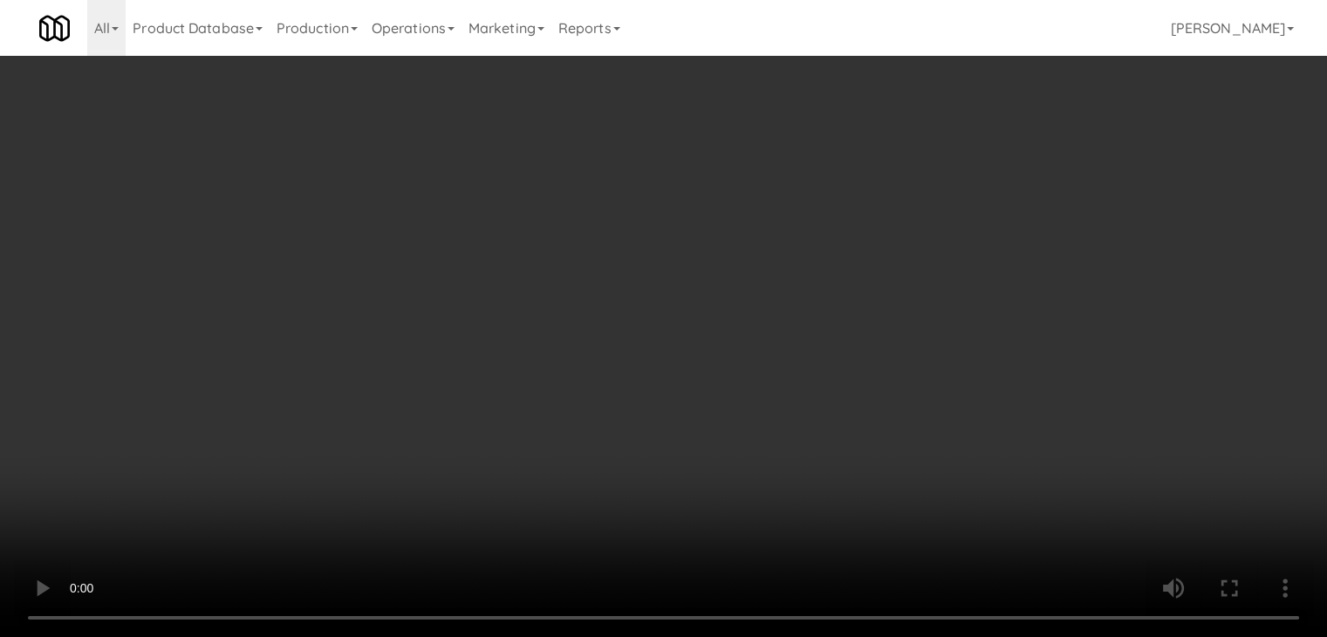
scroll to position [7048, 0]
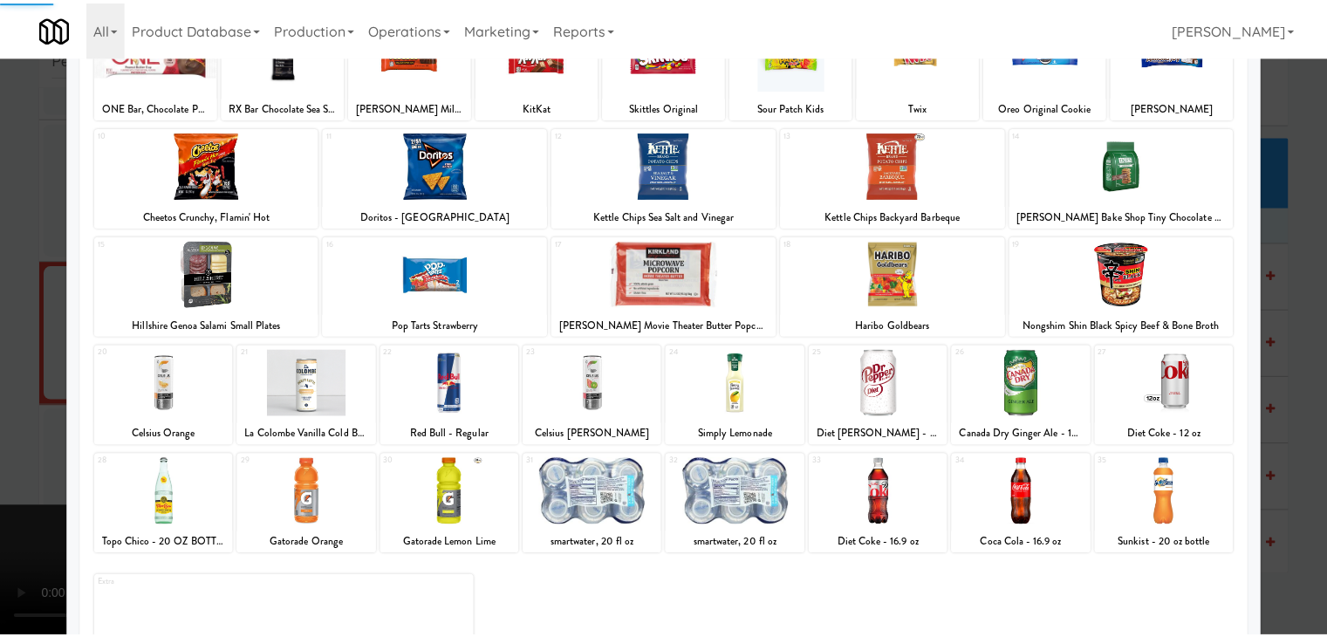
scroll to position [175, 0]
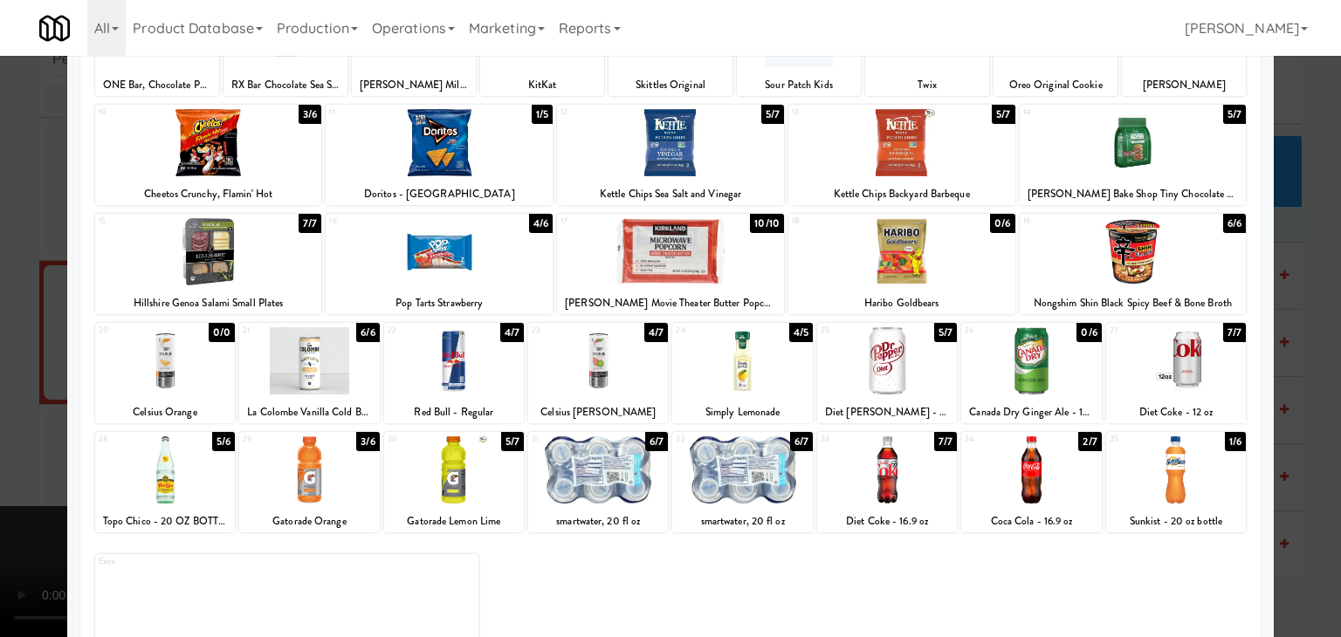
drag, startPoint x: 0, startPoint y: 435, endPoint x: 70, endPoint y: 429, distance: 70.1
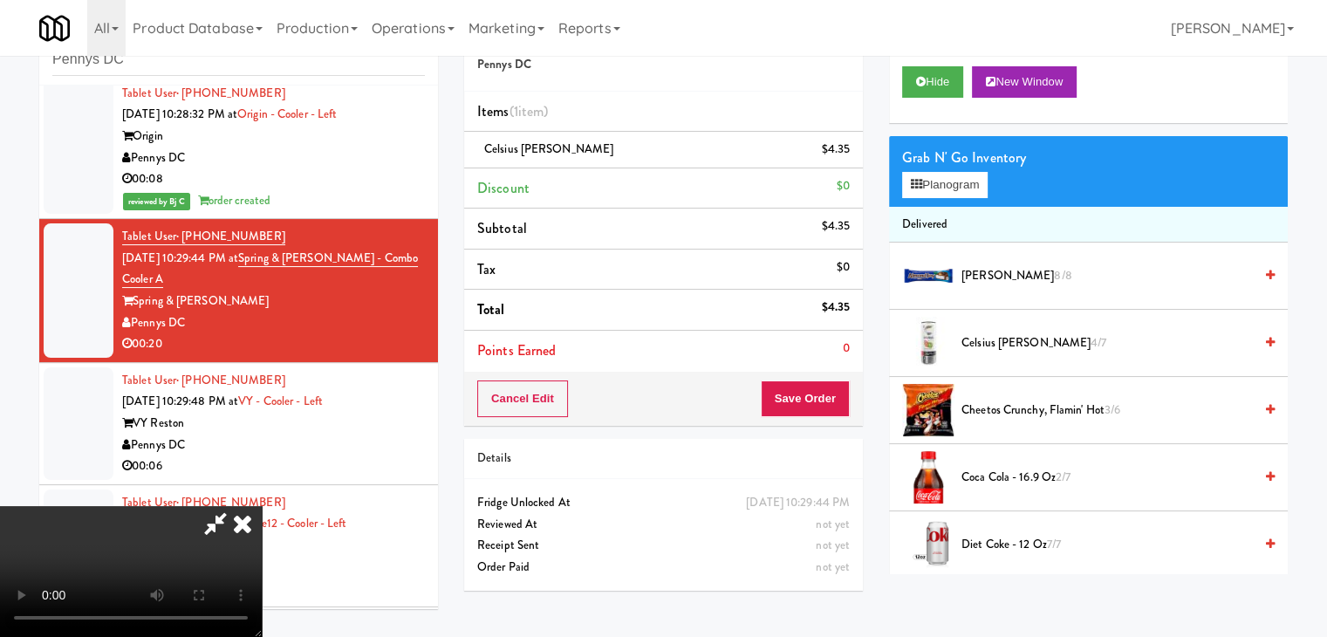
scroll to position [245, 0]
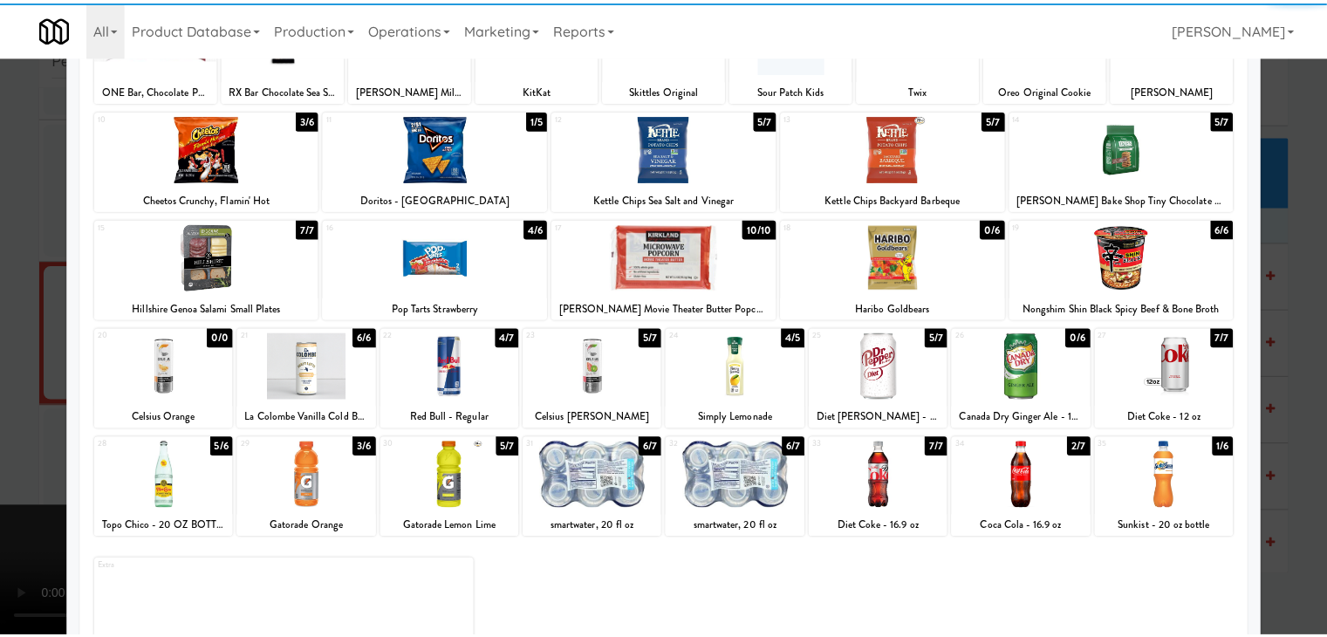
scroll to position [220, 0]
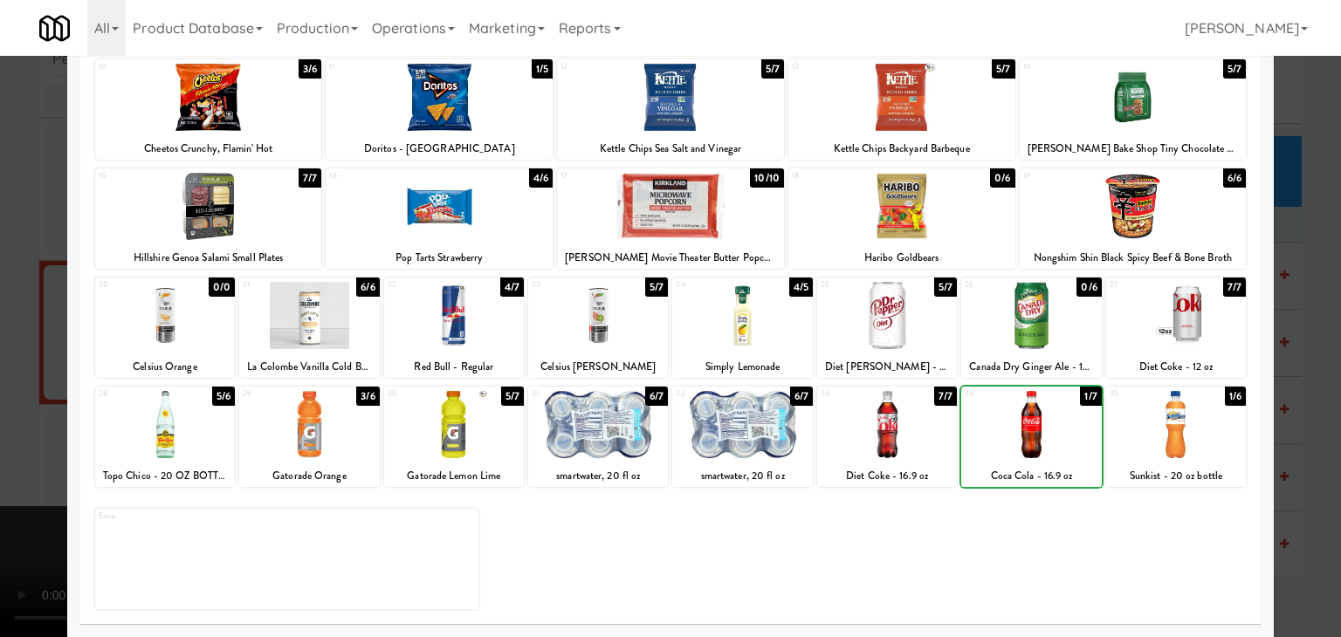
drag, startPoint x: 0, startPoint y: 467, endPoint x: 185, endPoint y: 465, distance: 185.0
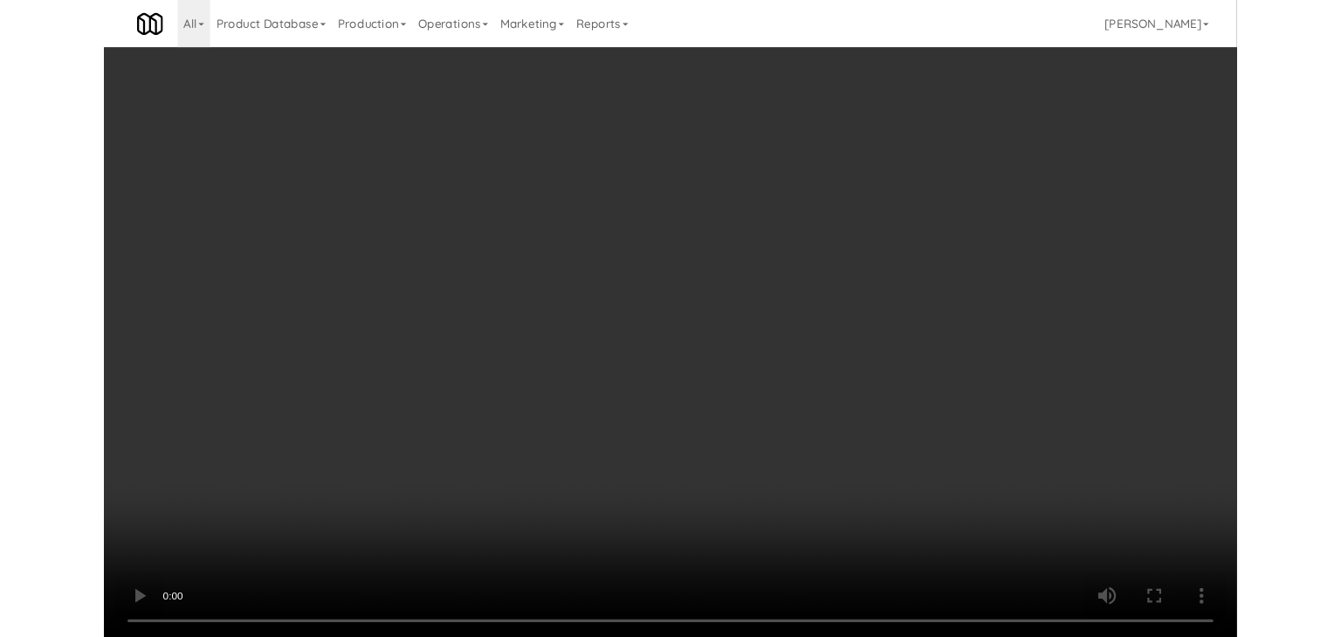
scroll to position [7090, 0]
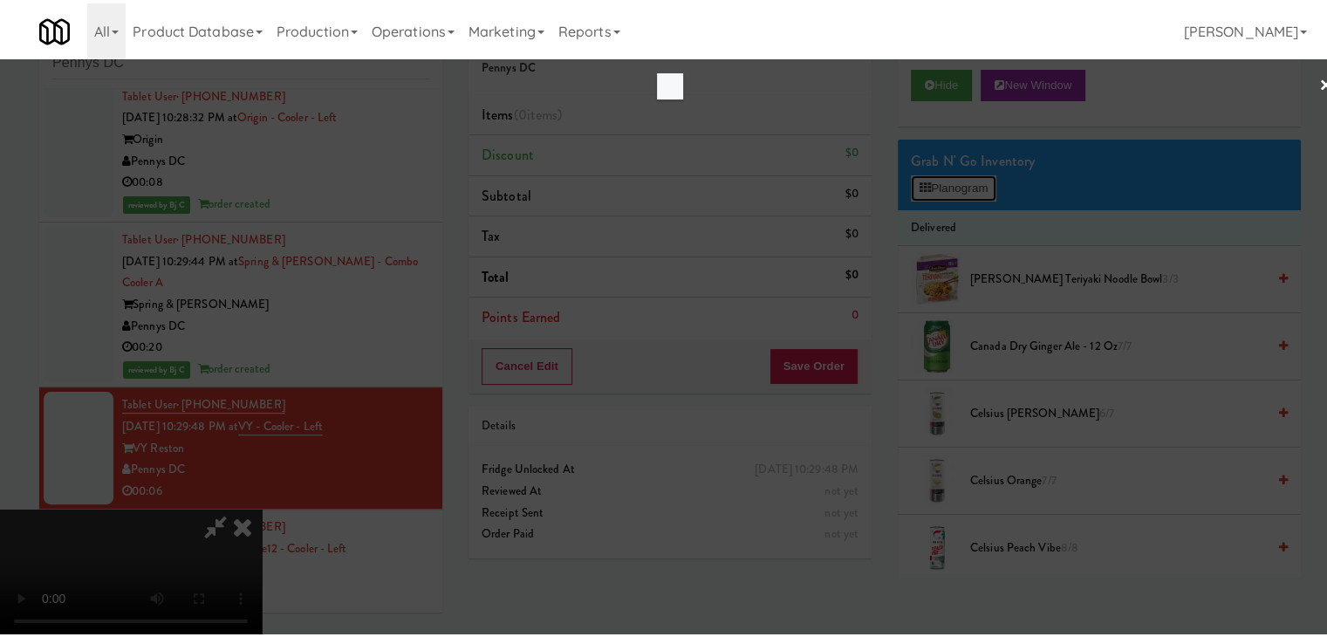
scroll to position [7048, 0]
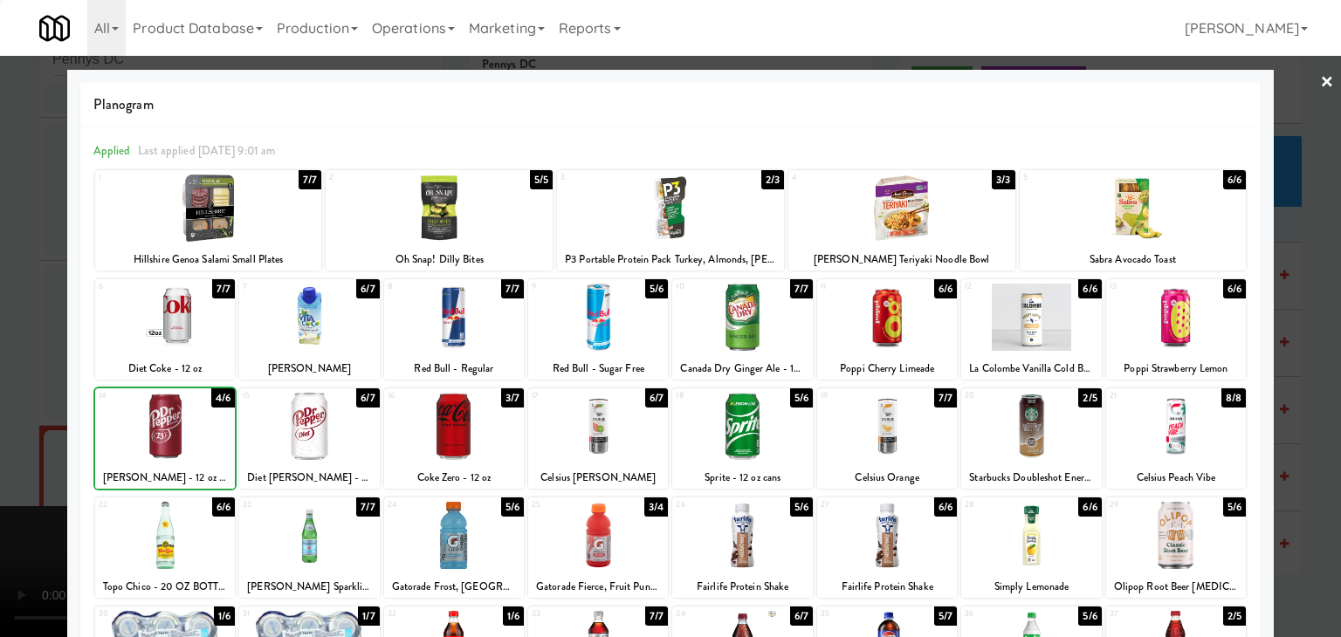
drag, startPoint x: 0, startPoint y: 406, endPoint x: 106, endPoint y: 401, distance: 106.6
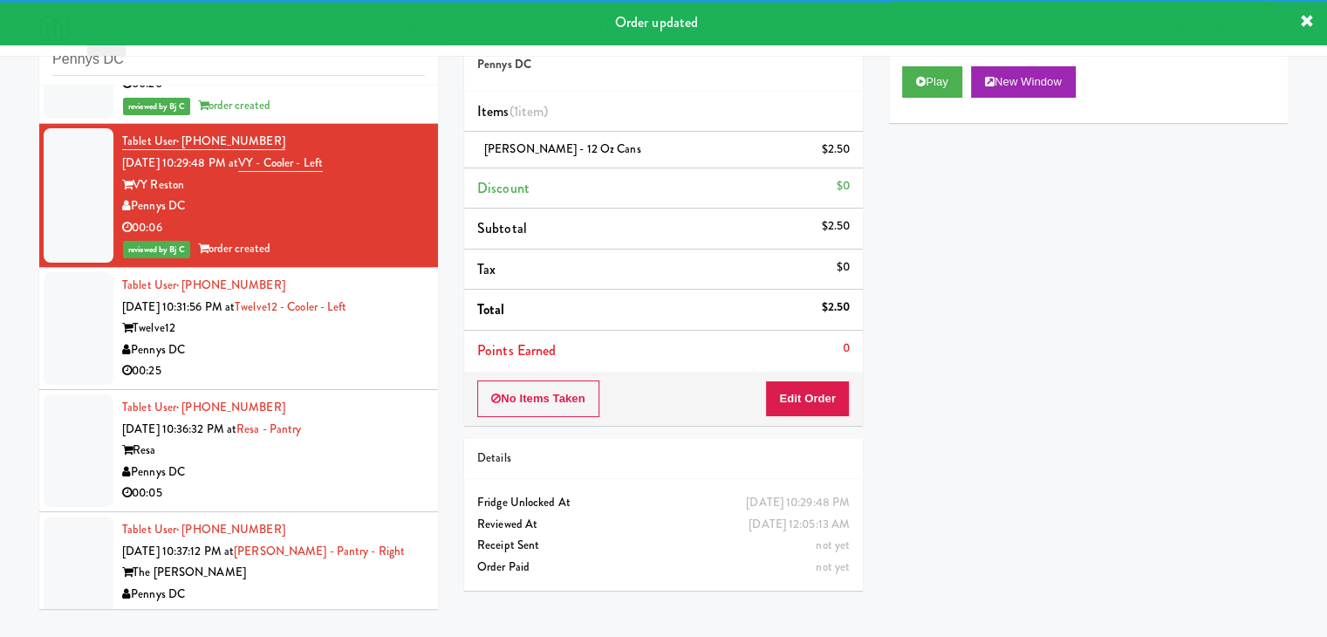
scroll to position [7352, 0]
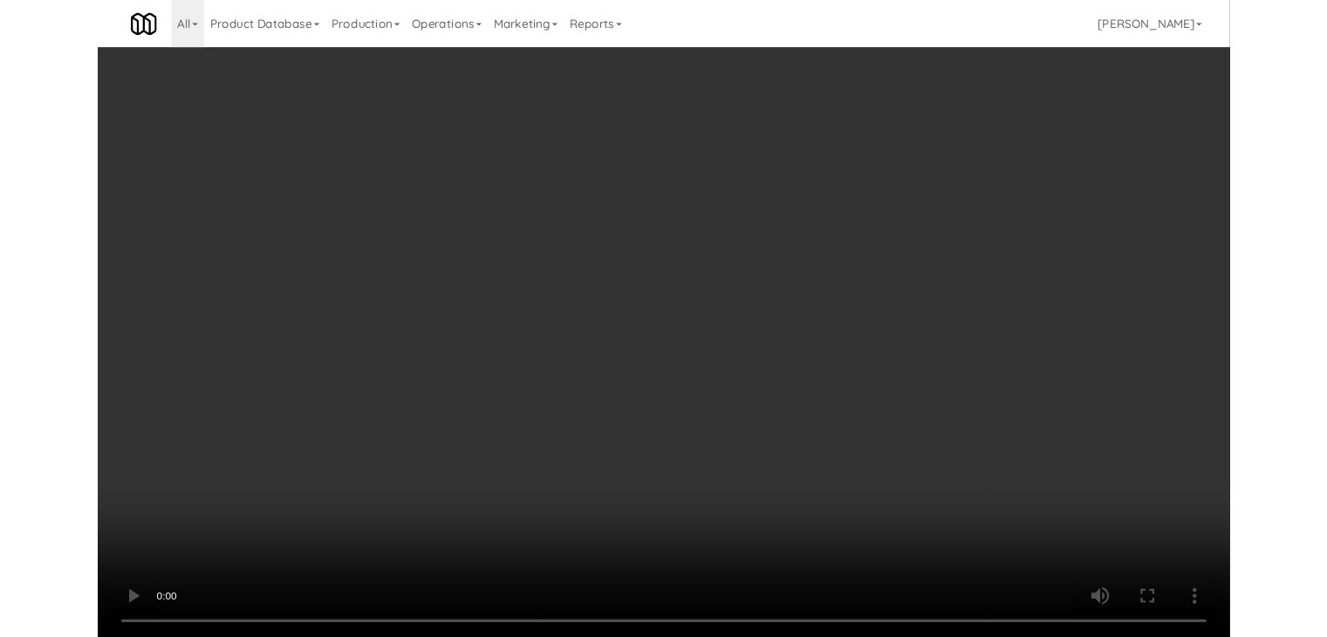
scroll to position [7310, 0]
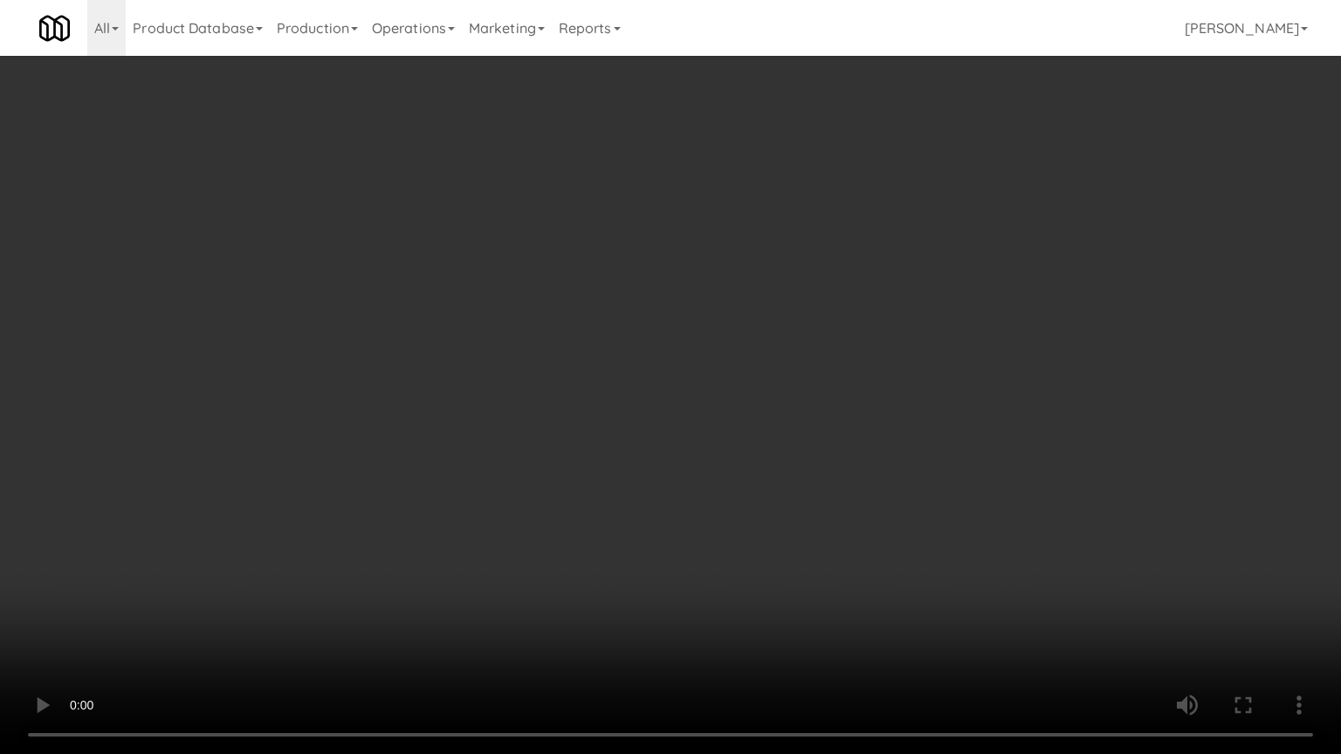
drag, startPoint x: 803, startPoint y: 466, endPoint x: 771, endPoint y: 374, distance: 97.7
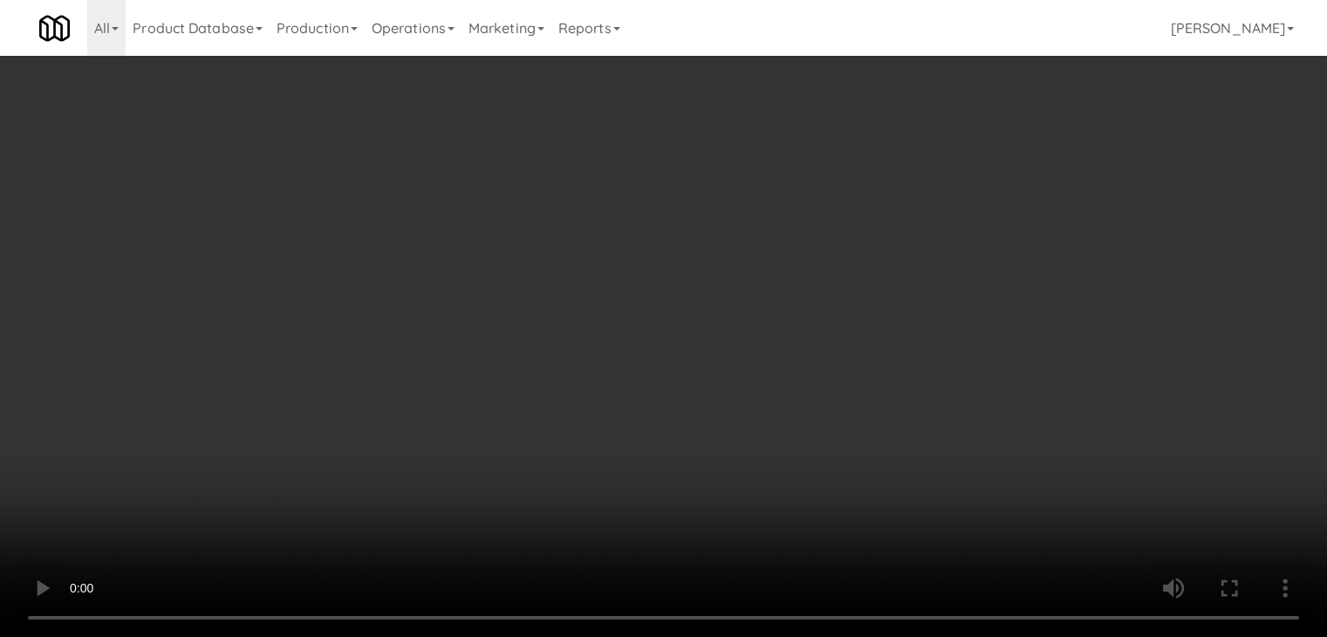
scroll to position [7352, 0]
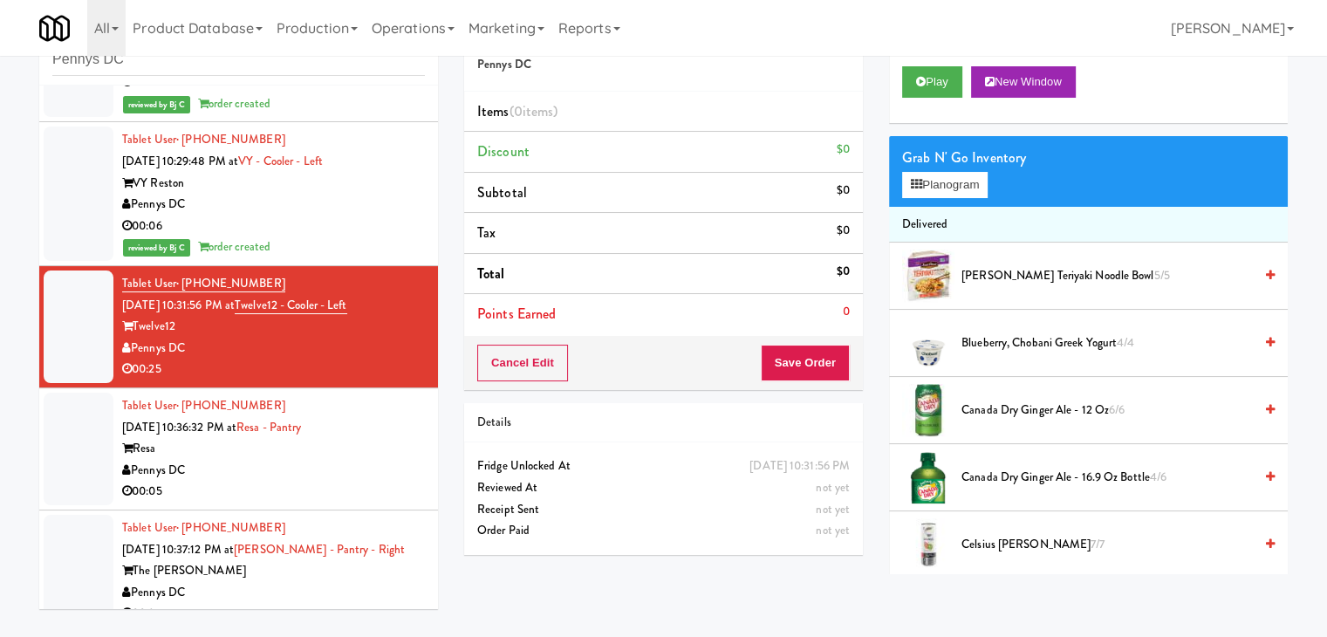
drag, startPoint x: 341, startPoint y: 459, endPoint x: 361, endPoint y: 444, distance: 25.0
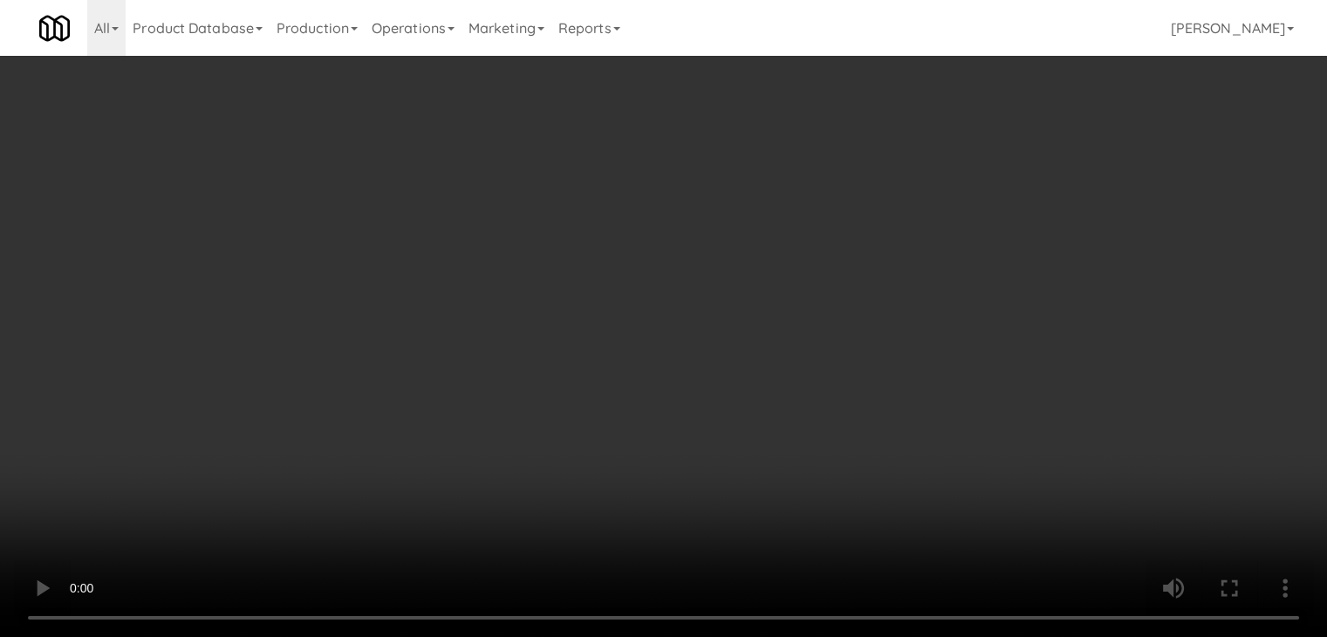
scroll to position [7352, 0]
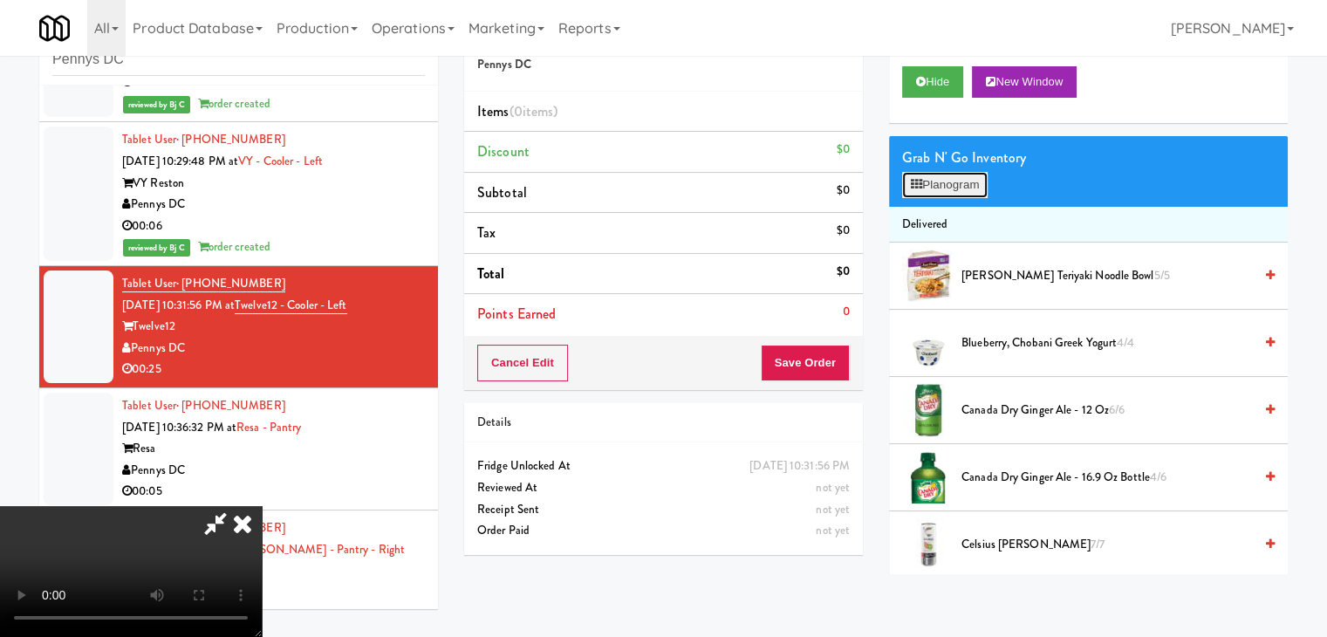
scroll to position [7310, 0]
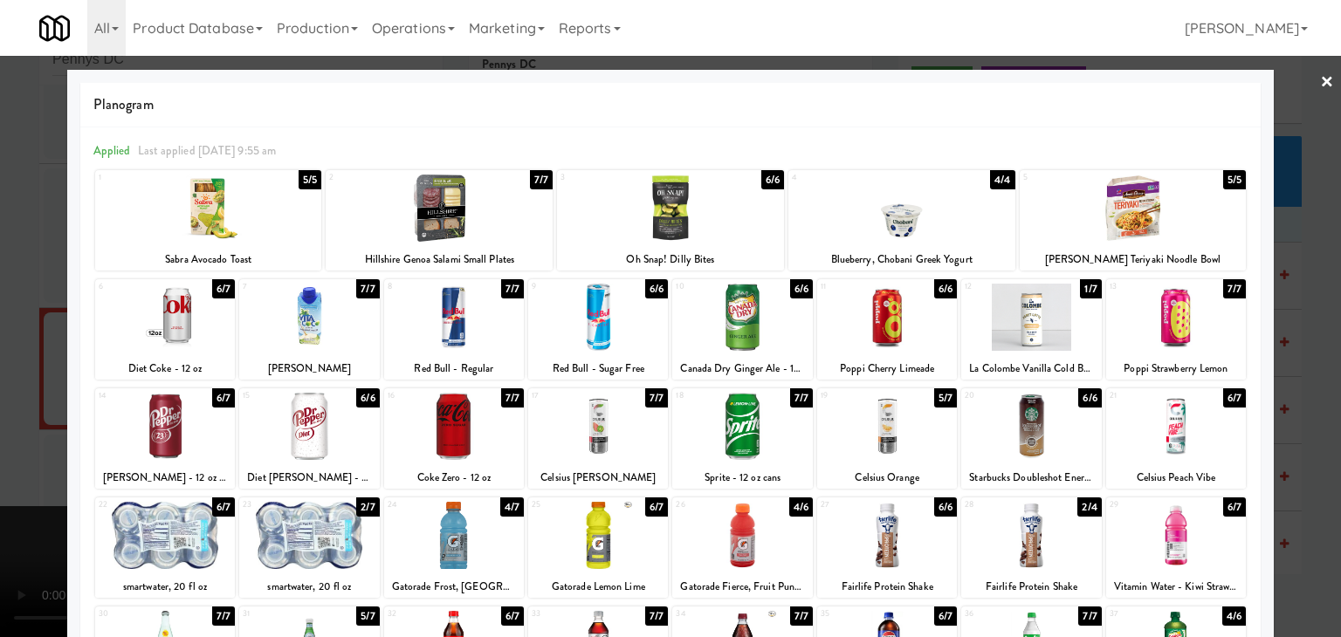
drag, startPoint x: 0, startPoint y: 324, endPoint x: 323, endPoint y: 350, distance: 324.0
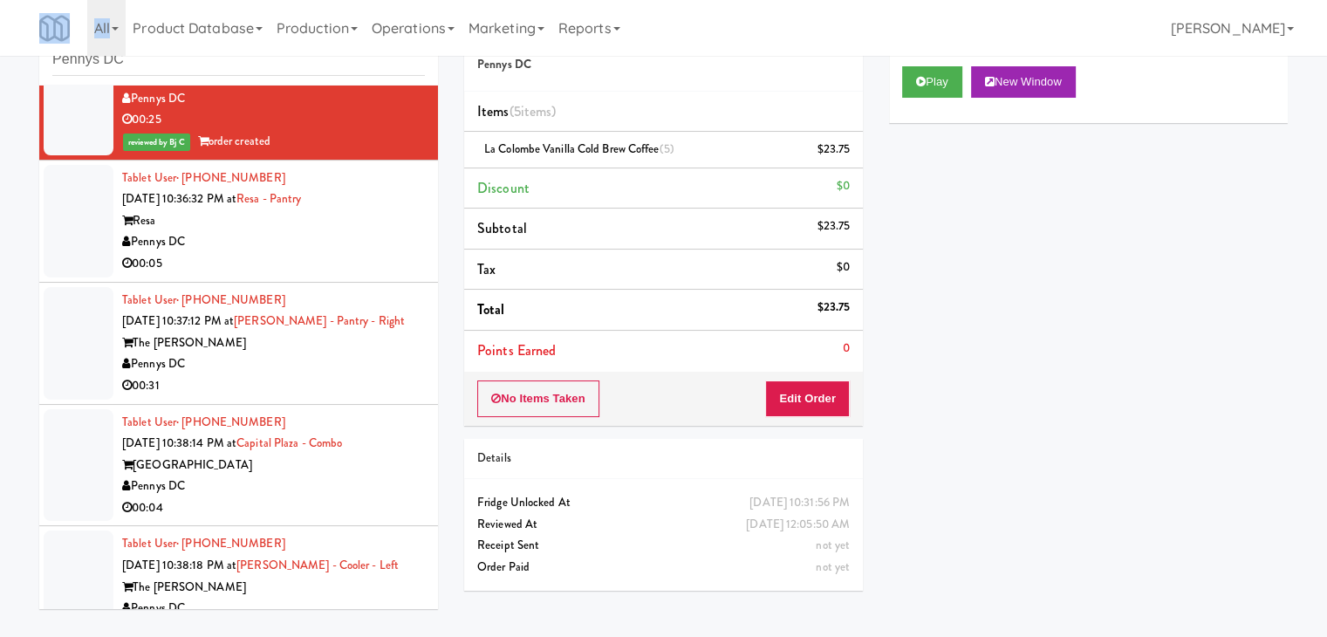
scroll to position [7614, 0]
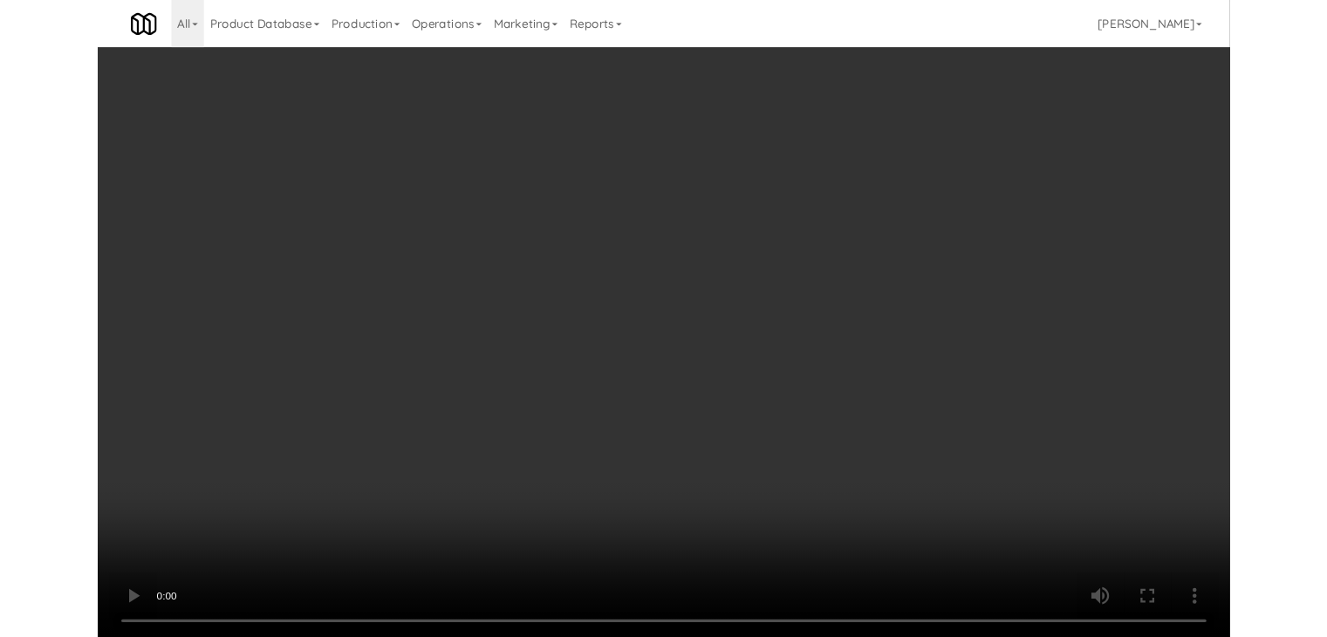
scroll to position [7572, 0]
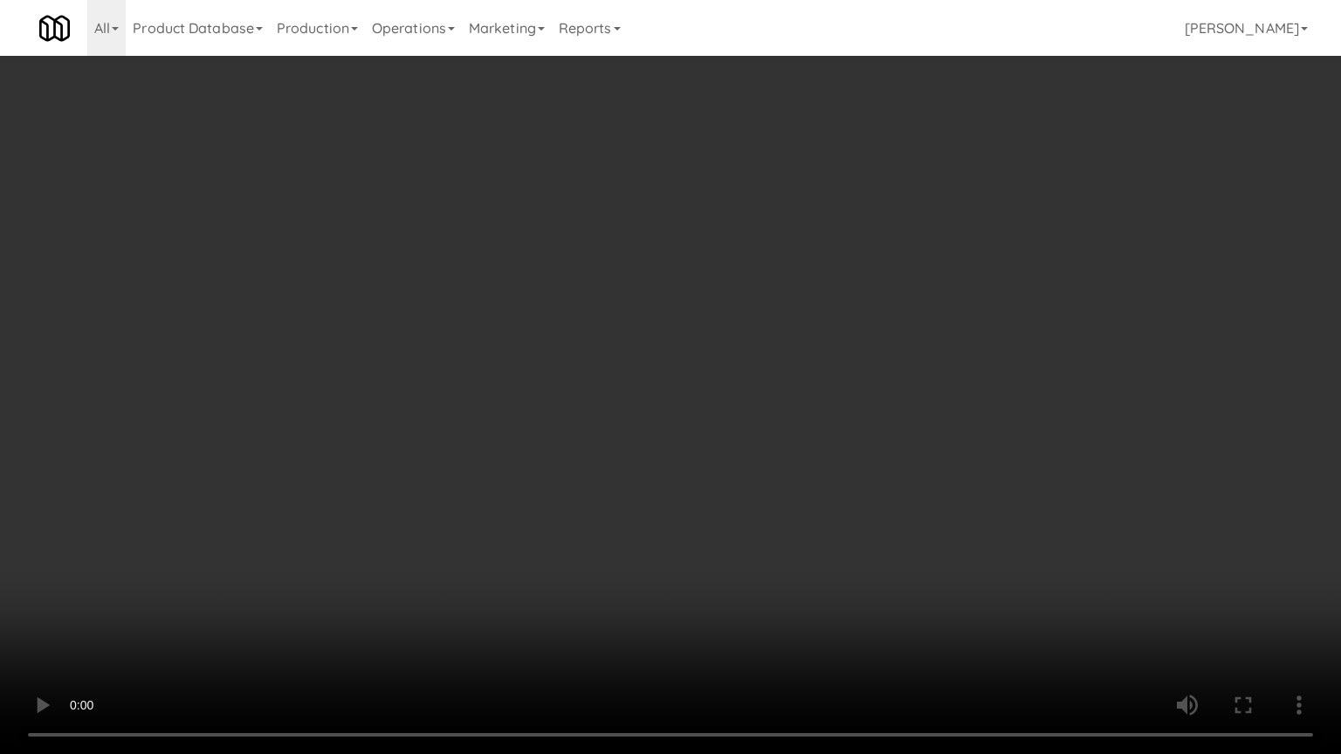
drag, startPoint x: 855, startPoint y: 426, endPoint x: 844, endPoint y: 429, distance: 11.6
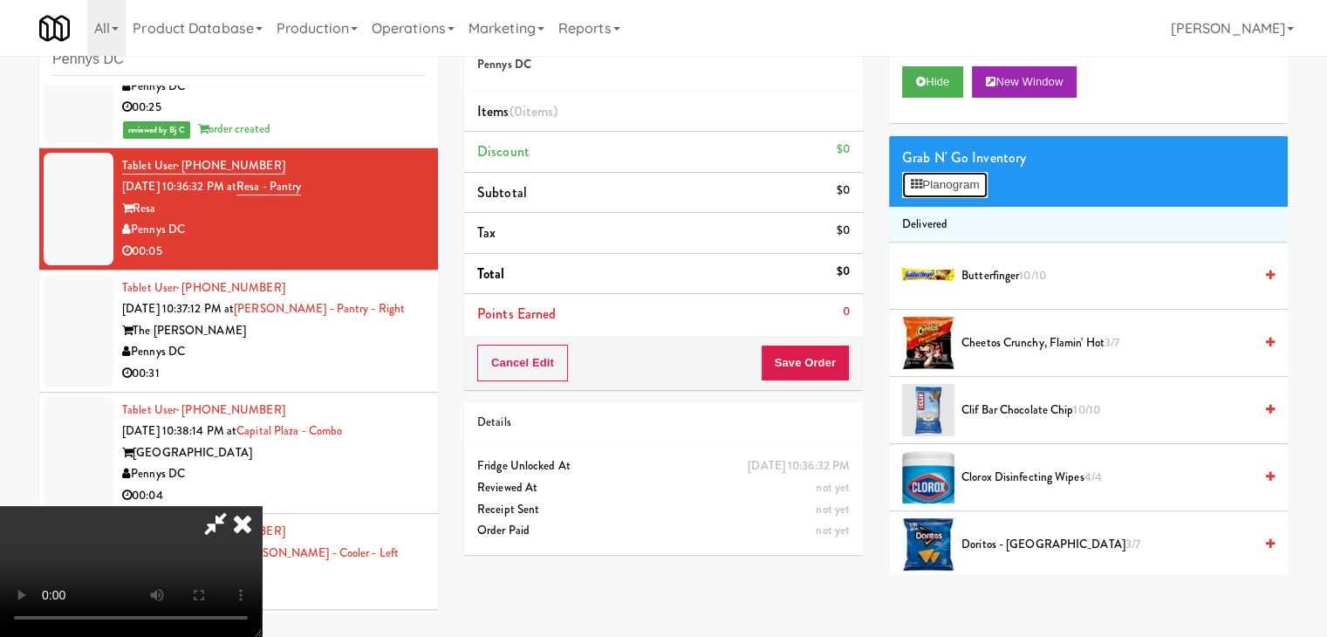
scroll to position [7572, 0]
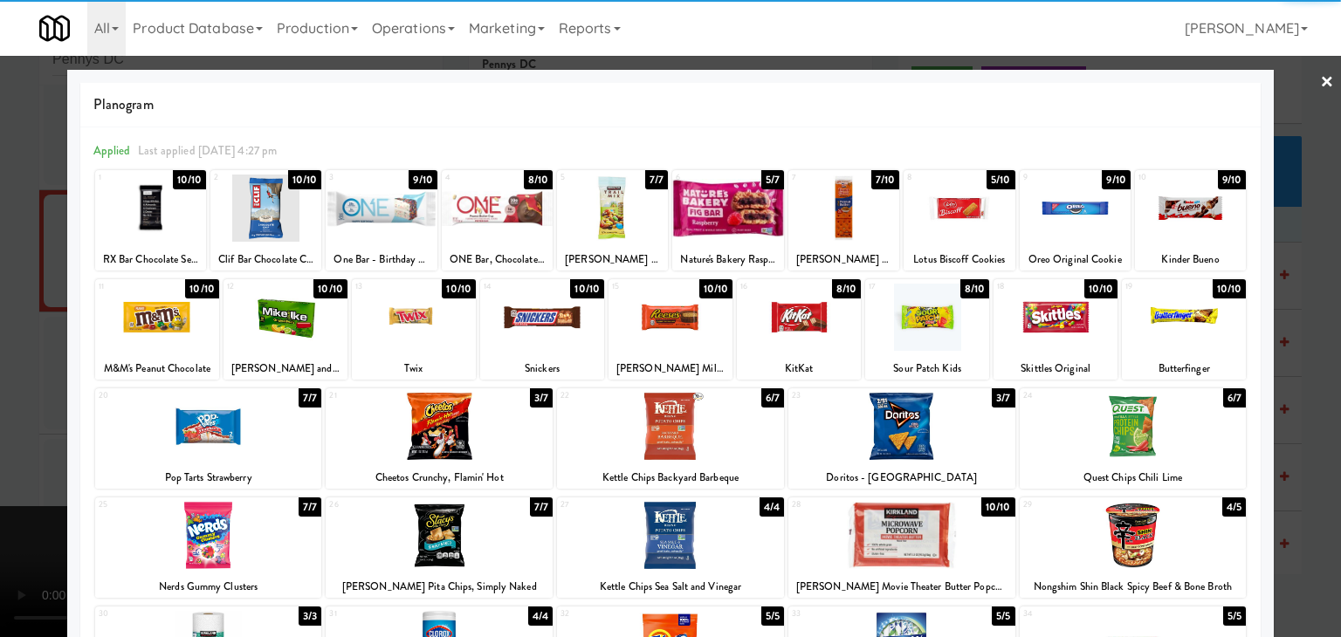
drag, startPoint x: 180, startPoint y: 332, endPoint x: 0, endPoint y: 338, distance: 179.9
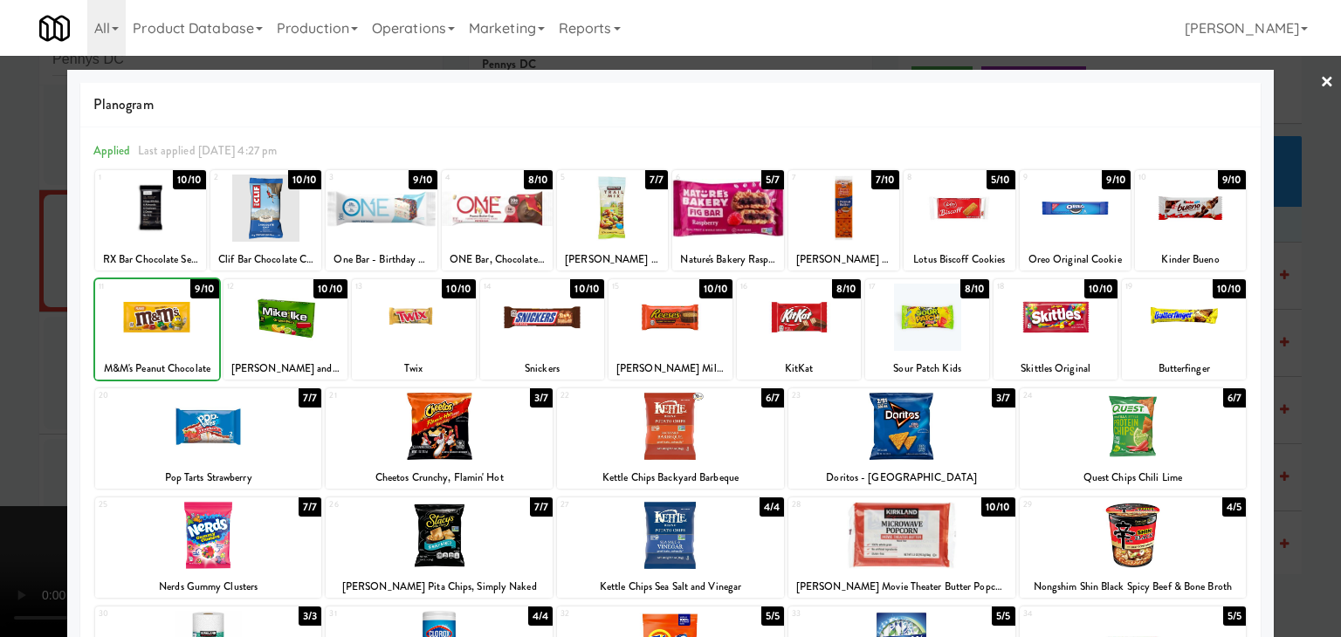
drag, startPoint x: 0, startPoint y: 344, endPoint x: 95, endPoint y: 340, distance: 95.2
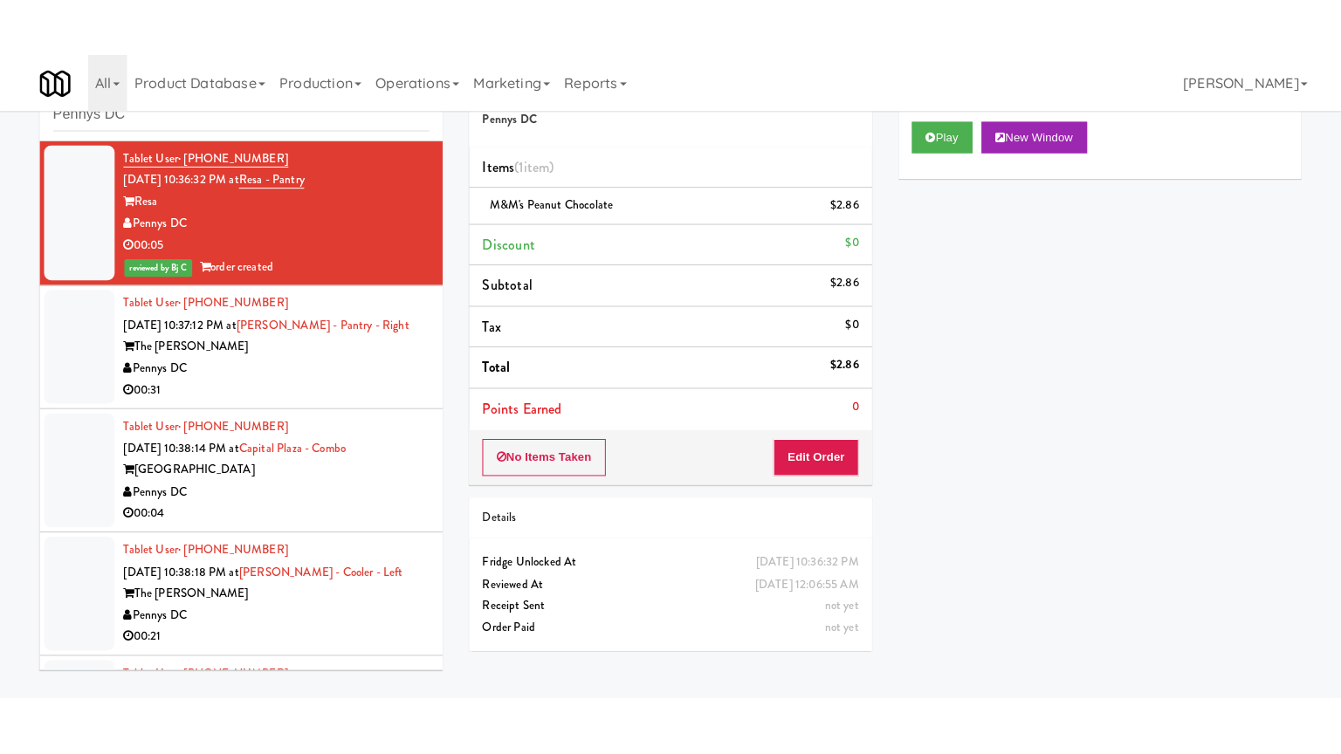
scroll to position [7788, 0]
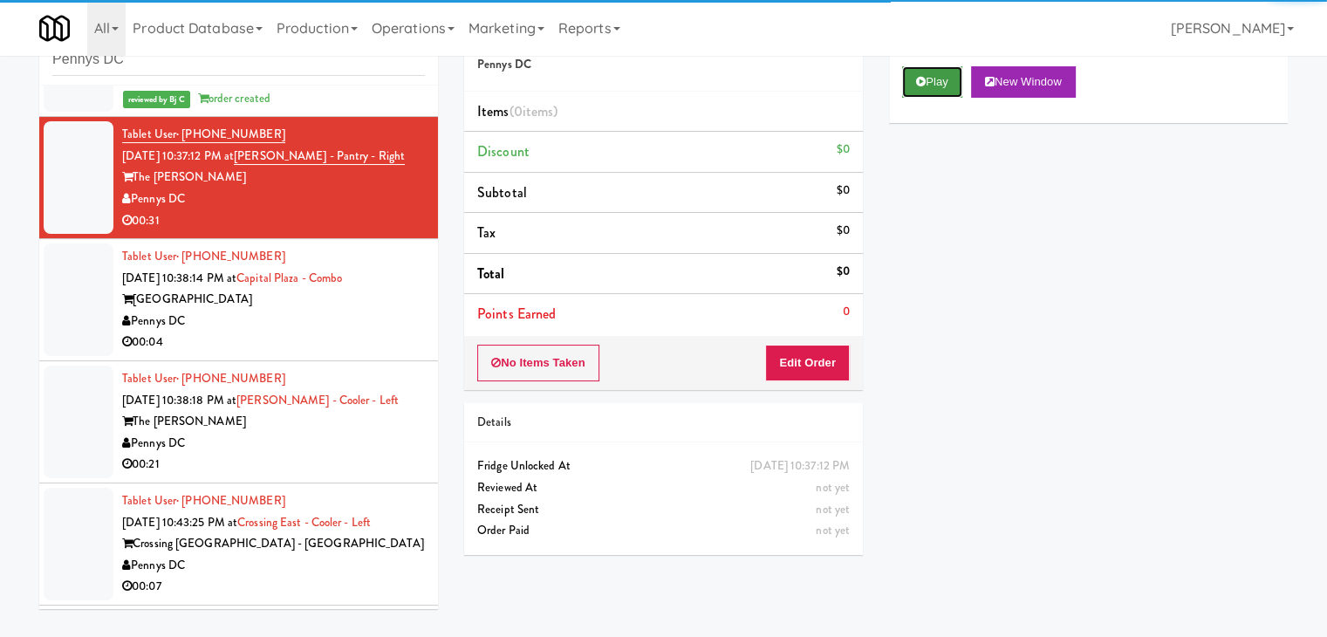
drag, startPoint x: 957, startPoint y: 75, endPoint x: 953, endPoint y: 85, distance: 10.2
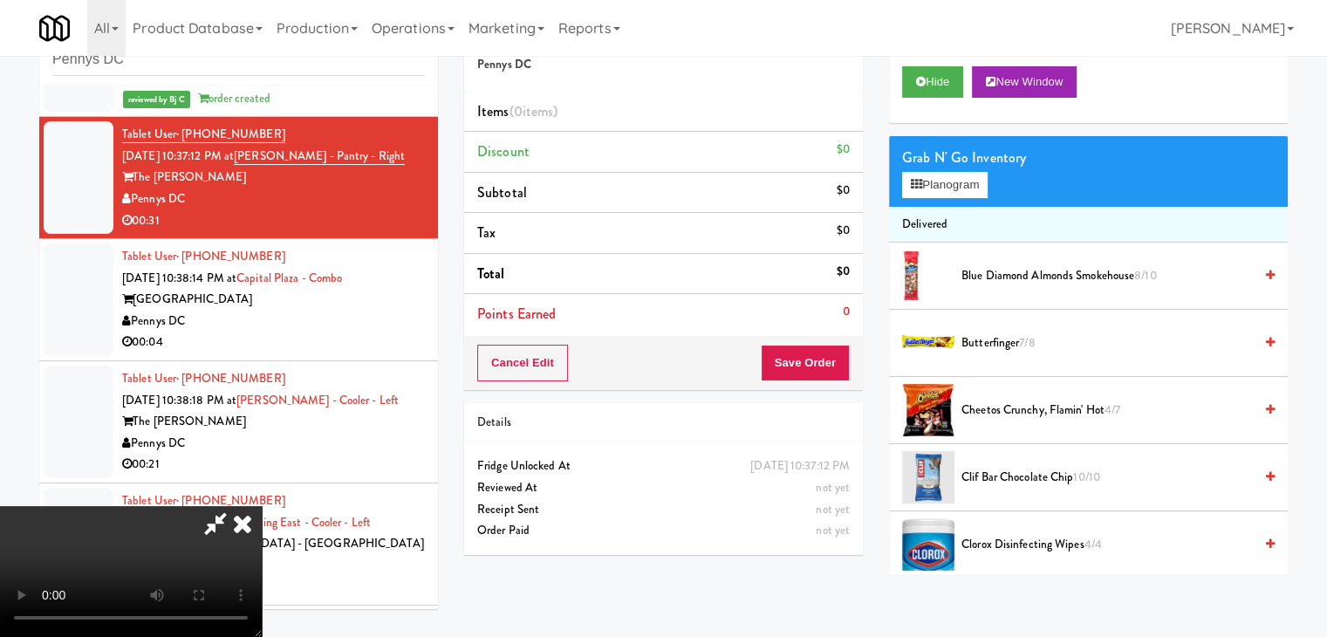
scroll to position [7746, 0]
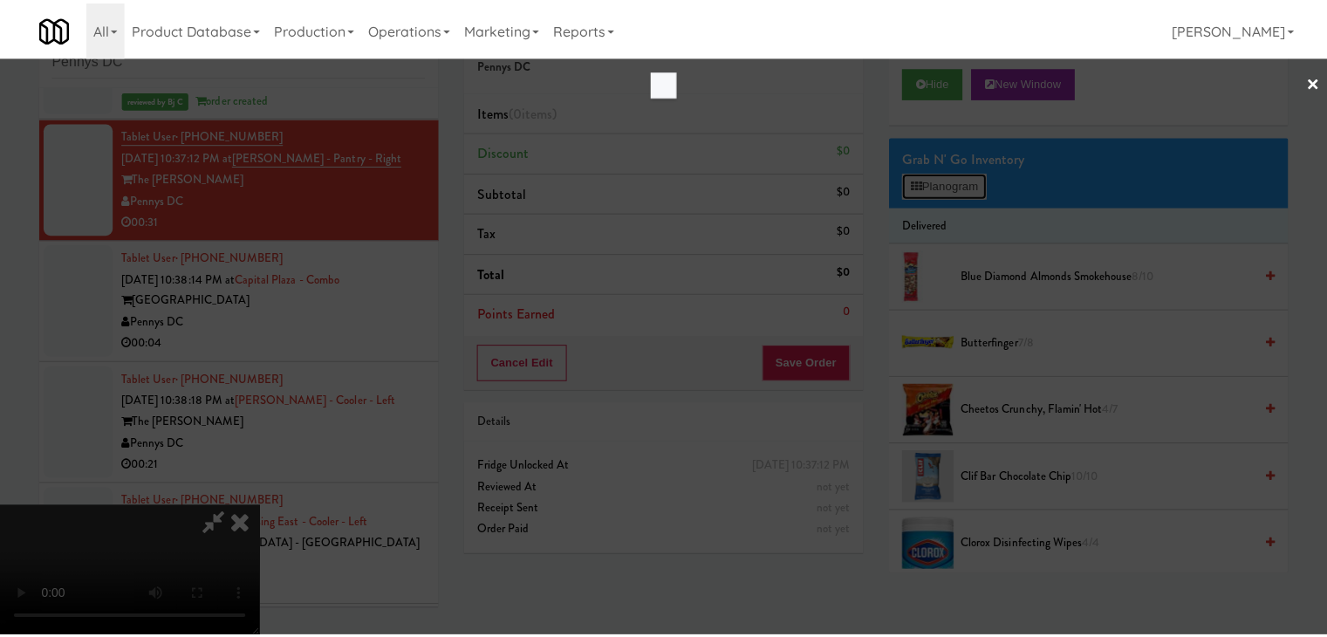
scroll to position [7746, 0]
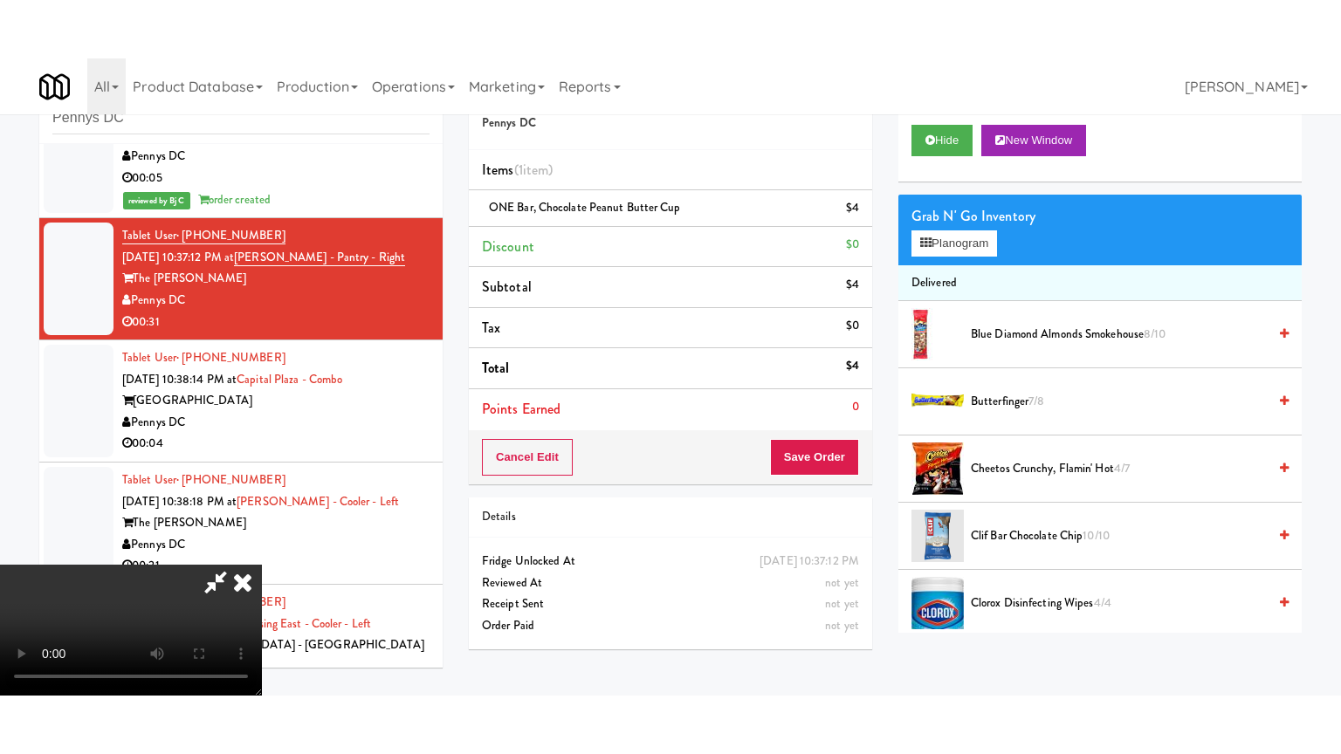
scroll to position [7788, 0]
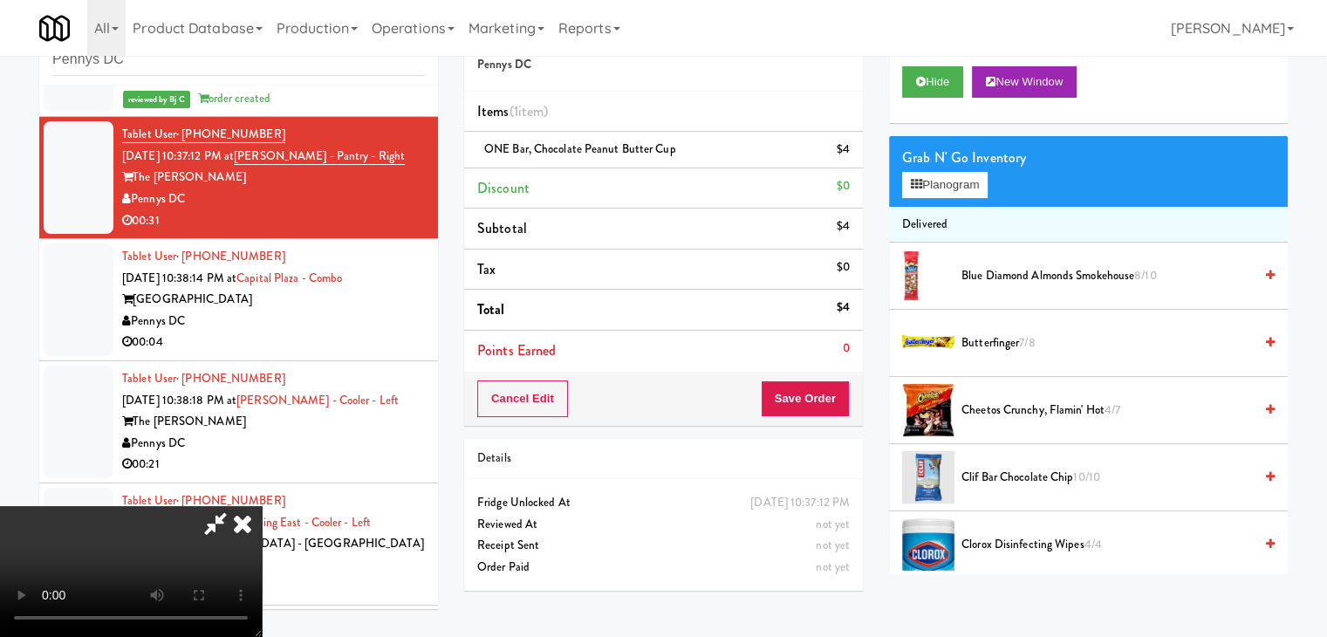
drag, startPoint x: 412, startPoint y: 394, endPoint x: 422, endPoint y: 402, distance: 13.6
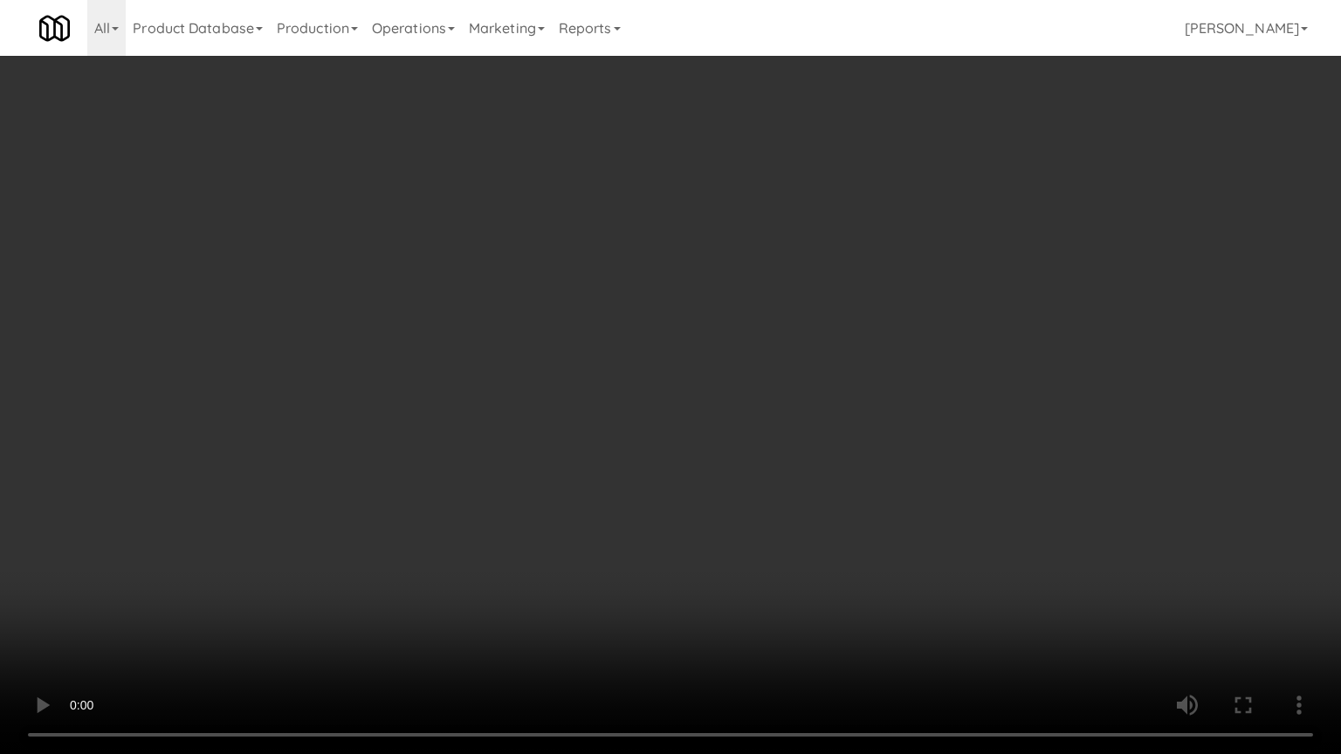
drag, startPoint x: 723, startPoint y: 429, endPoint x: 726, endPoint y: 438, distance: 9.4
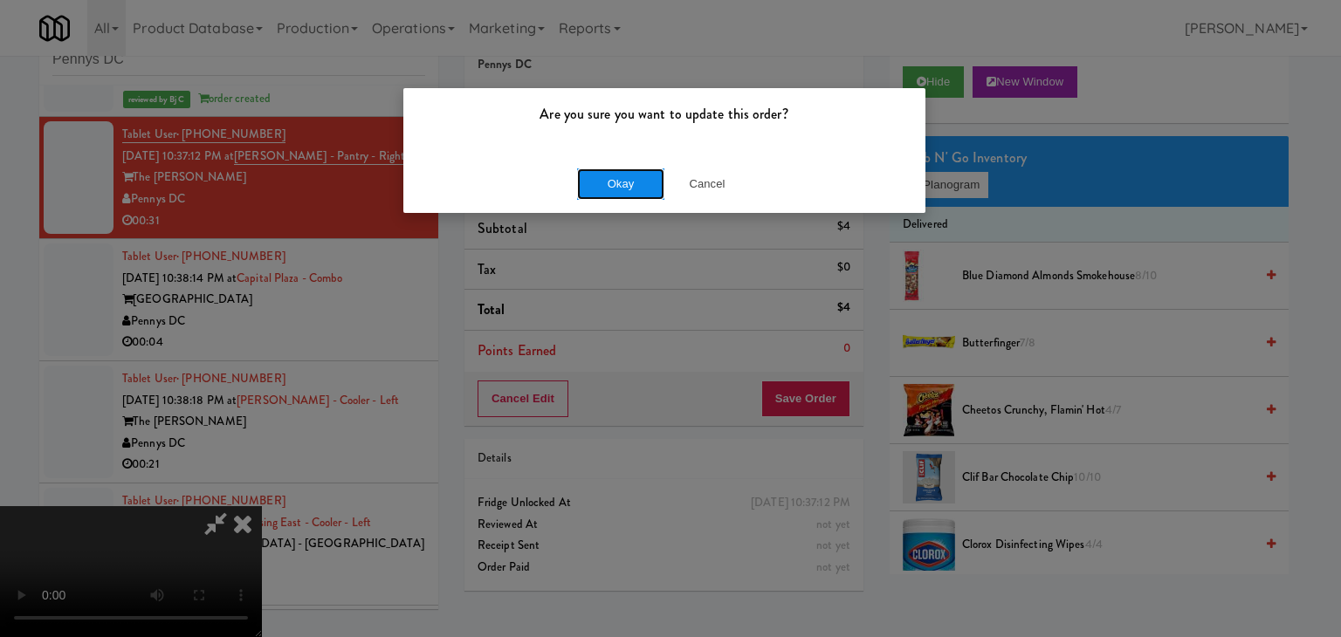
drag, startPoint x: 640, startPoint y: 175, endPoint x: 629, endPoint y: 184, distance: 13.6
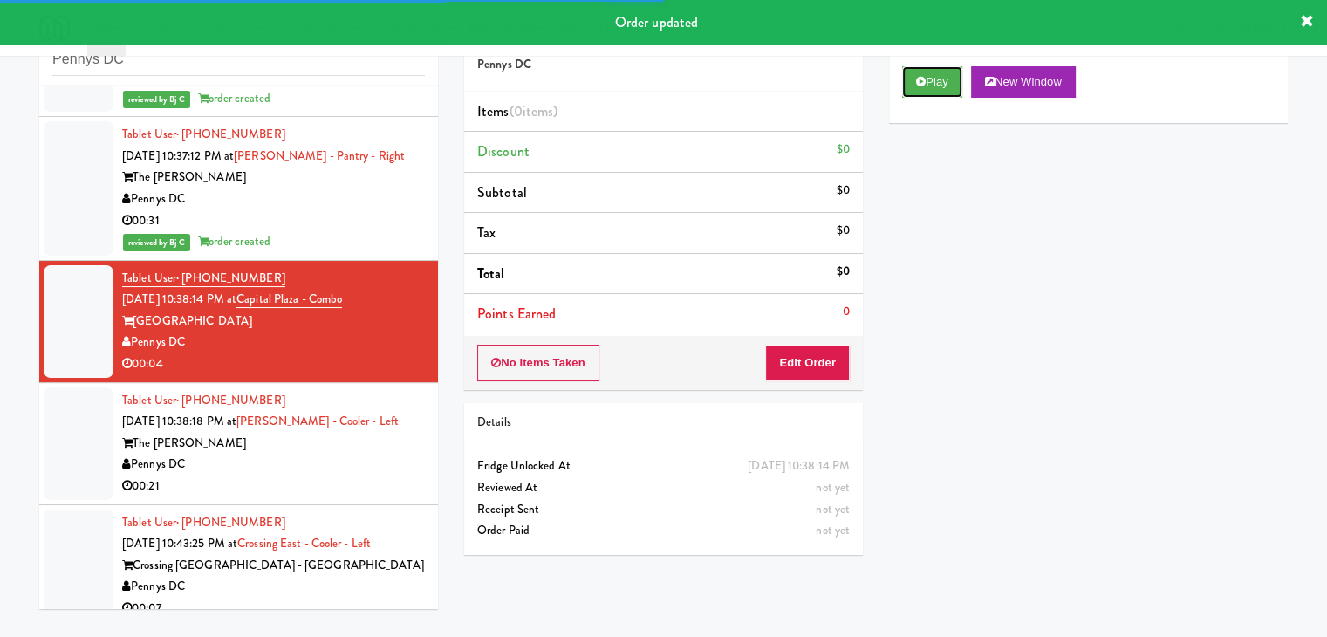
drag, startPoint x: 922, startPoint y: 86, endPoint x: 831, endPoint y: 266, distance: 202.2
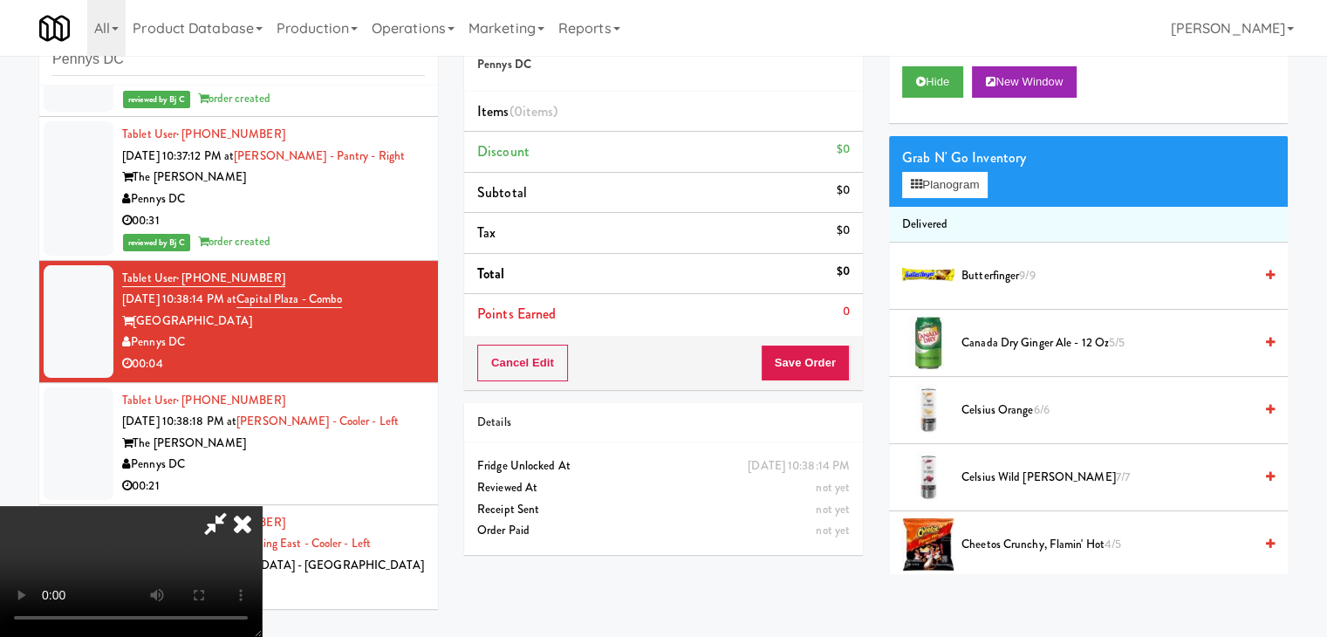
scroll to position [7746, 0]
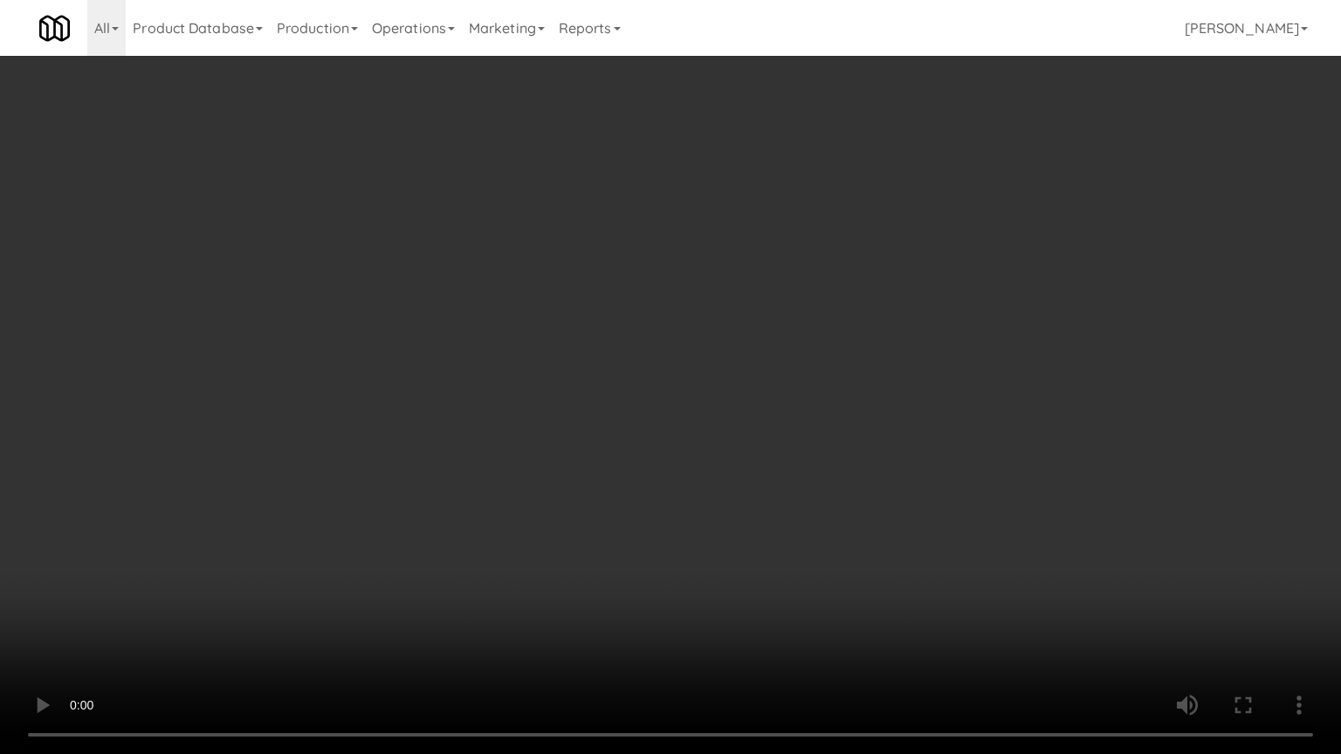
drag, startPoint x: 812, startPoint y: 539, endPoint x: 957, endPoint y: 326, distance: 258.8
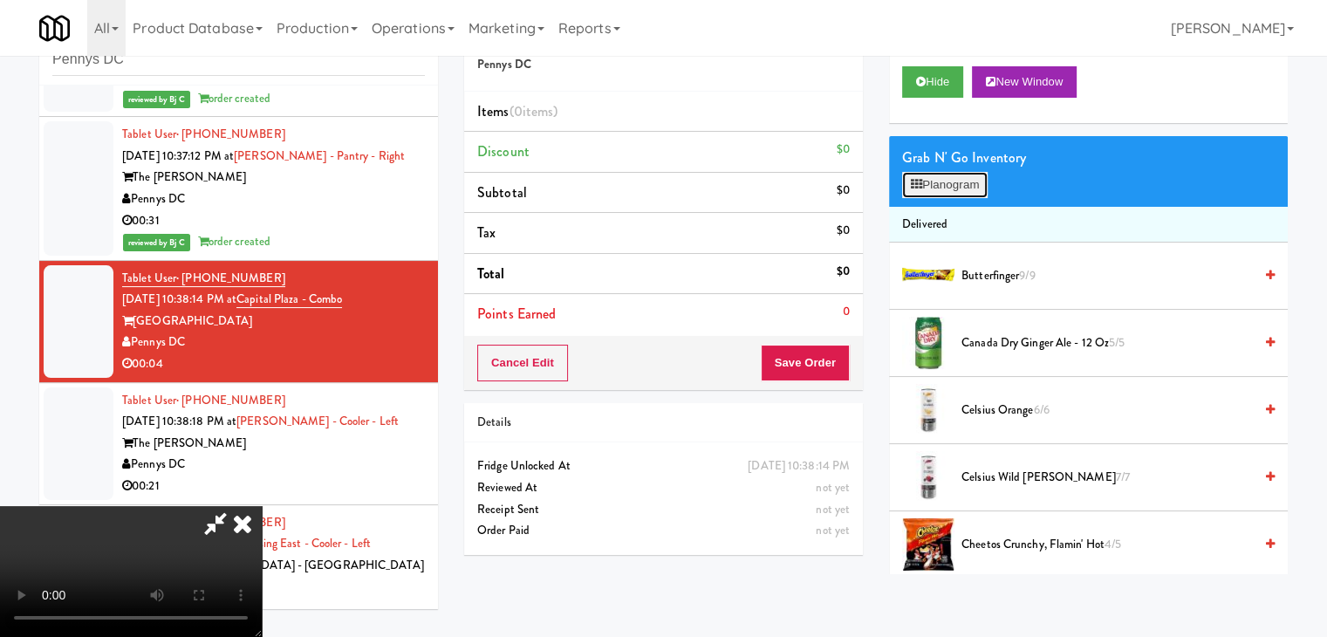
scroll to position [7746, 0]
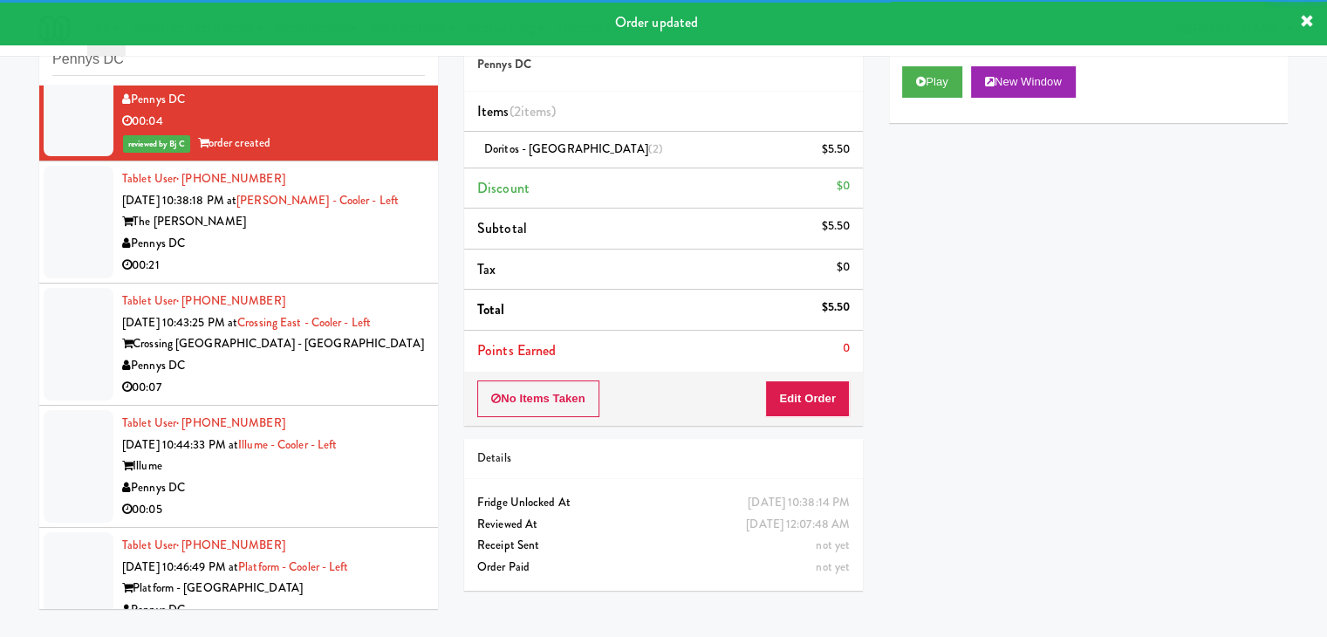
scroll to position [8050, 0]
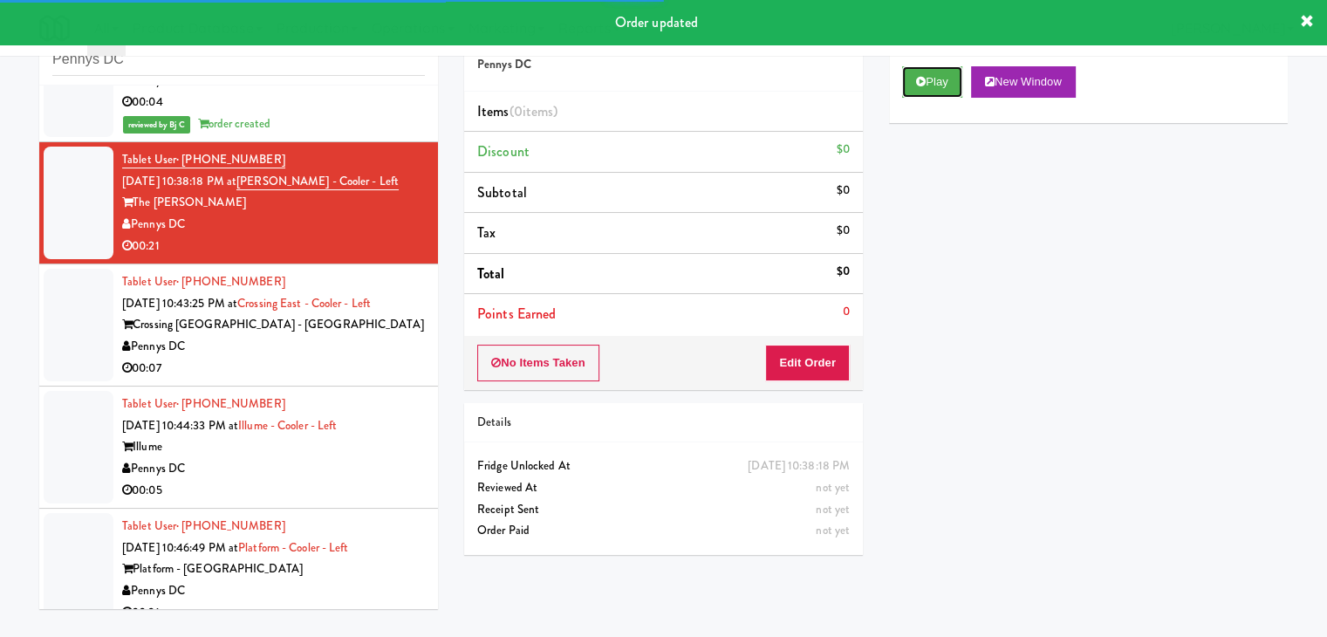
drag, startPoint x: 935, startPoint y: 82, endPoint x: 839, endPoint y: 269, distance: 210.0
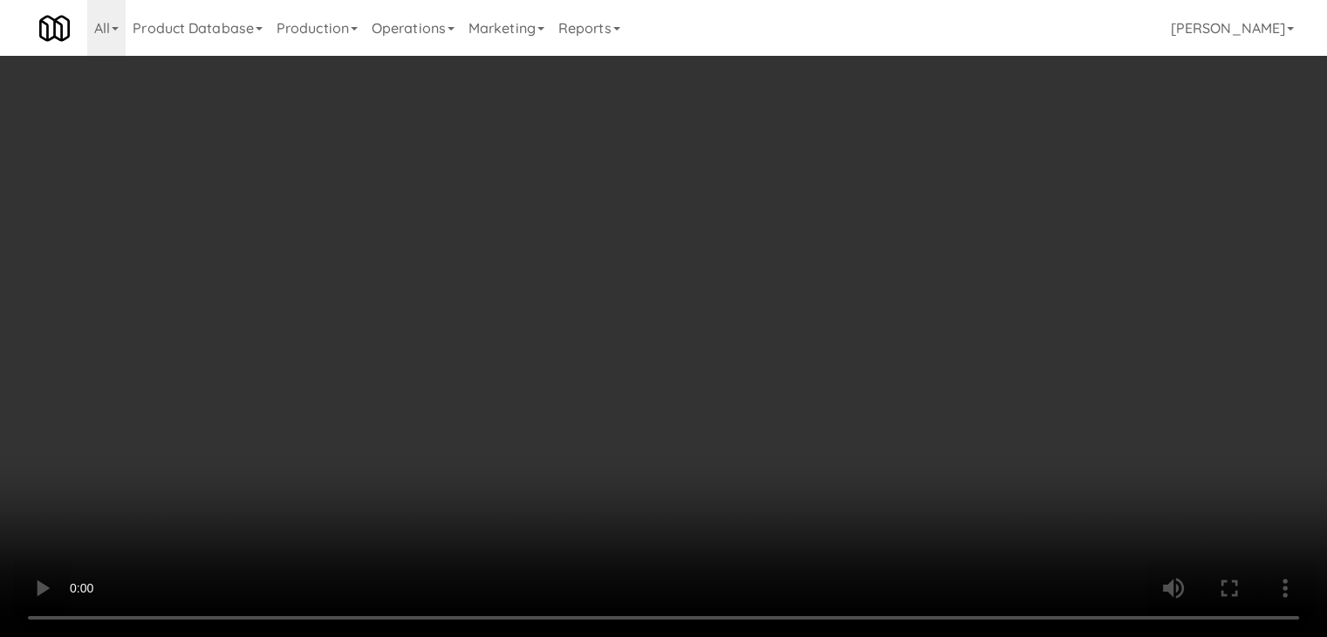
scroll to position [8008, 0]
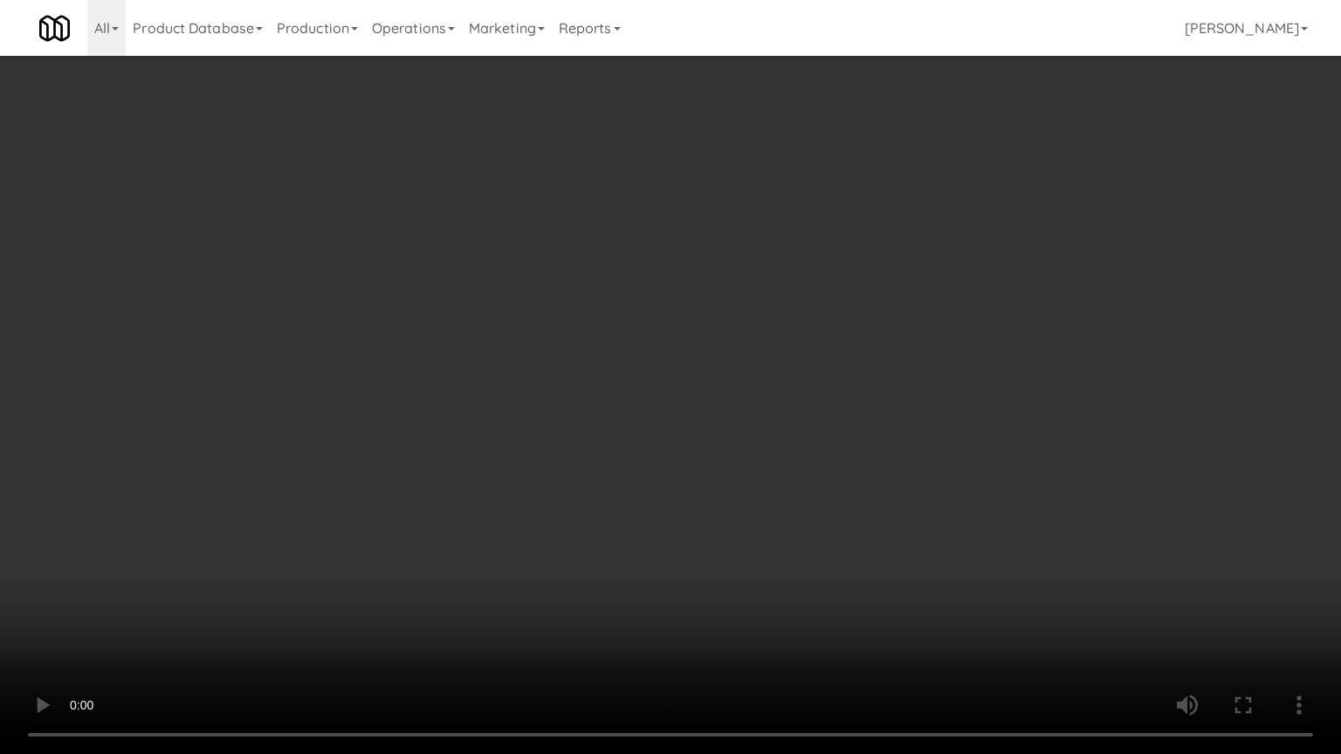
drag, startPoint x: 913, startPoint y: 363, endPoint x: 899, endPoint y: 373, distance: 16.9
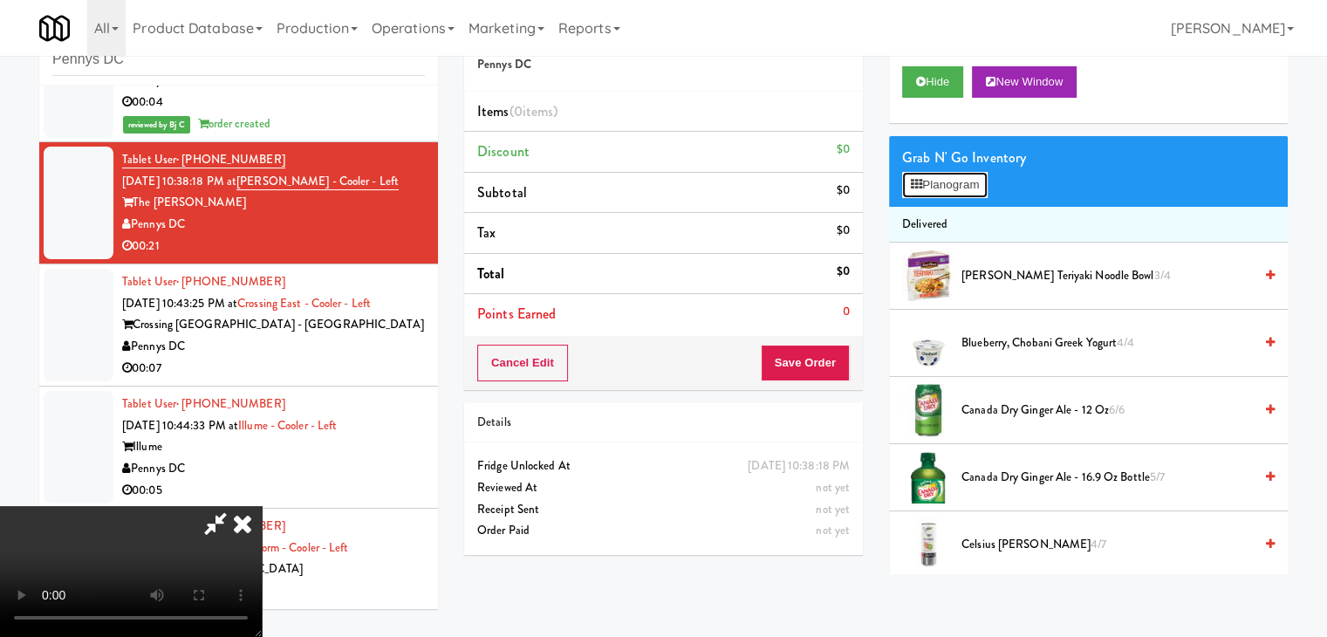
drag, startPoint x: 964, startPoint y: 179, endPoint x: 967, endPoint y: 191, distance: 12.7
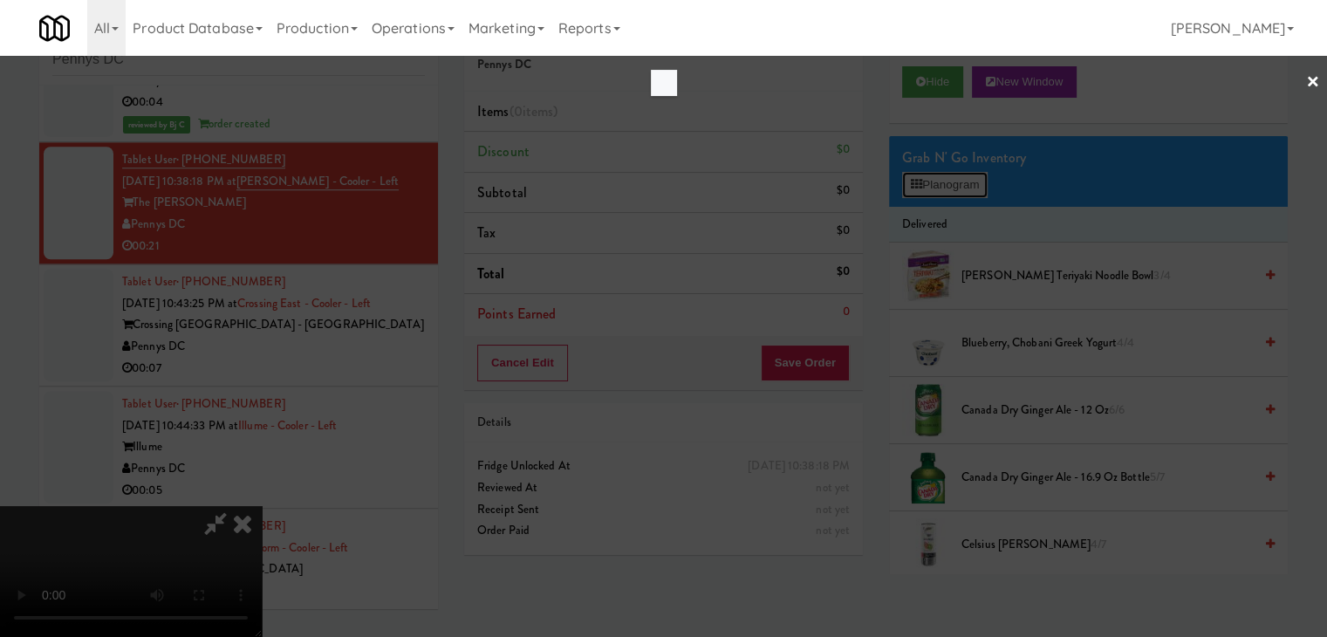
scroll to position [8008, 0]
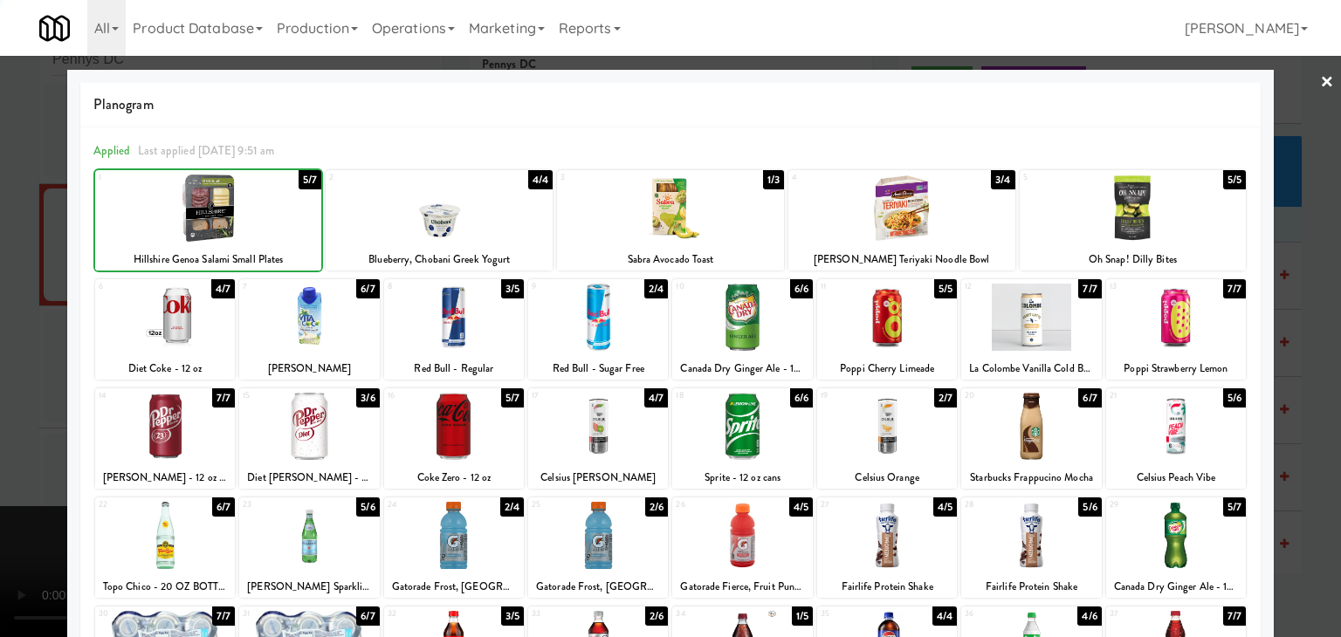
drag, startPoint x: 0, startPoint y: 264, endPoint x: 214, endPoint y: 289, distance: 215.3
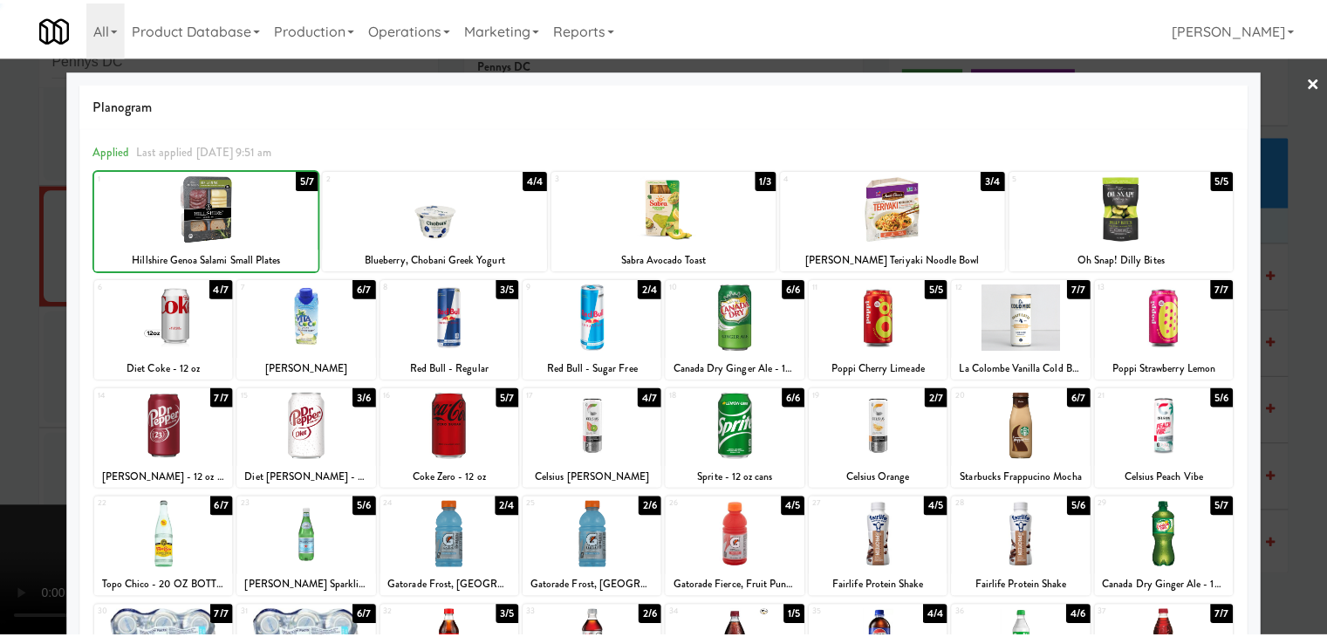
scroll to position [8050, 0]
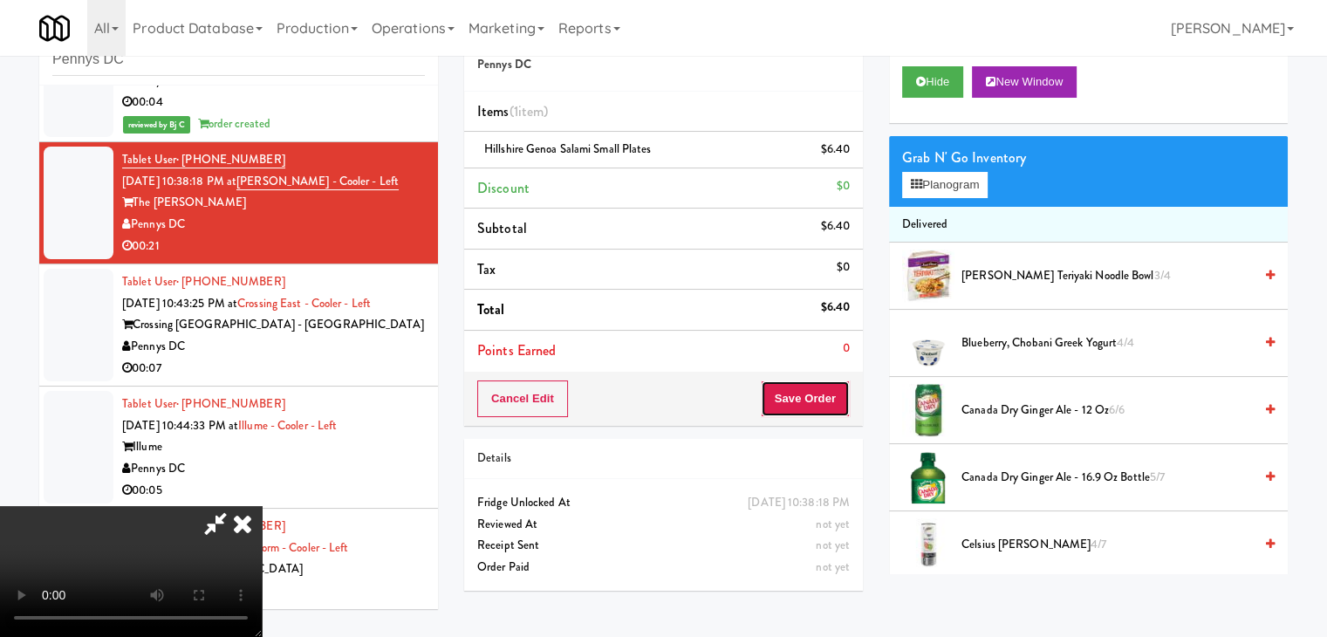
drag, startPoint x: 815, startPoint y: 393, endPoint x: 803, endPoint y: 386, distance: 14.1
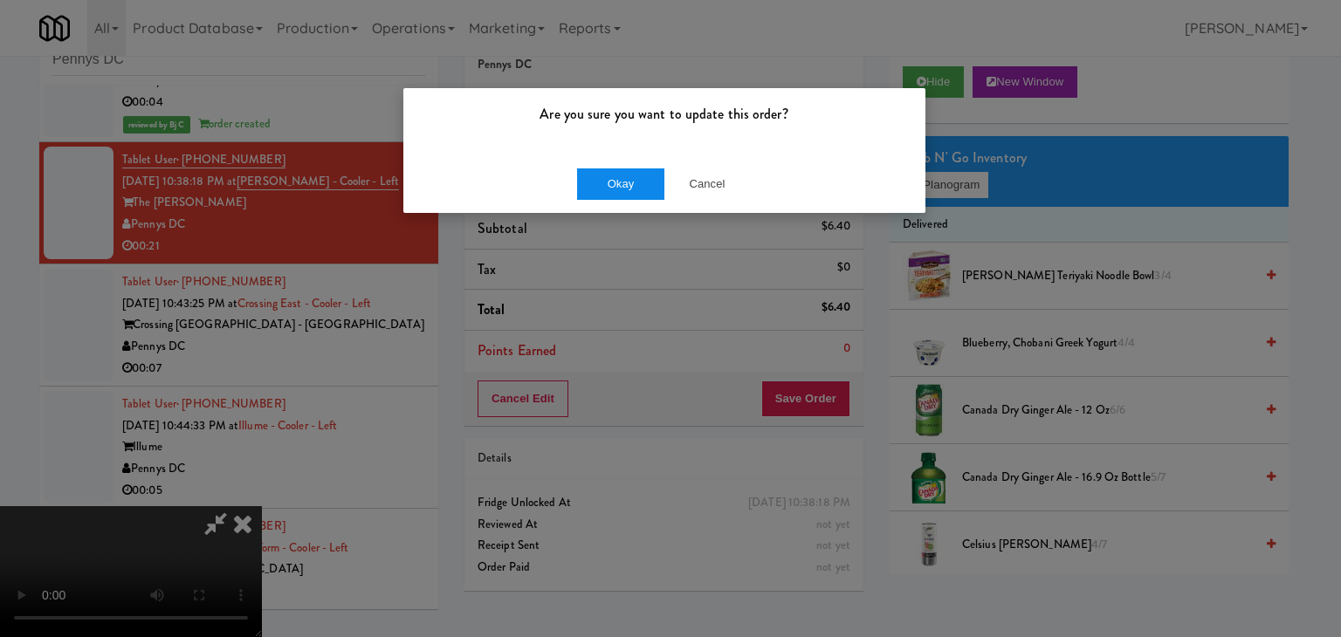
drag, startPoint x: 628, startPoint y: 151, endPoint x: 625, endPoint y: 168, distance: 17.8
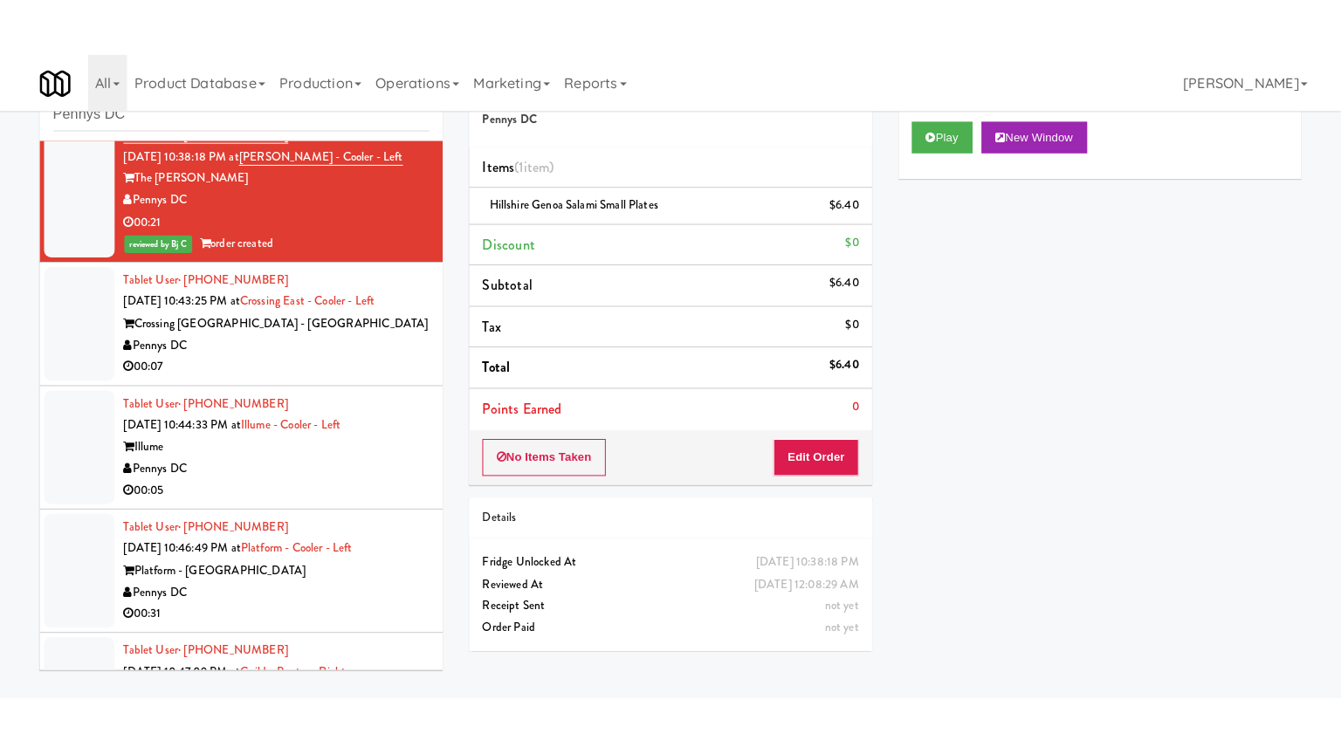
scroll to position [8225, 0]
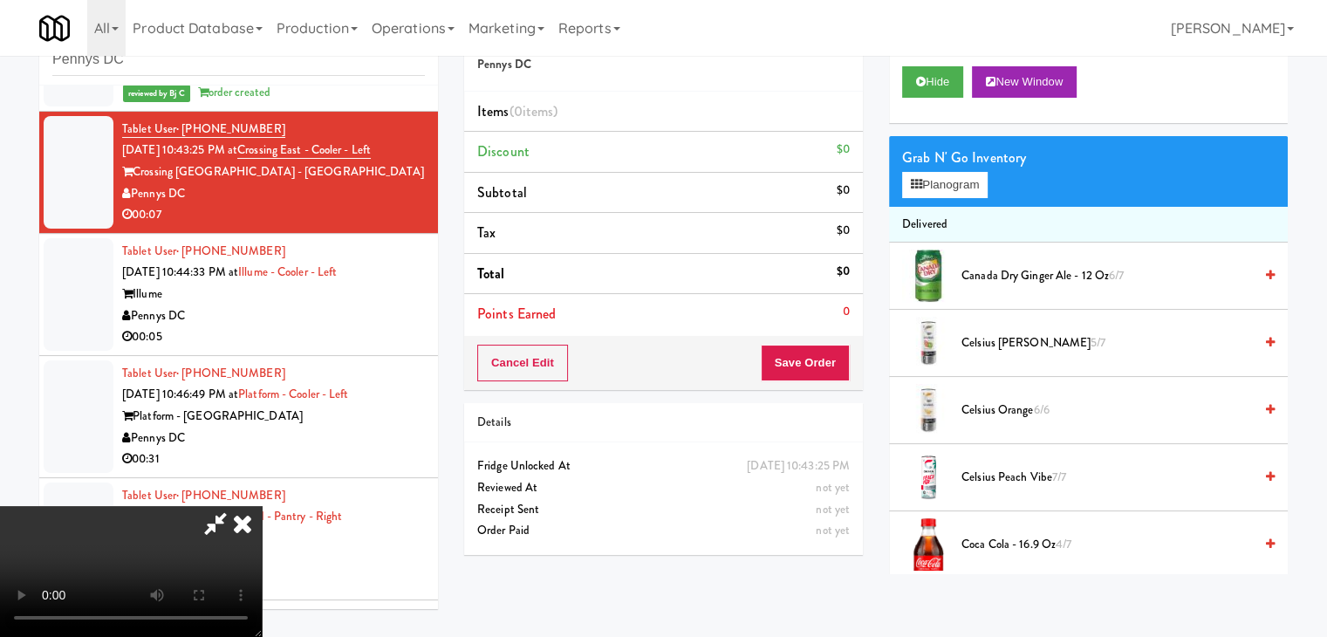
scroll to position [8183, 0]
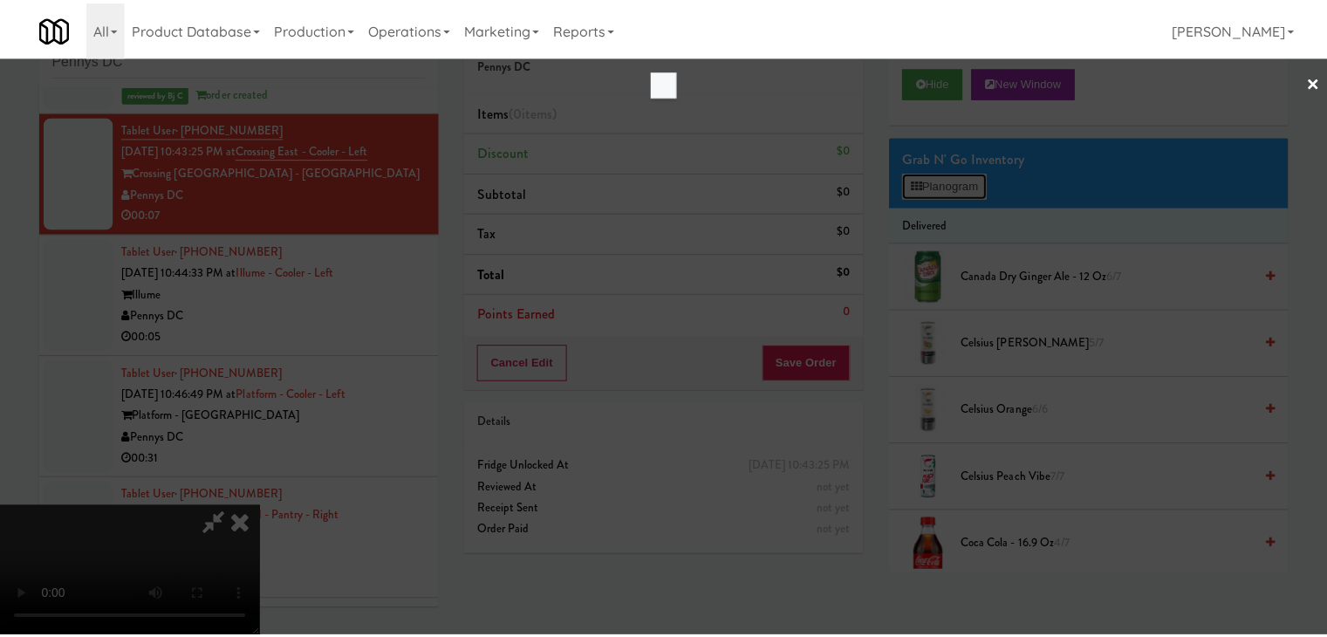
scroll to position [8183, 0]
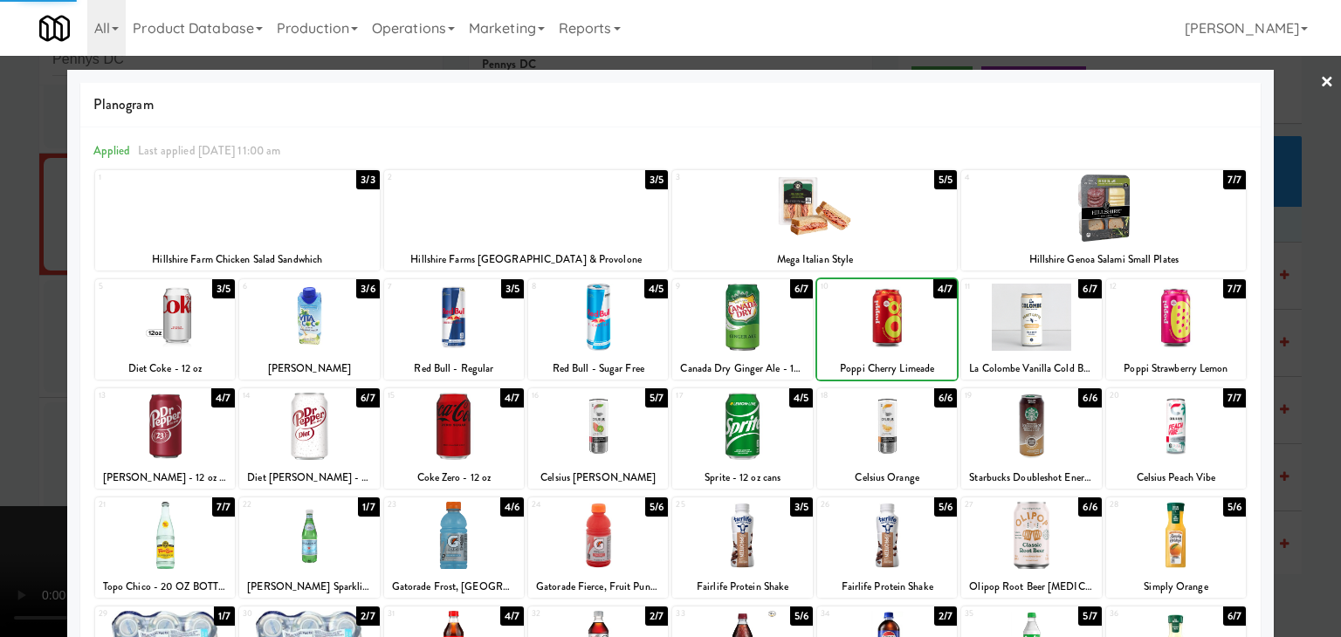
drag, startPoint x: 1164, startPoint y: 335, endPoint x: 1271, endPoint y: 339, distance: 106.6
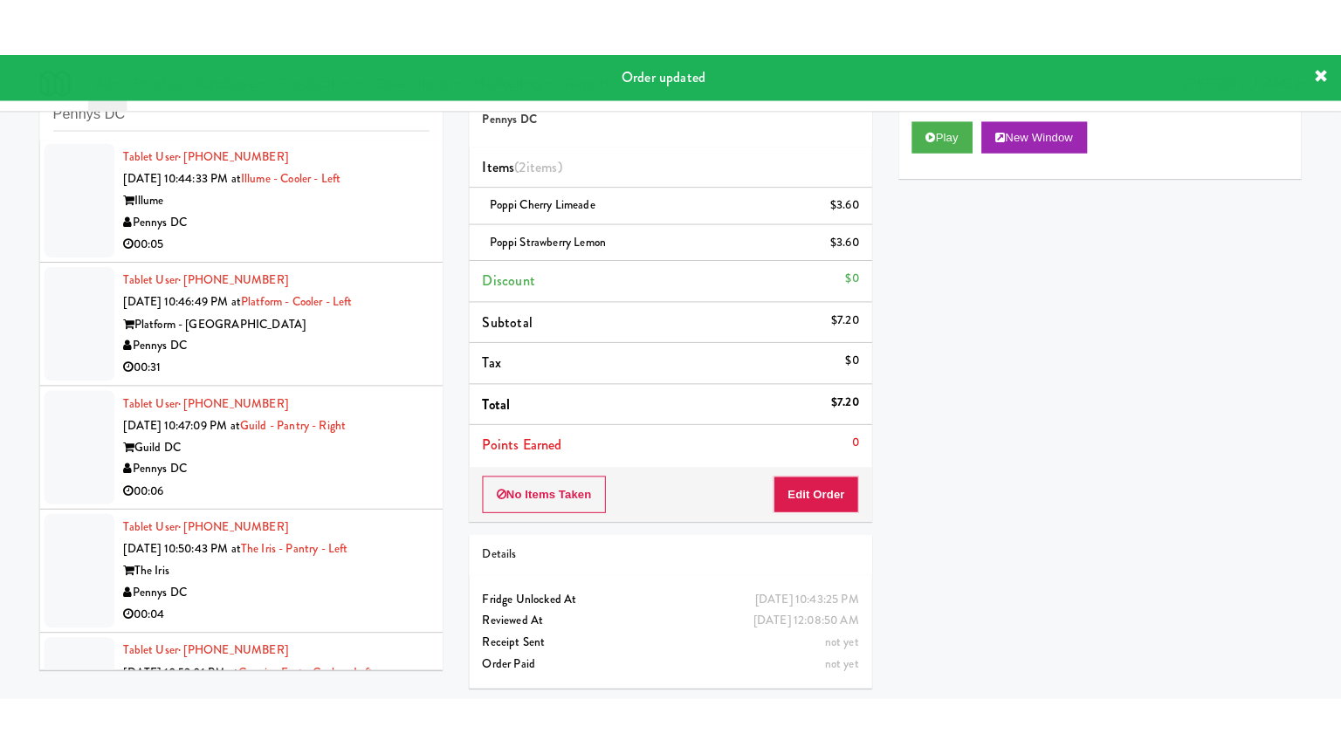
scroll to position [8399, 0]
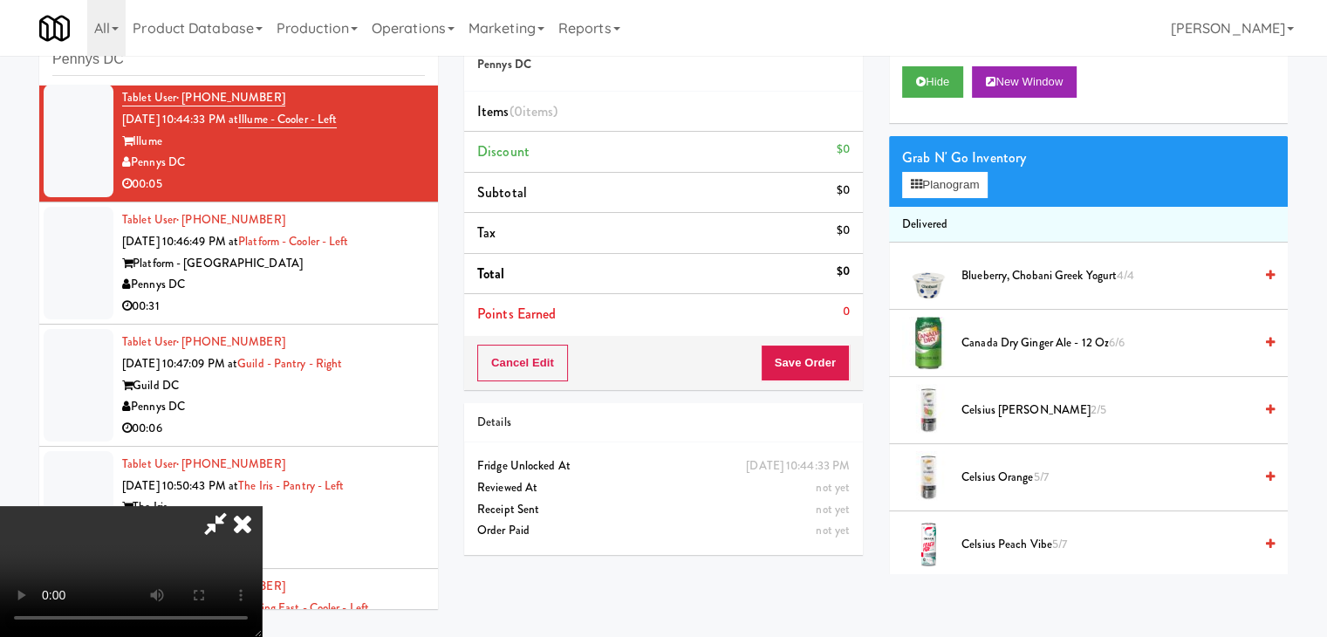
scroll to position [8356, 0]
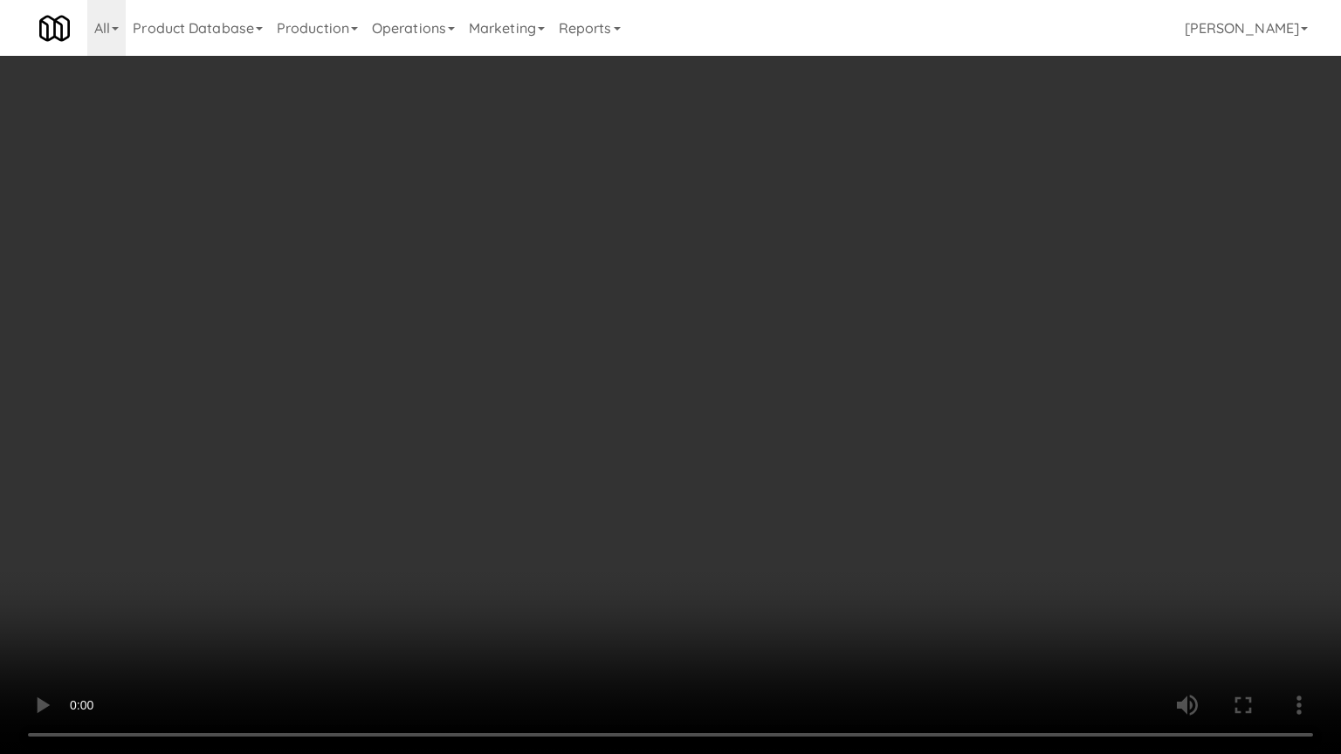
drag, startPoint x: 790, startPoint y: 367, endPoint x: 861, endPoint y: 188, distance: 193.2
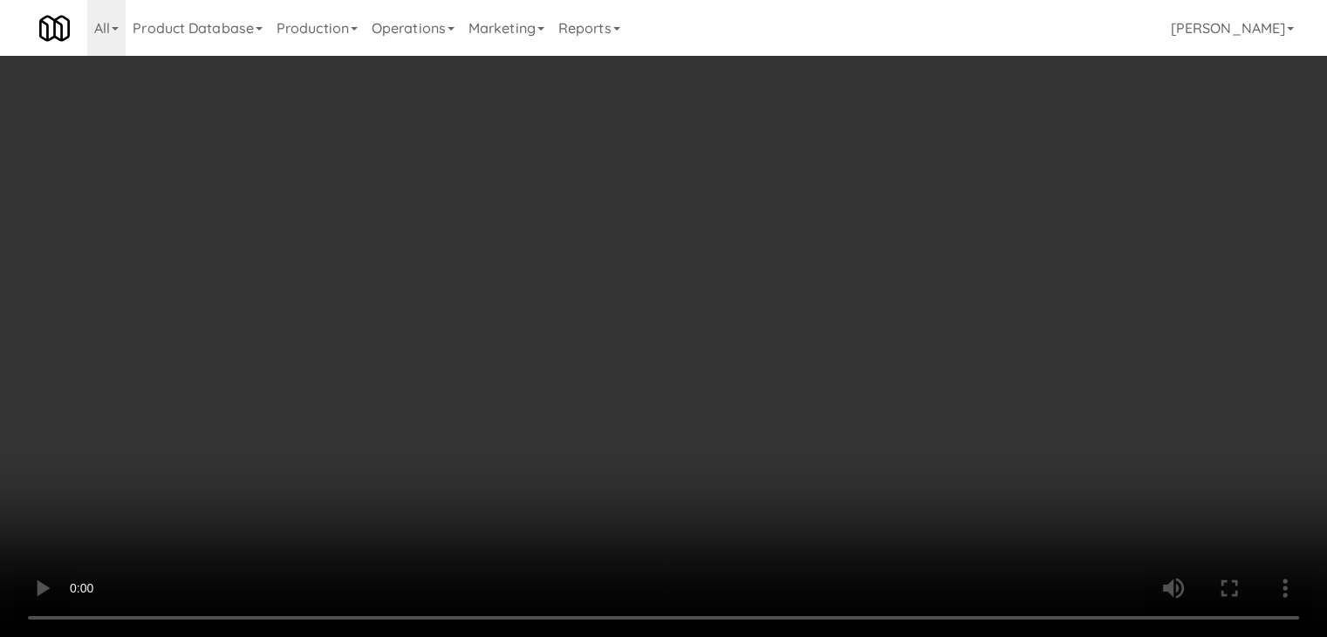
drag, startPoint x: 937, startPoint y: 168, endPoint x: 943, endPoint y: 175, distance: 9.4
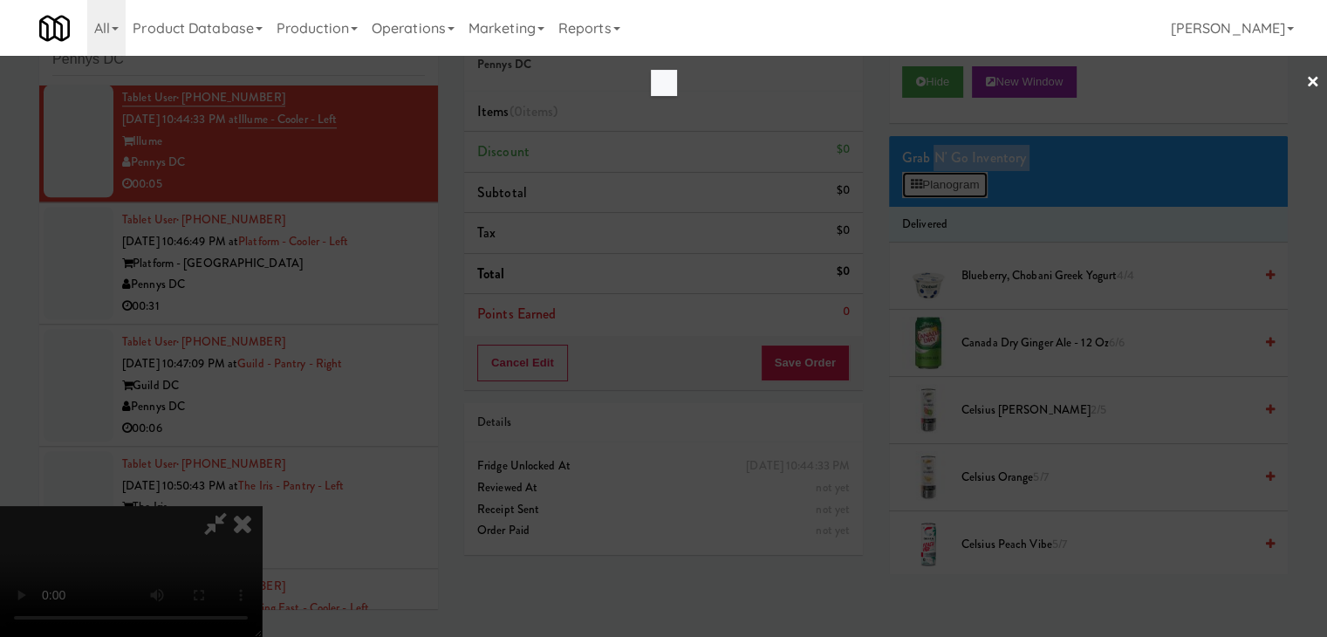
scroll to position [8356, 0]
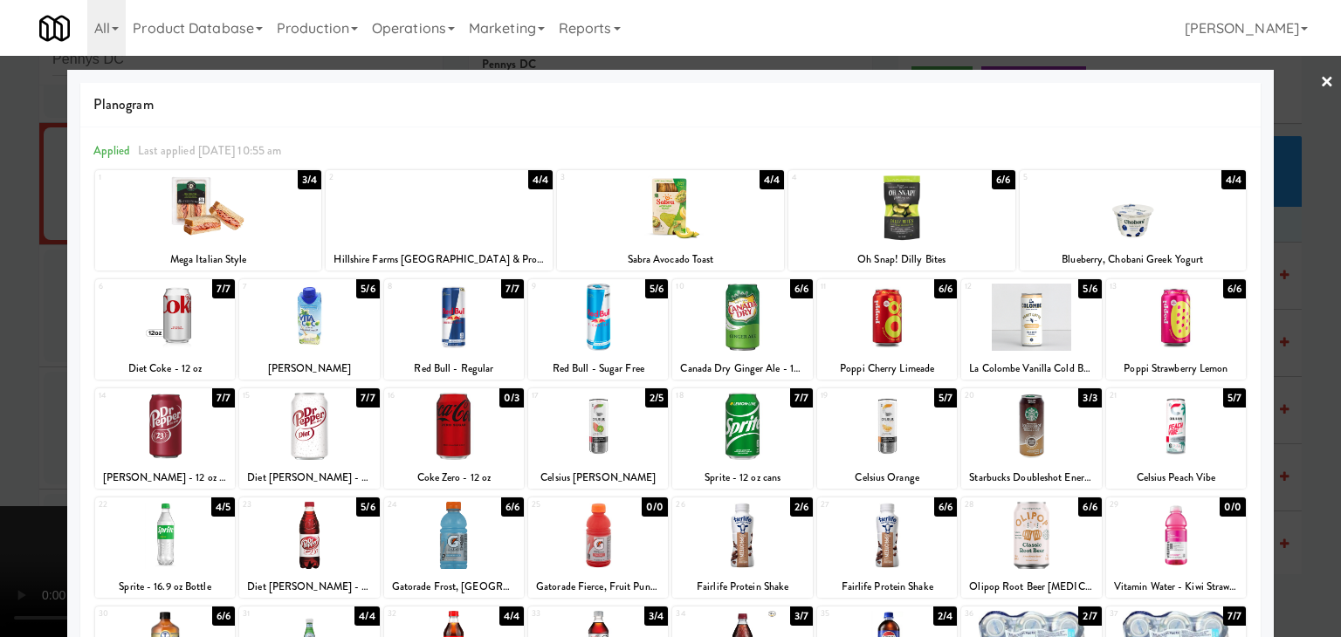
drag, startPoint x: 433, startPoint y: 535, endPoint x: 422, endPoint y: 525, distance: 14.8
drag, startPoint x: 0, startPoint y: 436, endPoint x: 255, endPoint y: 409, distance: 256.3
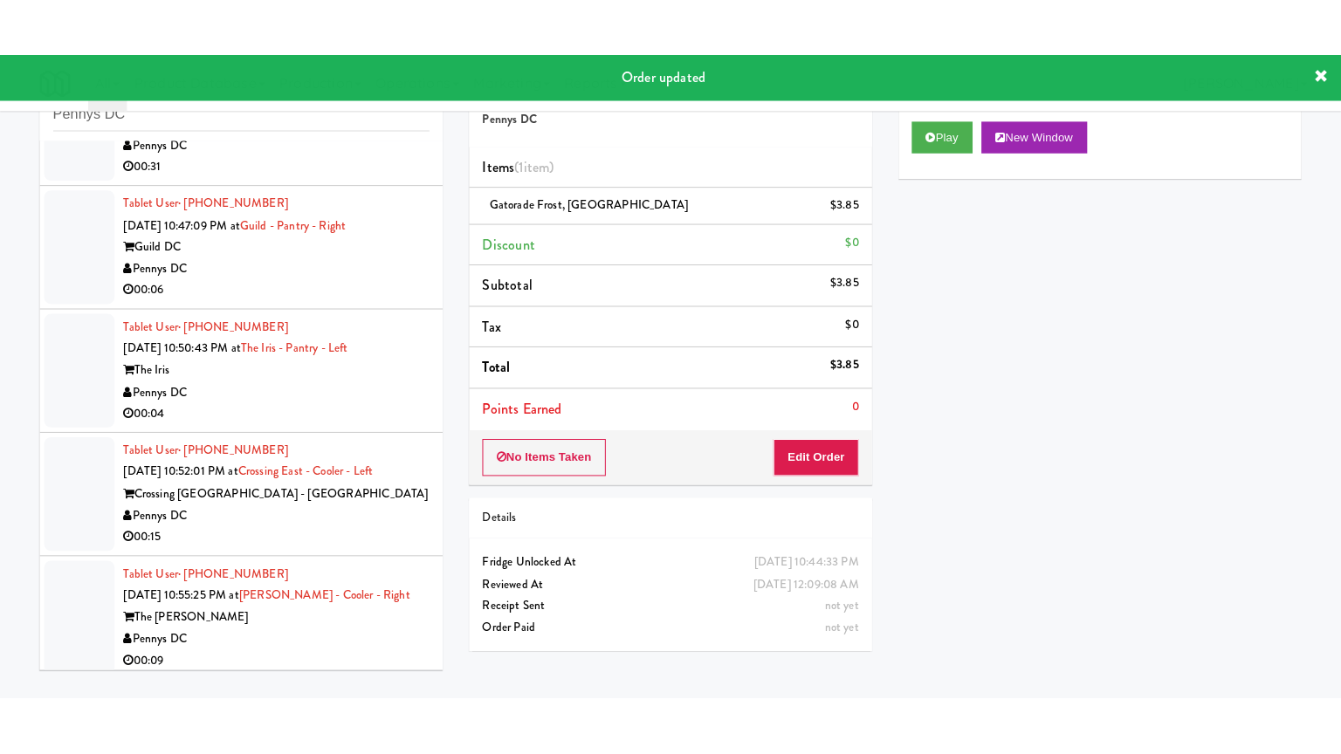
scroll to position [8508, 0]
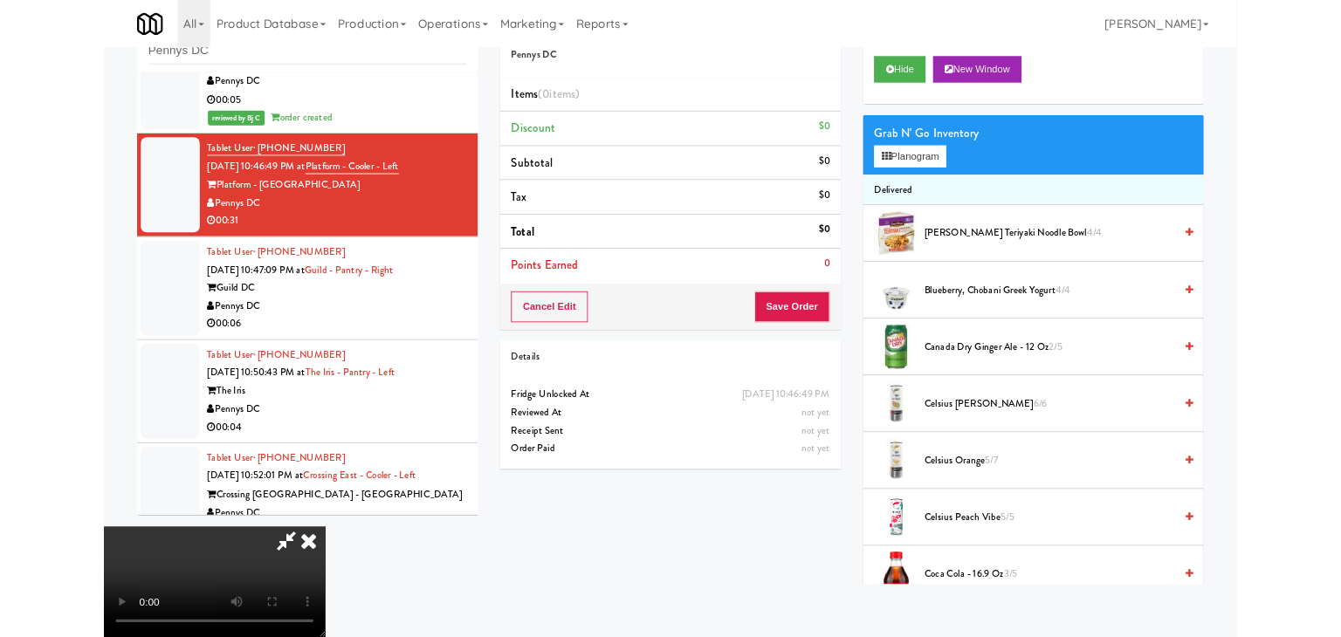
scroll to position [8508, 0]
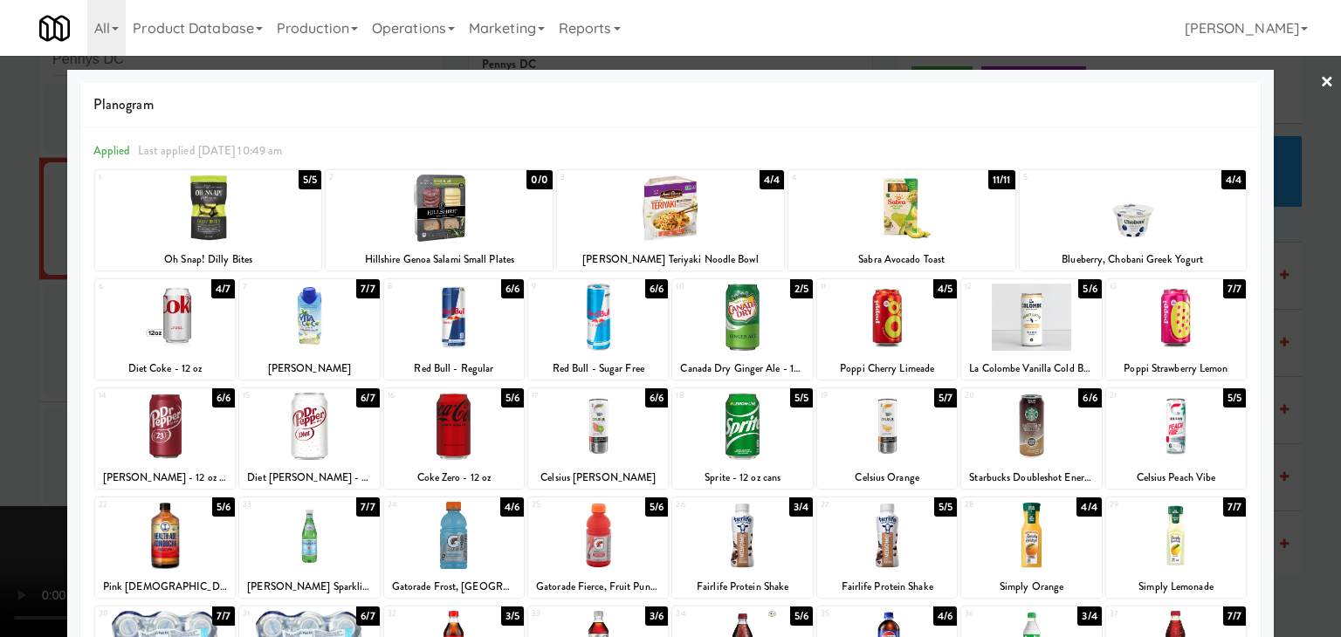
drag, startPoint x: 0, startPoint y: 392, endPoint x: 67, endPoint y: 399, distance: 67.6
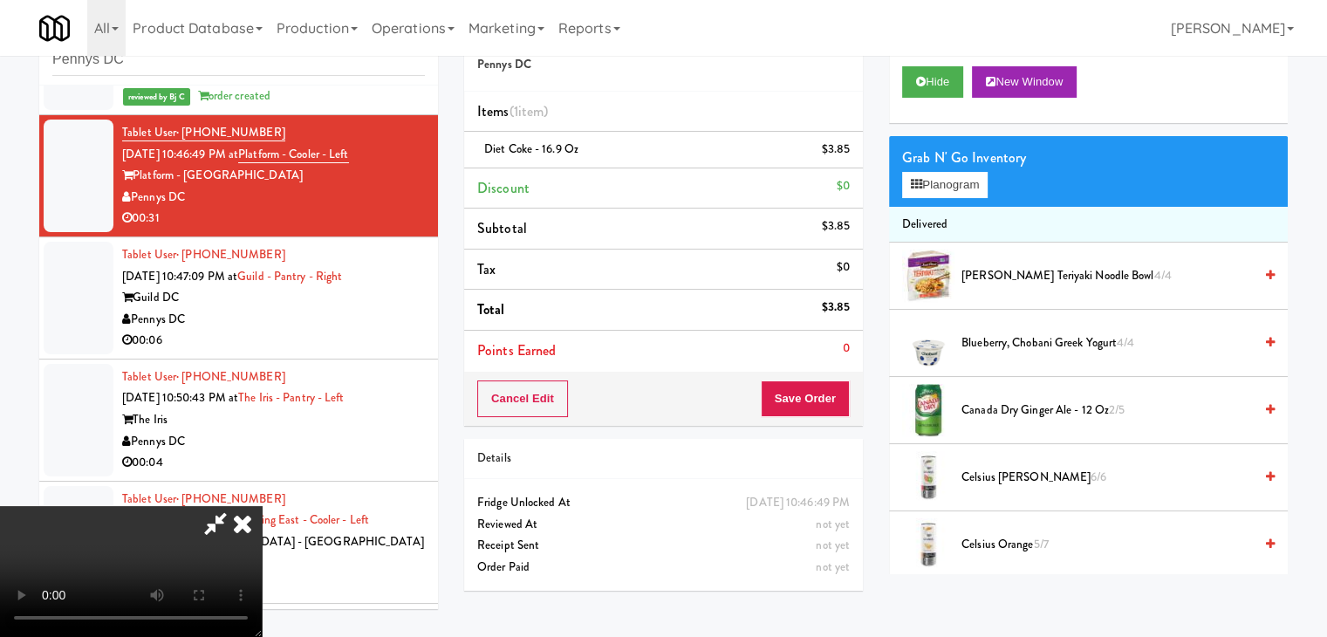
scroll to position [8466, 0]
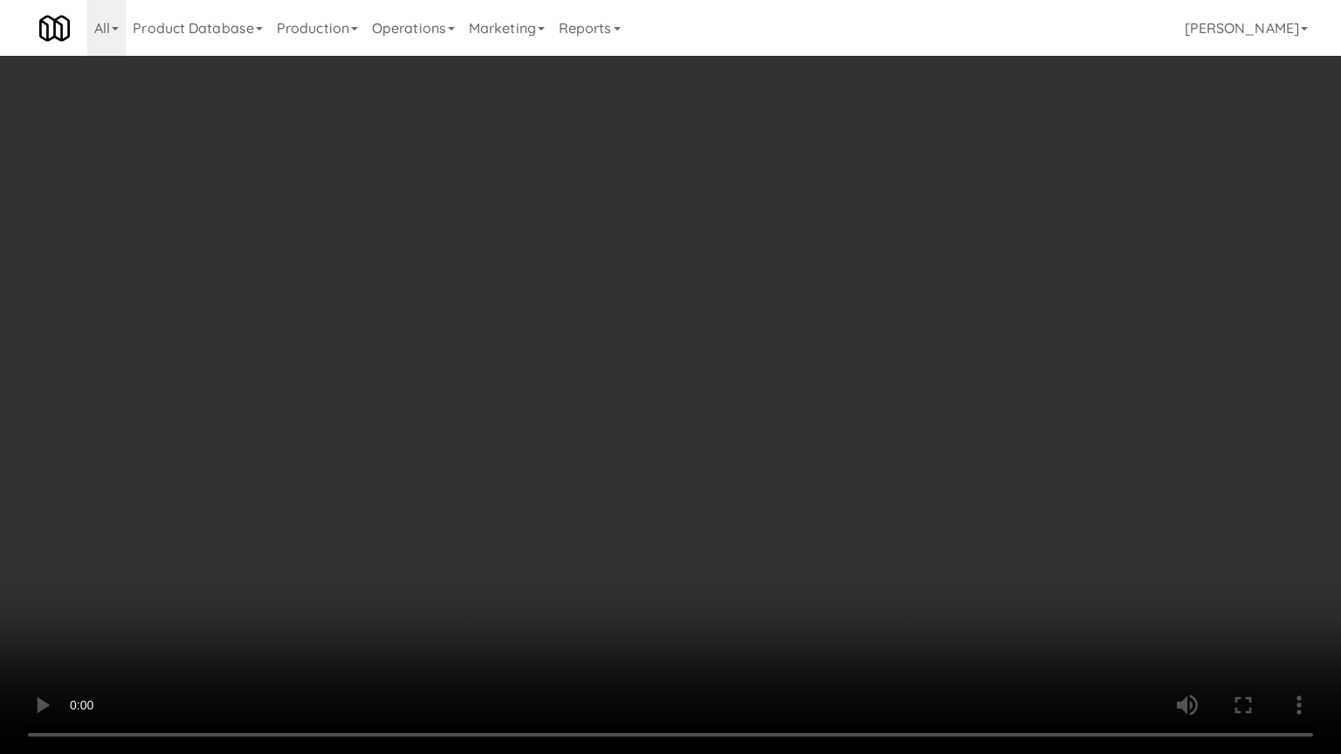
drag, startPoint x: 518, startPoint y: 346, endPoint x: 528, endPoint y: 352, distance: 11.7
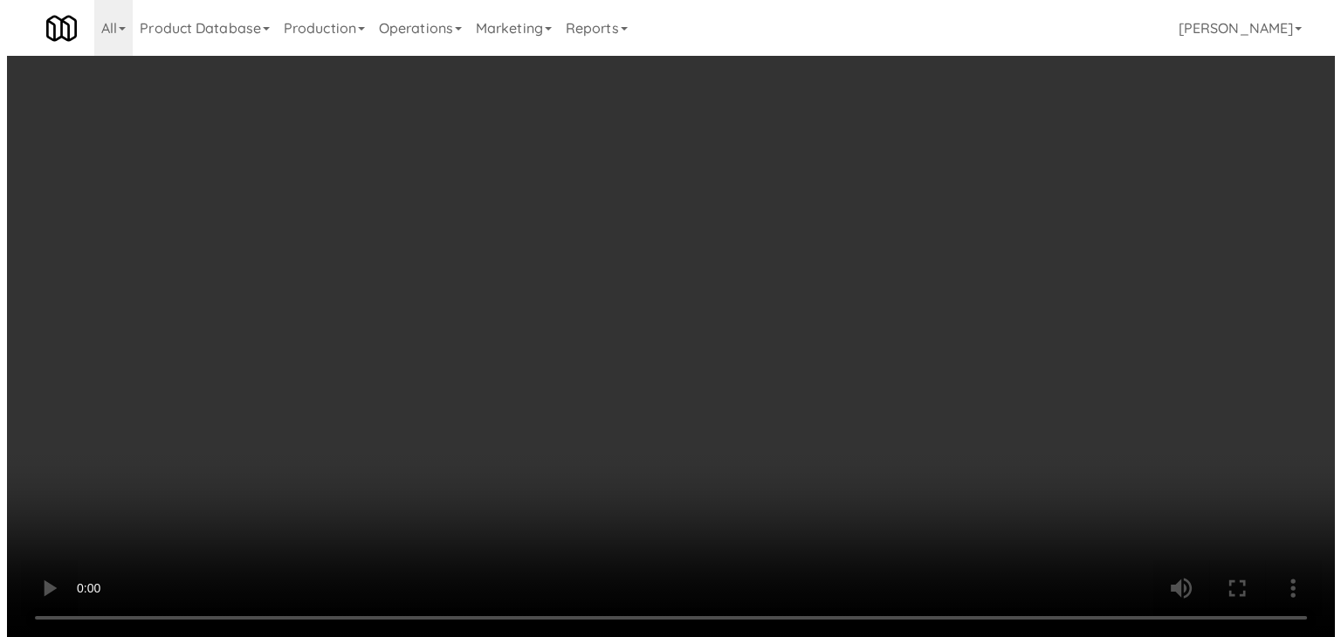
scroll to position [8508, 0]
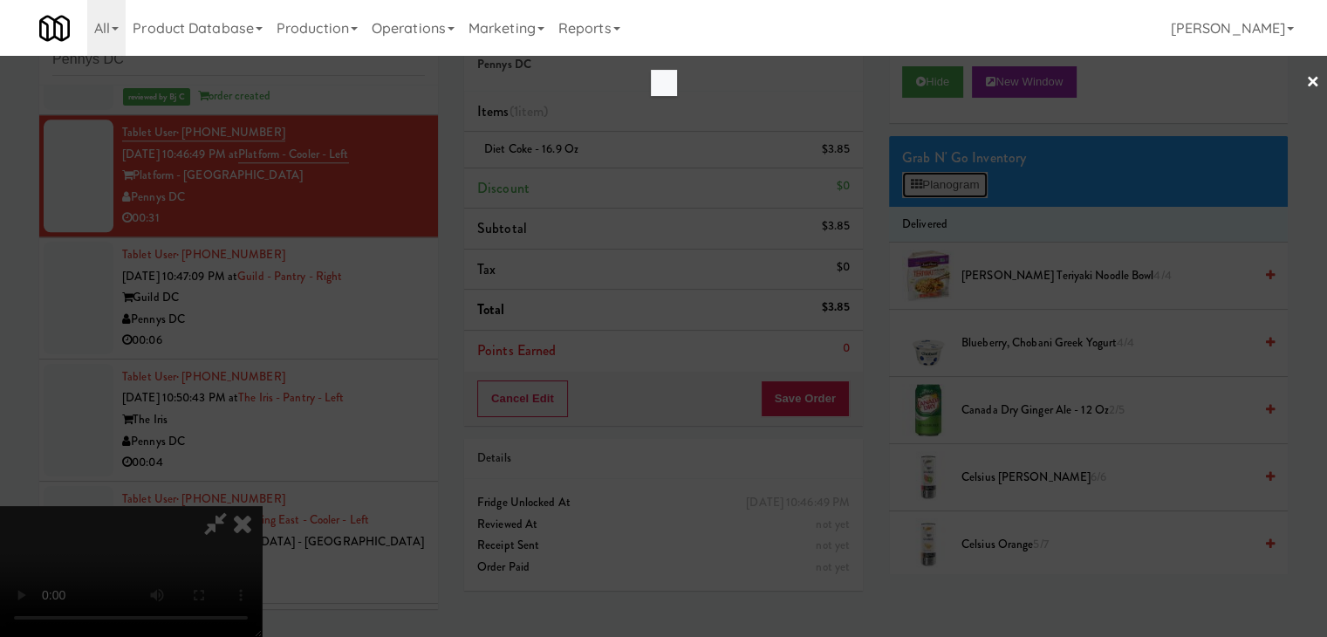
scroll to position [8466, 0]
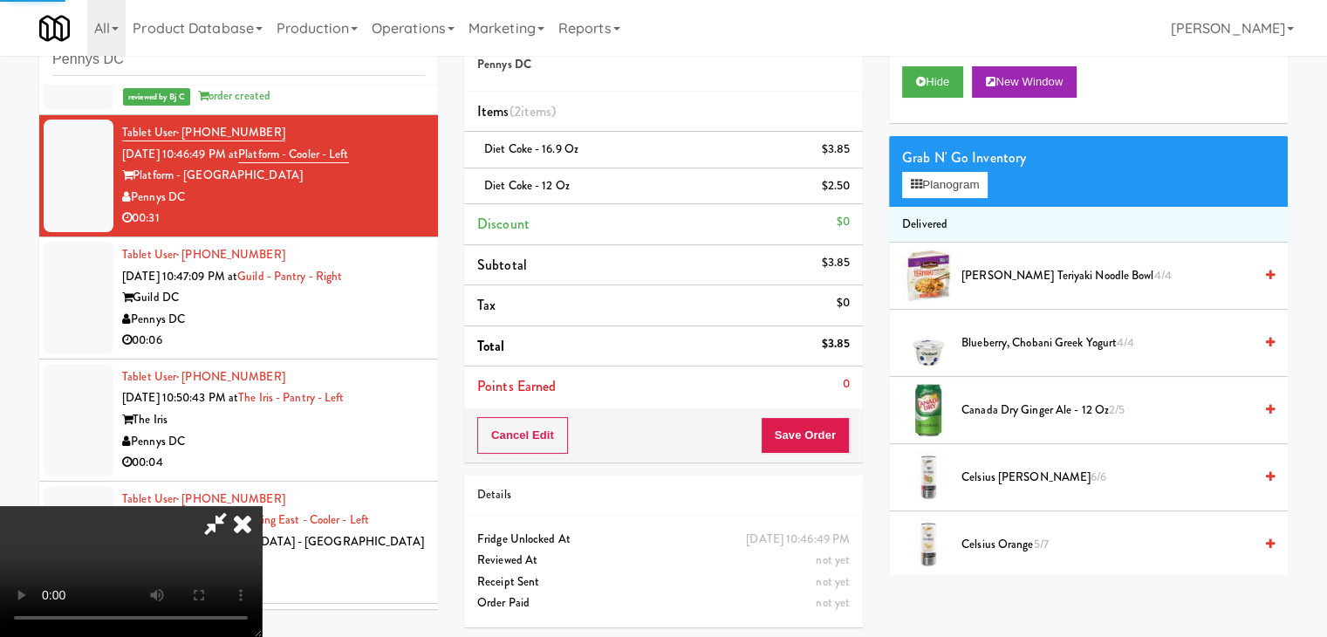
drag, startPoint x: 493, startPoint y: 350, endPoint x: 521, endPoint y: 427, distance: 81.7
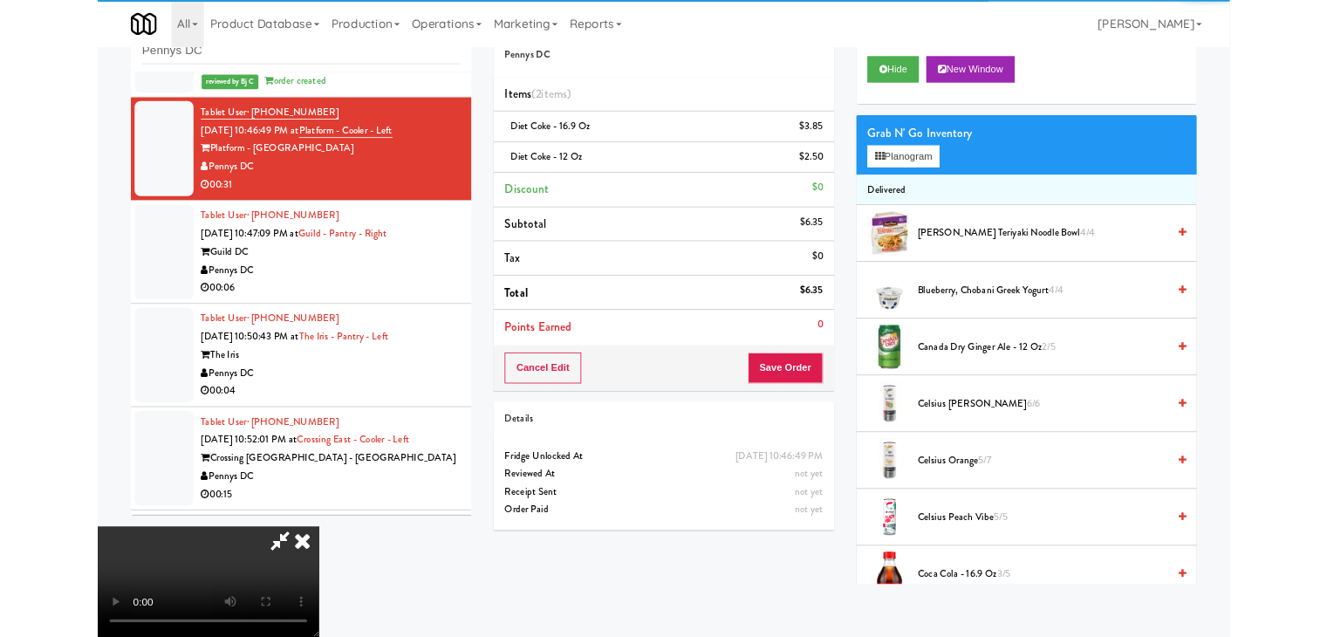
scroll to position [8466, 0]
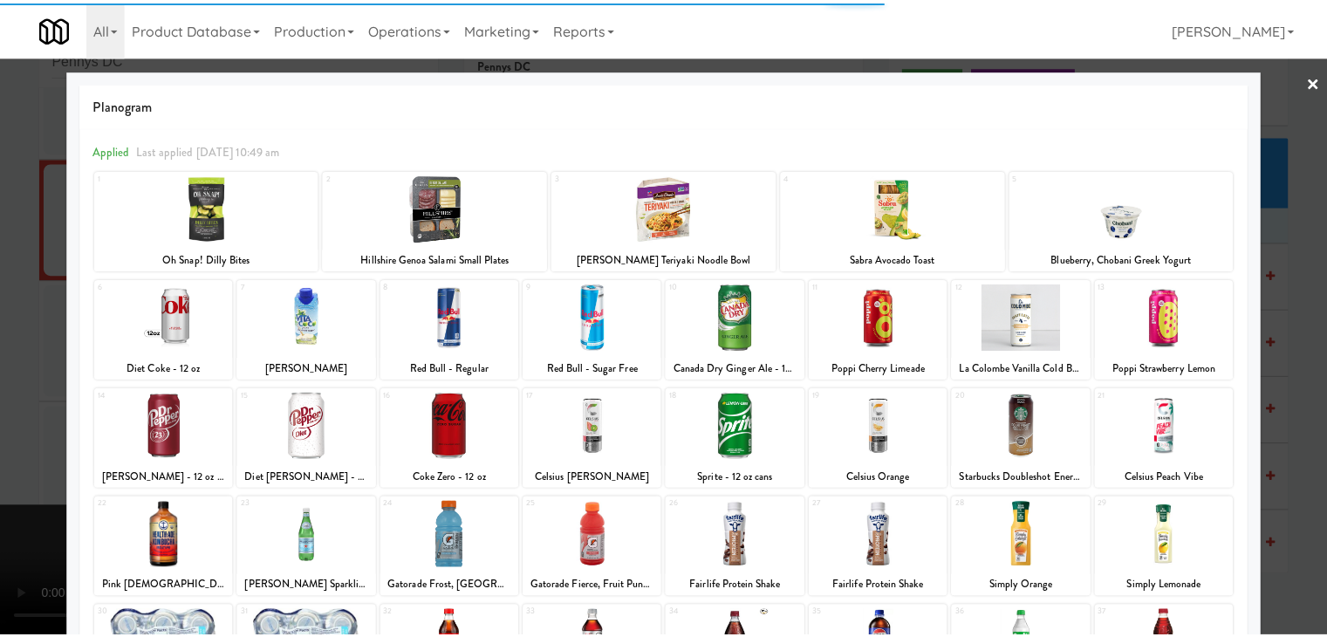
scroll to position [220, 0]
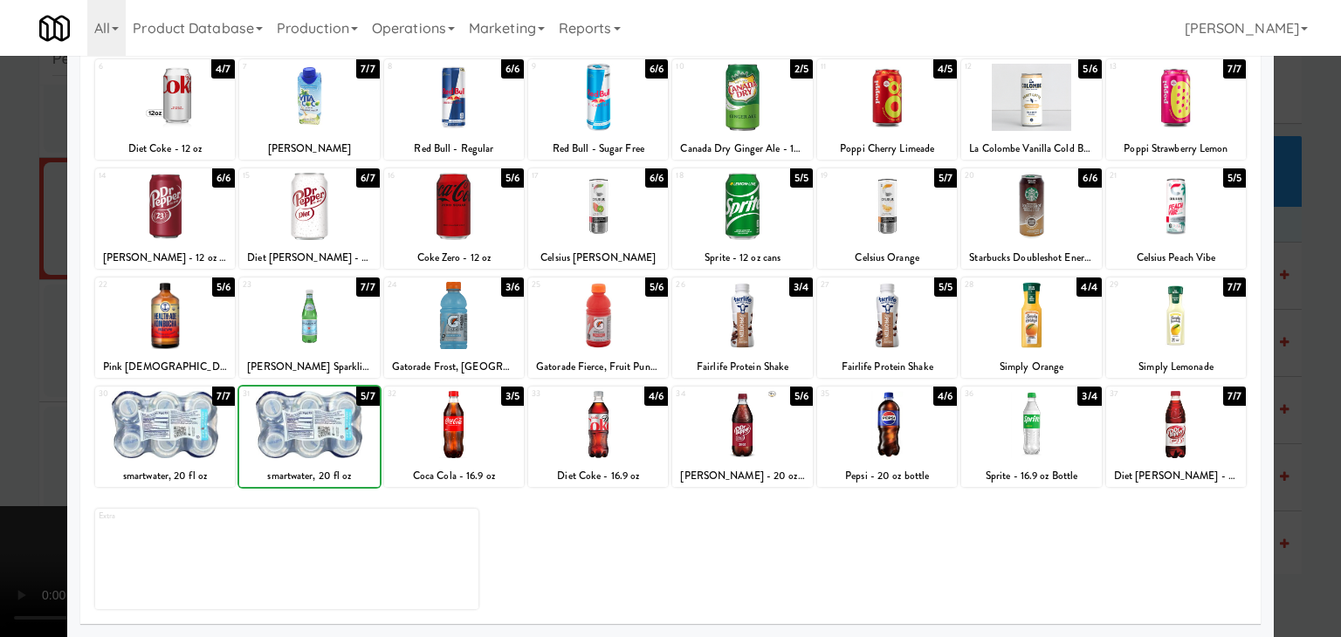
drag, startPoint x: 0, startPoint y: 431, endPoint x: 106, endPoint y: 415, distance: 106.8
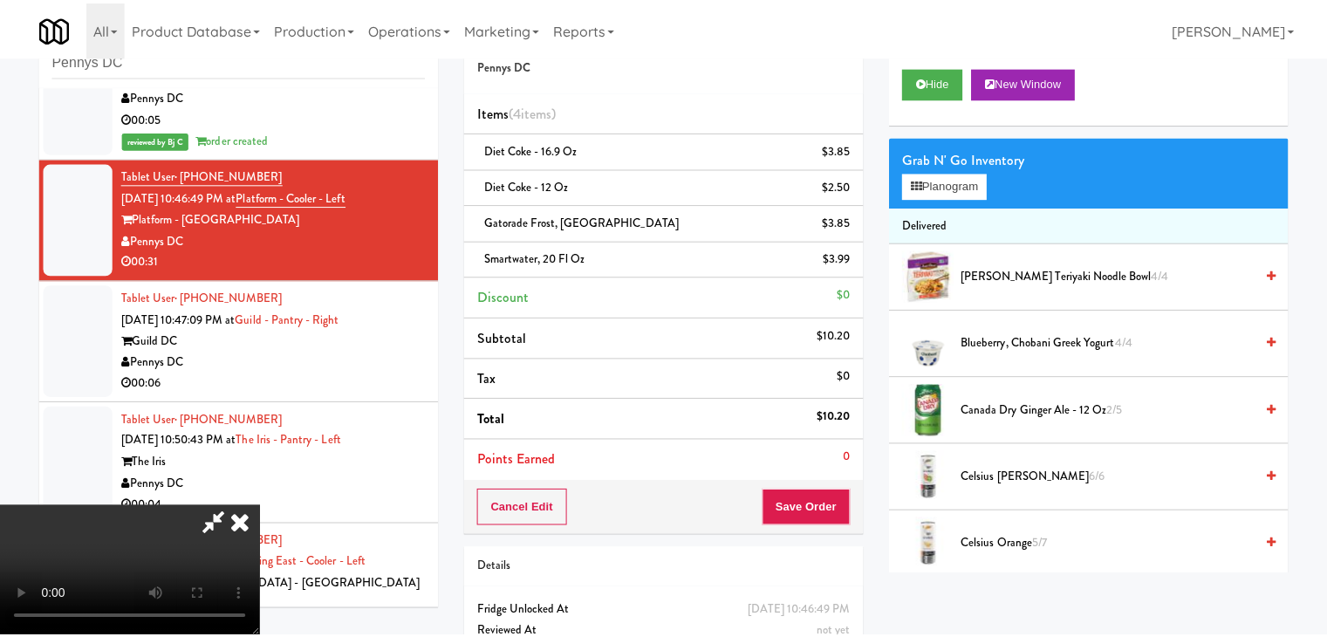
scroll to position [8508, 0]
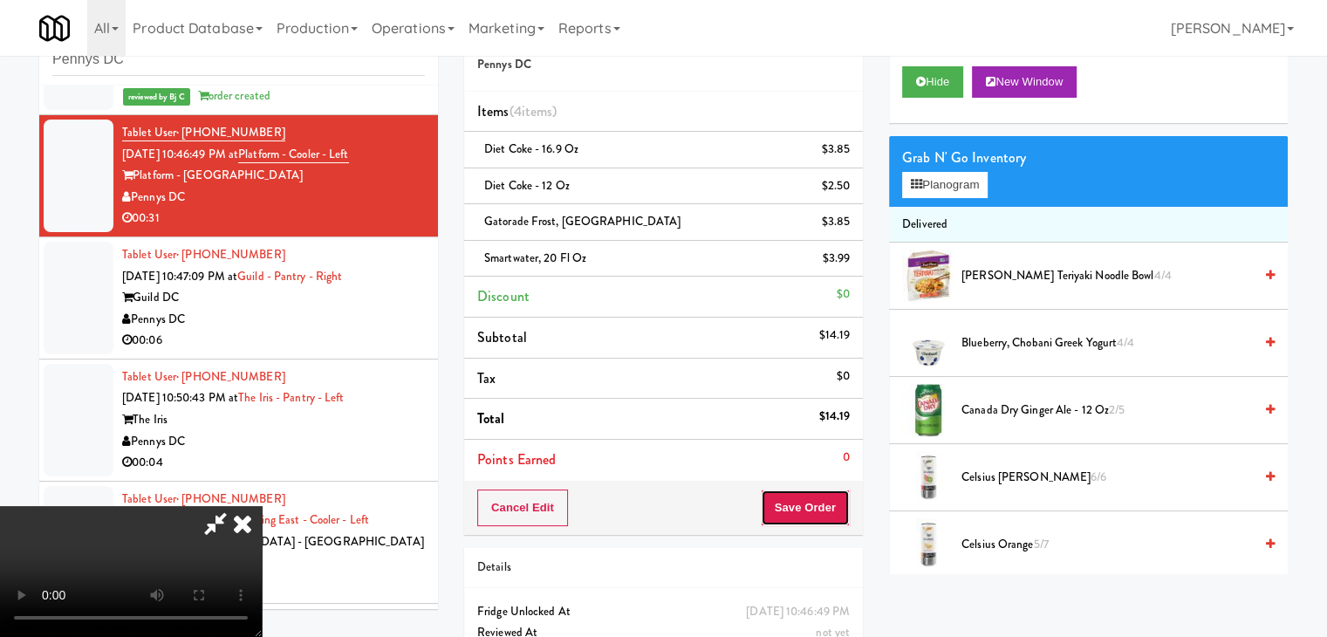
drag, startPoint x: 833, startPoint y: 495, endPoint x: 758, endPoint y: 455, distance: 85.9
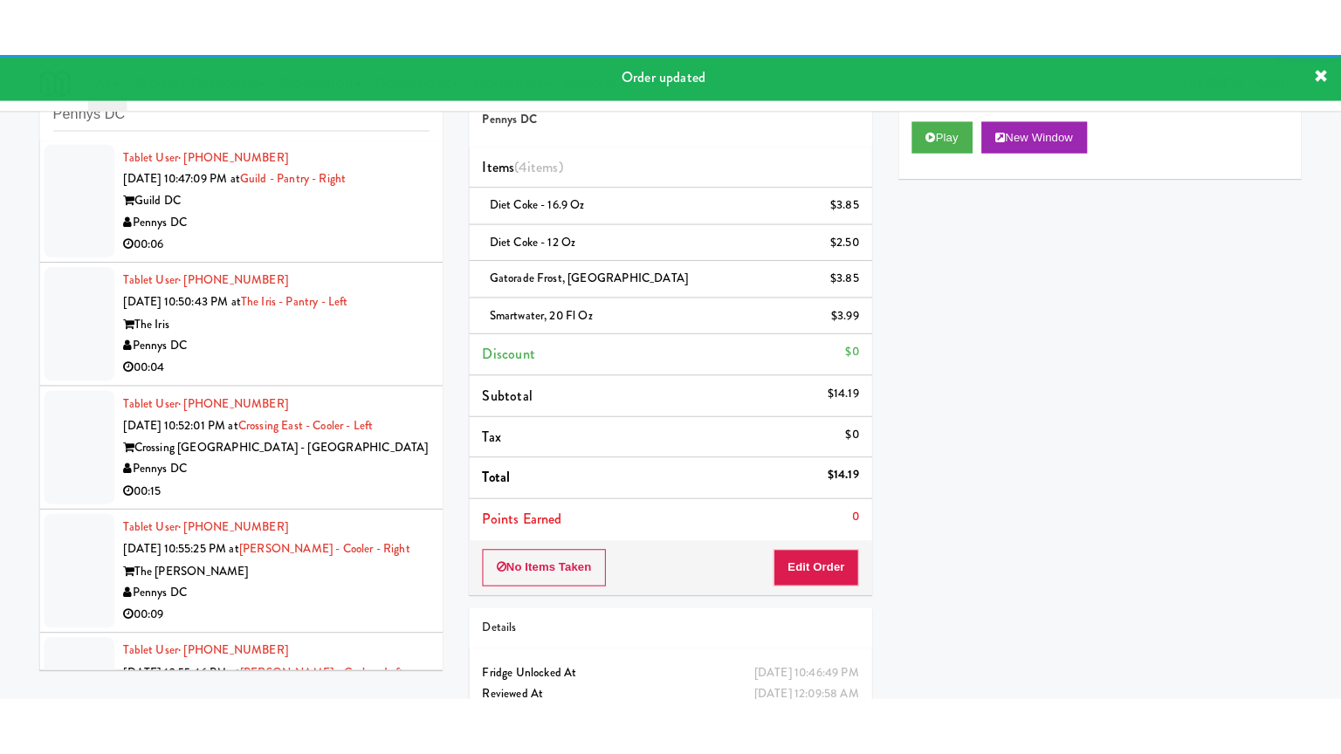
scroll to position [8705, 0]
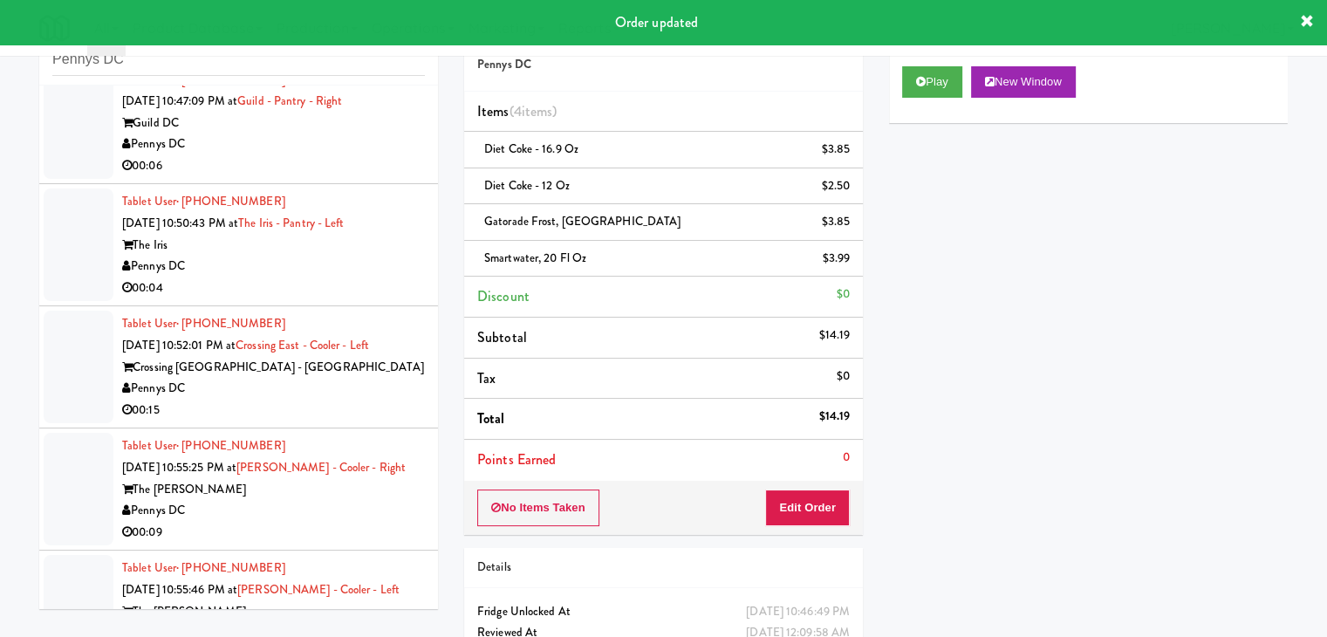
drag, startPoint x: 336, startPoint y: 168, endPoint x: 345, endPoint y: 175, distance: 11.2
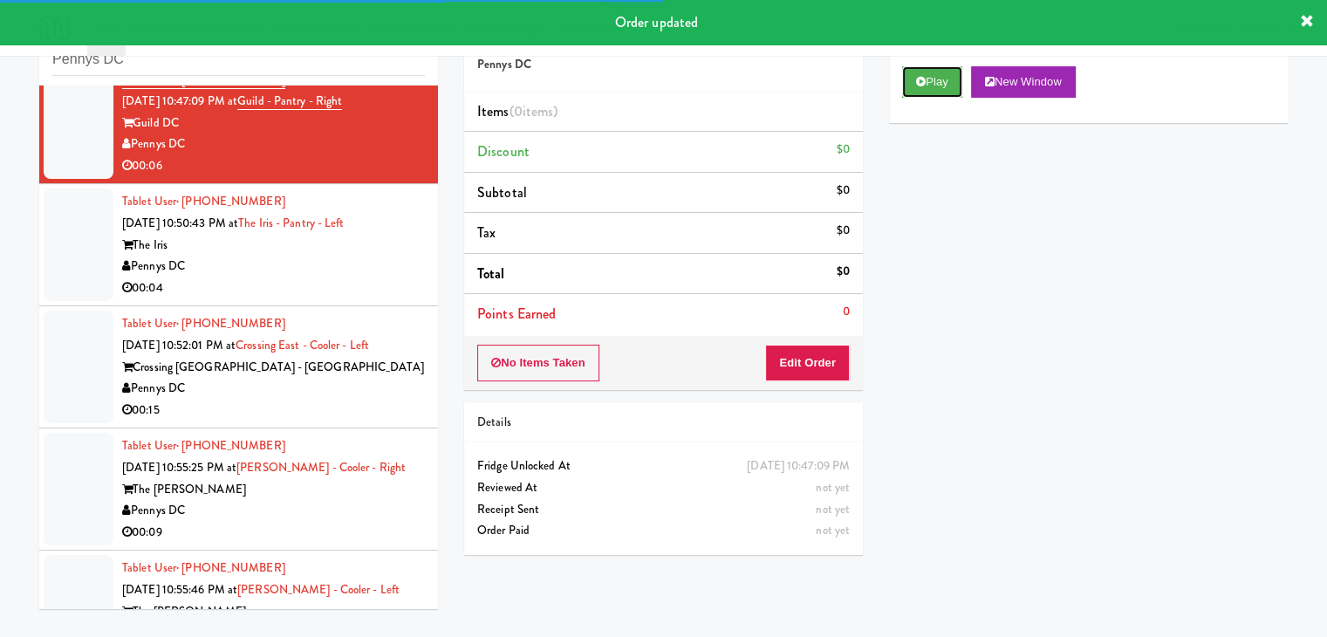
drag, startPoint x: 936, startPoint y: 74, endPoint x: 868, endPoint y: 275, distance: 211.7
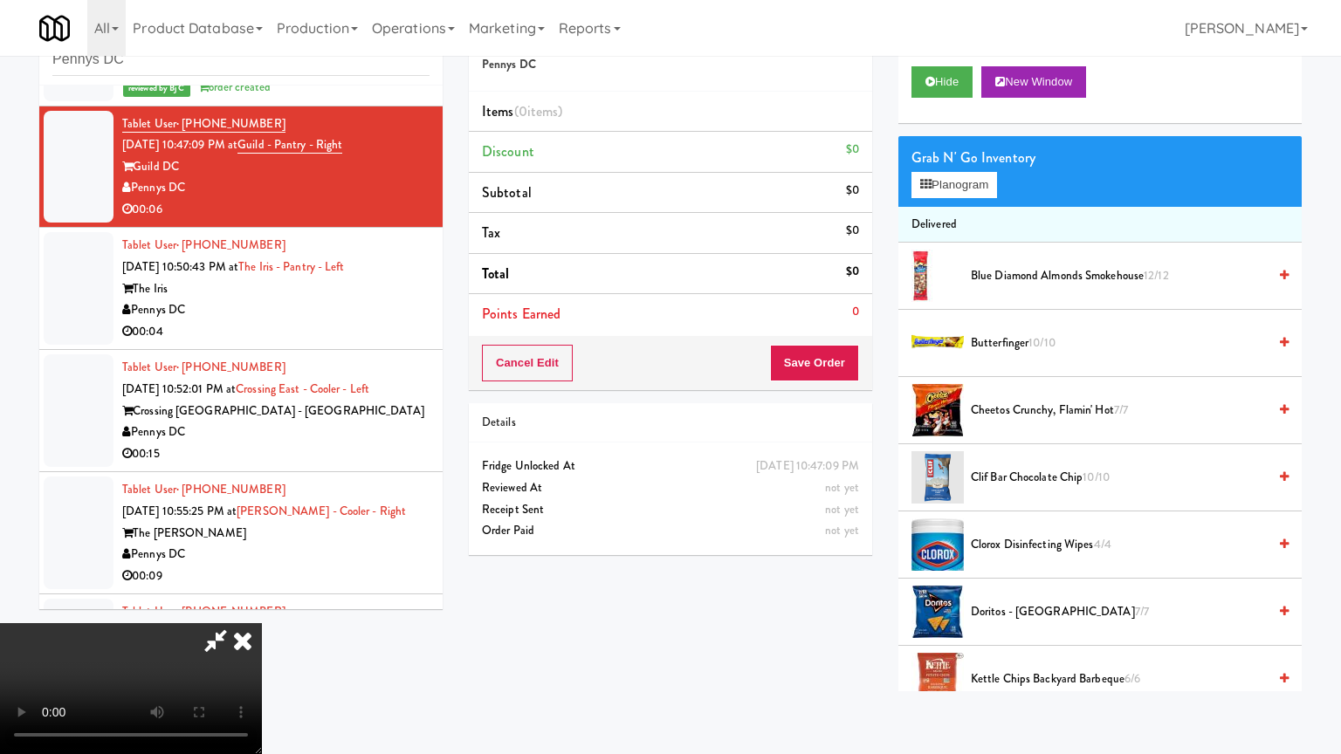
scroll to position [8705, 0]
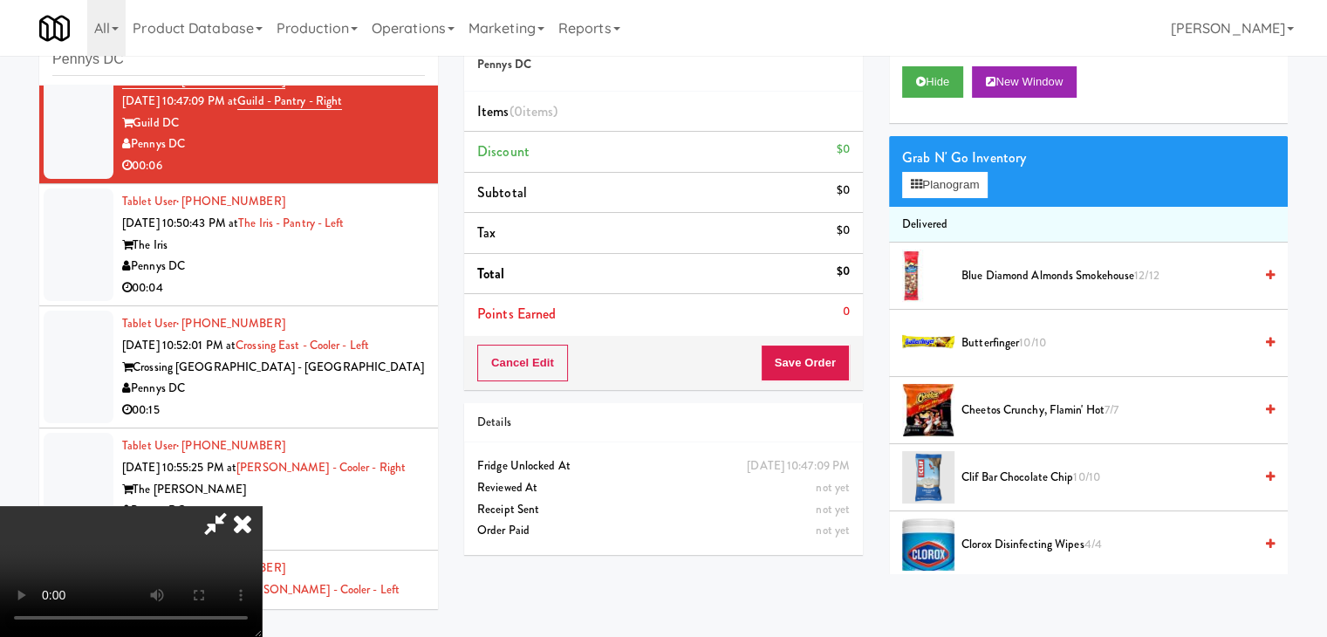
drag, startPoint x: 785, startPoint y: 211, endPoint x: 705, endPoint y: 309, distance: 126.5
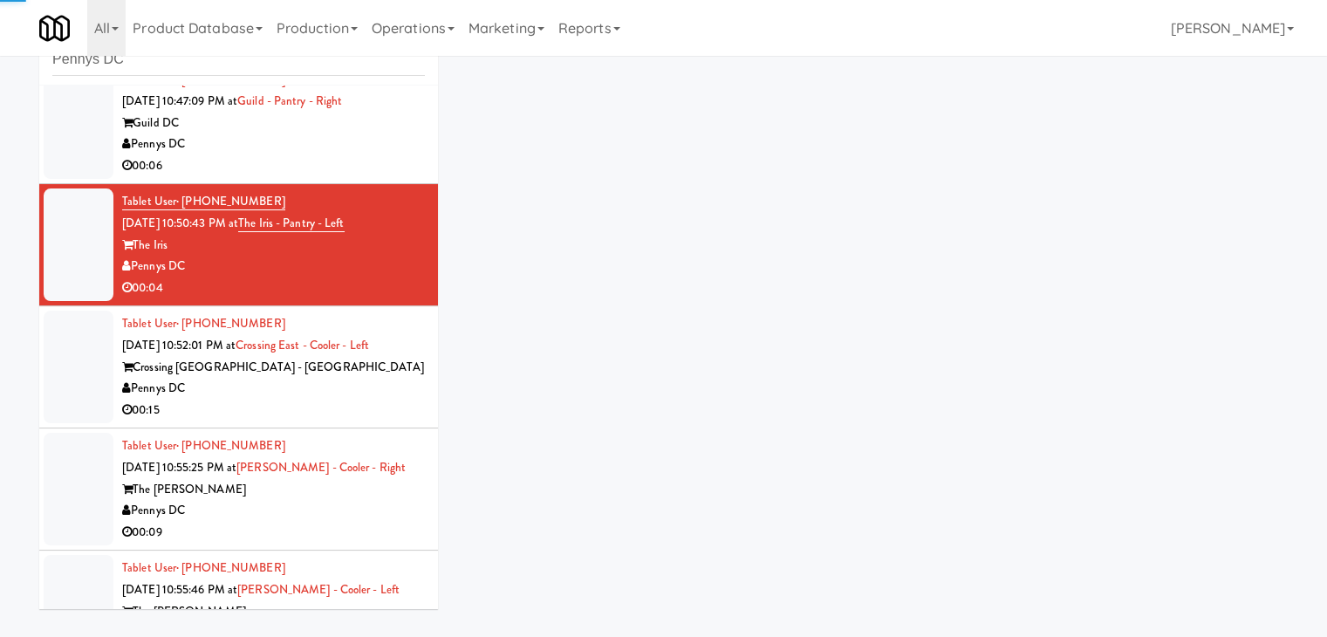
drag, startPoint x: 354, startPoint y: 161, endPoint x: 422, endPoint y: 159, distance: 67.2
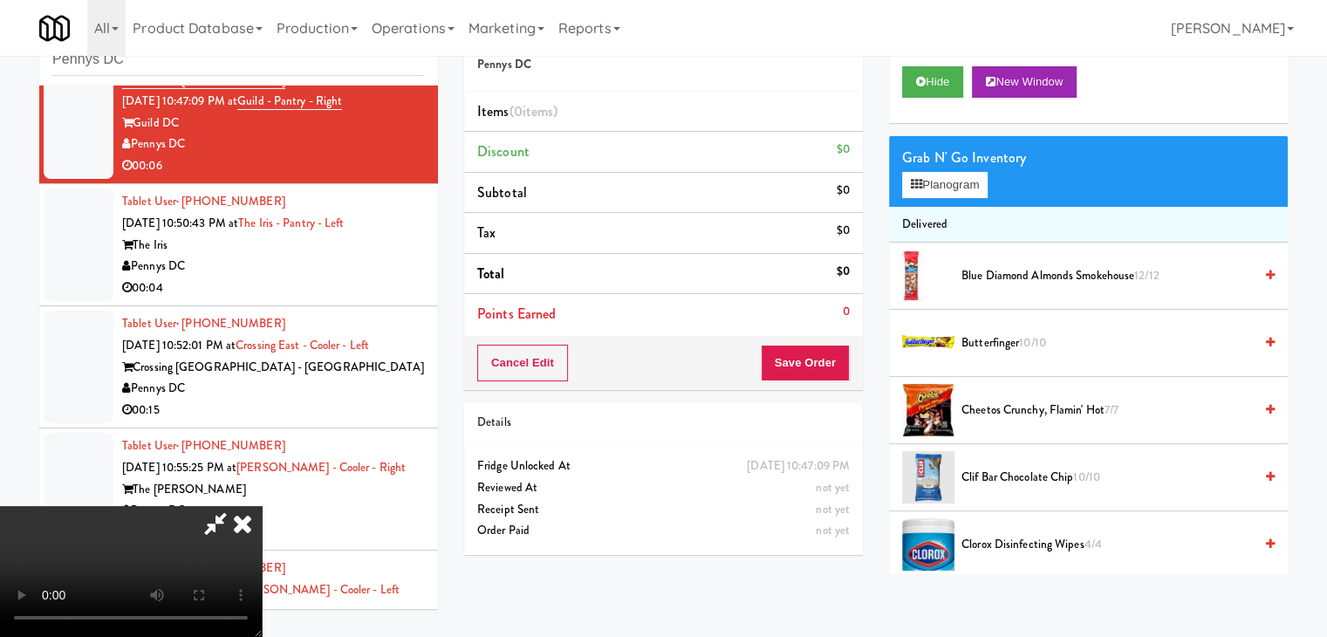
scroll to position [8661, 0]
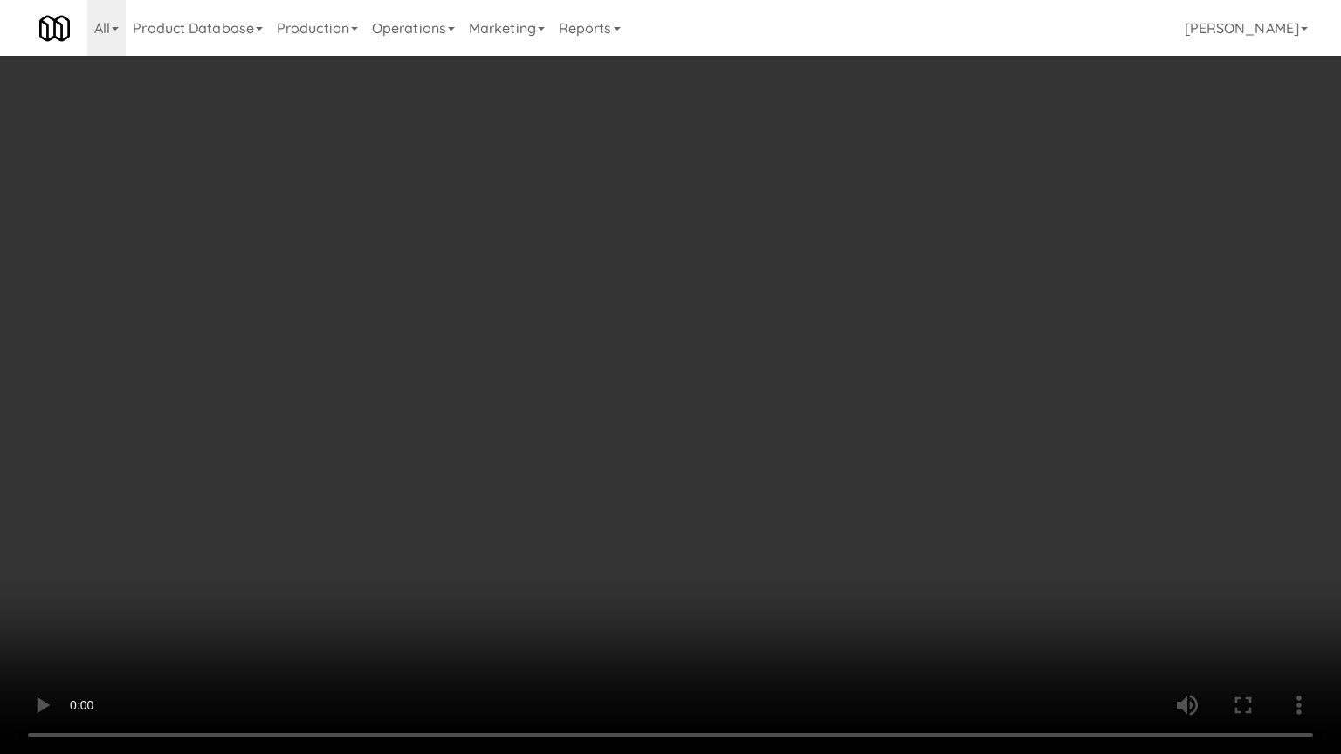
drag, startPoint x: 755, startPoint y: 581, endPoint x: 724, endPoint y: 583, distance: 30.6
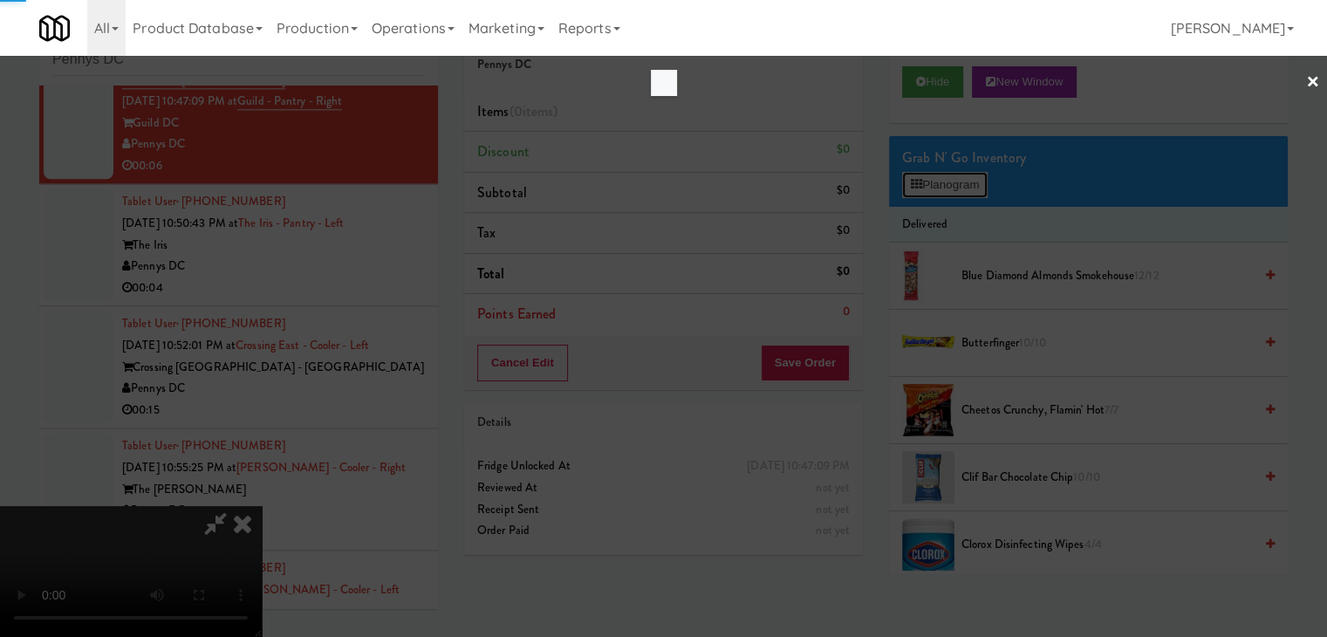
scroll to position [8661, 0]
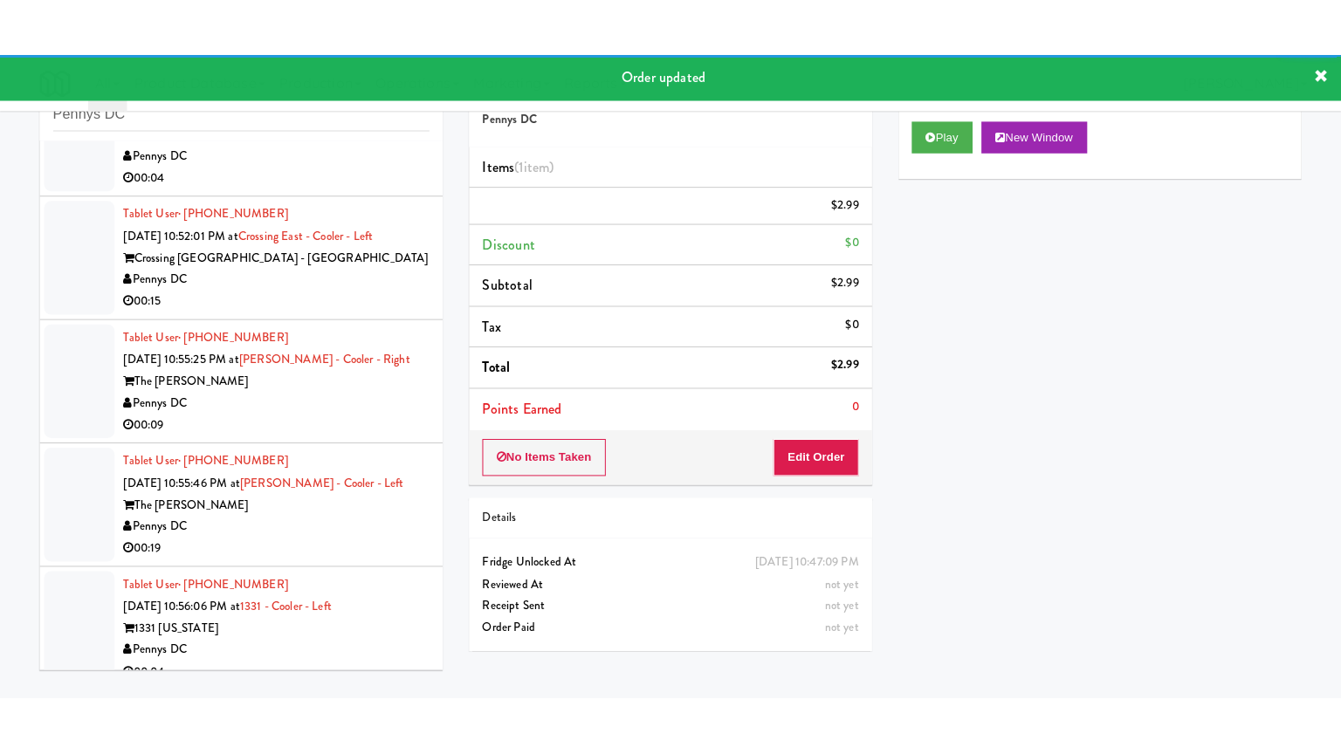
scroll to position [8901, 0]
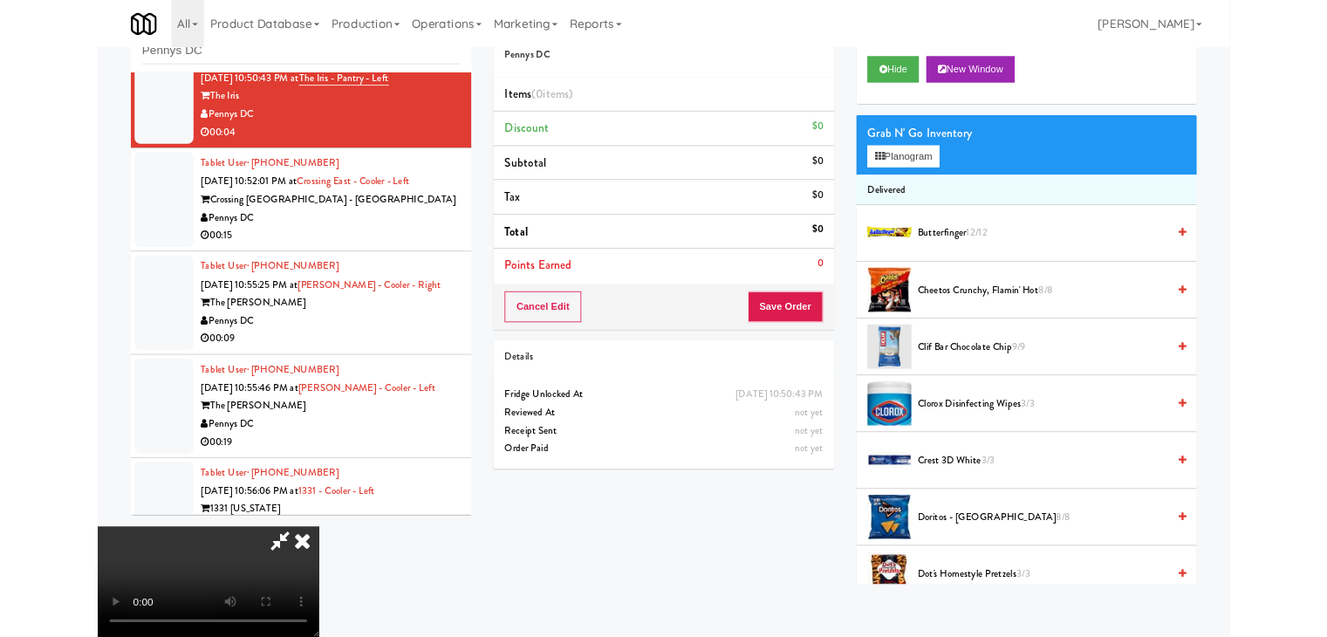
scroll to position [8901, 0]
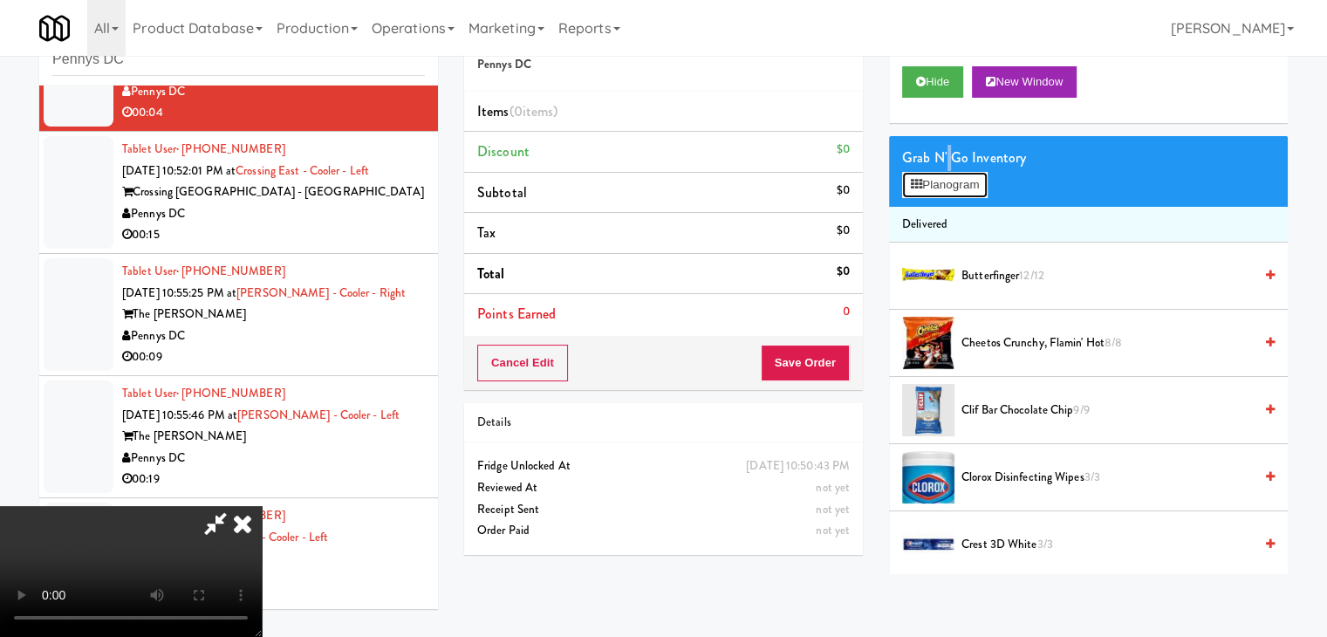
scroll to position [8857, 0]
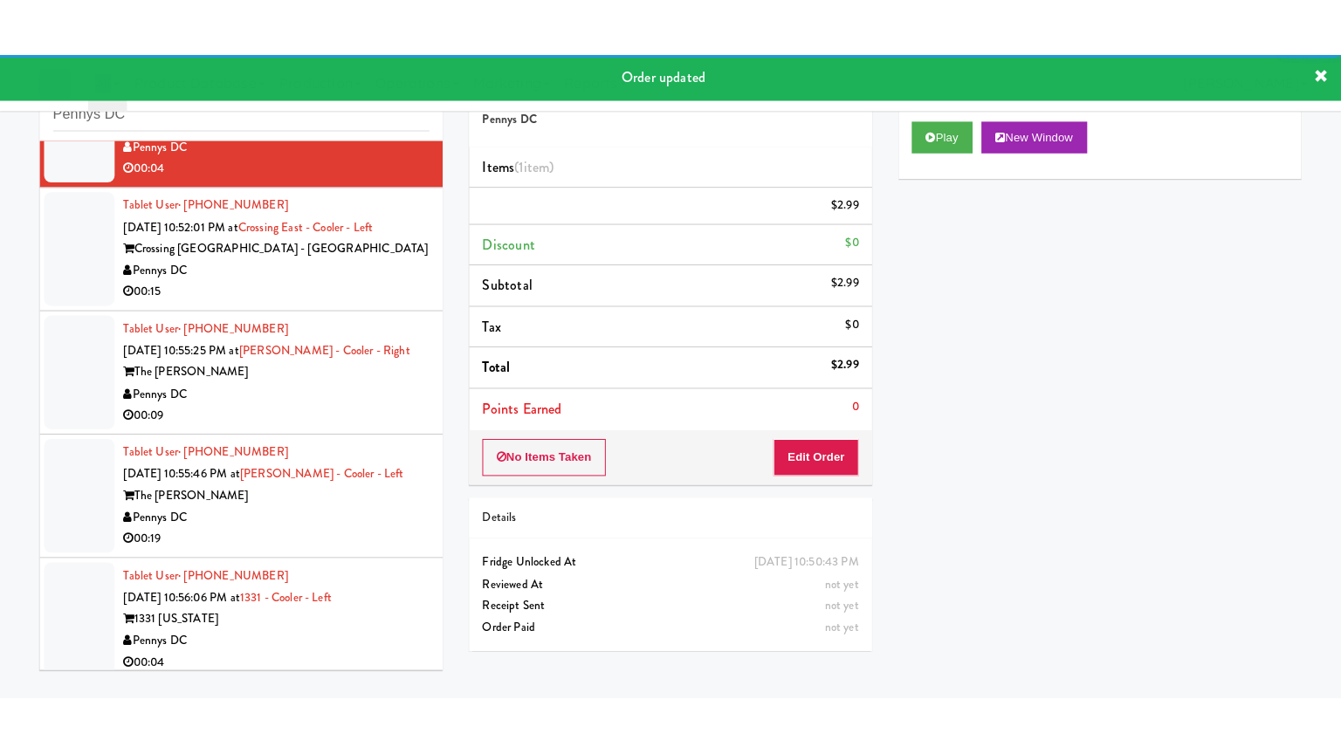
scroll to position [9010, 0]
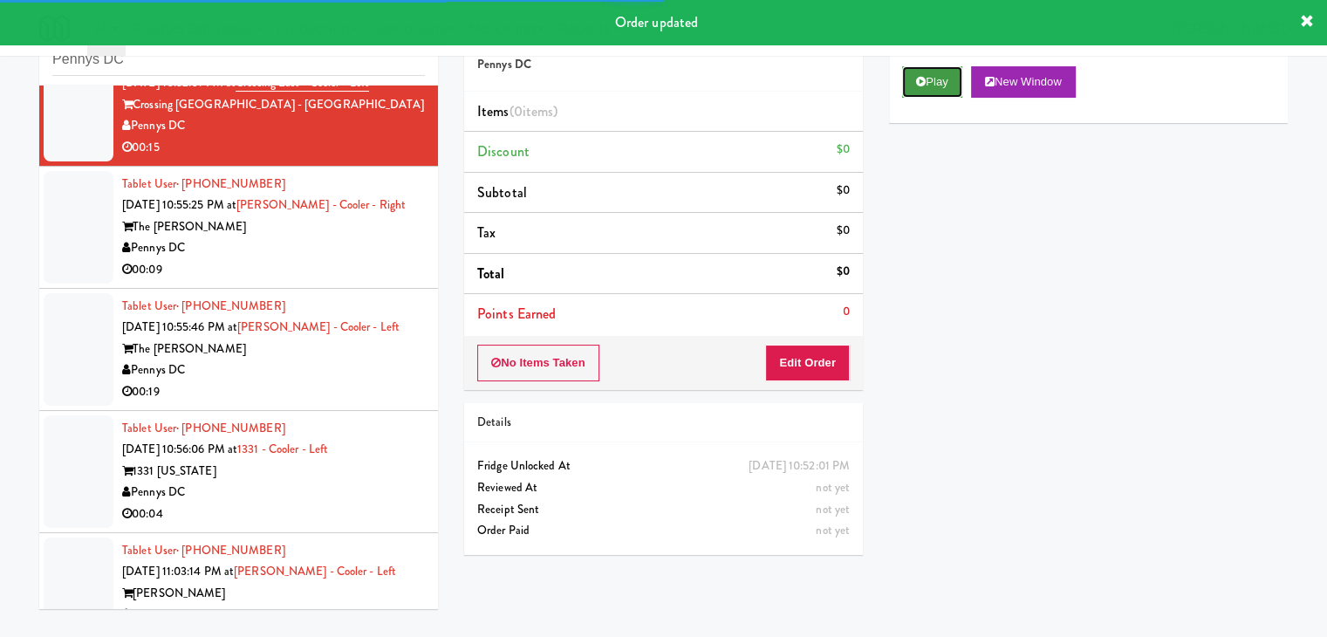
drag, startPoint x: 929, startPoint y: 78, endPoint x: 861, endPoint y: 227, distance: 164.4
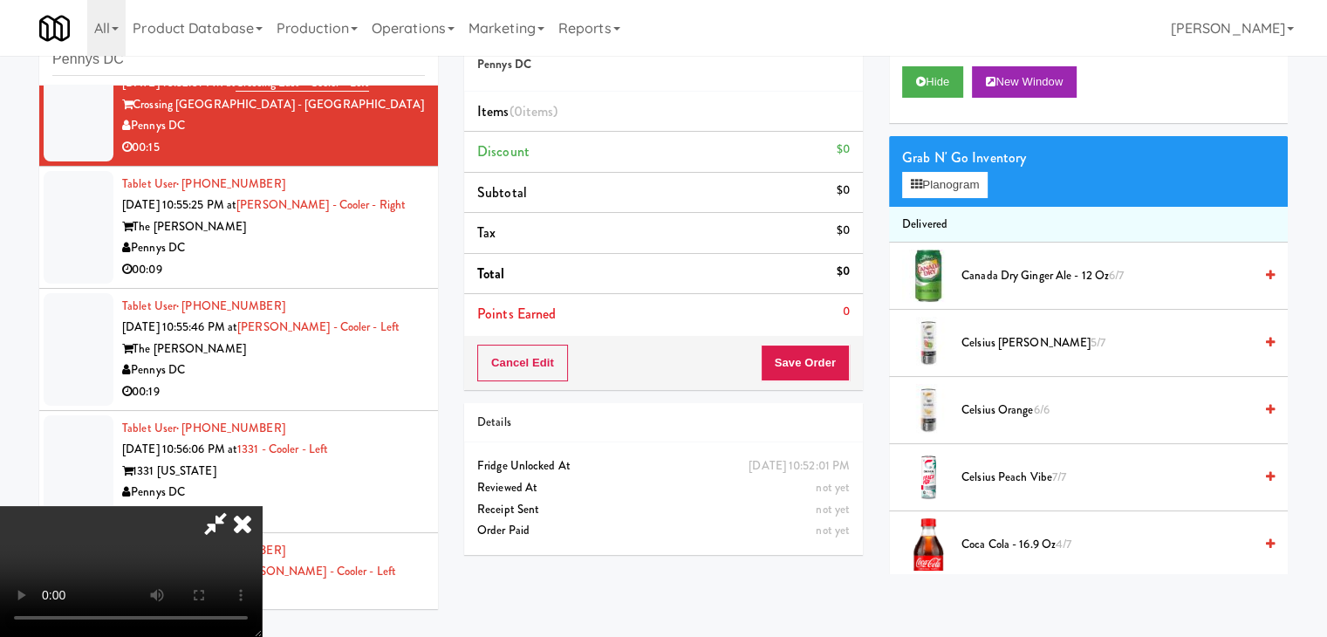
scroll to position [8966, 0]
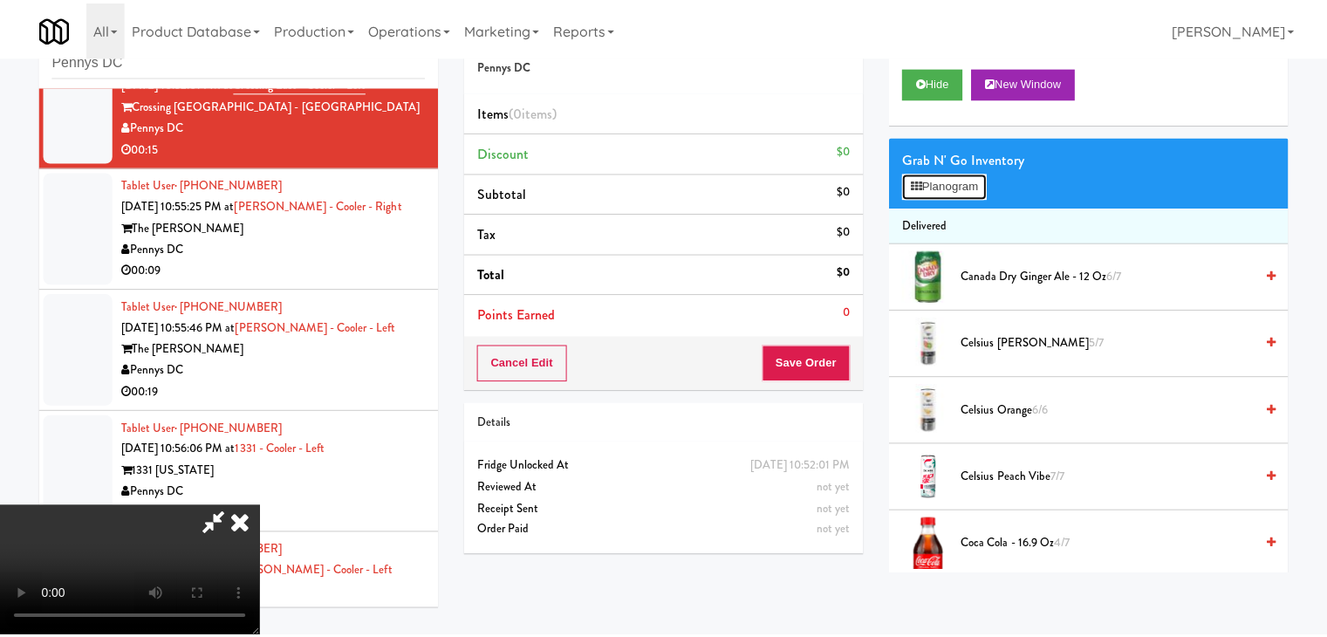
scroll to position [8966, 0]
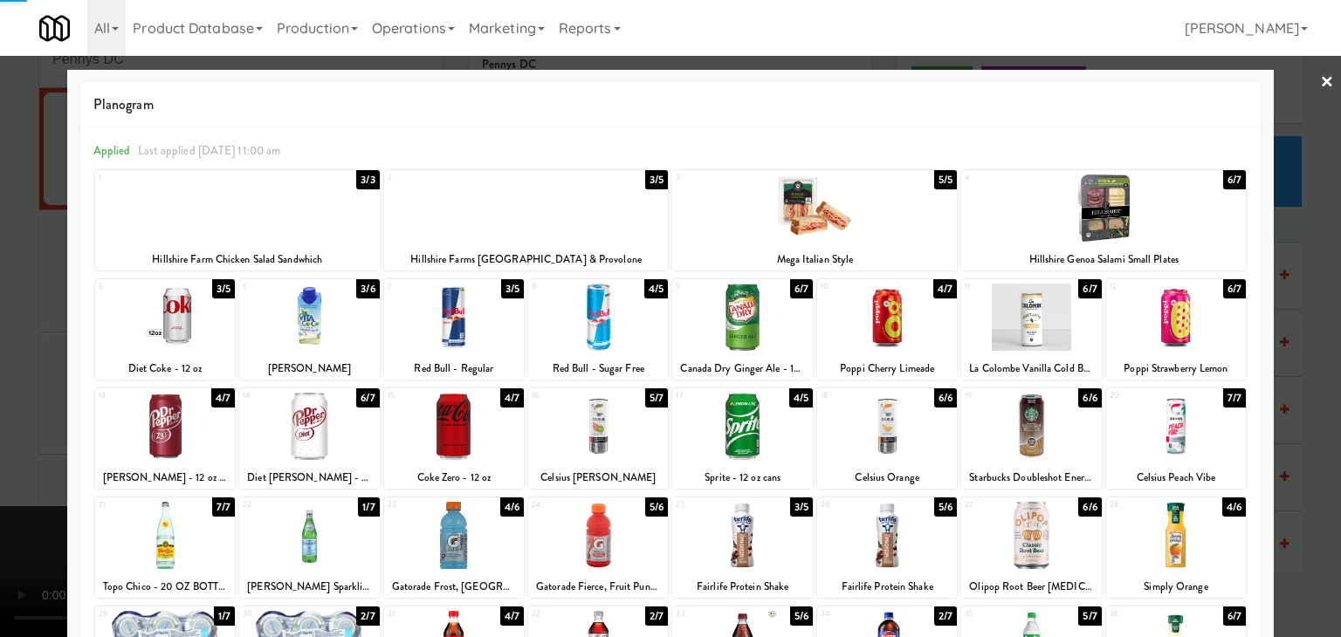
drag, startPoint x: 1323, startPoint y: 500, endPoint x: 1047, endPoint y: 441, distance: 282.1
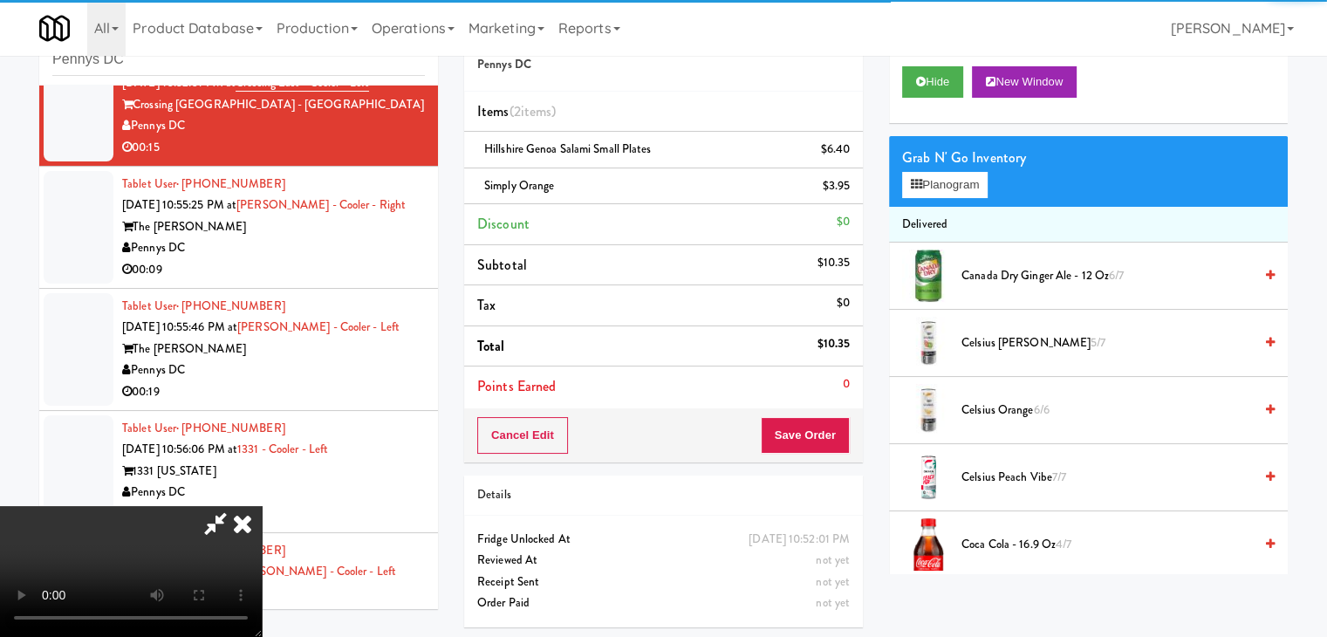
drag, startPoint x: 839, startPoint y: 399, endPoint x: 814, endPoint y: 424, distance: 35.2
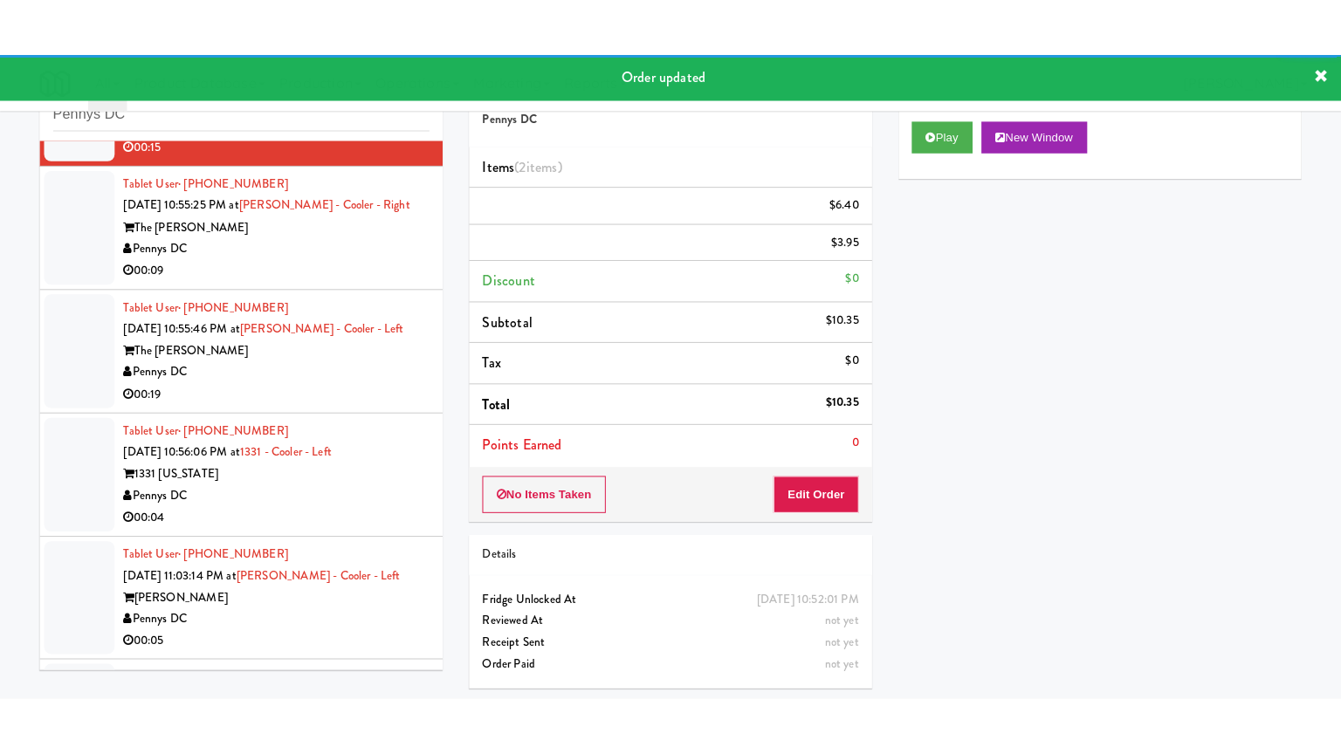
scroll to position [9097, 0]
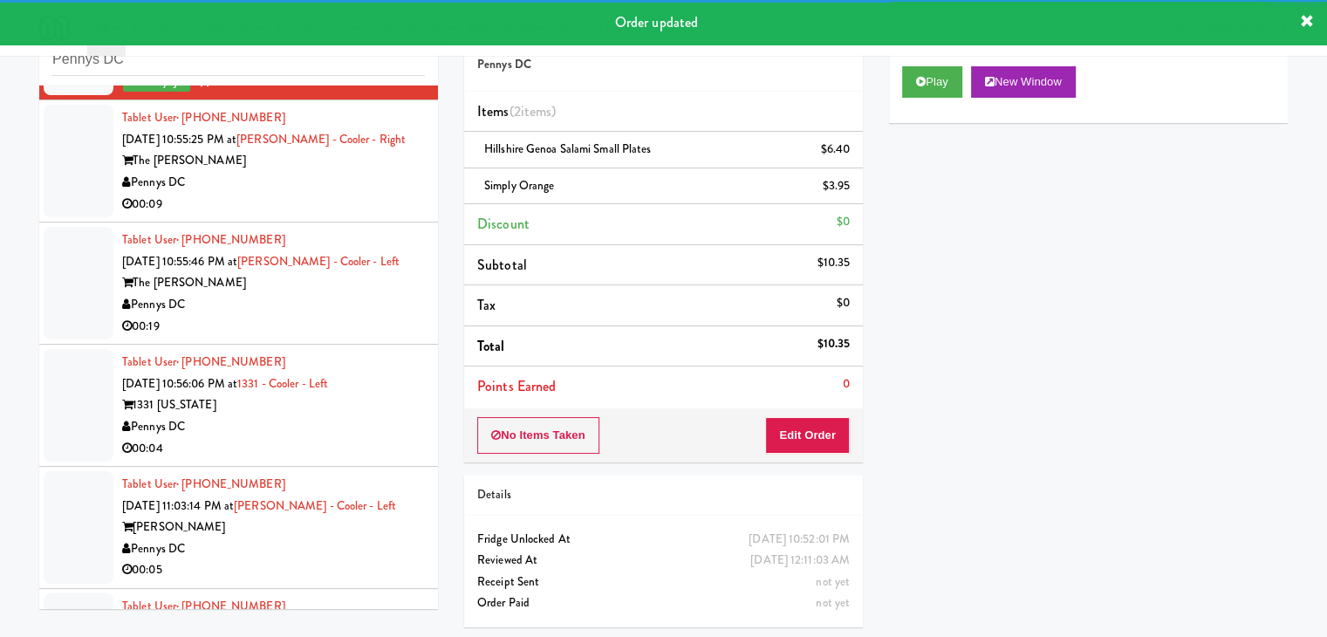
drag, startPoint x: 346, startPoint y: 211, endPoint x: 348, endPoint y: 228, distance: 16.8
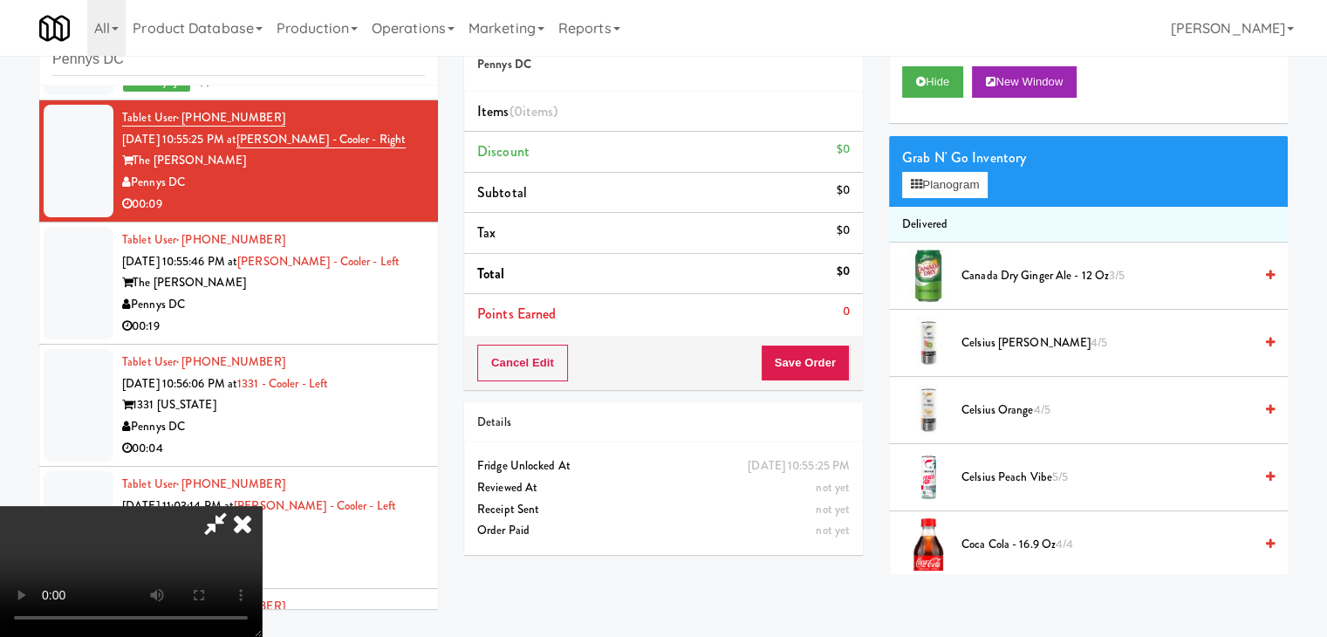
scroll to position [9054, 0]
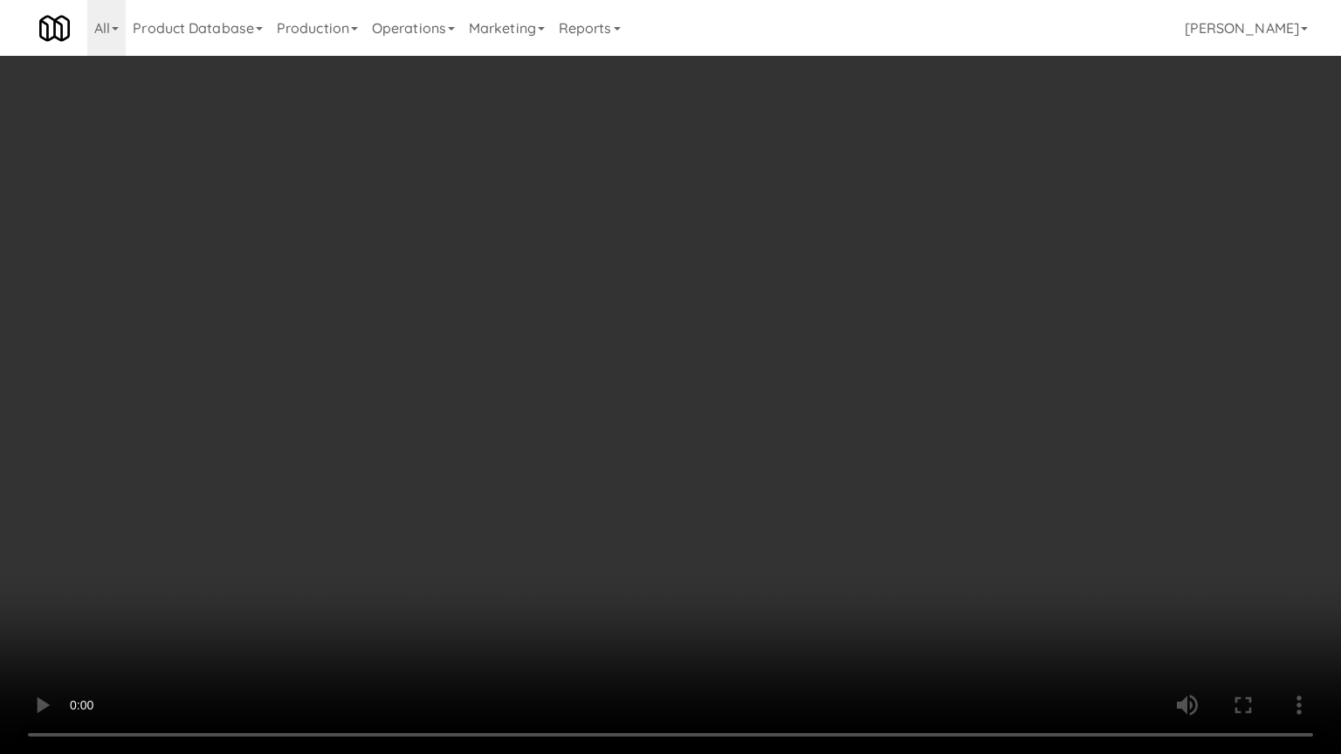
drag, startPoint x: 791, startPoint y: 511, endPoint x: 775, endPoint y: 516, distance: 16.6
drag, startPoint x: 783, startPoint y: 504, endPoint x: 831, endPoint y: 374, distance: 139.4
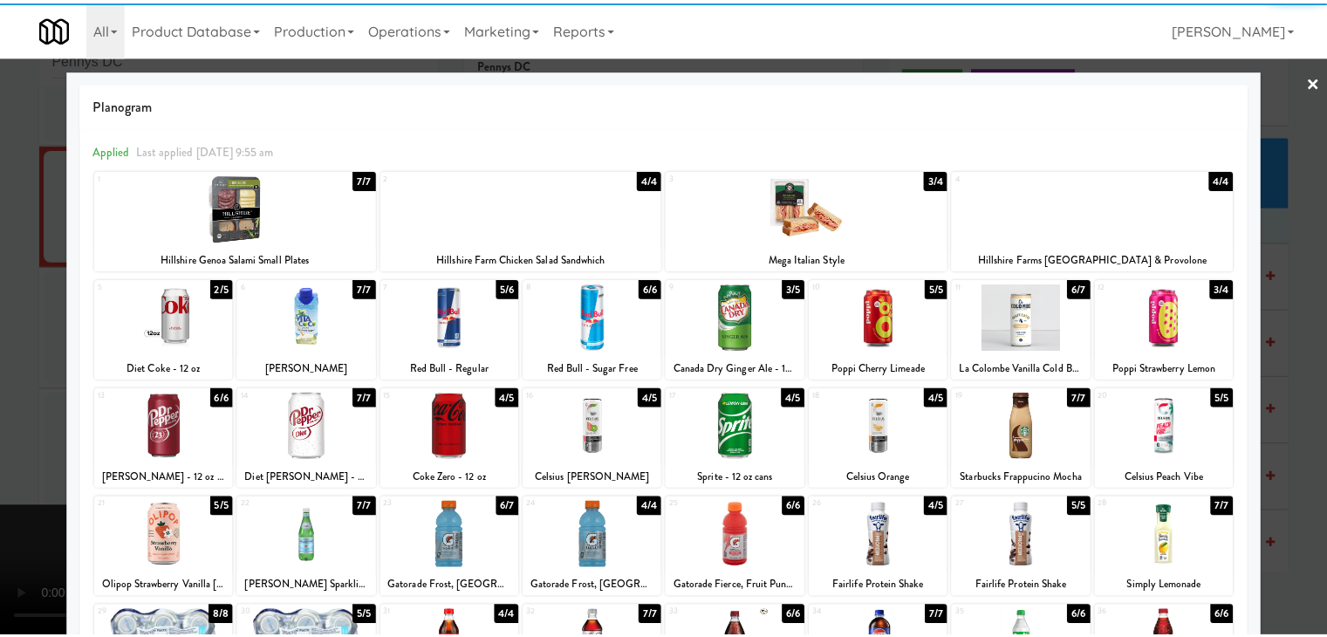
scroll to position [175, 0]
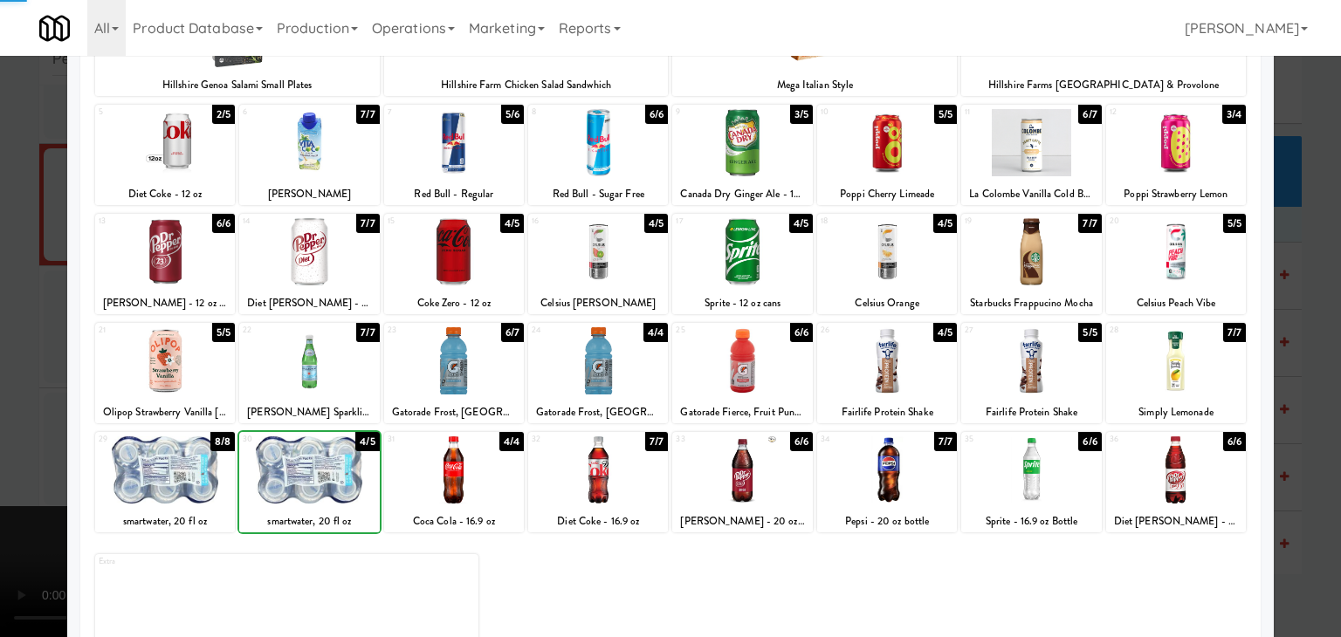
drag, startPoint x: 0, startPoint y: 435, endPoint x: 251, endPoint y: 400, distance: 253.9
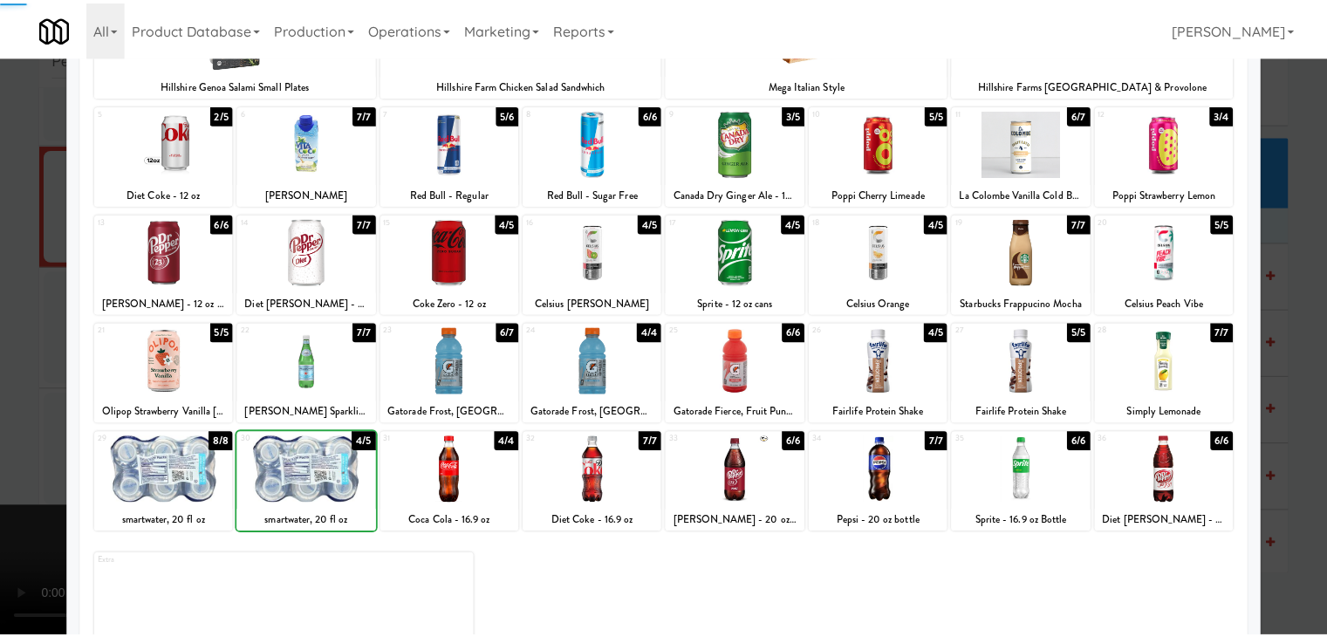
scroll to position [9097, 0]
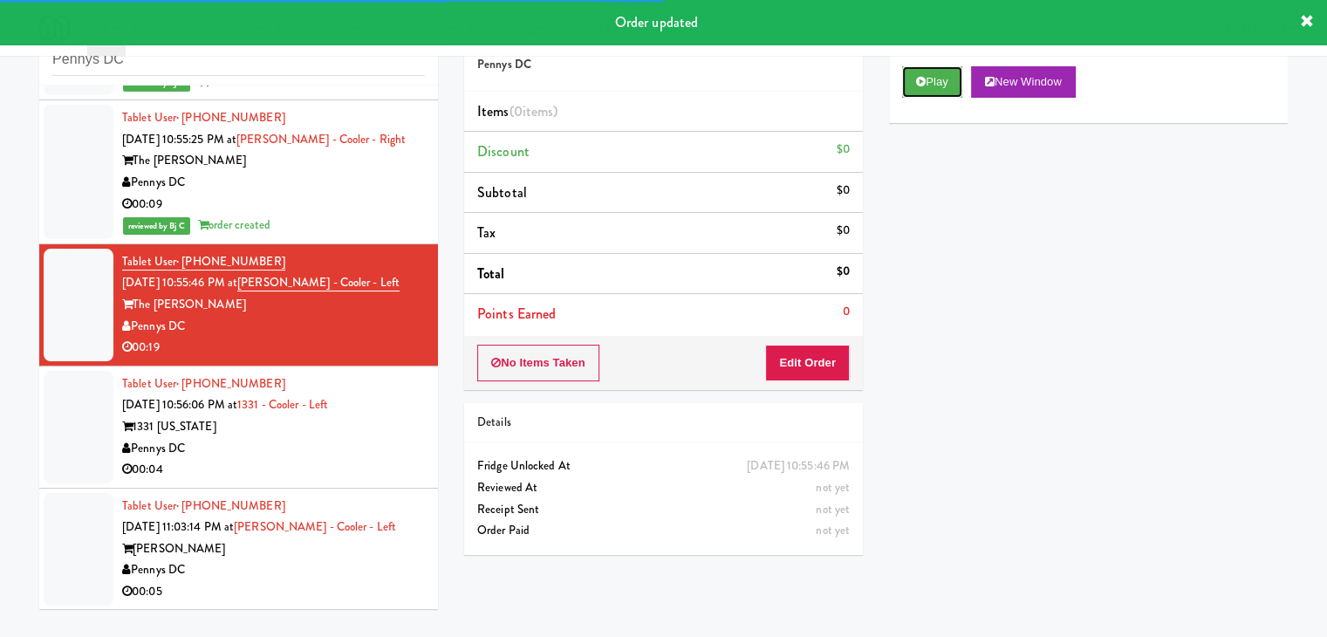
drag, startPoint x: 930, startPoint y: 78, endPoint x: 852, endPoint y: 315, distance: 250.0
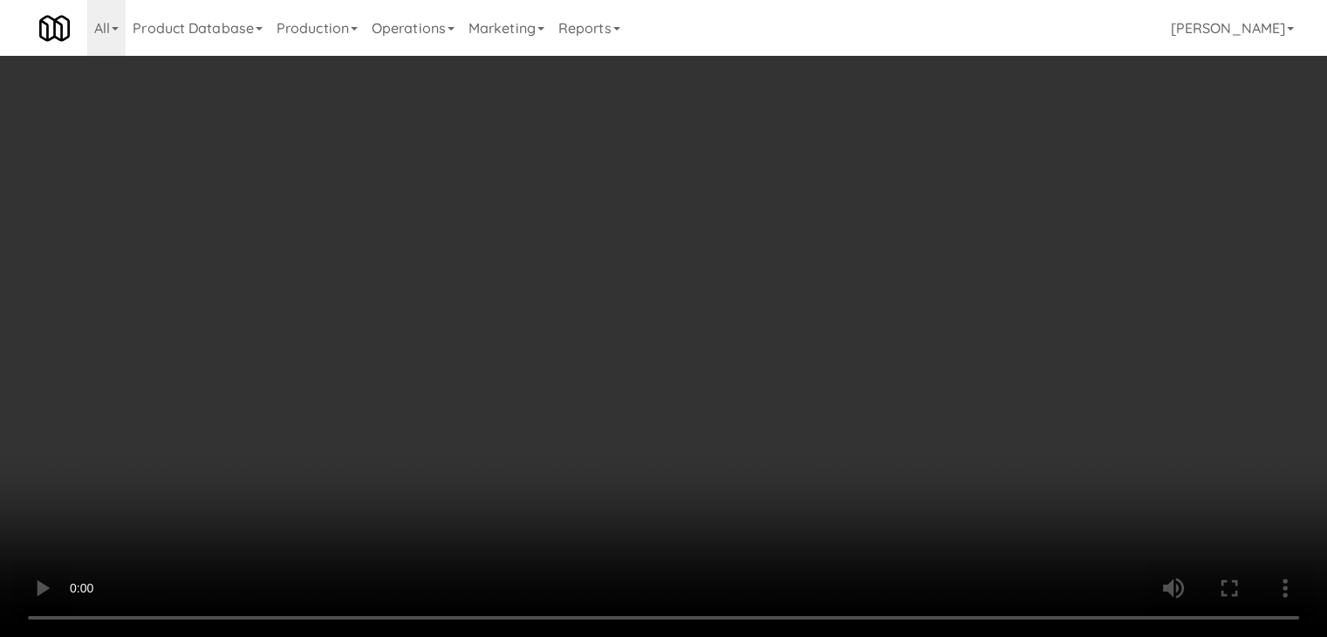
scroll to position [9054, 0]
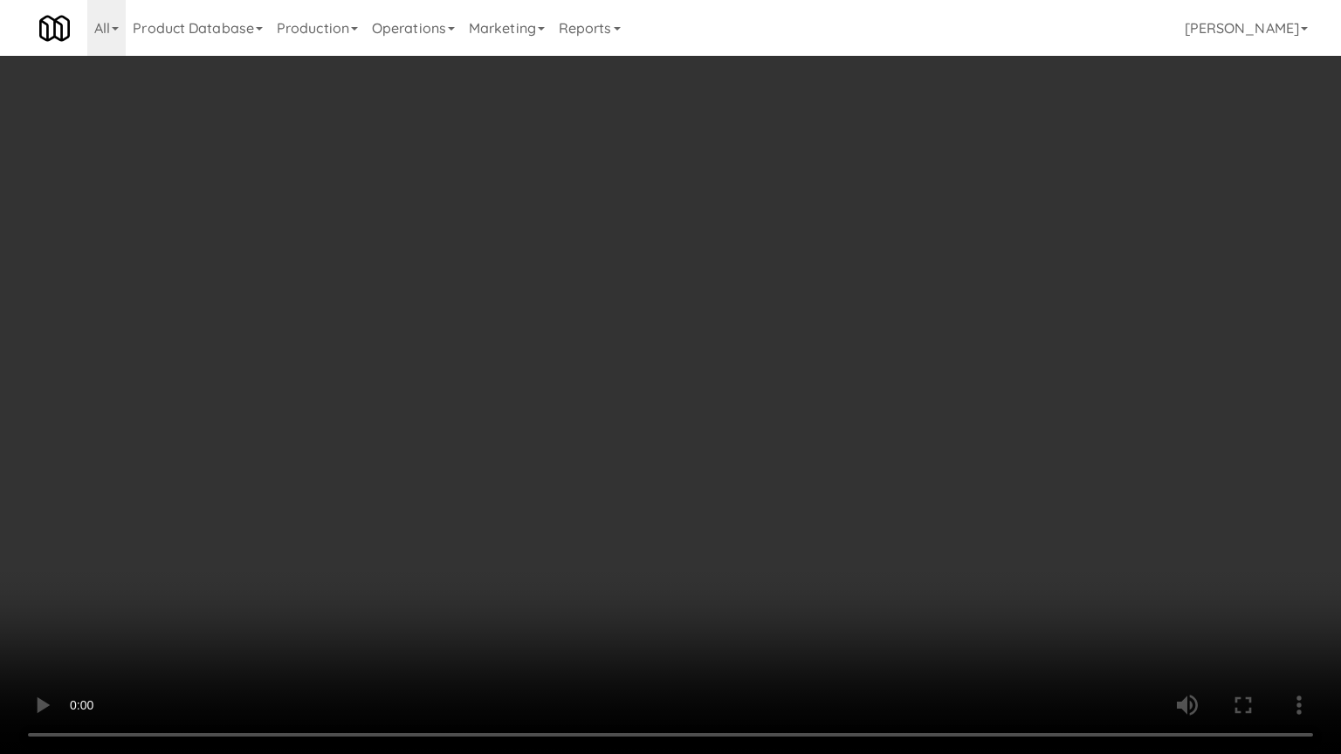
drag, startPoint x: 737, startPoint y: 517, endPoint x: 767, endPoint y: 388, distance: 131.7
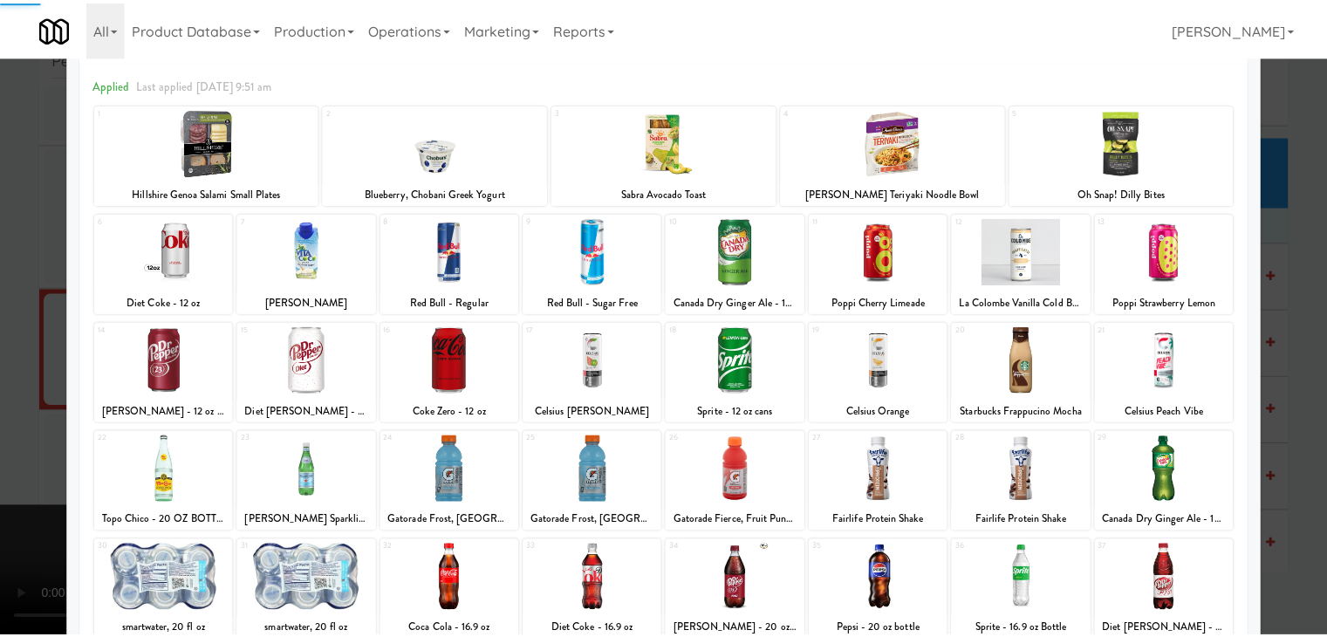
scroll to position [220, 0]
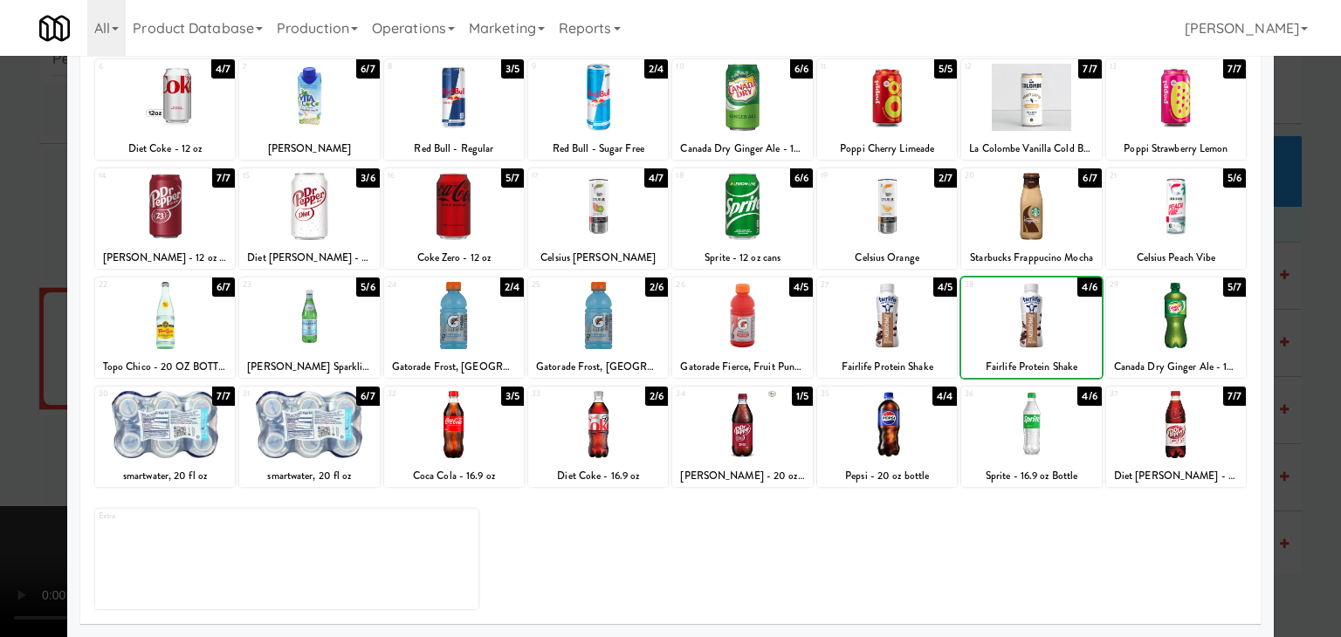
drag, startPoint x: 0, startPoint y: 385, endPoint x: 150, endPoint y: 393, distance: 150.3
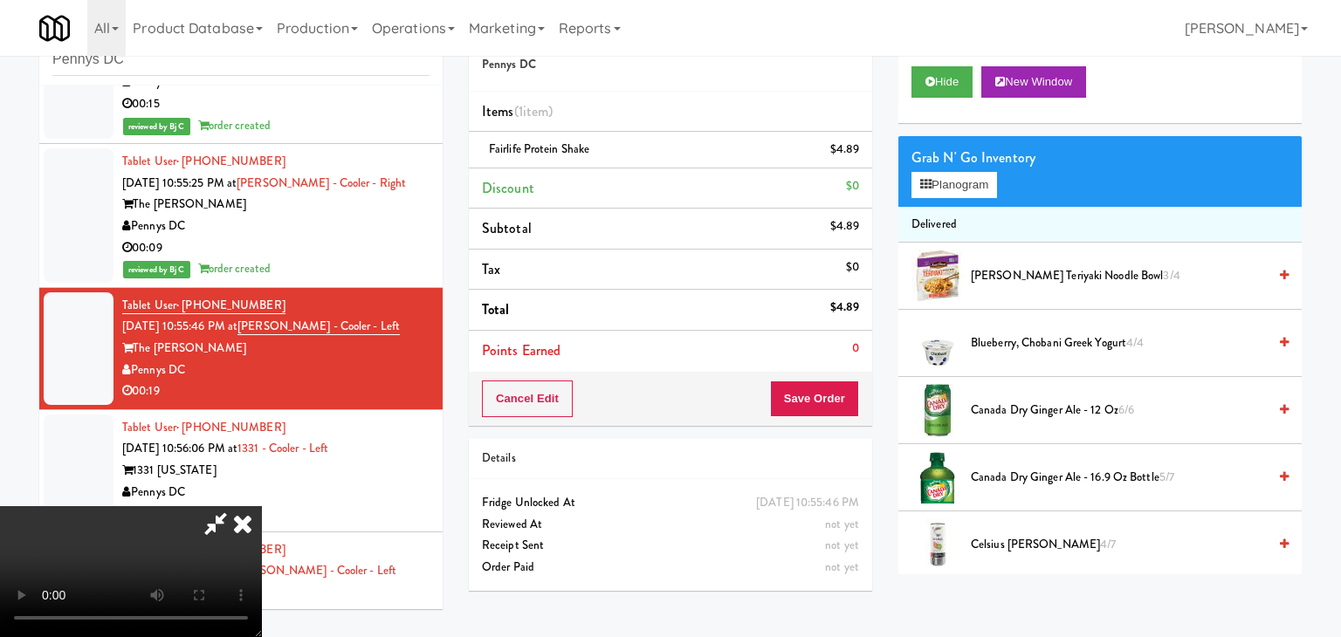
scroll to position [9097, 0]
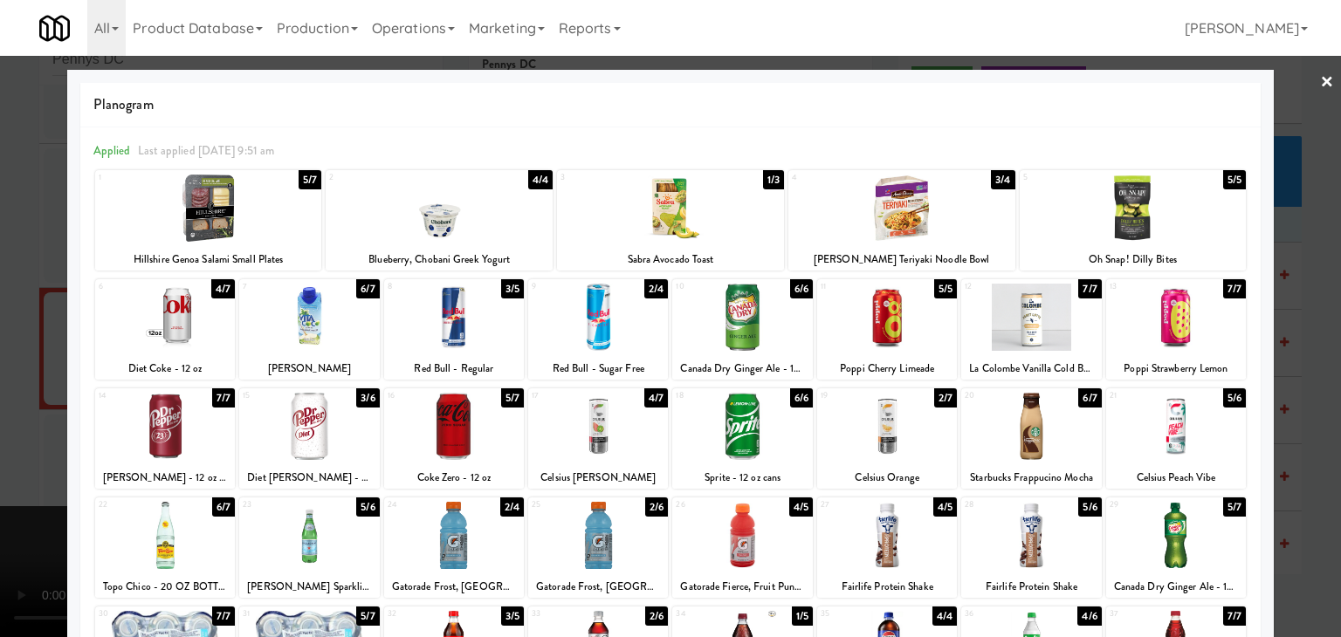
drag, startPoint x: 307, startPoint y: 310, endPoint x: 269, endPoint y: 324, distance: 40.9
drag, startPoint x: 0, startPoint y: 402, endPoint x: 146, endPoint y: 421, distance: 146.9
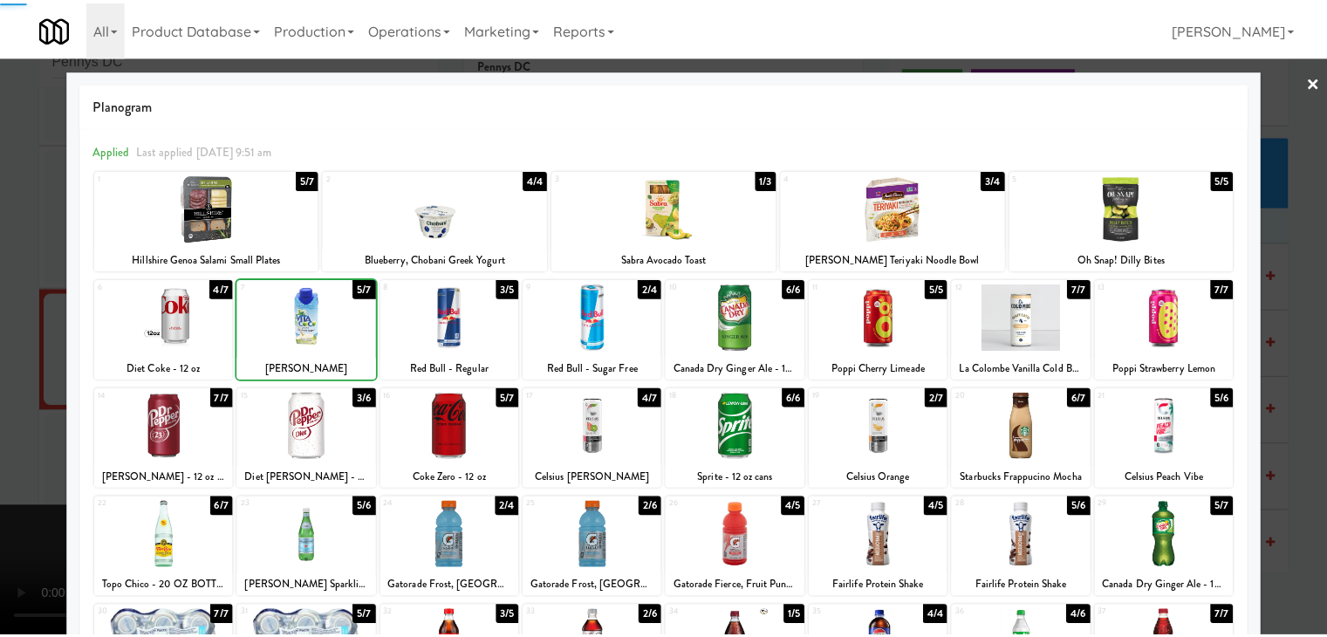
scroll to position [9097, 0]
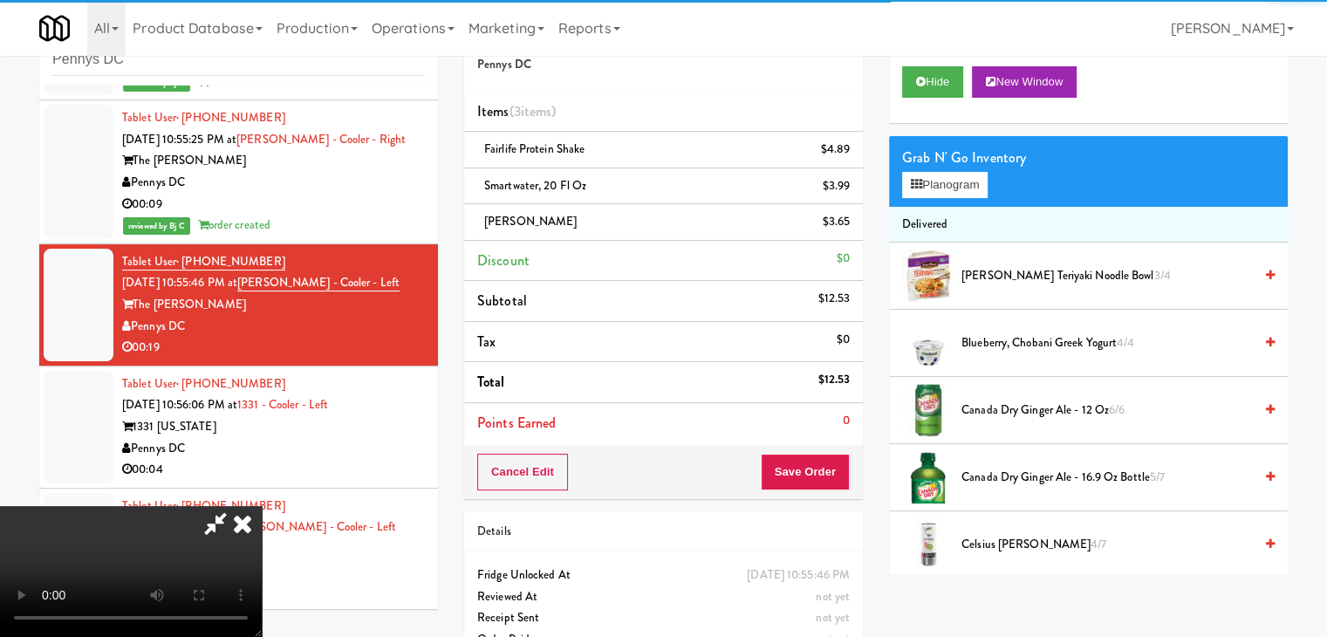
drag, startPoint x: 855, startPoint y: 472, endPoint x: 838, endPoint y: 471, distance: 17.5
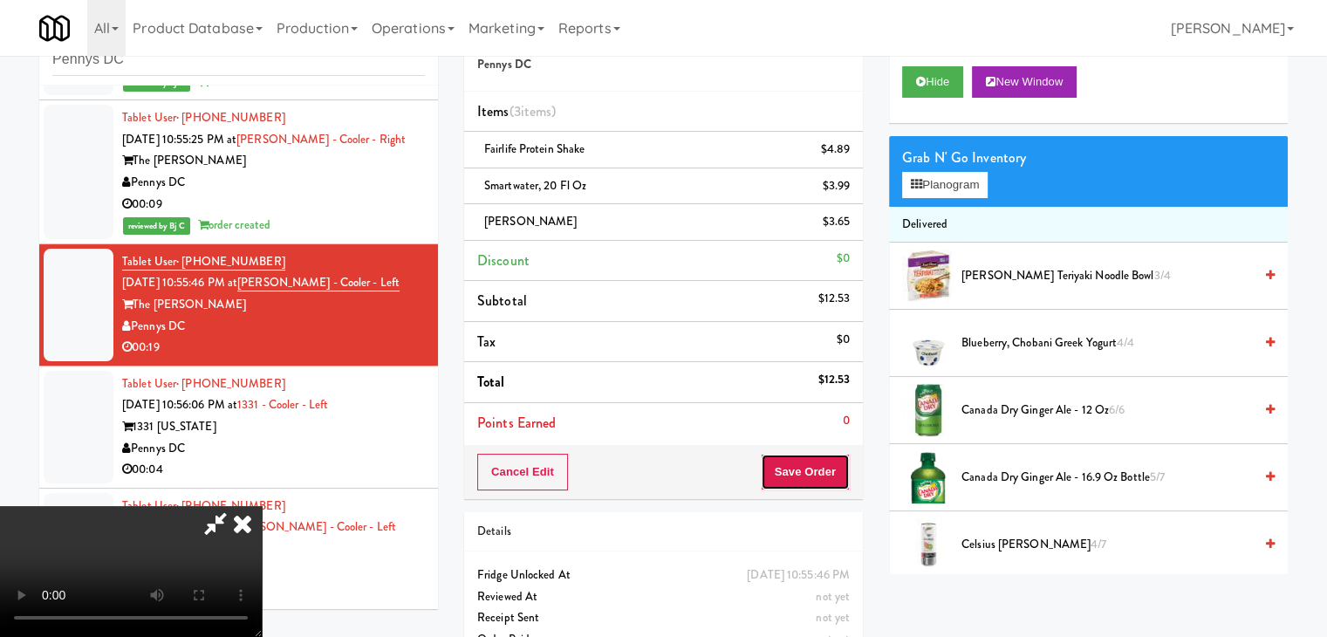
drag, startPoint x: 838, startPoint y: 471, endPoint x: 831, endPoint y: 463, distance: 11.2
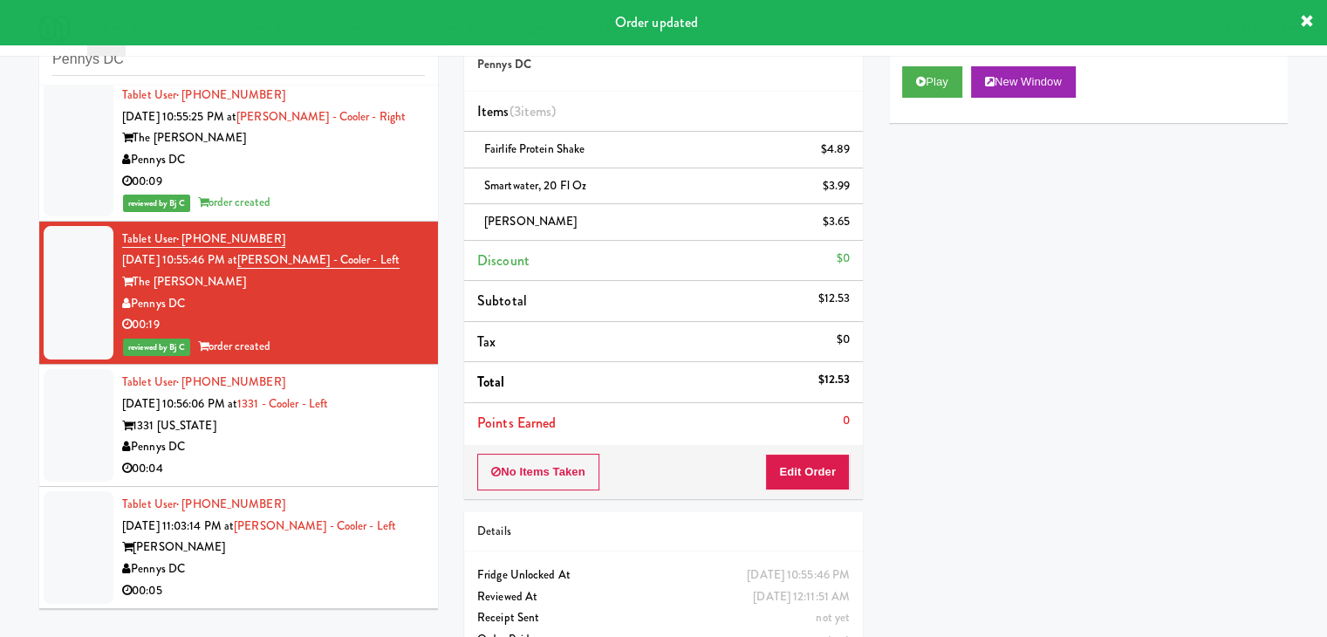
scroll to position [9185, 0]
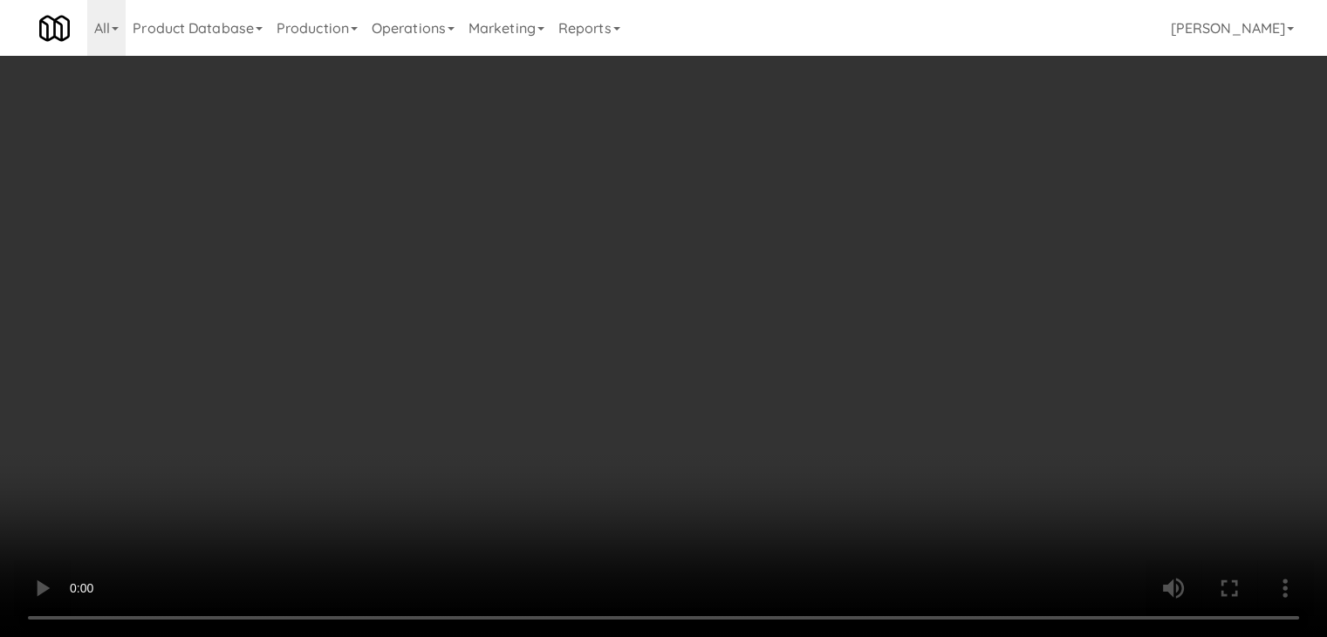
scroll to position [9141, 0]
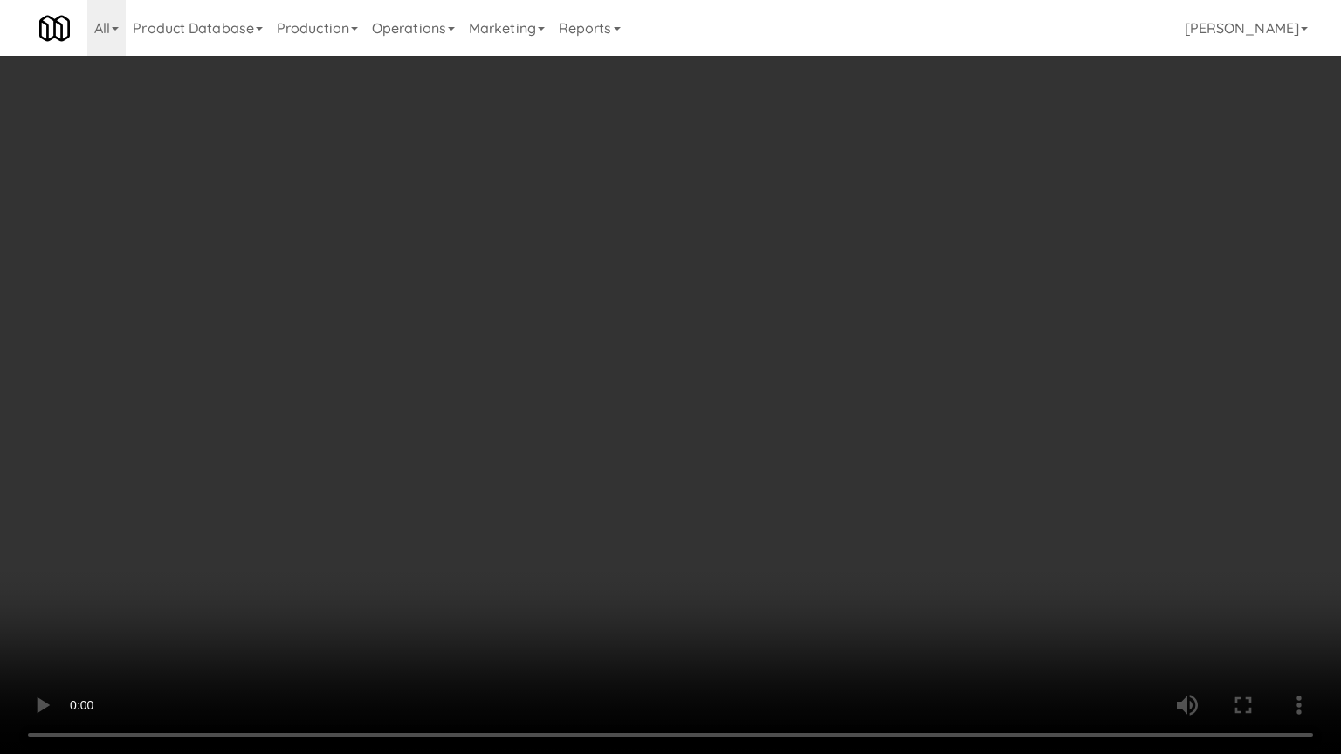
drag, startPoint x: 749, startPoint y: 450, endPoint x: 761, endPoint y: 427, distance: 26.5
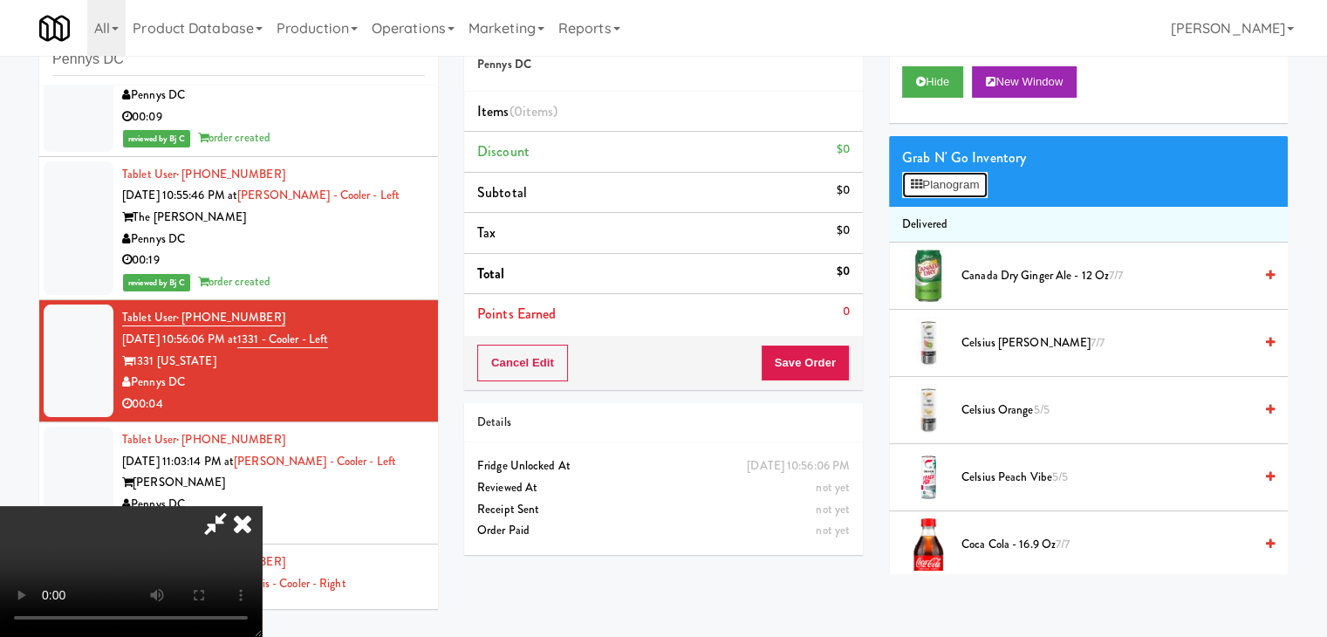
scroll to position [9141, 0]
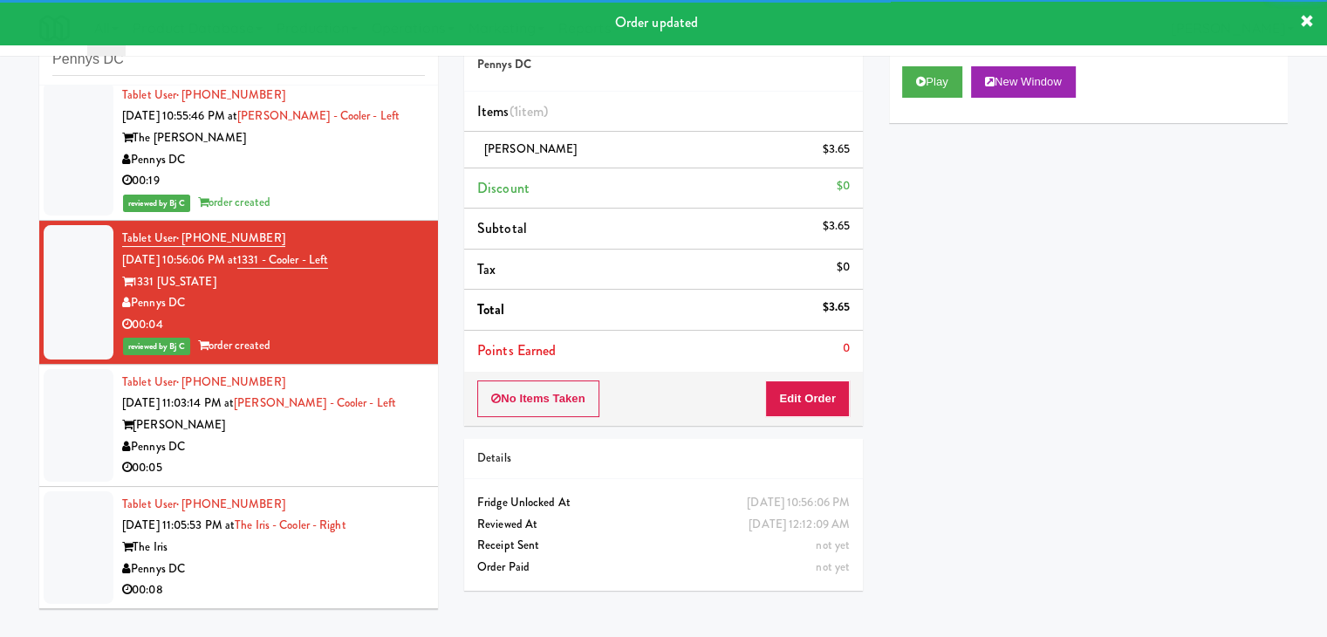
scroll to position [9359, 0]
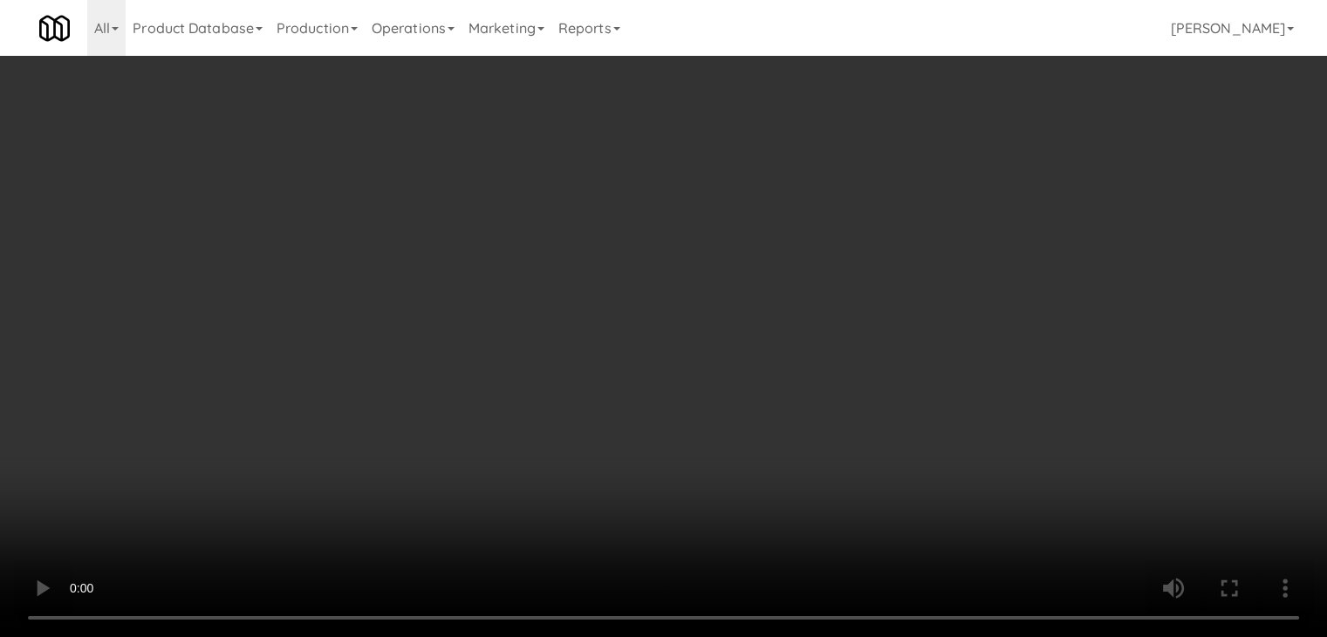
scroll to position [9316, 0]
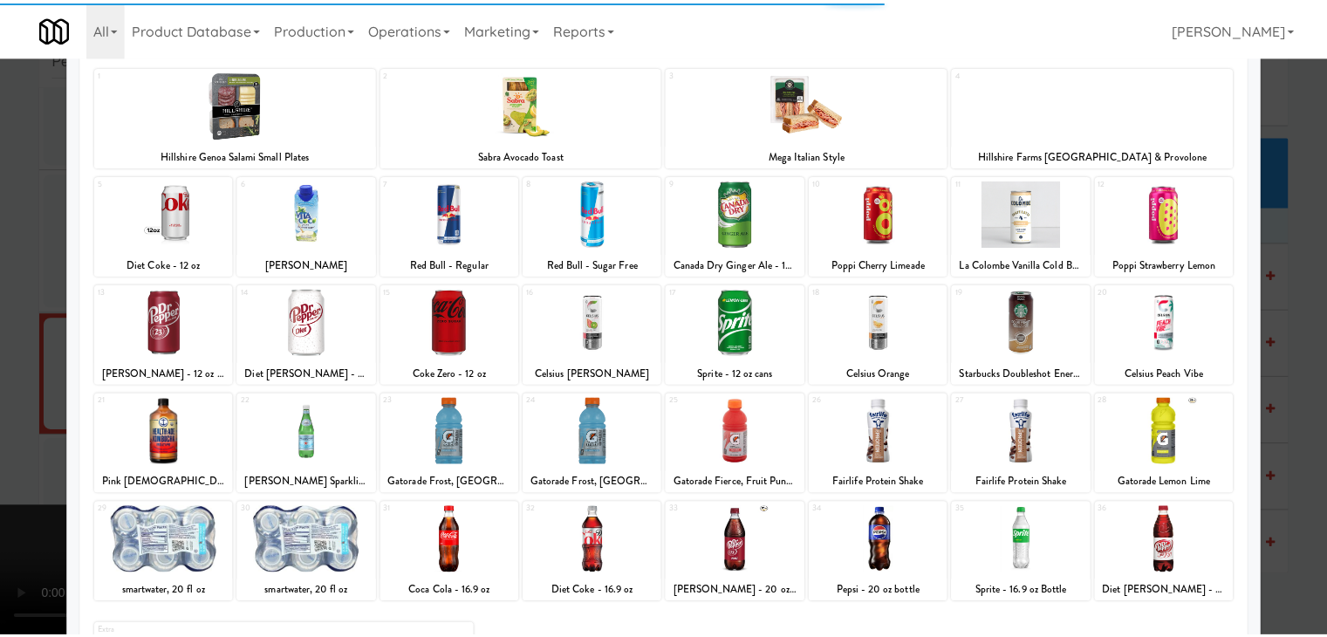
scroll to position [220, 0]
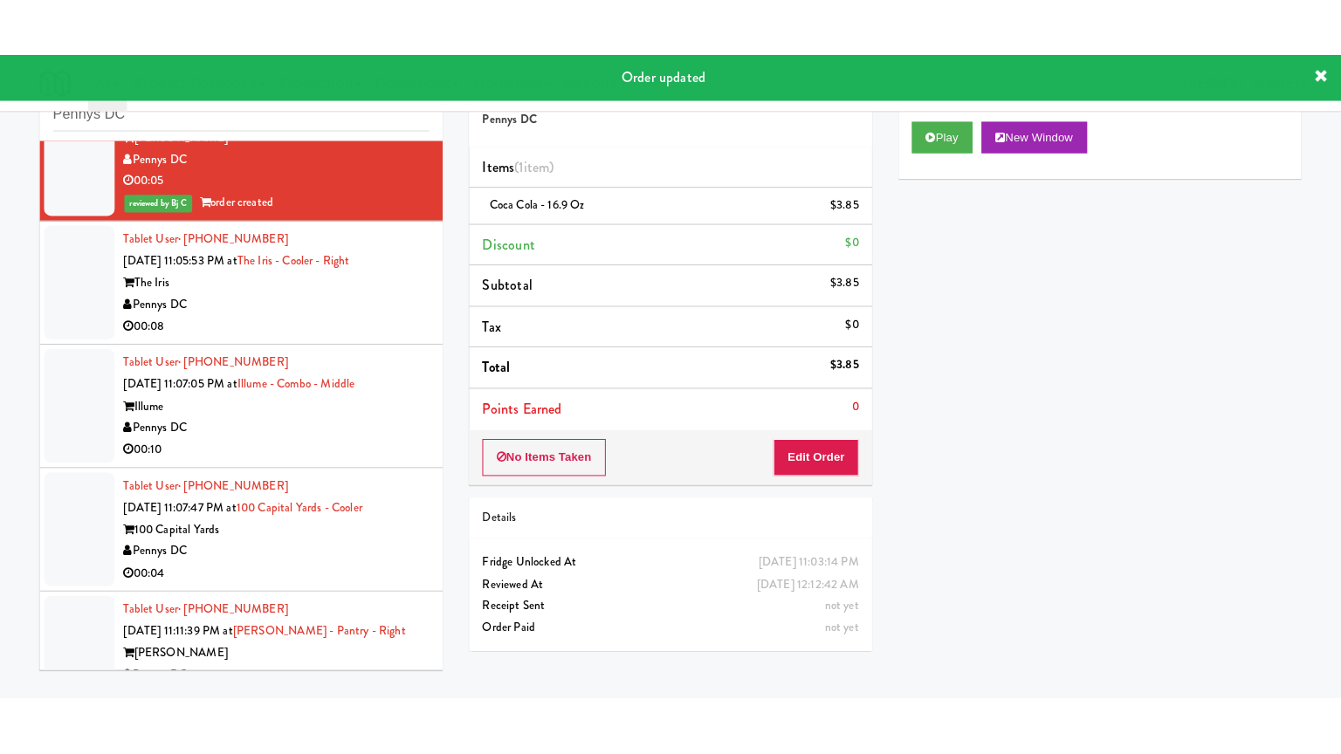
scroll to position [9621, 0]
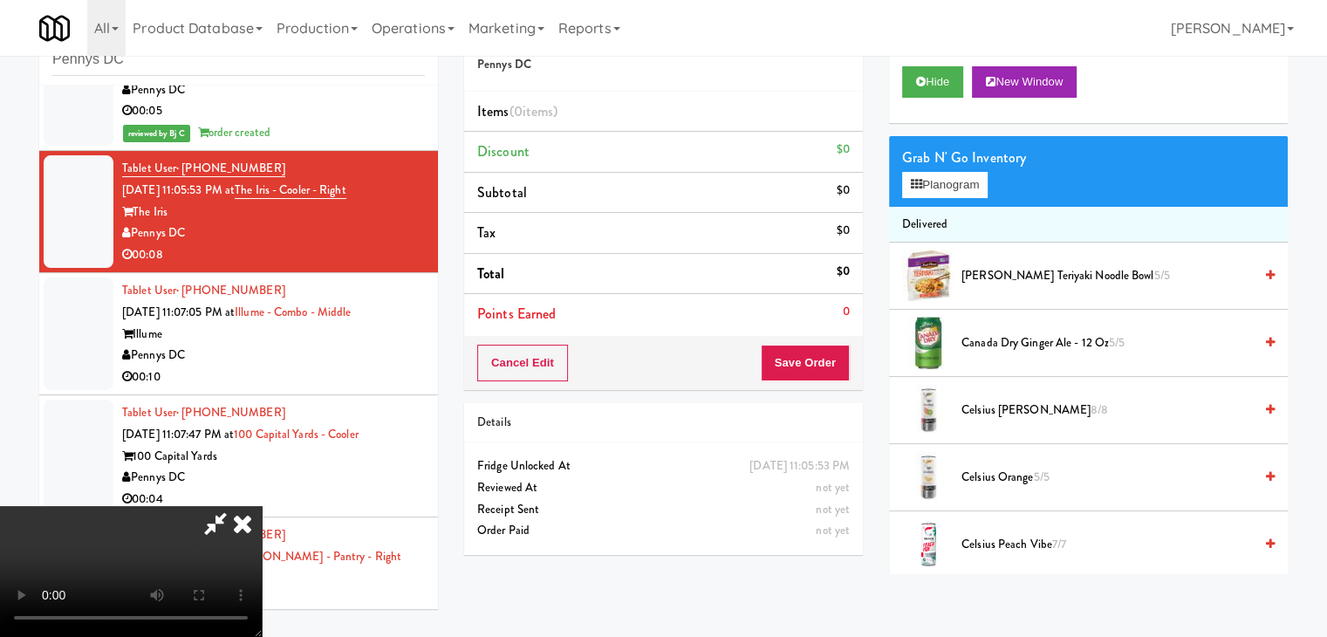
scroll to position [9577, 0]
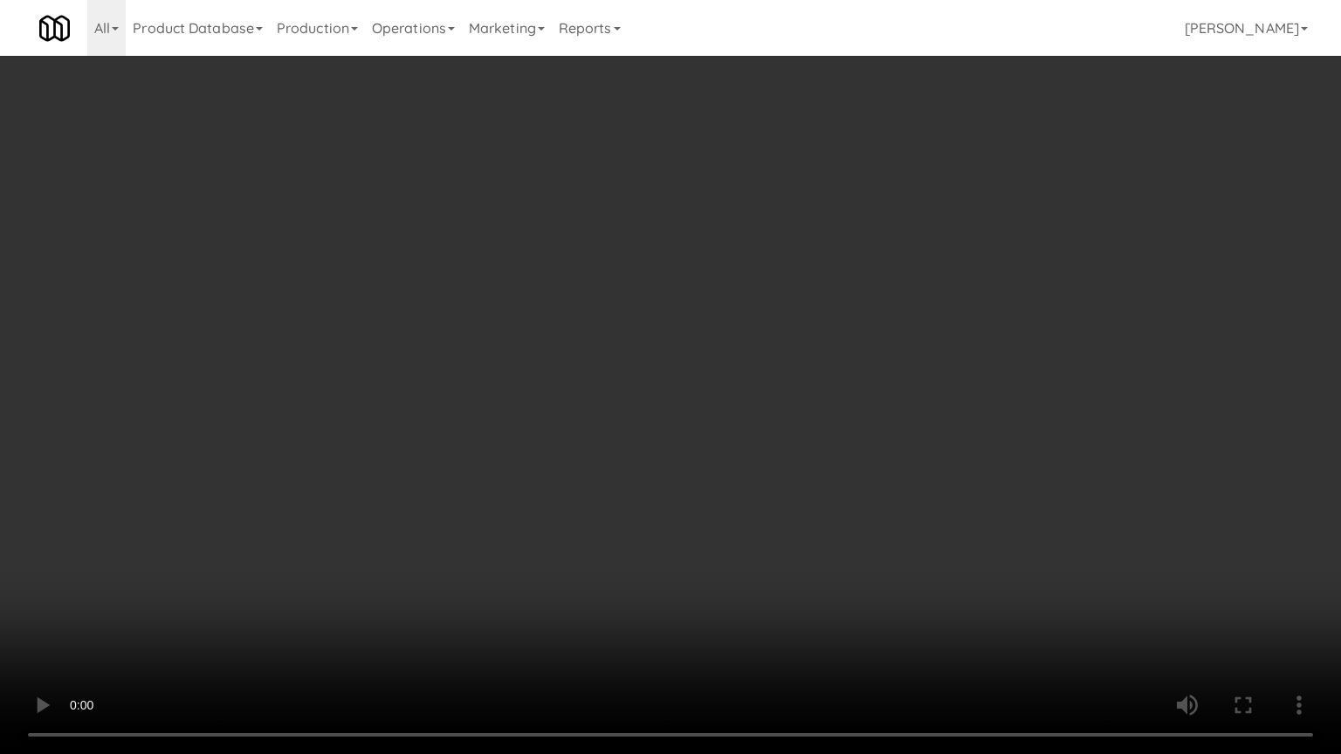
drag, startPoint x: 763, startPoint y: 497, endPoint x: 751, endPoint y: 504, distance: 14.1
drag, startPoint x: 759, startPoint y: 489, endPoint x: 752, endPoint y: 501, distance: 14.1
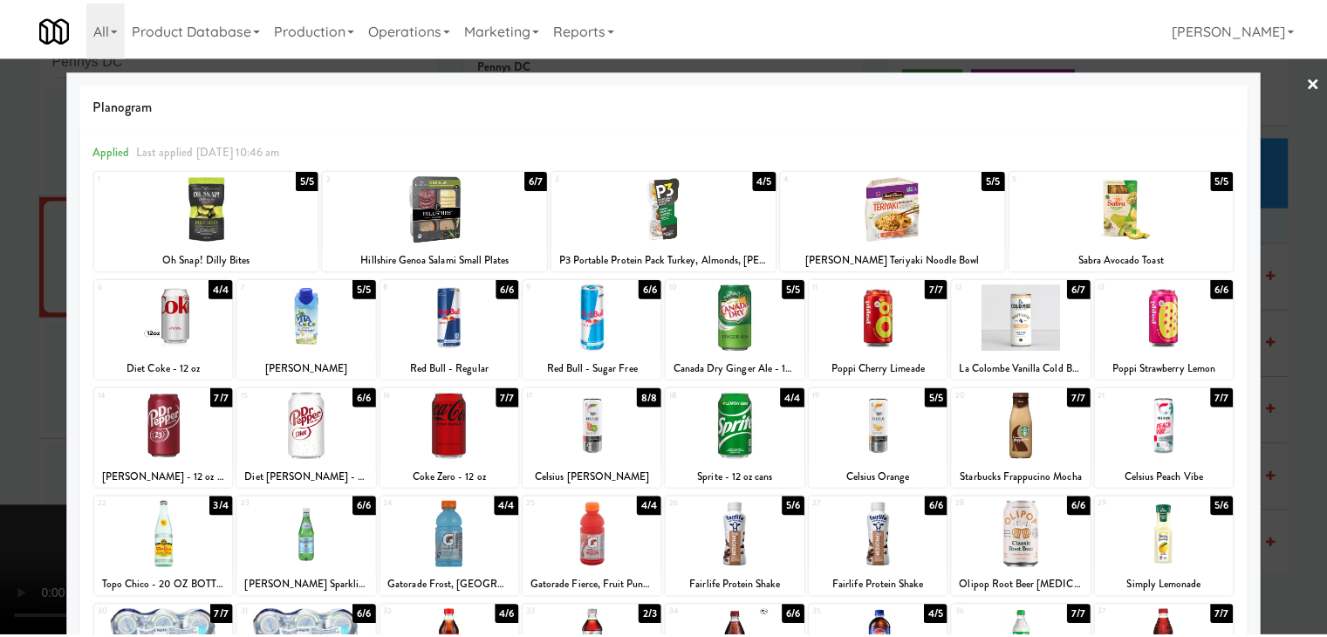
scroll to position [9621, 0]
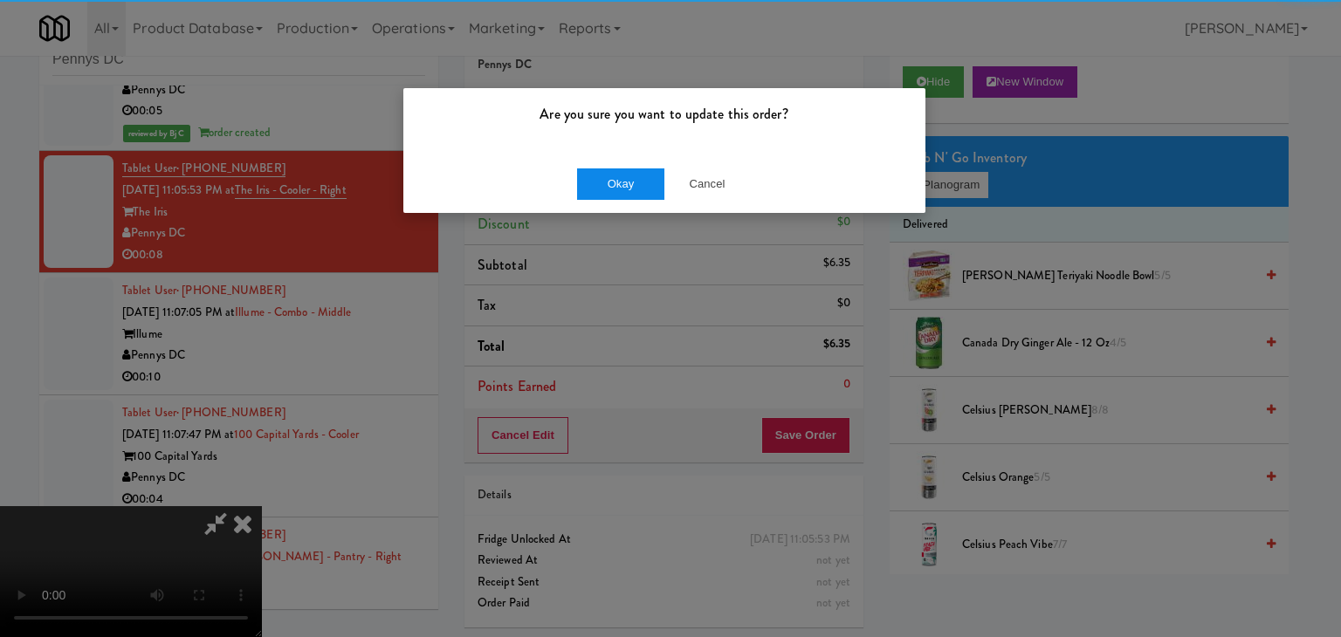
drag, startPoint x: 641, startPoint y: 147, endPoint x: 641, endPoint y: 174, distance: 26.2
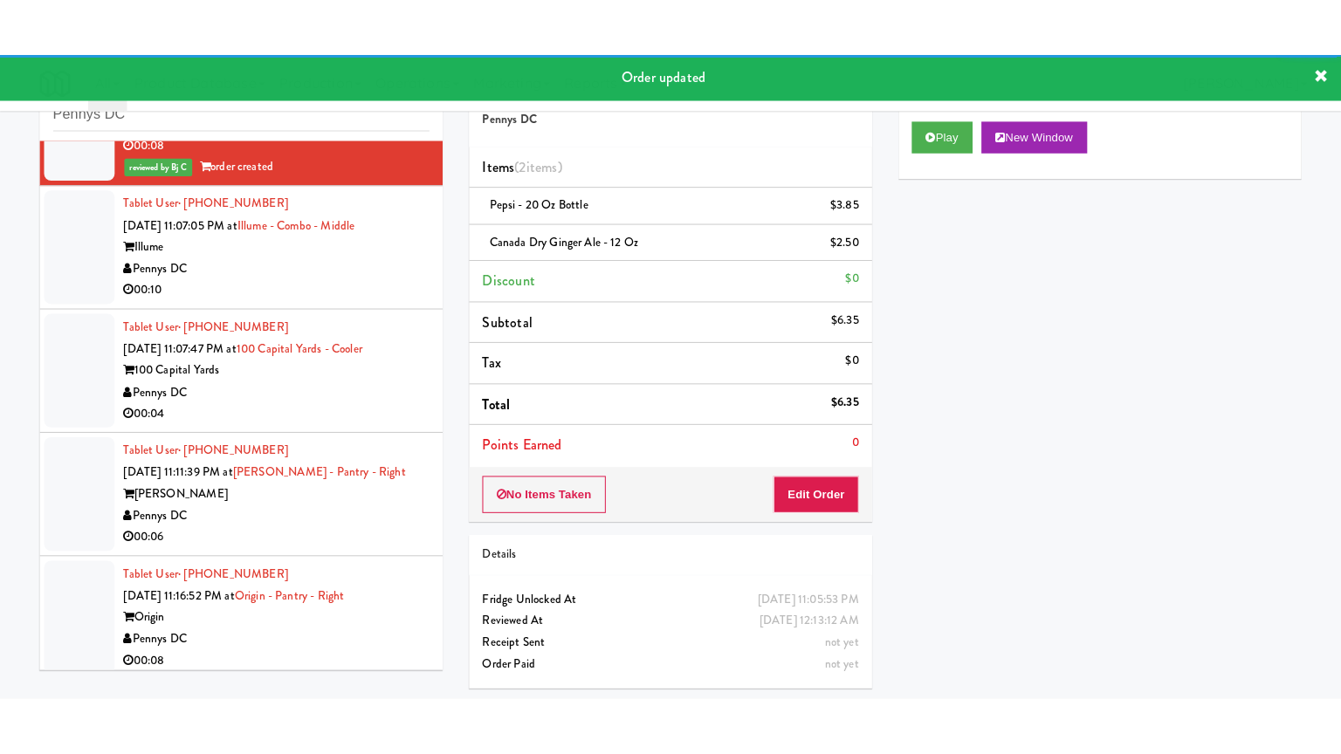
scroll to position [9796, 0]
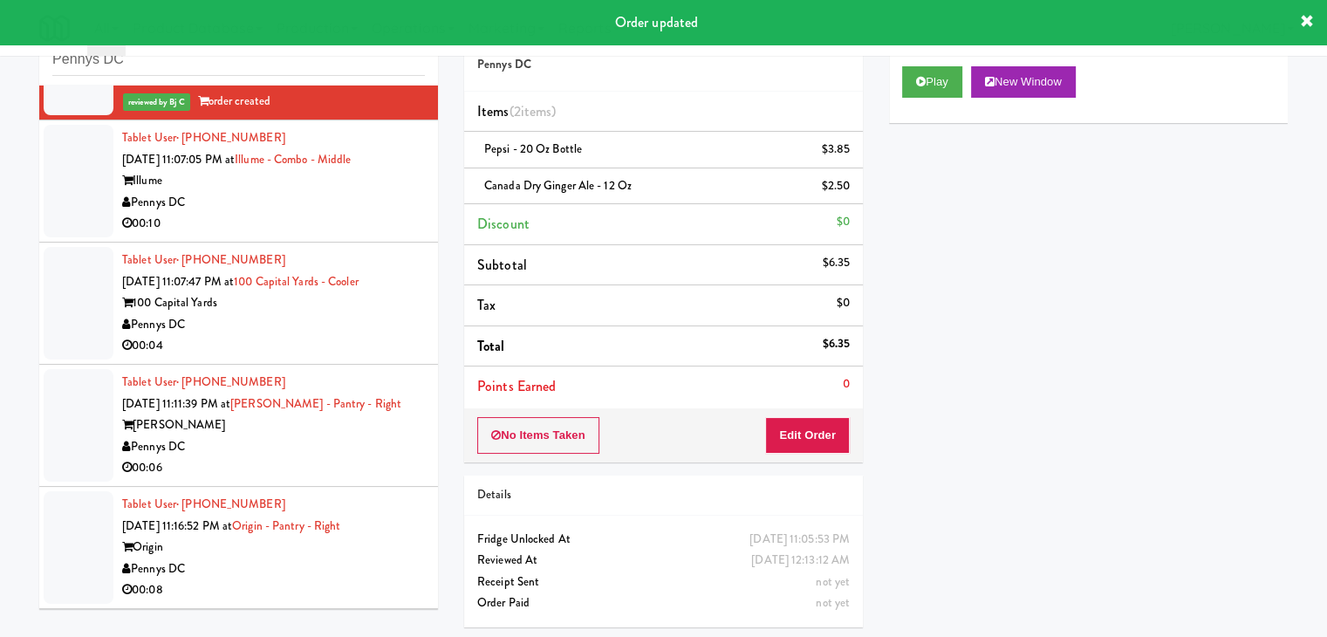
drag, startPoint x: 330, startPoint y: 224, endPoint x: 339, endPoint y: 232, distance: 11.7
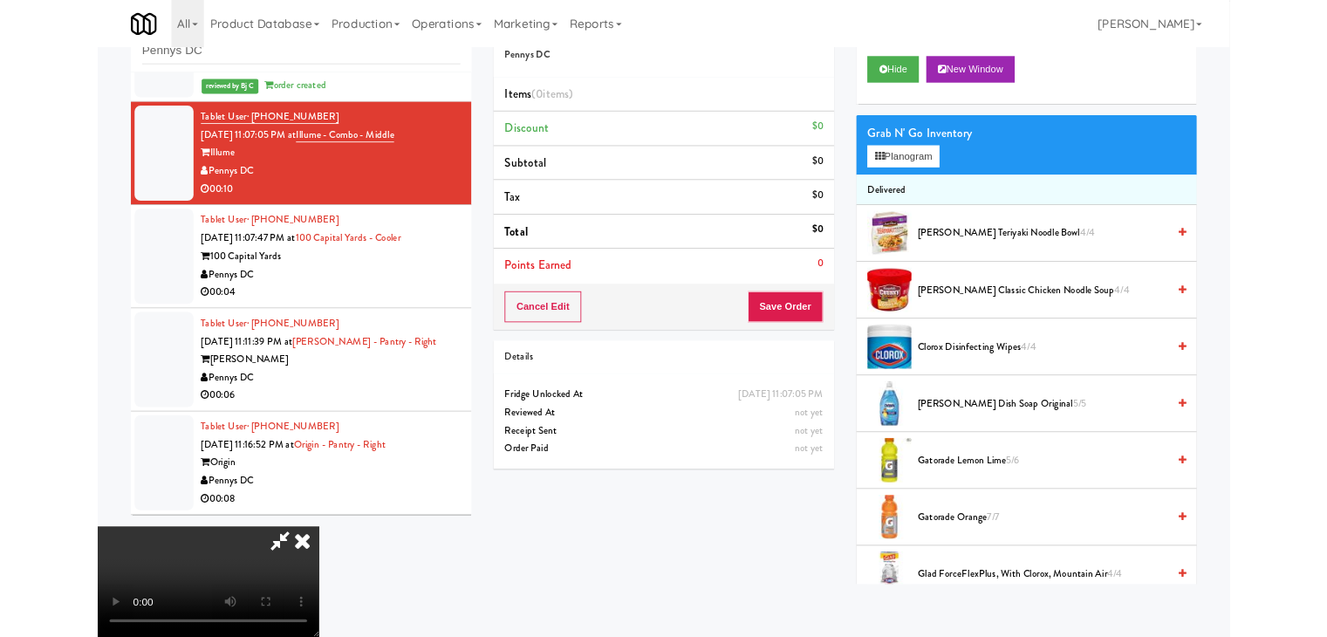
scroll to position [9753, 0]
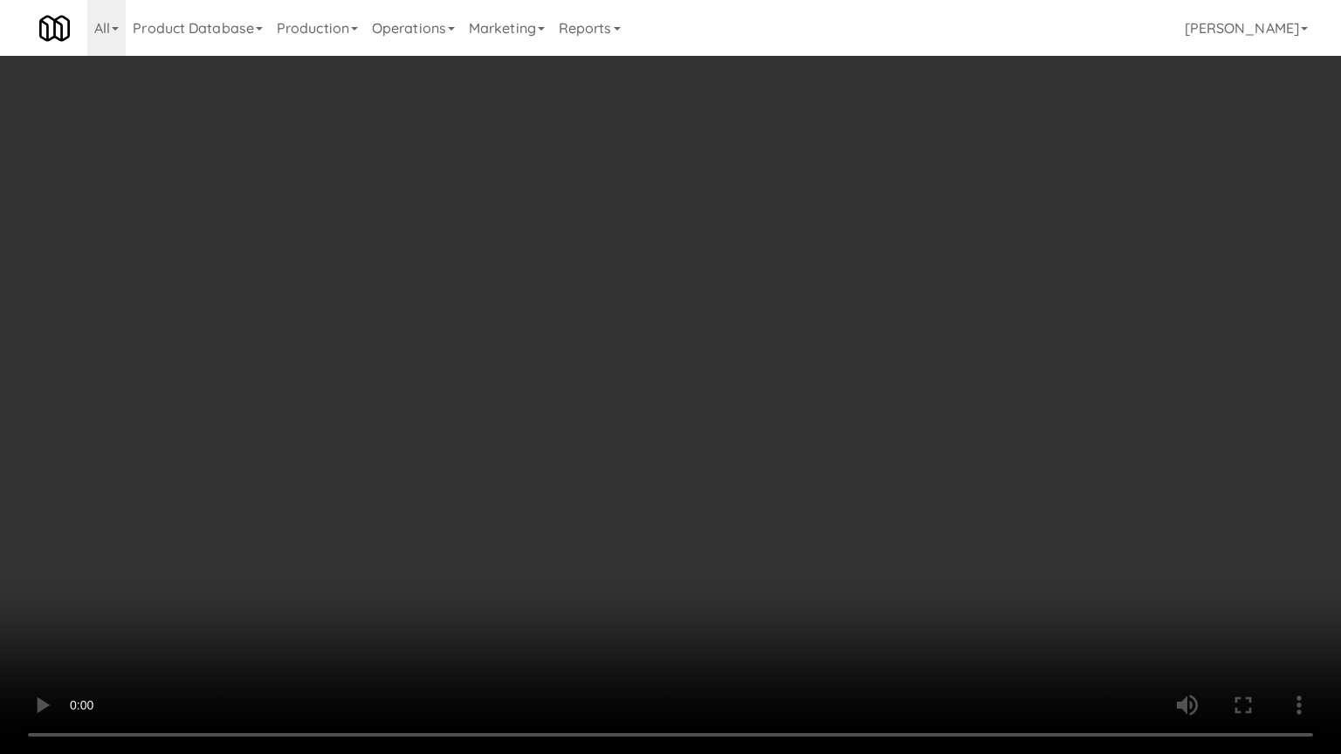
drag, startPoint x: 593, startPoint y: 464, endPoint x: 613, endPoint y: 481, distance: 25.4
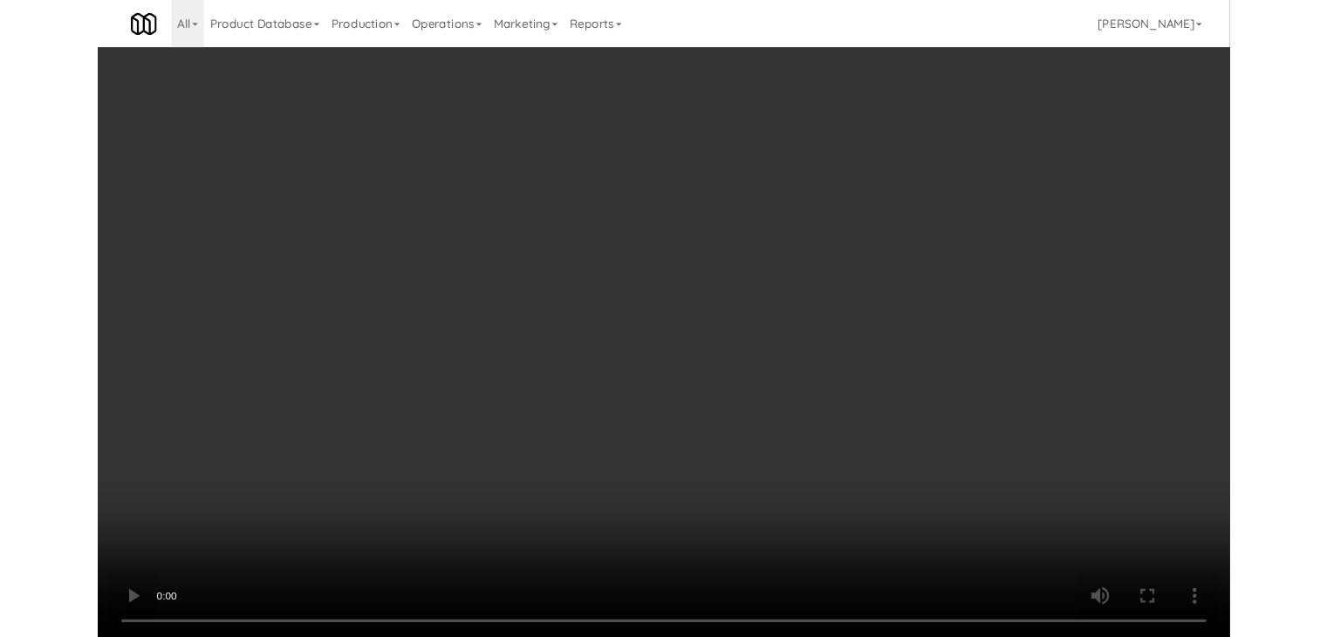
scroll to position [9796, 0]
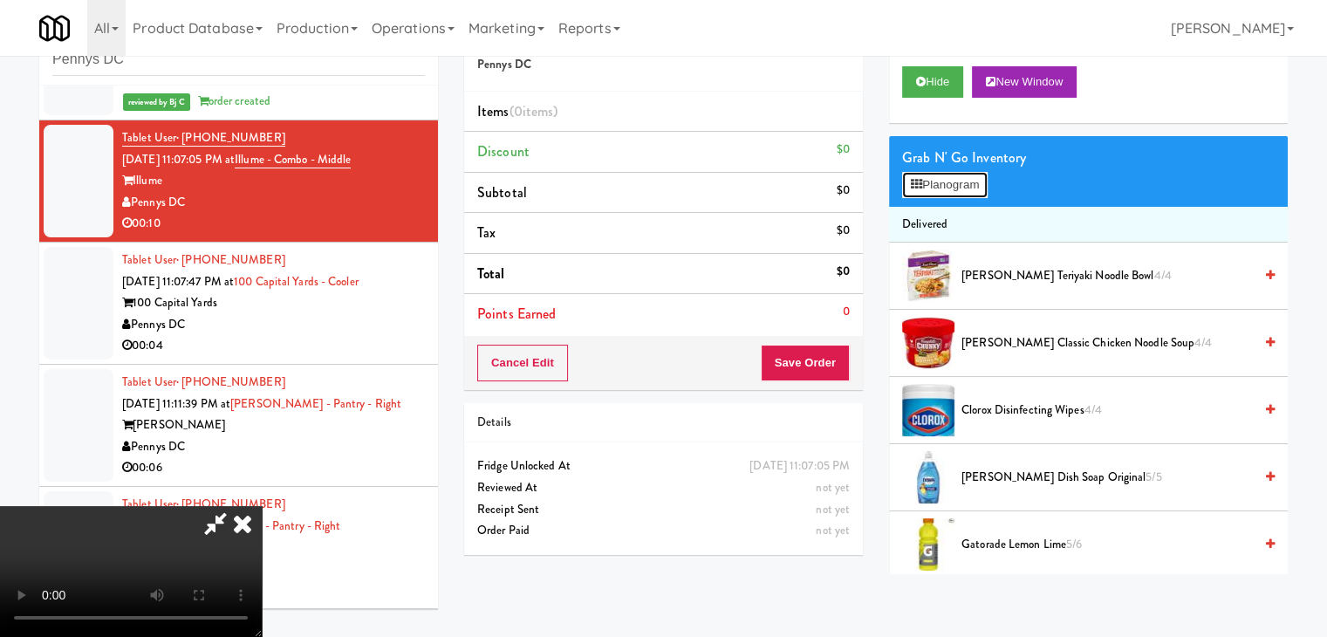
scroll to position [9753, 0]
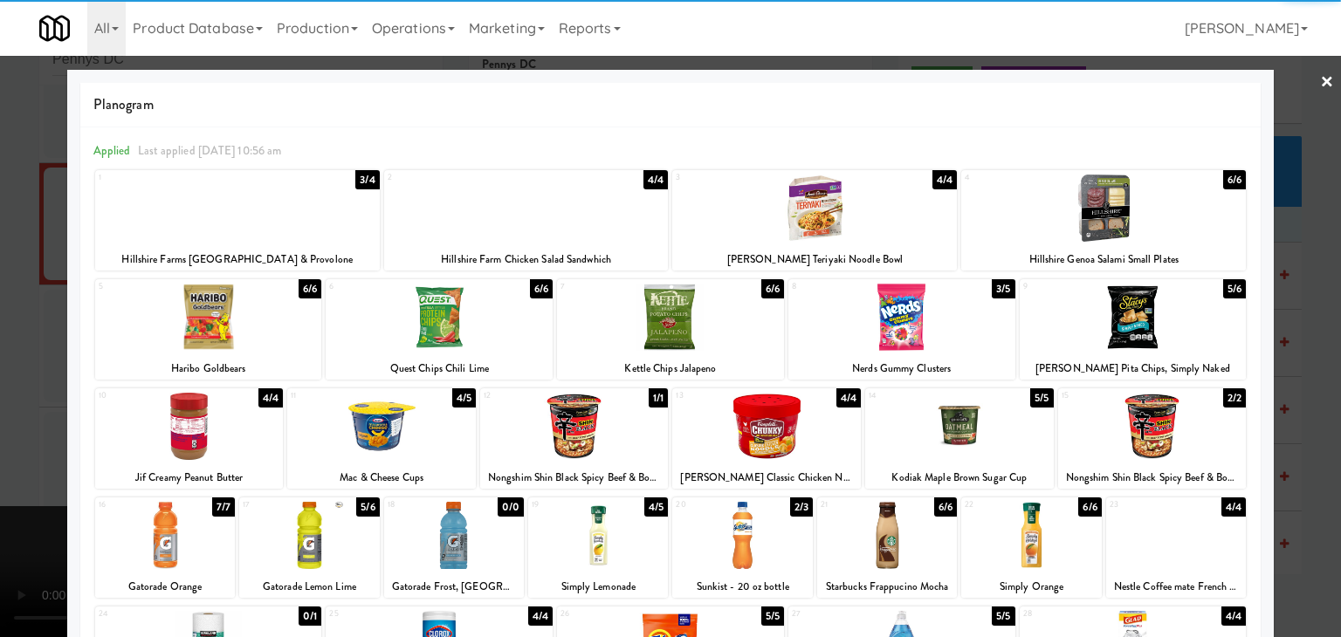
drag, startPoint x: 1145, startPoint y: 416, endPoint x: 1280, endPoint y: 422, distance: 135.4
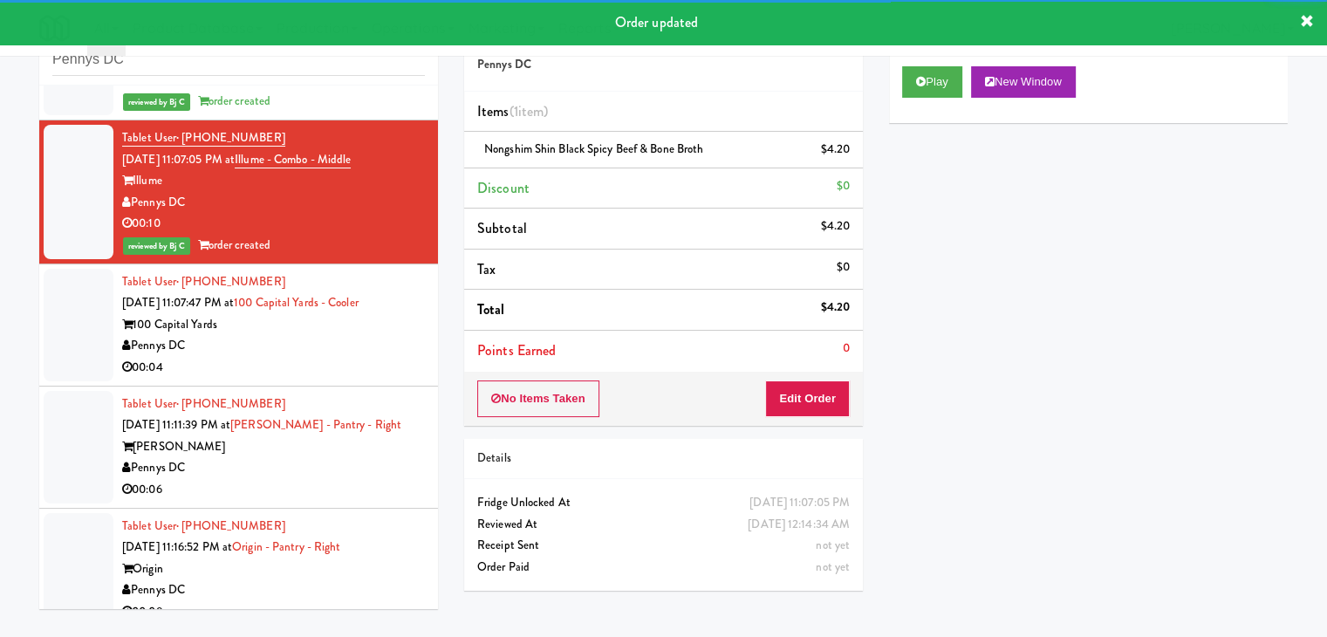
scroll to position [9883, 0]
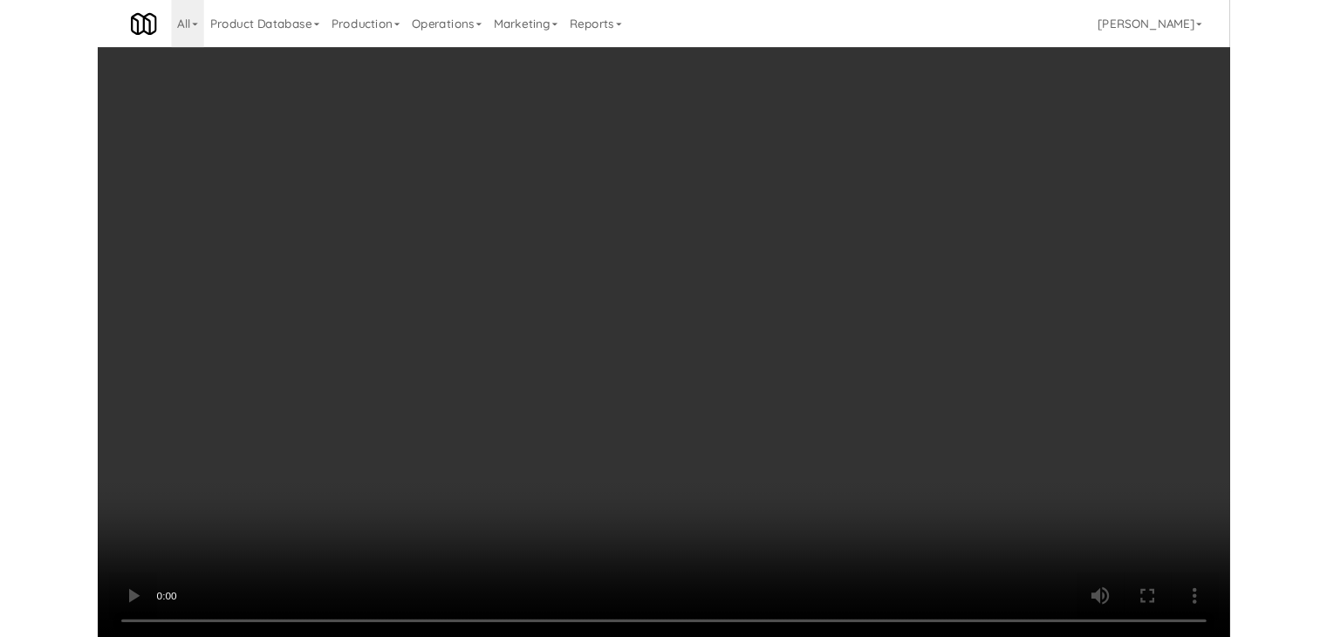
scroll to position [9840, 0]
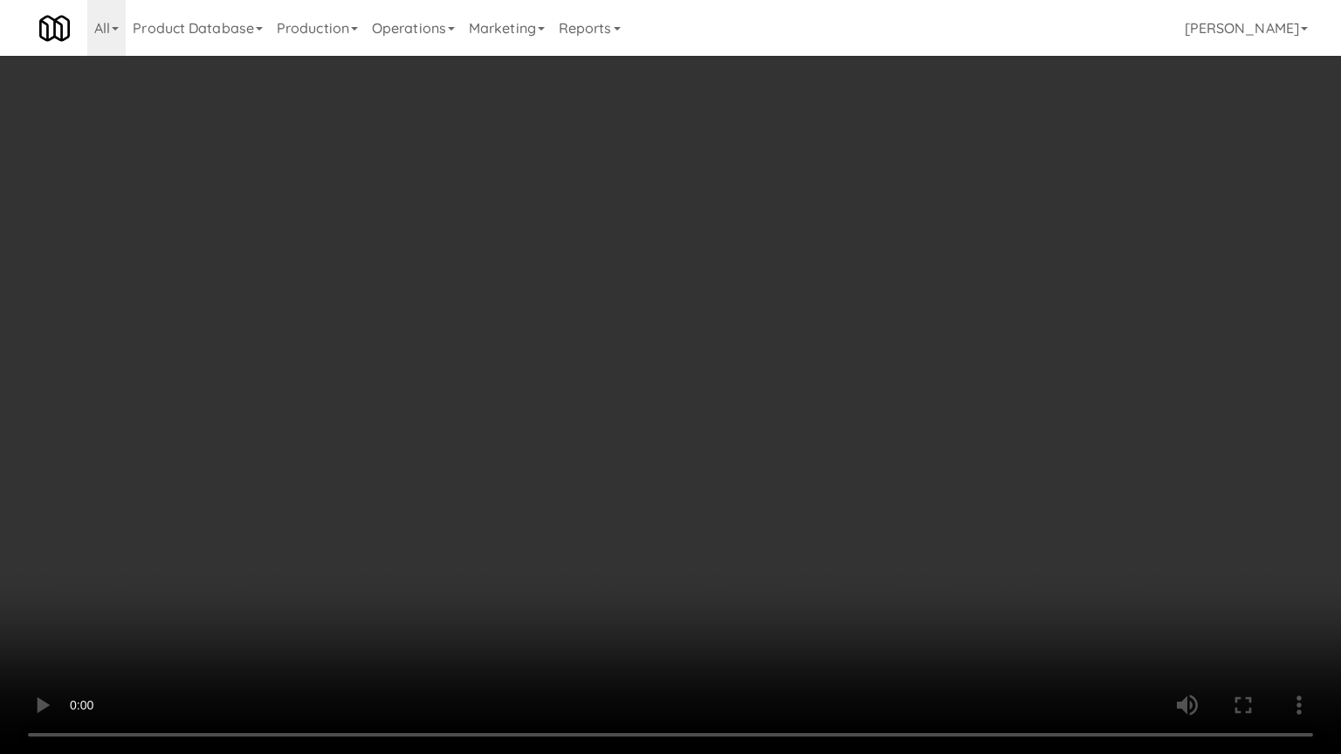
drag, startPoint x: 771, startPoint y: 434, endPoint x: 827, endPoint y: 250, distance: 192.4
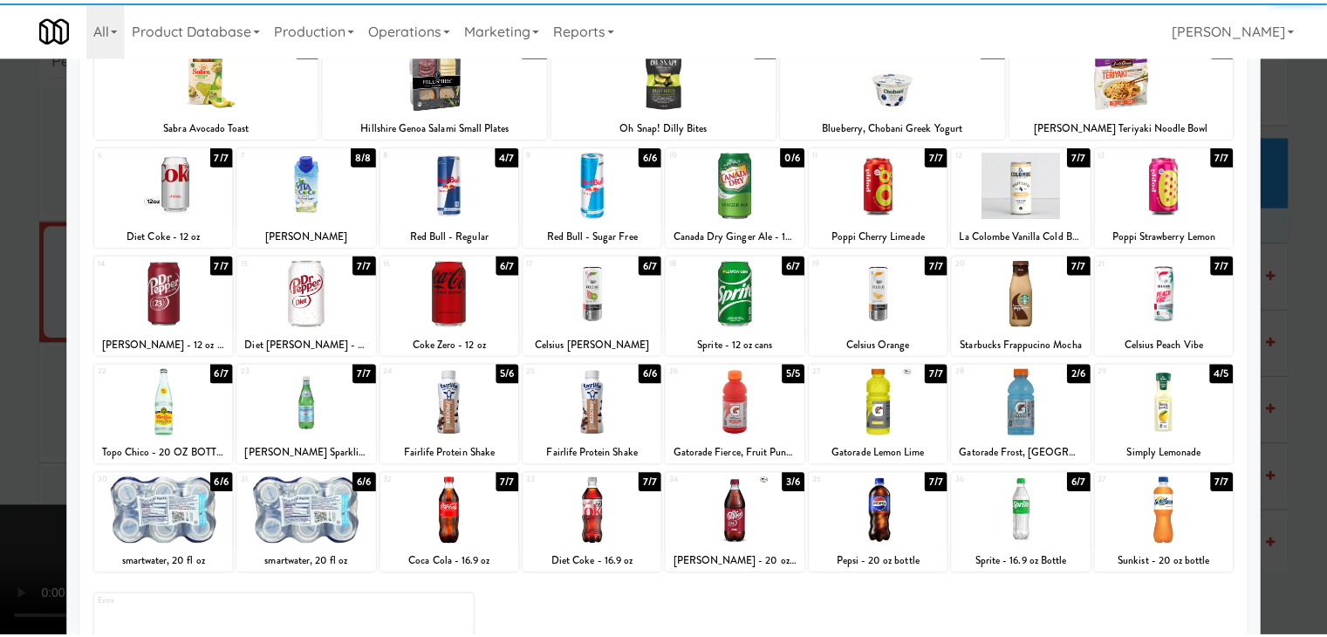
scroll to position [220, 0]
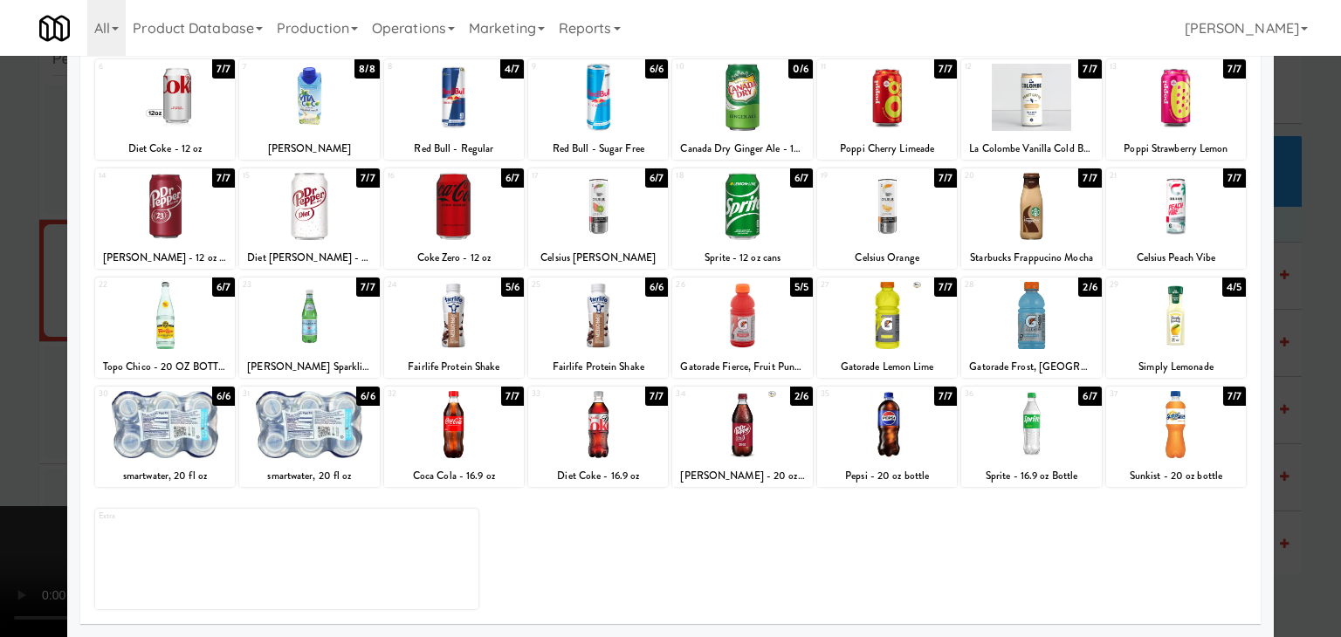
drag, startPoint x: 0, startPoint y: 427, endPoint x: 394, endPoint y: 420, distance: 393.7
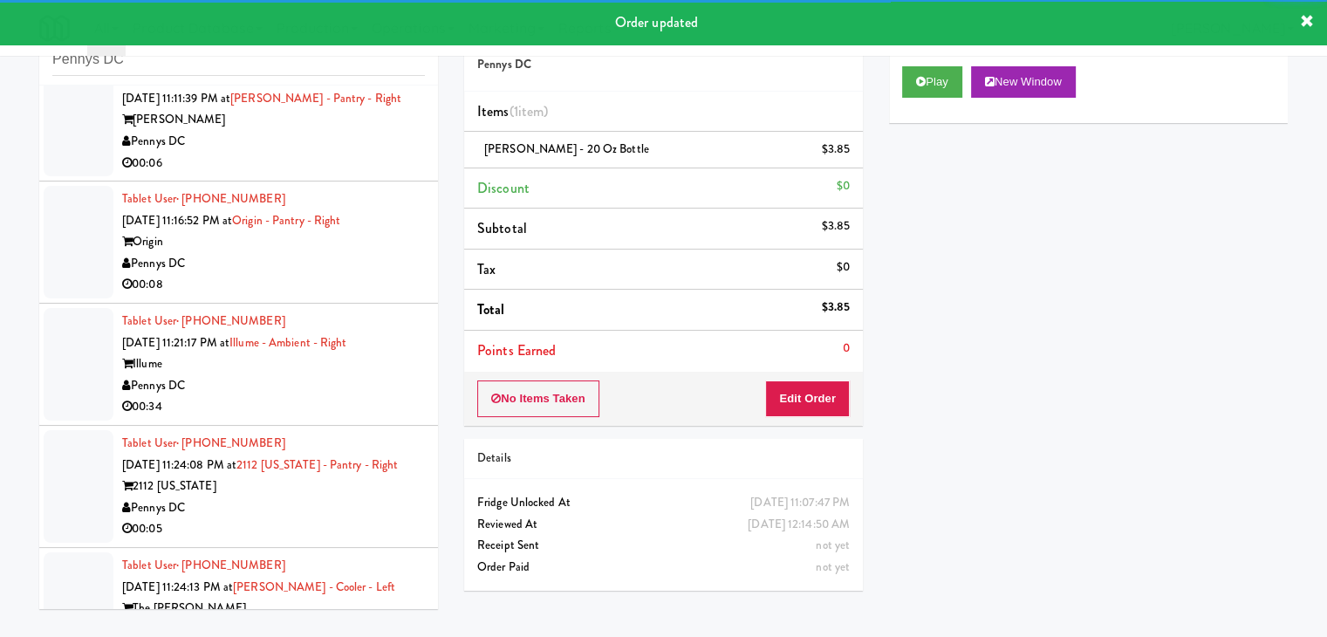
scroll to position [10145, 0]
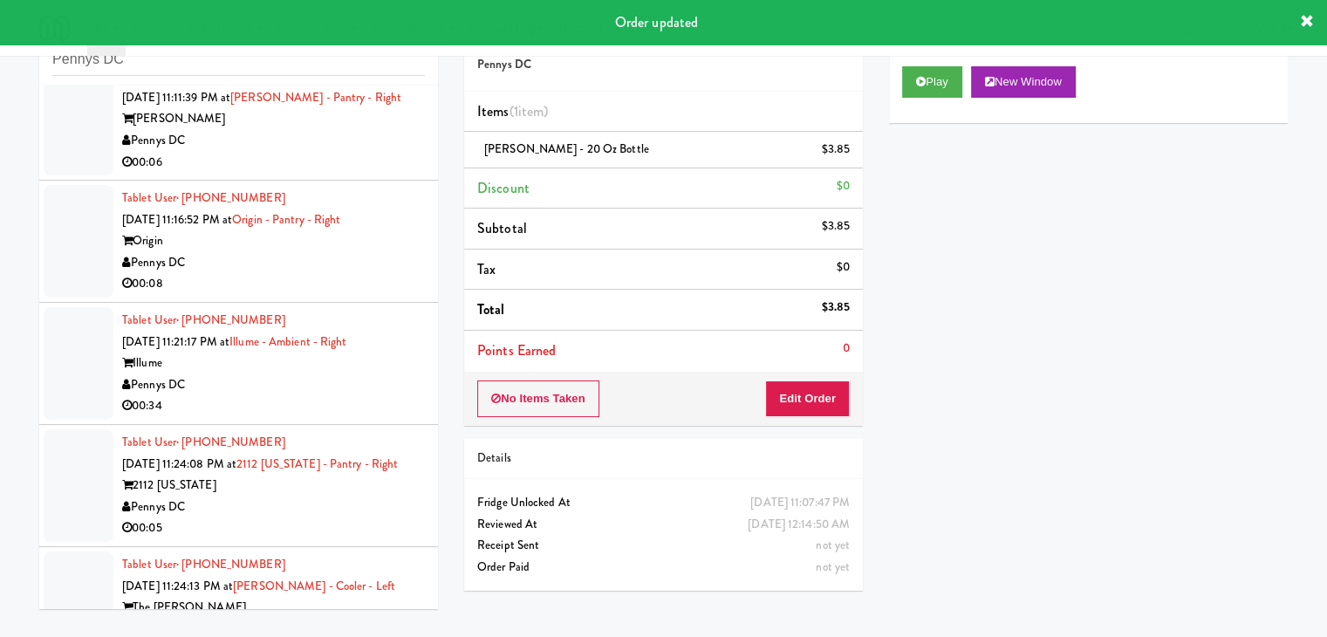
drag, startPoint x: 381, startPoint y: 159, endPoint x: 387, endPoint y: 170, distance: 12.9
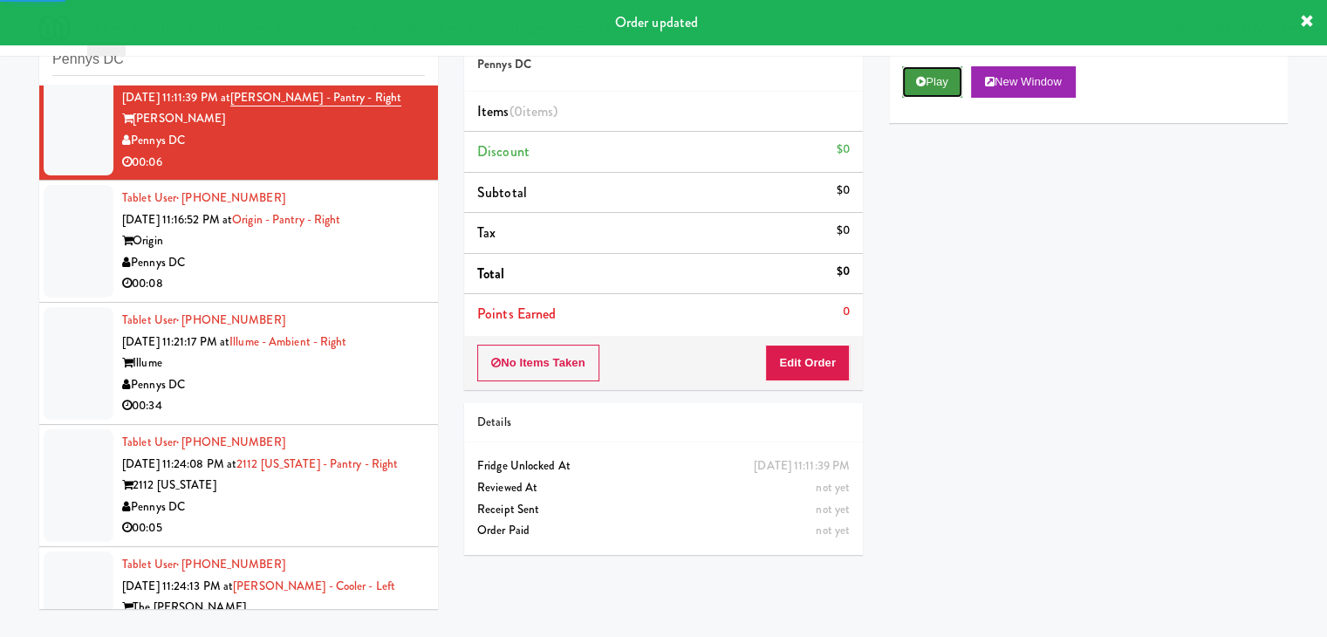
drag, startPoint x: 938, startPoint y: 79, endPoint x: 921, endPoint y: 201, distance: 123.4
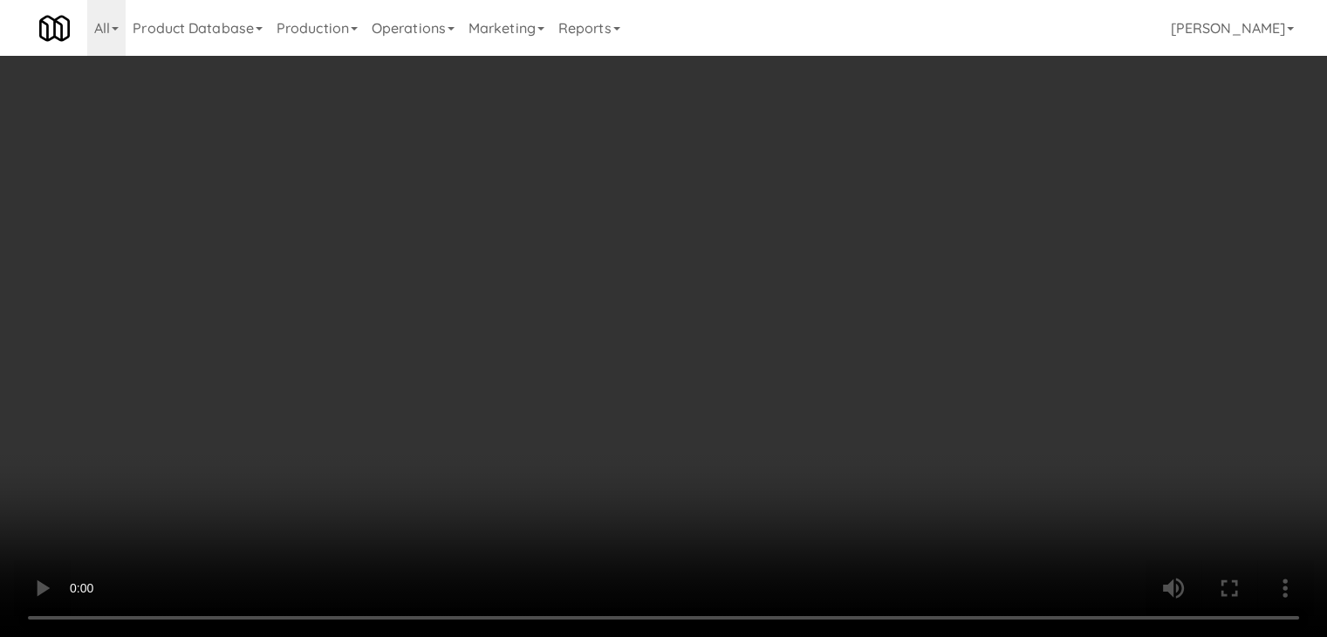
scroll to position [10101, 0]
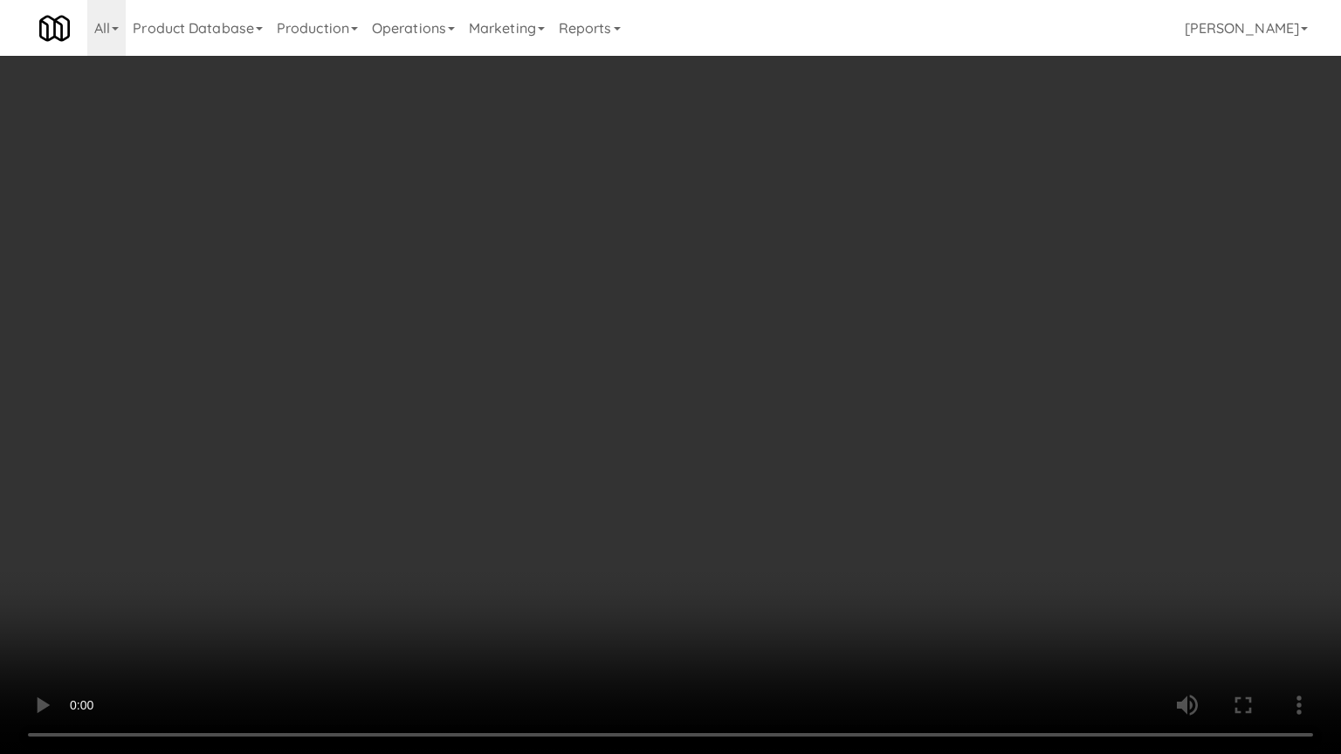
drag, startPoint x: 771, startPoint y: 401, endPoint x: 760, endPoint y: 407, distance: 12.5
drag, startPoint x: 768, startPoint y: 408, endPoint x: 787, endPoint y: 411, distance: 19.4
drag, startPoint x: 813, startPoint y: 405, endPoint x: 914, endPoint y: 257, distance: 179.1
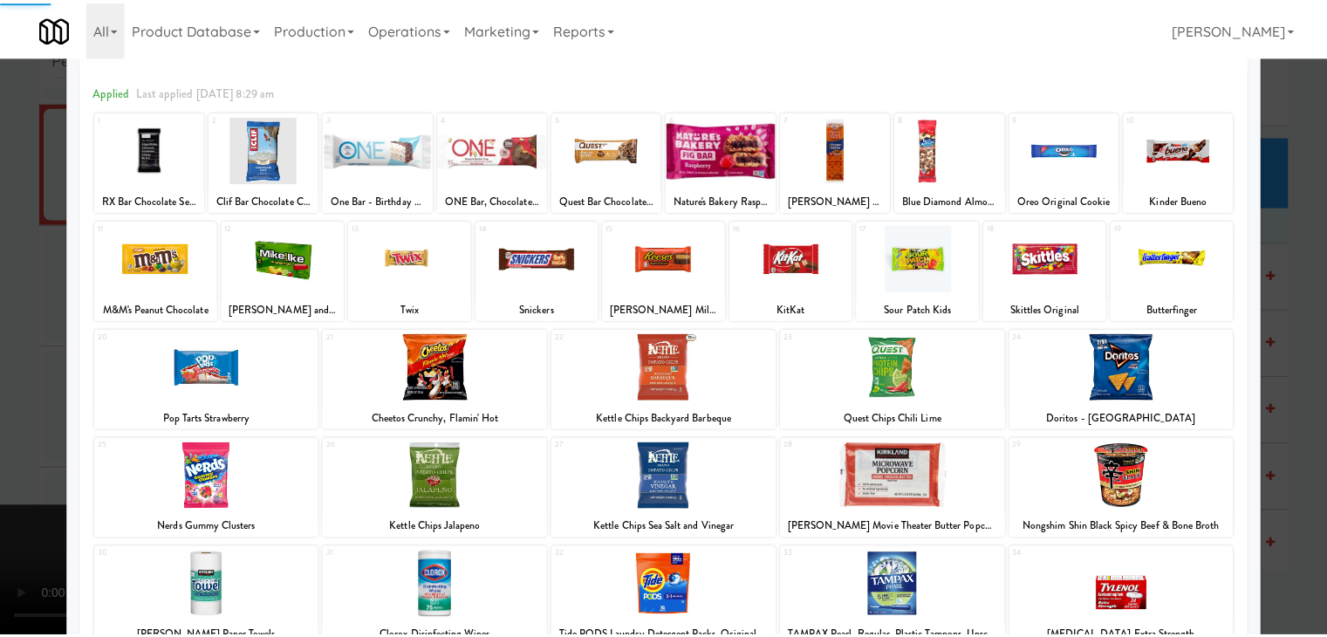
scroll to position [175, 0]
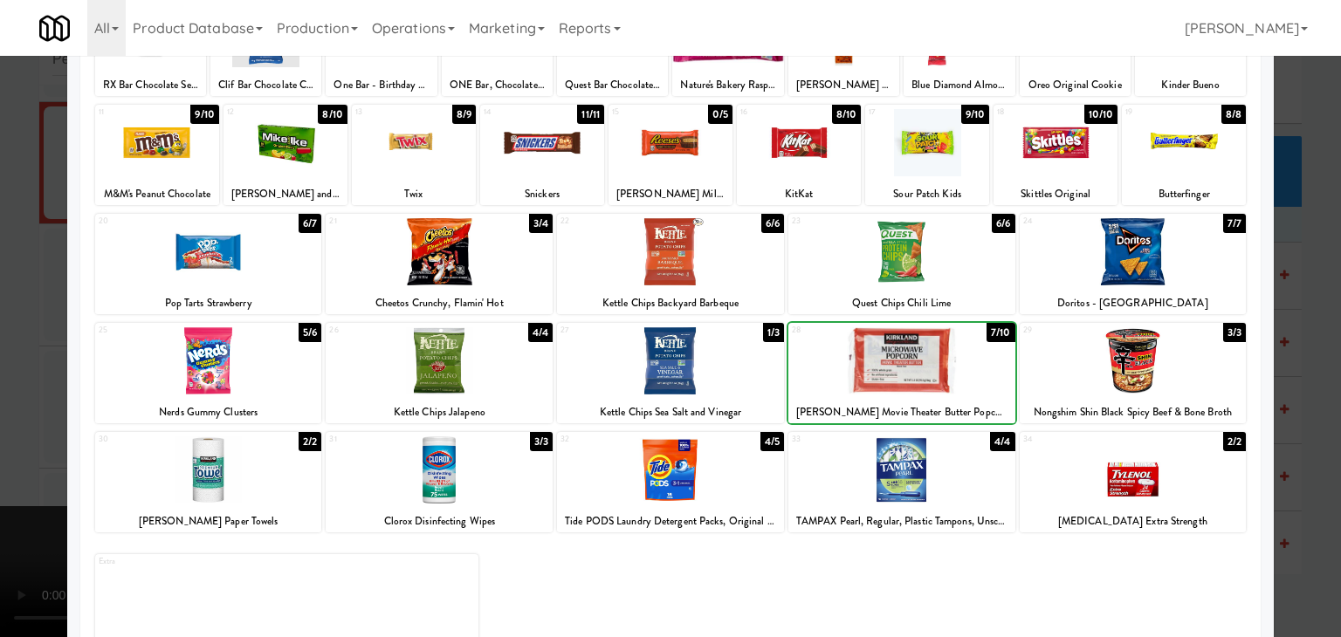
drag, startPoint x: 0, startPoint y: 364, endPoint x: 106, endPoint y: 364, distance: 105.6
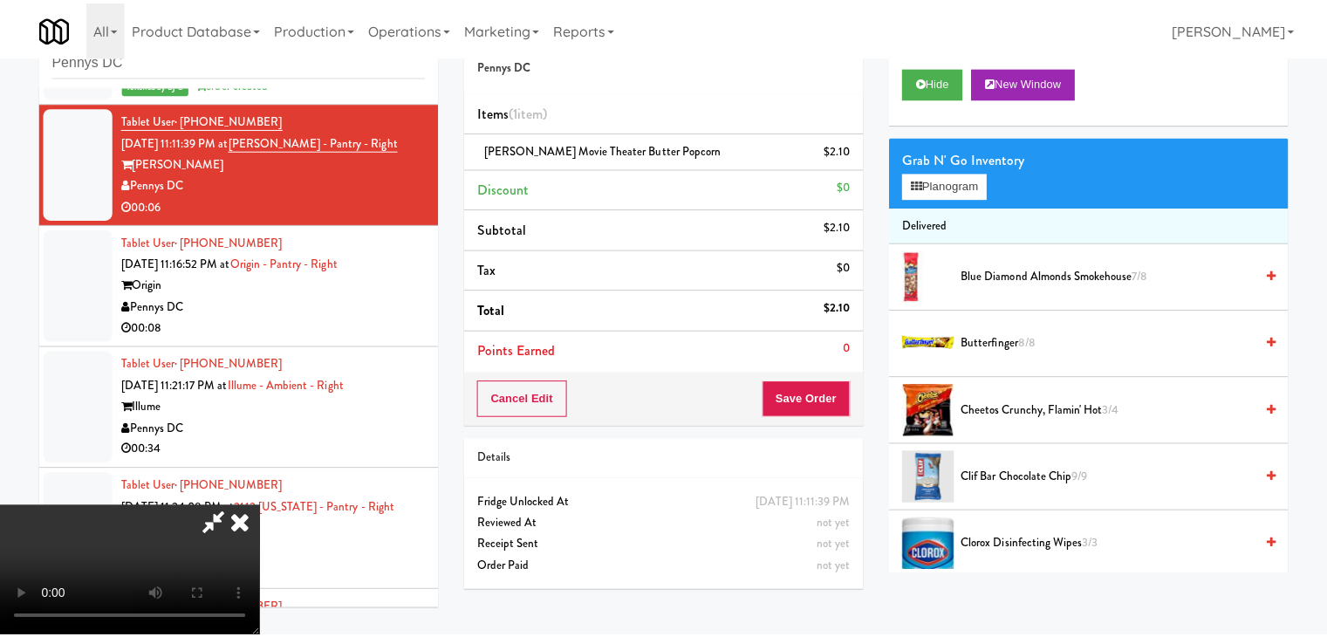
scroll to position [10145, 0]
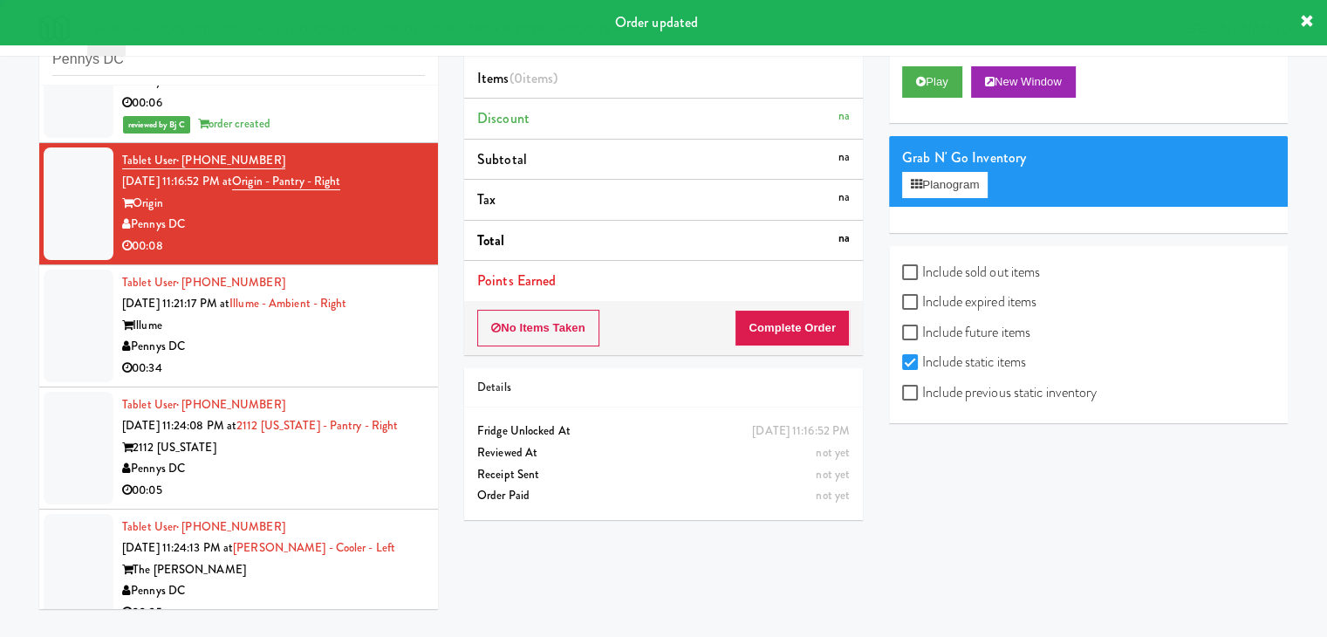
scroll to position [10232, 0]
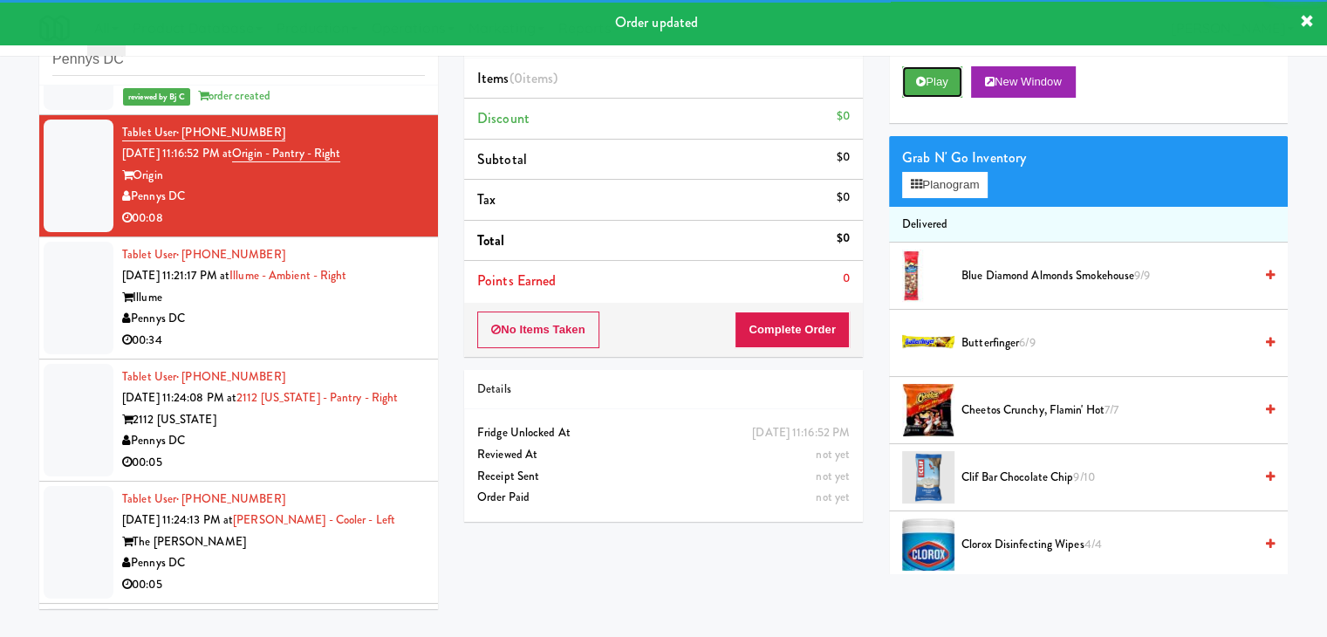
drag, startPoint x: 923, startPoint y: 87, endPoint x: 881, endPoint y: 219, distance: 138.5
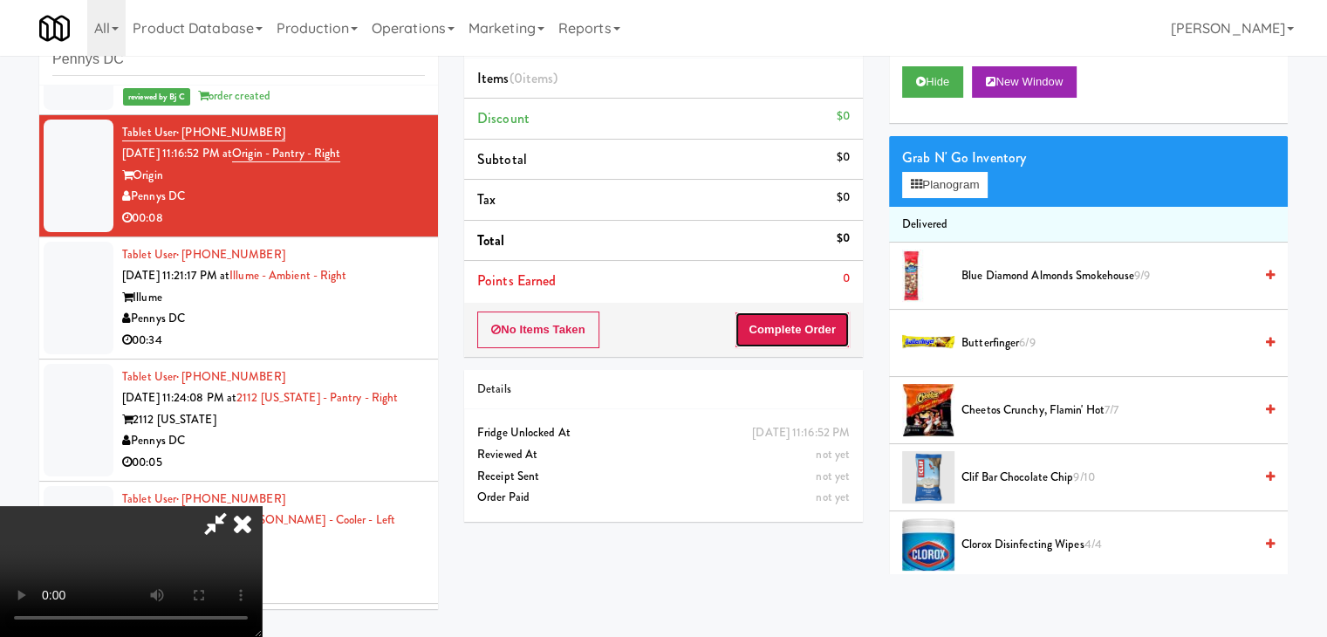
drag, startPoint x: 812, startPoint y: 322, endPoint x: 682, endPoint y: 394, distance: 147.7
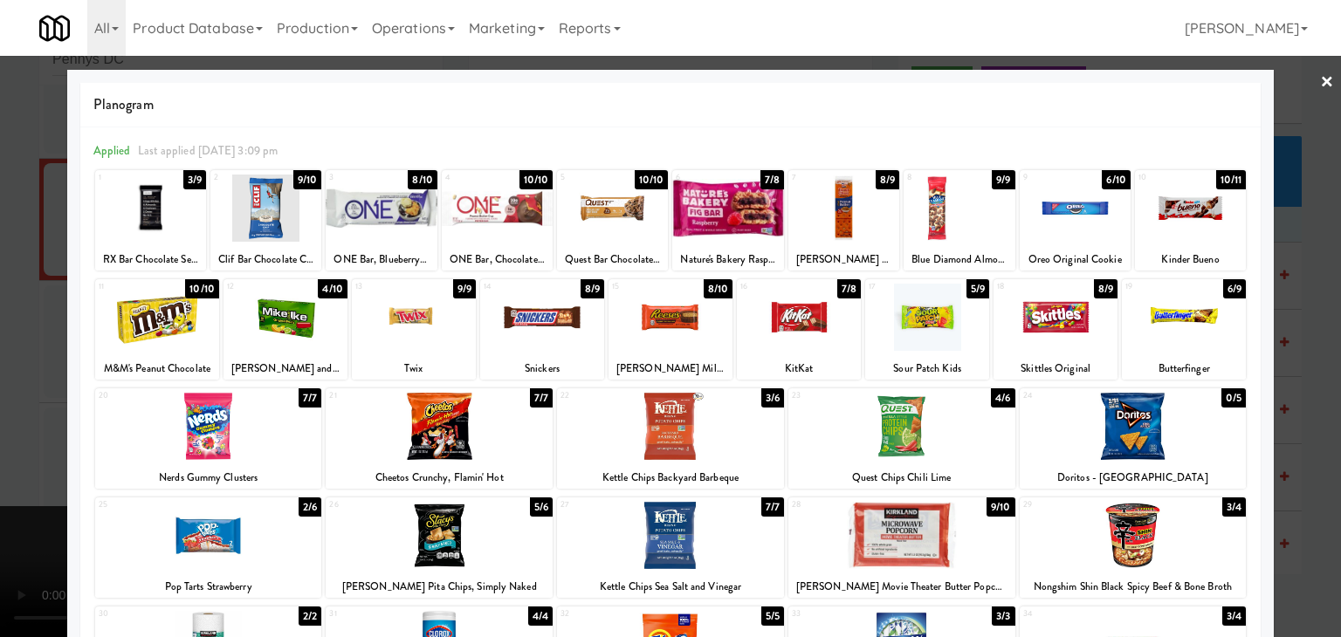
drag, startPoint x: 1314, startPoint y: 515, endPoint x: 1061, endPoint y: 465, distance: 257.9
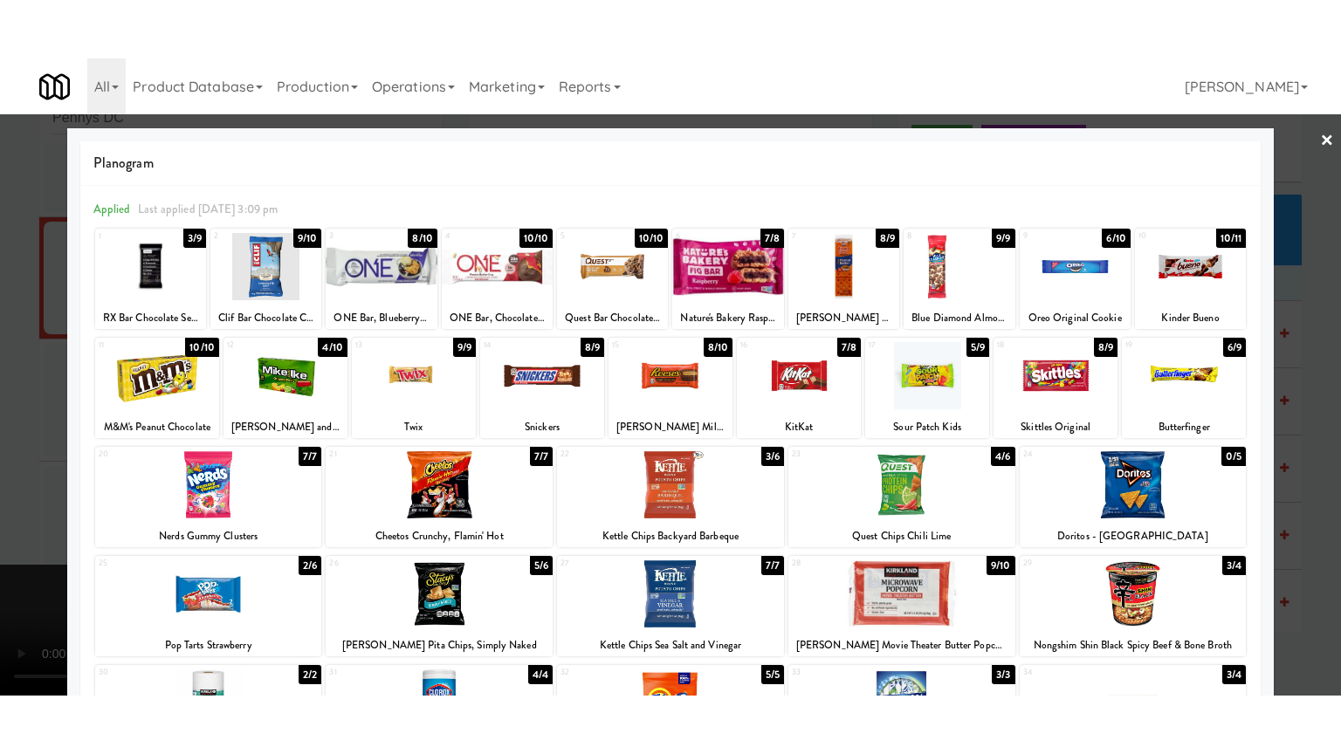
scroll to position [10232, 0]
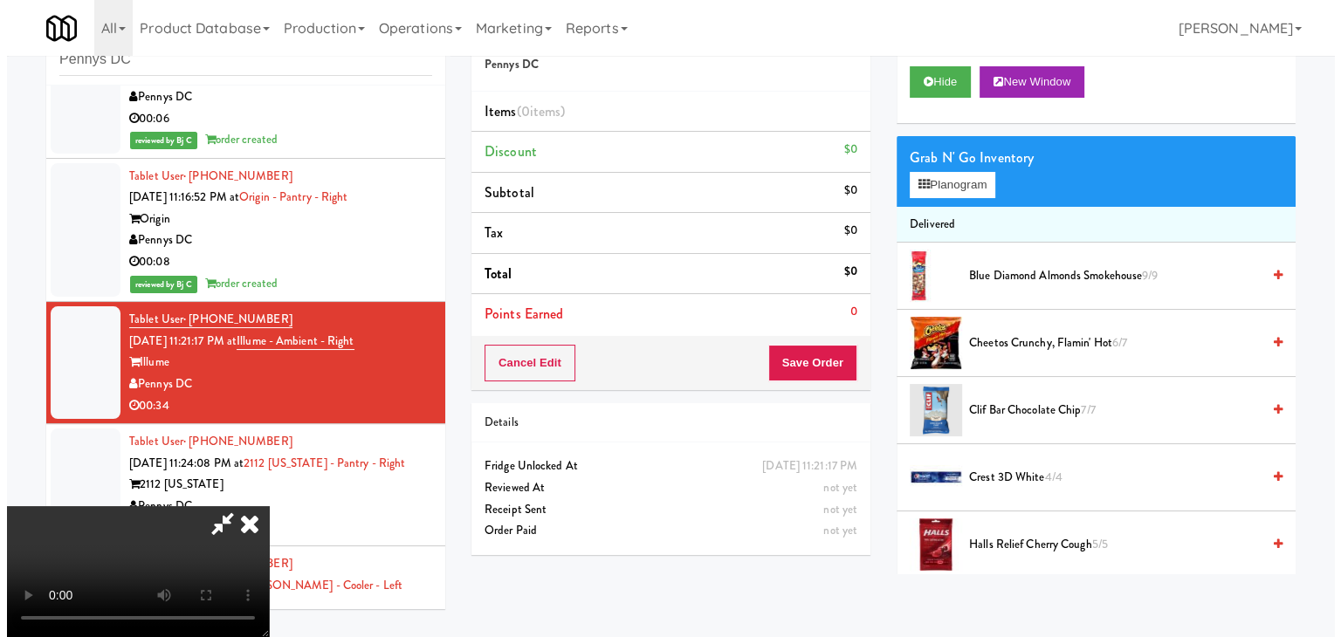
scroll to position [10232, 0]
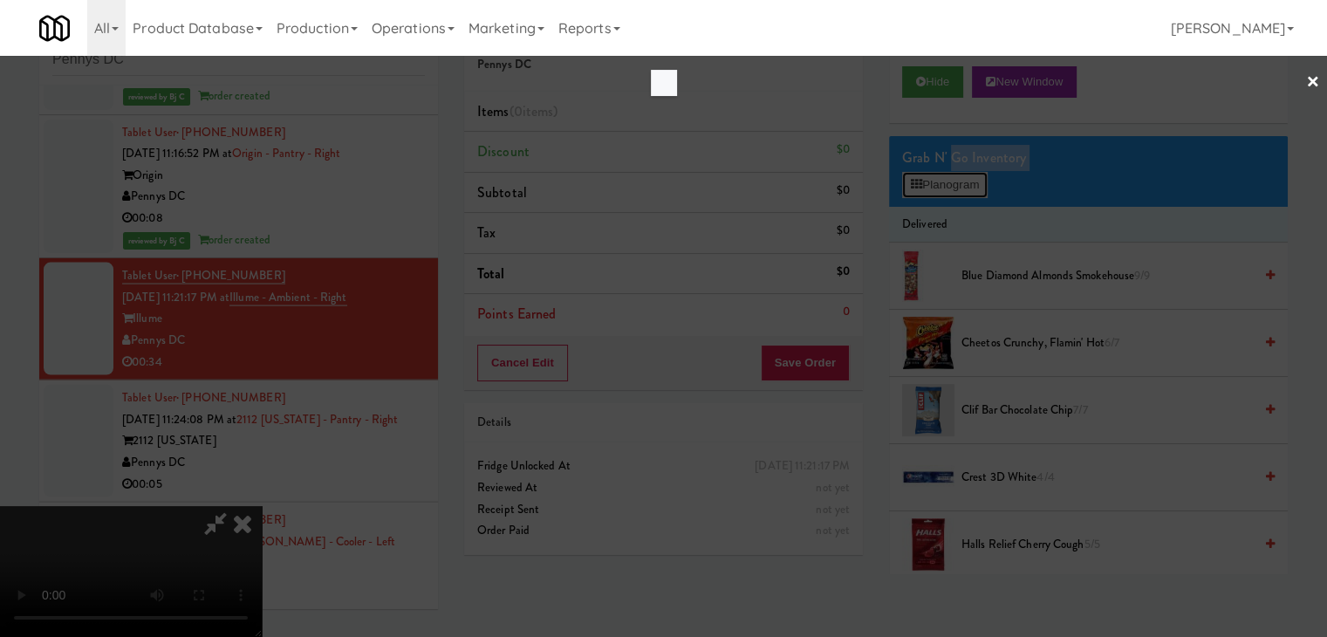
scroll to position [10188, 0]
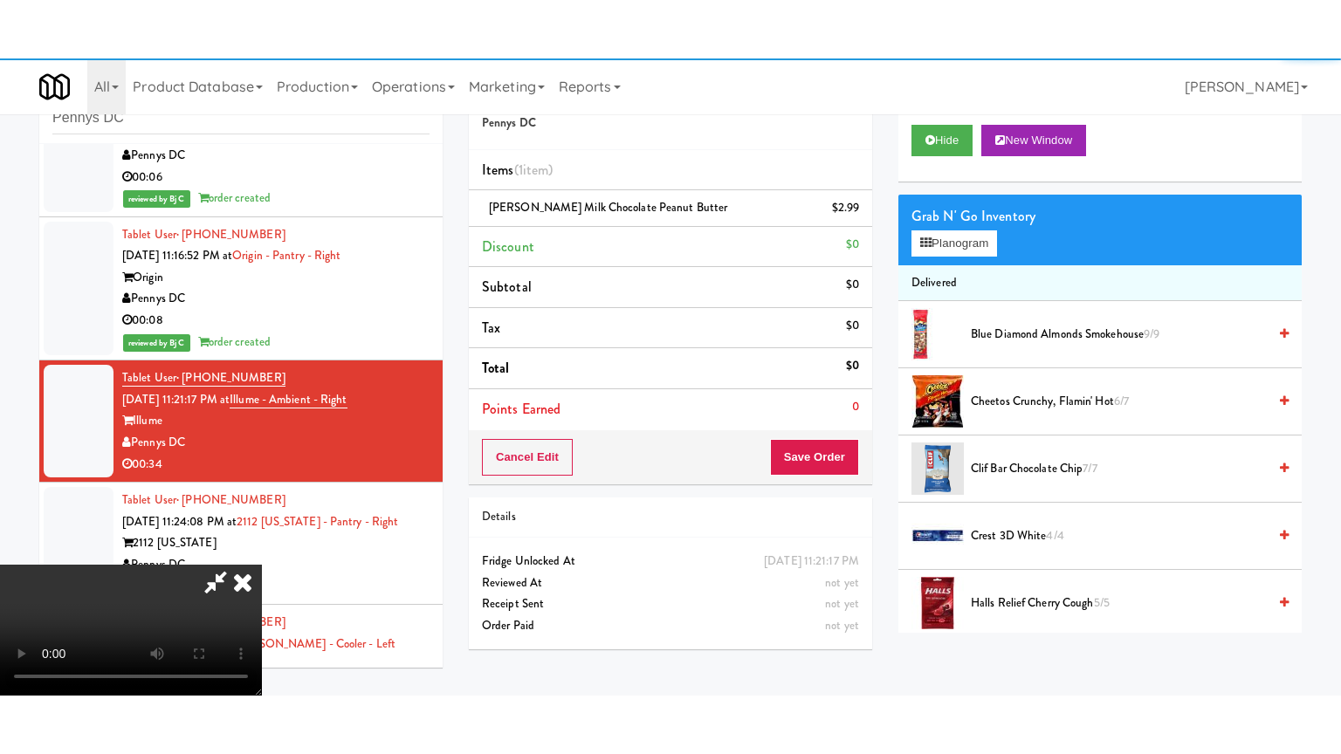
scroll to position [10232, 0]
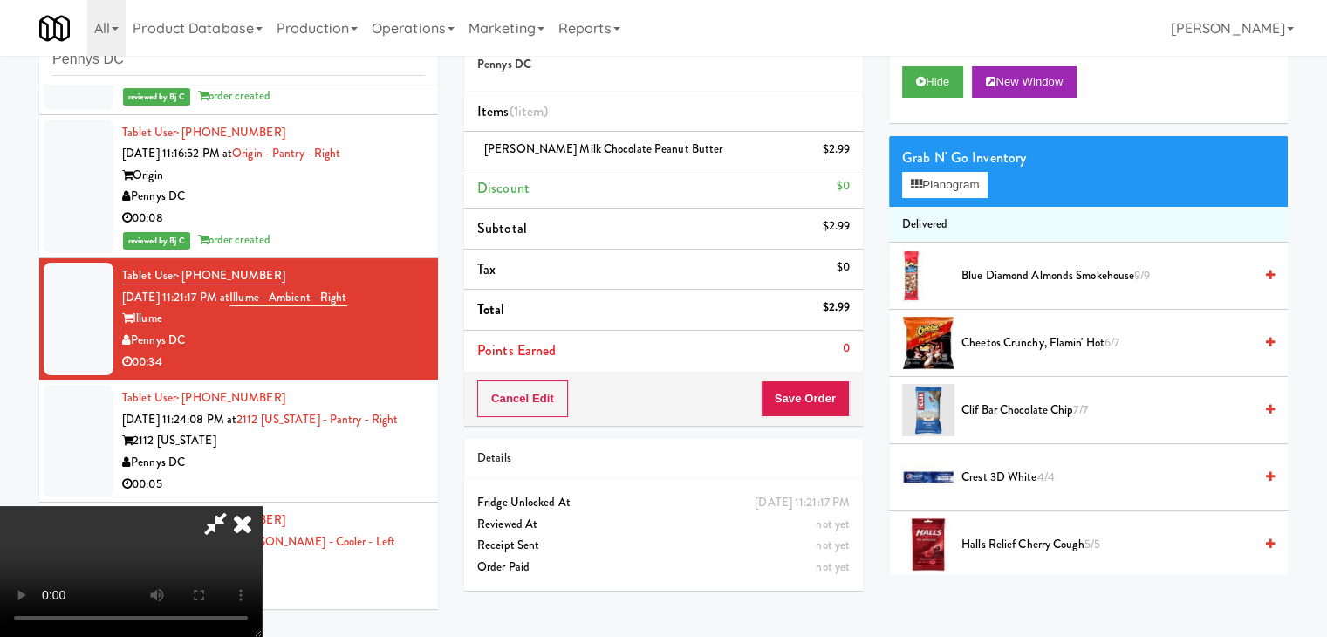
drag, startPoint x: 739, startPoint y: 364, endPoint x: 761, endPoint y: 439, distance: 78.2
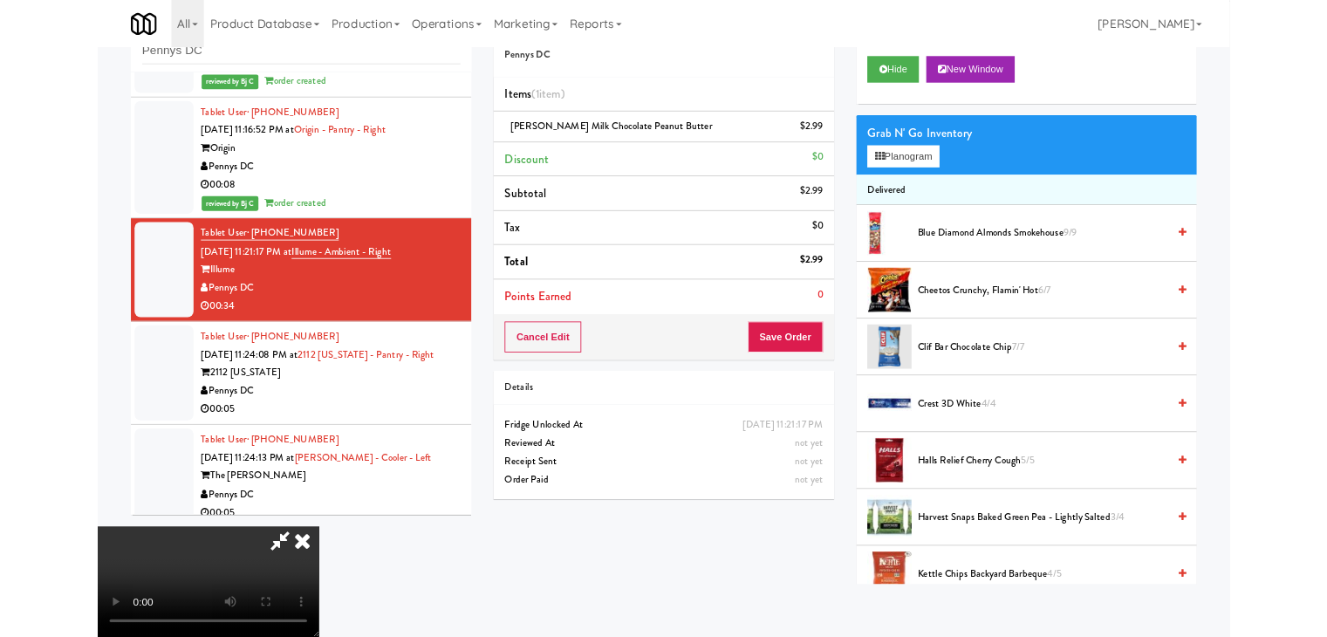
scroll to position [10188, 0]
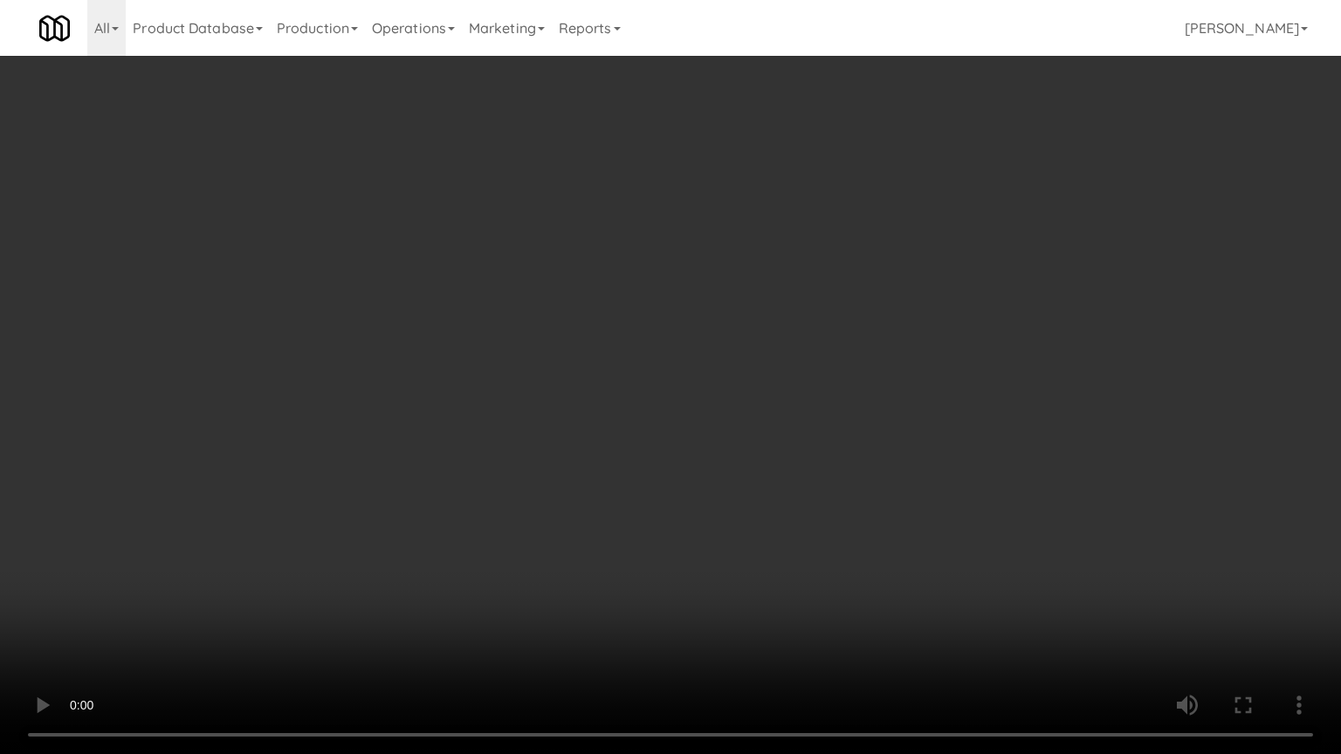
drag, startPoint x: 862, startPoint y: 409, endPoint x: 855, endPoint y: 424, distance: 16.4
drag, startPoint x: 877, startPoint y: 417, endPoint x: 946, endPoint y: 276, distance: 157.3
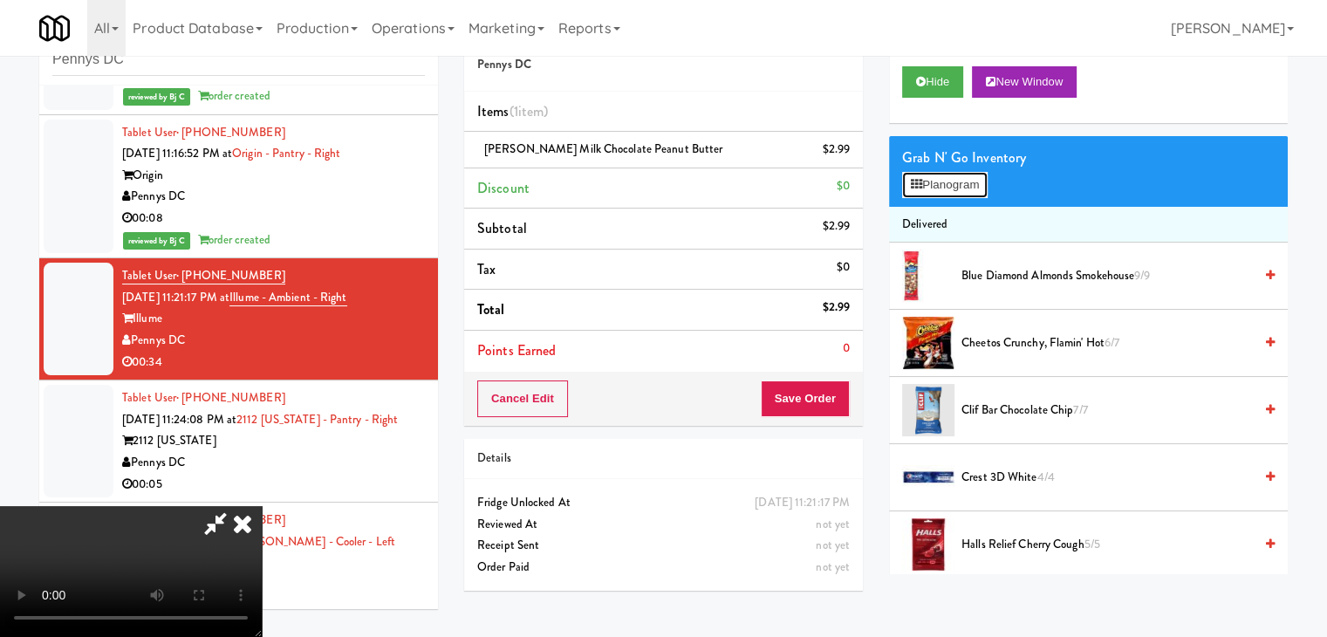
scroll to position [10188, 0]
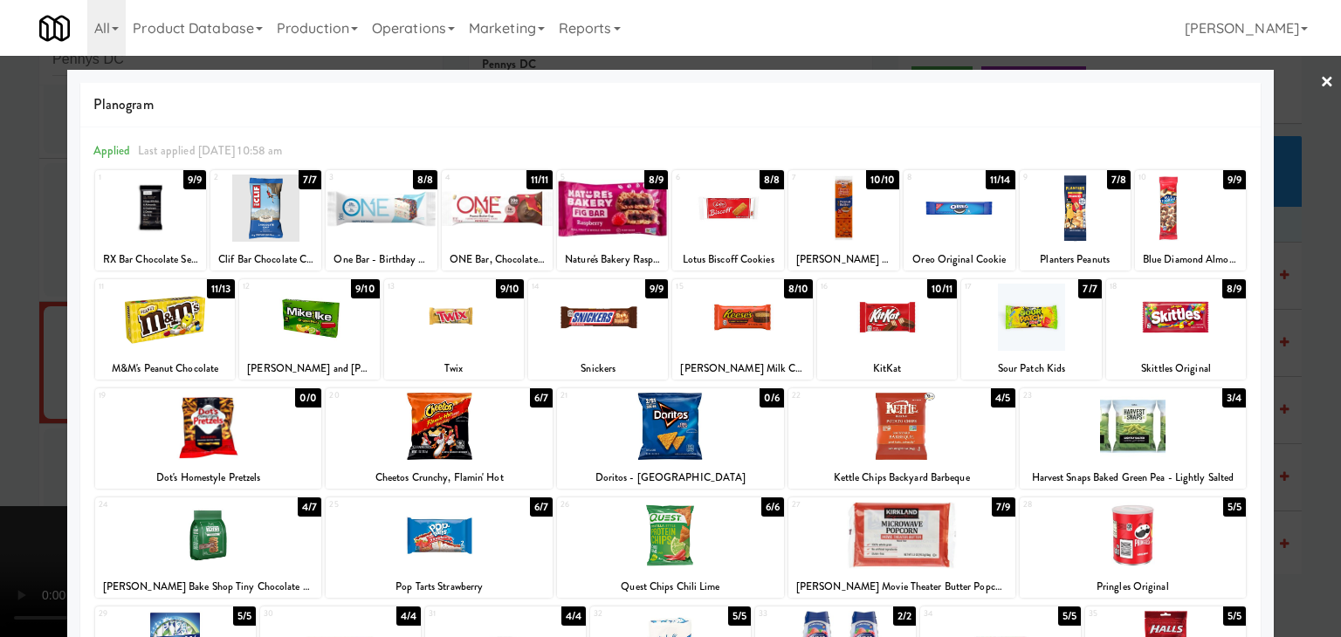
drag, startPoint x: 0, startPoint y: 339, endPoint x: 153, endPoint y: 343, distance: 152.8
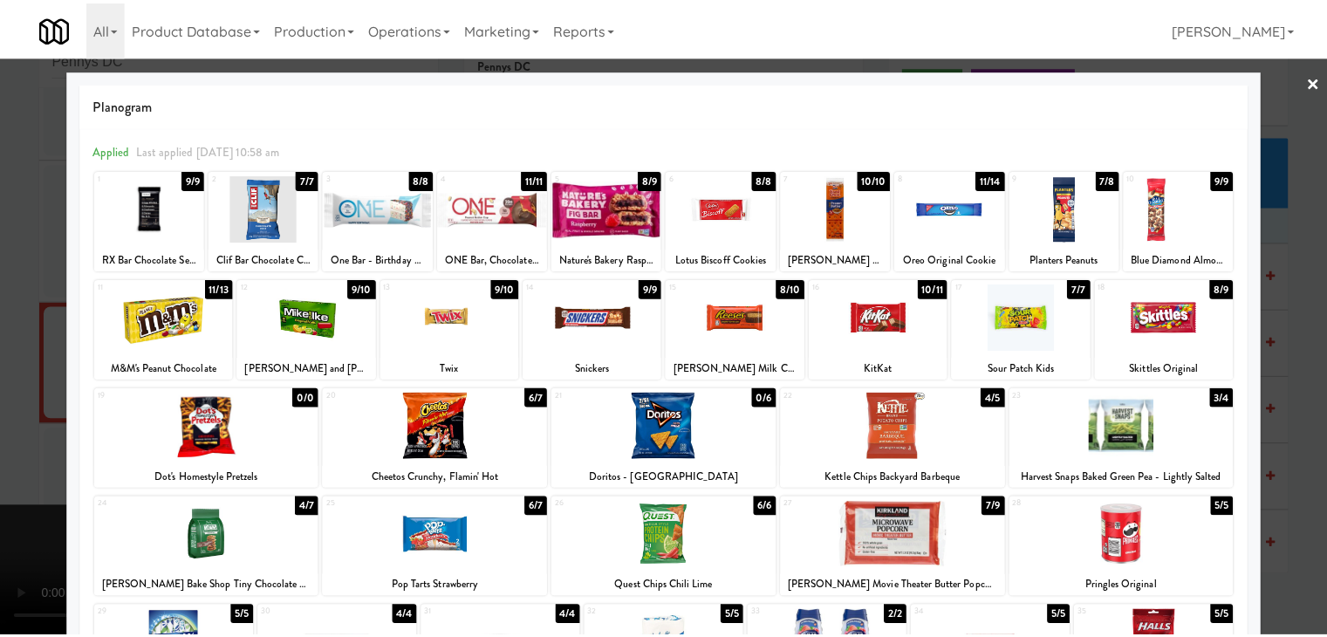
scroll to position [10232, 0]
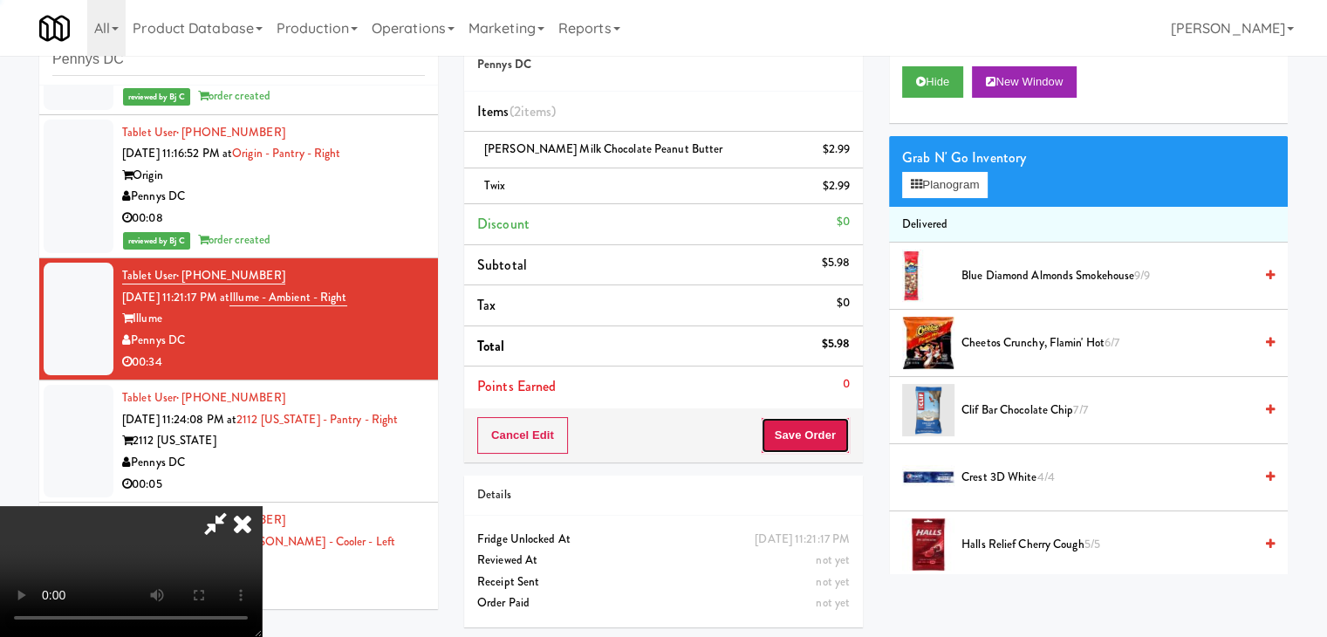
drag, startPoint x: 839, startPoint y: 434, endPoint x: 816, endPoint y: 407, distance: 35.3
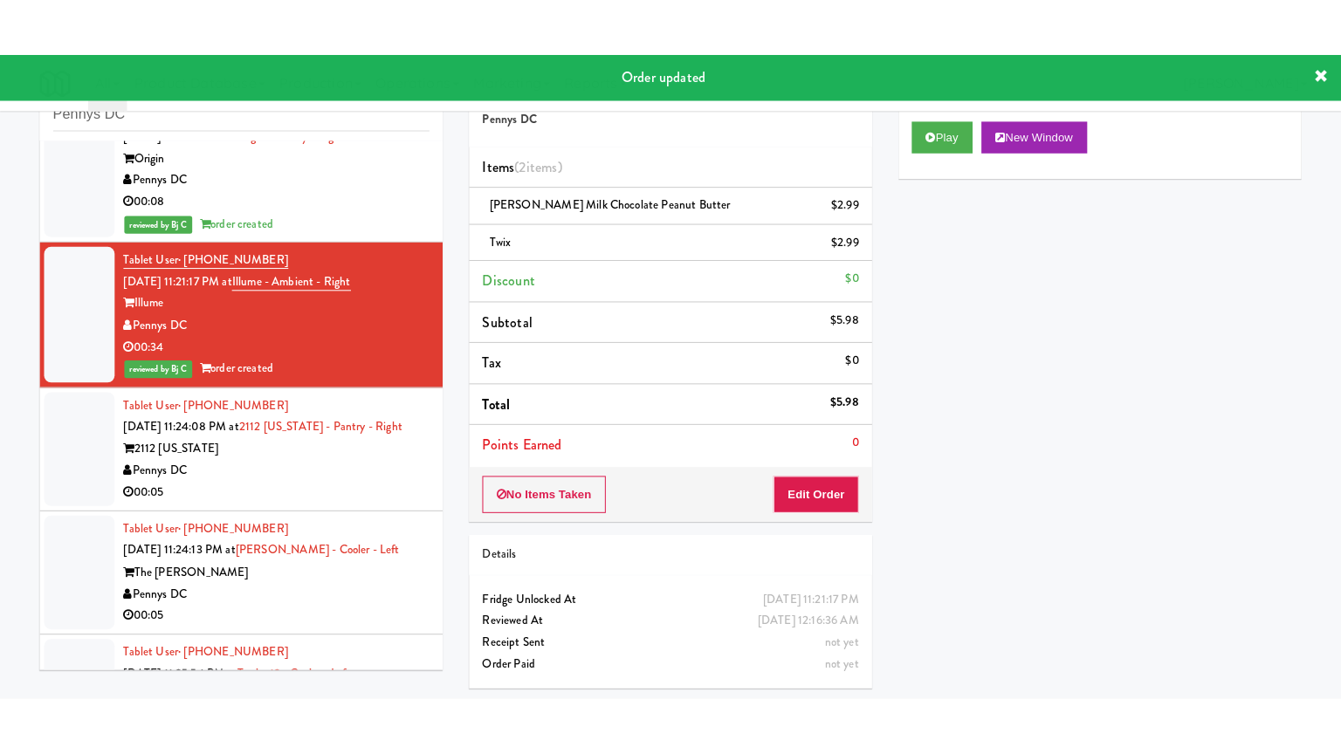
scroll to position [10407, 0]
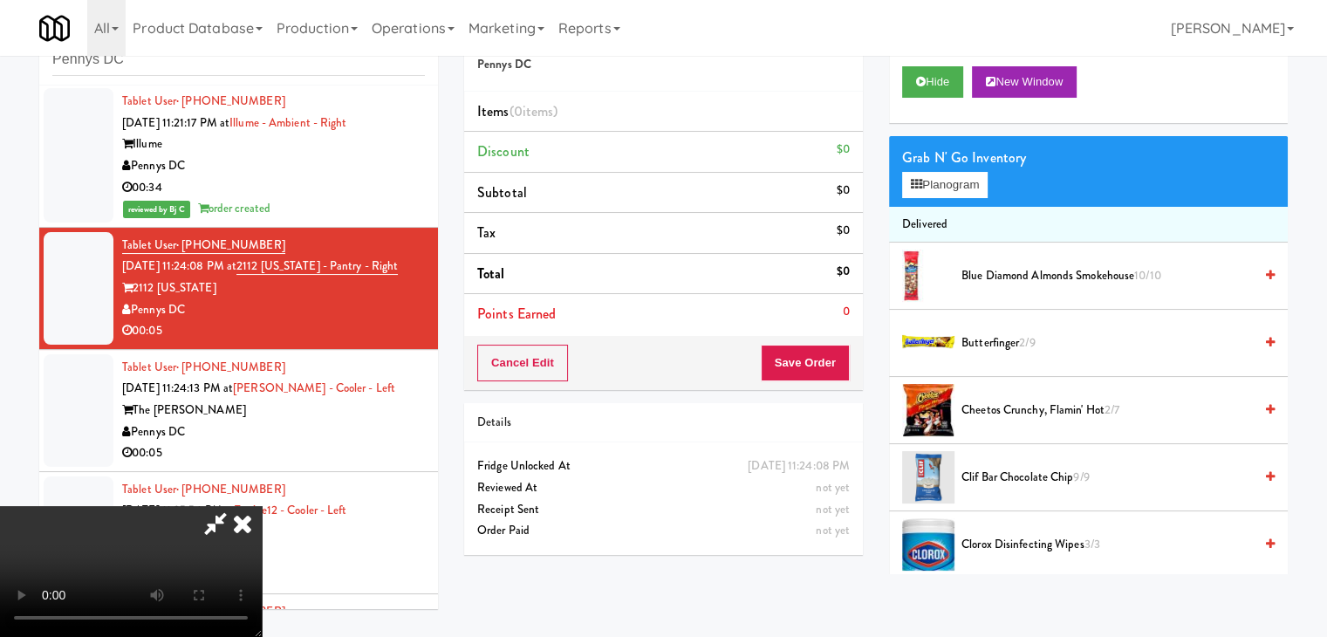
scroll to position [10364, 0]
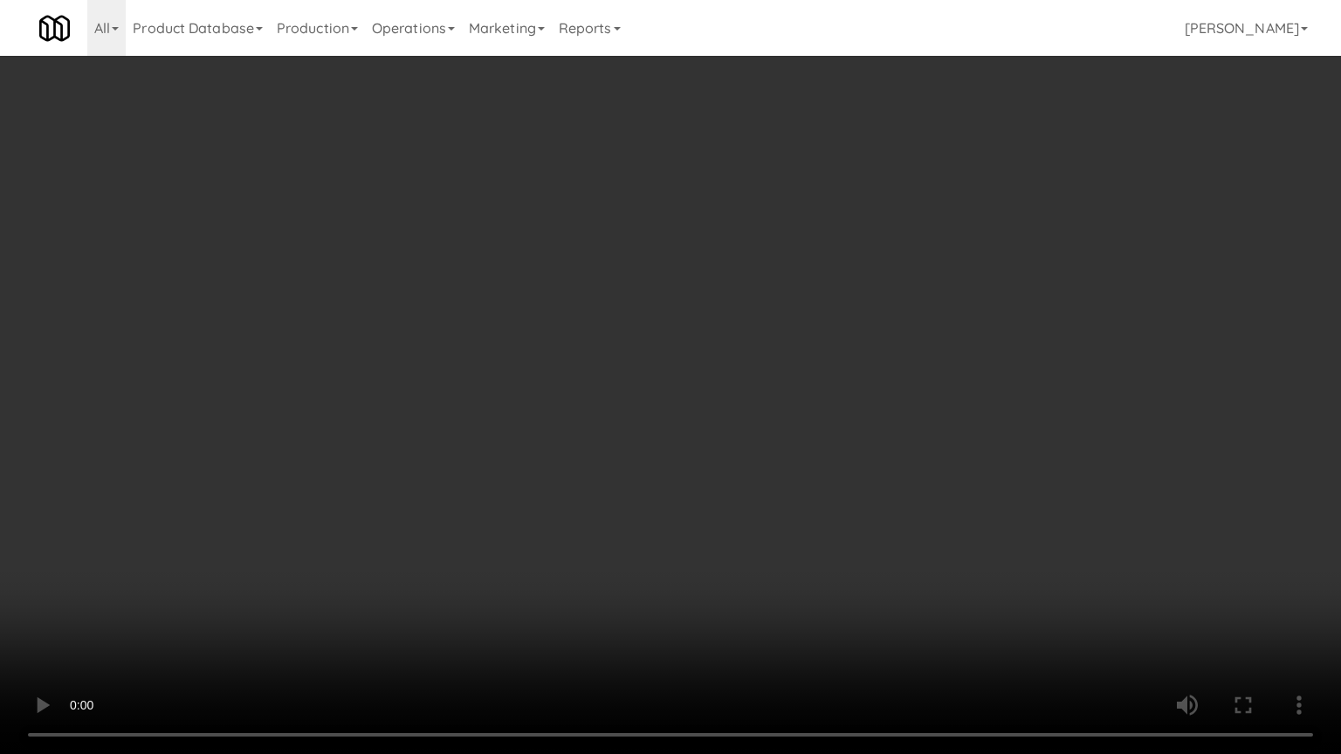
drag, startPoint x: 793, startPoint y: 443, endPoint x: 901, endPoint y: 312, distance: 170.0
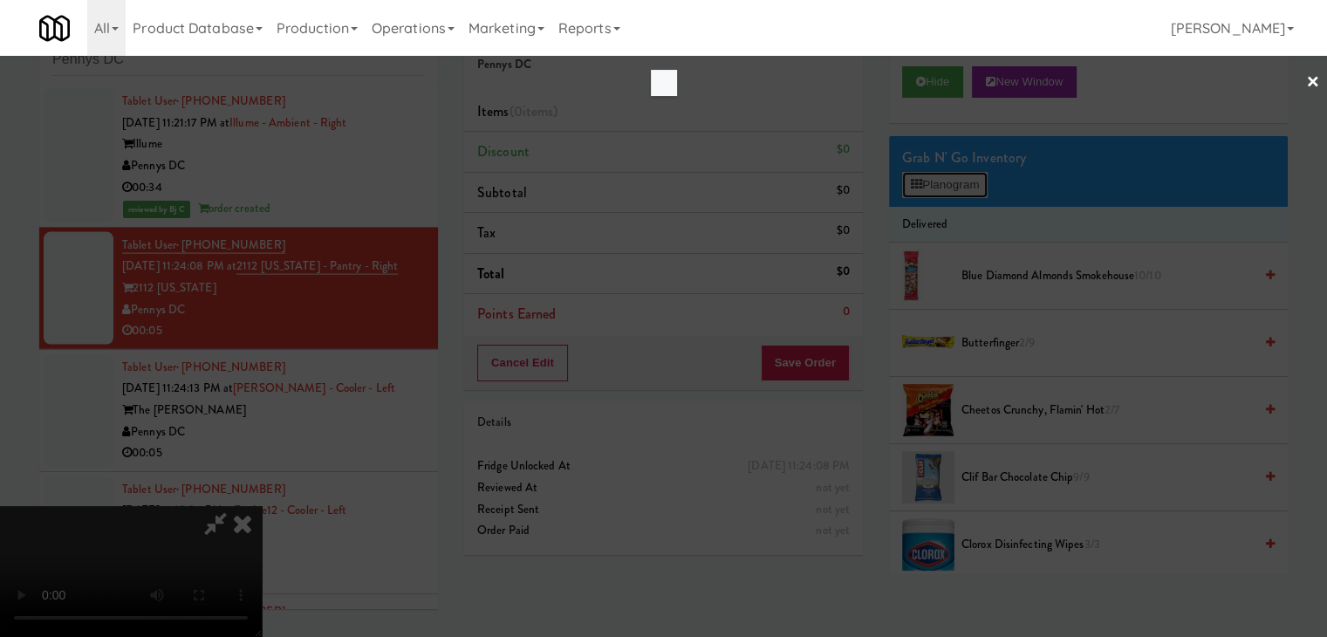
scroll to position [10364, 0]
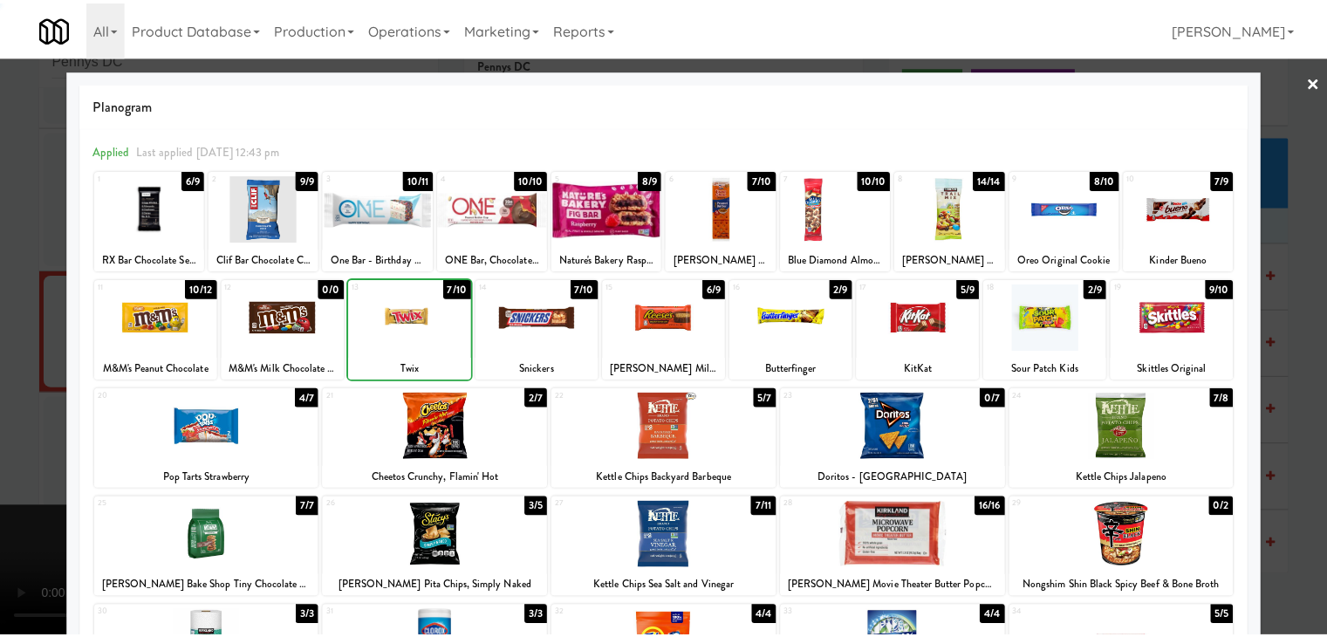
scroll to position [10407, 0]
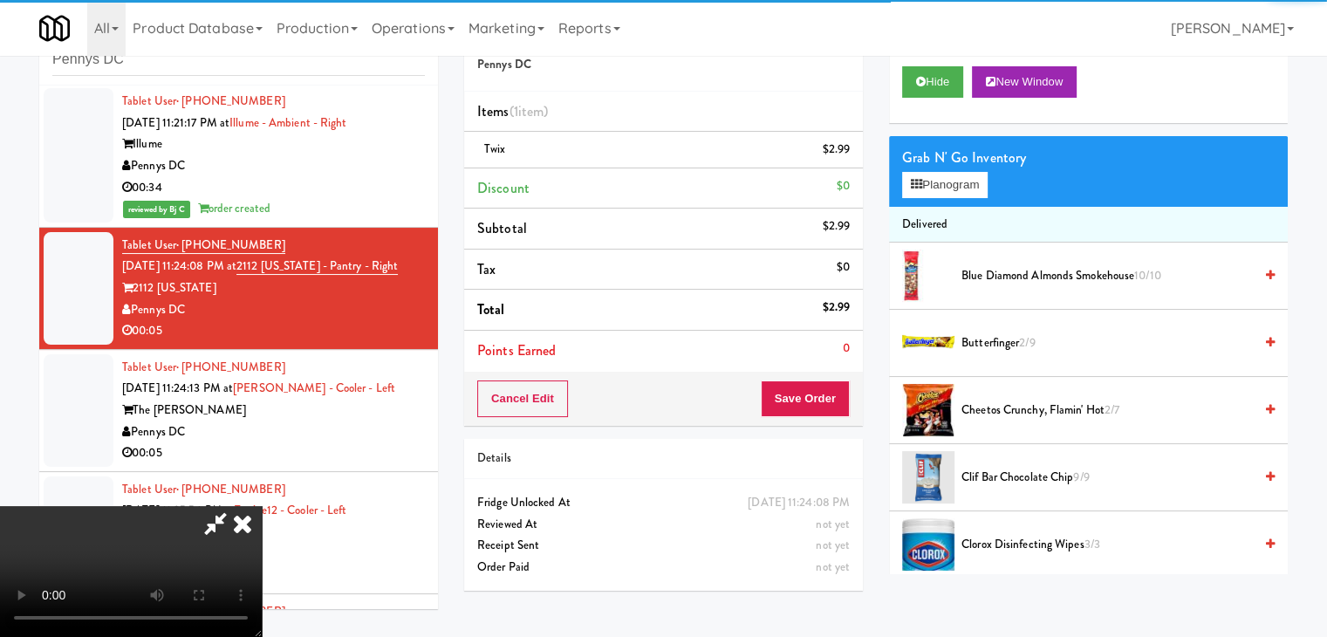
drag, startPoint x: 514, startPoint y: 337, endPoint x: 654, endPoint y: 343, distance: 139.8
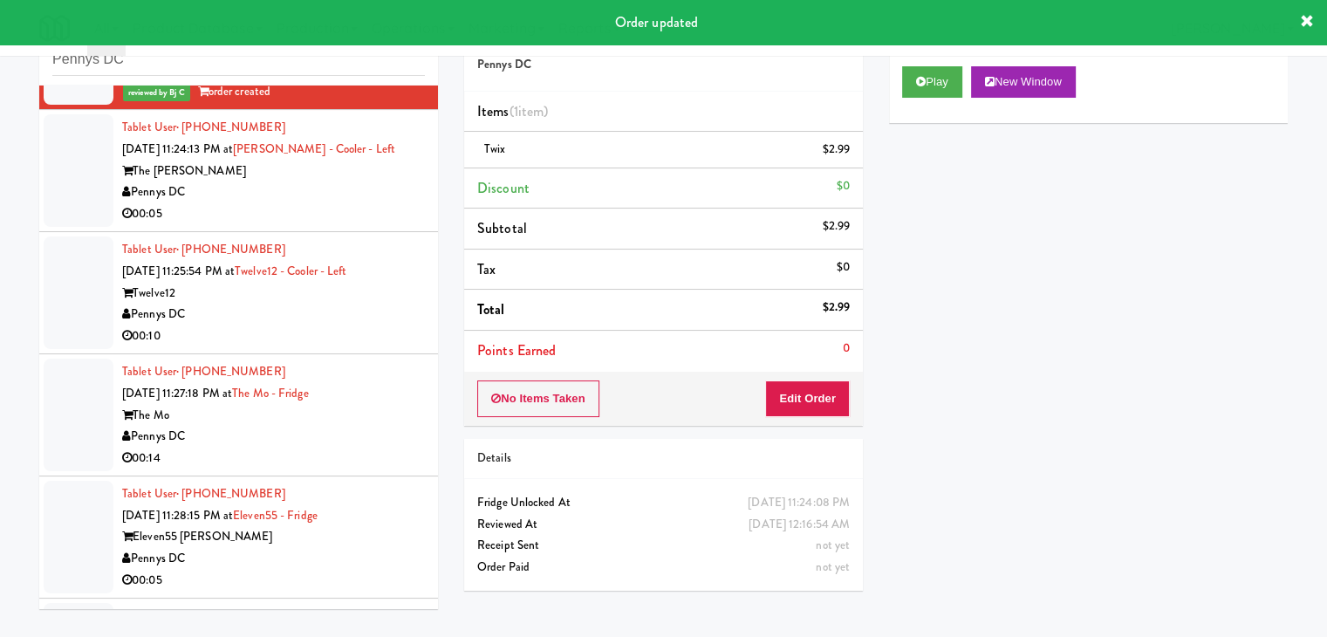
scroll to position [10668, 0]
drag, startPoint x: 378, startPoint y: 251, endPoint x: 370, endPoint y: 263, distance: 13.8
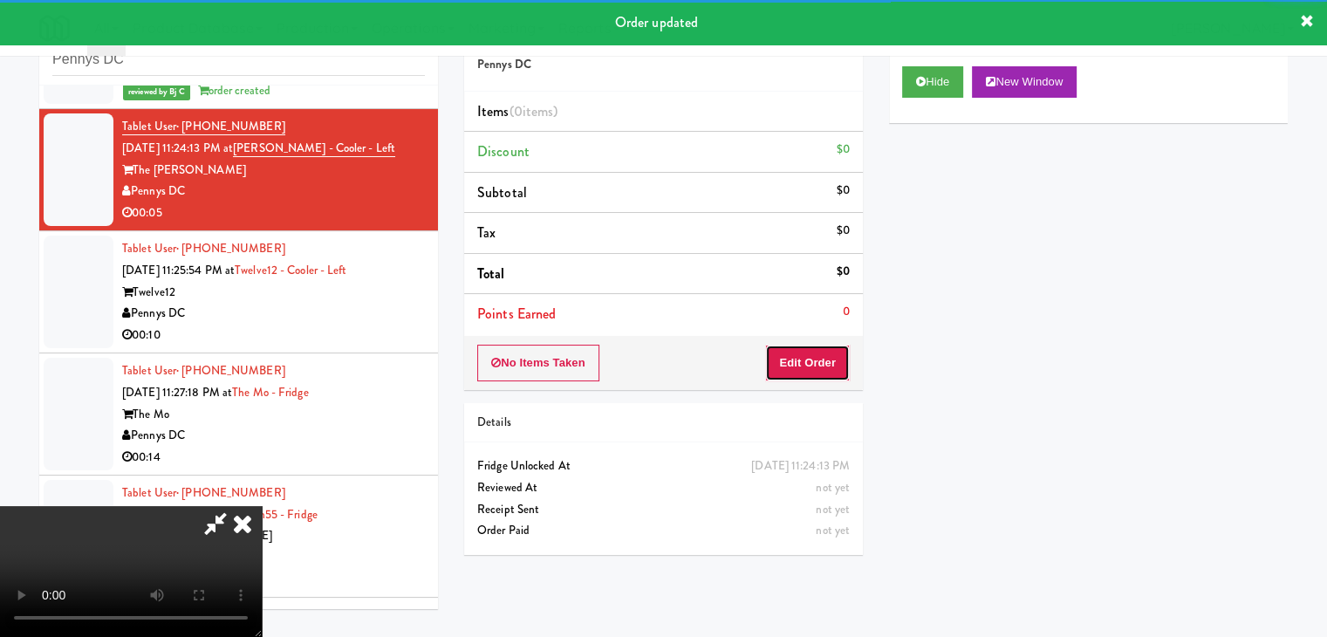
drag, startPoint x: 813, startPoint y: 347, endPoint x: 806, endPoint y: 354, distance: 10.5
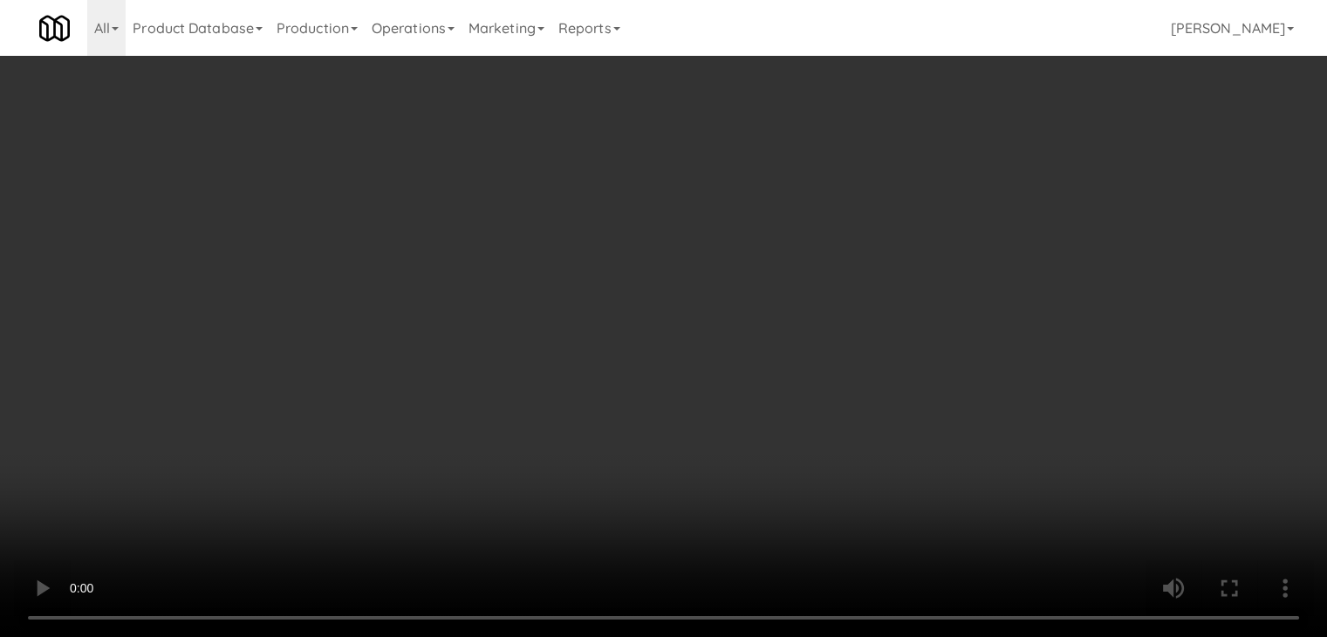
scroll to position [10626, 0]
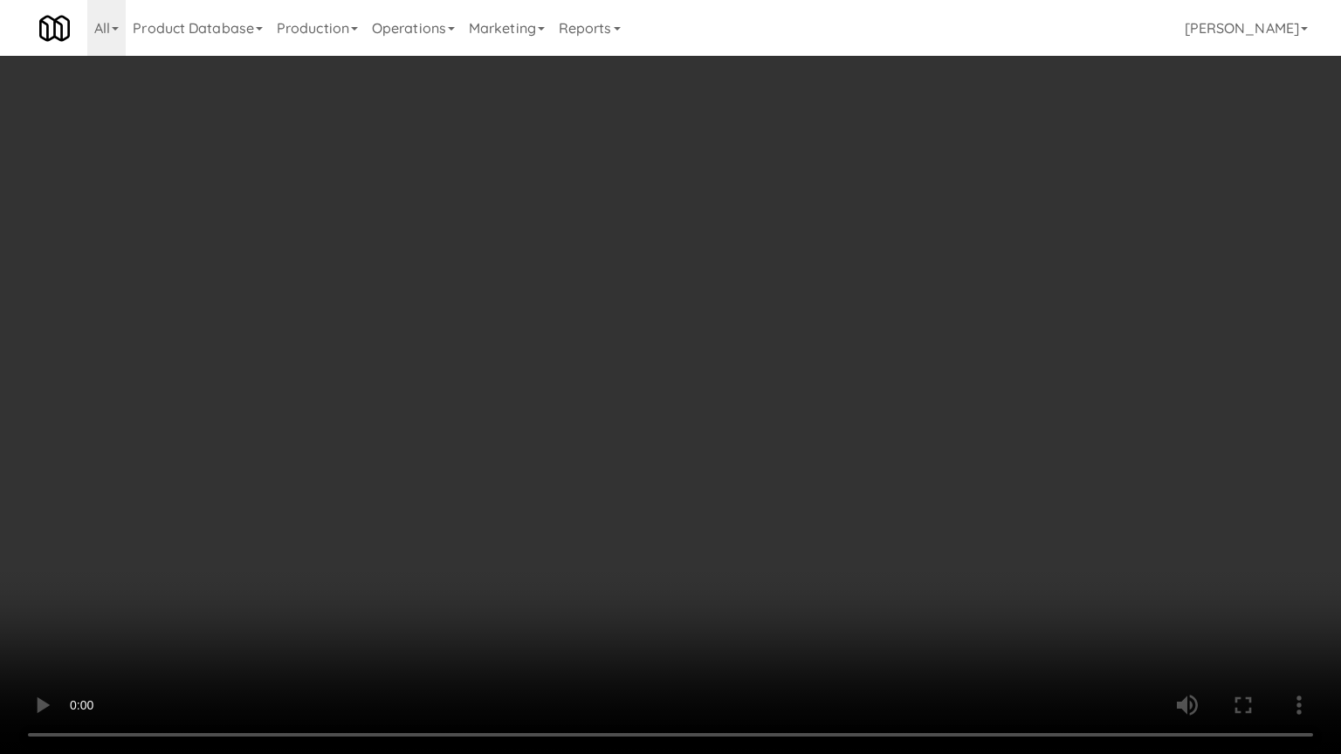
drag, startPoint x: 778, startPoint y: 485, endPoint x: 775, endPoint y: 416, distance: 69.0
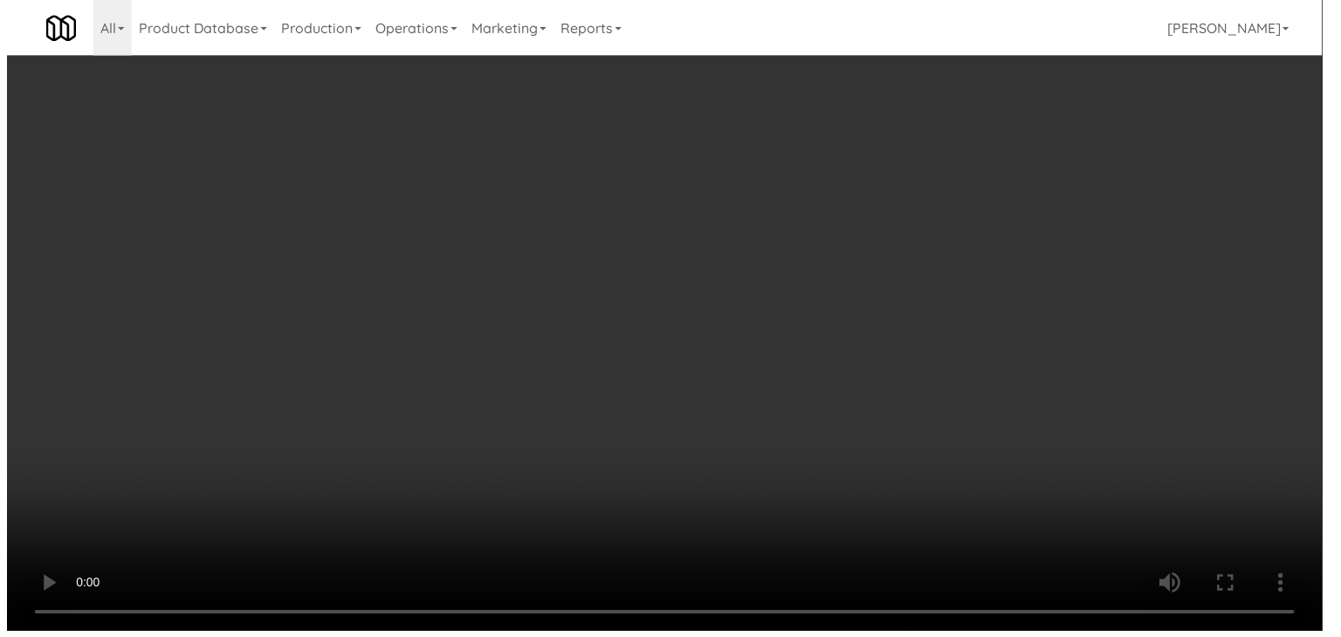
scroll to position [10668, 0]
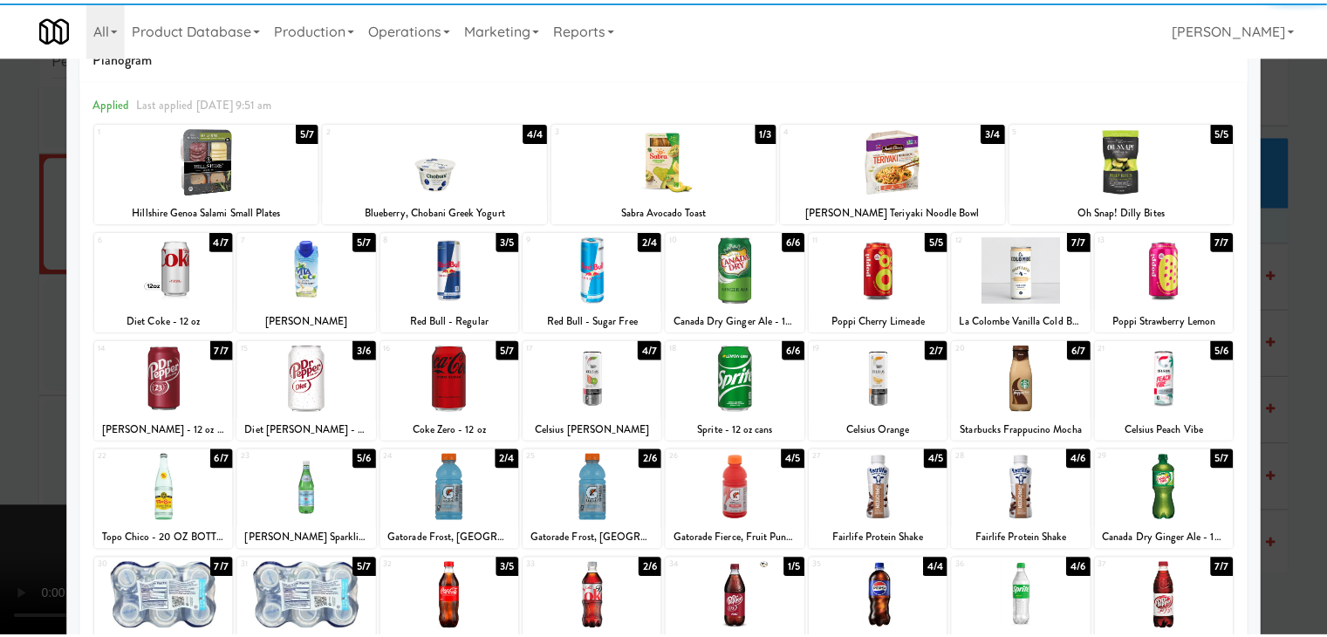
scroll to position [87, 0]
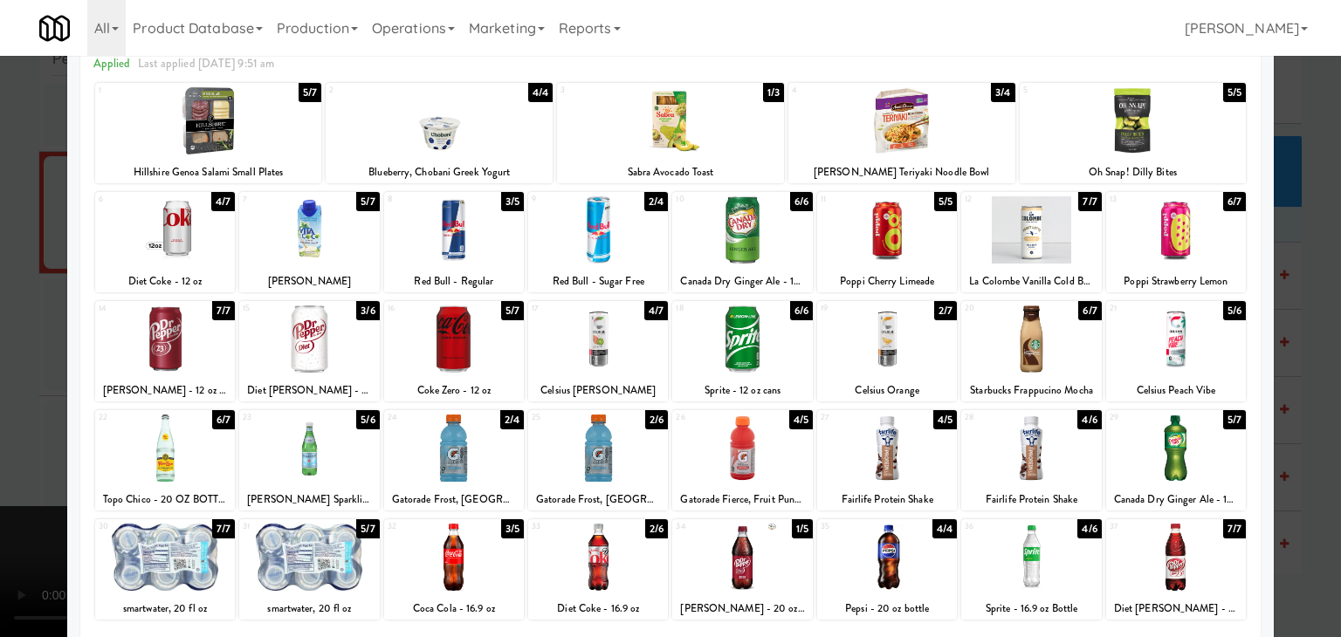
drag, startPoint x: 1295, startPoint y: 276, endPoint x: 1149, endPoint y: 312, distance: 150.1
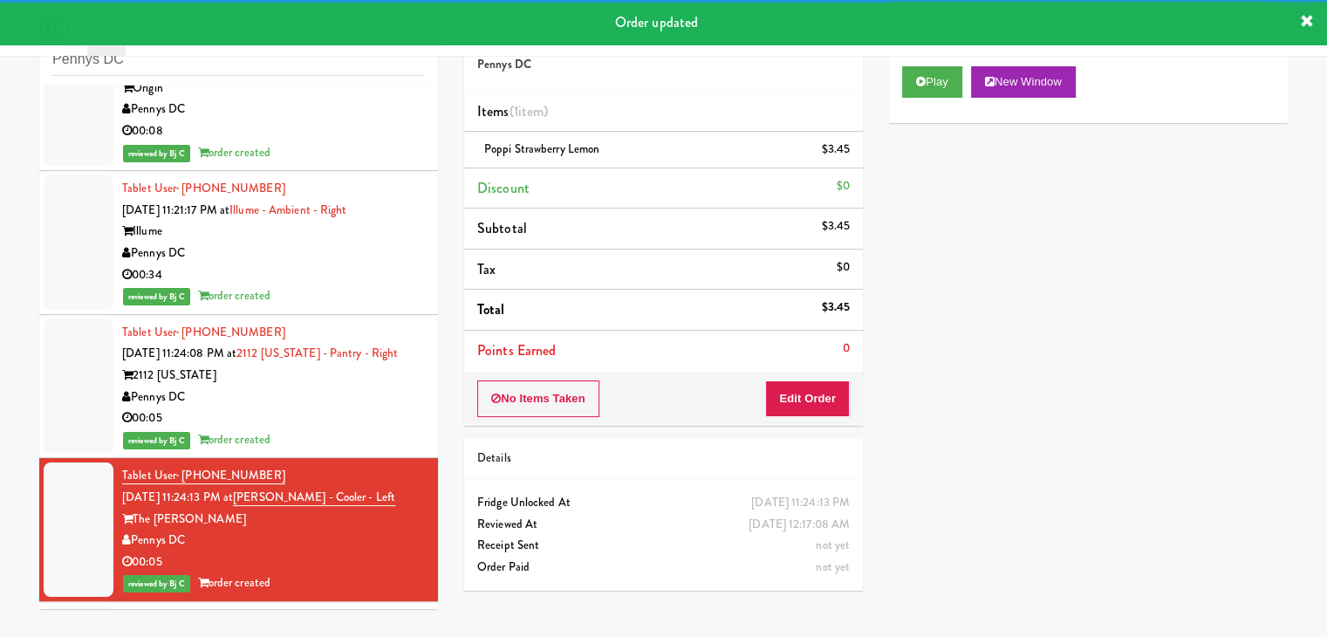
scroll to position [10319, 0]
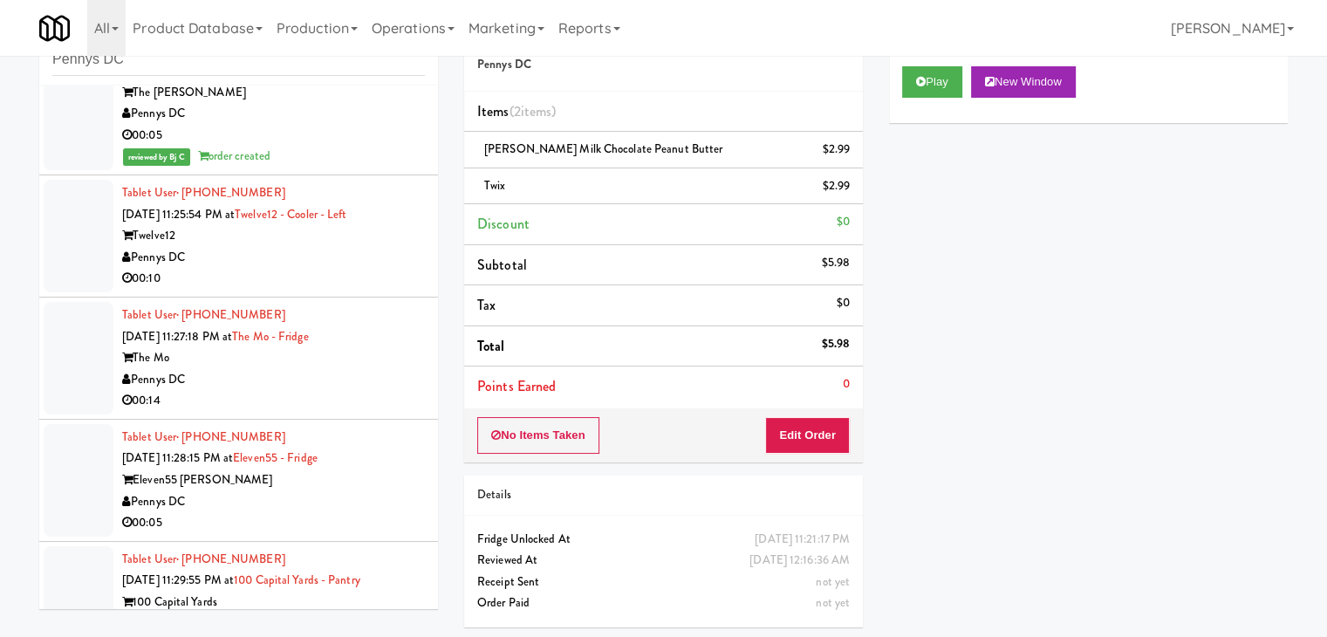
scroll to position [10756, 0]
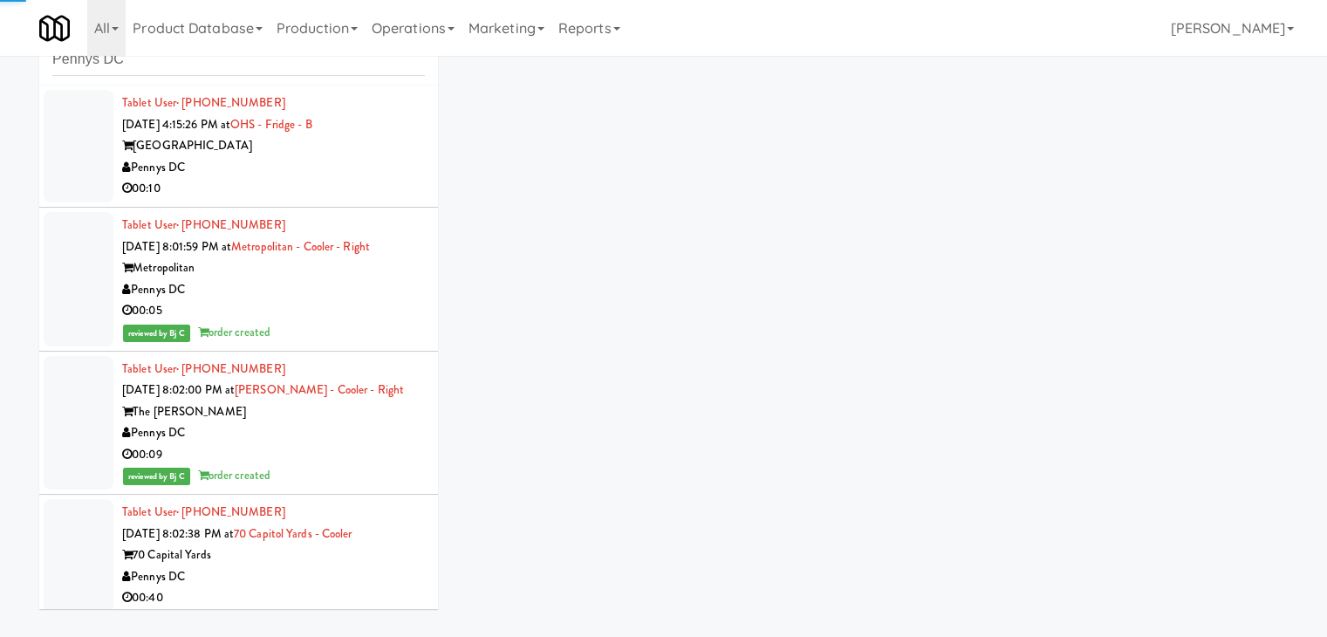
scroll to position [10756, 0]
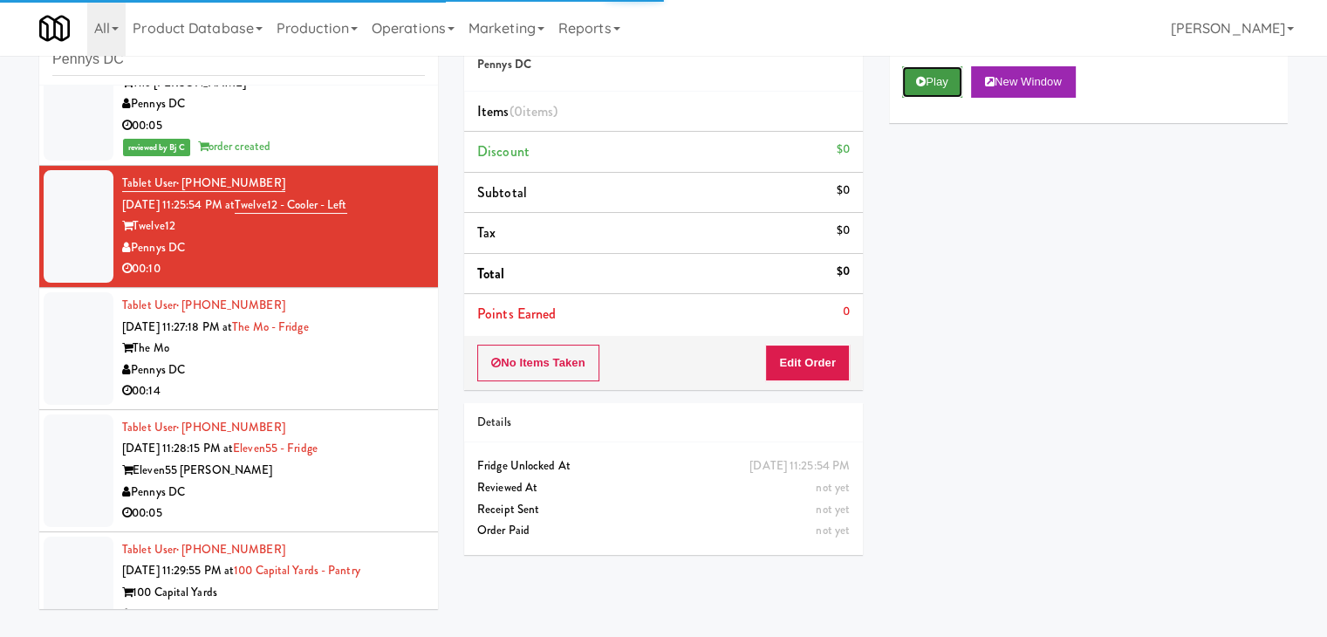
click at [937, 94] on button "Play" at bounding box center [932, 81] width 60 height 31
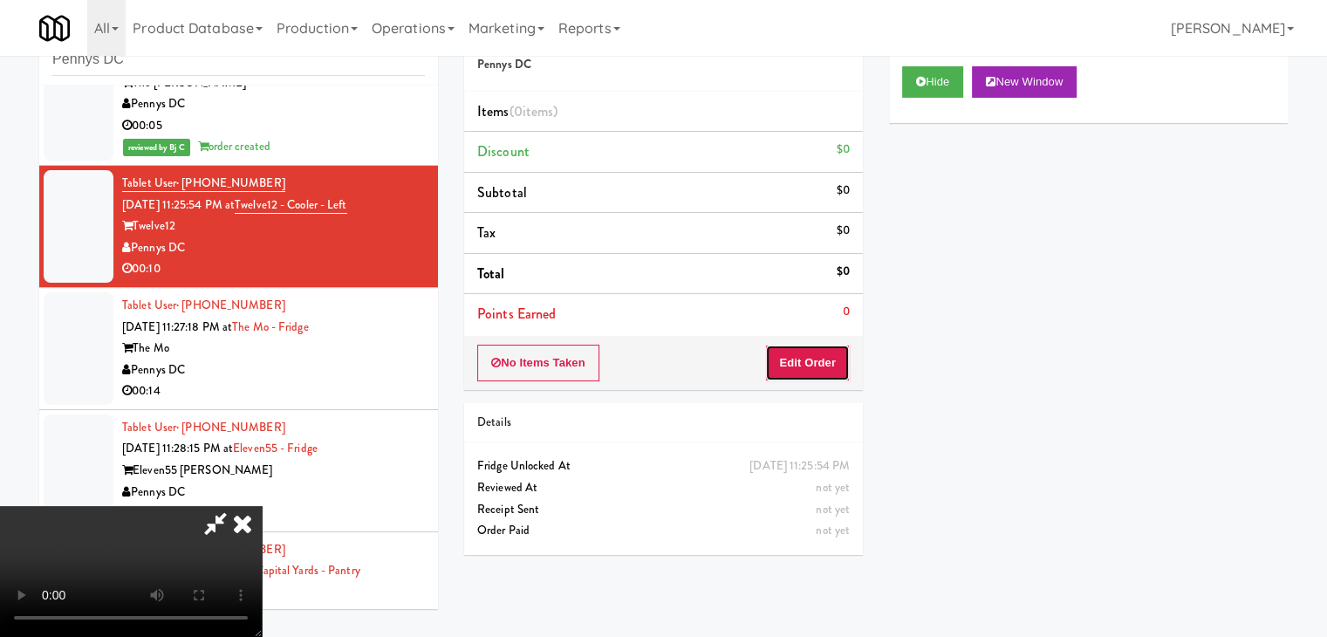
click at [800, 360] on button "Edit Order" at bounding box center [807, 363] width 85 height 37
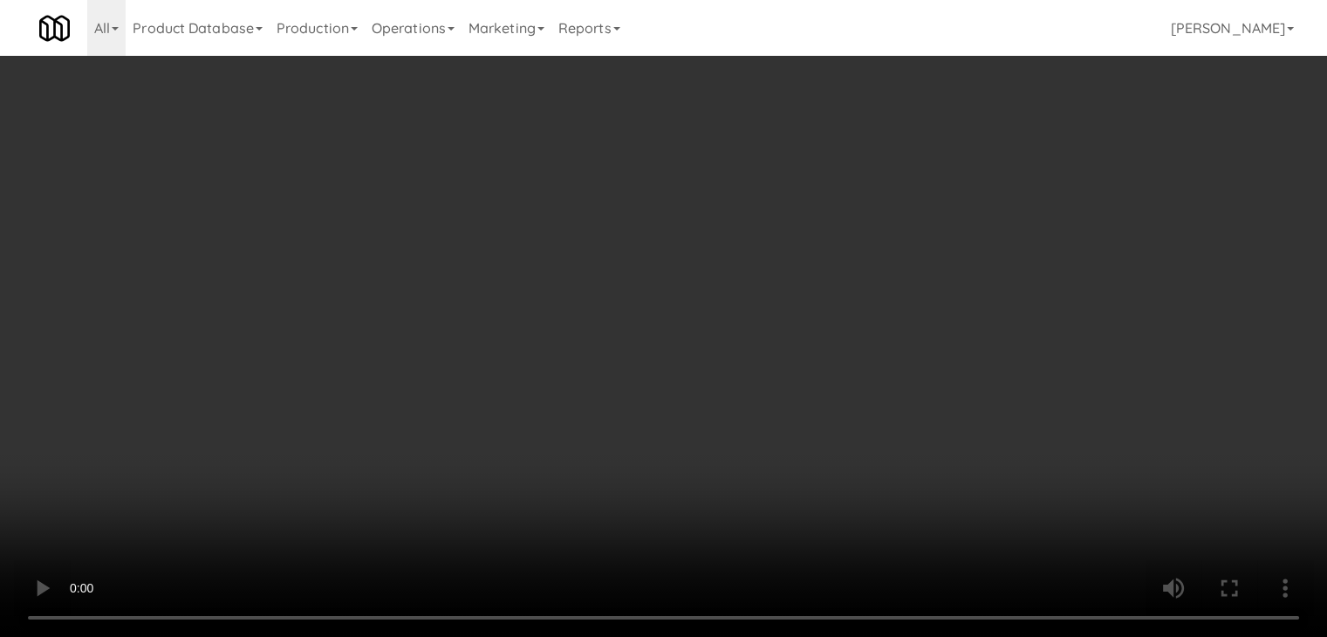
scroll to position [10712, 0]
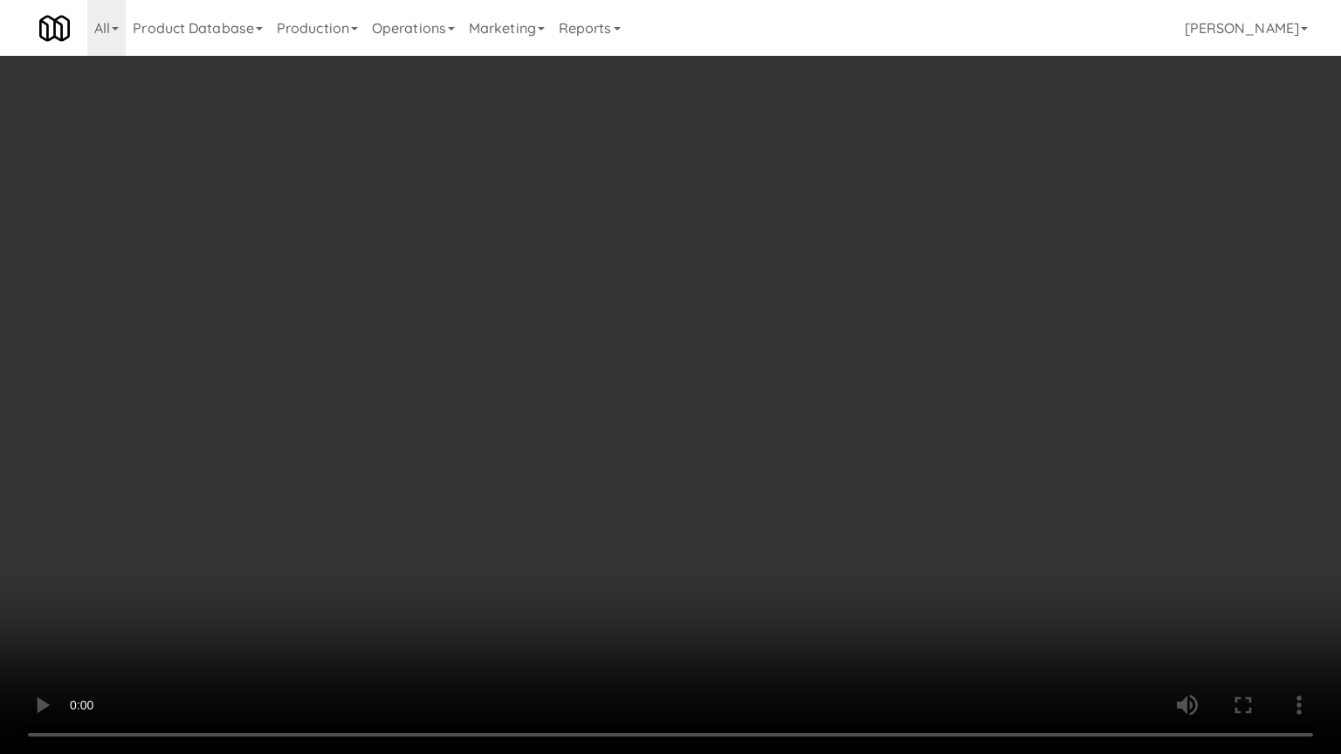
click at [747, 520] on video at bounding box center [670, 377] width 1341 height 754
click at [747, 524] on video at bounding box center [670, 377] width 1341 height 754
click at [740, 560] on video at bounding box center [670, 377] width 1341 height 754
click at [745, 559] on video at bounding box center [670, 377] width 1341 height 754
click at [746, 559] on video at bounding box center [670, 377] width 1341 height 754
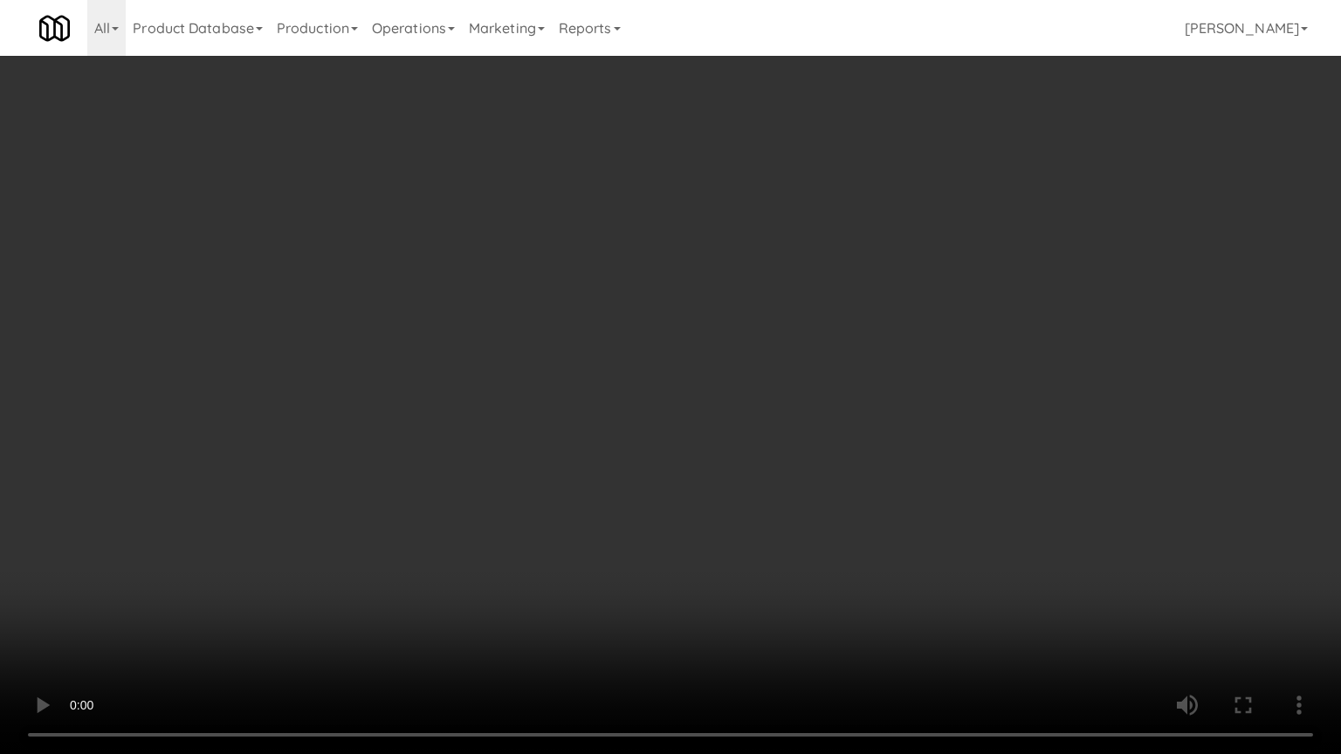
drag, startPoint x: 748, startPoint y: 556, endPoint x: 751, endPoint y: 565, distance: 9.1
click at [749, 556] on video at bounding box center [670, 377] width 1341 height 754
click at [806, 477] on video at bounding box center [670, 377] width 1341 height 754
click at [806, 475] on video at bounding box center [670, 377] width 1341 height 754
click at [846, 456] on video at bounding box center [670, 377] width 1341 height 754
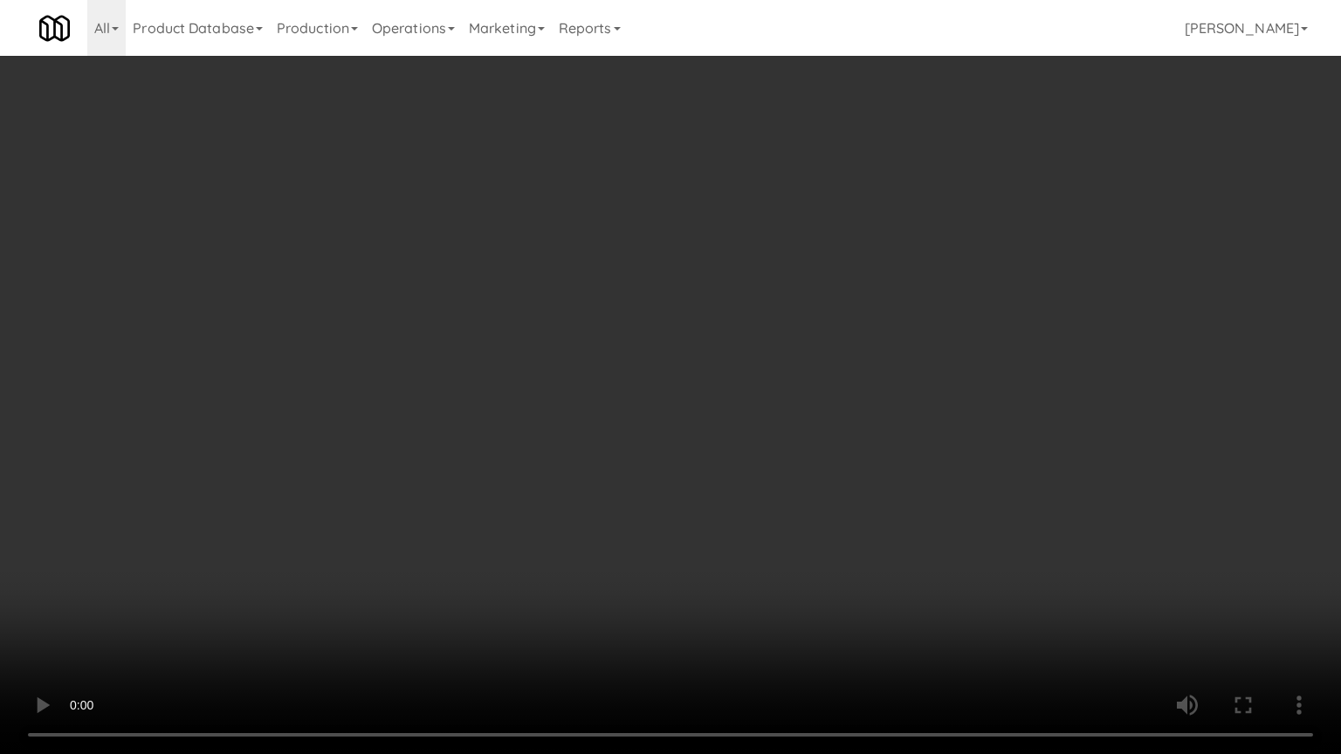
drag, startPoint x: 846, startPoint y: 457, endPoint x: 836, endPoint y: 470, distance: 15.5
click at [846, 463] on video at bounding box center [670, 377] width 1341 height 754
click at [859, 459] on video at bounding box center [670, 377] width 1341 height 754
drag, startPoint x: 861, startPoint y: 457, endPoint x: 873, endPoint y: 459, distance: 11.5
click at [871, 458] on video at bounding box center [670, 377] width 1341 height 754
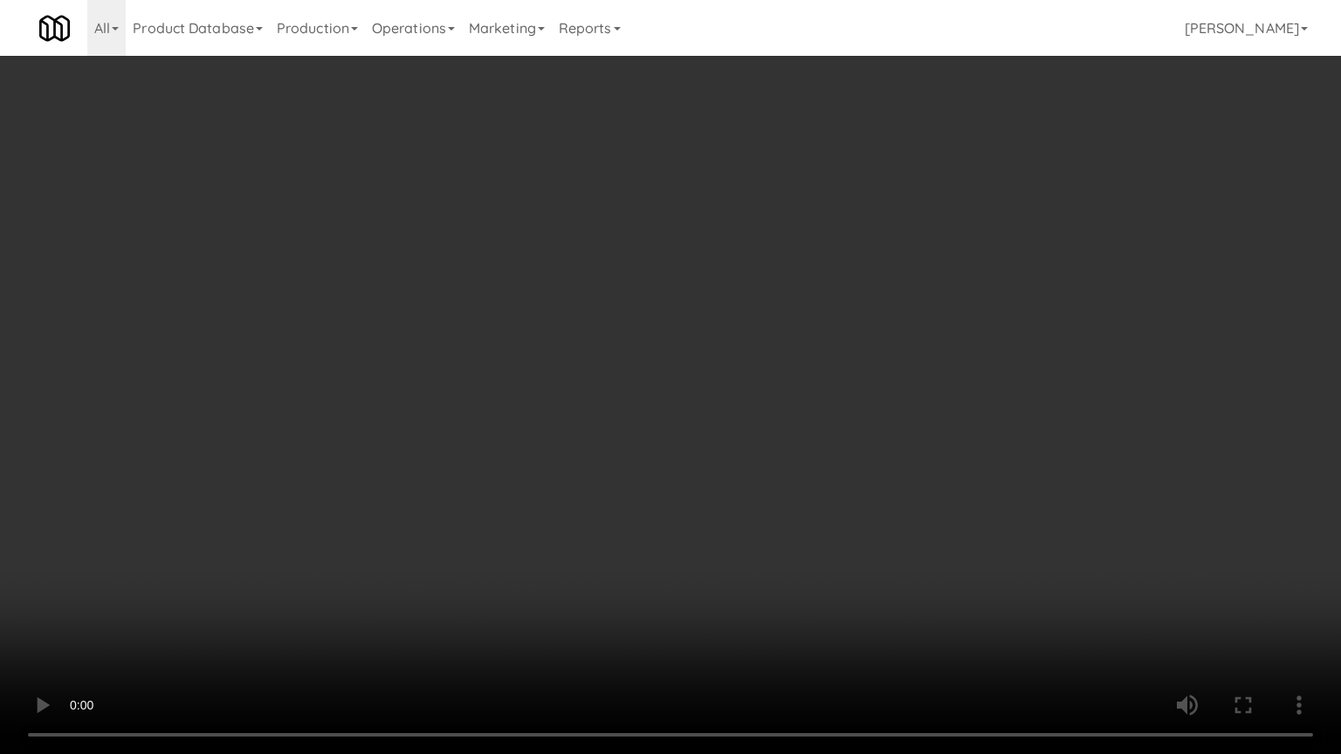
click at [888, 442] on video at bounding box center [670, 377] width 1341 height 754
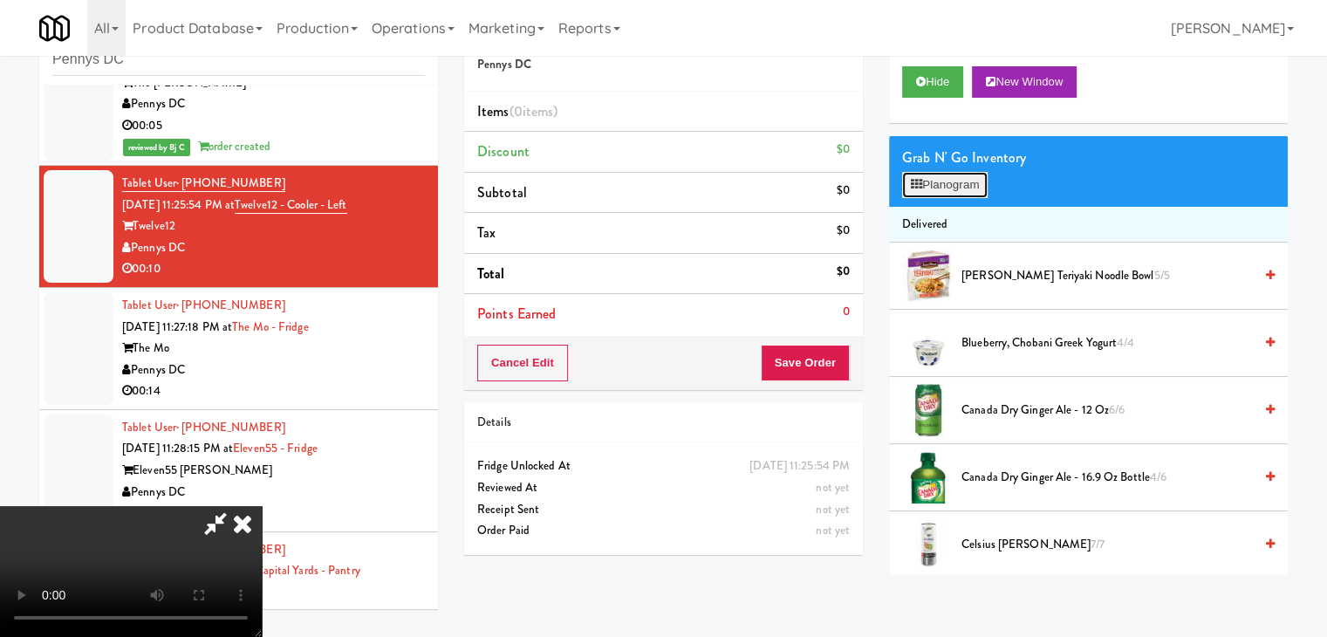
click at [975, 175] on button "Planogram" at bounding box center [945, 185] width 86 height 26
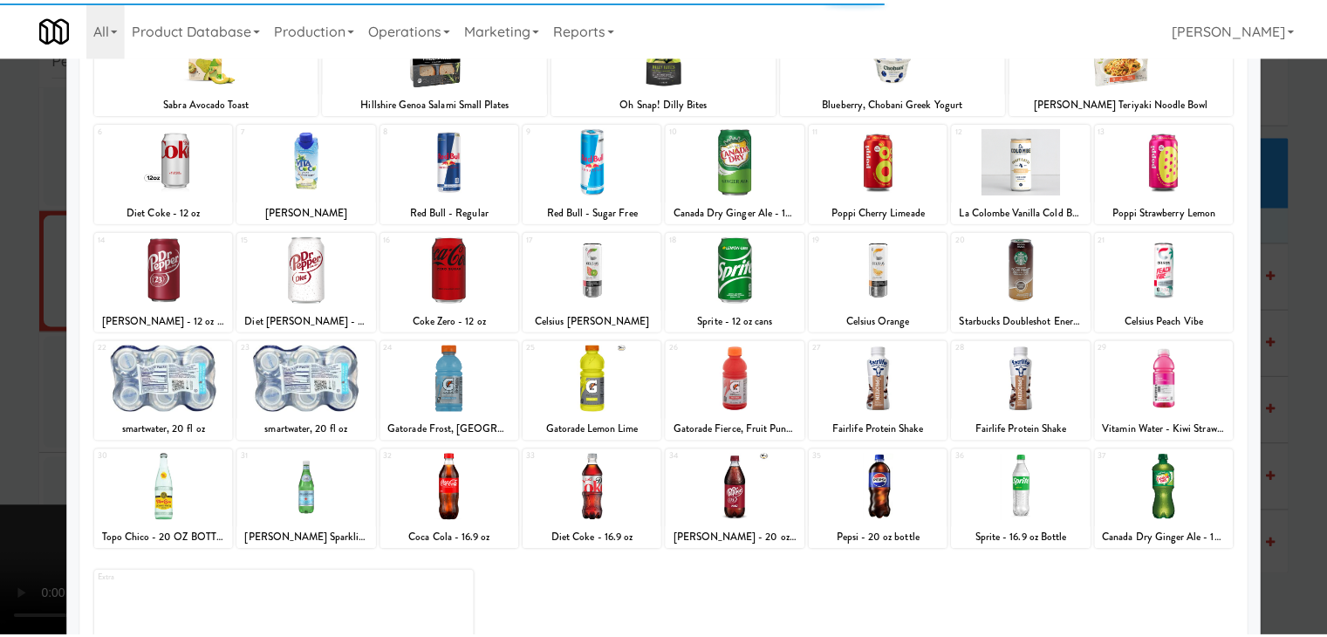
scroll to position [220, 0]
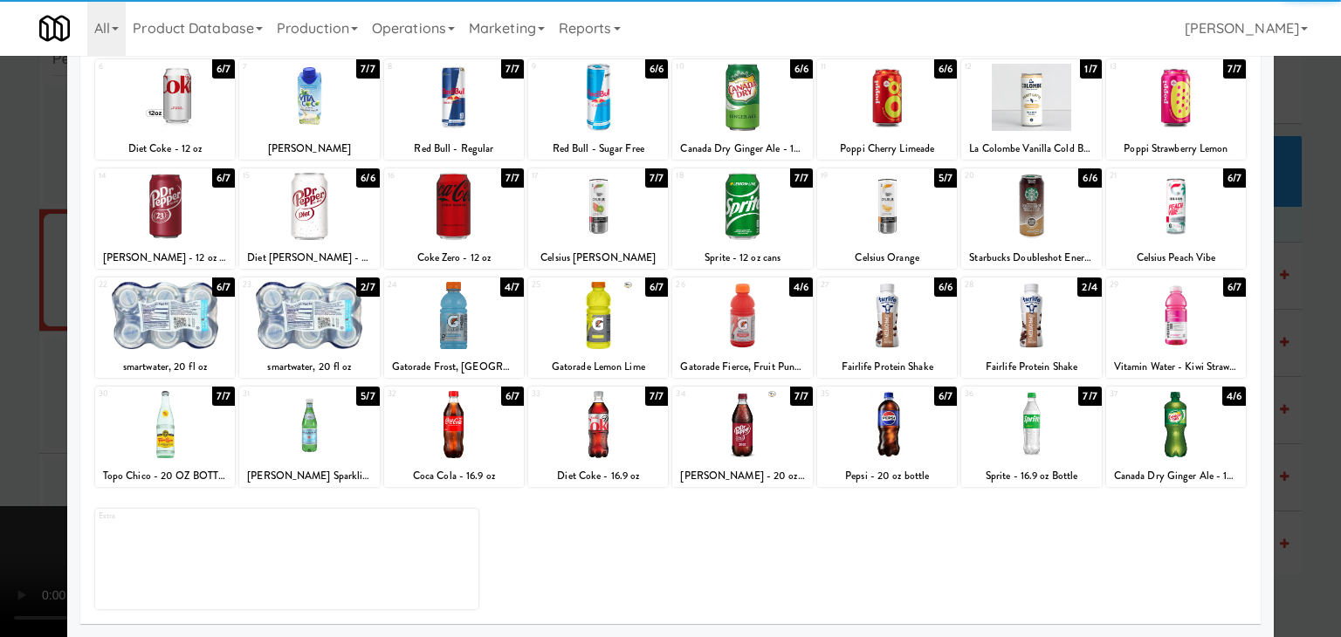
click at [1178, 430] on div at bounding box center [1176, 424] width 140 height 67
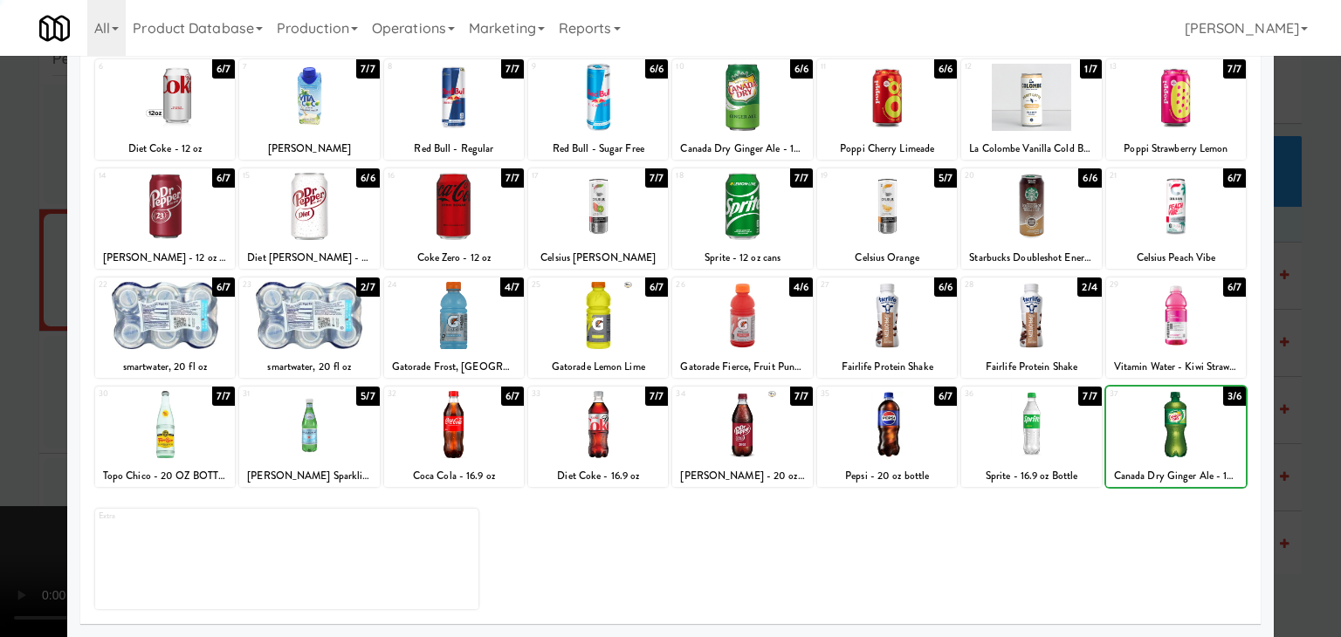
drag, startPoint x: 1285, startPoint y: 431, endPoint x: 1262, endPoint y: 430, distance: 22.7
click at [1286, 431] on div at bounding box center [670, 318] width 1341 height 637
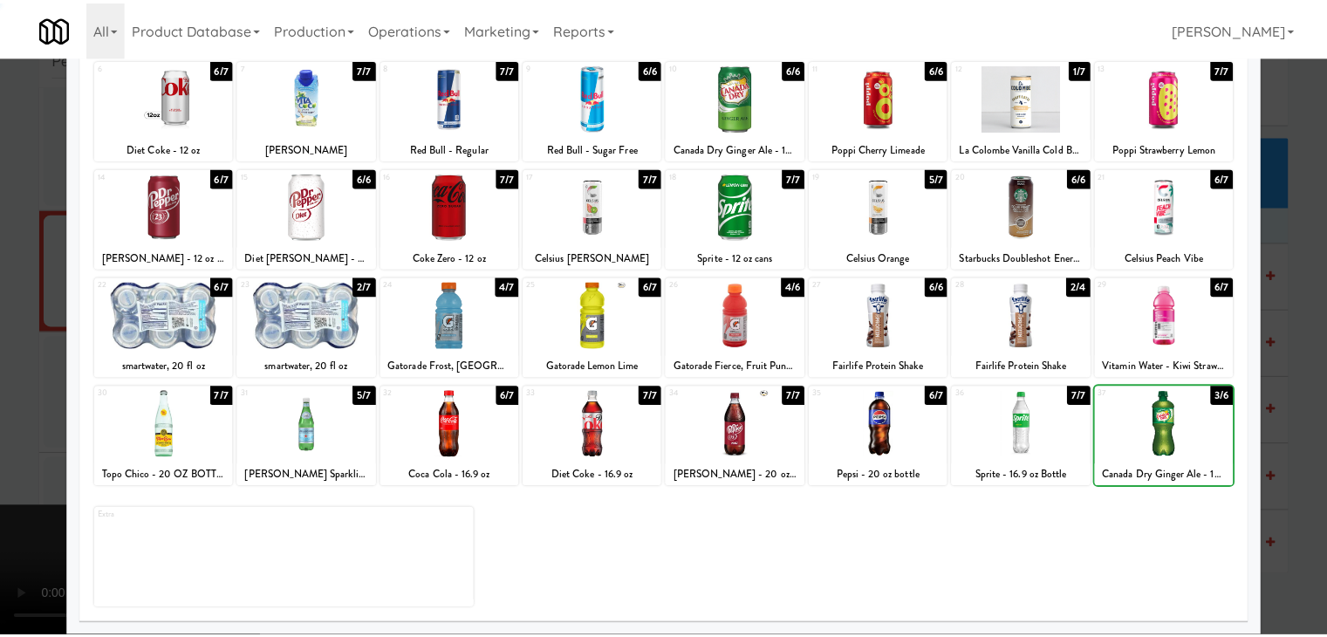
scroll to position [10756, 0]
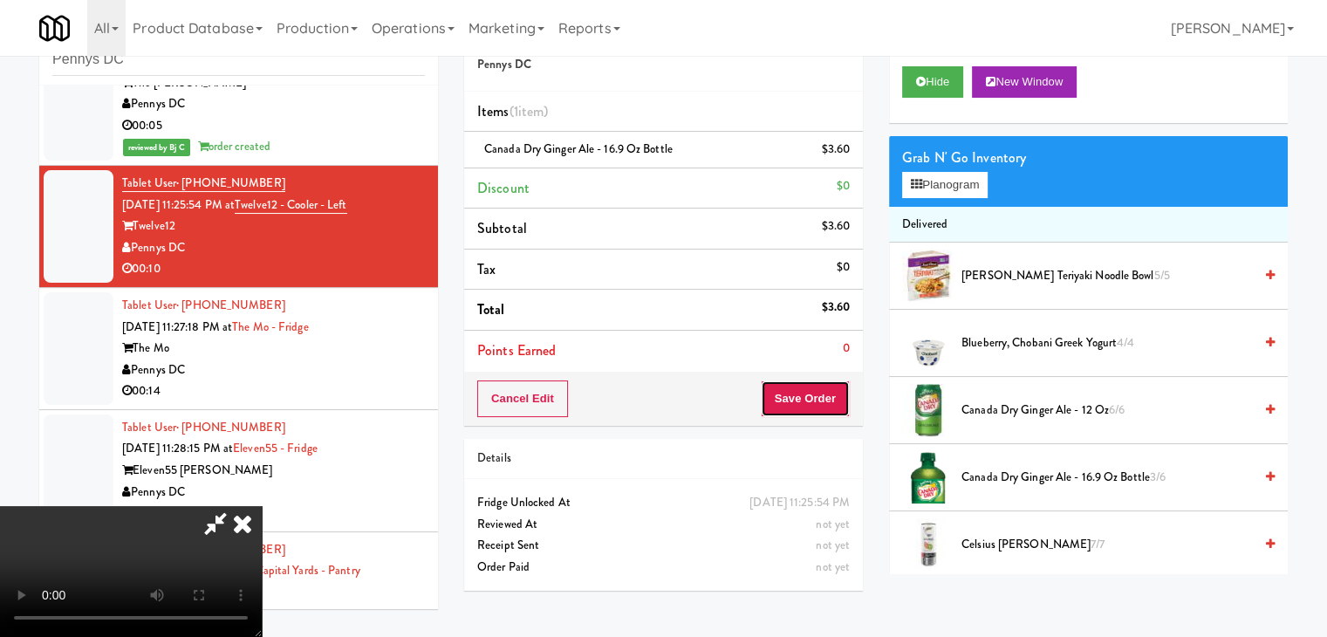
click at [827, 404] on button "Save Order" at bounding box center [805, 399] width 89 height 37
click at [824, 396] on button "Save Order" at bounding box center [805, 399] width 89 height 37
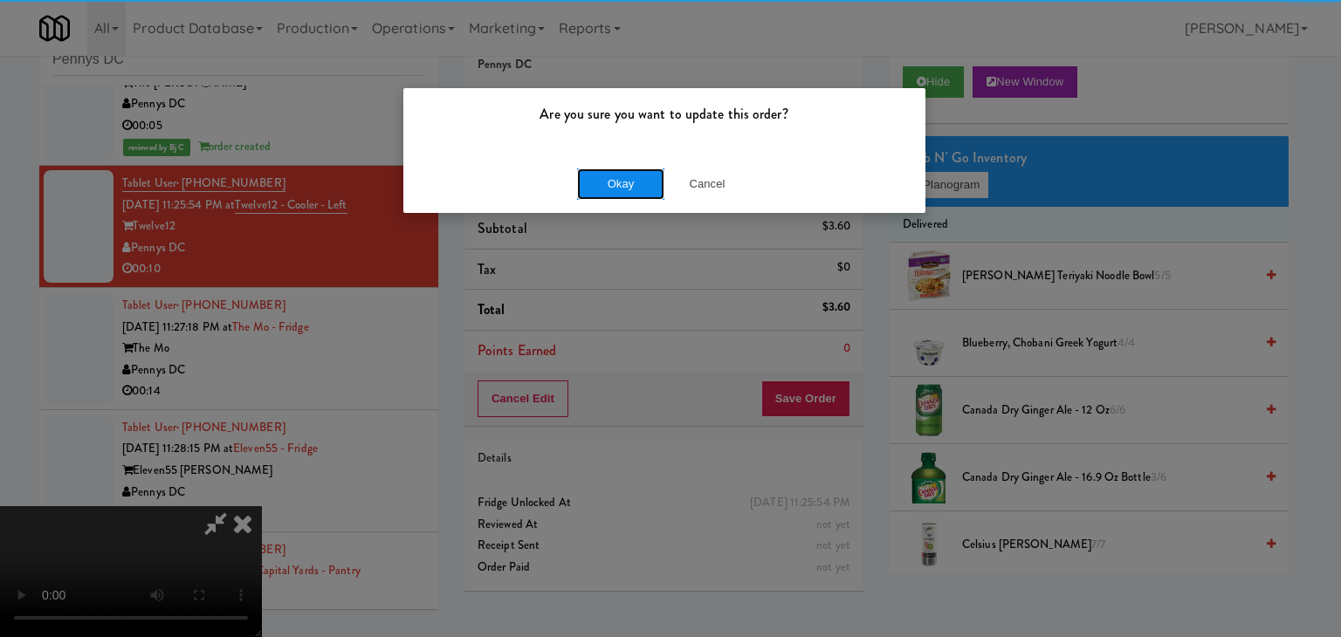
click at [632, 182] on button "Okay" at bounding box center [620, 183] width 87 height 31
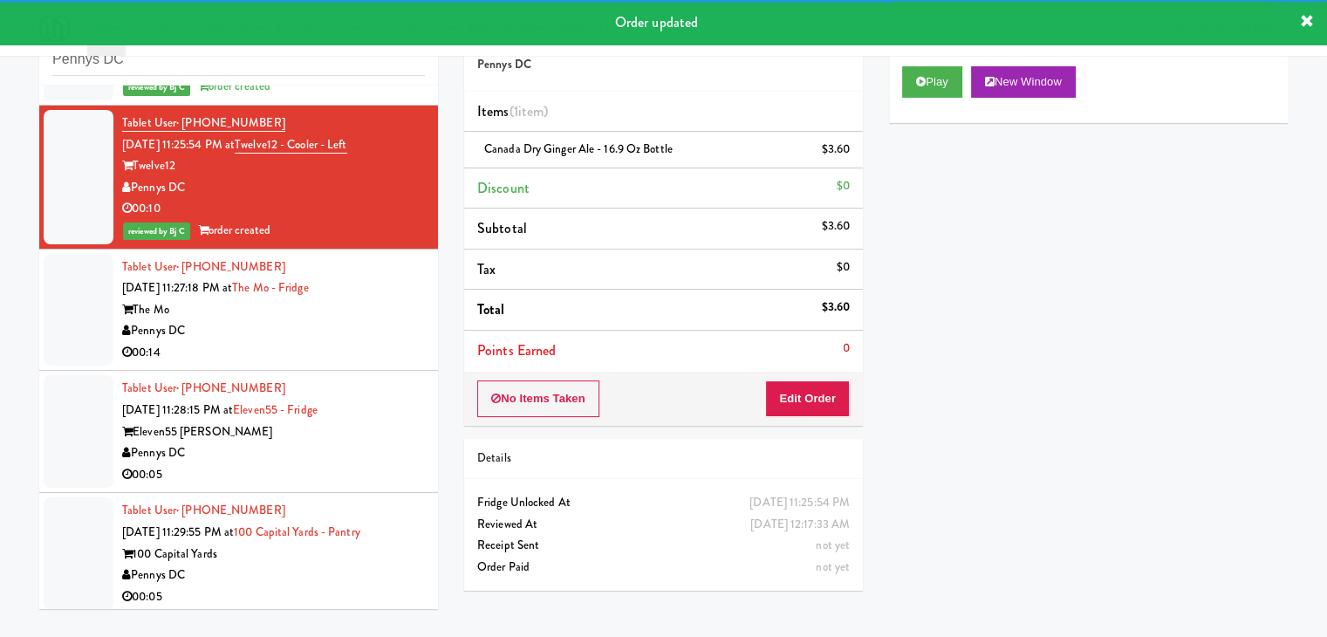
scroll to position [10930, 0]
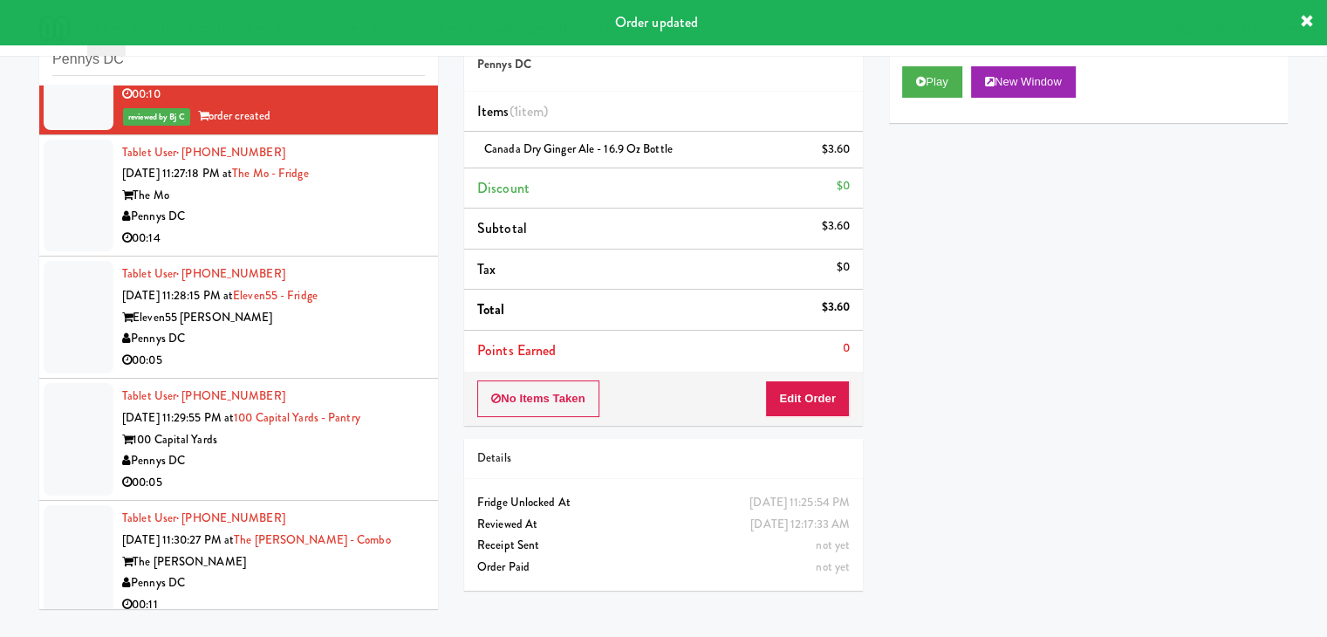
drag, startPoint x: 367, startPoint y: 243, endPoint x: 366, endPoint y: 253, distance: 9.6
click at [370, 228] on div "Pennys DC" at bounding box center [273, 217] width 303 height 22
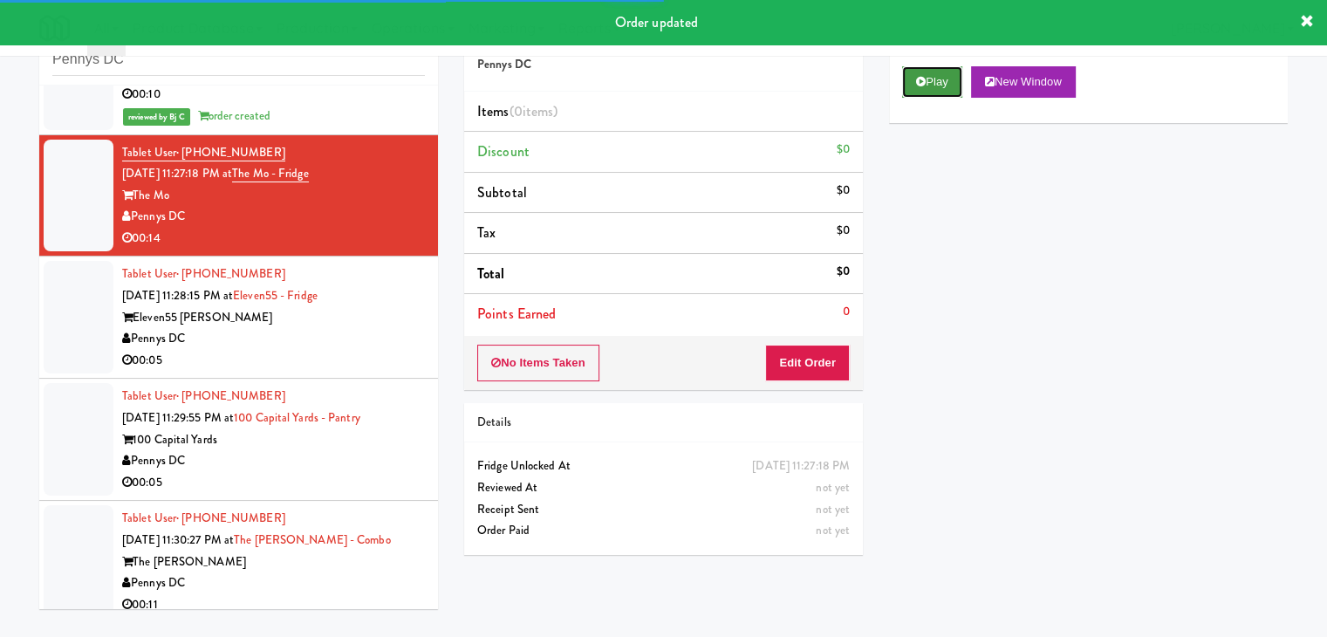
click at [927, 92] on button "Play" at bounding box center [932, 81] width 60 height 31
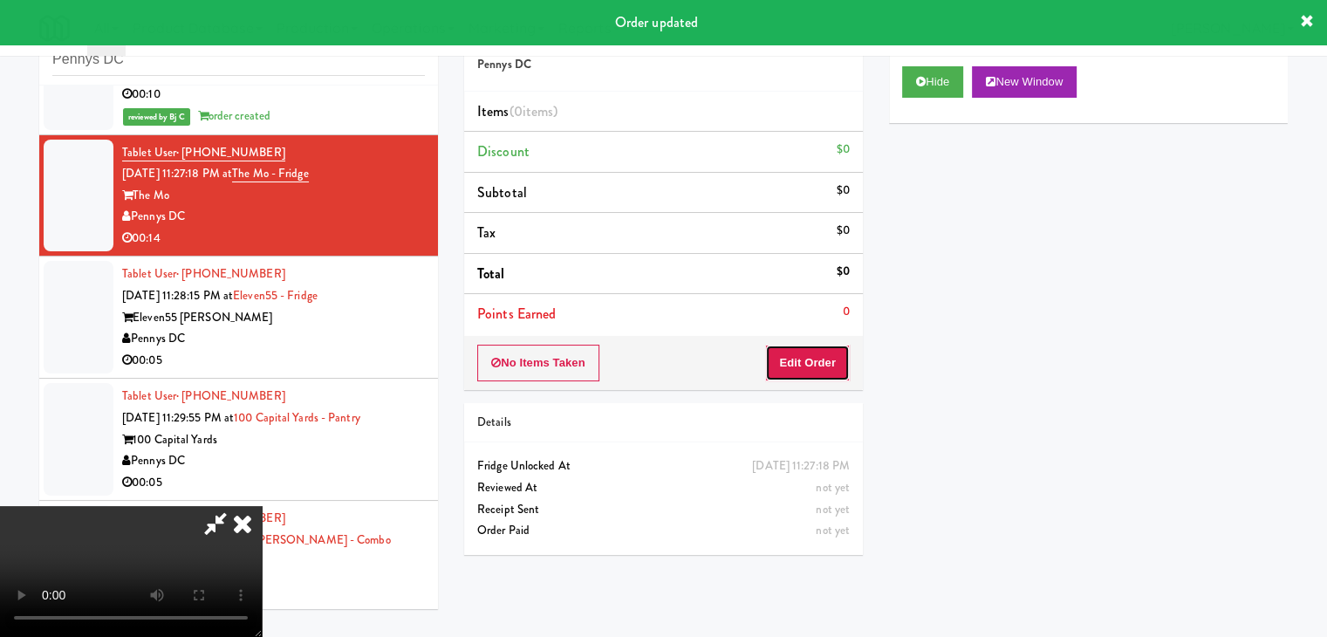
click at [821, 354] on button "Edit Order" at bounding box center [807, 363] width 85 height 37
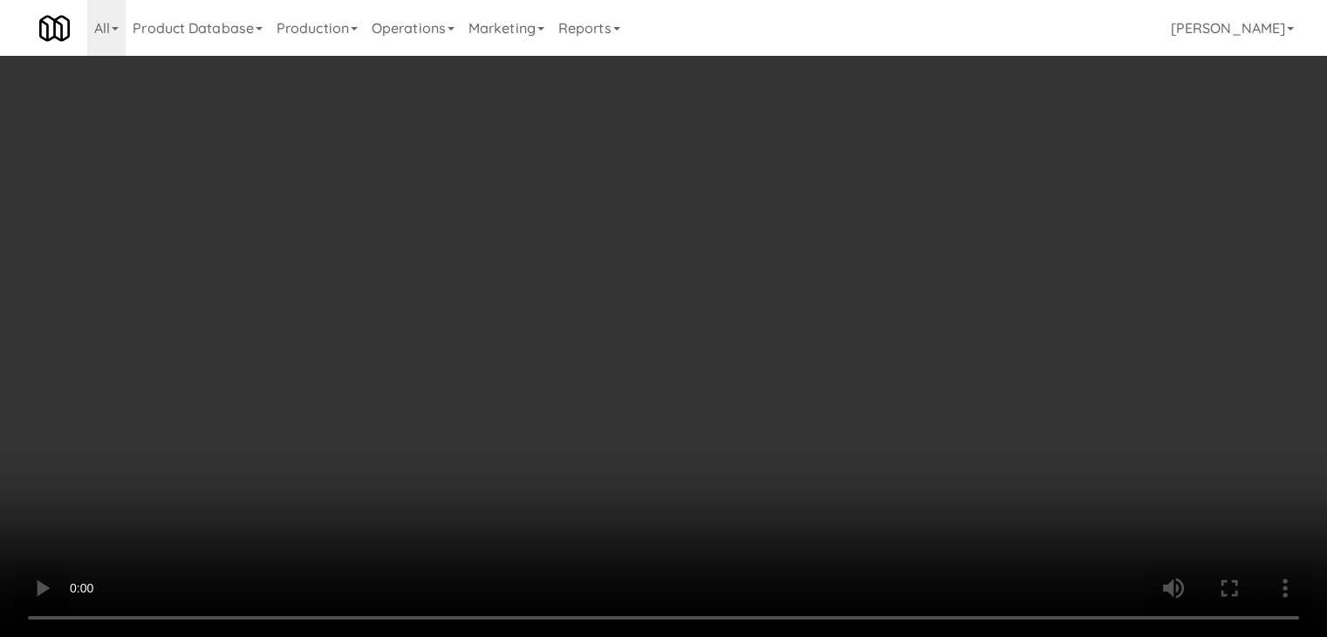
scroll to position [10887, 0]
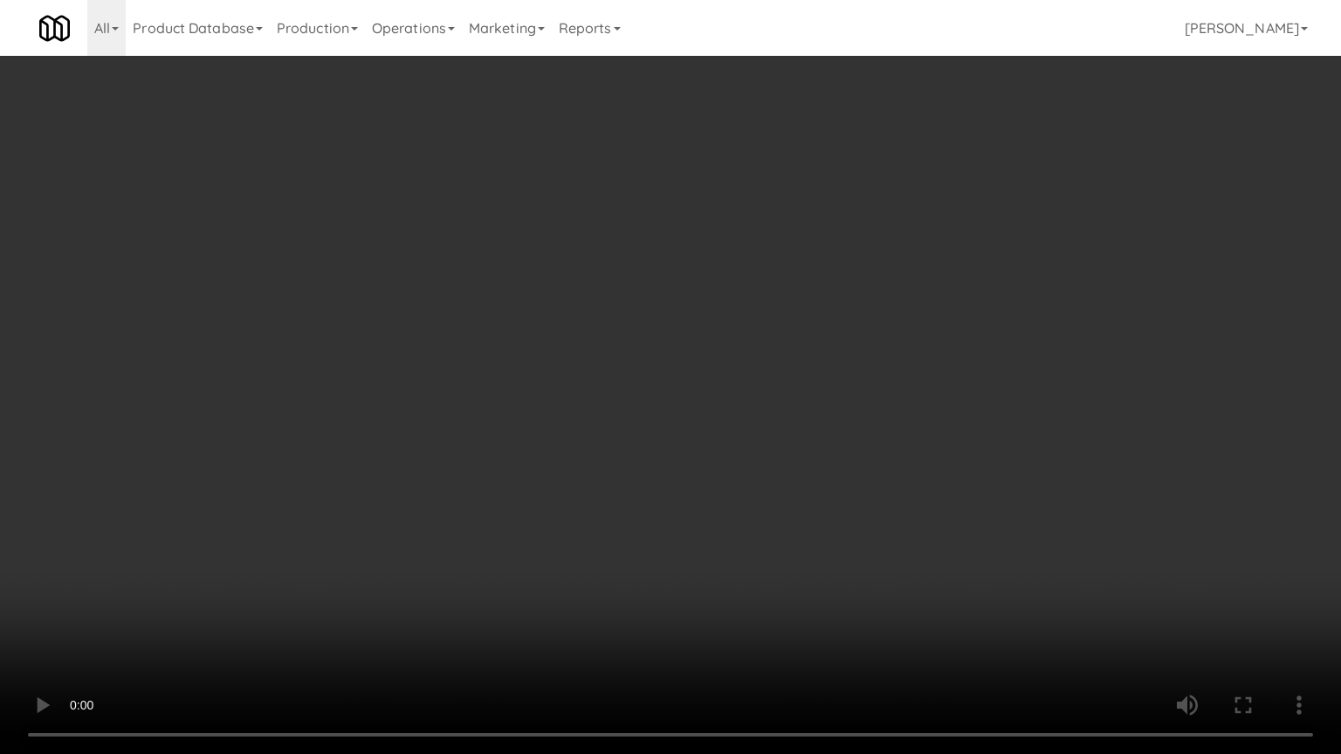
click at [773, 468] on video at bounding box center [670, 377] width 1341 height 754
click at [772, 470] on video at bounding box center [670, 377] width 1341 height 754
click at [799, 454] on video at bounding box center [670, 377] width 1341 height 754
click at [800, 455] on video at bounding box center [670, 377] width 1341 height 754
click at [810, 436] on video at bounding box center [670, 377] width 1341 height 754
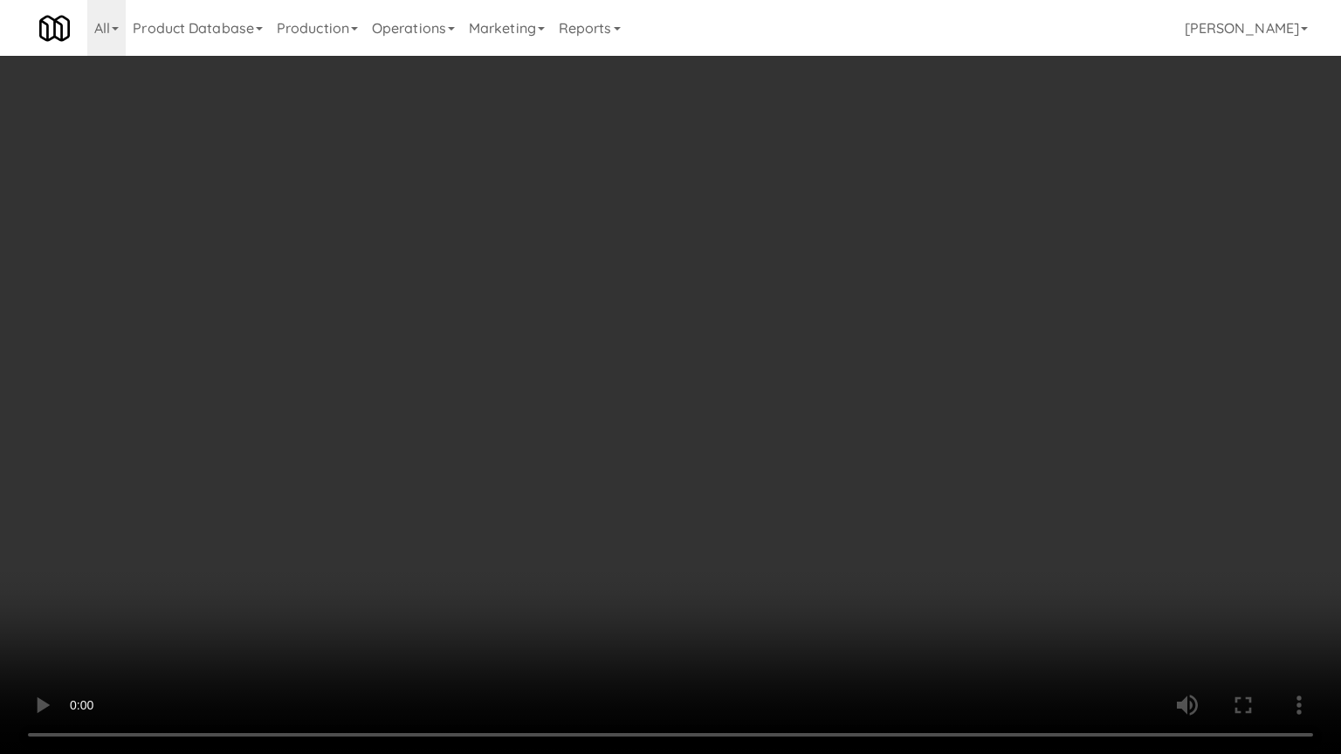
click at [811, 432] on video at bounding box center [670, 377] width 1341 height 754
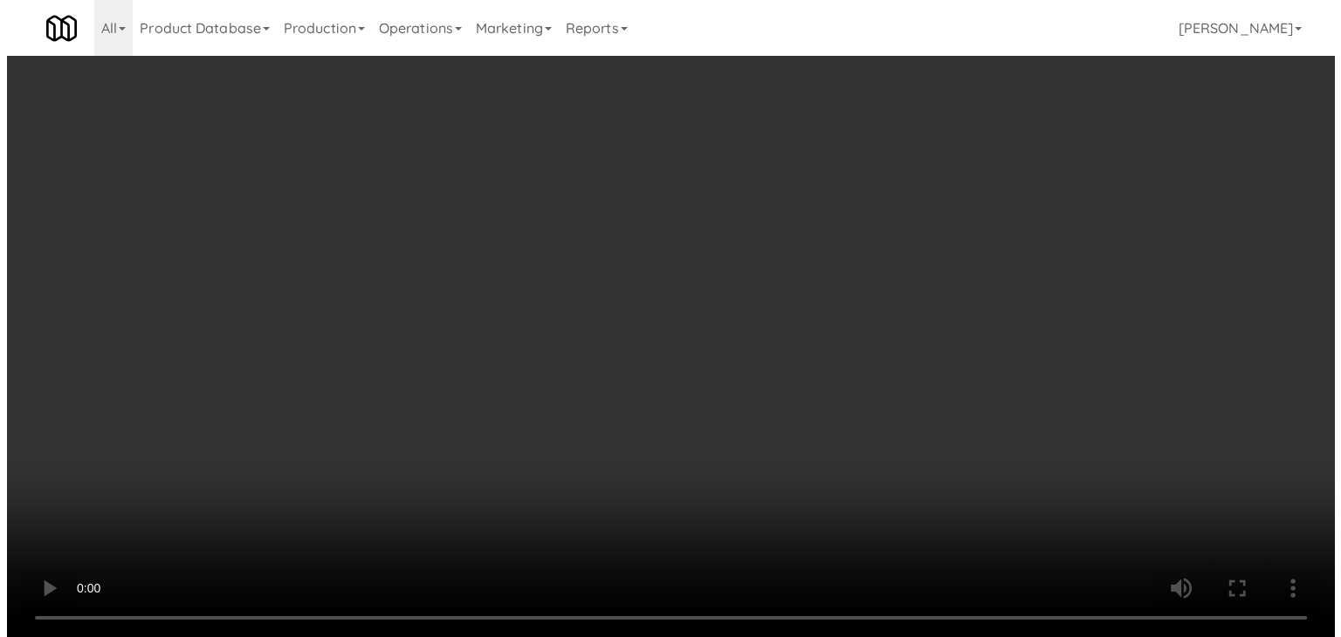
scroll to position [10930, 0]
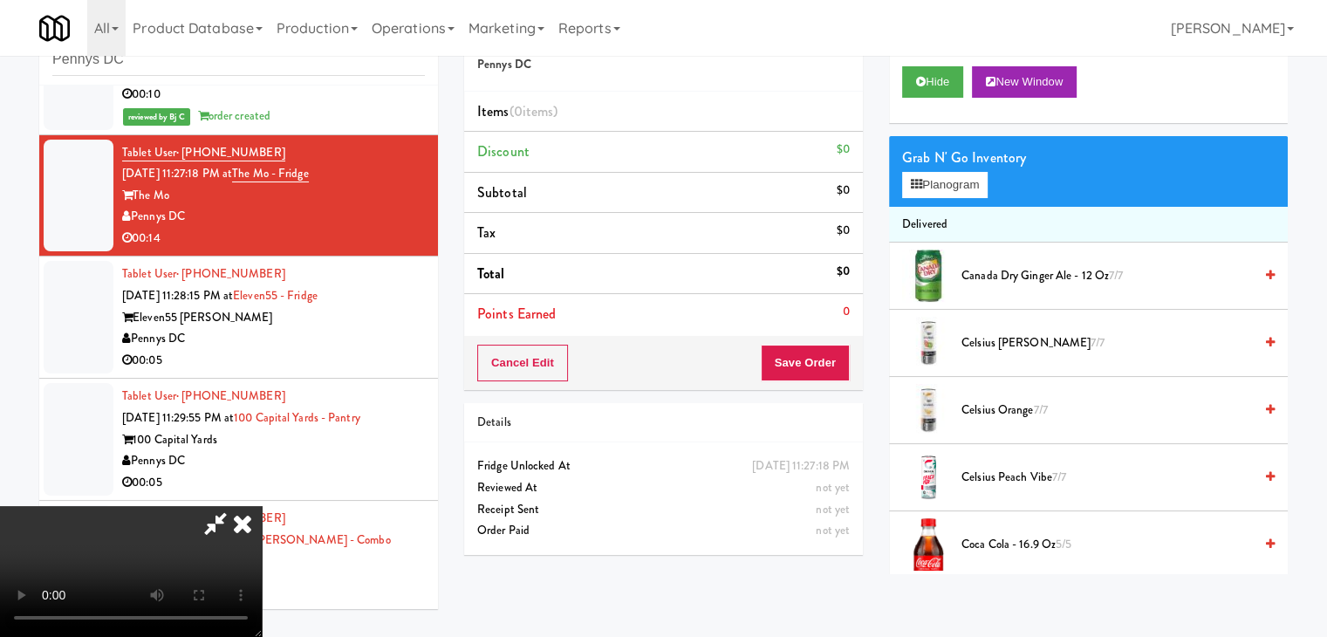
drag, startPoint x: 673, startPoint y: 238, endPoint x: 708, endPoint y: 230, distance: 35.8
click at [262, 506] on video at bounding box center [131, 571] width 262 height 131
click at [968, 182] on button "Planogram" at bounding box center [945, 185] width 86 height 26
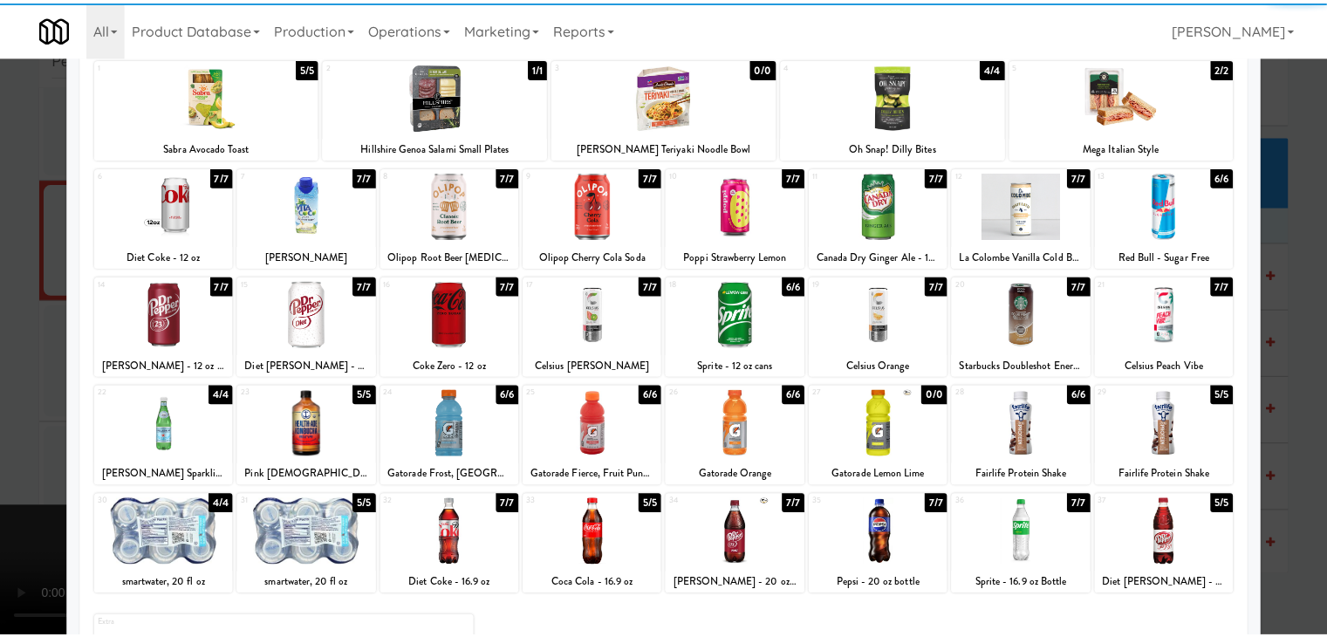
scroll to position [175, 0]
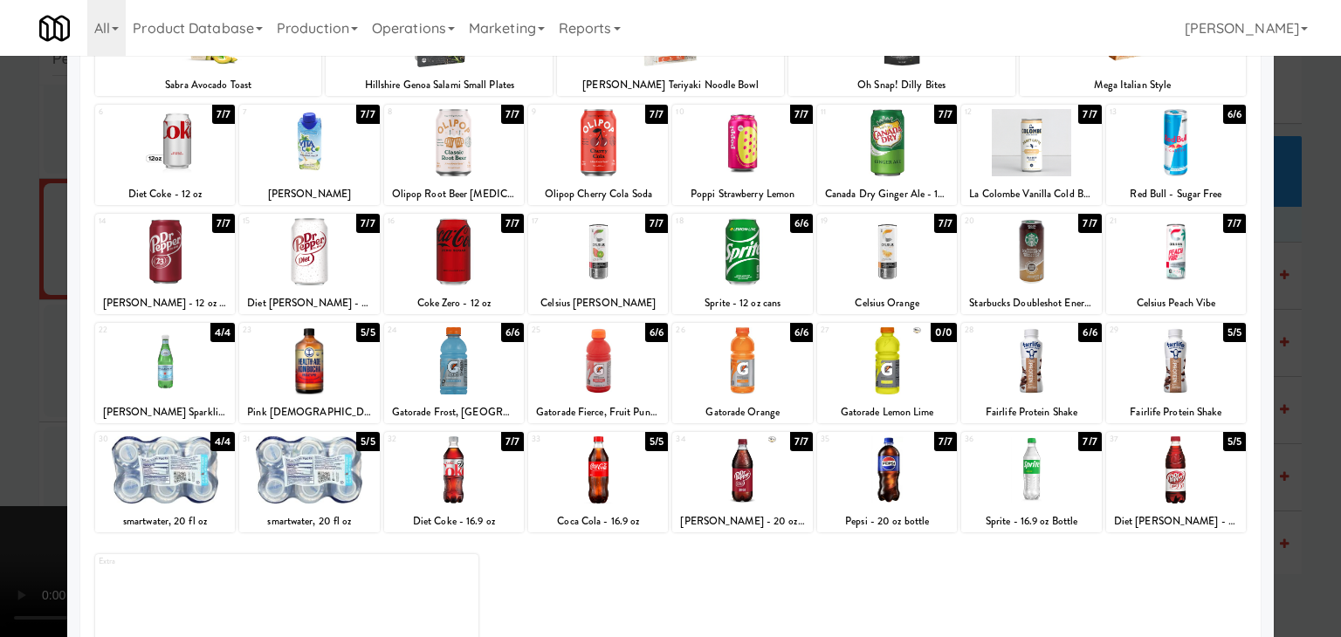
click at [902, 367] on div at bounding box center [887, 360] width 140 height 67
click at [1320, 367] on div at bounding box center [670, 318] width 1341 height 637
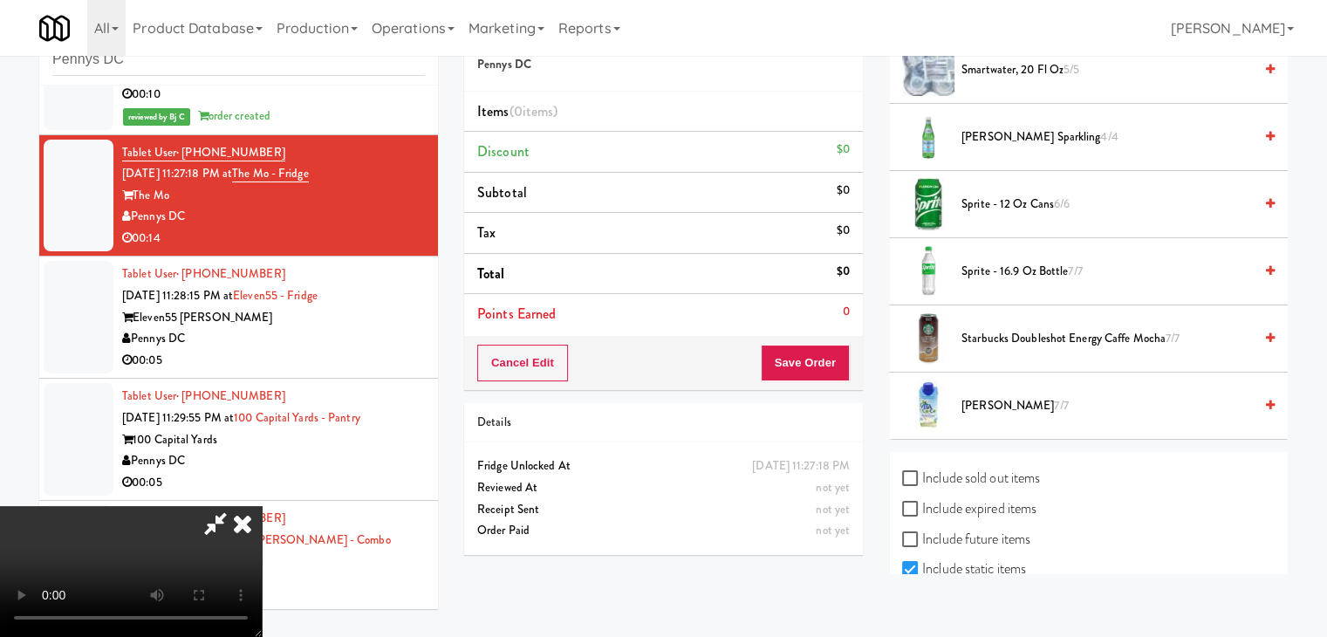
scroll to position [2216, 0]
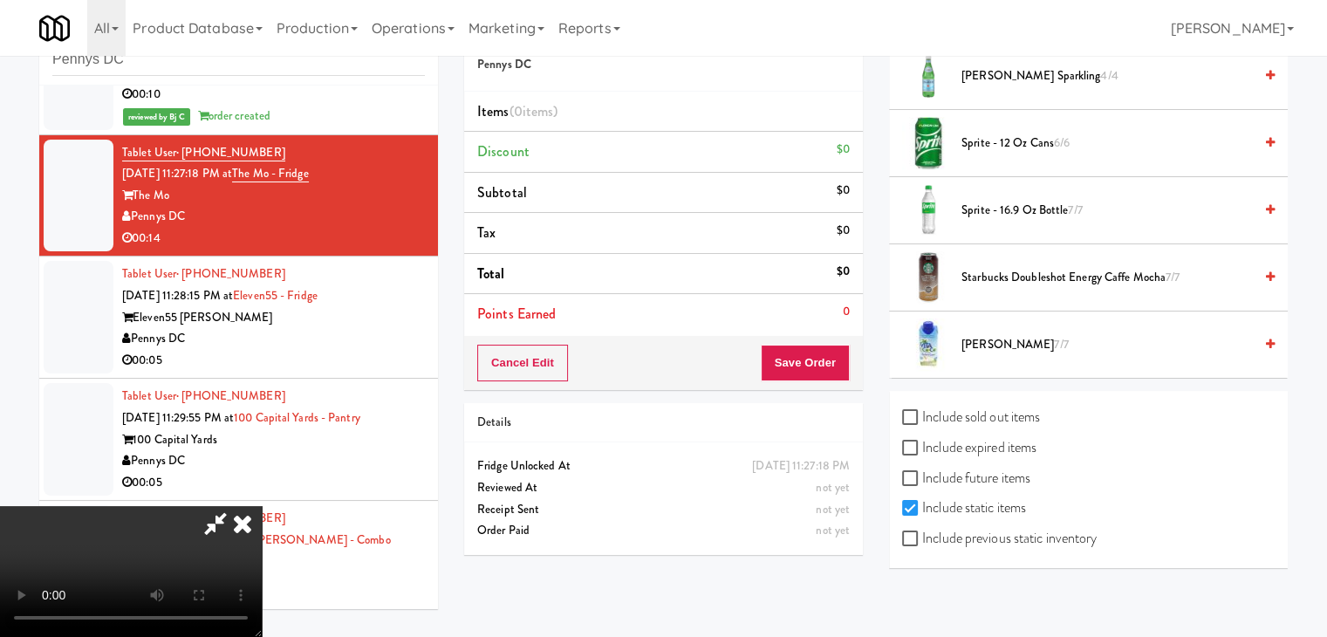
click at [1103, 531] on div "Include previous static inventory" at bounding box center [1088, 540] width 373 height 31
click at [1083, 528] on label "Include previous static inventory" at bounding box center [999, 538] width 195 height 26
click at [922, 532] on input "Include previous static inventory" at bounding box center [912, 539] width 20 height 14
checkbox input "true"
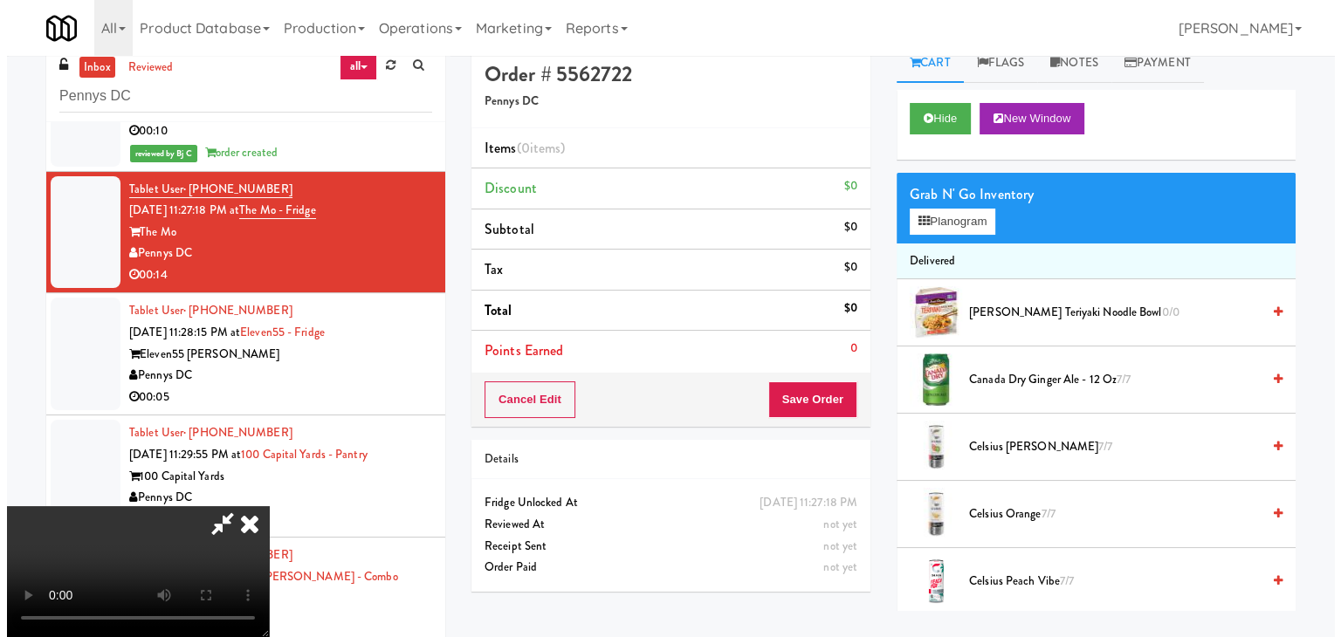
scroll to position [0, 0]
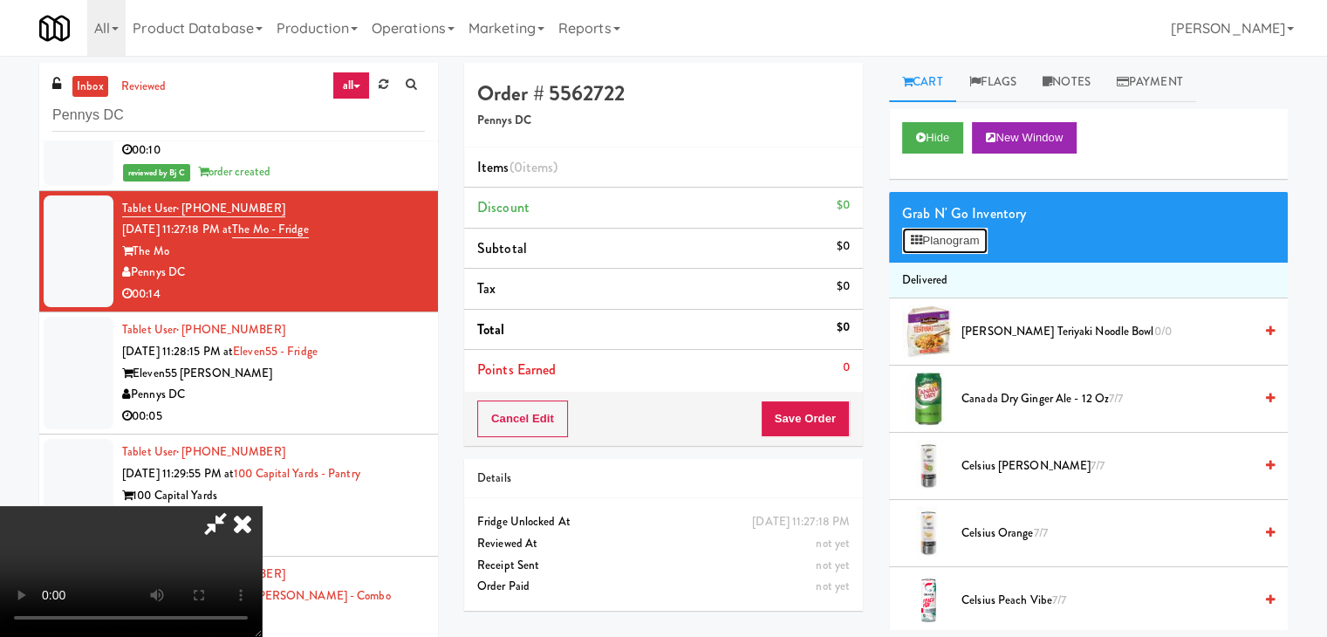
click at [965, 253] on div "Grab N' Go Inventory Planogram" at bounding box center [1088, 227] width 399 height 71
click at [970, 231] on button "Planogram" at bounding box center [945, 241] width 86 height 26
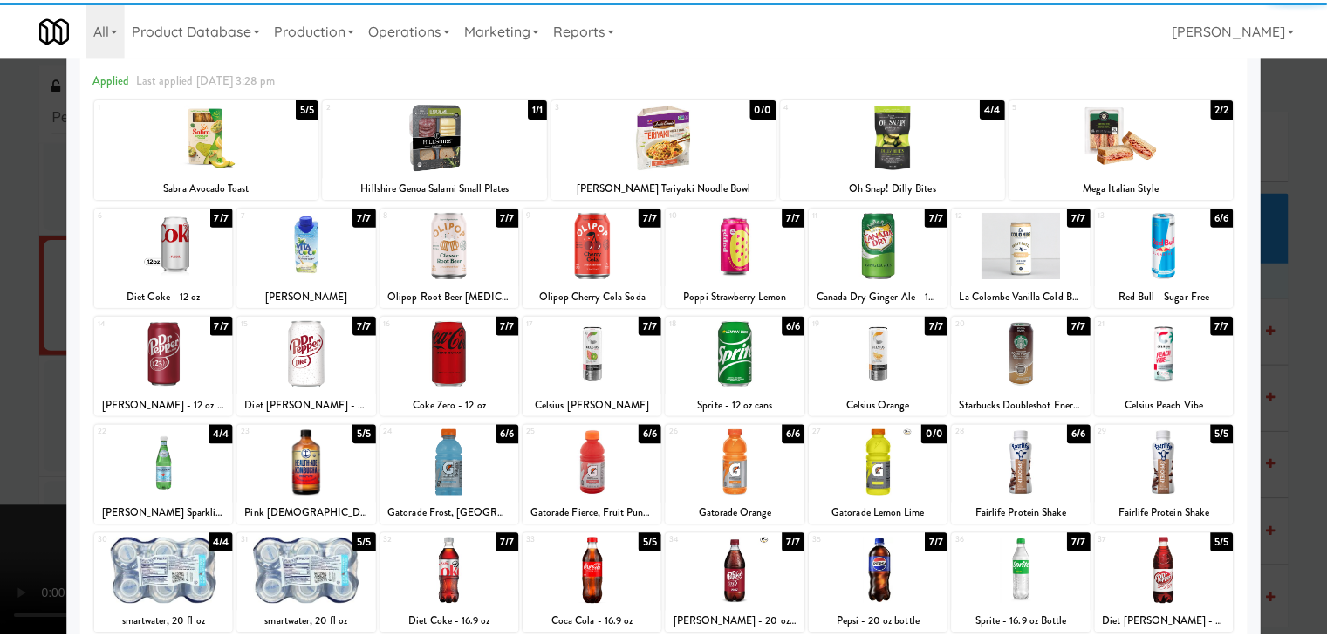
scroll to position [175, 0]
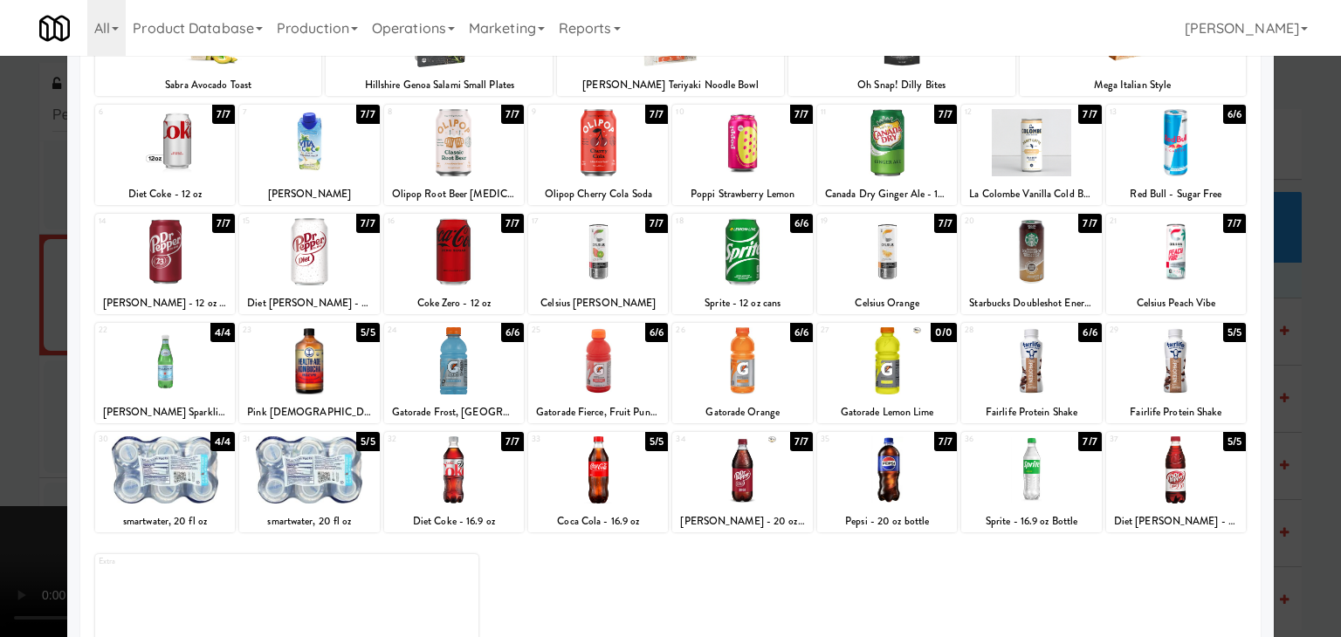
click at [890, 348] on div at bounding box center [887, 360] width 140 height 67
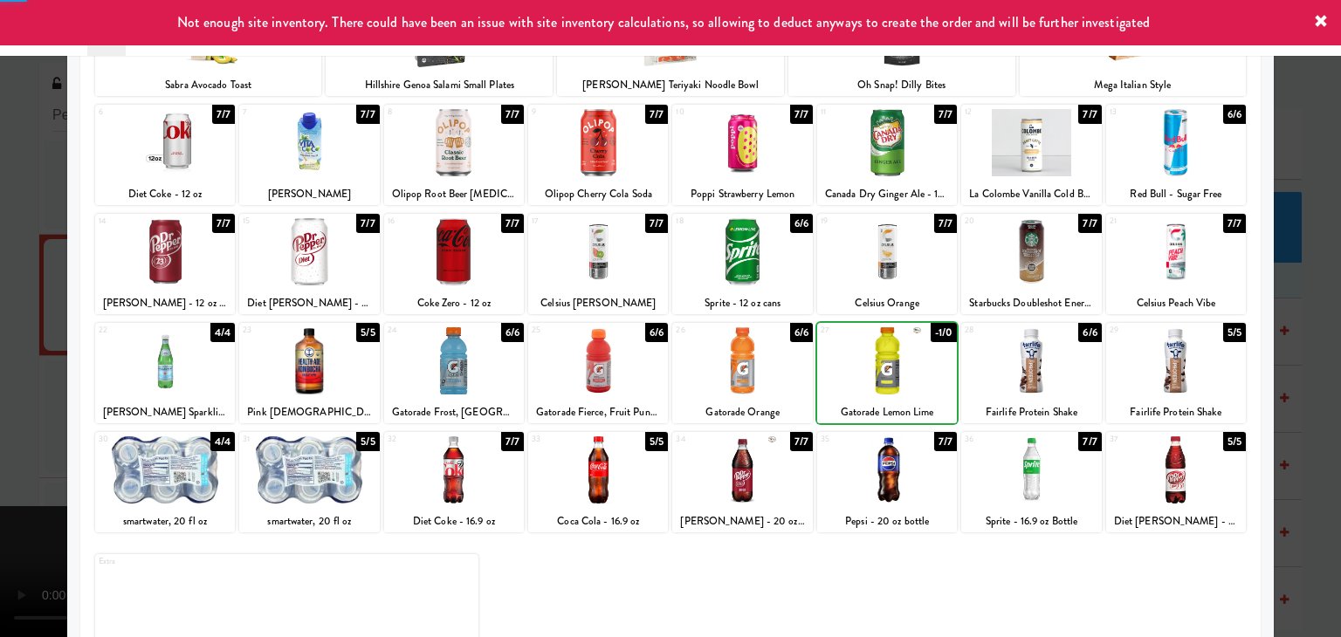
drag, startPoint x: 0, startPoint y: 348, endPoint x: 127, endPoint y: 359, distance: 127.8
click at [5, 350] on div at bounding box center [670, 318] width 1341 height 637
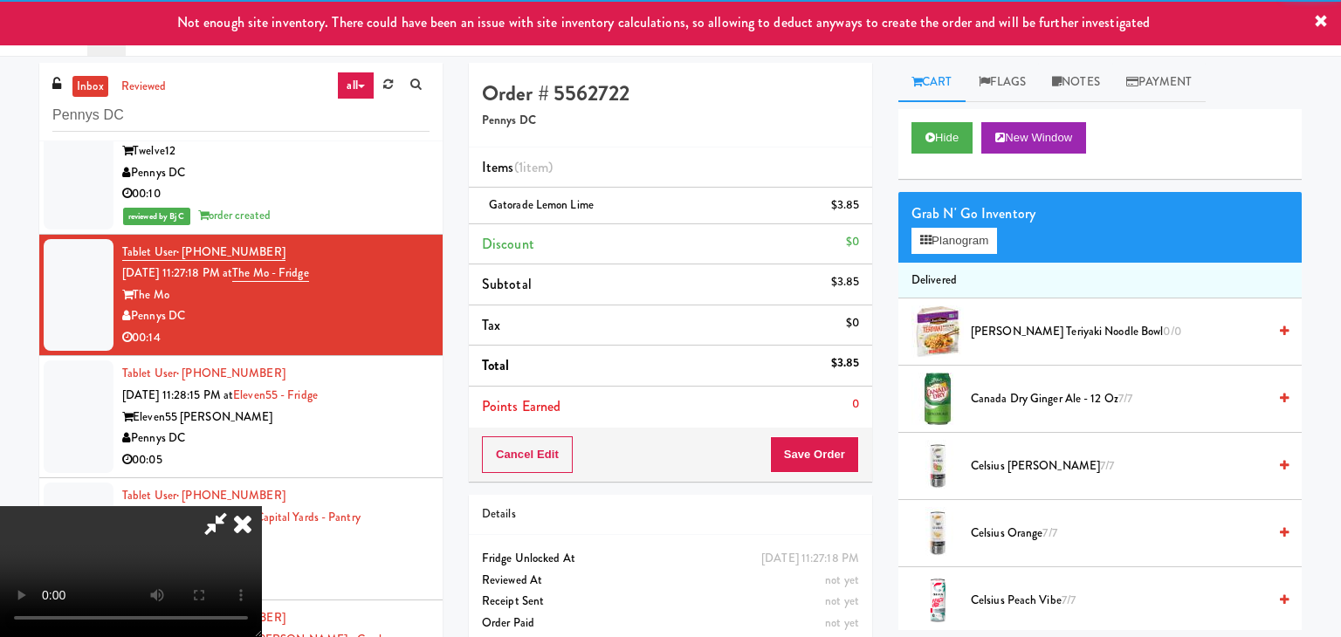
scroll to position [10930, 0]
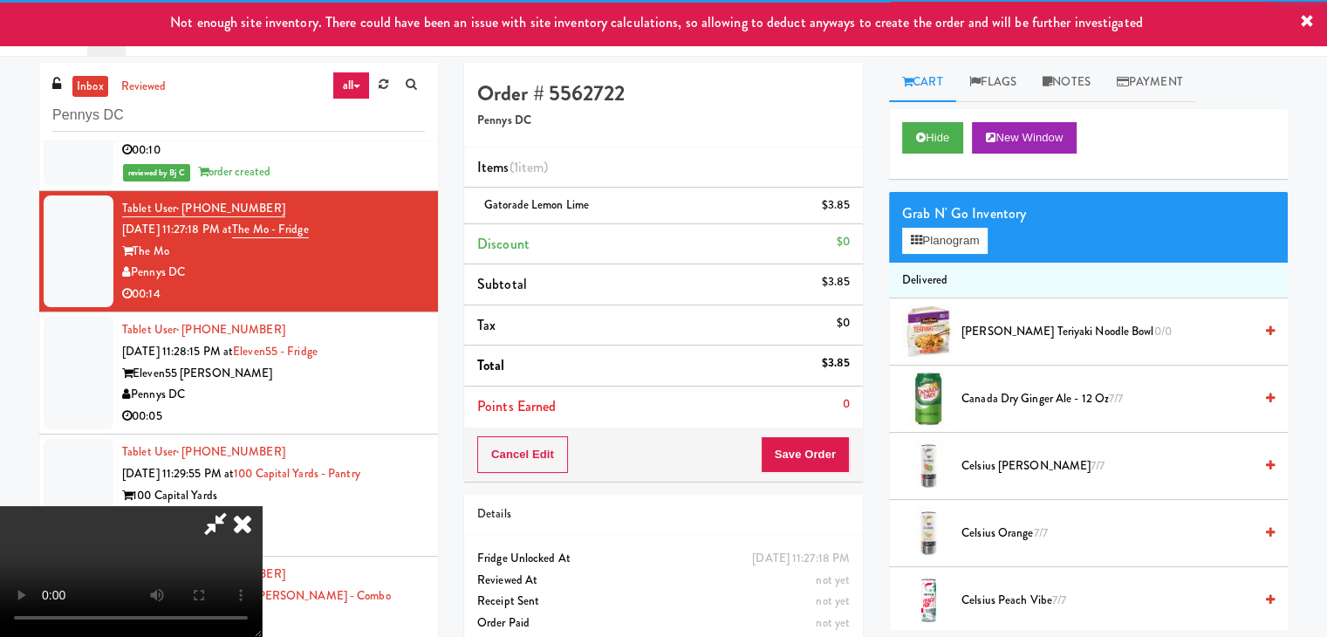
click at [262, 506] on video at bounding box center [131, 571] width 262 height 131
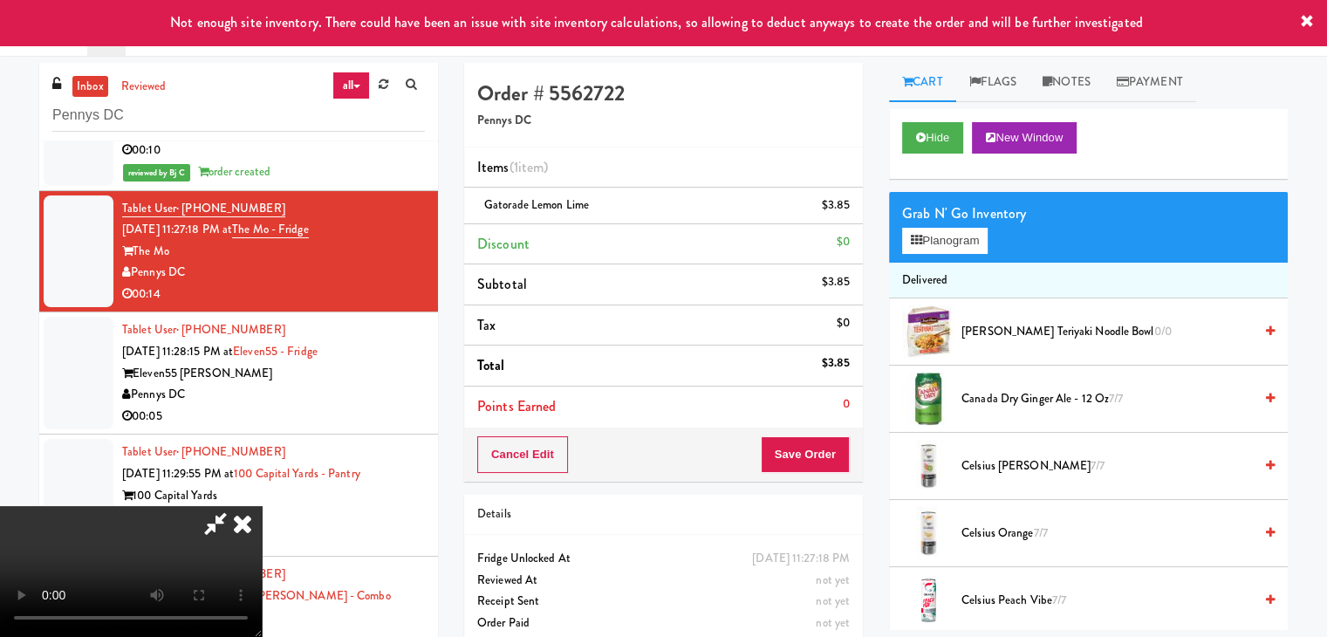
click at [262, 506] on video at bounding box center [131, 571] width 262 height 131
click at [943, 236] on button "Planogram" at bounding box center [945, 241] width 86 height 26
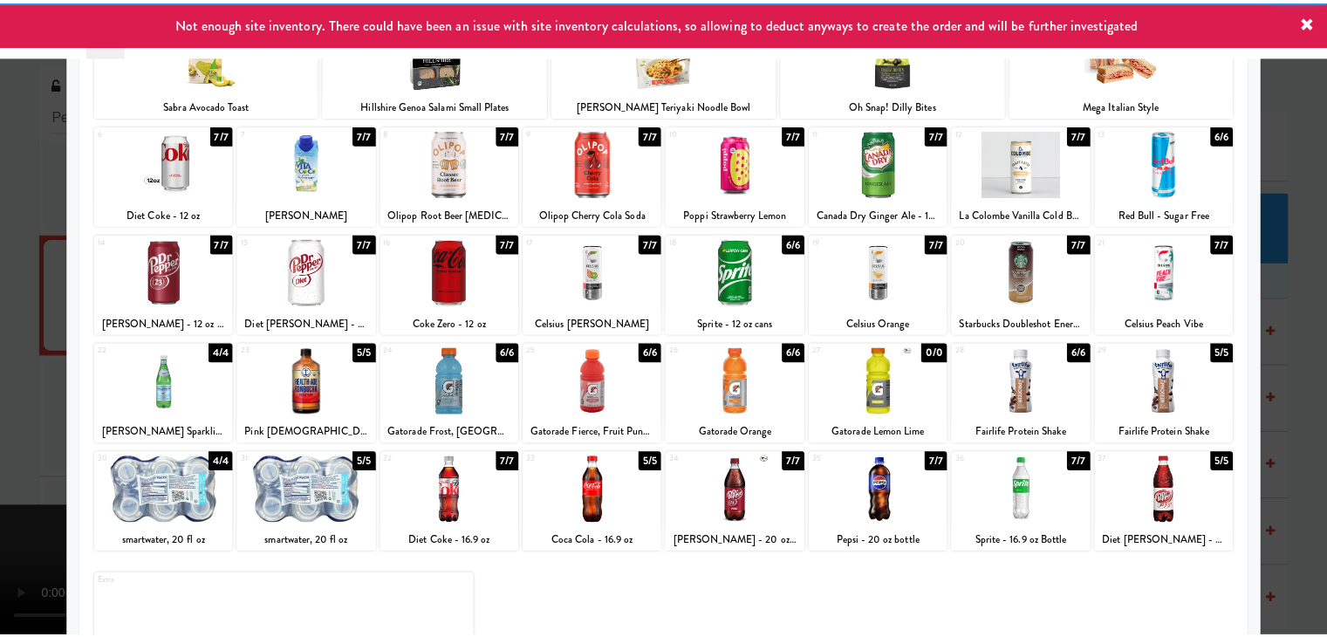
scroll to position [175, 0]
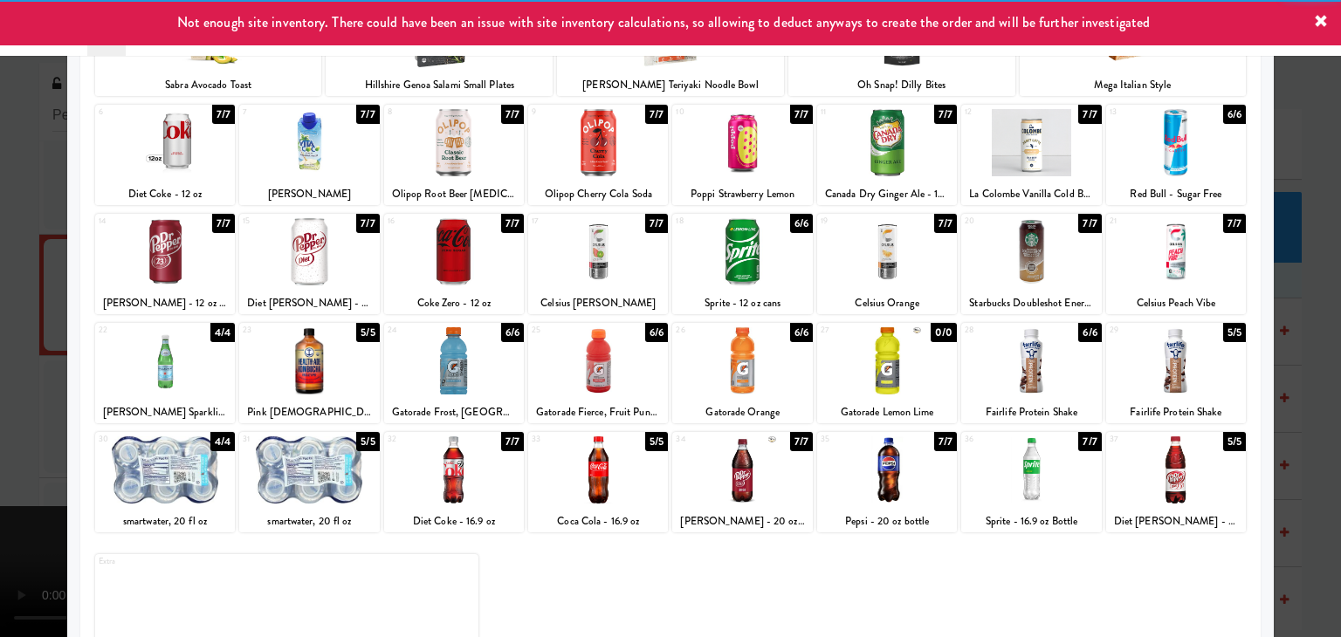
click at [170, 382] on div at bounding box center [165, 360] width 140 height 67
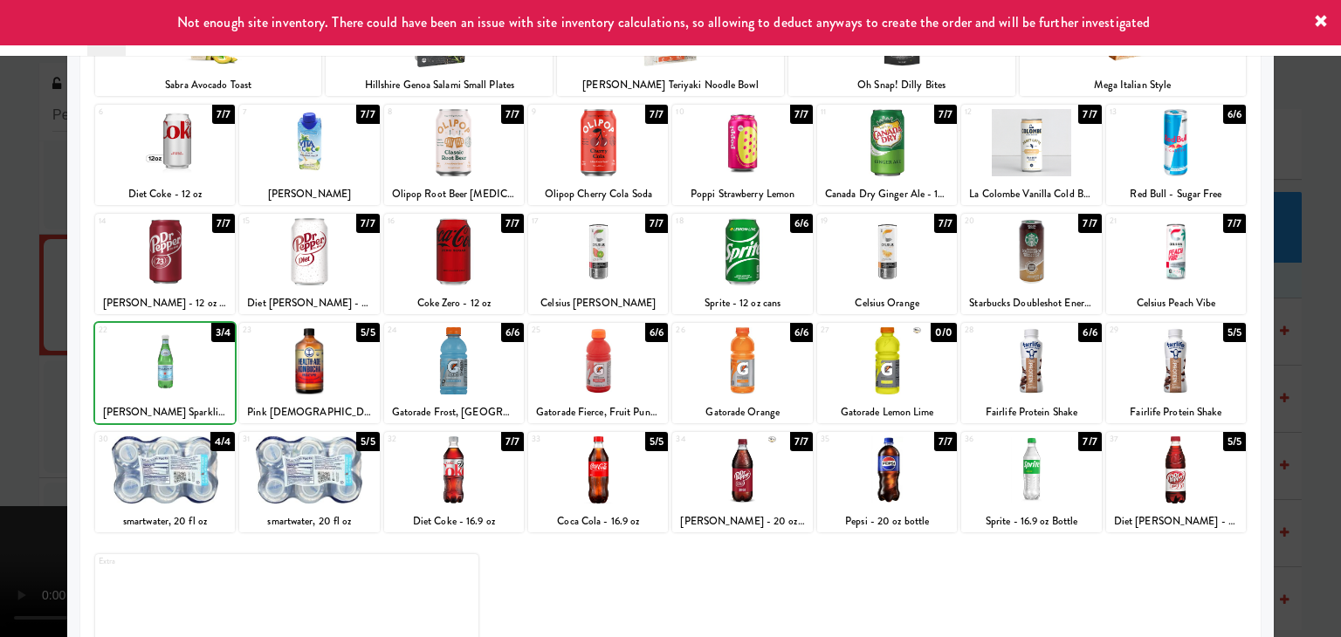
click at [9, 381] on div at bounding box center [670, 318] width 1341 height 637
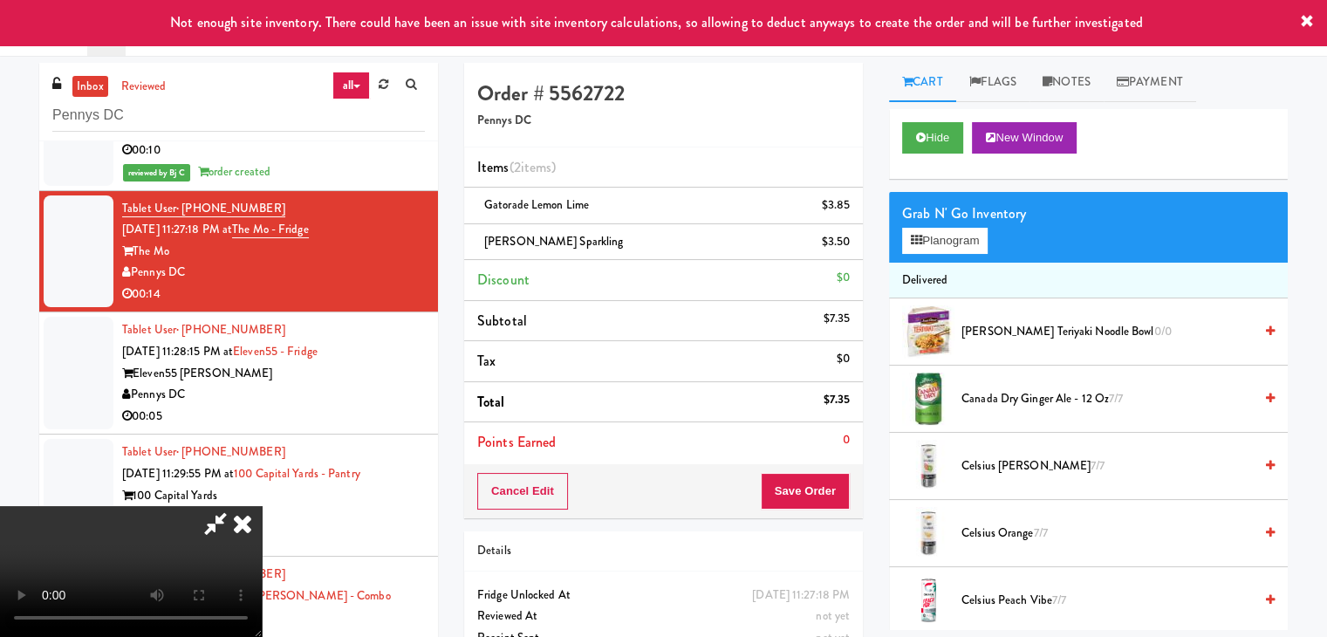
scroll to position [245, 0]
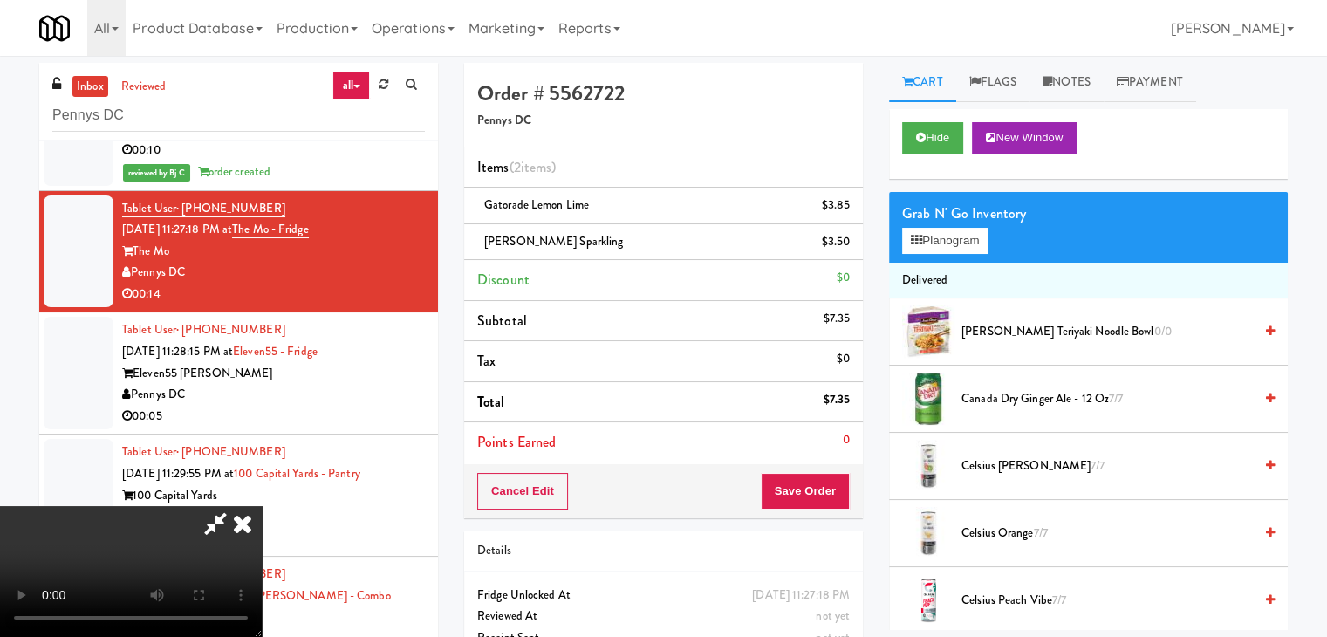
click at [262, 506] on video at bounding box center [131, 571] width 262 height 131
click at [820, 476] on div "Cancel Edit Save Order" at bounding box center [663, 491] width 399 height 54
click at [820, 478] on button "Save Order" at bounding box center [805, 491] width 89 height 37
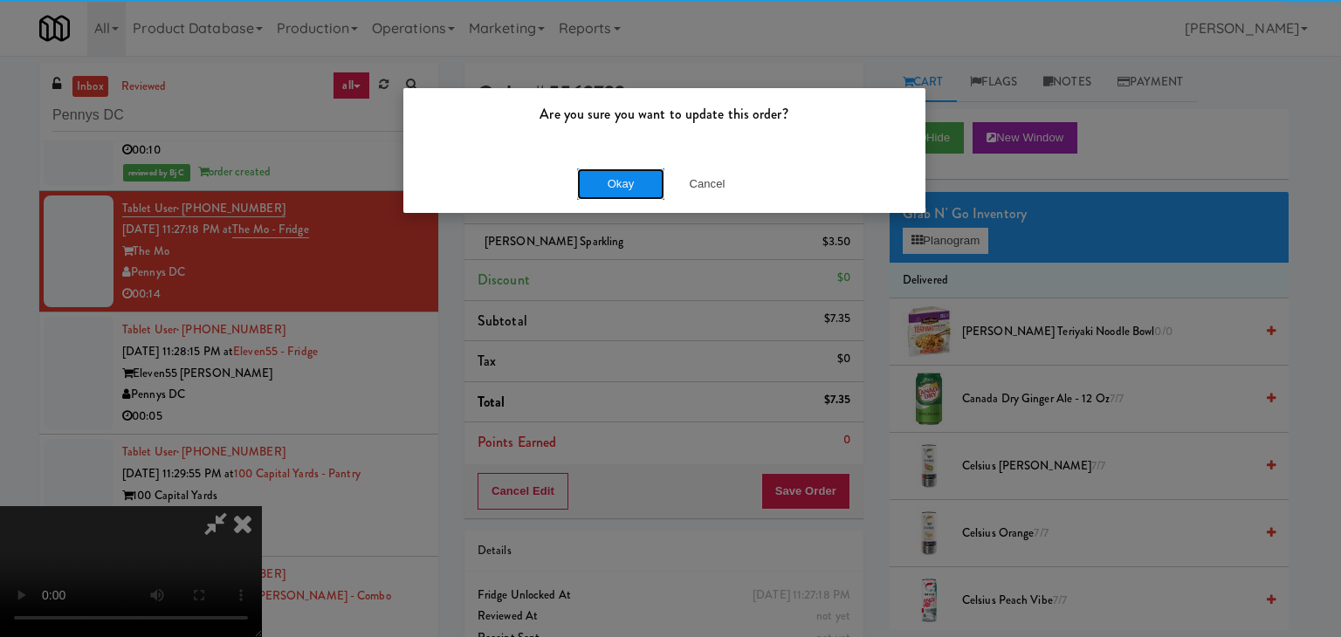
click at [614, 193] on button "Okay" at bounding box center [620, 183] width 87 height 31
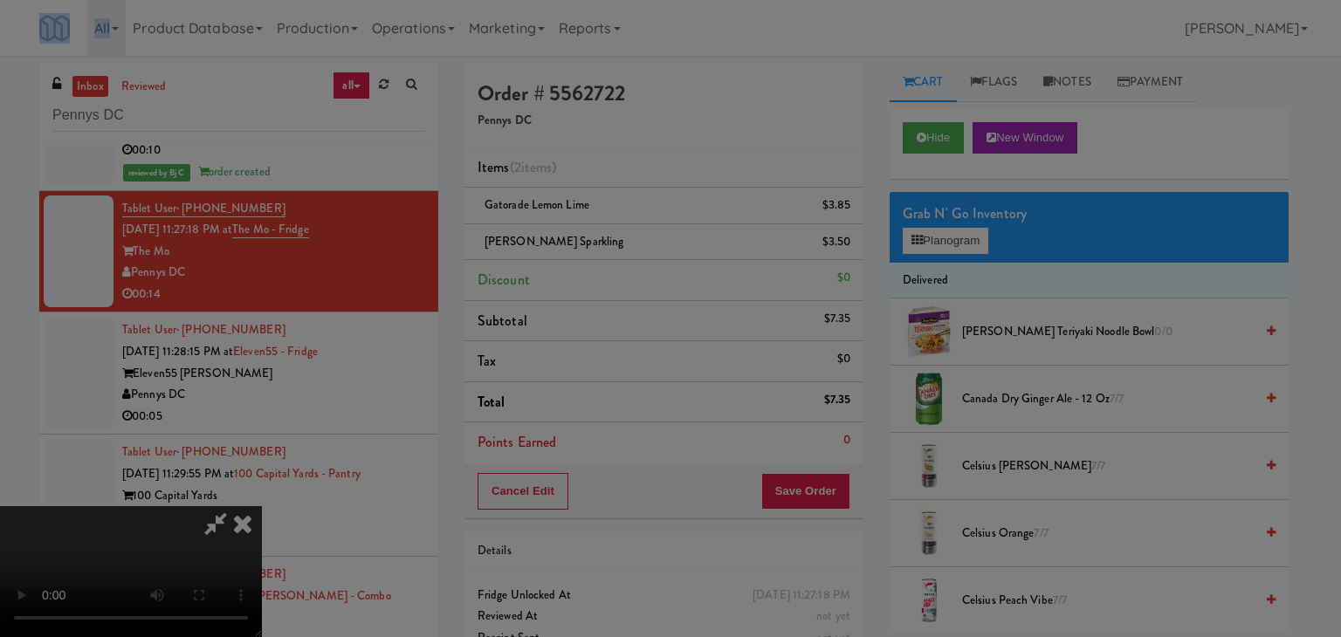
click at [614, 193] on body "Are you sure you want to update this order? Okay Cancel Okay Are you sure you w…" at bounding box center [670, 374] width 1341 height 637
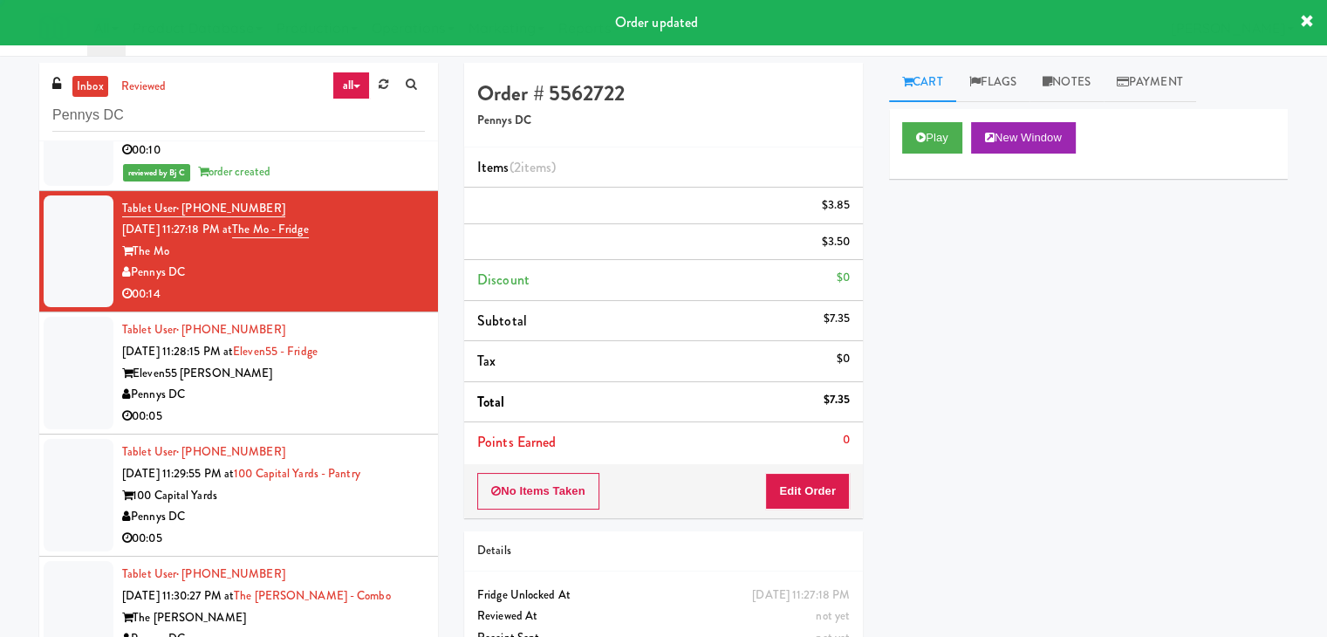
scroll to position [0, 0]
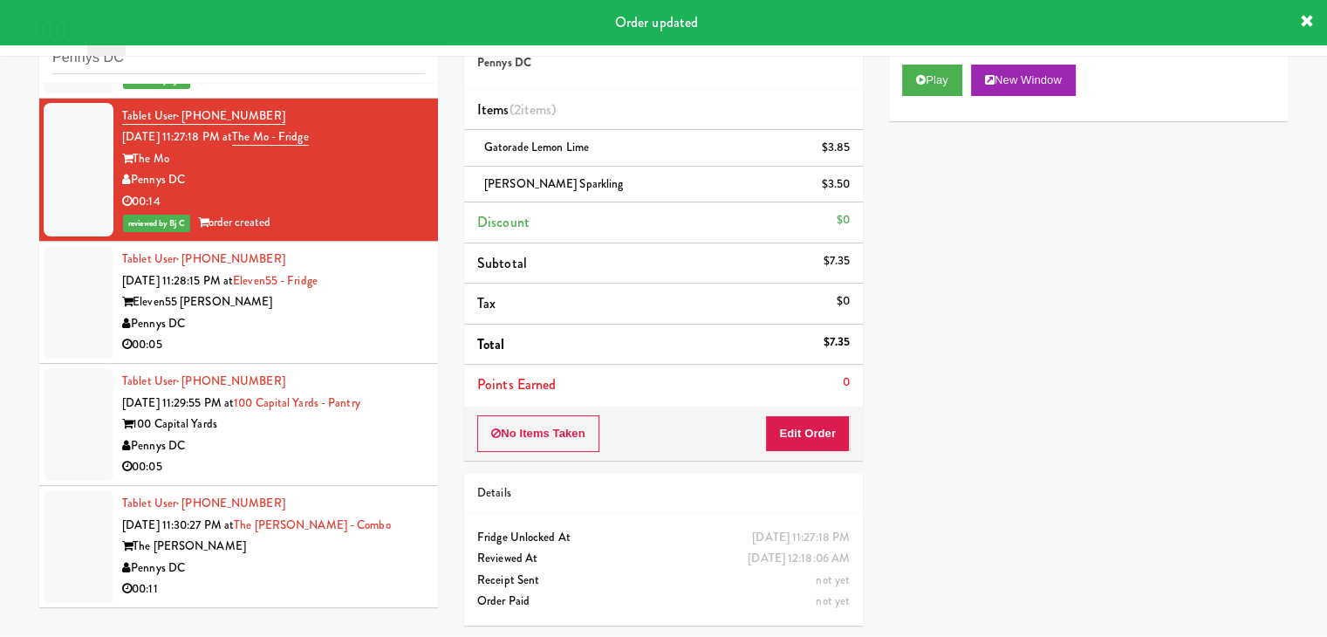
click at [370, 324] on div "Pennys DC" at bounding box center [273, 324] width 303 height 22
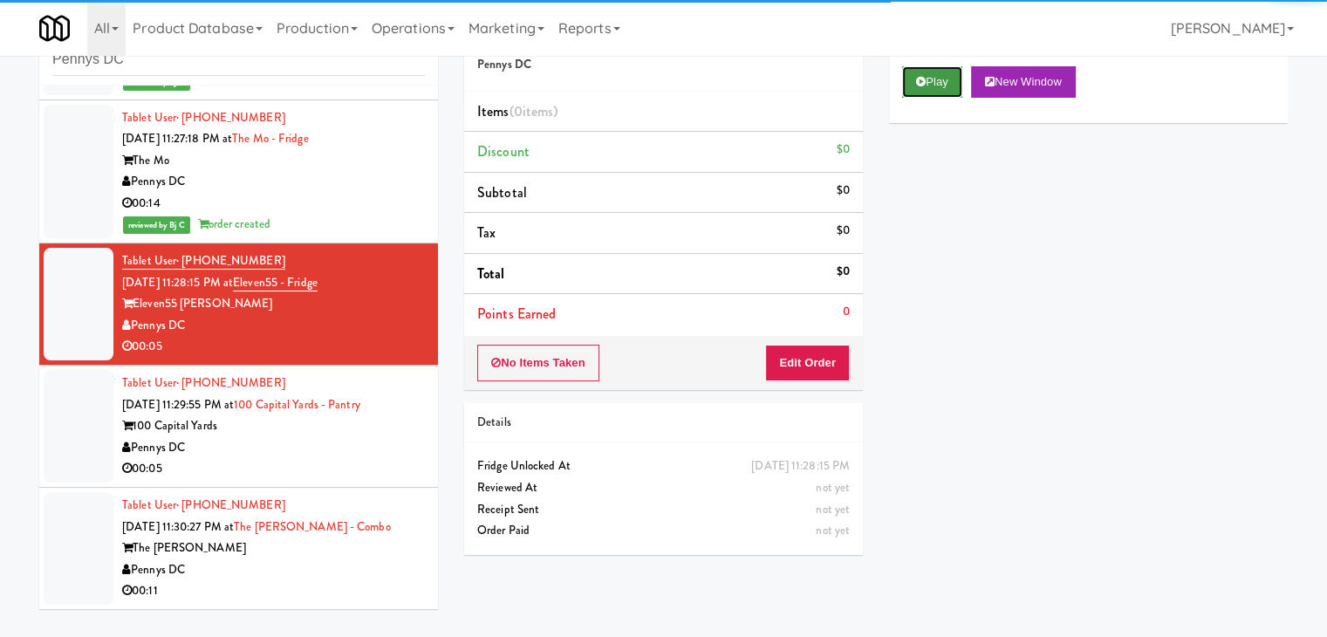
click at [936, 92] on button "Play" at bounding box center [932, 81] width 60 height 31
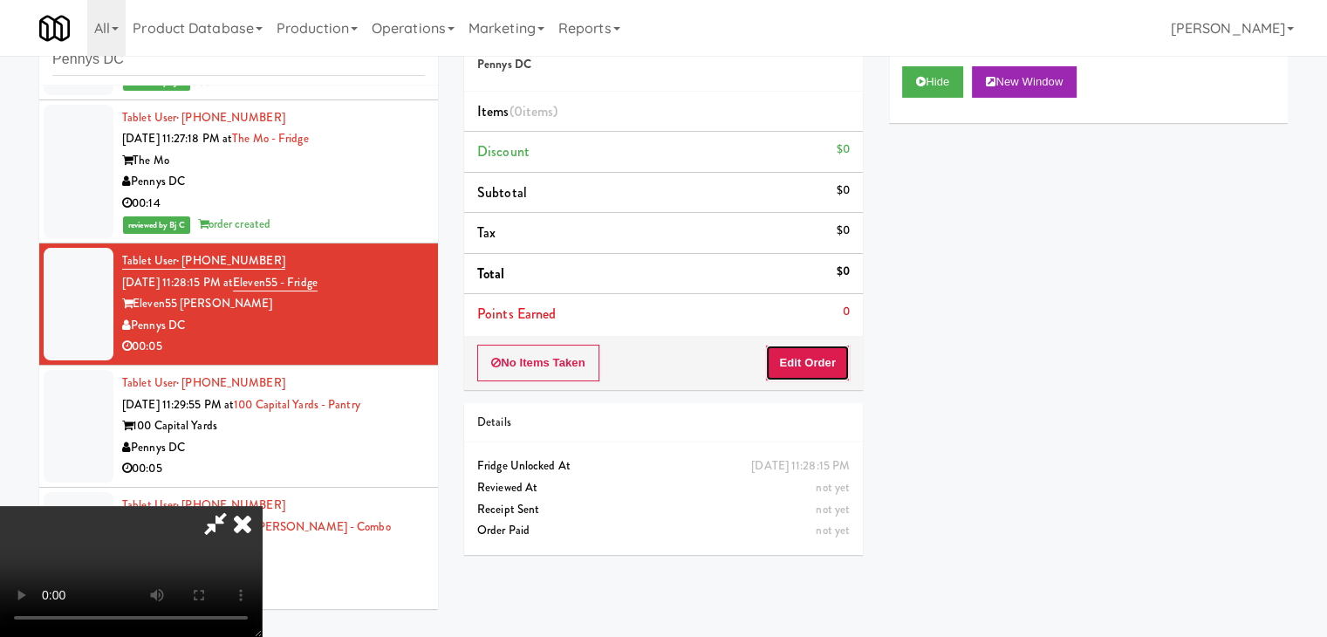
click at [828, 357] on button "Edit Order" at bounding box center [807, 363] width 85 height 37
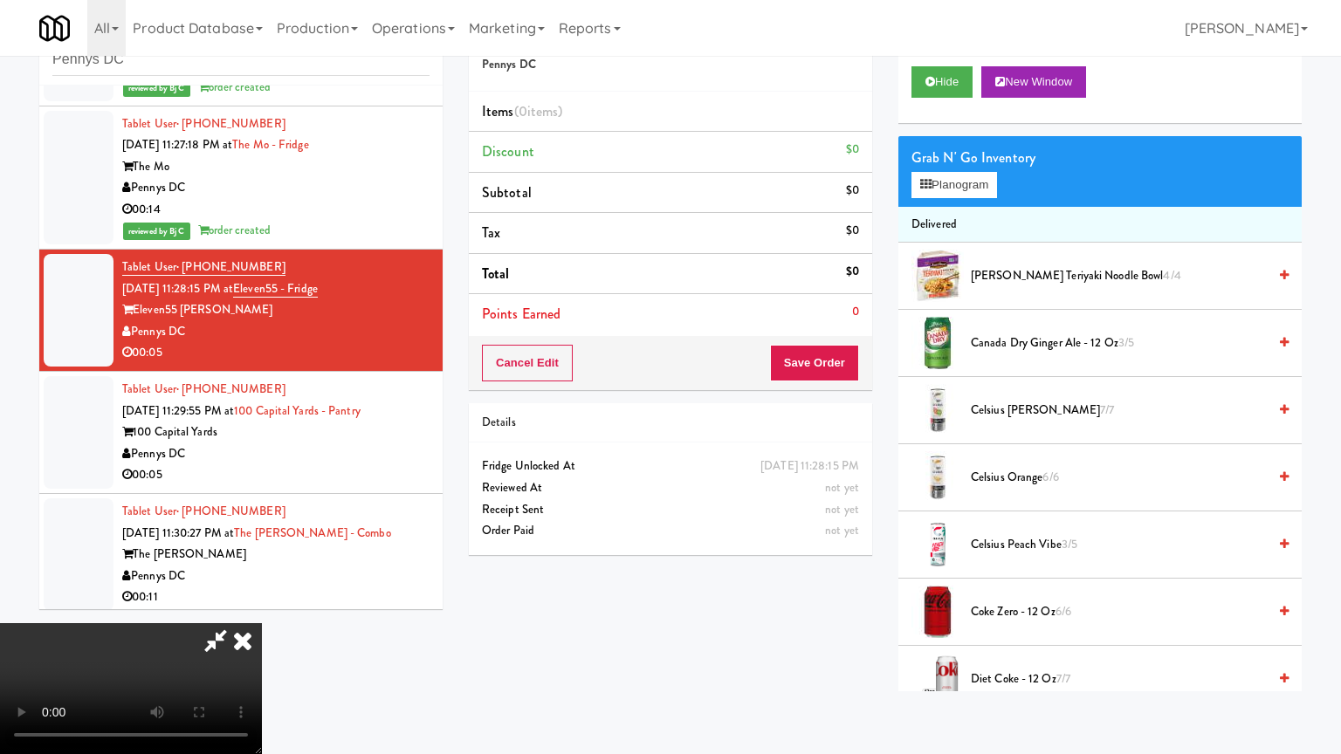
click at [262, 623] on video at bounding box center [131, 688] width 262 height 131
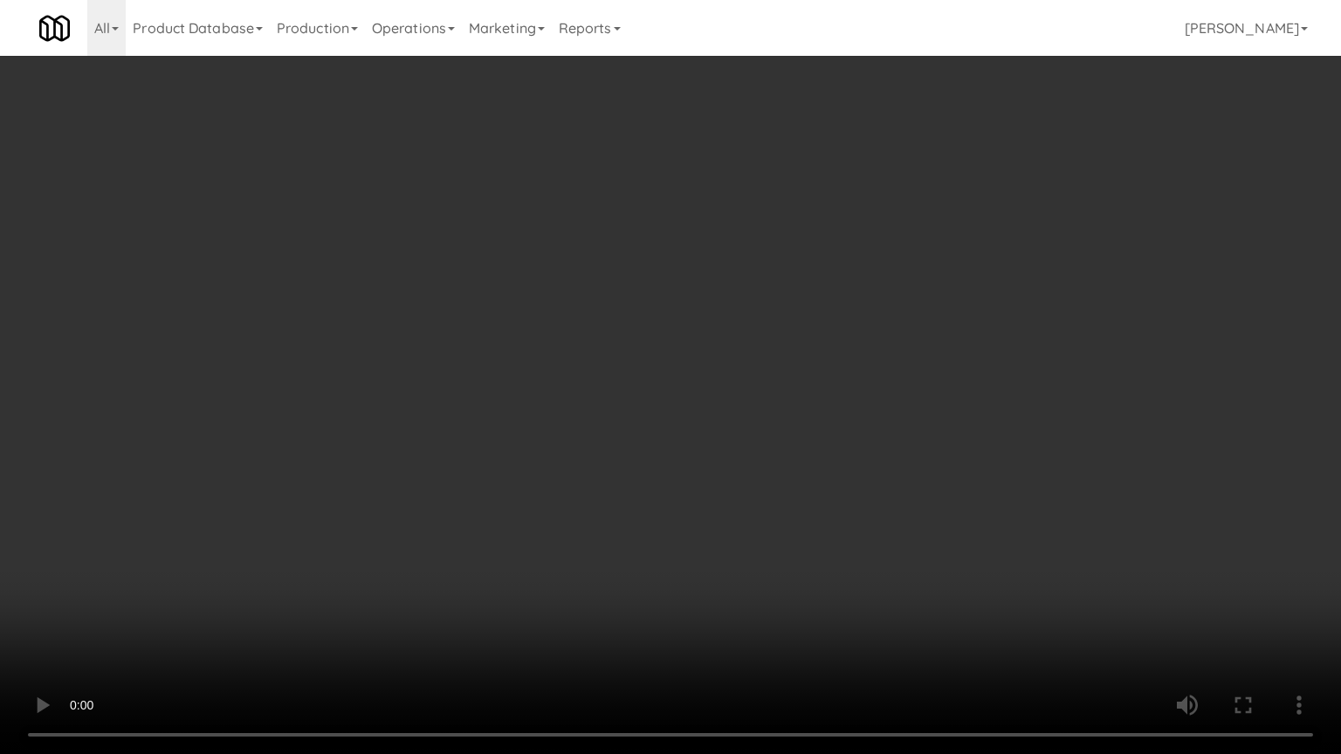
click at [730, 459] on video at bounding box center [670, 377] width 1341 height 754
click at [762, 419] on video at bounding box center [670, 377] width 1341 height 754
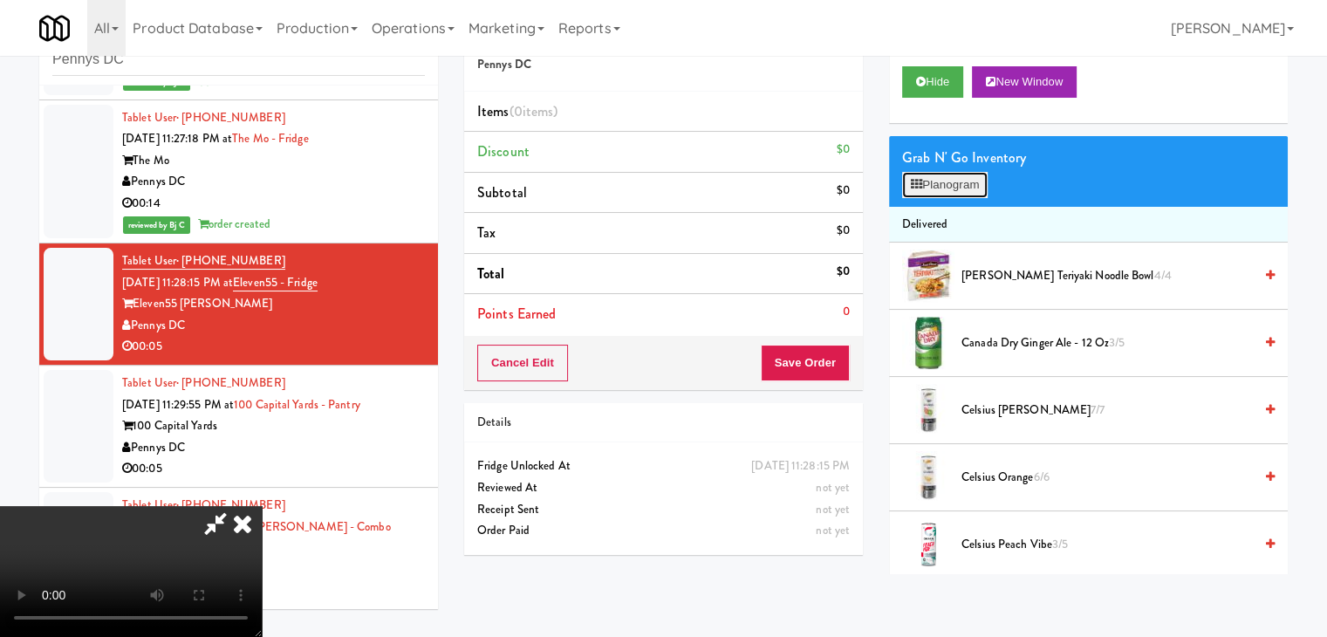
click at [942, 185] on button "Planogram" at bounding box center [945, 185] width 86 height 26
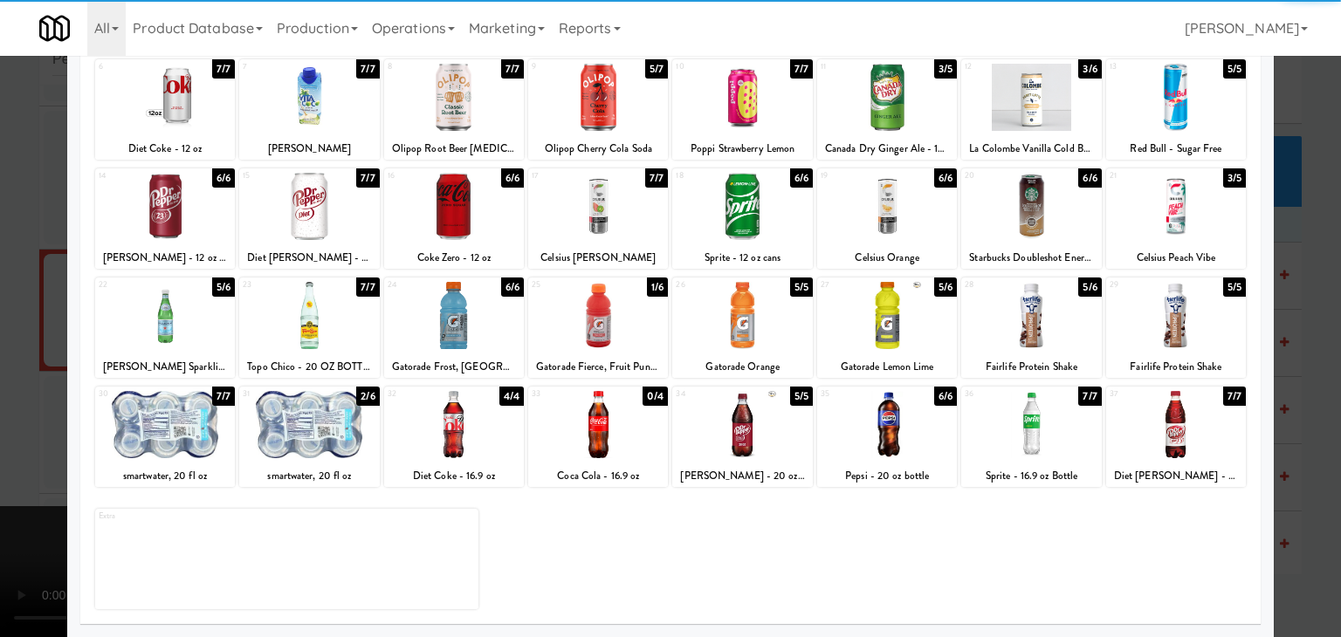
drag, startPoint x: 592, startPoint y: 322, endPoint x: 112, endPoint y: 321, distance: 480.0
click at [588, 322] on div at bounding box center [598, 315] width 140 height 67
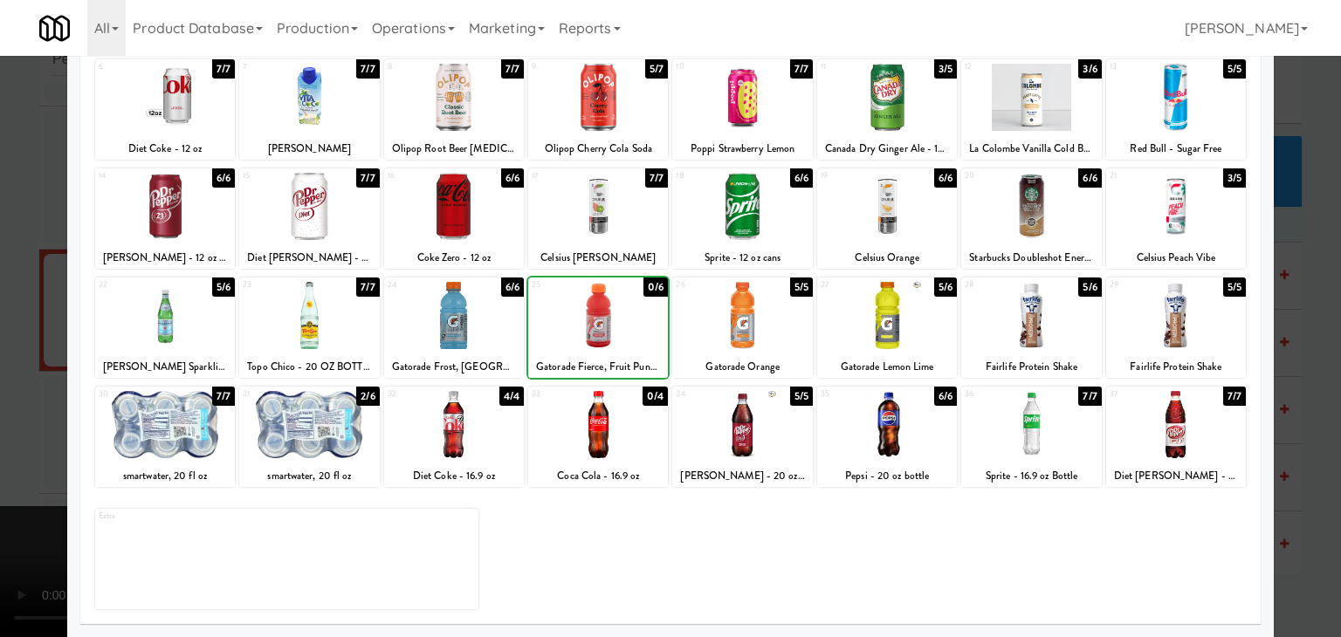
drag, startPoint x: 0, startPoint y: 321, endPoint x: 191, endPoint y: 326, distance: 191.2
click at [10, 319] on div at bounding box center [670, 318] width 1341 height 637
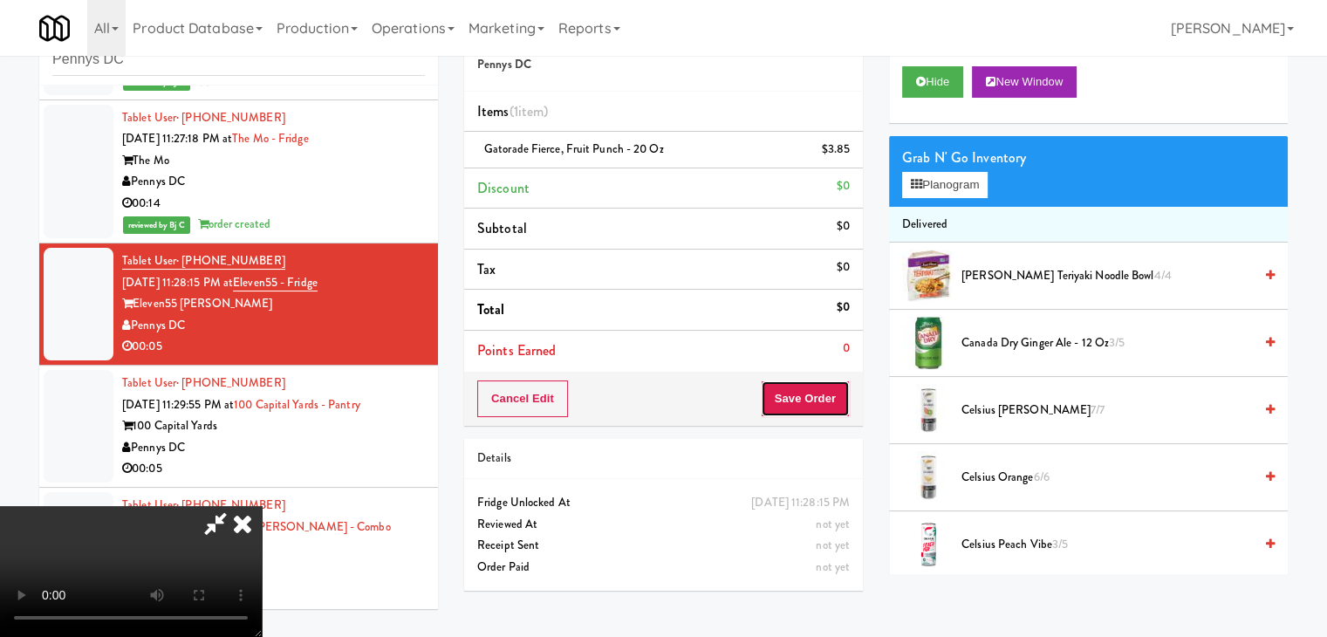
click at [806, 387] on button "Save Order" at bounding box center [805, 399] width 89 height 37
click at [811, 388] on button "Save Order" at bounding box center [805, 399] width 89 height 37
click at [811, 389] on body "Are you sure you want to update this order? Okay Cancel Okay Are you sure you w…" at bounding box center [663, 318] width 1327 height 637
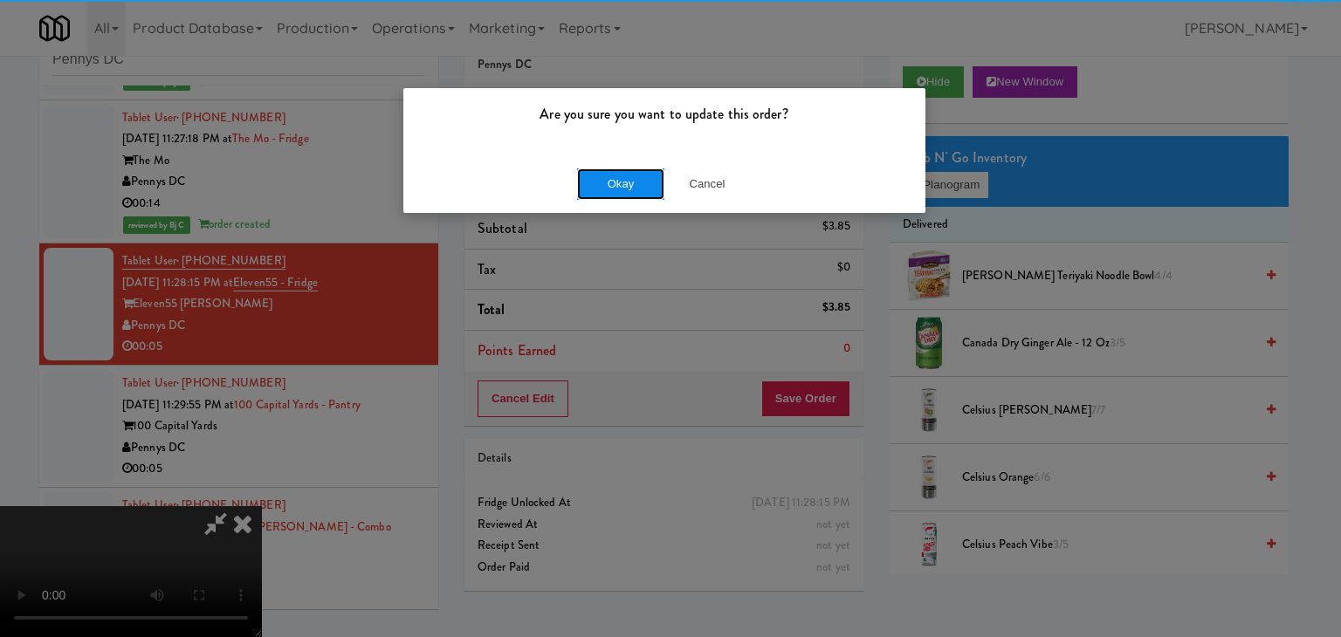
click at [635, 171] on button "Okay" at bounding box center [620, 183] width 87 height 31
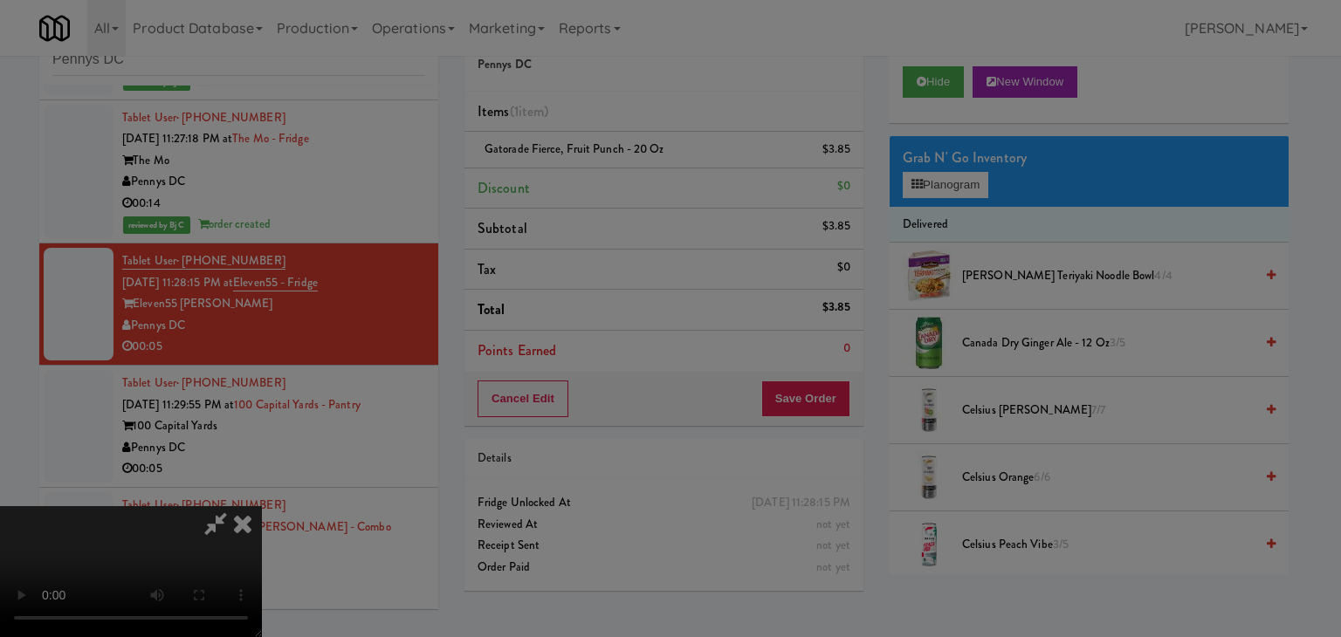
click at [635, 168] on button "Okay" at bounding box center [620, 151] width 87 height 31
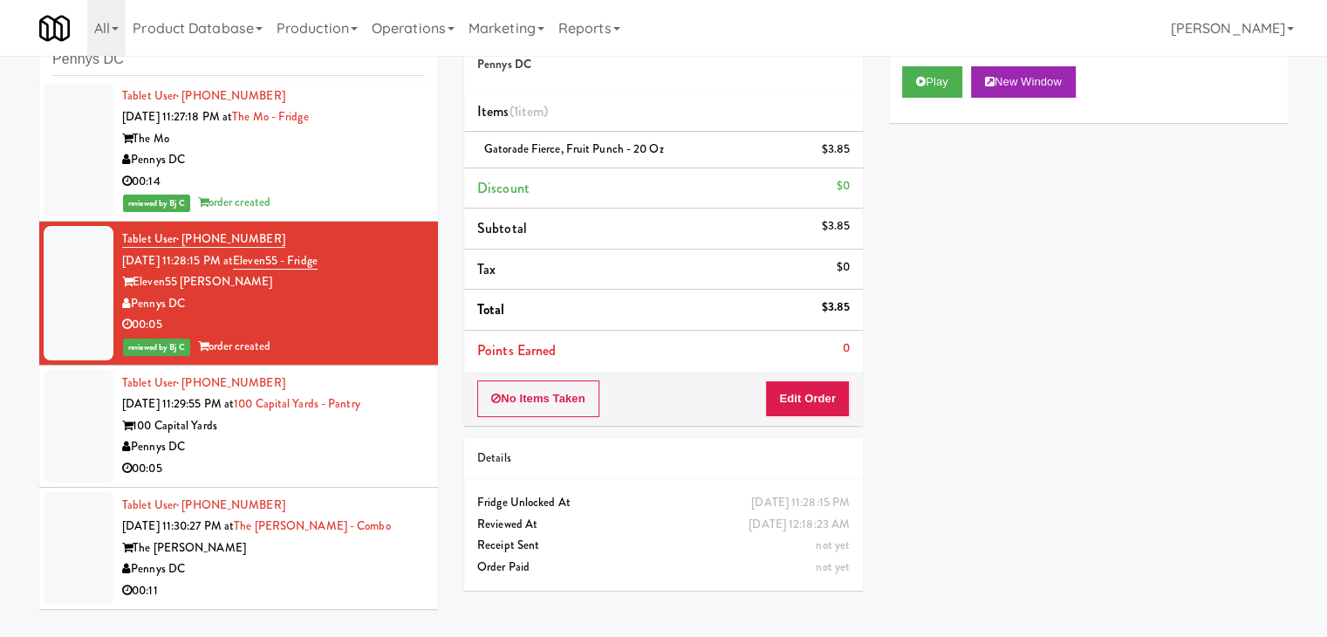
click at [387, 440] on div "Pennys DC" at bounding box center [273, 447] width 303 height 22
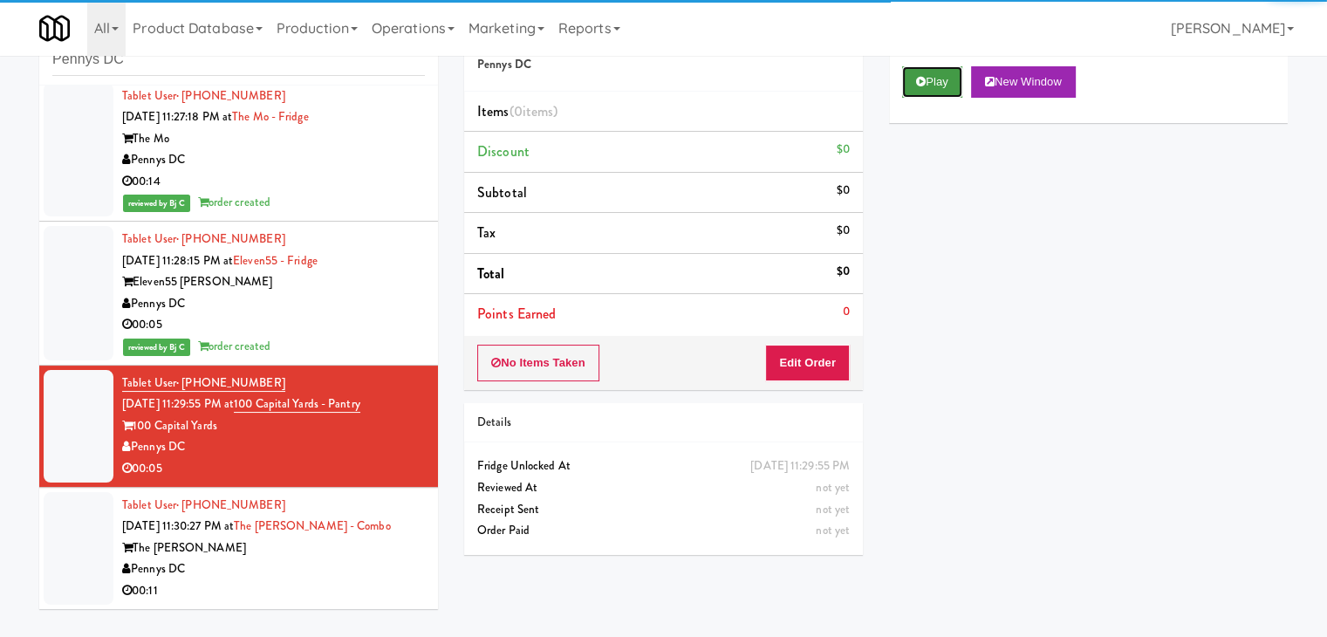
click at [960, 76] on button "Play" at bounding box center [932, 81] width 60 height 31
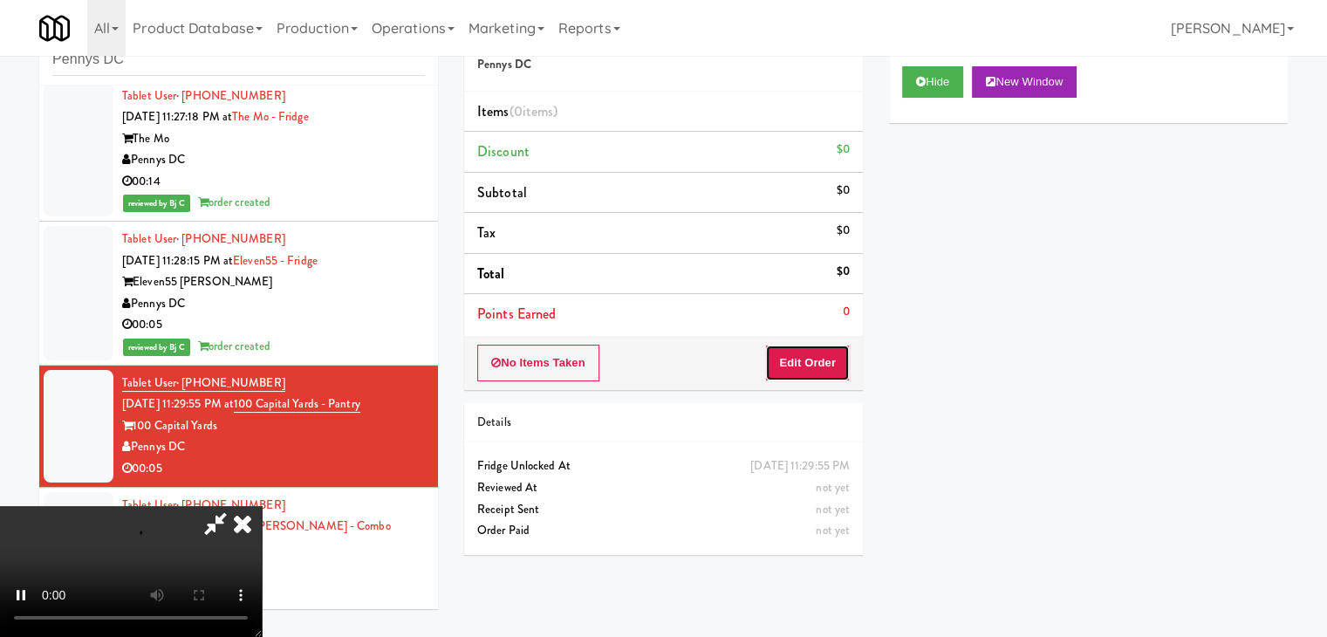
click at [816, 362] on button "Edit Order" at bounding box center [807, 363] width 85 height 37
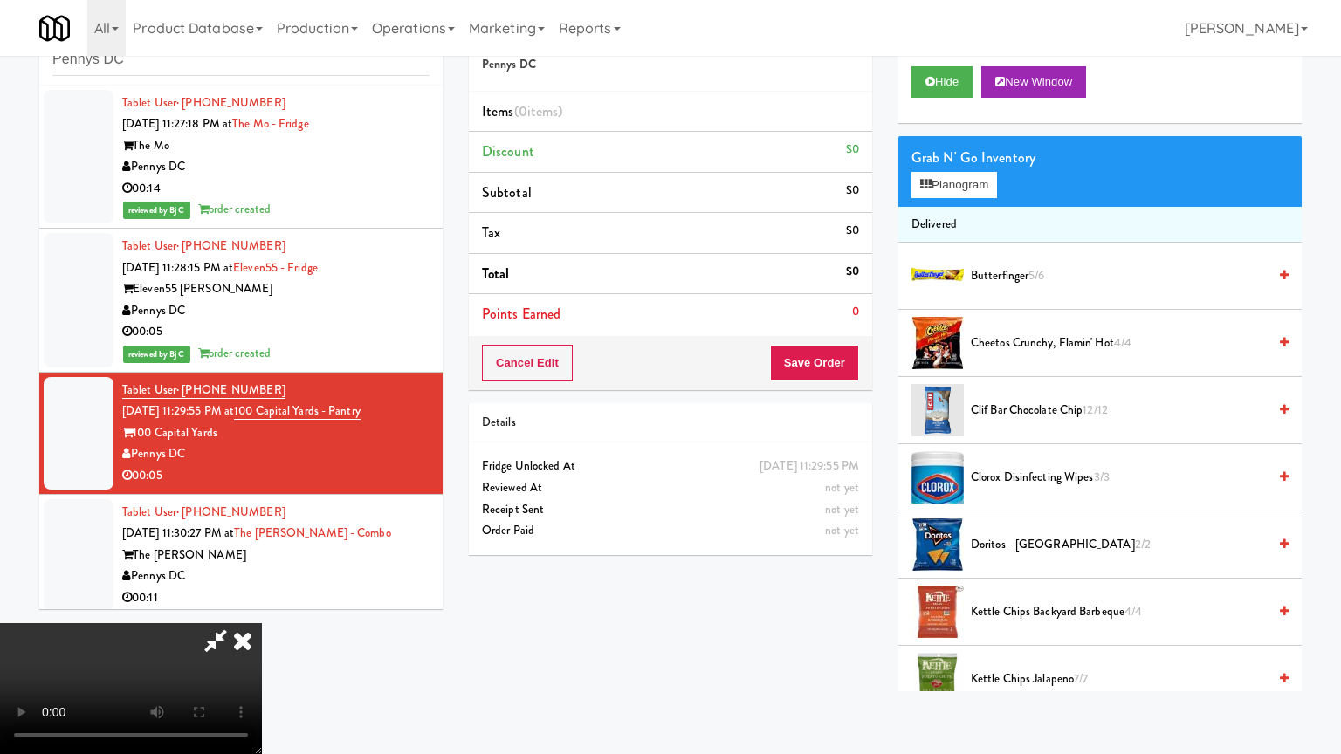
click at [262, 623] on video at bounding box center [131, 688] width 262 height 131
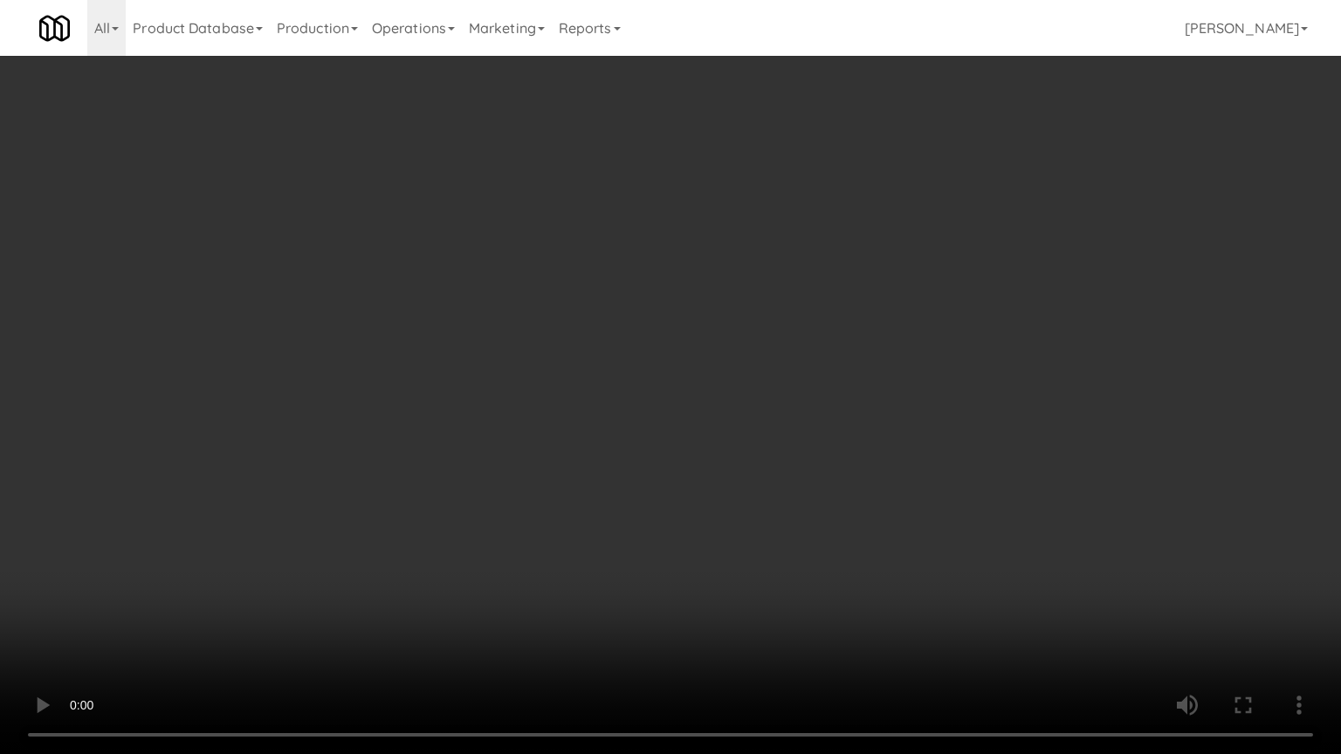
click at [770, 467] on video at bounding box center [670, 377] width 1341 height 754
click at [770, 453] on video at bounding box center [670, 377] width 1341 height 754
click at [768, 457] on video at bounding box center [670, 377] width 1341 height 754
click at [768, 453] on video at bounding box center [670, 377] width 1341 height 754
click at [765, 440] on video at bounding box center [670, 377] width 1341 height 754
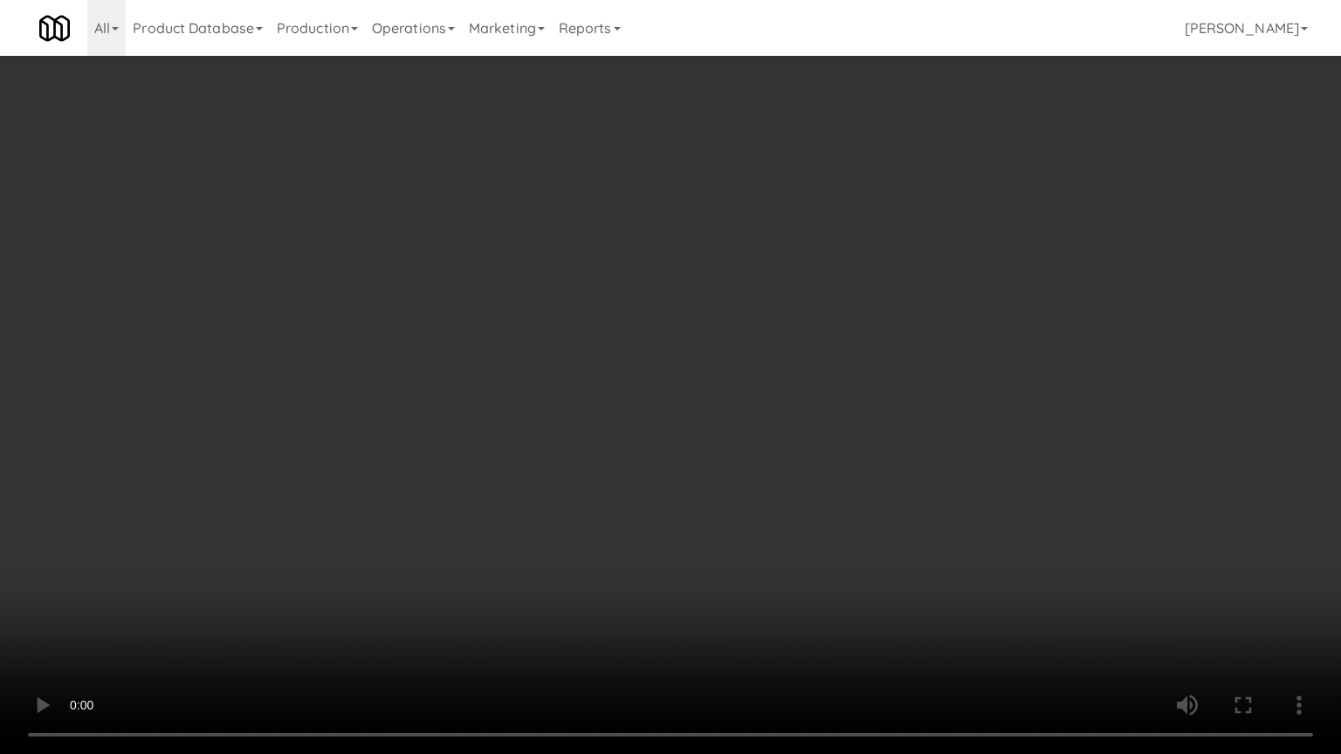
click at [765, 440] on video at bounding box center [670, 377] width 1341 height 754
click at [775, 415] on video at bounding box center [670, 377] width 1341 height 754
click at [782, 410] on video at bounding box center [670, 377] width 1341 height 754
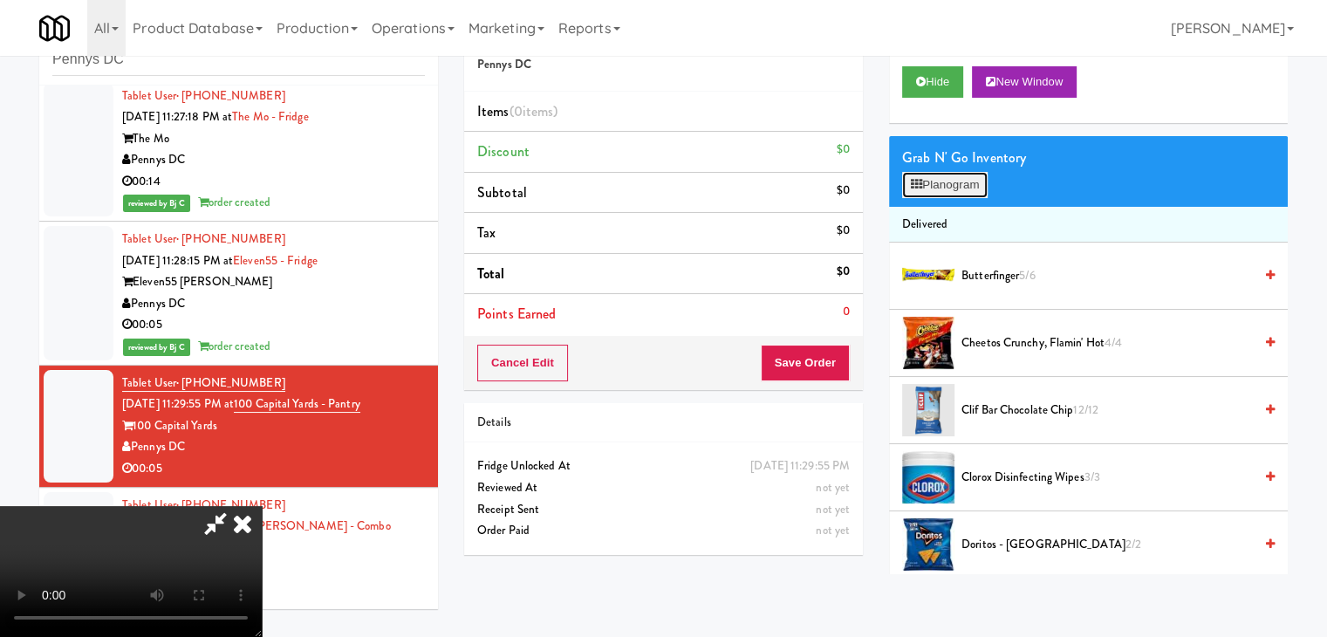
click at [959, 182] on button "Planogram" at bounding box center [945, 185] width 86 height 26
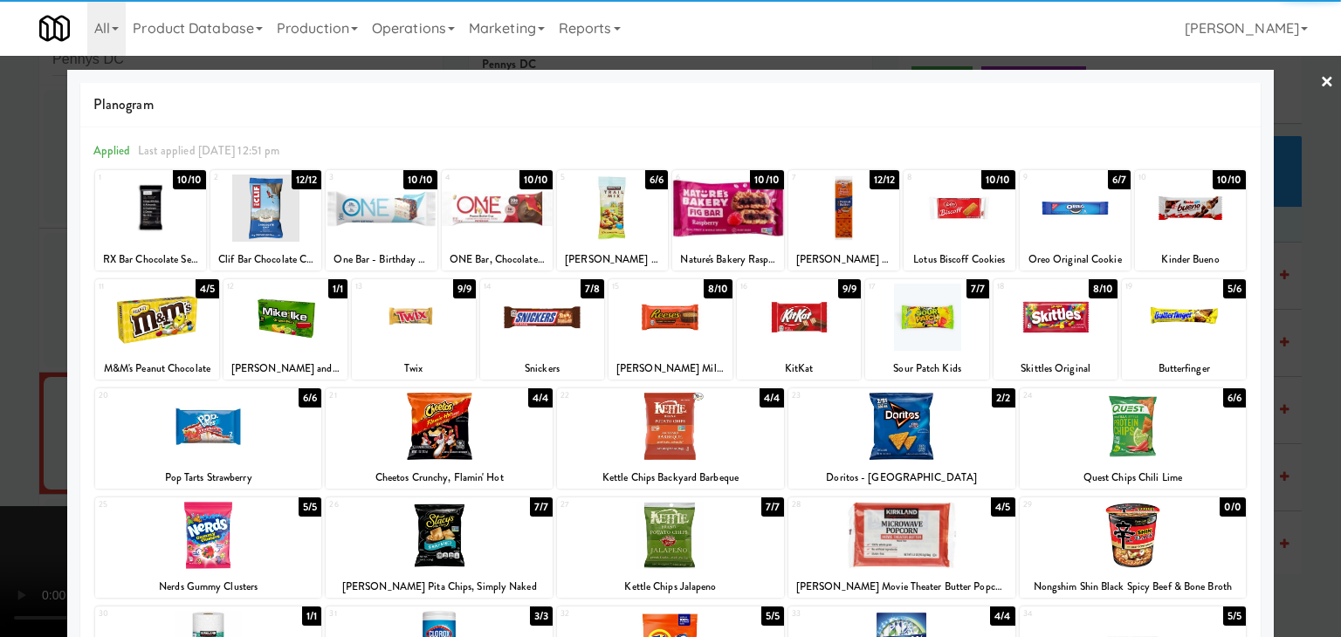
click at [539, 313] on div at bounding box center [542, 317] width 124 height 67
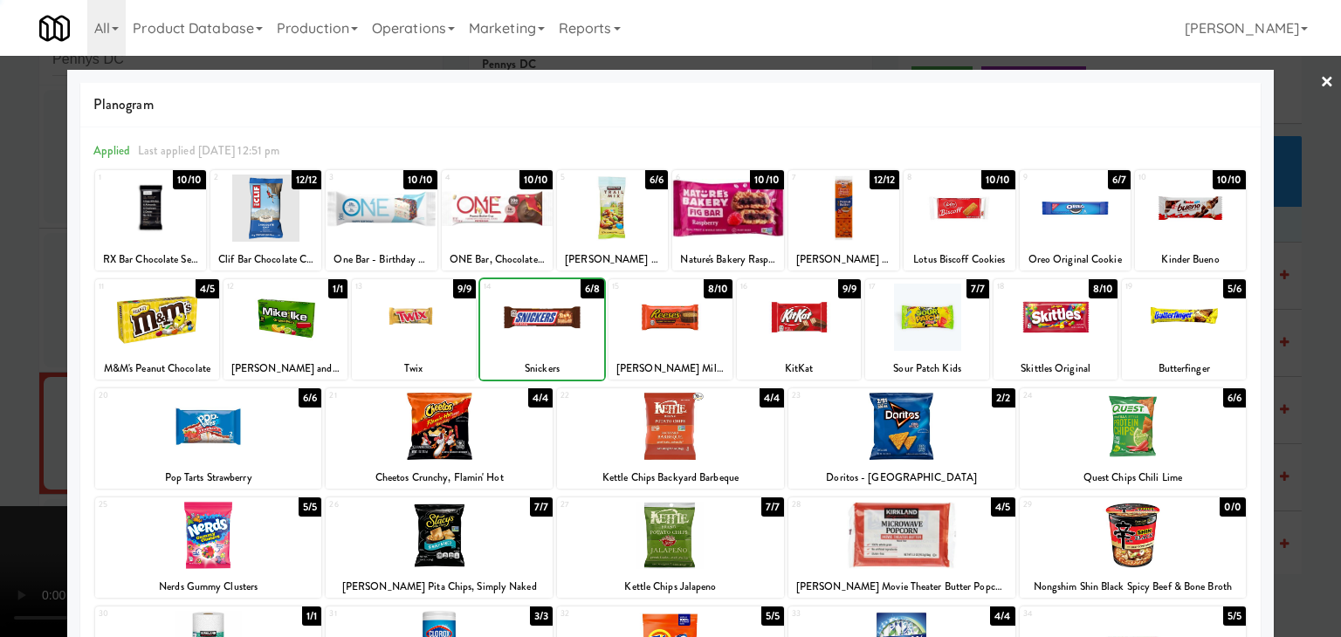
click at [0, 319] on div at bounding box center [670, 318] width 1341 height 637
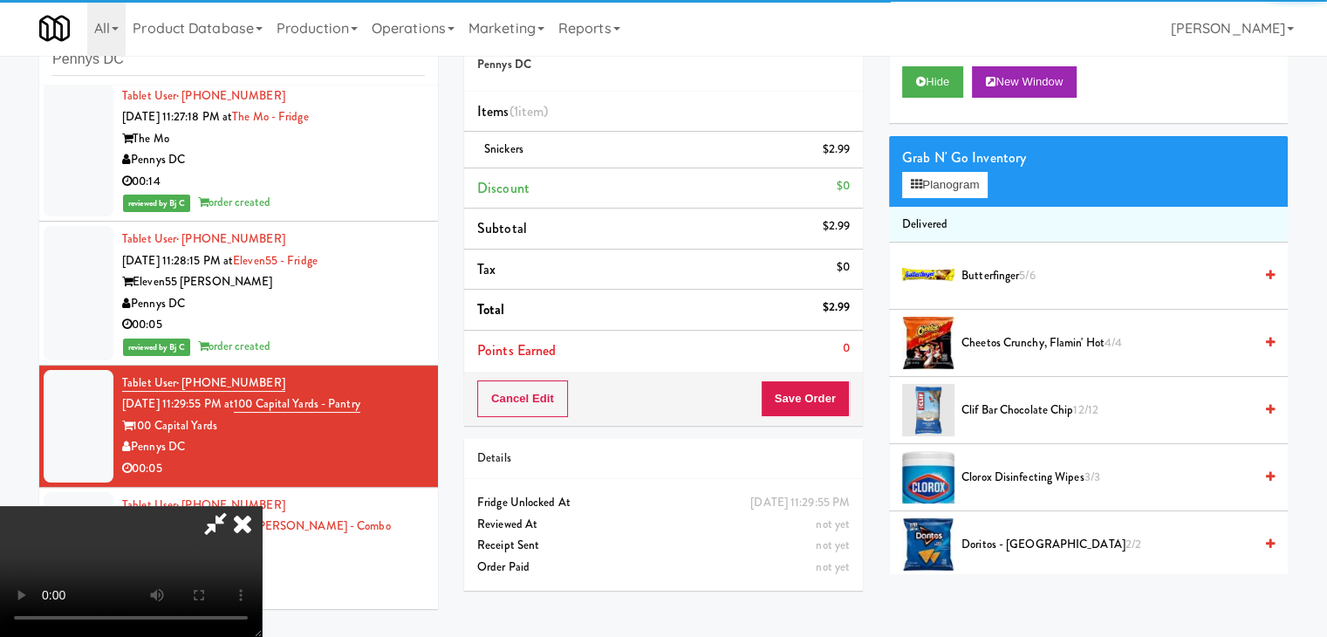
drag, startPoint x: 778, startPoint y: 396, endPoint x: 813, endPoint y: 402, distance: 36.3
click at [801, 401] on div "Order # 7339901 Pennys DC Items (1 item ) Snickers $2.99 Discount $0 Subtotal $…" at bounding box center [876, 305] width 824 height 597
click at [821, 402] on button "Save Order" at bounding box center [805, 399] width 89 height 37
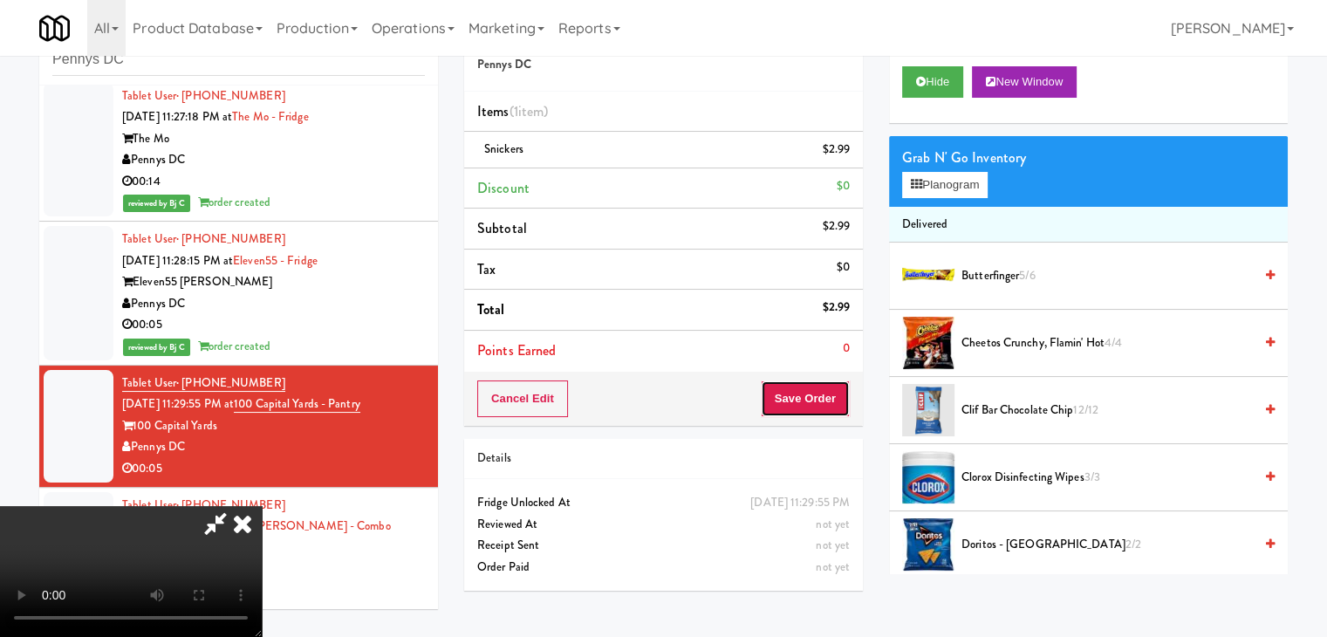
click at [821, 402] on button "Save Order" at bounding box center [805, 399] width 89 height 37
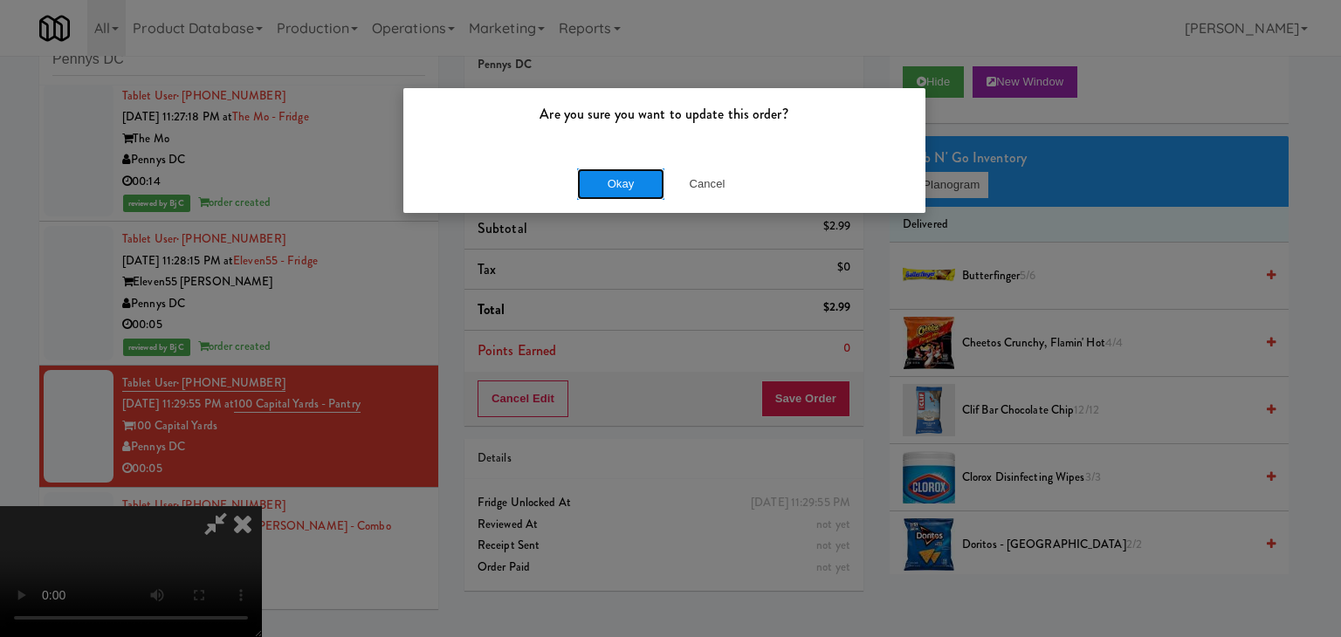
click at [630, 174] on button "Okay" at bounding box center [620, 183] width 87 height 31
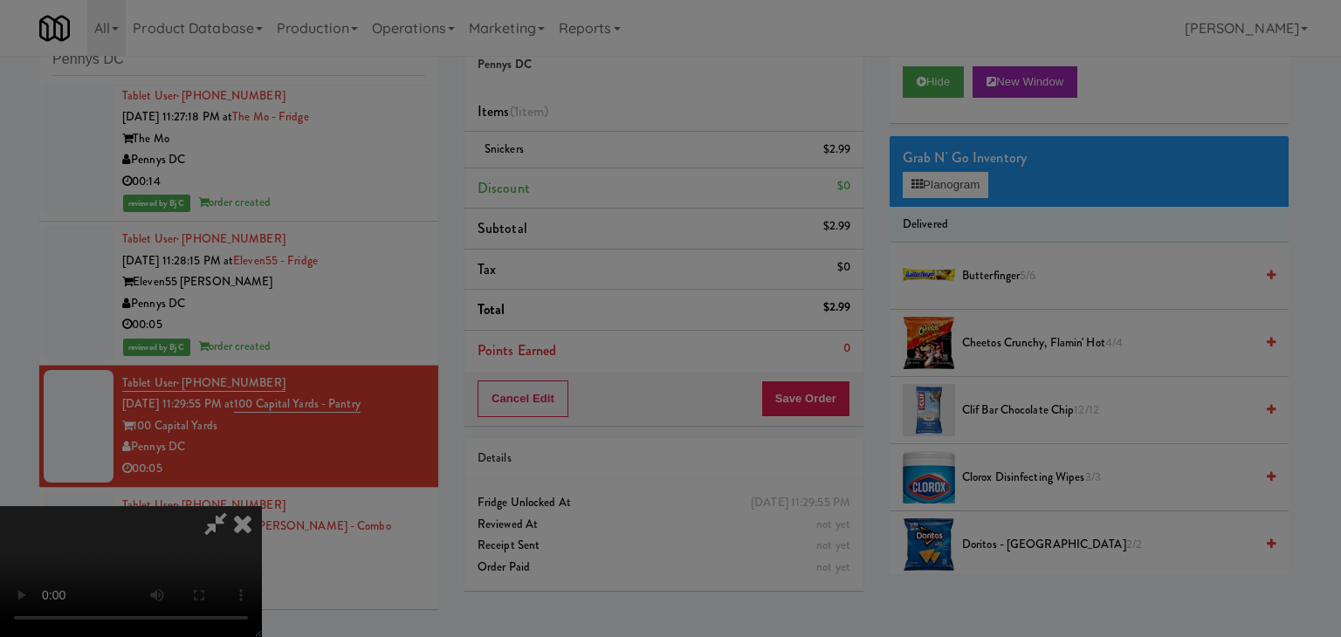
click at [628, 176] on body "Are you sure you want to update this order? Okay Cancel Okay Are you sure you w…" at bounding box center [670, 318] width 1341 height 637
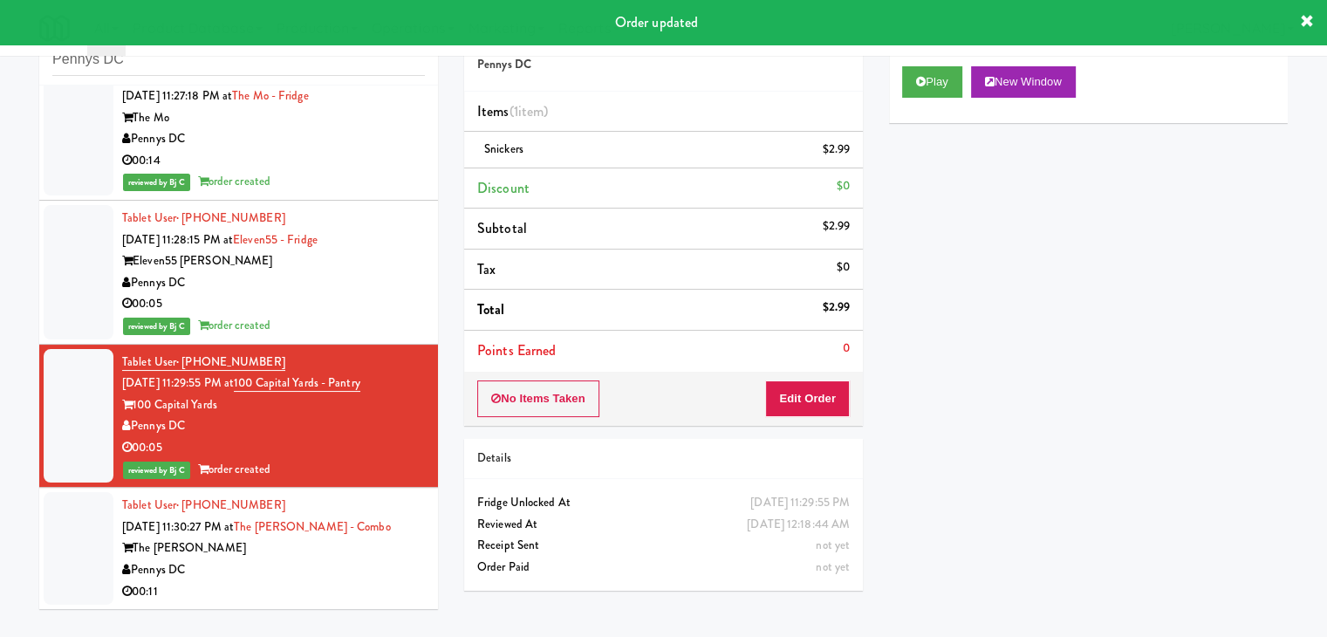
click at [367, 548] on div "The [PERSON_NAME]" at bounding box center [273, 549] width 303 height 22
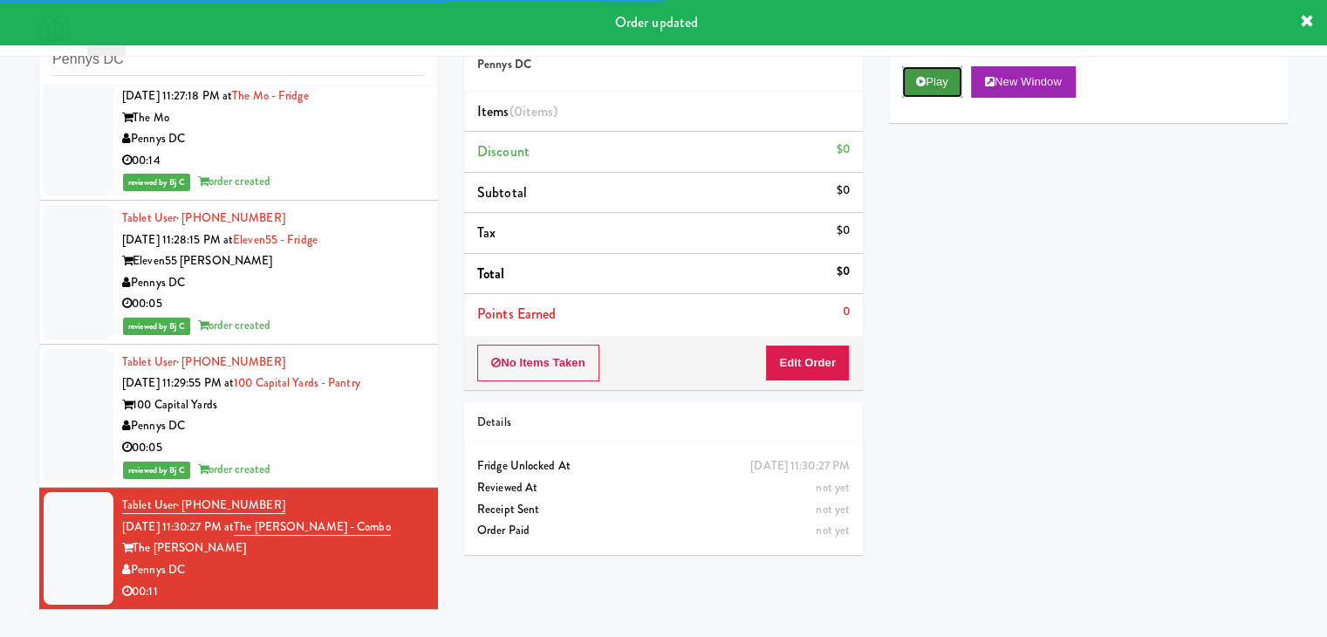
click at [926, 89] on button "Play" at bounding box center [932, 81] width 60 height 31
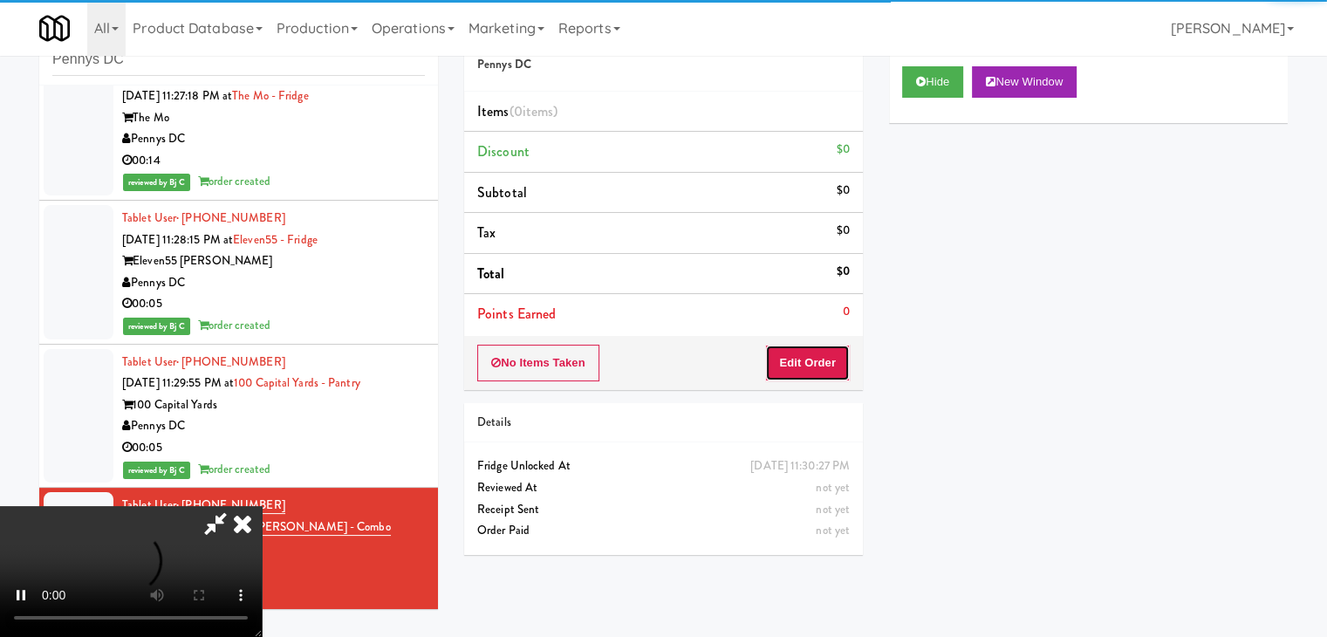
click at [813, 353] on button "Edit Order" at bounding box center [807, 363] width 85 height 37
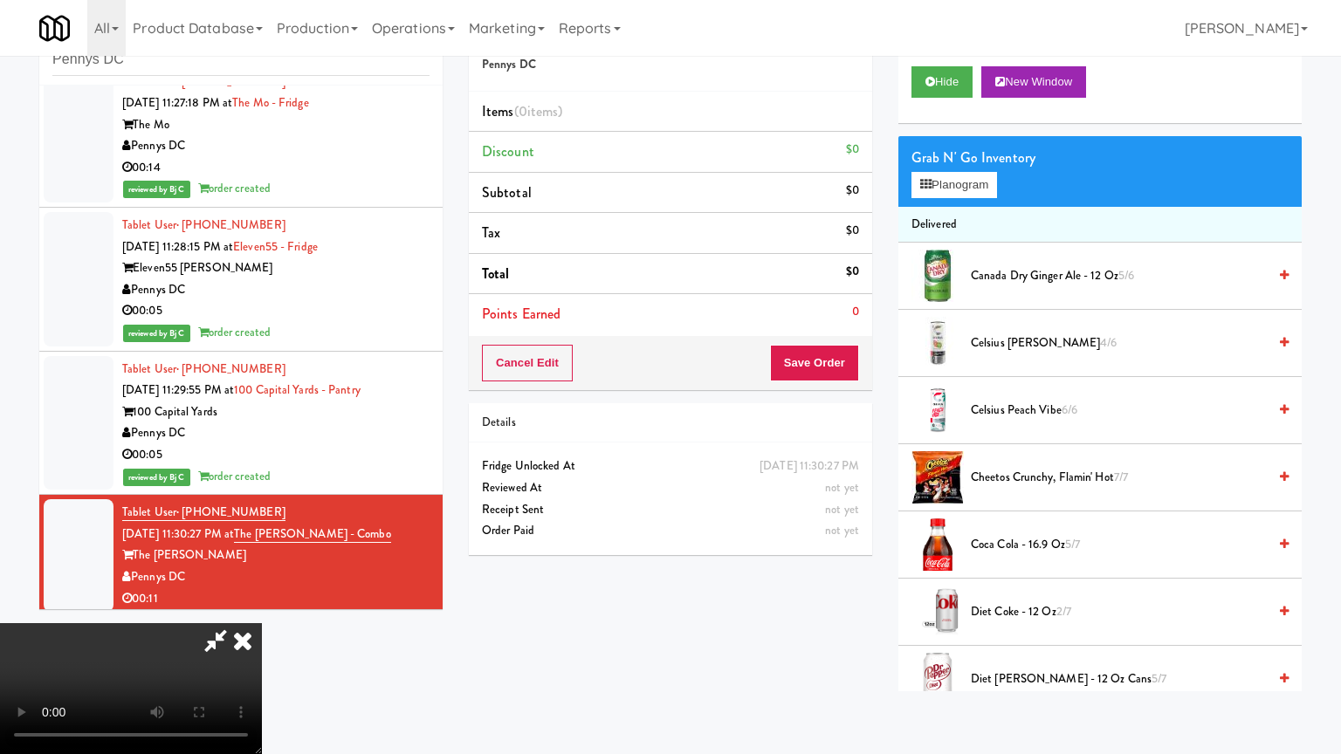
click at [262, 623] on video at bounding box center [131, 688] width 262 height 131
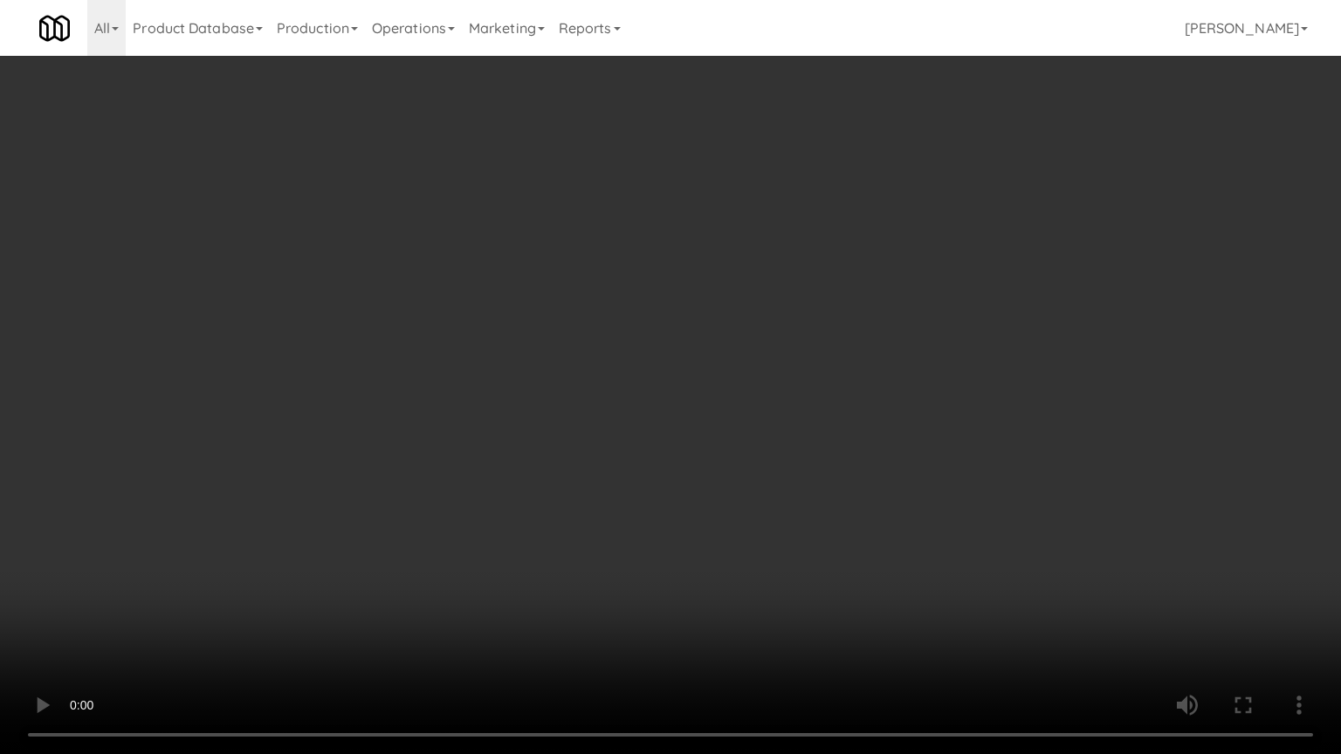
click at [765, 507] on video at bounding box center [670, 377] width 1341 height 754
click at [769, 500] on video at bounding box center [670, 377] width 1341 height 754
click at [776, 503] on video at bounding box center [670, 377] width 1341 height 754
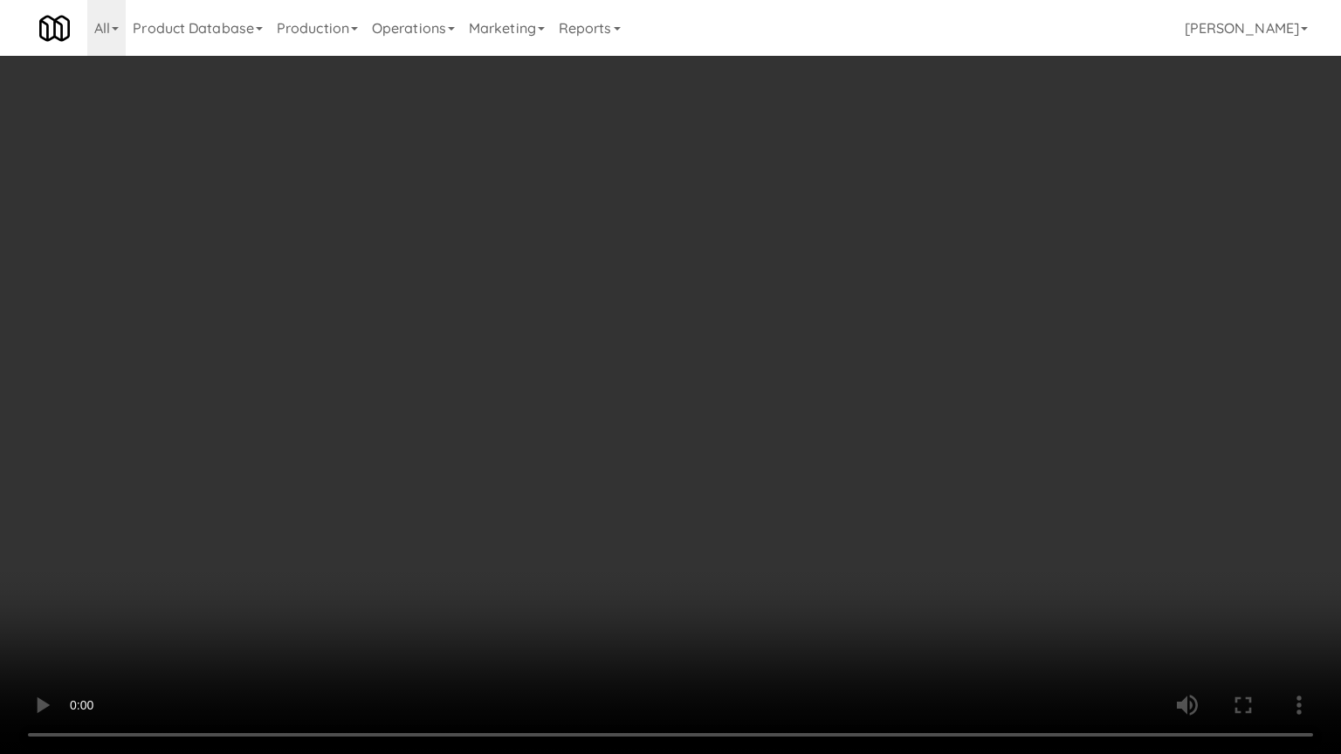
click at [777, 479] on video at bounding box center [670, 377] width 1341 height 754
drag, startPoint x: 777, startPoint y: 479, endPoint x: 813, endPoint y: 358, distance: 126.7
click at [777, 478] on video at bounding box center [670, 377] width 1341 height 754
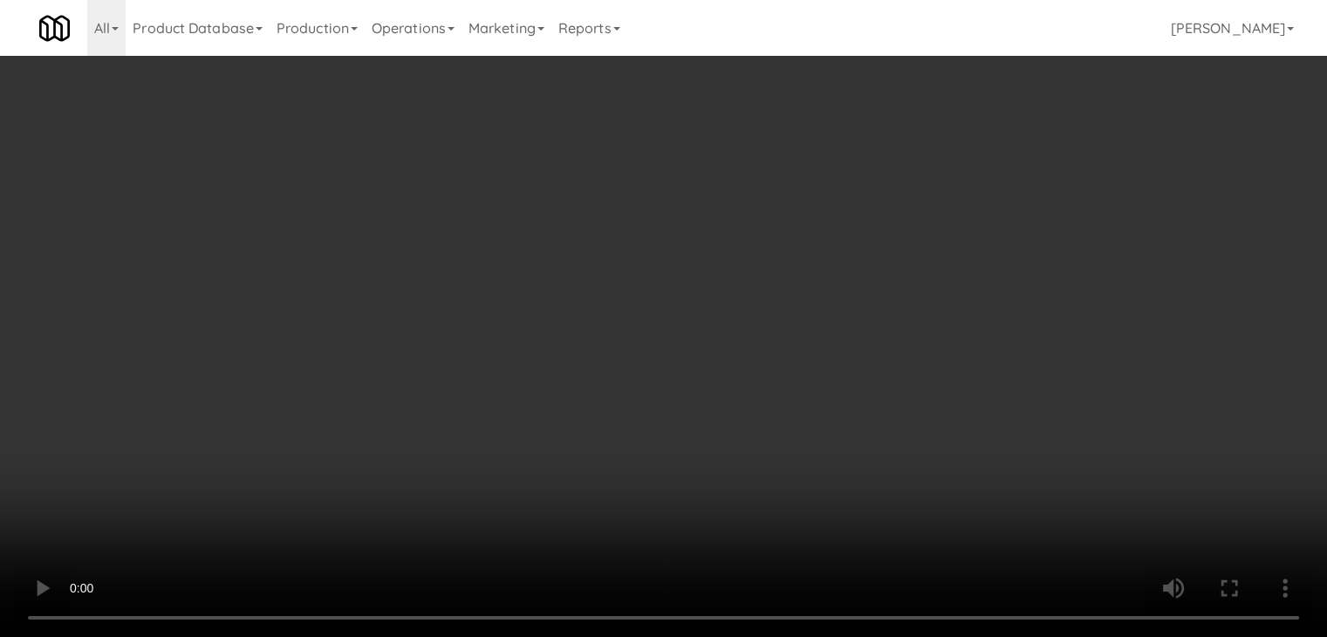
click at [936, 181] on button "Planogram" at bounding box center [945, 185] width 86 height 26
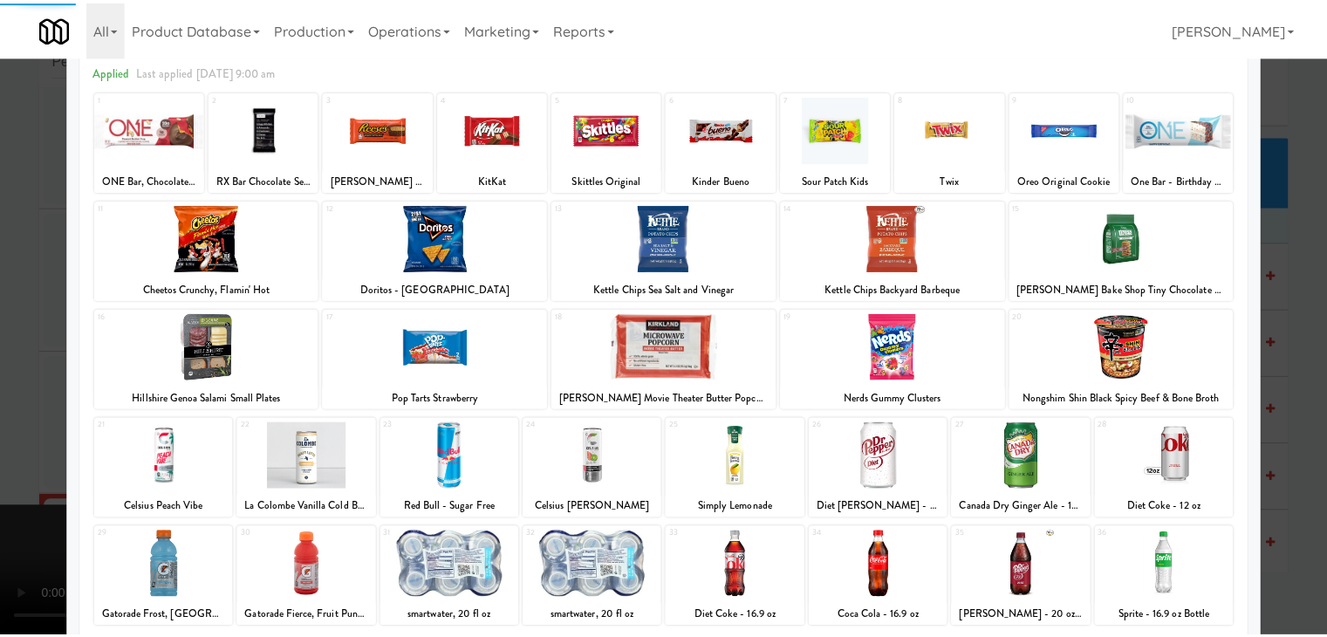
scroll to position [220, 0]
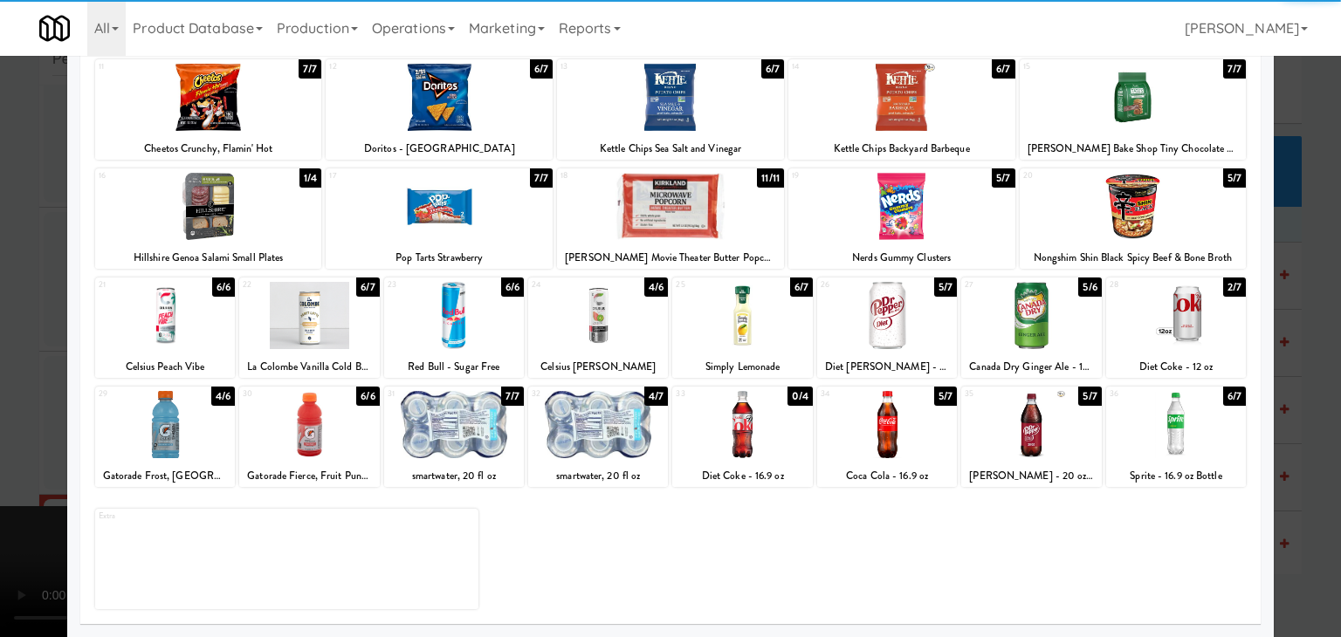
click at [454, 434] on div at bounding box center [454, 424] width 140 height 67
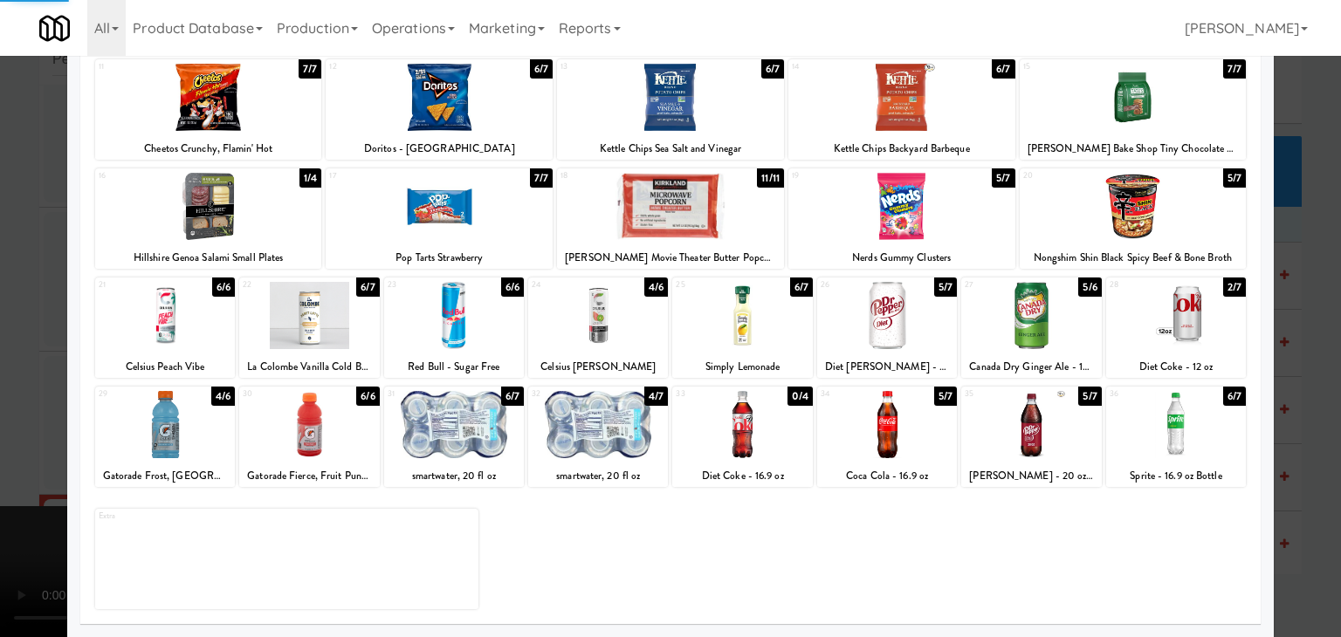
click at [462, 318] on div at bounding box center [454, 315] width 140 height 67
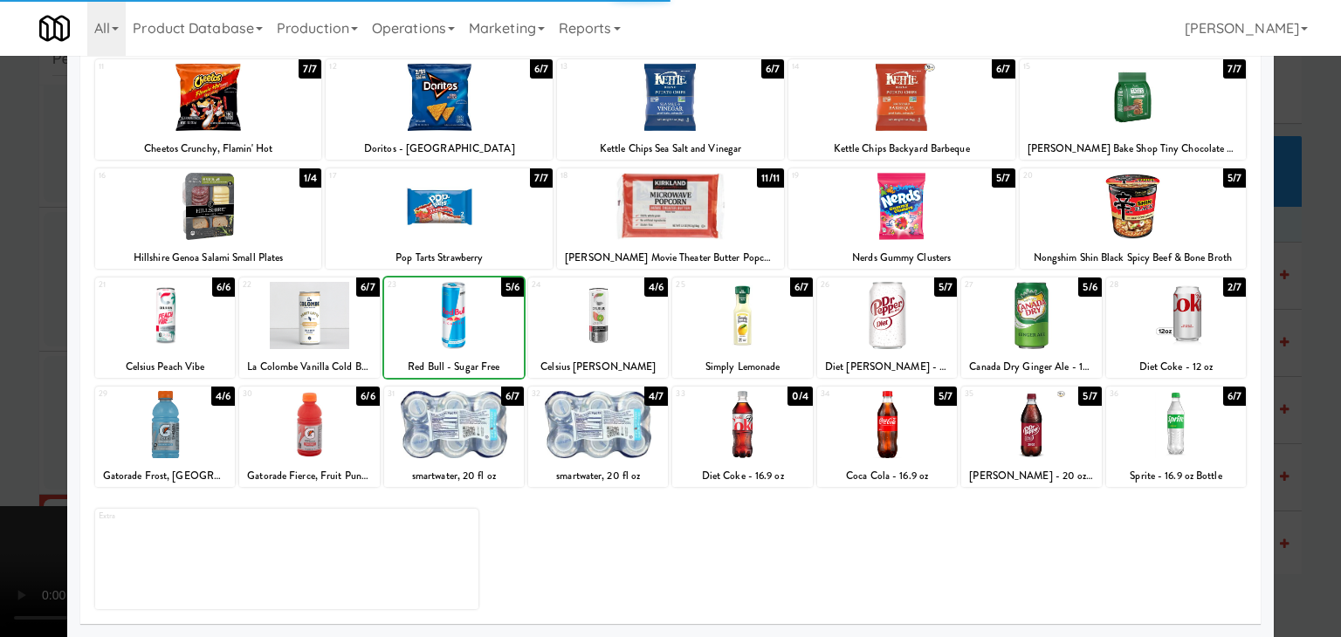
click at [10, 381] on div at bounding box center [670, 318] width 1341 height 637
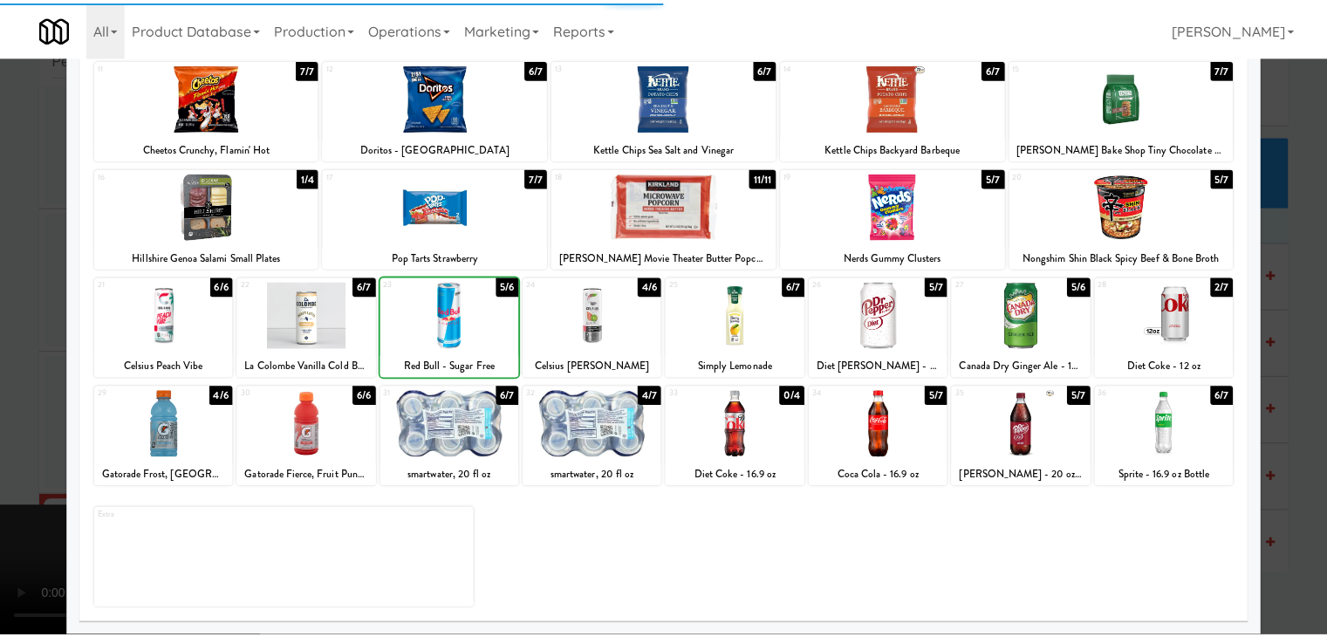
scroll to position [11044, 0]
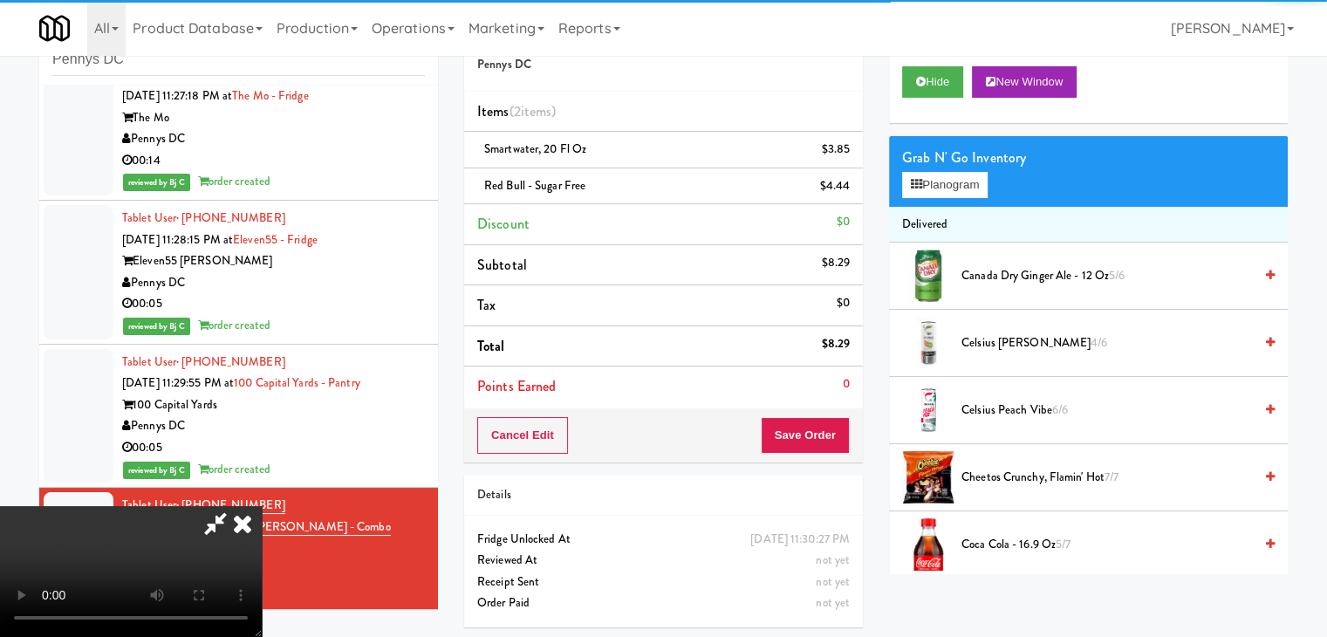
click at [262, 506] on video at bounding box center [131, 571] width 262 height 131
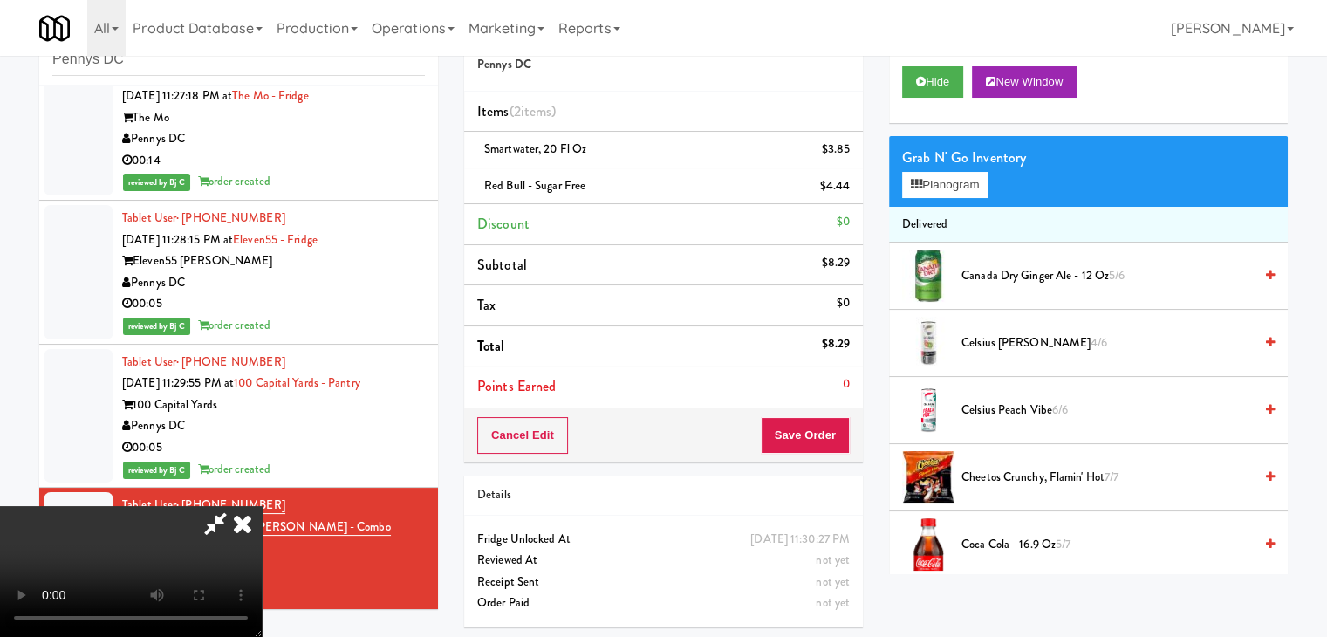
click at [262, 506] on video at bounding box center [131, 571] width 262 height 131
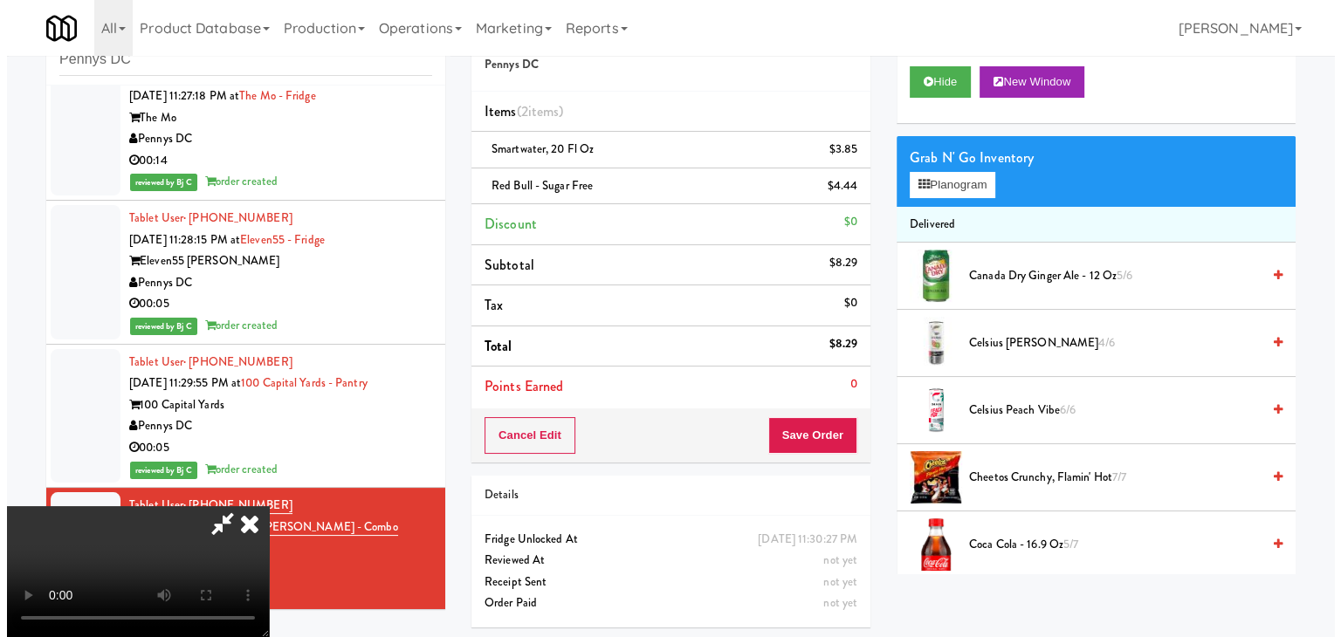
scroll to position [245, 0]
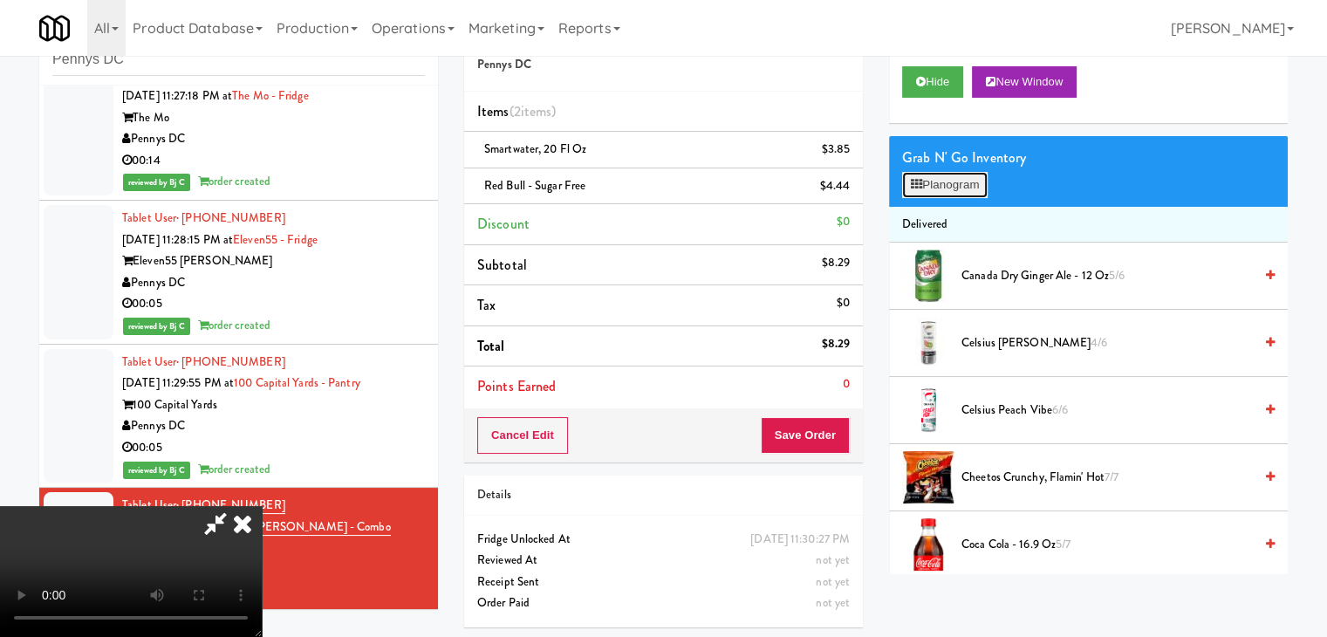
click at [960, 179] on button "Planogram" at bounding box center [945, 185] width 86 height 26
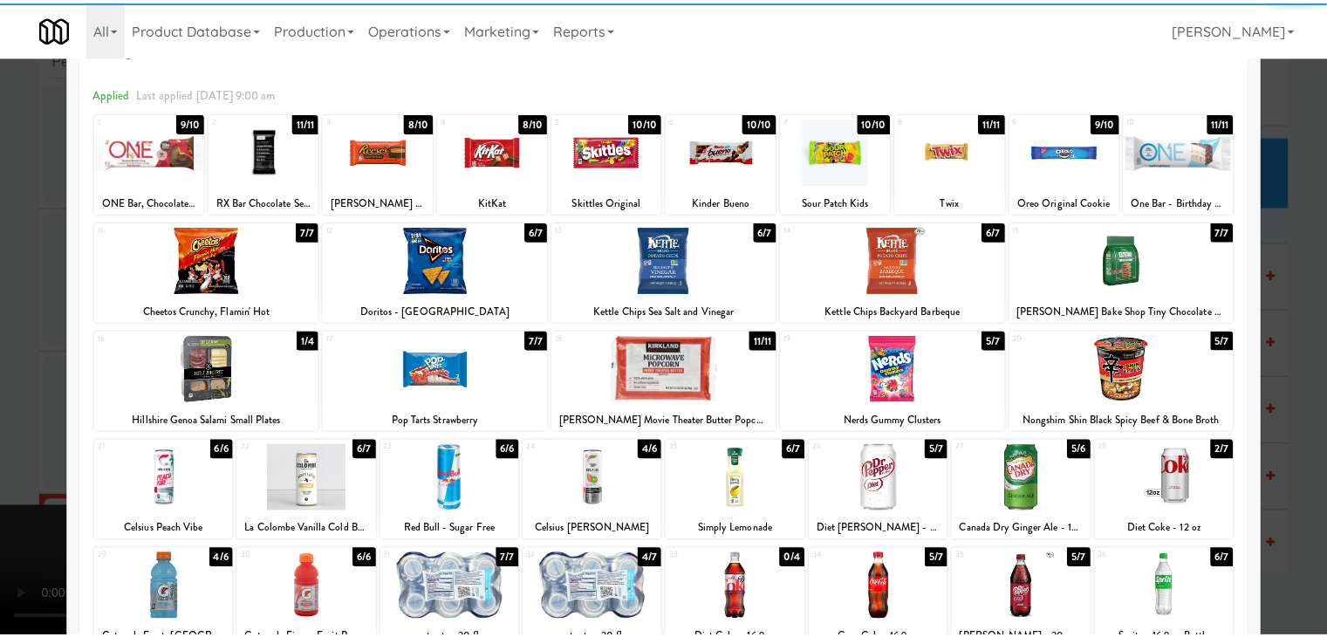
scroll to position [175, 0]
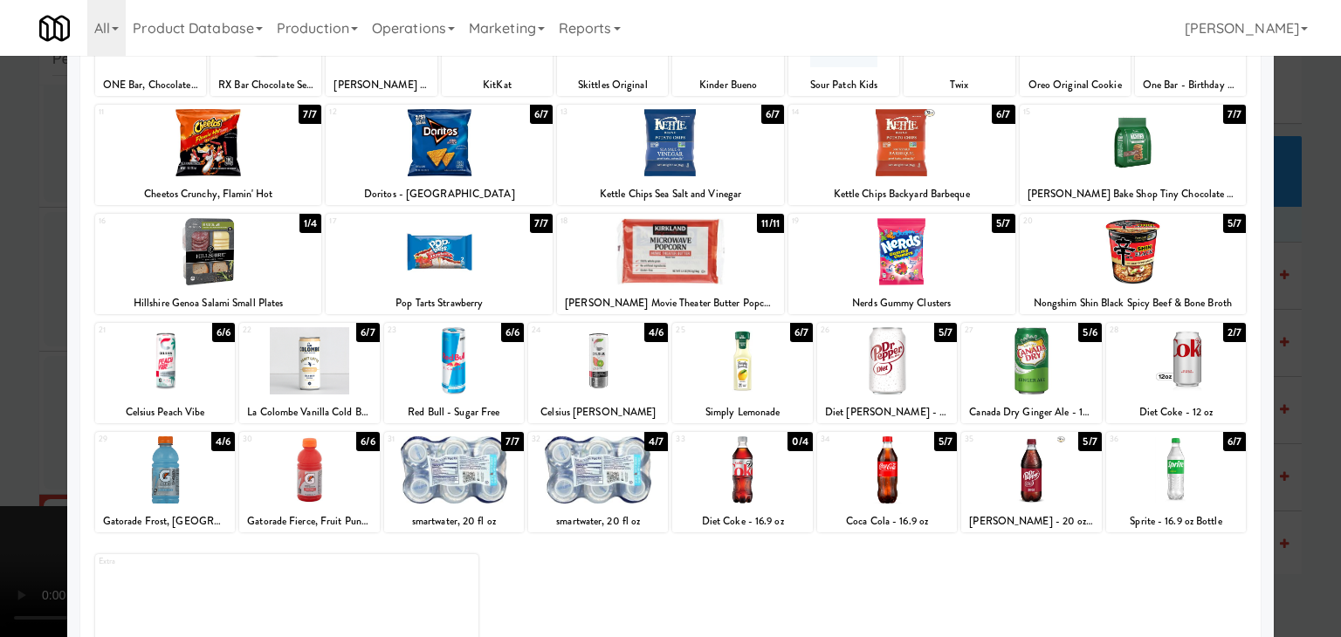
click at [866, 383] on div at bounding box center [887, 360] width 140 height 67
click at [0, 406] on div at bounding box center [670, 318] width 1341 height 637
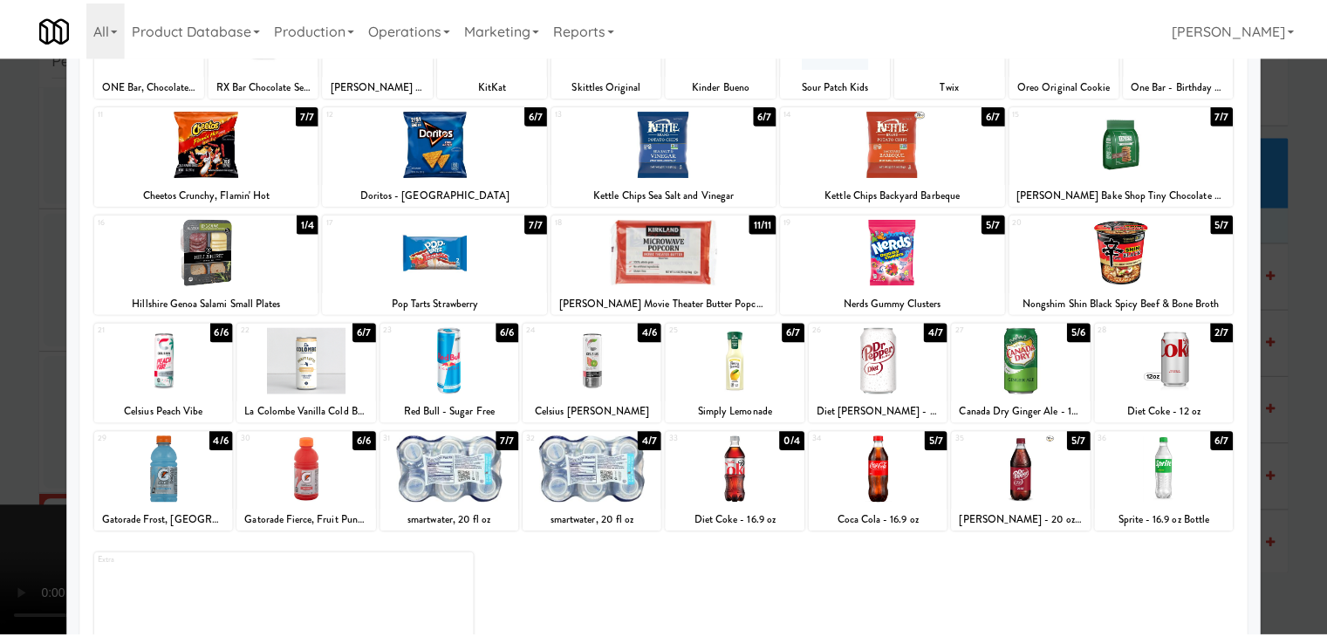
scroll to position [11044, 0]
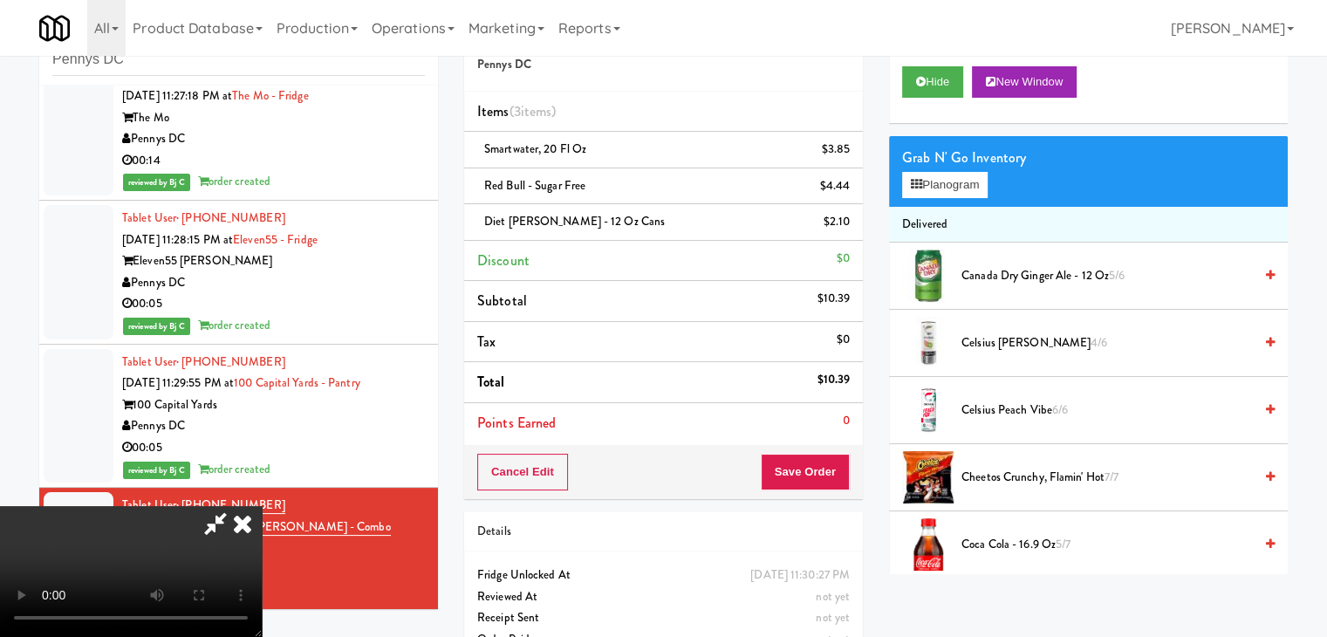
drag, startPoint x: 415, startPoint y: 411, endPoint x: 638, endPoint y: 413, distance: 222.6
click at [262, 506] on video at bounding box center [131, 571] width 262 height 131
drag, startPoint x: 774, startPoint y: 460, endPoint x: 801, endPoint y: 462, distance: 27.1
click at [262, 506] on div at bounding box center [131, 571] width 262 height 131
click at [819, 467] on button "Save Order" at bounding box center [805, 472] width 89 height 37
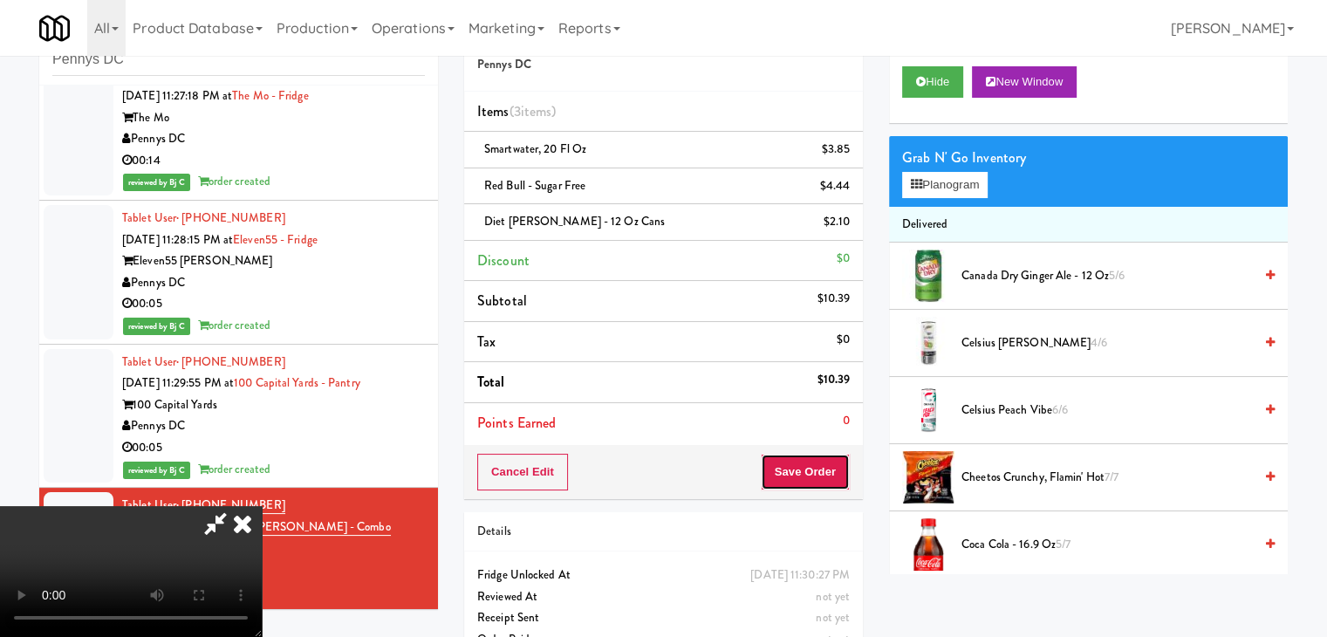
click at [826, 469] on button "Save Order" at bounding box center [805, 472] width 89 height 37
drag, startPoint x: 828, startPoint y: 468, endPoint x: 831, endPoint y: 458, distance: 10.0
click at [831, 462] on button "Save Order" at bounding box center [805, 472] width 89 height 37
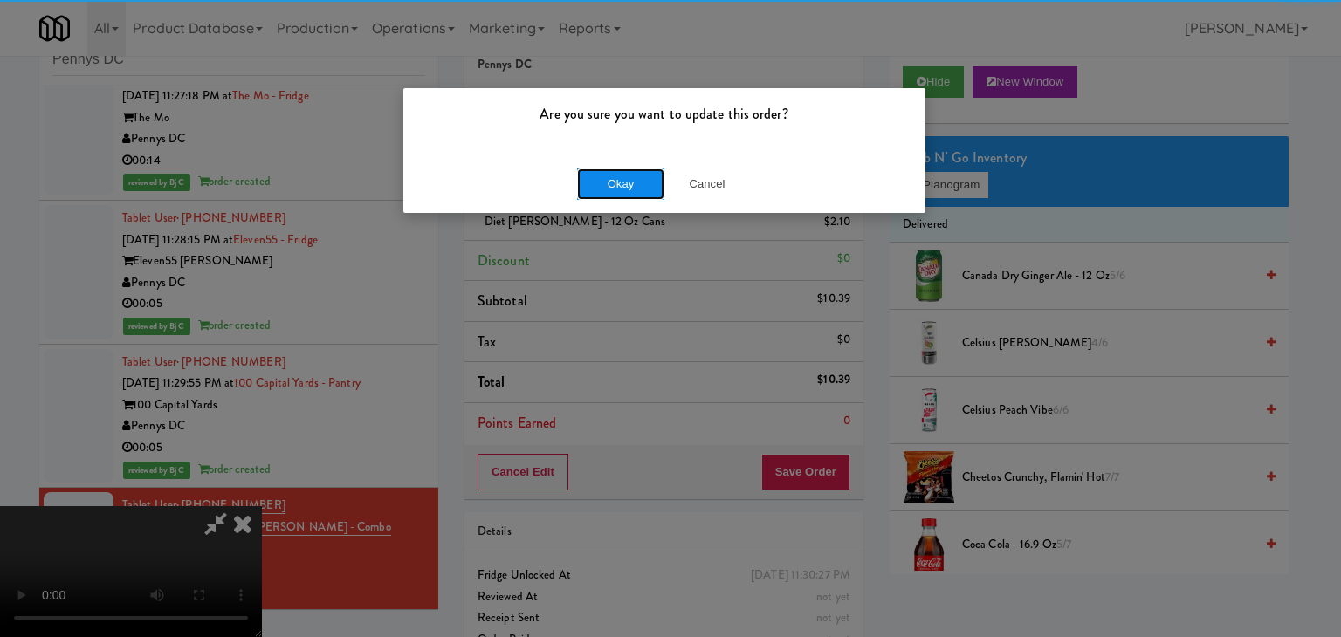
click at [628, 189] on button "Okay" at bounding box center [620, 183] width 87 height 31
click at [628, 189] on body "Are you sure you want to update this order? Okay Cancel Okay Are you sure you w…" at bounding box center [670, 318] width 1341 height 637
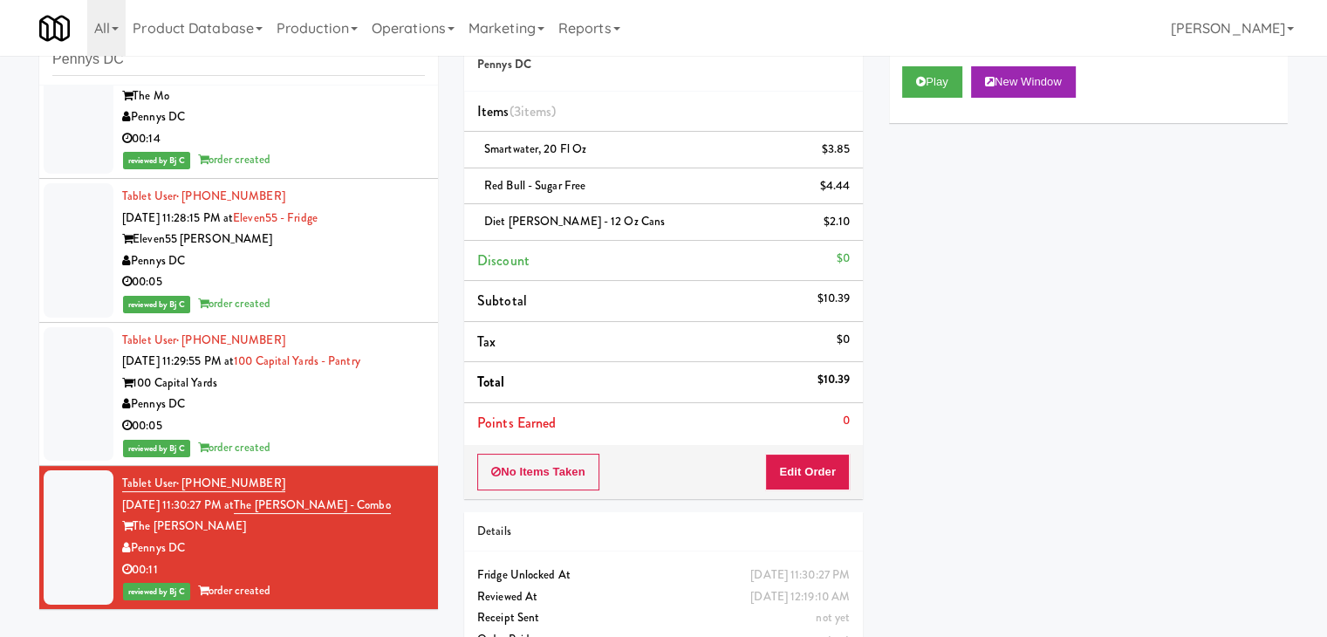
scroll to position [11066, 0]
drag, startPoint x: 113, startPoint y: 58, endPoint x: 0, endPoint y: 60, distance: 113.5
click at [0, 62] on div "inbox reviewed all all unclear take inventory issue suspicious failed recent Pe…" at bounding box center [663, 342] width 1327 height 670
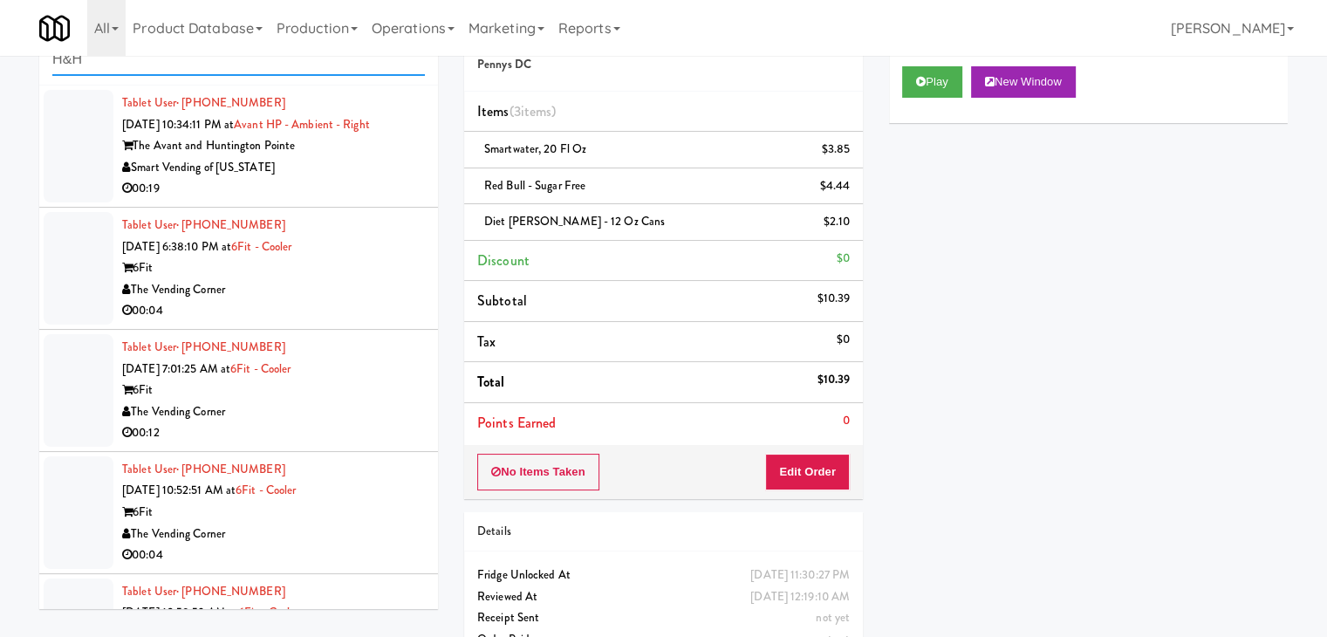
type input "H&H"
click at [328, 164] on div "Smart Vending of [US_STATE]" at bounding box center [273, 168] width 303 height 22
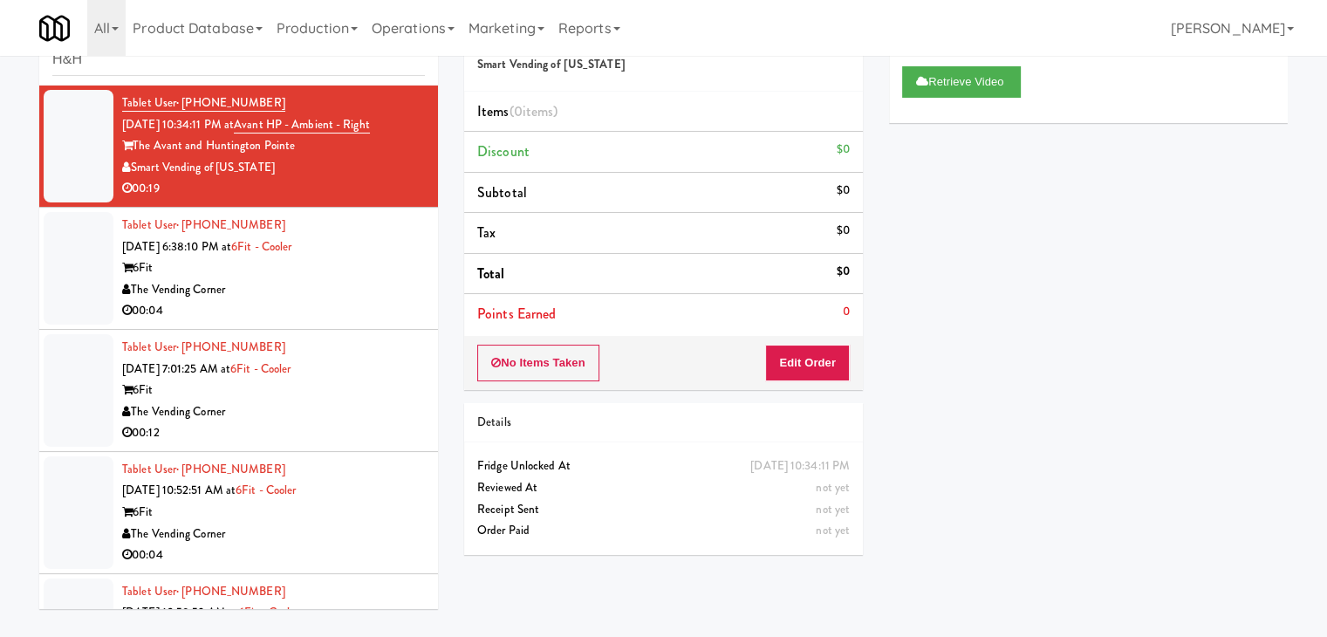
click at [384, 256] on div "Tablet User · (617) 866-7232 Sep 2, 2025 6:38:10 PM at 6Fit - Cooler 6Fit The V…" at bounding box center [273, 268] width 303 height 107
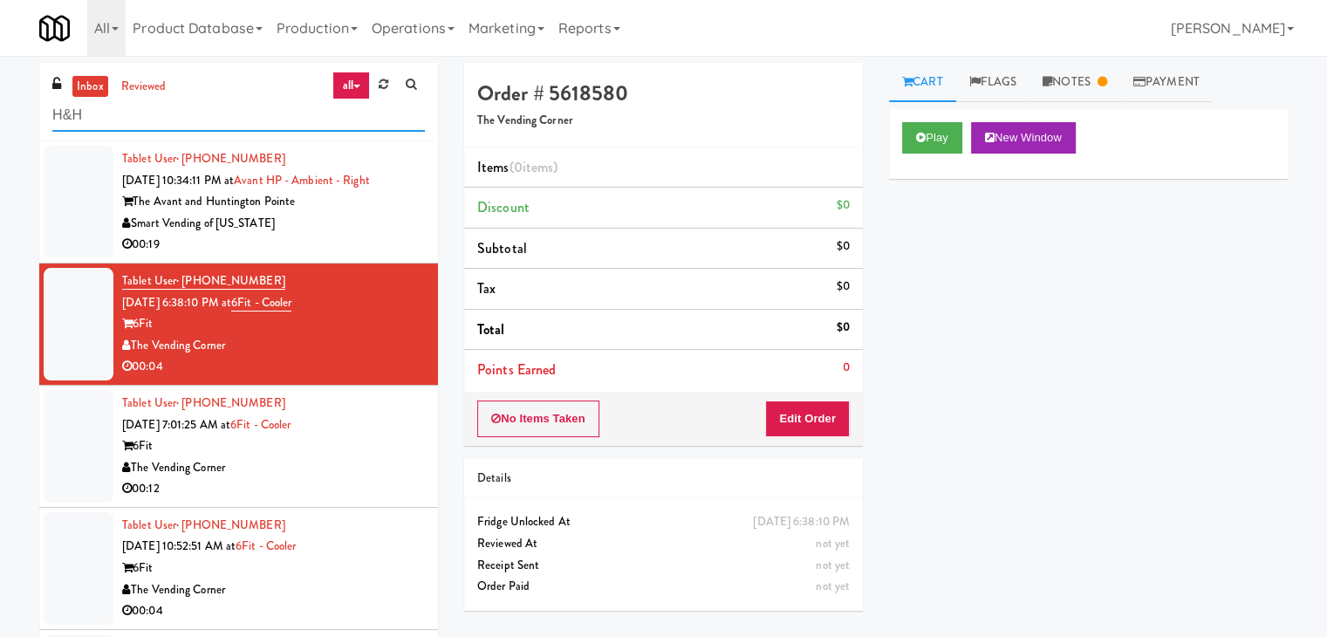
click at [160, 113] on input "H&H" at bounding box center [238, 115] width 373 height 32
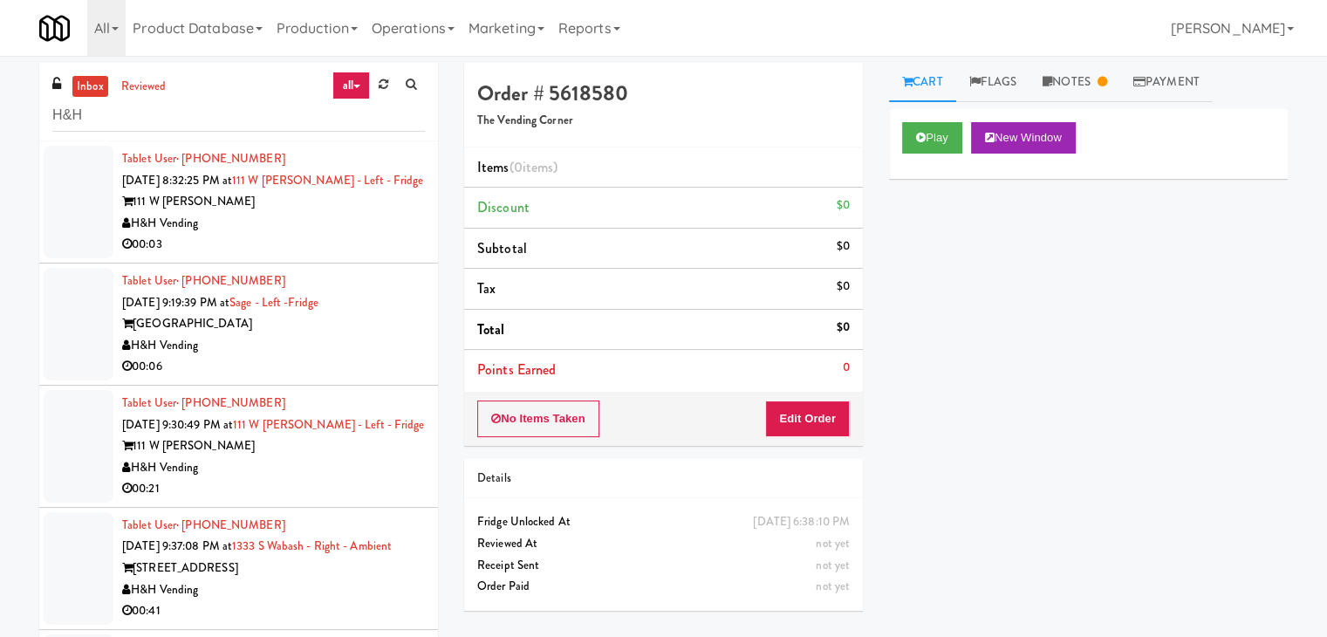
drag, startPoint x: 286, startPoint y: 227, endPoint x: 311, endPoint y: 232, distance: 25.0
click at [302, 230] on div "H&H Vending" at bounding box center [273, 224] width 303 height 22
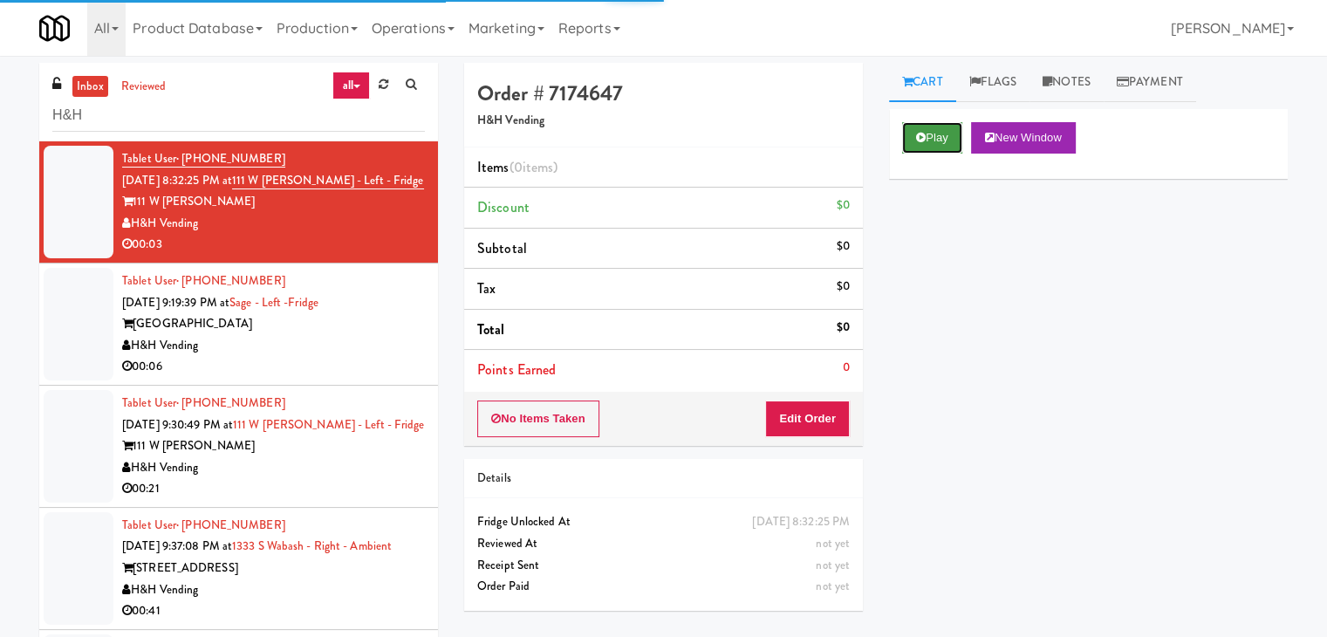
click at [916, 139] on icon at bounding box center [921, 137] width 10 height 11
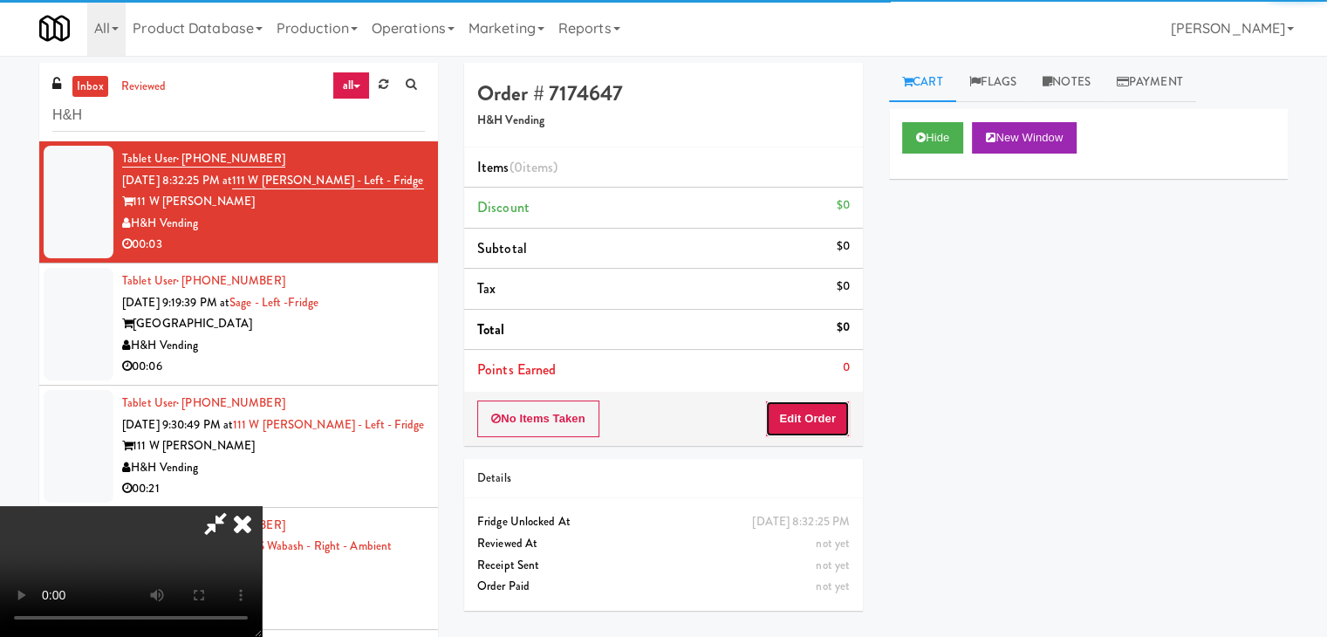
click at [801, 412] on button "Edit Order" at bounding box center [807, 419] width 85 height 37
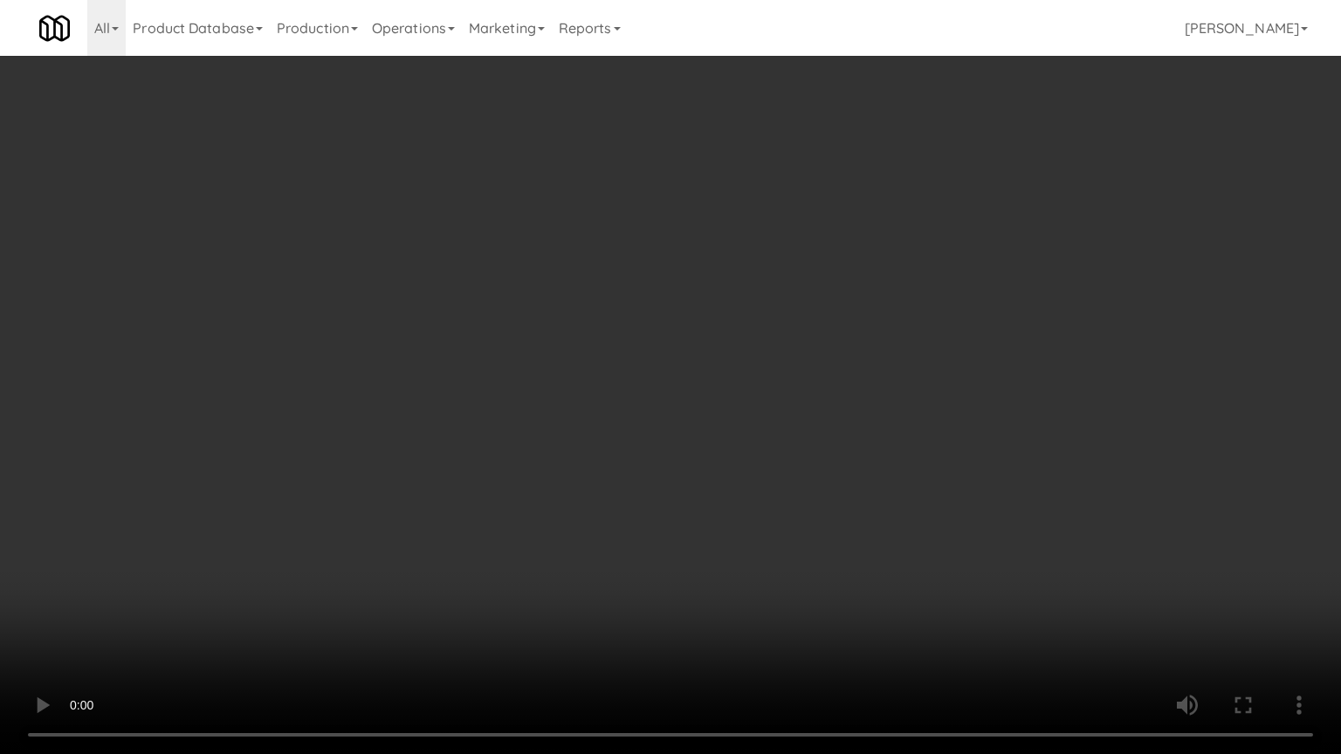
click at [775, 493] on video at bounding box center [670, 377] width 1341 height 754
drag, startPoint x: 774, startPoint y: 492, endPoint x: 764, endPoint y: 411, distance: 81.8
click at [771, 492] on video at bounding box center [670, 377] width 1341 height 754
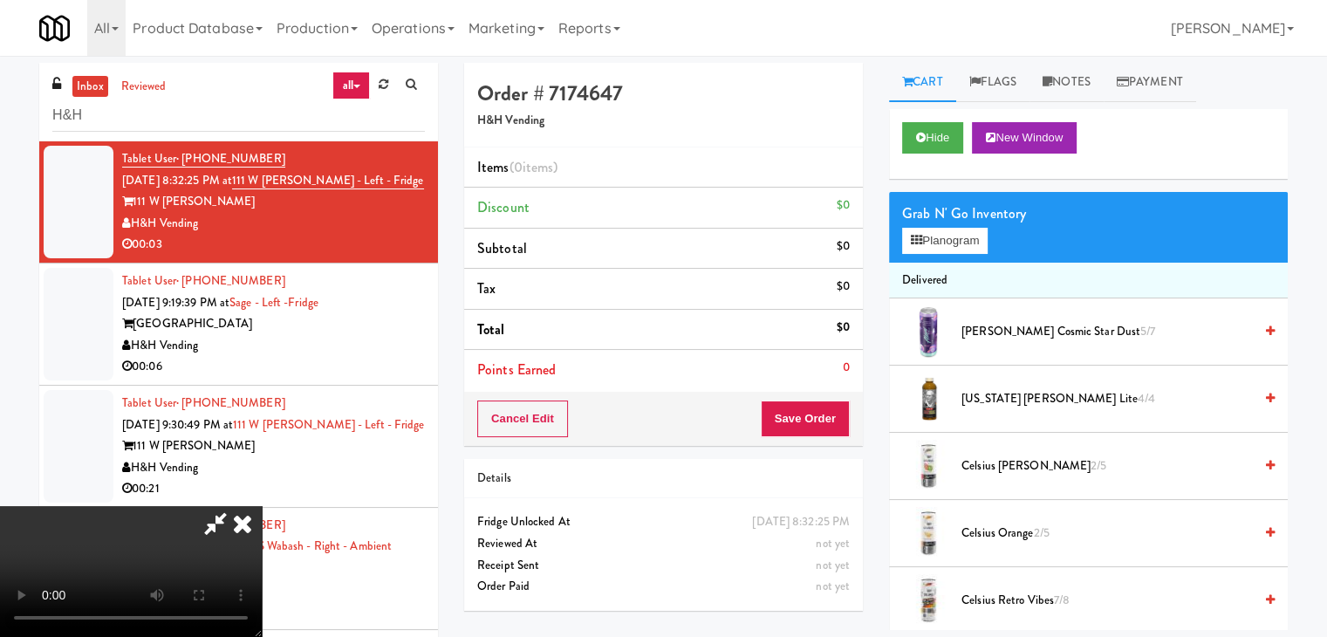
click at [262, 506] on icon at bounding box center [242, 523] width 38 height 35
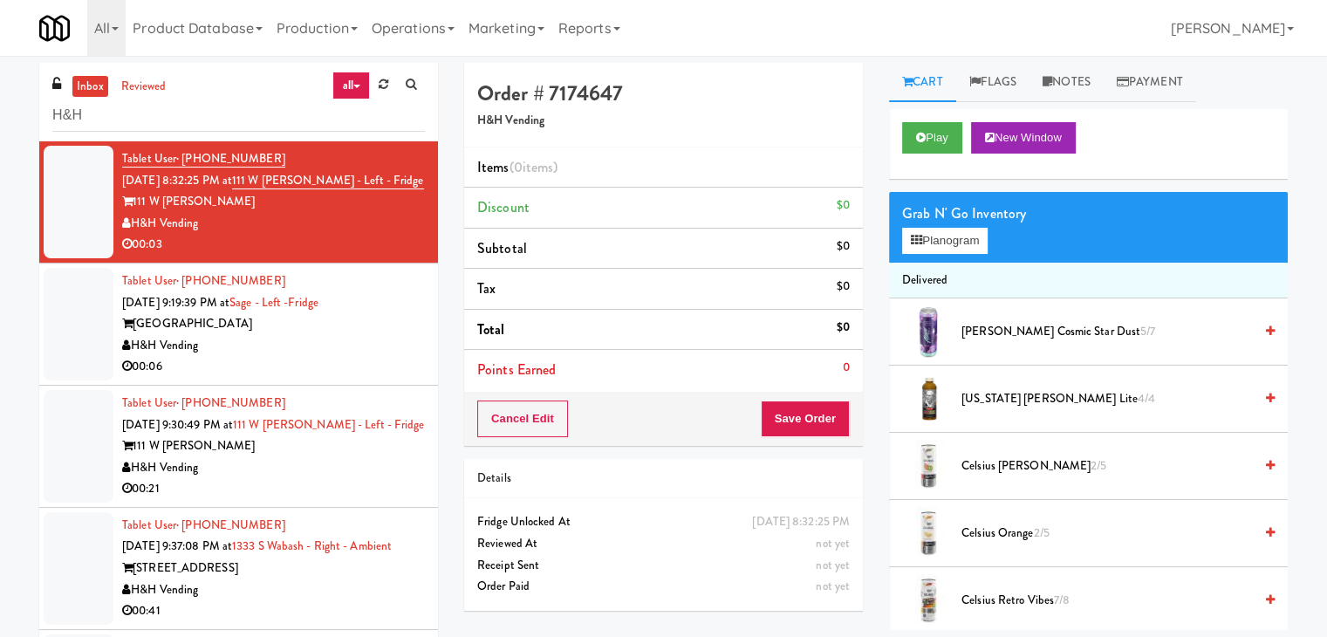
click at [349, 344] on div "H&H Vending" at bounding box center [273, 346] width 303 height 22
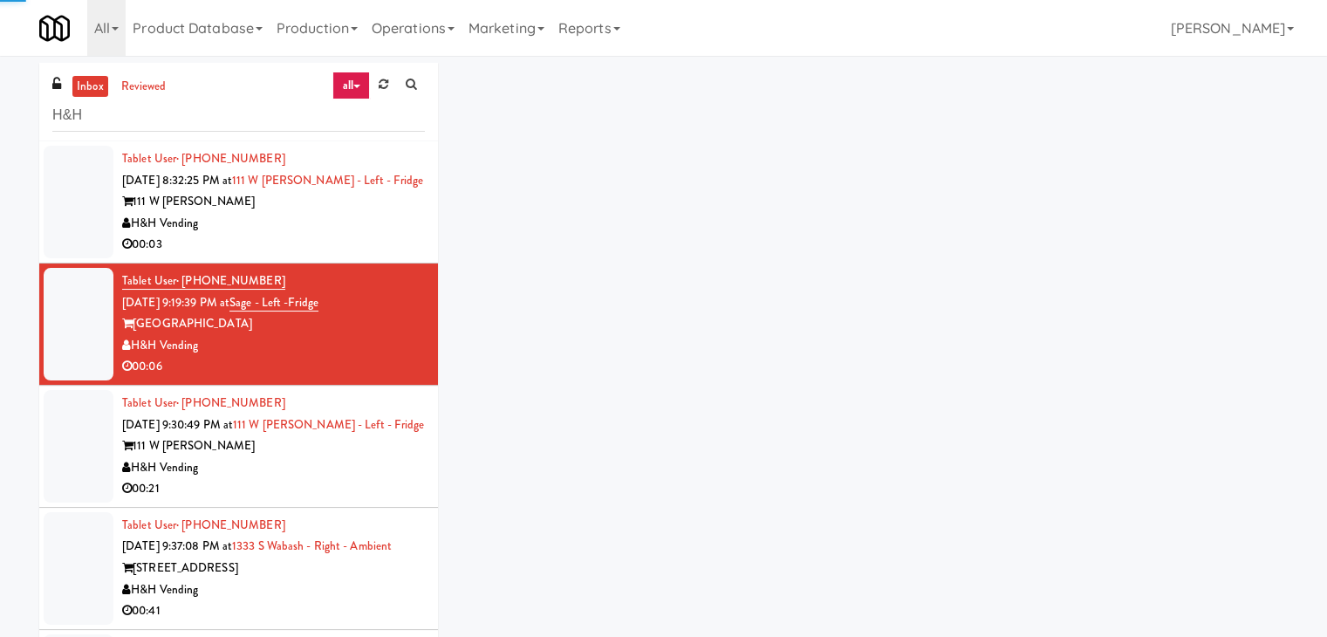
drag, startPoint x: 356, startPoint y: 232, endPoint x: 354, endPoint y: 245, distance: 13.2
click at [356, 232] on div "Tablet User · (773) 901-5371 Sep 8, 2025 8:32:25 PM at 111 W Wacker - Left - Fr…" at bounding box center [273, 201] width 303 height 107
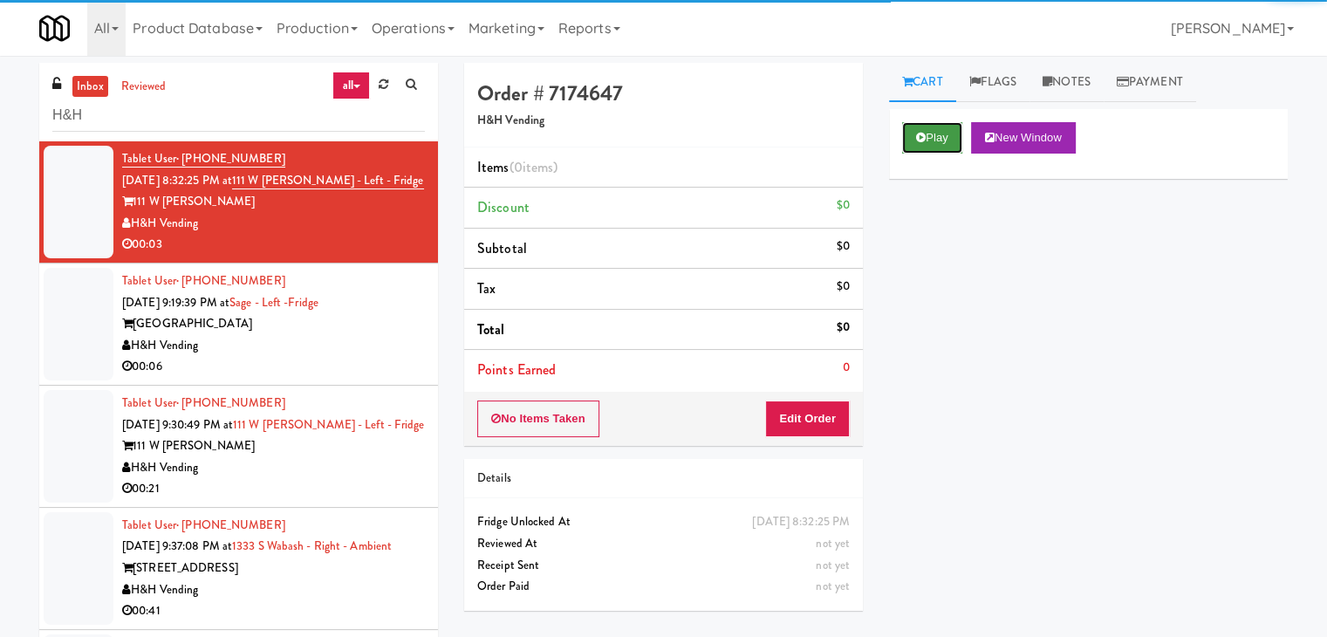
click at [922, 125] on button "Play" at bounding box center [932, 137] width 60 height 31
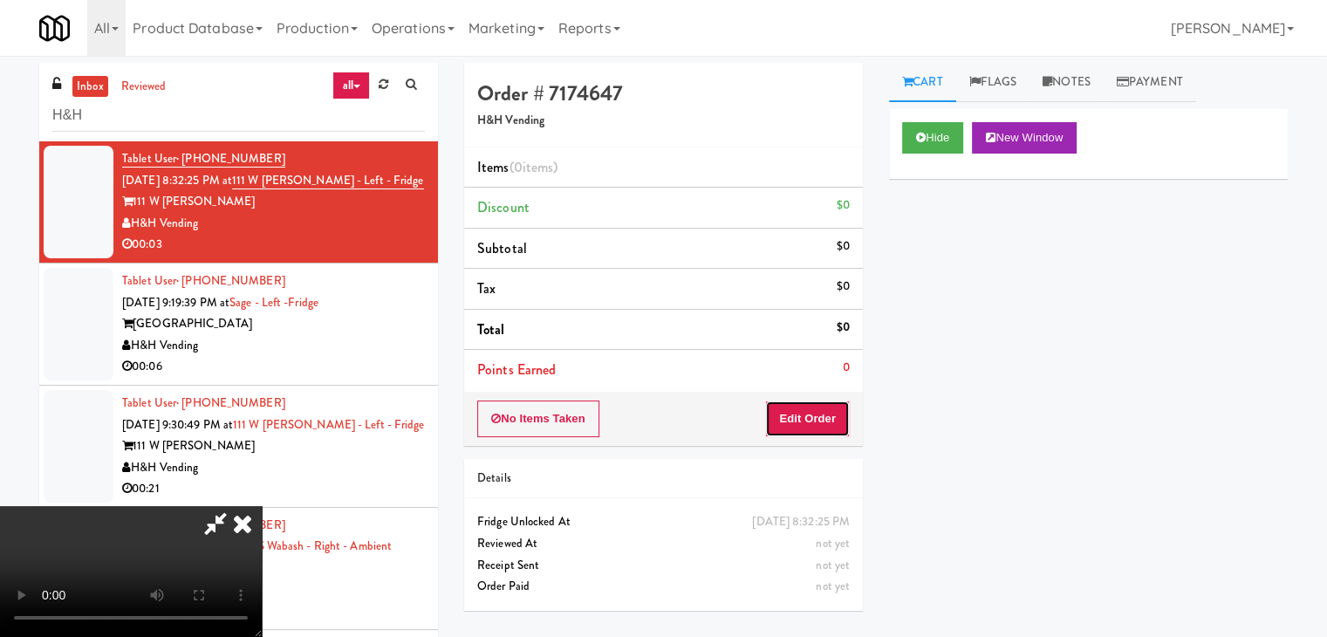
click at [820, 413] on button "Edit Order" at bounding box center [807, 419] width 85 height 37
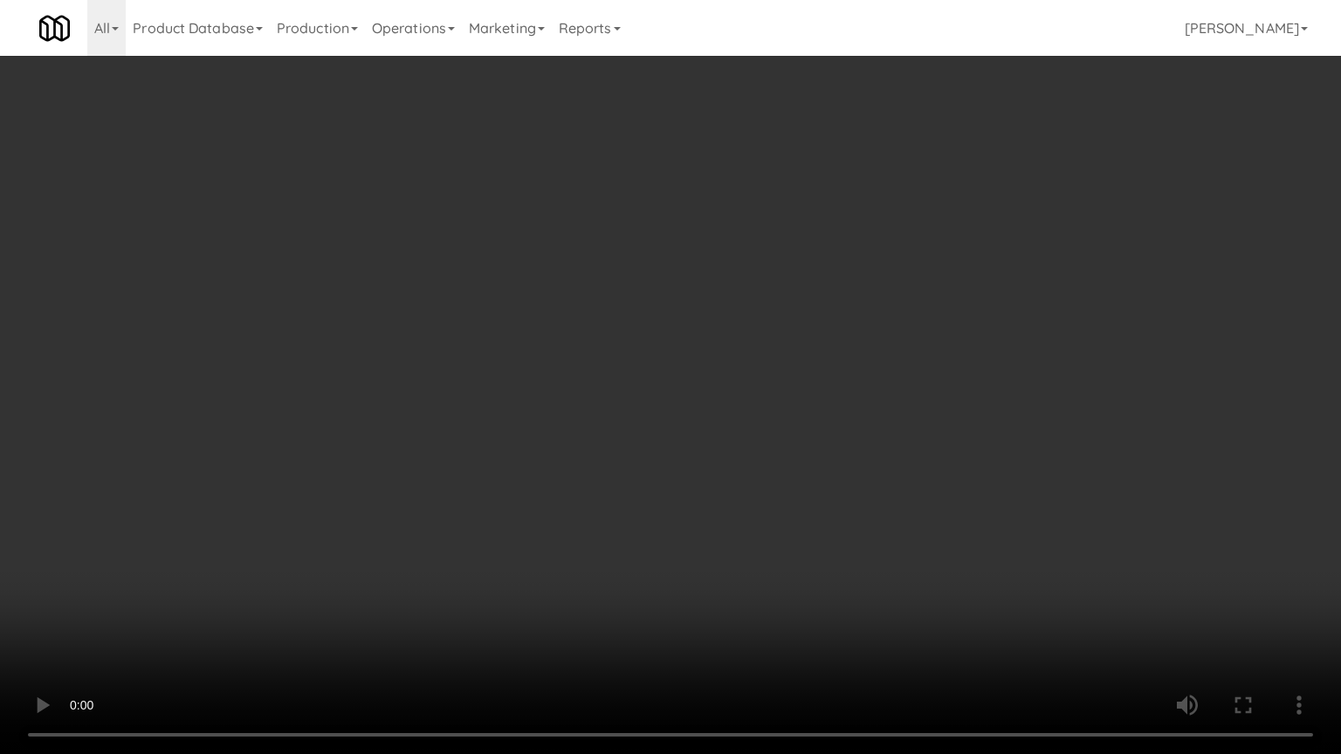
click at [749, 447] on video at bounding box center [670, 377] width 1341 height 754
click at [750, 447] on video at bounding box center [670, 377] width 1341 height 754
click at [778, 427] on video at bounding box center [670, 377] width 1341 height 754
click at [777, 427] on video at bounding box center [670, 377] width 1341 height 754
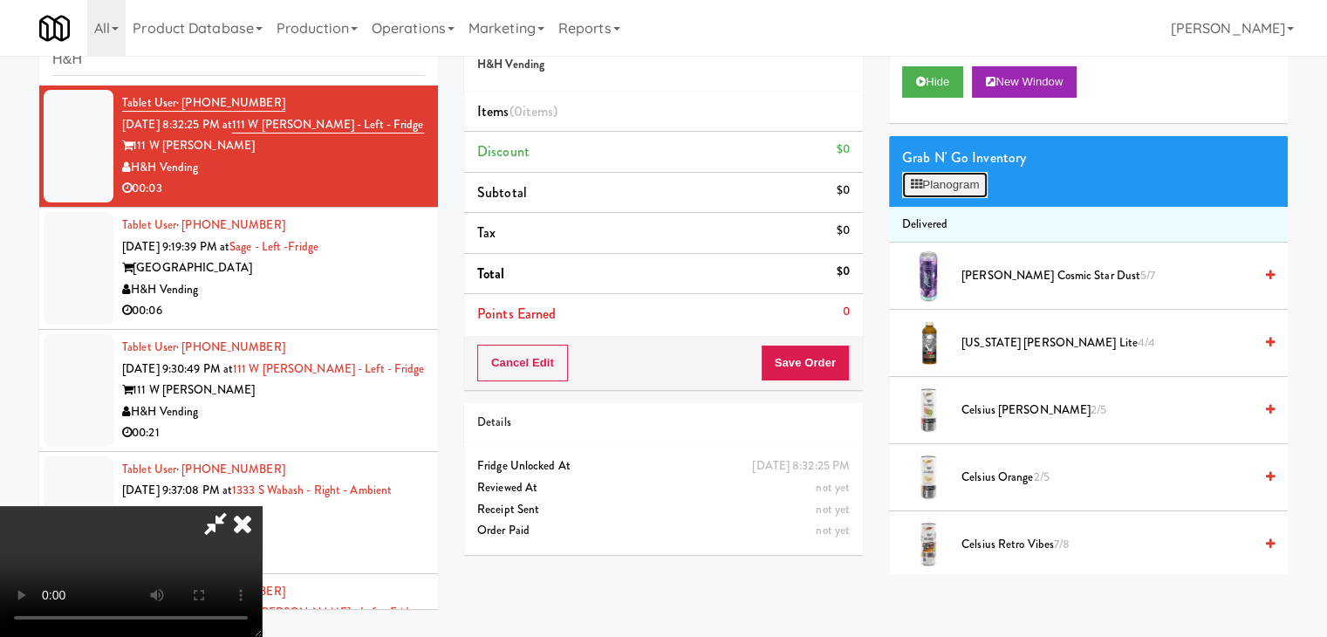
click at [946, 187] on button "Planogram" at bounding box center [945, 185] width 86 height 26
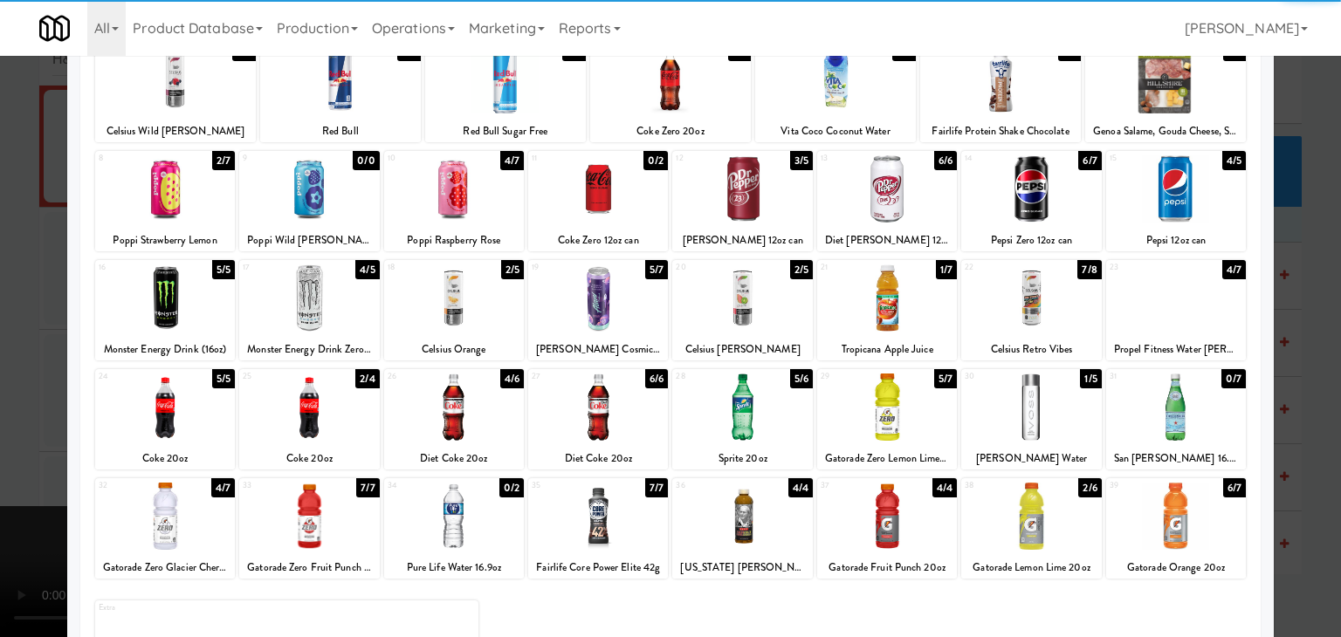
scroll to position [220, 0]
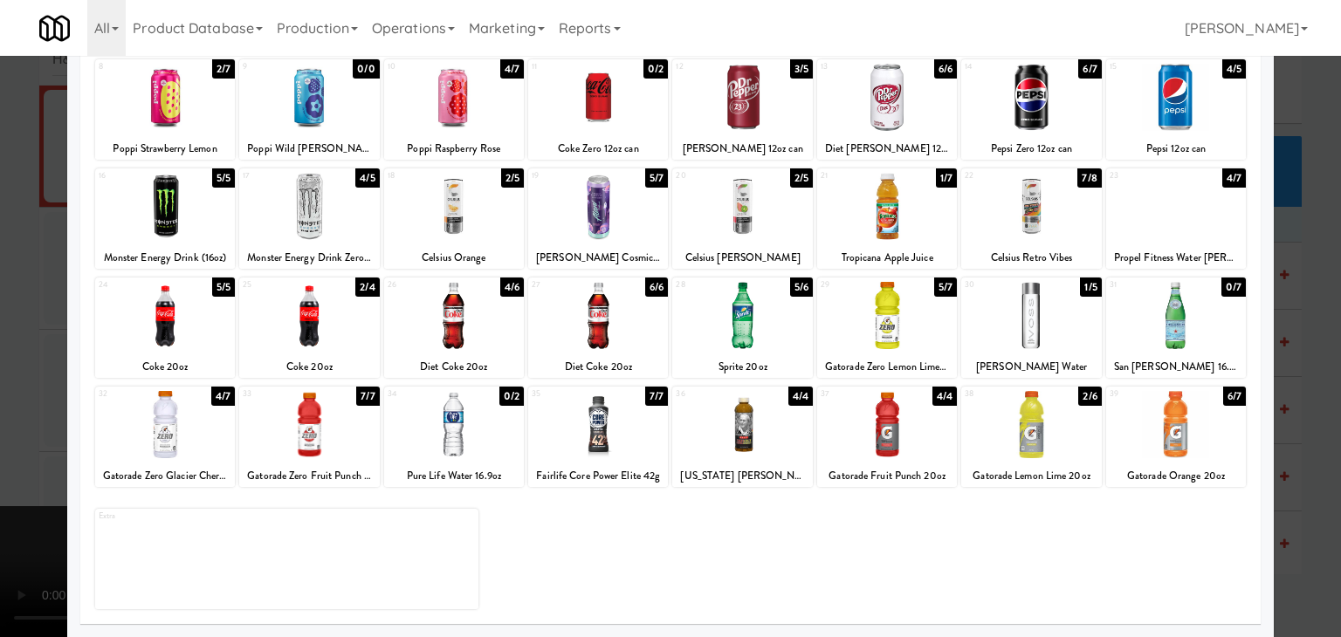
drag, startPoint x: 168, startPoint y: 434, endPoint x: 0, endPoint y: 434, distance: 168.4
click at [168, 434] on div at bounding box center [165, 424] width 140 height 67
drag, startPoint x: 0, startPoint y: 434, endPoint x: 107, endPoint y: 420, distance: 108.3
click at [17, 429] on div at bounding box center [670, 318] width 1341 height 637
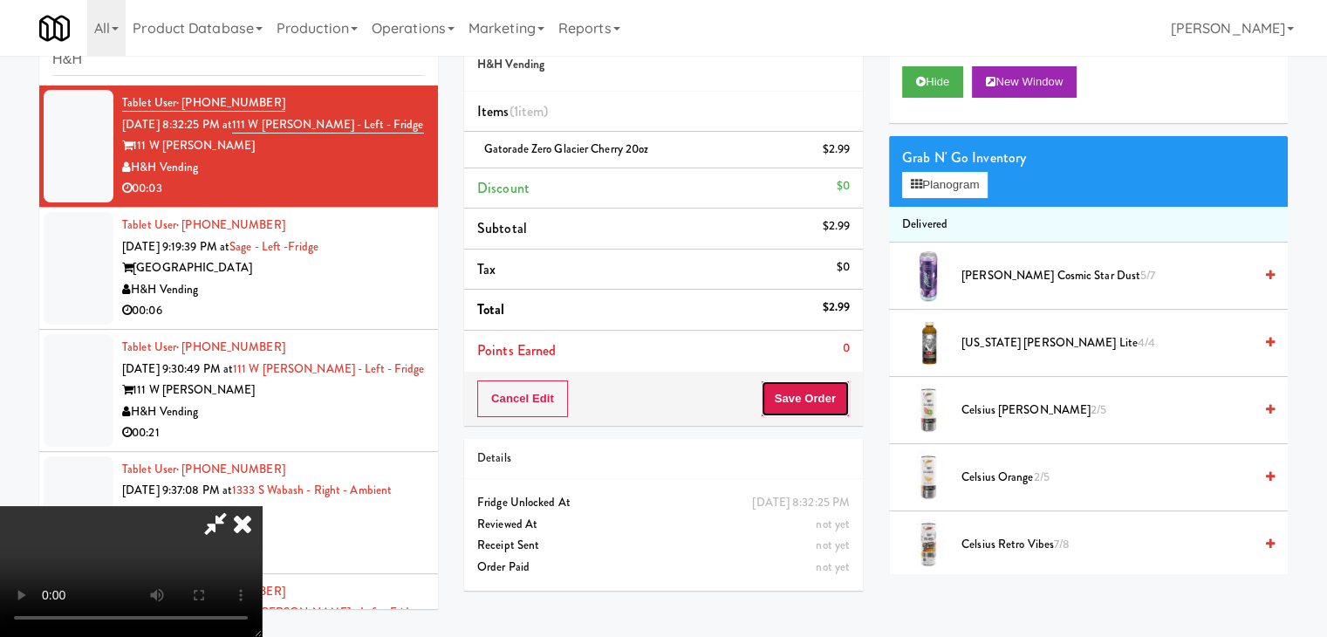
click at [827, 395] on button "Save Order" at bounding box center [805, 399] width 89 height 37
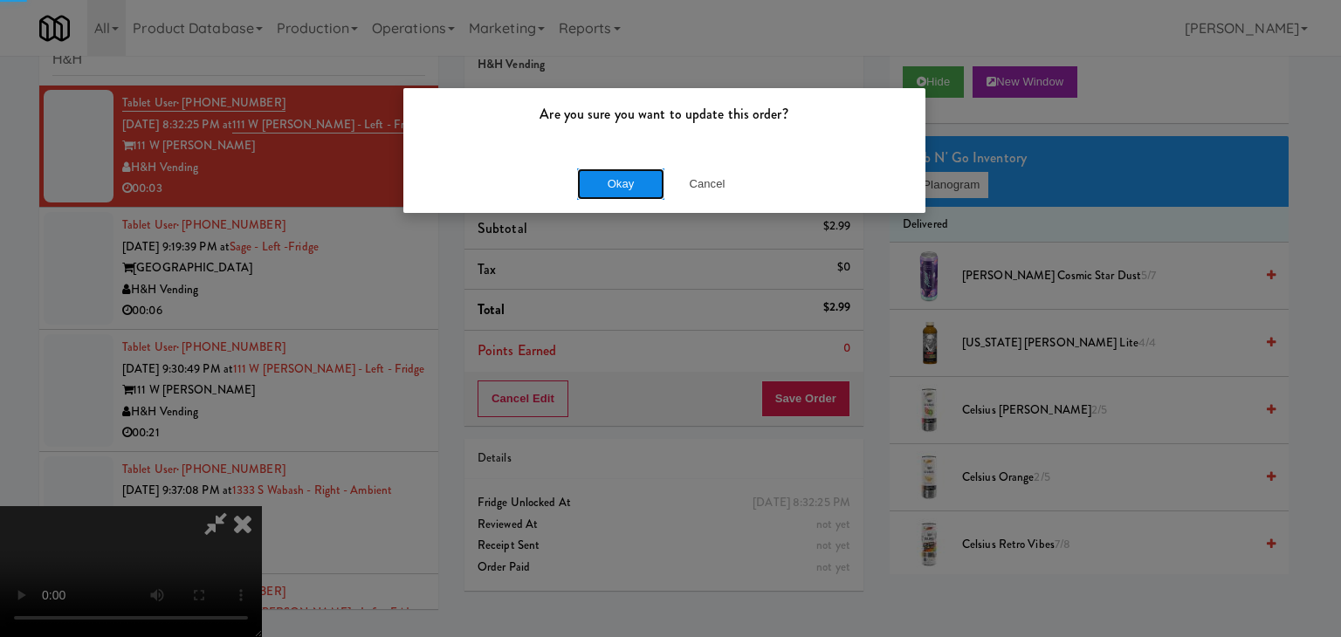
click at [618, 180] on button "Okay" at bounding box center [620, 183] width 87 height 31
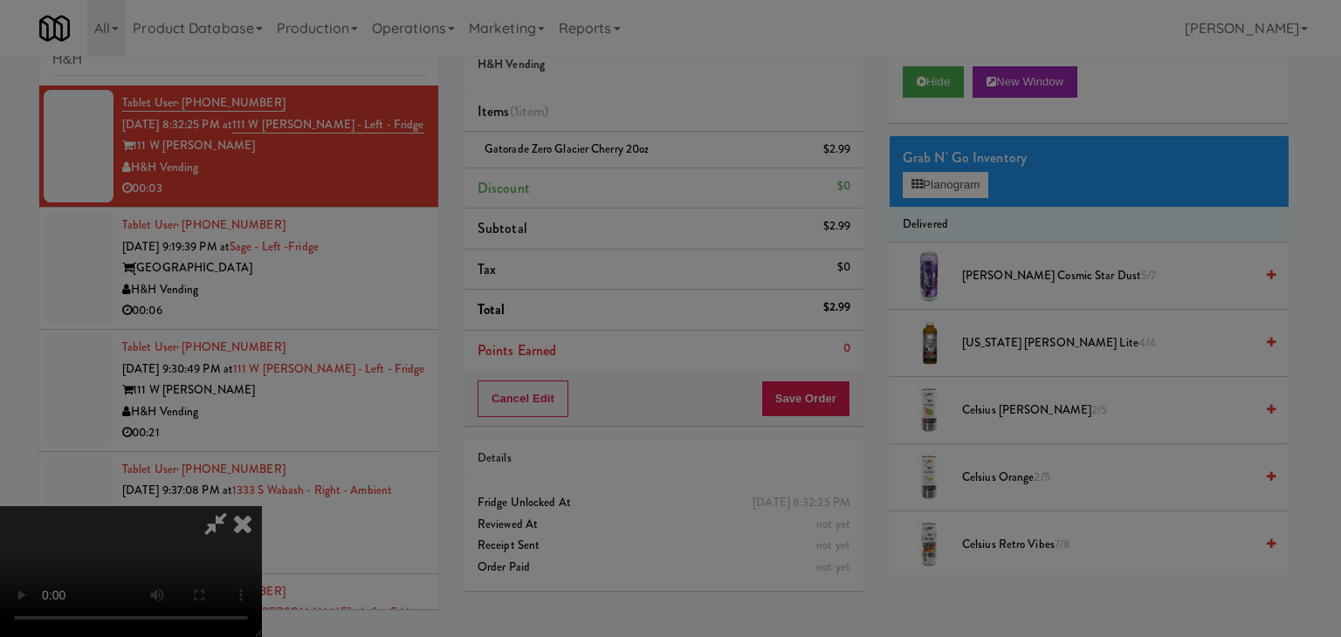
drag, startPoint x: 618, startPoint y: 180, endPoint x: 628, endPoint y: 187, distance: 12.6
click at [619, 168] on button "Okay" at bounding box center [620, 151] width 87 height 31
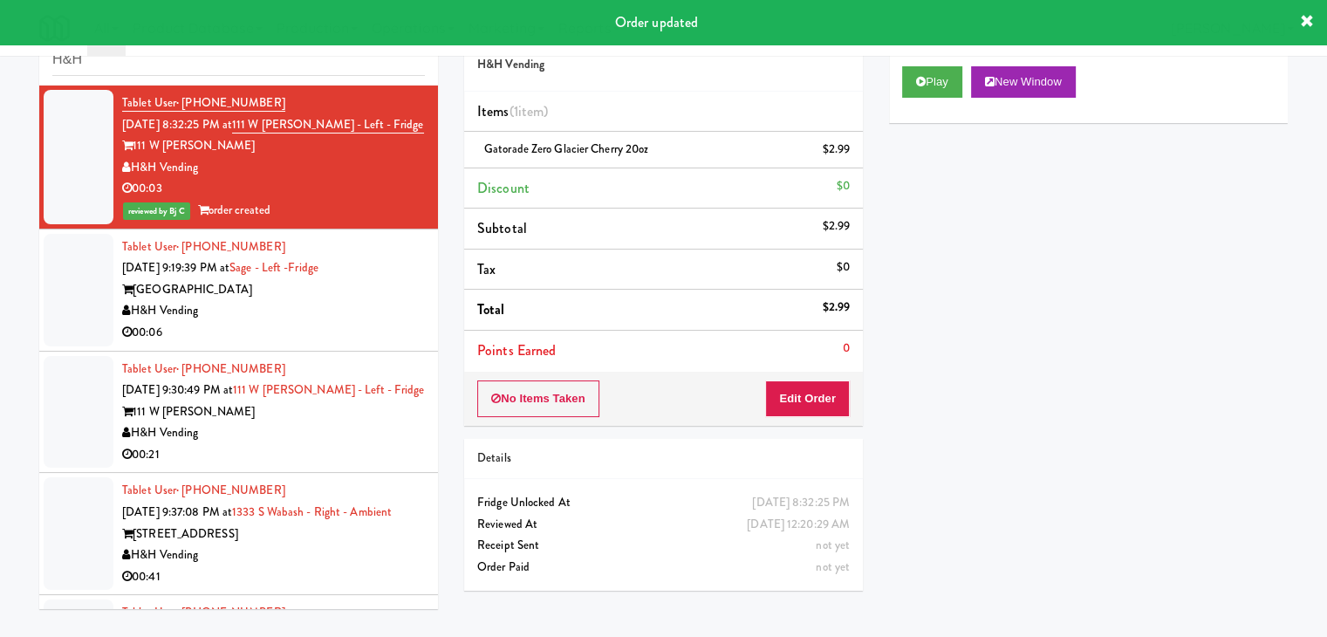
click at [349, 321] on div "Tablet User · (312) 598-0011 Sep 8, 2025 9:19:39 PM at Sage - Left -Fridge Sage…" at bounding box center [273, 290] width 303 height 107
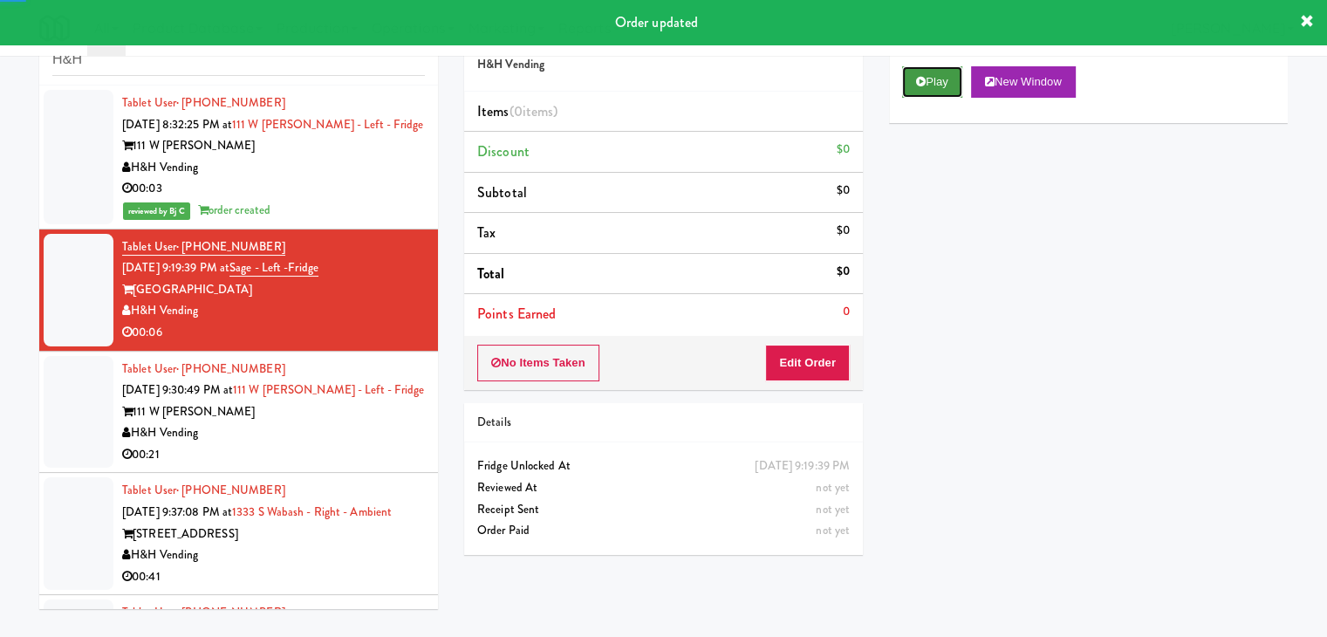
click at [935, 74] on button "Play" at bounding box center [932, 81] width 60 height 31
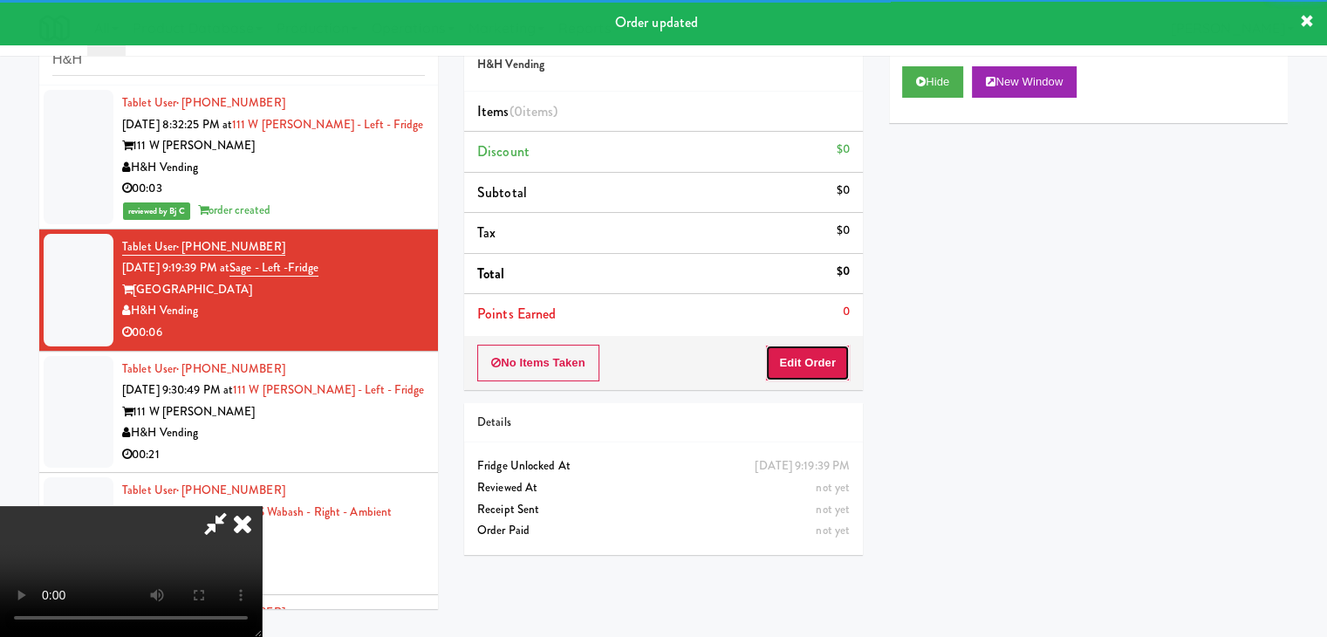
click at [804, 360] on button "Edit Order" at bounding box center [807, 363] width 85 height 37
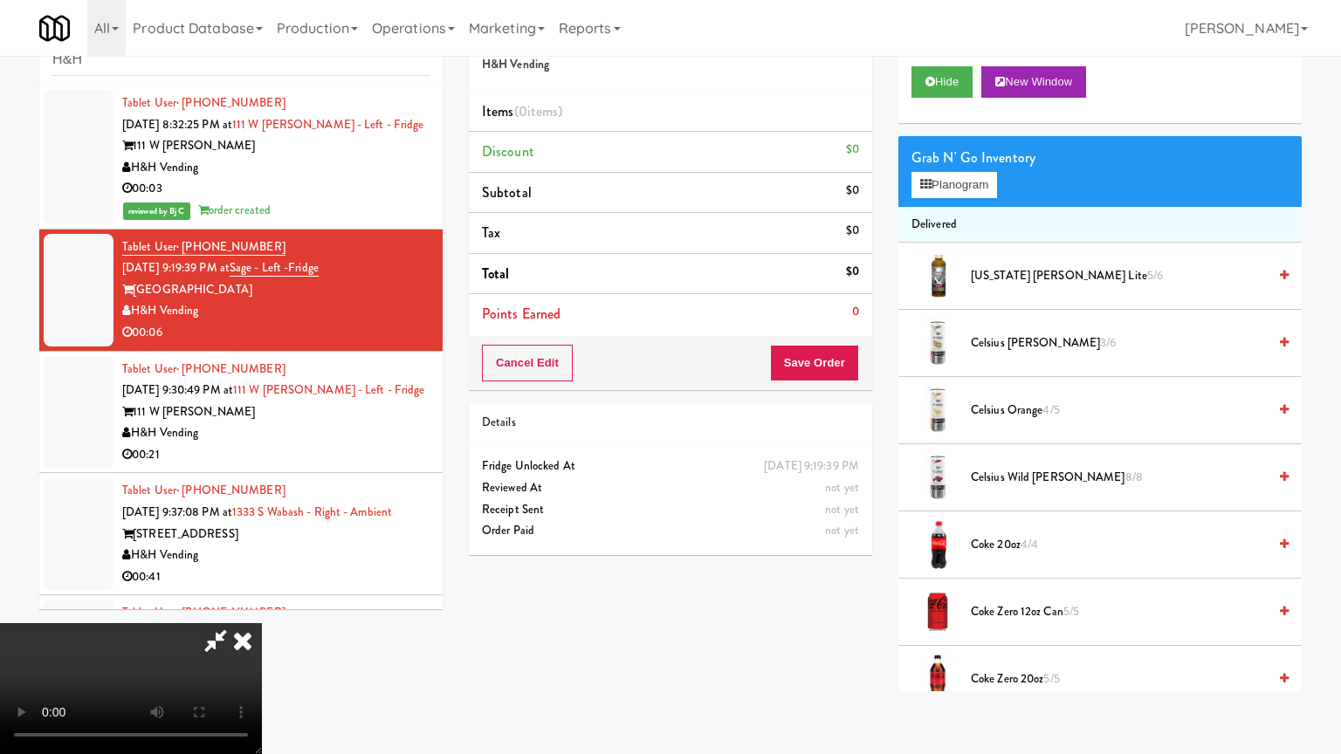
click at [262, 623] on video at bounding box center [131, 688] width 262 height 131
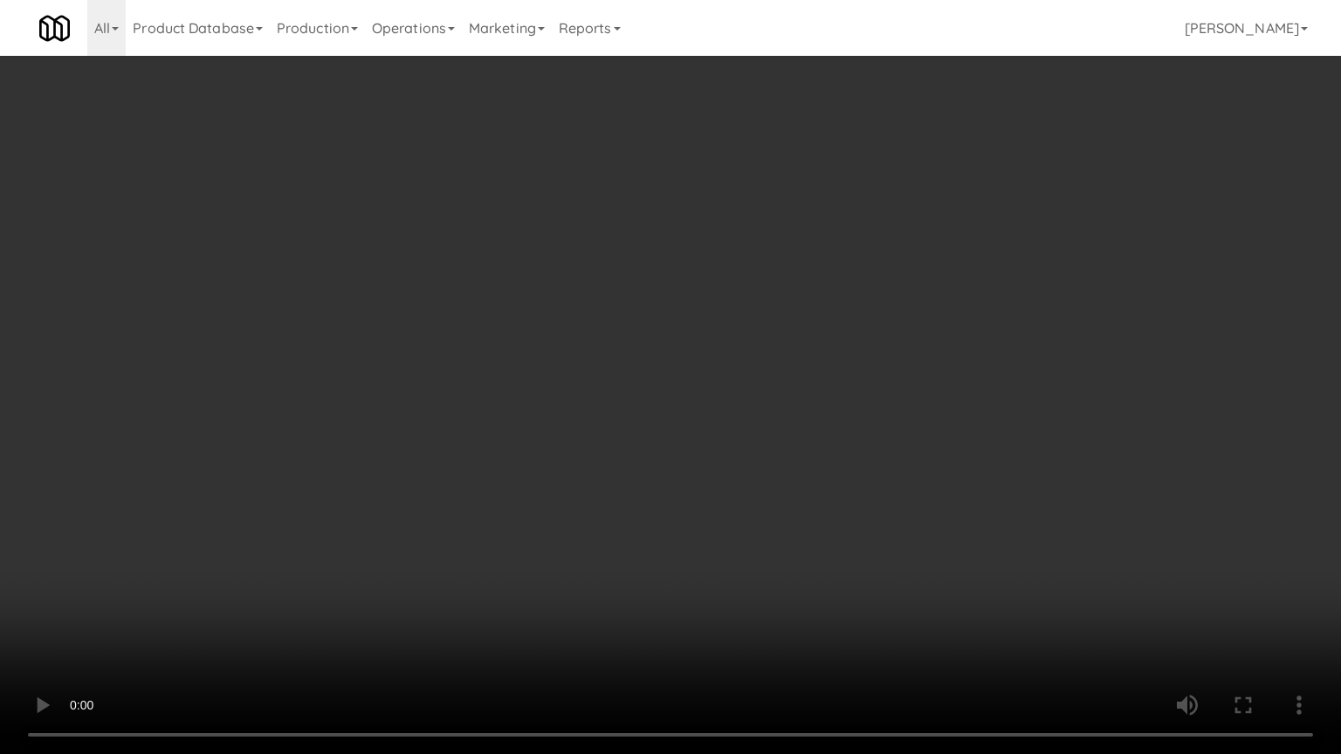
click at [824, 417] on video at bounding box center [670, 377] width 1341 height 754
click at [824, 415] on video at bounding box center [670, 377] width 1341 height 754
click at [825, 412] on video at bounding box center [670, 377] width 1341 height 754
click at [817, 412] on video at bounding box center [670, 377] width 1341 height 754
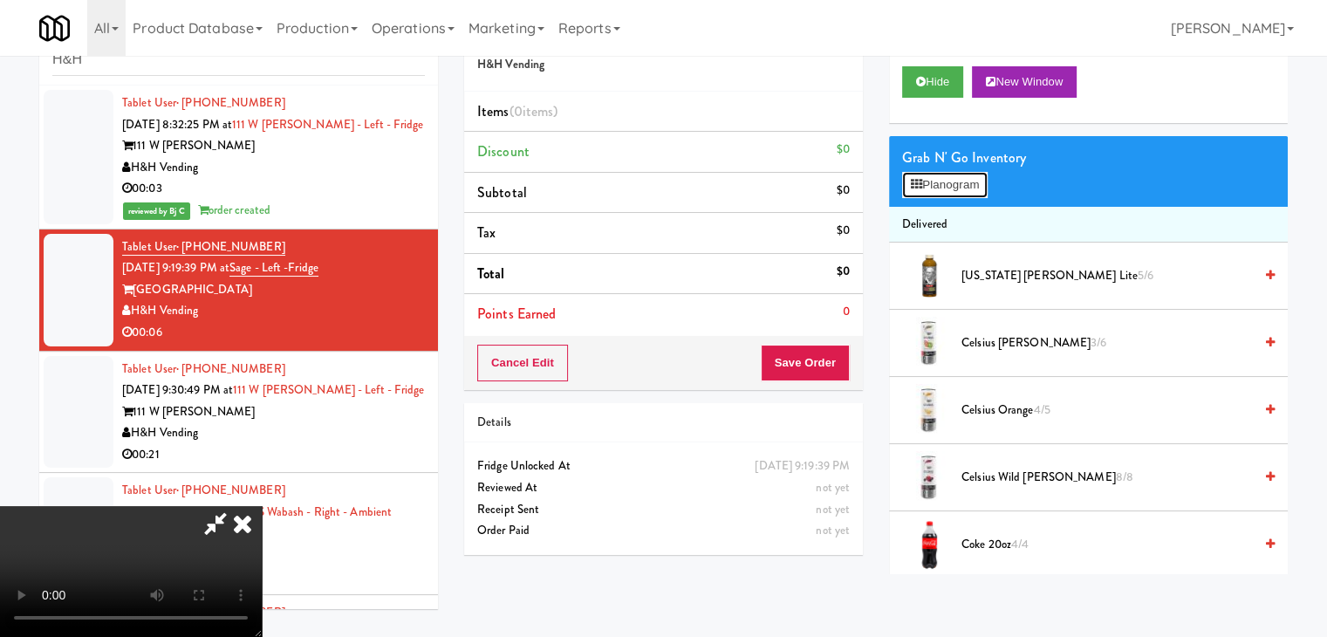
click at [983, 180] on button "Planogram" at bounding box center [945, 185] width 86 height 26
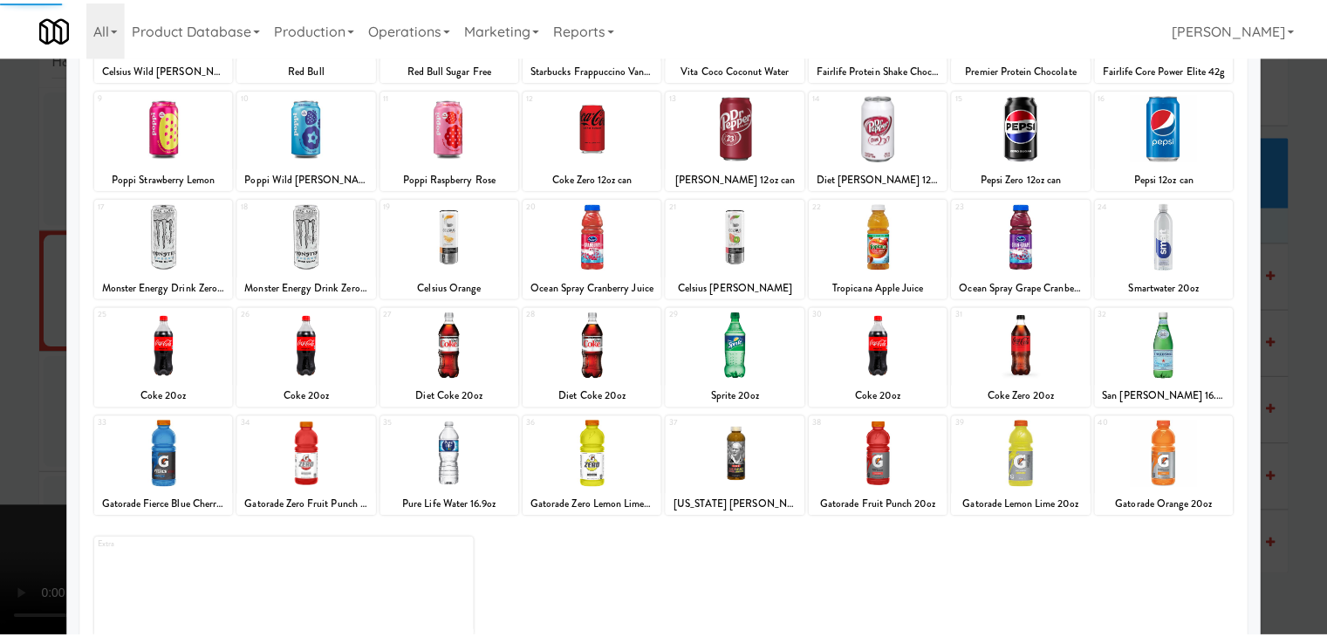
scroll to position [220, 0]
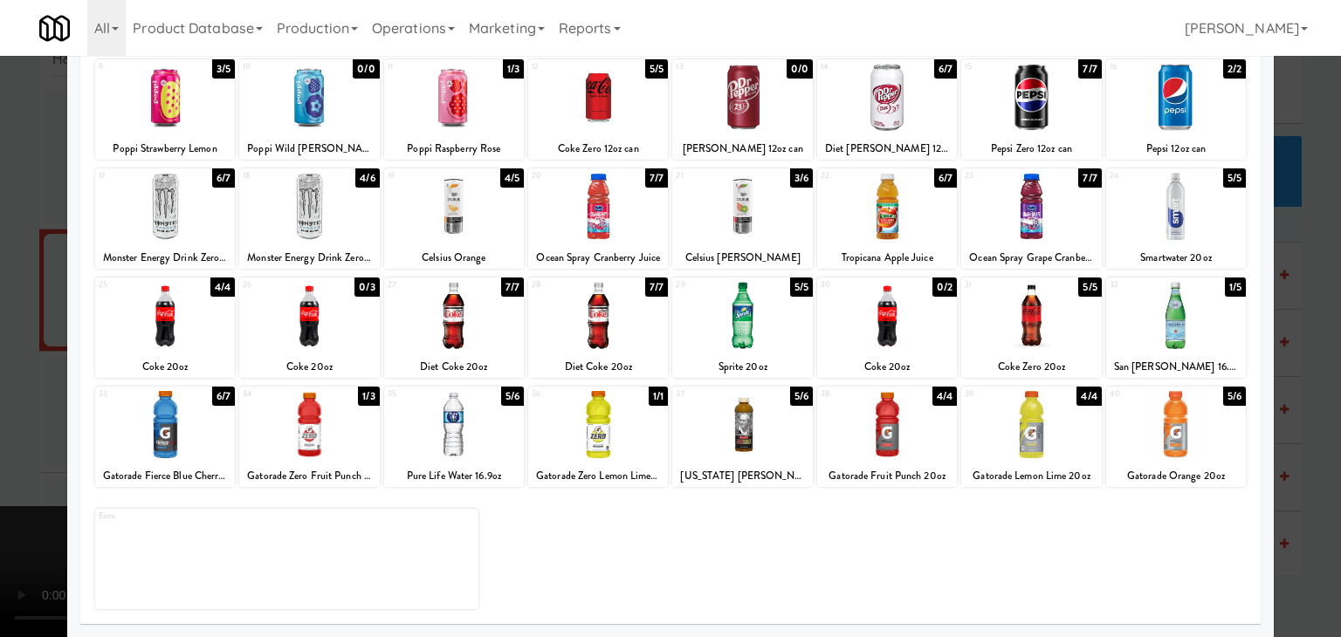
click at [1009, 303] on div at bounding box center [1031, 315] width 140 height 67
drag, startPoint x: 0, startPoint y: 319, endPoint x: 60, endPoint y: 319, distance: 60.2
click at [10, 319] on div at bounding box center [670, 318] width 1341 height 637
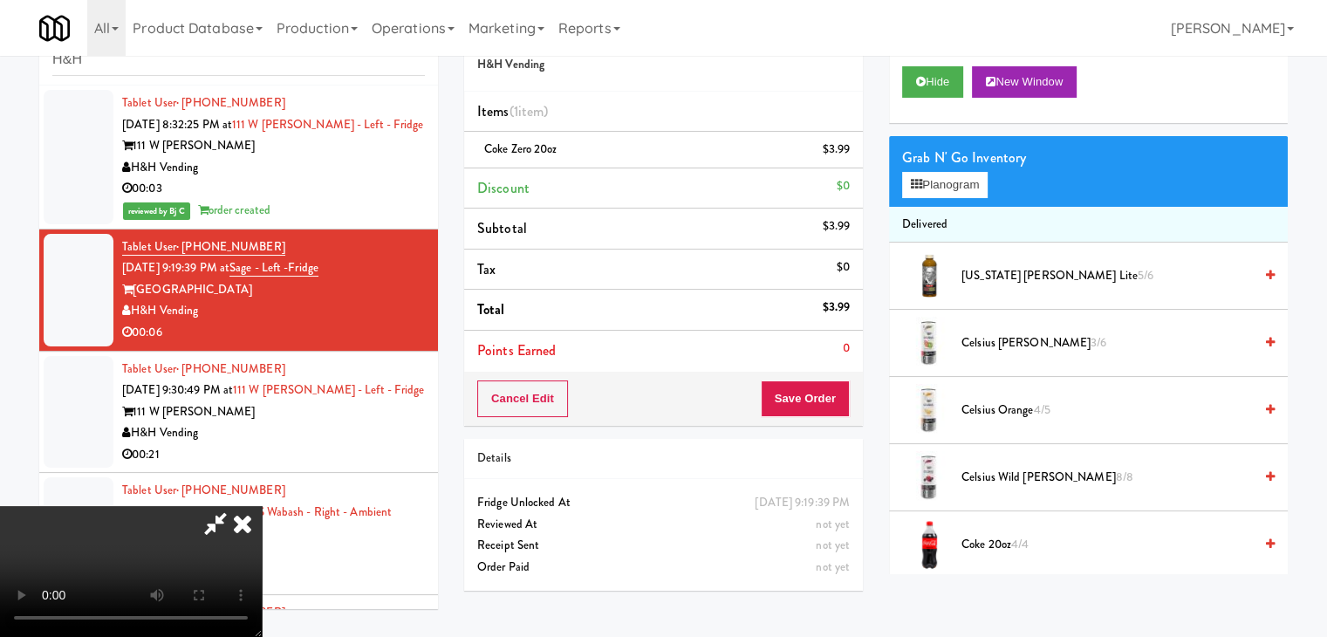
drag, startPoint x: 540, startPoint y: 345, endPoint x: 583, endPoint y: 350, distance: 43.1
click at [262, 506] on video at bounding box center [131, 571] width 262 height 131
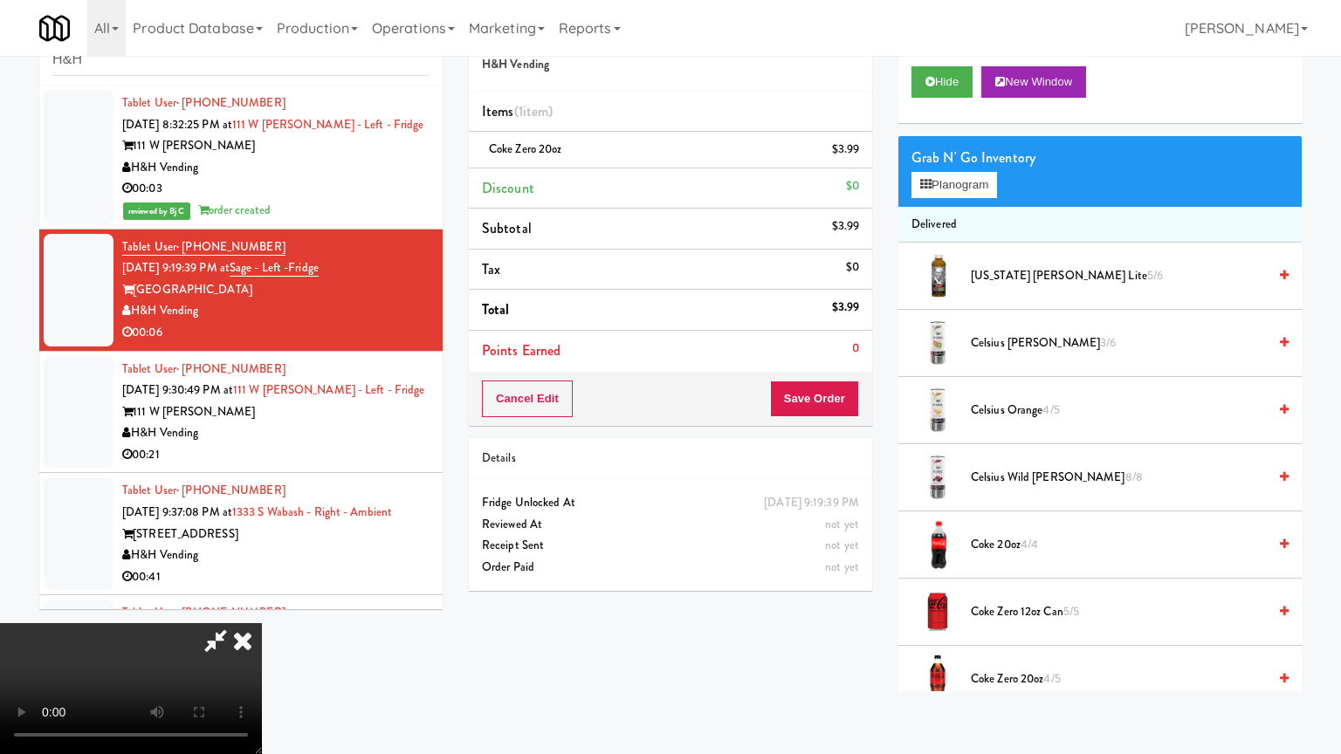
click at [262, 623] on video at bounding box center [131, 688] width 262 height 131
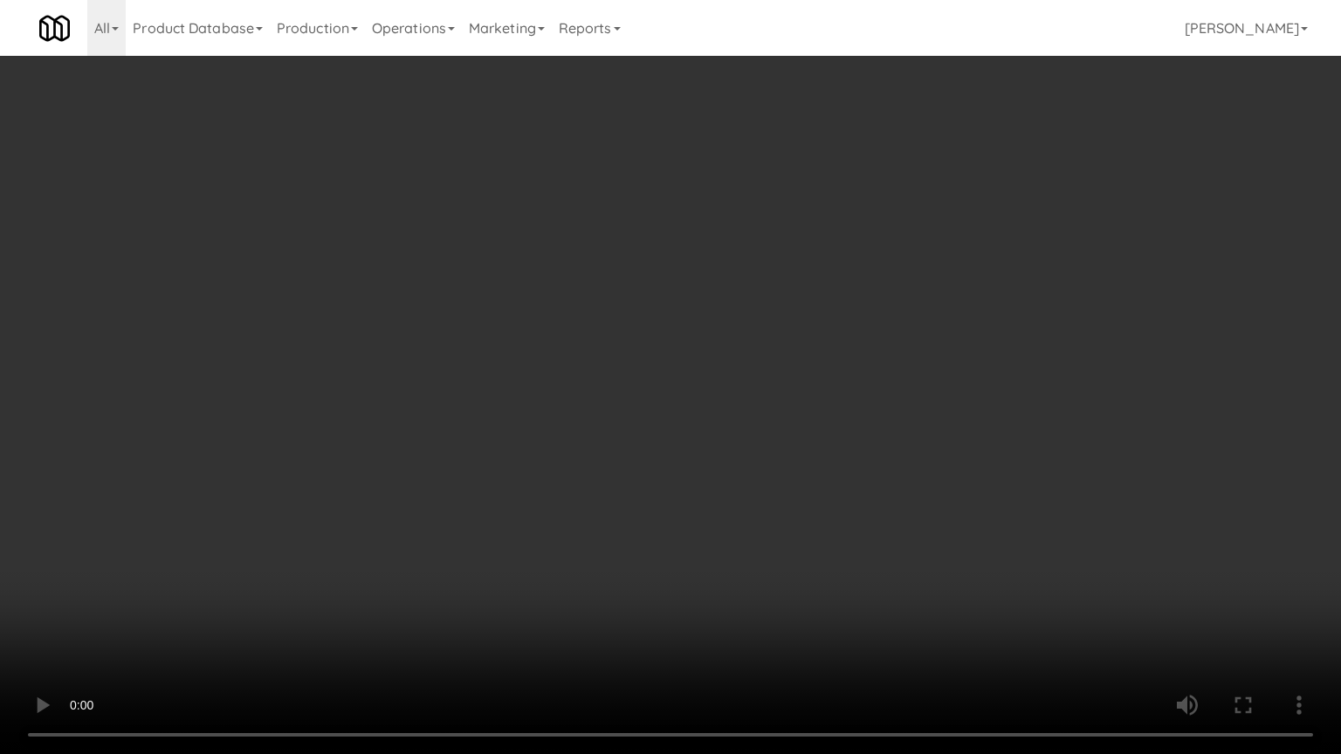
click at [770, 454] on video at bounding box center [670, 377] width 1341 height 754
click at [751, 458] on video at bounding box center [670, 377] width 1341 height 754
drag, startPoint x: 750, startPoint y: 459, endPoint x: 730, endPoint y: 390, distance: 71.8
click at [747, 461] on video at bounding box center [670, 377] width 1341 height 754
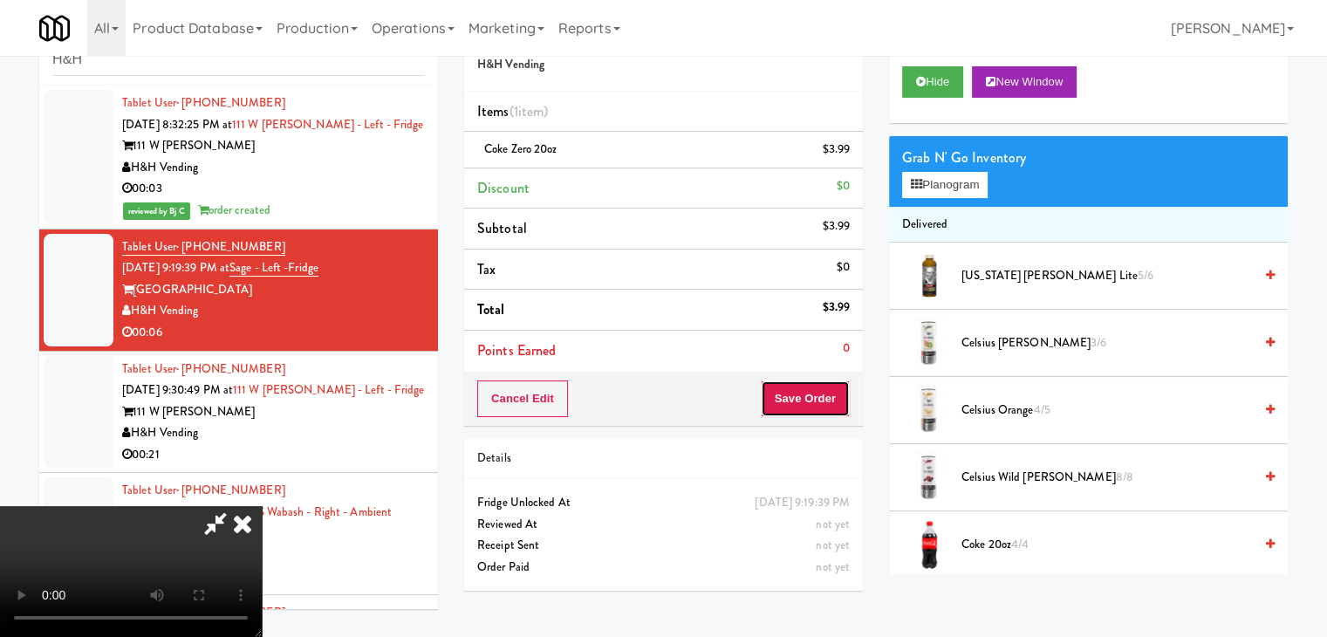
click at [817, 401] on button "Save Order" at bounding box center [805, 399] width 89 height 37
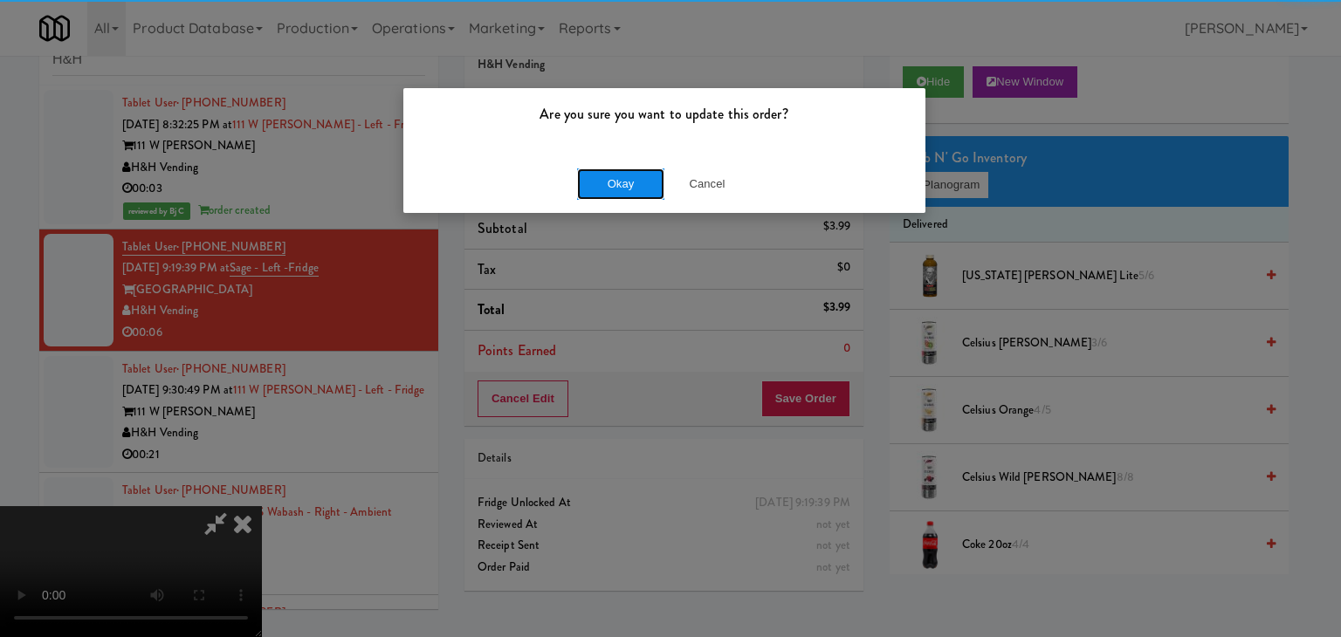
click at [625, 187] on button "Okay" at bounding box center [620, 183] width 87 height 31
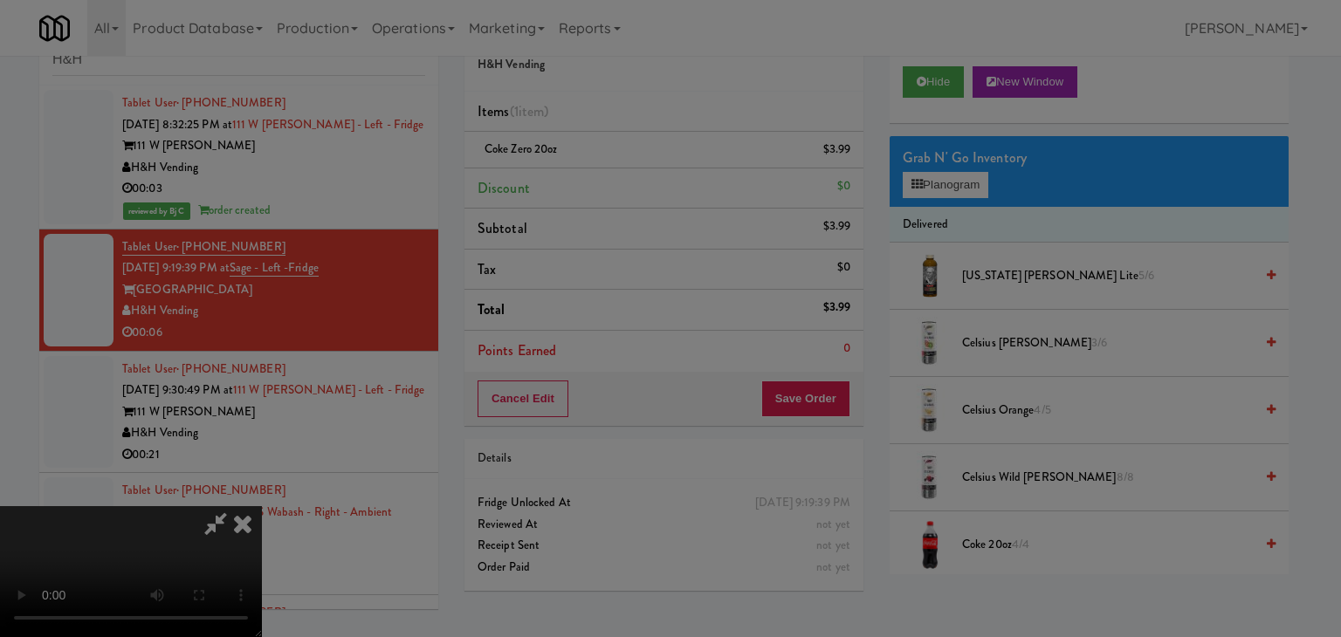
click at [625, 187] on body "Are you sure you want to update this order? Okay Cancel Okay Are you sure you w…" at bounding box center [670, 318] width 1341 height 637
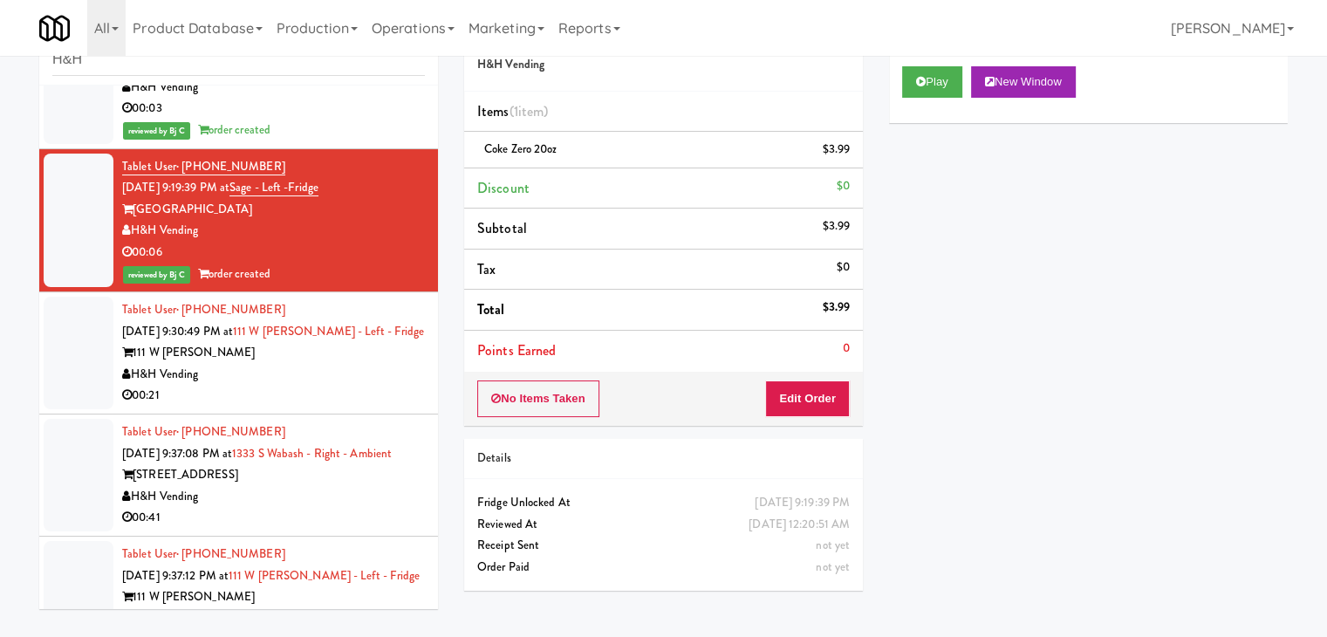
scroll to position [175, 0]
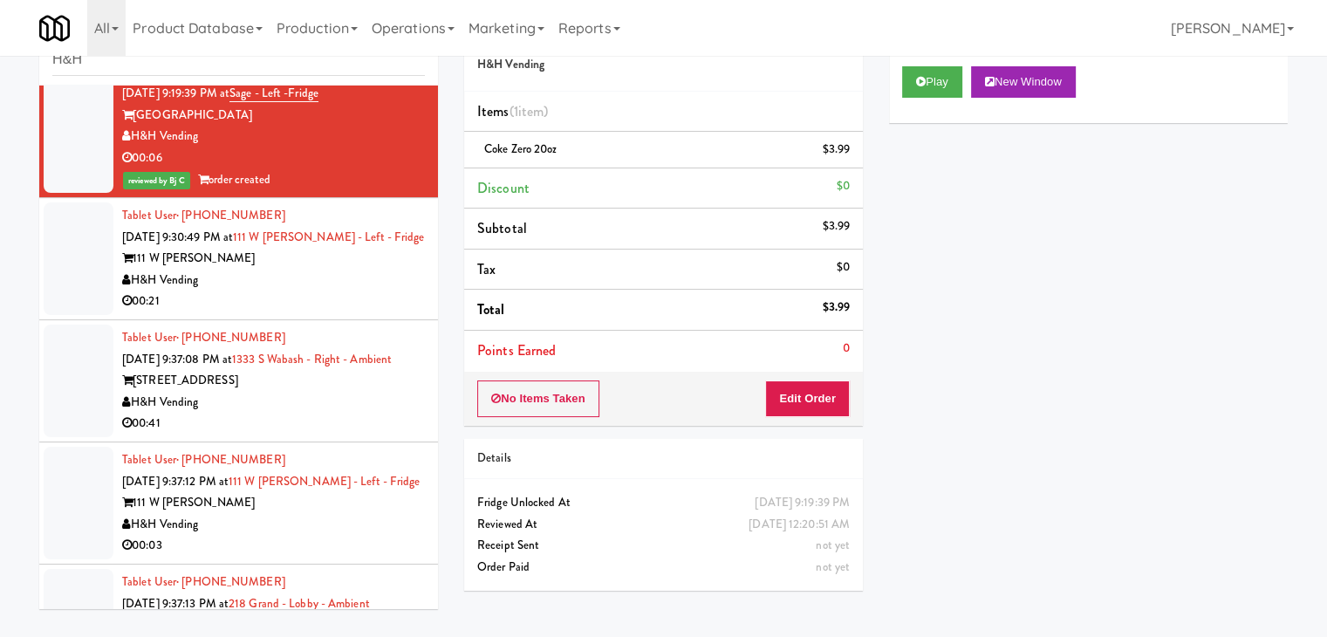
drag, startPoint x: 324, startPoint y: 286, endPoint x: 338, endPoint y: 297, distance: 17.5
click at [335, 292] on div "Tablet User · (727) 303-6570 Sep 8, 2025 9:30:49 PM at 111 W Wacker - Left - Fr…" at bounding box center [273, 258] width 303 height 107
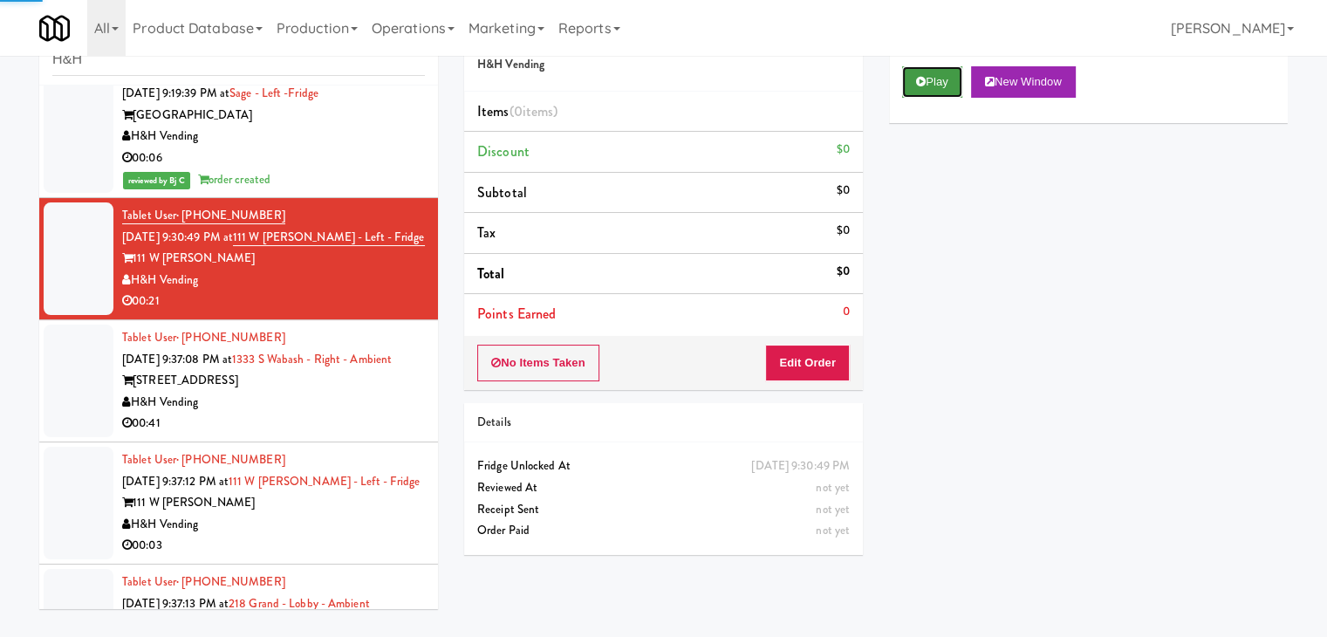
click at [932, 88] on button "Play" at bounding box center [932, 81] width 60 height 31
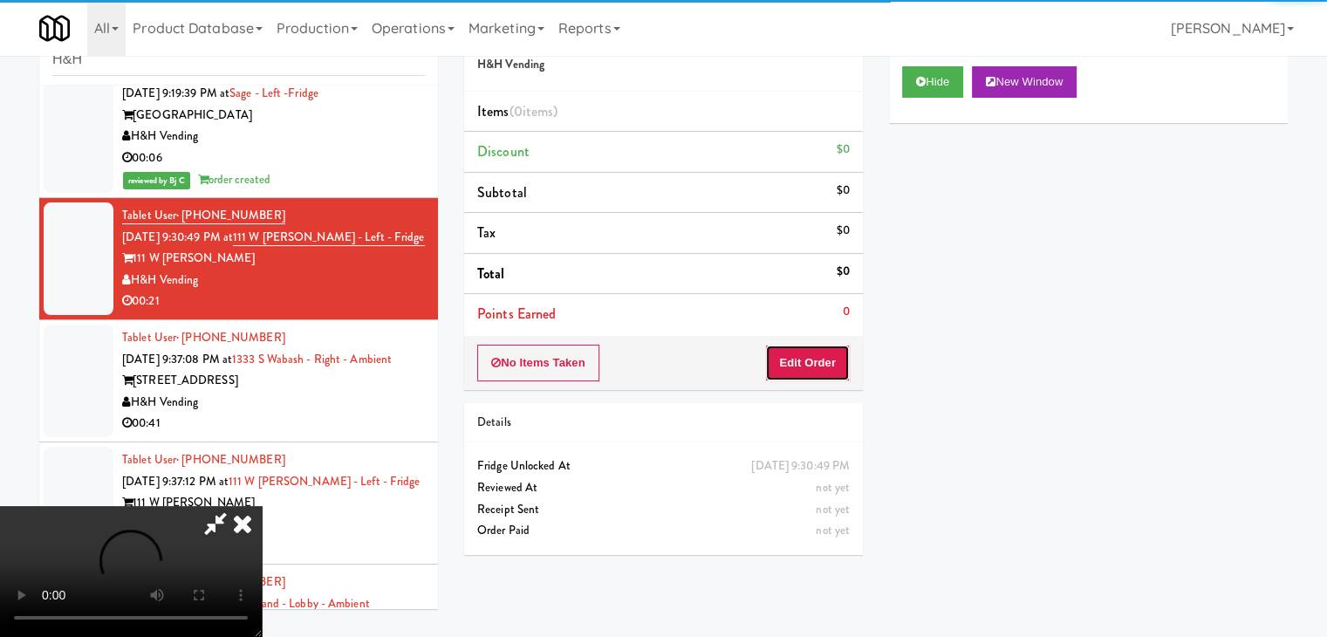
click at [806, 360] on button "Edit Order" at bounding box center [807, 363] width 85 height 37
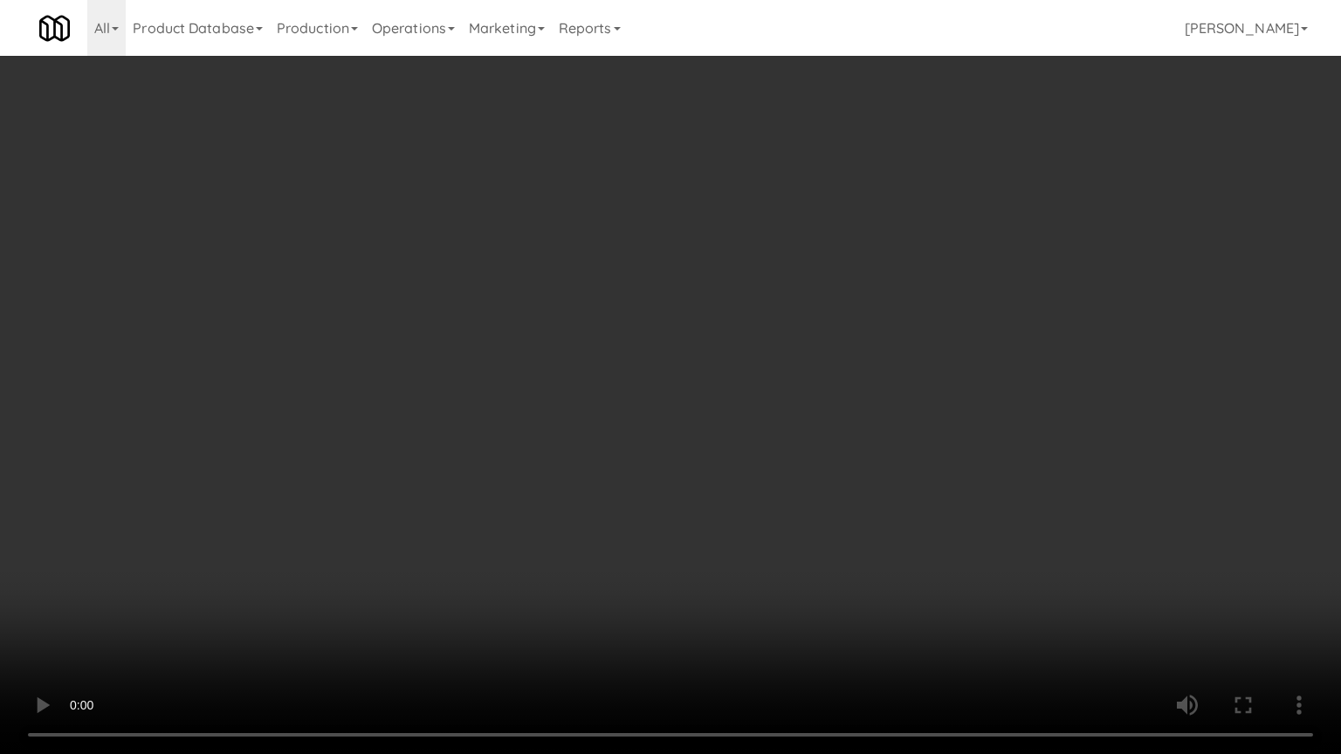
click at [757, 520] on video at bounding box center [670, 377] width 1341 height 754
click at [758, 518] on video at bounding box center [670, 377] width 1341 height 754
click at [782, 499] on video at bounding box center [670, 377] width 1341 height 754
click at [784, 485] on video at bounding box center [670, 377] width 1341 height 754
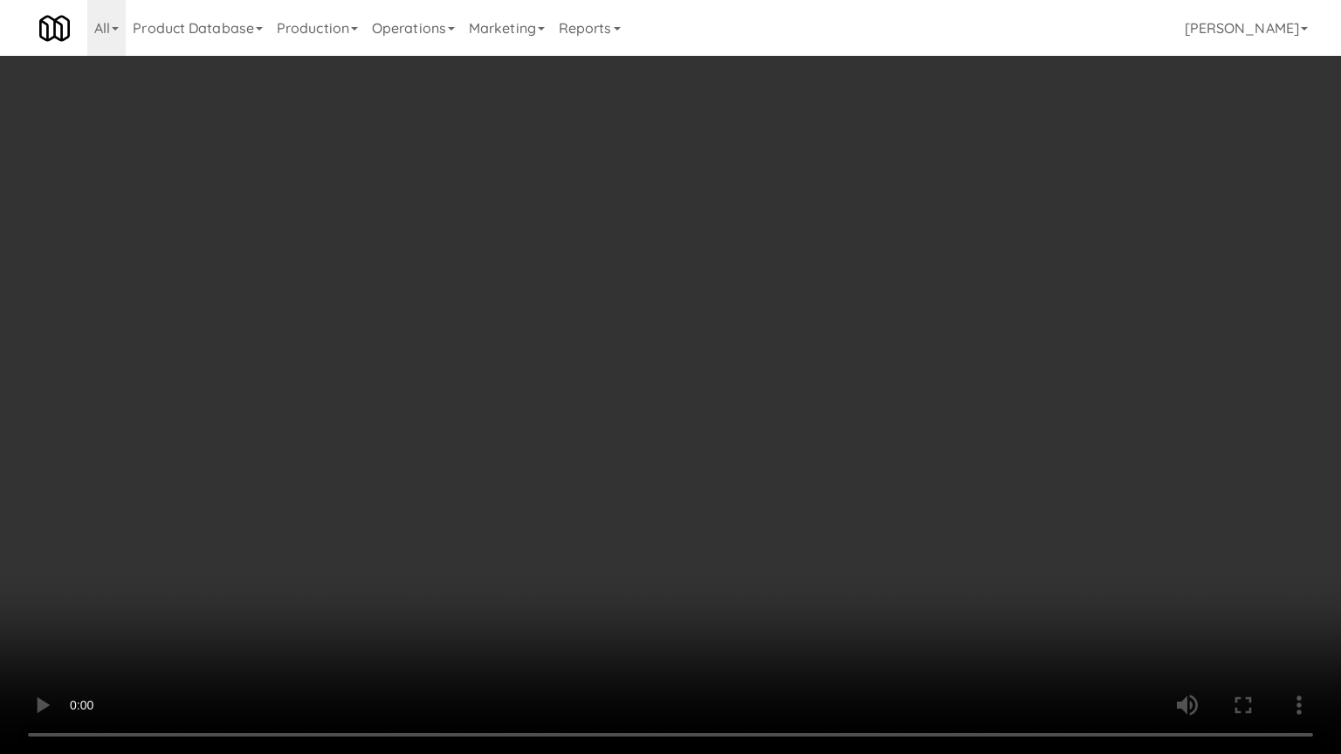
click at [783, 482] on video at bounding box center [670, 377] width 1341 height 754
click at [771, 447] on video at bounding box center [670, 377] width 1341 height 754
click at [768, 446] on video at bounding box center [670, 377] width 1341 height 754
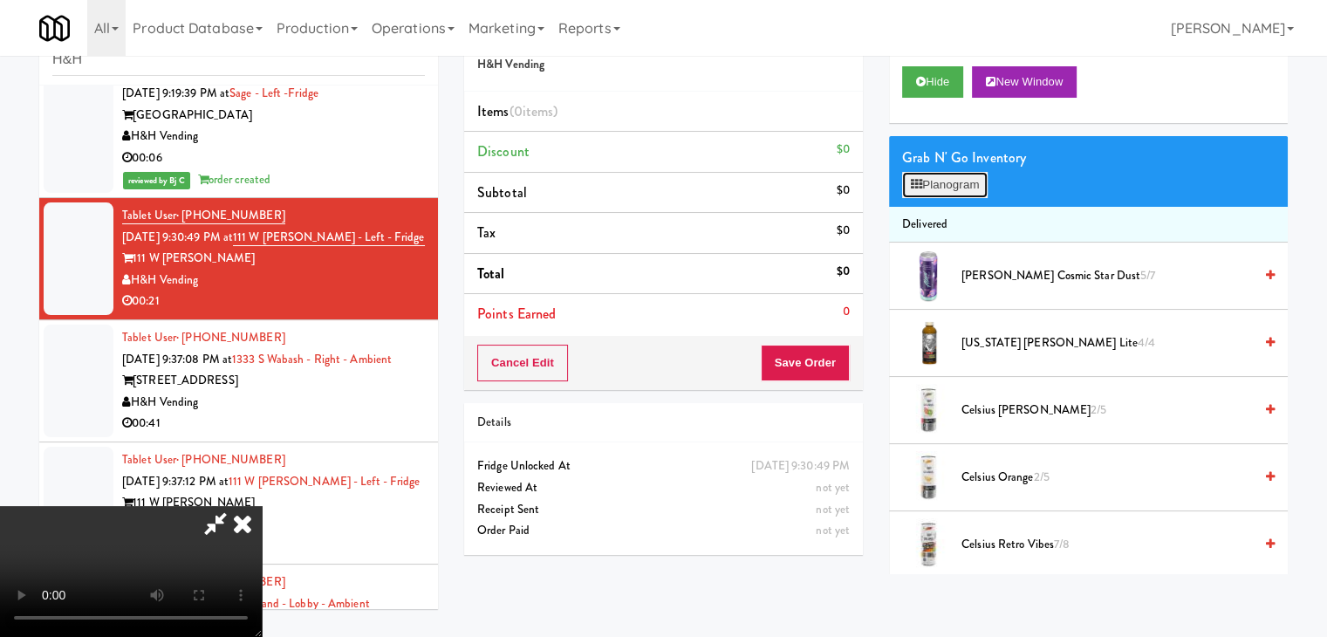
click at [955, 179] on button "Planogram" at bounding box center [945, 185] width 86 height 26
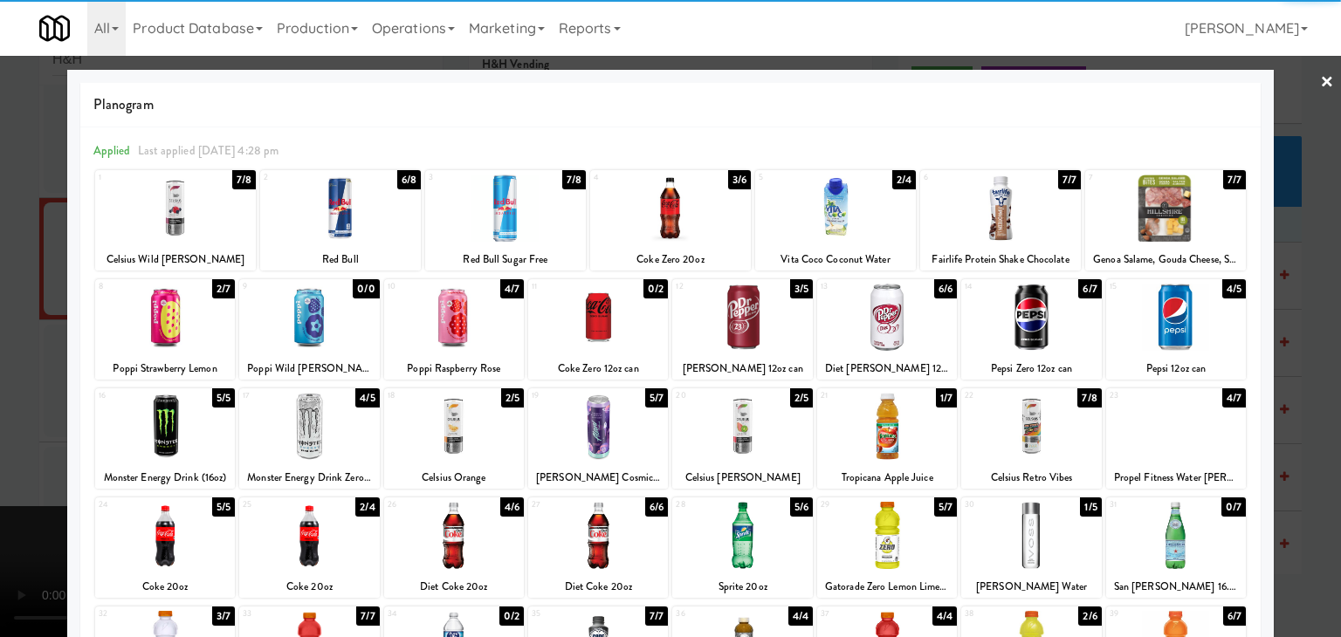
click at [431, 326] on div at bounding box center [454, 317] width 140 height 67
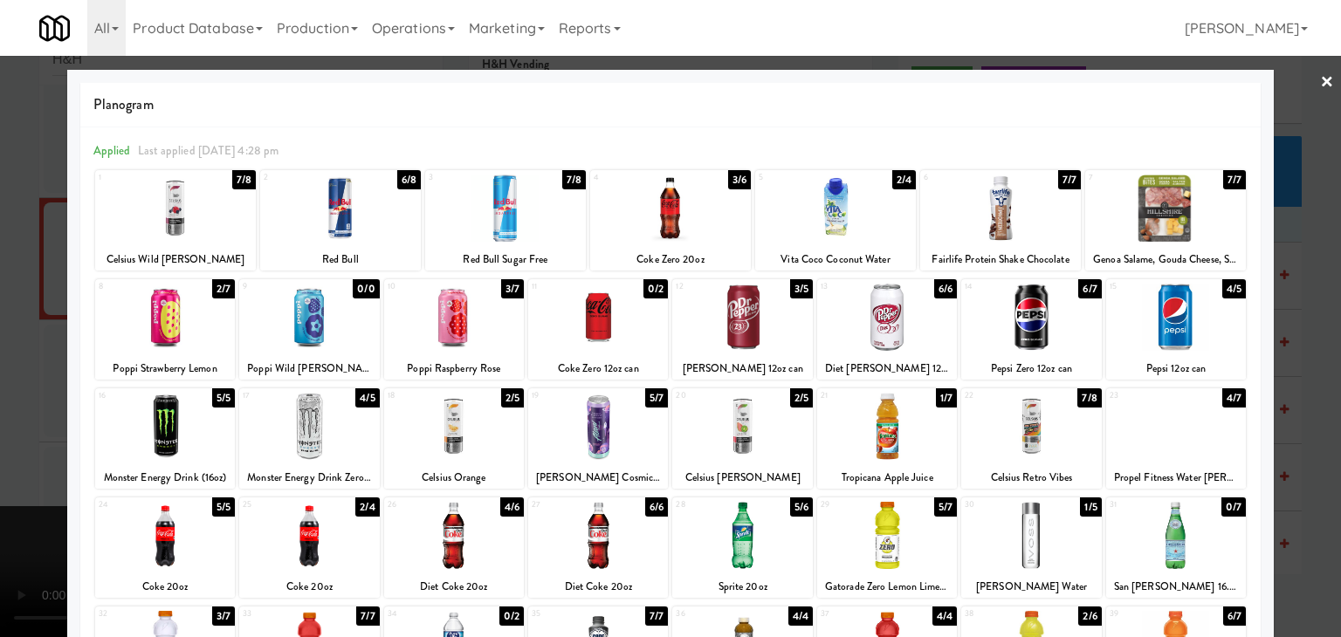
drag, startPoint x: 0, startPoint y: 363, endPoint x: 64, endPoint y: 364, distance: 63.7
click at [10, 364] on div at bounding box center [670, 318] width 1341 height 637
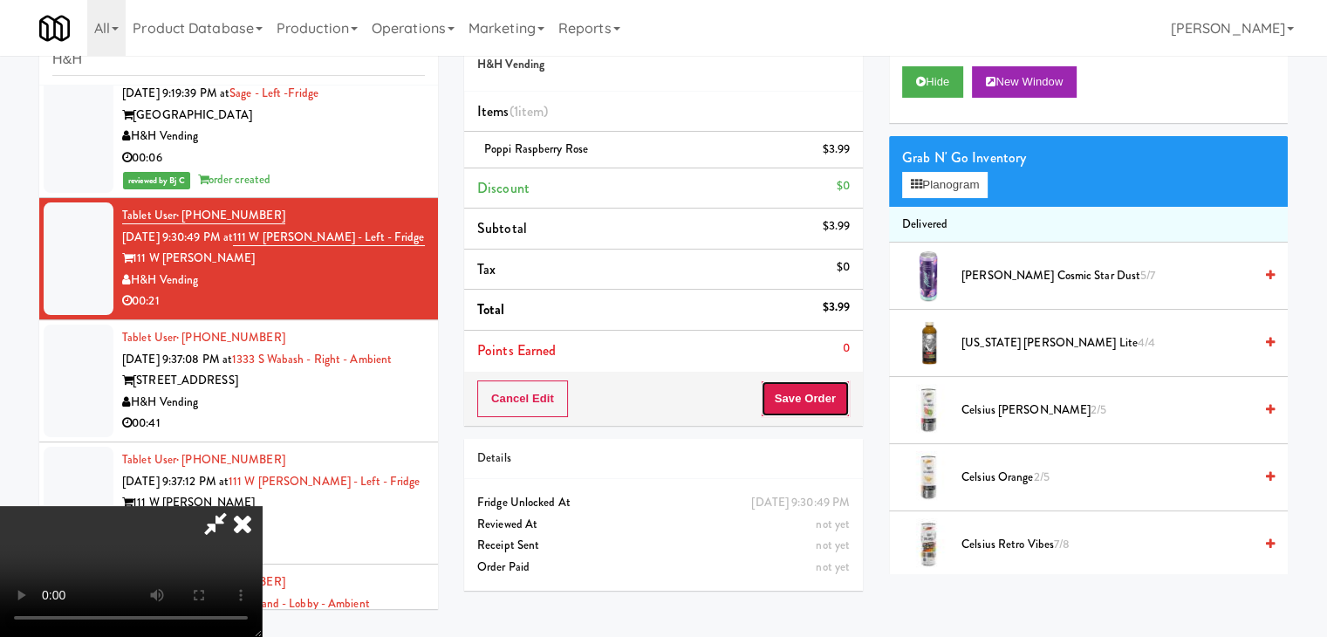
click at [819, 410] on button "Save Order" at bounding box center [805, 399] width 89 height 37
click at [820, 397] on button "Save Order" at bounding box center [805, 399] width 89 height 37
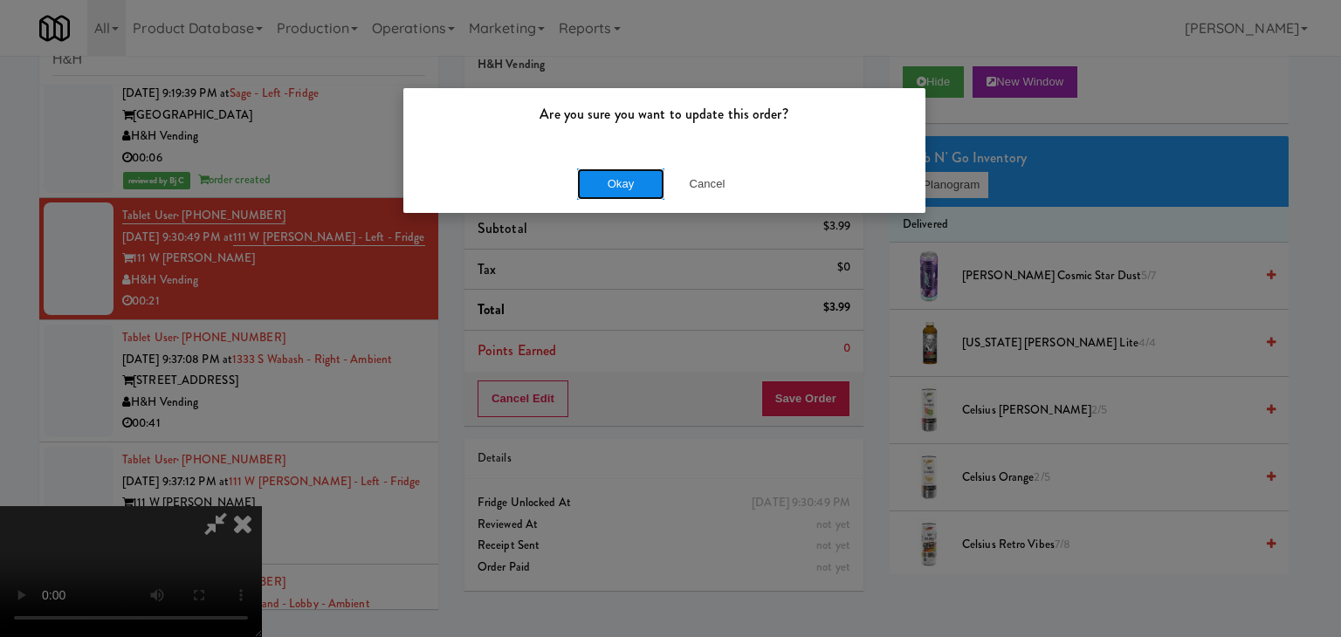
click at [621, 182] on button "Okay" at bounding box center [620, 183] width 87 height 31
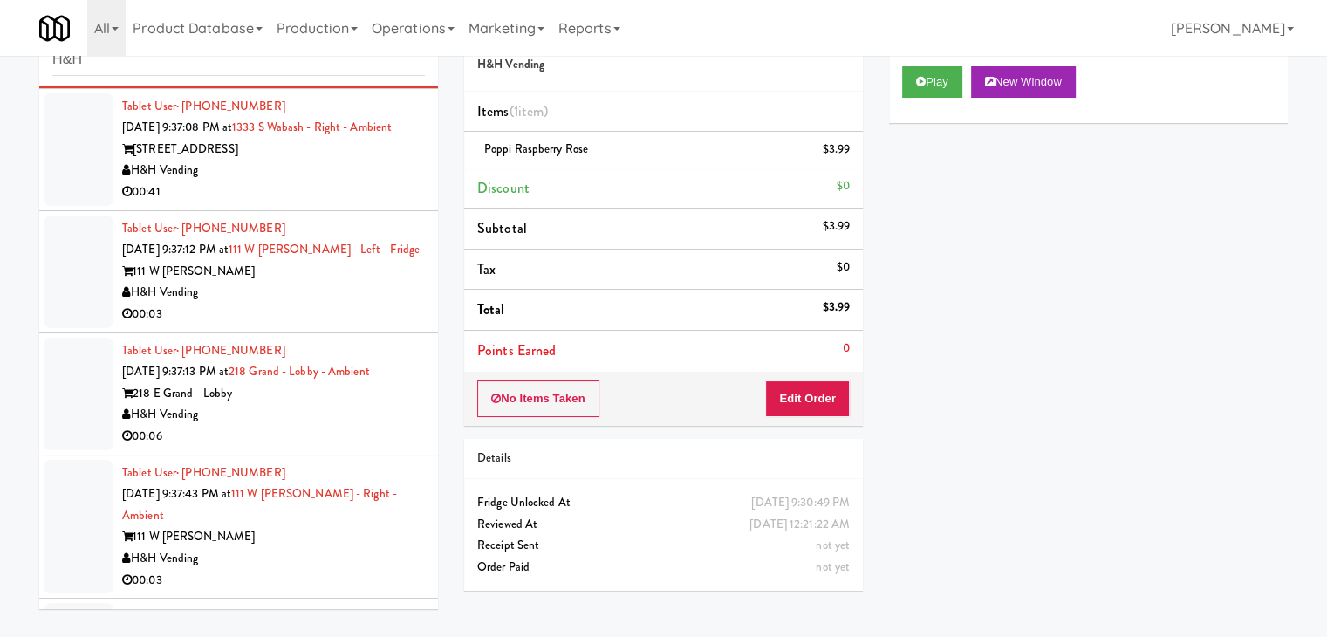
scroll to position [436, 0]
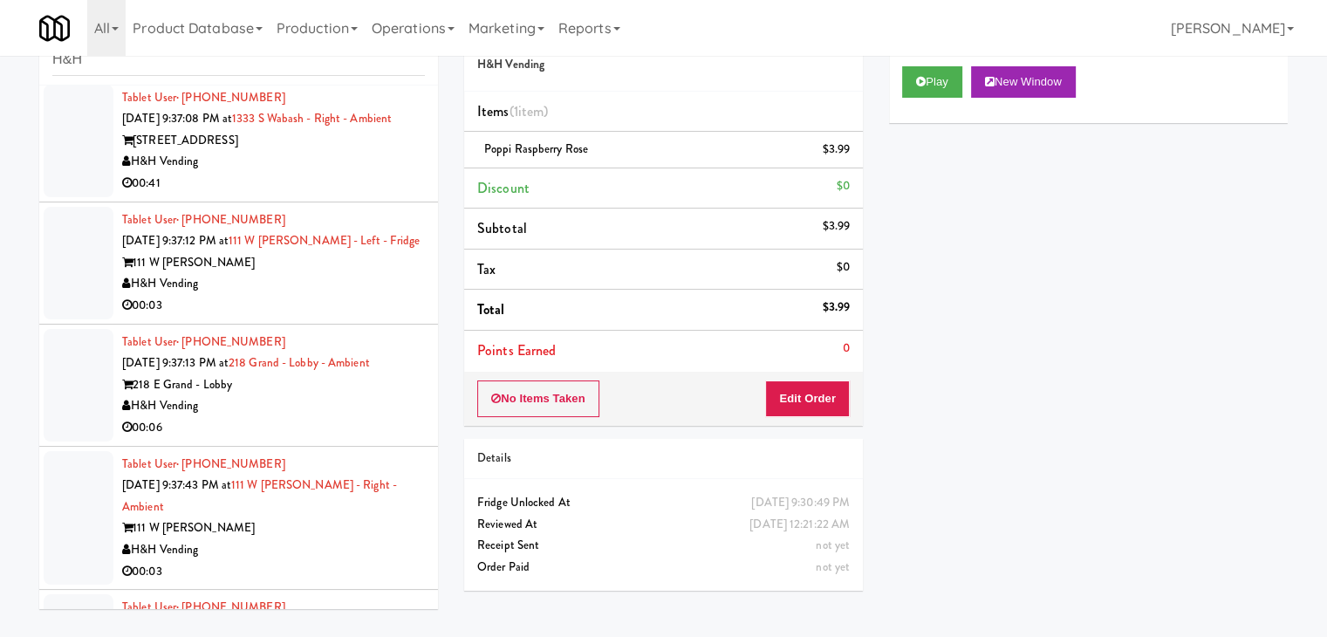
click at [311, 195] on div "00:41" at bounding box center [273, 184] width 303 height 22
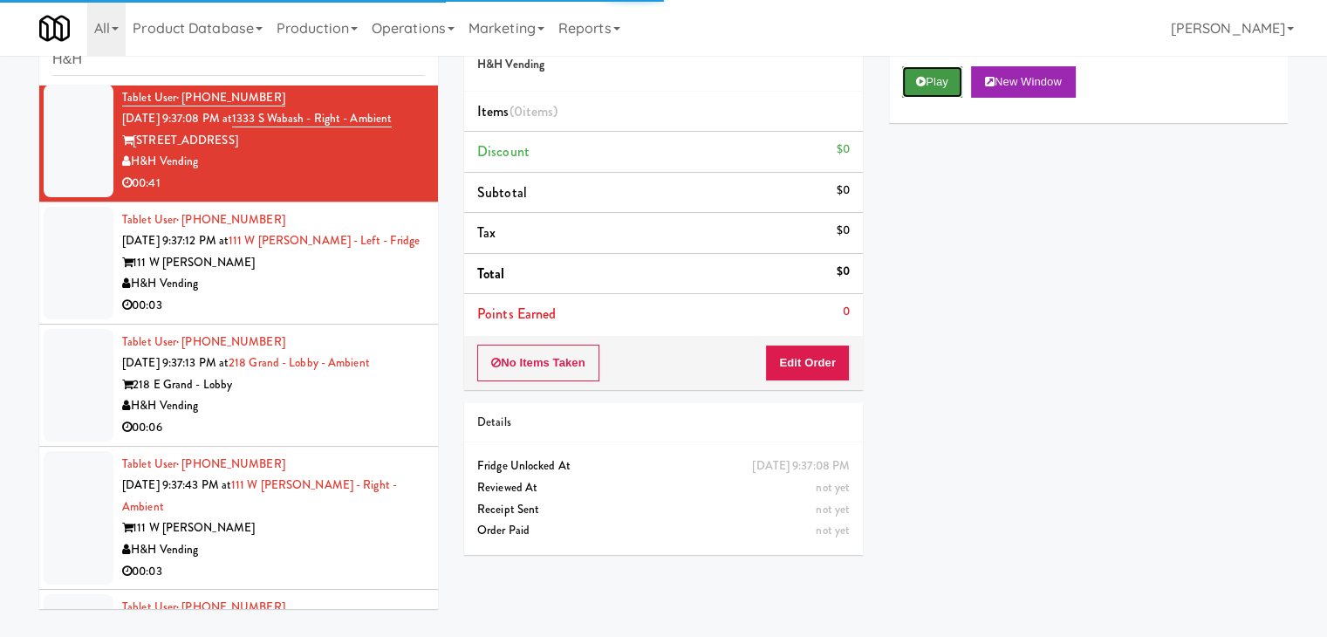
click at [918, 86] on icon at bounding box center [921, 81] width 10 height 11
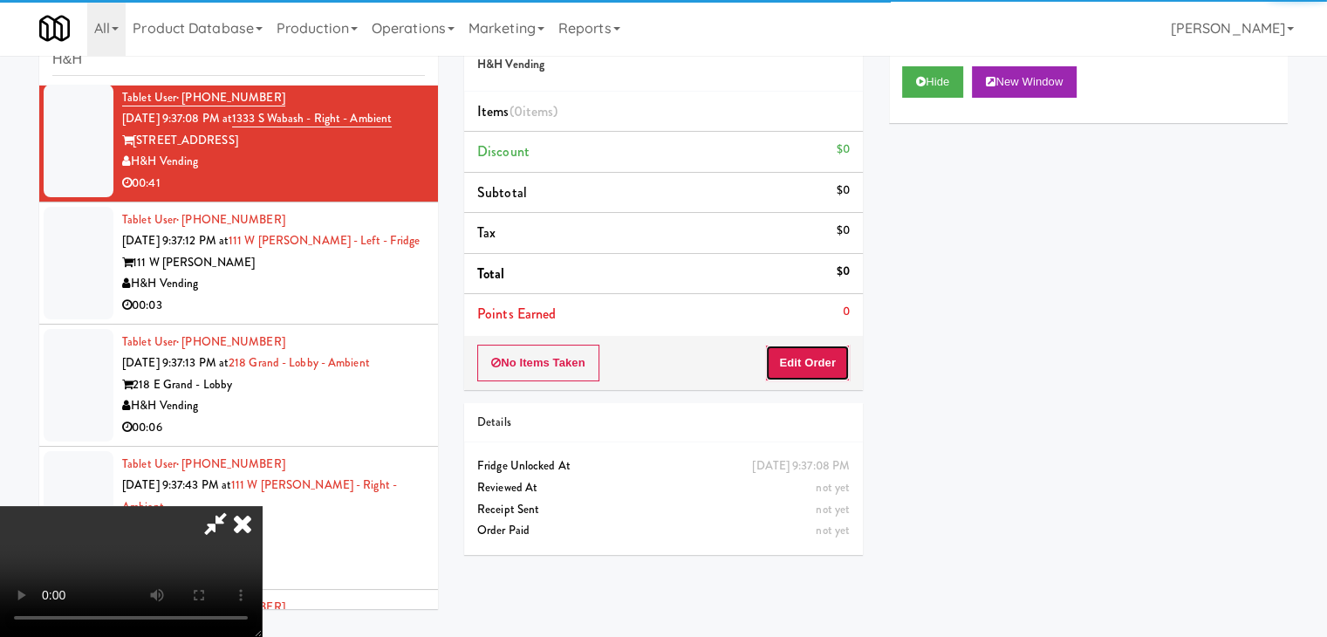
click at [789, 360] on button "Edit Order" at bounding box center [807, 363] width 85 height 37
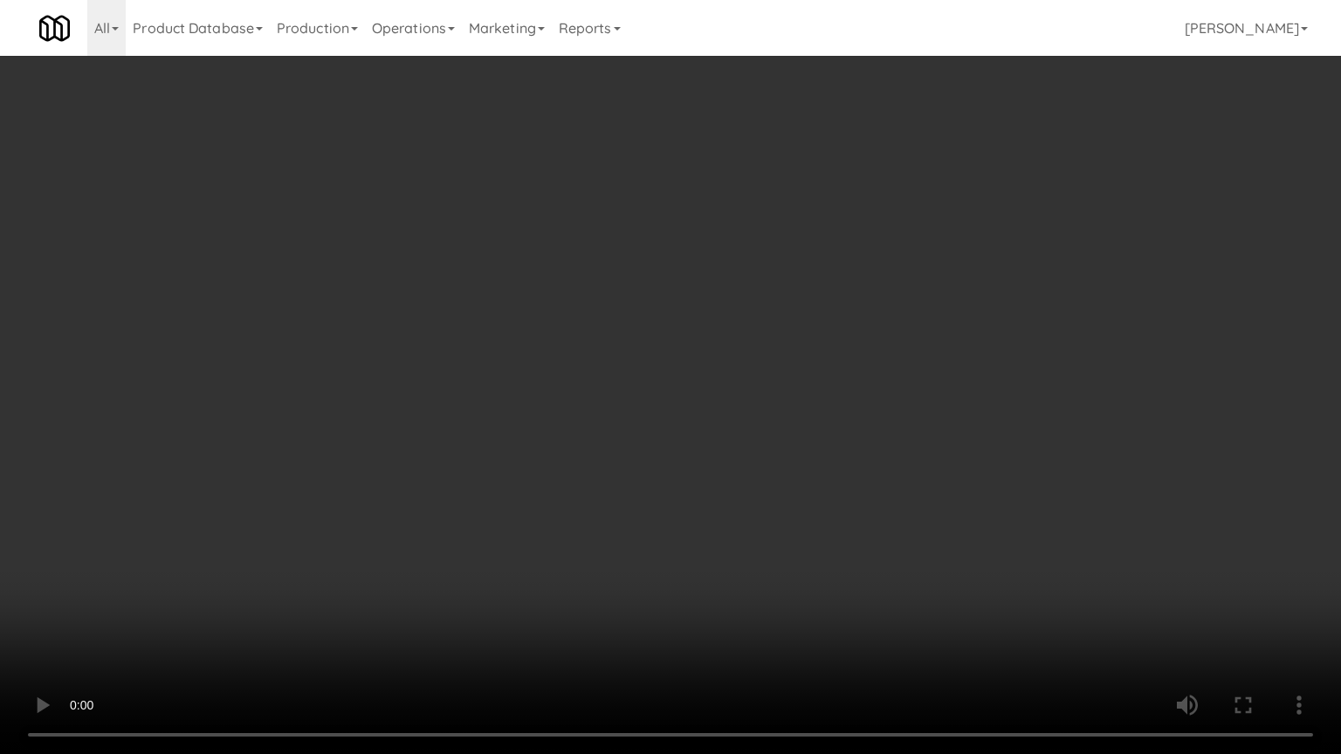
click at [862, 409] on video at bounding box center [670, 377] width 1341 height 754
click at [862, 412] on video at bounding box center [670, 377] width 1341 height 754
click at [870, 415] on video at bounding box center [670, 377] width 1341 height 754
click at [869, 417] on video at bounding box center [670, 377] width 1341 height 754
click at [879, 415] on video at bounding box center [670, 377] width 1341 height 754
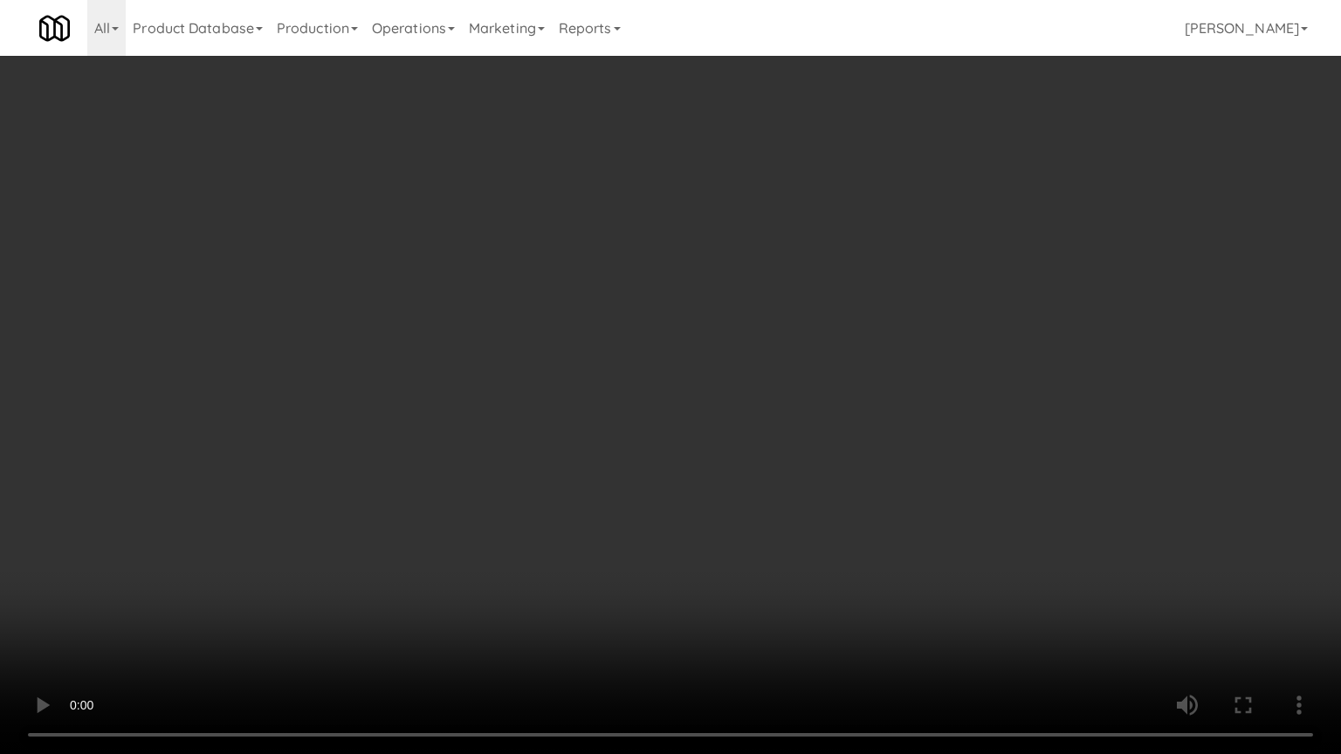
drag, startPoint x: 879, startPoint y: 415, endPoint x: 880, endPoint y: 424, distance: 8.8
click at [879, 419] on video at bounding box center [670, 377] width 1341 height 754
click at [887, 421] on video at bounding box center [670, 377] width 1341 height 754
click at [890, 415] on video at bounding box center [670, 377] width 1341 height 754
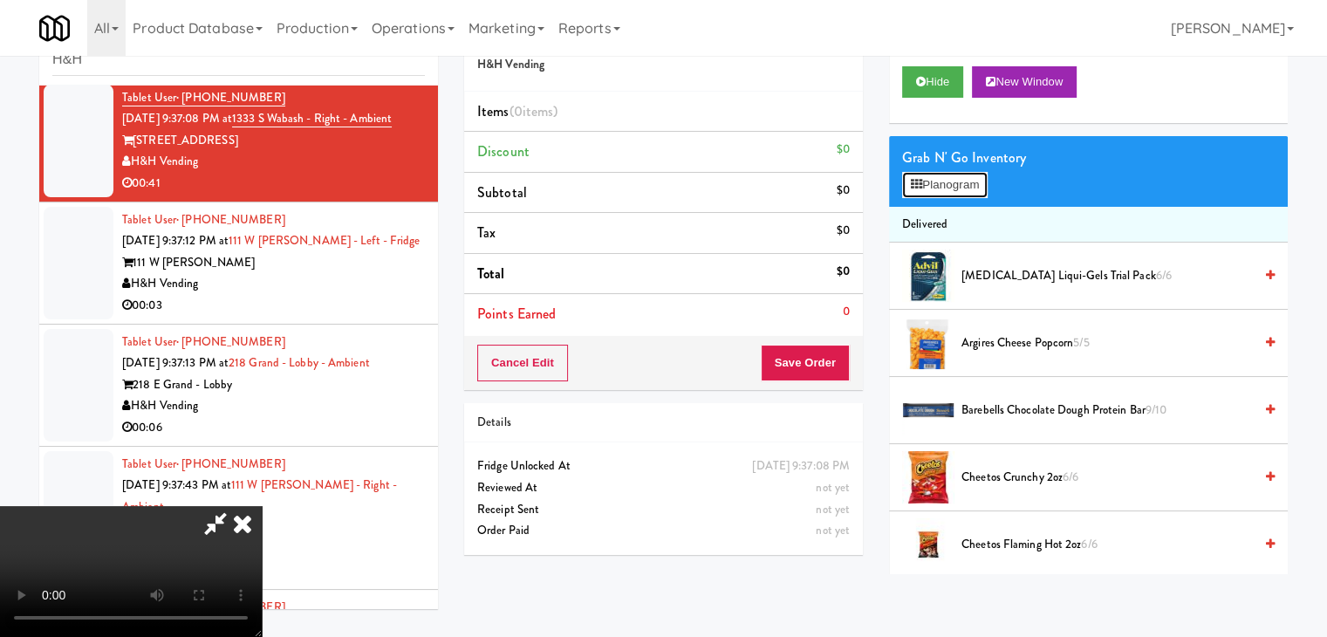
click at [962, 187] on button "Planogram" at bounding box center [945, 185] width 86 height 26
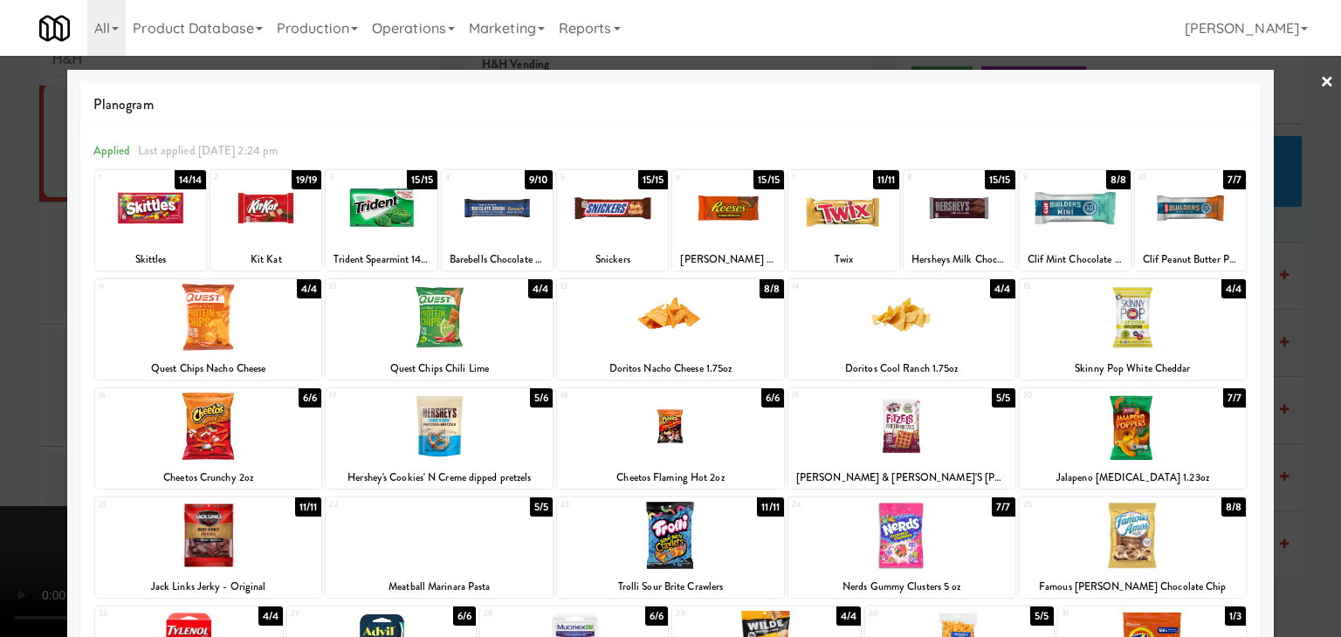
click at [1162, 522] on div at bounding box center [1132, 535] width 227 height 67
click at [1313, 488] on div at bounding box center [670, 318] width 1341 height 637
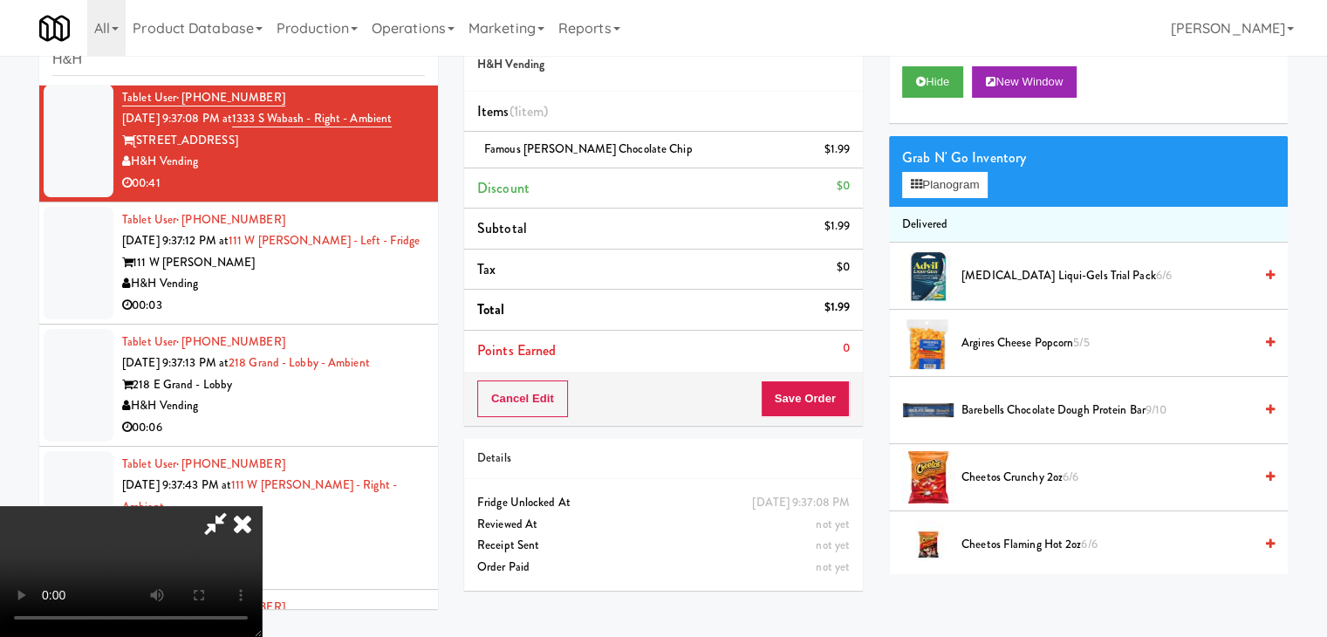
drag, startPoint x: 632, startPoint y: 444, endPoint x: 618, endPoint y: 444, distance: 14.0
click at [262, 506] on video at bounding box center [131, 571] width 262 height 131
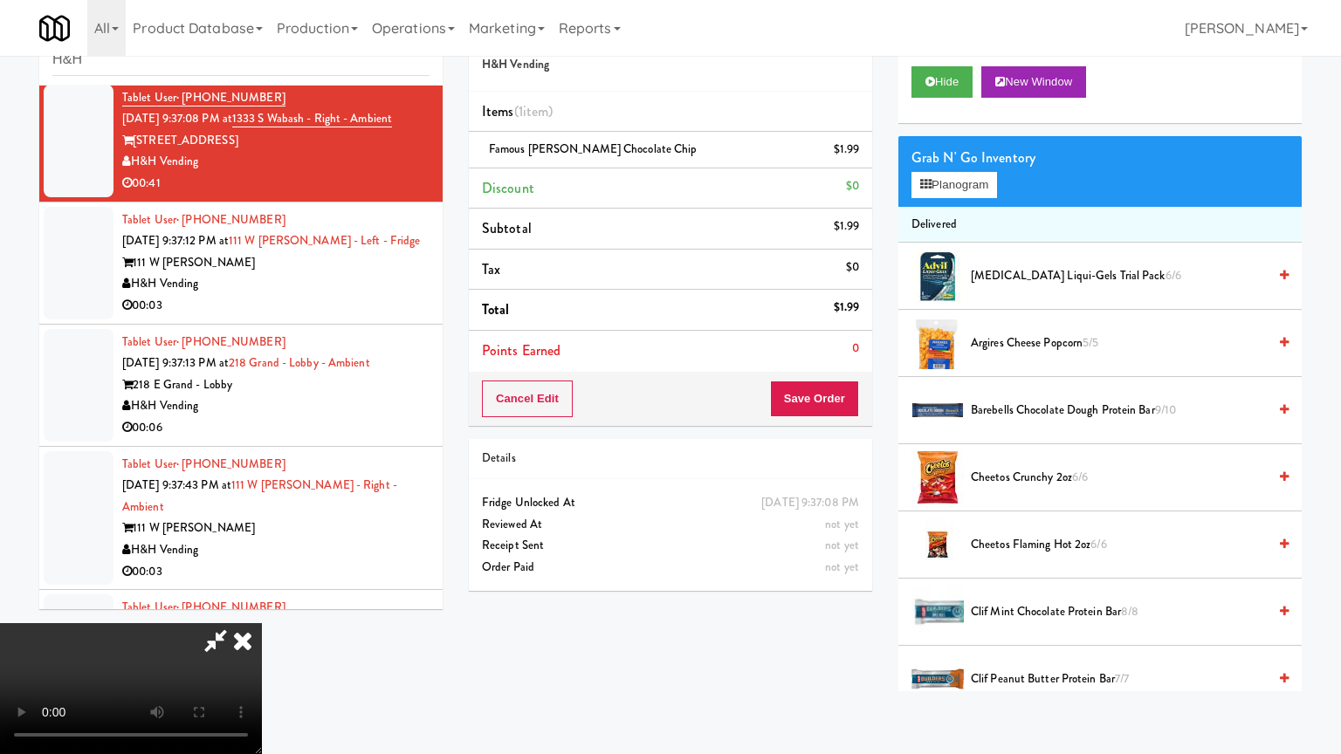
drag, startPoint x: 733, startPoint y: 442, endPoint x: 754, endPoint y: 447, distance: 21.6
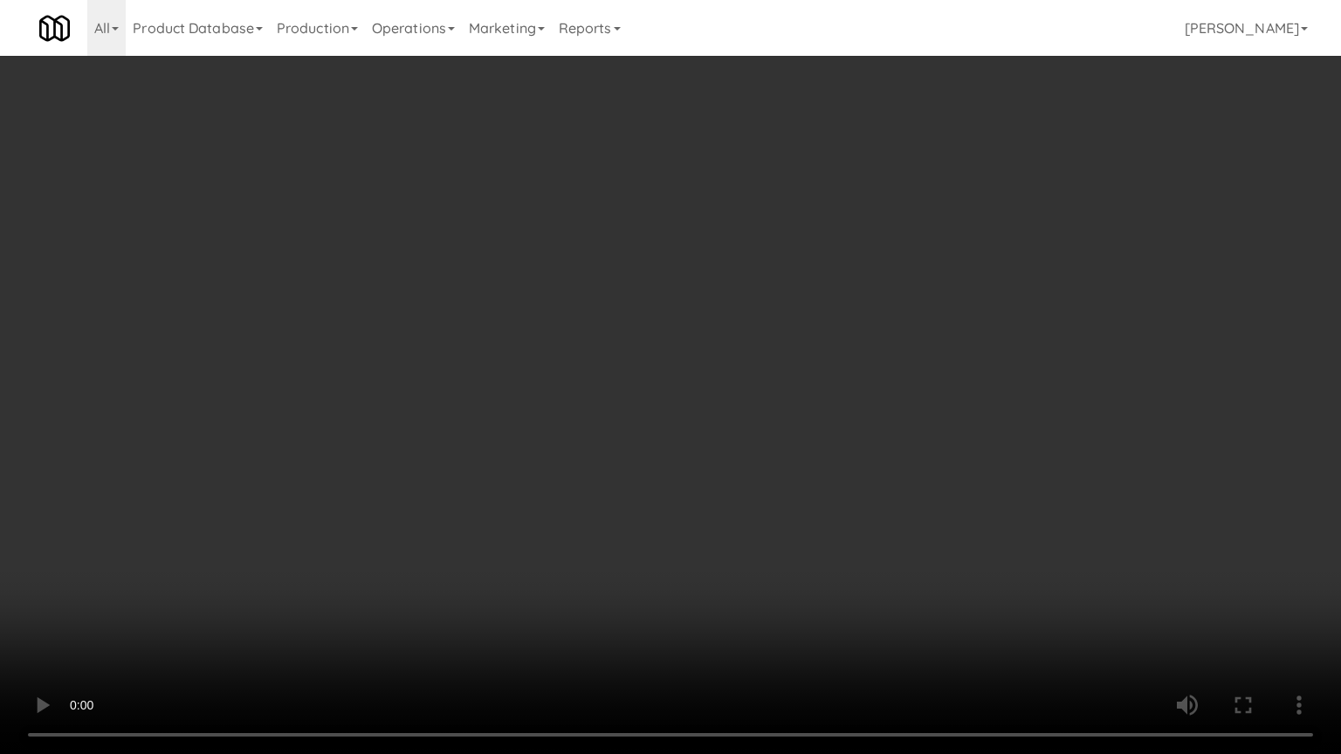
click at [736, 442] on video at bounding box center [670, 377] width 1341 height 754
click at [791, 377] on video at bounding box center [670, 377] width 1341 height 754
click at [807, 387] on video at bounding box center [670, 377] width 1341 height 754
click at [778, 355] on video at bounding box center [670, 377] width 1341 height 754
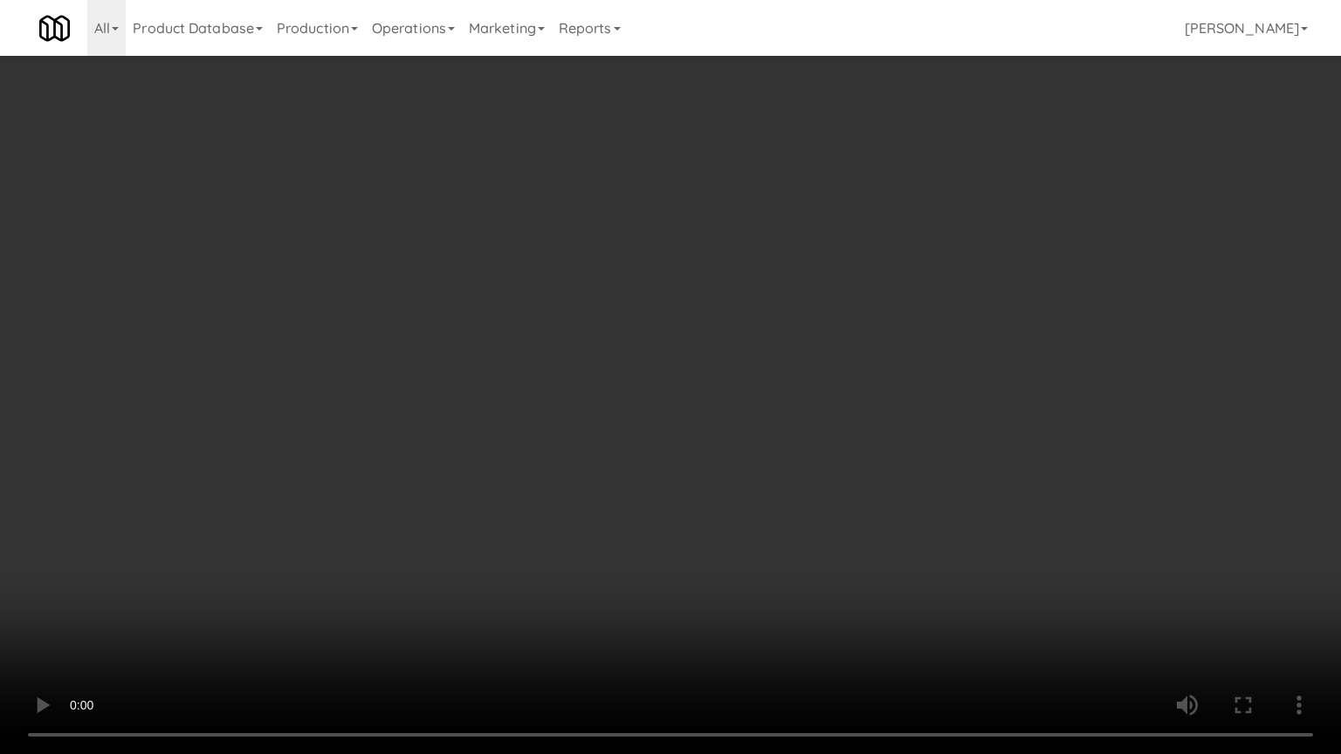
click at [782, 351] on video at bounding box center [670, 377] width 1341 height 754
click at [771, 332] on video at bounding box center [670, 377] width 1341 height 754
click at [770, 332] on video at bounding box center [670, 377] width 1341 height 754
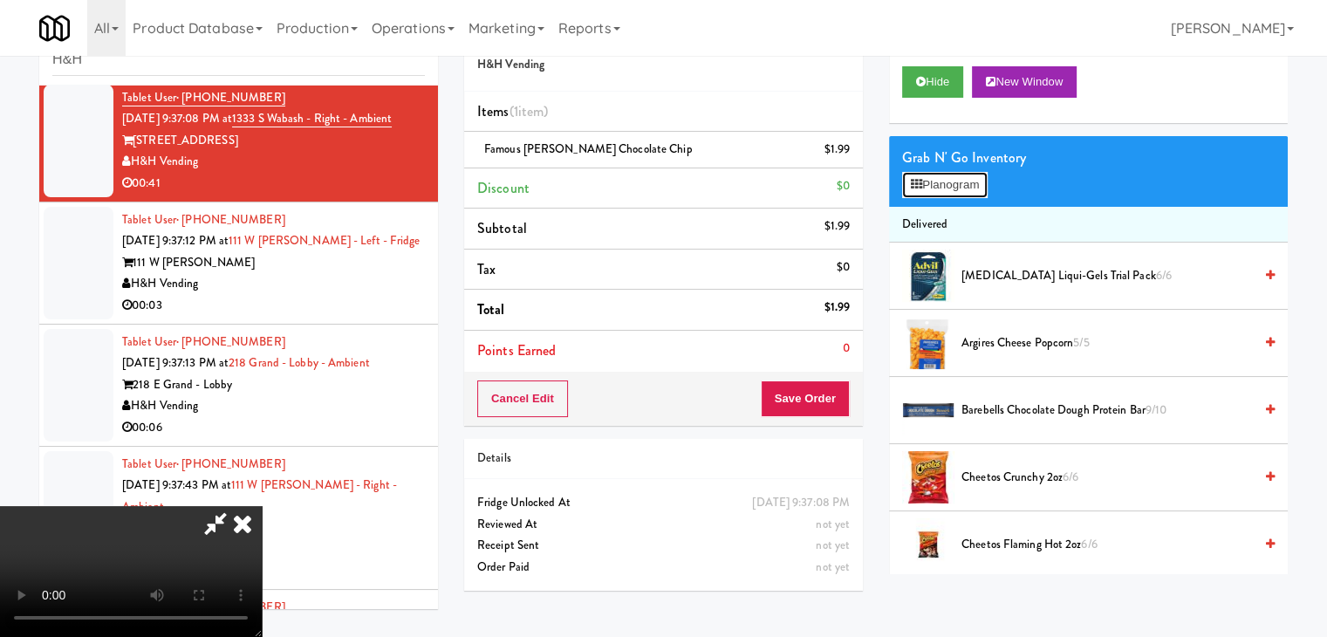
click at [942, 175] on button "Planogram" at bounding box center [945, 185] width 86 height 26
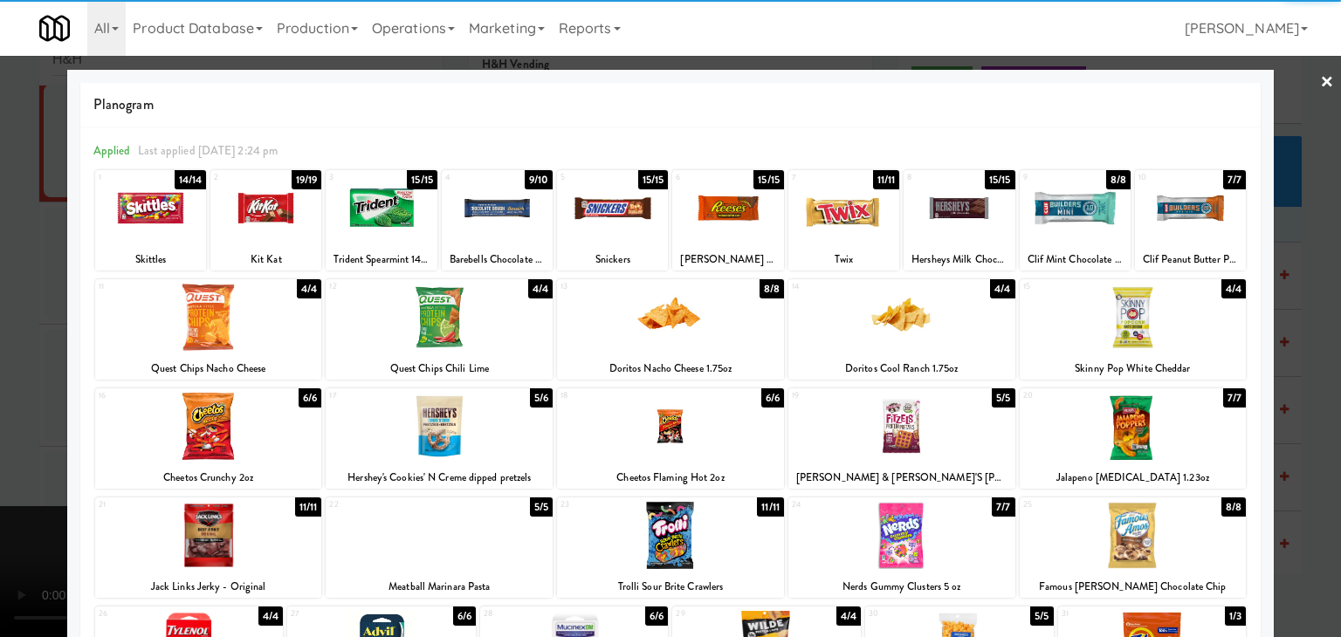
click at [1323, 74] on div at bounding box center [670, 318] width 1341 height 637
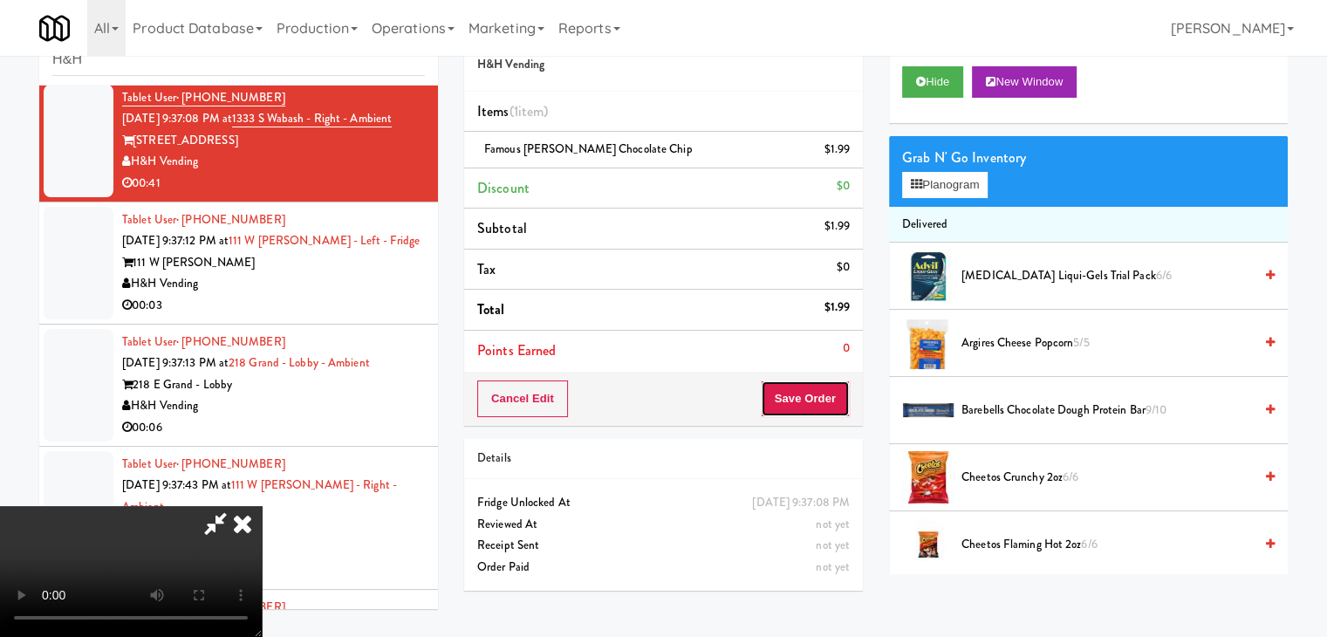
click at [847, 398] on button "Save Order" at bounding box center [805, 399] width 89 height 37
click at [847, 399] on button "Save Order" at bounding box center [805, 399] width 89 height 37
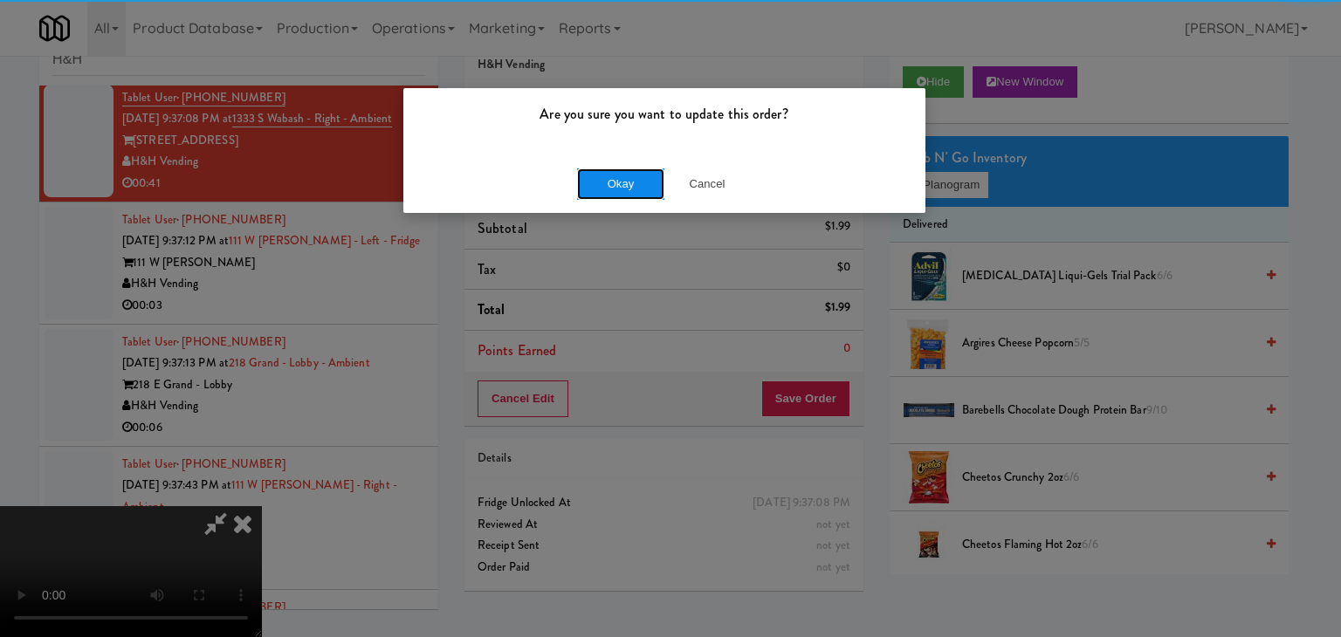
click at [625, 180] on button "Okay" at bounding box center [620, 183] width 87 height 31
click at [624, 180] on div "Okay Cancel" at bounding box center [664, 183] width 522 height 58
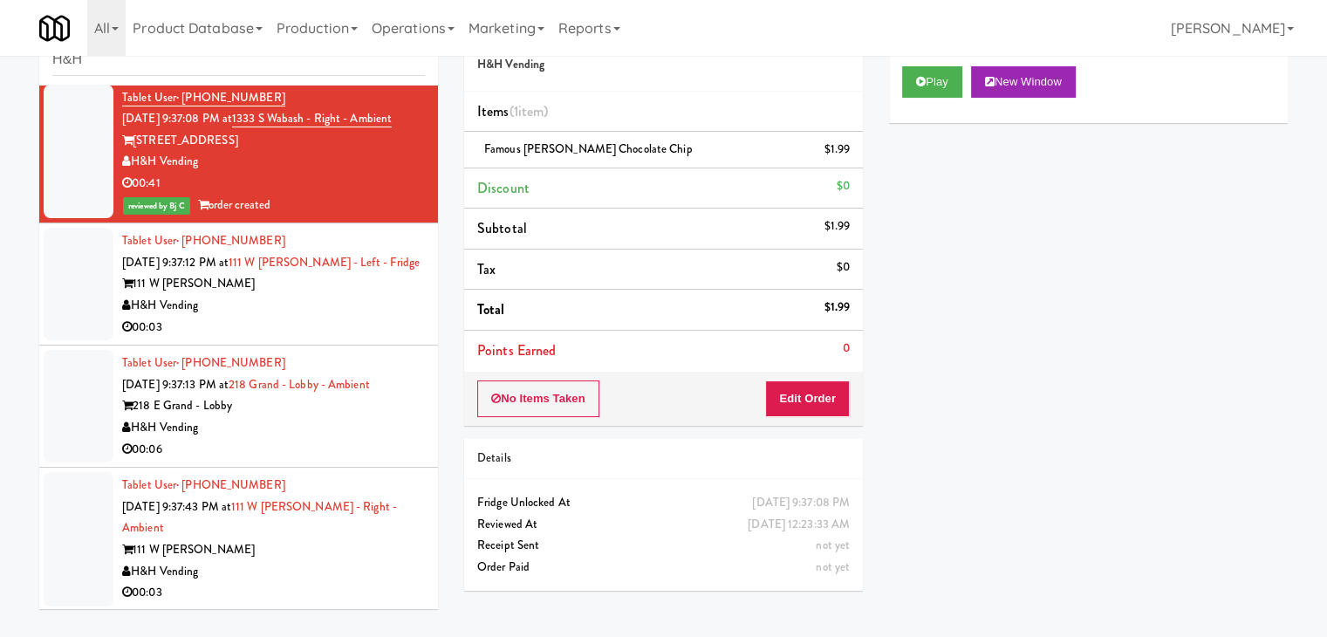
click at [299, 339] on div "00:03" at bounding box center [273, 328] width 303 height 22
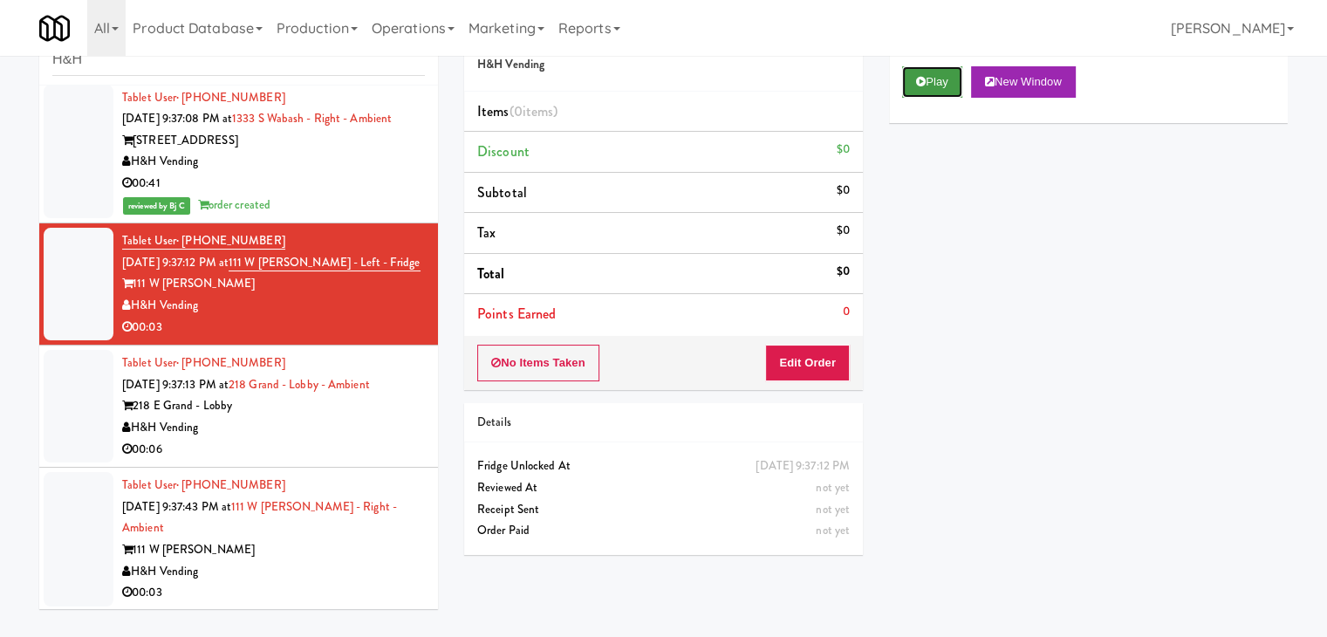
click at [932, 86] on button "Play" at bounding box center [932, 81] width 60 height 31
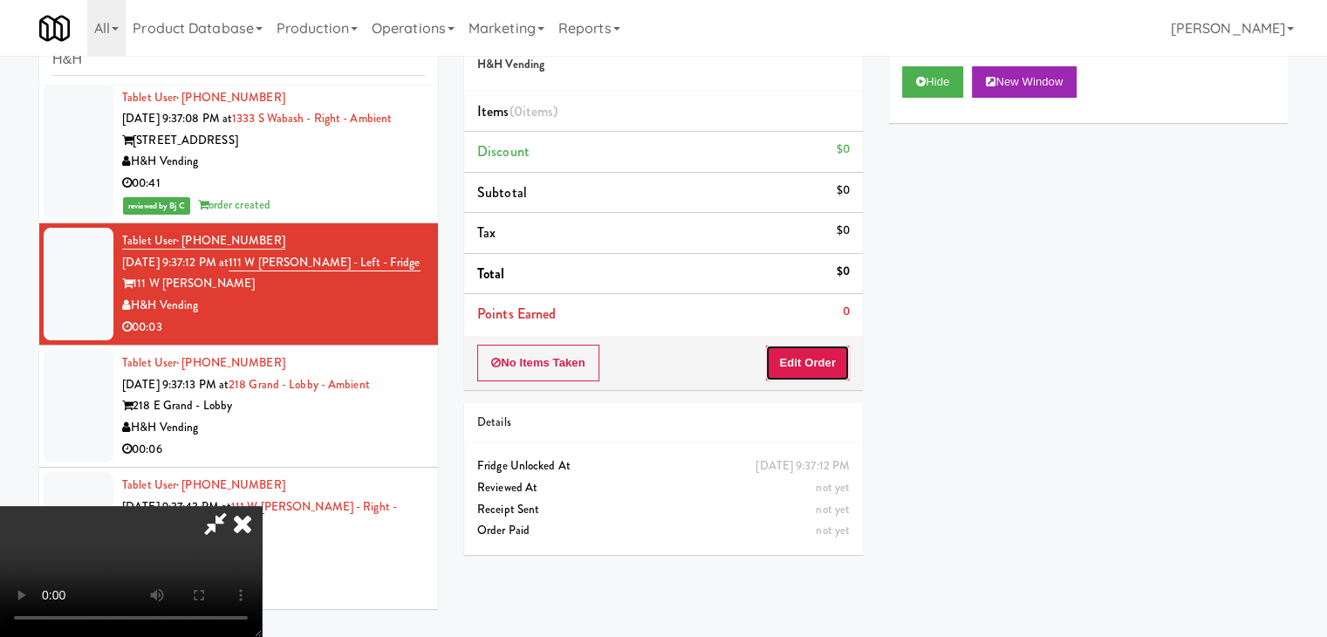
click at [810, 354] on button "Edit Order" at bounding box center [807, 363] width 85 height 37
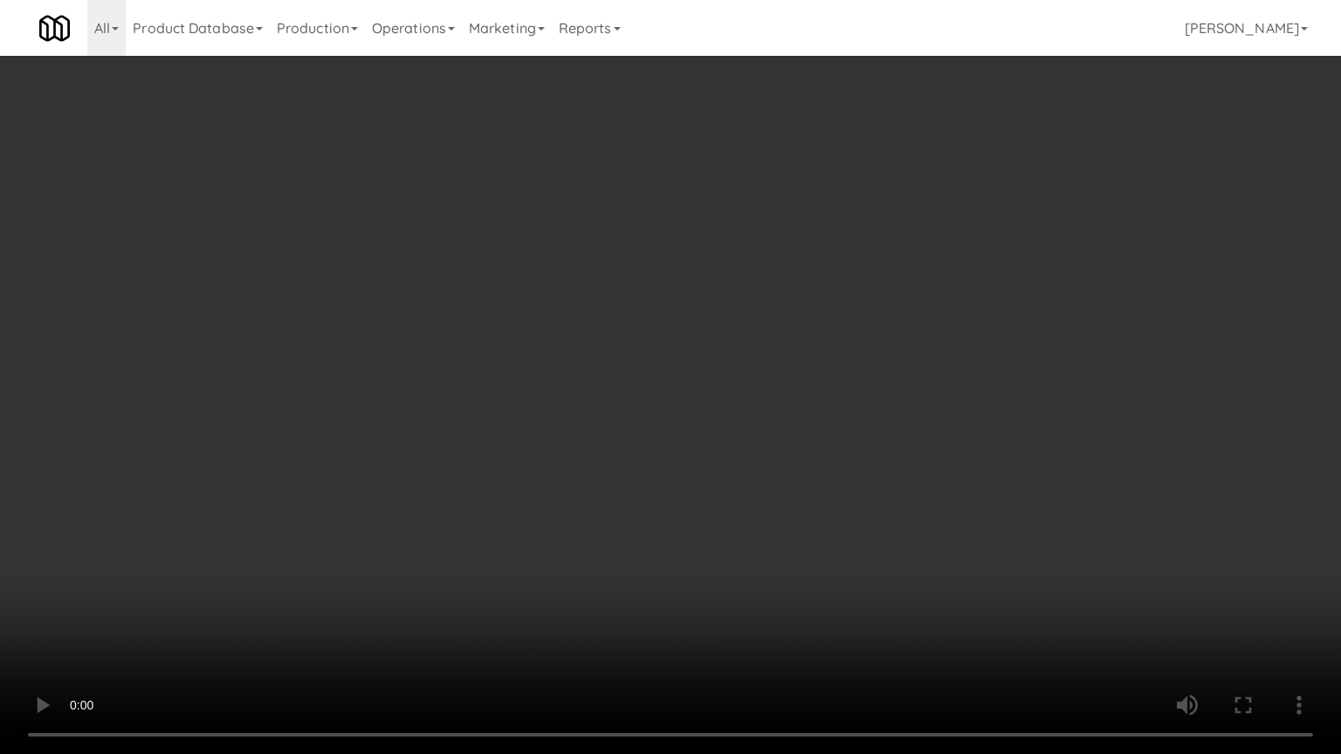
click at [788, 429] on video at bounding box center [670, 377] width 1341 height 754
click at [782, 431] on video at bounding box center [670, 377] width 1341 height 754
click at [785, 431] on video at bounding box center [670, 377] width 1341 height 754
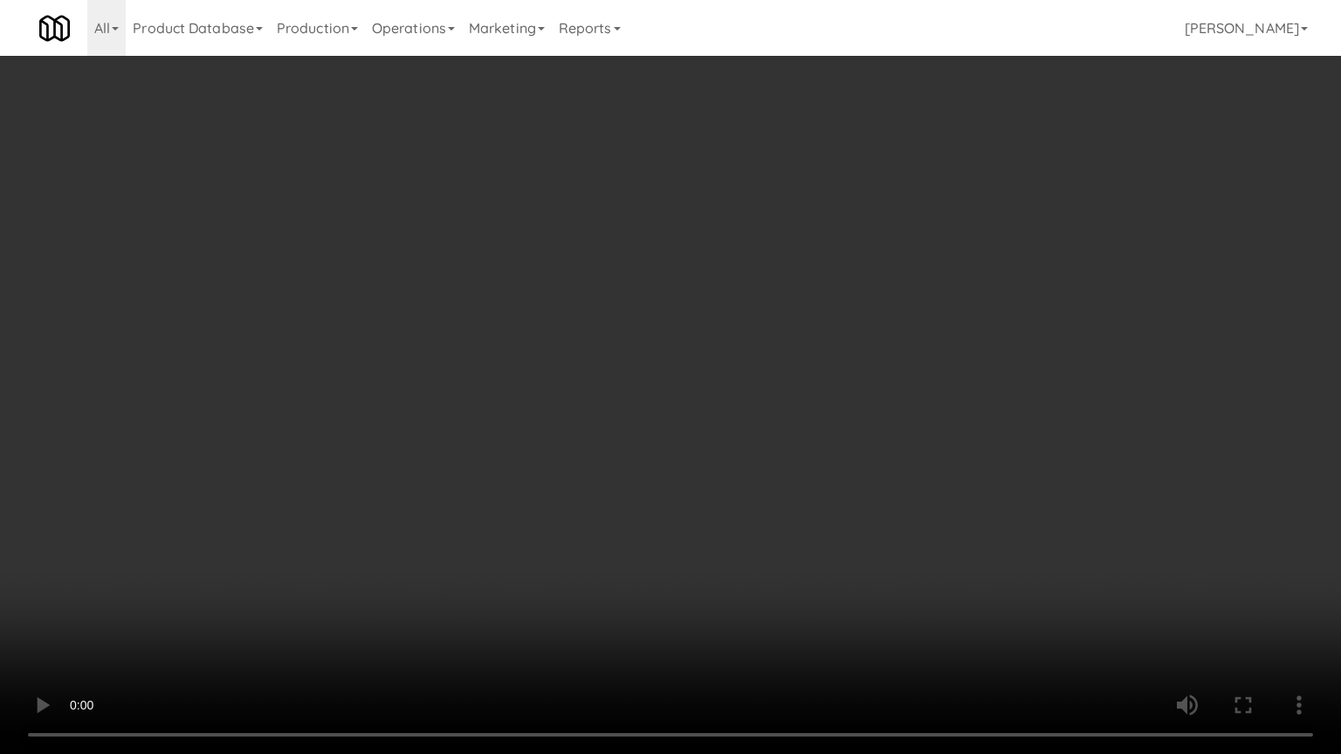
click at [785, 431] on video at bounding box center [670, 377] width 1341 height 754
click at [793, 431] on video at bounding box center [670, 377] width 1341 height 754
click at [793, 422] on video at bounding box center [670, 377] width 1341 height 754
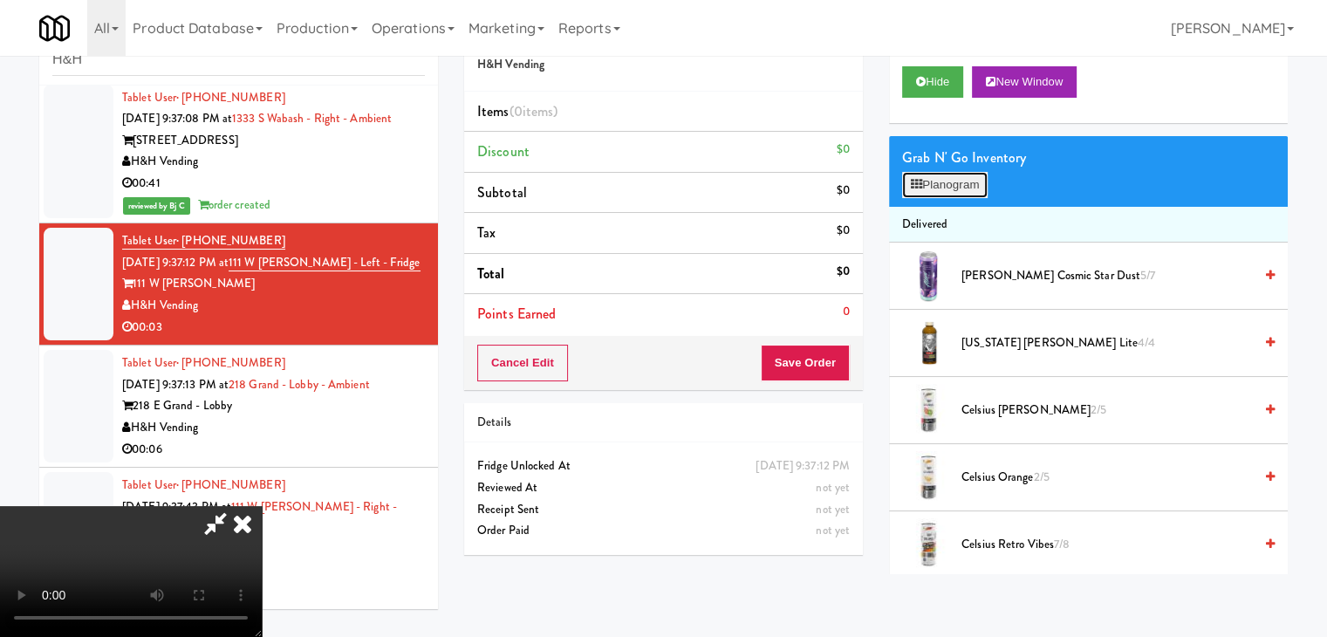
click at [940, 183] on button "Planogram" at bounding box center [945, 185] width 86 height 26
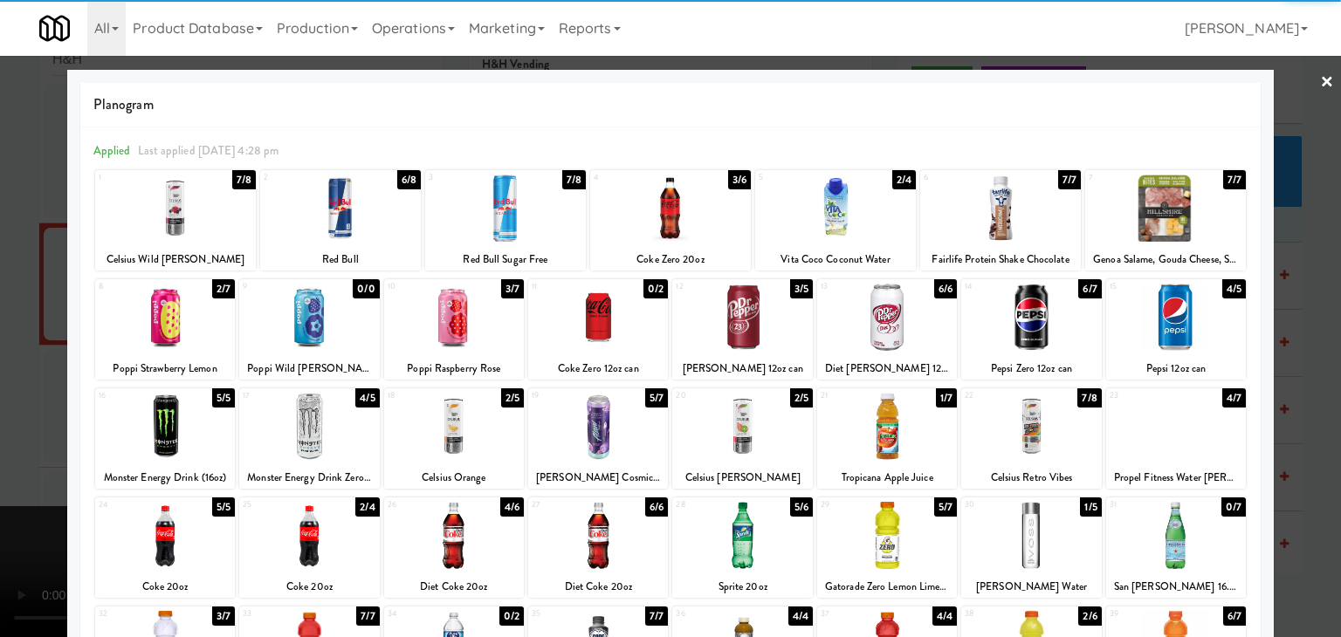
click at [997, 223] on div at bounding box center [1000, 208] width 161 height 67
drag, startPoint x: 1303, startPoint y: 359, endPoint x: 1274, endPoint y: 360, distance: 28.8
click at [1302, 359] on div at bounding box center [670, 318] width 1341 height 637
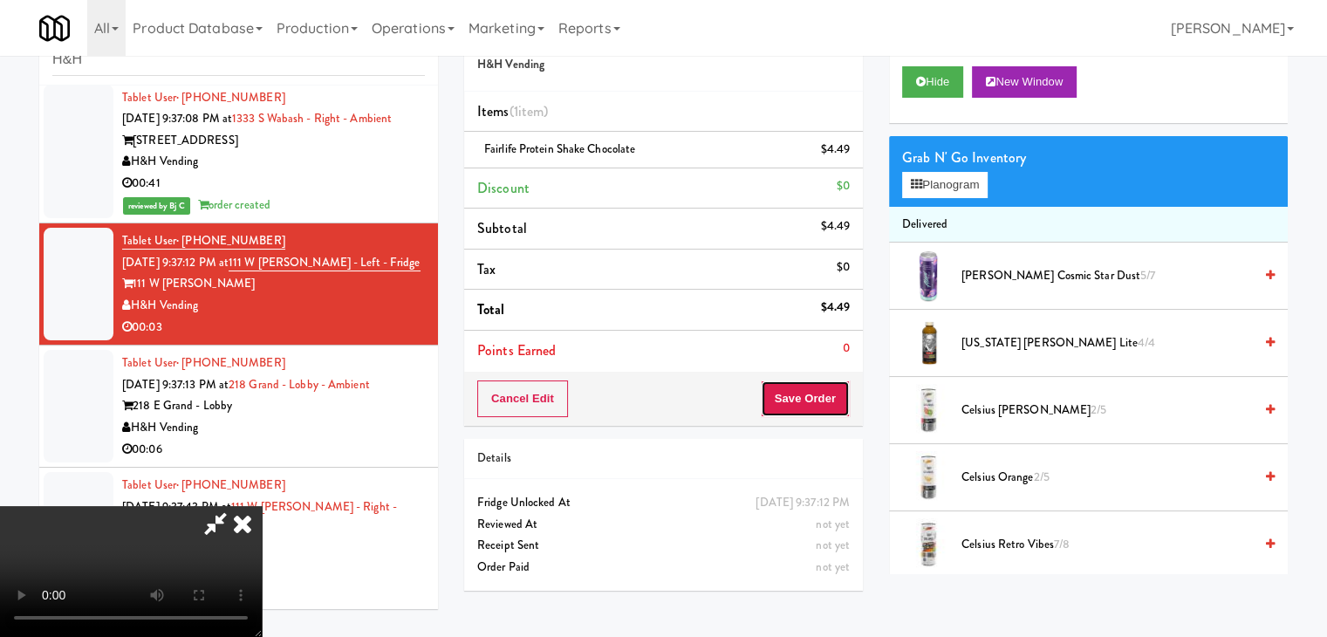
click at [821, 391] on button "Save Order" at bounding box center [805, 399] width 89 height 37
click at [821, 389] on button "Save Order" at bounding box center [805, 399] width 89 height 37
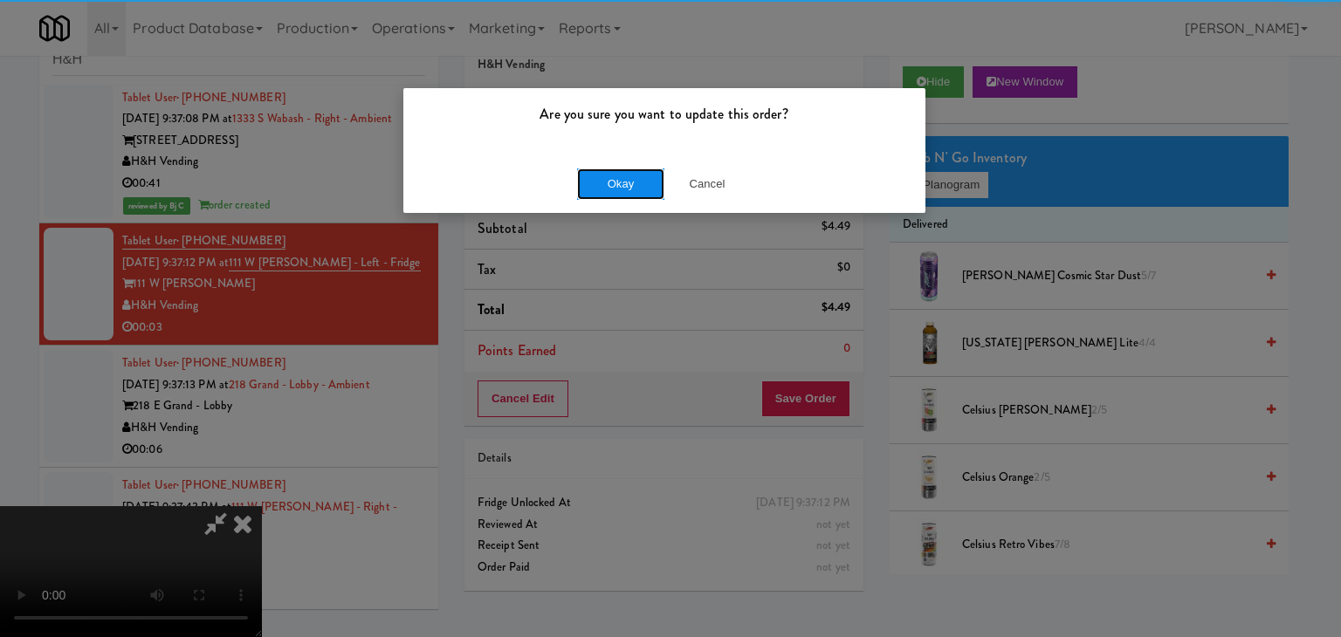
click at [621, 186] on button "Okay" at bounding box center [620, 183] width 87 height 31
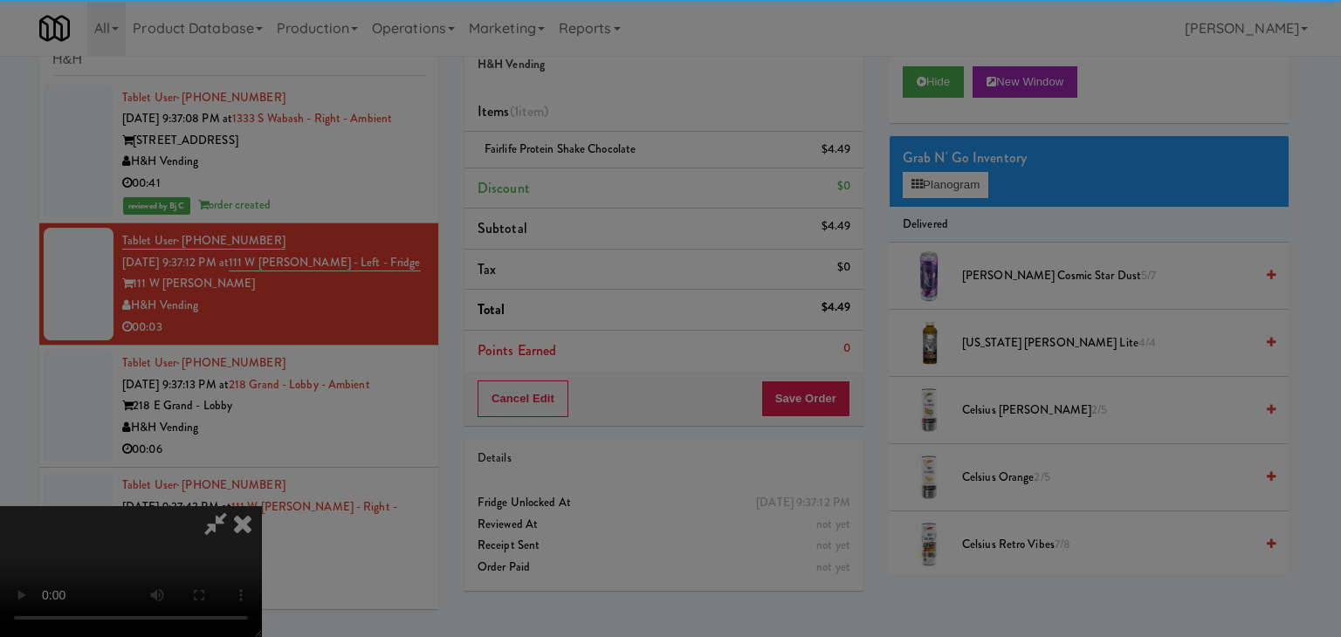
click at [621, 186] on body "Are you sure you want to update this order? Okay Cancel Okay Are you sure you w…" at bounding box center [670, 318] width 1341 height 637
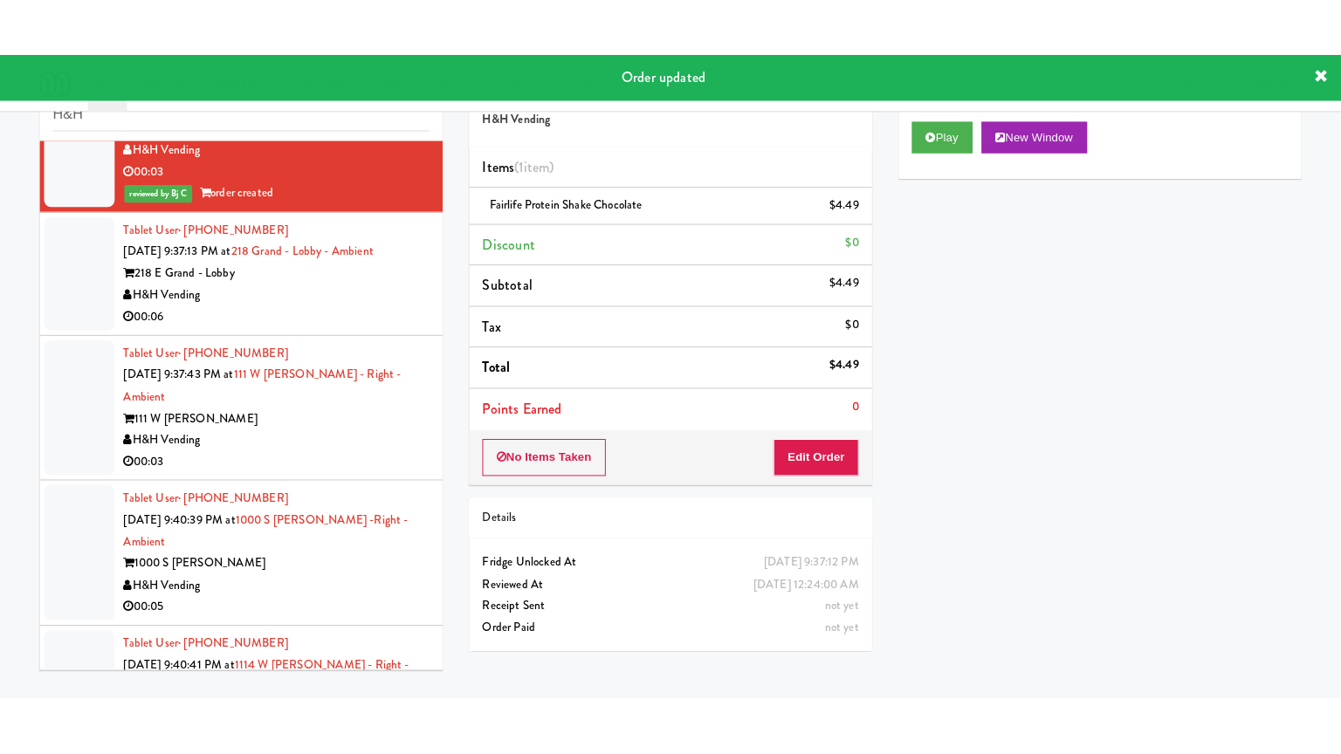
scroll to position [698, 0]
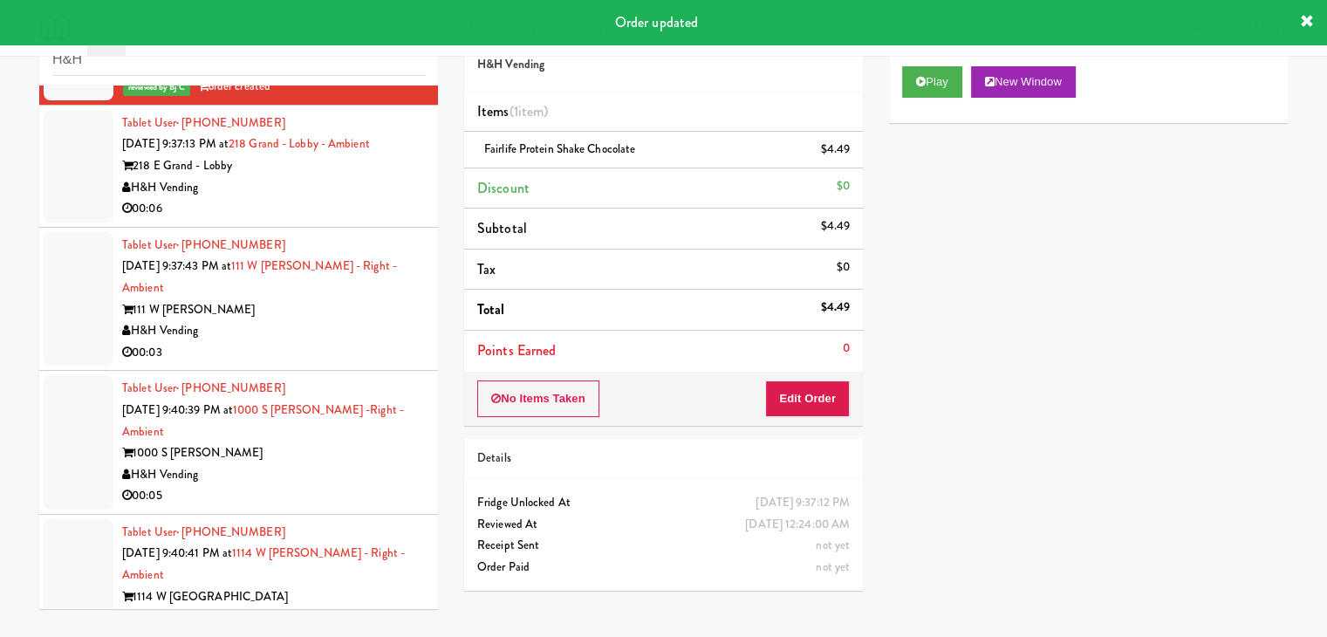
drag, startPoint x: 357, startPoint y: 237, endPoint x: 365, endPoint y: 243, distance: 10.5
click at [361, 220] on div "00:06" at bounding box center [273, 209] width 303 height 22
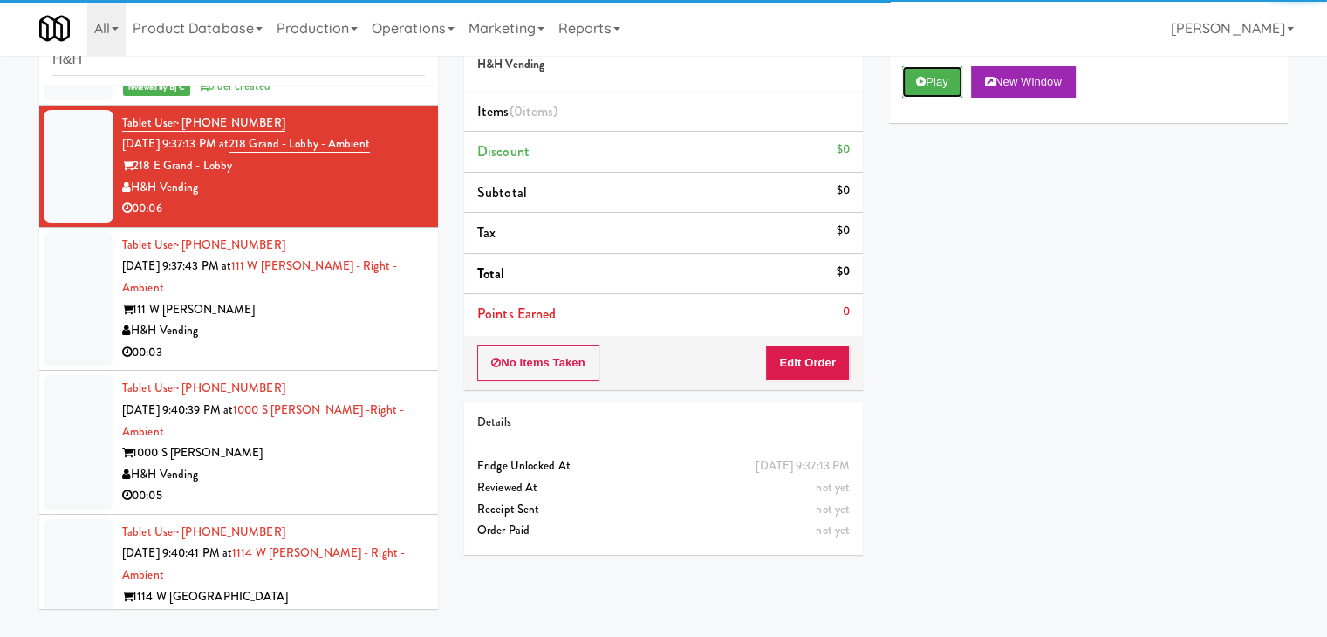
drag, startPoint x: 936, startPoint y: 81, endPoint x: 875, endPoint y: 245, distance: 175.1
click at [936, 85] on button "Play" at bounding box center [932, 81] width 60 height 31
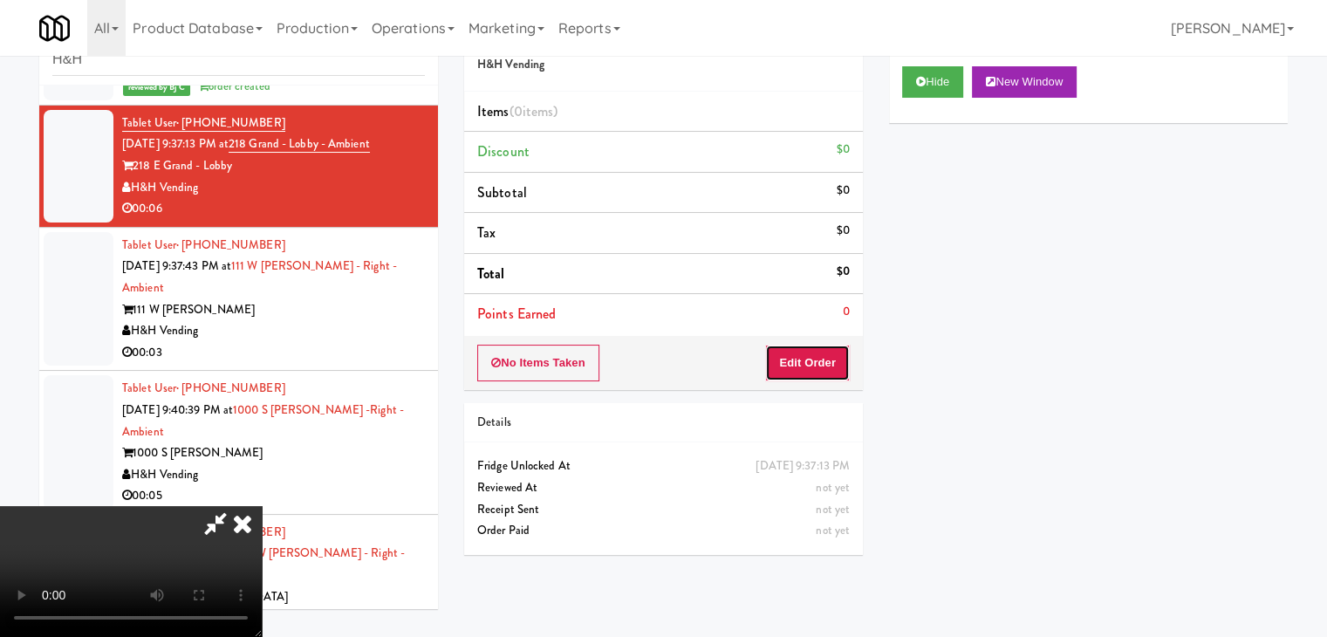
click at [815, 361] on button "Edit Order" at bounding box center [807, 363] width 85 height 37
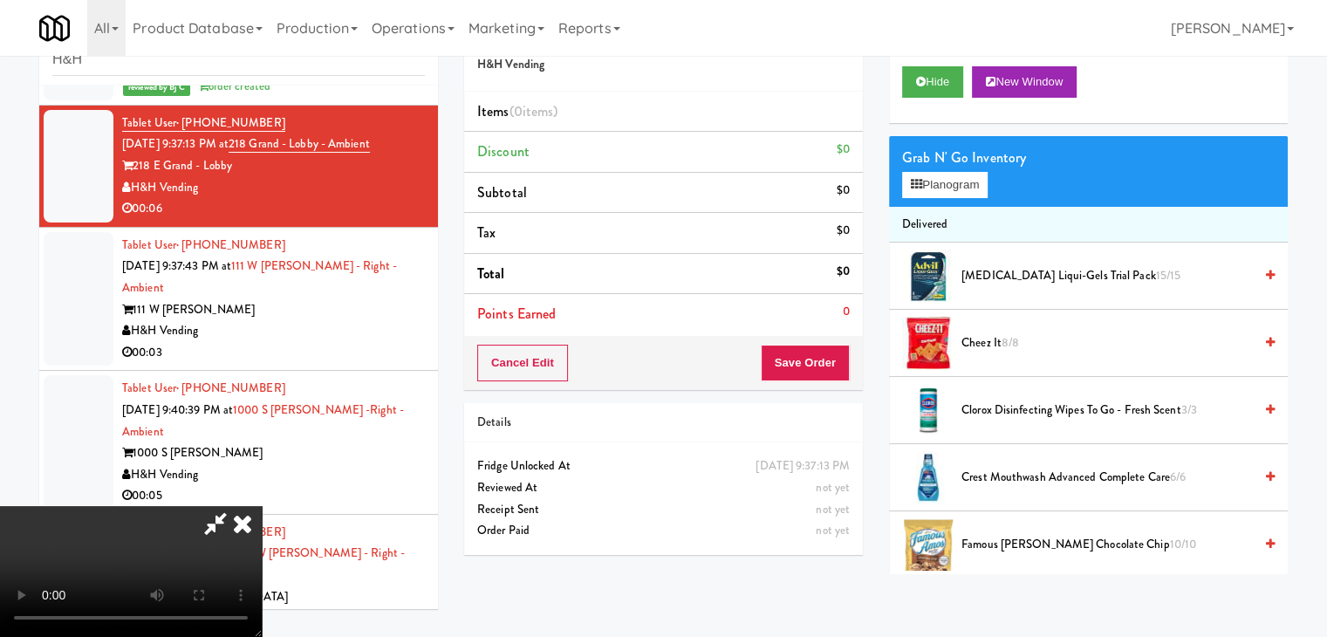
scroll to position [676, 0]
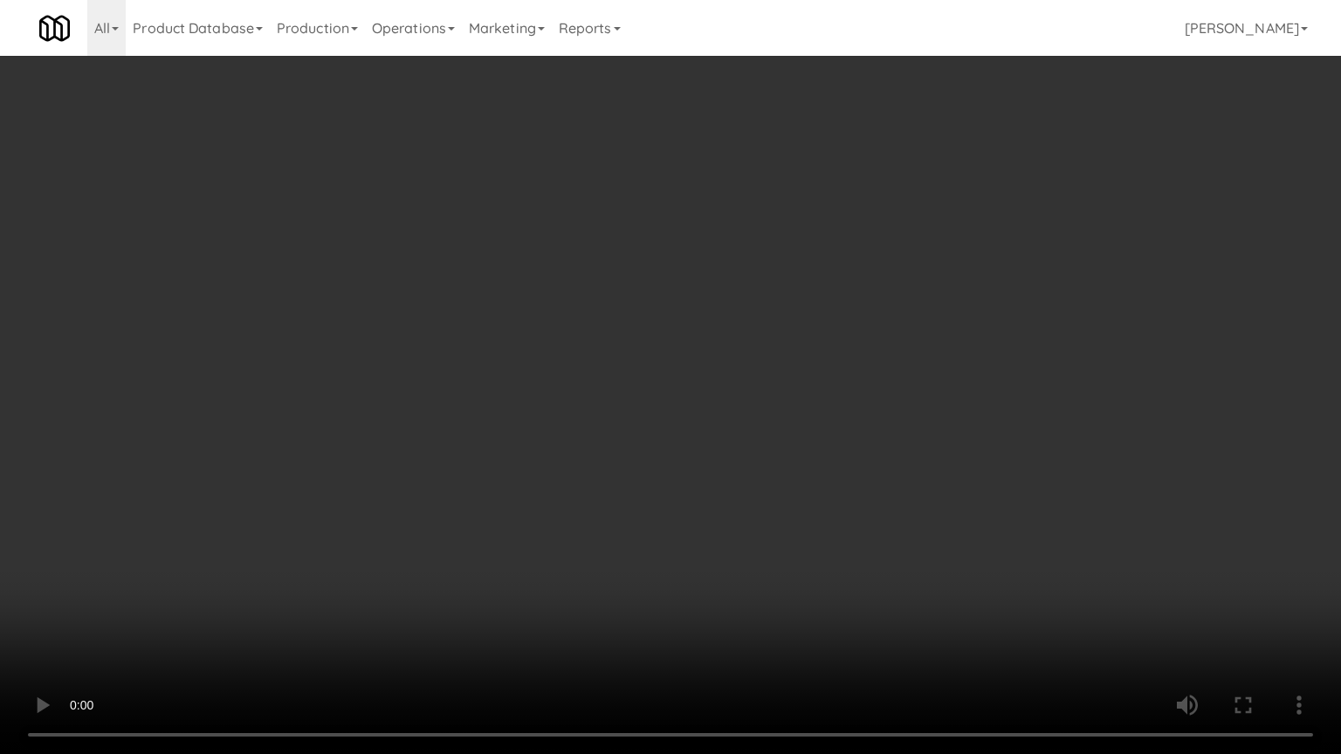
click at [770, 522] on video at bounding box center [670, 377] width 1341 height 754
click at [771, 521] on video at bounding box center [670, 377] width 1341 height 754
click at [765, 517] on video at bounding box center [670, 377] width 1341 height 754
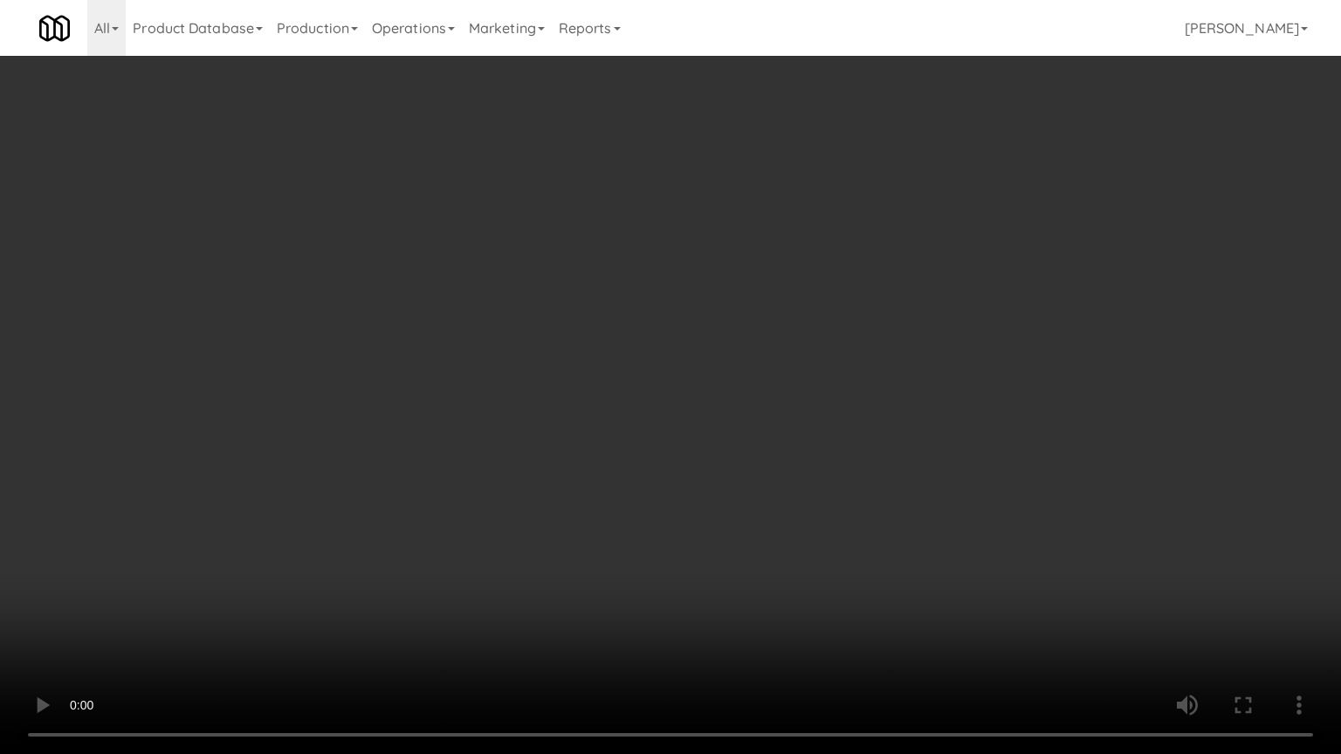
click at [765, 513] on video at bounding box center [670, 377] width 1341 height 754
click at [791, 494] on video at bounding box center [670, 377] width 1341 height 754
drag, startPoint x: 792, startPoint y: 492, endPoint x: 817, endPoint y: 382, distance: 112.6
click at [799, 478] on video at bounding box center [670, 377] width 1341 height 754
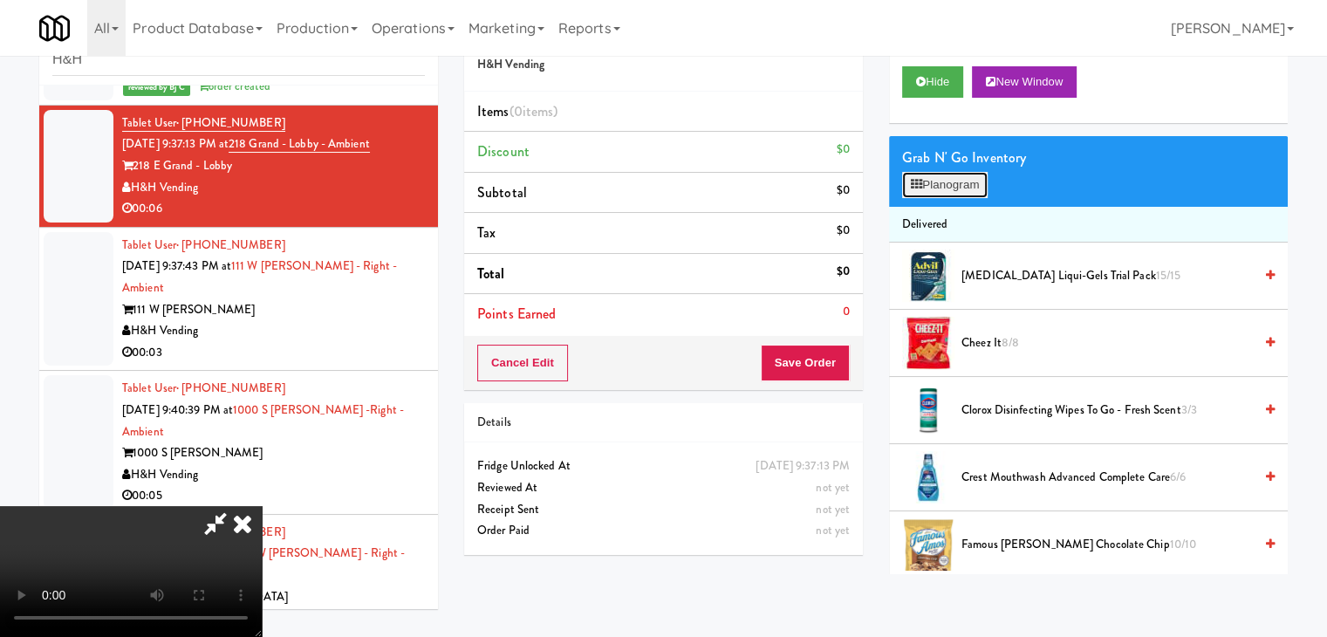
click at [963, 185] on button "Planogram" at bounding box center [945, 185] width 86 height 26
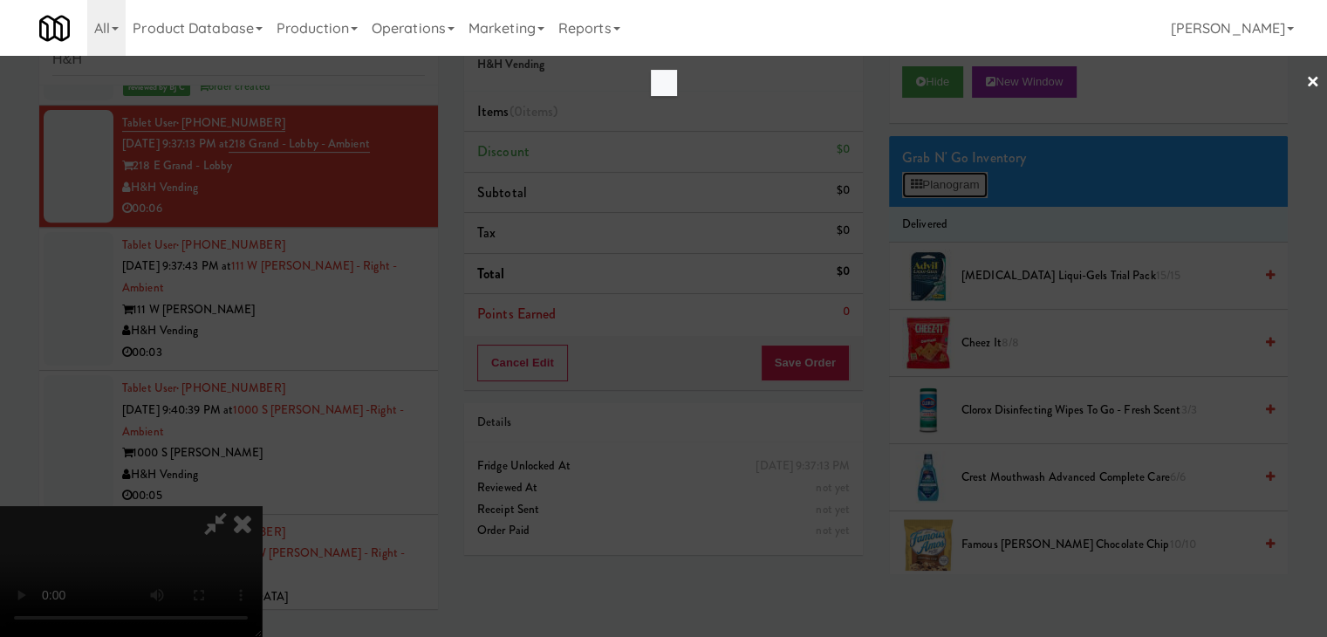
scroll to position [676, 0]
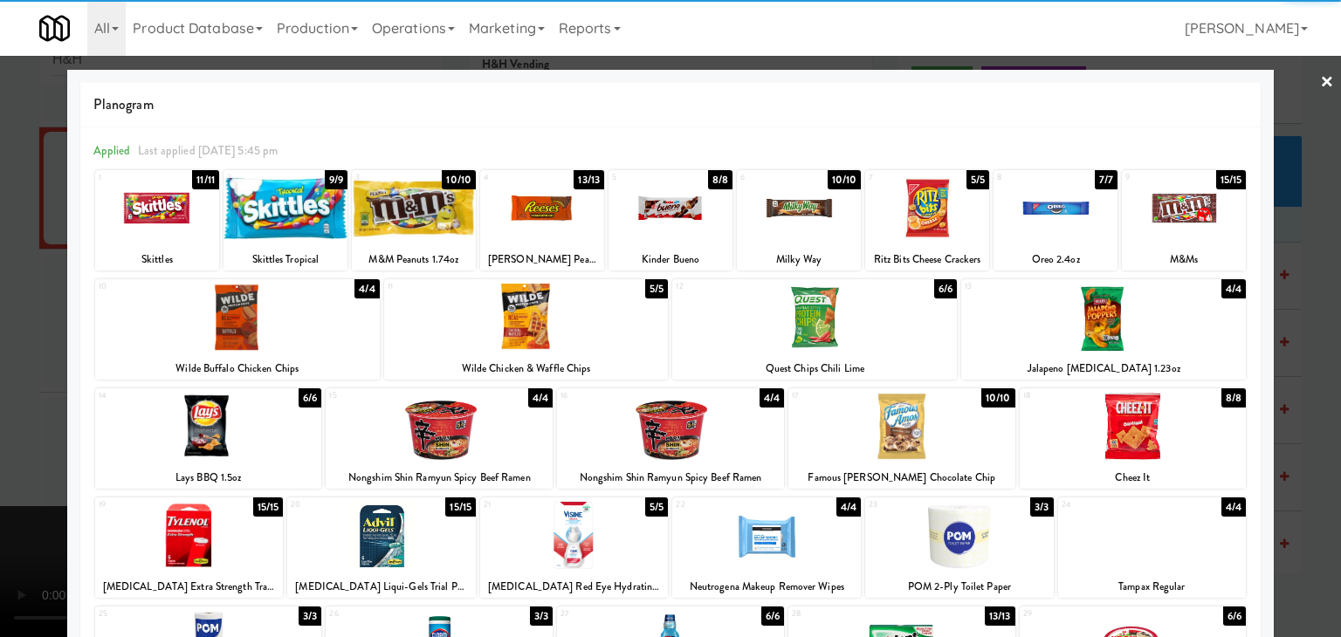
click at [705, 223] on div at bounding box center [670, 208] width 124 height 67
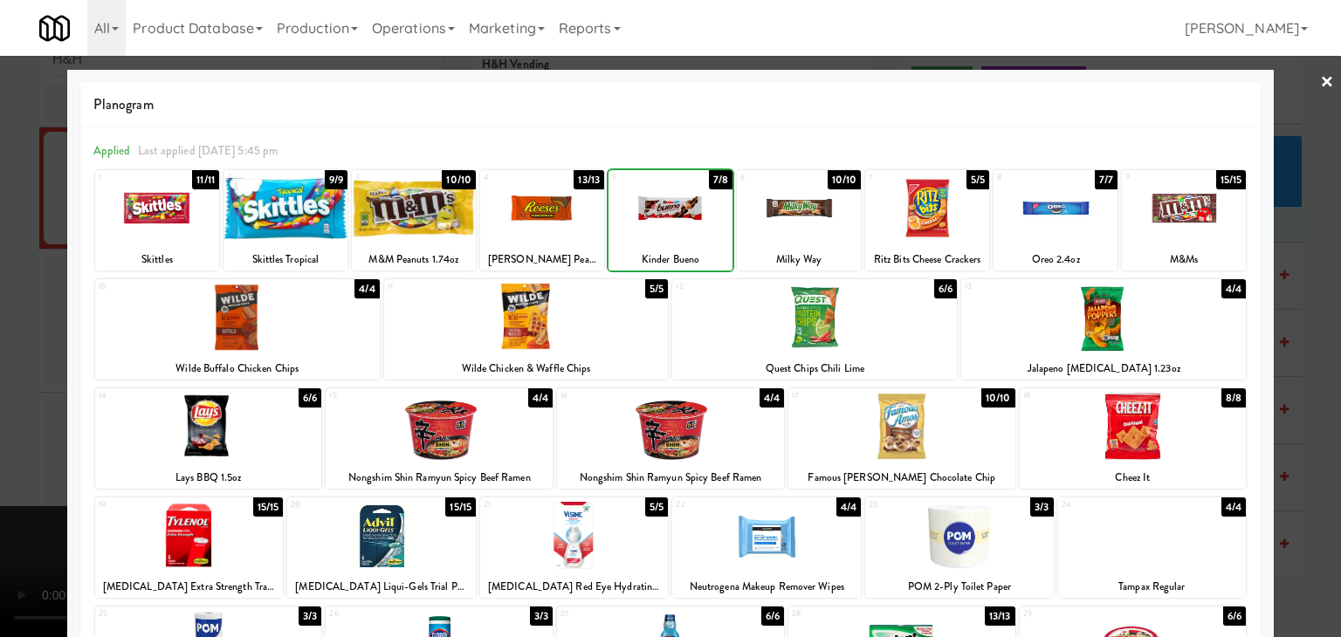
click at [705, 223] on div at bounding box center [670, 208] width 124 height 67
drag, startPoint x: 0, startPoint y: 356, endPoint x: 195, endPoint y: 374, distance: 196.3
click at [13, 357] on div at bounding box center [670, 318] width 1341 height 637
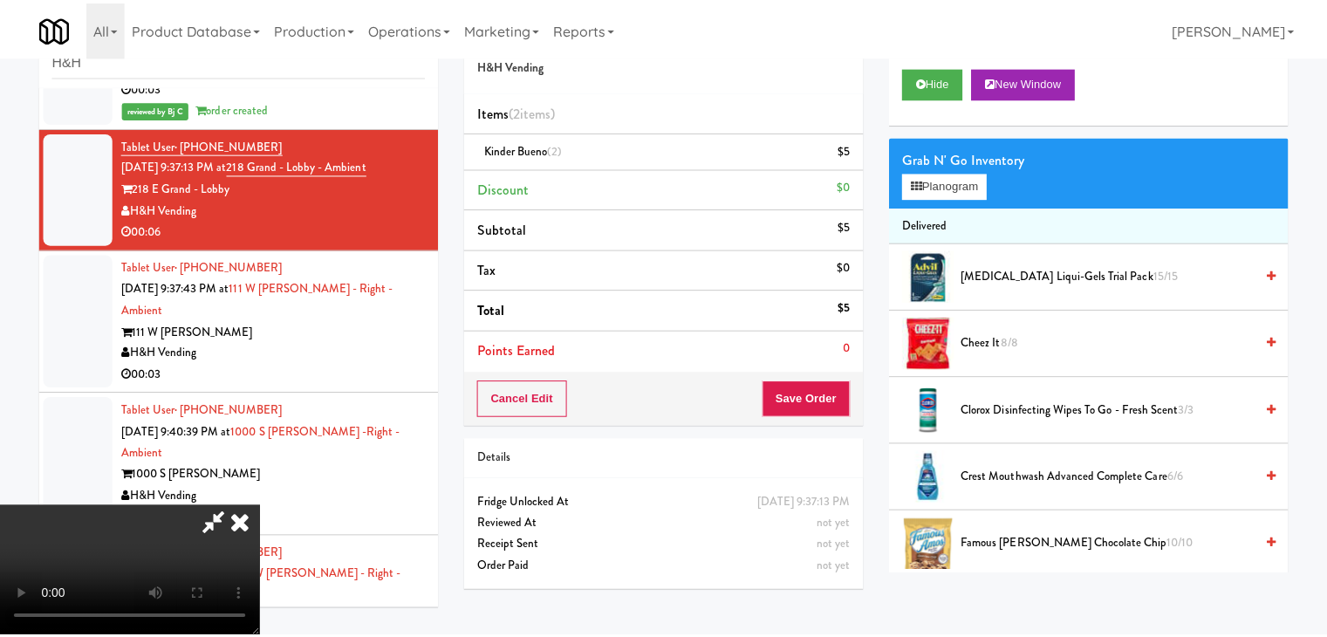
scroll to position [698, 0]
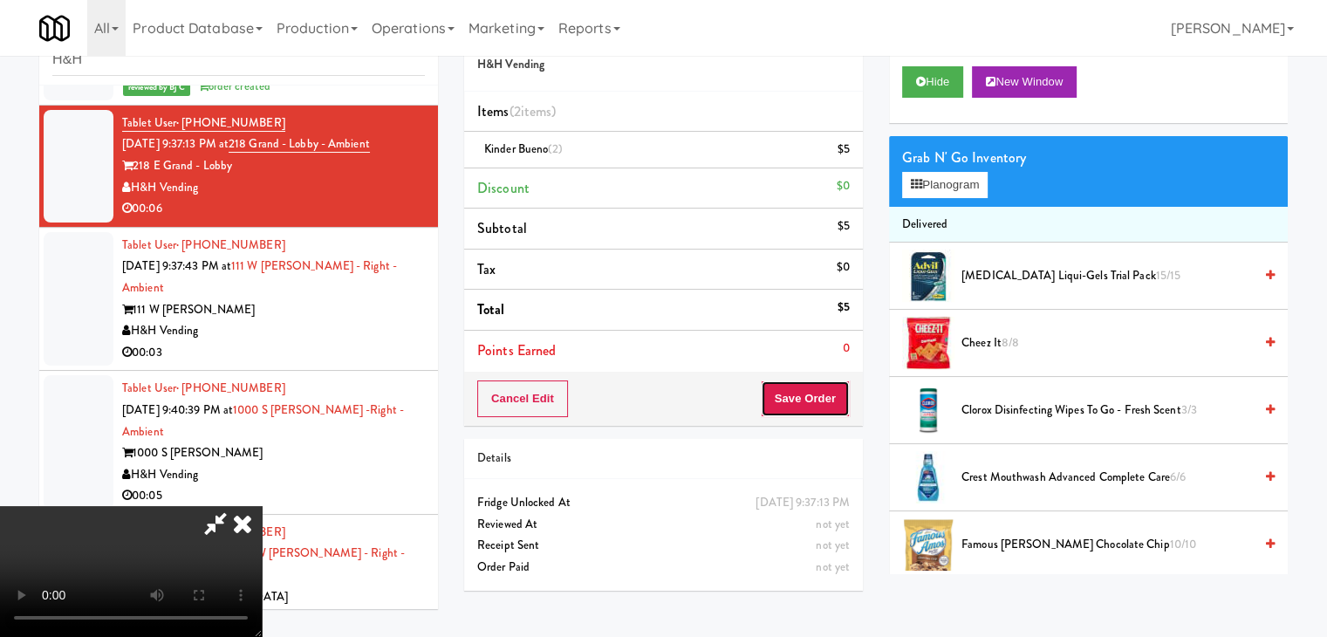
click at [833, 402] on button "Save Order" at bounding box center [805, 399] width 89 height 37
click at [834, 401] on button "Save Order" at bounding box center [805, 399] width 89 height 37
click at [834, 399] on button "Save Order" at bounding box center [805, 399] width 89 height 37
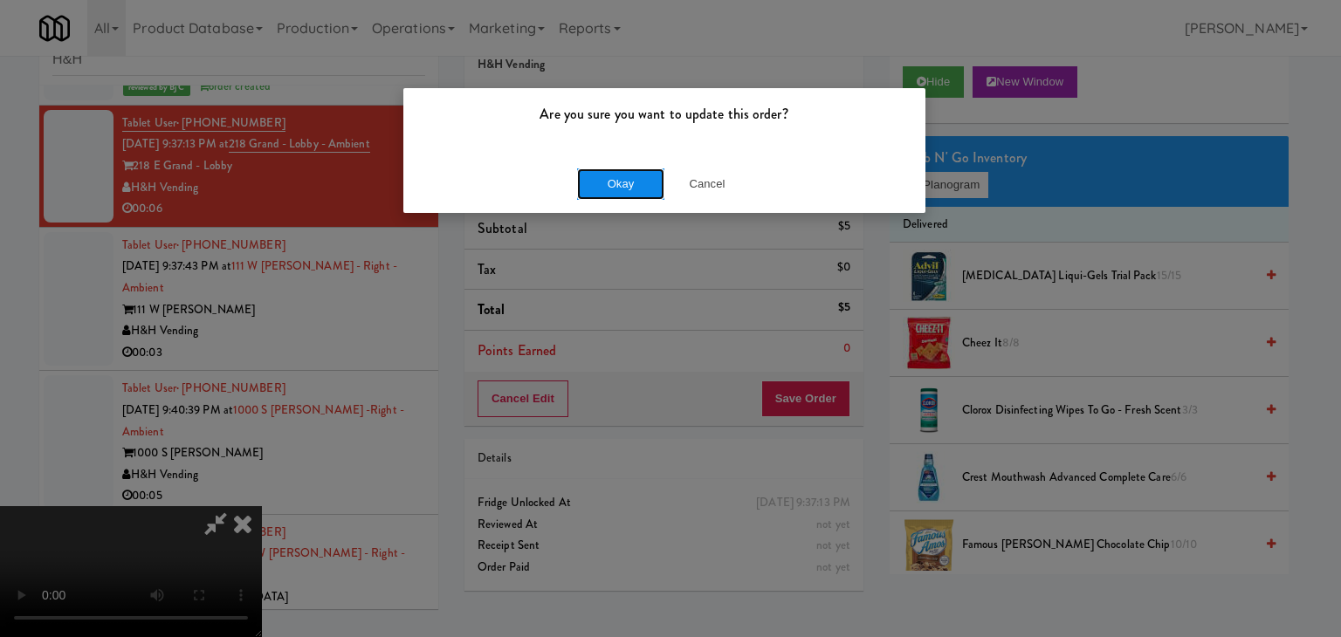
click at [620, 188] on button "Okay" at bounding box center [620, 183] width 87 height 31
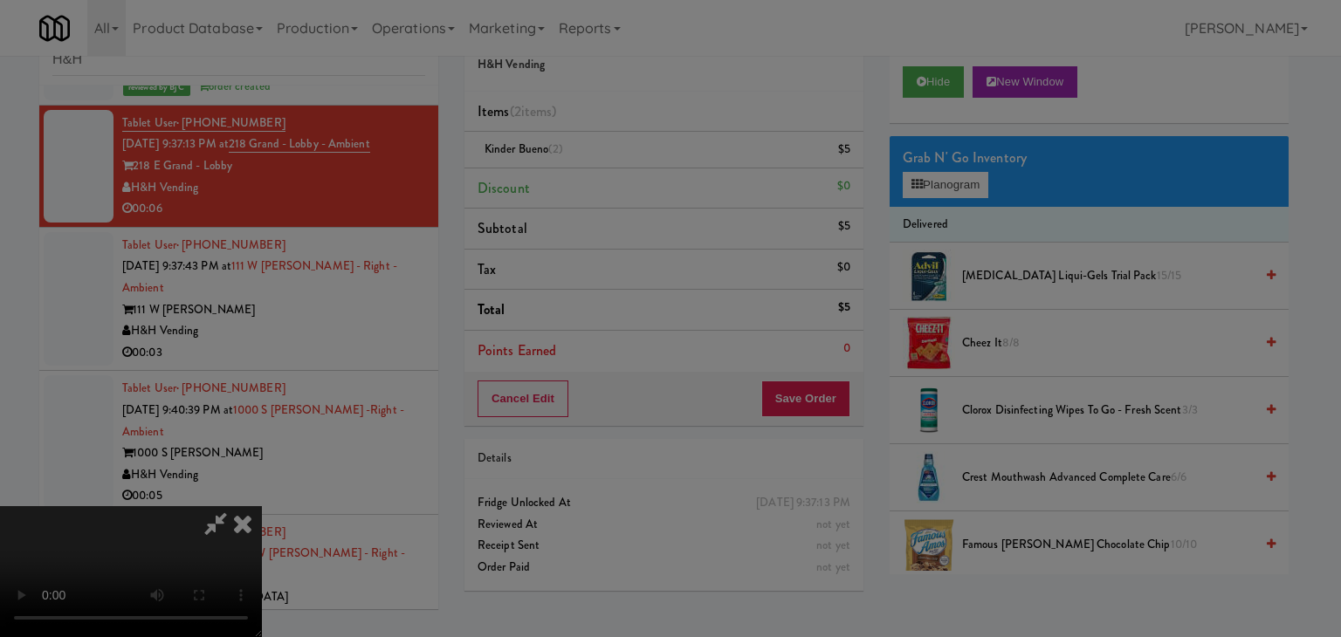
click at [620, 187] on body "Are you sure you want to update this order? Okay Cancel Okay Are you sure you w…" at bounding box center [670, 318] width 1341 height 637
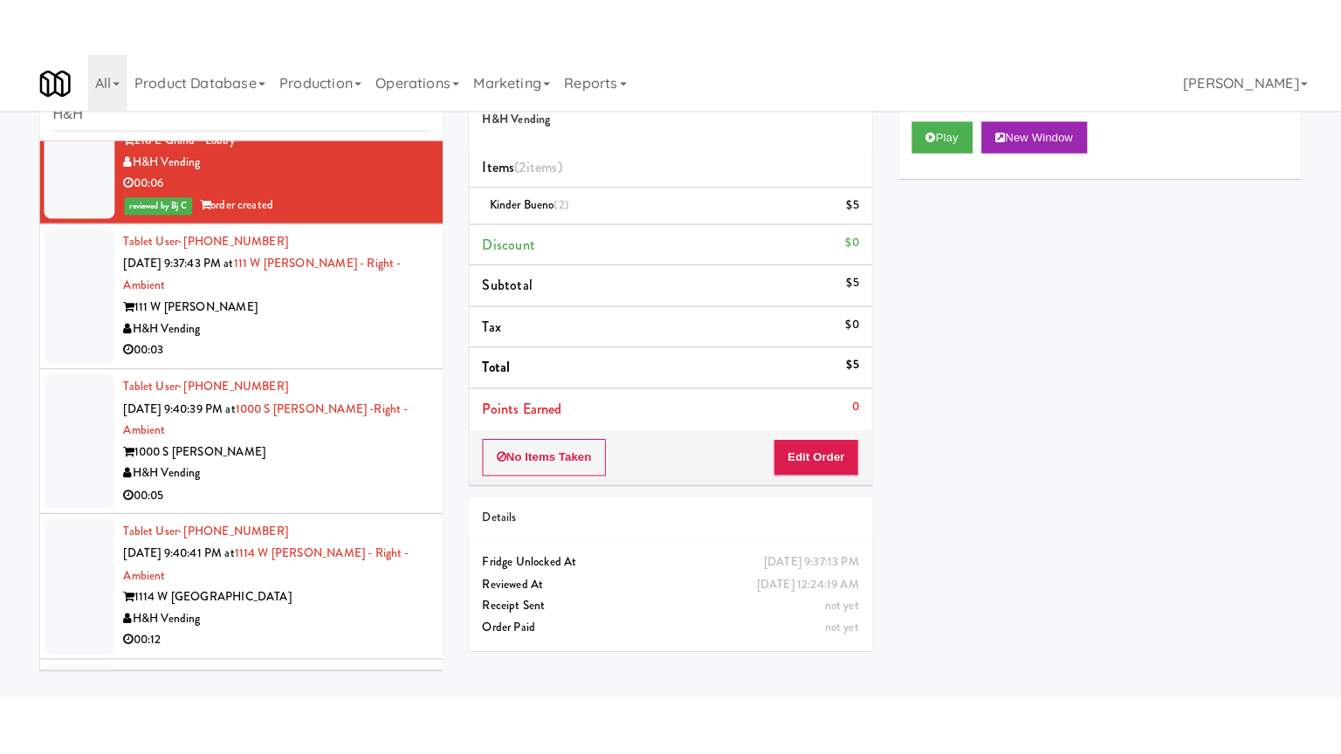
scroll to position [873, 0]
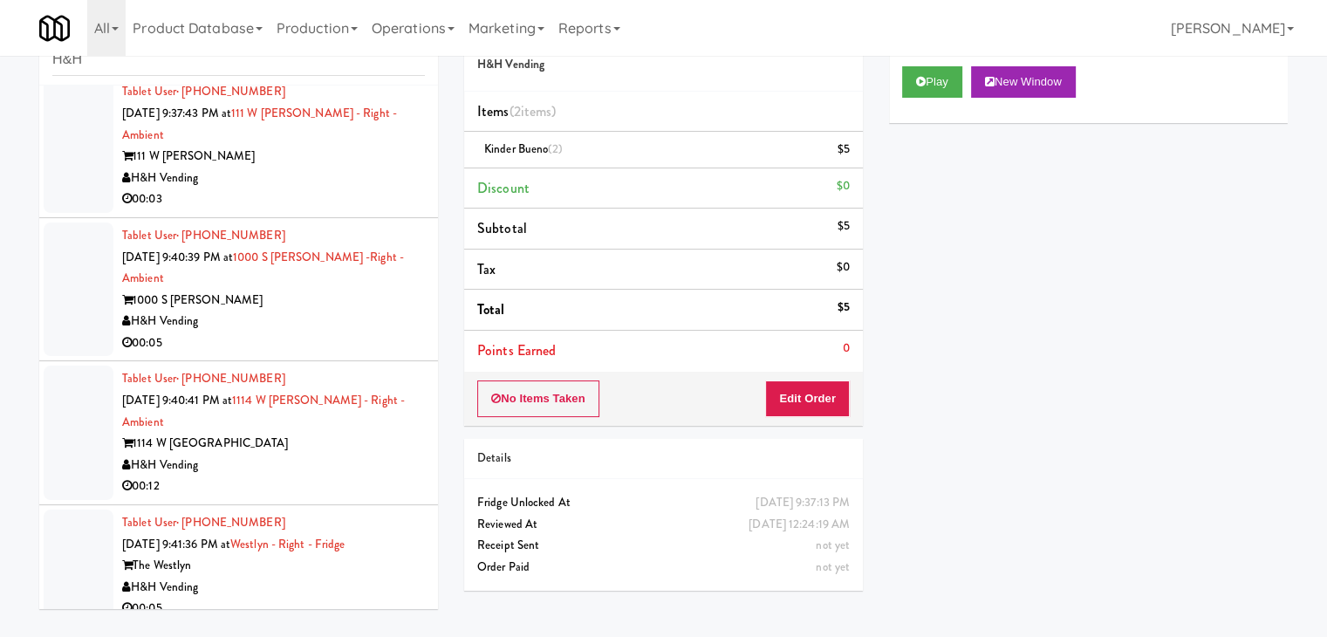
click at [295, 200] on div "00:03" at bounding box center [273, 200] width 303 height 22
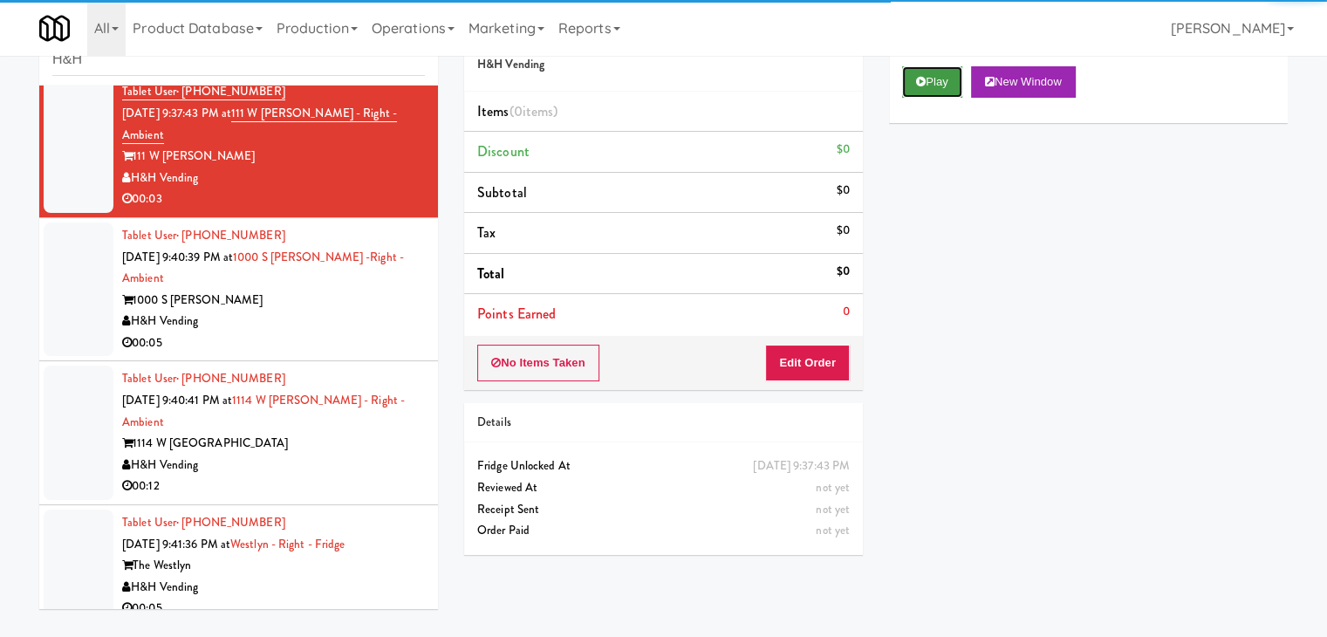
click at [940, 89] on button "Play" at bounding box center [932, 81] width 60 height 31
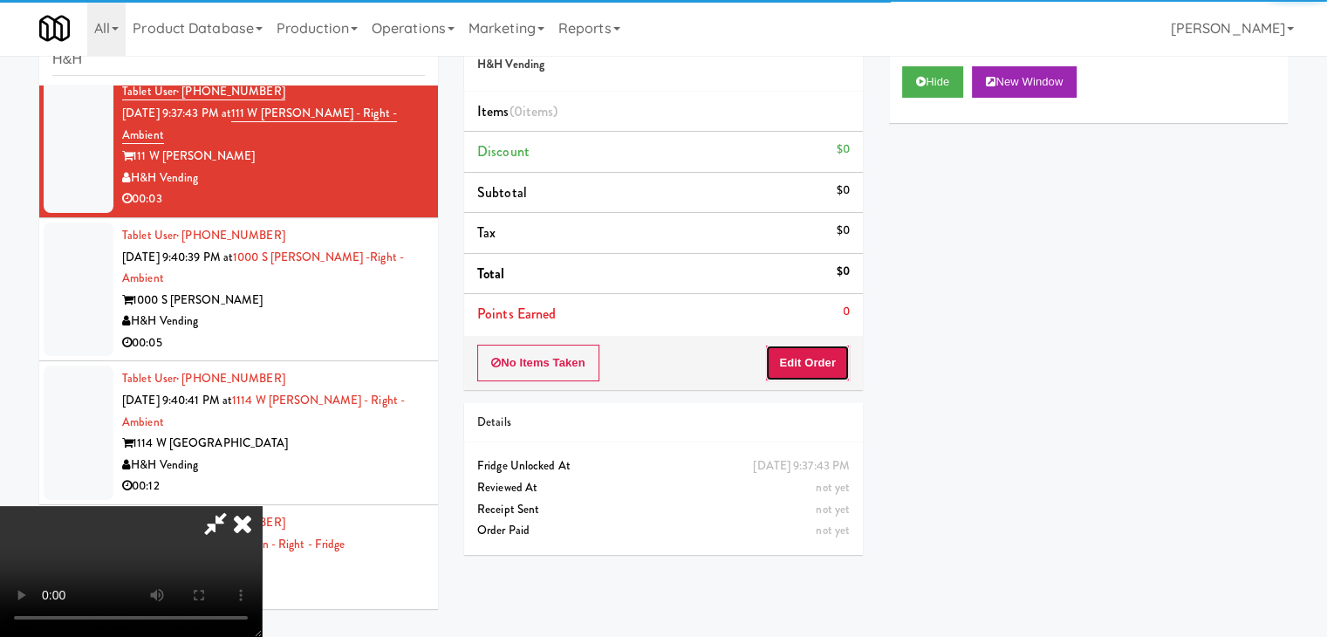
click at [804, 356] on button "Edit Order" at bounding box center [807, 363] width 85 height 37
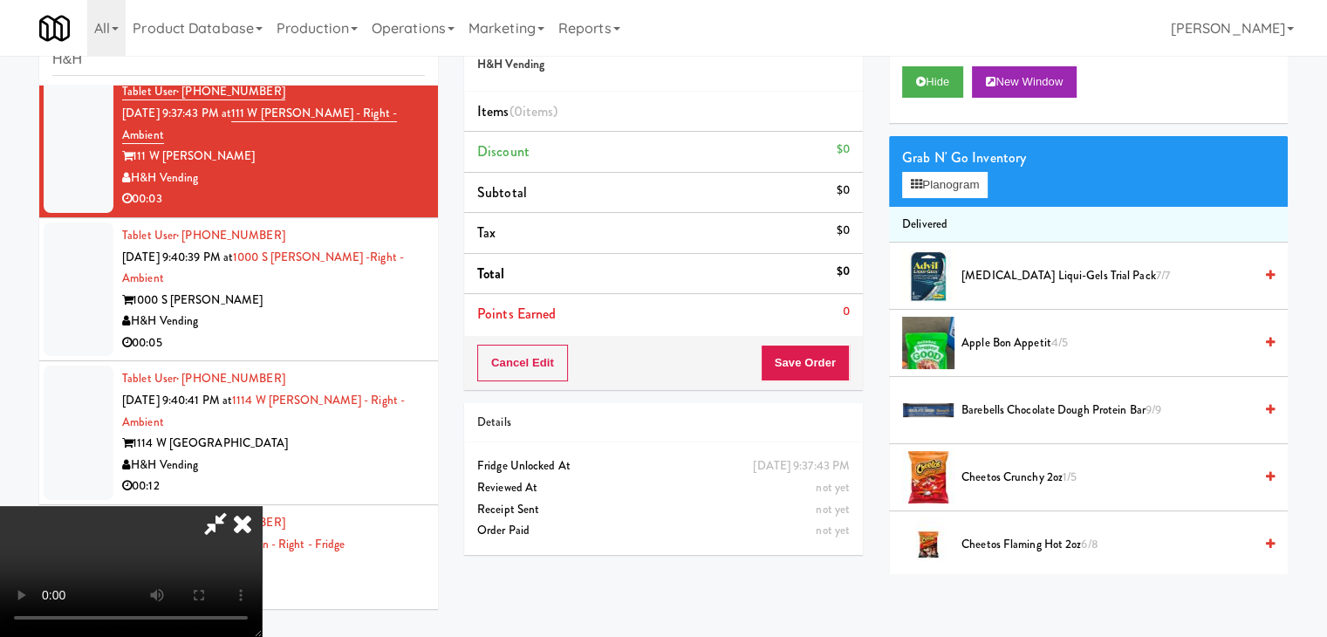
scroll to position [851, 0]
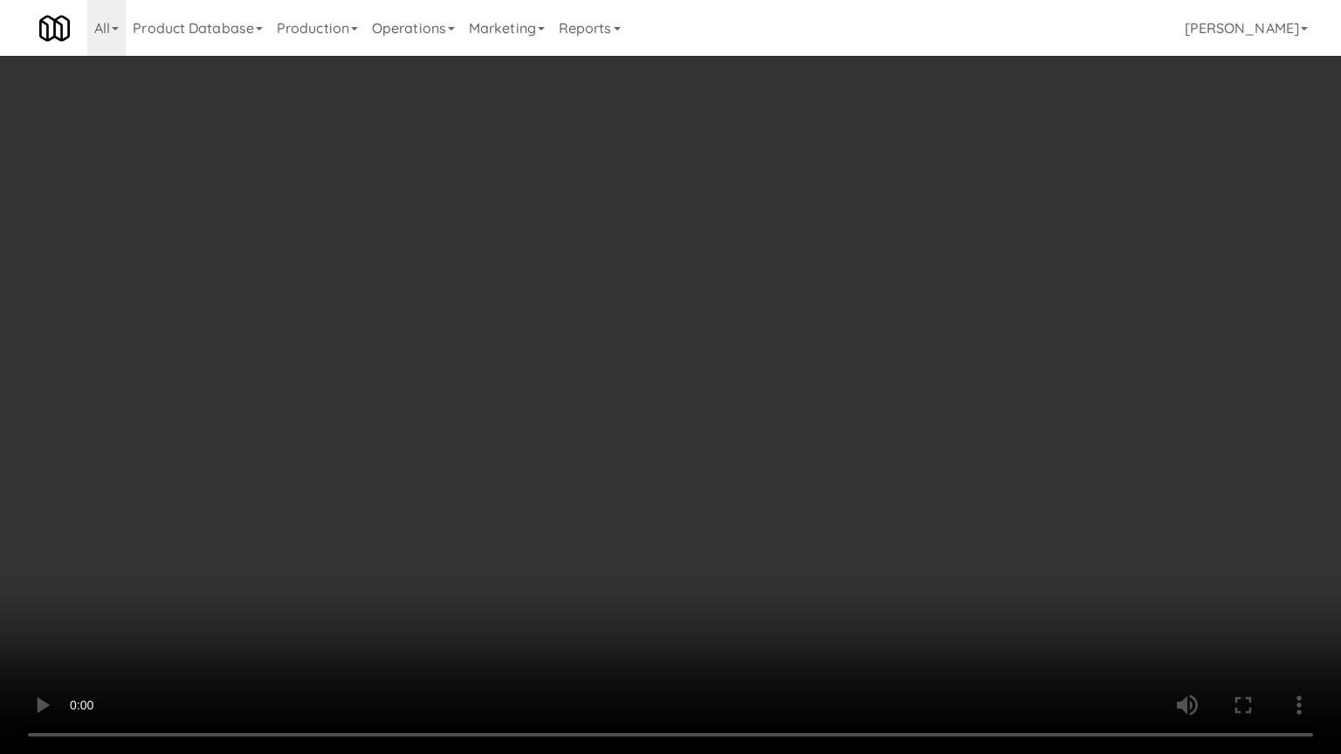
click at [665, 566] on video at bounding box center [670, 377] width 1341 height 754
click at [664, 565] on video at bounding box center [670, 377] width 1341 height 754
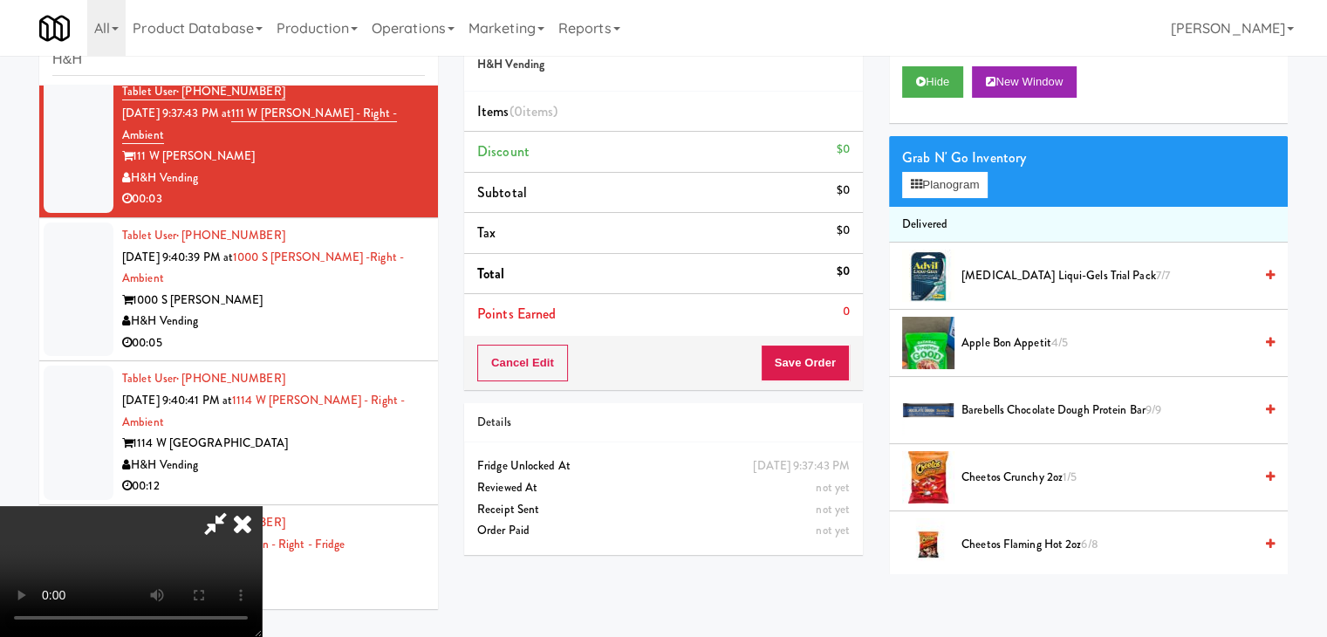
click at [262, 506] on video at bounding box center [131, 571] width 262 height 131
click at [262, 506] on icon at bounding box center [242, 523] width 38 height 35
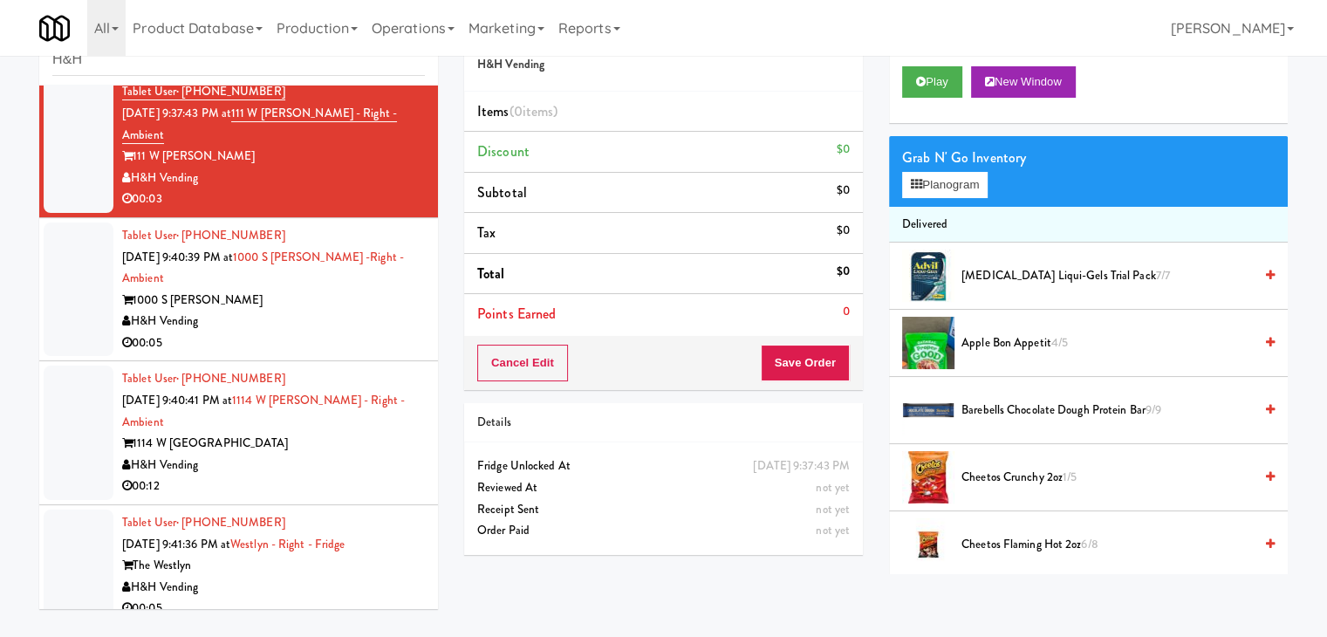
drag, startPoint x: 318, startPoint y: 319, endPoint x: 321, endPoint y: 239, distance: 79.5
click at [318, 333] on div "00:05" at bounding box center [273, 344] width 303 height 22
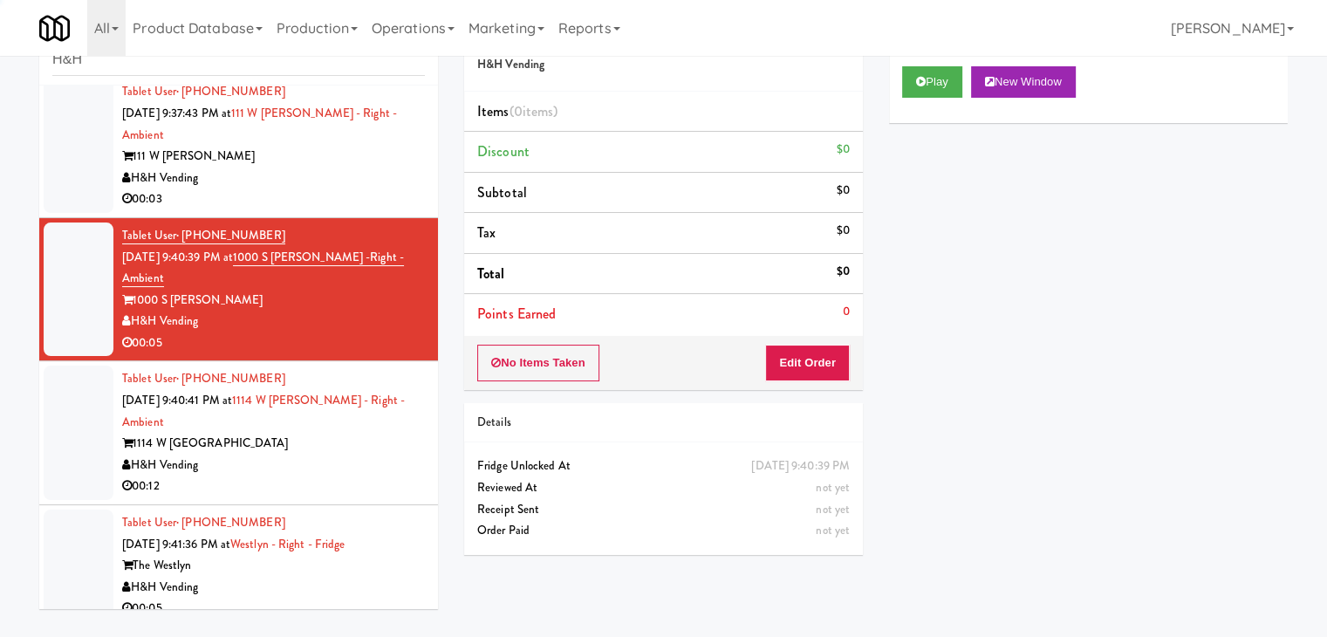
click at [326, 192] on div "00:03" at bounding box center [273, 200] width 303 height 22
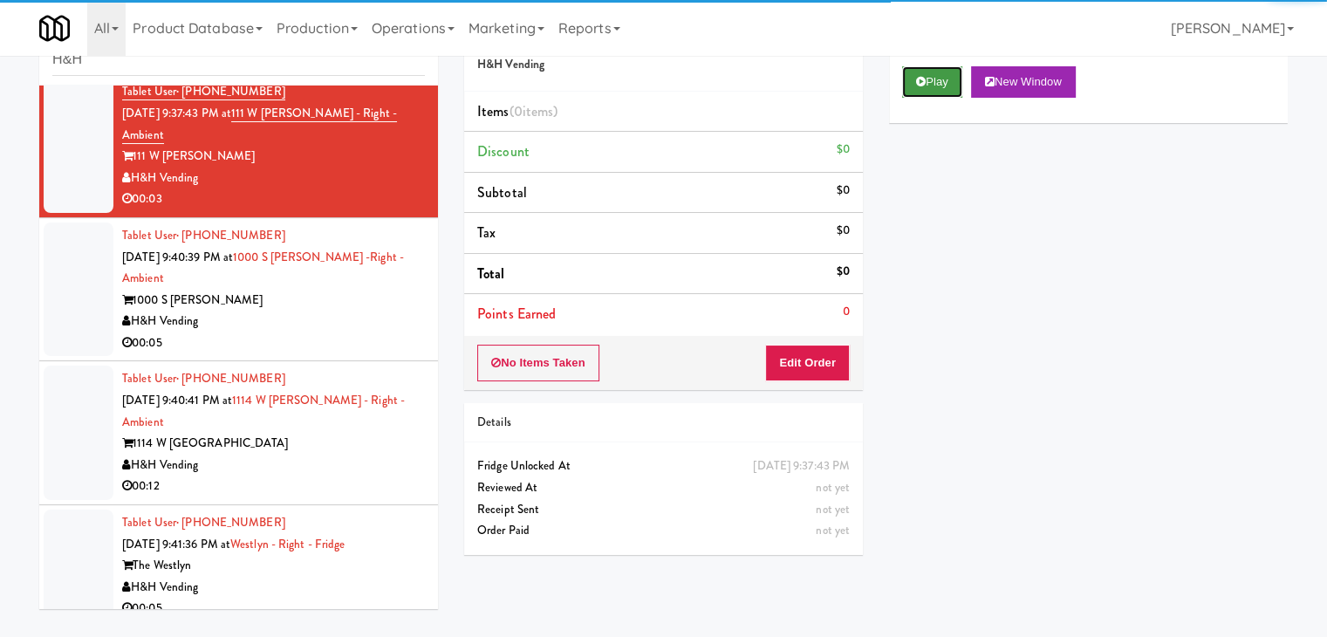
click at [931, 84] on button "Play" at bounding box center [932, 81] width 60 height 31
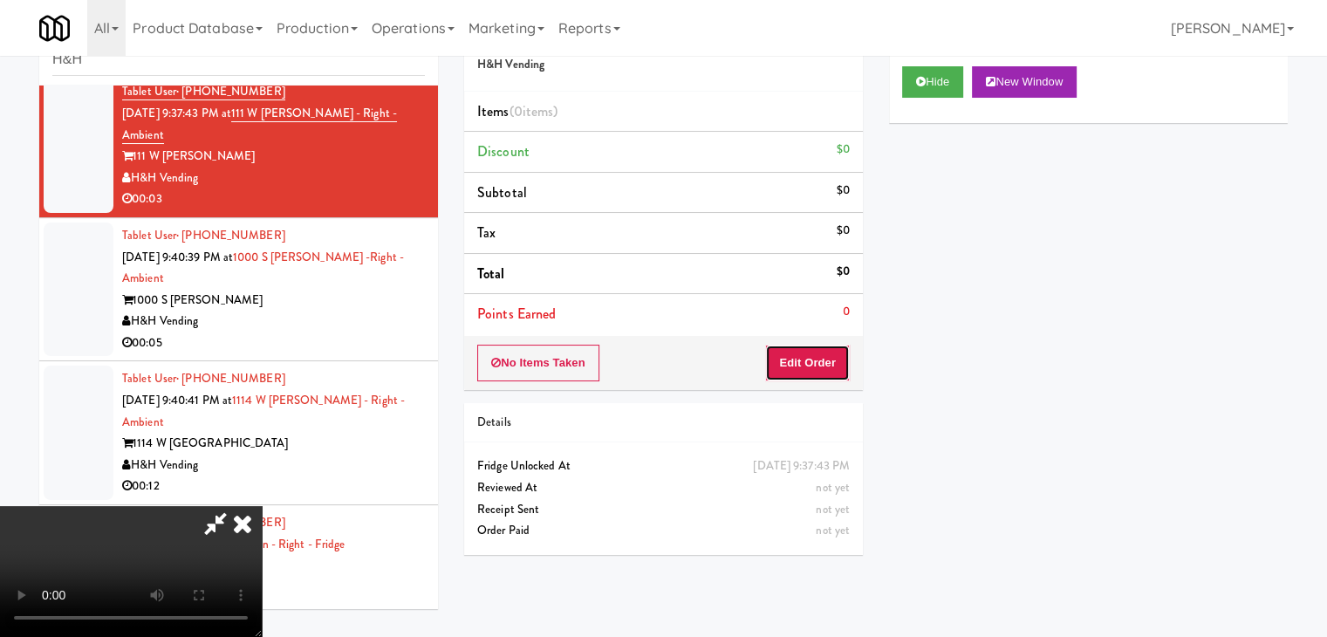
click at [818, 358] on button "Edit Order" at bounding box center [807, 363] width 85 height 37
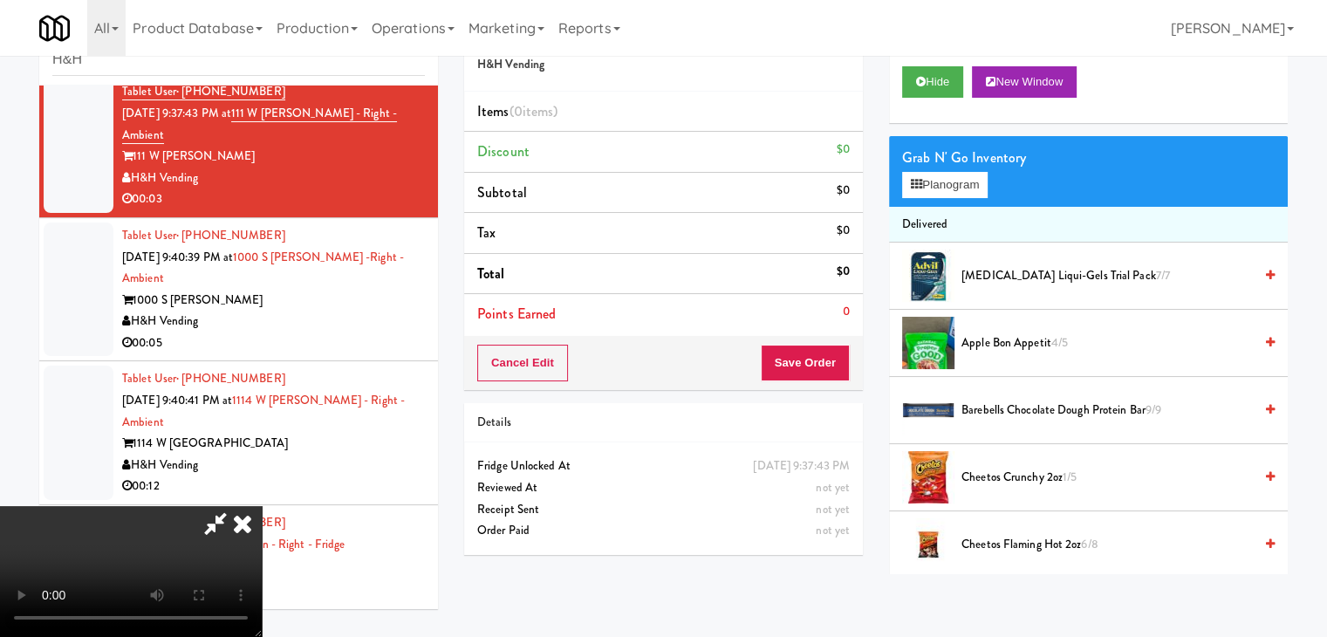
scroll to position [851, 0]
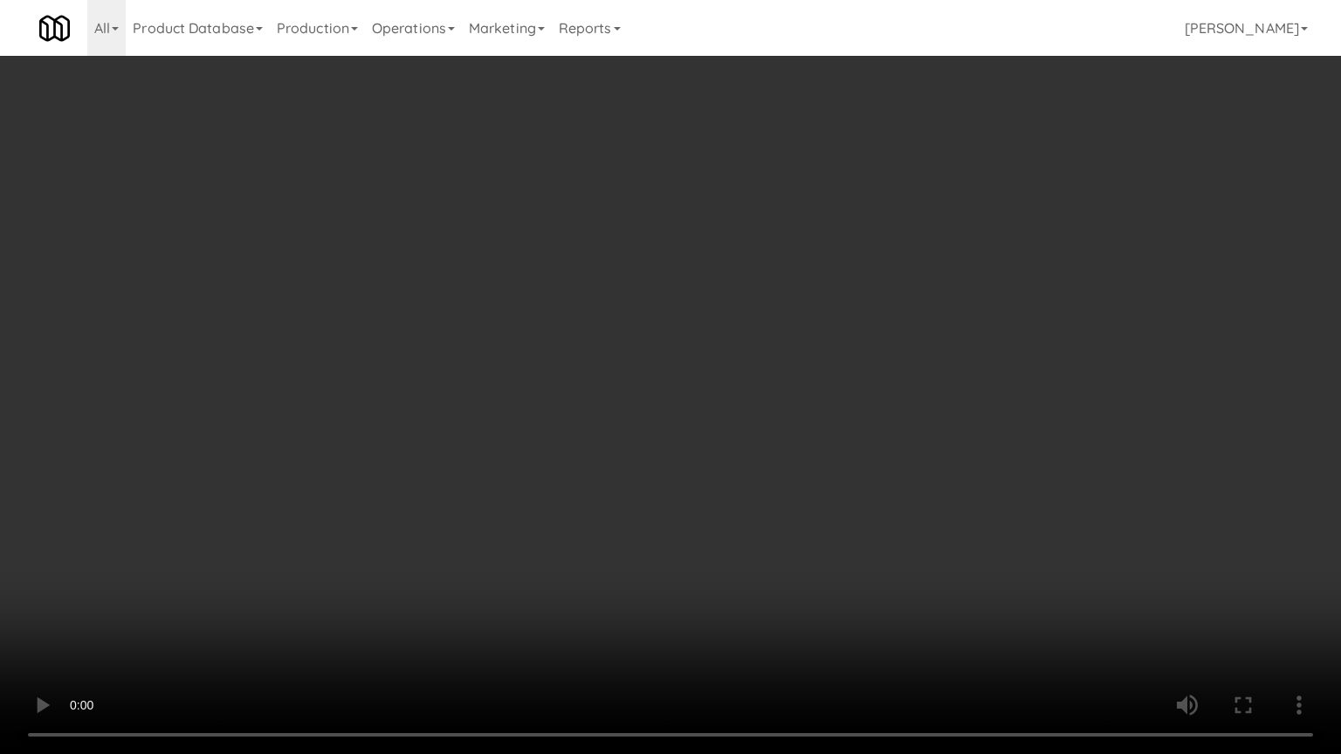
click at [751, 489] on video at bounding box center [670, 377] width 1341 height 754
click at [758, 463] on video at bounding box center [670, 377] width 1341 height 754
drag, startPoint x: 759, startPoint y: 461, endPoint x: 799, endPoint y: 299, distance: 166.4
click at [761, 448] on video at bounding box center [670, 377] width 1341 height 754
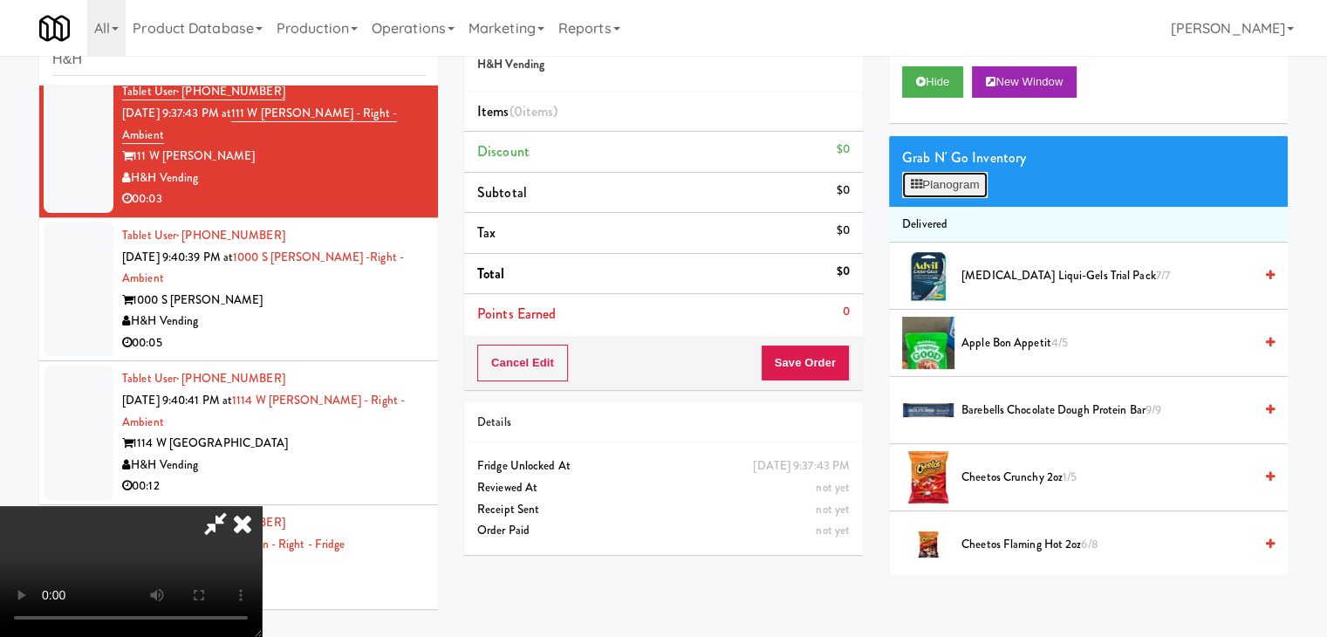
click at [938, 186] on button "Planogram" at bounding box center [945, 185] width 86 height 26
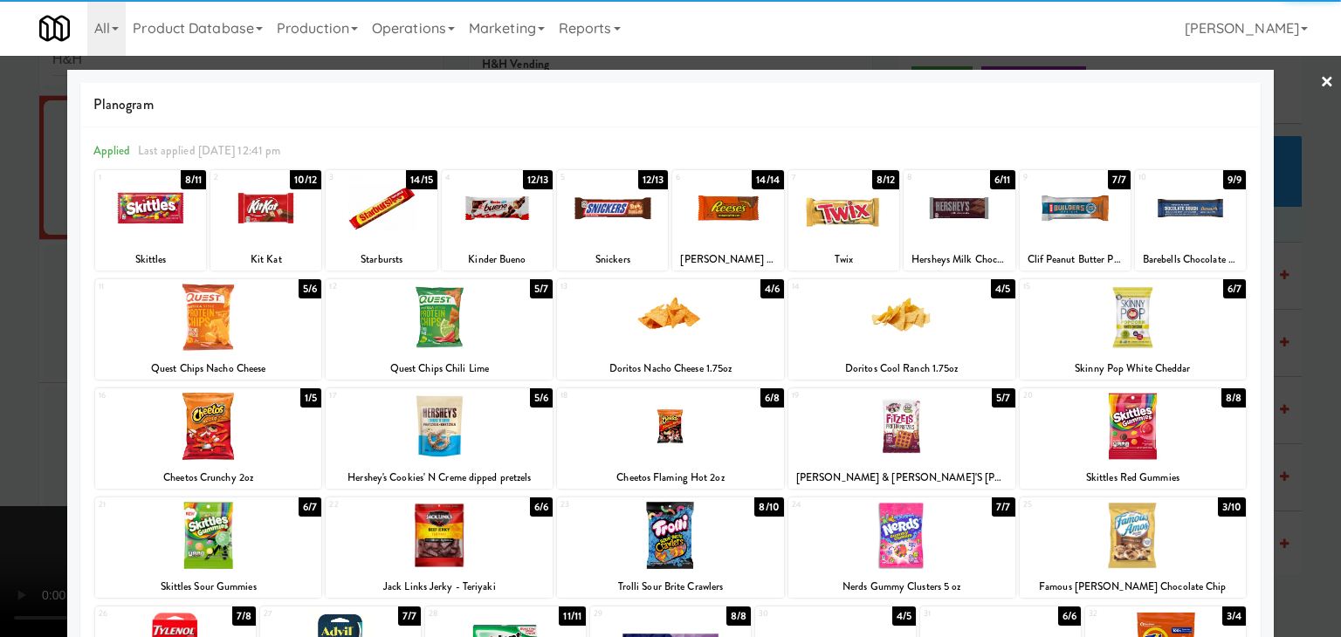
click at [884, 321] on div at bounding box center [901, 317] width 227 height 67
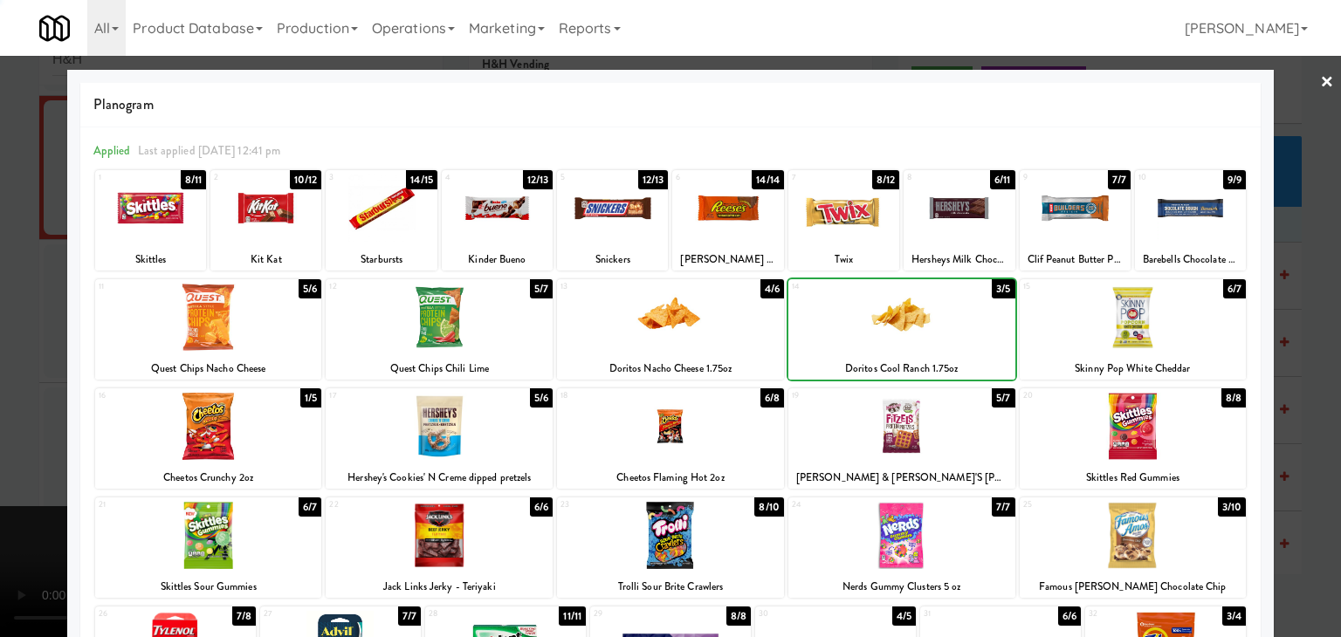
click at [0, 366] on div at bounding box center [670, 318] width 1341 height 637
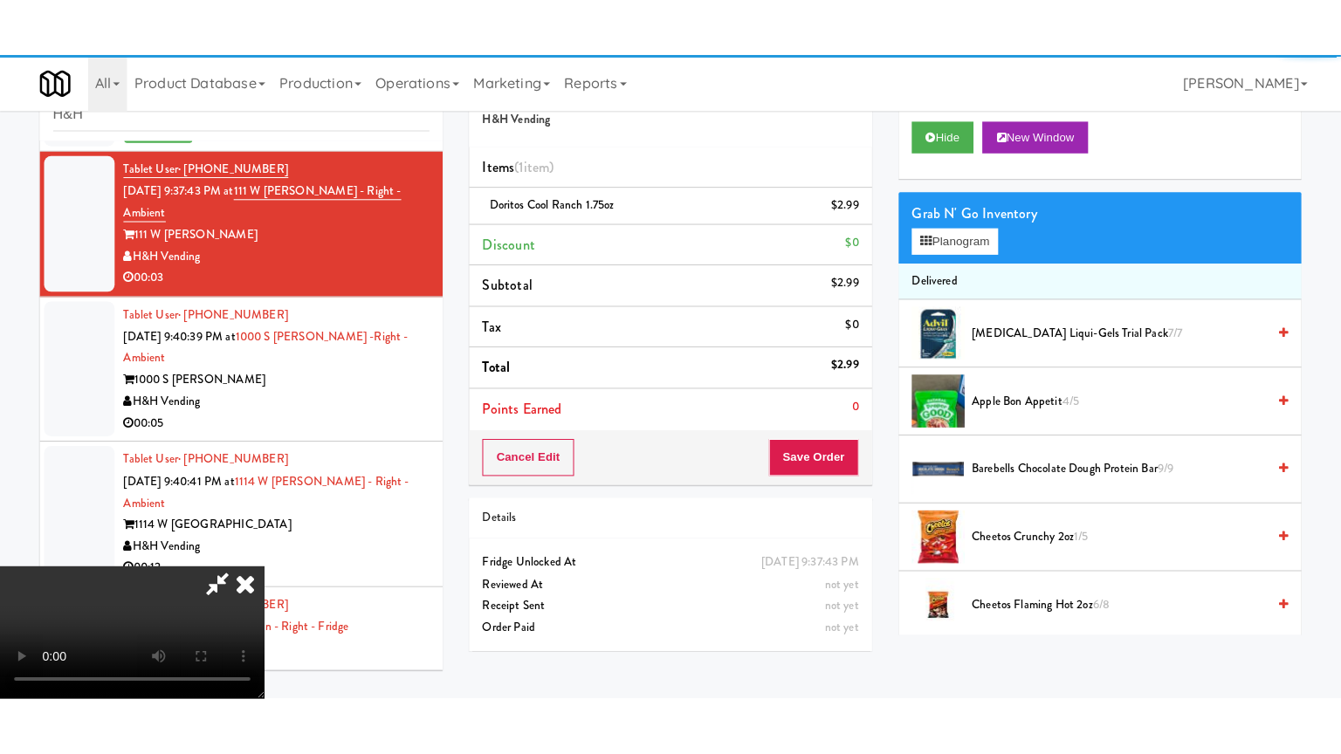
scroll to position [873, 0]
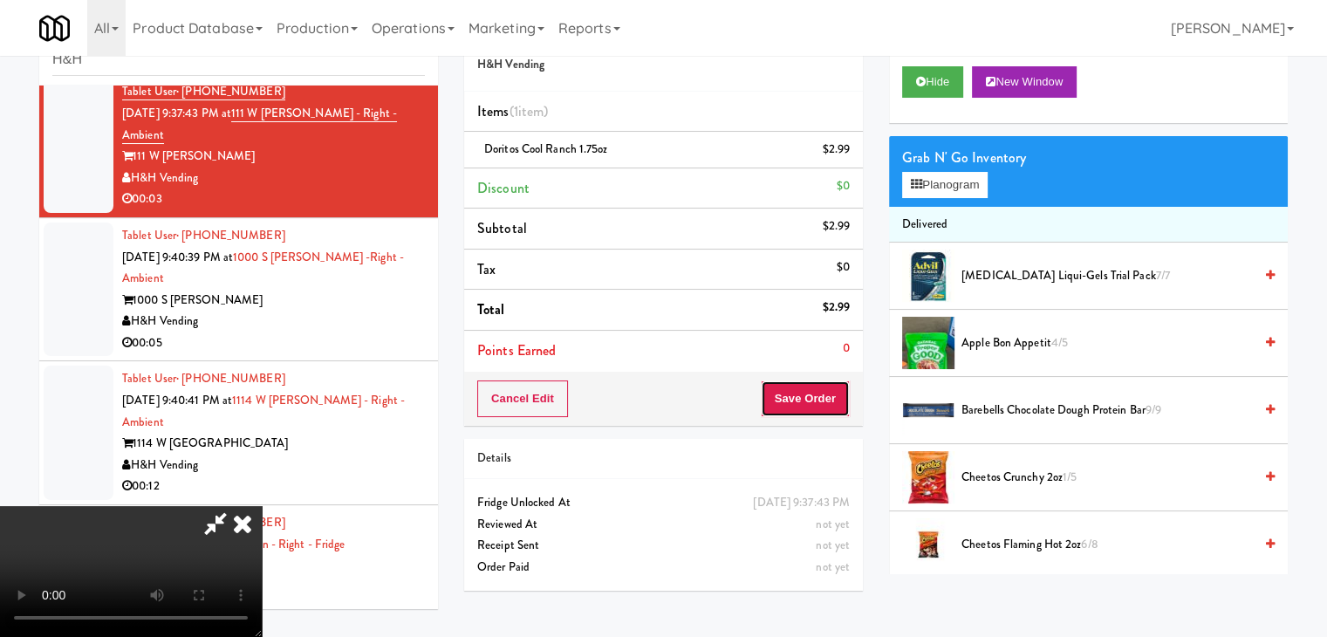
click at [848, 383] on button "Save Order" at bounding box center [805, 399] width 89 height 37
click at [840, 385] on button "Save Order" at bounding box center [805, 399] width 89 height 37
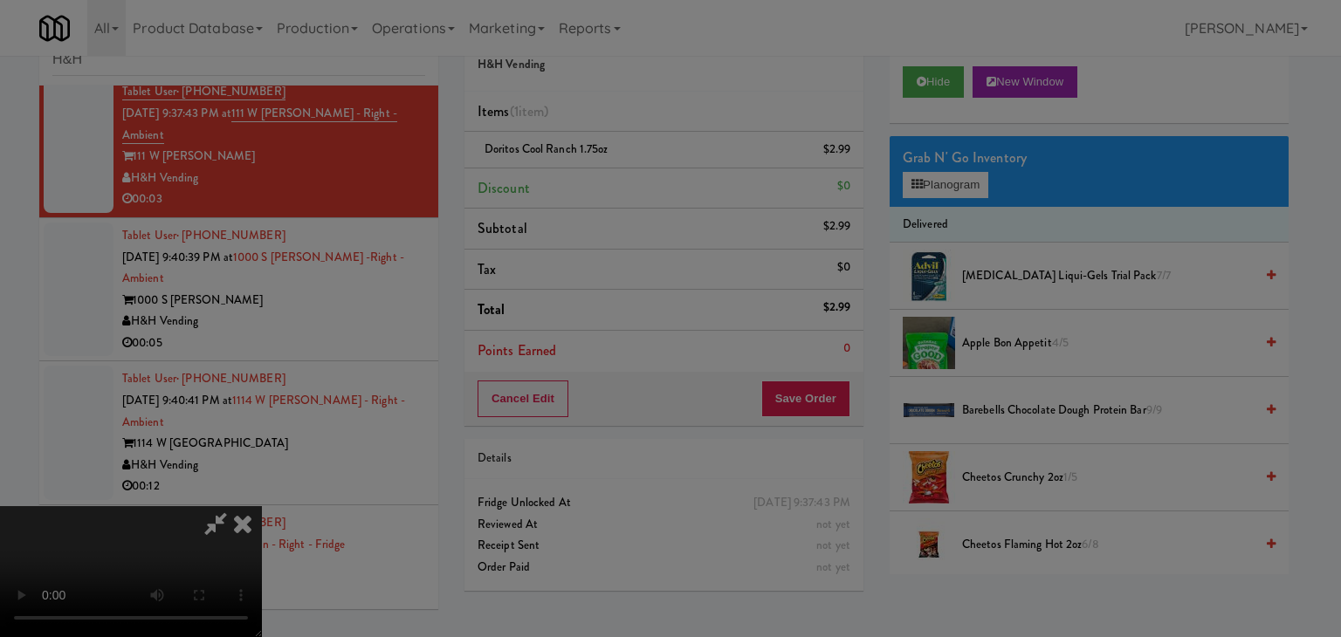
click at [840, 385] on div at bounding box center [670, 318] width 1341 height 637
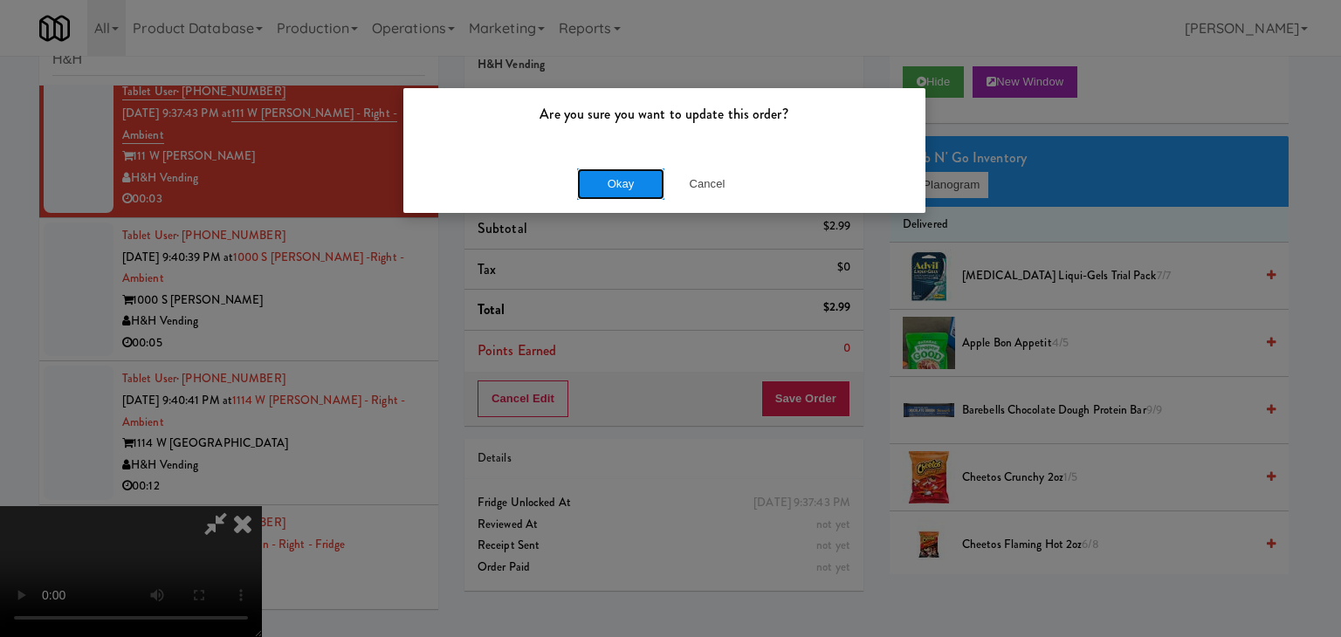
click at [629, 179] on button "Okay" at bounding box center [620, 183] width 87 height 31
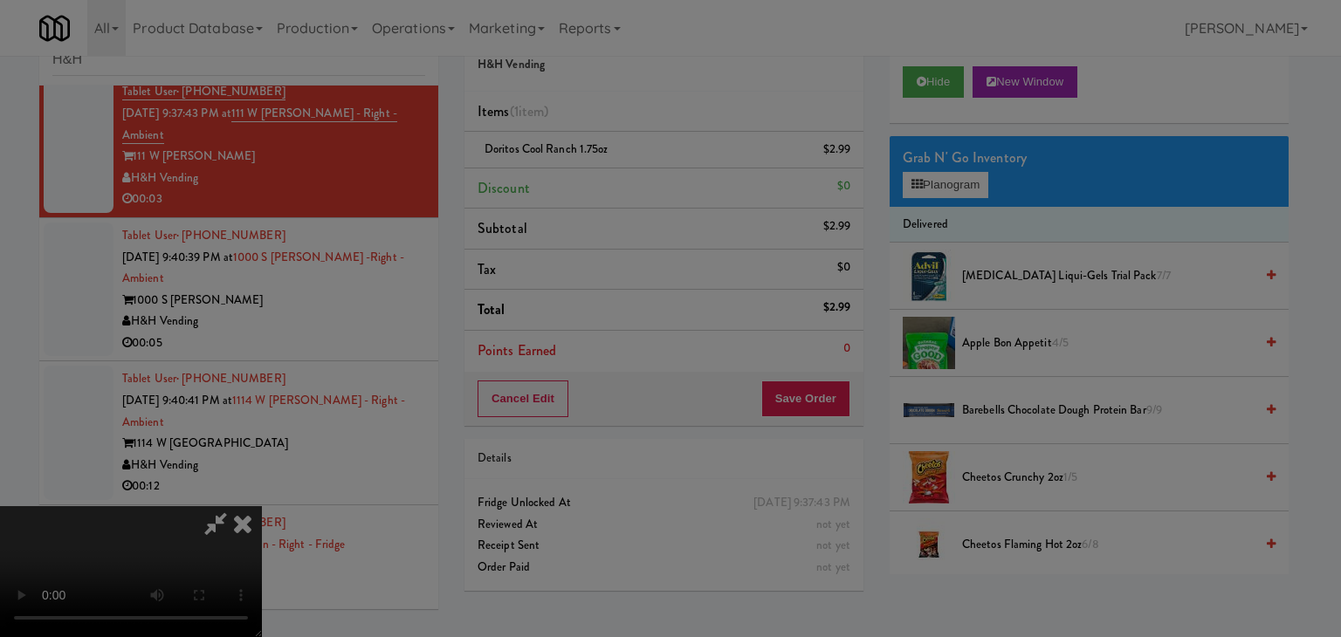
click at [629, 168] on button "Okay" at bounding box center [620, 151] width 87 height 31
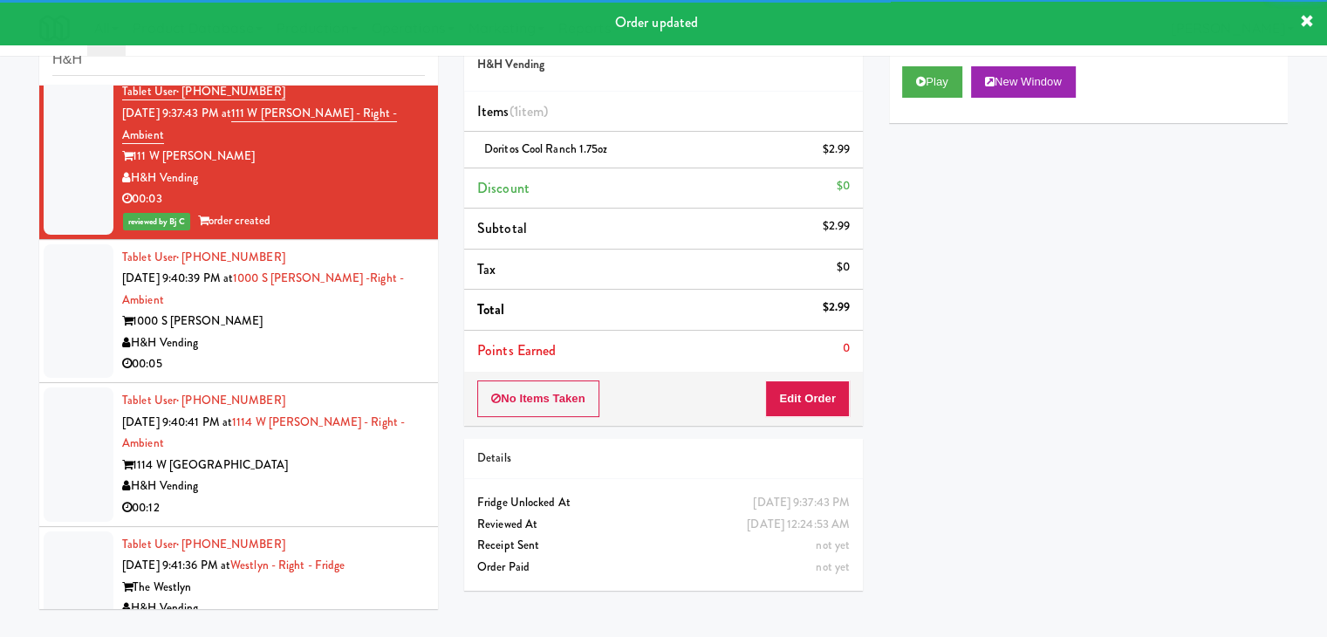
click at [332, 295] on div "Tablet User · (224) 688-2339 Sep 8, 2025 9:40:39 PM at 1000 S Clark -Right - Am…" at bounding box center [273, 311] width 303 height 129
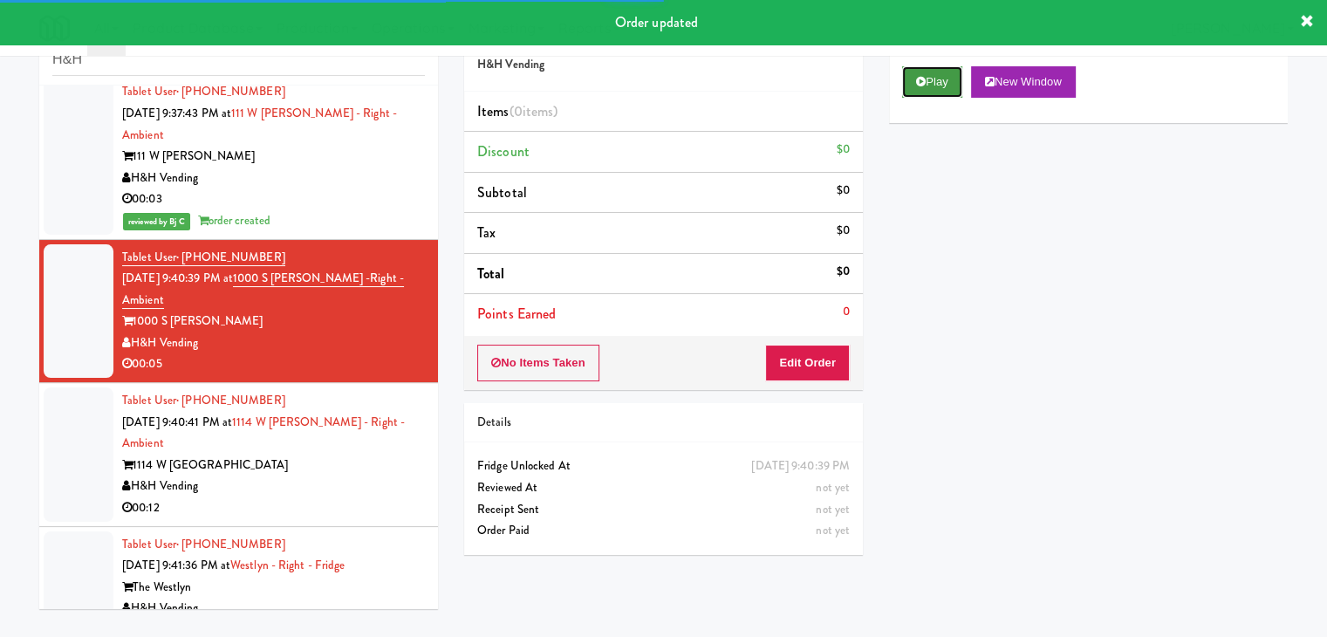
click at [946, 79] on button "Play" at bounding box center [932, 81] width 60 height 31
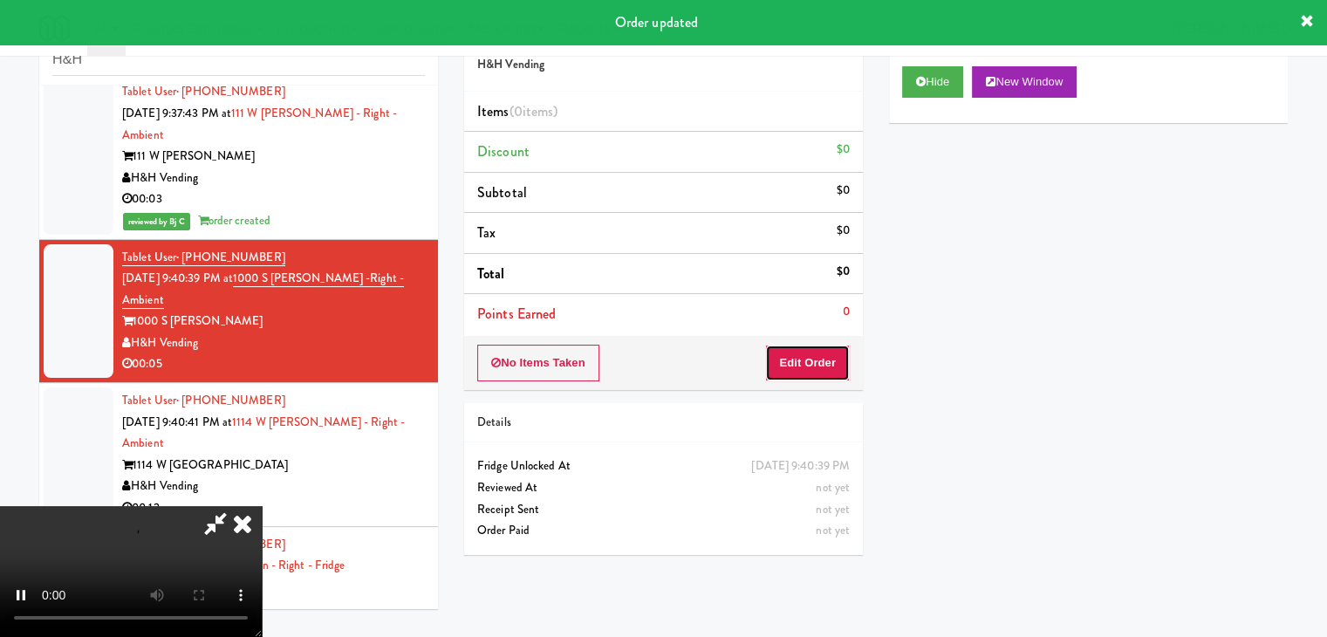
click at [803, 373] on button "Edit Order" at bounding box center [807, 363] width 85 height 37
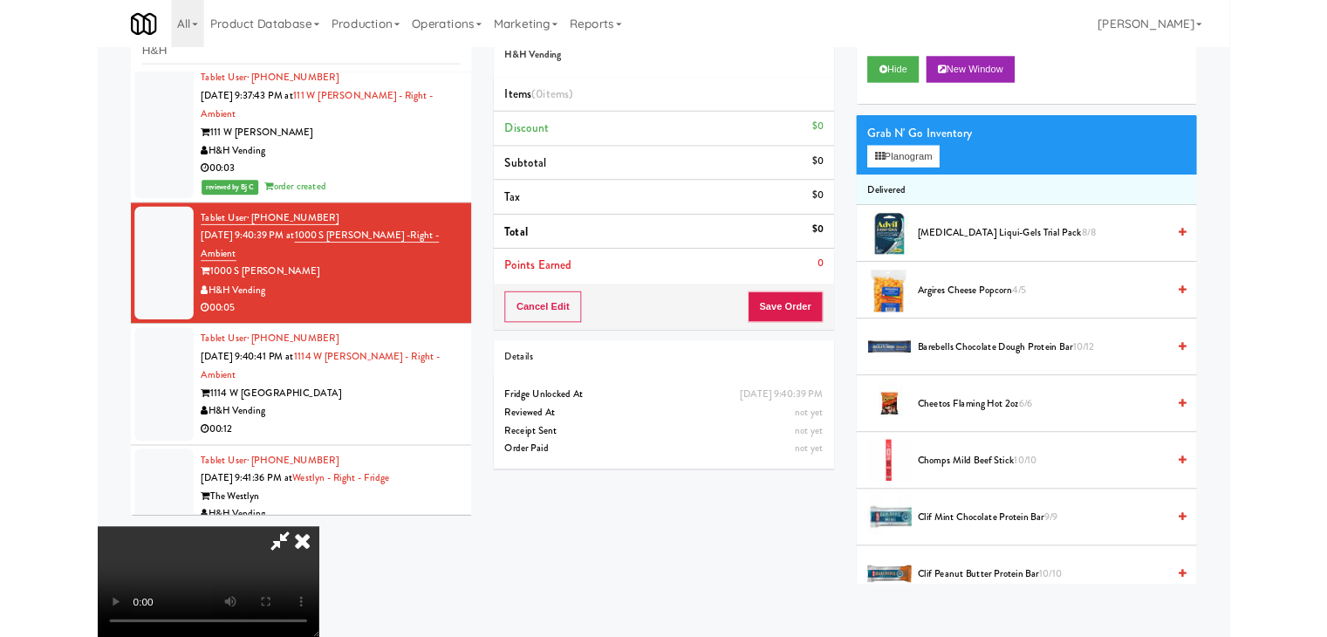
scroll to position [851, 0]
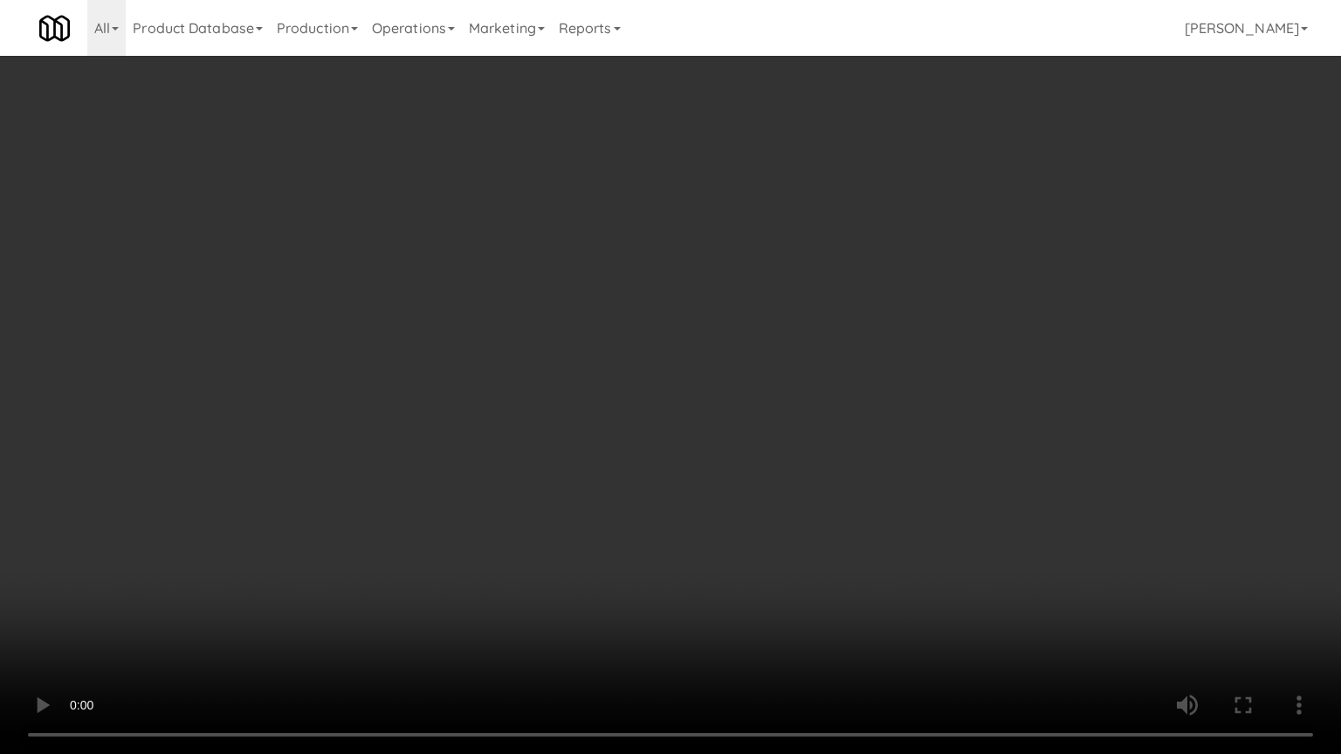
click at [731, 538] on video at bounding box center [670, 377] width 1341 height 754
click at [728, 546] on video at bounding box center [670, 377] width 1341 height 754
click at [728, 547] on video at bounding box center [670, 377] width 1341 height 754
click at [730, 559] on video at bounding box center [670, 377] width 1341 height 754
click at [732, 553] on video at bounding box center [670, 377] width 1341 height 754
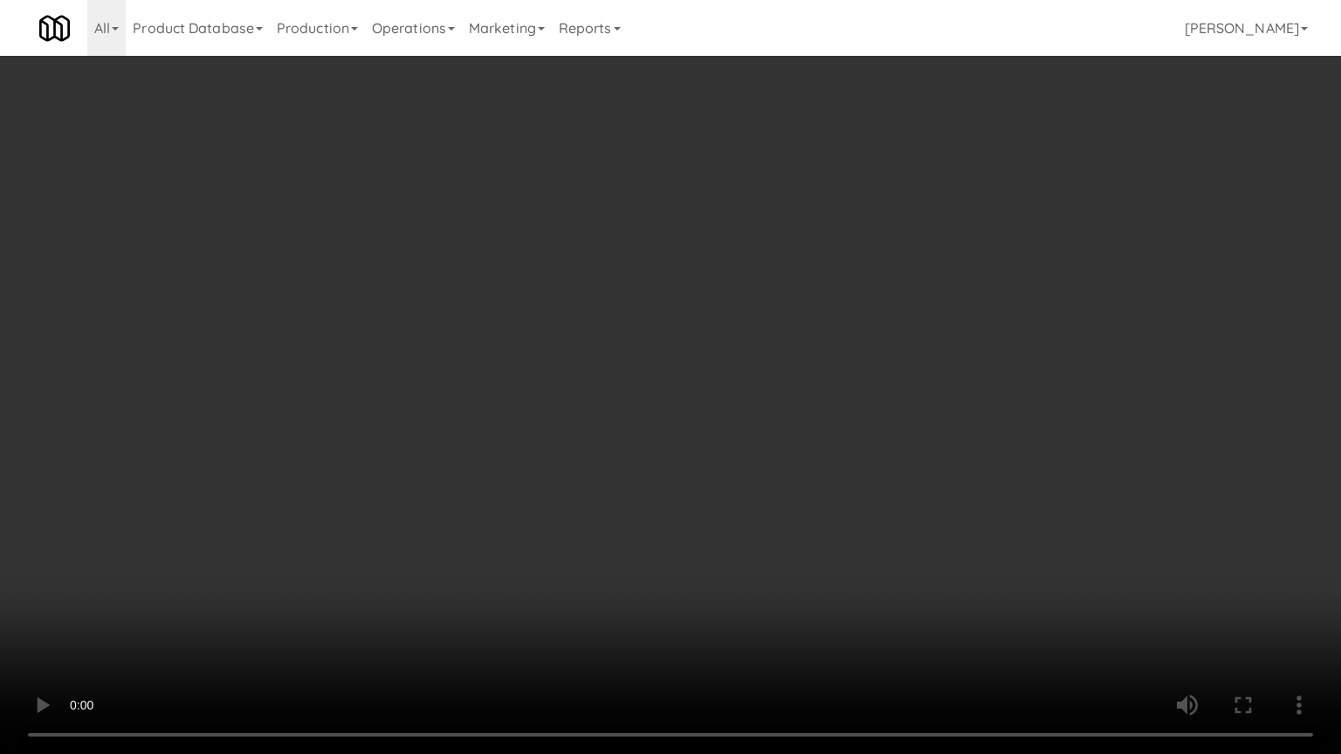
click at [732, 553] on video at bounding box center [670, 377] width 1341 height 754
click at [751, 521] on video at bounding box center [670, 377] width 1341 height 754
drag, startPoint x: 751, startPoint y: 521, endPoint x: 774, endPoint y: 396, distance: 127.0
click at [753, 504] on video at bounding box center [670, 377] width 1341 height 754
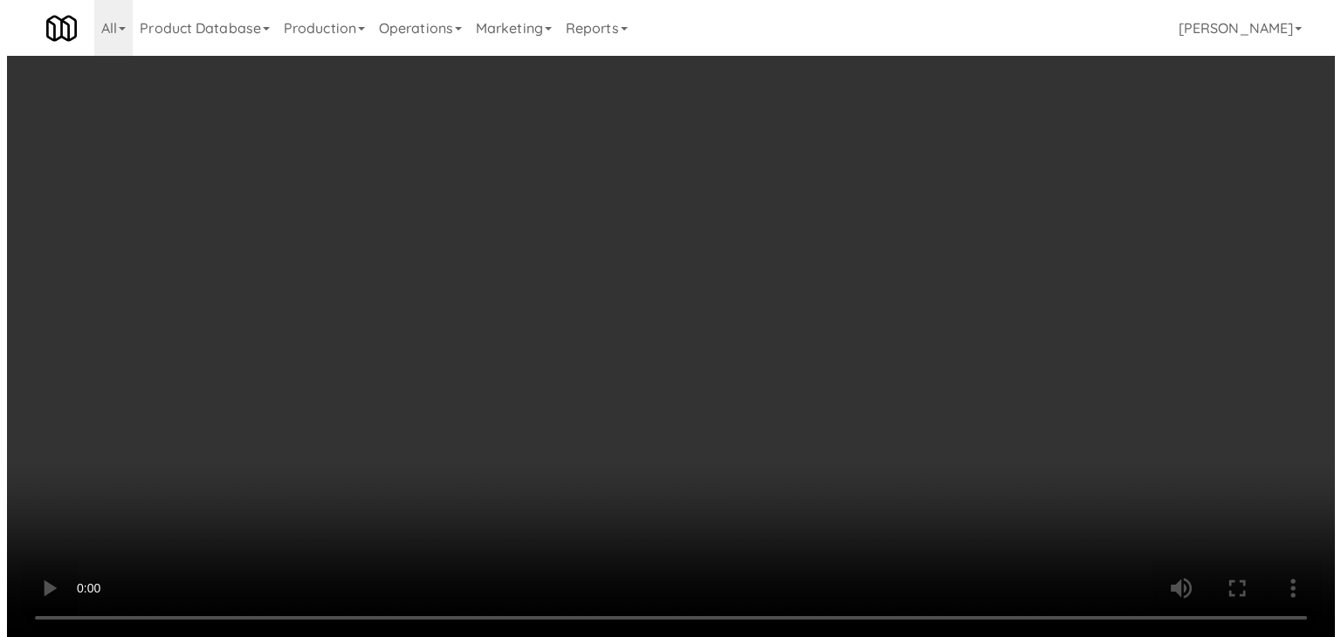
scroll to position [873, 0]
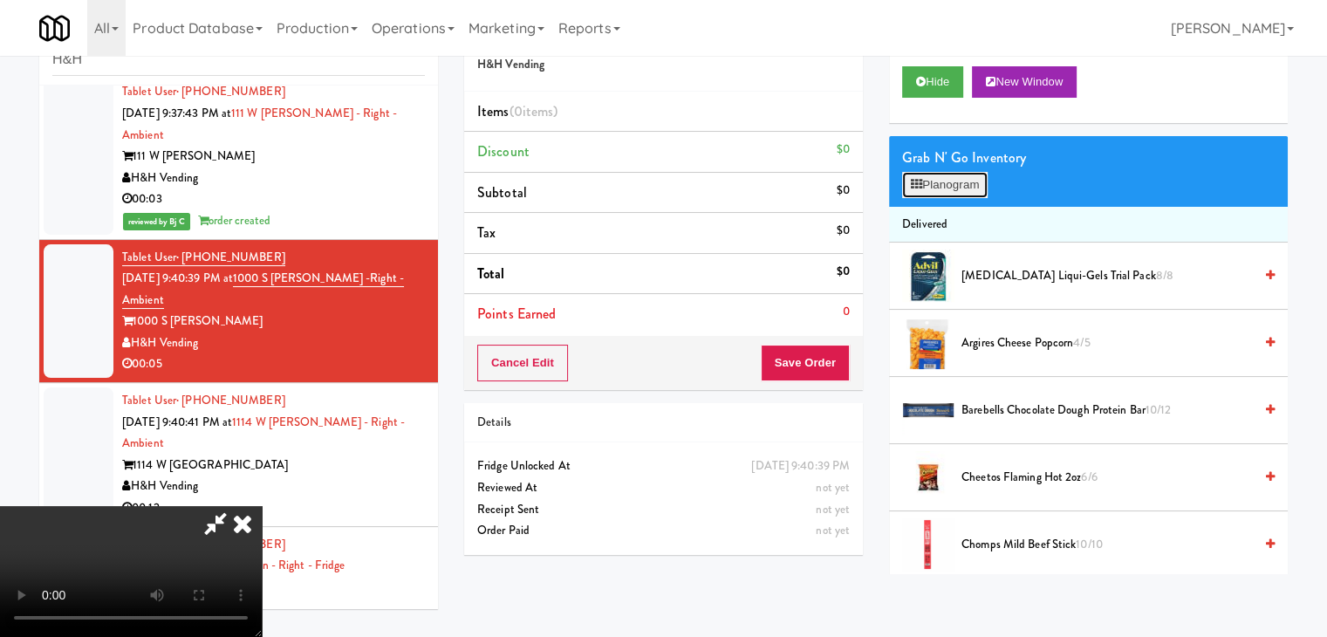
drag, startPoint x: 950, startPoint y: 189, endPoint x: 946, endPoint y: 202, distance: 12.7
click at [950, 189] on button "Planogram" at bounding box center [945, 185] width 86 height 26
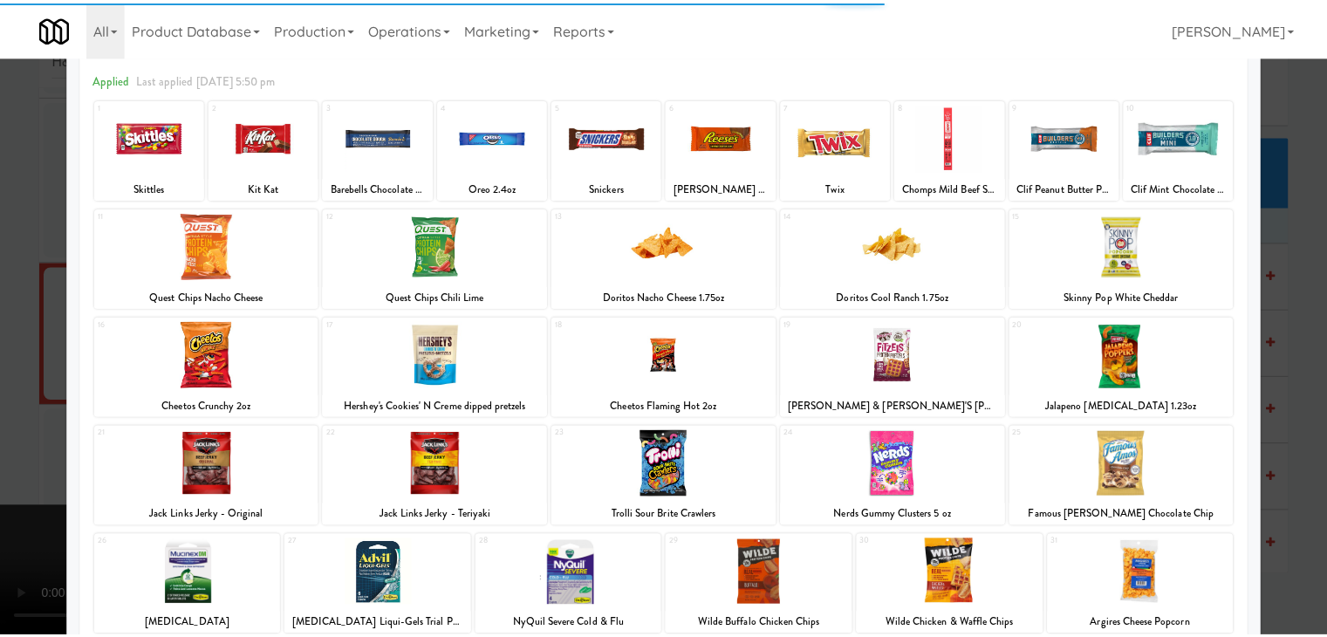
scroll to position [175, 0]
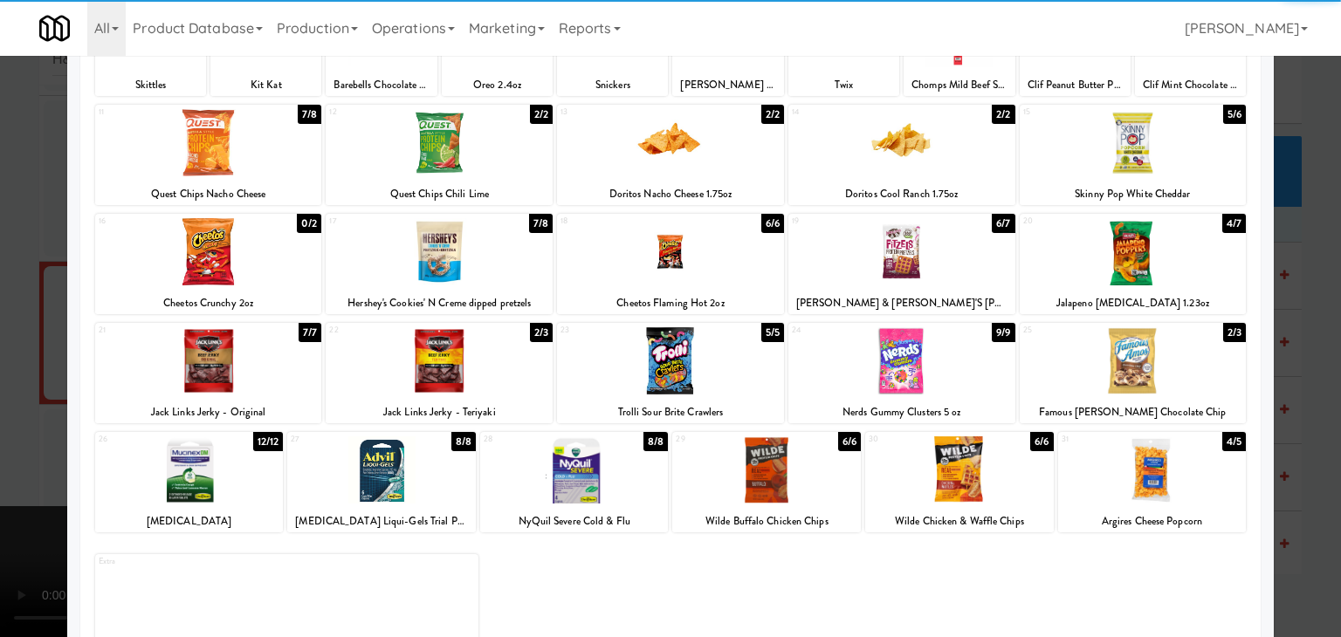
click at [386, 463] on div at bounding box center [381, 469] width 189 height 67
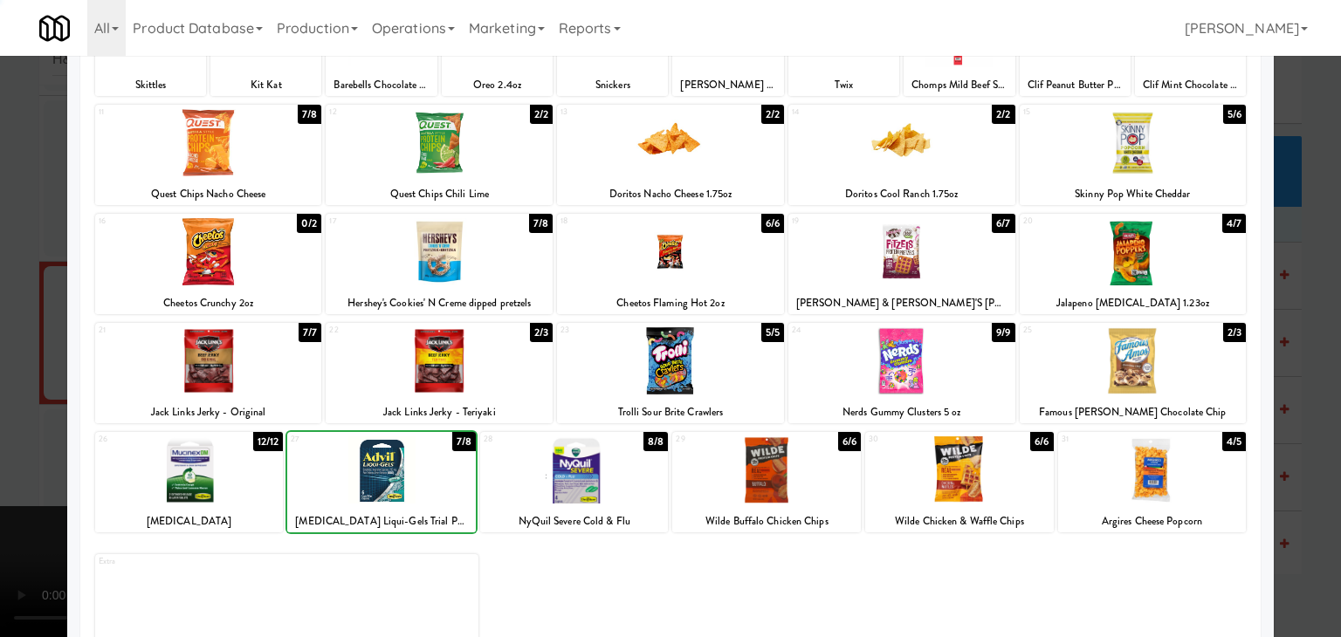
click at [7, 449] on div at bounding box center [670, 318] width 1341 height 637
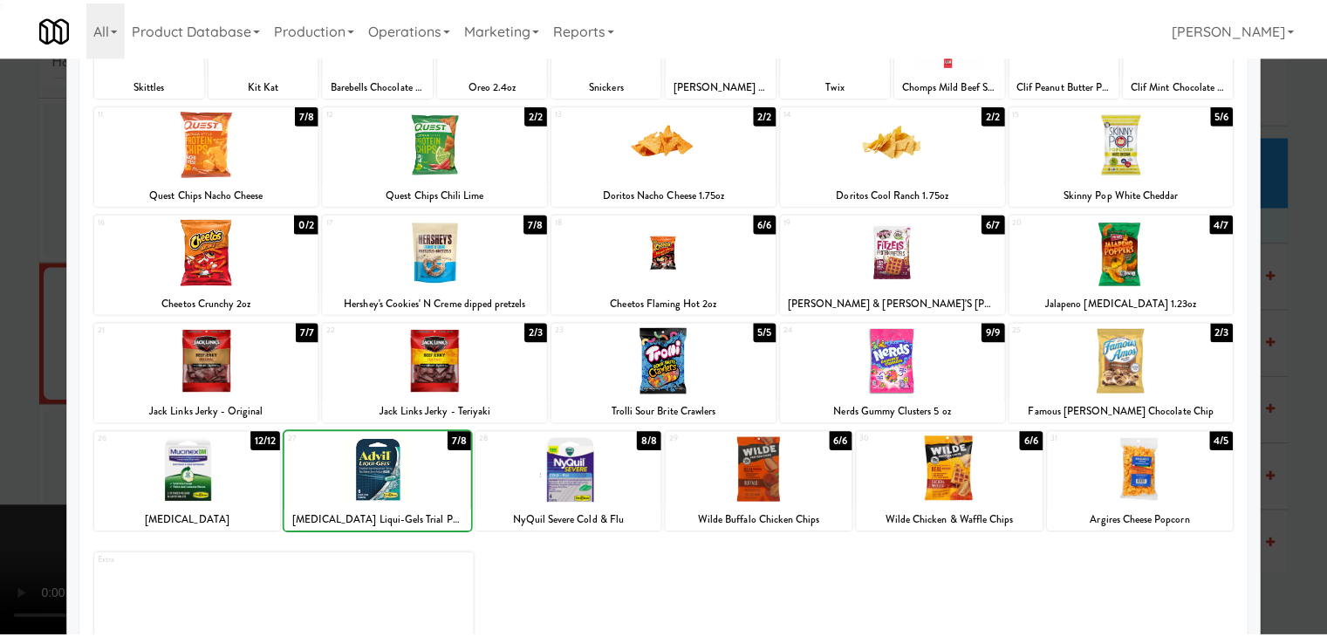
scroll to position [873, 0]
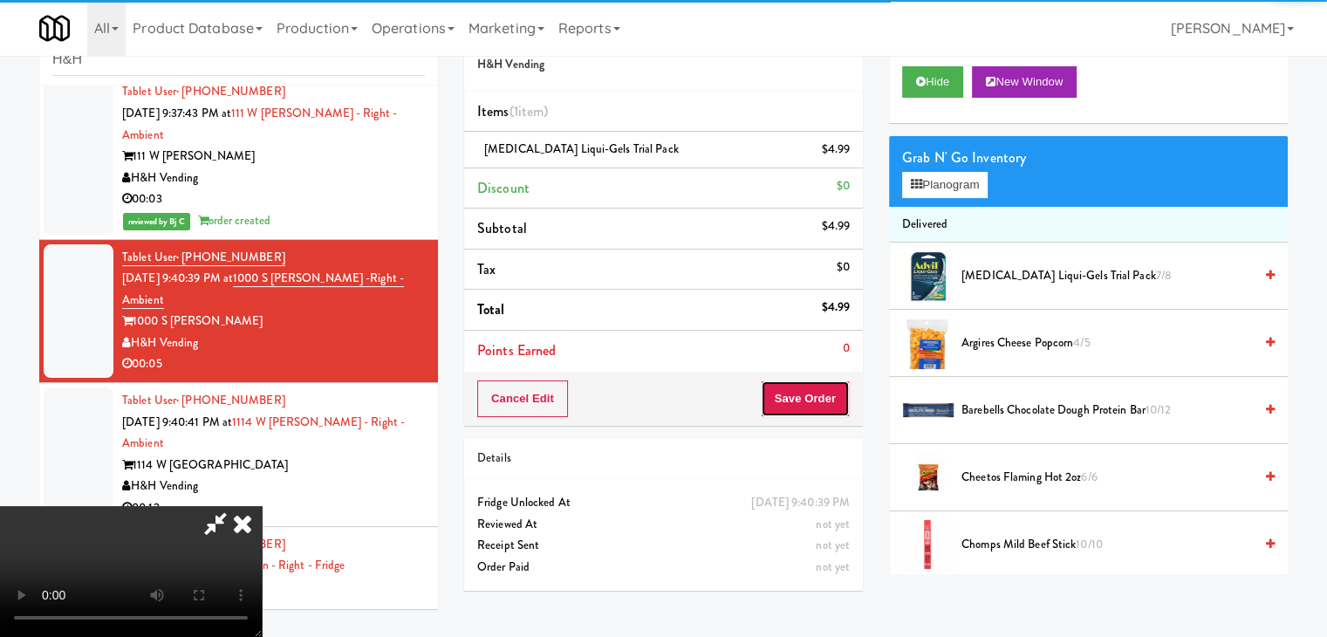
click at [817, 392] on button "Save Order" at bounding box center [805, 399] width 89 height 37
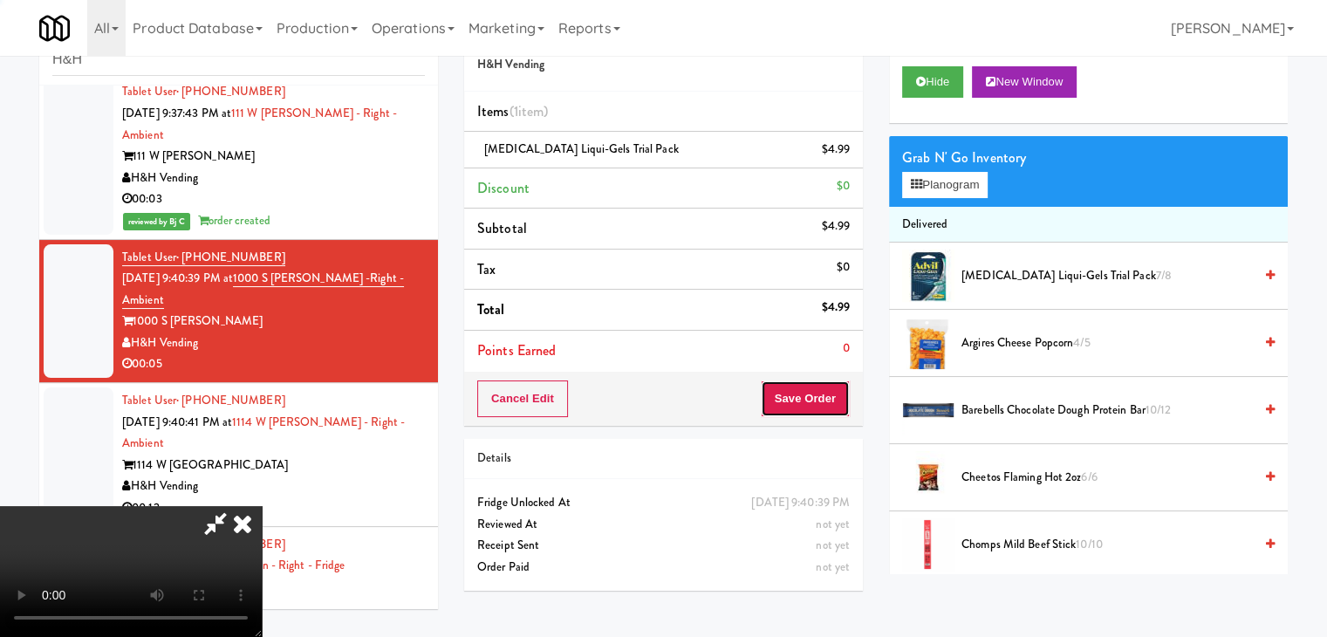
click at [817, 392] on button "Save Order" at bounding box center [805, 399] width 89 height 37
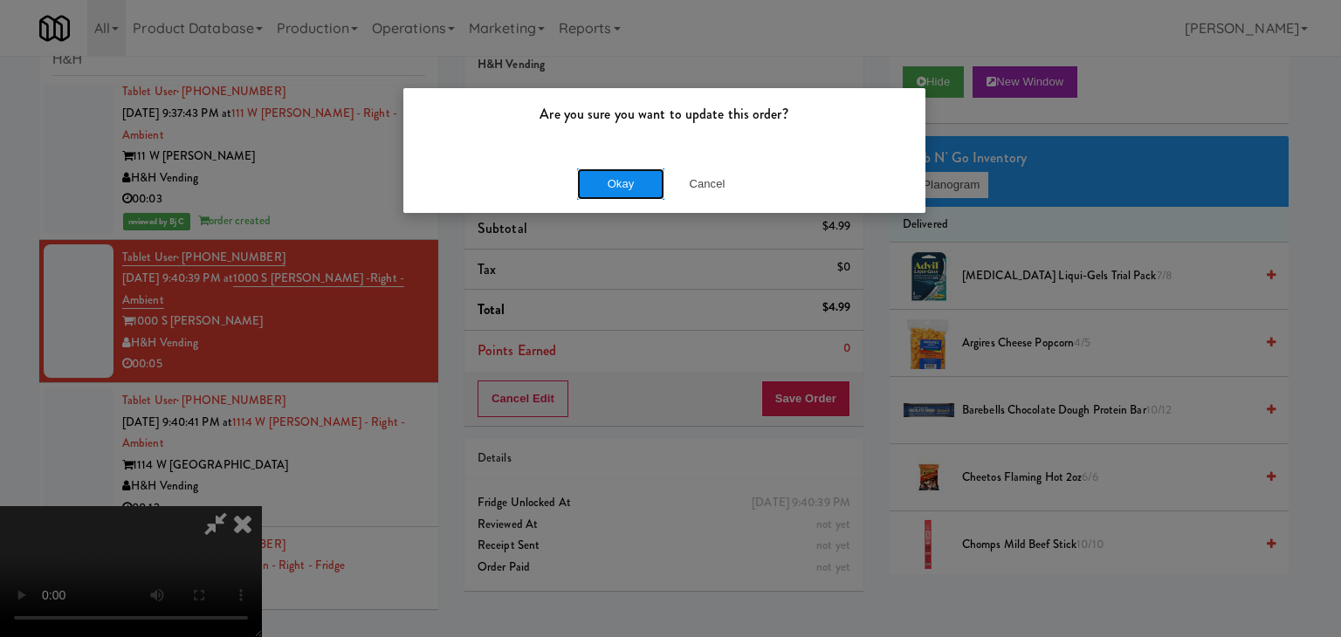
click at [621, 178] on button "Okay" at bounding box center [620, 183] width 87 height 31
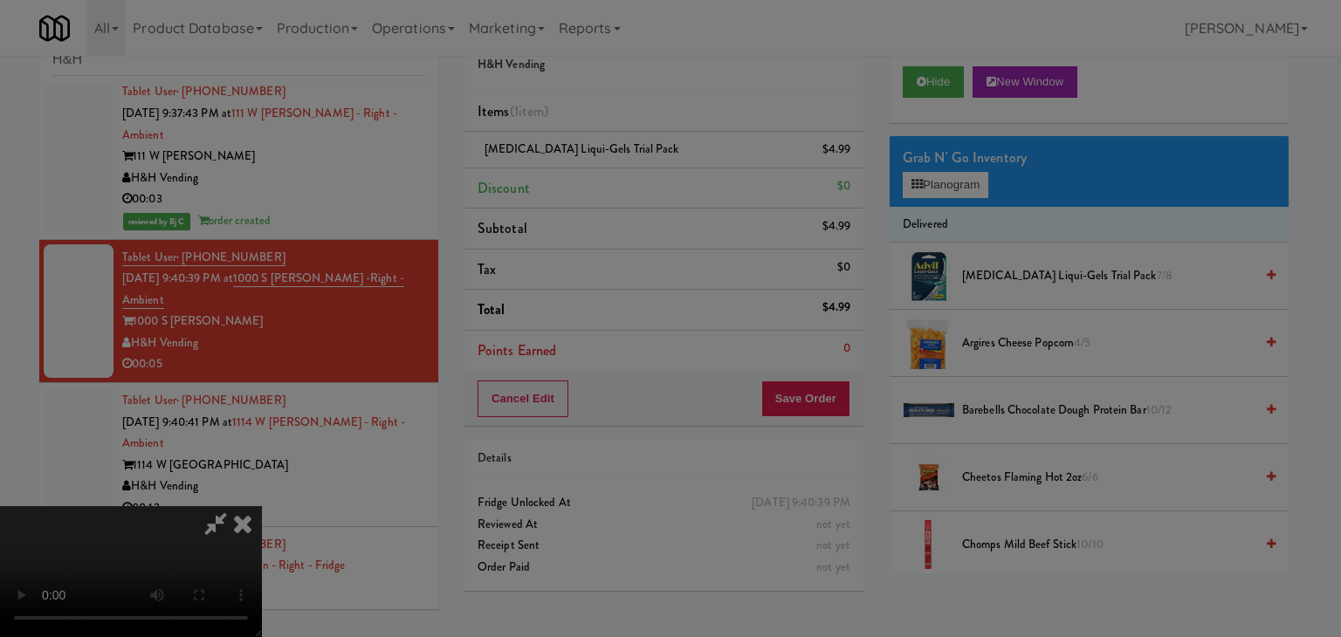
click at [621, 168] on button "Okay" at bounding box center [620, 151] width 87 height 31
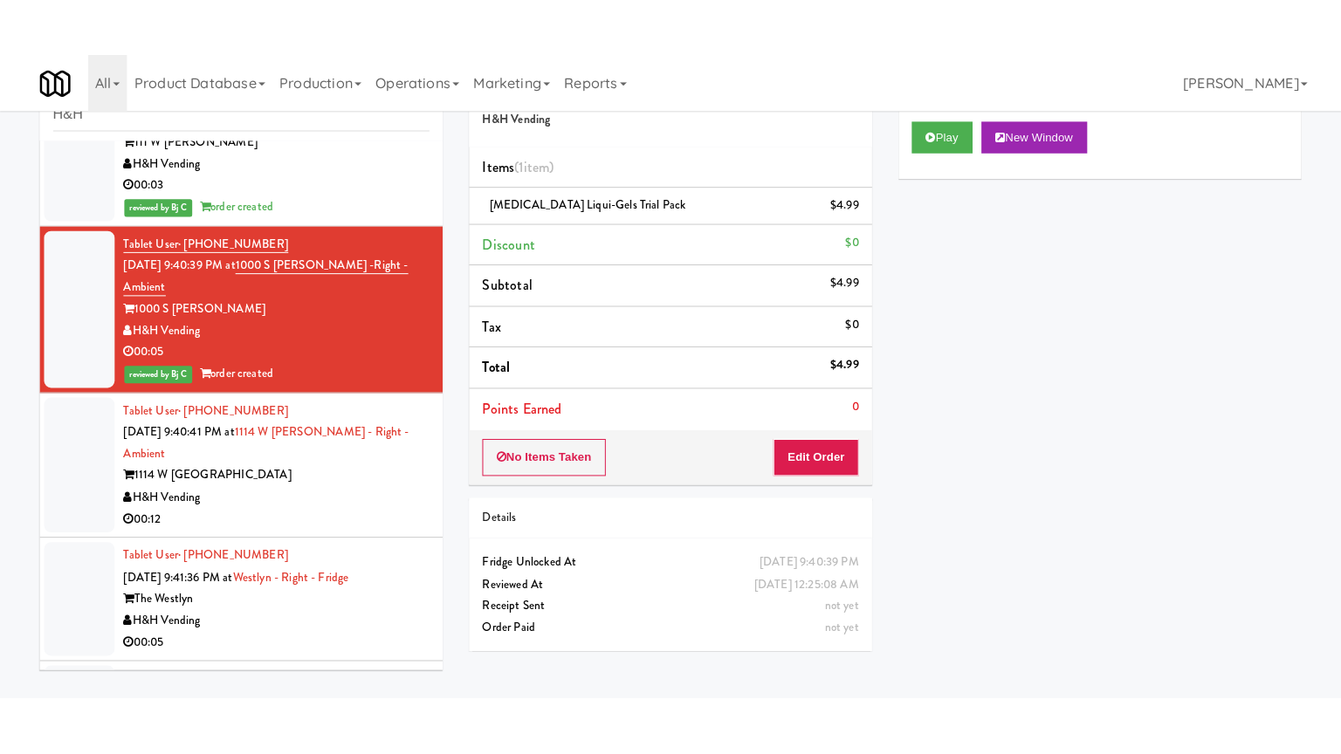
scroll to position [1047, 0]
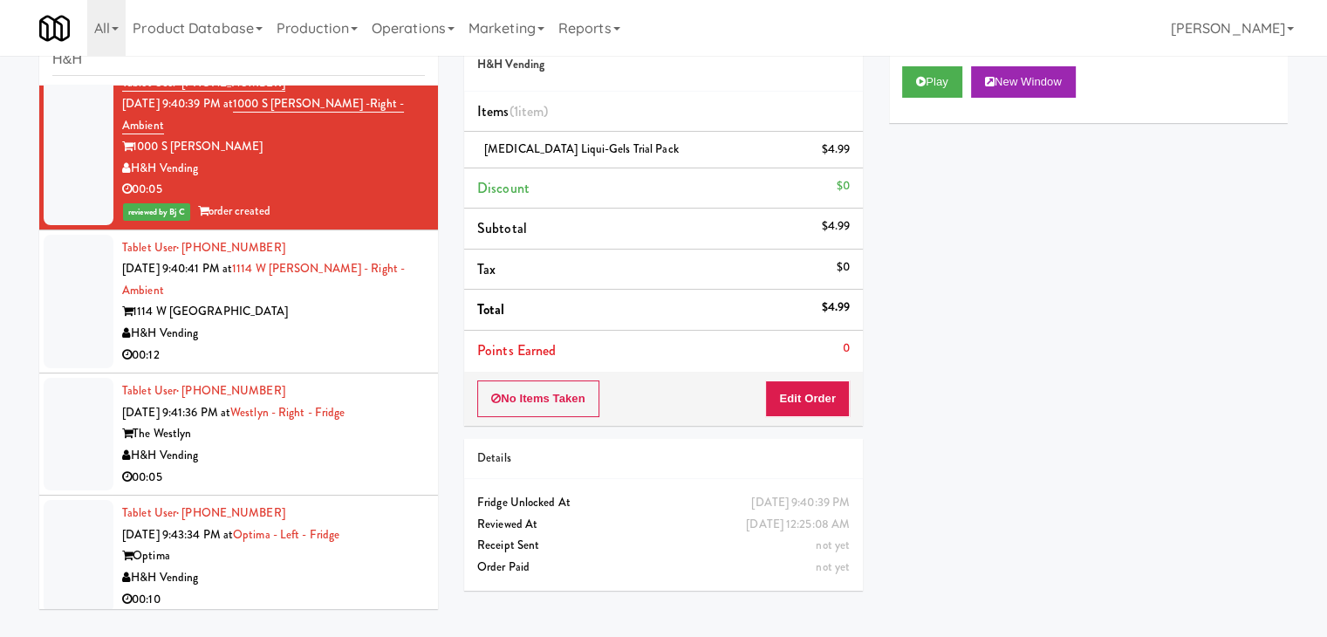
click at [325, 323] on div "H&H Vending" at bounding box center [273, 334] width 303 height 22
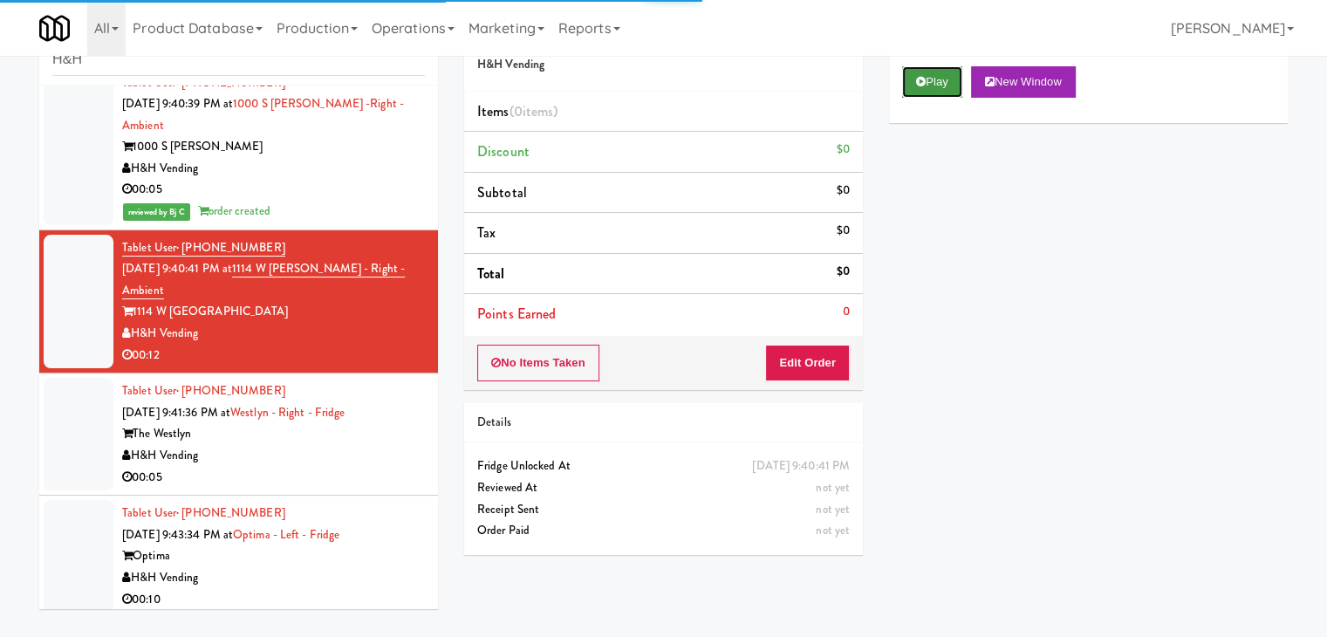
click at [936, 82] on button "Play" at bounding box center [932, 81] width 60 height 31
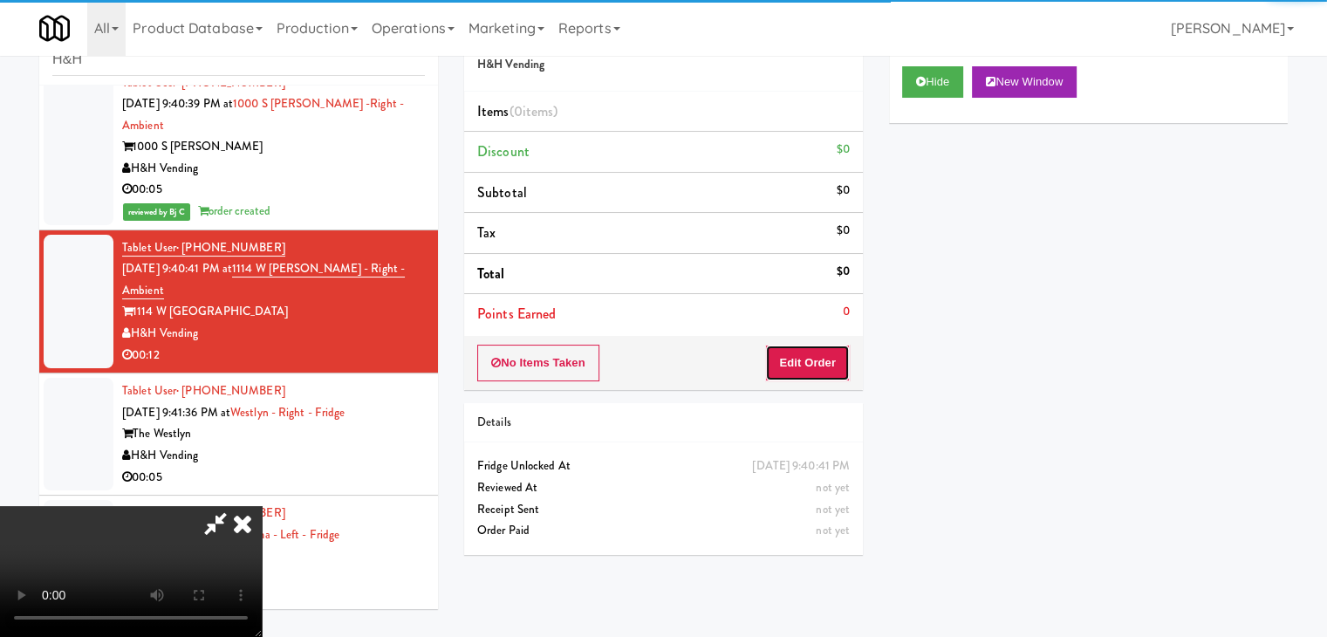
click at [810, 374] on button "Edit Order" at bounding box center [807, 363] width 85 height 37
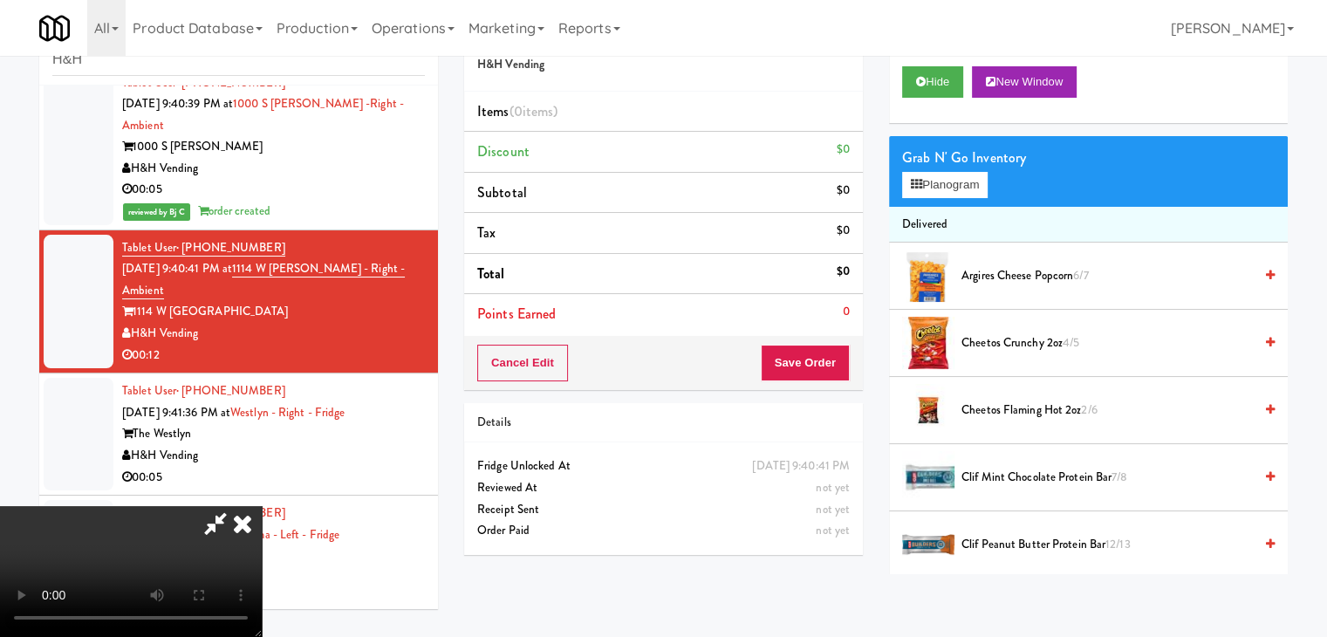
scroll to position [1025, 0]
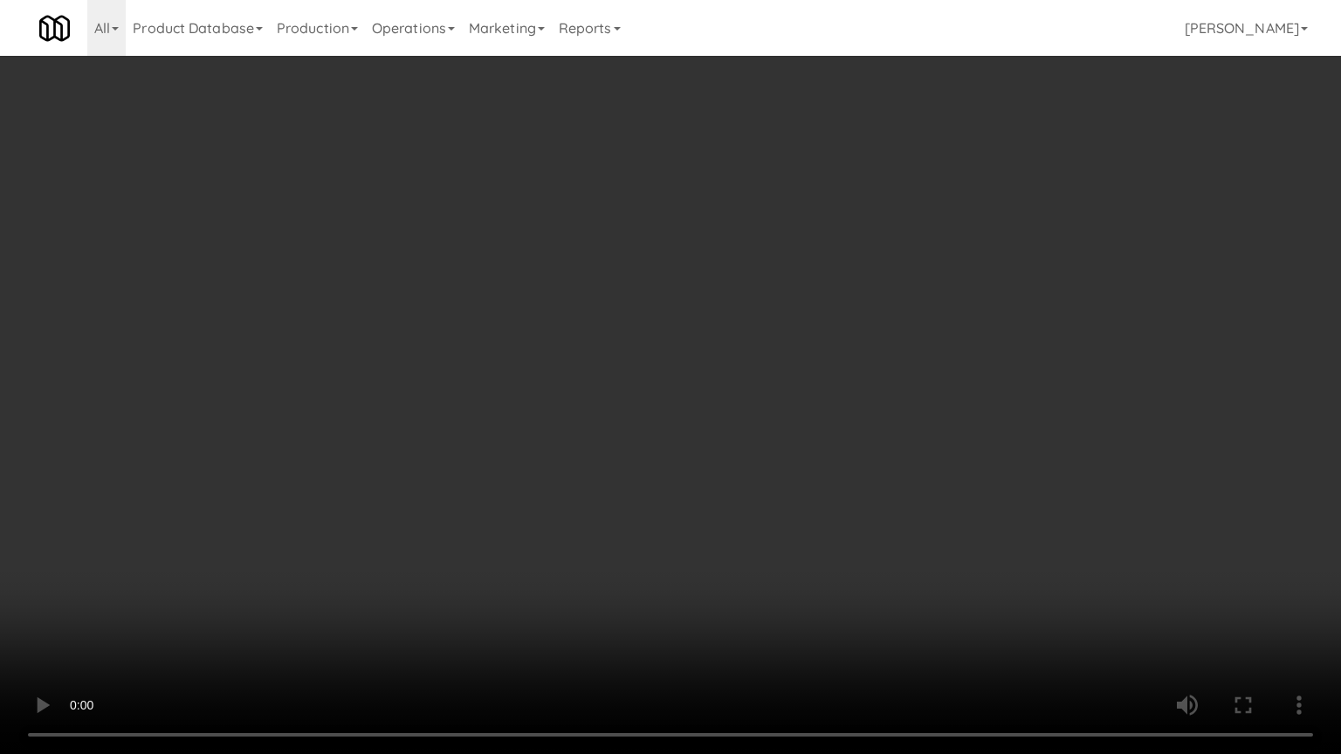
click at [739, 459] on video at bounding box center [670, 377] width 1341 height 754
click at [743, 464] on video at bounding box center [670, 377] width 1341 height 754
click at [750, 433] on video at bounding box center [670, 377] width 1341 height 754
drag, startPoint x: 750, startPoint y: 433, endPoint x: 742, endPoint y: 443, distance: 13.1
click at [750, 434] on video at bounding box center [670, 377] width 1341 height 754
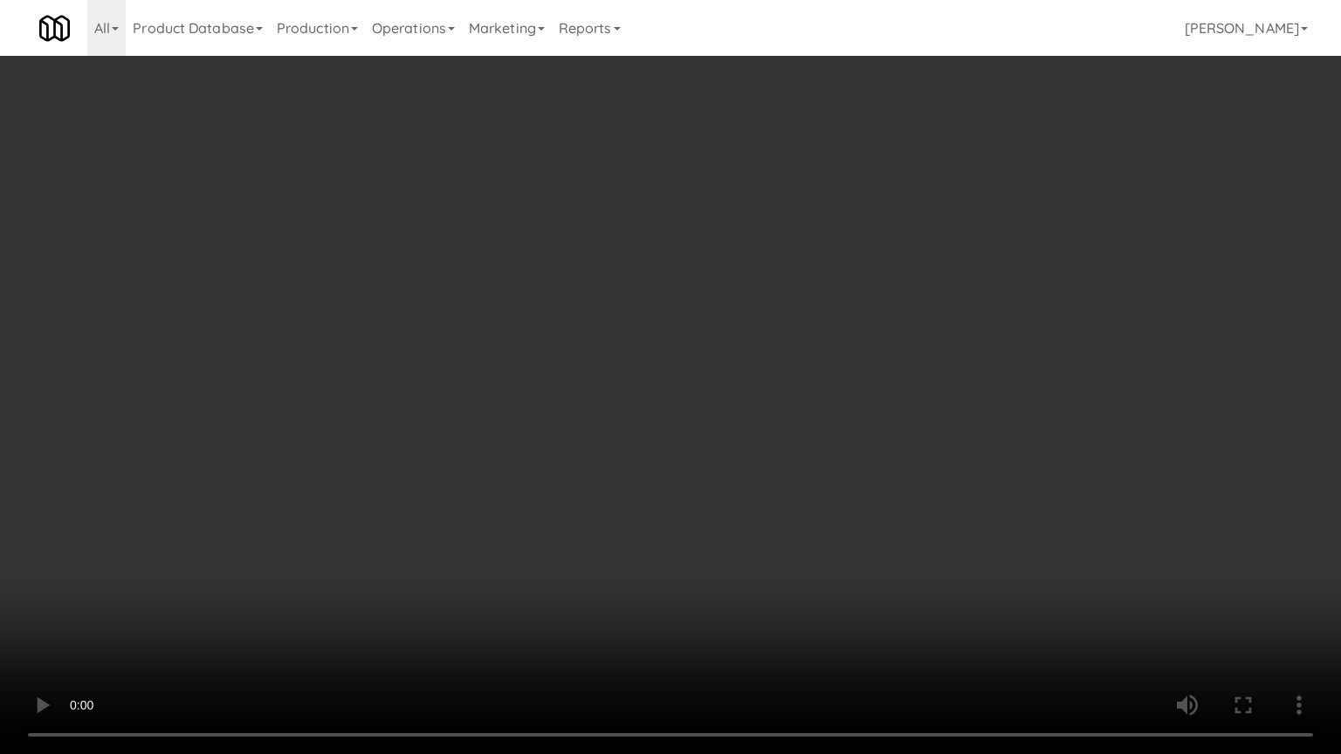
click at [726, 453] on video at bounding box center [670, 377] width 1341 height 754
click at [723, 454] on video at bounding box center [670, 377] width 1341 height 754
click at [730, 418] on video at bounding box center [670, 377] width 1341 height 754
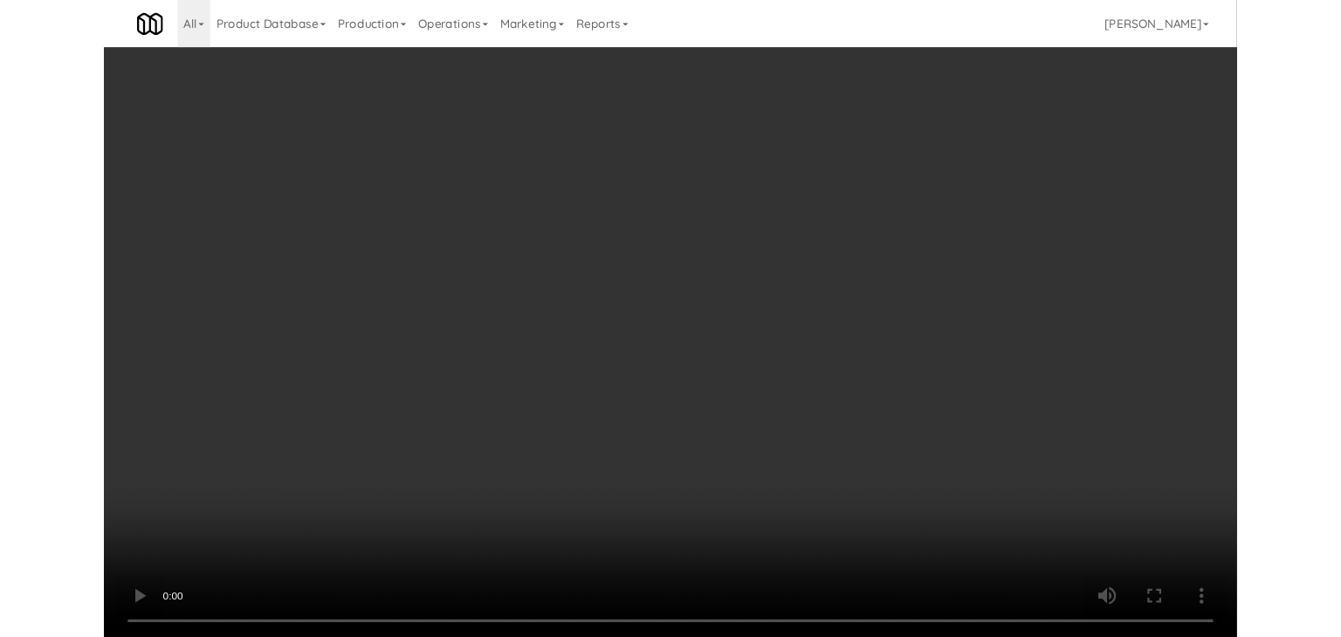
scroll to position [1047, 0]
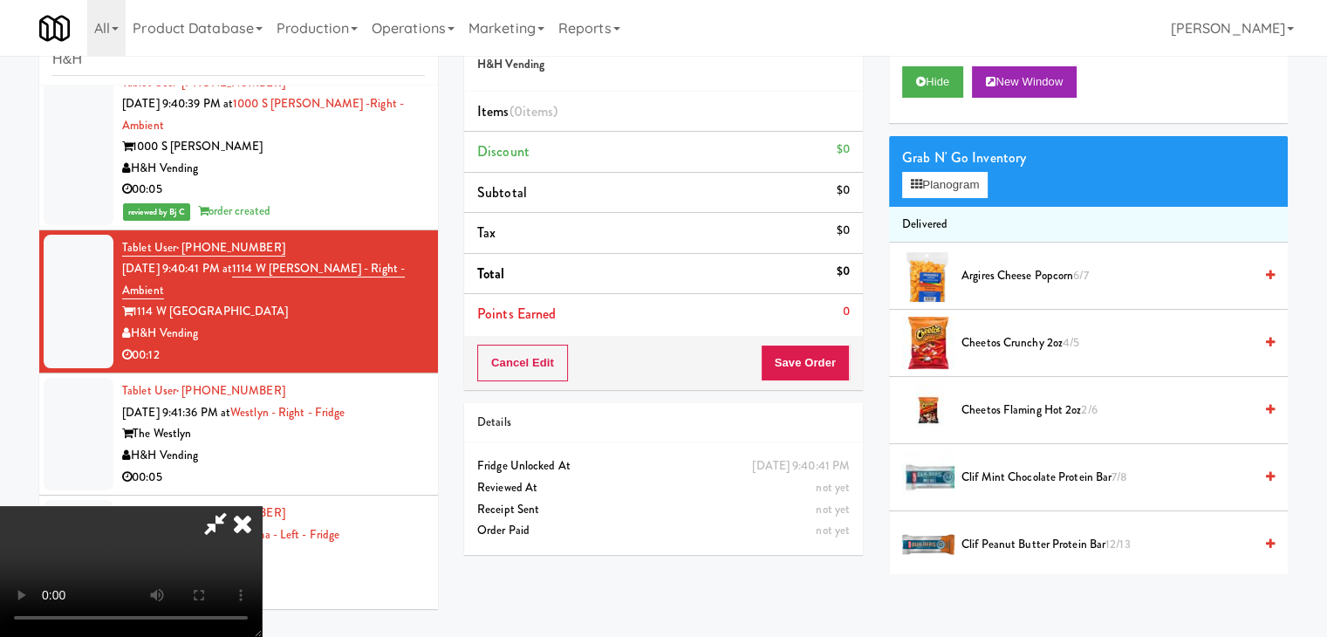
click at [262, 506] on video at bounding box center [131, 571] width 262 height 131
click at [970, 163] on div "Grab N' Go Inventory" at bounding box center [1088, 158] width 373 height 26
click at [964, 173] on button "Planogram" at bounding box center [945, 185] width 86 height 26
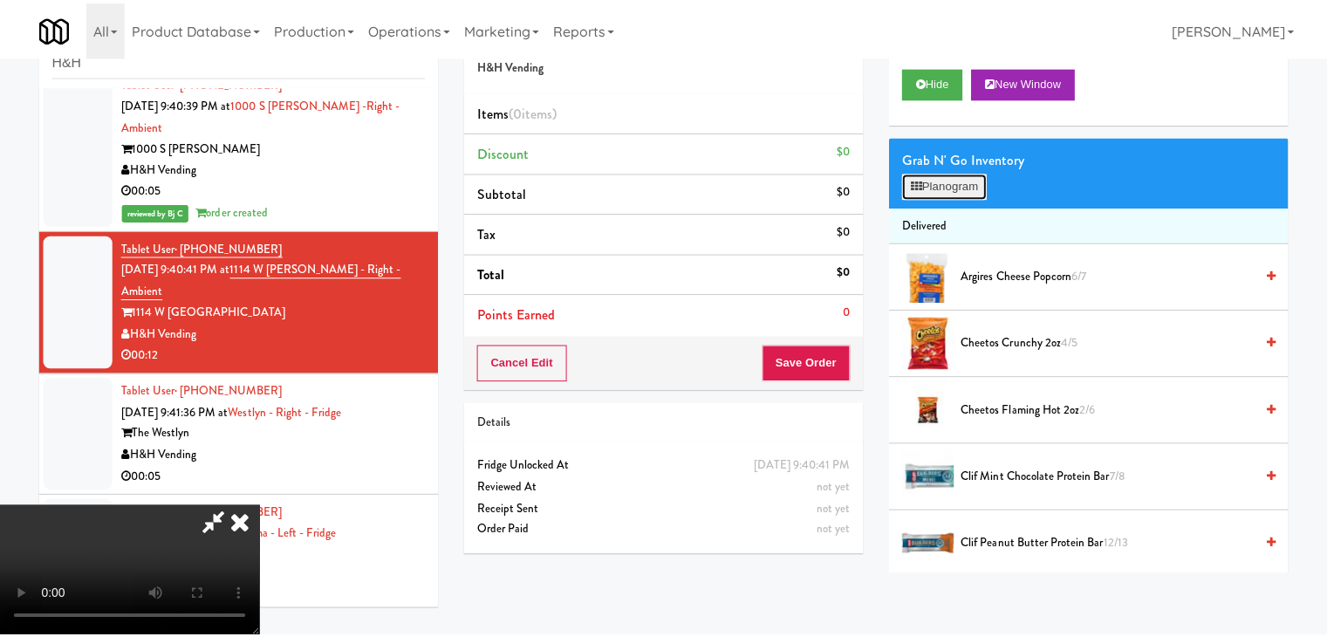
scroll to position [1025, 0]
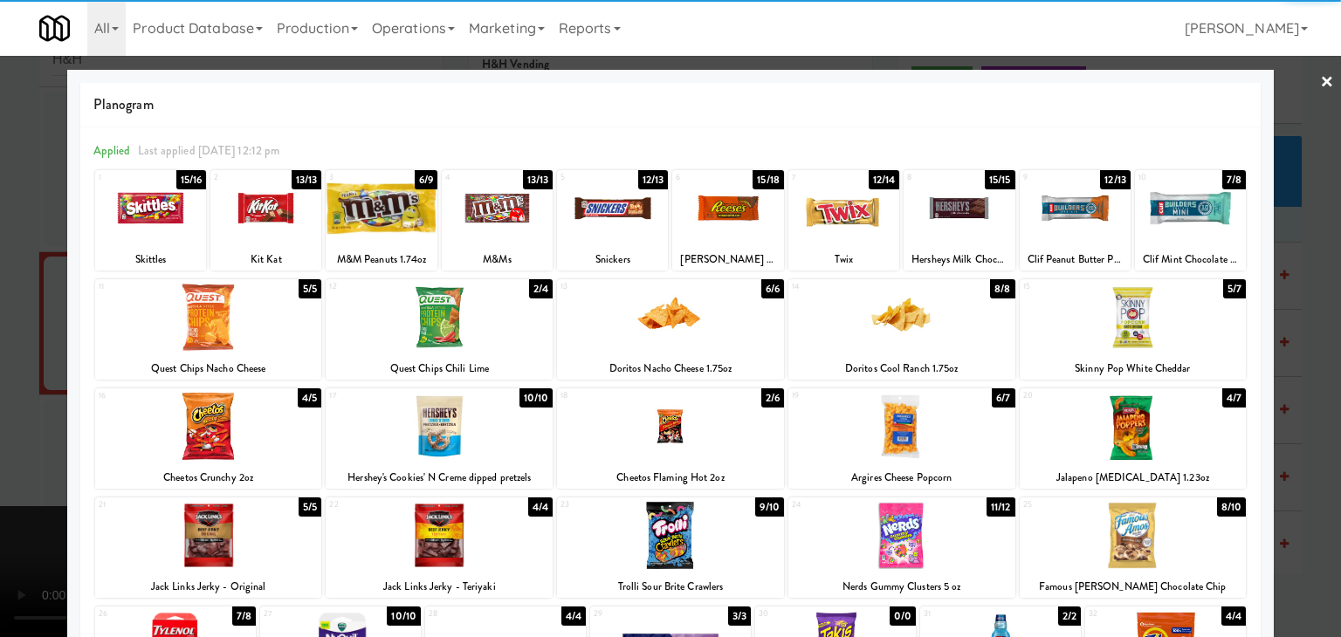
click at [453, 425] on div at bounding box center [439, 426] width 227 height 67
click at [977, 540] on div at bounding box center [901, 535] width 227 height 67
drag, startPoint x: 0, startPoint y: 451, endPoint x: 363, endPoint y: 451, distance: 363.1
click at [10, 451] on div at bounding box center [670, 318] width 1341 height 637
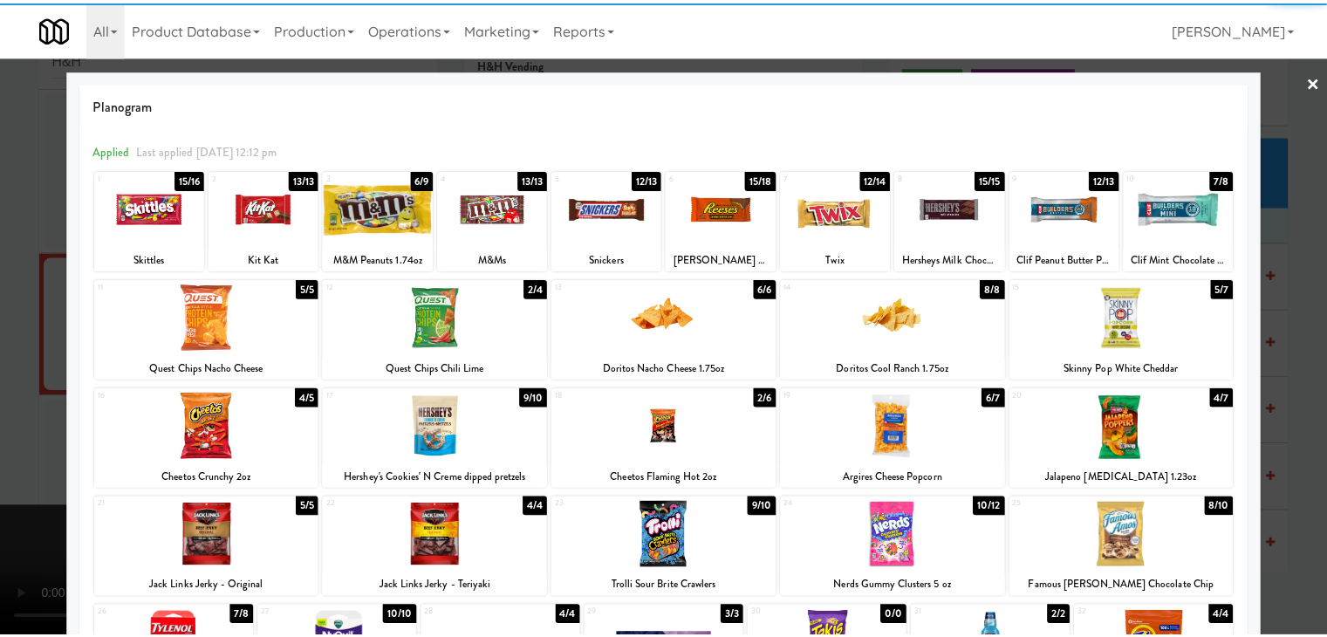
scroll to position [1047, 0]
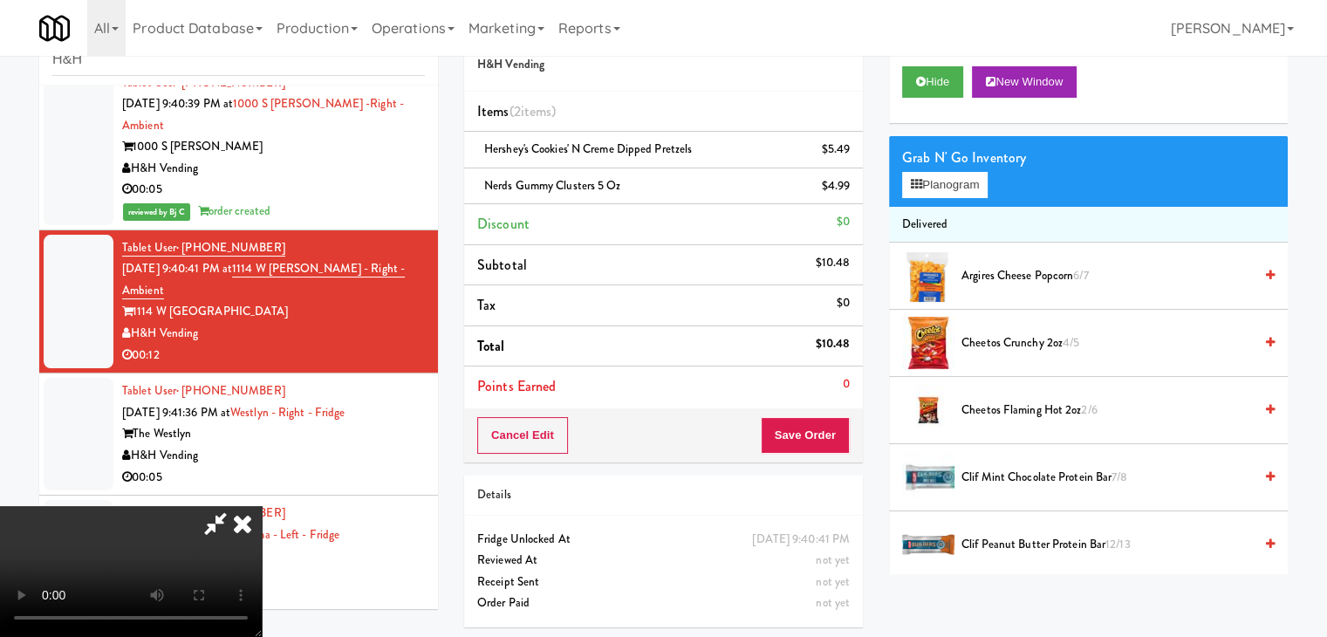
drag, startPoint x: 730, startPoint y: 450, endPoint x: 756, endPoint y: 449, distance: 25.3
click at [262, 506] on video at bounding box center [131, 571] width 262 height 131
click at [831, 432] on button "Save Order" at bounding box center [805, 435] width 89 height 37
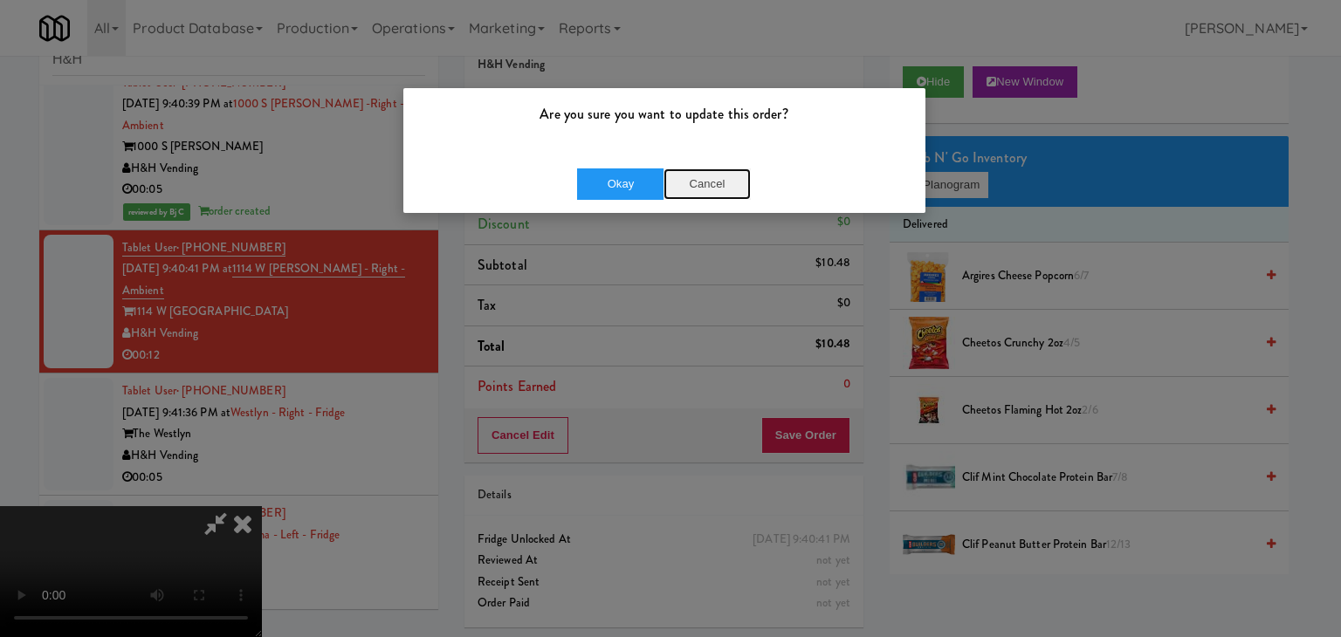
click at [712, 179] on button "Cancel" at bounding box center [706, 183] width 87 height 31
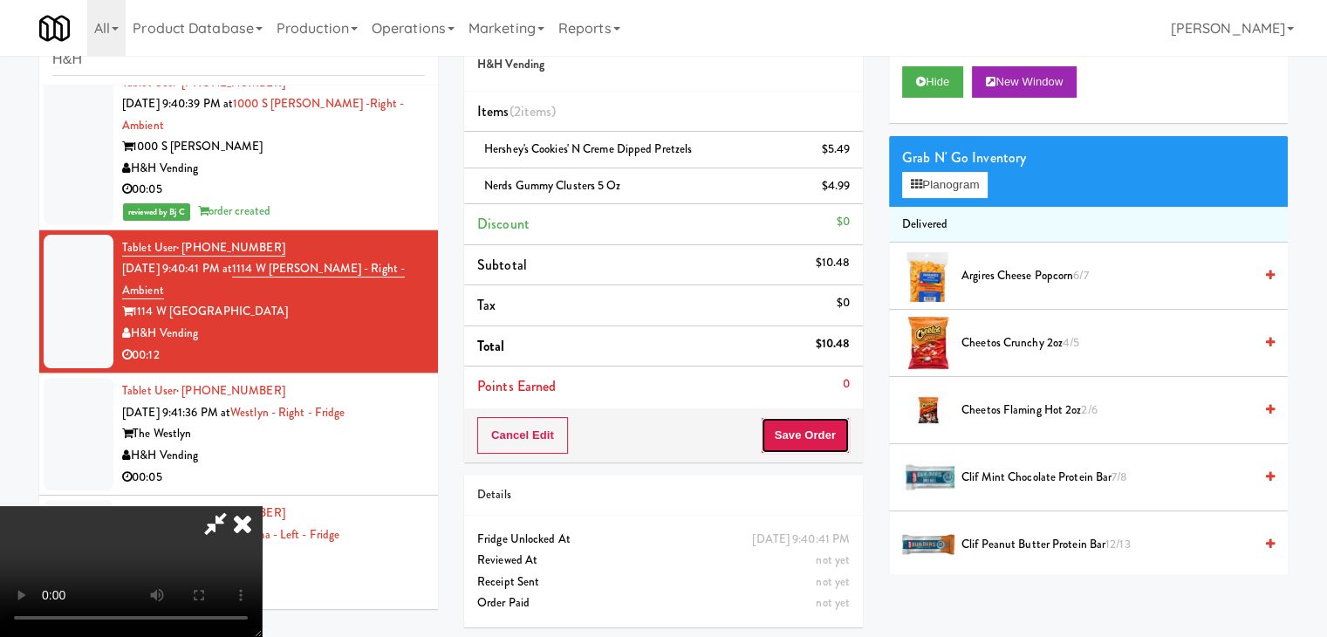
click at [822, 437] on button "Save Order" at bounding box center [805, 435] width 89 height 37
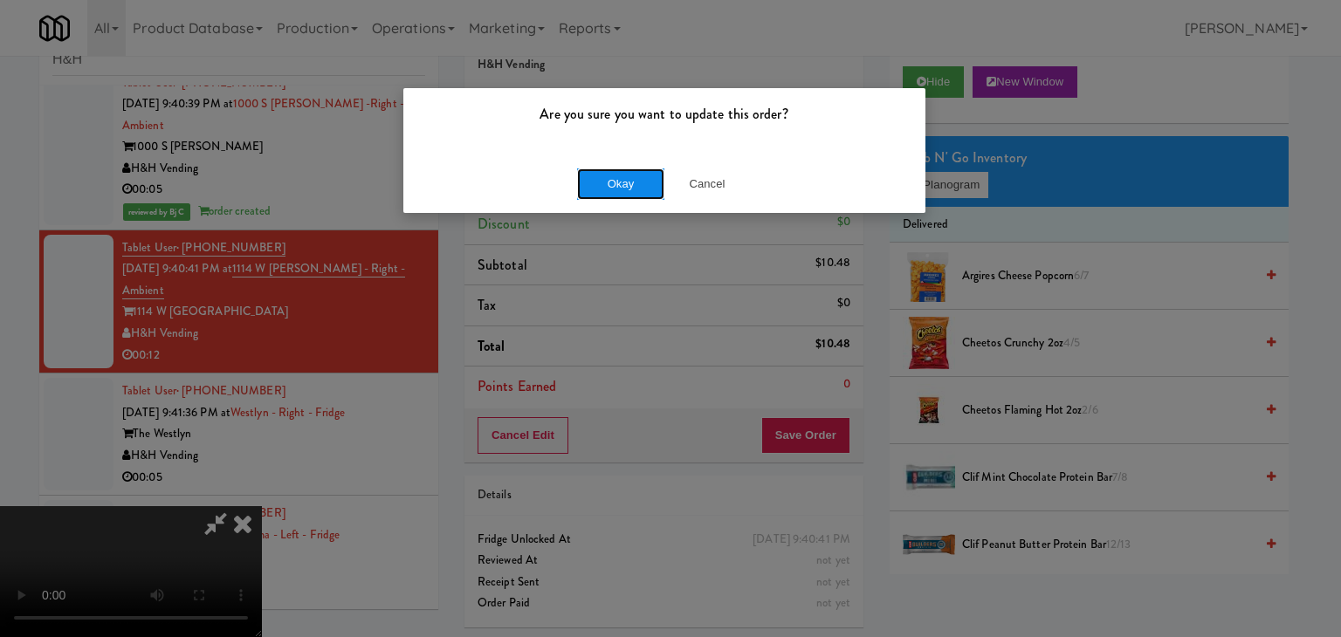
click at [614, 184] on button "Okay" at bounding box center [620, 183] width 87 height 31
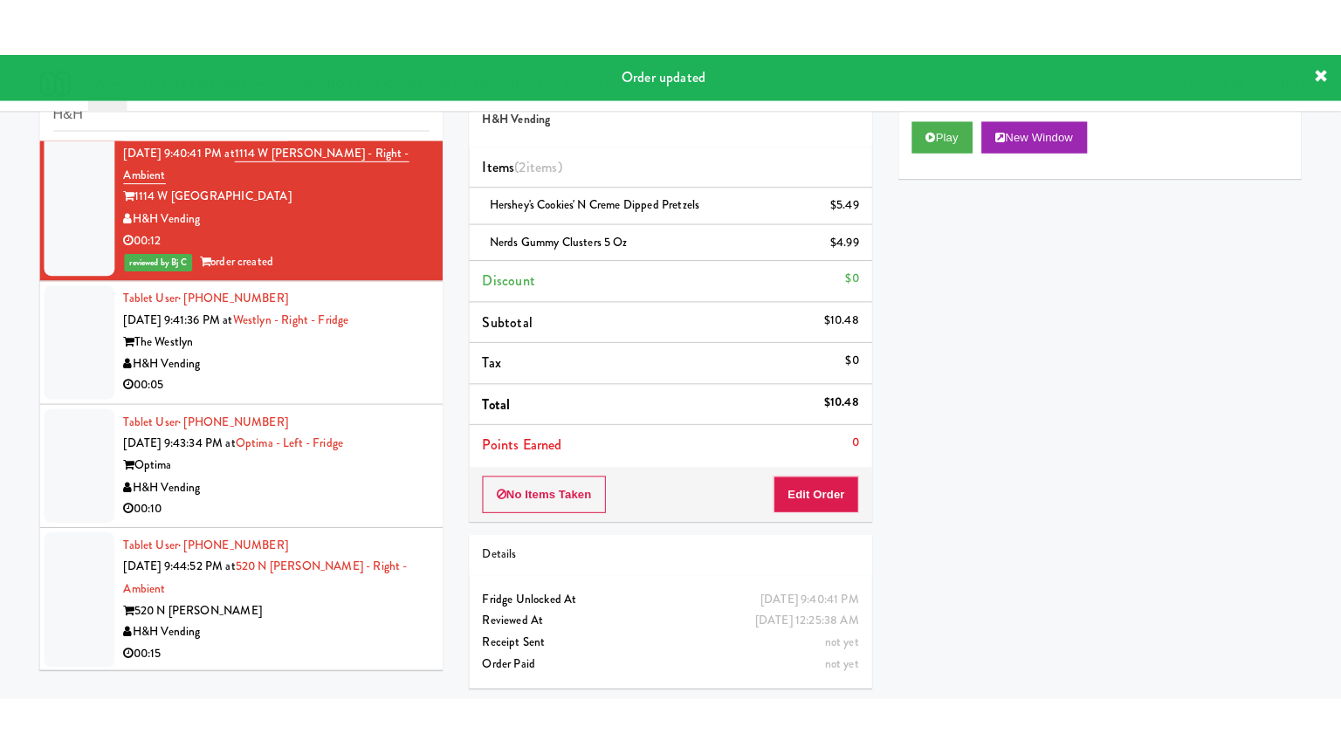
scroll to position [1222, 0]
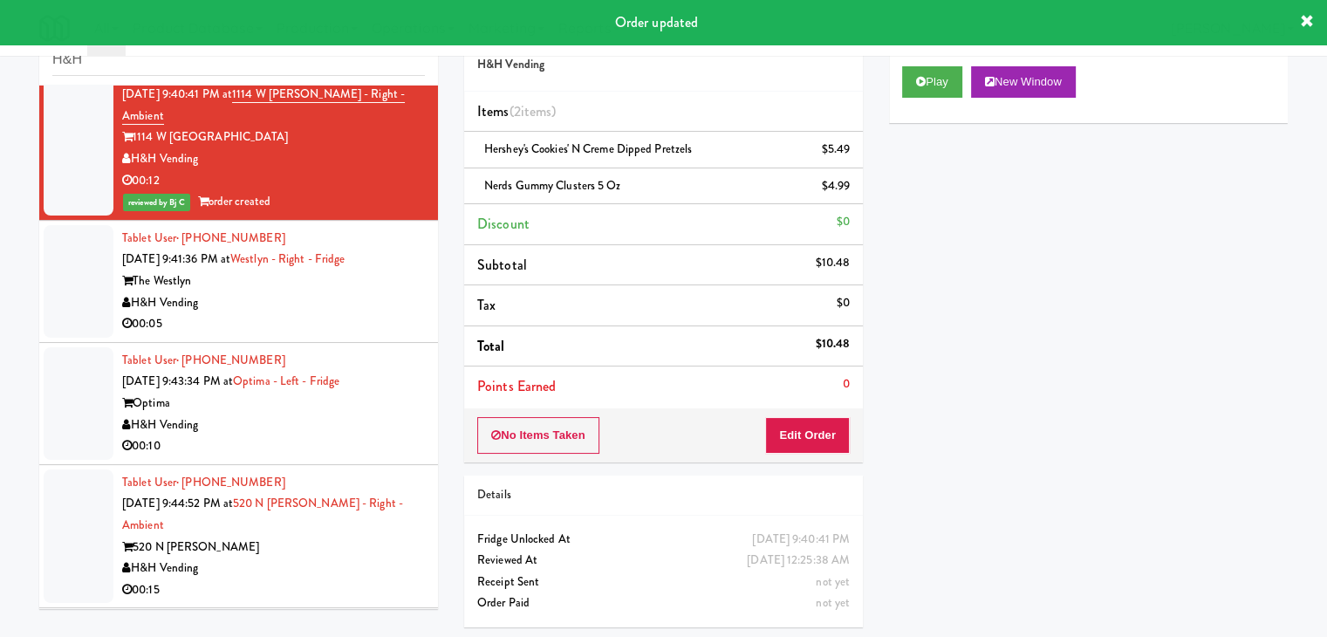
click at [331, 313] on div "00:05" at bounding box center [273, 324] width 303 height 22
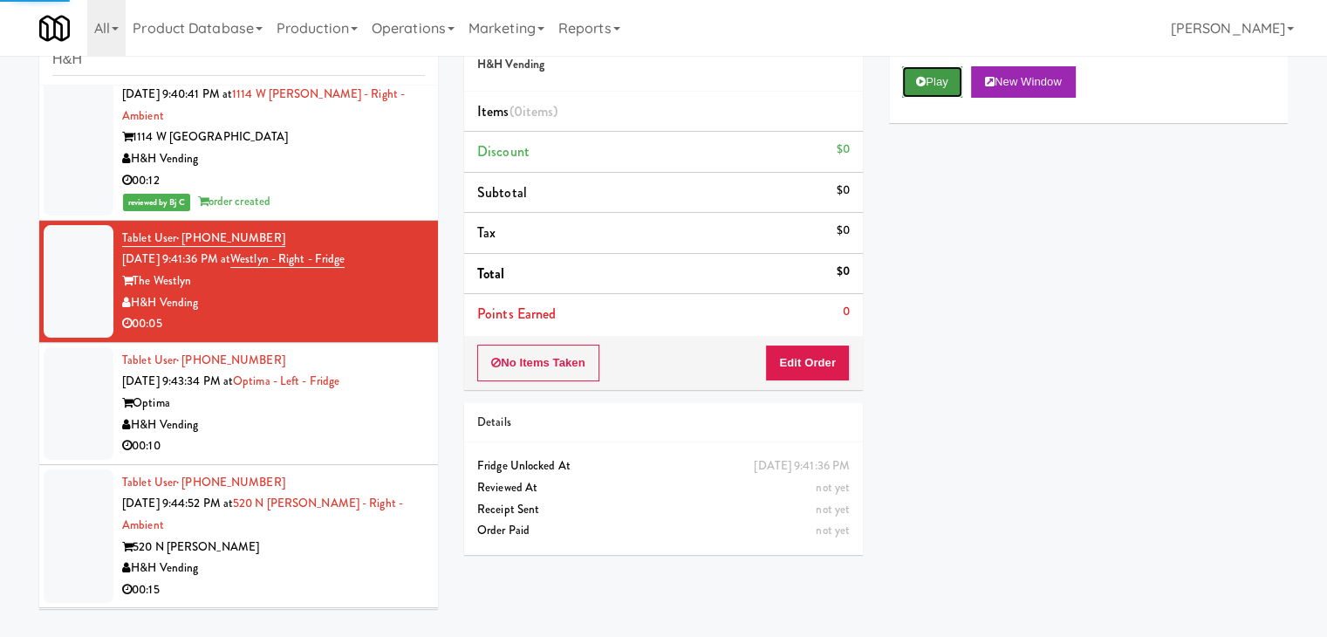
click at [934, 86] on button "Play" at bounding box center [932, 81] width 60 height 31
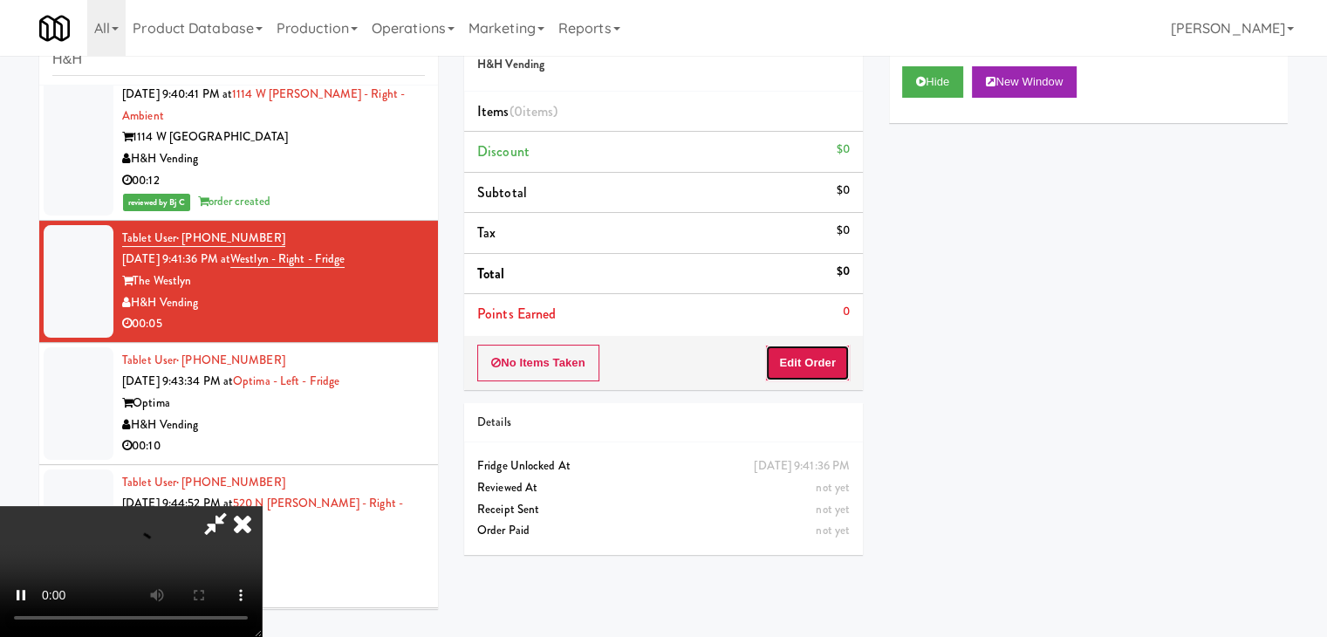
click at [808, 360] on button "Edit Order" at bounding box center [807, 363] width 85 height 37
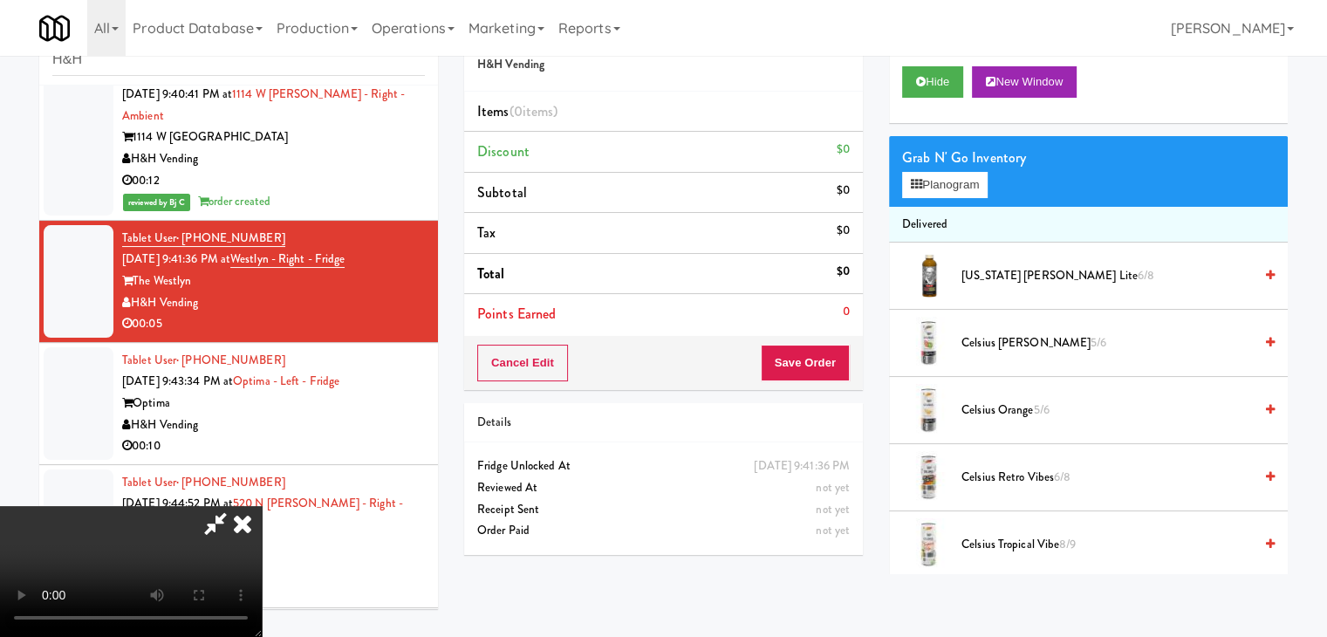
scroll to position [1200, 0]
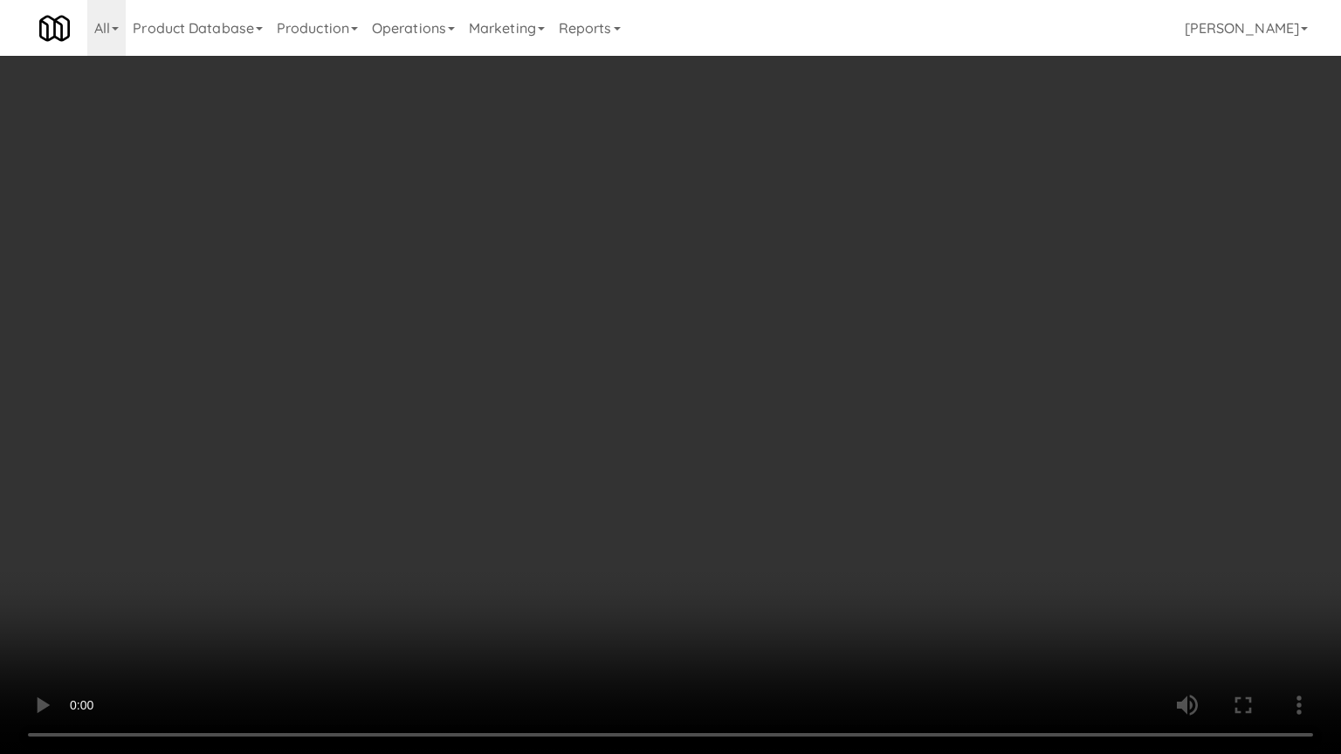
click at [405, 636] on video at bounding box center [670, 377] width 1341 height 754
click at [617, 526] on video at bounding box center [670, 377] width 1341 height 754
click at [775, 412] on video at bounding box center [670, 377] width 1341 height 754
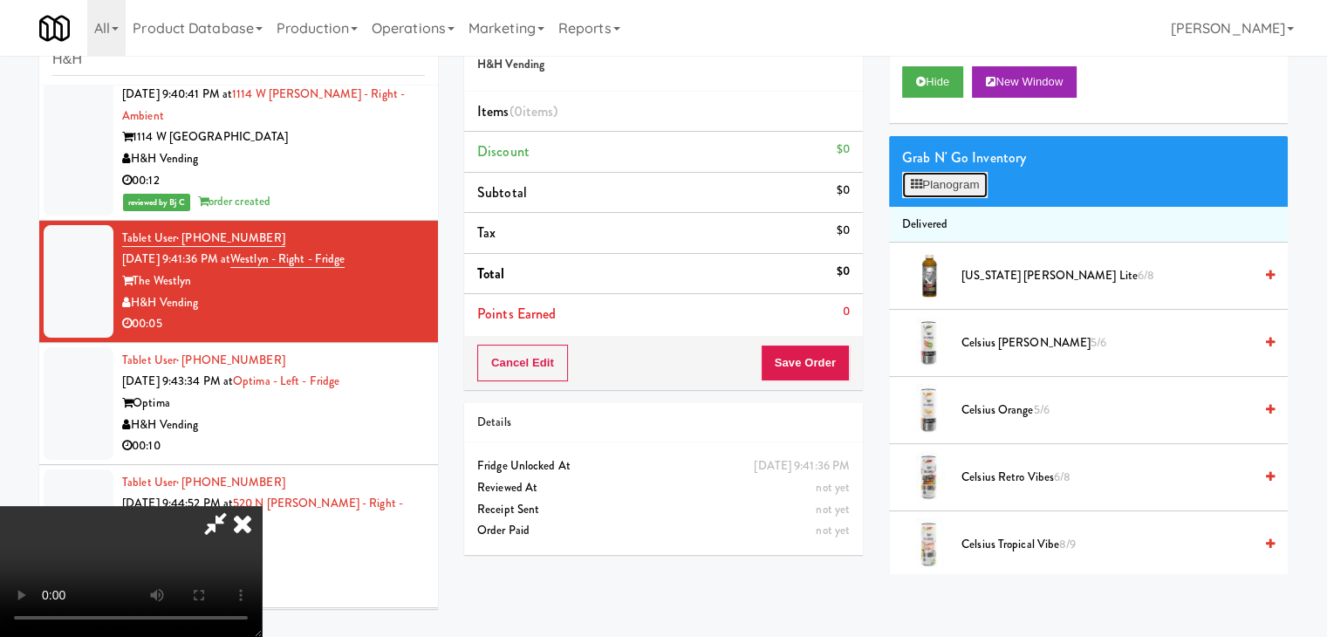
click at [957, 179] on button "Planogram" at bounding box center [945, 185] width 86 height 26
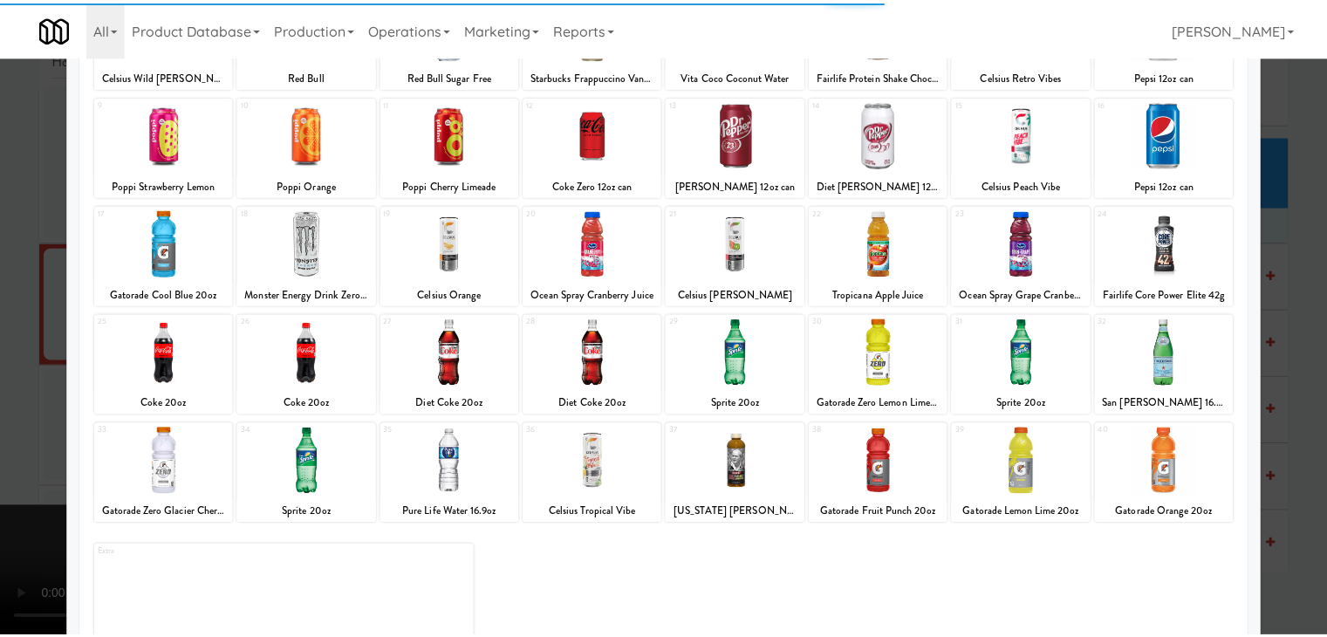
scroll to position [220, 0]
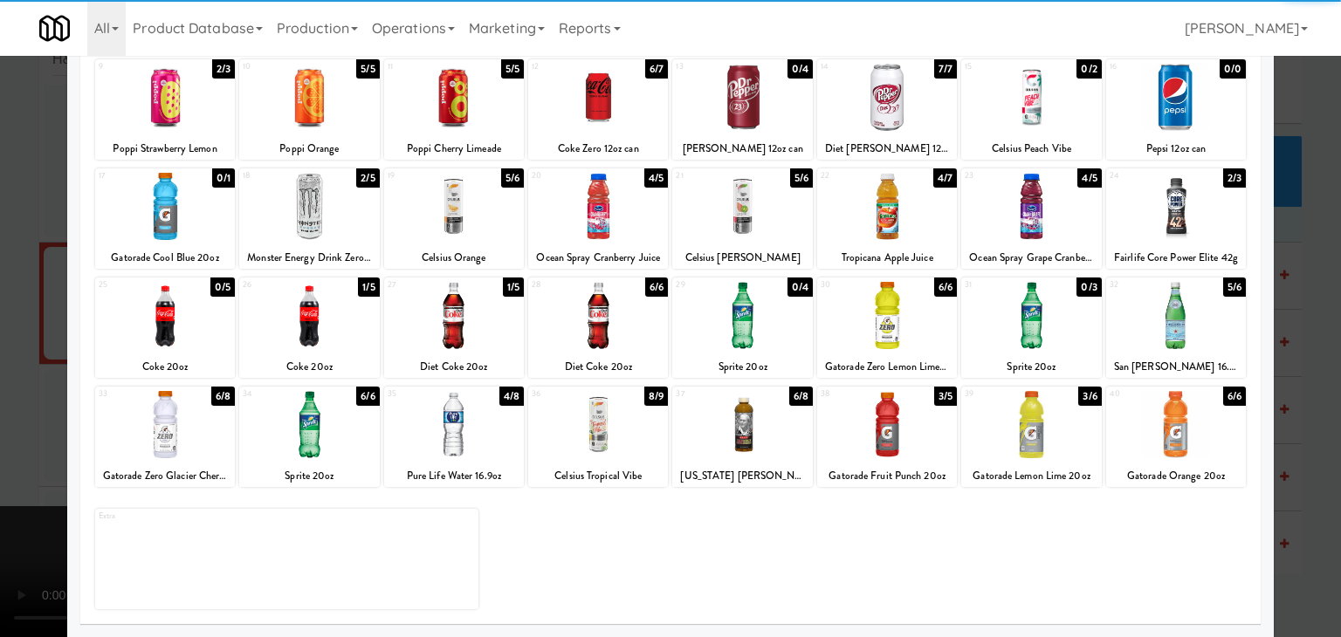
click at [192, 430] on div at bounding box center [165, 424] width 140 height 67
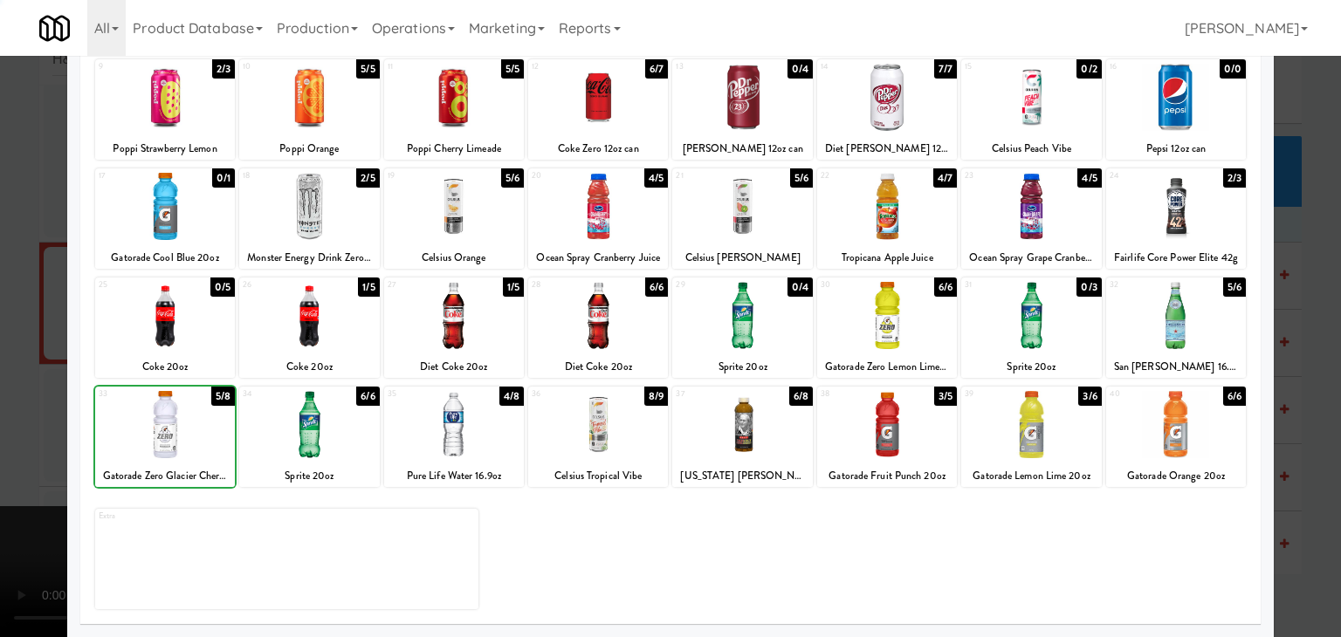
click at [192, 430] on div at bounding box center [165, 424] width 140 height 67
drag, startPoint x: 0, startPoint y: 430, endPoint x: 518, endPoint y: 392, distance: 519.8
click at [14, 427] on div at bounding box center [670, 318] width 1341 height 637
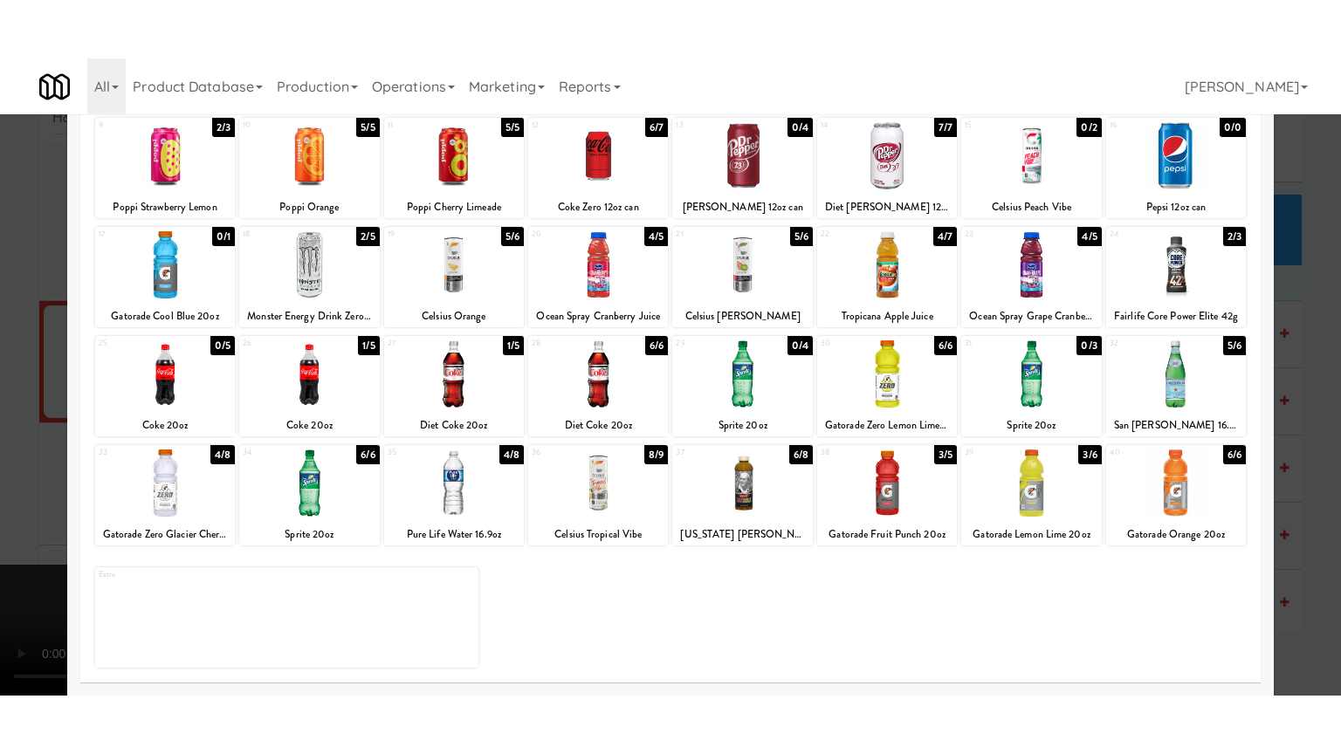
scroll to position [1222, 0]
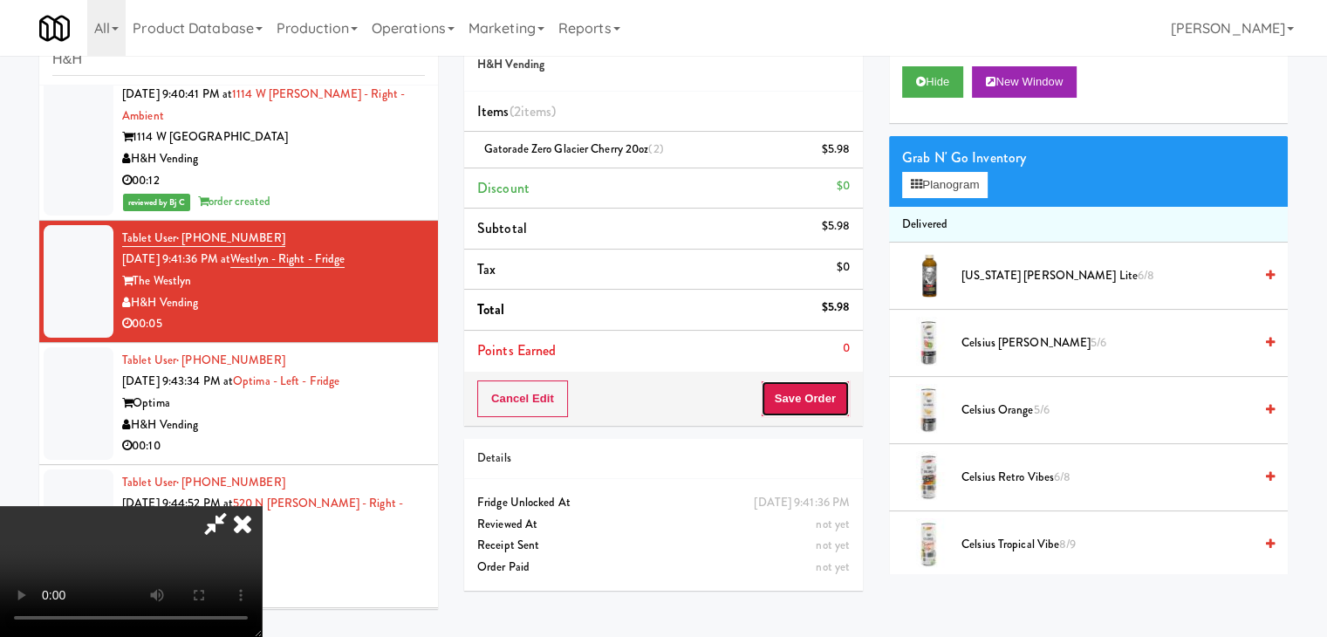
click at [845, 393] on button "Save Order" at bounding box center [805, 399] width 89 height 37
click at [841, 395] on button "Save Order" at bounding box center [805, 399] width 89 height 37
click at [840, 395] on button "Save Order" at bounding box center [805, 399] width 89 height 37
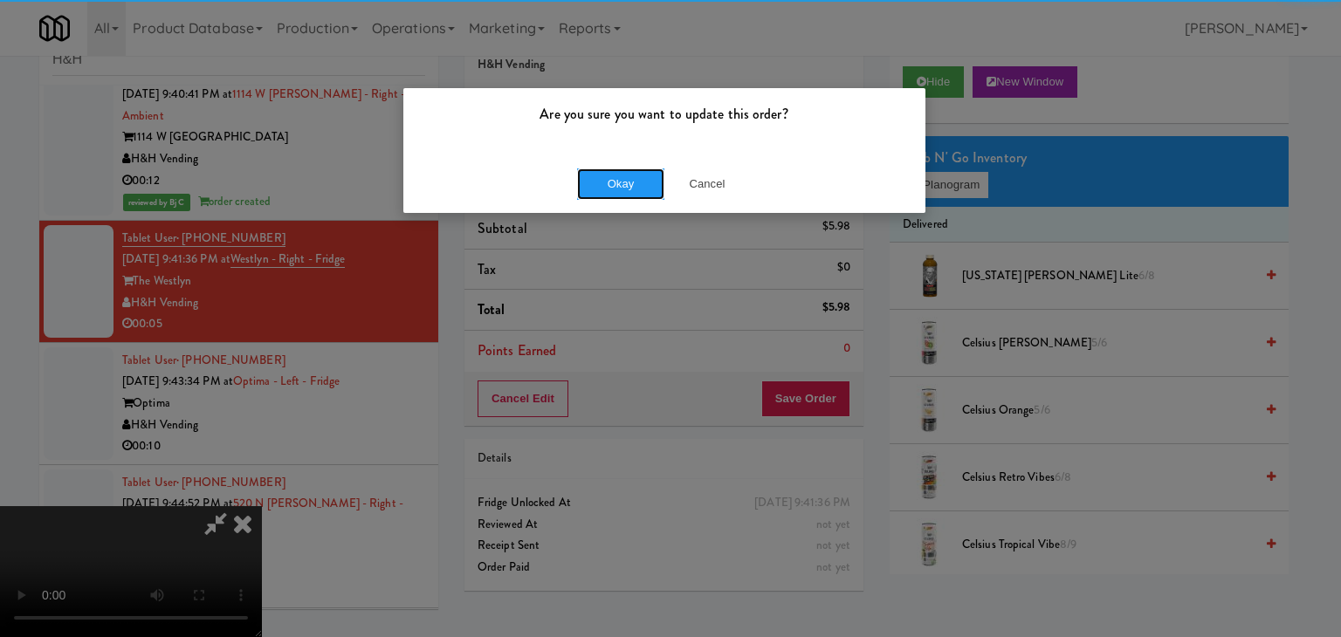
click at [644, 194] on button "Okay" at bounding box center [620, 183] width 87 height 31
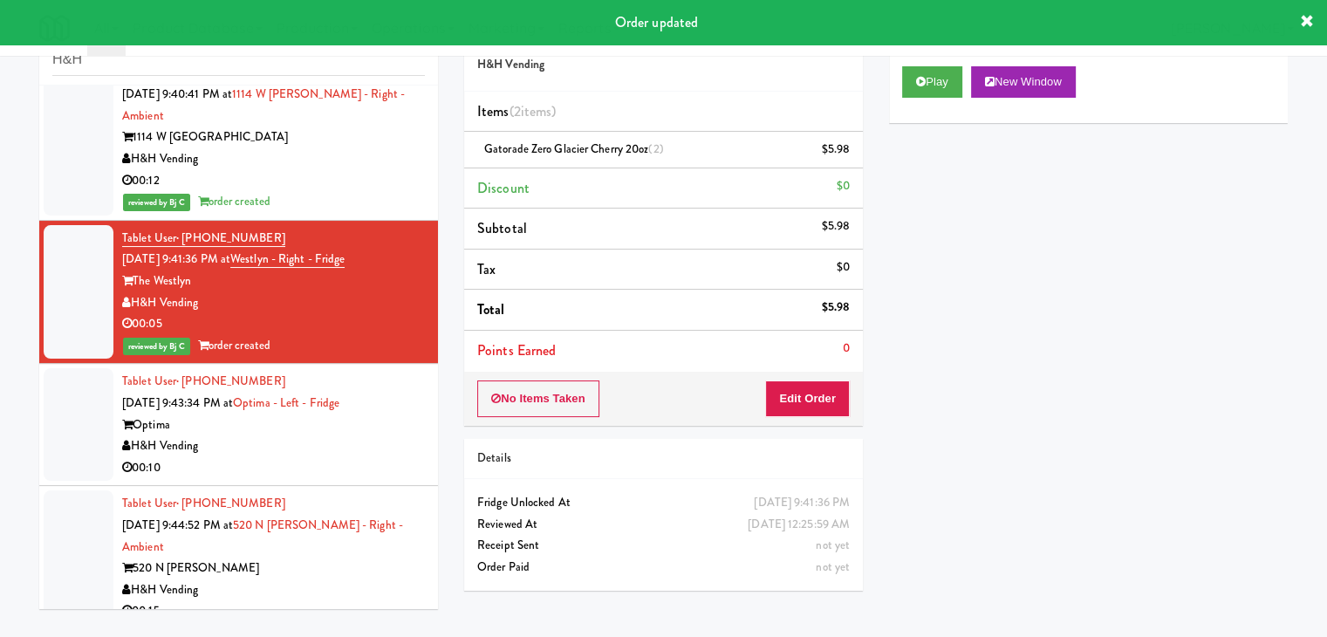
click at [352, 415] on div "Optima" at bounding box center [273, 426] width 303 height 22
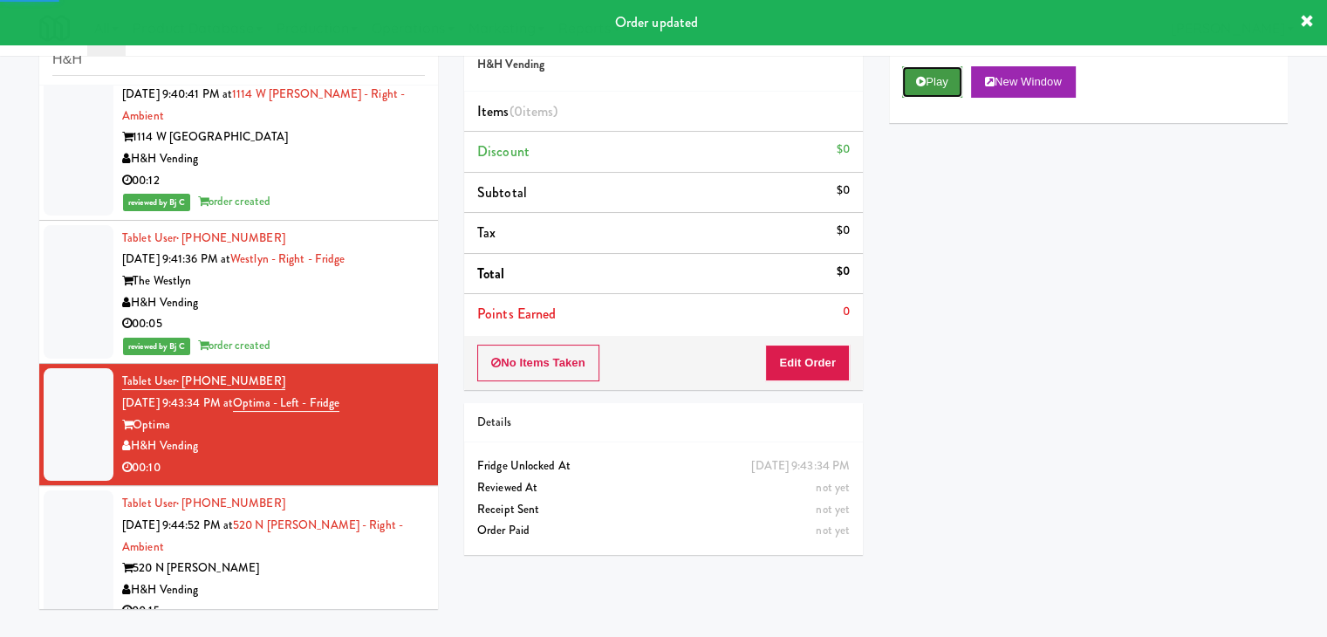
click at [936, 79] on button "Play" at bounding box center [932, 81] width 60 height 31
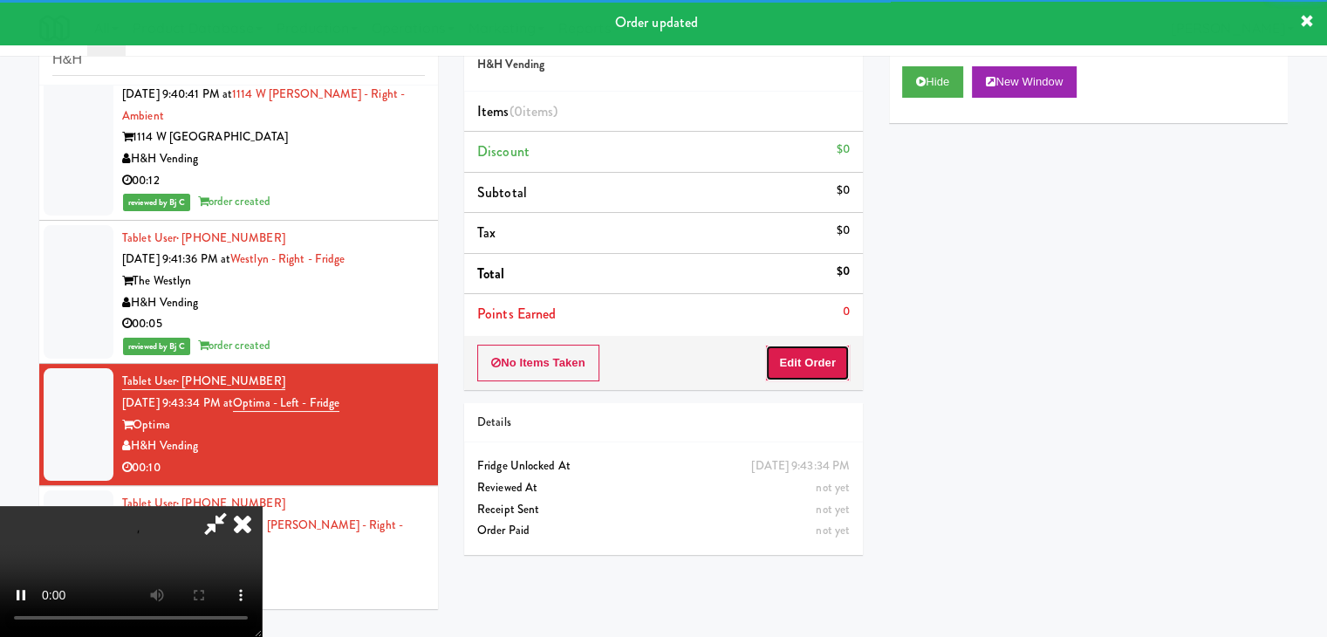
click at [806, 367] on button "Edit Order" at bounding box center [807, 363] width 85 height 37
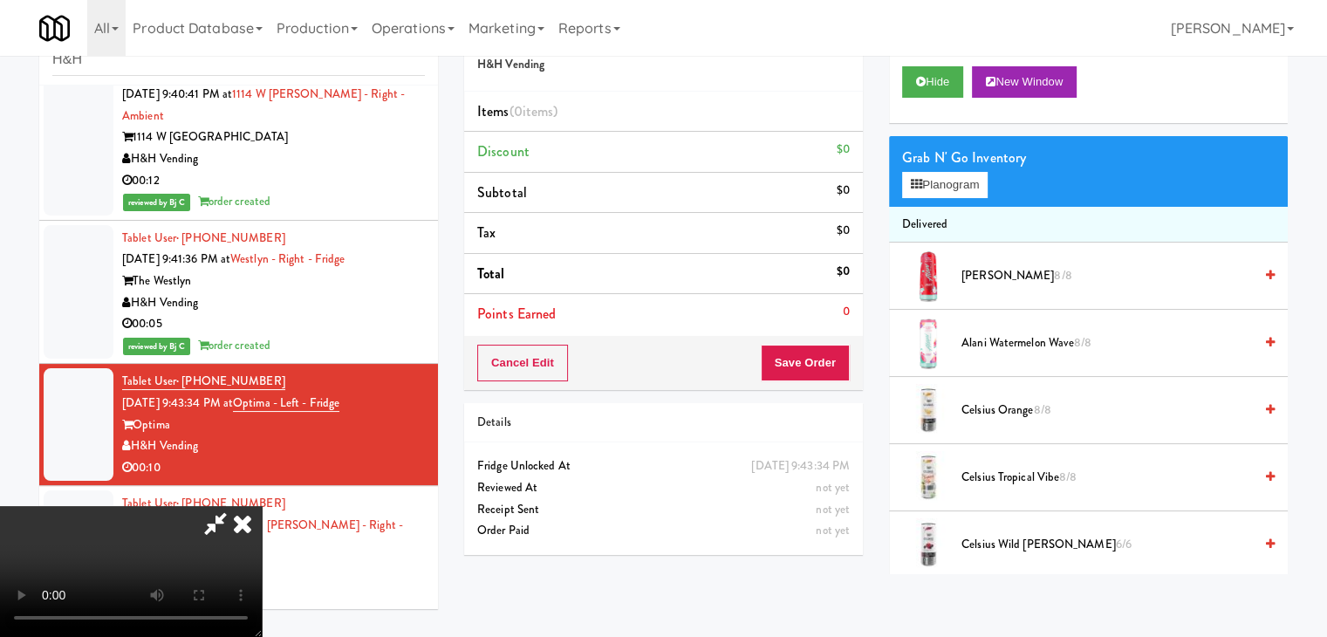
scroll to position [1200, 0]
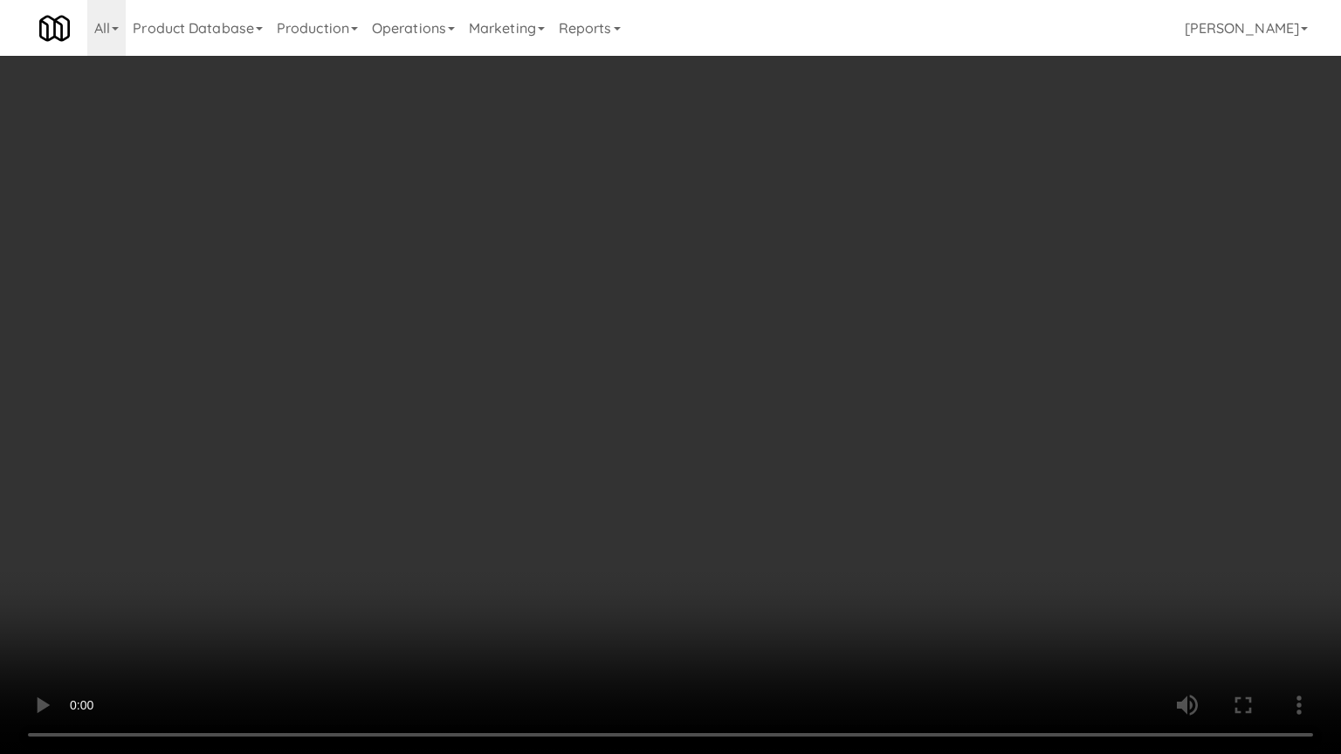
click at [845, 504] on video at bounding box center [670, 377] width 1341 height 754
click at [841, 502] on video at bounding box center [670, 377] width 1341 height 754
click at [840, 493] on video at bounding box center [670, 377] width 1341 height 754
click at [836, 491] on video at bounding box center [670, 377] width 1341 height 754
click at [832, 476] on video at bounding box center [670, 377] width 1341 height 754
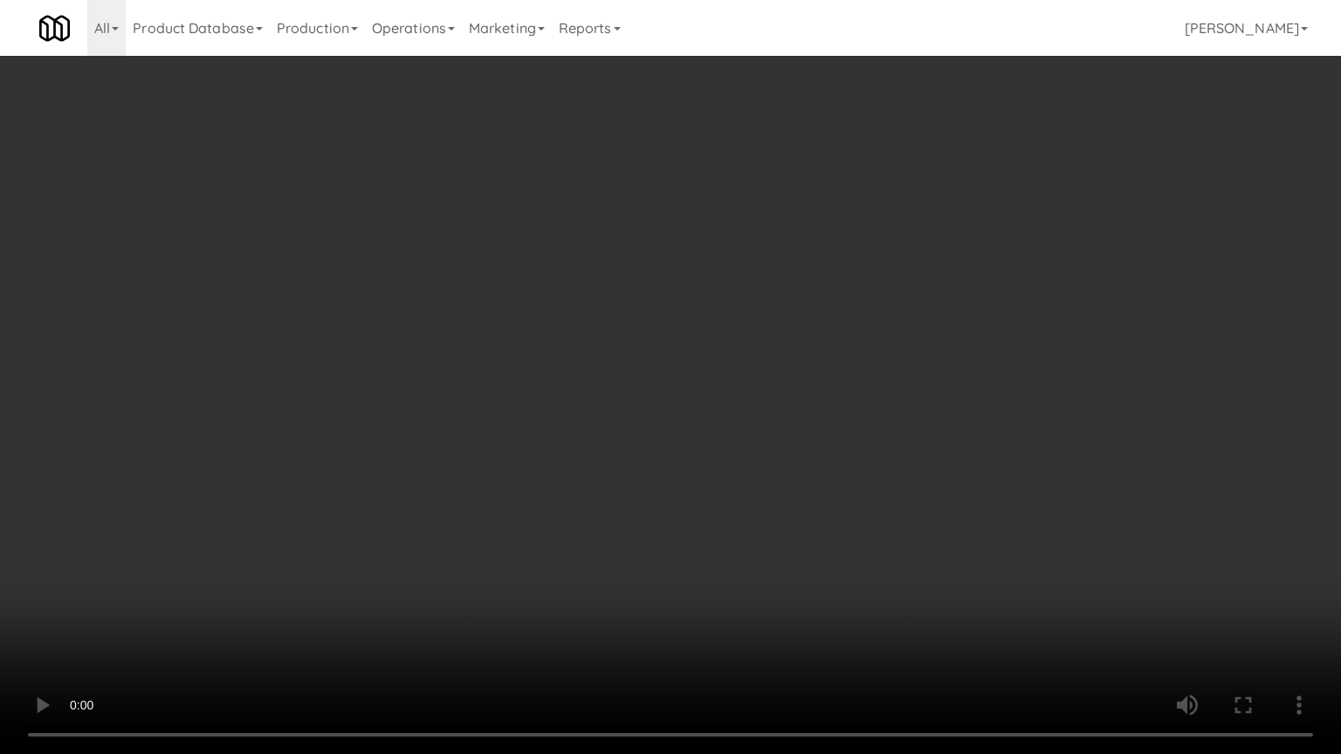
click at [824, 479] on video at bounding box center [670, 377] width 1341 height 754
click at [854, 469] on video at bounding box center [670, 377] width 1341 height 754
drag, startPoint x: 861, startPoint y: 469, endPoint x: 840, endPoint y: 497, distance: 34.4
click at [861, 470] on video at bounding box center [670, 377] width 1341 height 754
click at [834, 497] on video at bounding box center [670, 377] width 1341 height 754
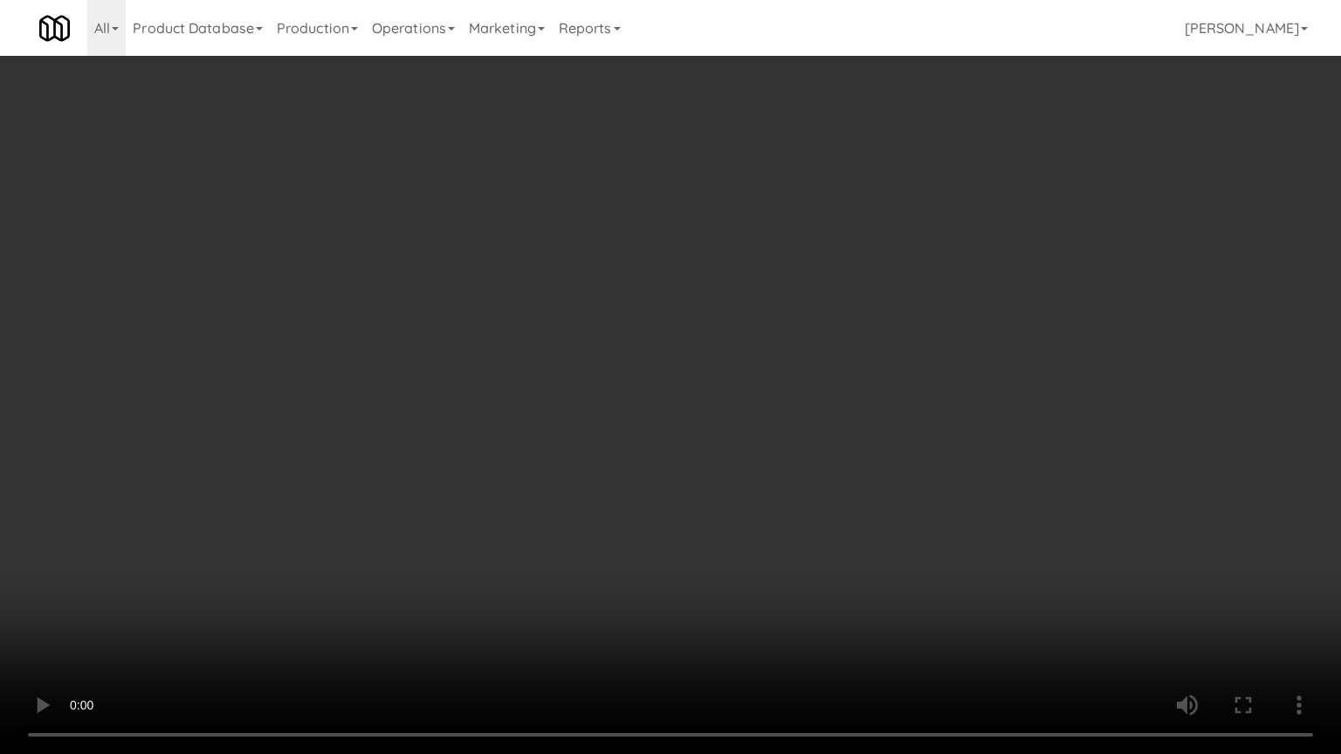
click at [836, 496] on video at bounding box center [670, 377] width 1341 height 754
click at [836, 492] on video at bounding box center [670, 377] width 1341 height 754
click at [833, 491] on video at bounding box center [670, 377] width 1341 height 754
click at [833, 481] on video at bounding box center [670, 377] width 1341 height 754
click at [839, 466] on video at bounding box center [670, 377] width 1341 height 754
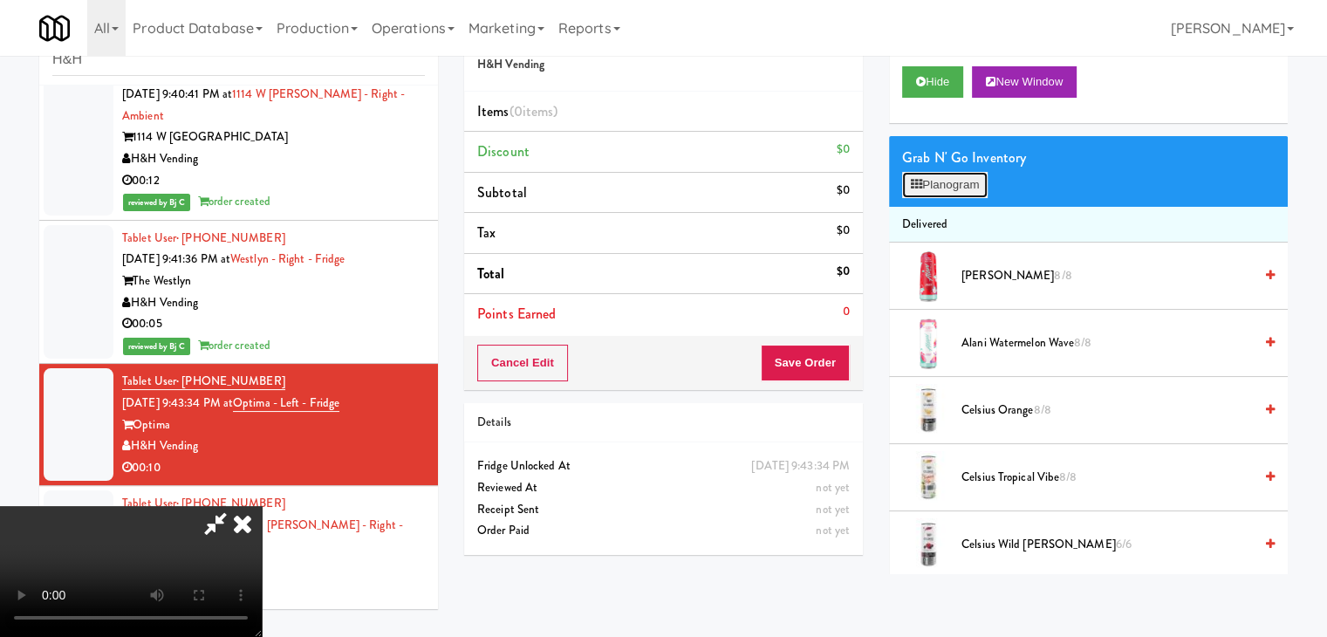
click at [974, 178] on button "Planogram" at bounding box center [945, 185] width 86 height 26
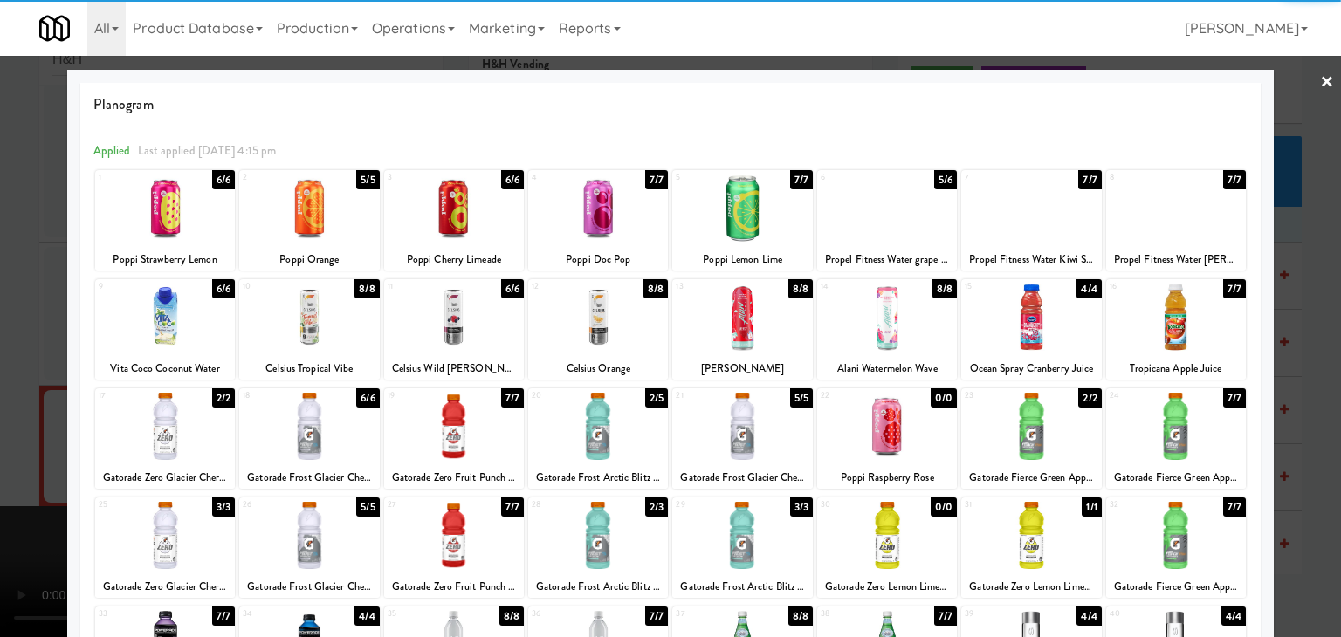
click at [1179, 429] on div at bounding box center [1176, 426] width 140 height 67
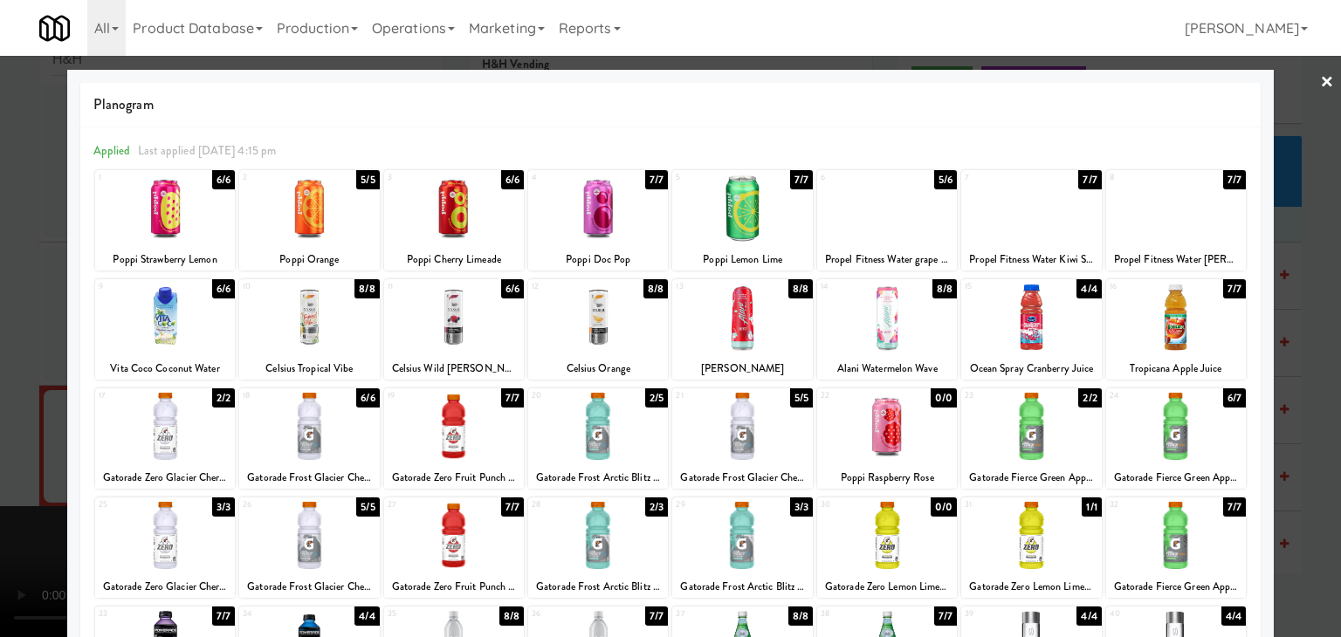
click at [1292, 435] on div at bounding box center [670, 318] width 1341 height 637
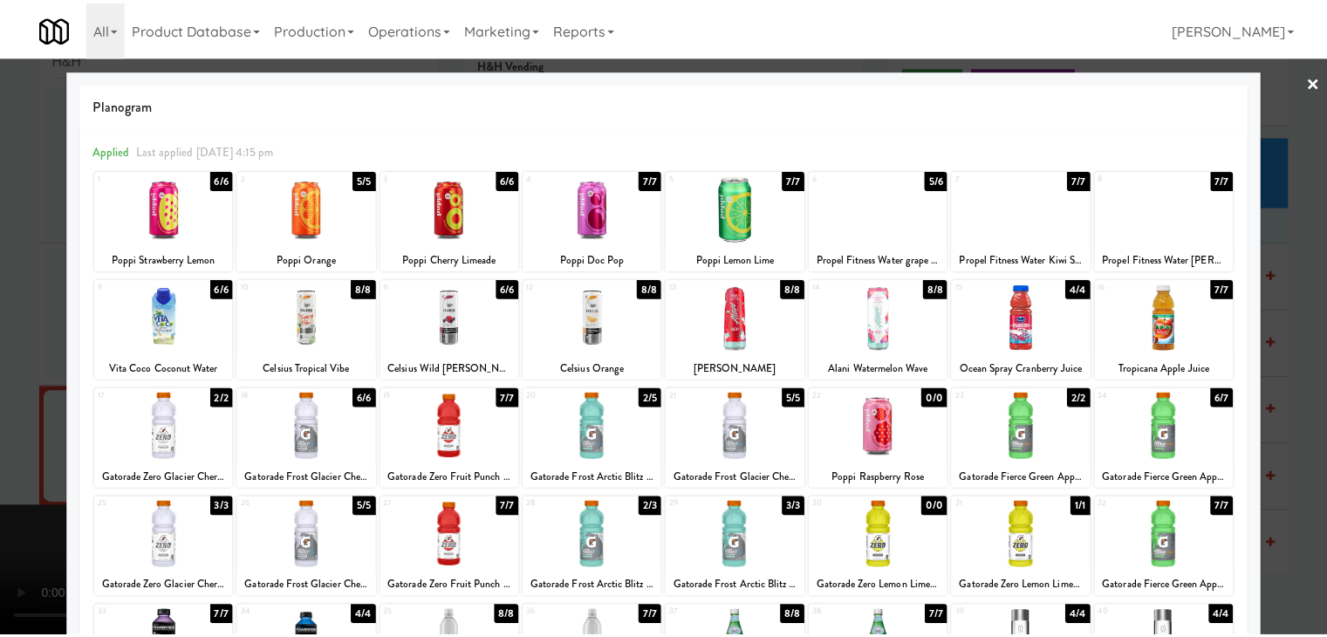
scroll to position [1222, 0]
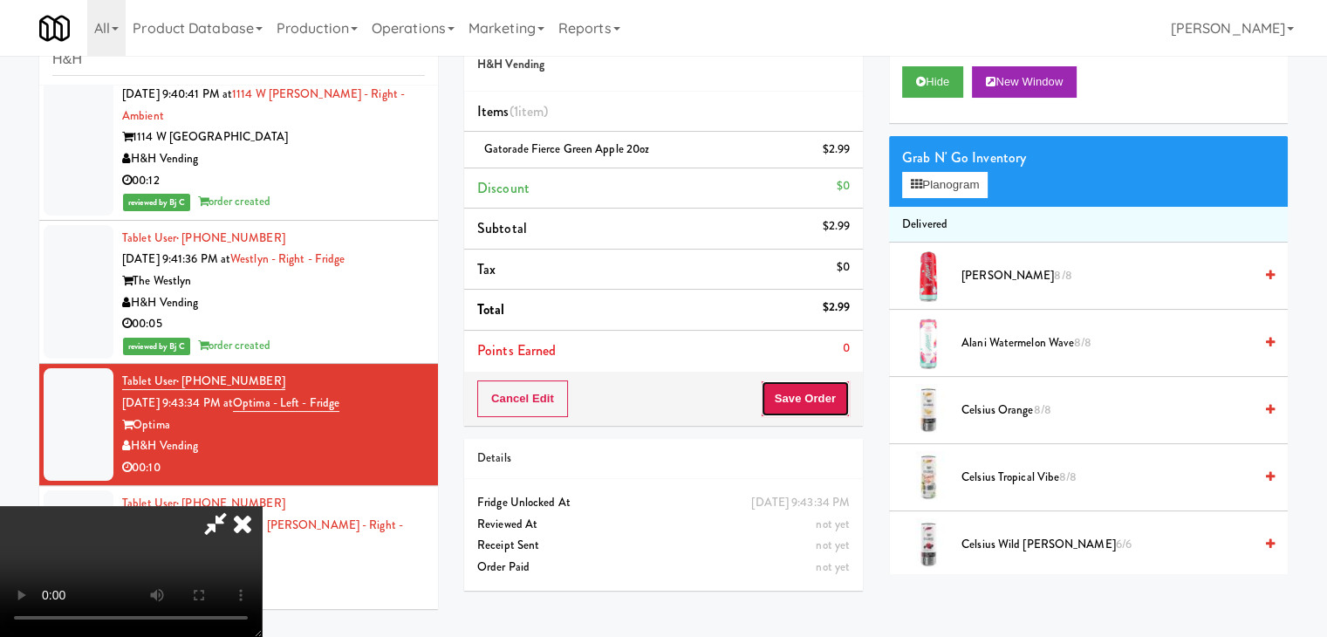
drag, startPoint x: 824, startPoint y: 392, endPoint x: 833, endPoint y: 392, distance: 9.6
click at [833, 392] on button "Save Order" at bounding box center [805, 399] width 89 height 37
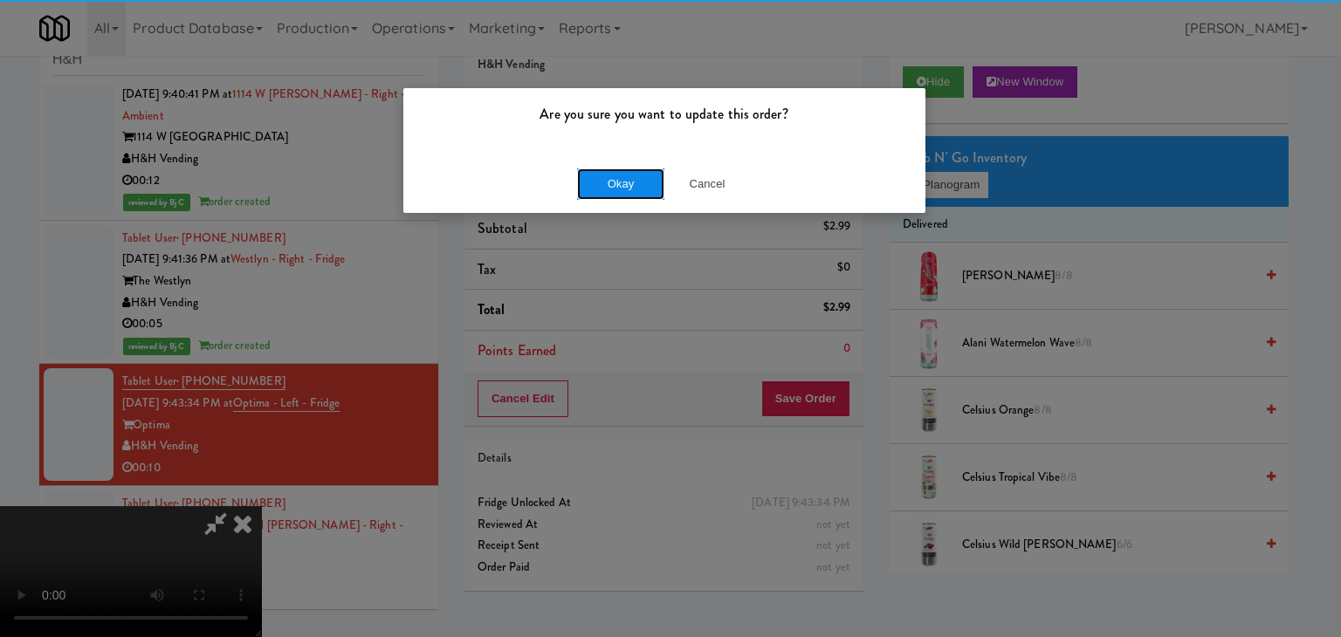
click at [648, 180] on button "Okay" at bounding box center [620, 183] width 87 height 31
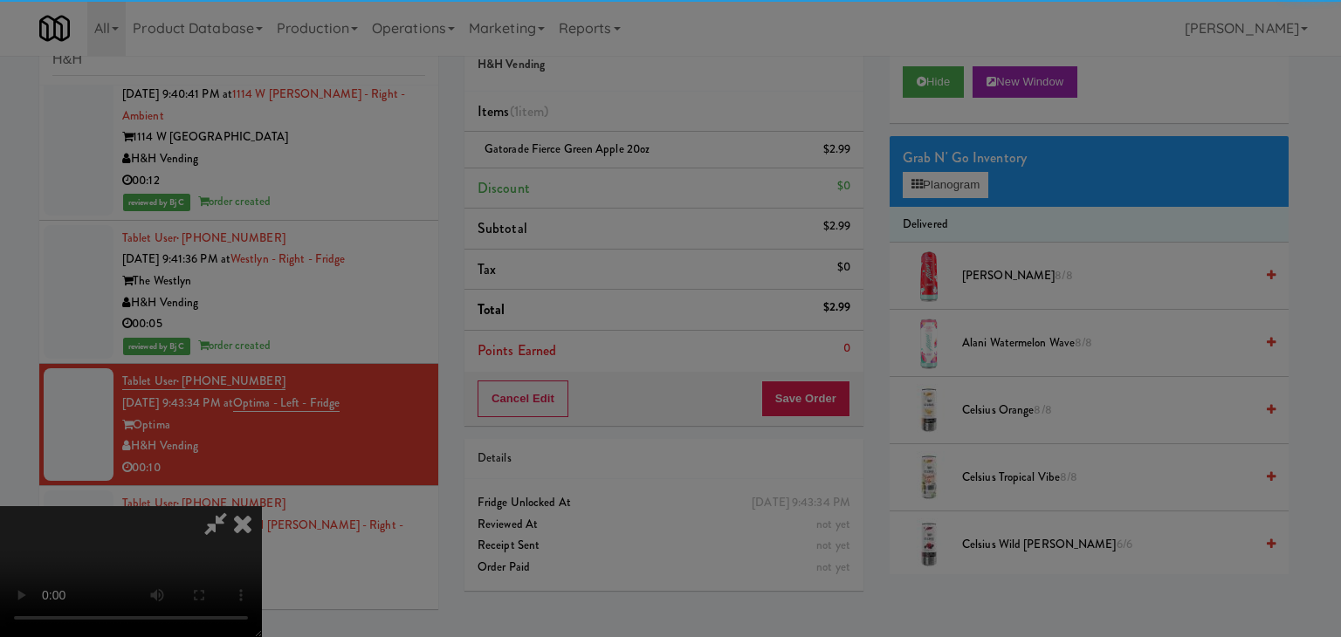
click at [648, 168] on button "Okay" at bounding box center [620, 151] width 87 height 31
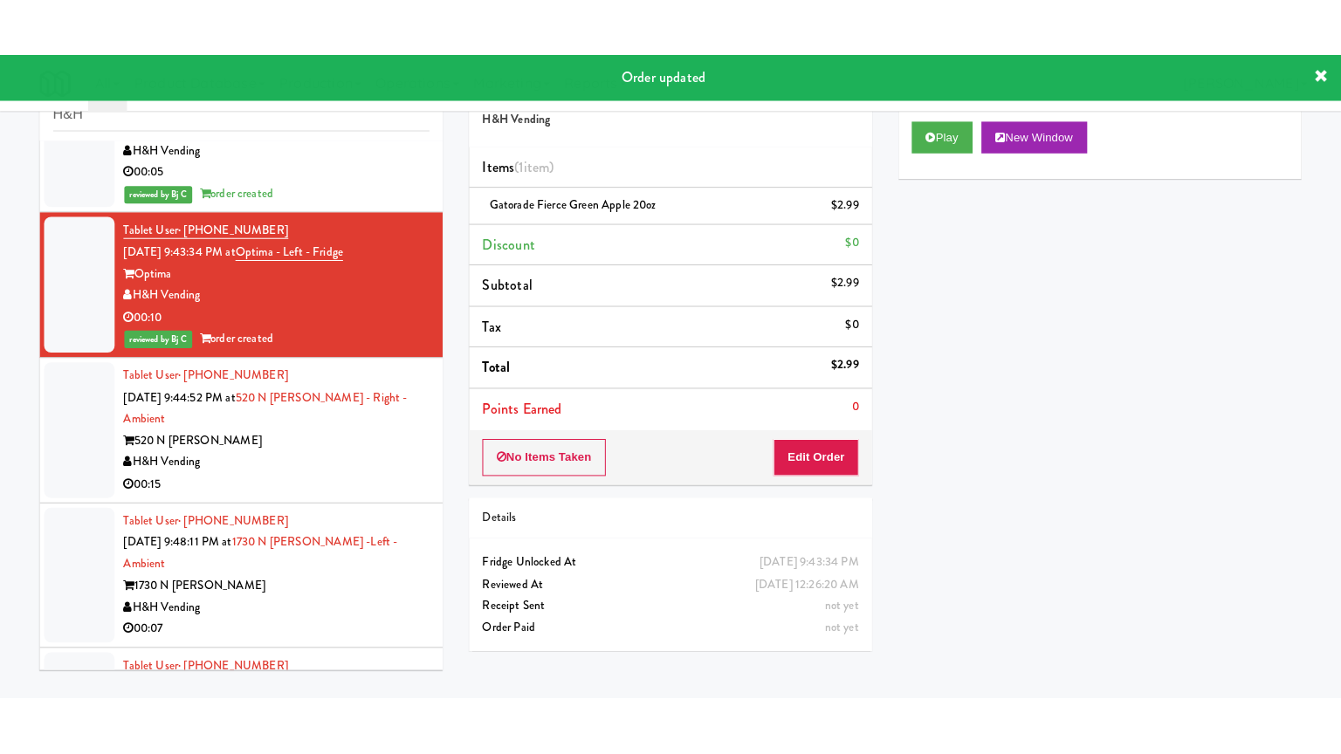
scroll to position [1484, 0]
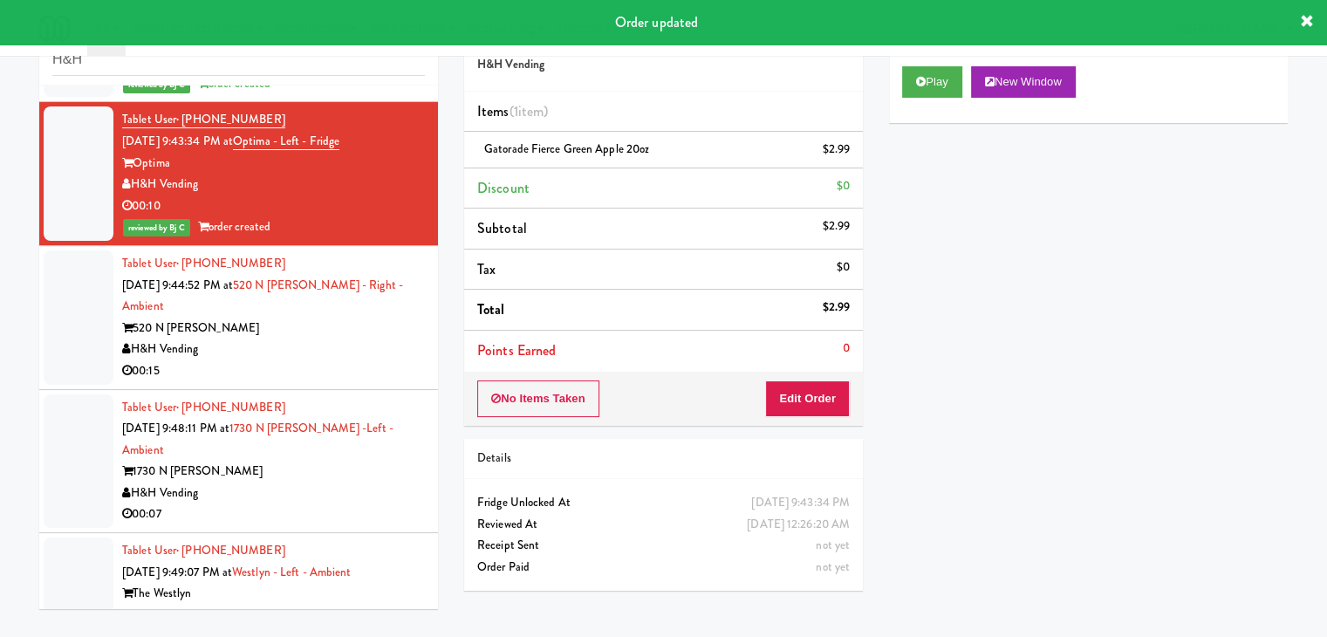
click at [353, 339] on div "H&H Vending" at bounding box center [273, 350] width 303 height 22
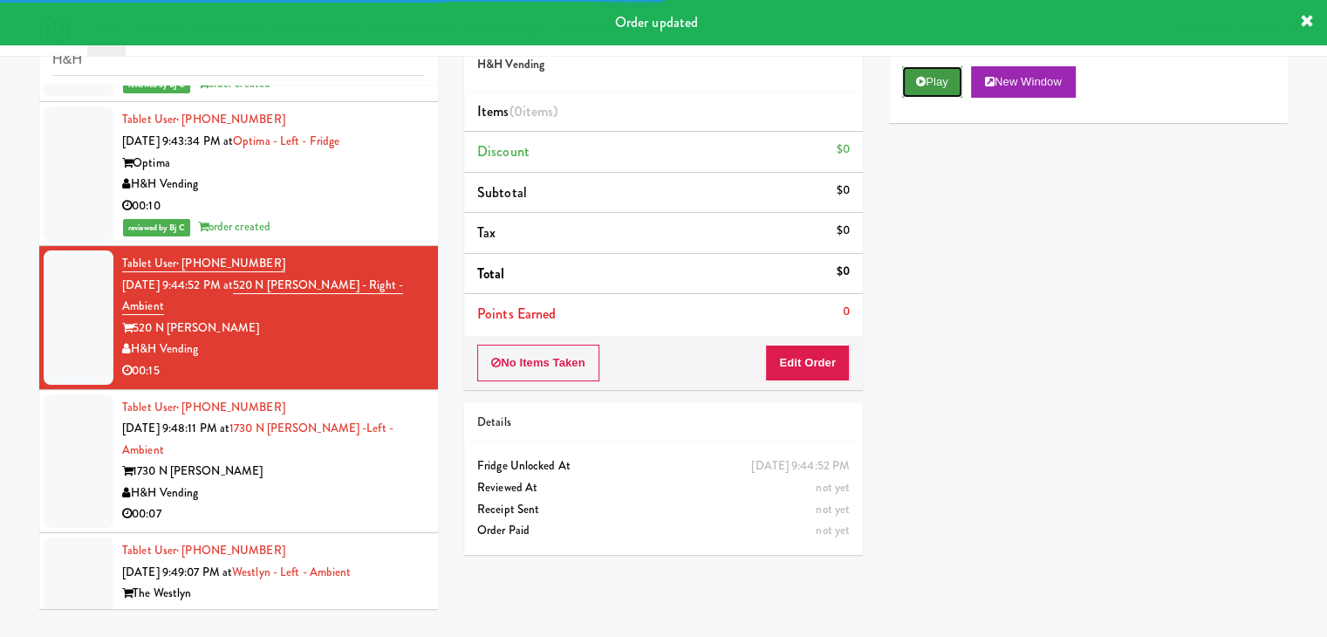
click at [957, 69] on button "Play" at bounding box center [932, 81] width 60 height 31
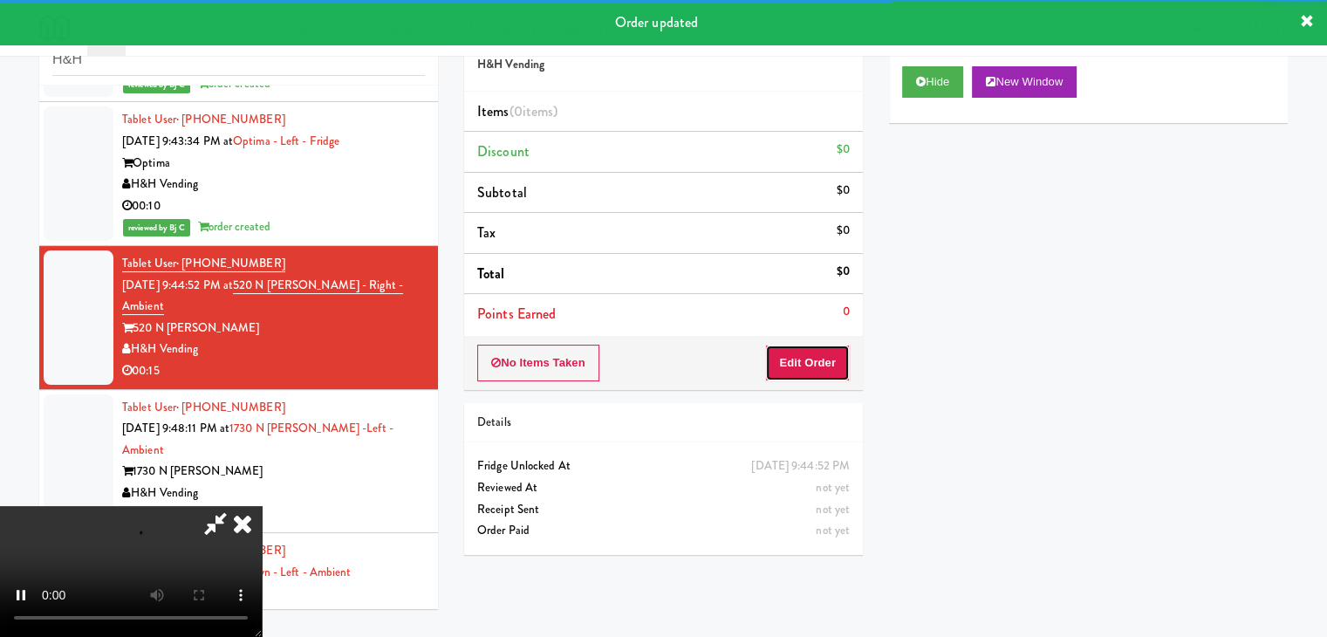
click at [784, 353] on button "Edit Order" at bounding box center [807, 363] width 85 height 37
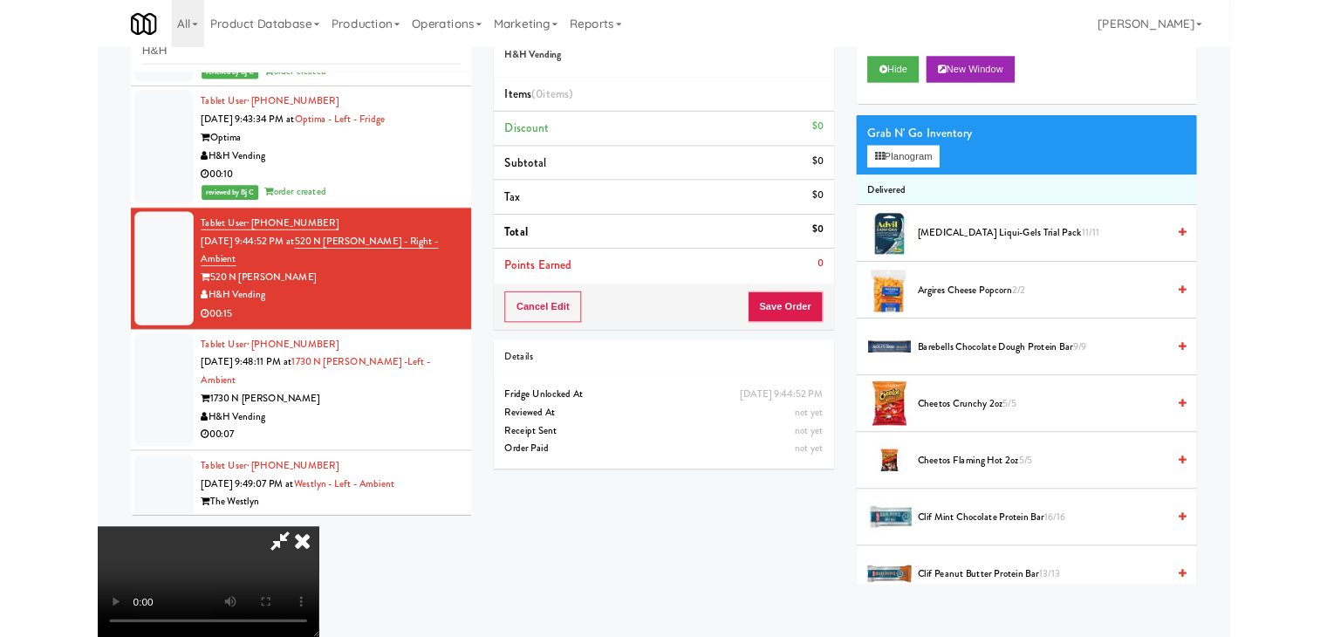
scroll to position [1463, 0]
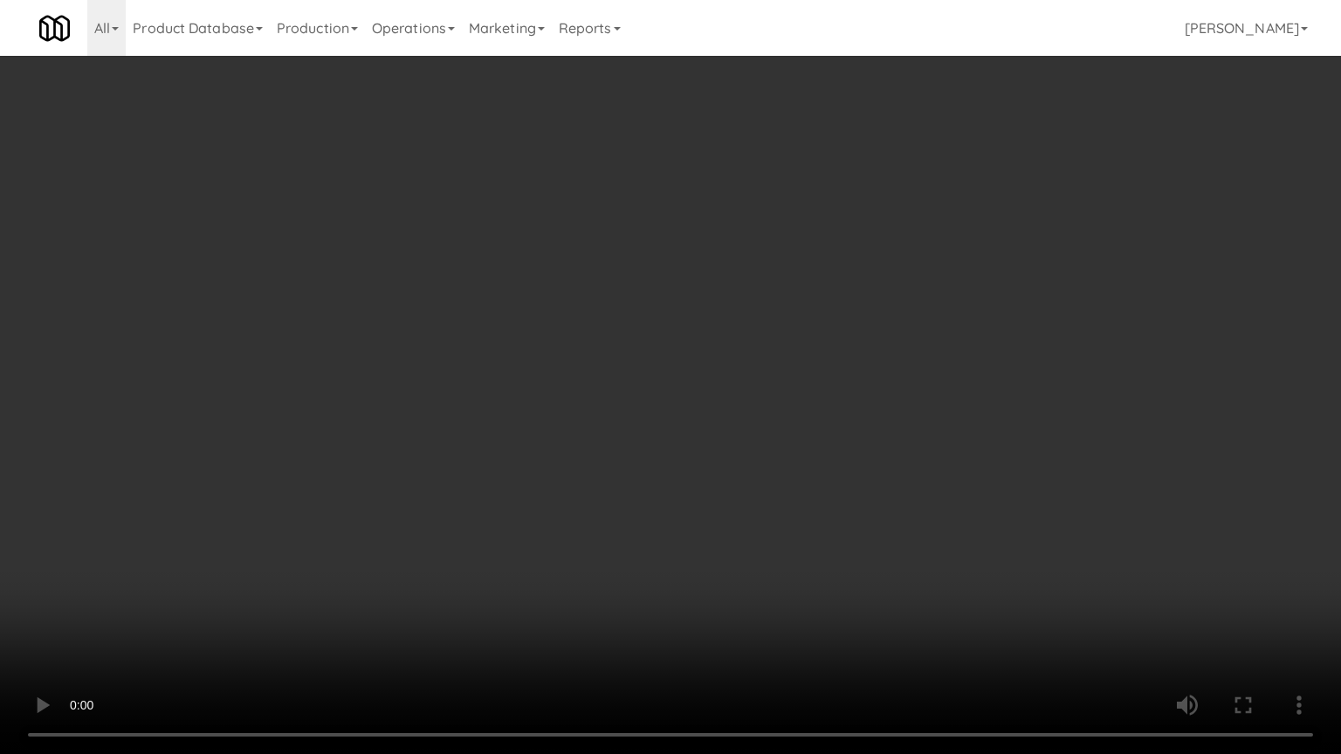
click at [814, 415] on video at bounding box center [670, 377] width 1341 height 754
click at [808, 418] on video at bounding box center [670, 377] width 1341 height 754
click at [811, 408] on video at bounding box center [670, 377] width 1341 height 754
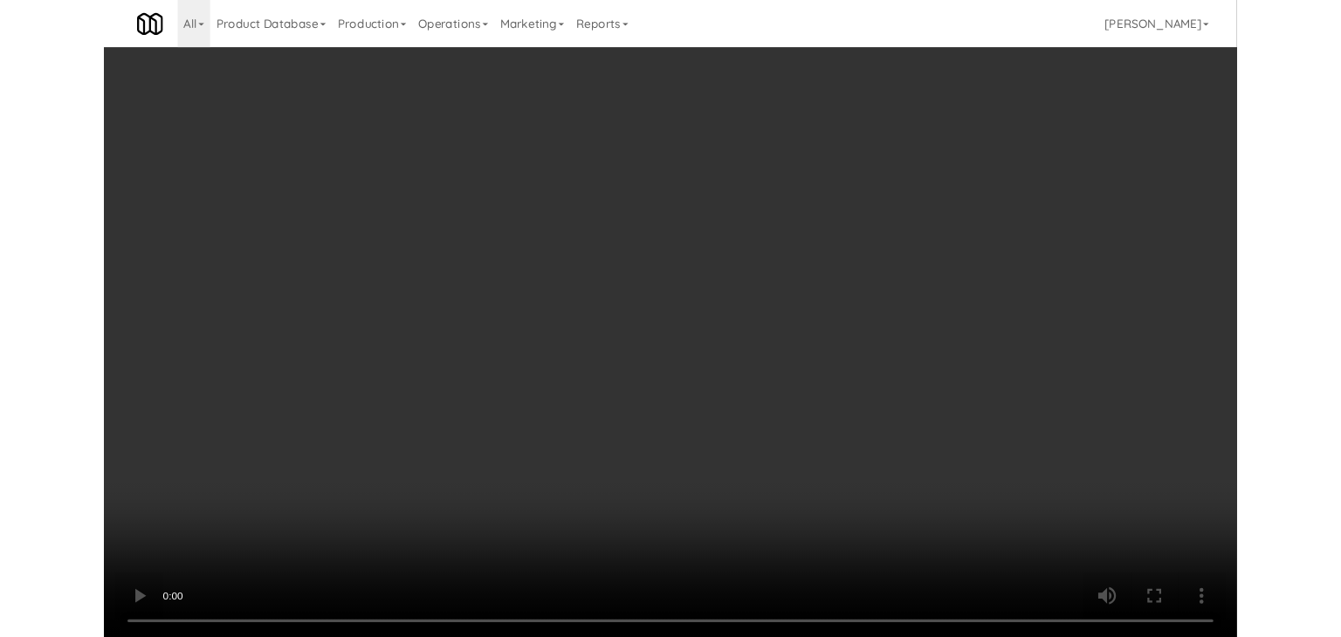
scroll to position [1484, 0]
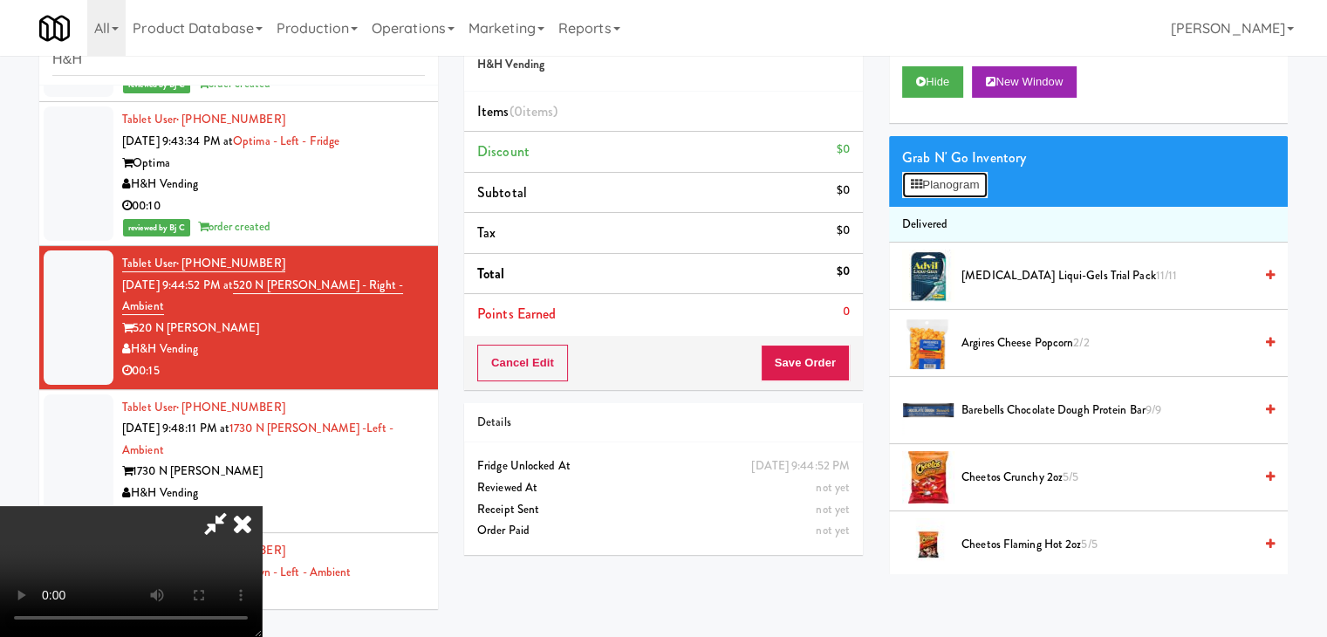
click at [974, 175] on button "Planogram" at bounding box center [945, 185] width 86 height 26
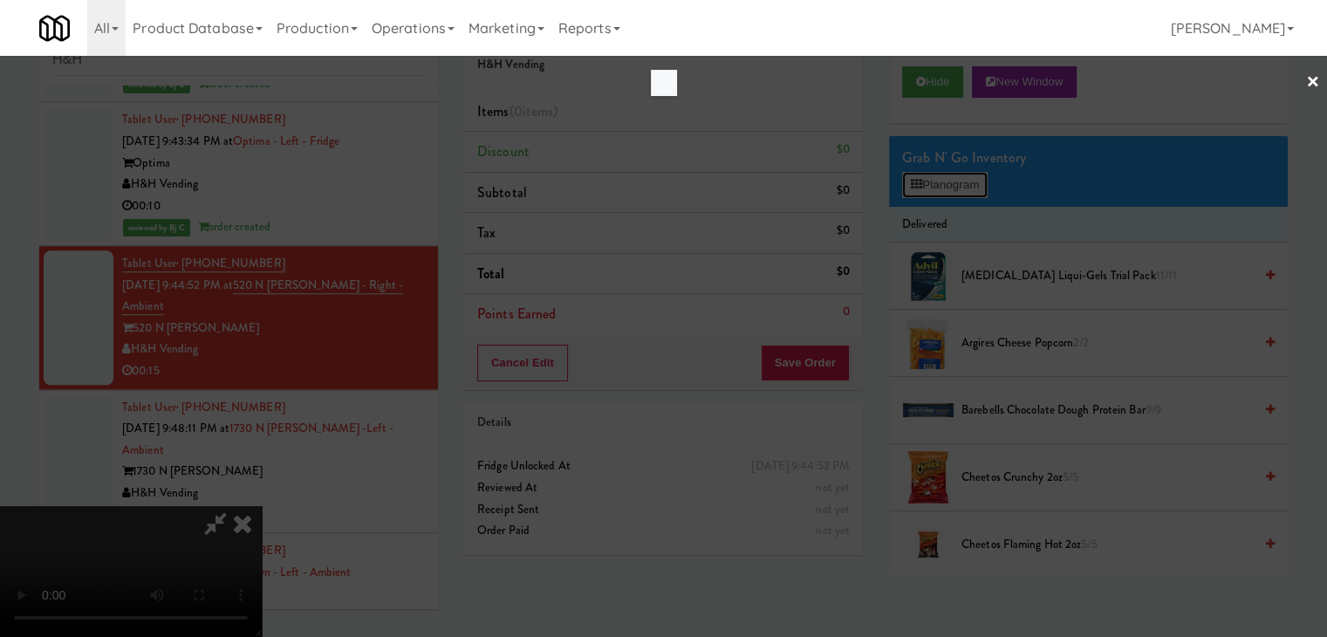
scroll to position [1463, 0]
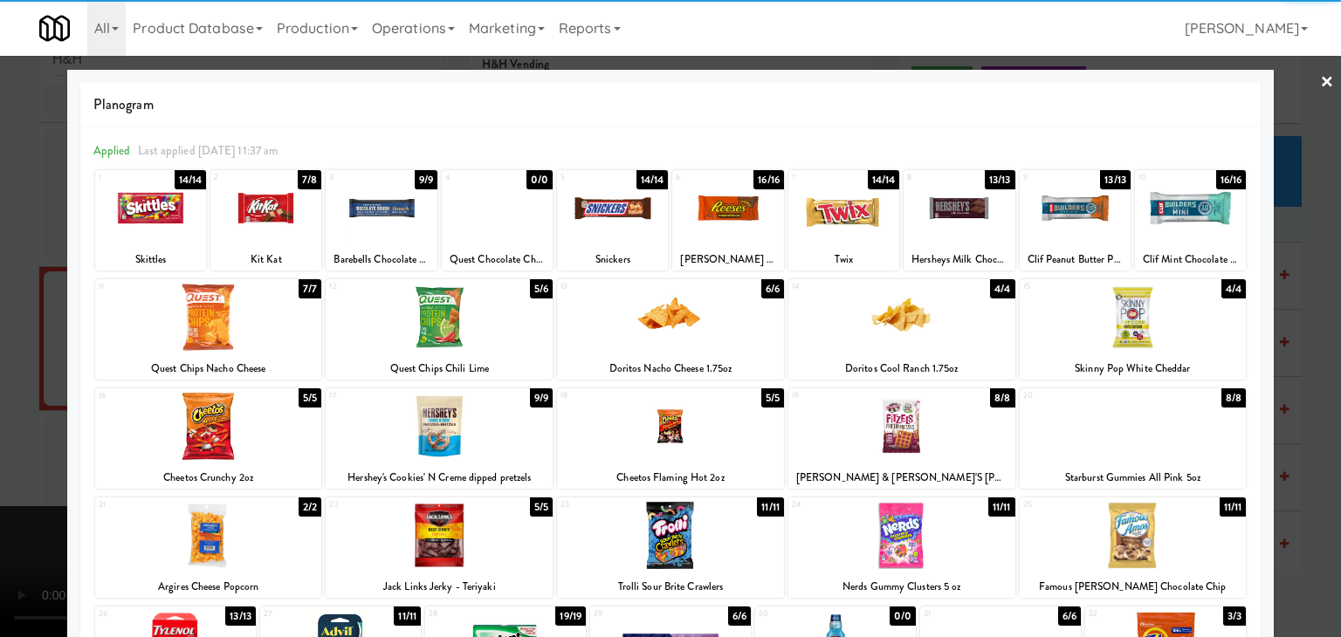
drag, startPoint x: 242, startPoint y: 518, endPoint x: 111, endPoint y: 490, distance: 133.7
click at [237, 514] on div at bounding box center [208, 535] width 227 height 67
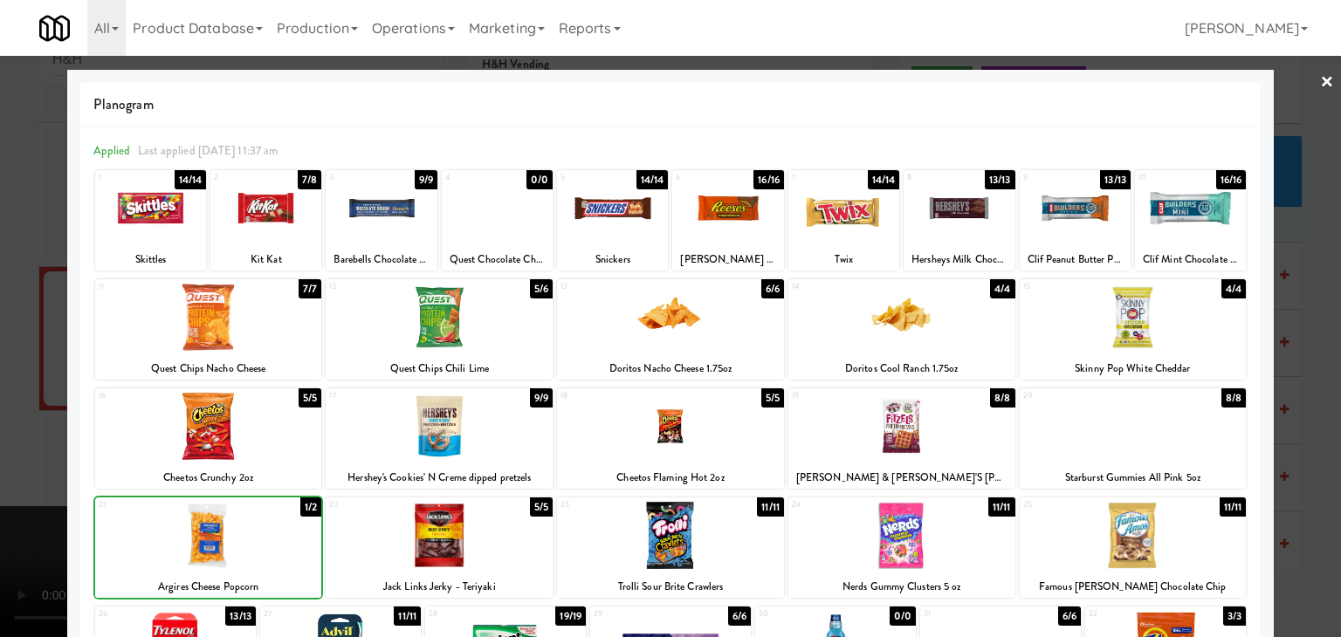
click at [6, 460] on div at bounding box center [670, 318] width 1341 height 637
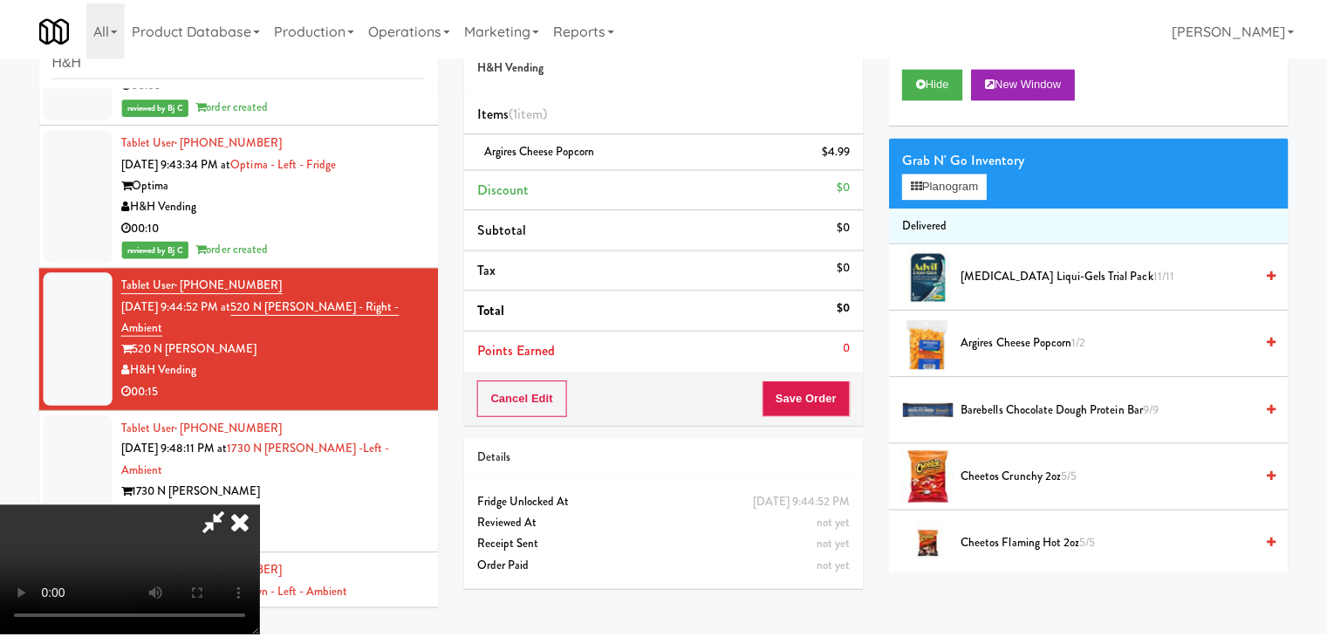
scroll to position [1484, 0]
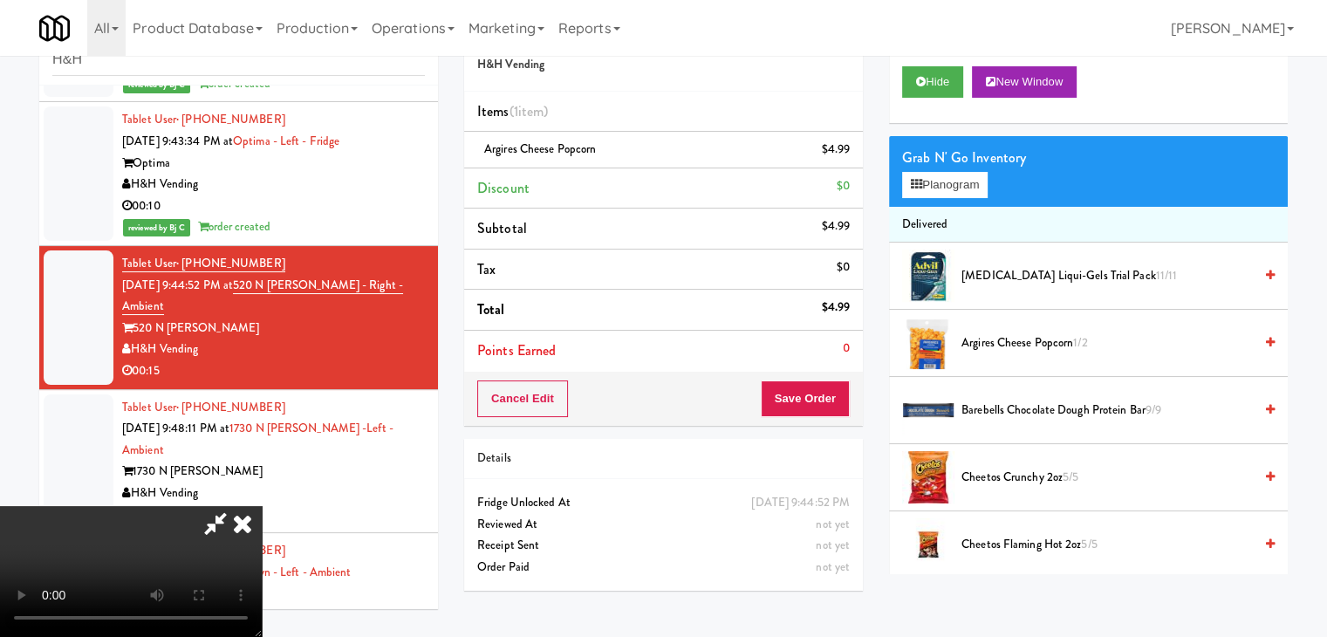
click at [262, 506] on video at bounding box center [131, 571] width 262 height 131
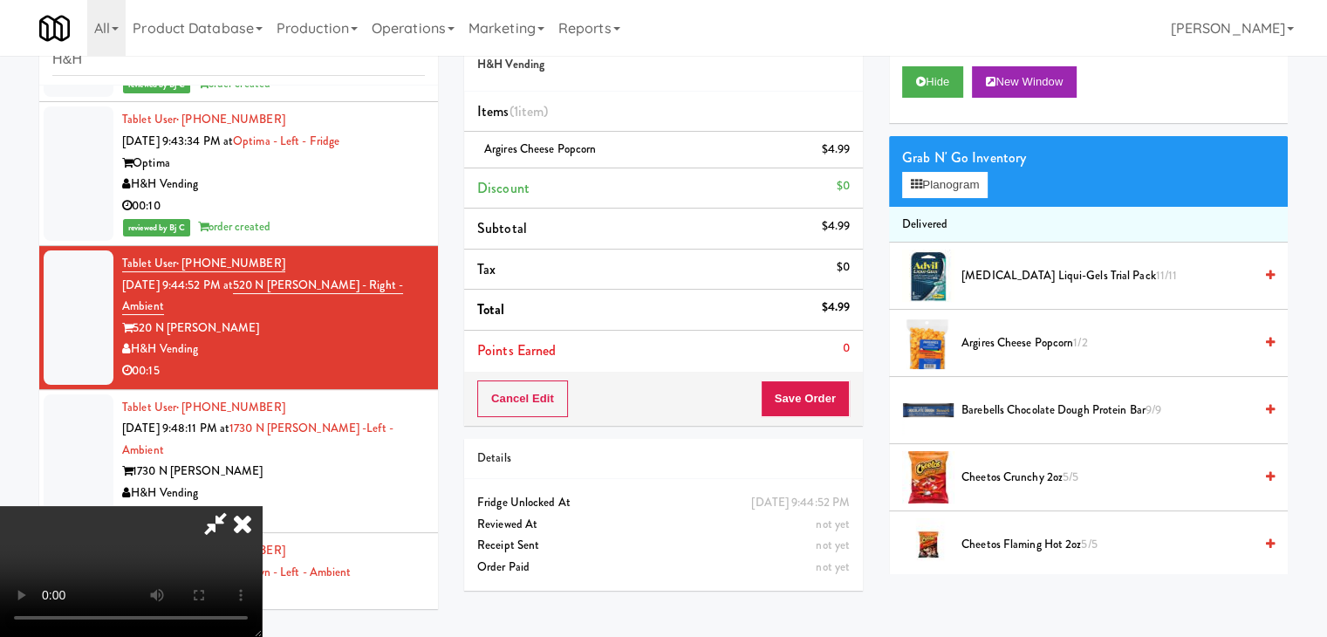
click at [262, 506] on video at bounding box center [131, 571] width 262 height 131
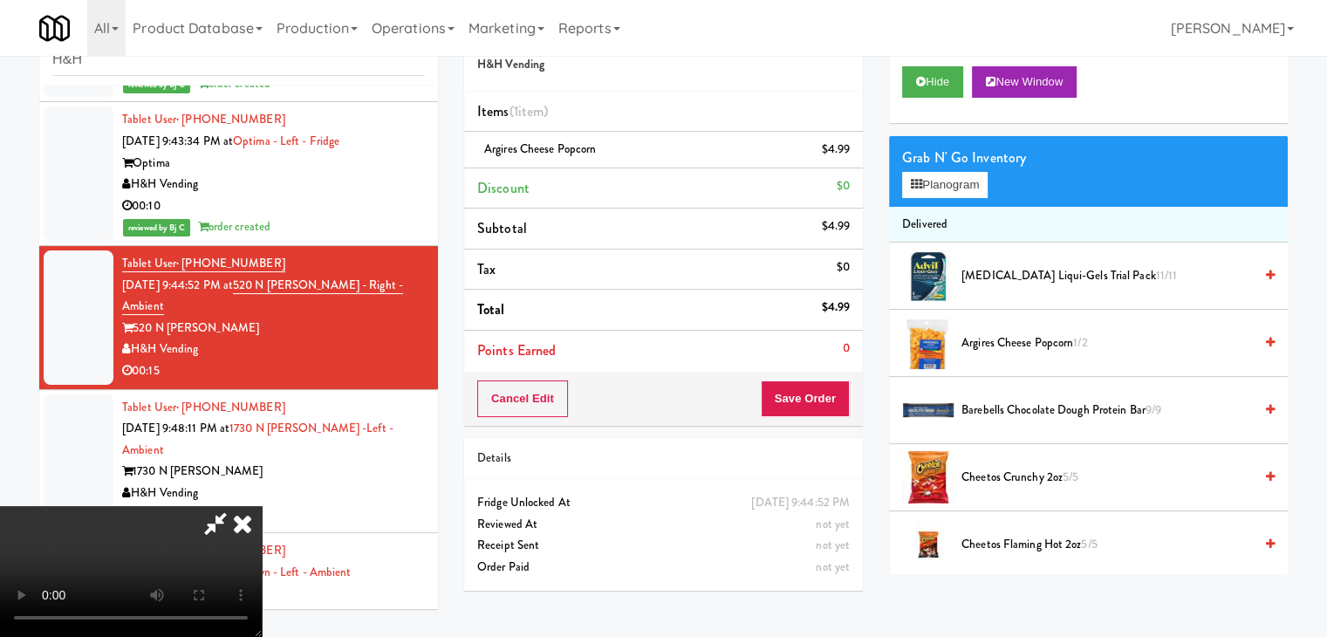
click at [262, 506] on video at bounding box center [131, 571] width 262 height 131
click at [943, 186] on button "Planogram" at bounding box center [945, 185] width 86 height 26
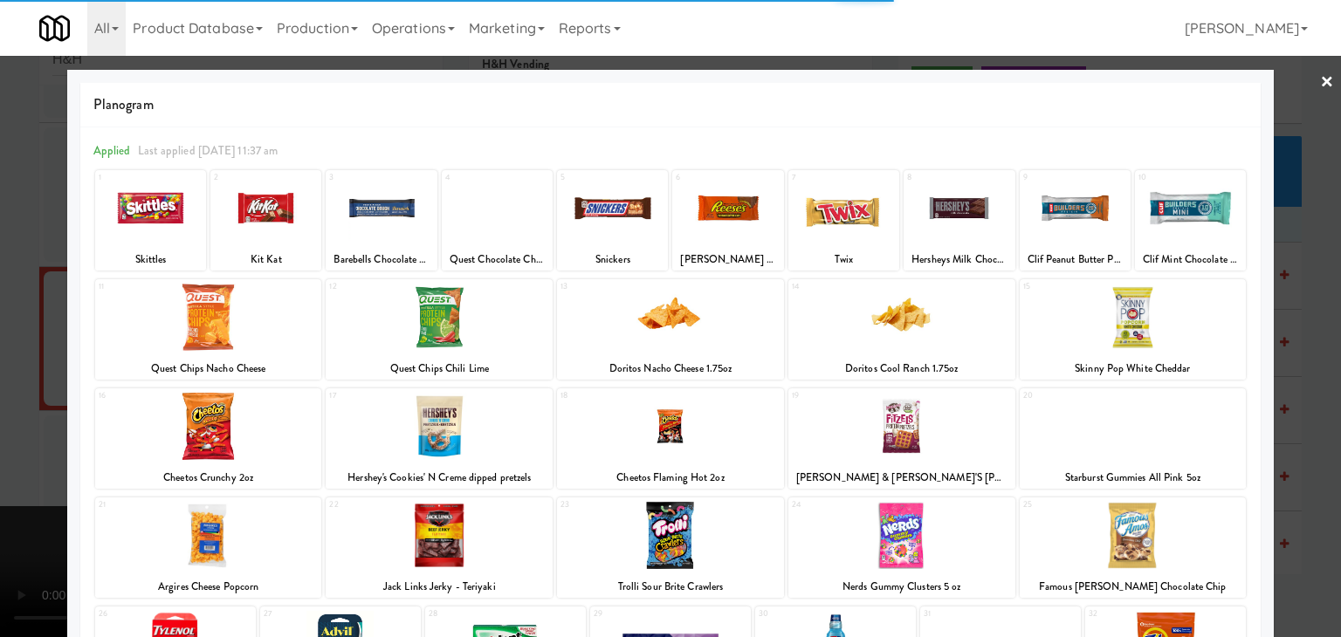
drag, startPoint x: 150, startPoint y: 229, endPoint x: 136, endPoint y: 229, distance: 14.0
click at [151, 229] on div at bounding box center [150, 208] width 111 height 67
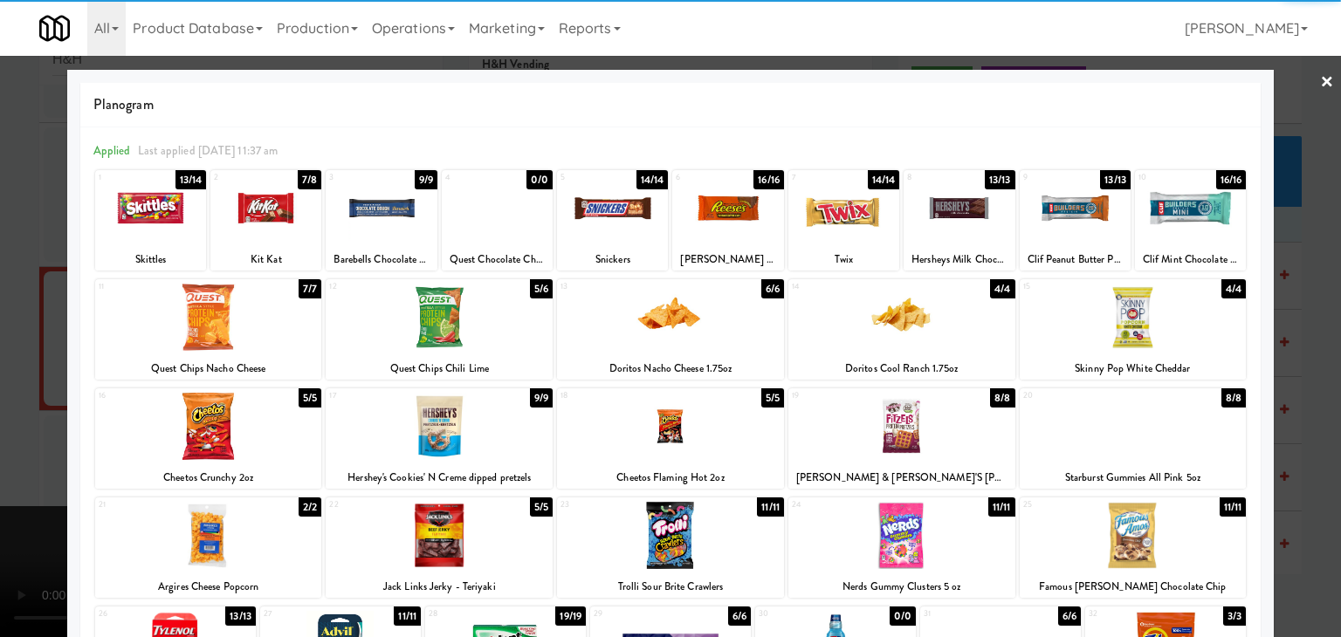
drag, startPoint x: 1, startPoint y: 277, endPoint x: 273, endPoint y: 305, distance: 273.8
click at [3, 277] on div at bounding box center [670, 318] width 1341 height 637
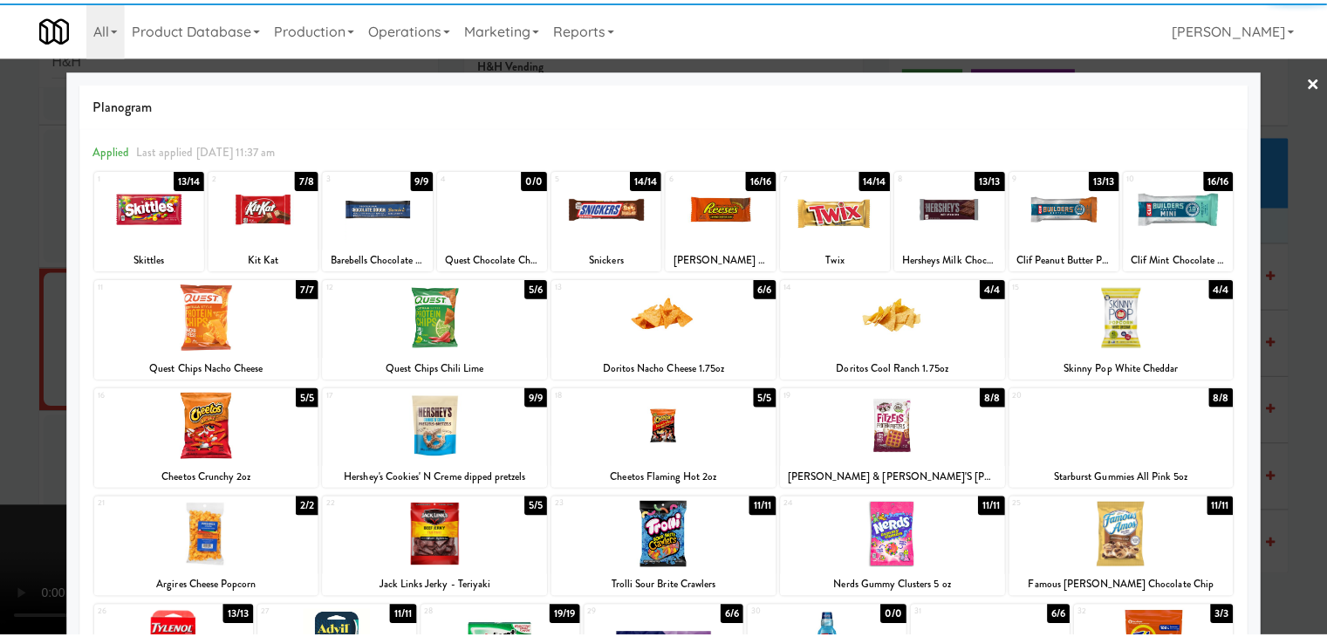
scroll to position [1484, 0]
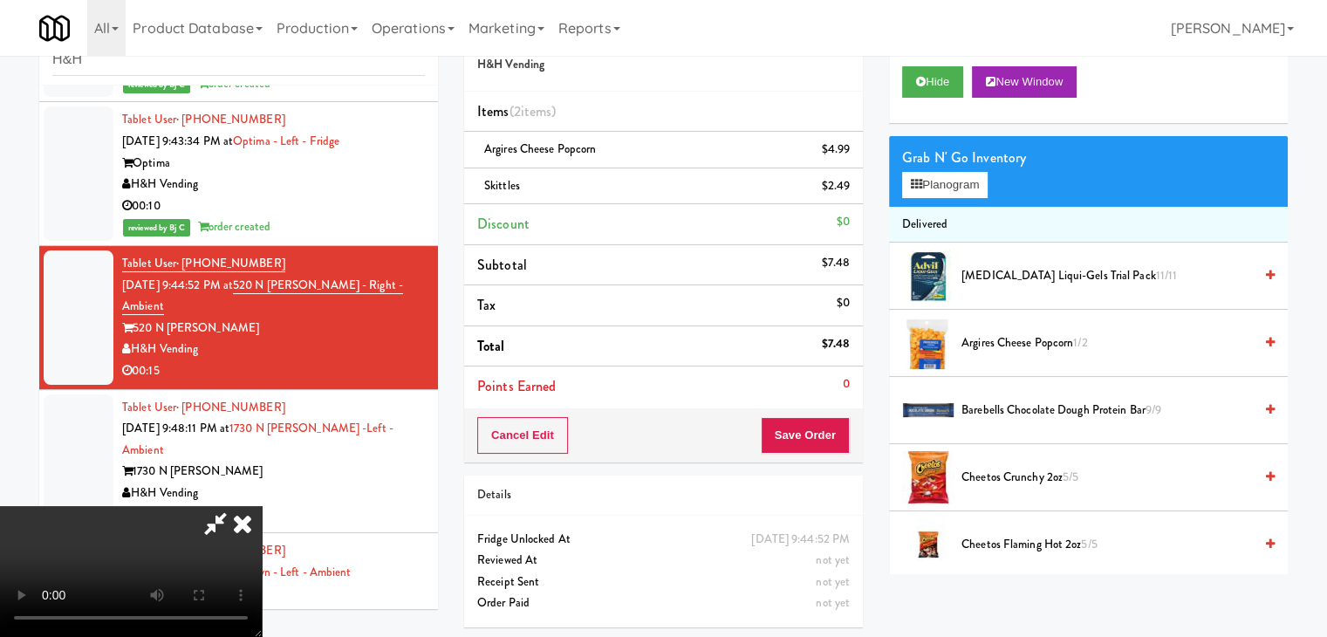
click at [262, 506] on video at bounding box center [131, 571] width 262 height 131
click at [810, 434] on button "Save Order" at bounding box center [805, 435] width 89 height 37
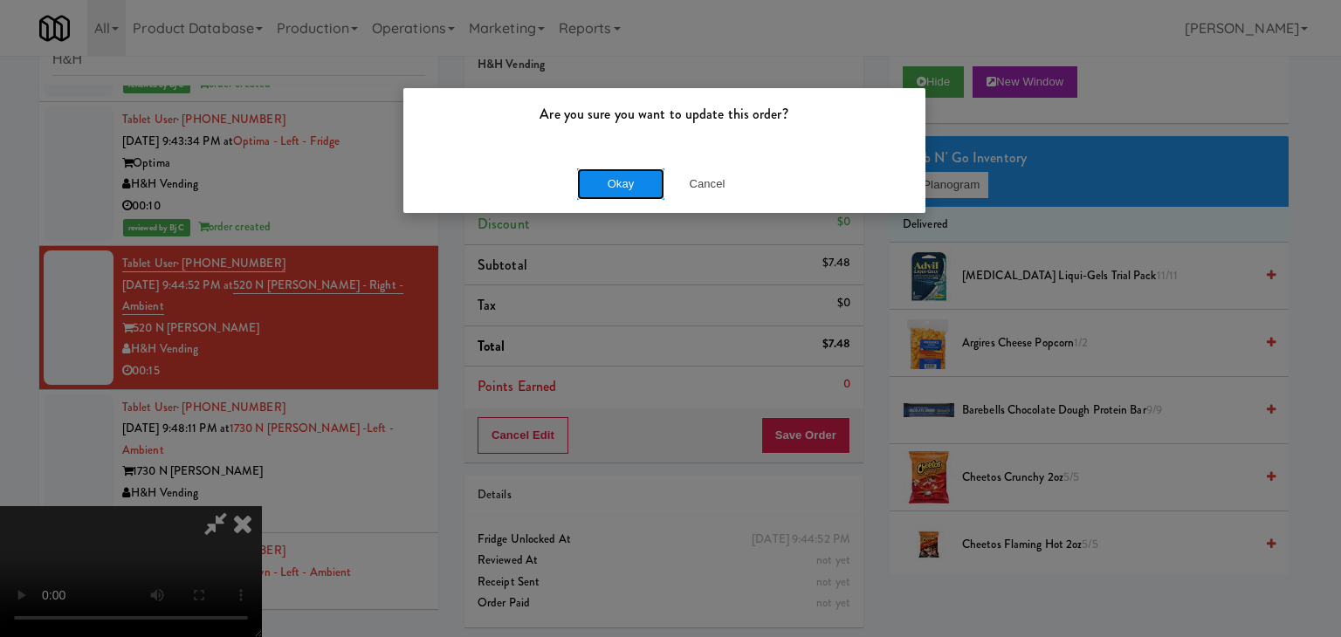
click at [629, 186] on button "Okay" at bounding box center [620, 183] width 87 height 31
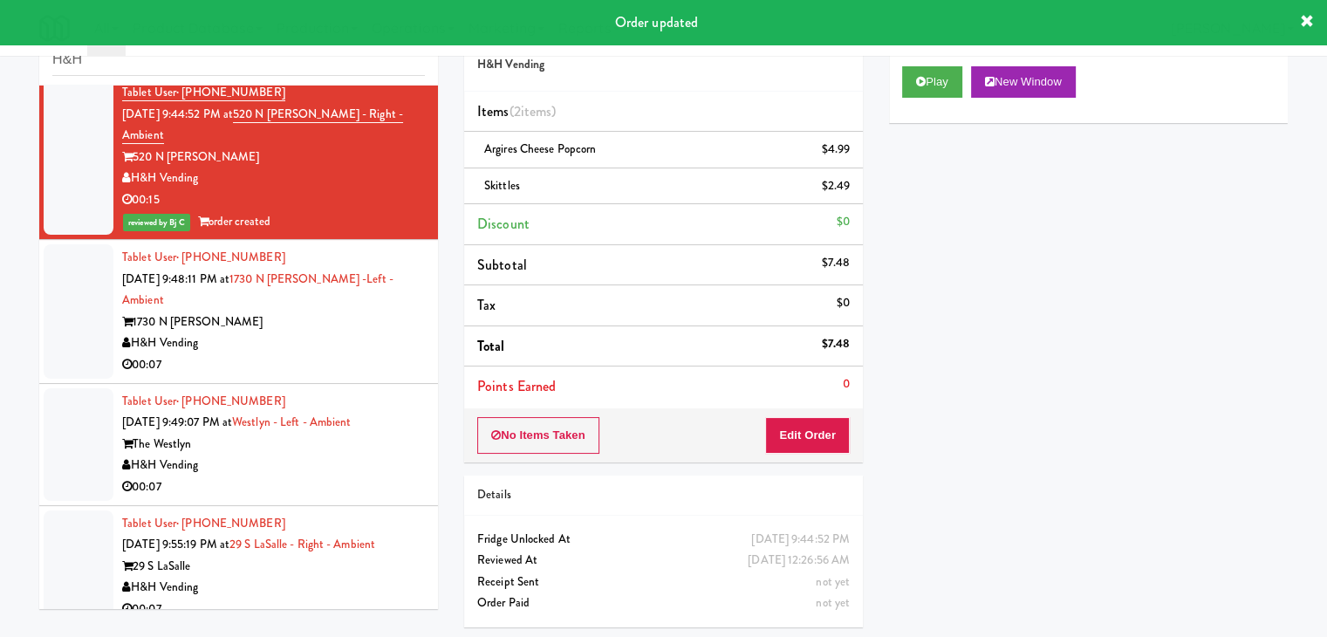
scroll to position [1658, 0]
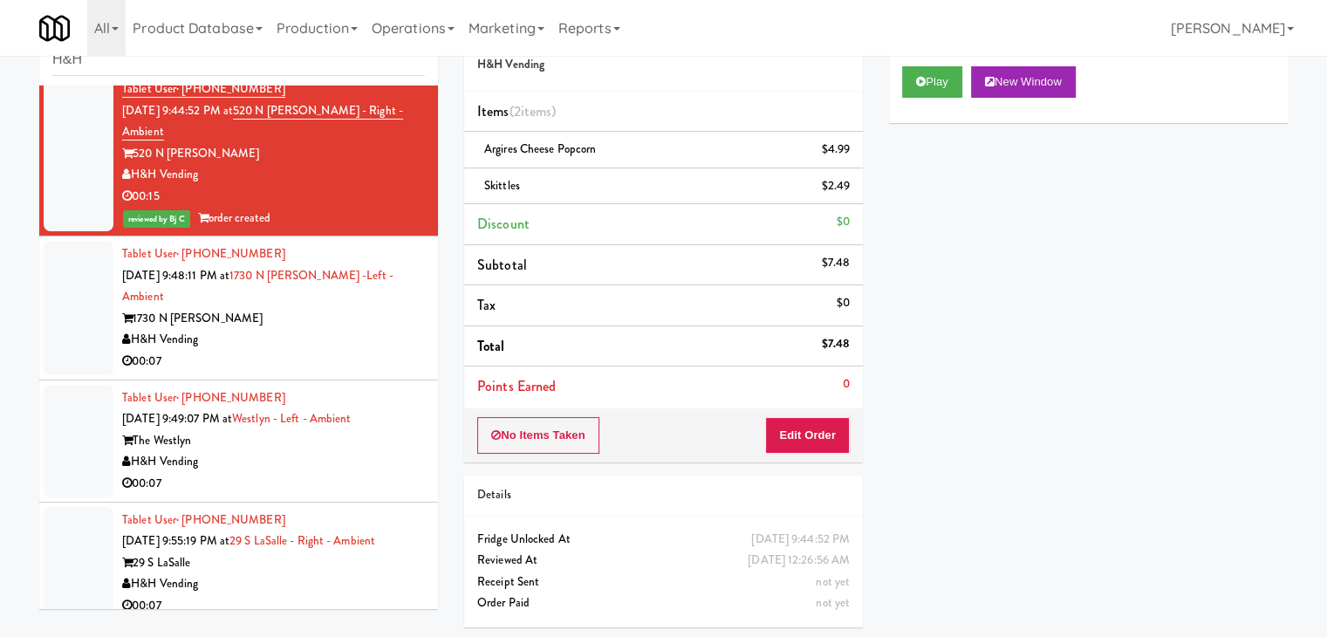
click at [326, 329] on div "H&H Vending" at bounding box center [273, 340] width 303 height 22
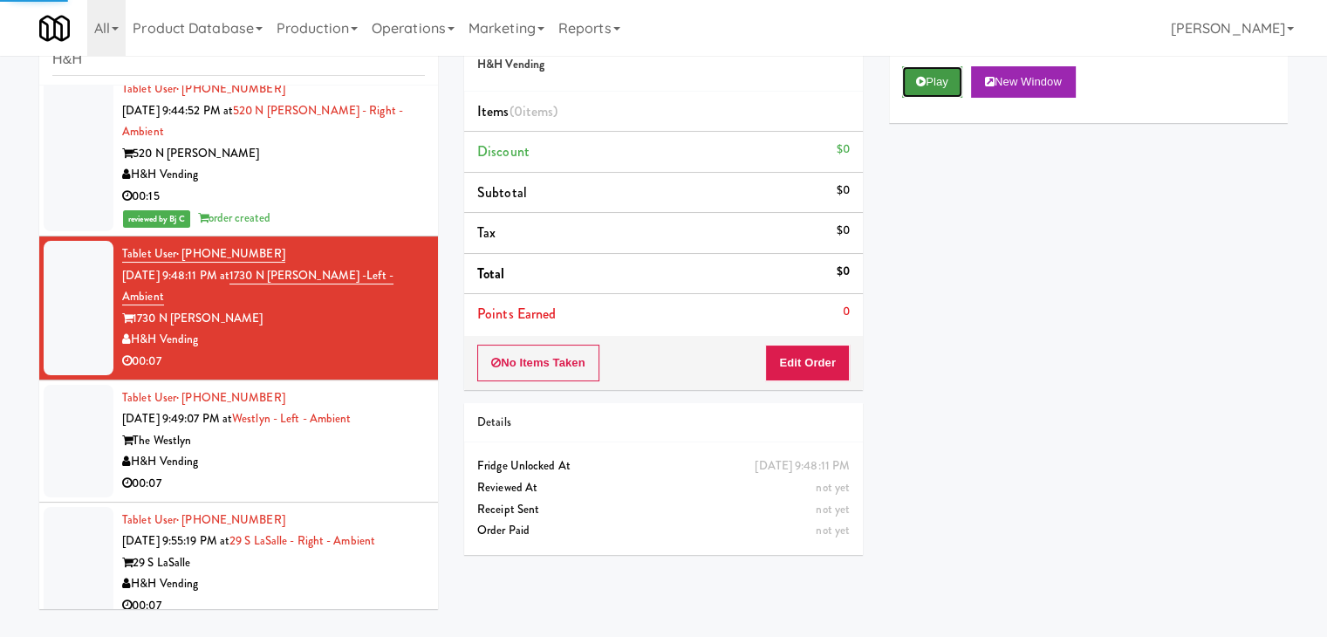
click at [927, 80] on button "Play" at bounding box center [932, 81] width 60 height 31
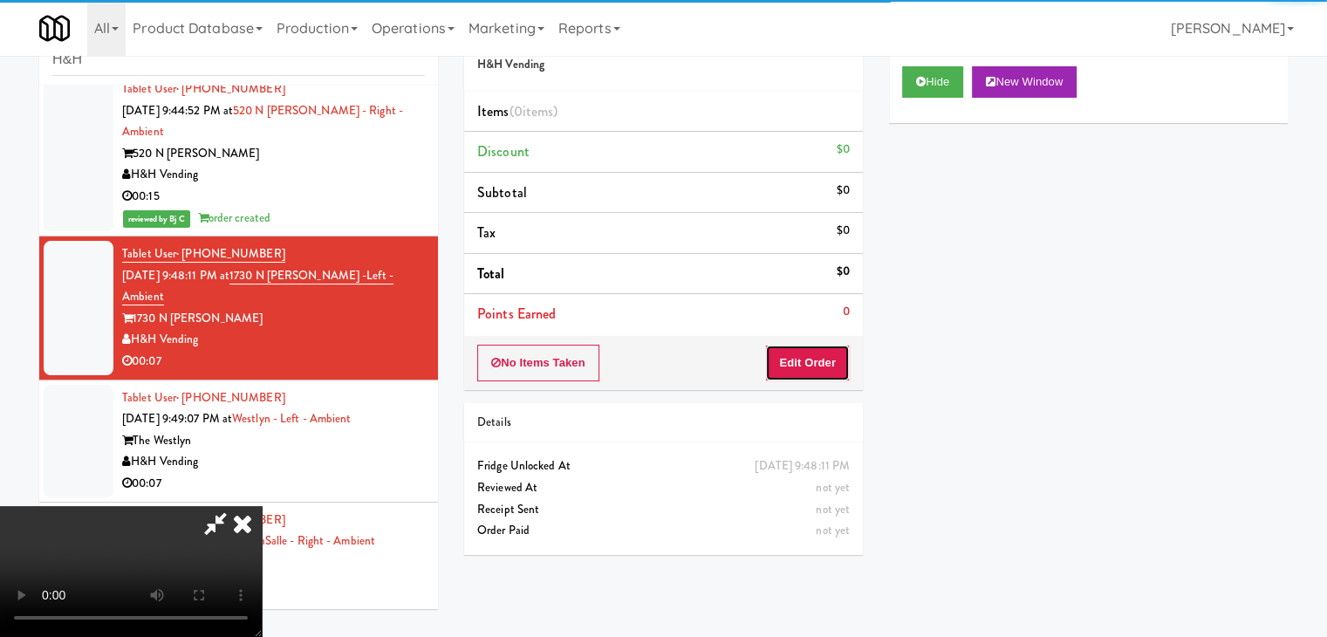
click at [819, 368] on button "Edit Order" at bounding box center [807, 363] width 85 height 37
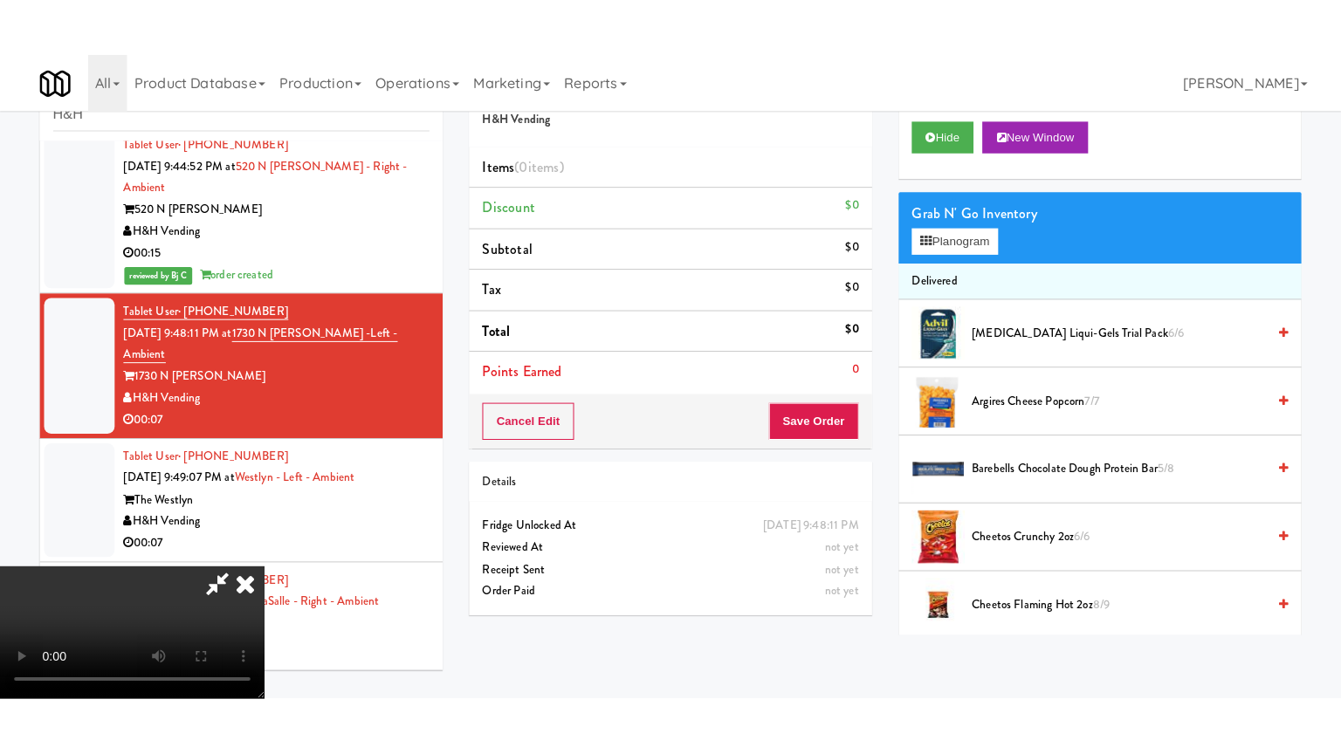
scroll to position [245, 0]
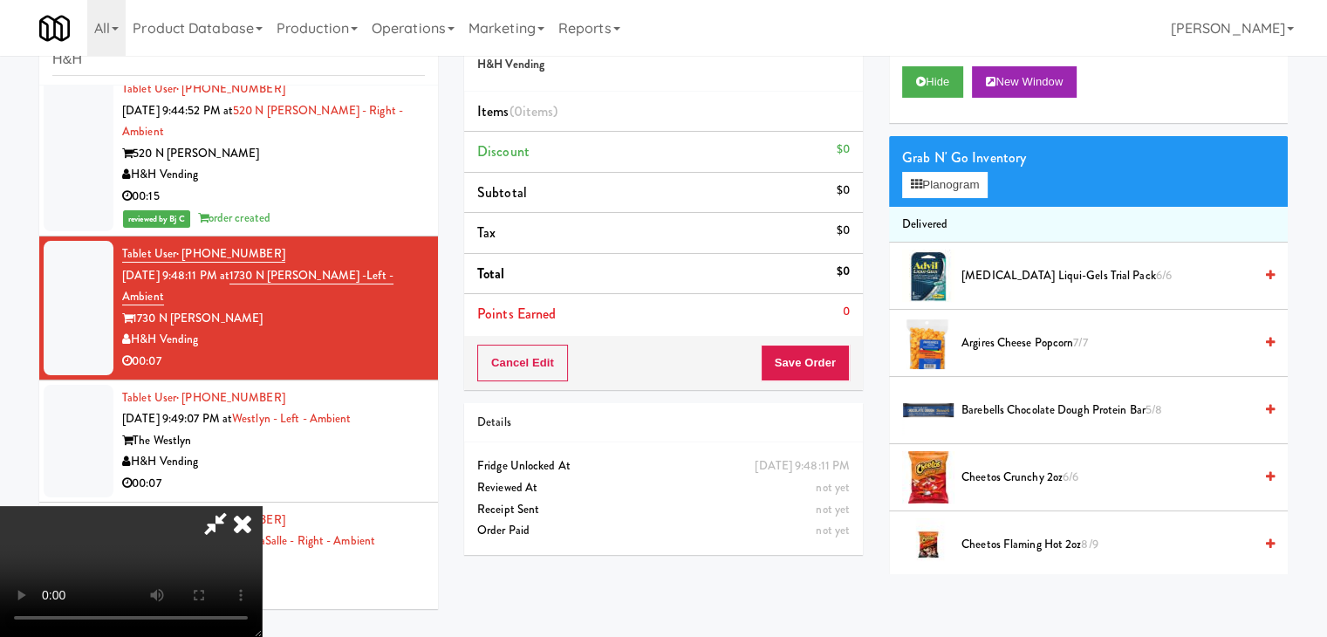
click at [863, 518] on div "Order # 5135524 H&H Vending Items (0 items ) Discount $0 Subtotal $0 Tax $0 Tot…" at bounding box center [876, 290] width 824 height 567
click at [262, 506] on video at bounding box center [131, 571] width 262 height 131
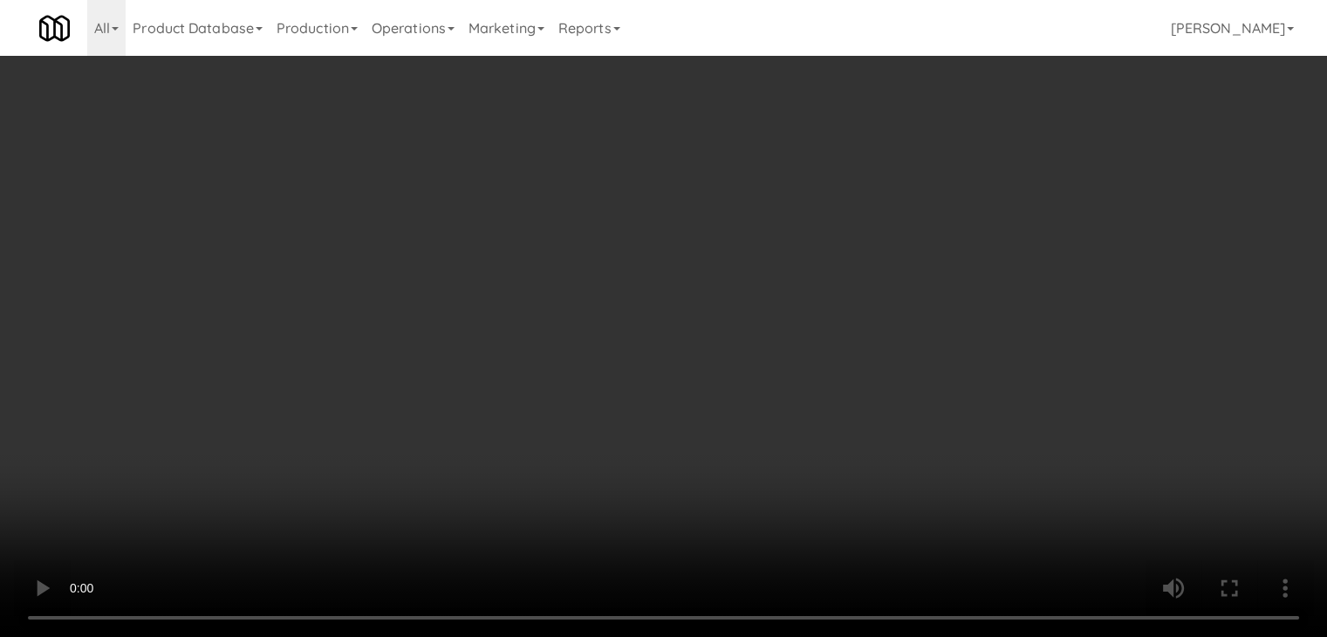
scroll to position [1636, 0]
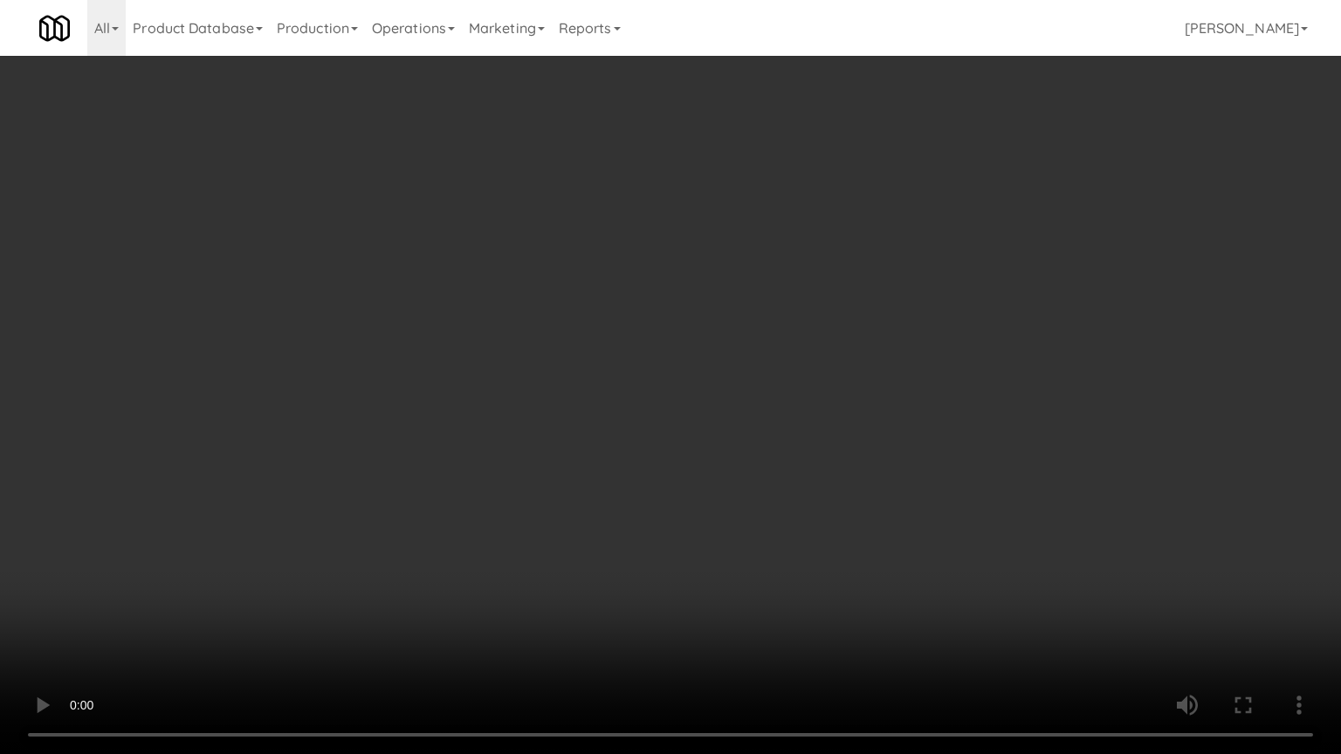
click at [738, 505] on video at bounding box center [670, 377] width 1341 height 754
click at [733, 504] on video at bounding box center [670, 377] width 1341 height 754
click at [726, 497] on video at bounding box center [670, 377] width 1341 height 754
click at [727, 495] on video at bounding box center [670, 377] width 1341 height 754
click at [771, 470] on video at bounding box center [670, 377] width 1341 height 754
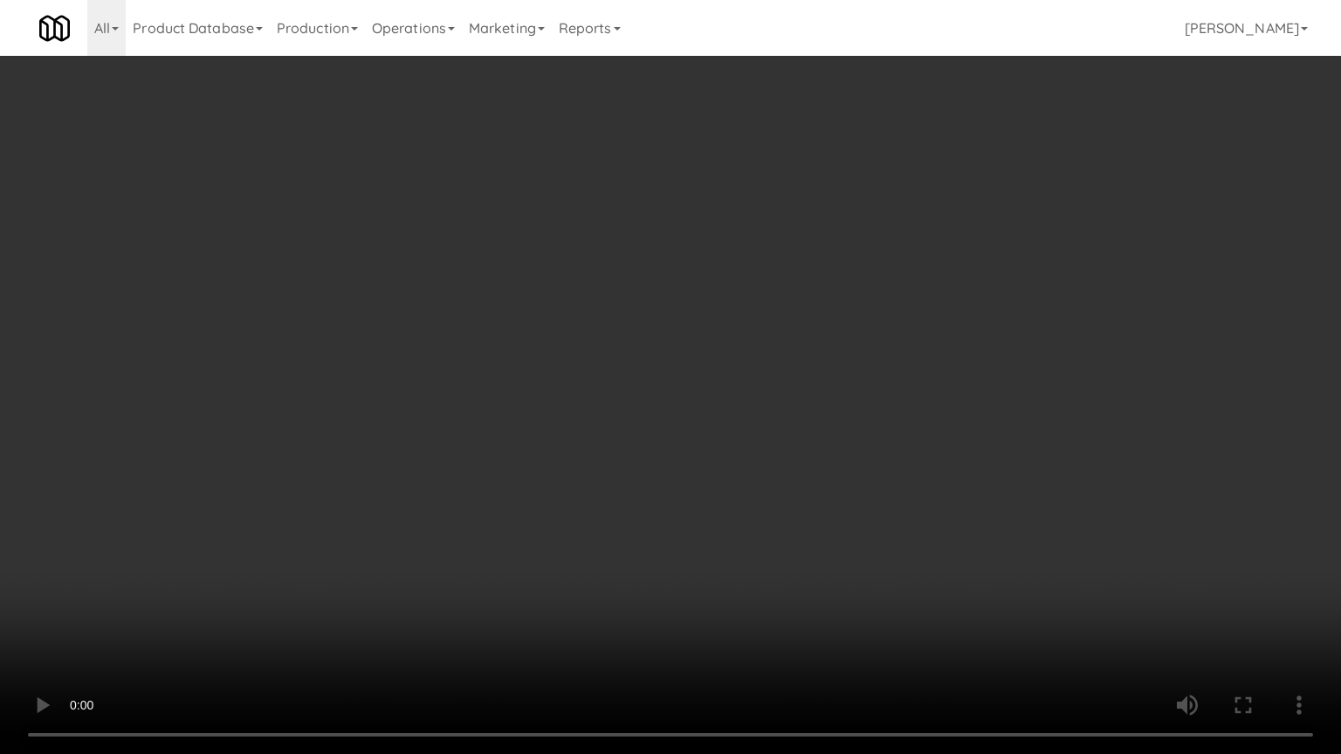
drag, startPoint x: 771, startPoint y: 470, endPoint x: 759, endPoint y: 474, distance: 13.0
click at [771, 471] on video at bounding box center [670, 377] width 1341 height 754
click at [760, 466] on video at bounding box center [670, 377] width 1341 height 754
click at [760, 465] on video at bounding box center [670, 377] width 1341 height 754
click at [764, 455] on video at bounding box center [670, 377] width 1341 height 754
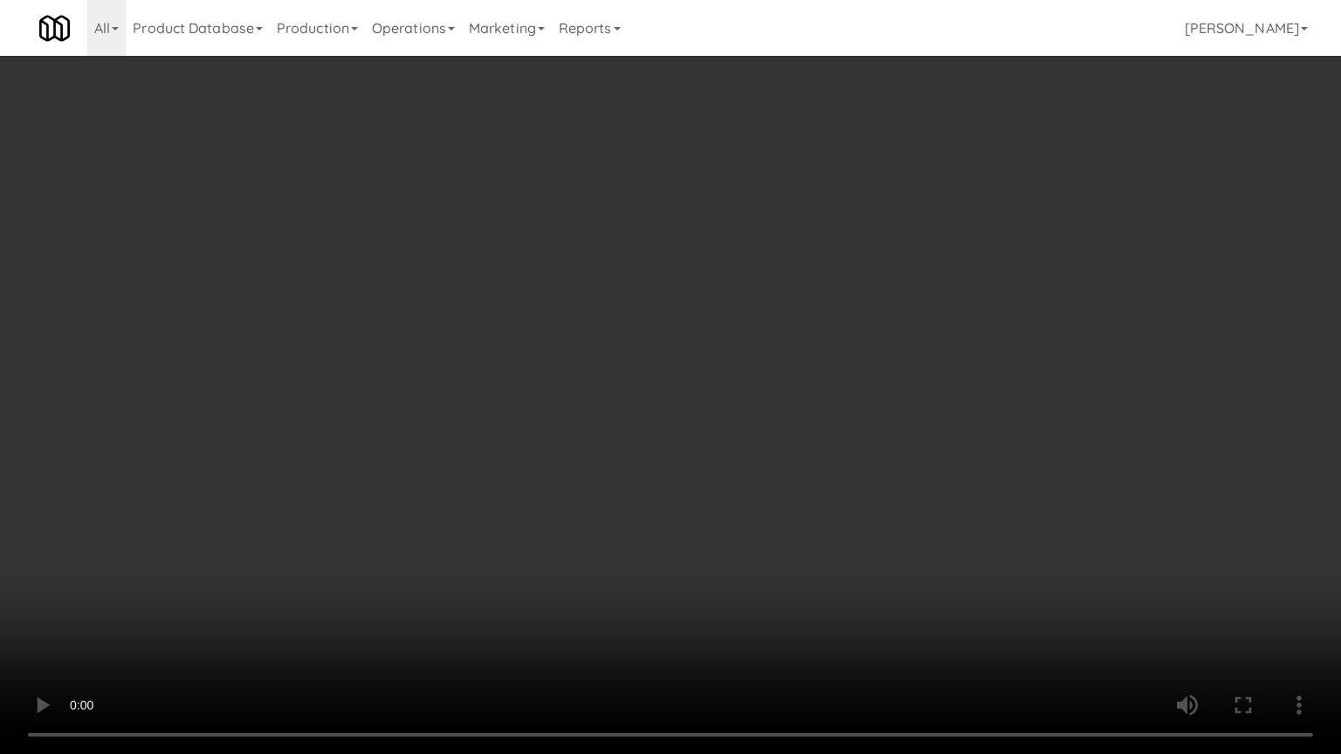
click at [761, 452] on video at bounding box center [670, 377] width 1341 height 754
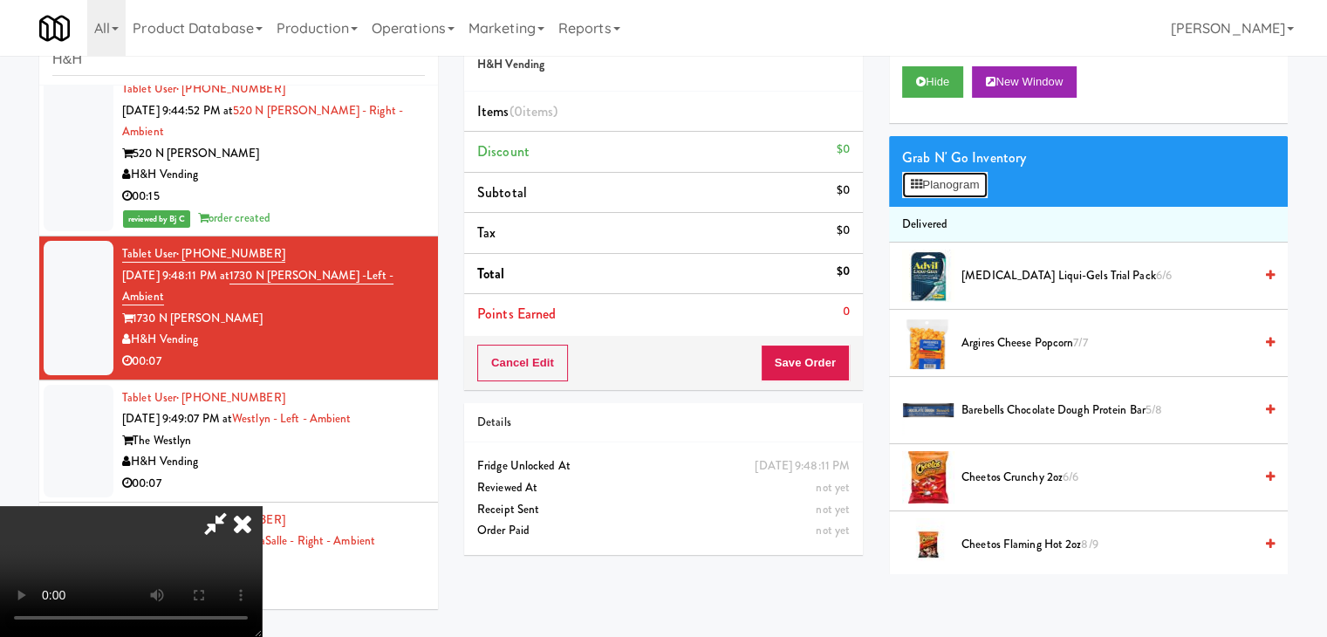
click at [964, 175] on button "Planogram" at bounding box center [945, 185] width 86 height 26
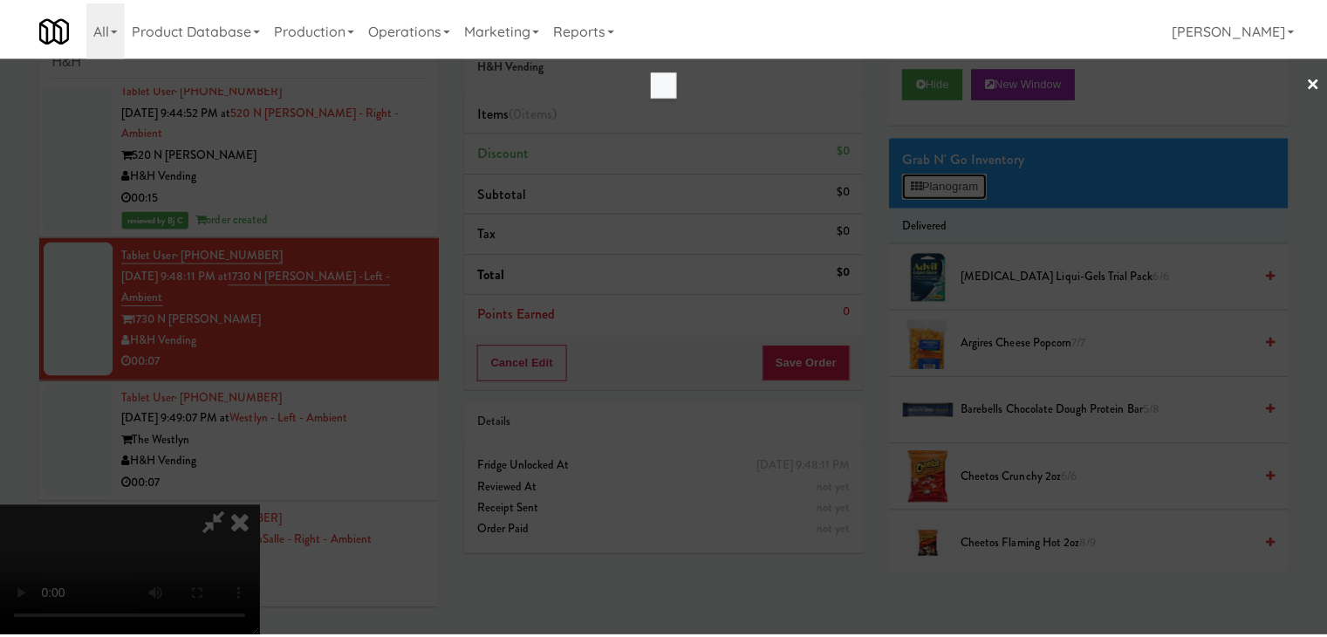
scroll to position [1636, 0]
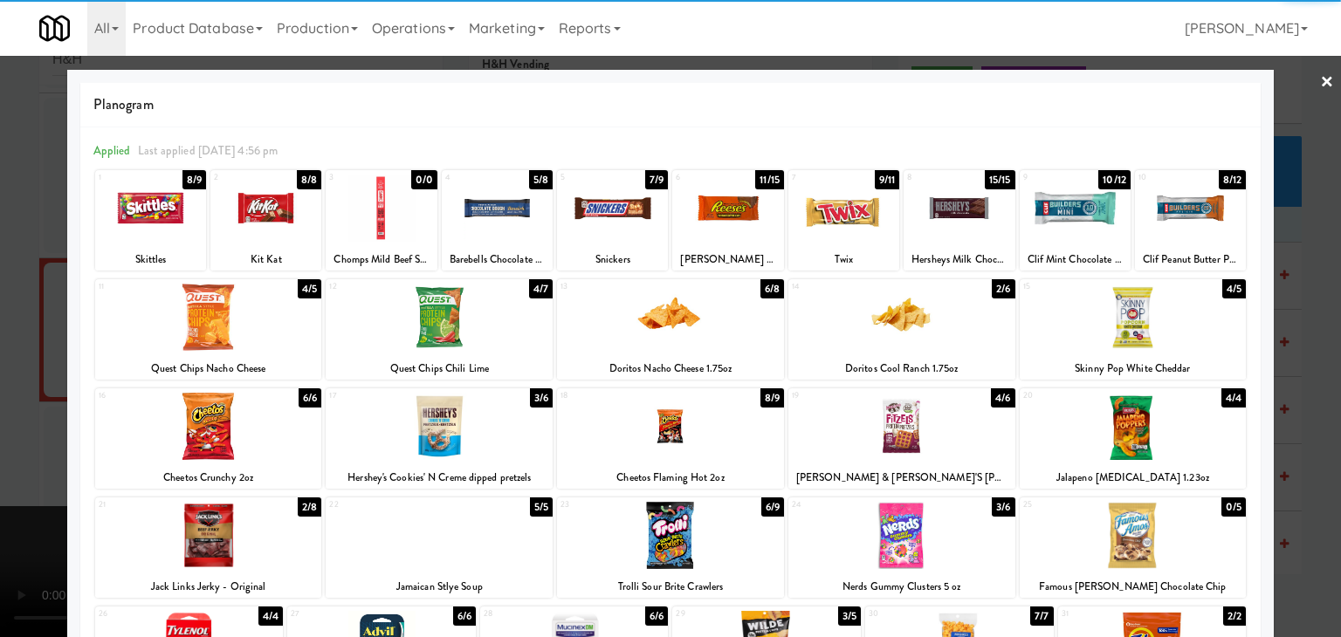
click at [262, 332] on div at bounding box center [208, 317] width 227 height 67
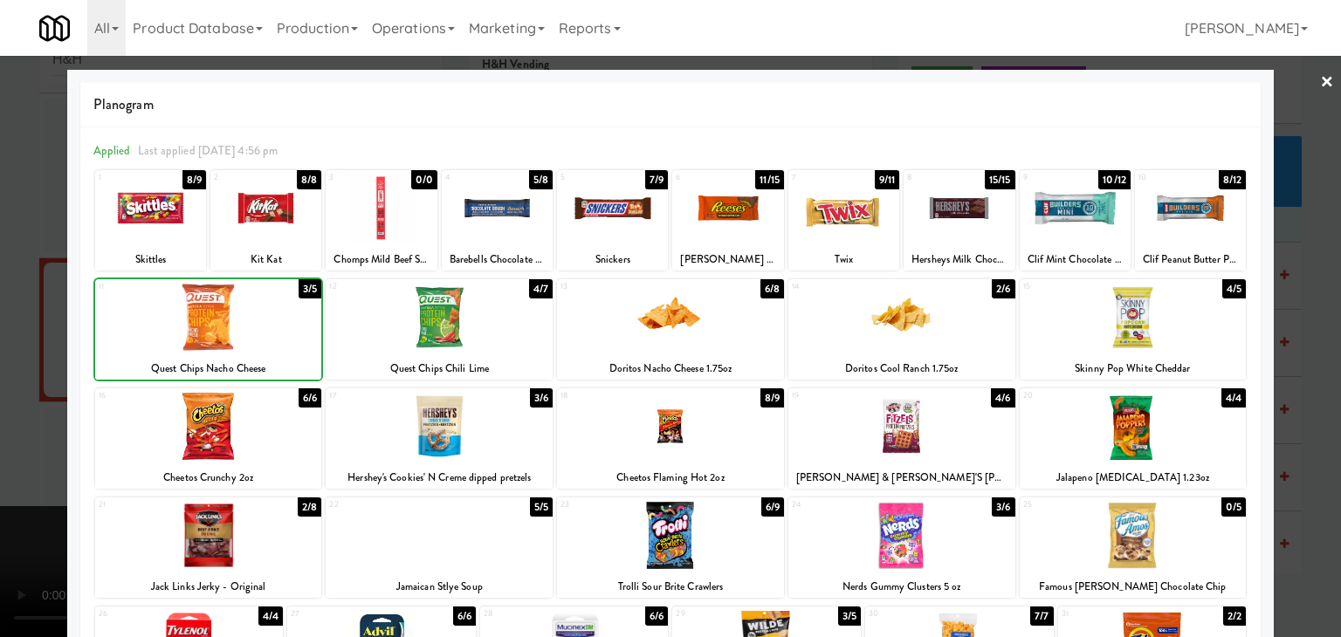
click at [0, 376] on div at bounding box center [670, 318] width 1341 height 637
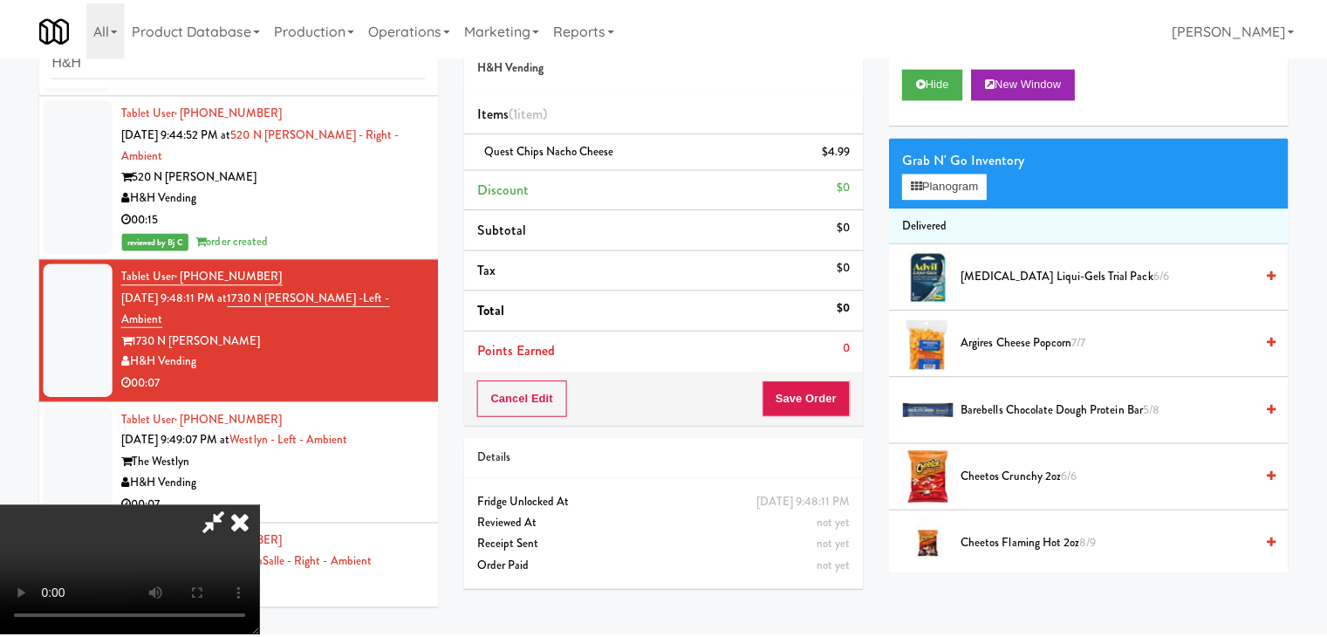
scroll to position [1658, 0]
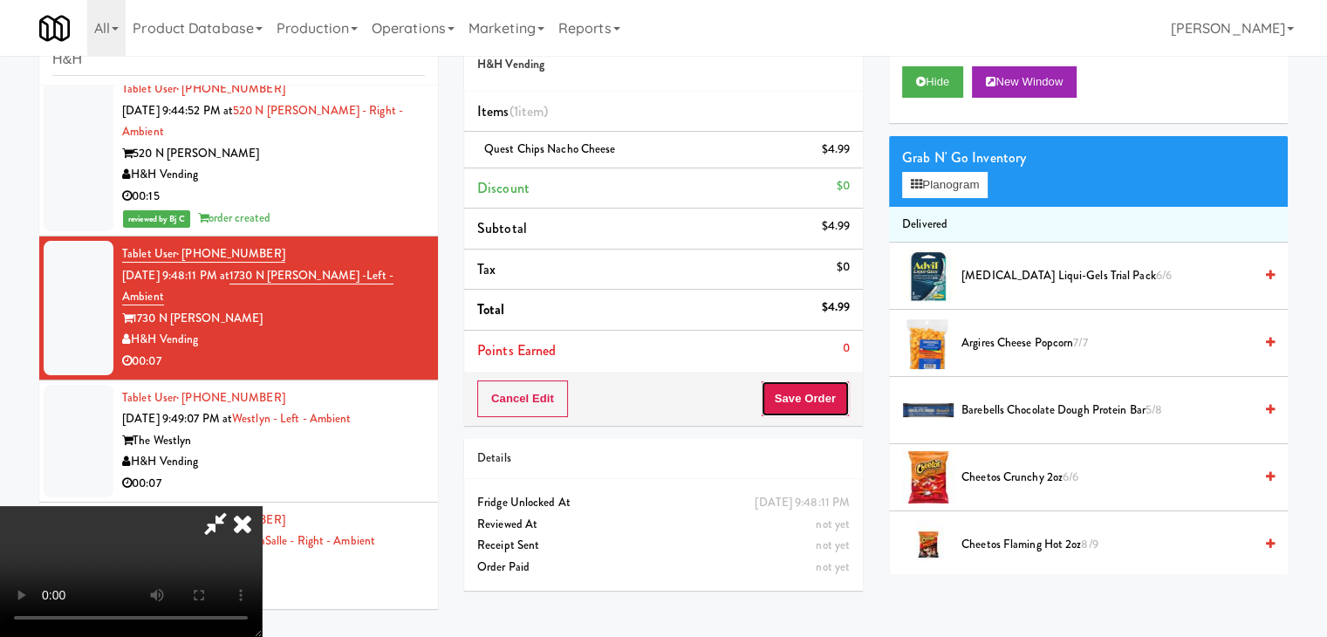
click at [842, 401] on button "Save Order" at bounding box center [805, 399] width 89 height 37
click at [836, 399] on button "Save Order" at bounding box center [805, 399] width 89 height 37
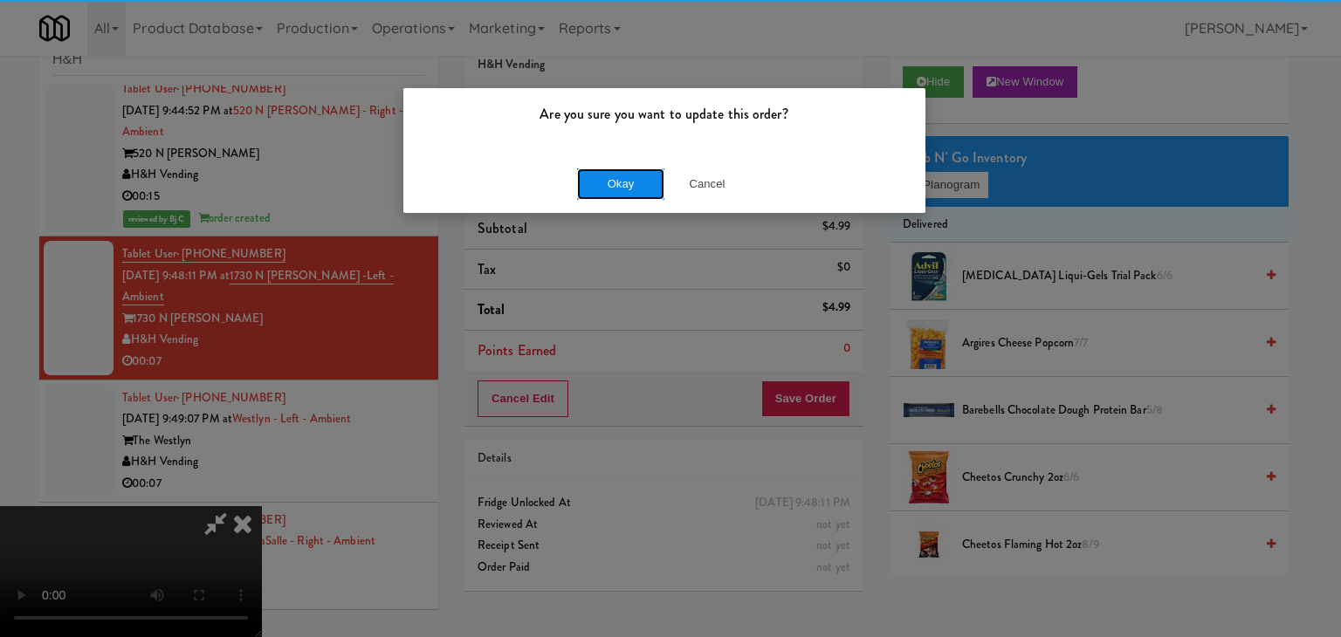
click at [626, 168] on button "Okay" at bounding box center [620, 183] width 87 height 31
click at [626, 169] on button "Okay" at bounding box center [620, 183] width 87 height 31
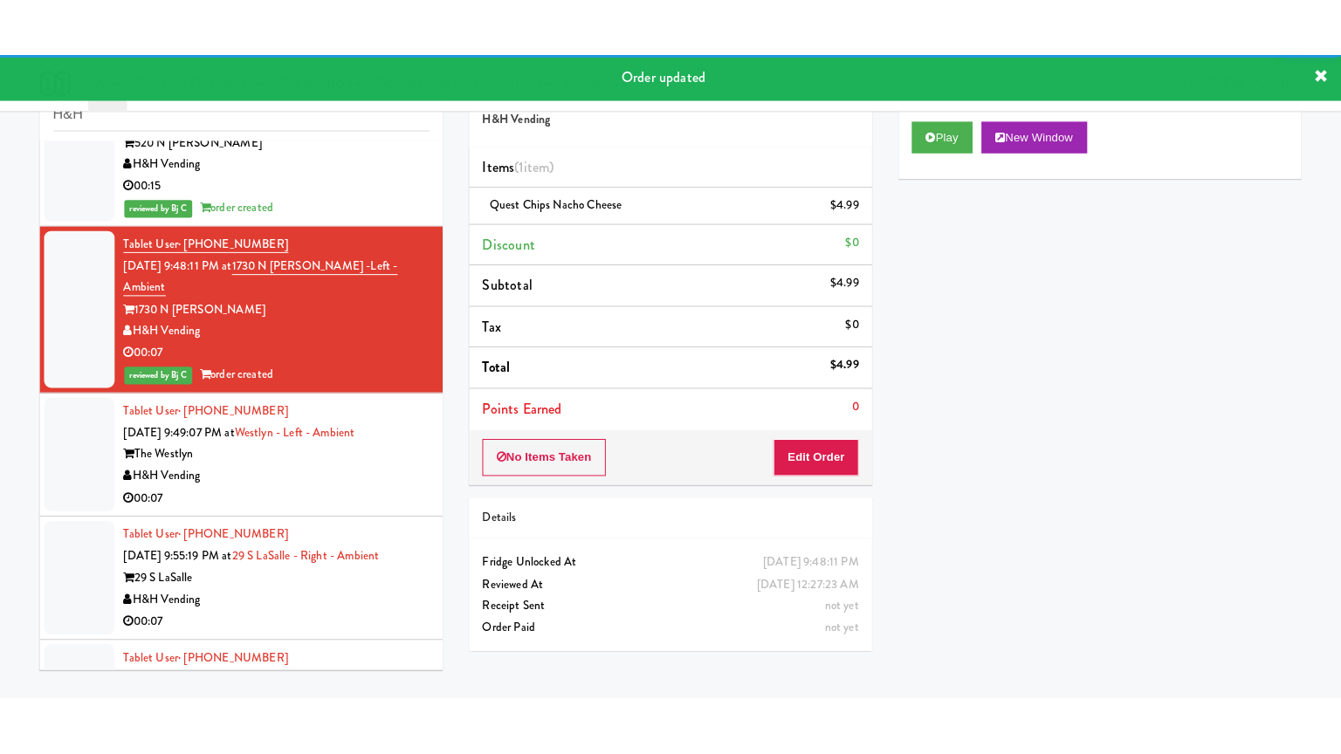
scroll to position [1833, 0]
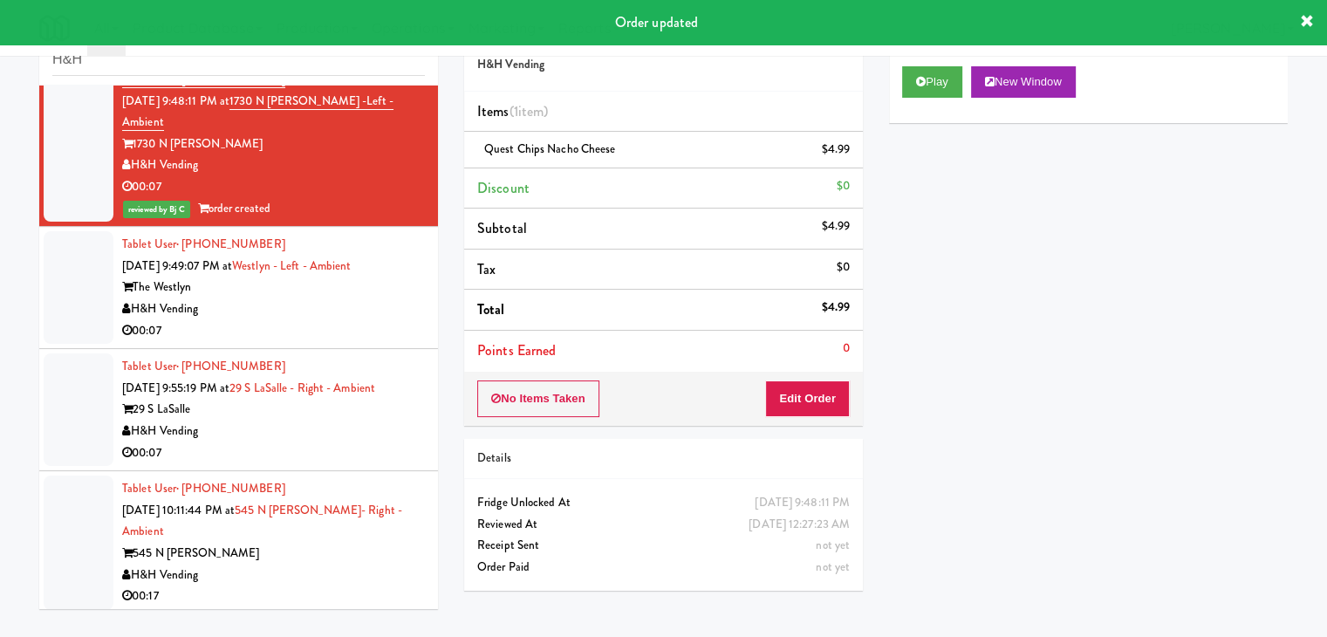
click at [402, 320] on div "00:07" at bounding box center [273, 331] width 303 height 22
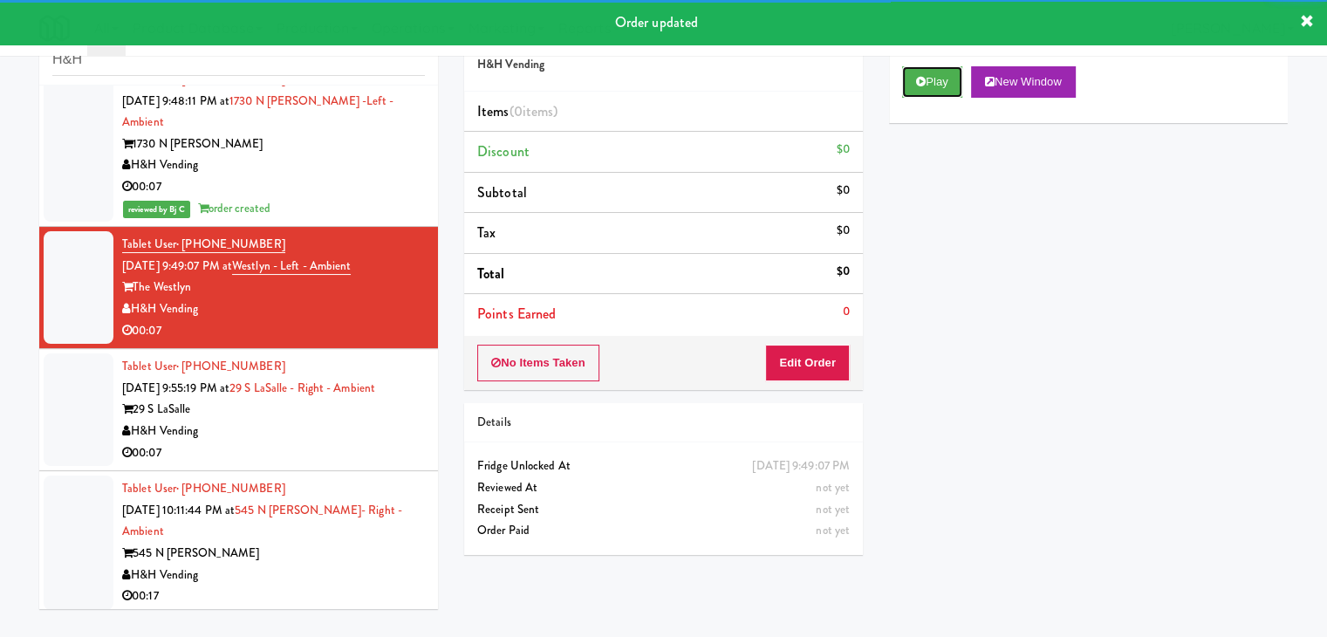
click at [951, 83] on button "Play" at bounding box center [932, 81] width 60 height 31
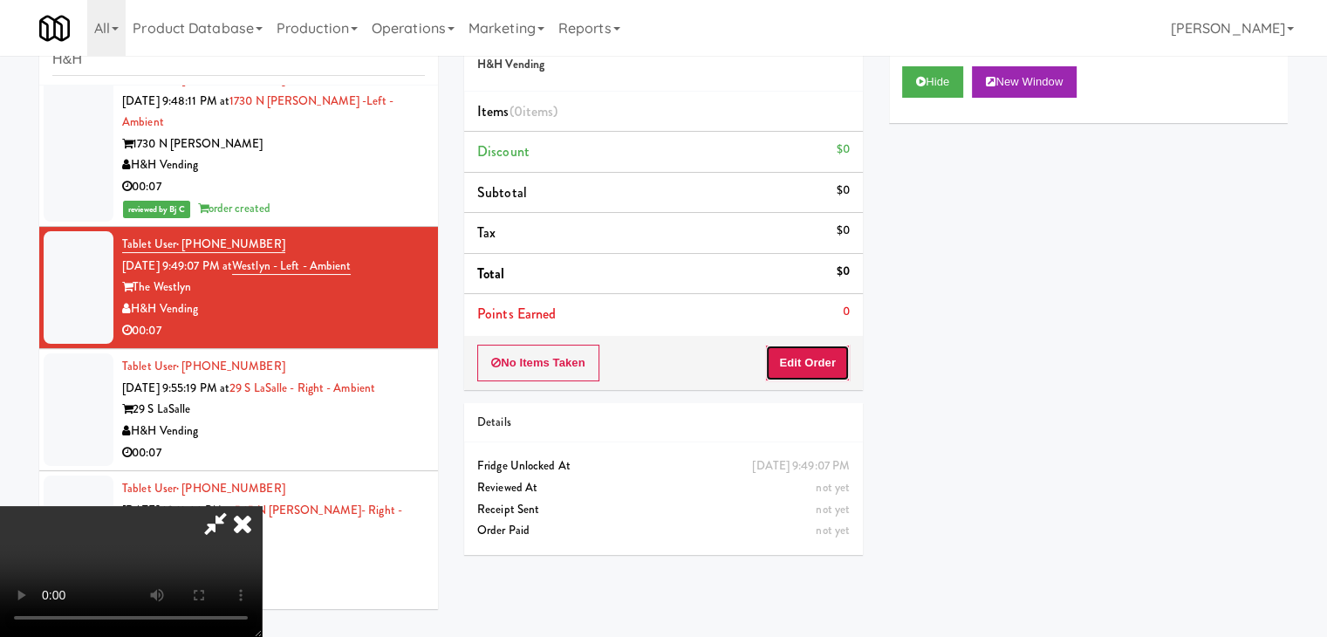
click at [824, 360] on button "Edit Order" at bounding box center [807, 363] width 85 height 37
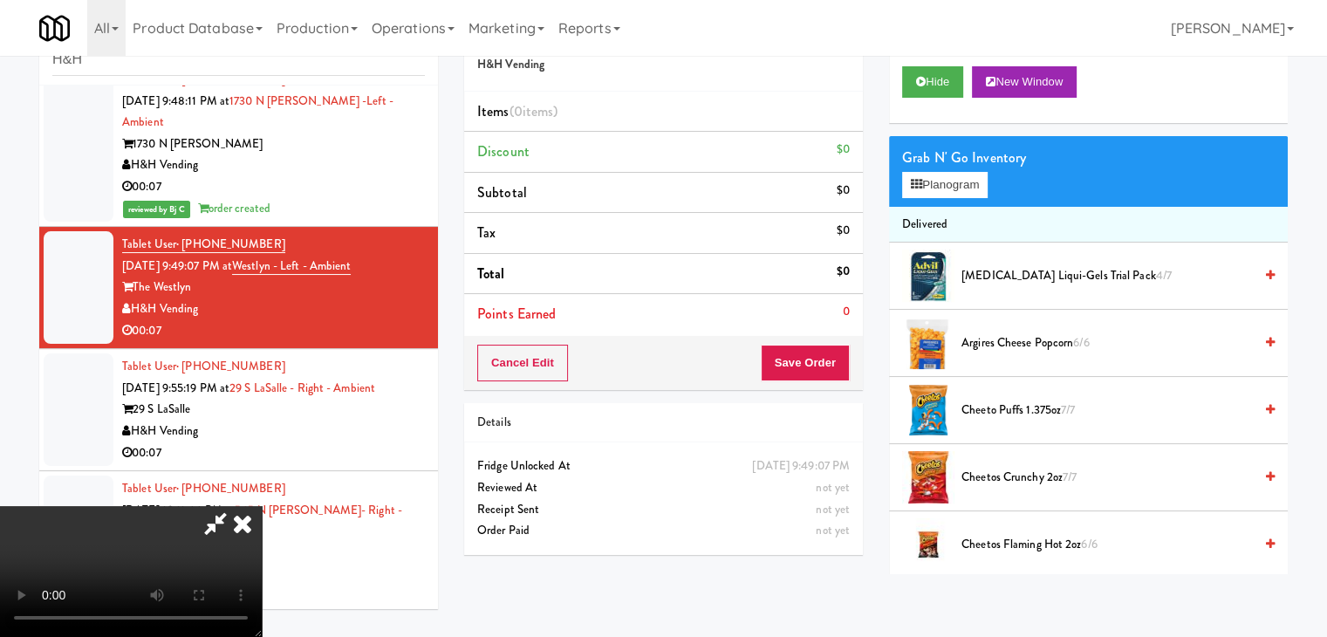
scroll to position [1811, 0]
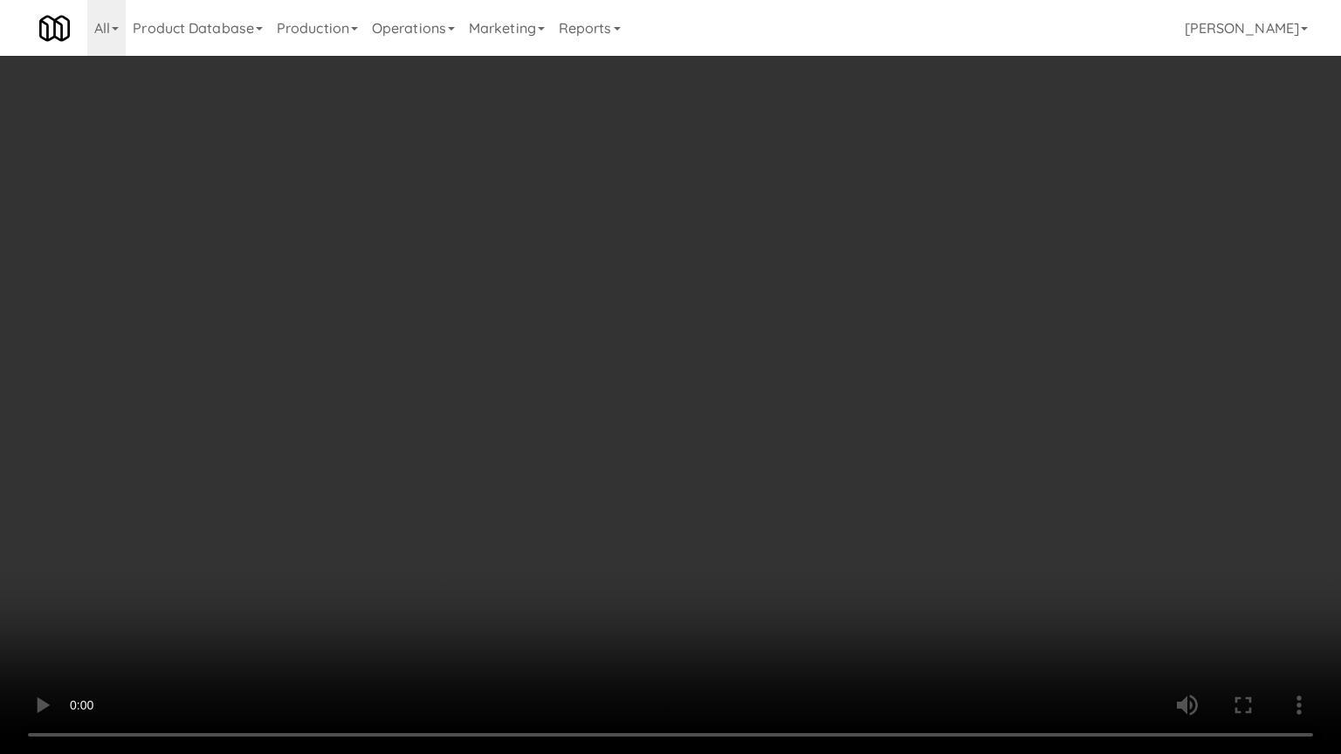
click at [741, 467] on video at bounding box center [670, 377] width 1341 height 754
click at [720, 481] on video at bounding box center [670, 377] width 1341 height 754
click at [722, 479] on video at bounding box center [670, 377] width 1341 height 754
click at [723, 469] on video at bounding box center [670, 377] width 1341 height 754
click at [726, 453] on video at bounding box center [670, 377] width 1341 height 754
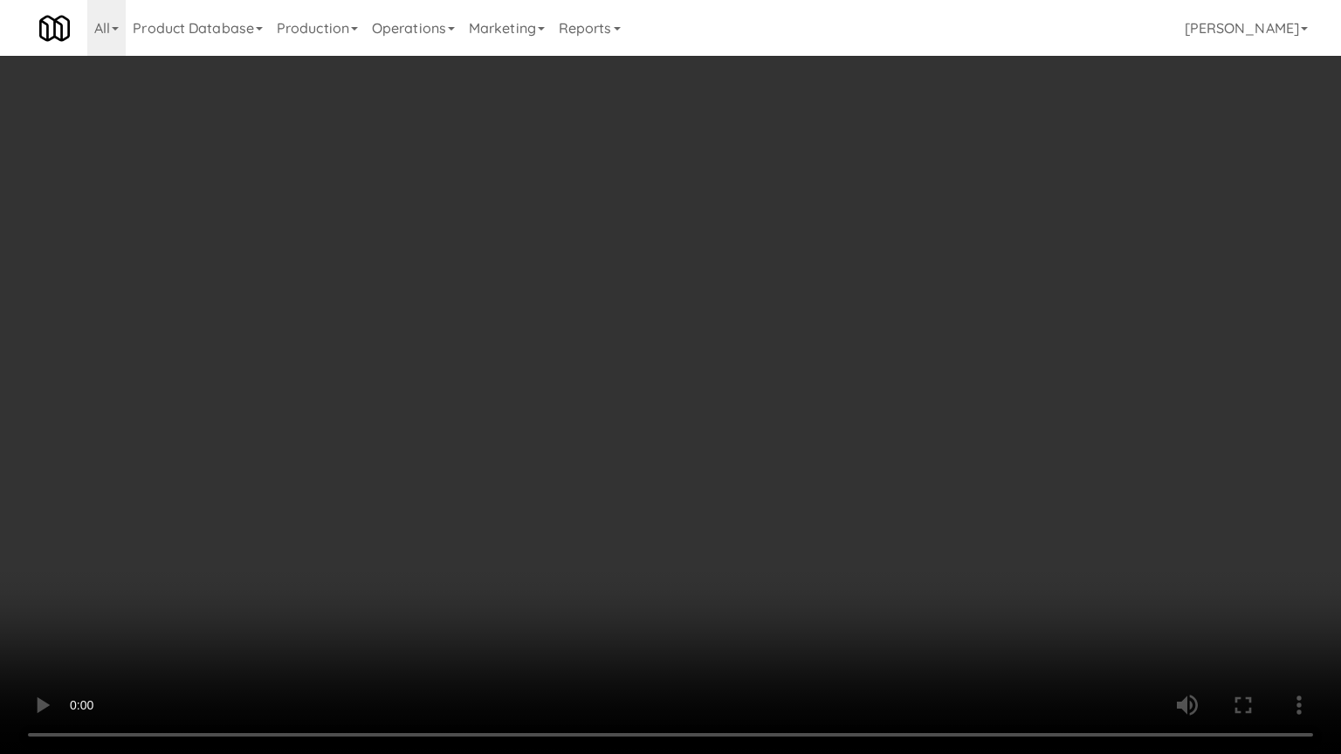
click at [722, 462] on video at bounding box center [670, 377] width 1341 height 754
click at [712, 463] on video at bounding box center [670, 377] width 1341 height 754
click at [712, 464] on video at bounding box center [670, 377] width 1341 height 754
click at [709, 465] on video at bounding box center [670, 377] width 1341 height 754
click at [709, 464] on video at bounding box center [670, 377] width 1341 height 754
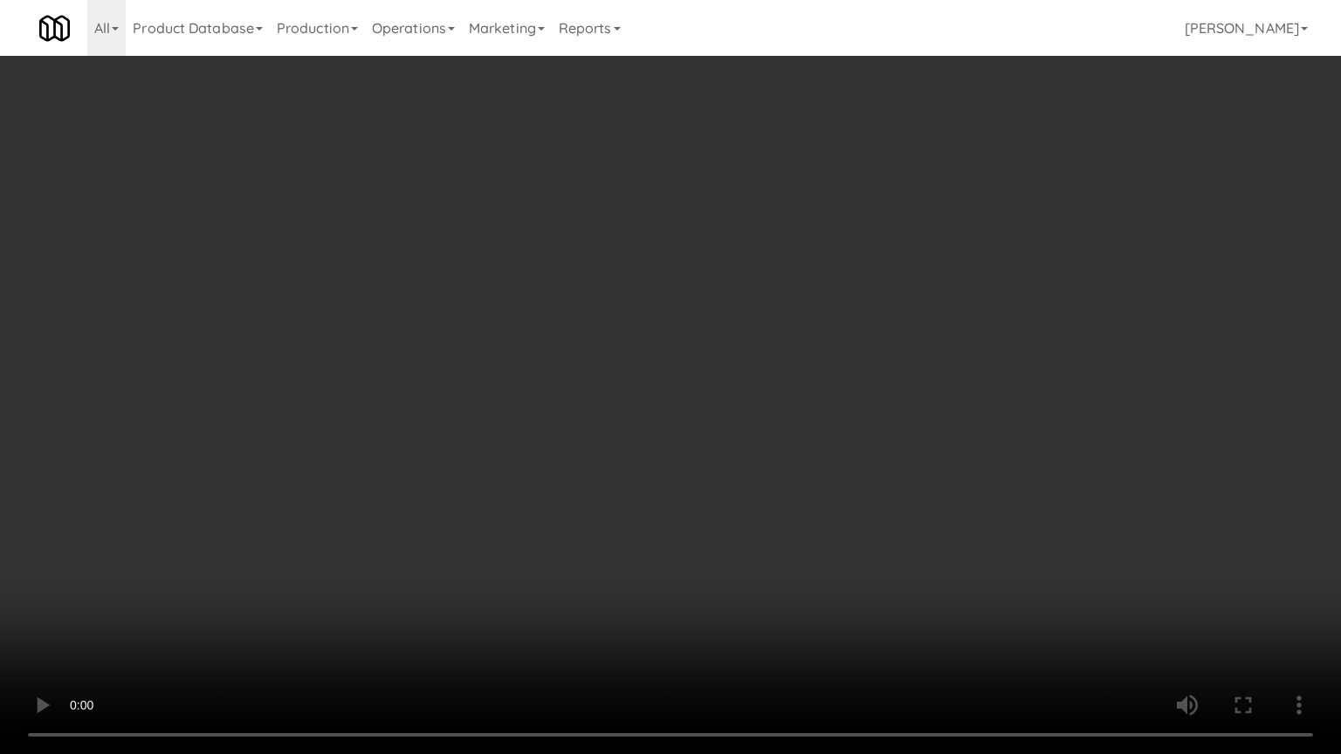
click at [705, 466] on video at bounding box center [670, 377] width 1341 height 754
click at [705, 467] on video at bounding box center [670, 377] width 1341 height 754
click at [704, 460] on video at bounding box center [670, 377] width 1341 height 754
drag, startPoint x: 746, startPoint y: 442, endPoint x: 754, endPoint y: 422, distance: 20.7
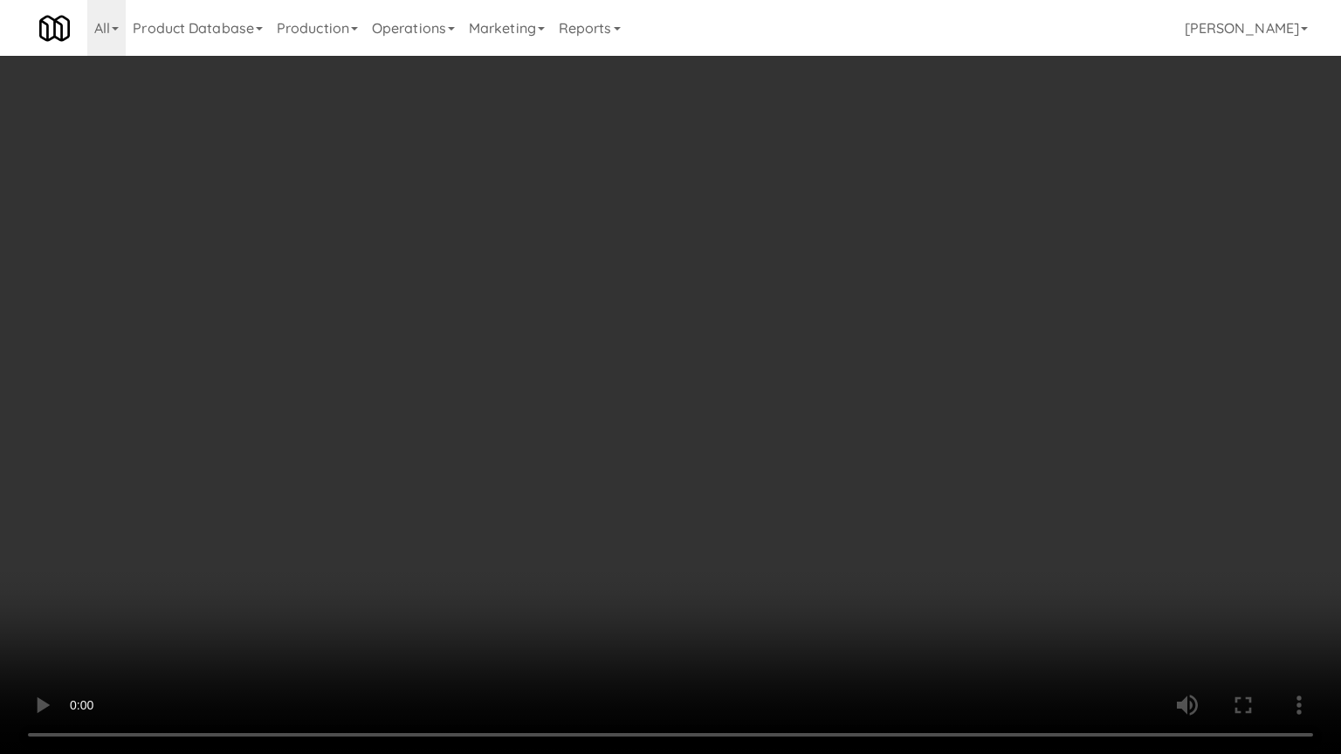
click at [746, 441] on video at bounding box center [670, 377] width 1341 height 754
drag, startPoint x: 754, startPoint y: 422, endPoint x: 841, endPoint y: 264, distance: 181.2
click at [764, 410] on video at bounding box center [670, 377] width 1341 height 754
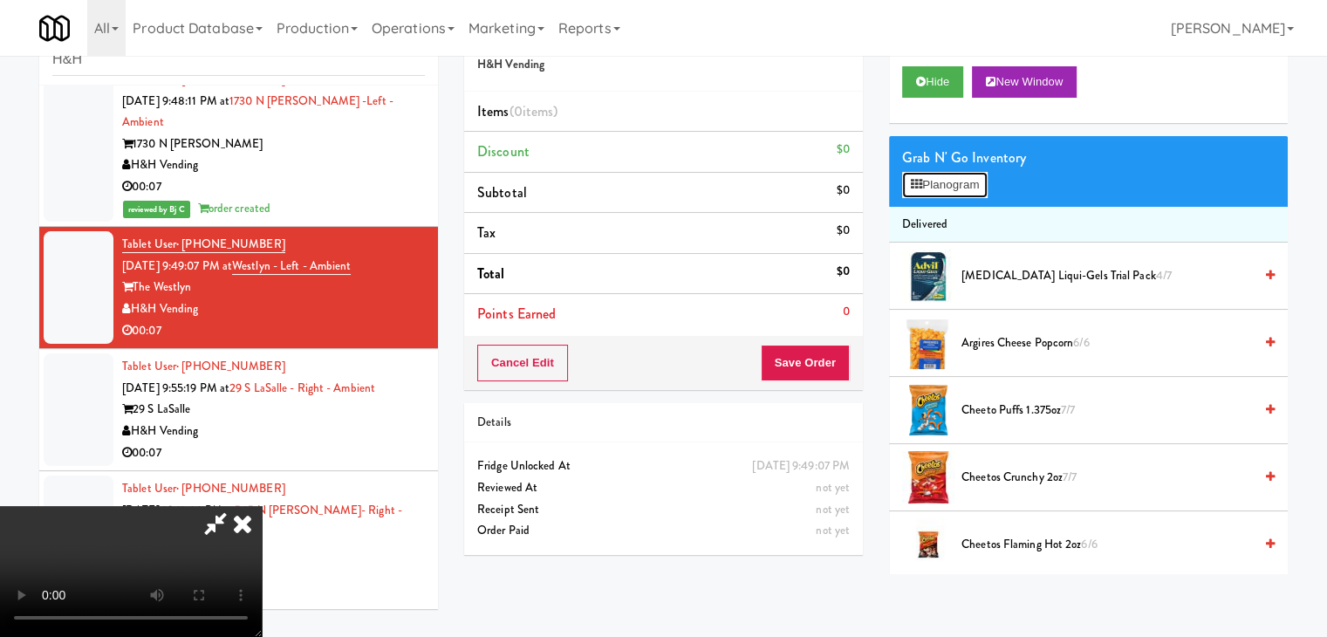
click at [925, 179] on button "Planogram" at bounding box center [945, 185] width 86 height 26
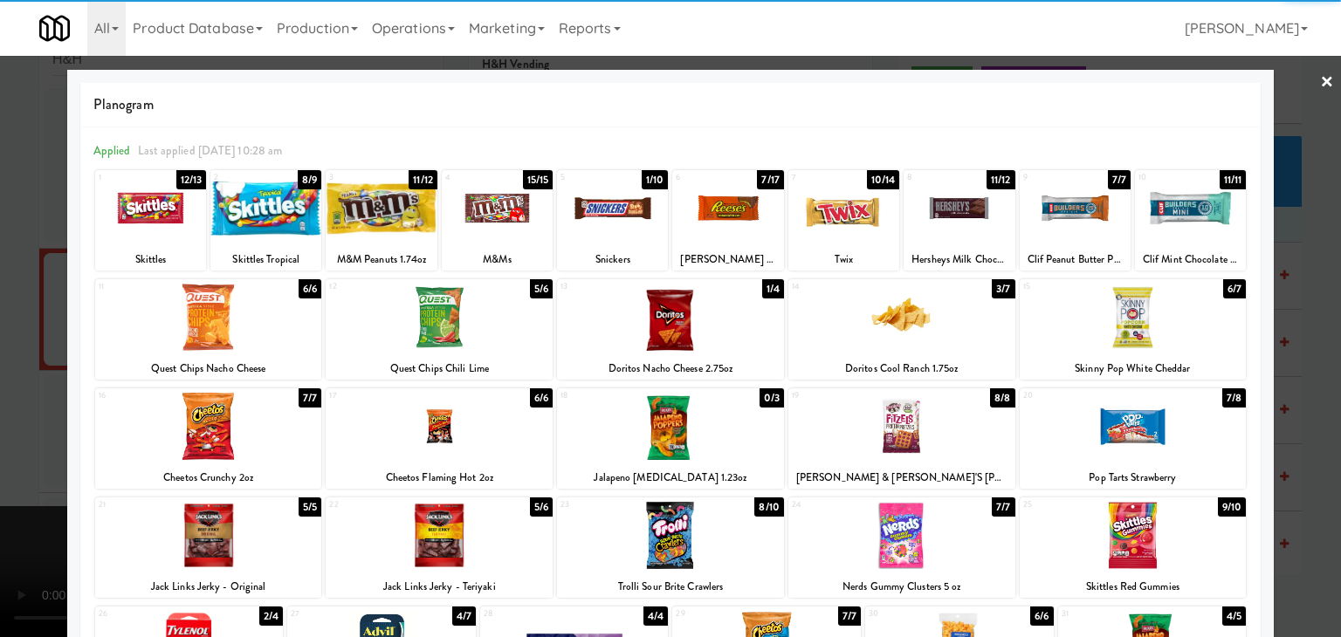
click at [740, 215] on div at bounding box center [727, 208] width 111 height 67
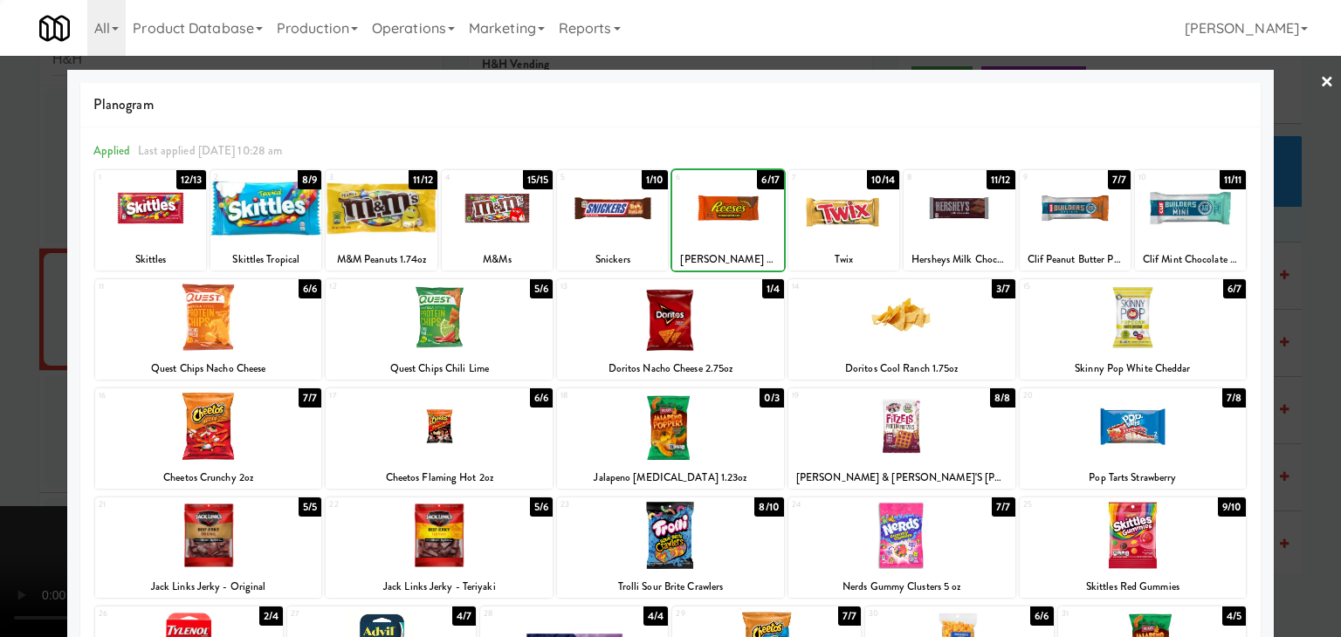
click at [740, 215] on div at bounding box center [727, 208] width 111 height 67
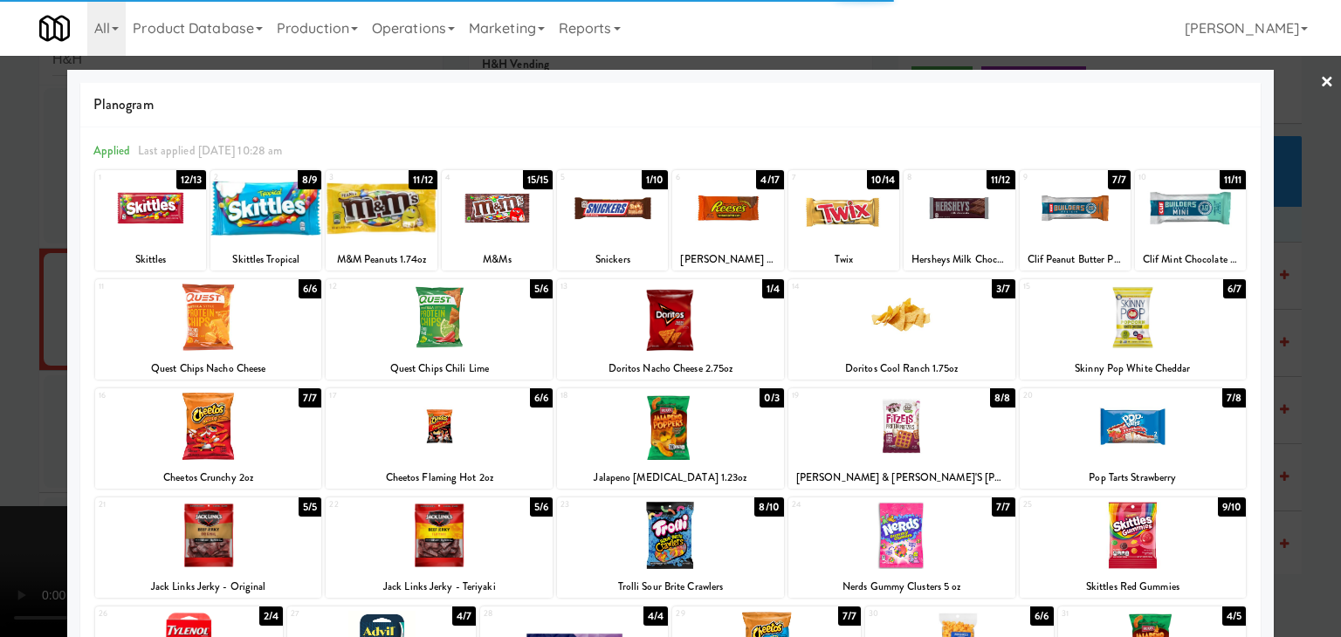
click at [740, 215] on div at bounding box center [727, 208] width 111 height 67
drag, startPoint x: 0, startPoint y: 406, endPoint x: 42, endPoint y: 406, distance: 41.9
click at [1, 406] on div at bounding box center [670, 318] width 1341 height 637
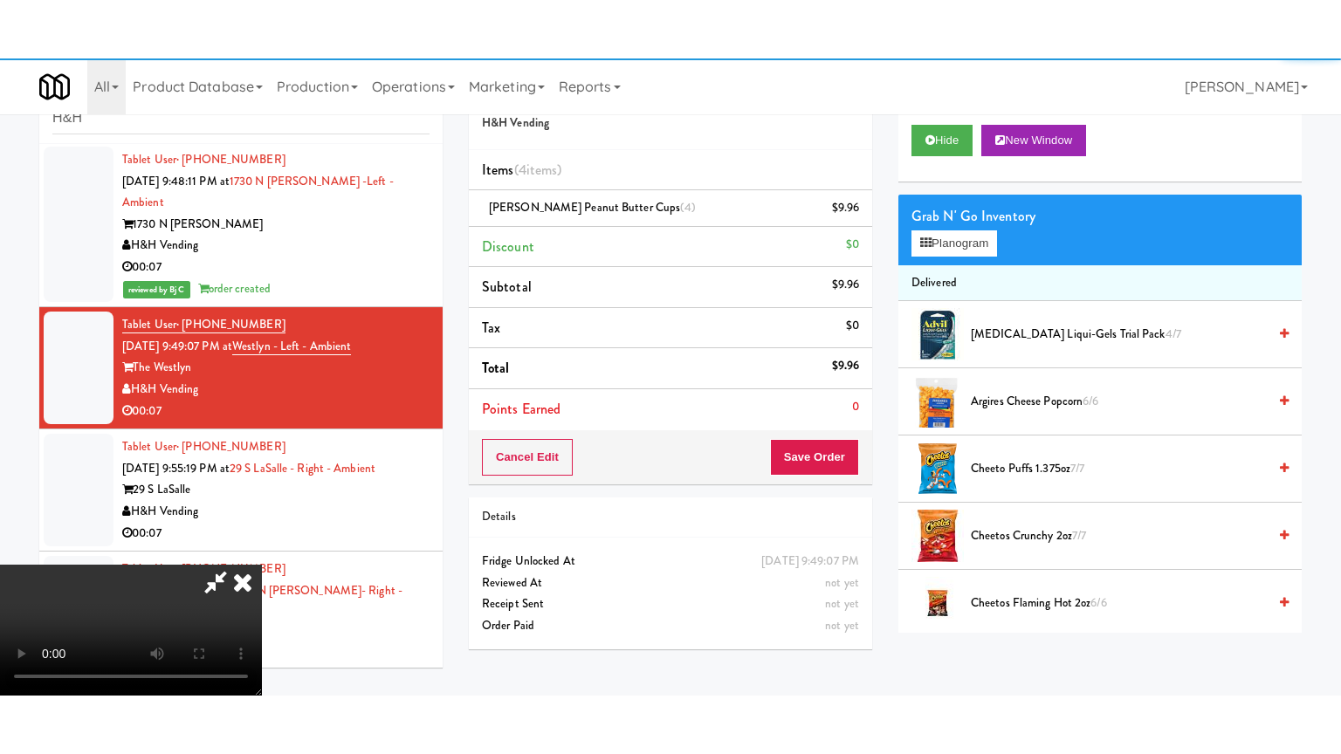
scroll to position [1833, 0]
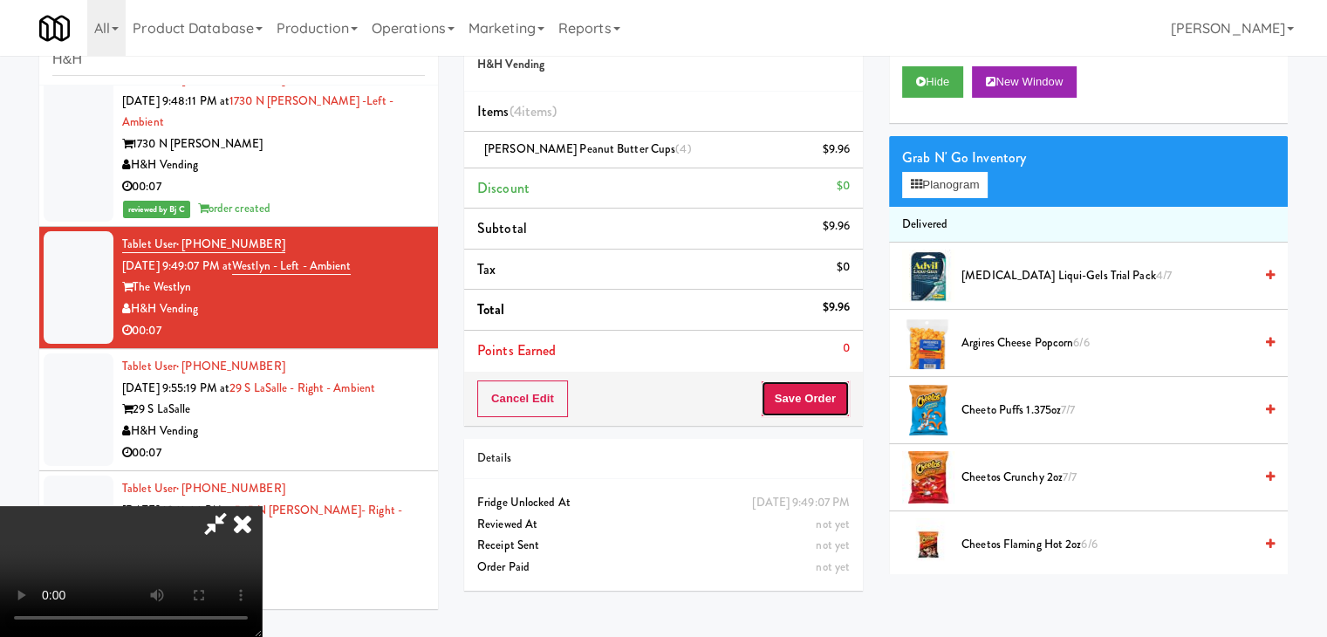
click at [820, 406] on button "Save Order" at bounding box center [805, 399] width 89 height 37
click at [820, 405] on button "Save Order" at bounding box center [805, 399] width 89 height 37
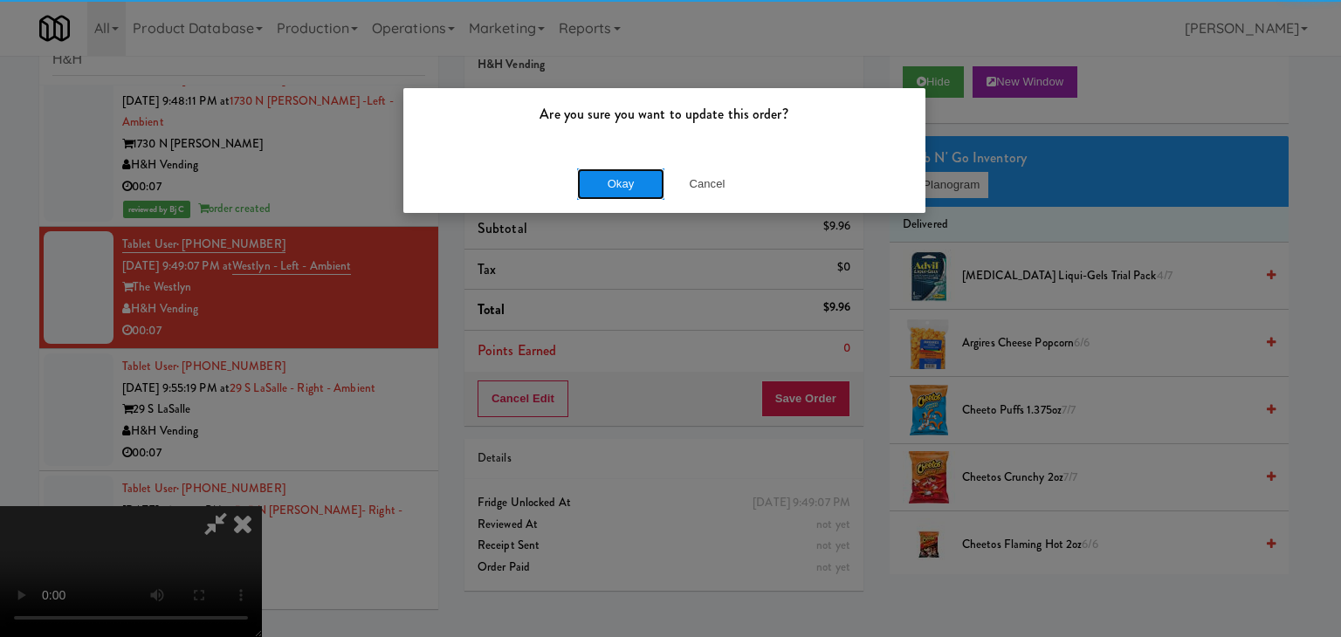
click at [607, 177] on button "Okay" at bounding box center [620, 183] width 87 height 31
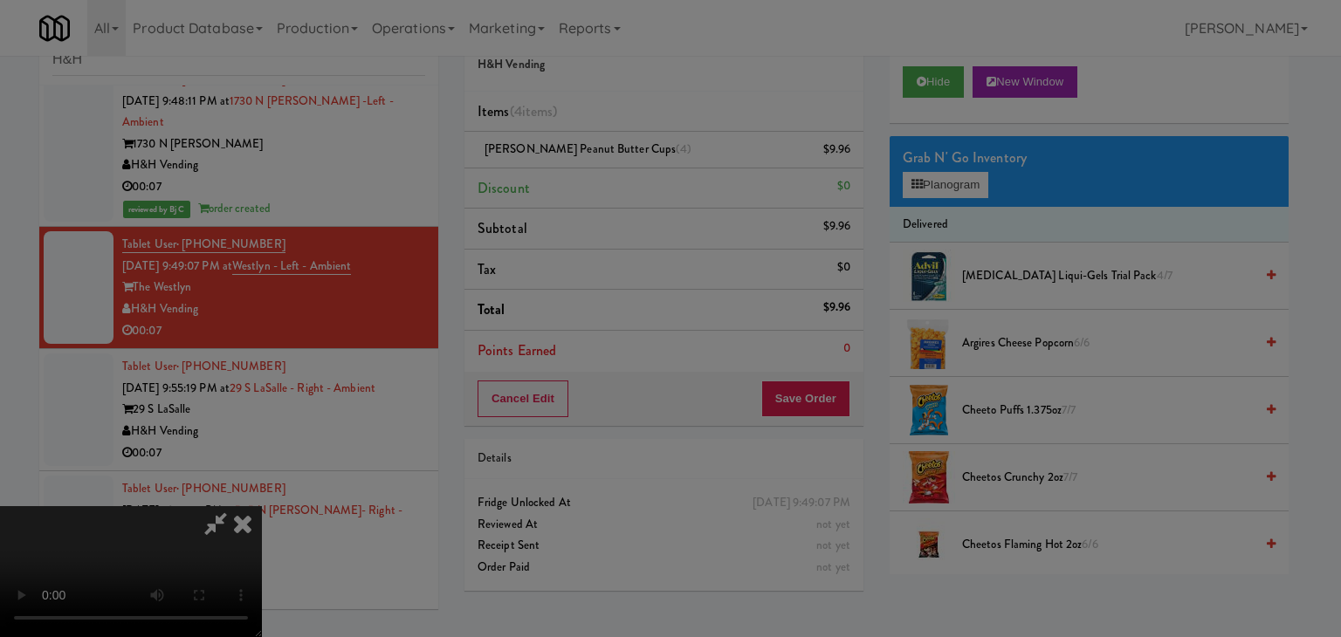
drag, startPoint x: 607, startPoint y: 177, endPoint x: 611, endPoint y: 193, distance: 16.1
click at [607, 168] on button "Okay" at bounding box center [620, 151] width 87 height 31
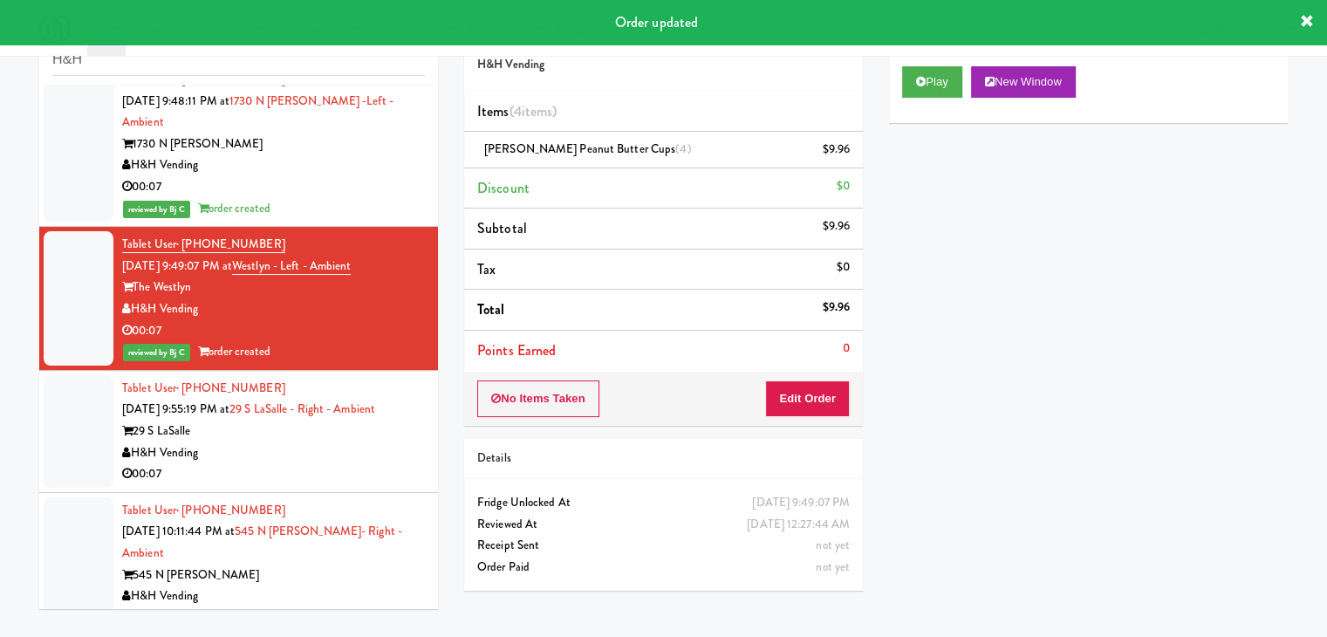
click at [269, 442] on div "H&H Vending" at bounding box center [273, 453] width 303 height 22
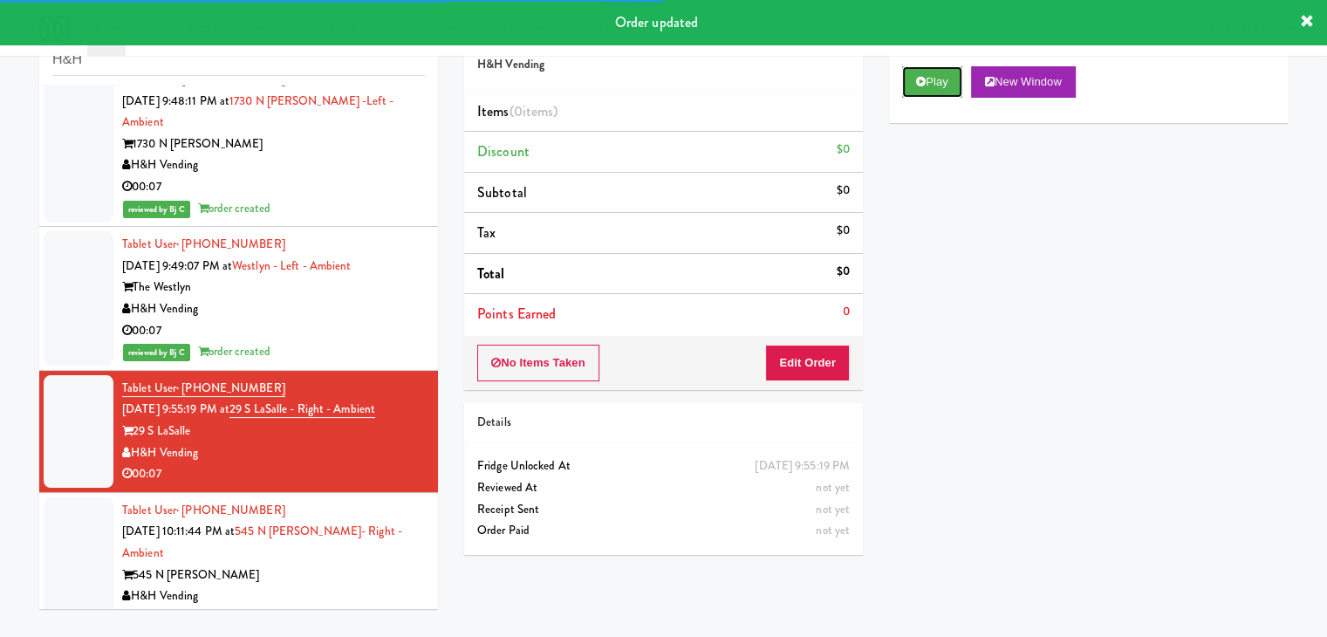
drag, startPoint x: 957, startPoint y: 78, endPoint x: 849, endPoint y: 253, distance: 206.1
click at [955, 85] on button "Play" at bounding box center [932, 81] width 60 height 31
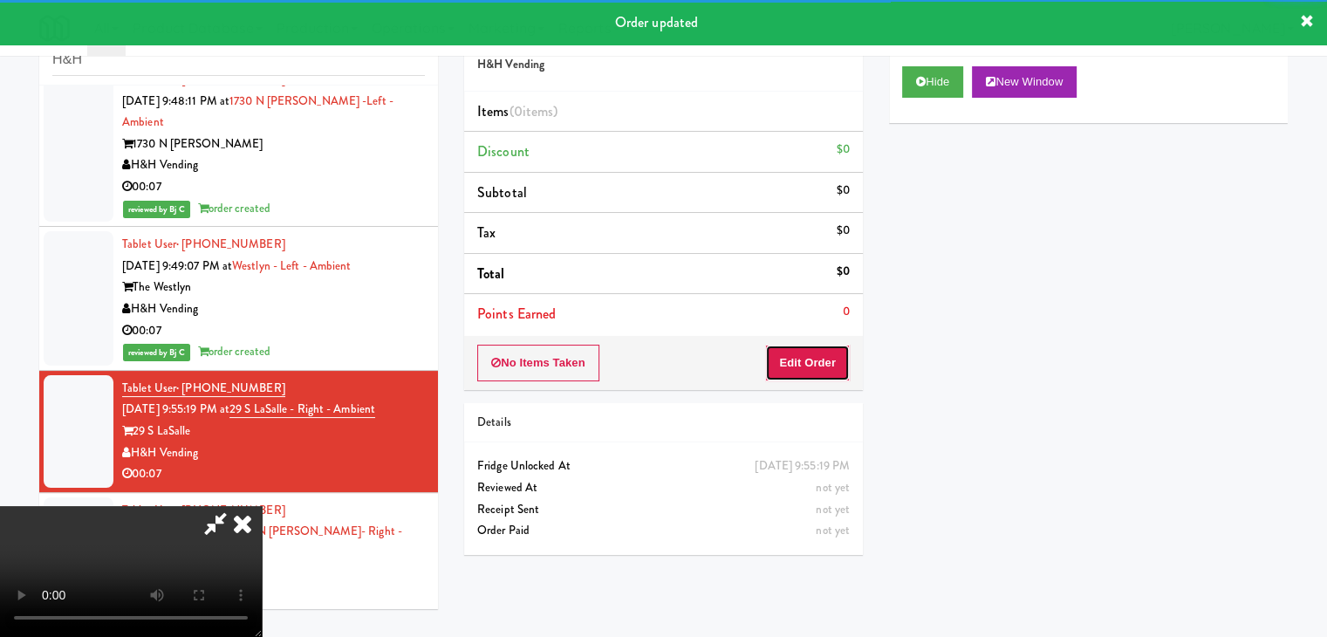
click at [810, 353] on button "Edit Order" at bounding box center [807, 363] width 85 height 37
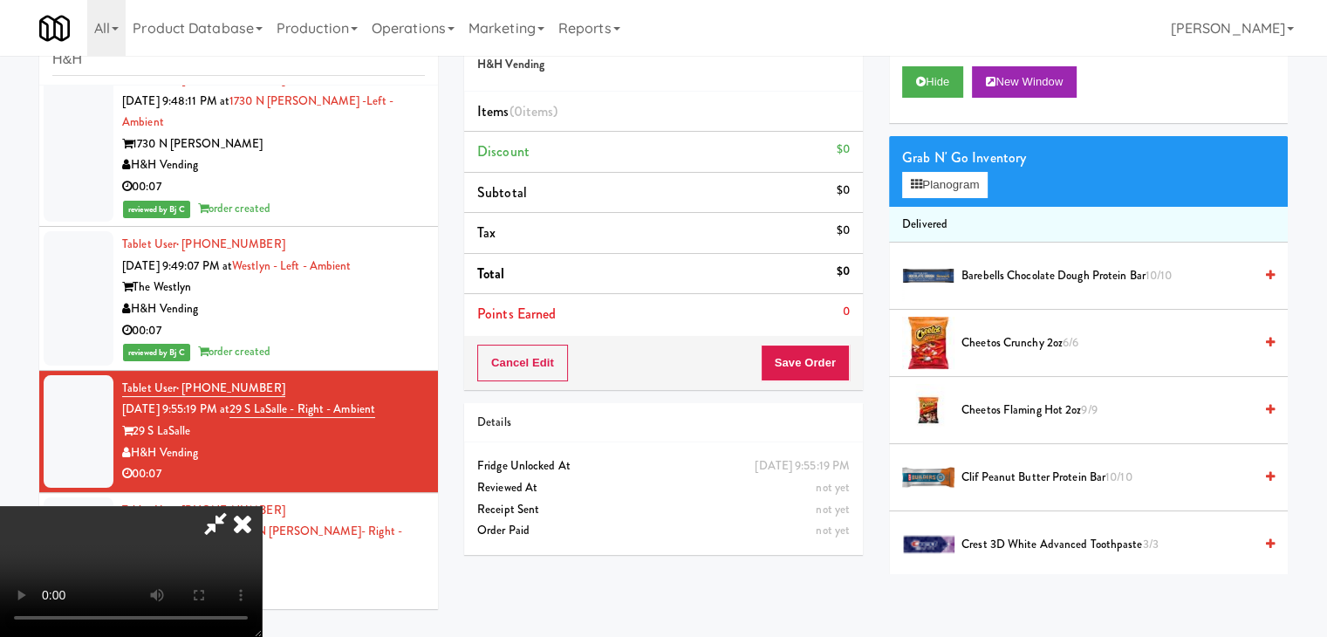
scroll to position [1811, 0]
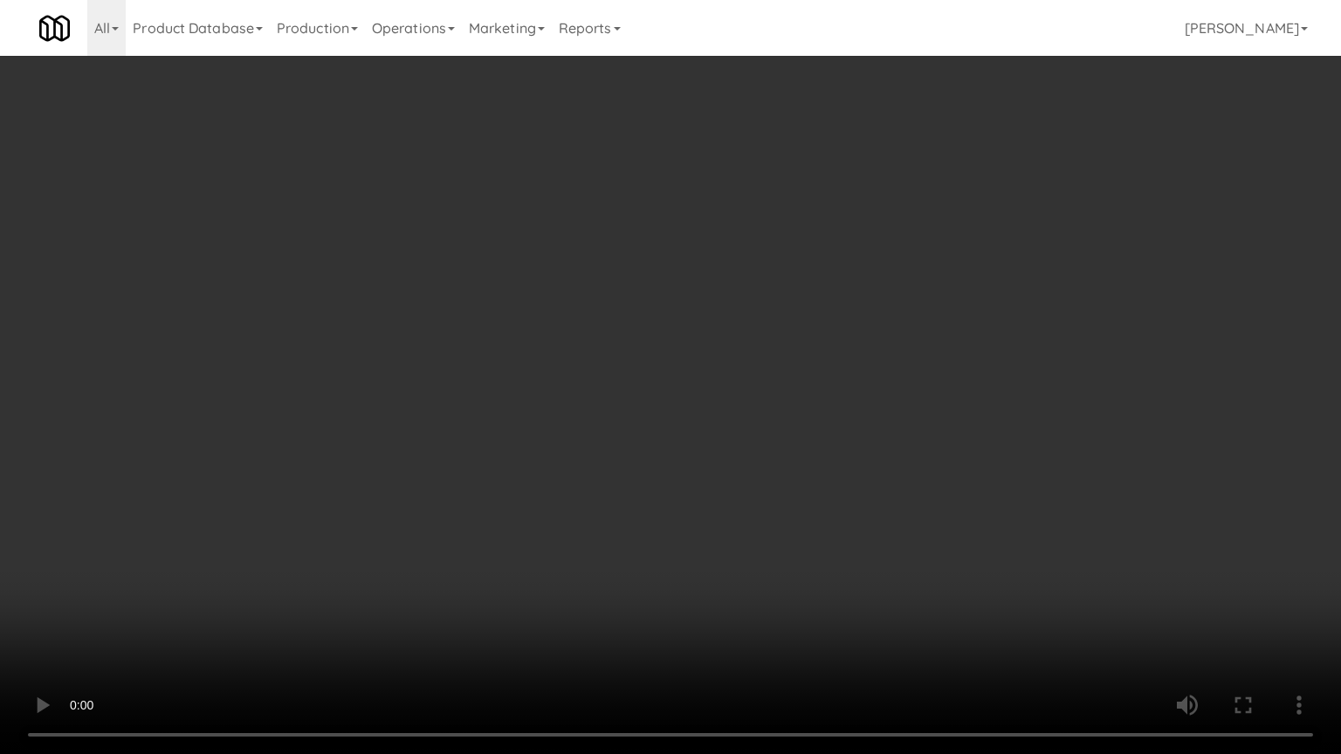
drag, startPoint x: 743, startPoint y: 664, endPoint x: 744, endPoint y: 675, distance: 11.5
click at [744, 636] on video at bounding box center [670, 377] width 1341 height 754
click at [831, 502] on video at bounding box center [670, 377] width 1341 height 754
click at [855, 442] on video at bounding box center [670, 377] width 1341 height 754
click at [856, 442] on video at bounding box center [670, 377] width 1341 height 754
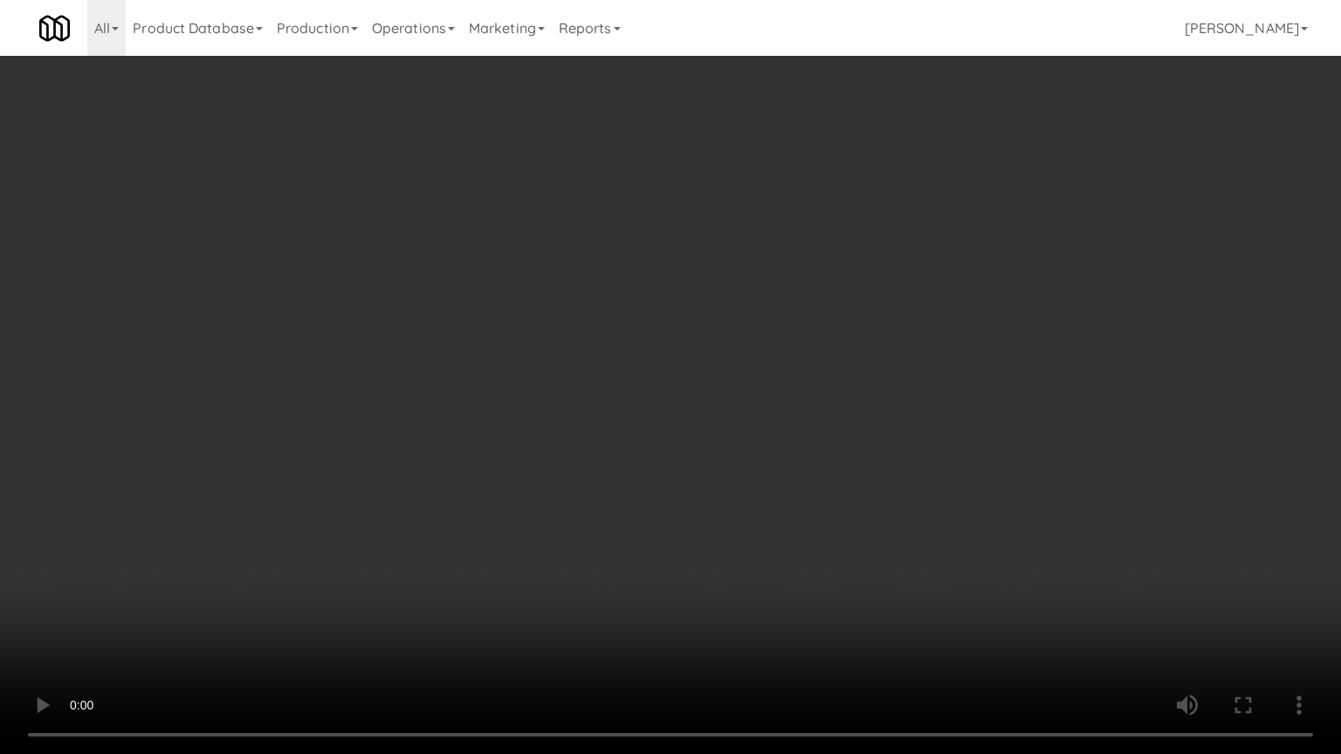
drag, startPoint x: 862, startPoint y: 435, endPoint x: 864, endPoint y: 419, distance: 16.7
click at [863, 434] on video at bounding box center [670, 377] width 1341 height 754
drag, startPoint x: 864, startPoint y: 419, endPoint x: 942, endPoint y: 235, distance: 199.9
click at [867, 405] on video at bounding box center [670, 377] width 1341 height 754
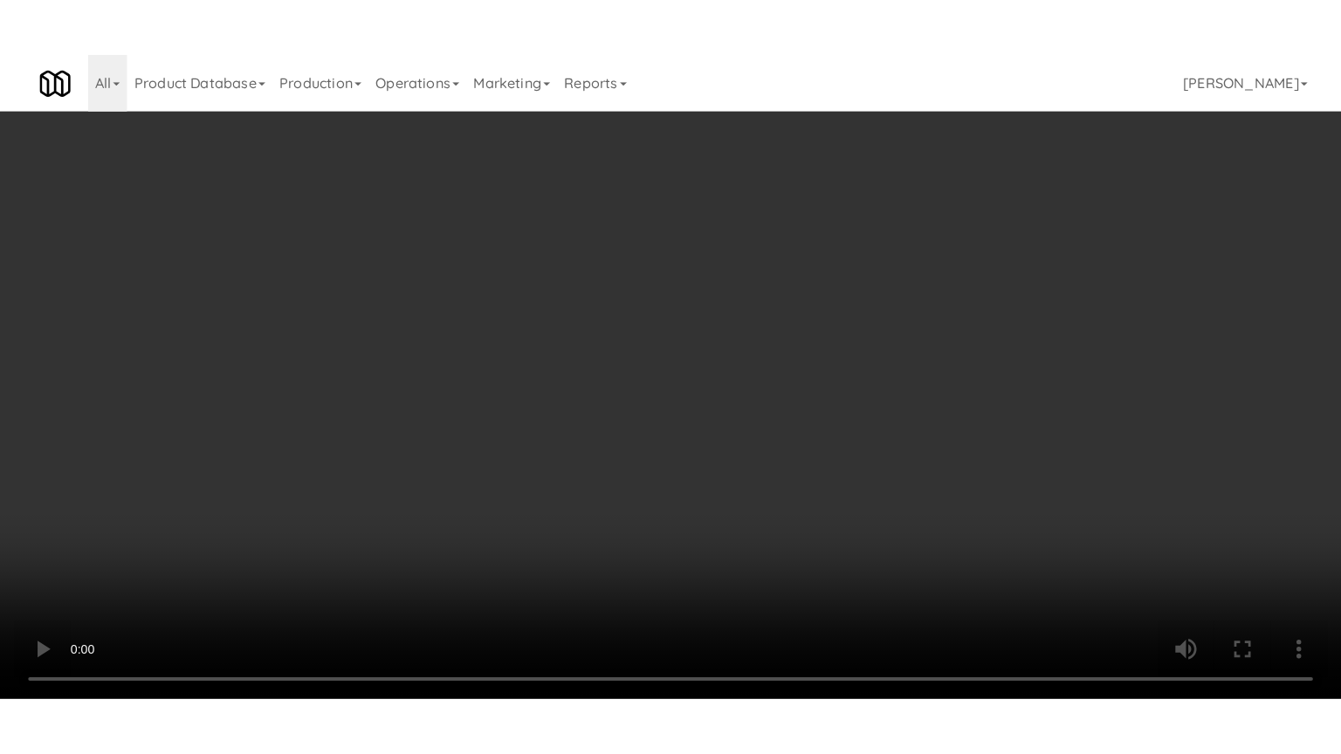
scroll to position [1833, 0]
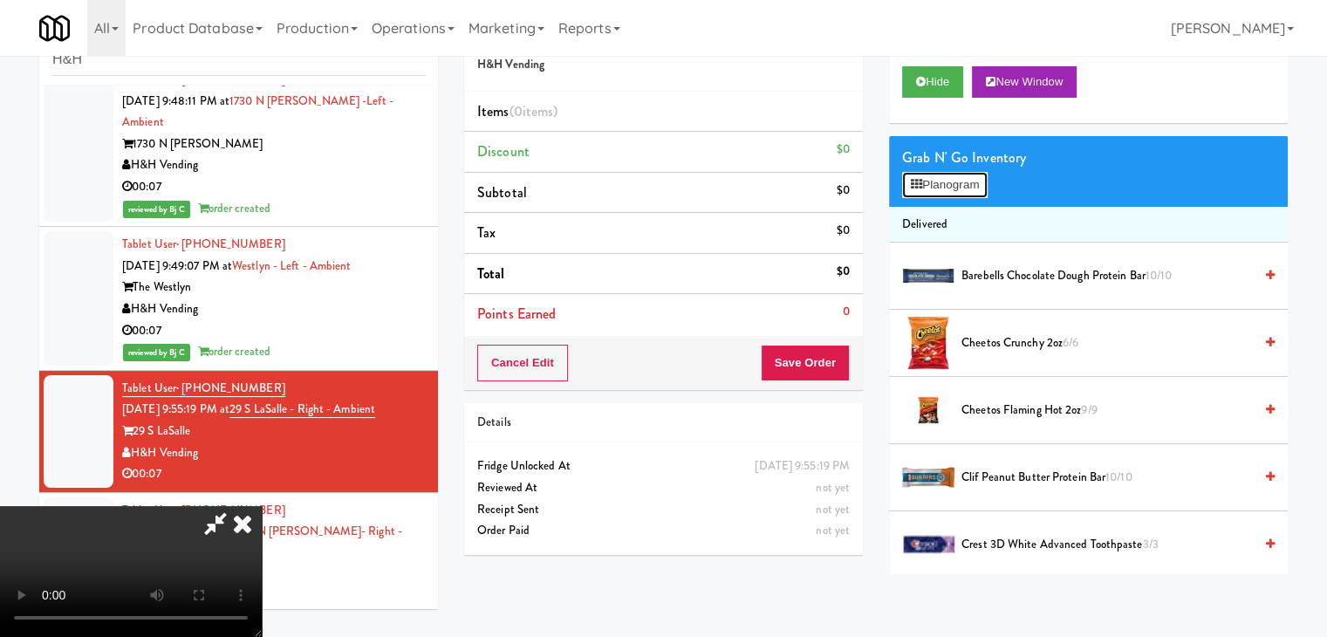
drag, startPoint x: 960, startPoint y: 177, endPoint x: 596, endPoint y: 326, distance: 393.0
click at [595, 323] on div "Order # 9788756 H&H Vending Items (0 items ) Discount $0 Subtotal $0 Tax $0 Tot…" at bounding box center [876, 290] width 824 height 567
click at [262, 506] on video at bounding box center [131, 571] width 262 height 131
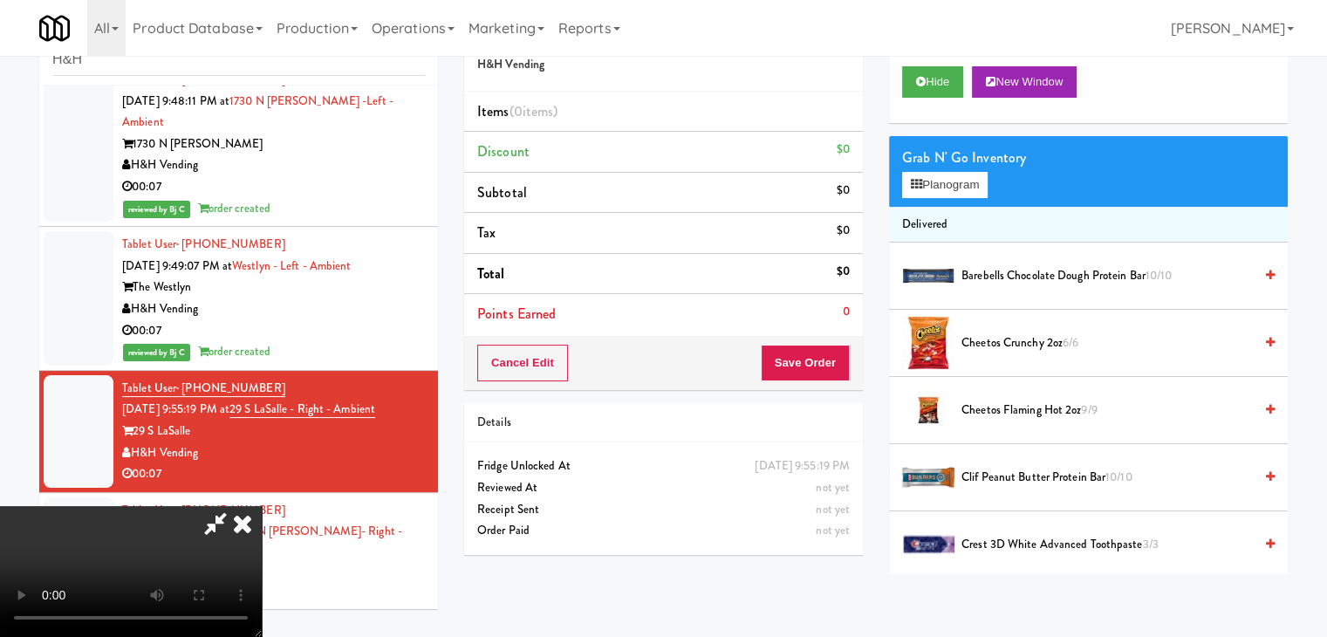
scroll to position [1811, 0]
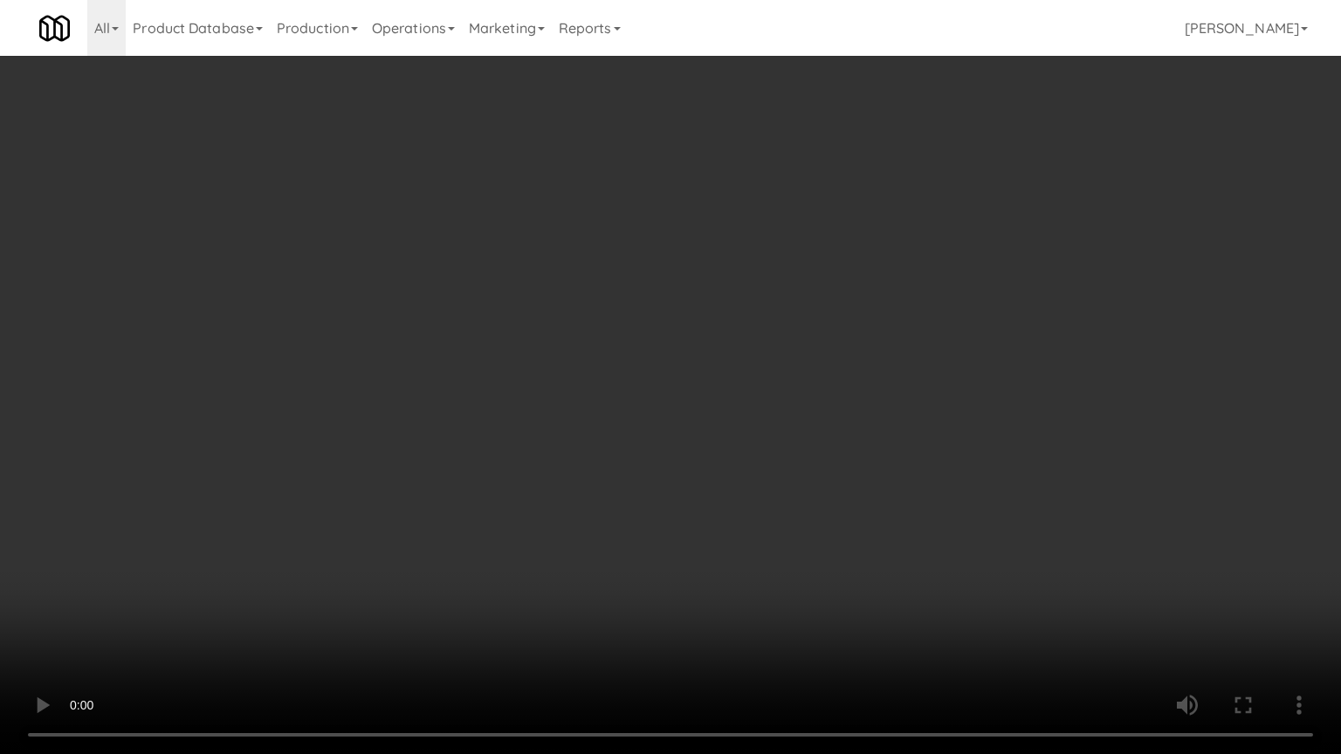
click at [635, 458] on video at bounding box center [670, 377] width 1341 height 754
click at [654, 457] on video at bounding box center [670, 377] width 1341 height 754
click at [656, 457] on video at bounding box center [670, 377] width 1341 height 754
click at [716, 394] on video at bounding box center [670, 377] width 1341 height 754
click at [715, 387] on video at bounding box center [670, 377] width 1341 height 754
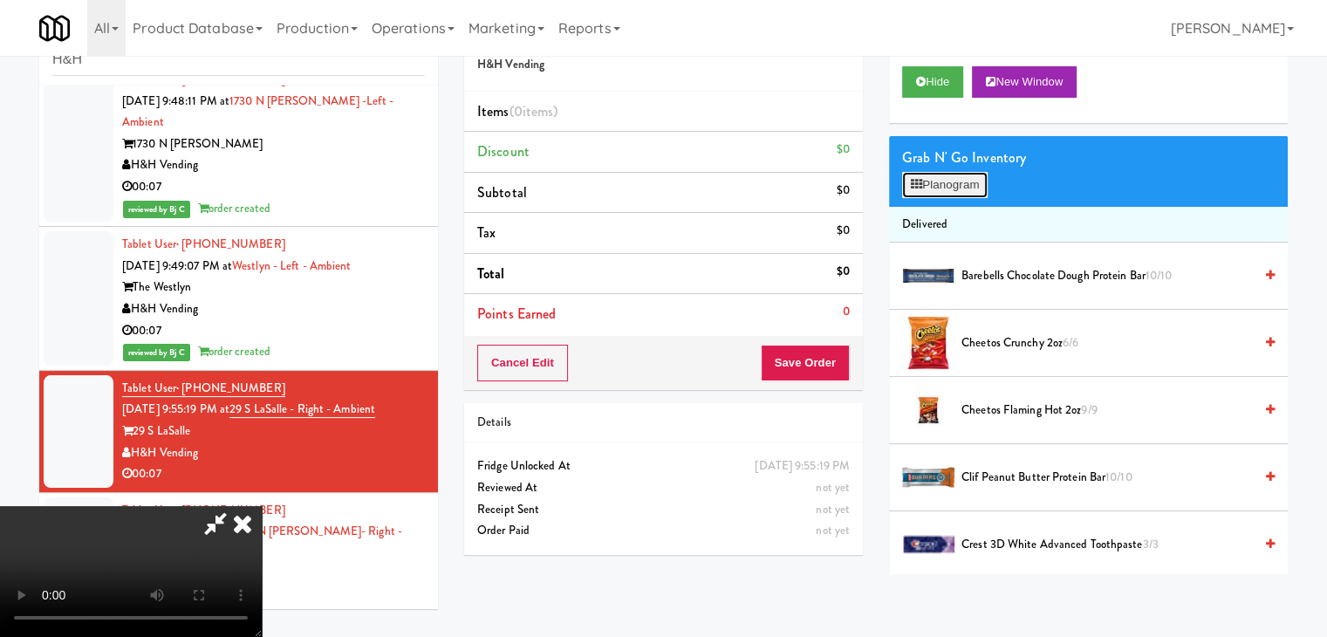
click at [960, 187] on button "Planogram" at bounding box center [945, 185] width 86 height 26
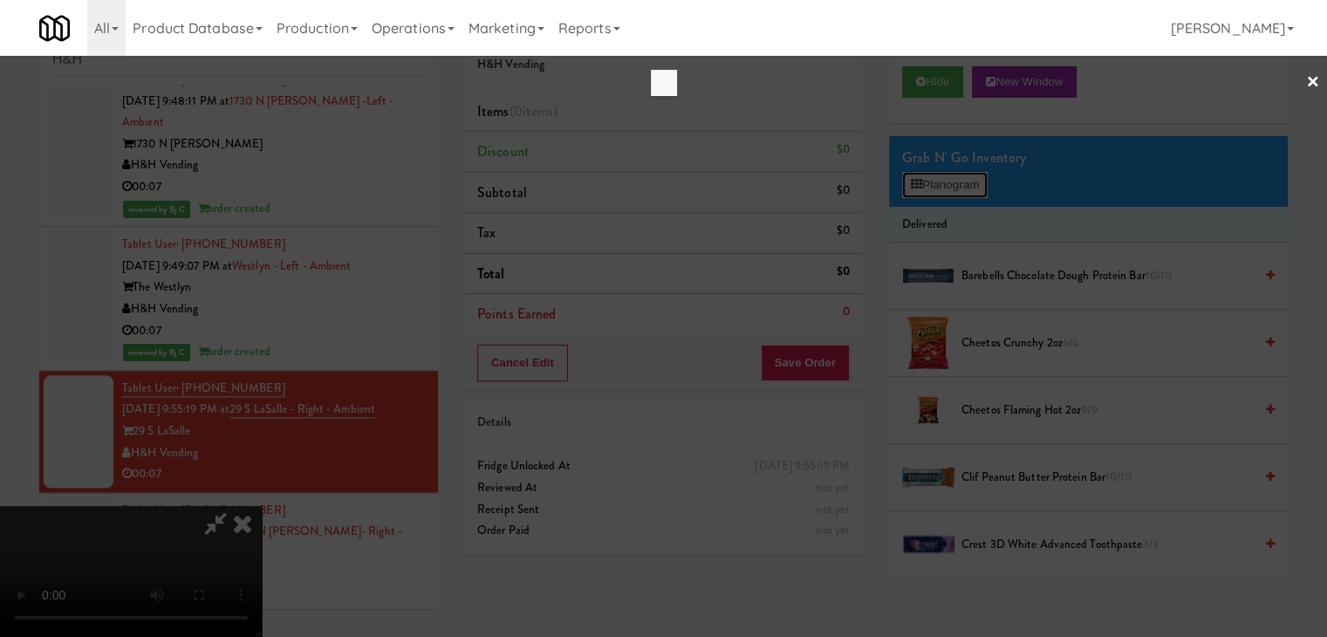
scroll to position [1811, 0]
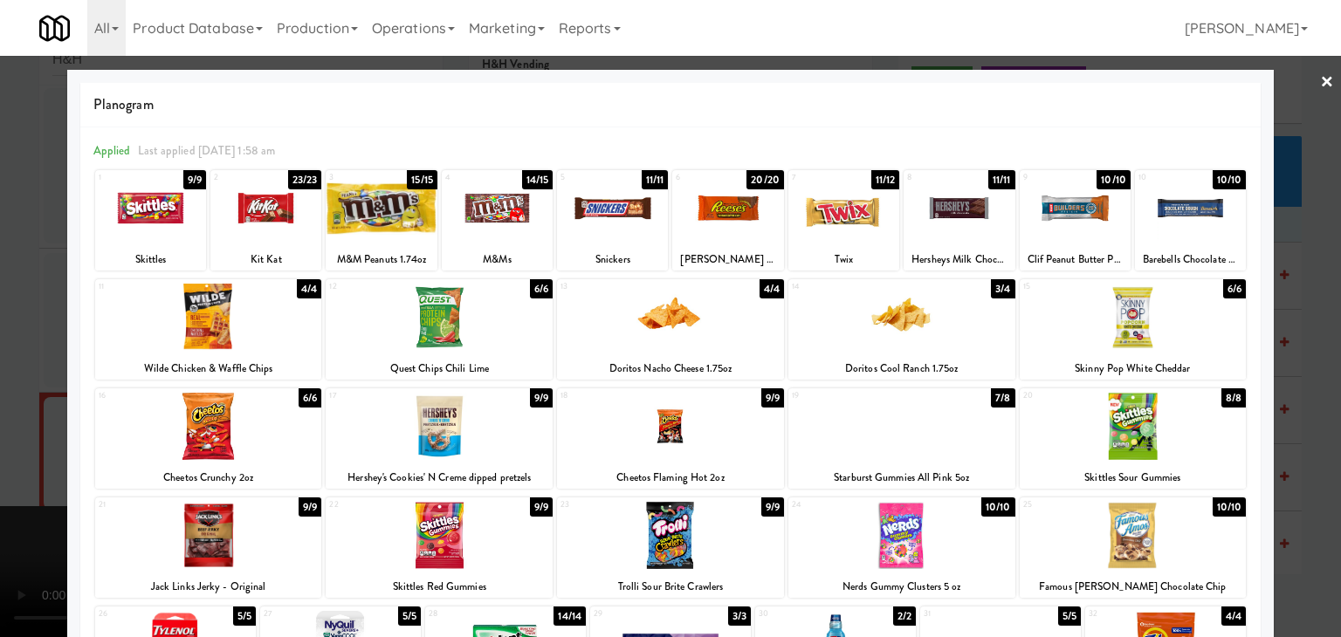
click at [922, 423] on div at bounding box center [901, 426] width 227 height 67
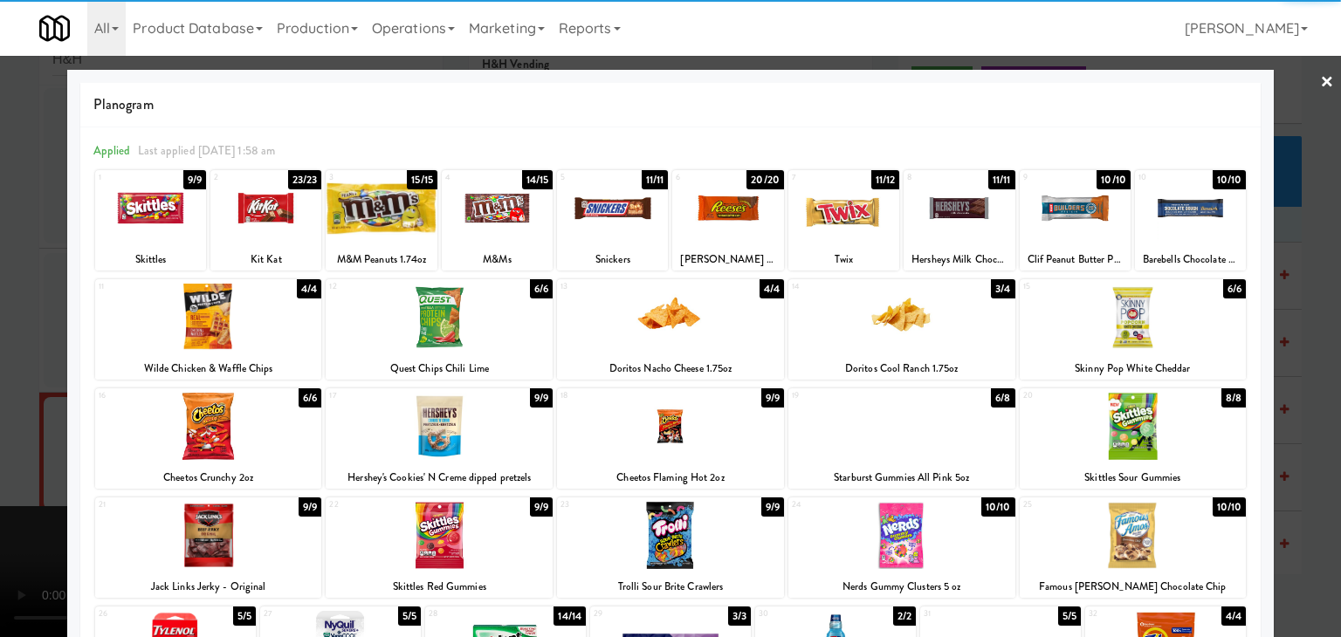
click at [349, 189] on div at bounding box center [381, 208] width 111 height 67
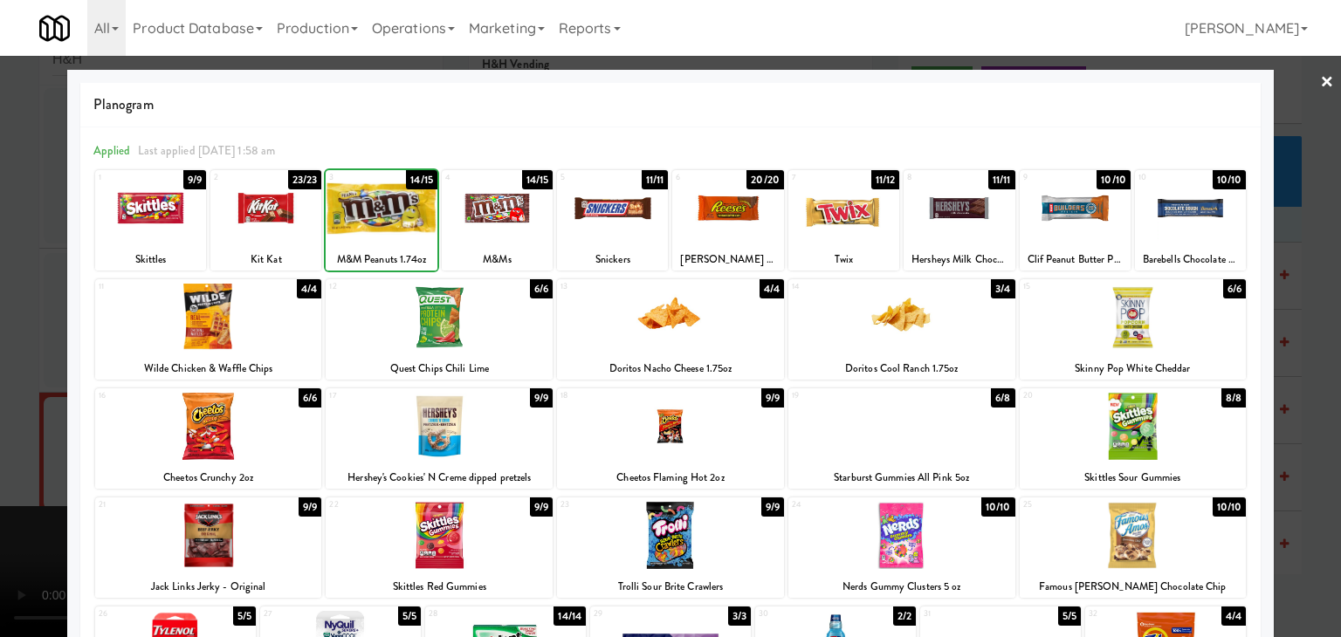
click at [0, 353] on div at bounding box center [670, 318] width 1341 height 637
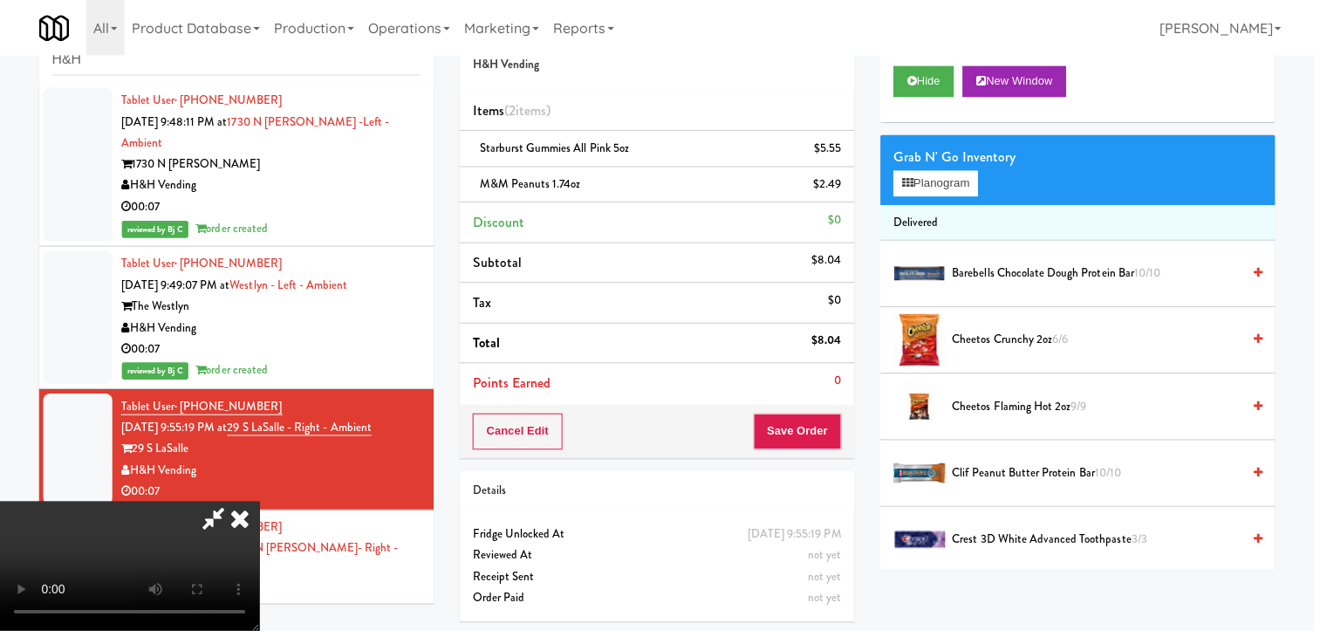
scroll to position [1833, 0]
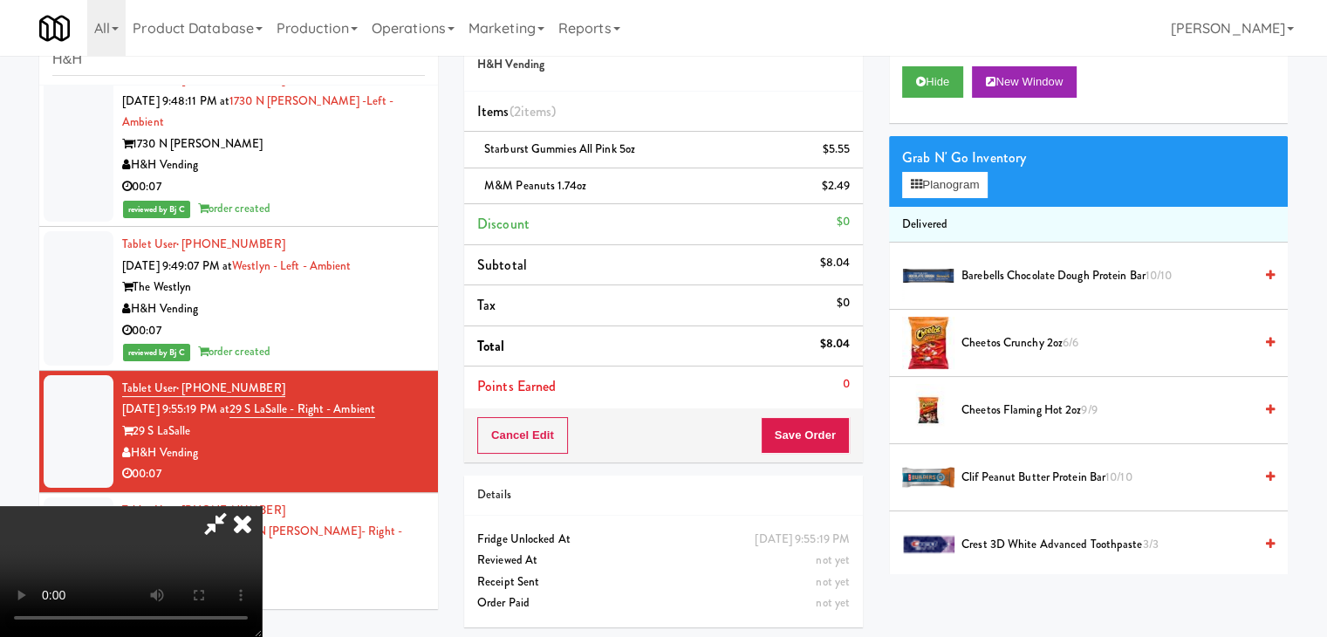
drag, startPoint x: 471, startPoint y: 435, endPoint x: 487, endPoint y: 438, distance: 16.1
click at [262, 506] on video at bounding box center [131, 571] width 262 height 131
click at [825, 420] on div "Cancel Edit Save Order" at bounding box center [663, 435] width 399 height 54
click at [825, 421] on button "Save Order" at bounding box center [805, 435] width 89 height 37
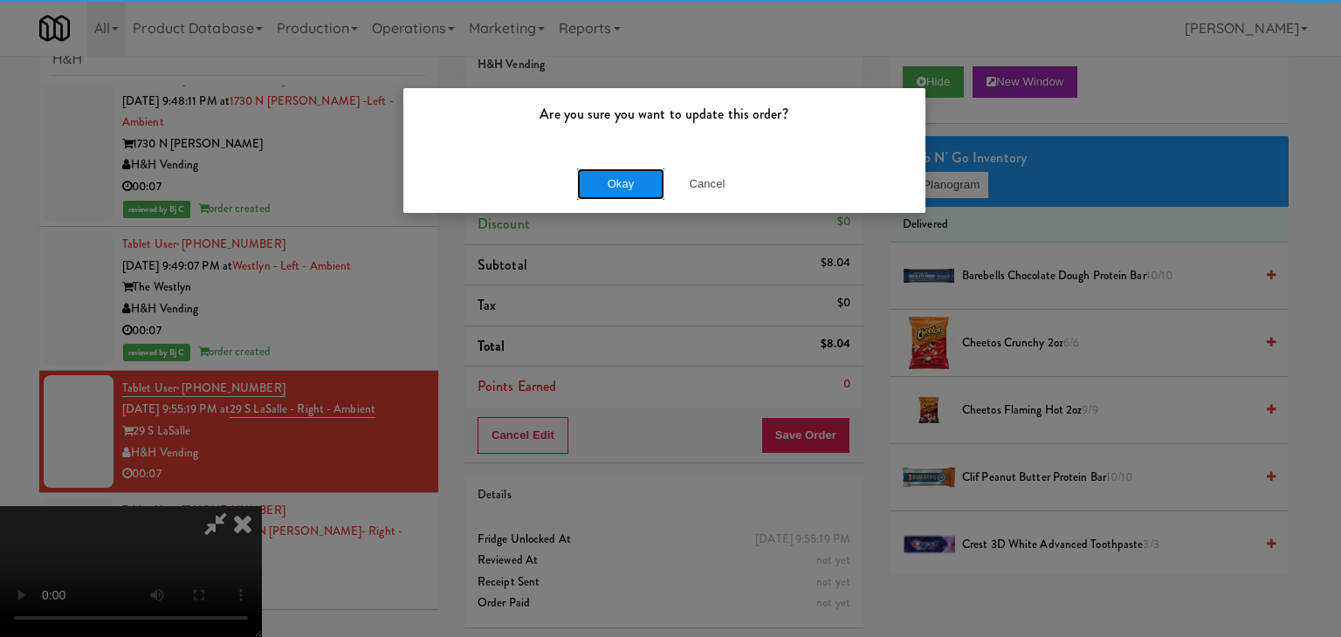
click at [618, 182] on button "Okay" at bounding box center [620, 183] width 87 height 31
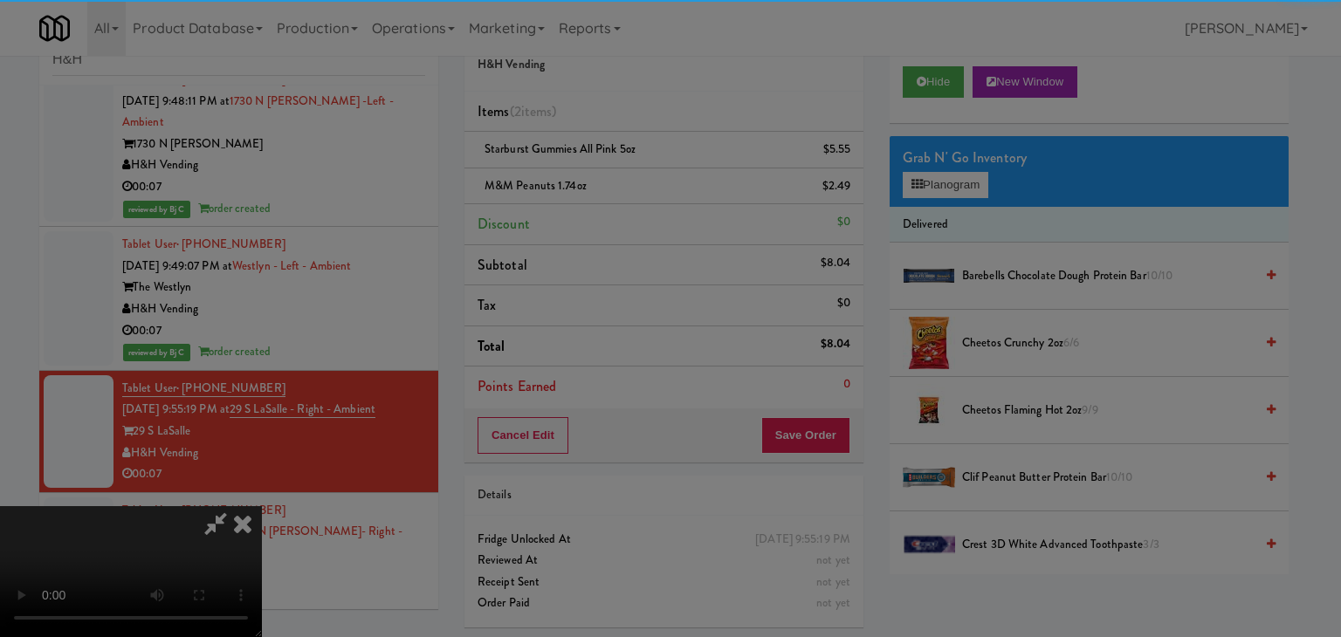
drag, startPoint x: 618, startPoint y: 182, endPoint x: 639, endPoint y: 191, distance: 23.0
click at [619, 181] on div "Okay Cancel" at bounding box center [664, 151] width 522 height 58
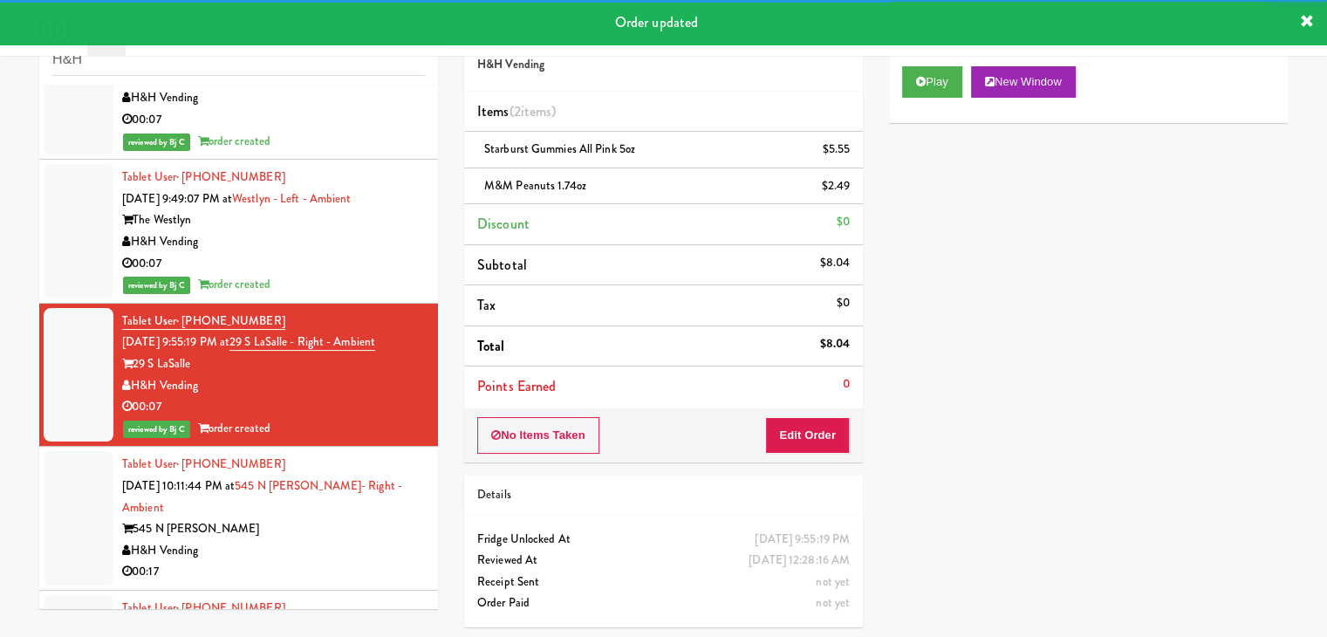
scroll to position [2007, 0]
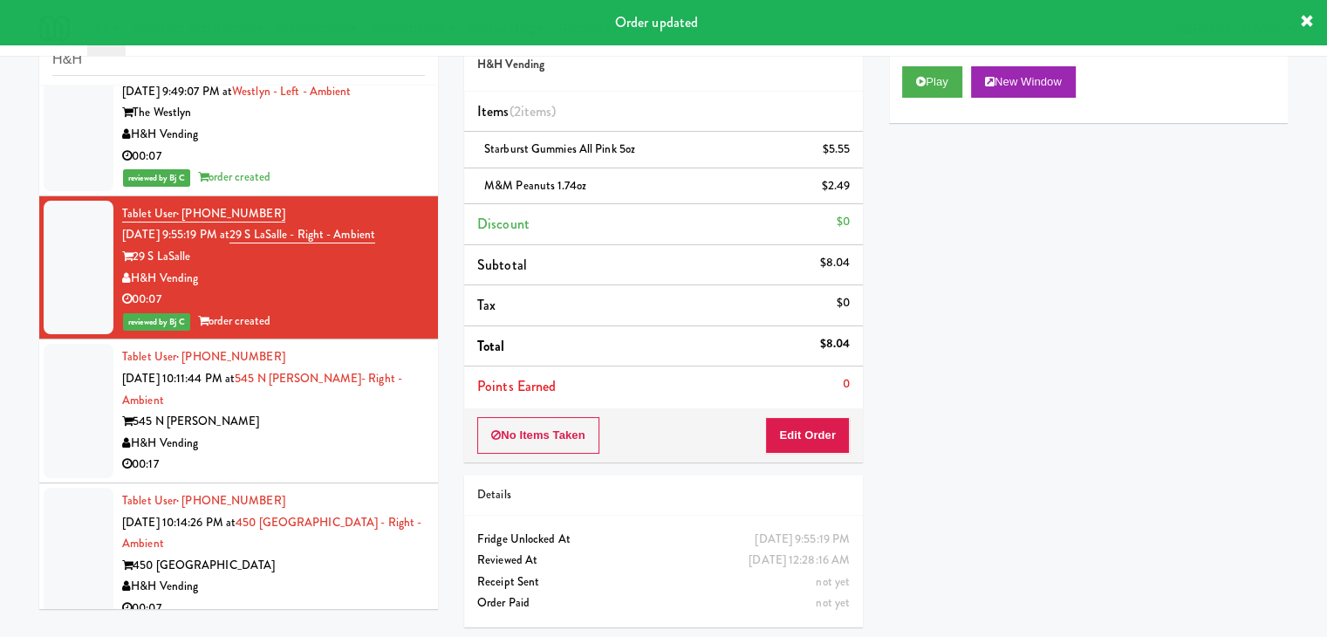
click at [337, 433] on div "H&H Vending" at bounding box center [273, 444] width 303 height 22
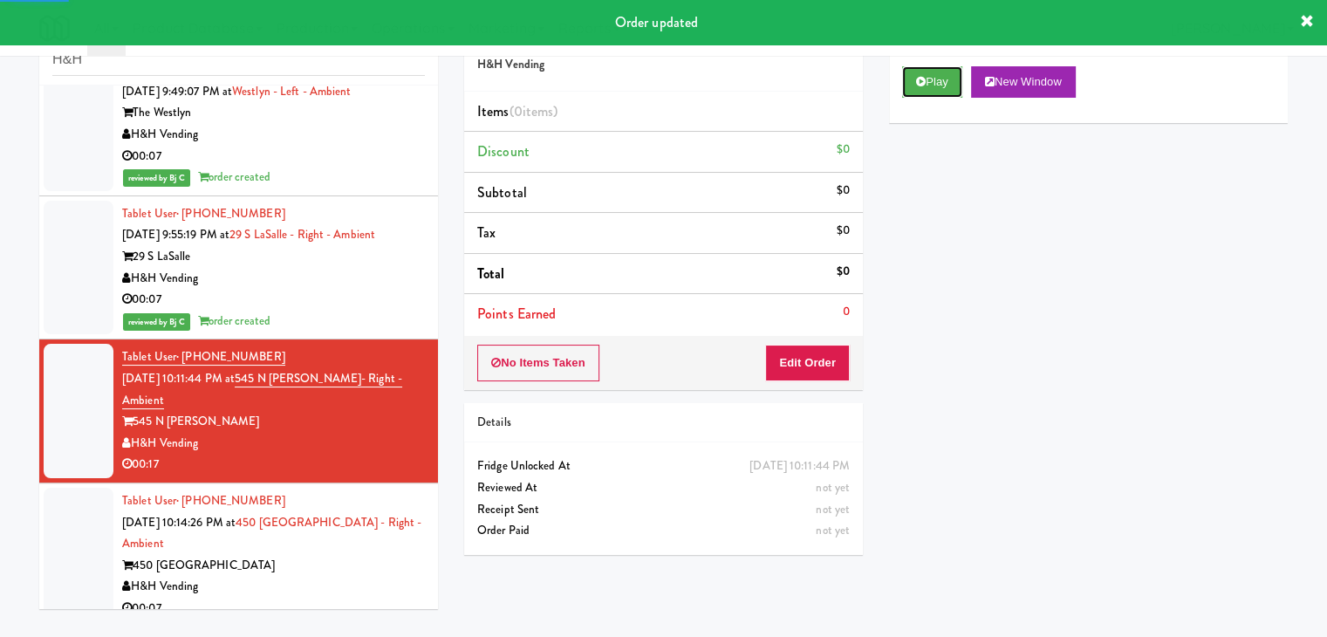
drag, startPoint x: 925, startPoint y: 87, endPoint x: 905, endPoint y: 147, distance: 62.6
click at [925, 90] on button "Play" at bounding box center [932, 81] width 60 height 31
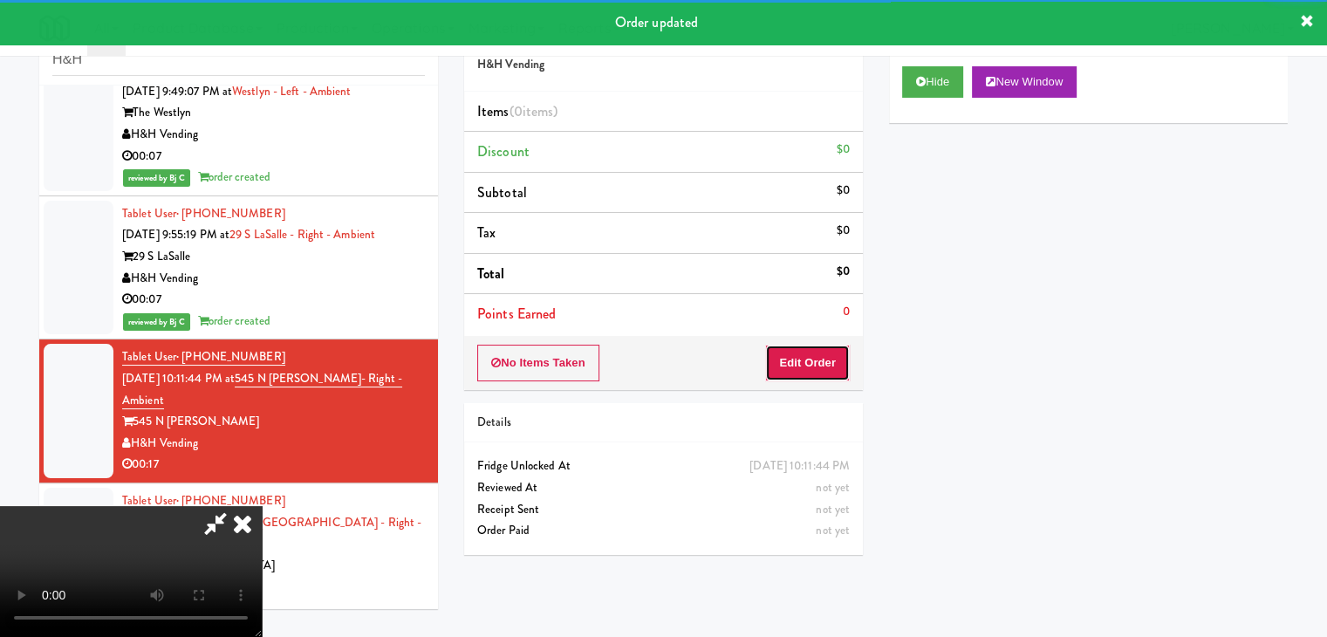
click at [812, 353] on button "Edit Order" at bounding box center [807, 363] width 85 height 37
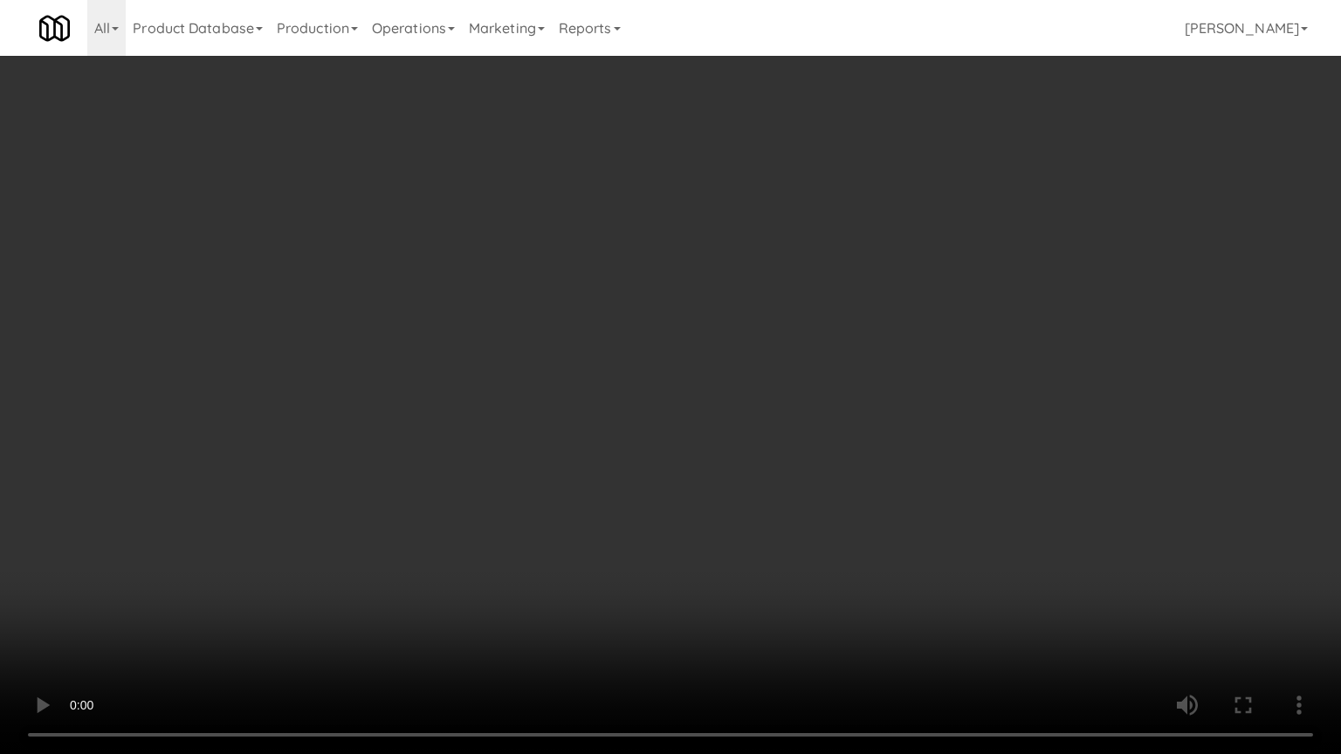
click at [705, 496] on video at bounding box center [670, 377] width 1341 height 754
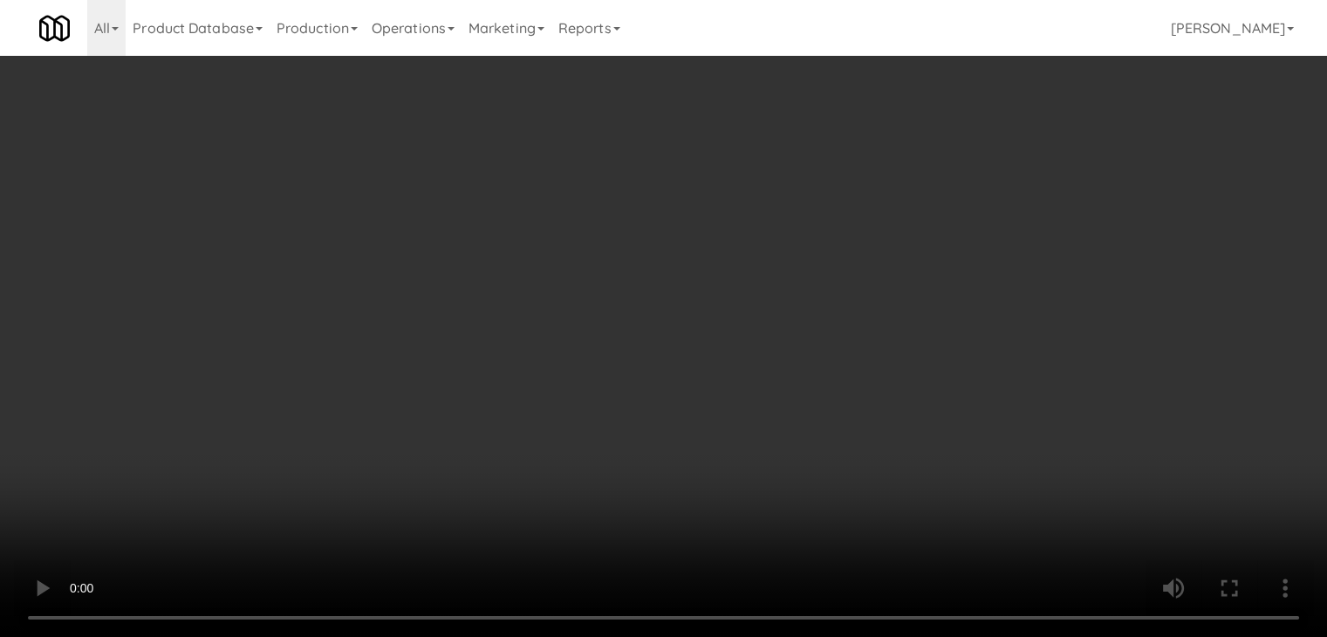
click at [549, 408] on video at bounding box center [663, 318] width 1327 height 637
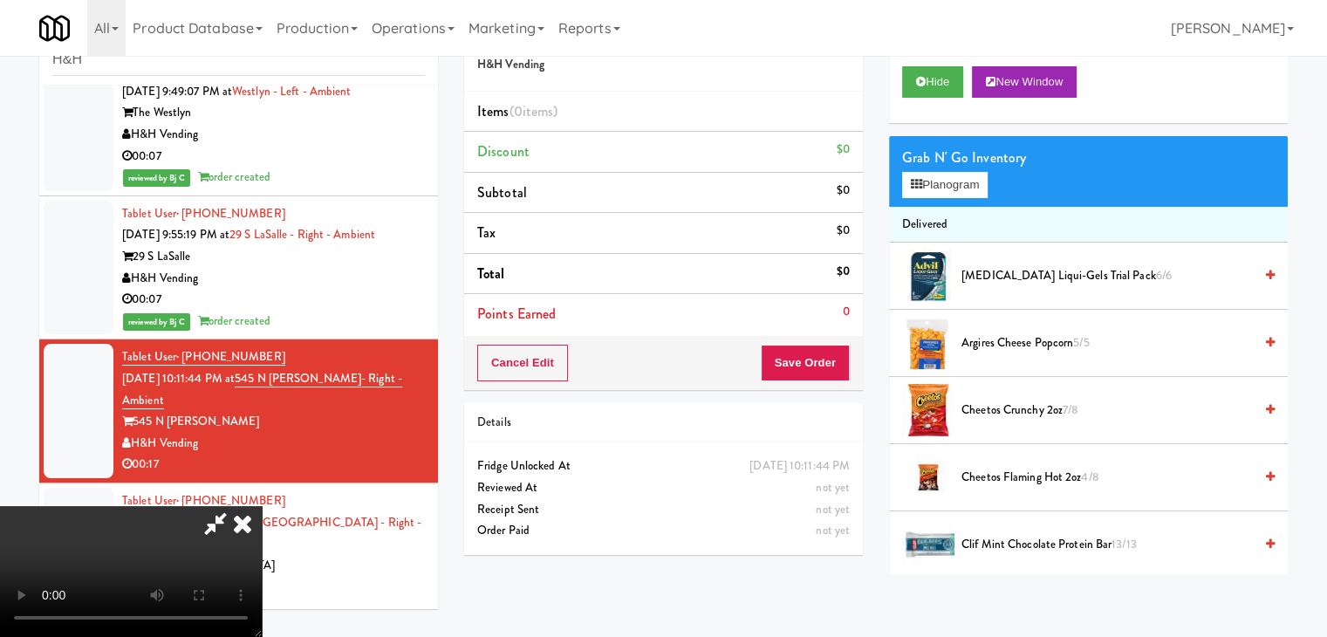
click at [262, 506] on video at bounding box center [131, 571] width 262 height 131
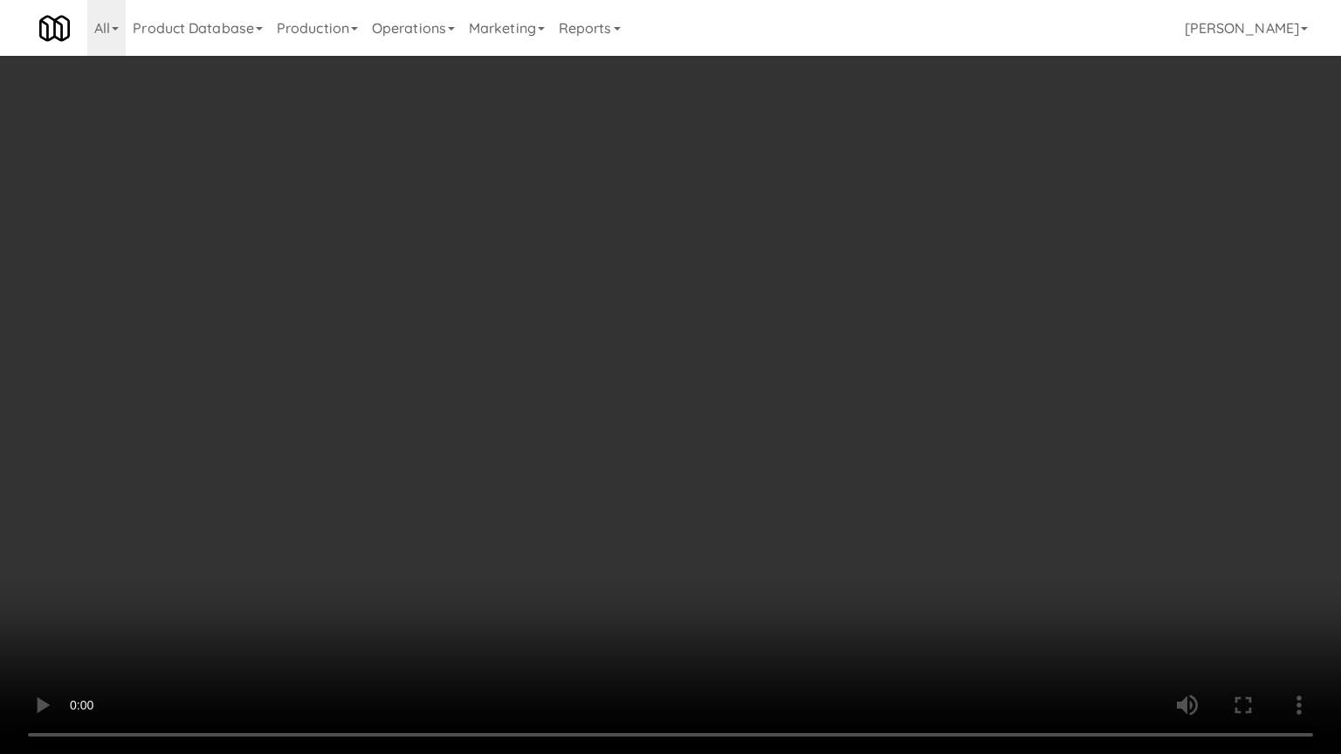
click at [587, 466] on video at bounding box center [670, 377] width 1341 height 754
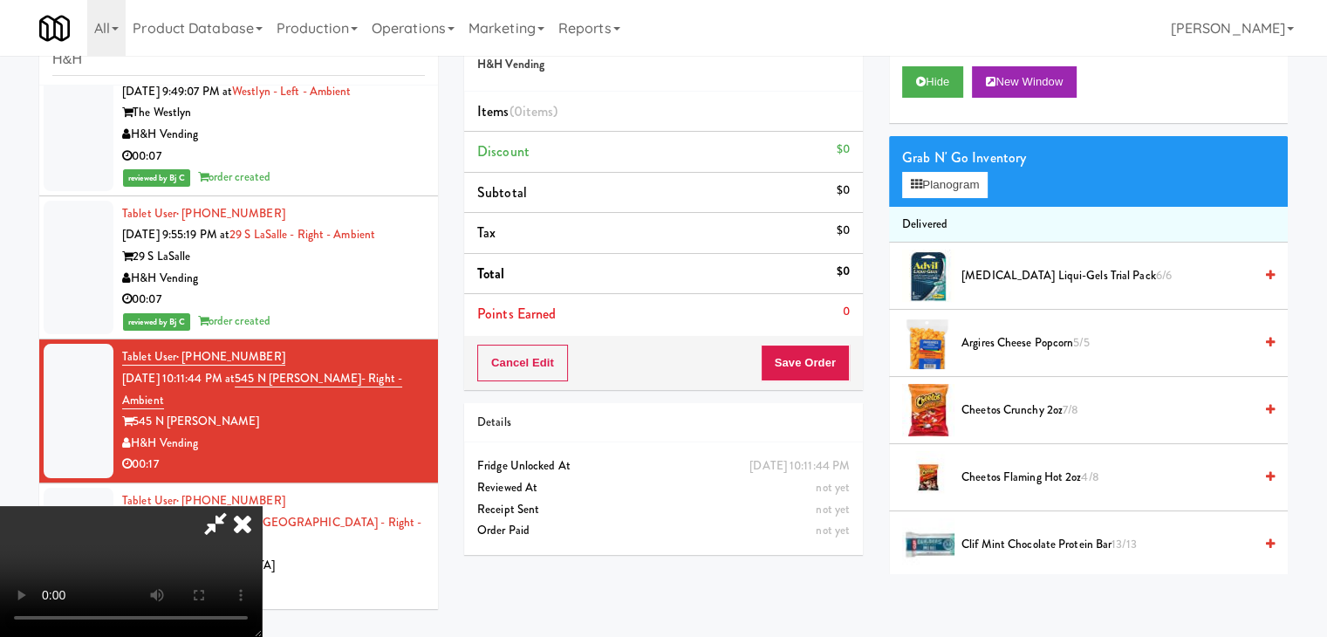
drag, startPoint x: 384, startPoint y: 226, endPoint x: 393, endPoint y: 230, distance: 9.4
click at [262, 506] on video at bounding box center [131, 571] width 262 height 131
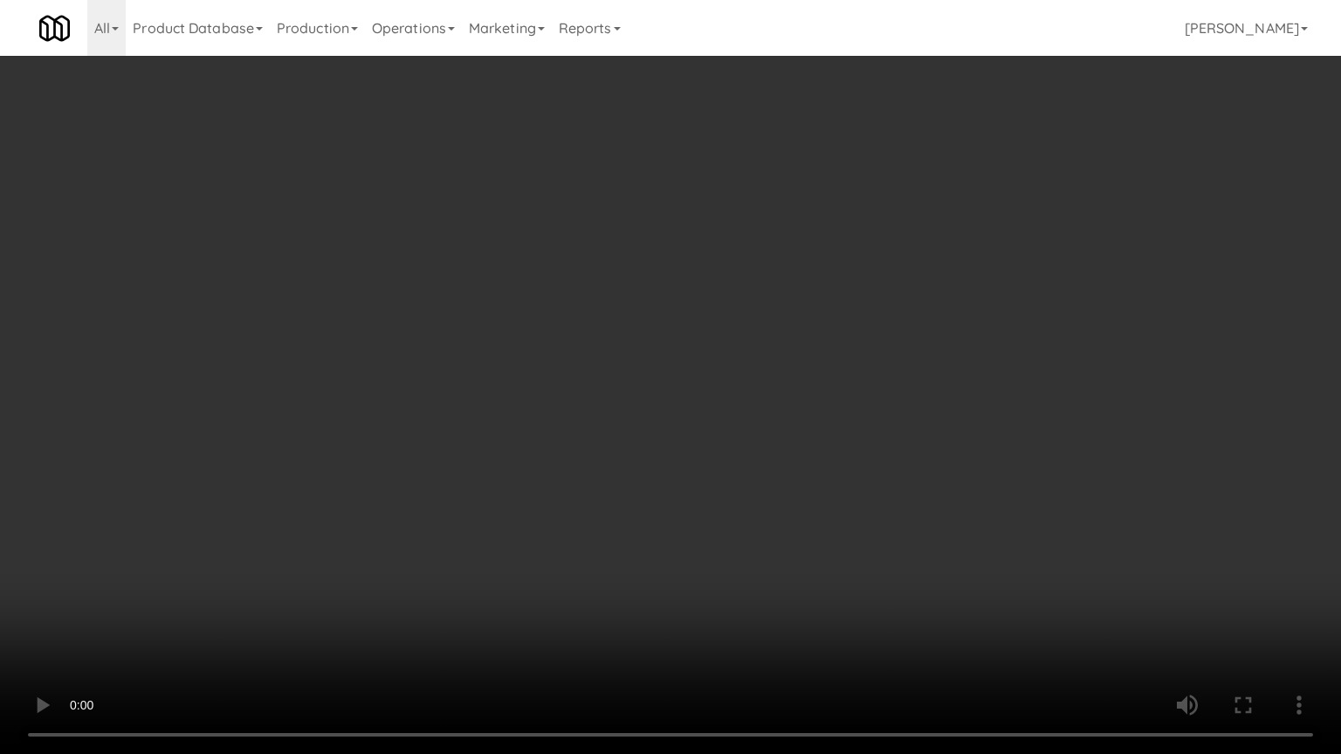
drag, startPoint x: 506, startPoint y: 346, endPoint x: 515, endPoint y: 341, distance: 9.8
click at [513, 345] on video at bounding box center [670, 377] width 1341 height 754
click at [516, 338] on video at bounding box center [670, 377] width 1341 height 754
click at [516, 337] on video at bounding box center [670, 377] width 1341 height 754
click at [660, 390] on video at bounding box center [670, 377] width 1341 height 754
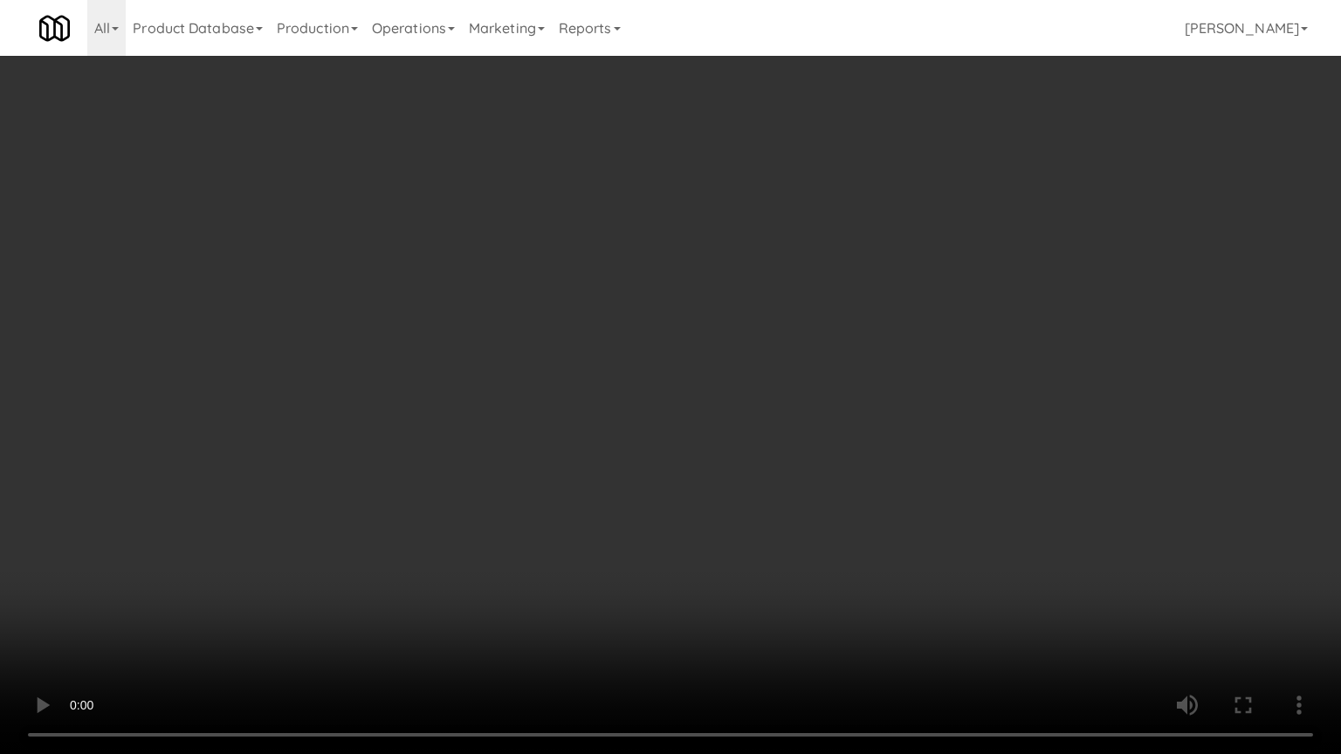
click at [658, 391] on video at bounding box center [670, 377] width 1341 height 754
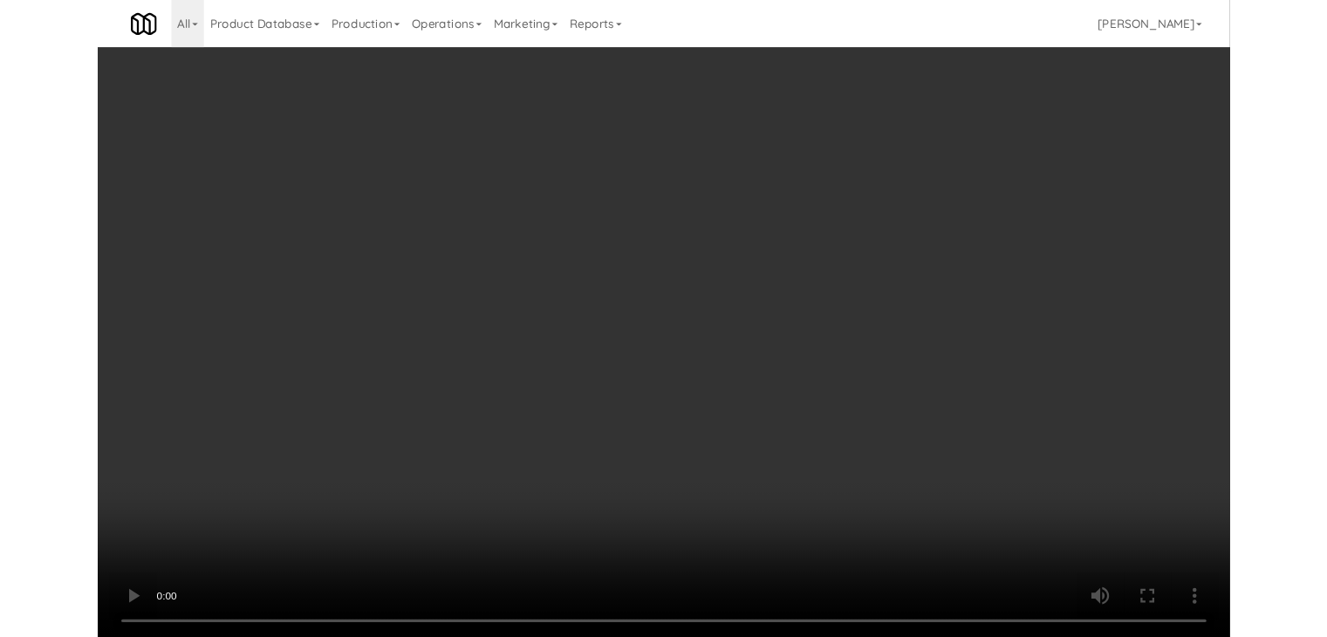
scroll to position [2007, 0]
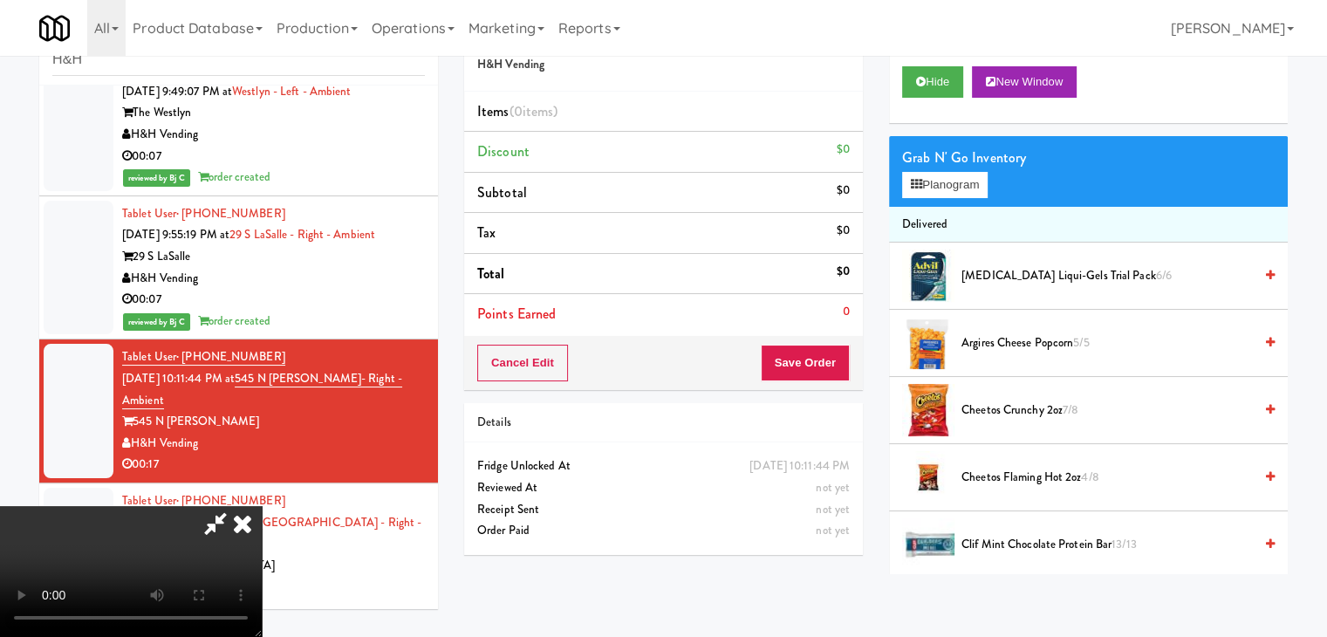
click at [262, 506] on icon at bounding box center [242, 523] width 38 height 35
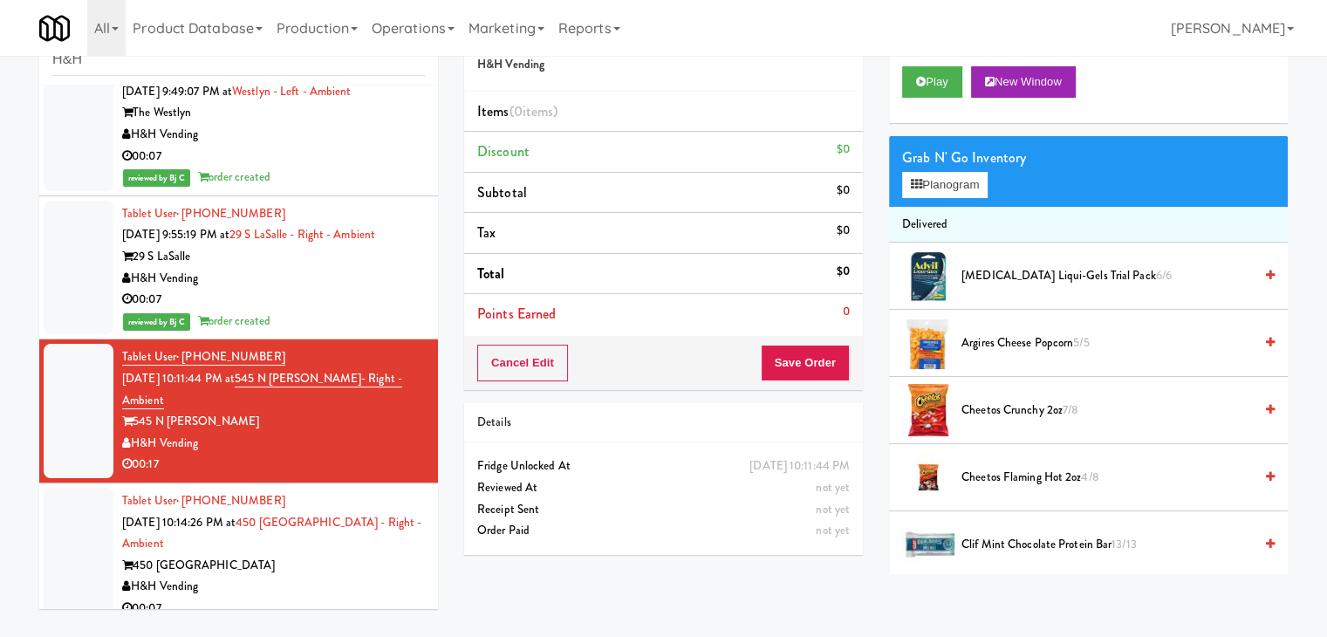
drag, startPoint x: 264, startPoint y: 532, endPoint x: 294, endPoint y: 450, distance: 87.2
click at [265, 576] on div "H&H Vending" at bounding box center [273, 587] width 303 height 22
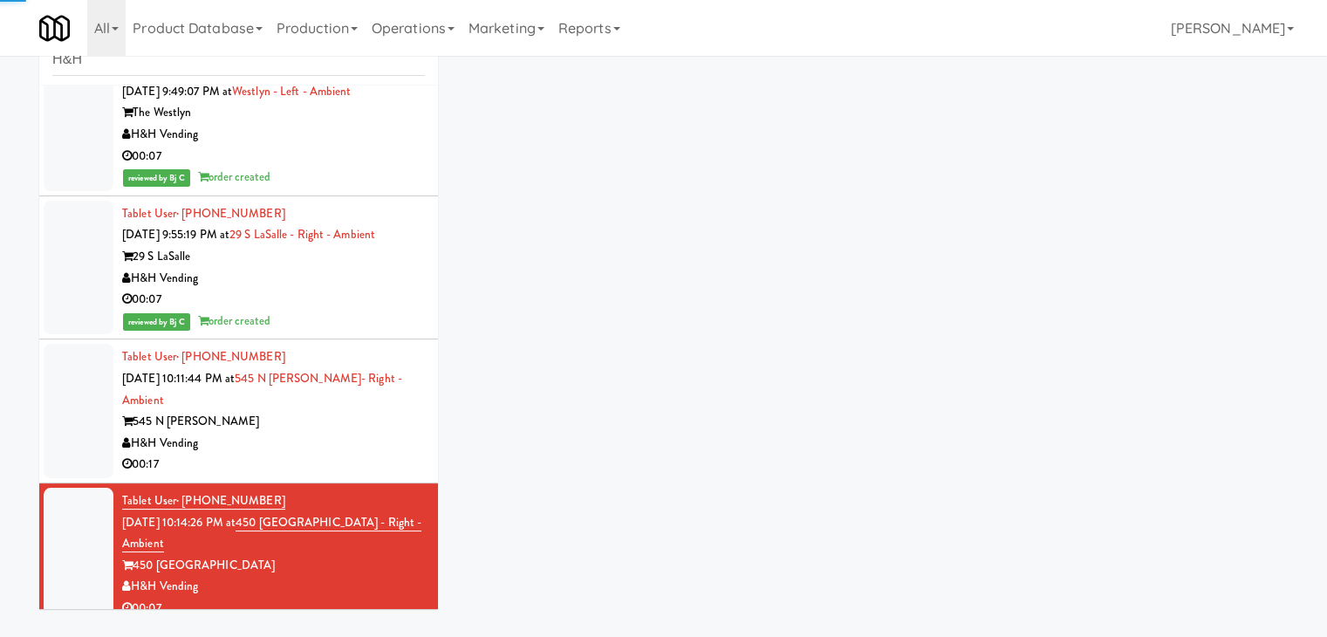
drag, startPoint x: 333, startPoint y: 369, endPoint x: 342, endPoint y: 372, distance: 9.1
click at [339, 433] on div "H&H Vending" at bounding box center [273, 444] width 303 height 22
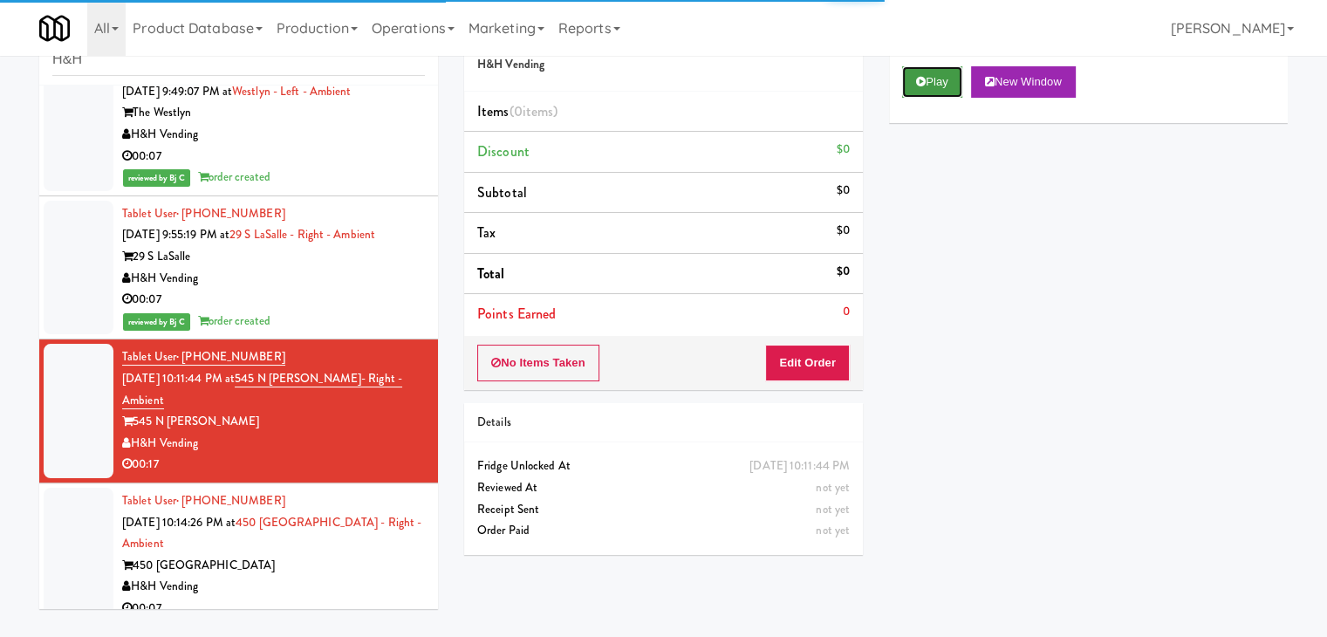
click at [939, 82] on button "Play" at bounding box center [932, 81] width 60 height 31
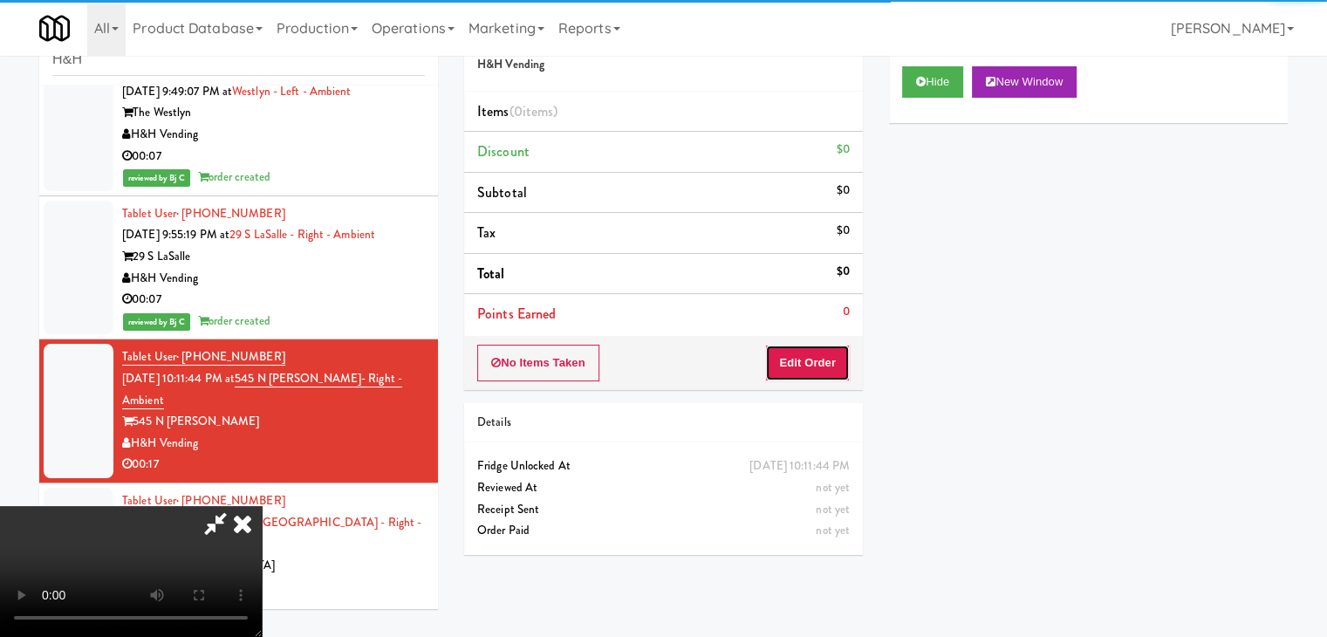
click at [818, 349] on button "Edit Order" at bounding box center [807, 363] width 85 height 37
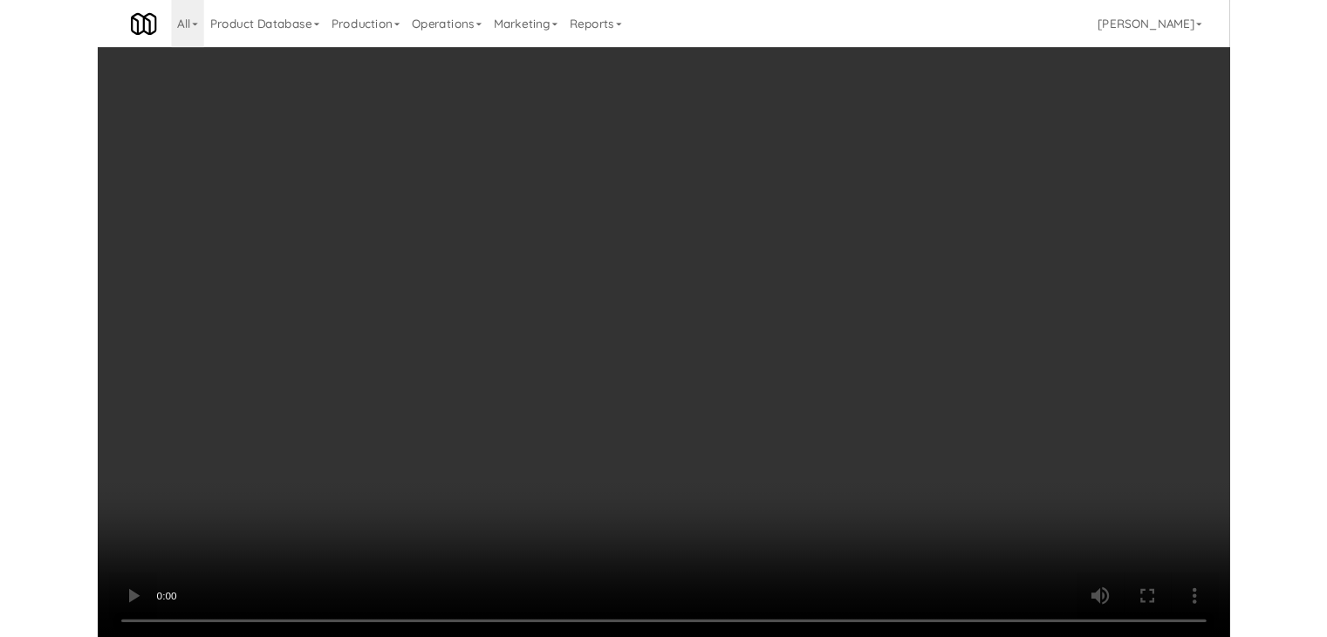
scroll to position [1986, 0]
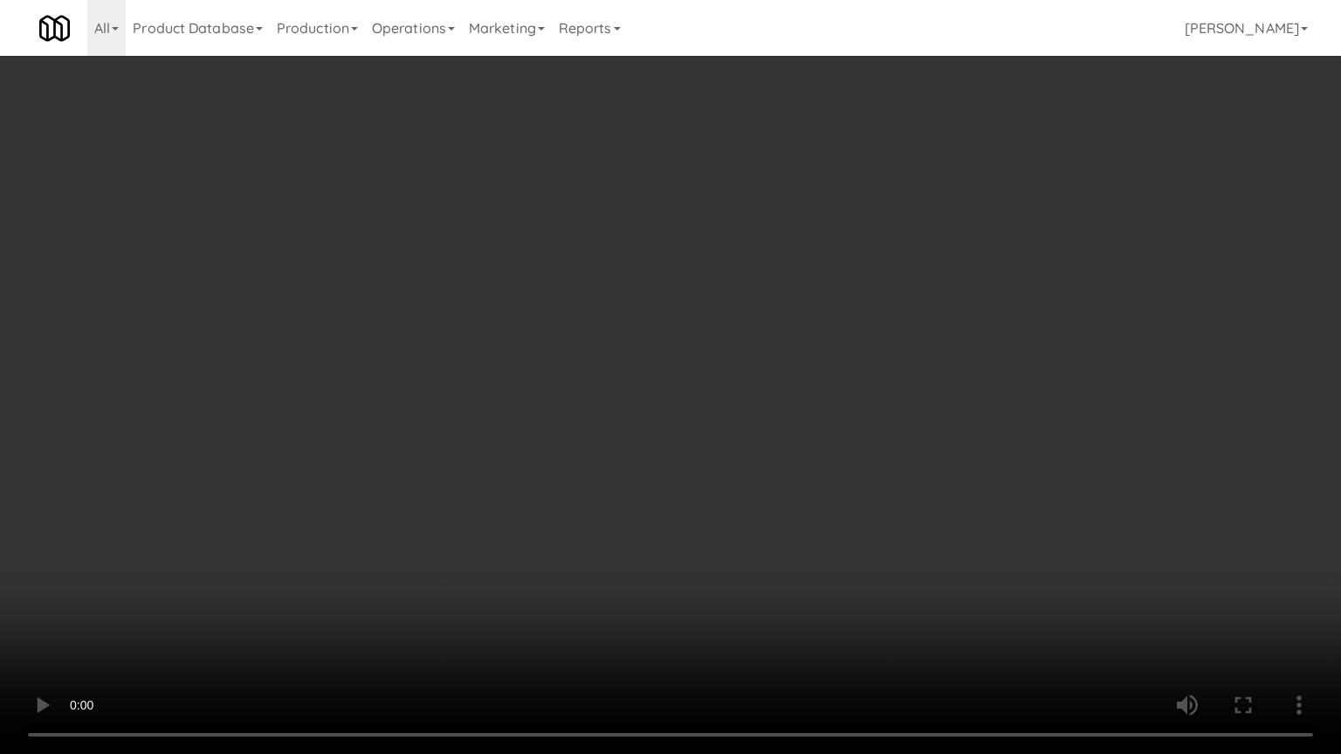
click at [915, 290] on video at bounding box center [670, 377] width 1341 height 754
click at [915, 291] on video at bounding box center [670, 377] width 1341 height 754
click at [929, 297] on video at bounding box center [670, 377] width 1341 height 754
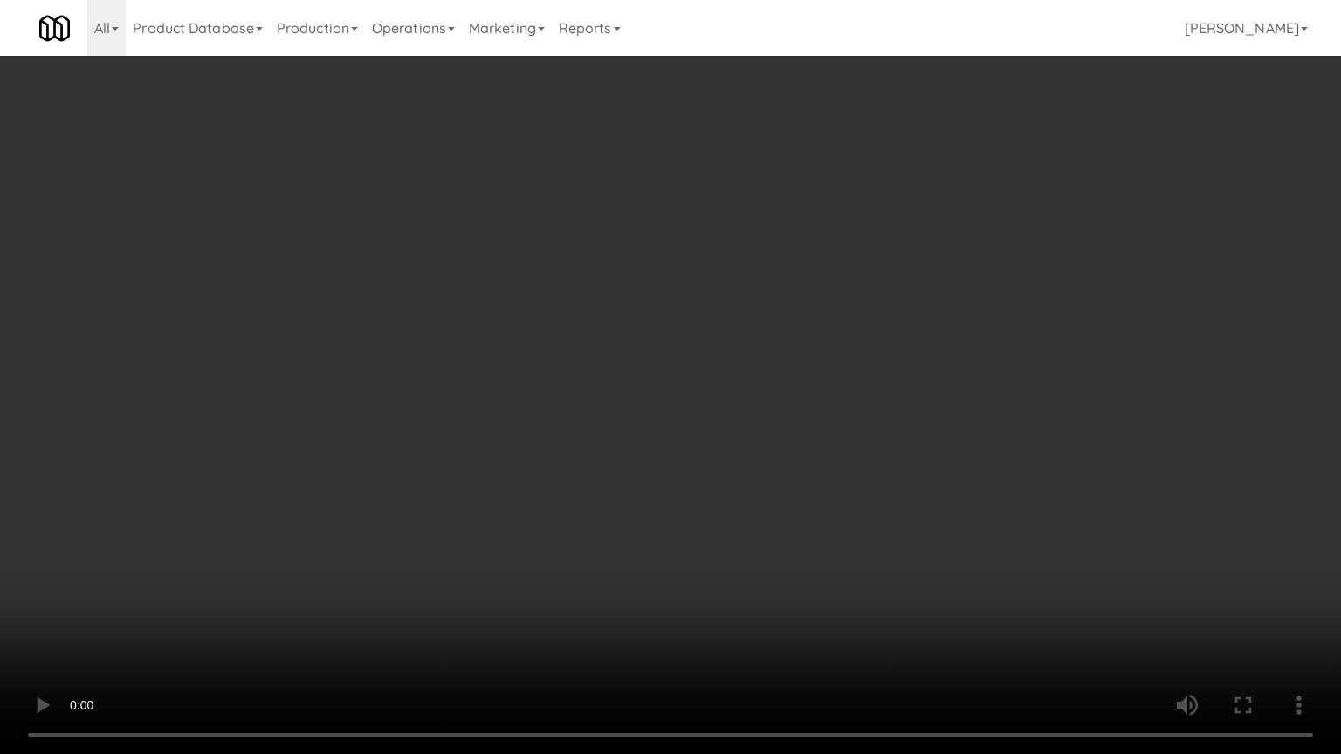
click at [883, 431] on video at bounding box center [670, 377] width 1341 height 754
click at [862, 423] on video at bounding box center [670, 377] width 1341 height 754
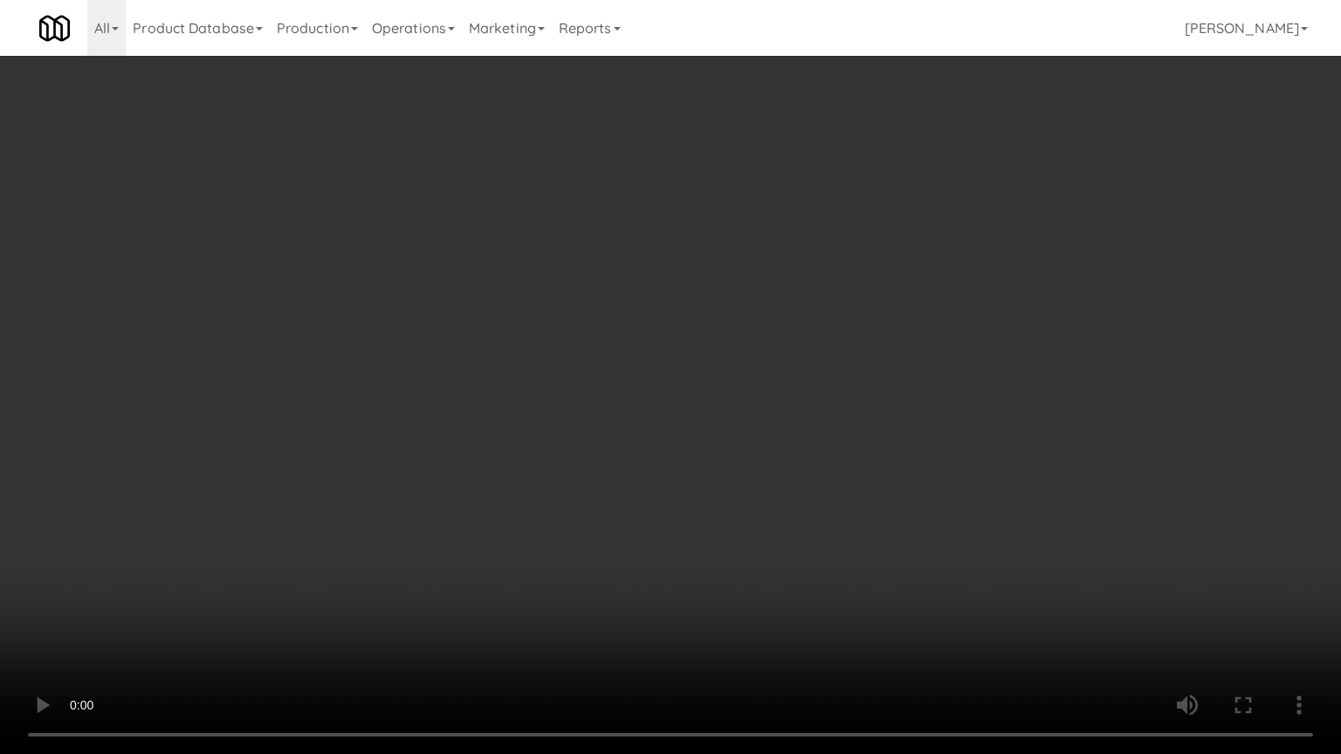
click at [864, 419] on video at bounding box center [670, 377] width 1341 height 754
click at [859, 420] on video at bounding box center [670, 377] width 1341 height 754
click at [859, 421] on video at bounding box center [670, 377] width 1341 height 754
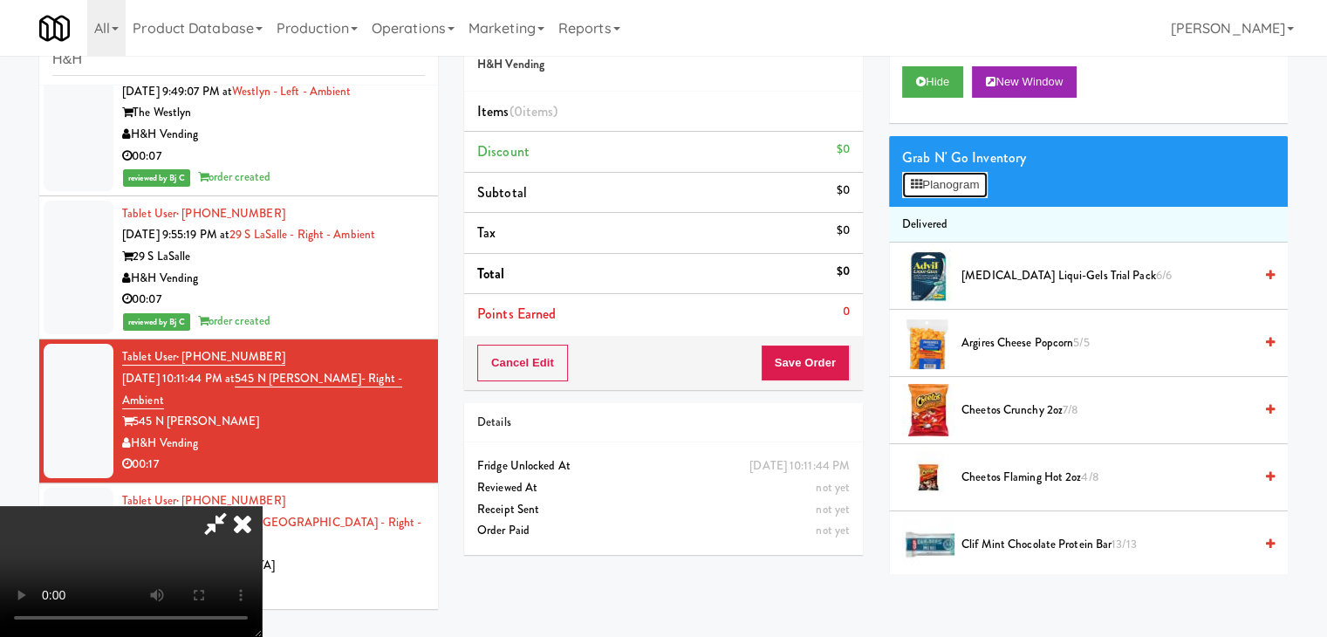
click at [979, 183] on button "Planogram" at bounding box center [945, 185] width 86 height 26
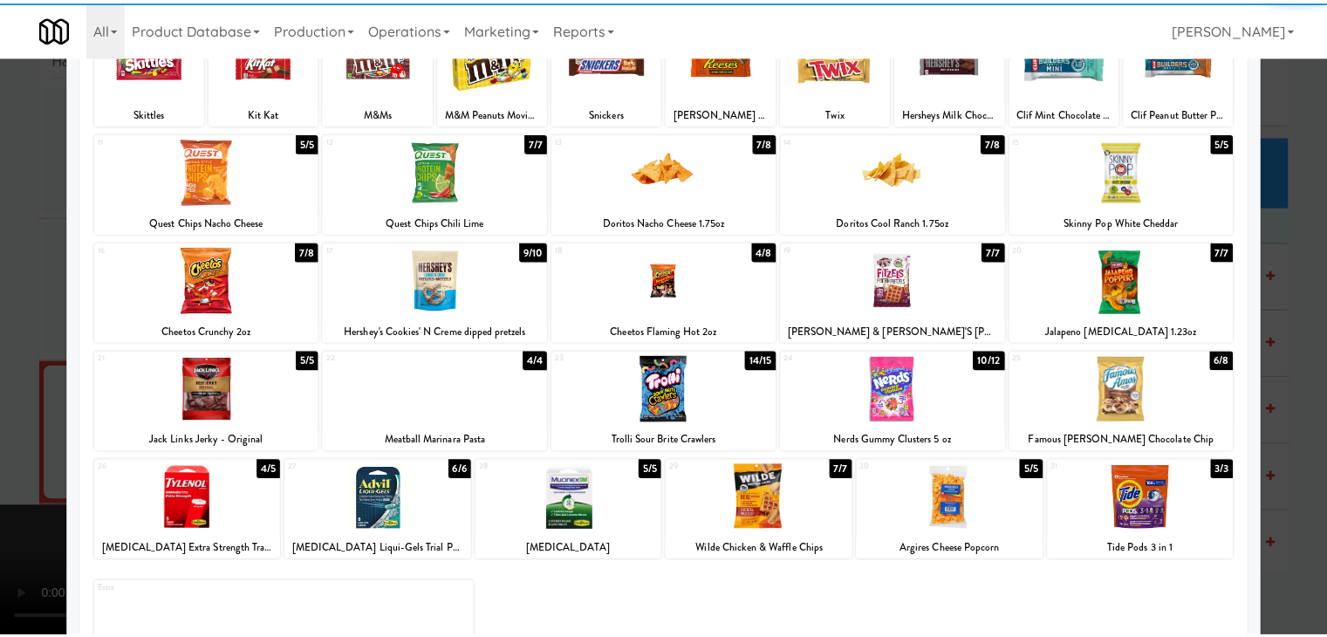
scroll to position [175, 0]
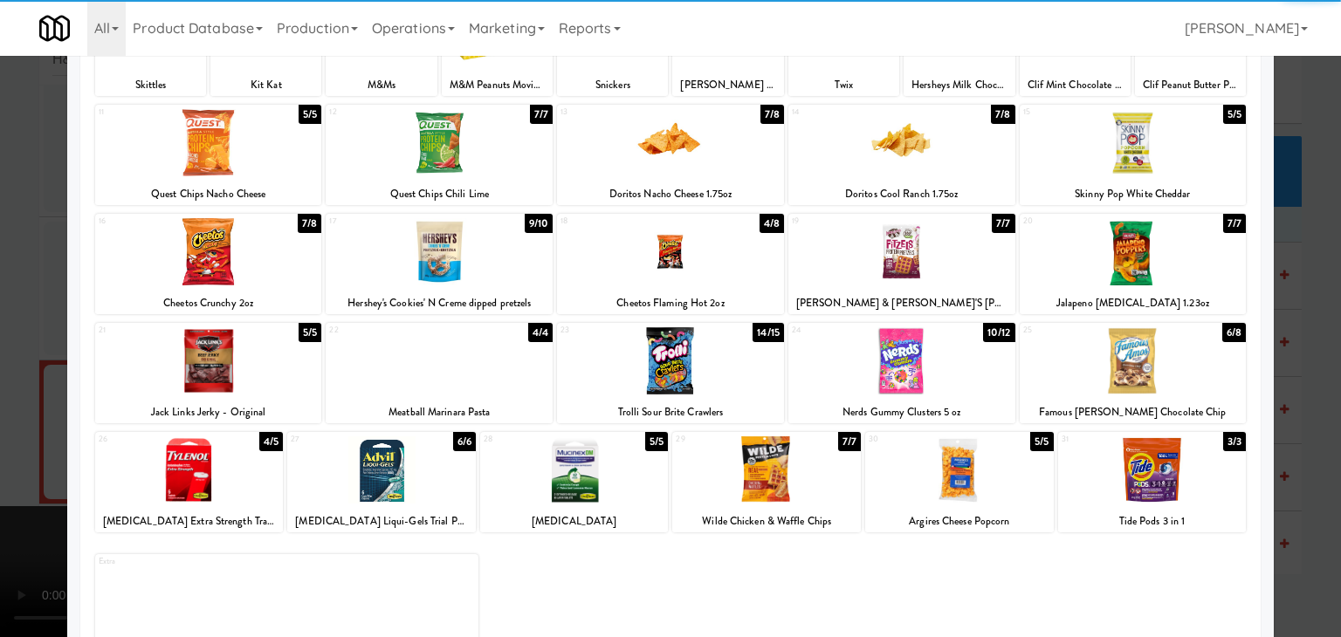
drag, startPoint x: 1166, startPoint y: 360, endPoint x: 1288, endPoint y: 365, distance: 122.3
click at [1168, 360] on div at bounding box center [1132, 360] width 227 height 67
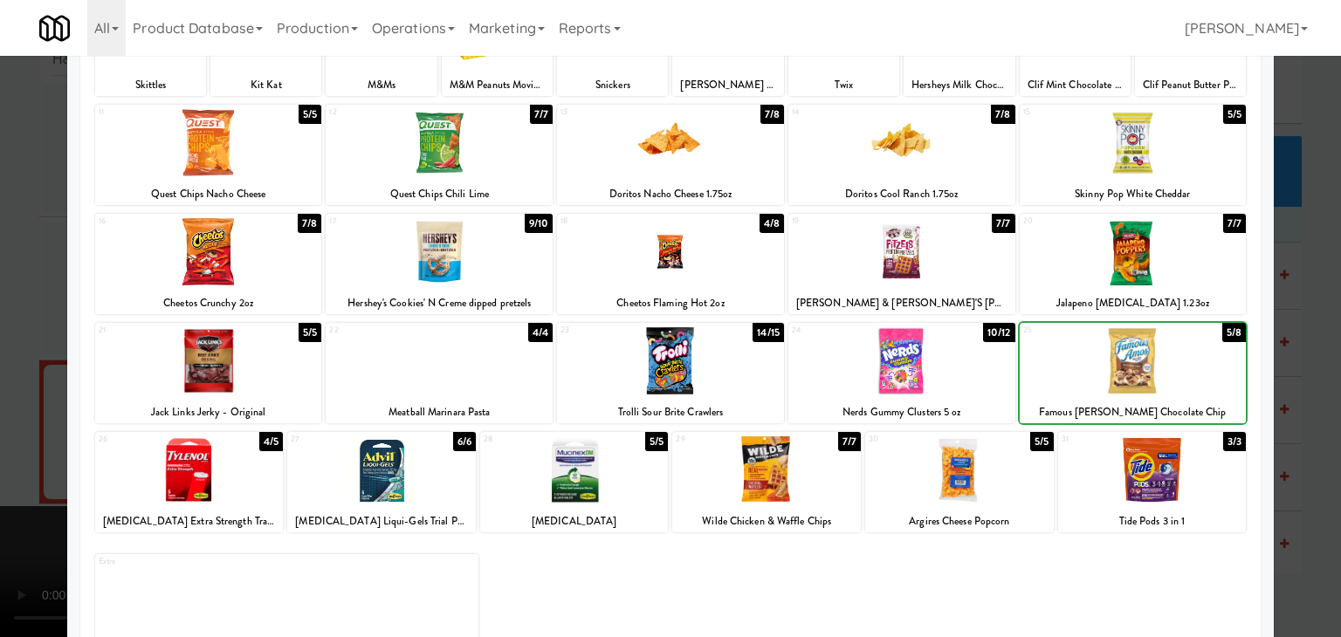
drag, startPoint x: 1325, startPoint y: 371, endPoint x: 1039, endPoint y: 390, distance: 286.9
click at [1321, 371] on div at bounding box center [670, 318] width 1341 height 637
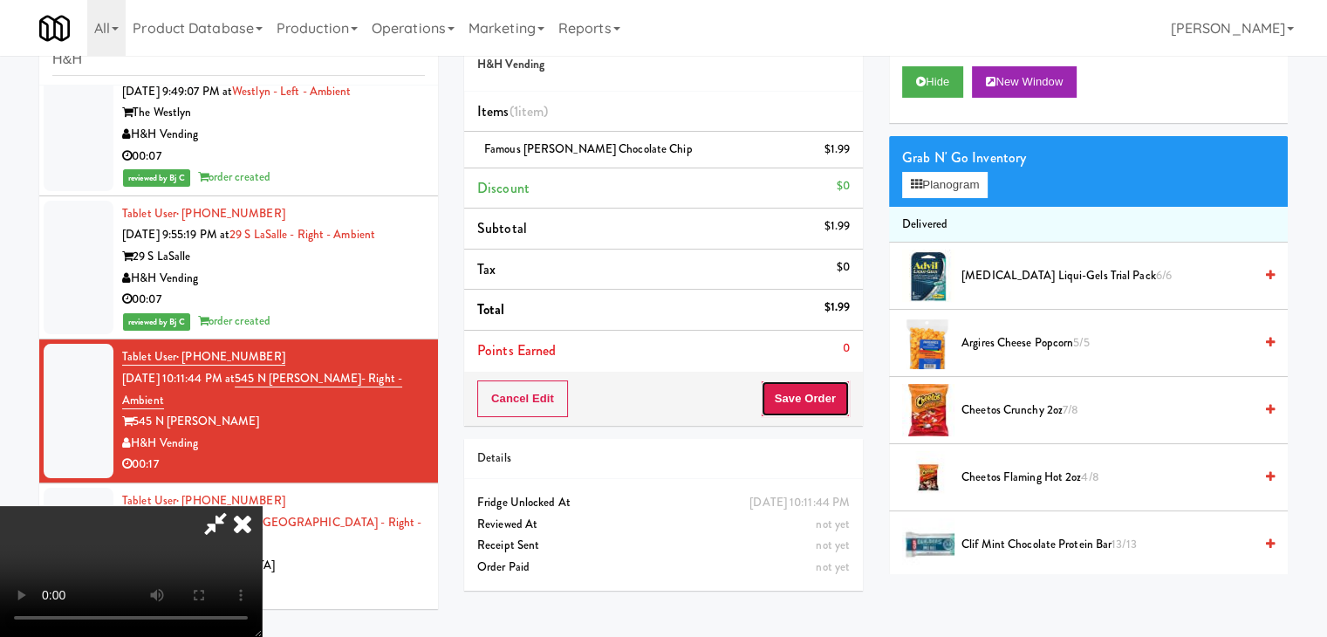
drag, startPoint x: 837, startPoint y: 396, endPoint x: 828, endPoint y: 397, distance: 8.8
click at [832, 396] on button "Save Order" at bounding box center [805, 399] width 89 height 37
click at [828, 397] on button "Save Order" at bounding box center [805, 399] width 89 height 37
click at [829, 395] on button "Save Order" at bounding box center [805, 399] width 89 height 37
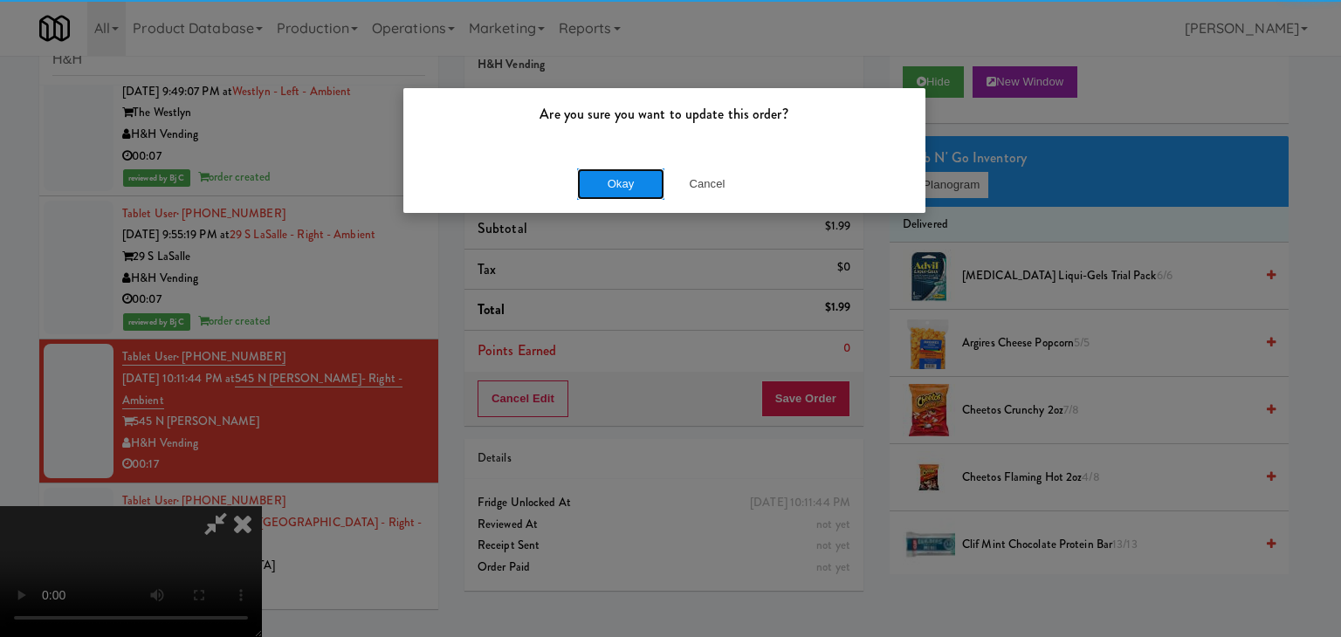
click at [621, 179] on button "Okay" at bounding box center [620, 183] width 87 height 31
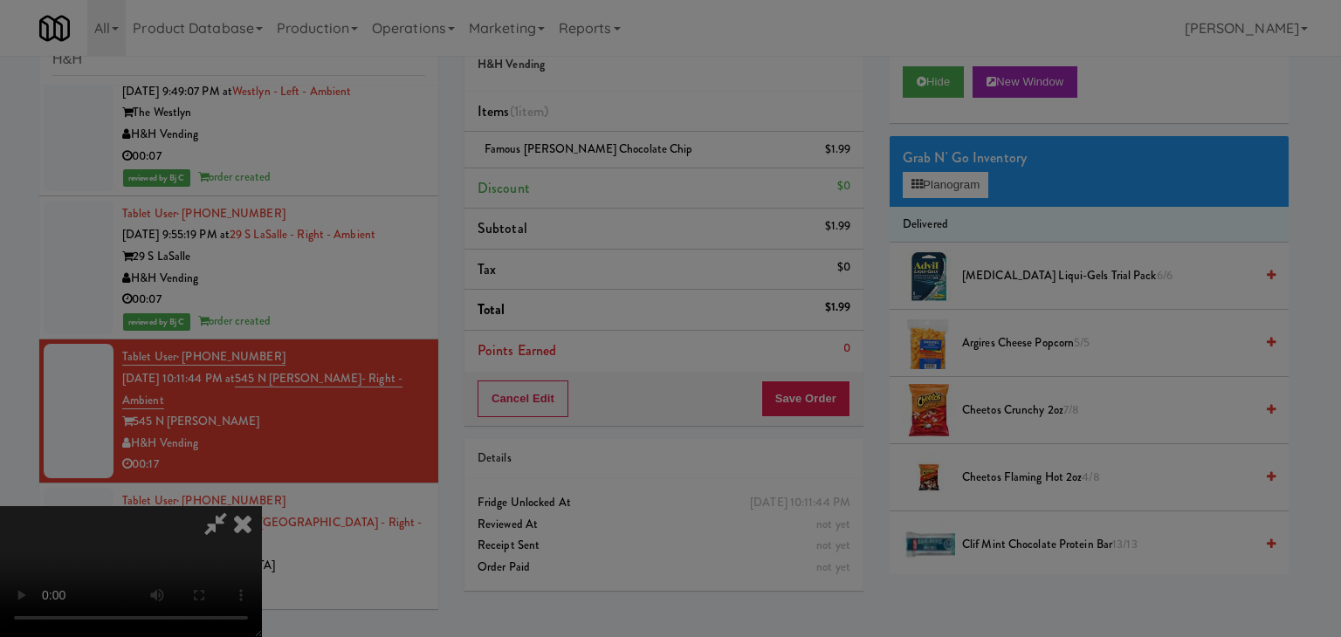
click at [621, 168] on button "Okay" at bounding box center [620, 151] width 87 height 31
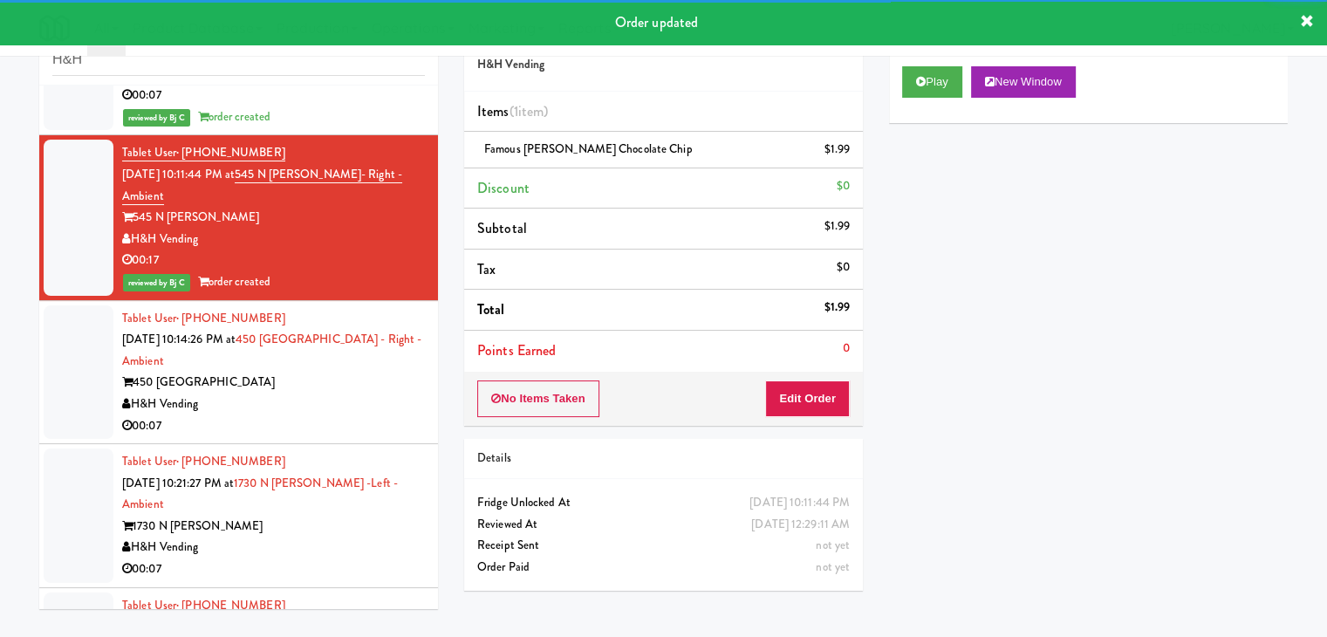
scroll to position [2269, 0]
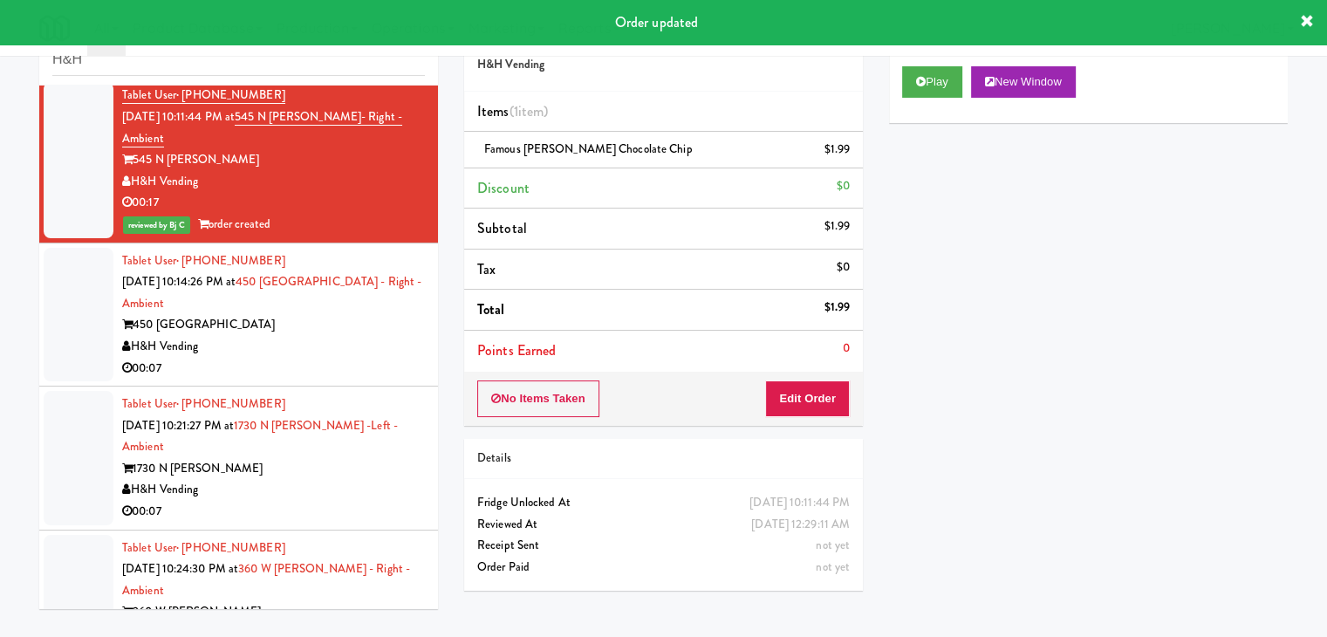
click at [343, 336] on div "H&H Vending" at bounding box center [273, 347] width 303 height 22
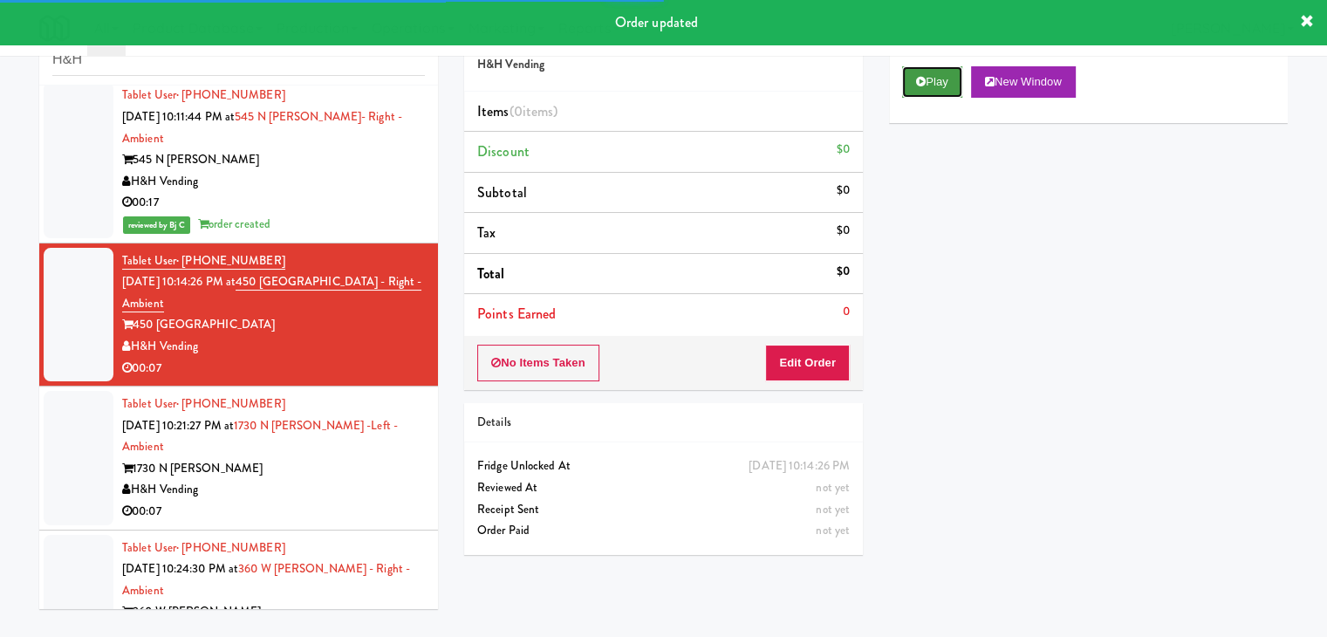
click at [957, 70] on button "Play" at bounding box center [932, 81] width 60 height 31
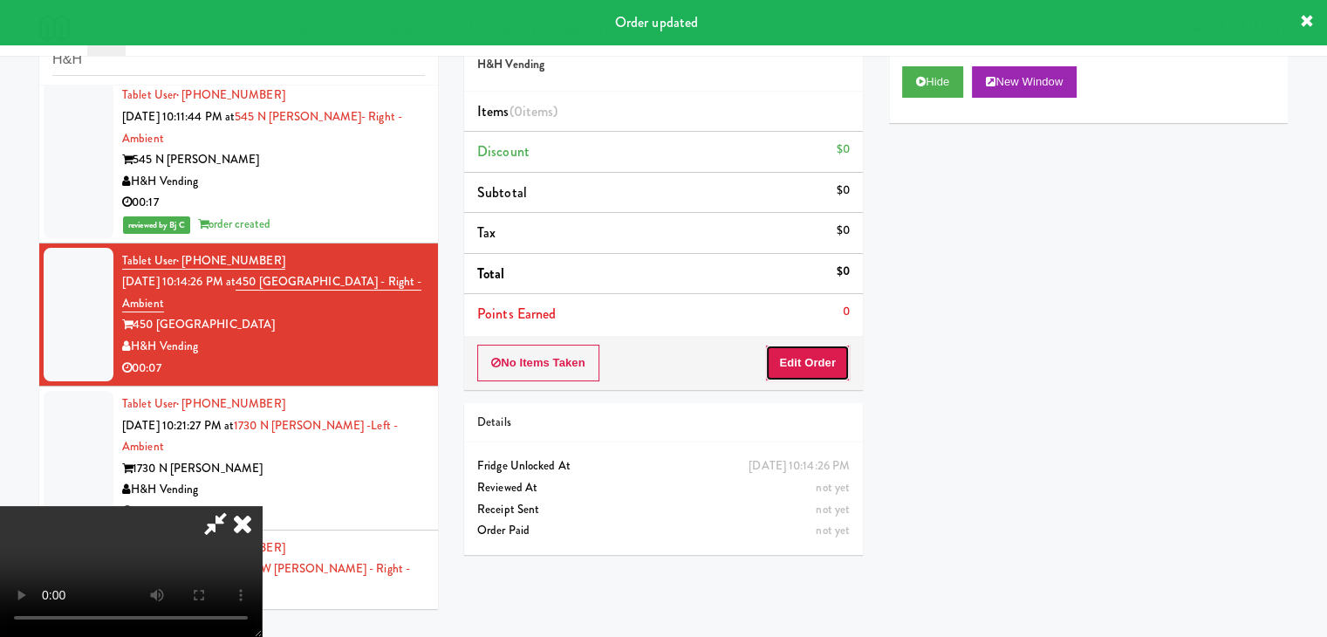
click at [802, 356] on button "Edit Order" at bounding box center [807, 363] width 85 height 37
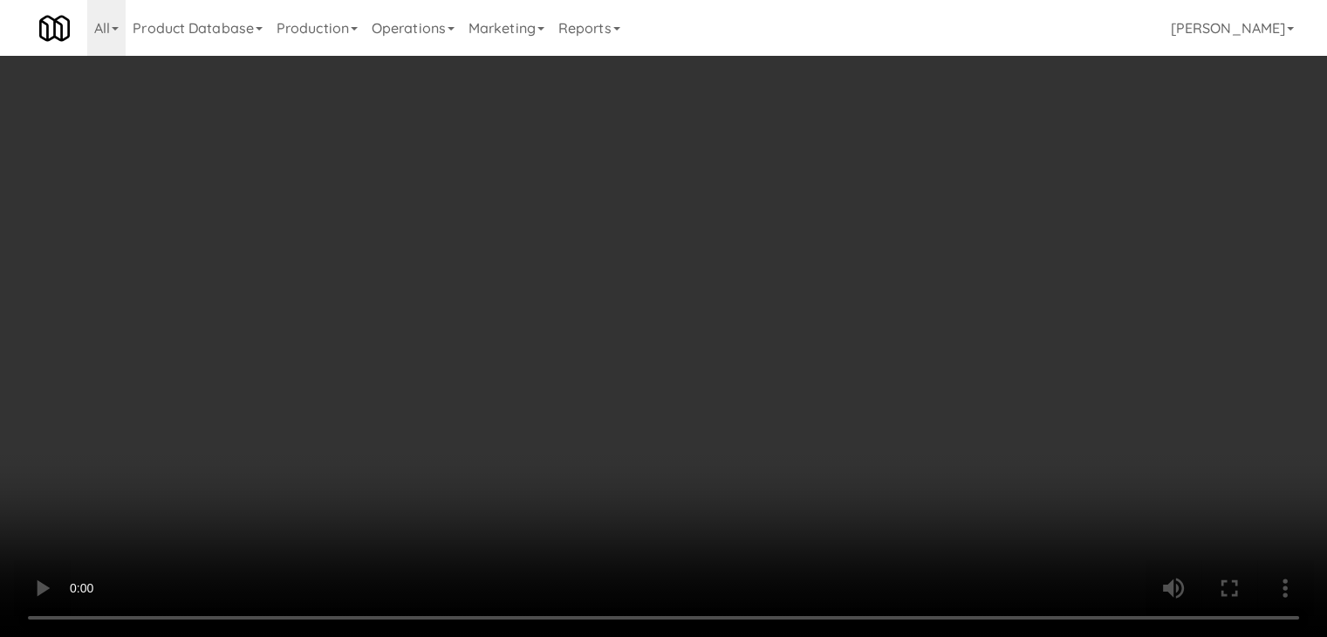
scroll to position [2225, 0]
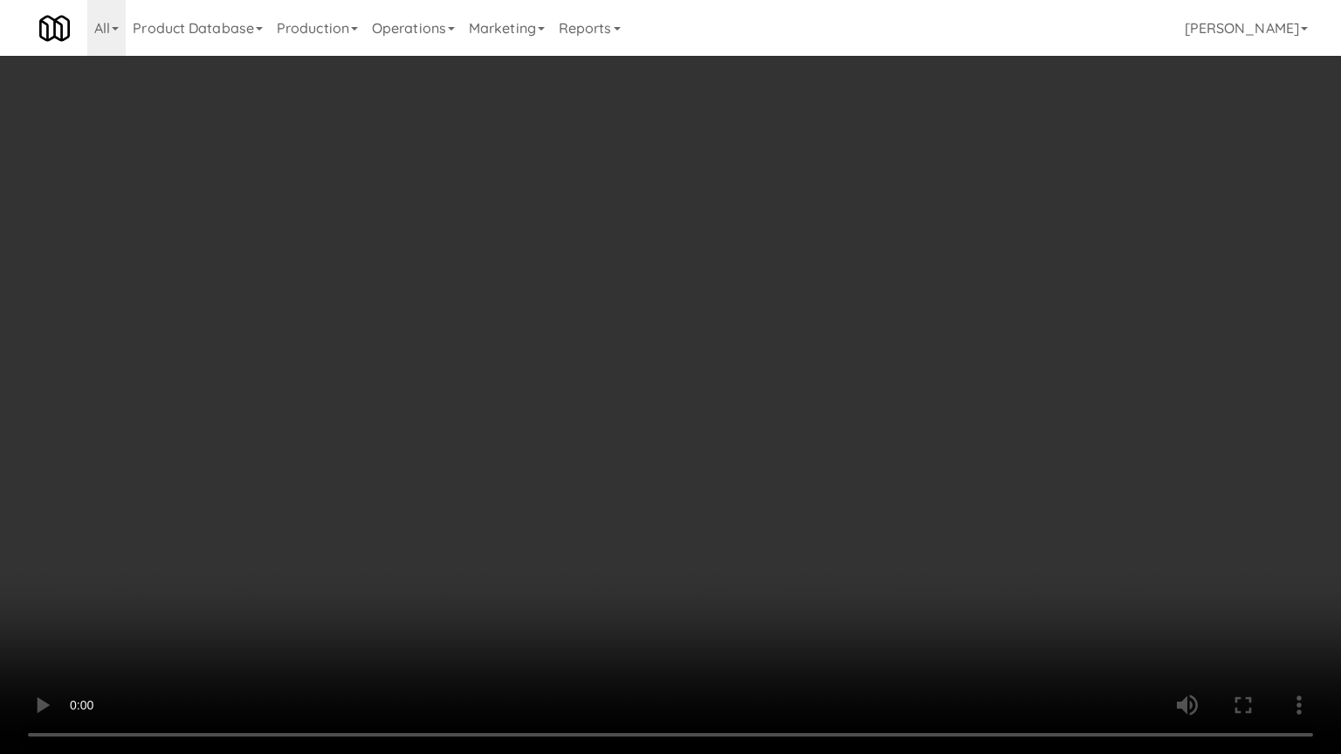
click at [793, 405] on video at bounding box center [670, 377] width 1341 height 754
click at [791, 406] on video at bounding box center [670, 377] width 1341 height 754
click at [786, 408] on video at bounding box center [670, 377] width 1341 height 754
click at [797, 401] on video at bounding box center [670, 377] width 1341 height 754
click at [817, 387] on video at bounding box center [670, 377] width 1341 height 754
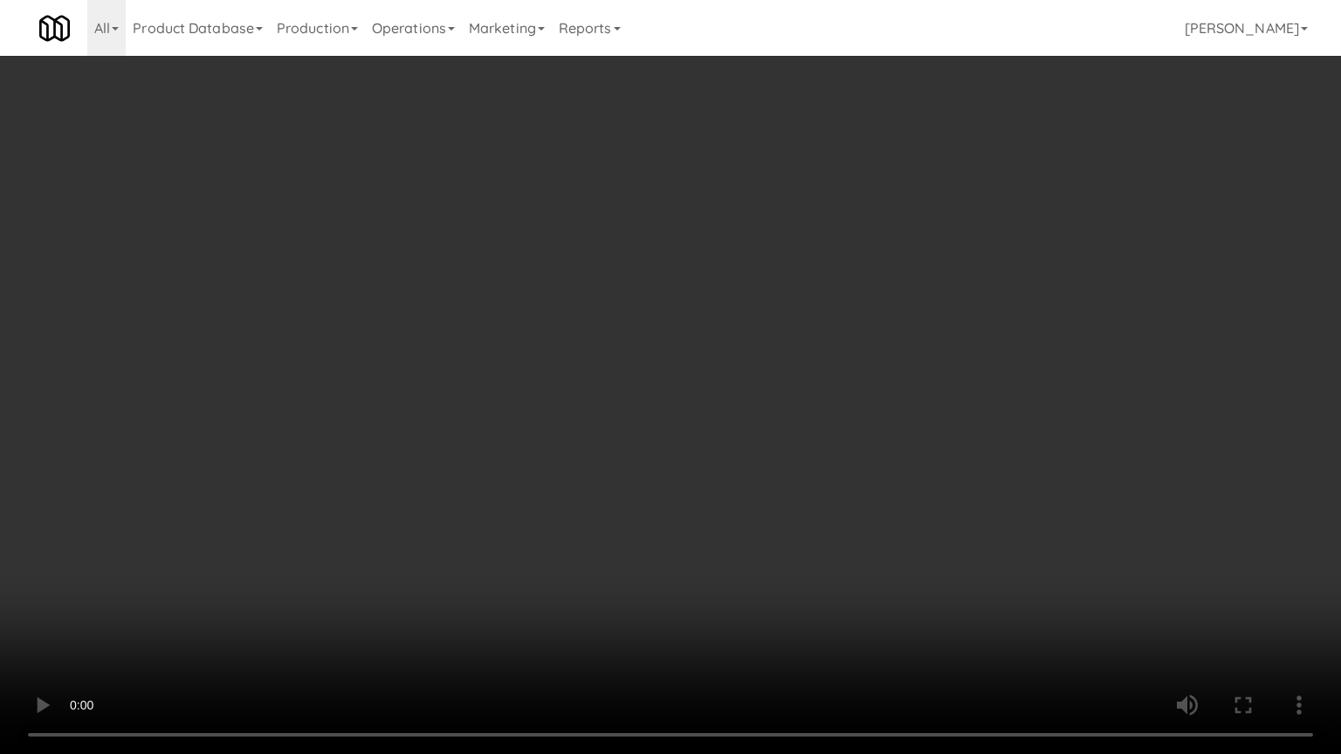
drag, startPoint x: 817, startPoint y: 387, endPoint x: 916, endPoint y: 210, distance: 203.2
click at [819, 385] on video at bounding box center [670, 377] width 1341 height 754
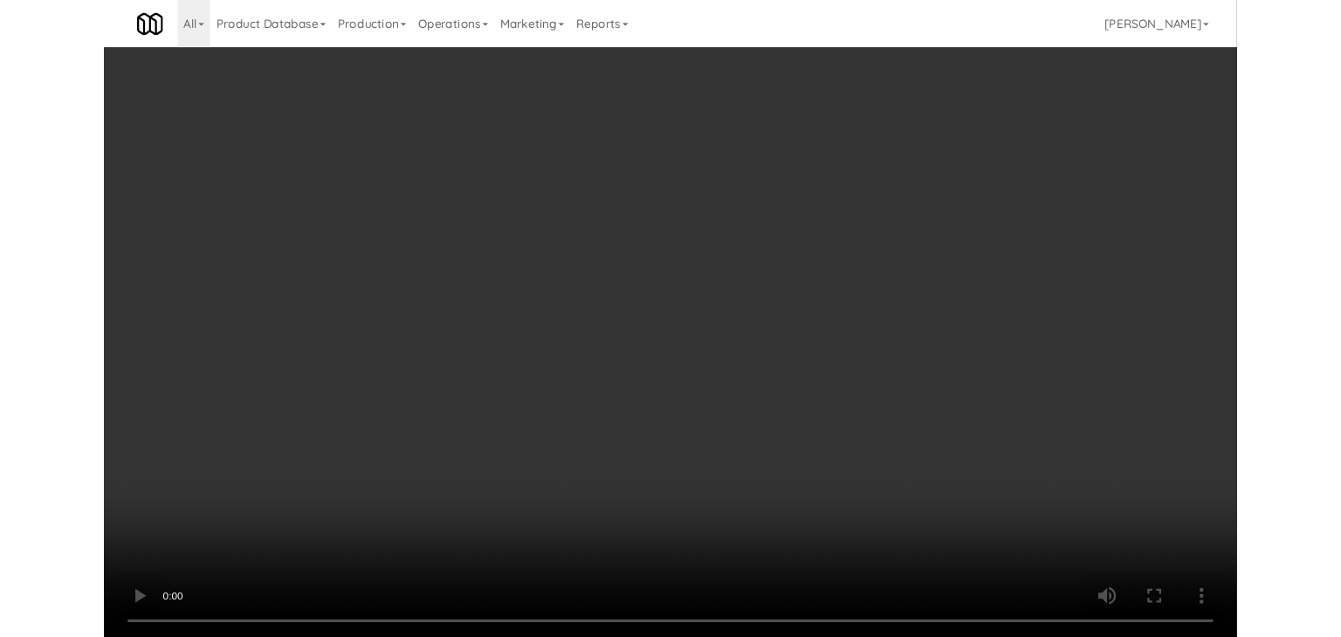
scroll to position [2269, 0]
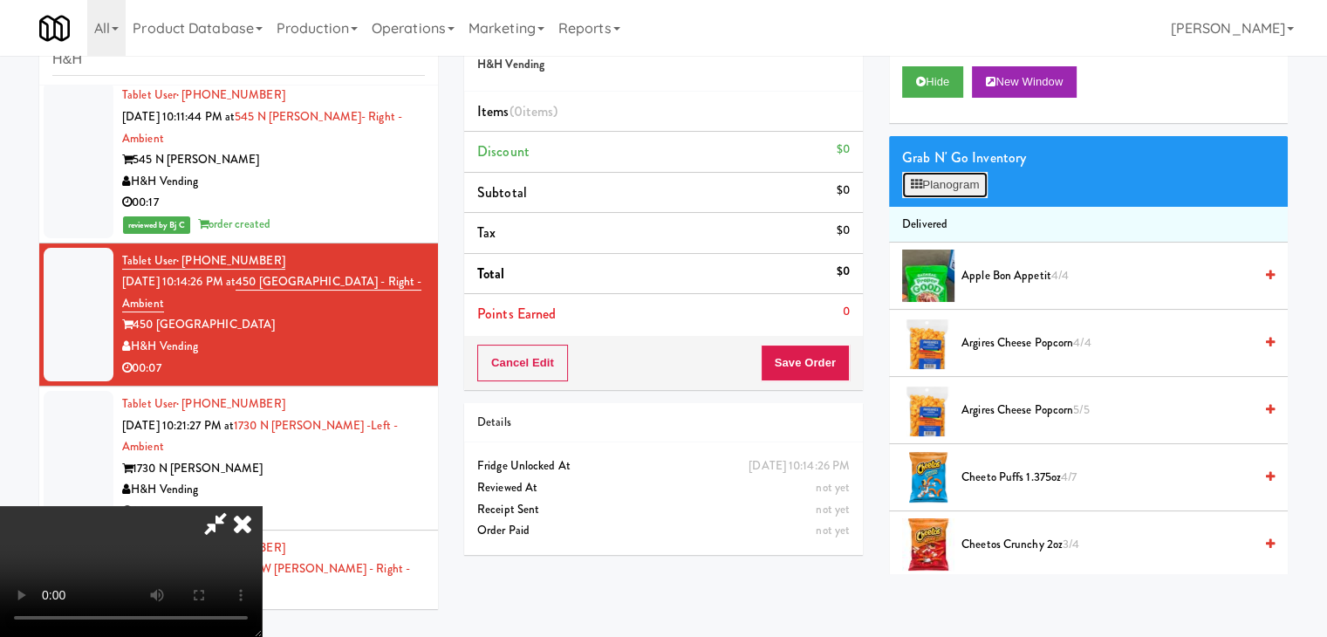
click at [952, 183] on button "Planogram" at bounding box center [945, 185] width 86 height 26
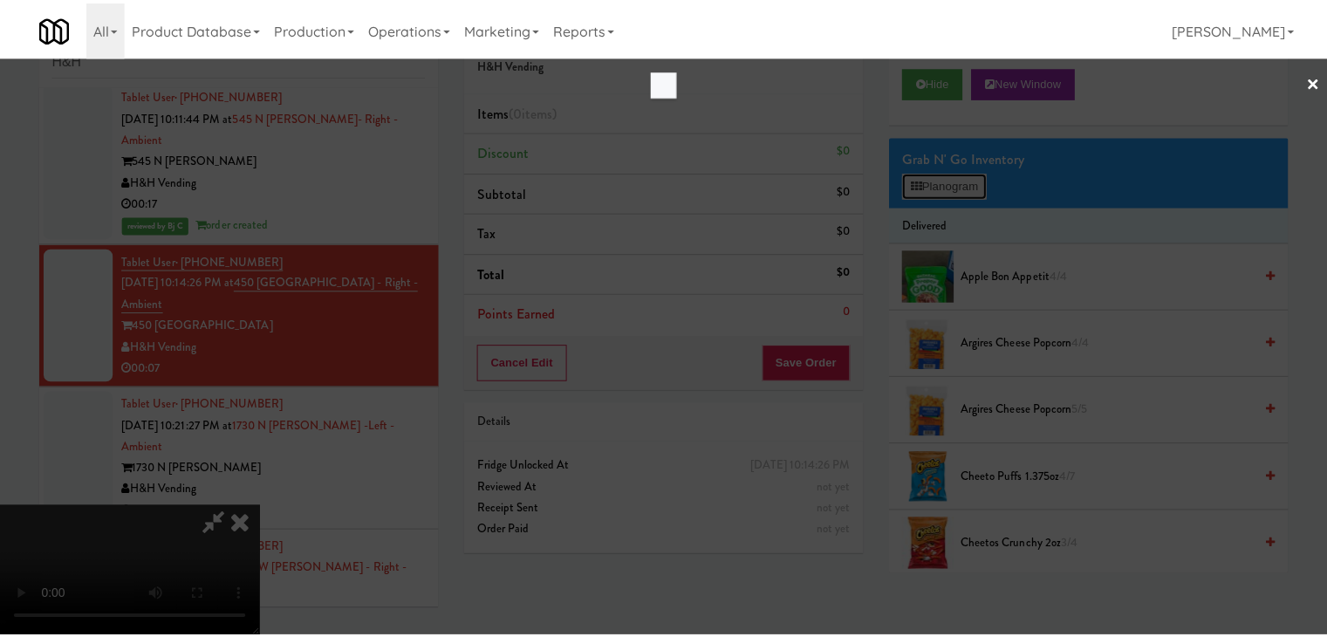
scroll to position [2225, 0]
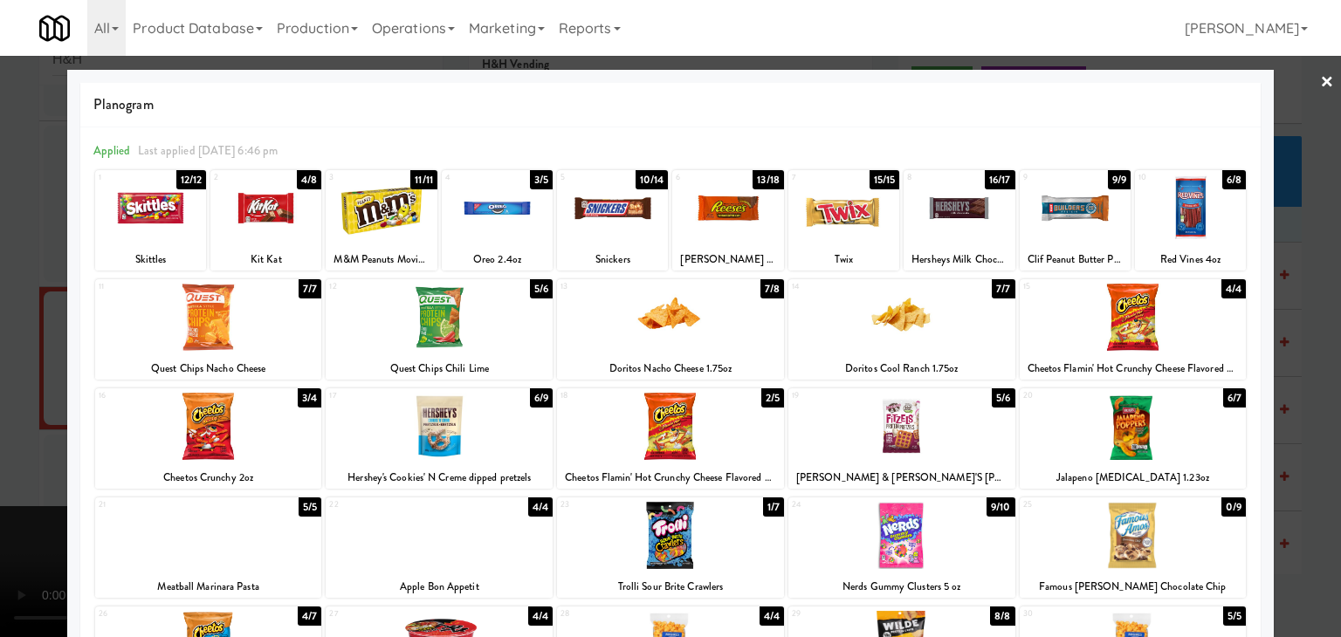
click at [618, 209] on div at bounding box center [612, 208] width 111 height 67
click at [1321, 414] on div at bounding box center [670, 318] width 1341 height 637
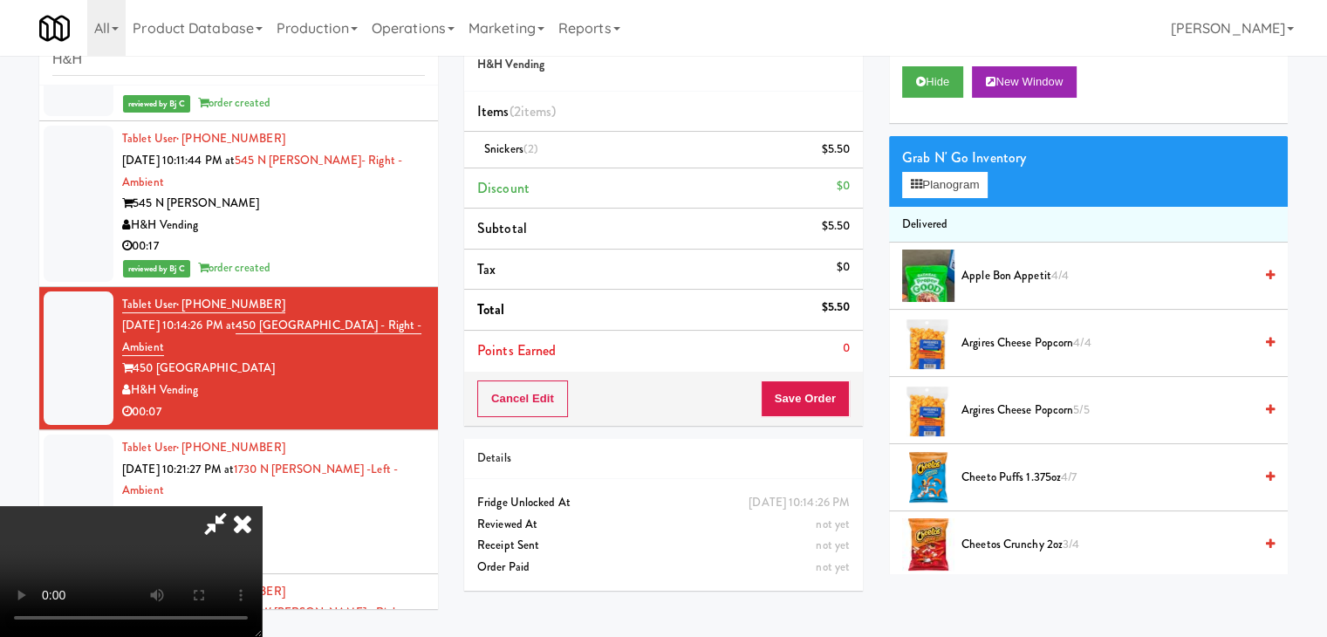
scroll to position [2269, 0]
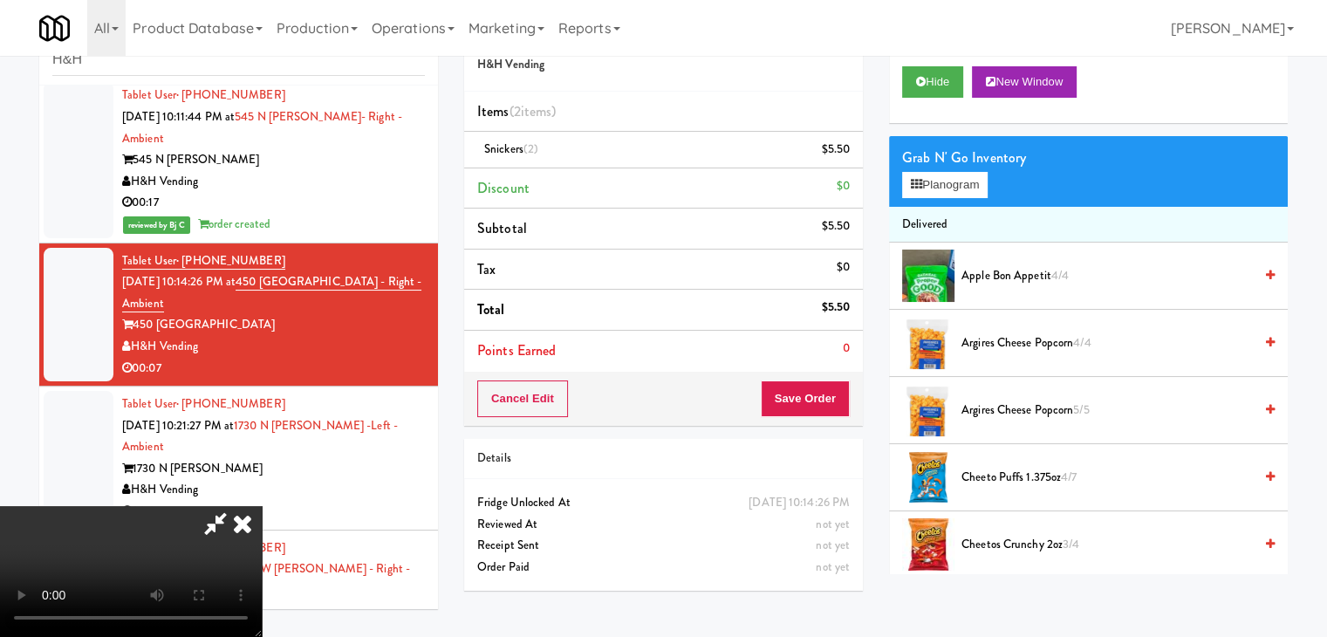
click at [262, 506] on video at bounding box center [131, 571] width 262 height 131
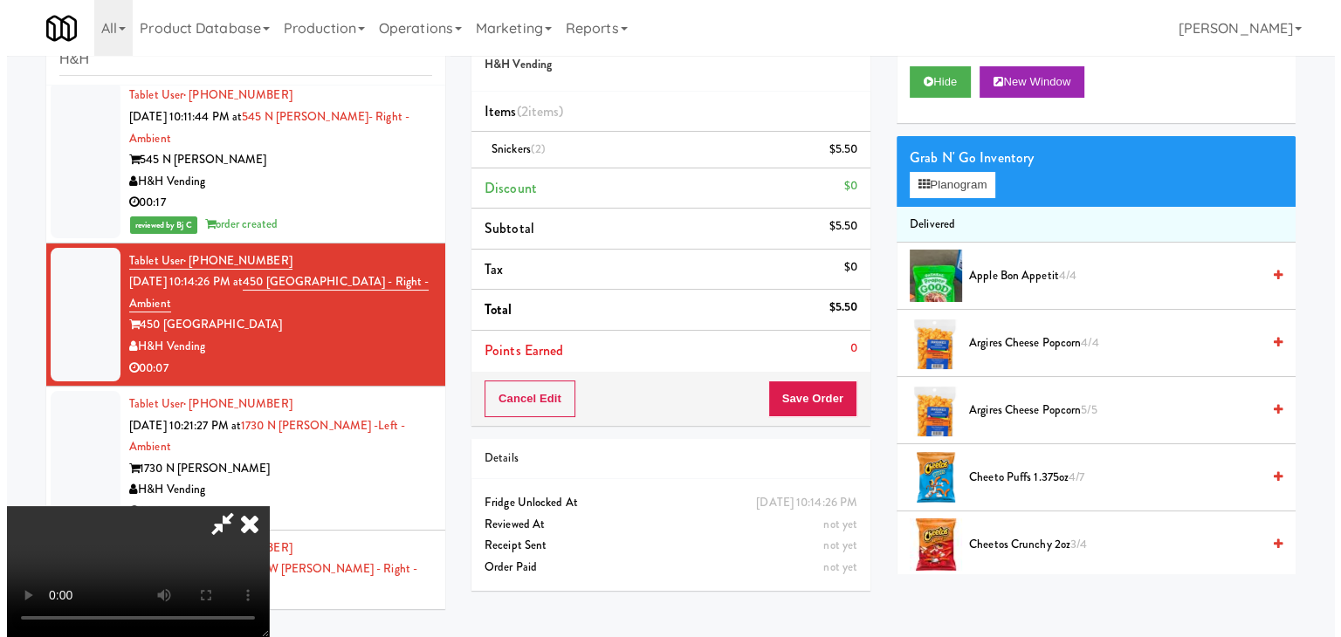
scroll to position [0, 0]
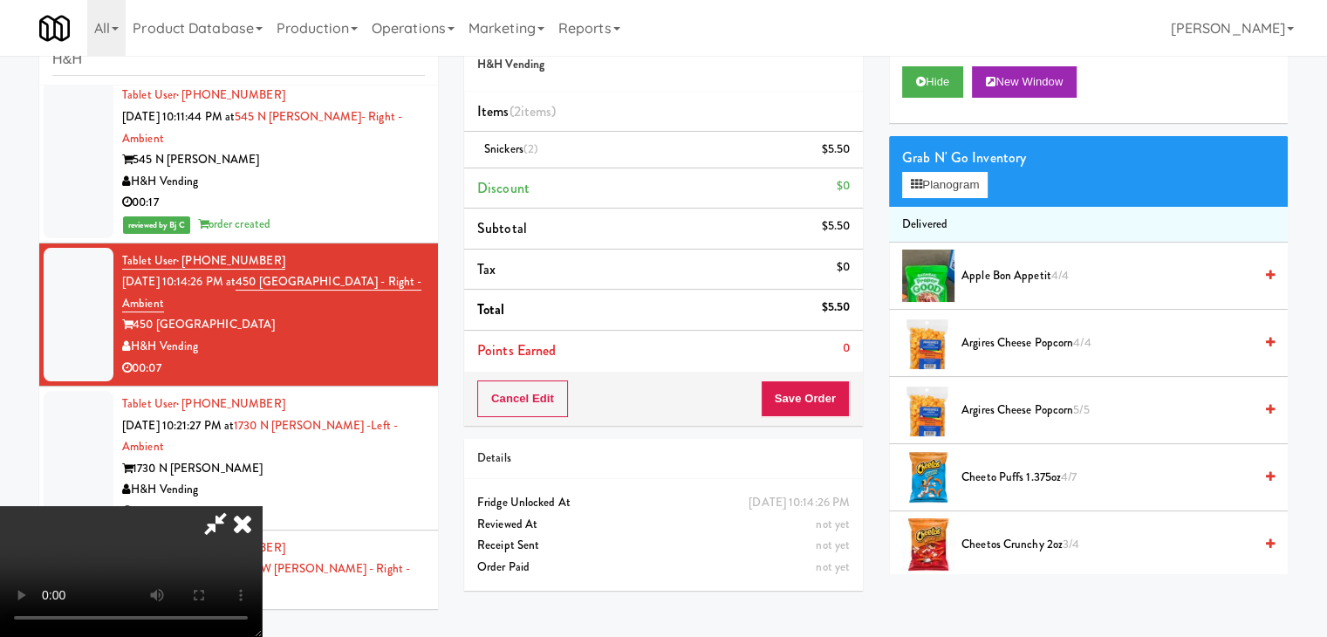
click at [262, 506] on video at bounding box center [131, 571] width 262 height 131
click at [955, 182] on button "Planogram" at bounding box center [945, 185] width 86 height 26
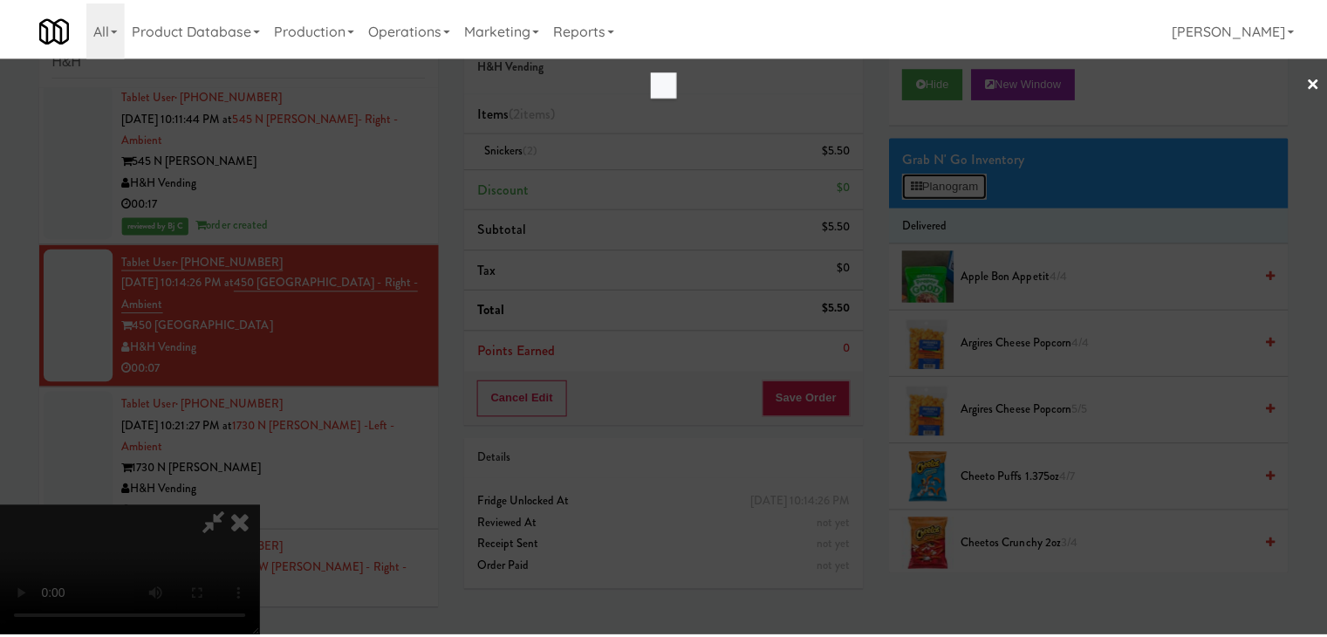
scroll to position [2225, 0]
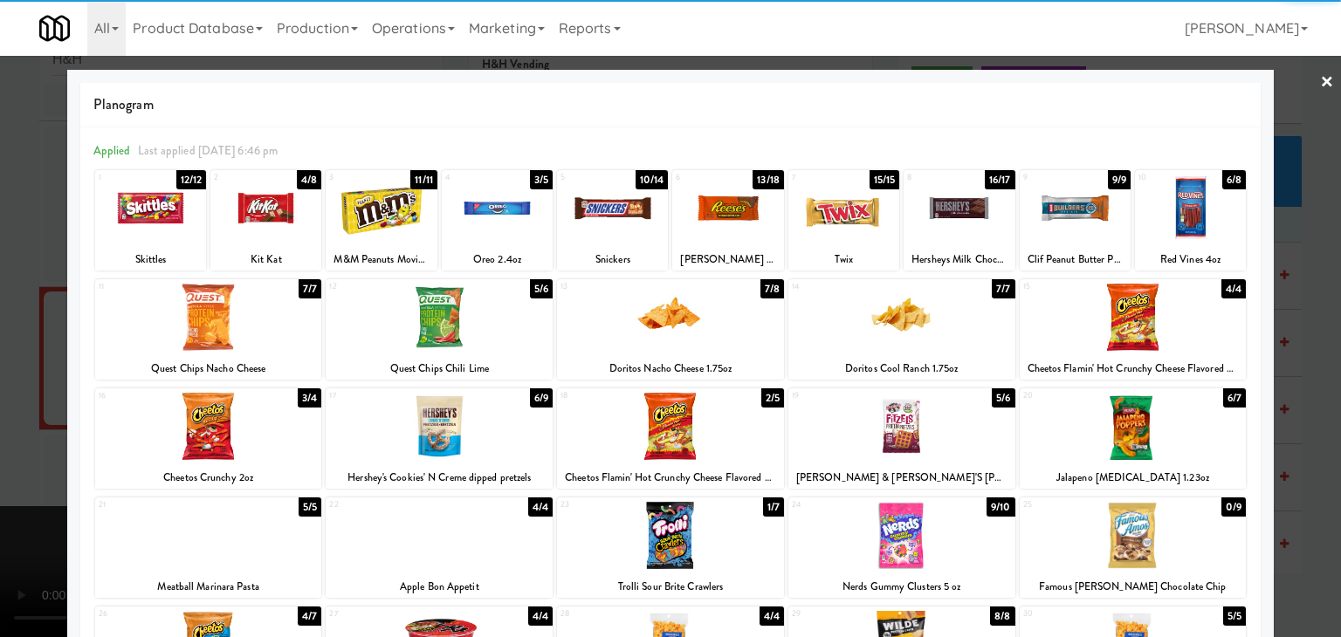
drag, startPoint x: 940, startPoint y: 331, endPoint x: 1198, endPoint y: 358, distance: 259.7
click at [946, 331] on div at bounding box center [901, 317] width 227 height 67
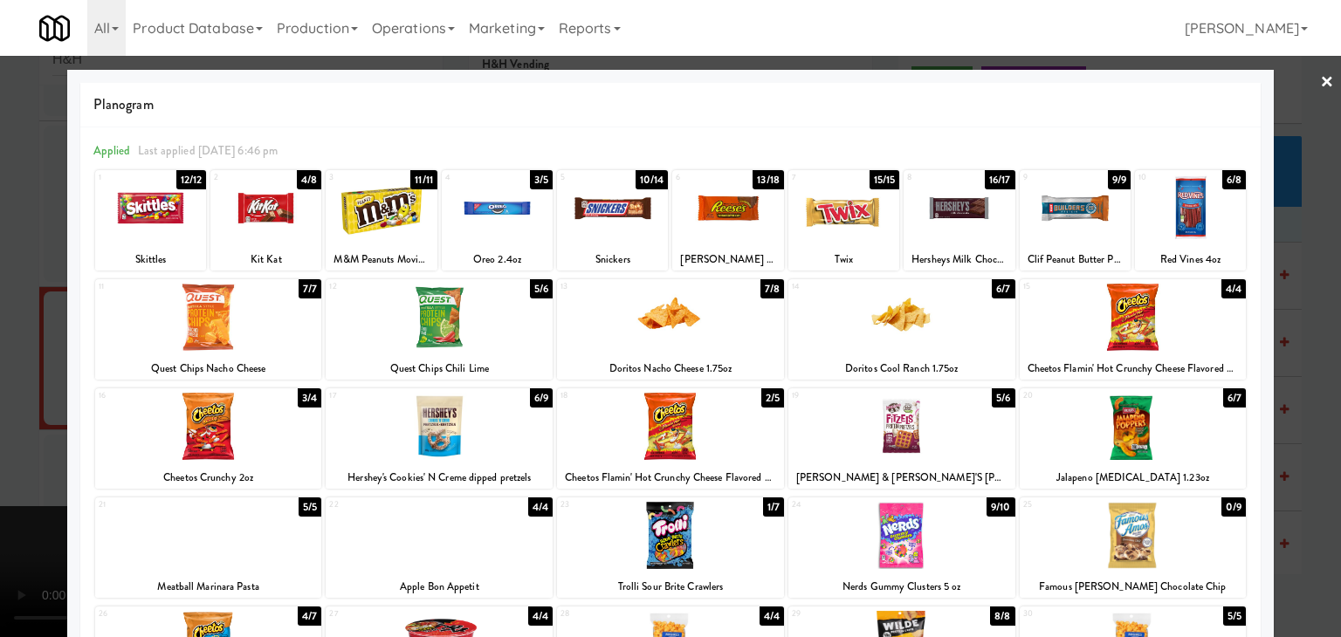
click at [1320, 377] on div at bounding box center [670, 318] width 1341 height 637
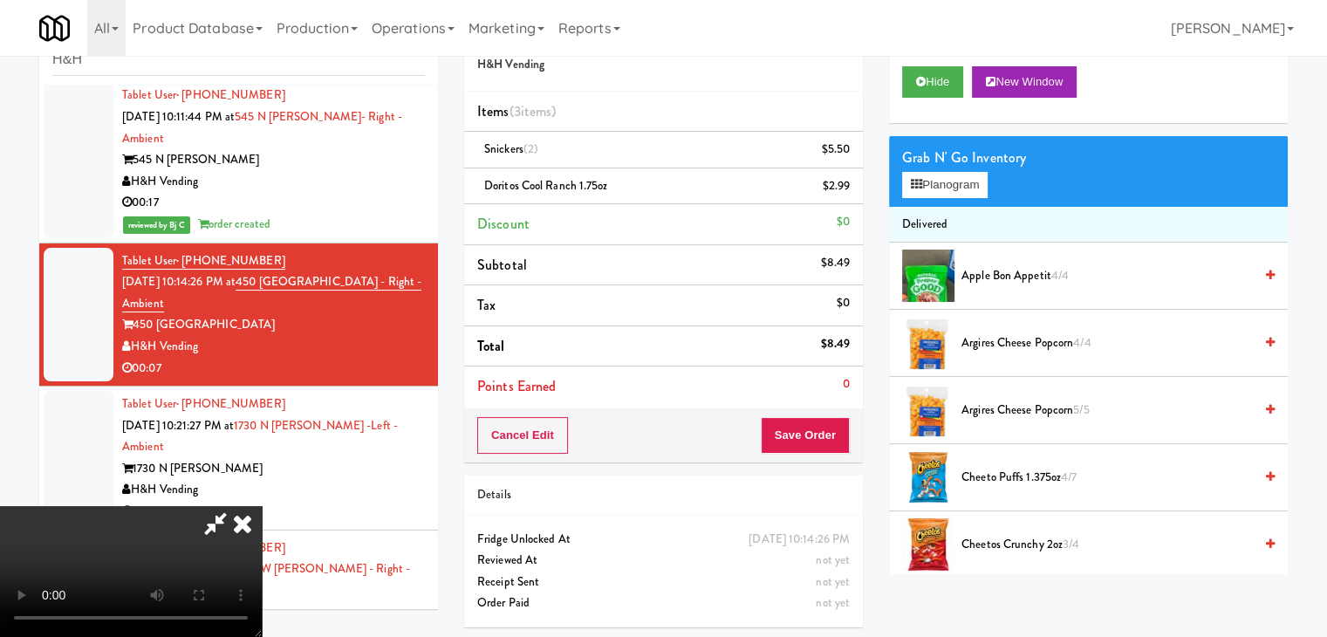
drag, startPoint x: 848, startPoint y: 413, endPoint x: 835, endPoint y: 425, distance: 17.9
click at [838, 423] on div "Cancel Edit Save Order" at bounding box center [663, 435] width 399 height 54
click at [823, 441] on button "Save Order" at bounding box center [805, 435] width 89 height 37
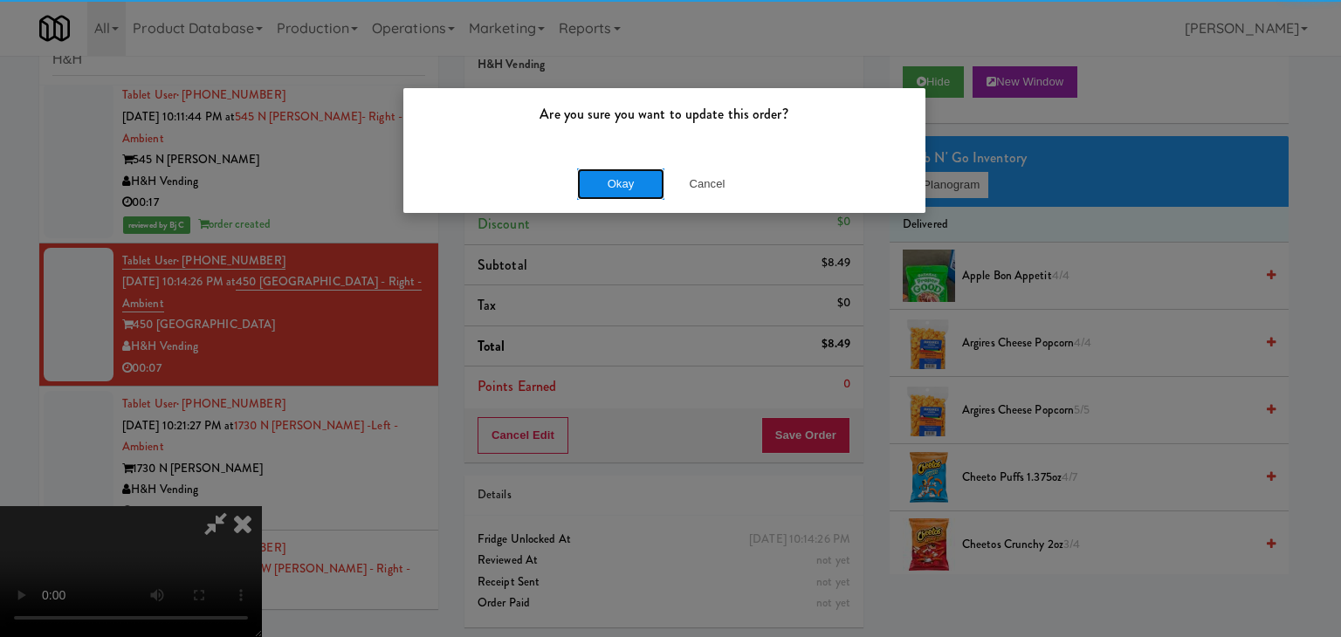
click at [616, 181] on button "Okay" at bounding box center [620, 183] width 87 height 31
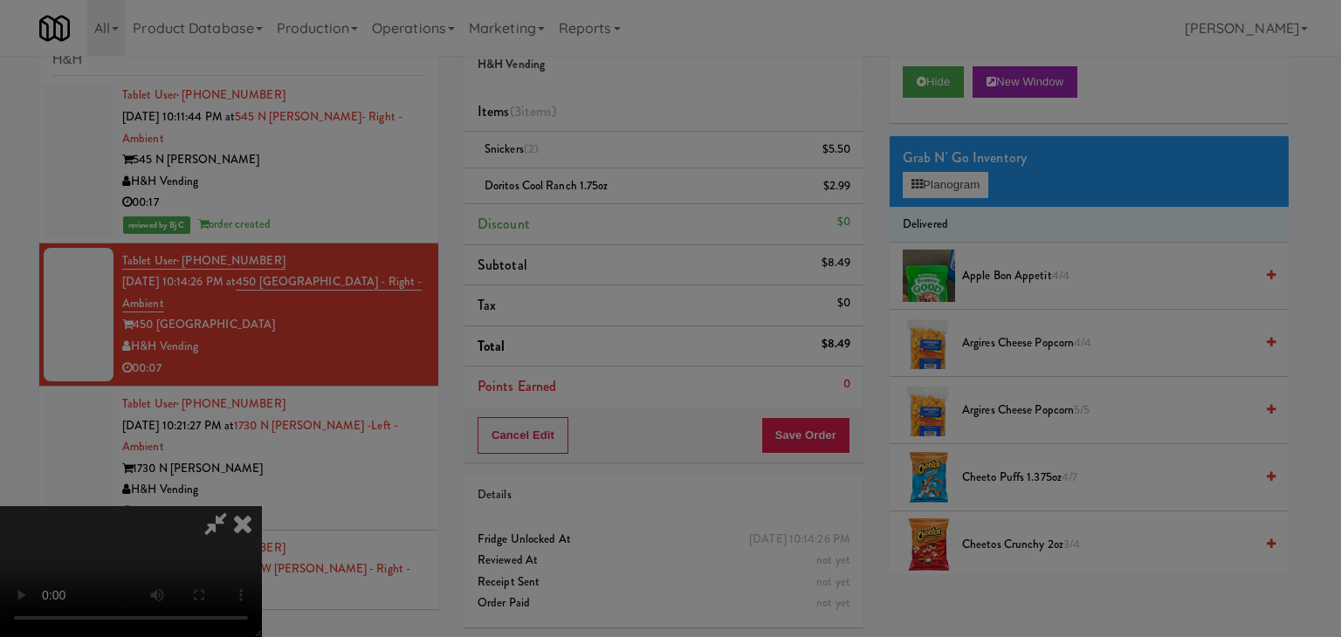
click at [616, 168] on button "Okay" at bounding box center [620, 151] width 87 height 31
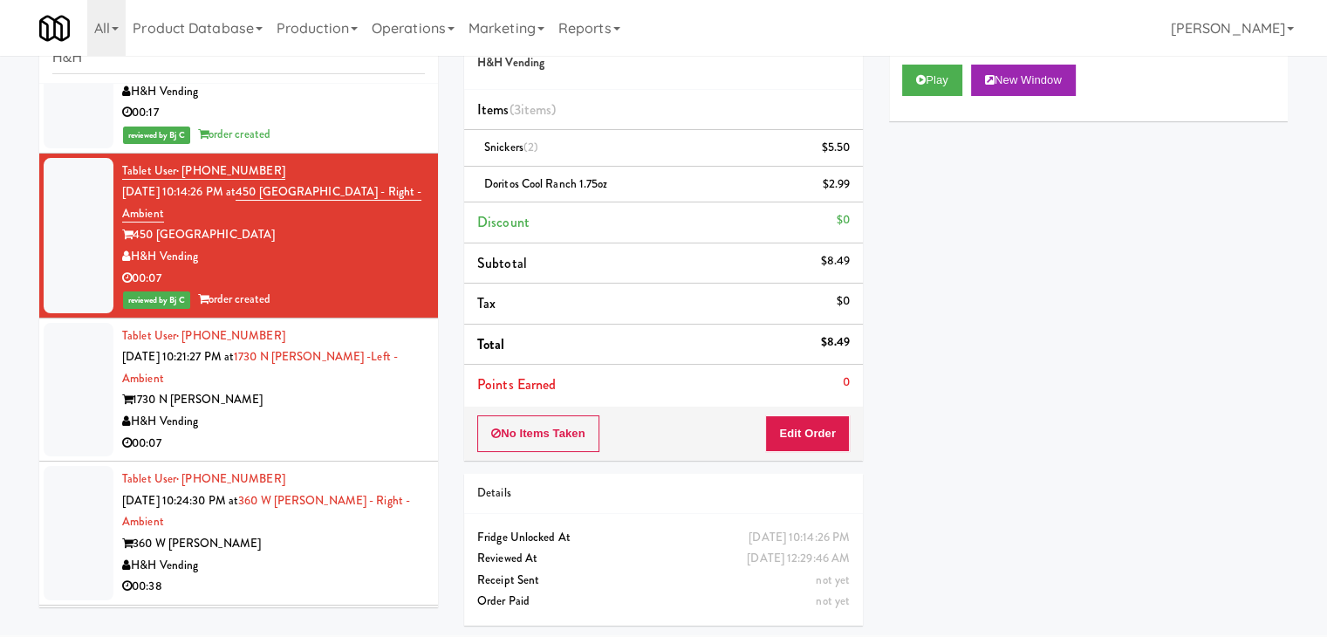
scroll to position [2444, 0]
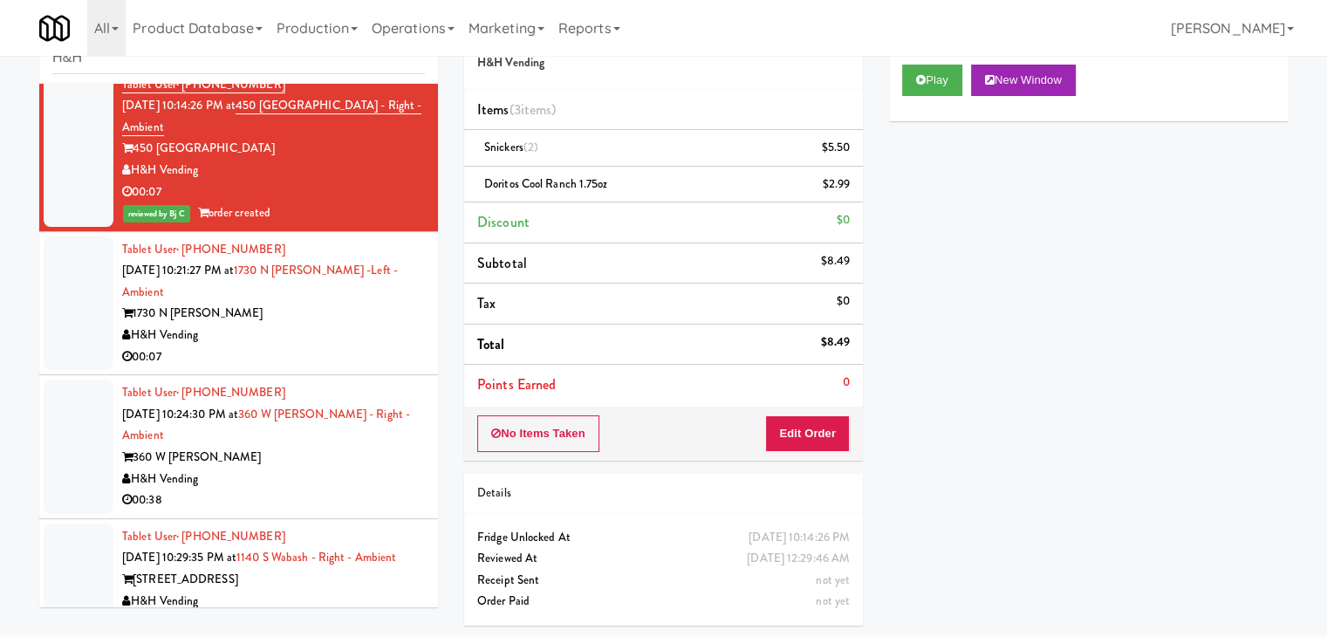
click at [339, 325] on div "H&H Vending" at bounding box center [273, 336] width 303 height 22
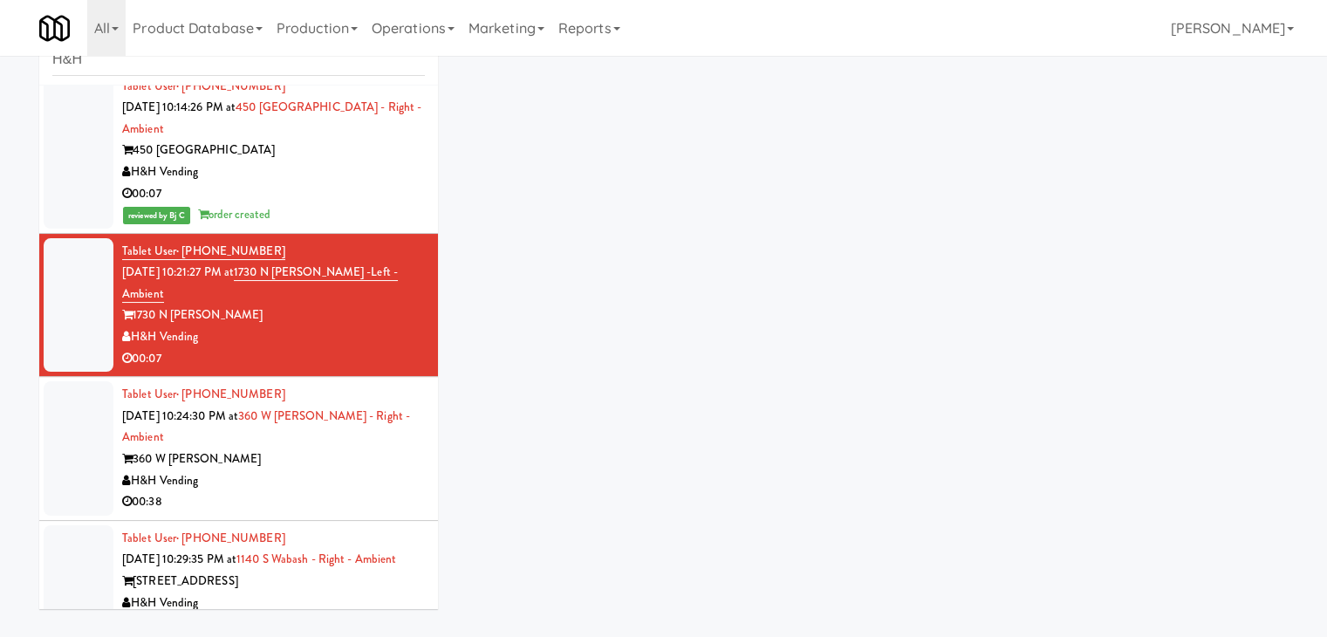
scroll to position [56, 0]
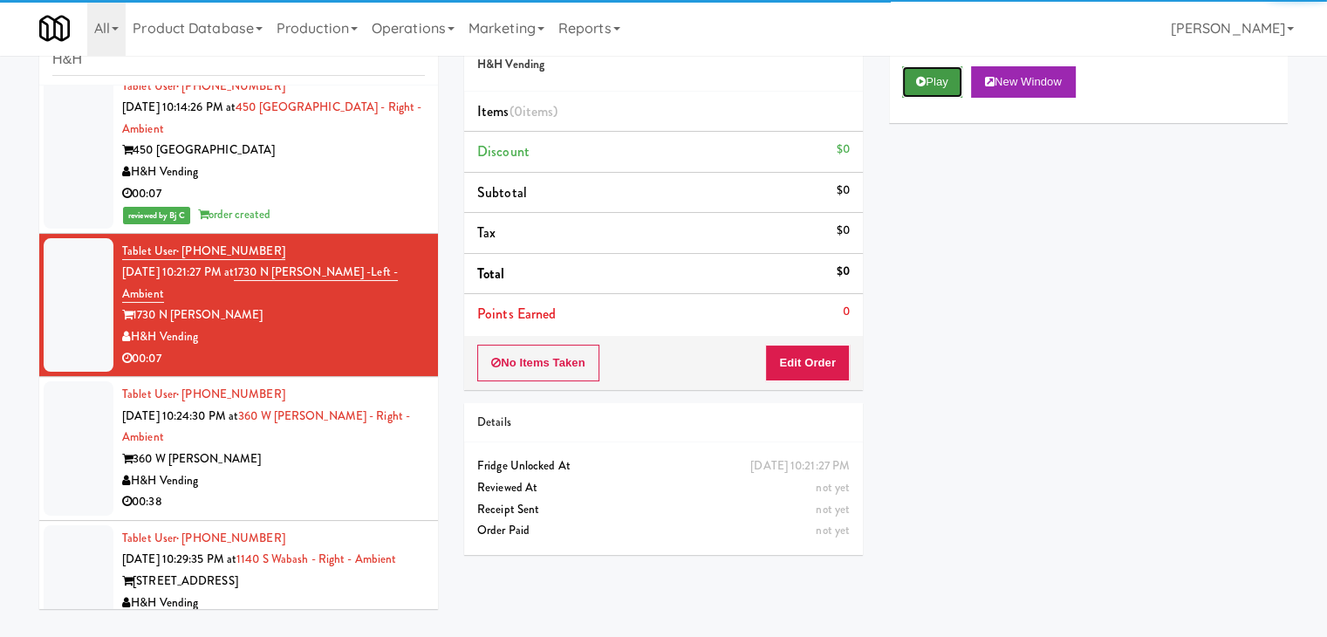
click at [940, 79] on button "Play" at bounding box center [932, 81] width 60 height 31
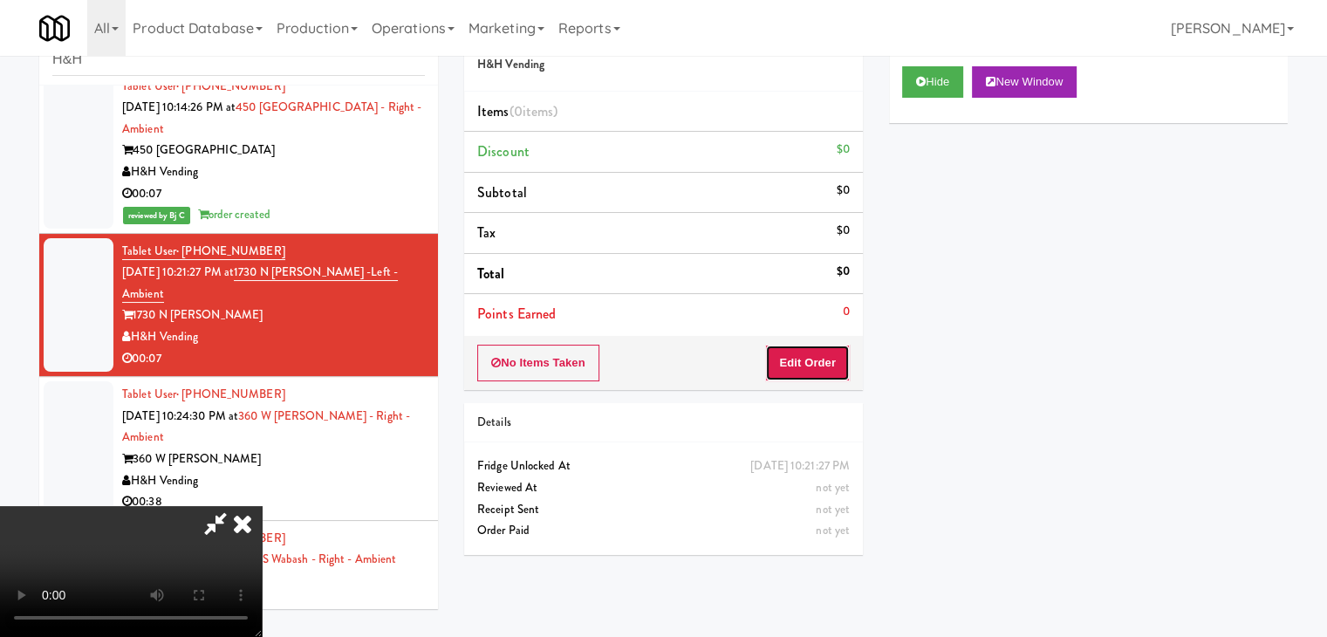
click at [791, 354] on button "Edit Order" at bounding box center [807, 363] width 85 height 37
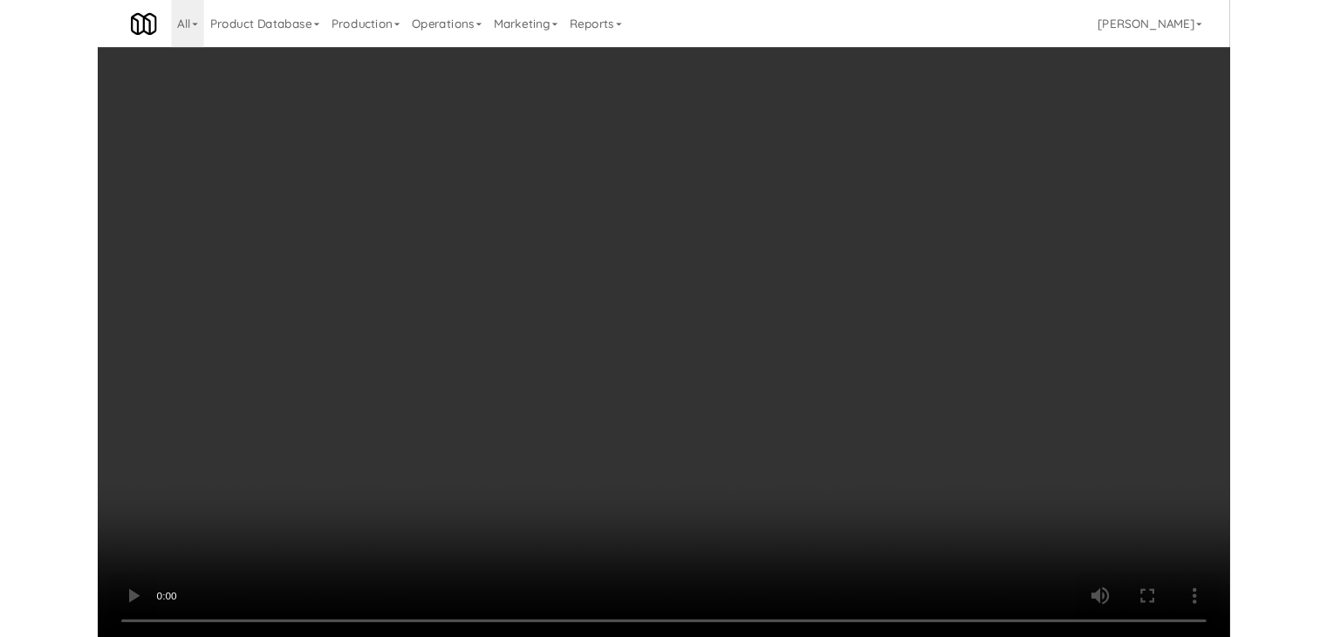
scroll to position [2401, 0]
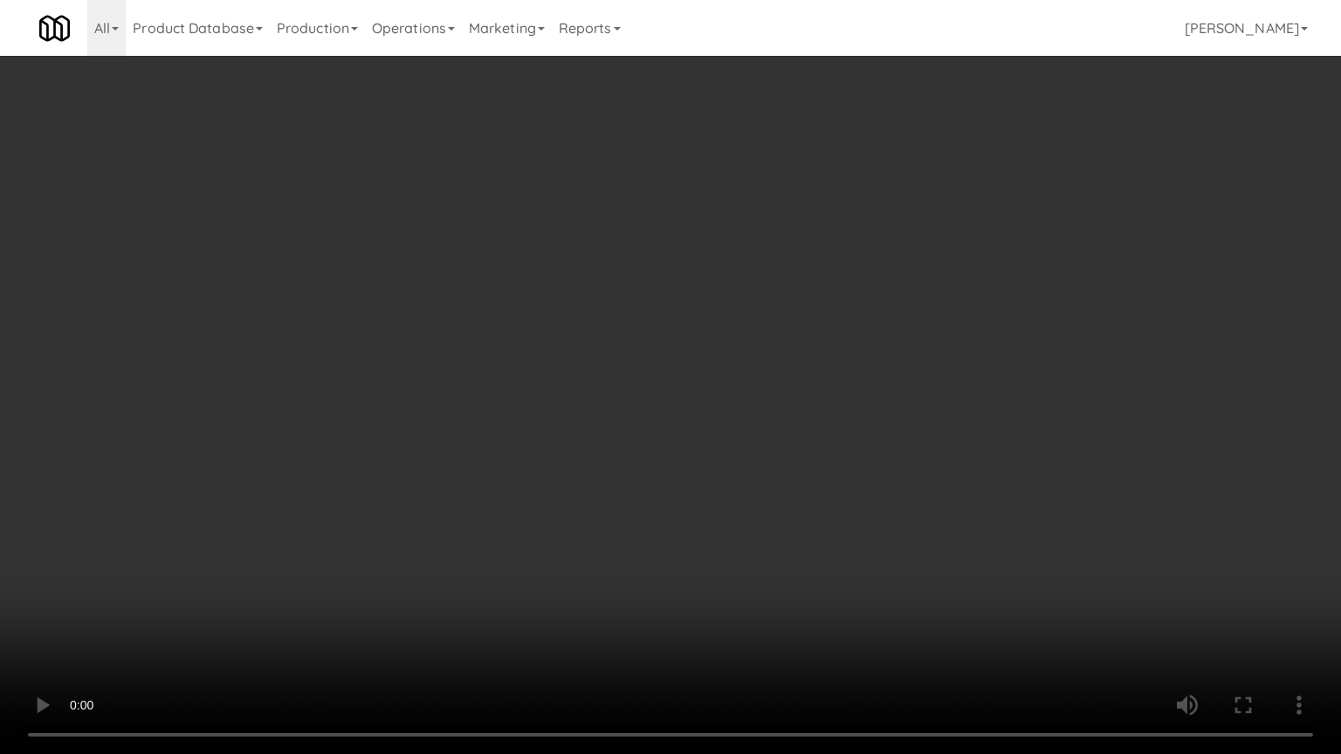
click at [762, 411] on video at bounding box center [670, 377] width 1341 height 754
click at [762, 412] on video at bounding box center [670, 377] width 1341 height 754
click at [761, 401] on video at bounding box center [670, 377] width 1341 height 754
click at [761, 403] on video at bounding box center [670, 377] width 1341 height 754
click at [784, 378] on video at bounding box center [670, 377] width 1341 height 754
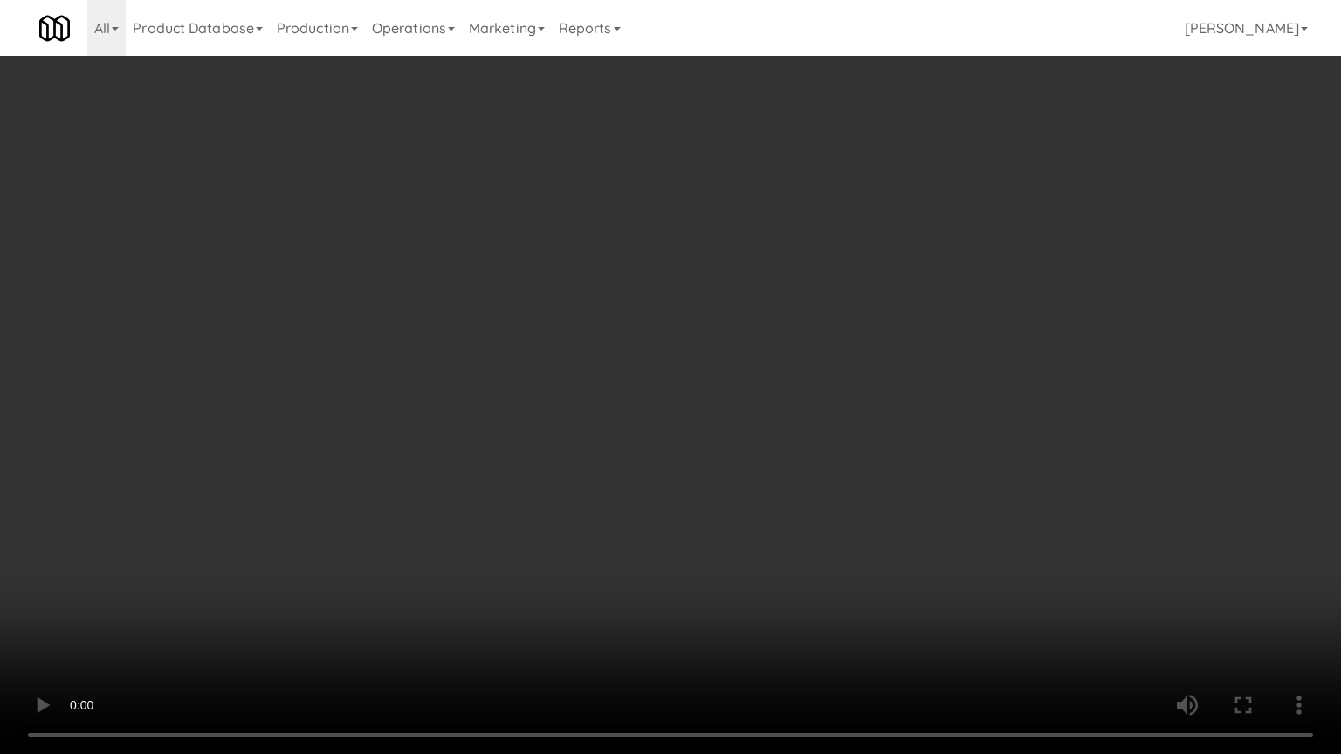
click at [784, 378] on video at bounding box center [670, 377] width 1341 height 754
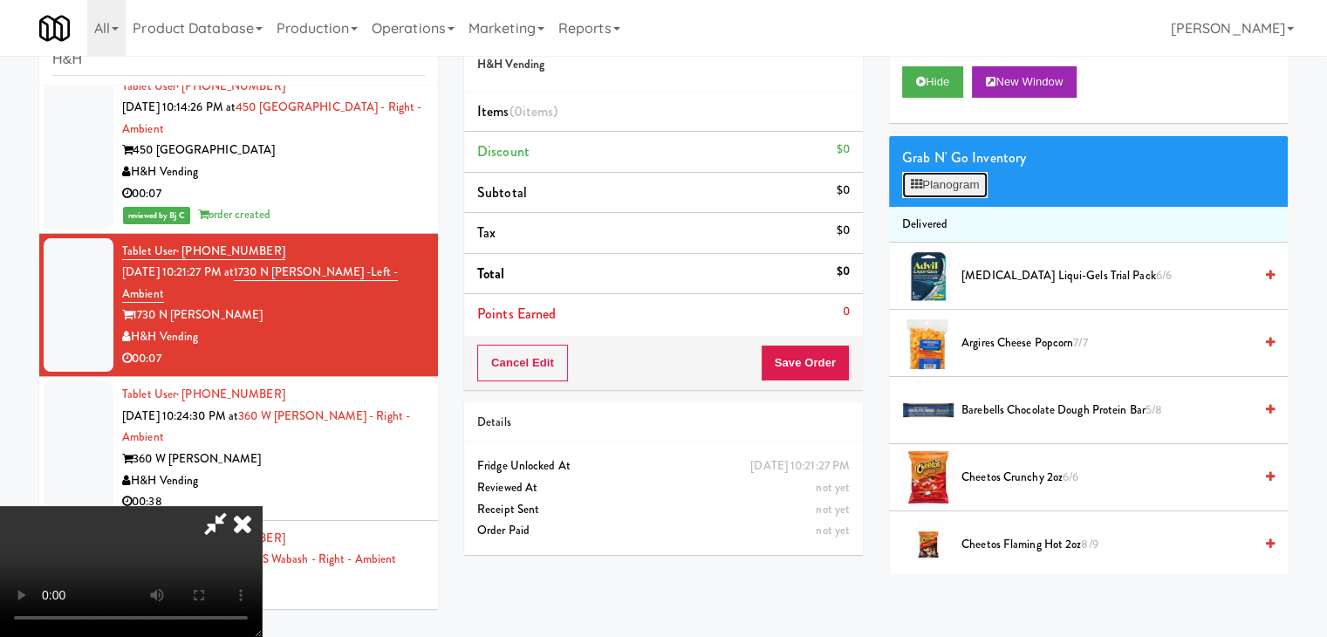
click at [929, 175] on button "Planogram" at bounding box center [945, 185] width 86 height 26
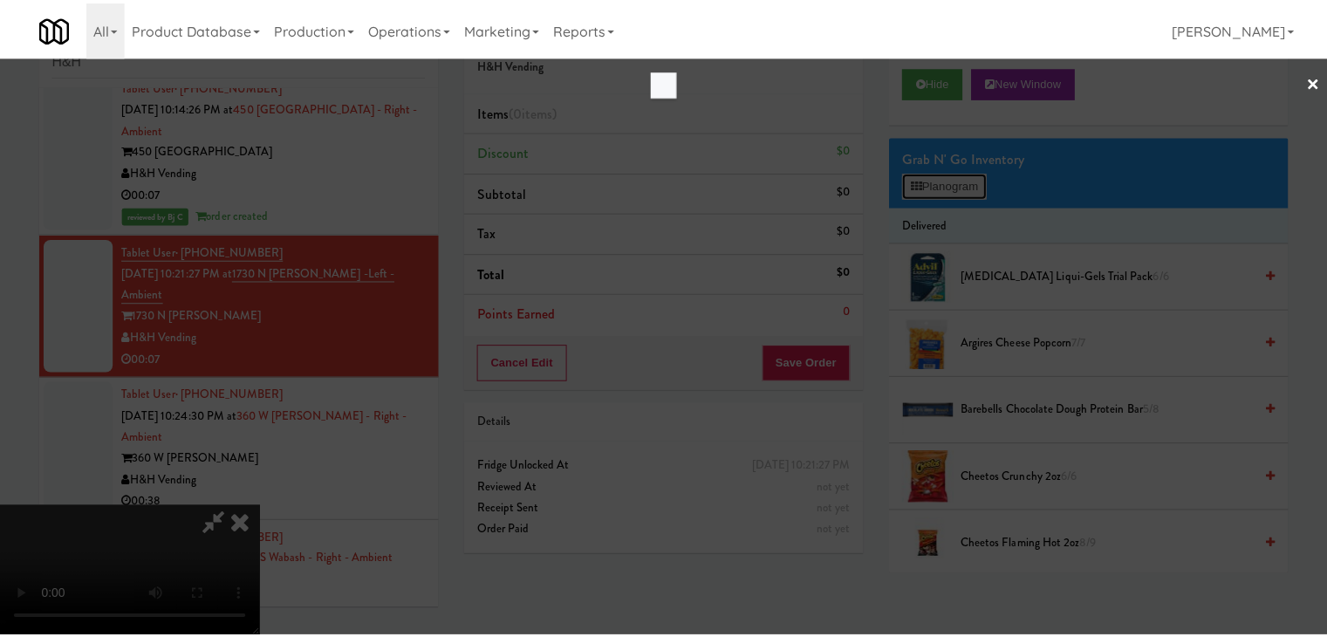
scroll to position [2401, 0]
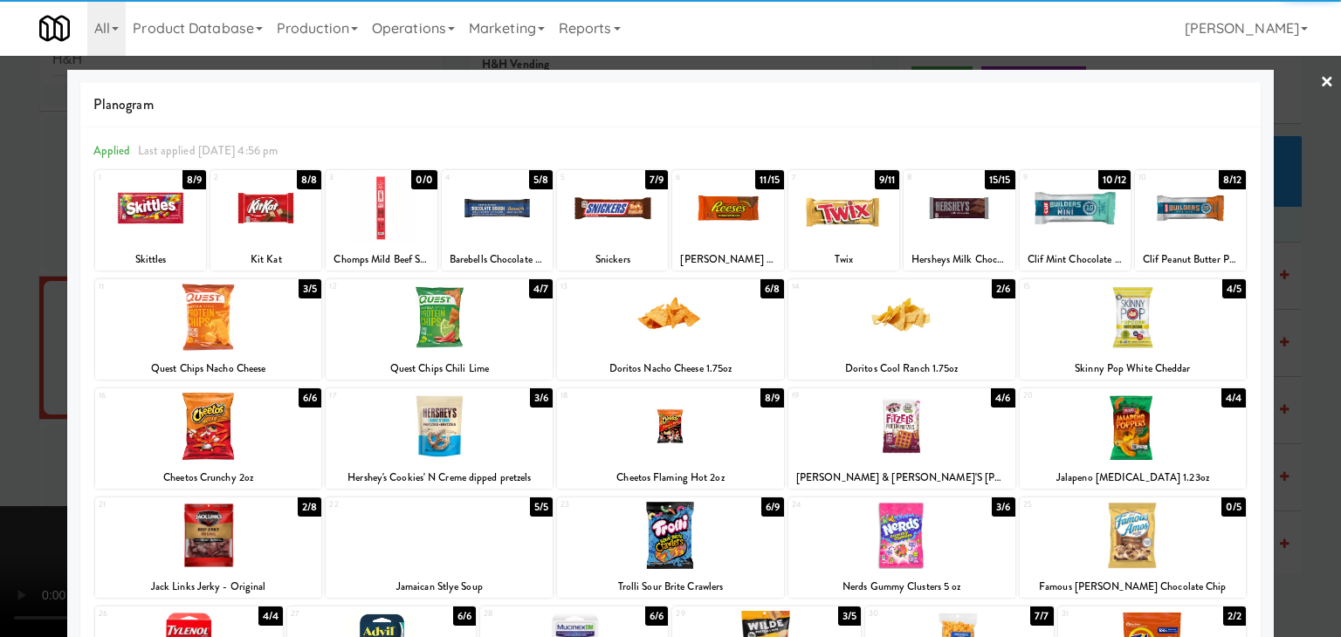
click at [716, 229] on div at bounding box center [727, 208] width 111 height 67
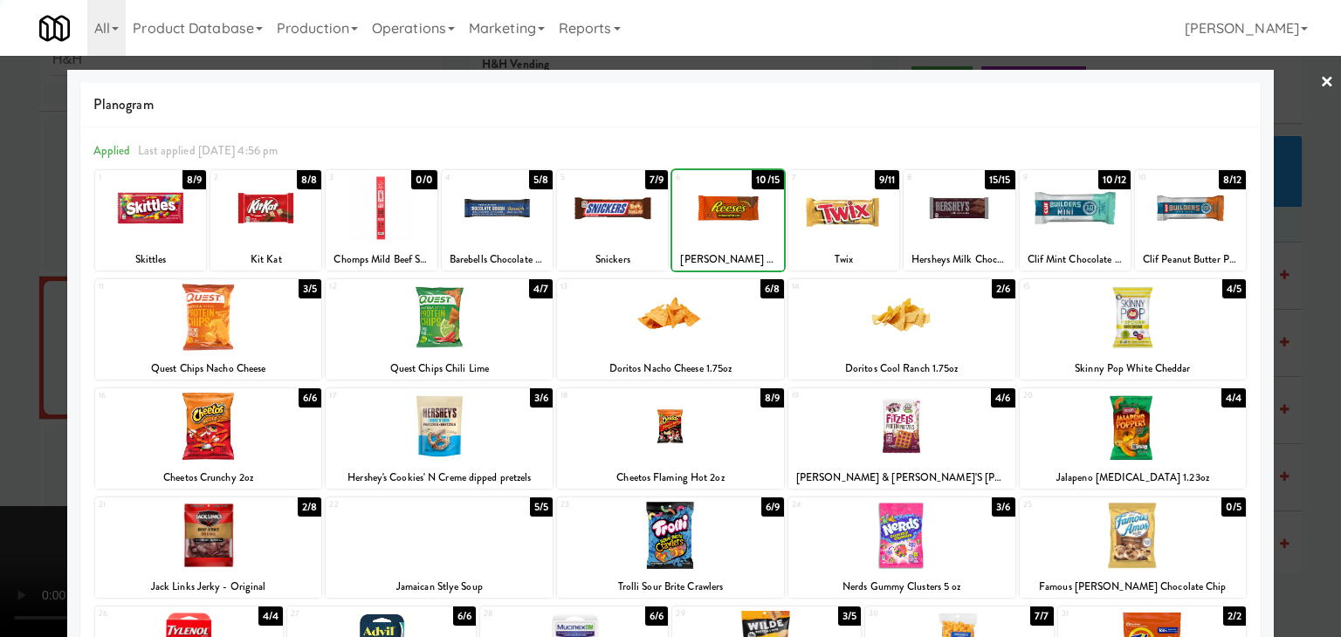
click at [854, 220] on div at bounding box center [843, 208] width 111 height 67
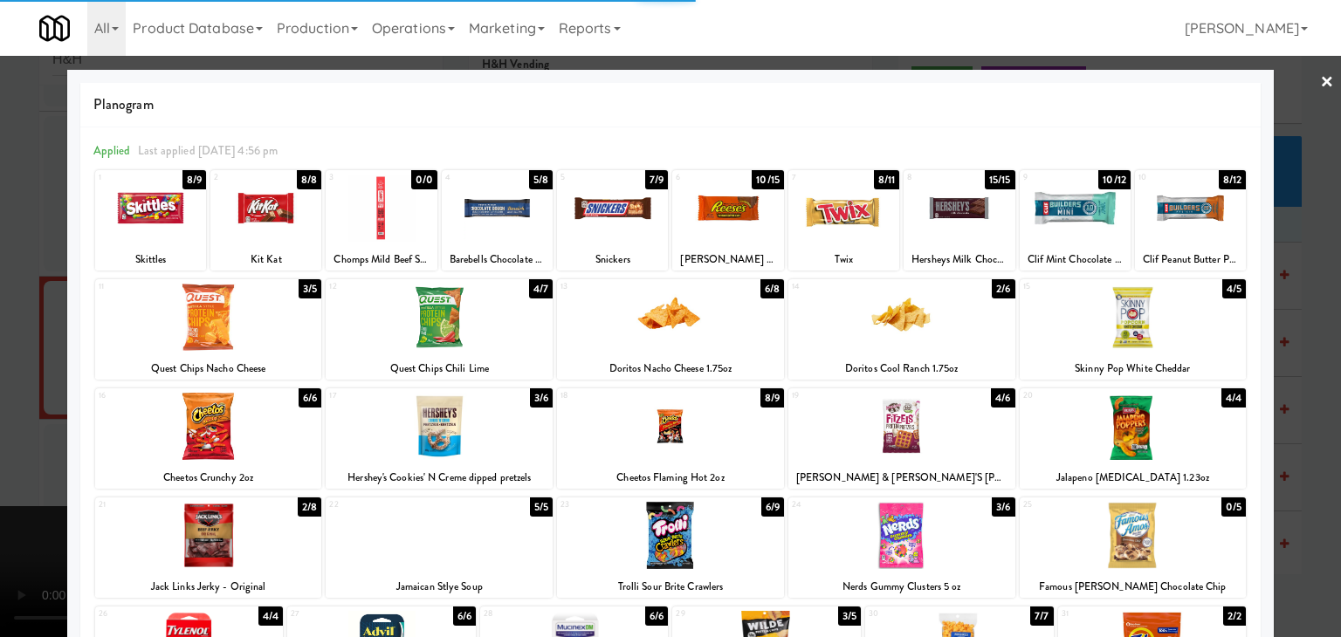
drag, startPoint x: 0, startPoint y: 367, endPoint x: 469, endPoint y: 405, distance: 470.2
click at [12, 367] on div at bounding box center [670, 318] width 1341 height 637
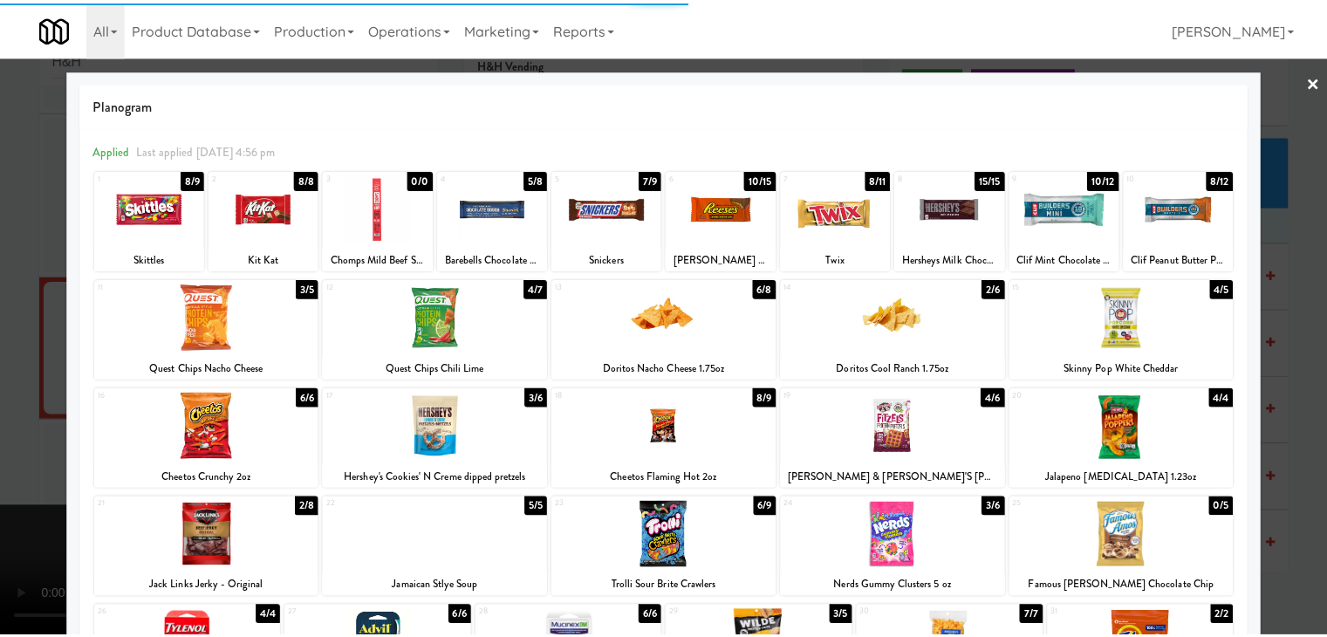
scroll to position [2444, 0]
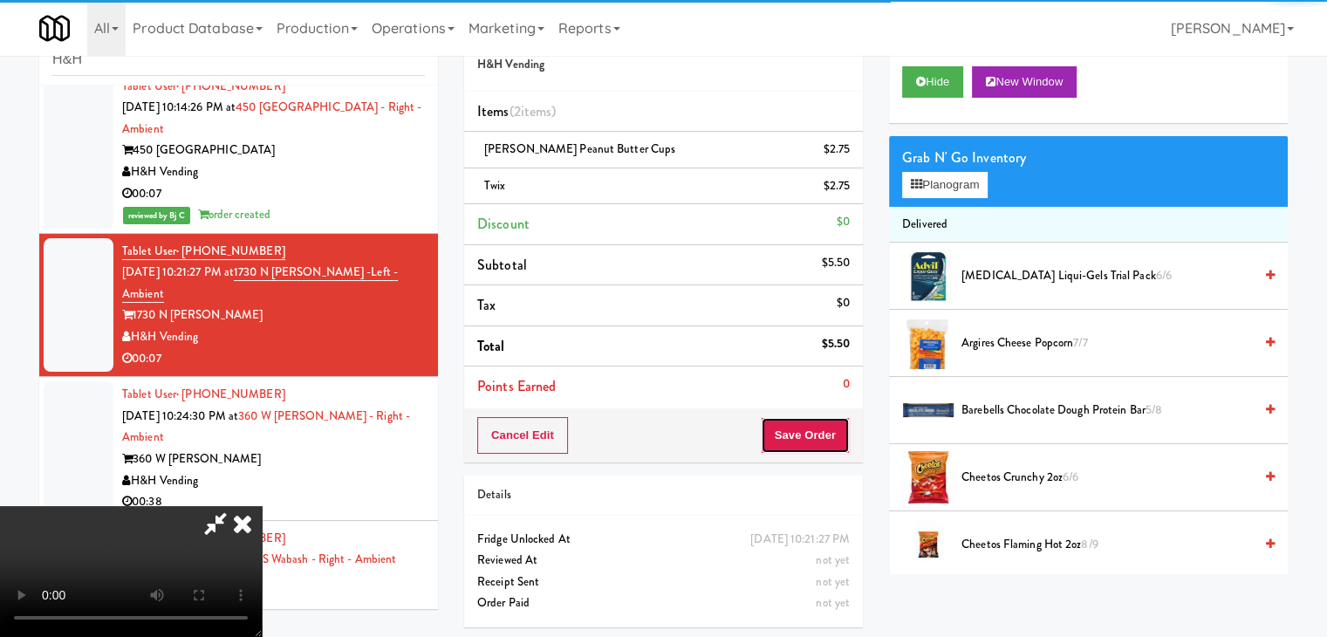
click at [812, 436] on button "Save Order" at bounding box center [805, 435] width 89 height 37
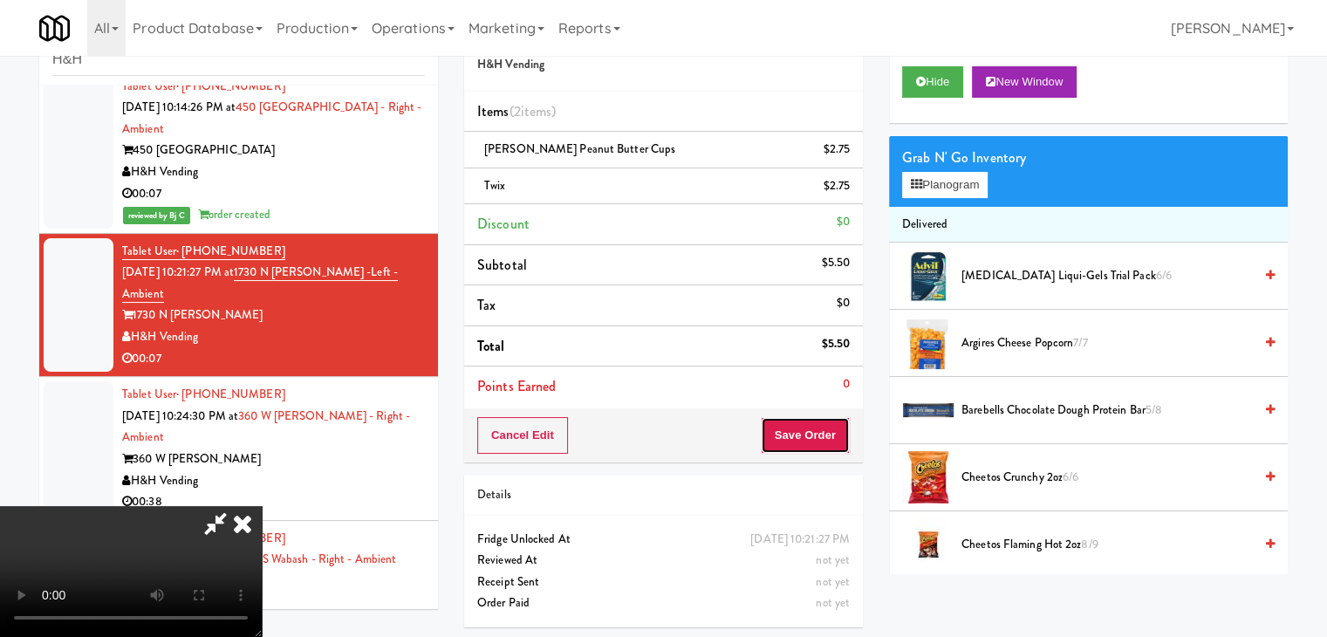
click at [812, 436] on button "Save Order" at bounding box center [805, 435] width 89 height 37
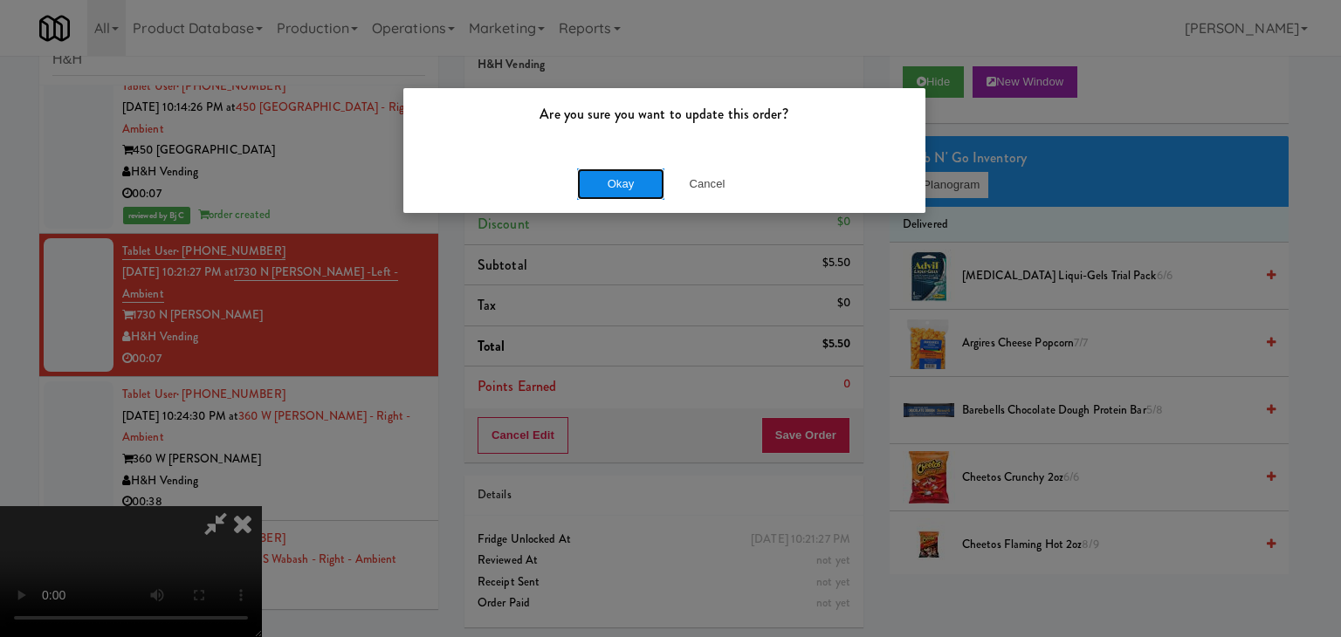
click at [632, 182] on button "Okay" at bounding box center [620, 183] width 87 height 31
click at [632, 182] on div "Okay Cancel" at bounding box center [664, 183] width 522 height 58
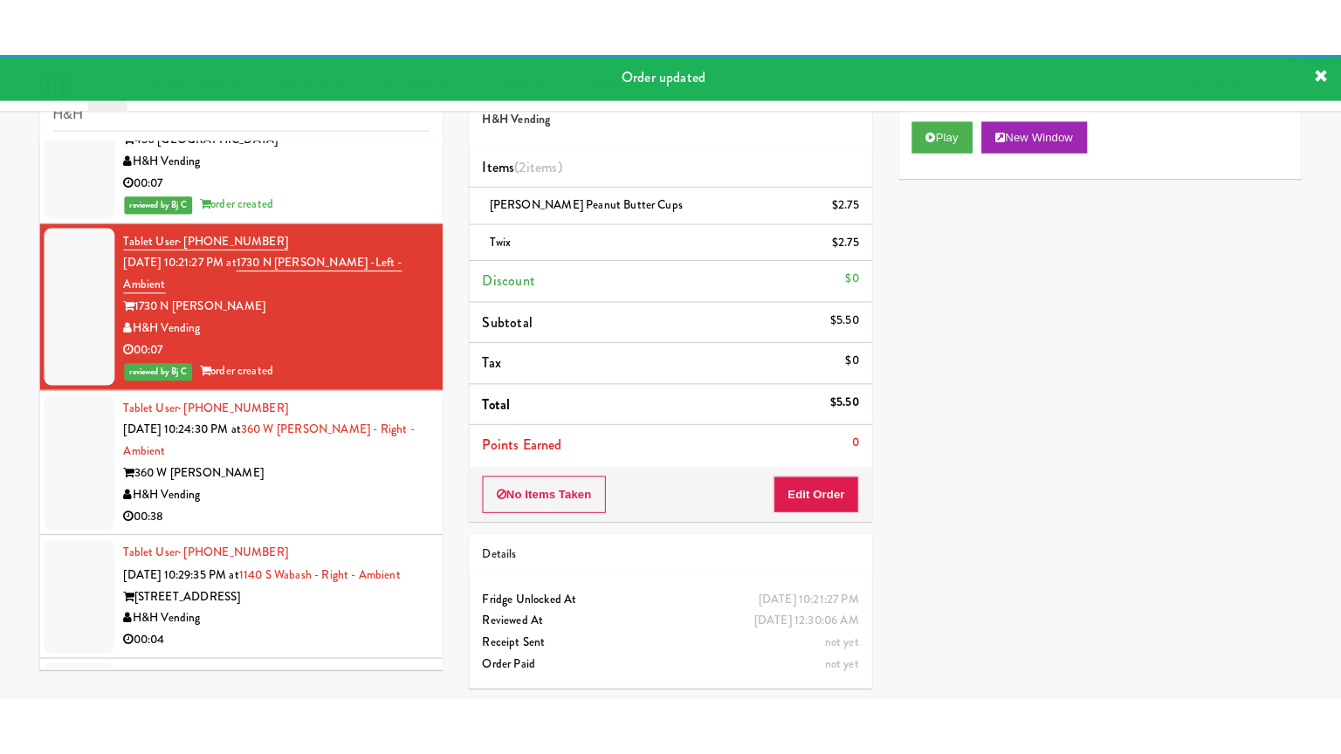
scroll to position [2618, 0]
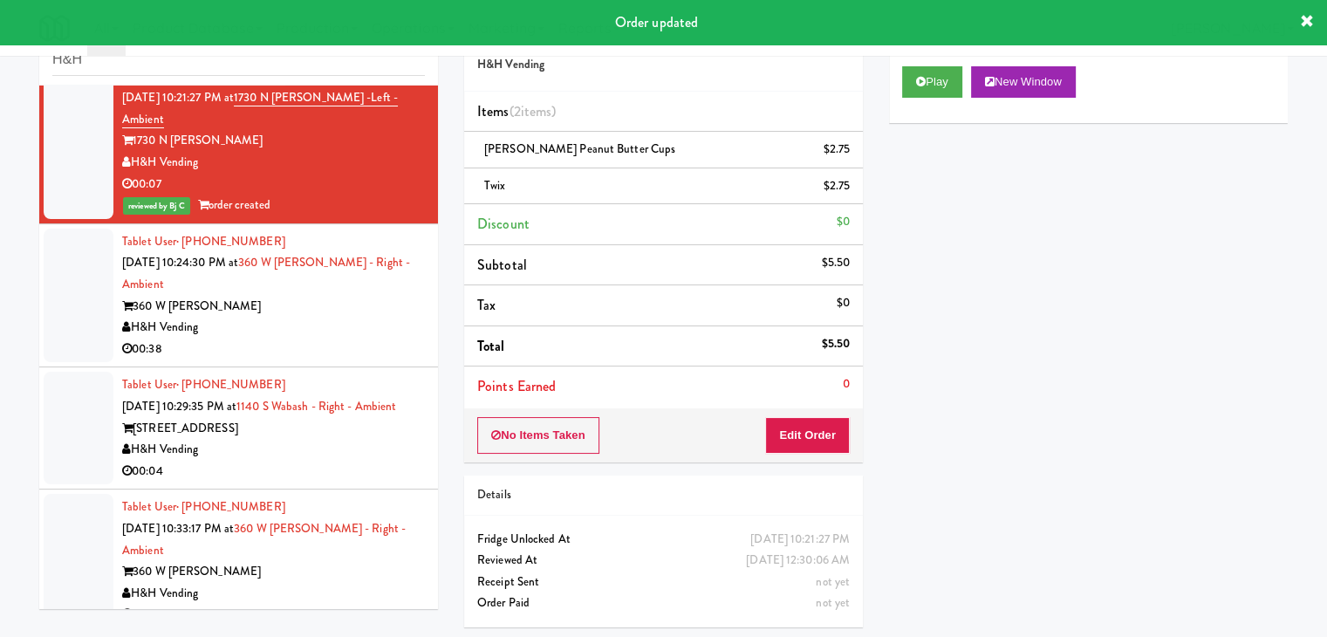
click at [331, 339] on div "00:38" at bounding box center [273, 350] width 303 height 22
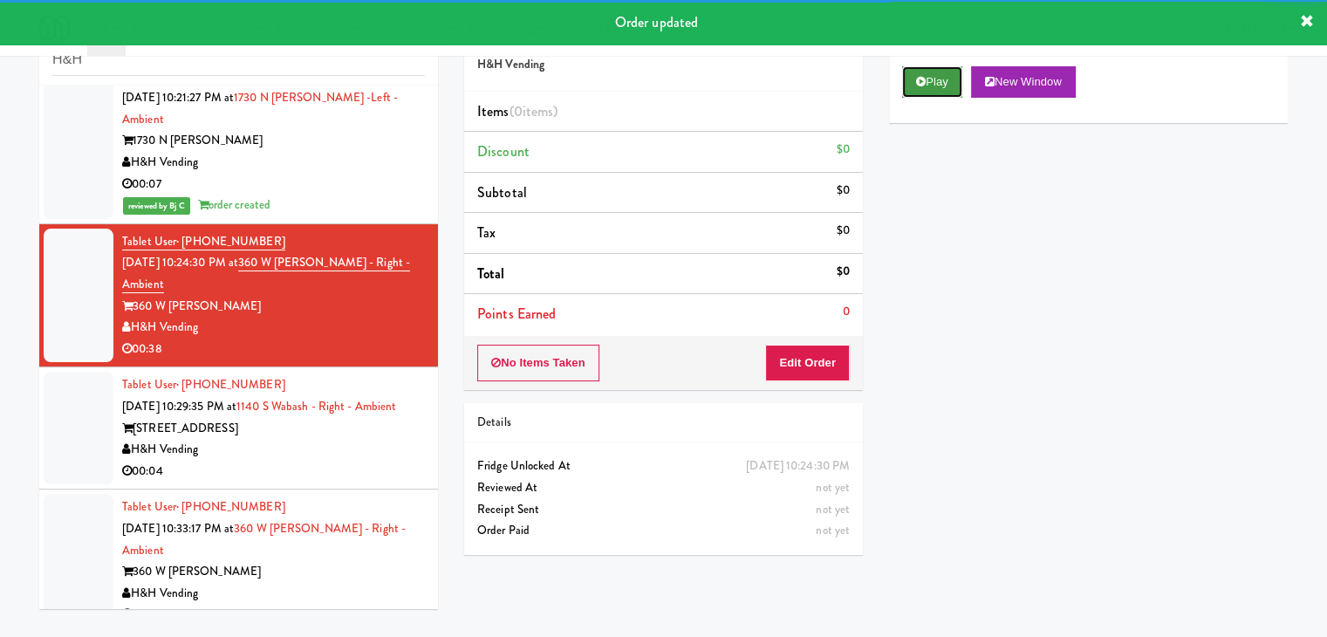
click at [934, 78] on button "Play" at bounding box center [932, 81] width 60 height 31
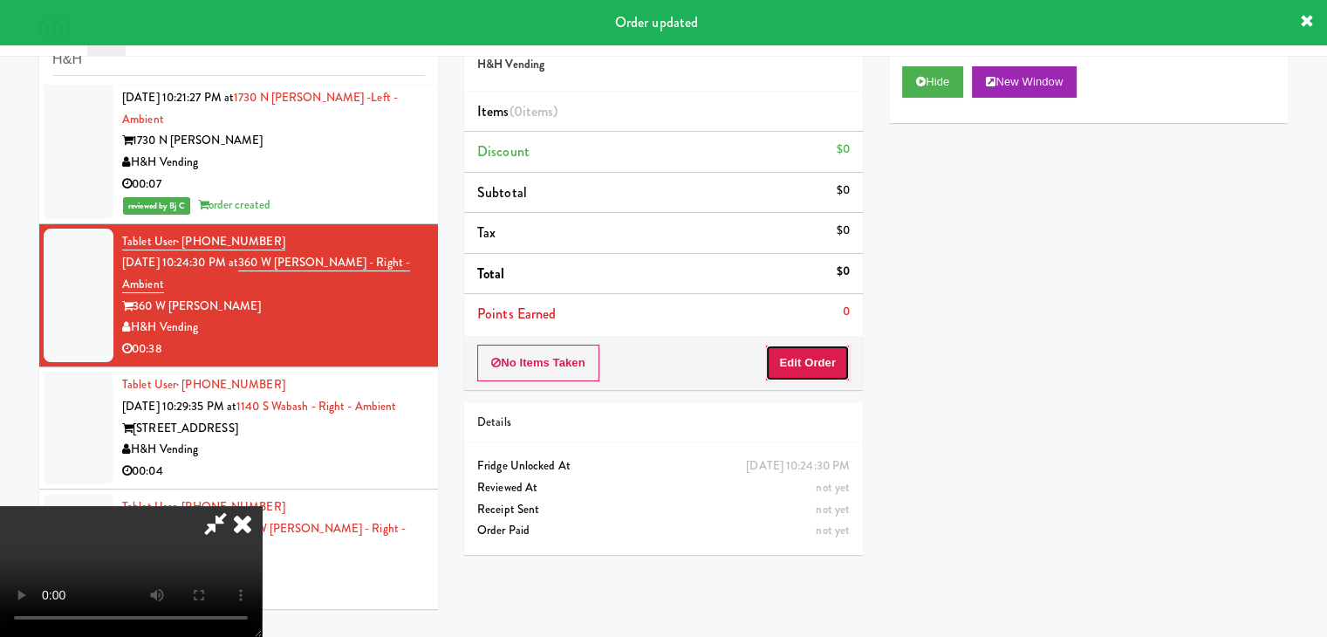
click at [792, 360] on button "Edit Order" at bounding box center [807, 363] width 85 height 37
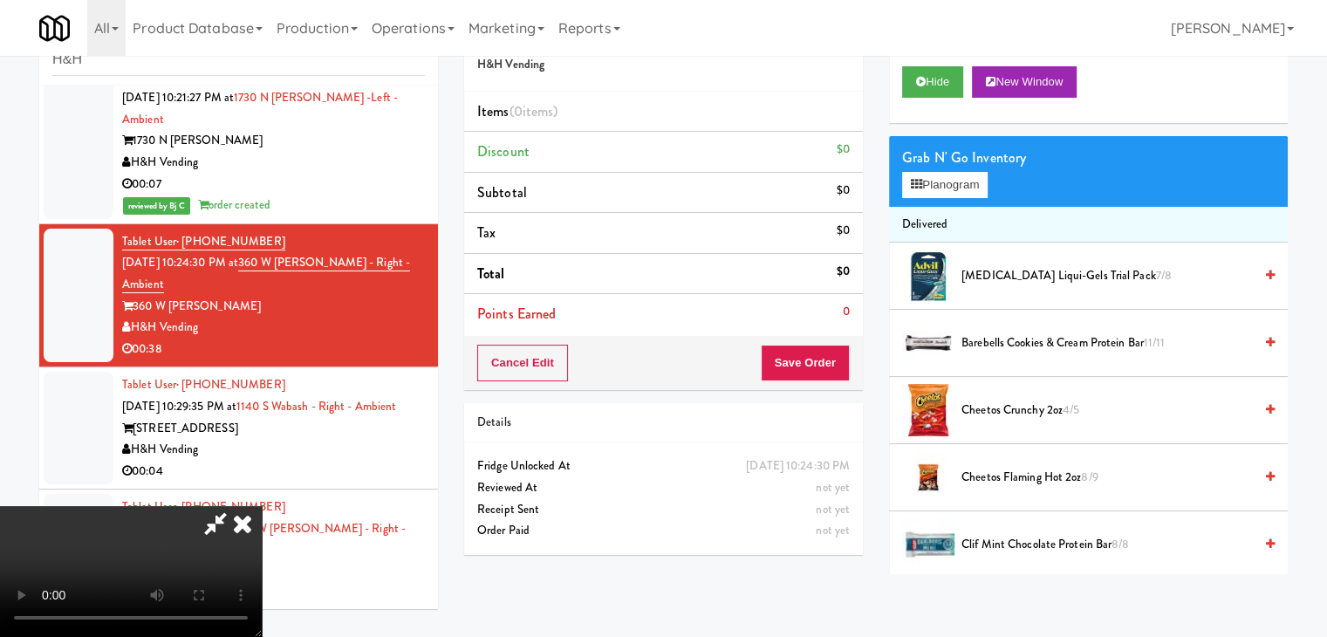
scroll to position [2575, 0]
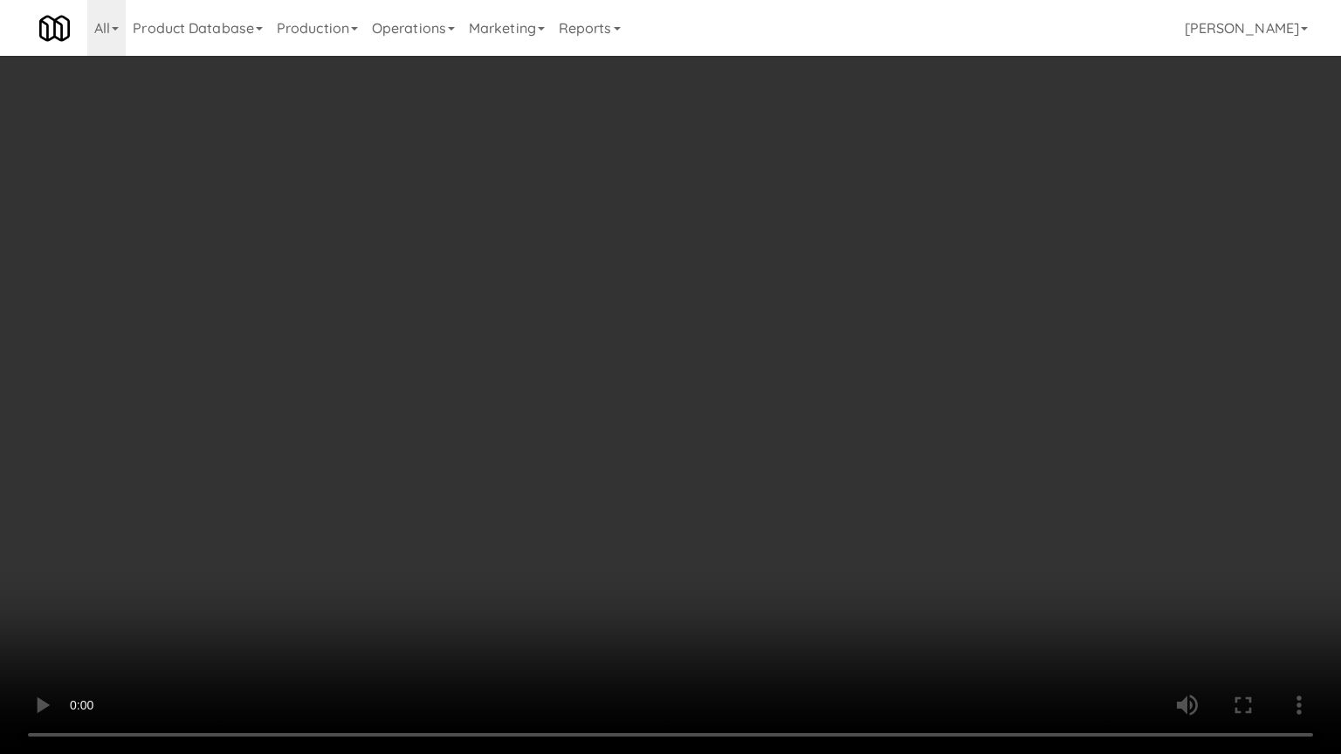
click at [915, 445] on video at bounding box center [670, 377] width 1341 height 754
click at [912, 451] on video at bounding box center [670, 377] width 1341 height 754
click at [913, 443] on video at bounding box center [670, 377] width 1341 height 754
click at [915, 443] on video at bounding box center [670, 377] width 1341 height 754
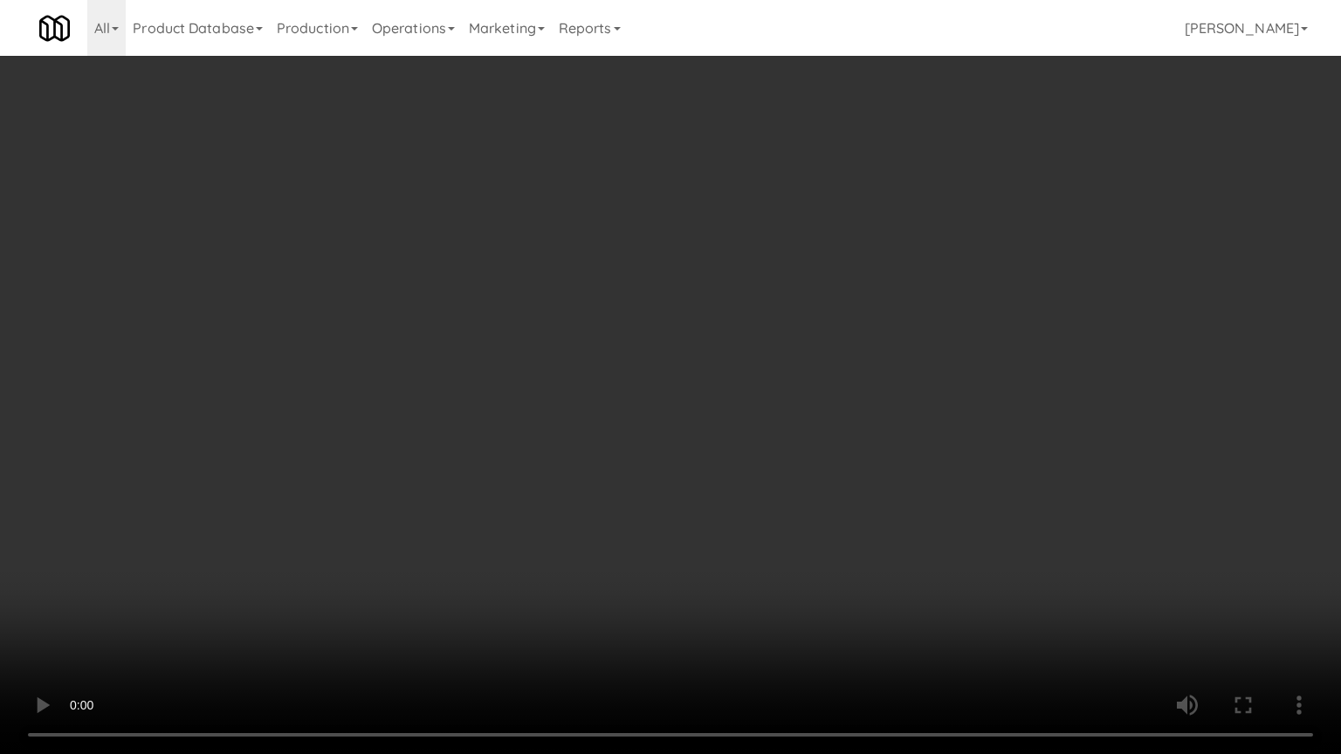
click at [915, 443] on video at bounding box center [670, 377] width 1341 height 754
click at [907, 412] on video at bounding box center [670, 377] width 1341 height 754
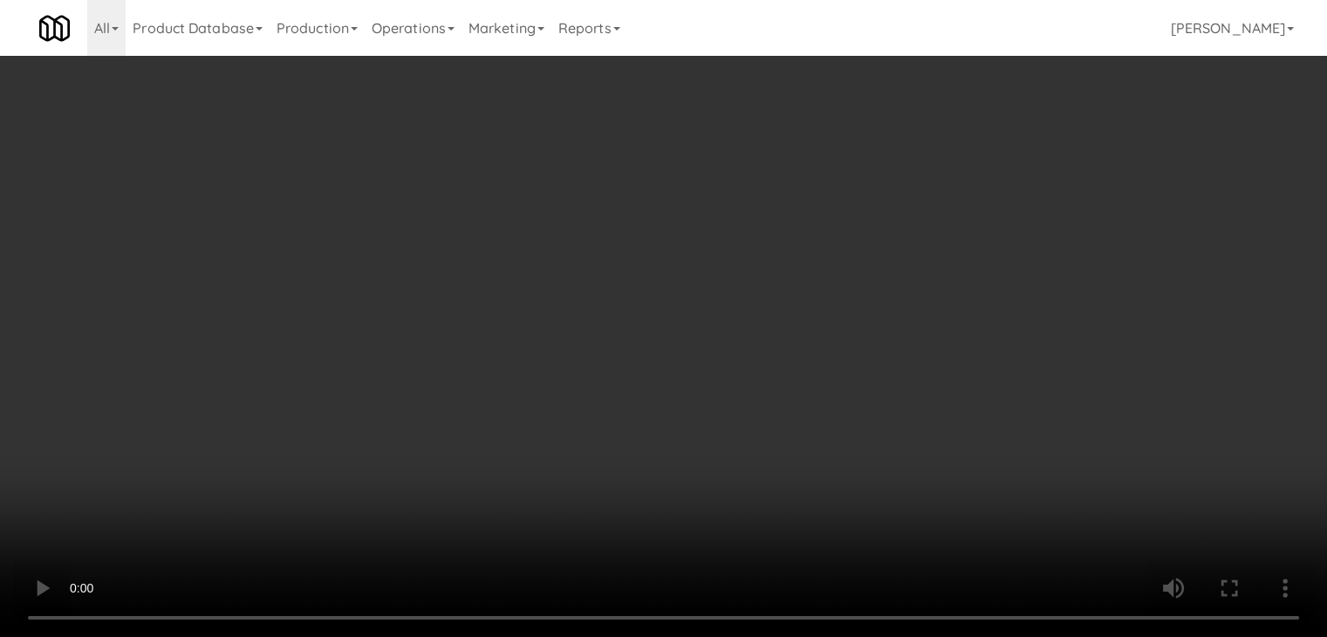
click at [702, 328] on video at bounding box center [663, 318] width 1327 height 637
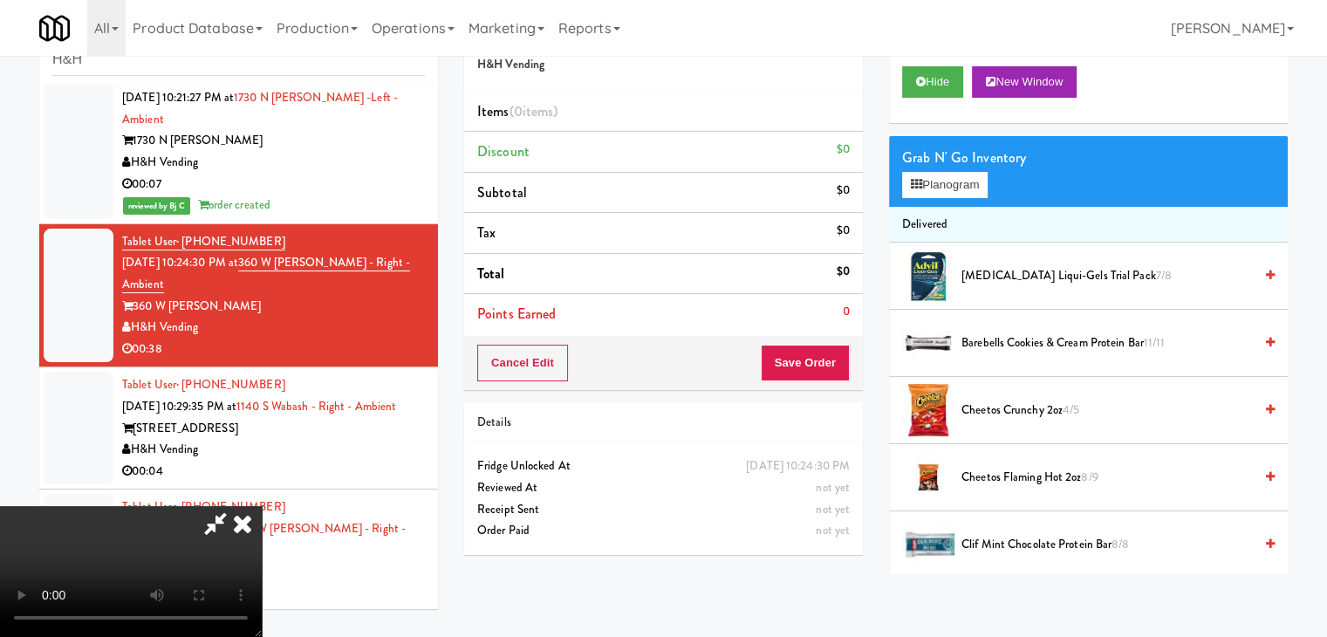
click at [262, 506] on video at bounding box center [131, 571] width 262 height 131
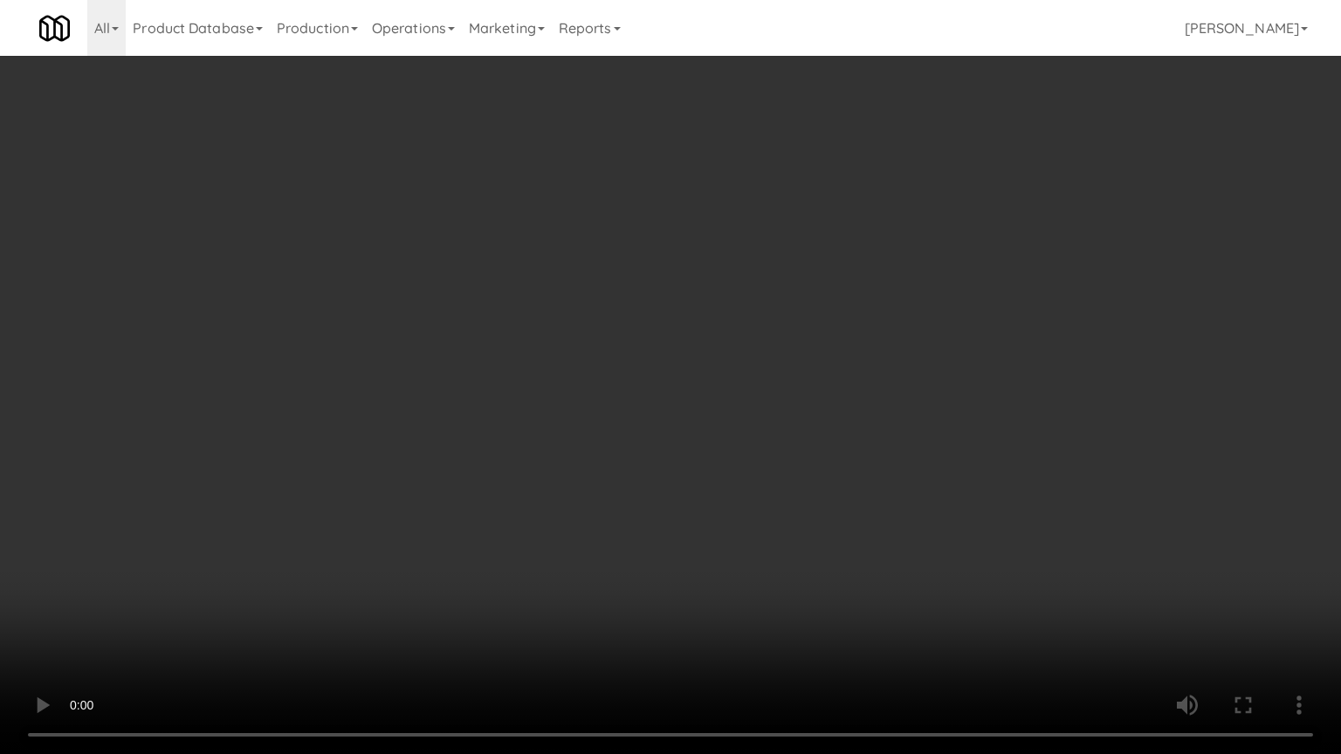
click at [704, 401] on video at bounding box center [670, 377] width 1341 height 754
click at [707, 400] on video at bounding box center [670, 377] width 1341 height 754
click at [708, 398] on video at bounding box center [670, 377] width 1341 height 754
click at [706, 398] on video at bounding box center [670, 377] width 1341 height 754
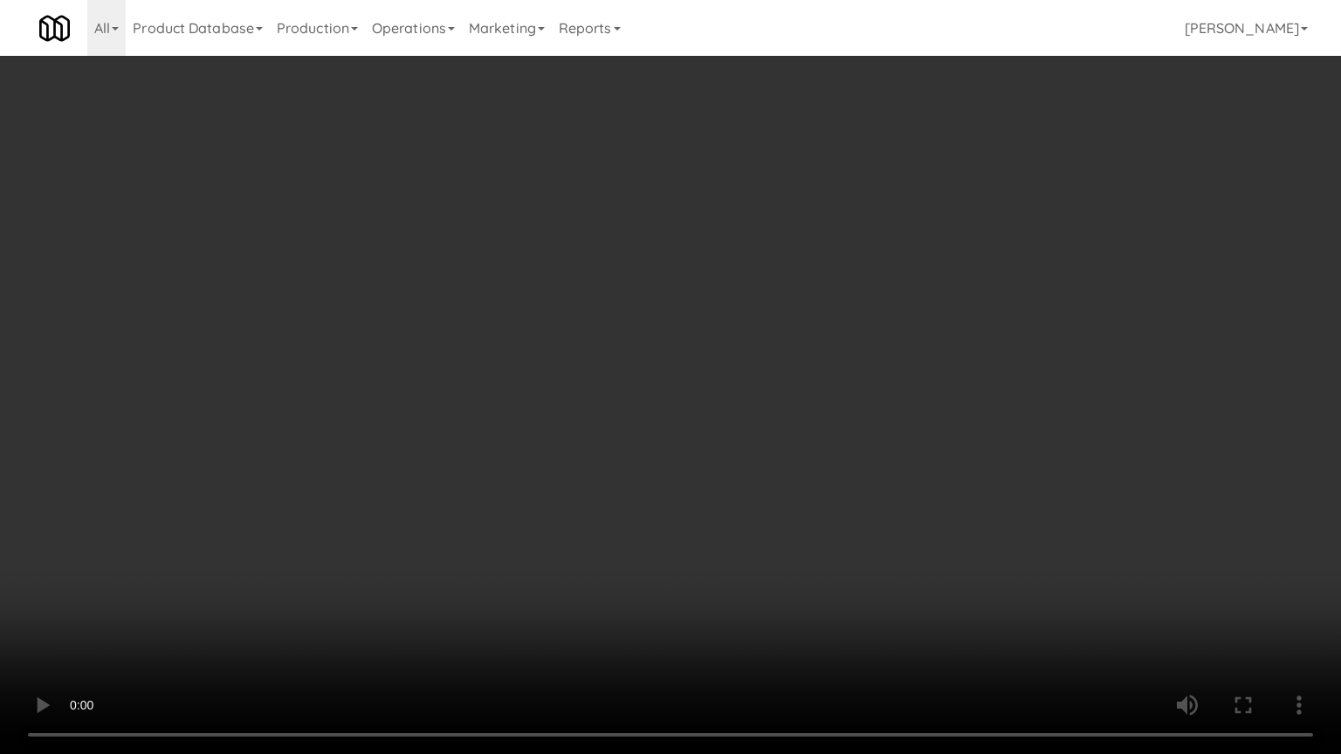
click at [705, 400] on video at bounding box center [670, 377] width 1341 height 754
click at [737, 343] on video at bounding box center [670, 377] width 1341 height 754
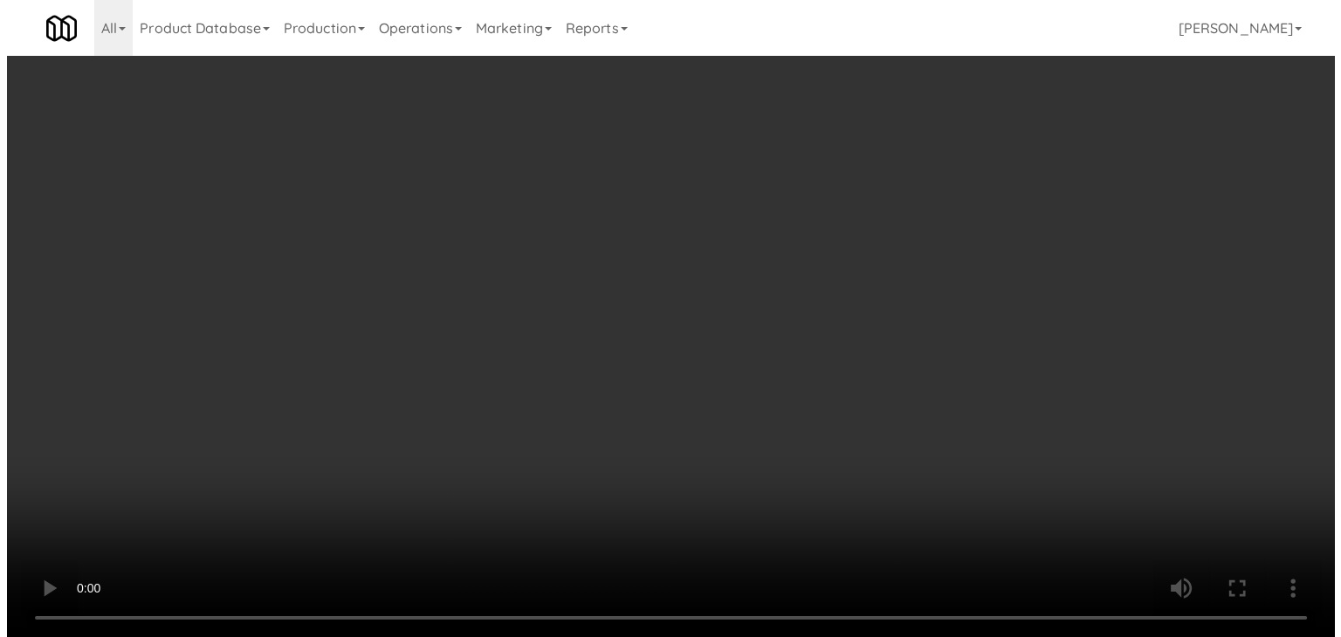
scroll to position [2618, 0]
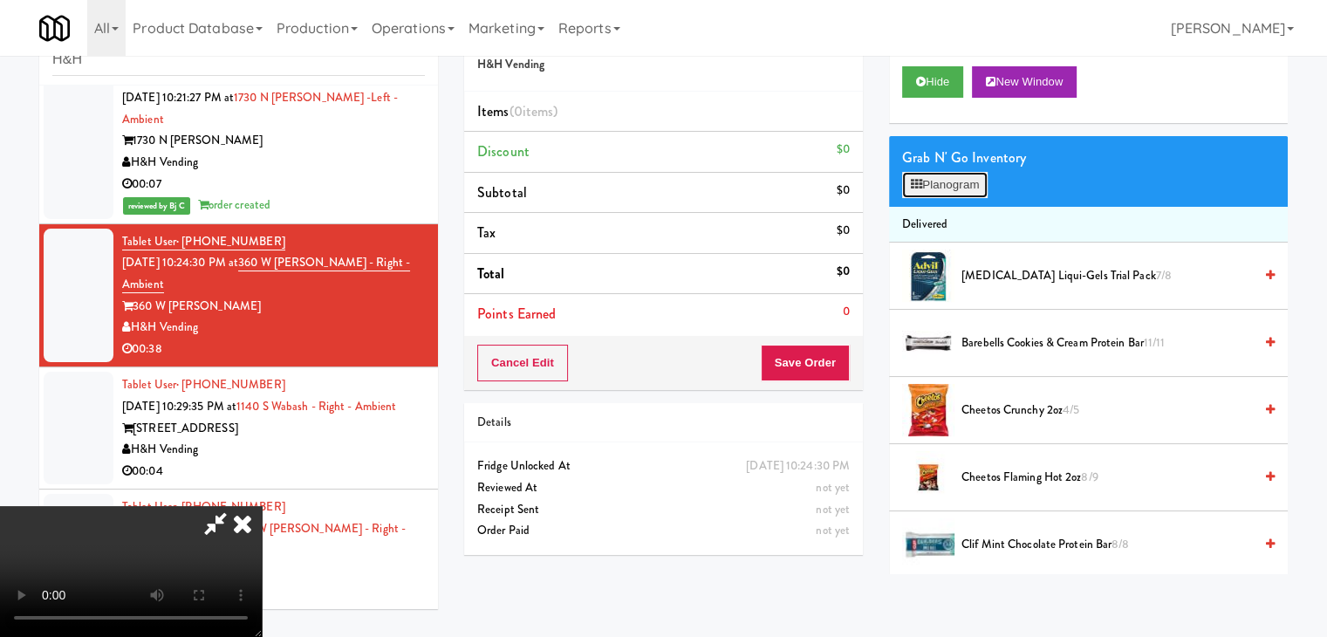
click at [937, 182] on button "Planogram" at bounding box center [945, 185] width 86 height 26
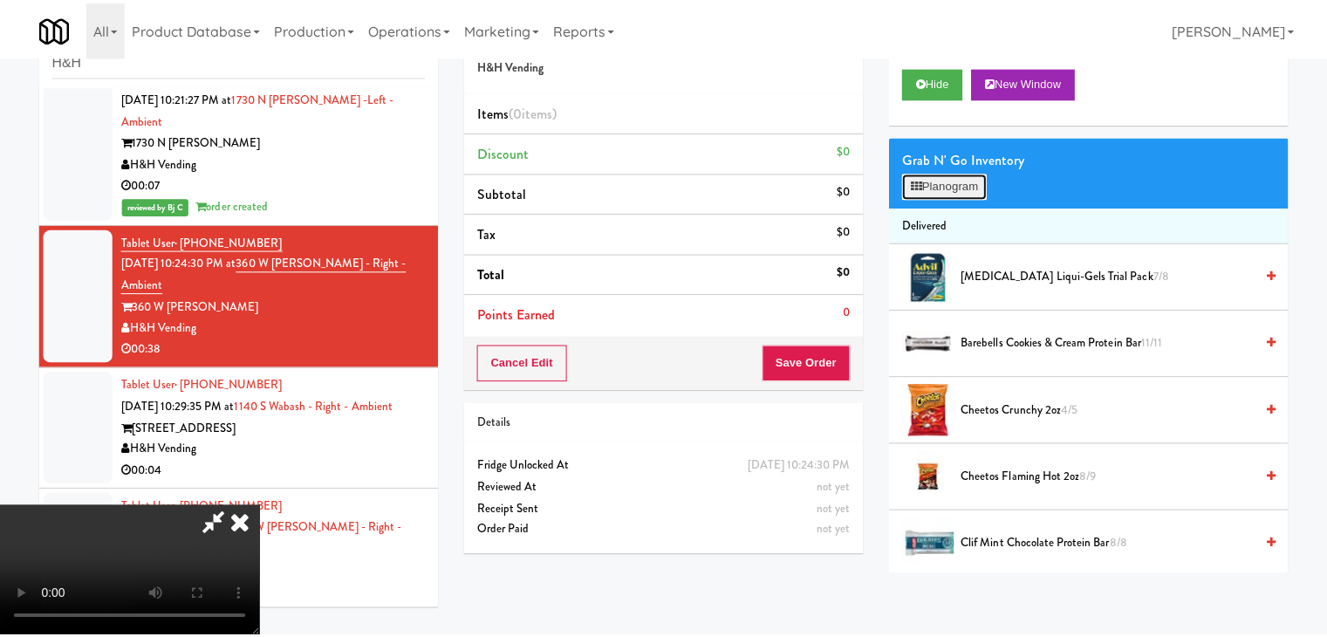
scroll to position [2575, 0]
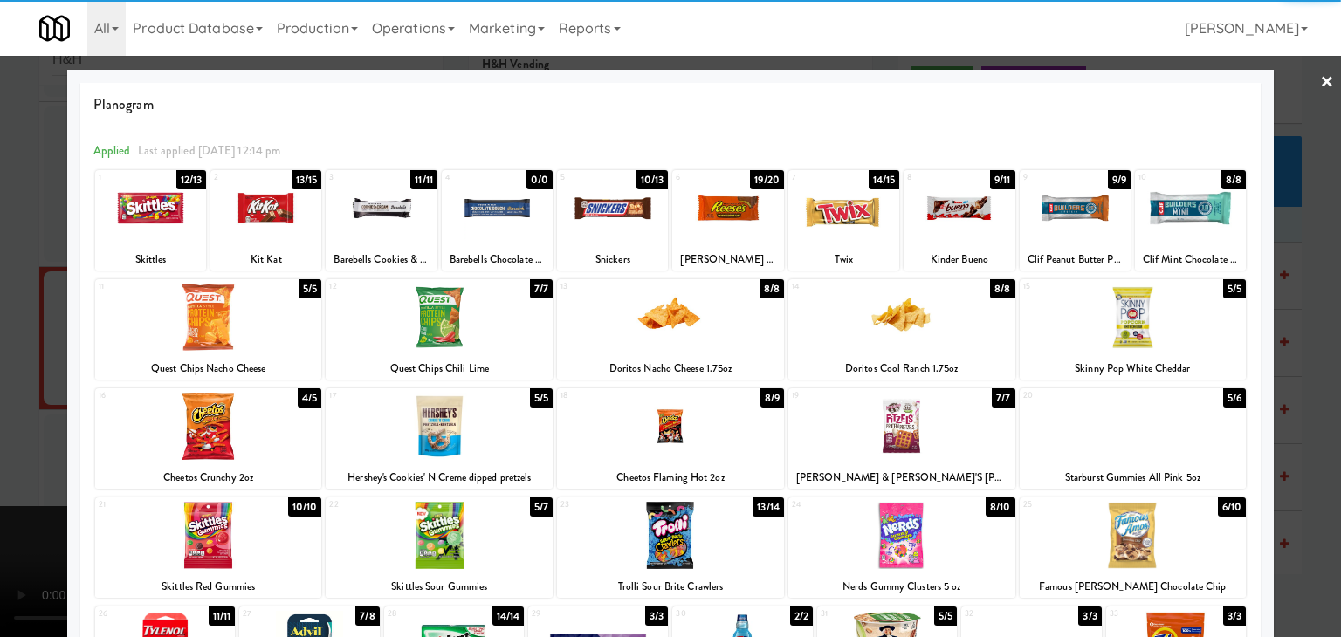
click at [0, 349] on div at bounding box center [670, 318] width 1341 height 637
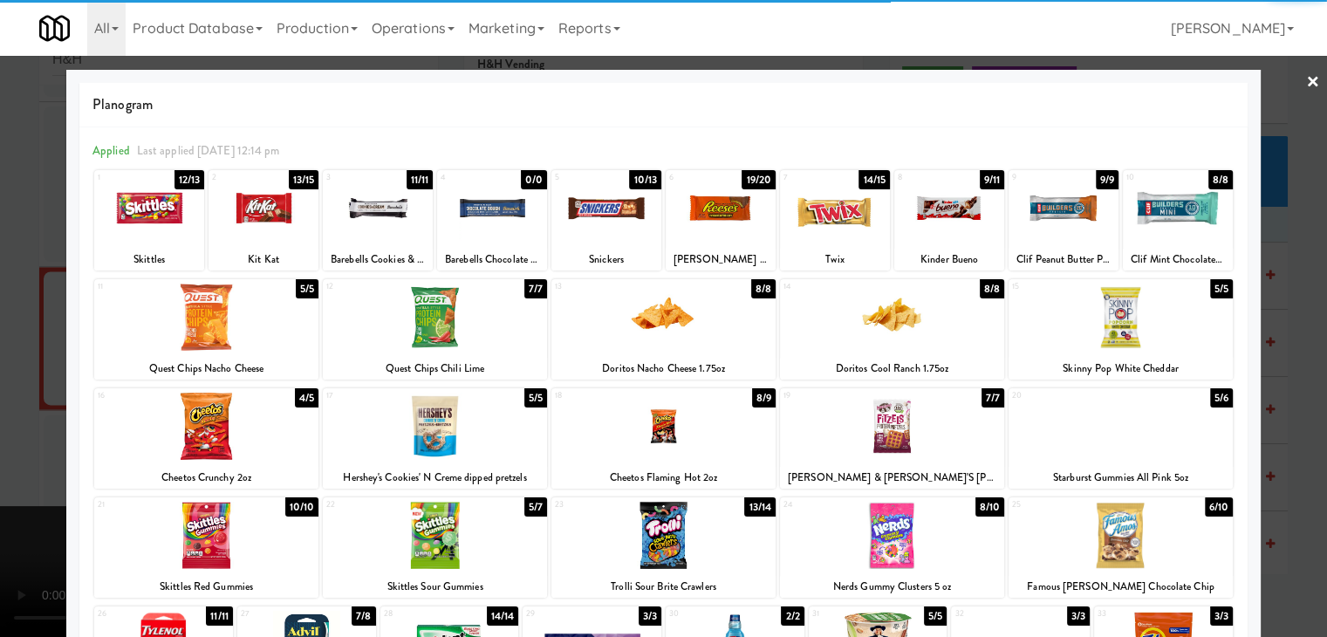
scroll to position [2618, 0]
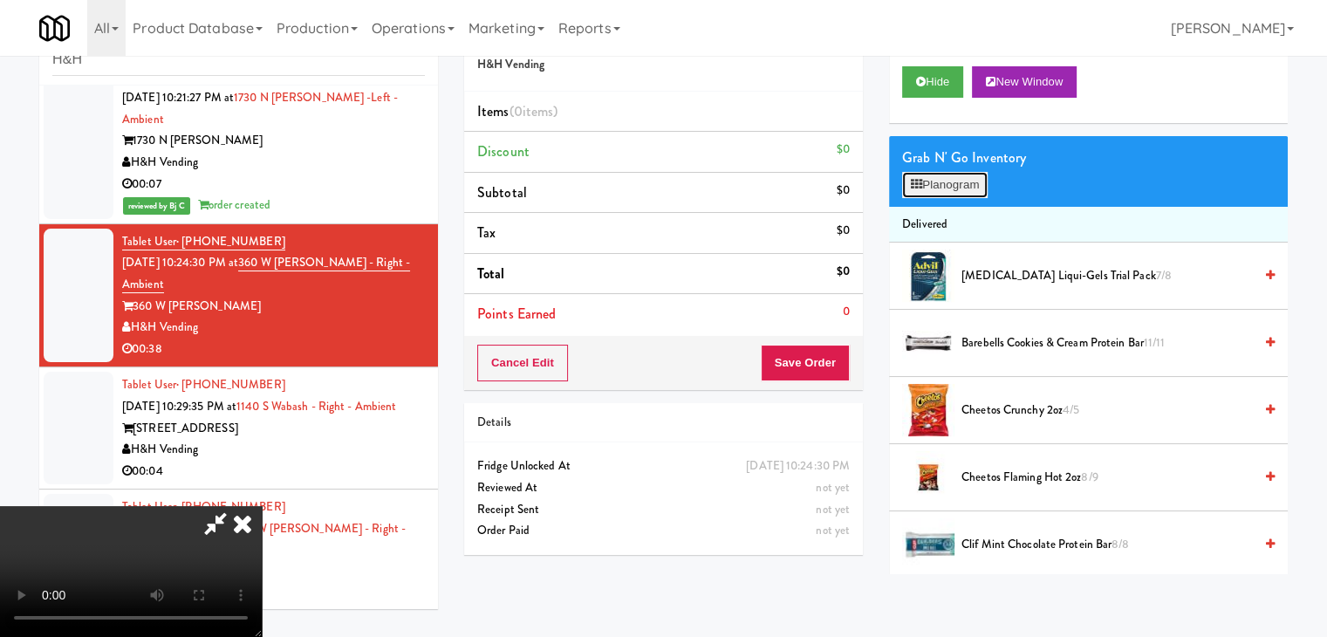
click at [957, 179] on button "Planogram" at bounding box center [945, 185] width 86 height 26
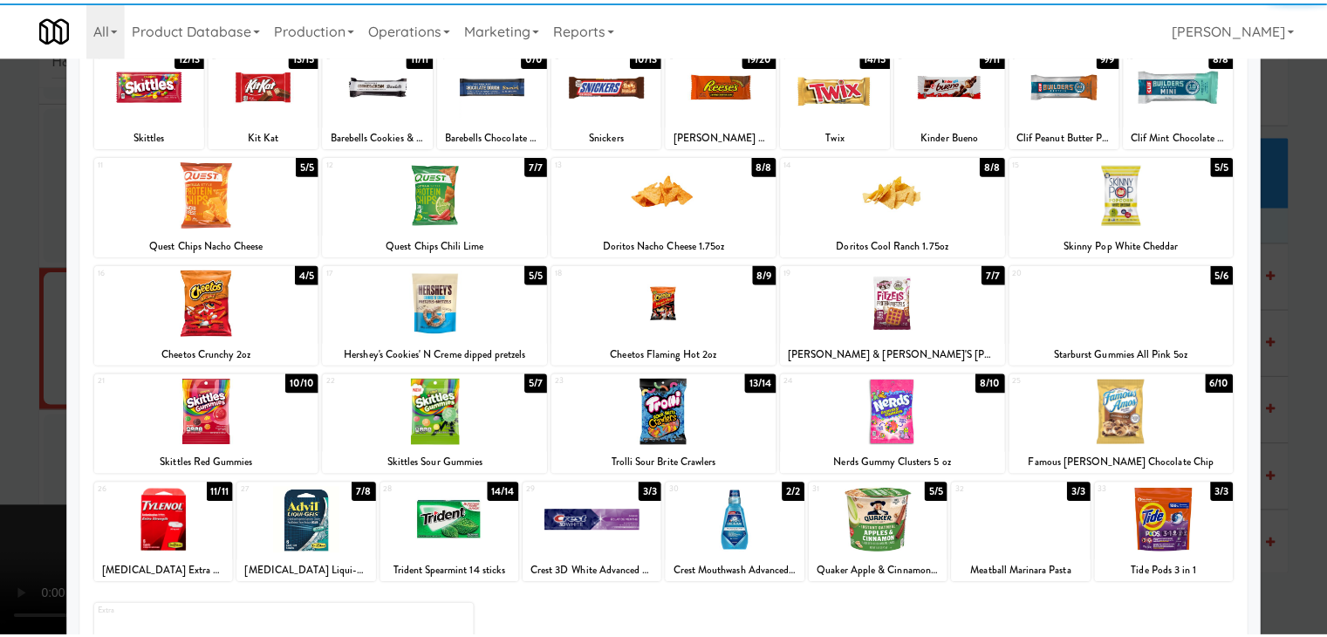
scroll to position [220, 0]
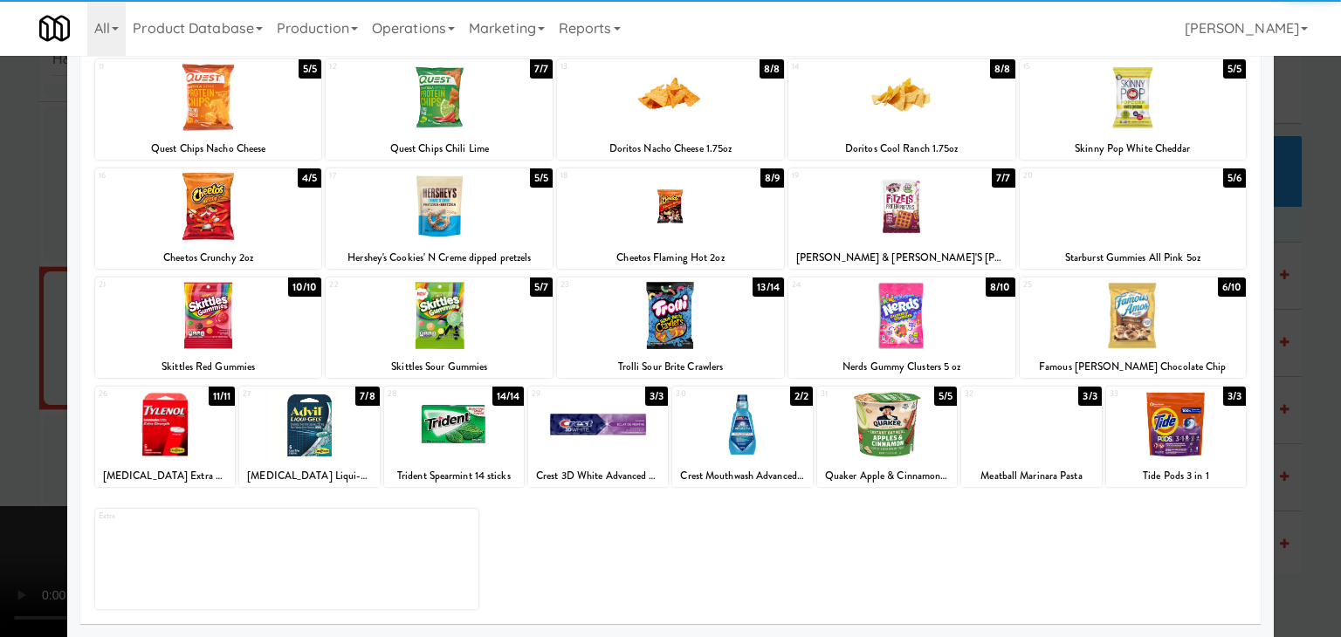
click at [1166, 342] on div at bounding box center [1132, 315] width 227 height 67
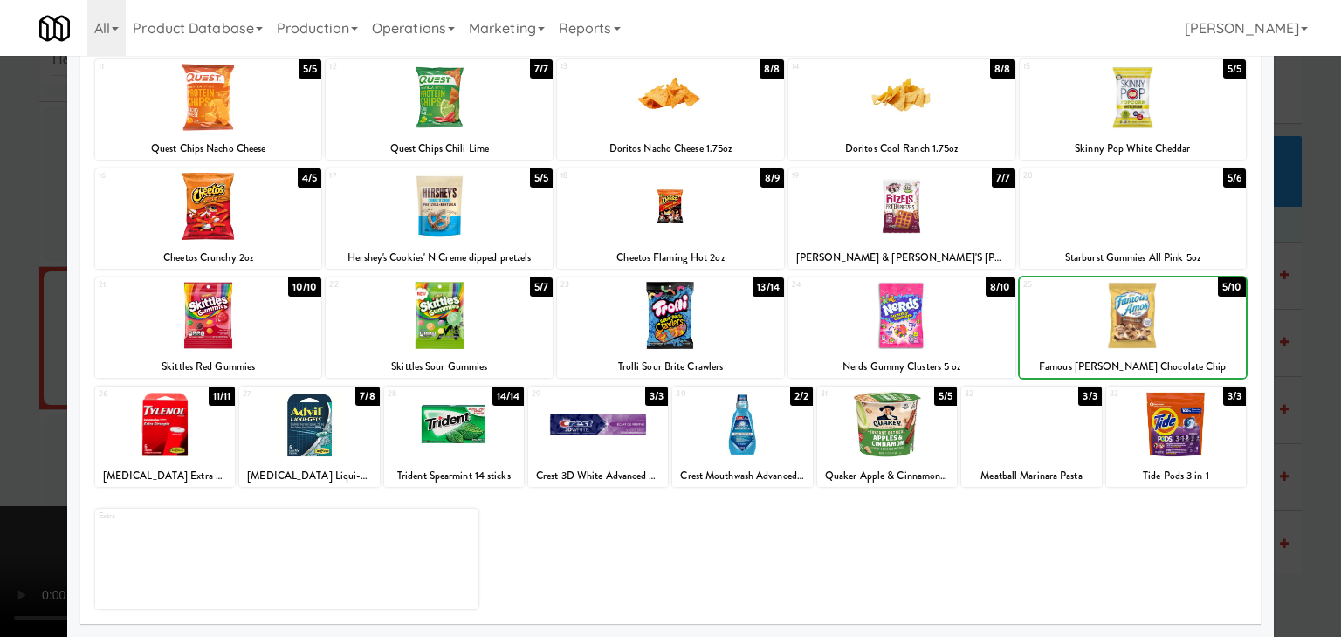
drag, startPoint x: 1166, startPoint y: 341, endPoint x: 1252, endPoint y: 343, distance: 85.5
click at [1166, 341] on div at bounding box center [1132, 315] width 227 height 67
drag, startPoint x: 1311, startPoint y: 347, endPoint x: 1171, endPoint y: 358, distance: 140.0
click at [1309, 348] on div at bounding box center [670, 318] width 1341 height 637
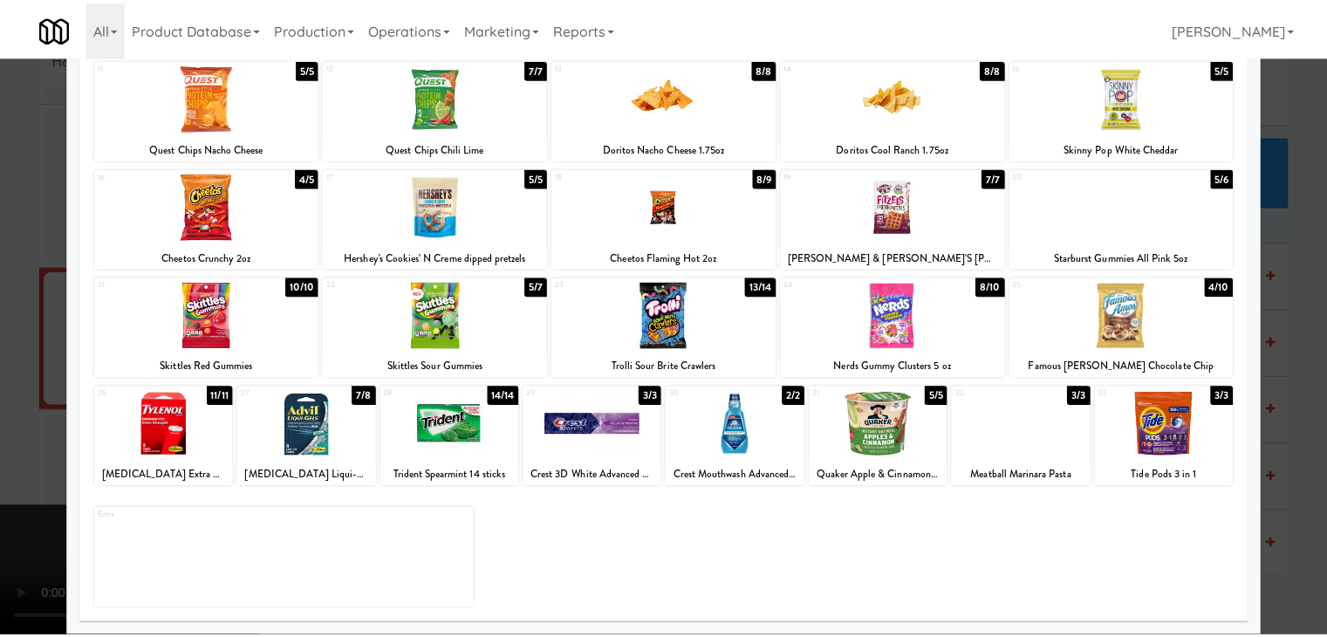
scroll to position [2618, 0]
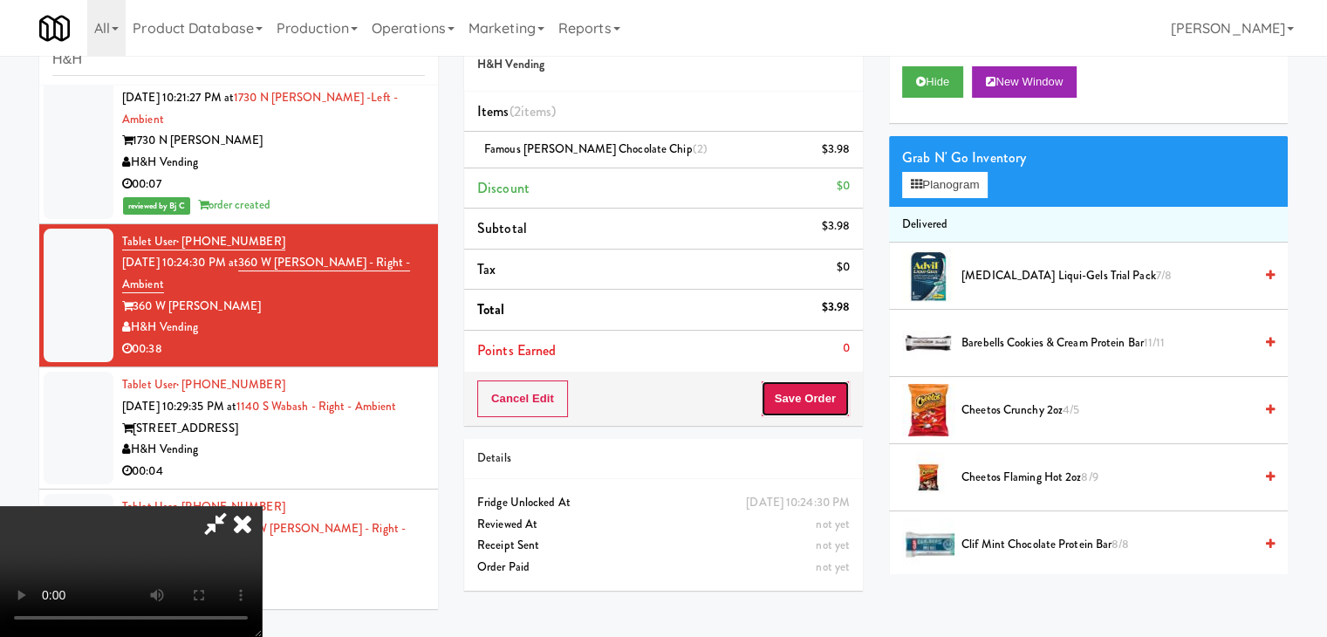
click at [829, 381] on button "Save Order" at bounding box center [805, 399] width 89 height 37
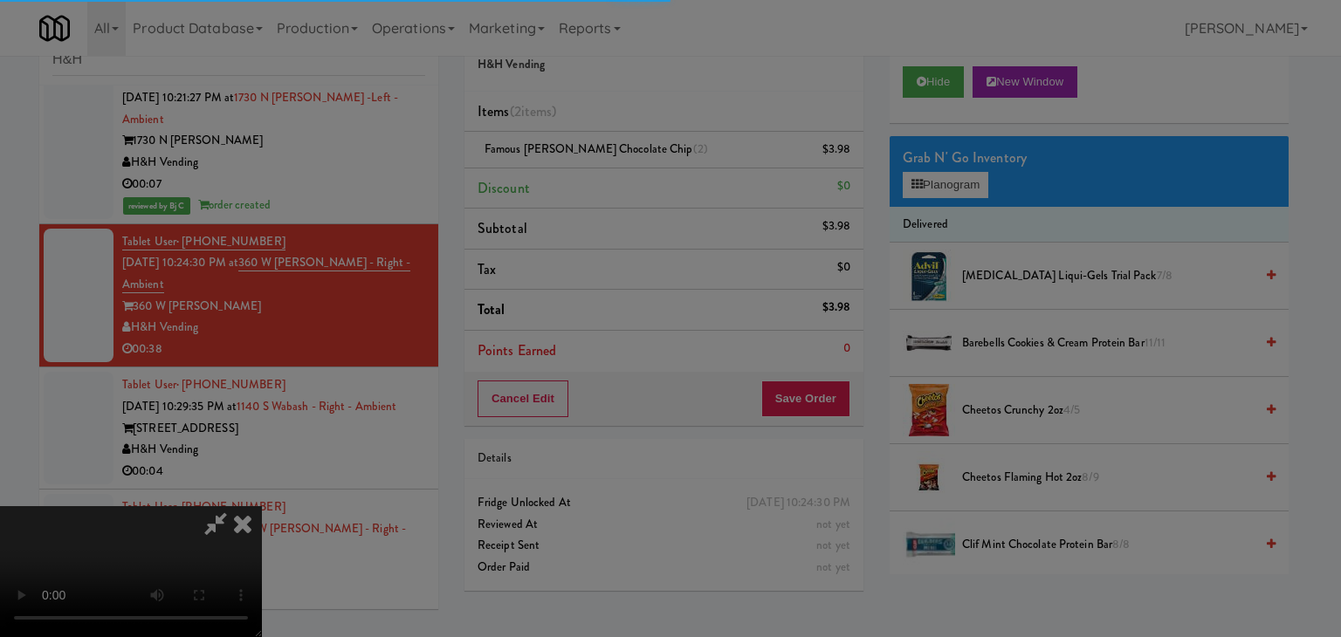
click at [826, 381] on body "Are you sure you want to update this order? Okay Cancel Okay Are you sure you w…" at bounding box center [670, 318] width 1341 height 637
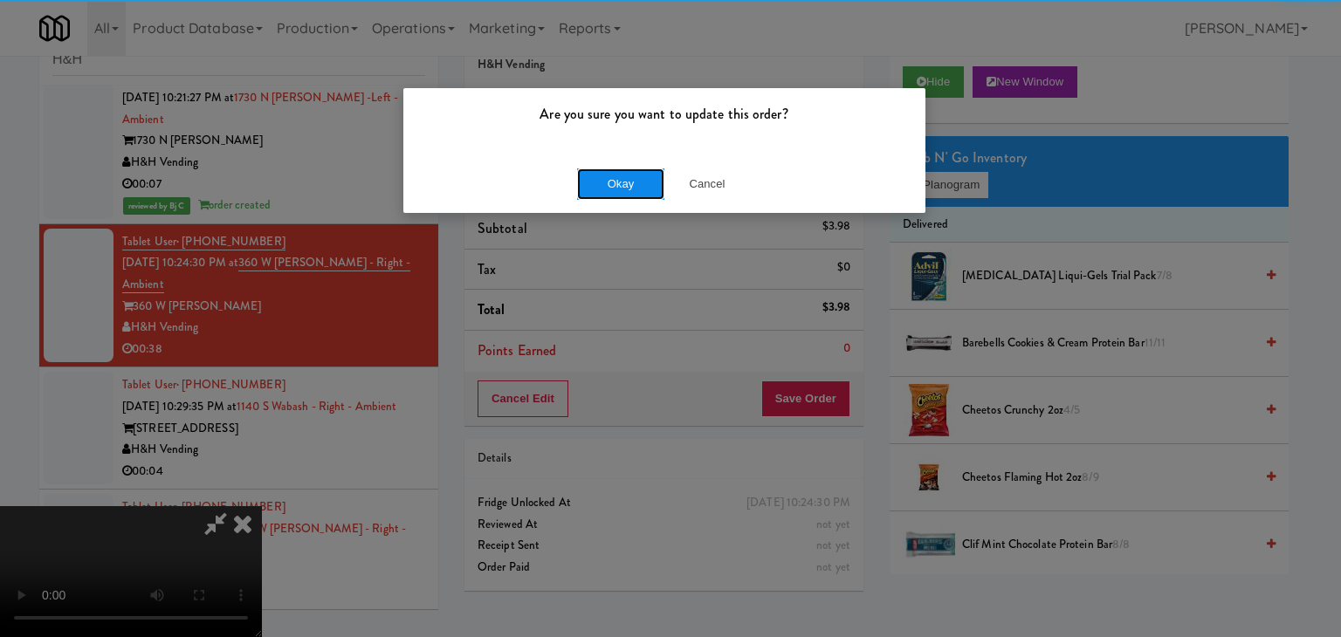
click at [639, 182] on button "Okay" at bounding box center [620, 183] width 87 height 31
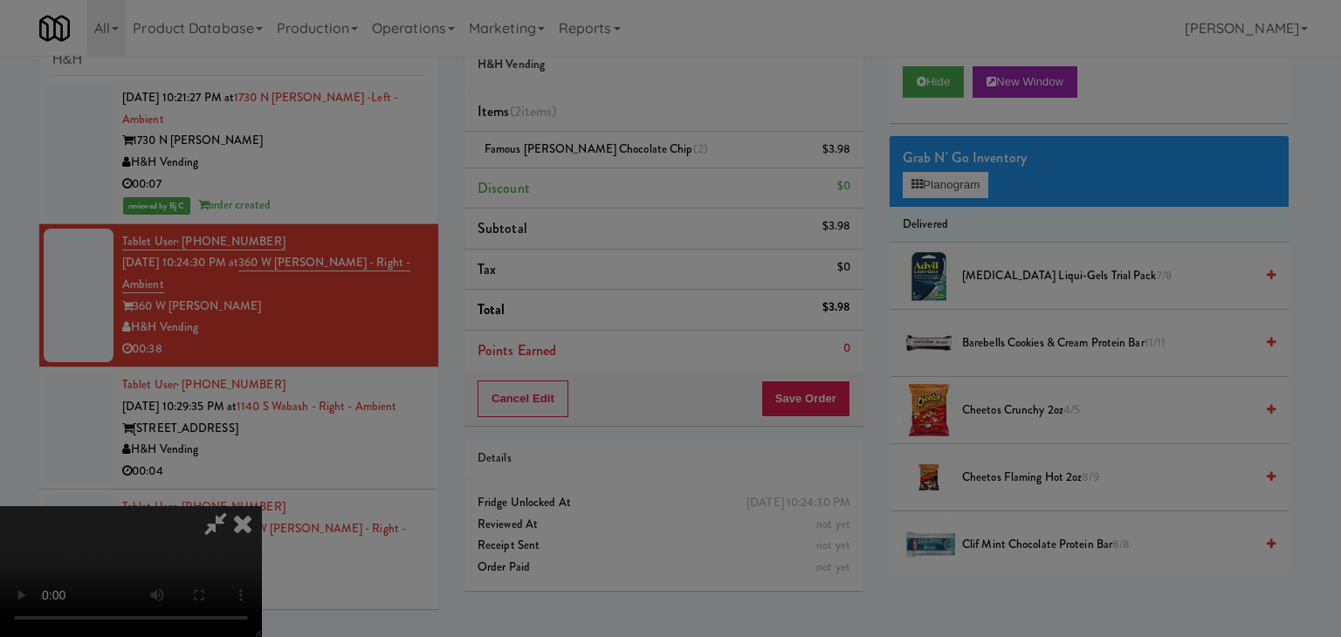
click at [639, 181] on div "Okay Cancel" at bounding box center [664, 151] width 522 height 58
